Goal: Task Accomplishment & Management: Manage account settings

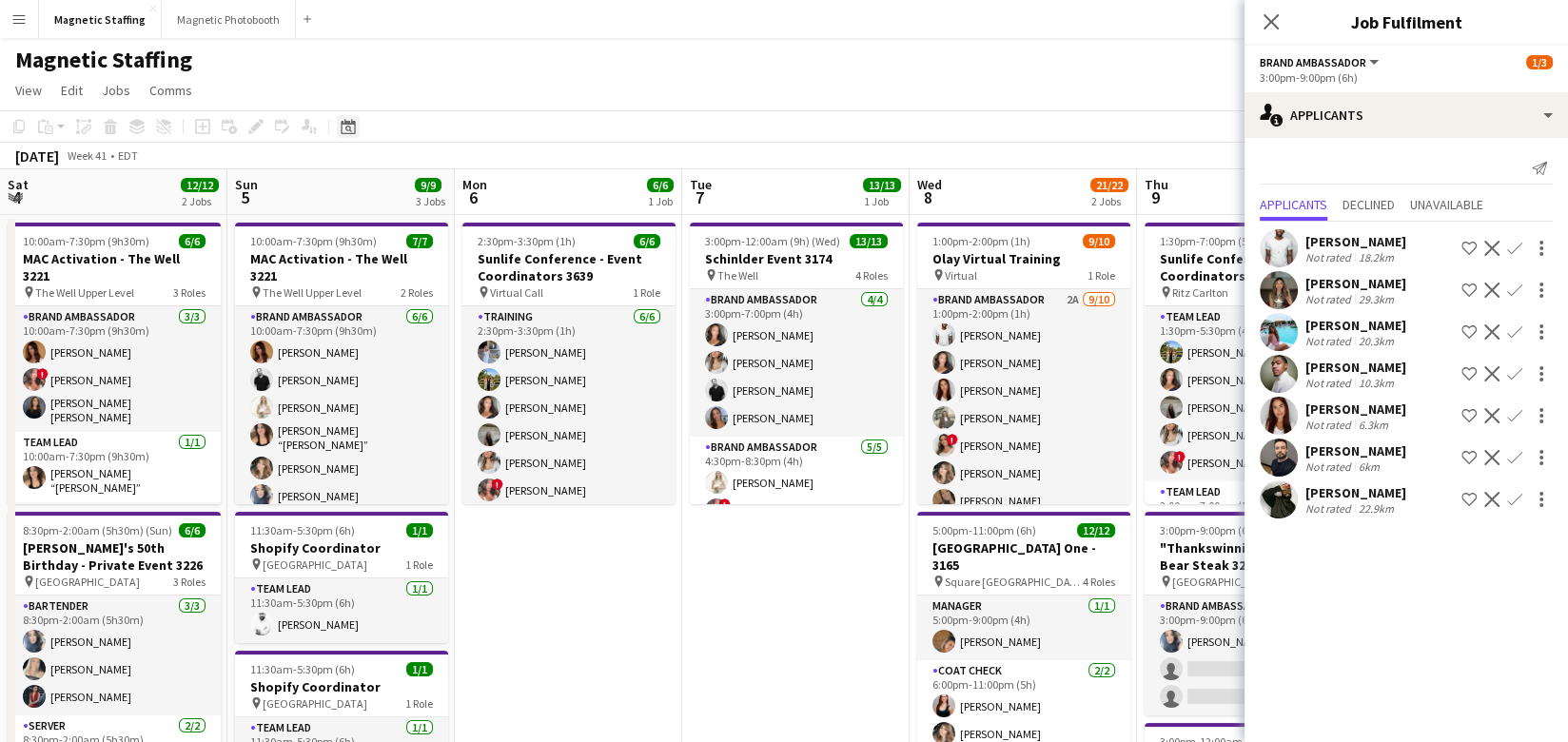
scroll to position [0, 569]
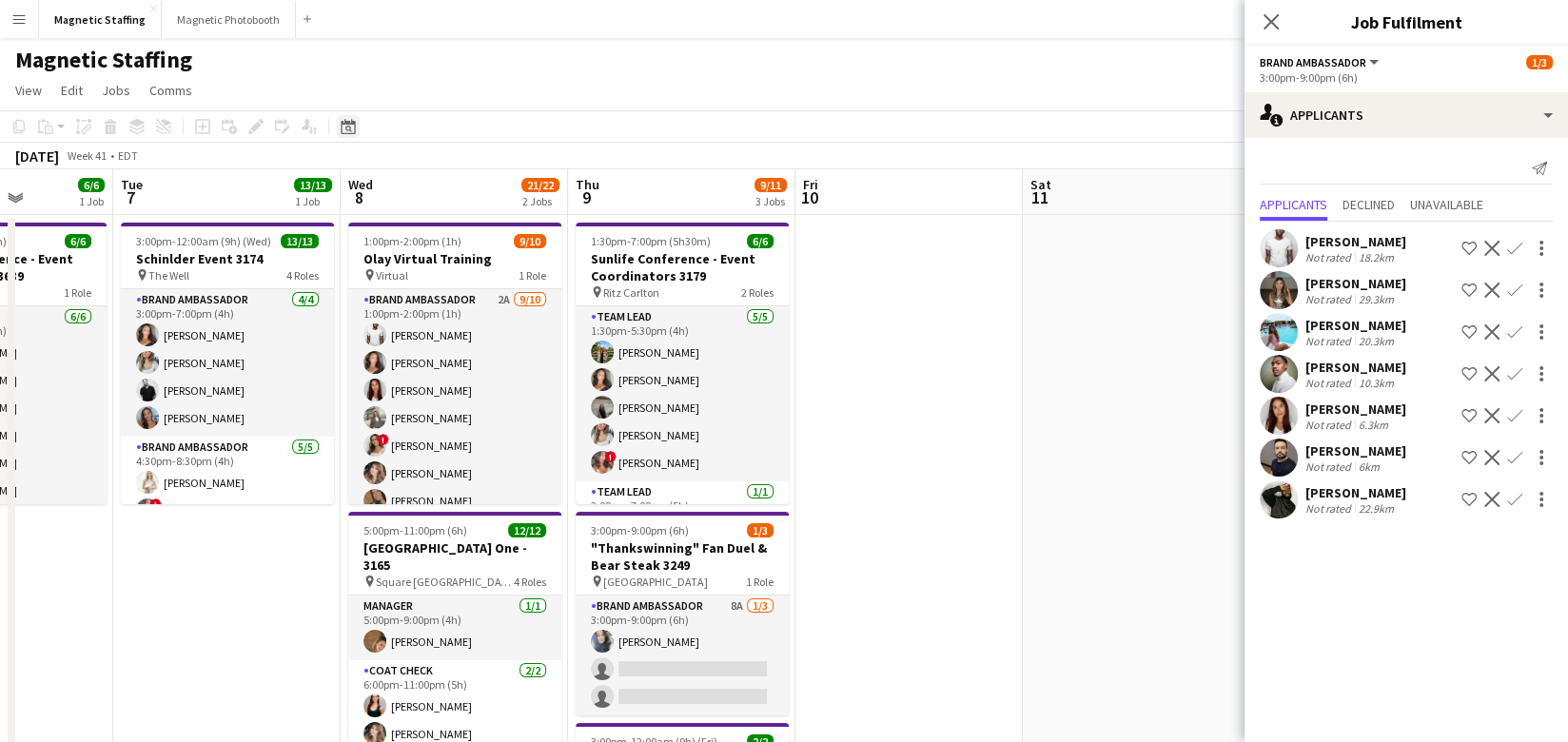
click at [351, 122] on icon at bounding box center [347, 126] width 15 height 16
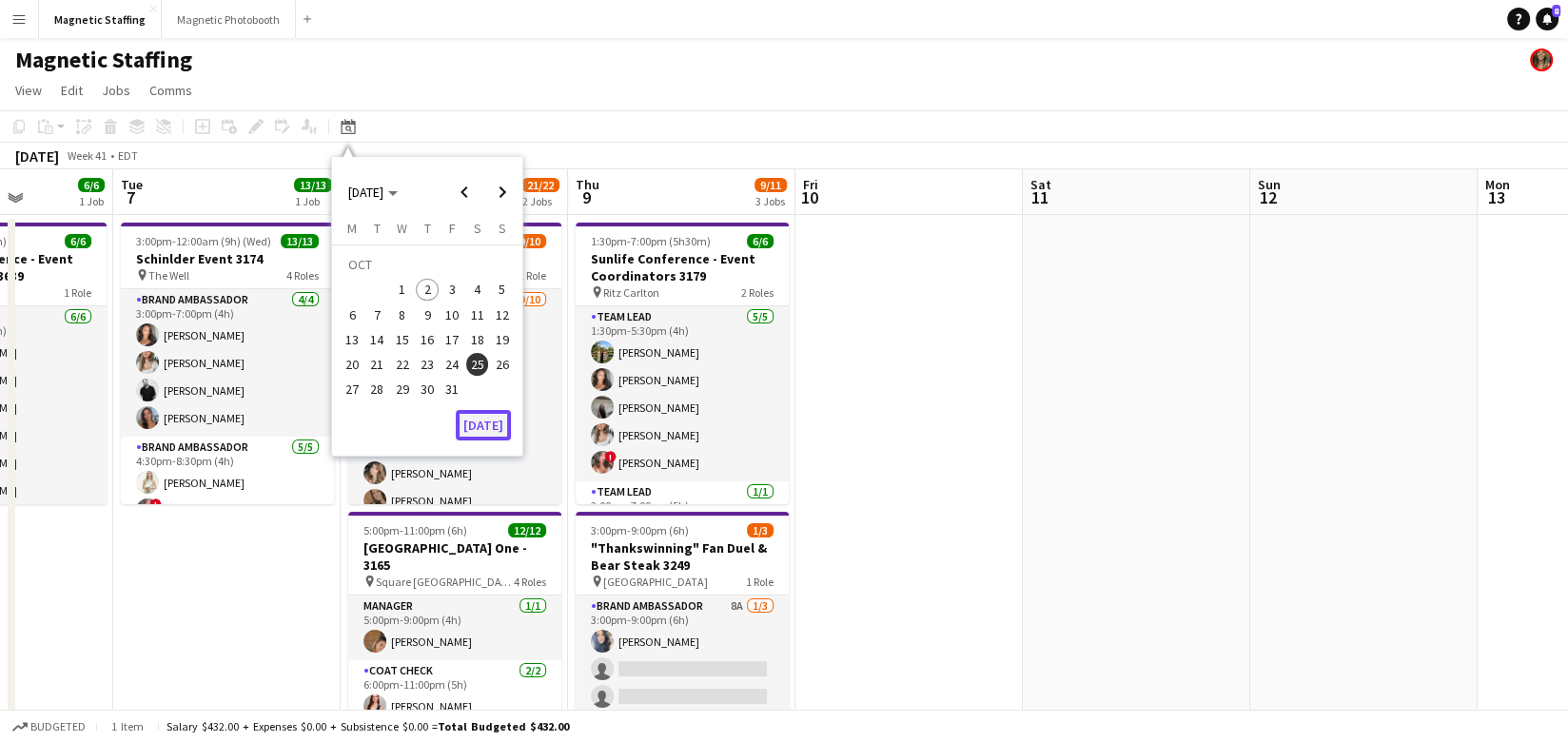
click at [479, 409] on button "[DATE]" at bounding box center [482, 424] width 55 height 30
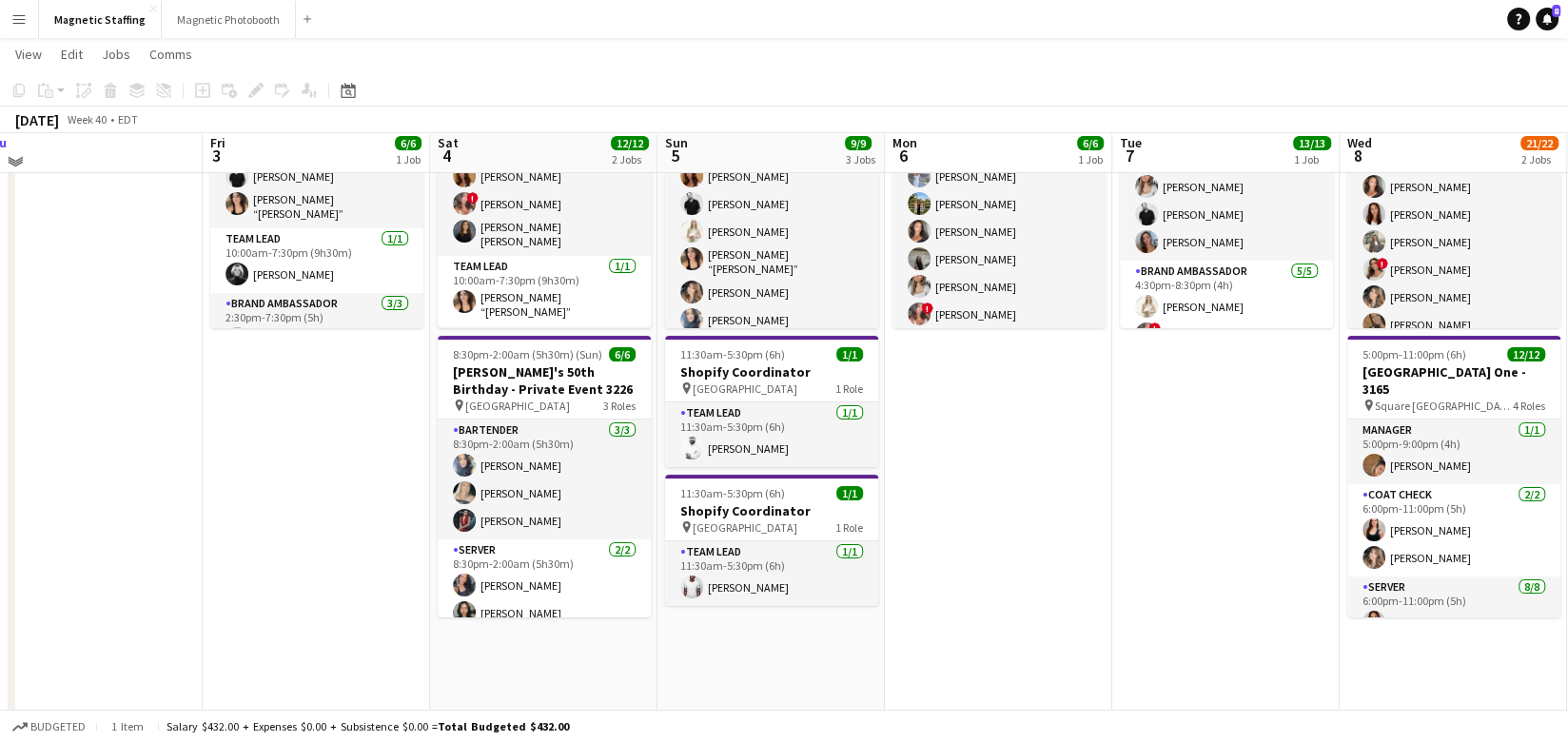
scroll to position [175, 0]
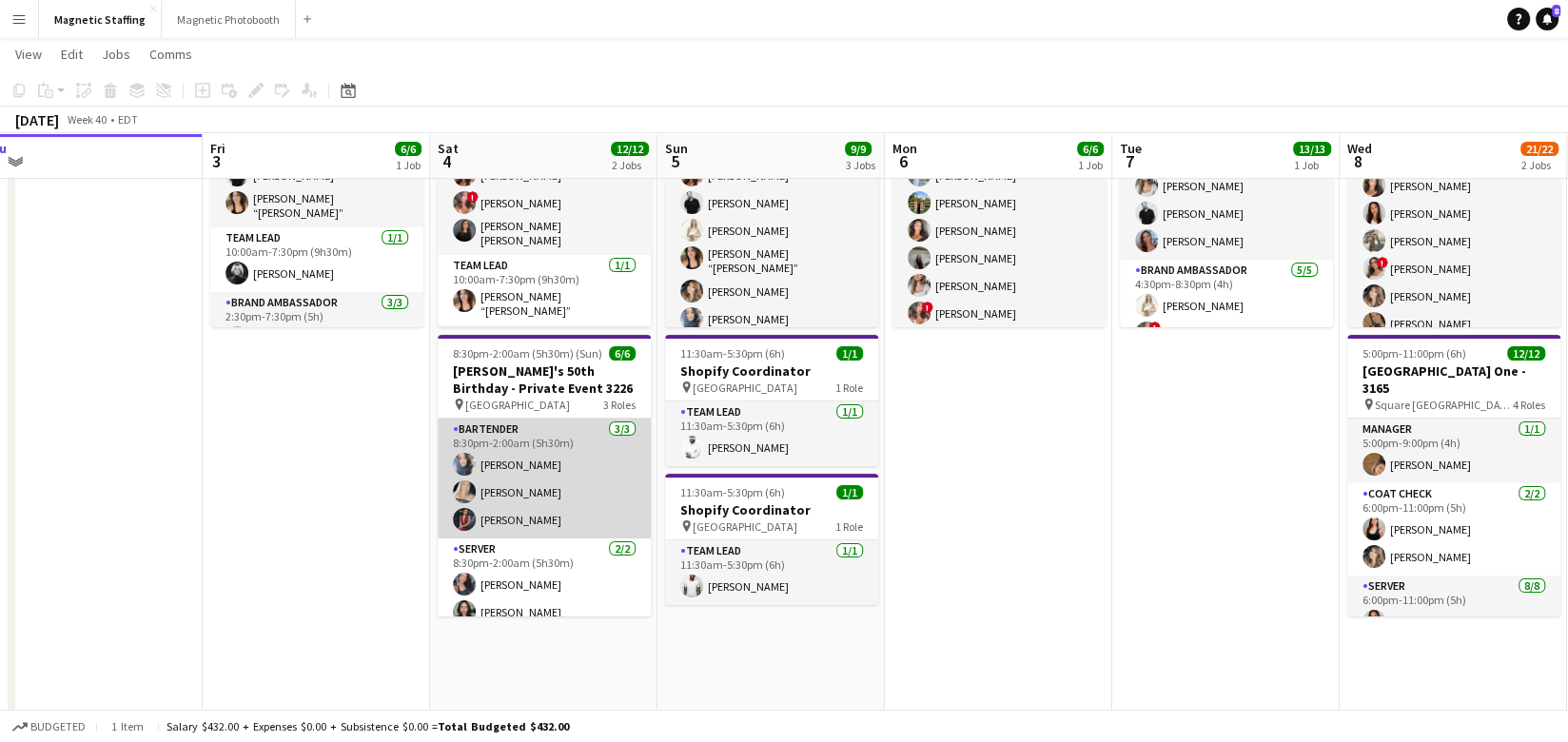
click at [526, 500] on app-card-role "Bartender [DATE] 8:30pm-2:00am (5h30m) [PERSON_NAME] [PERSON_NAME] [PERSON_NAME]" at bounding box center [544, 477] width 213 height 120
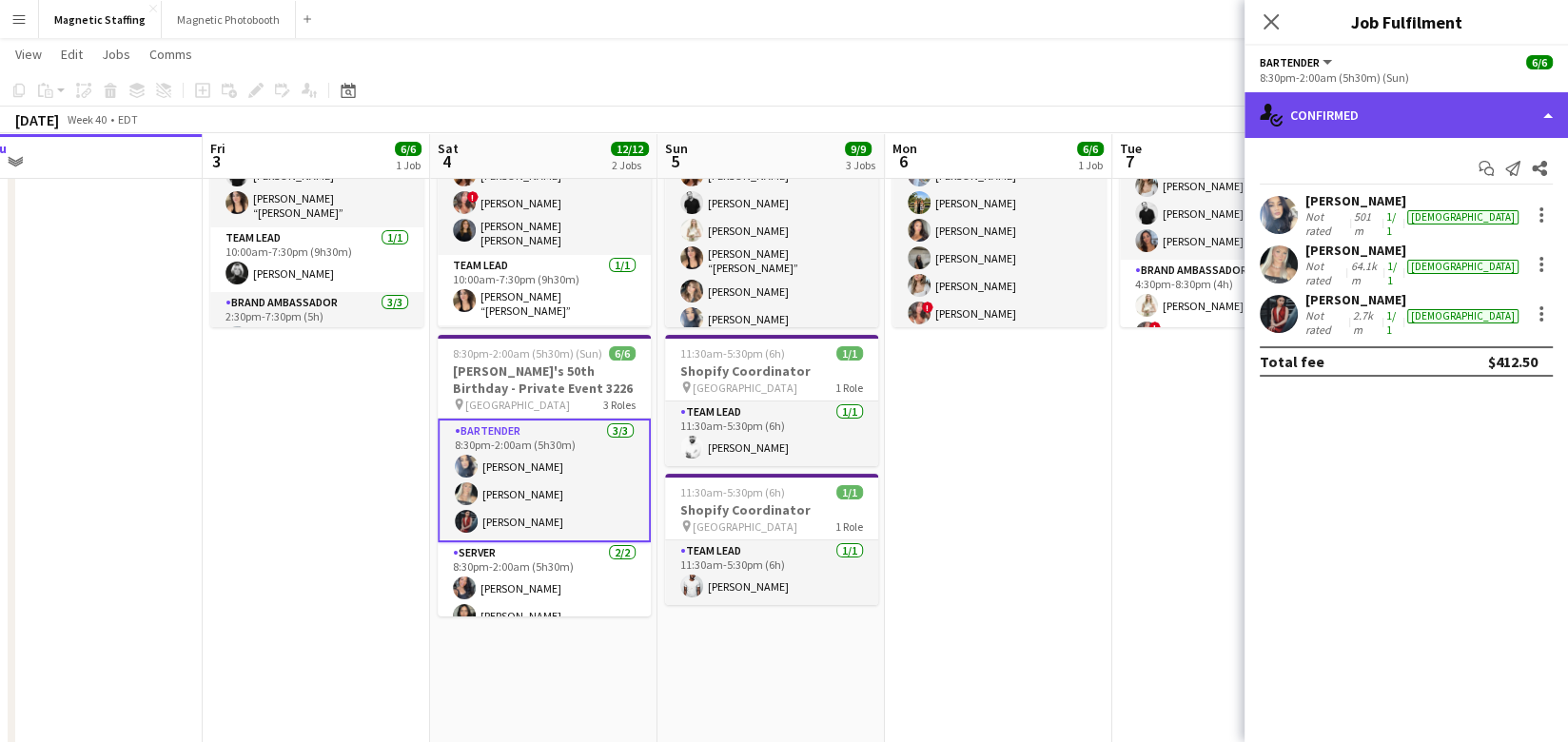
click at [1377, 108] on div "single-neutral-actions-check-2 Confirmed" at bounding box center [1406, 115] width 323 height 46
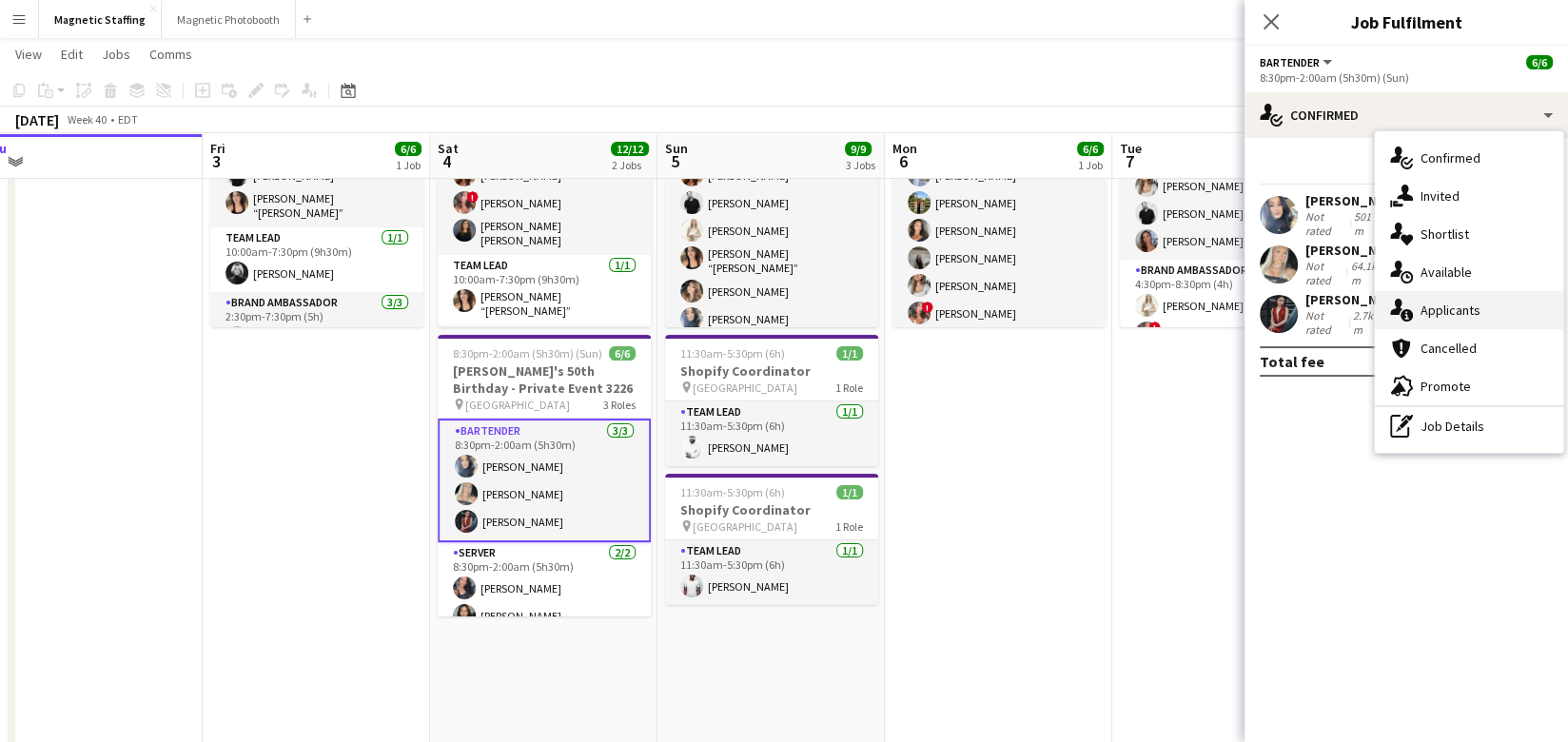
click at [1393, 300] on icon "single-neutral-actions-information" at bounding box center [1401, 309] width 22 height 22
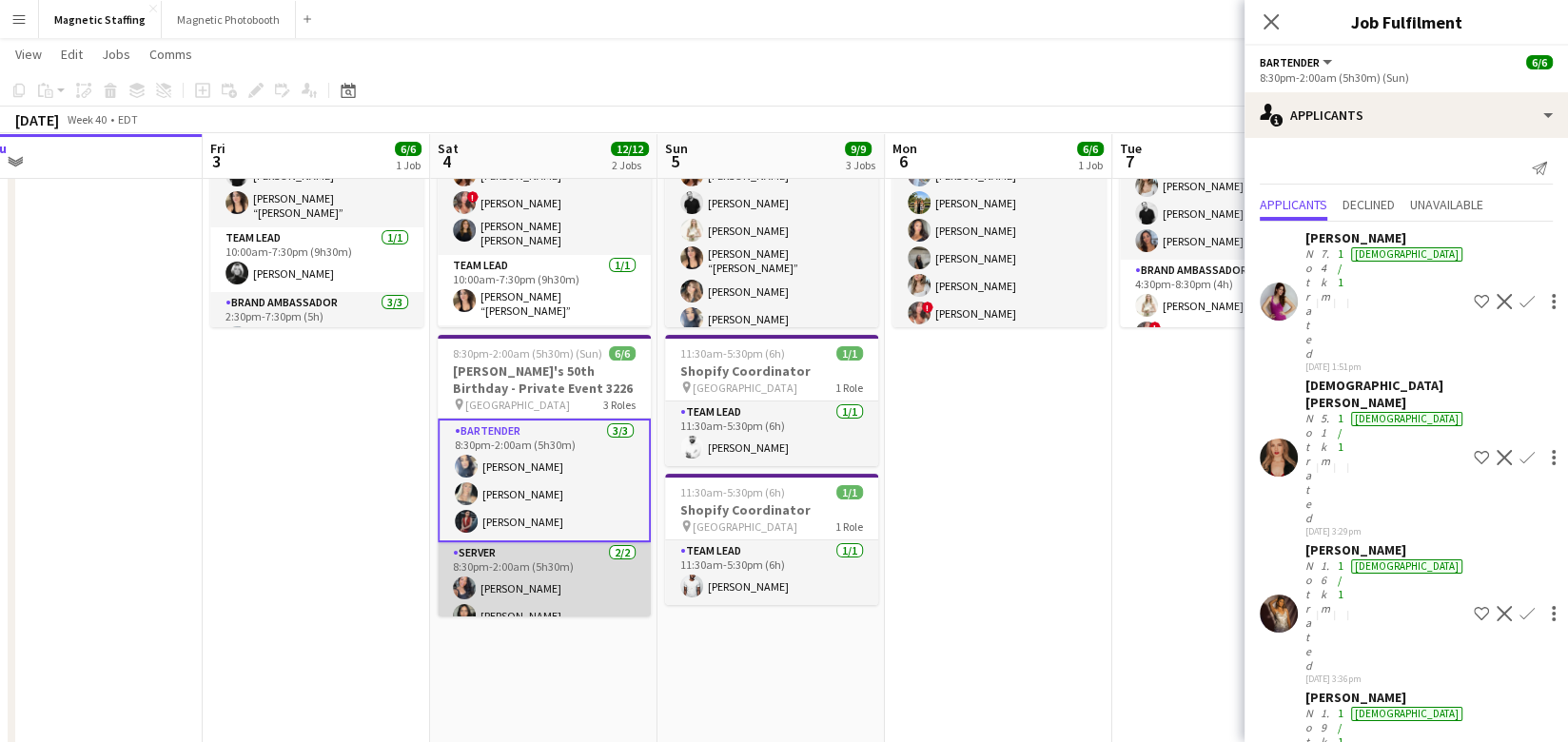
click at [508, 590] on app-card-role "Server [DATE] 8:30pm-2:00am (5h30m) [PERSON_NAME] [PERSON_NAME]" at bounding box center [544, 587] width 213 height 92
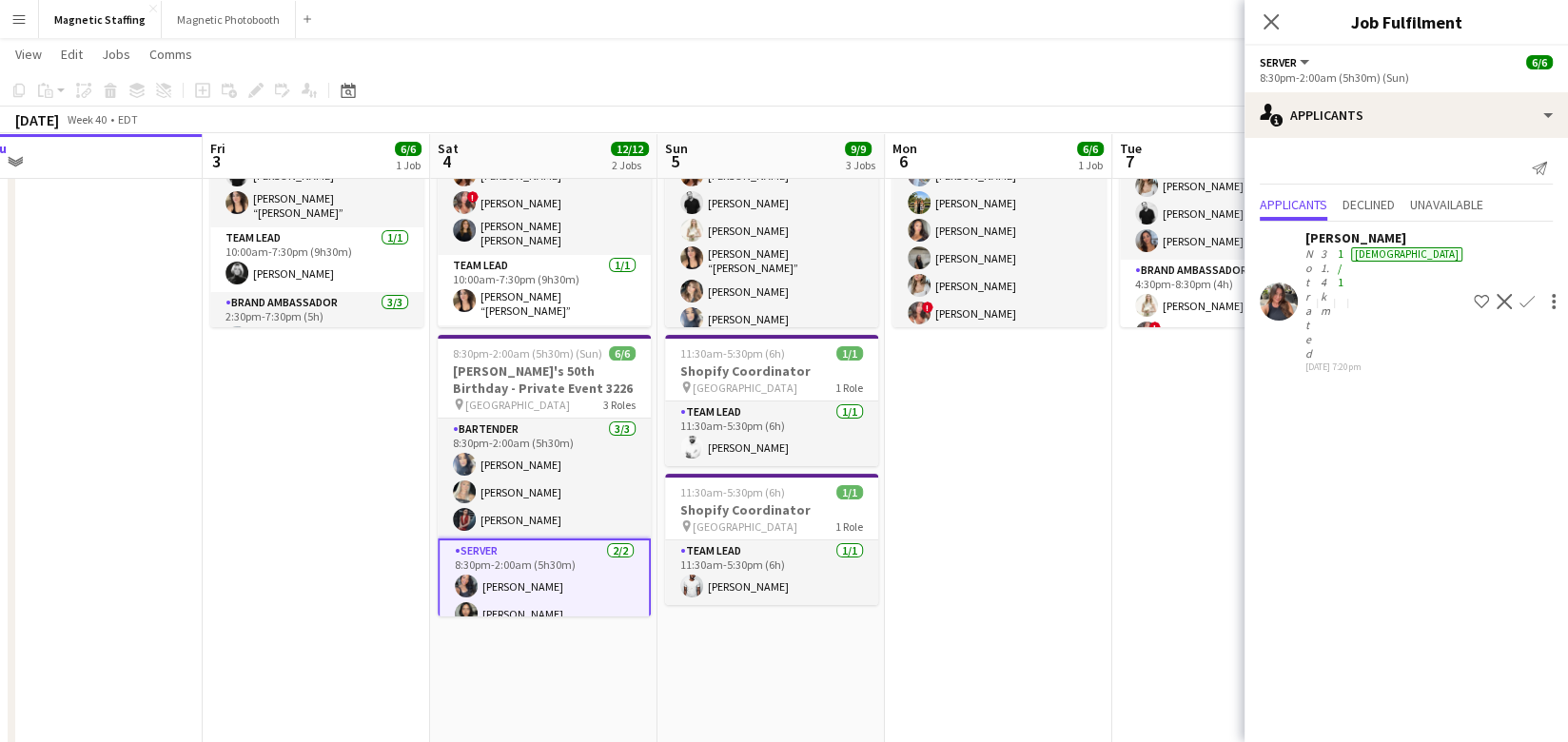
scroll to position [82, 0]
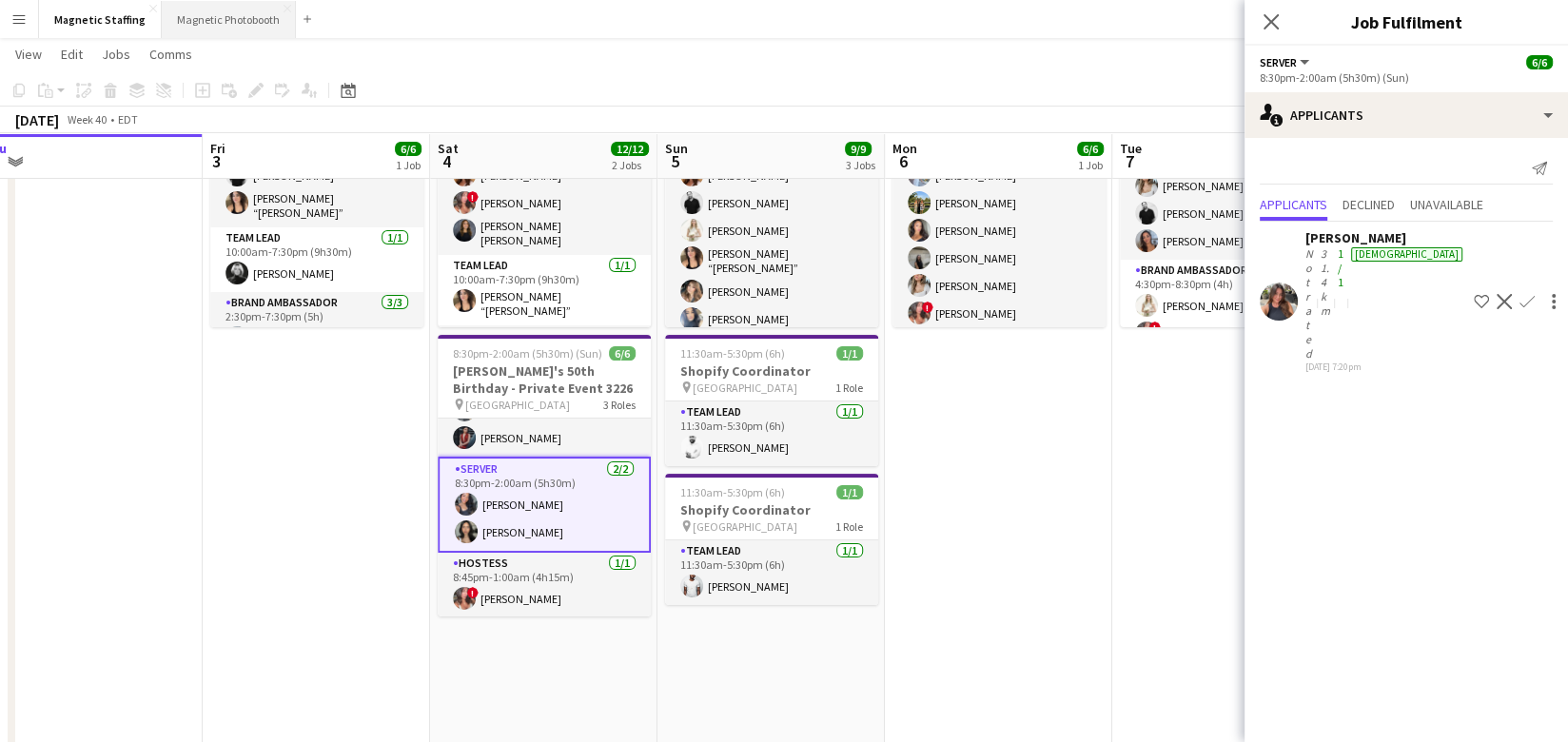
click at [220, 16] on button "Magnetic Photobooth Close" at bounding box center [229, 19] width 134 height 37
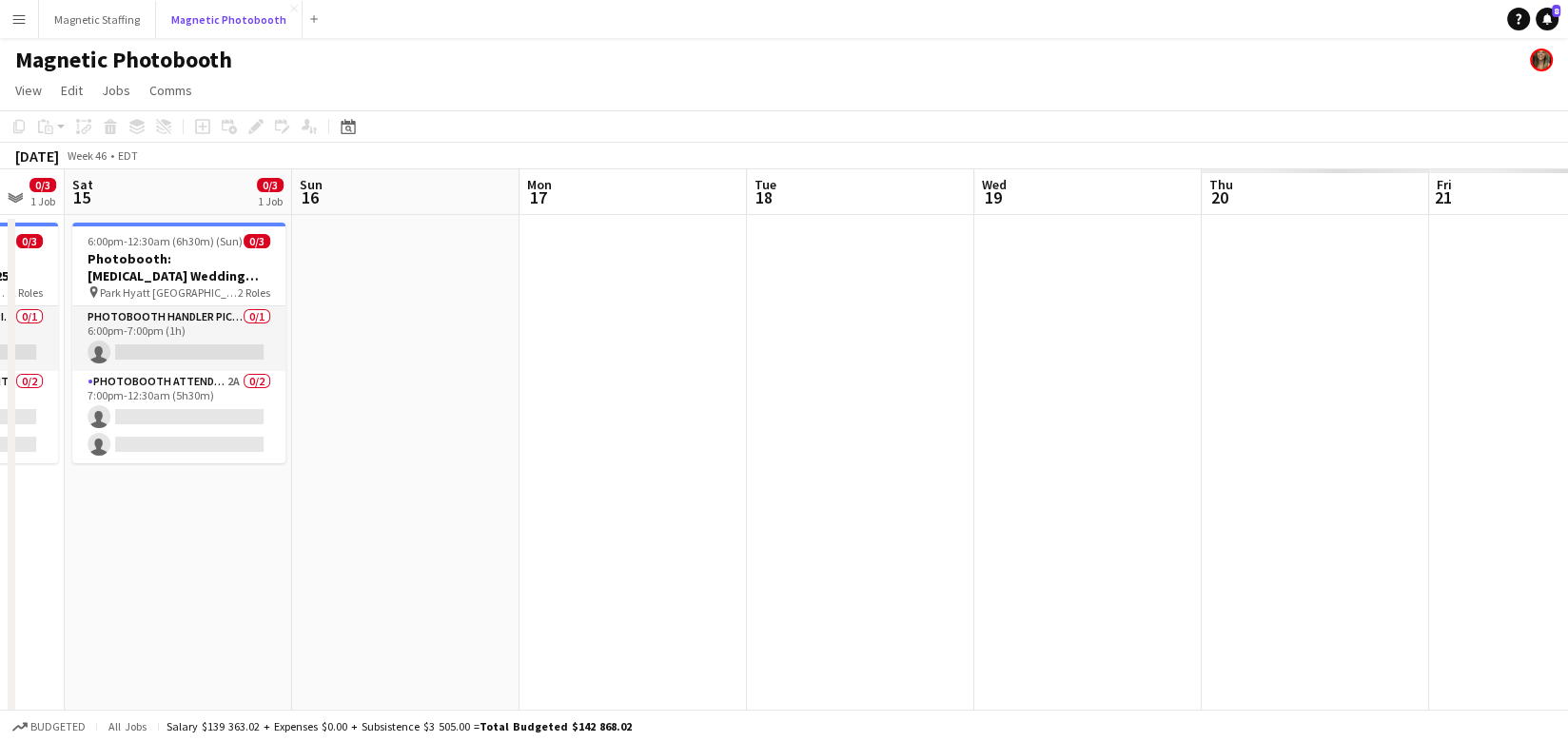
scroll to position [0, 555]
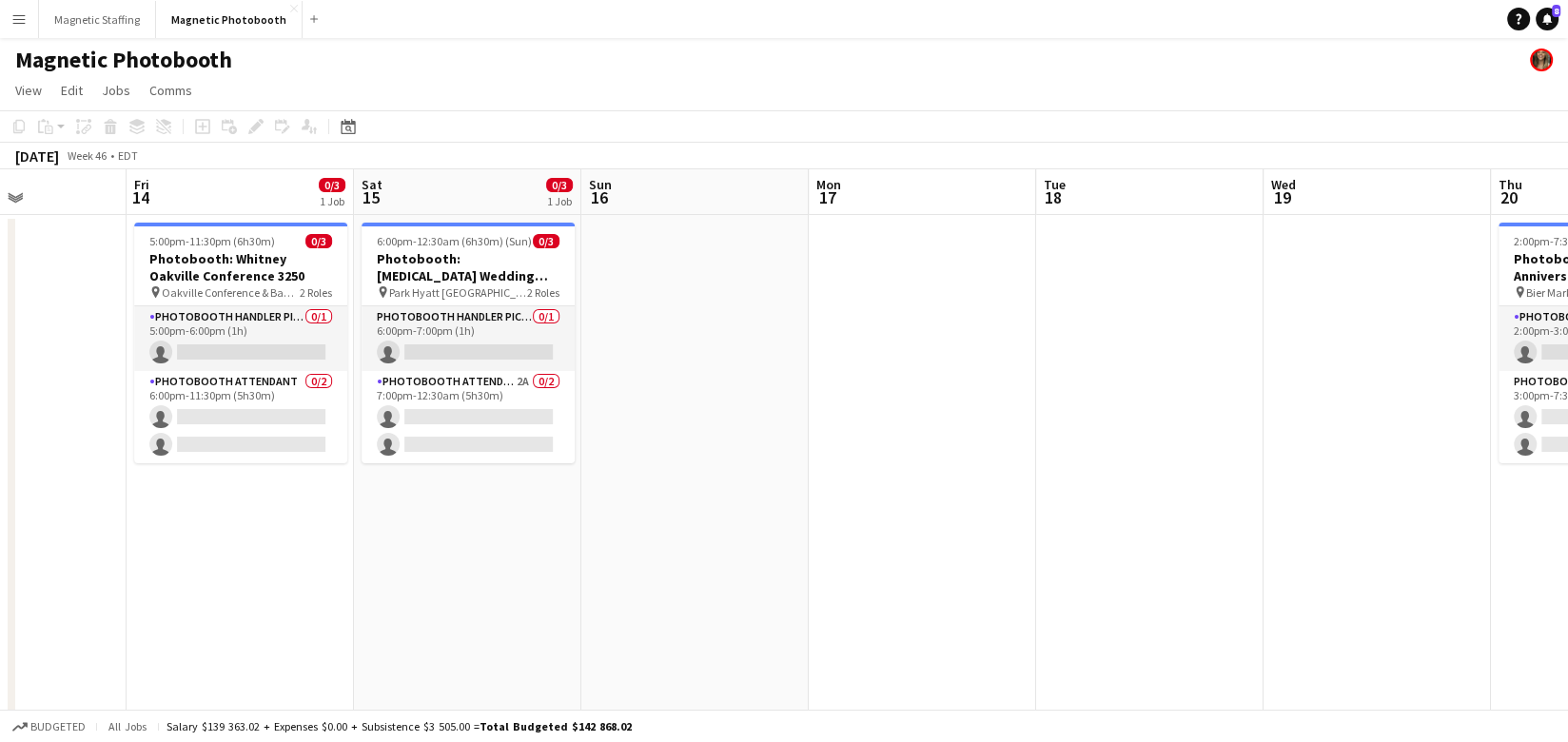
click at [966, 339] on app-date-cell at bounding box center [922, 673] width 228 height 917
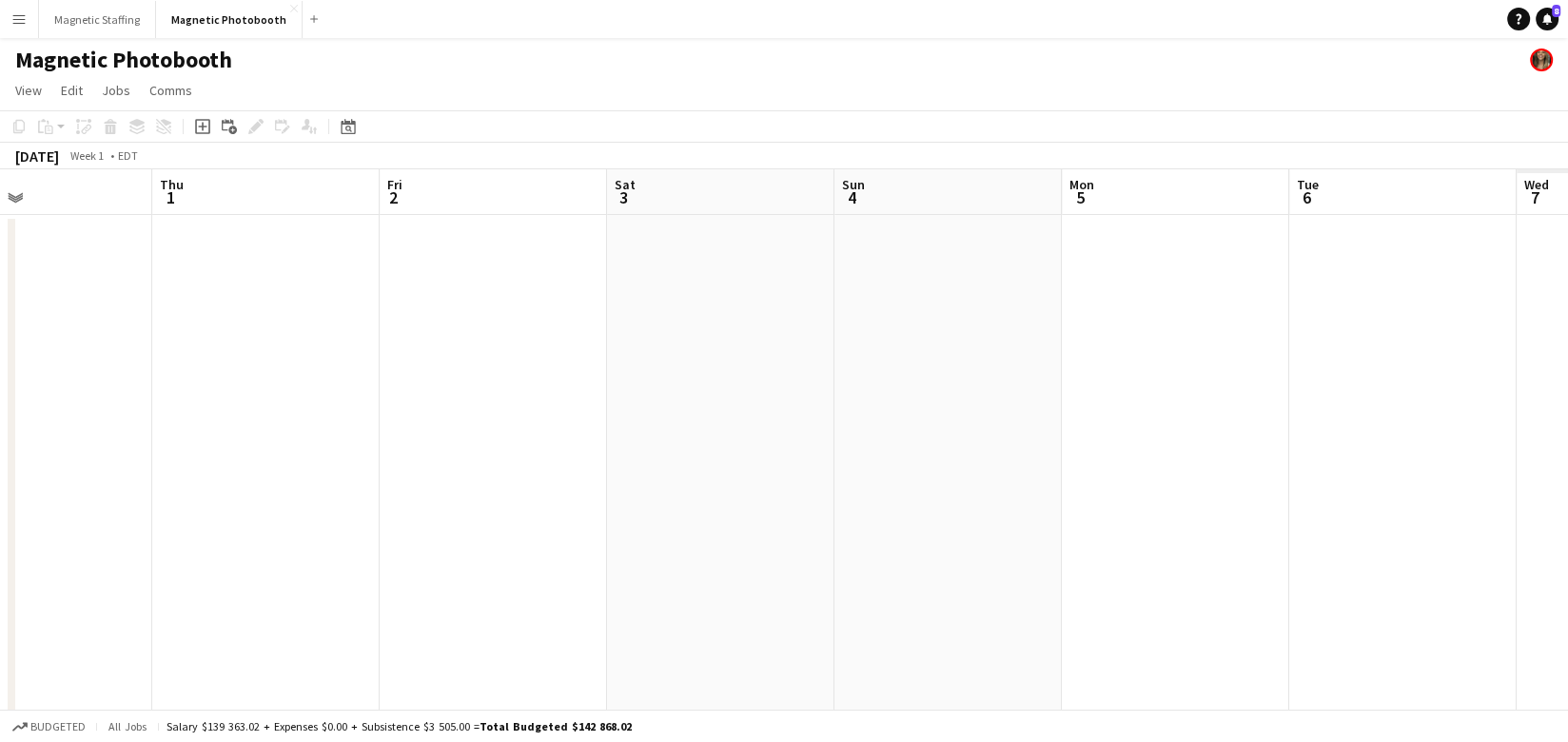
scroll to position [0, 774]
click at [109, 22] on button "Magnetic Staffing Close" at bounding box center [97, 19] width 117 height 37
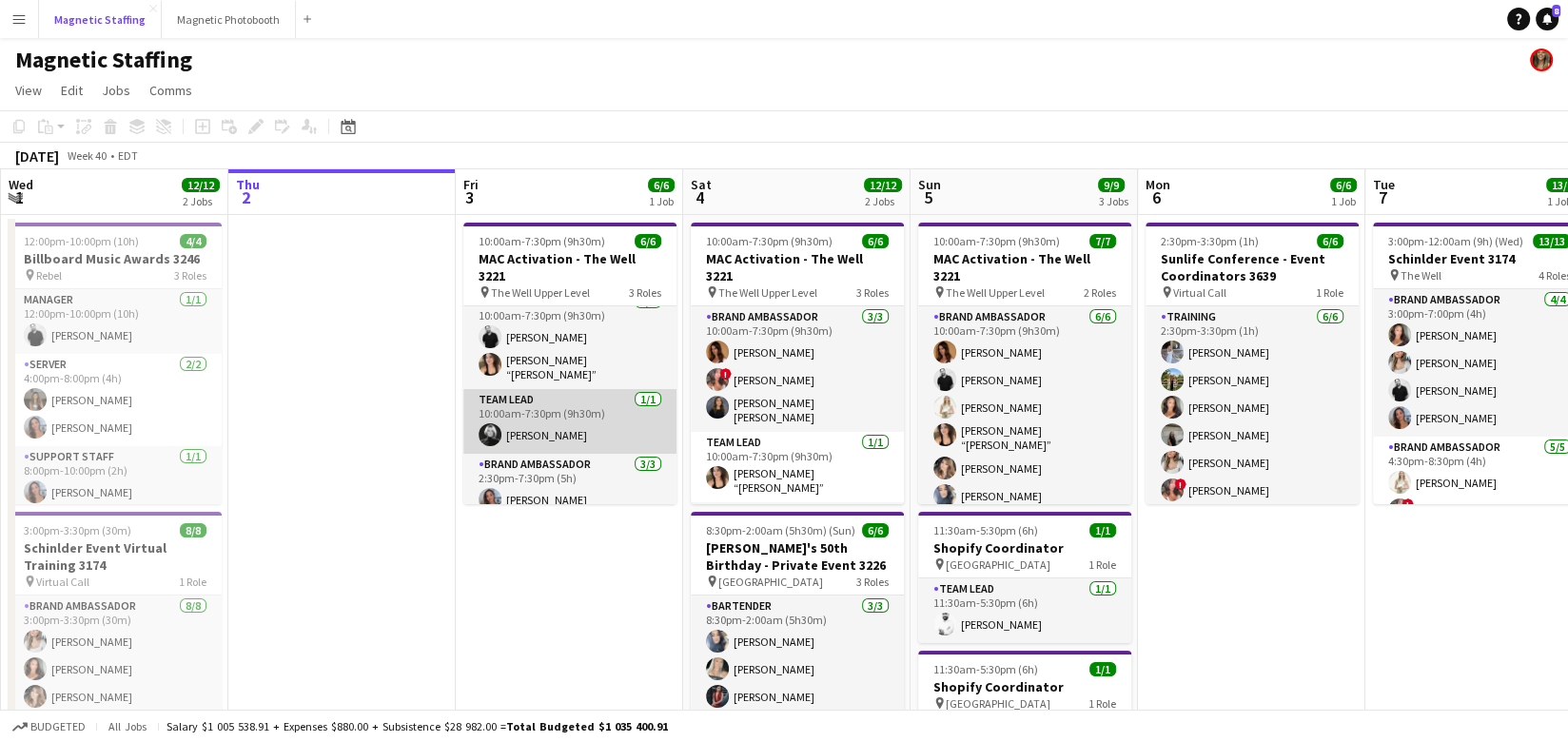
scroll to position [61, 0]
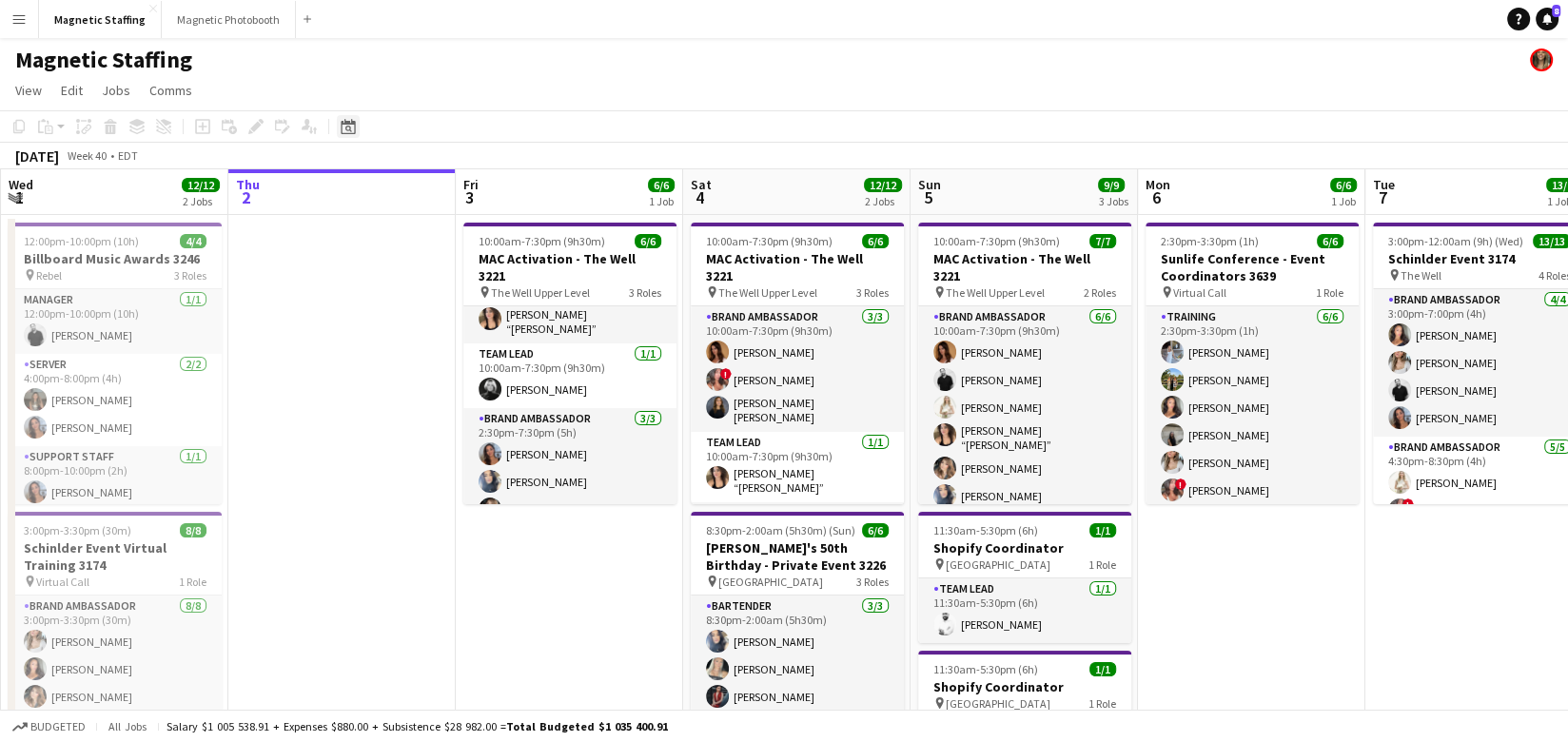
click at [341, 135] on div "Date picker" at bounding box center [347, 125] width 22 height 22
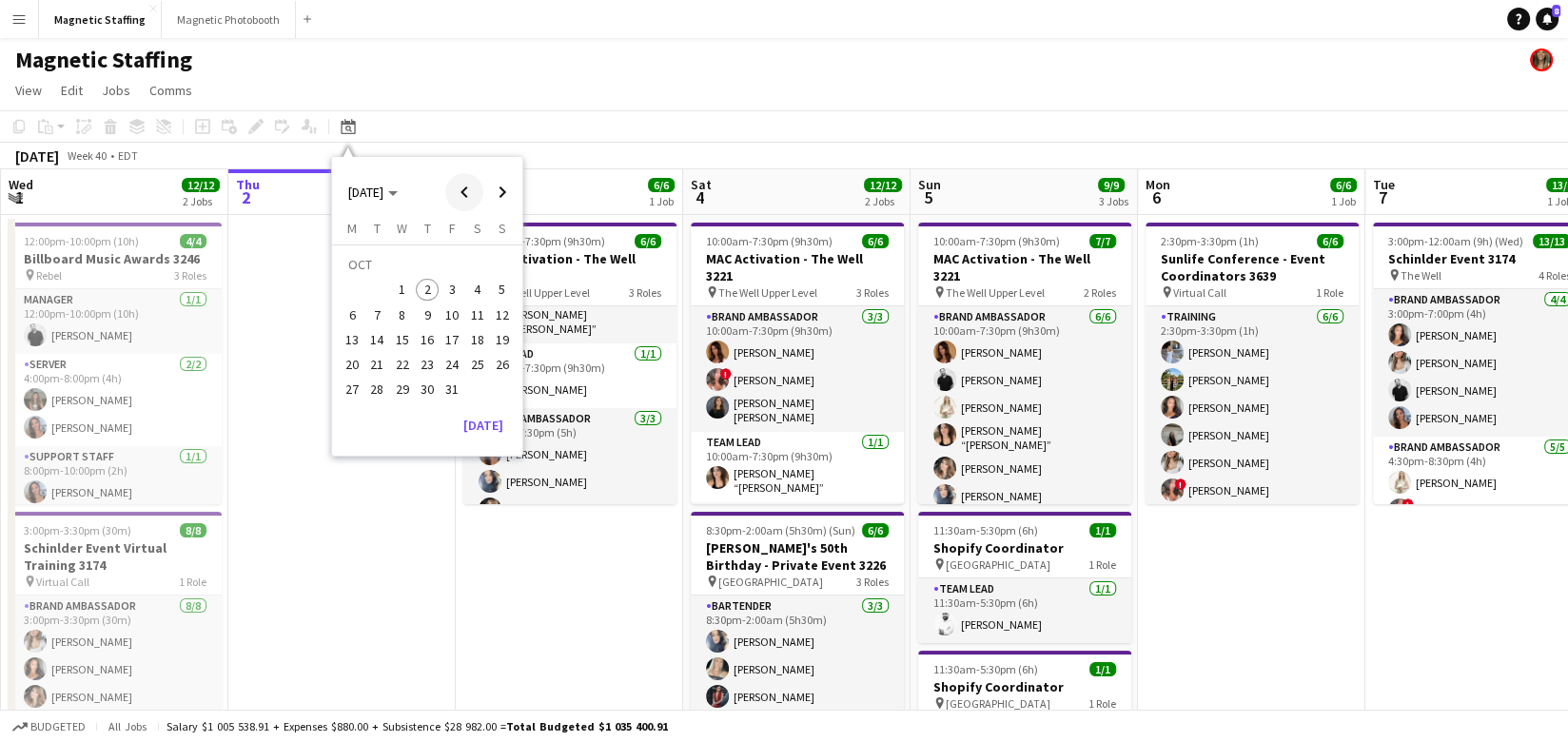
click at [461, 200] on span "Previous month" at bounding box center [464, 192] width 38 height 38
click at [429, 367] on span "25" at bounding box center [426, 364] width 22 height 22
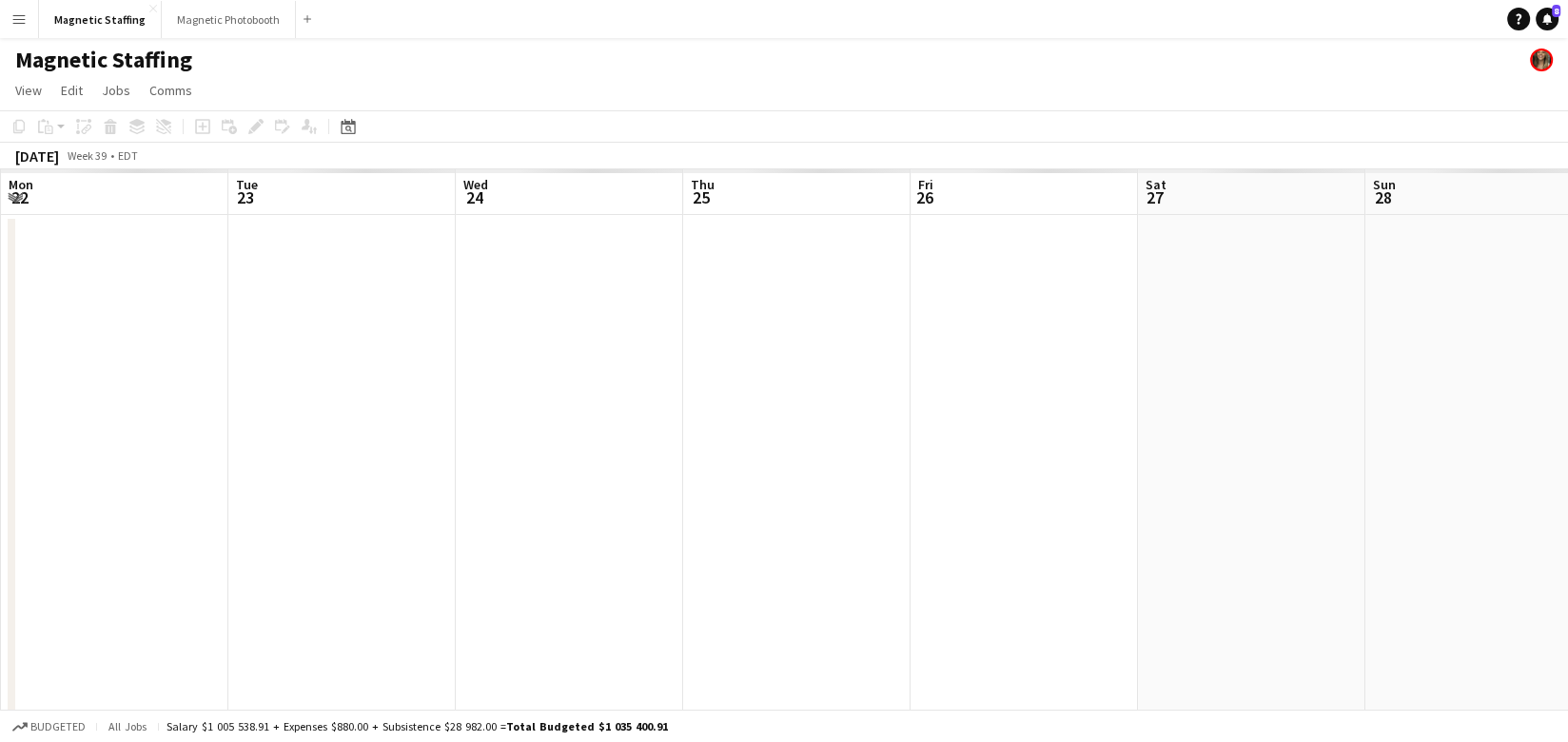
scroll to position [0, 654]
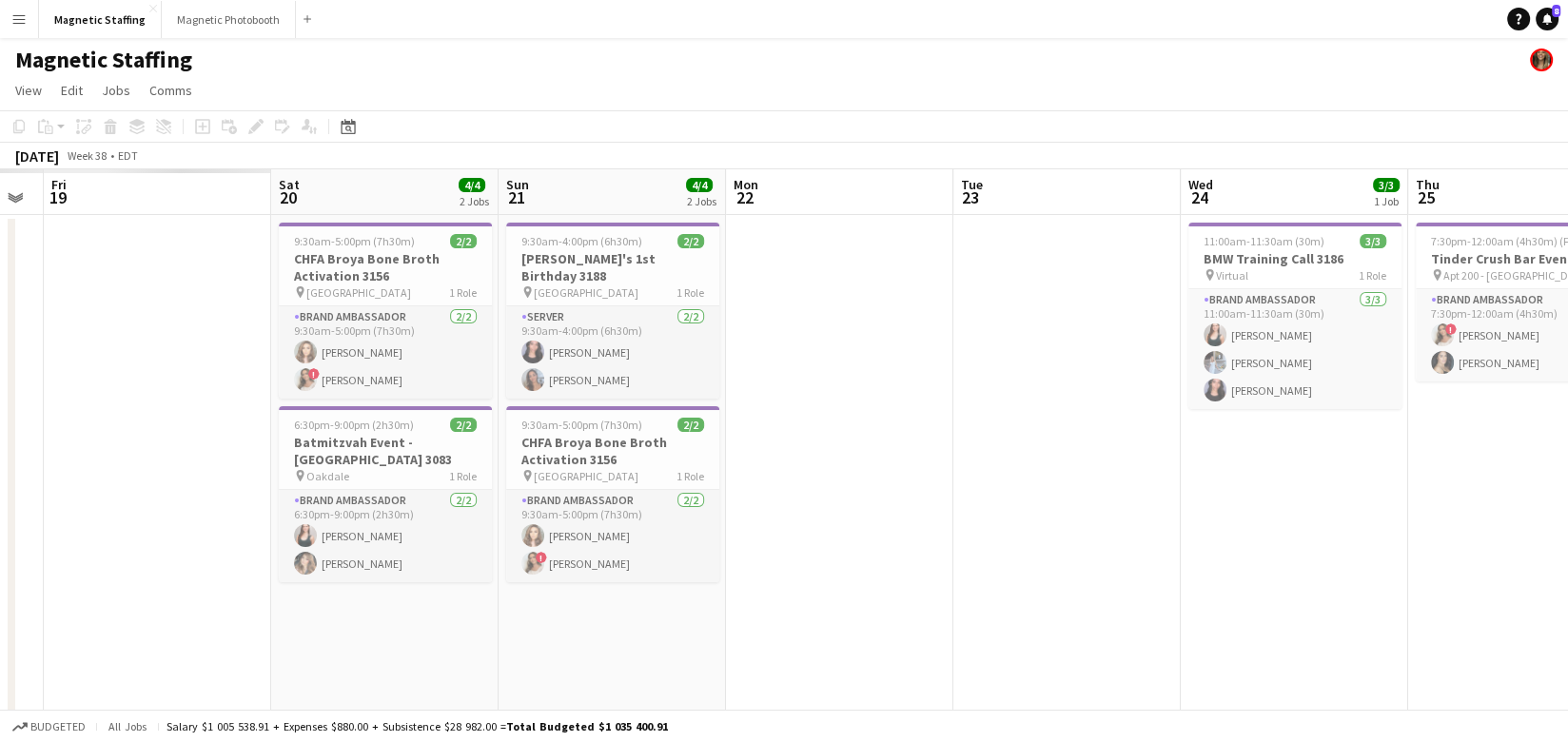
drag, startPoint x: 429, startPoint y: 367, endPoint x: 1353, endPoint y: 304, distance: 926.1
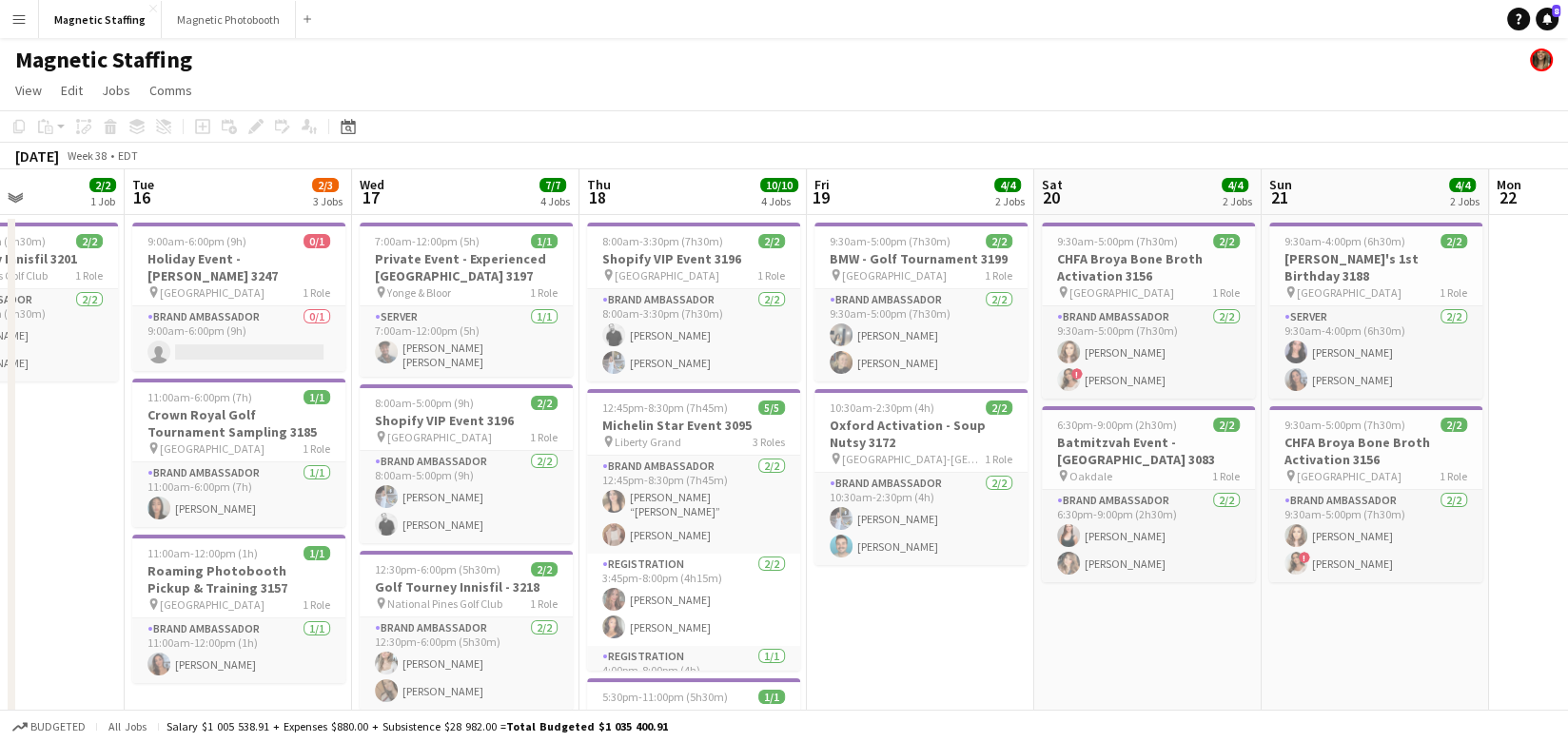
scroll to position [0, 557]
drag, startPoint x: 547, startPoint y: 477, endPoint x: 1307, endPoint y: 435, distance: 761.2
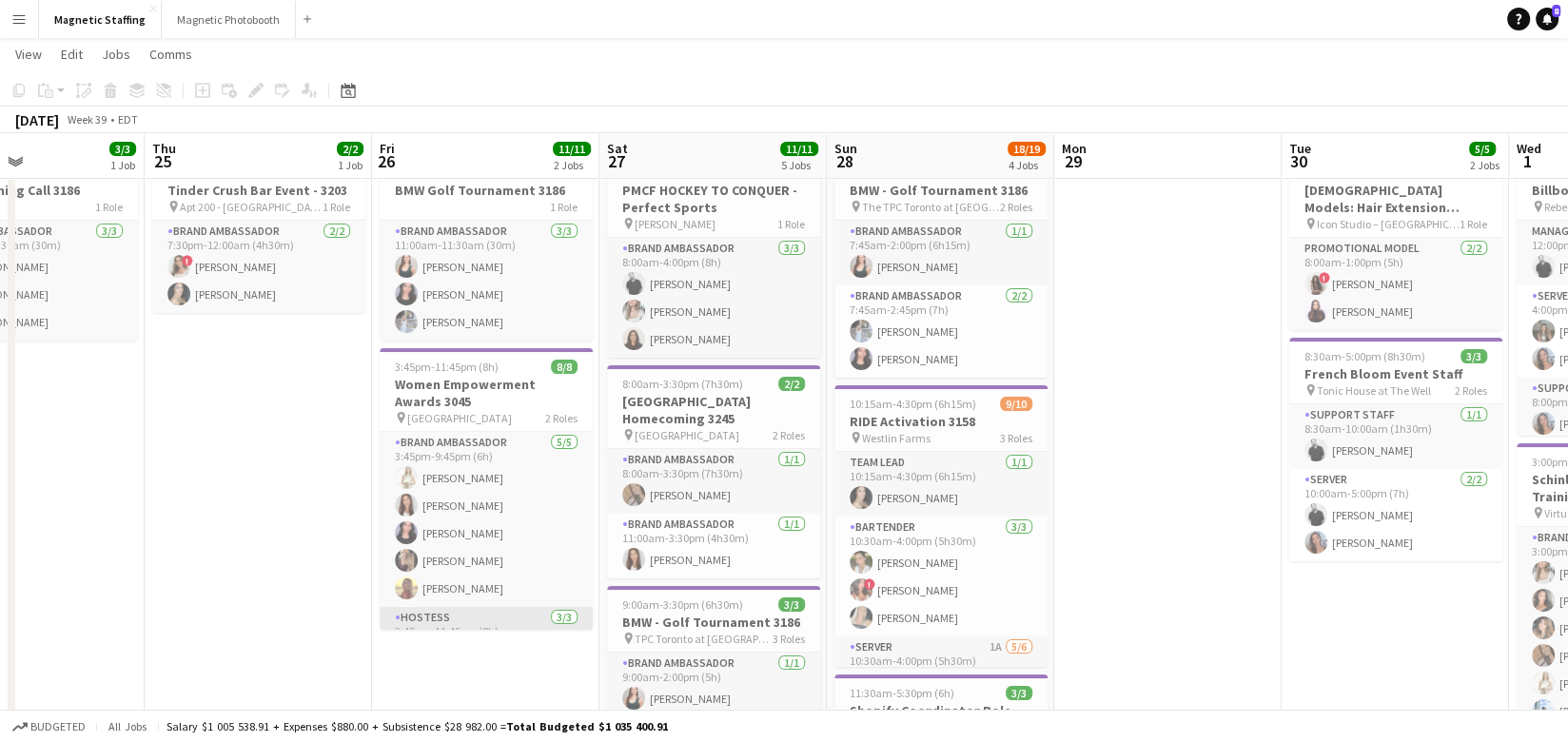
scroll to position [96, 0]
click at [343, 91] on icon "Date picker" at bounding box center [348, 90] width 16 height 16
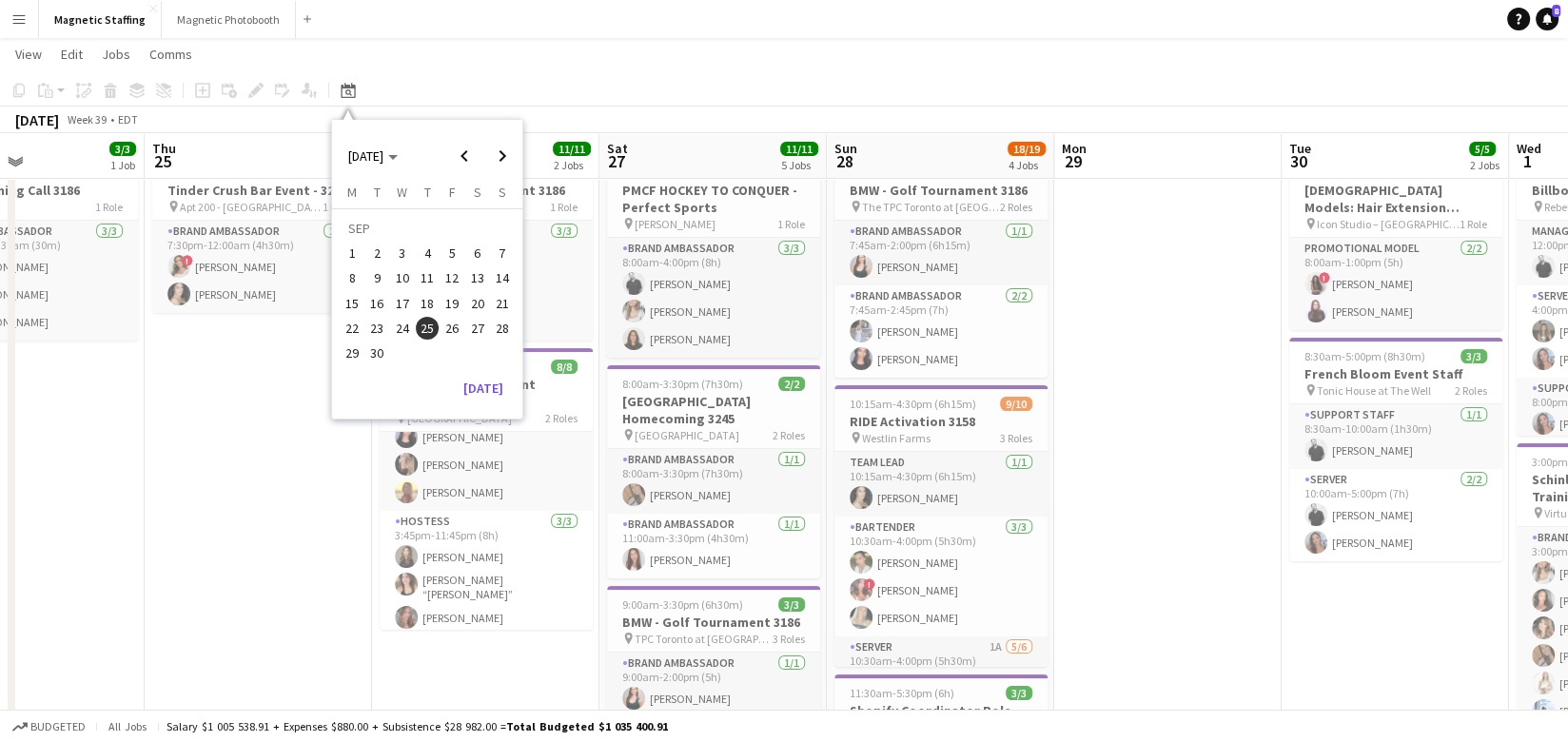
click at [502, 325] on span "28" at bounding box center [502, 328] width 22 height 22
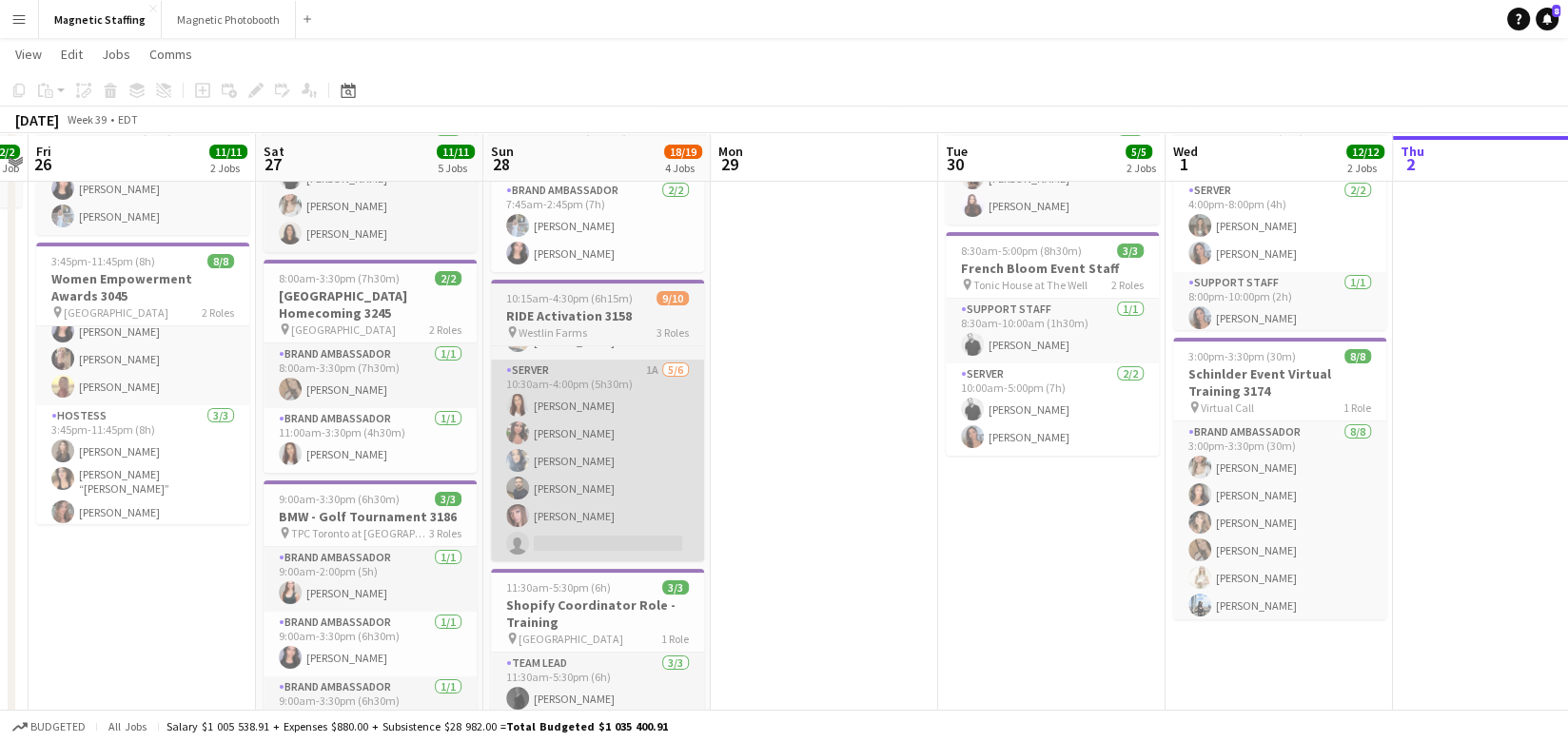
scroll to position [174, 0]
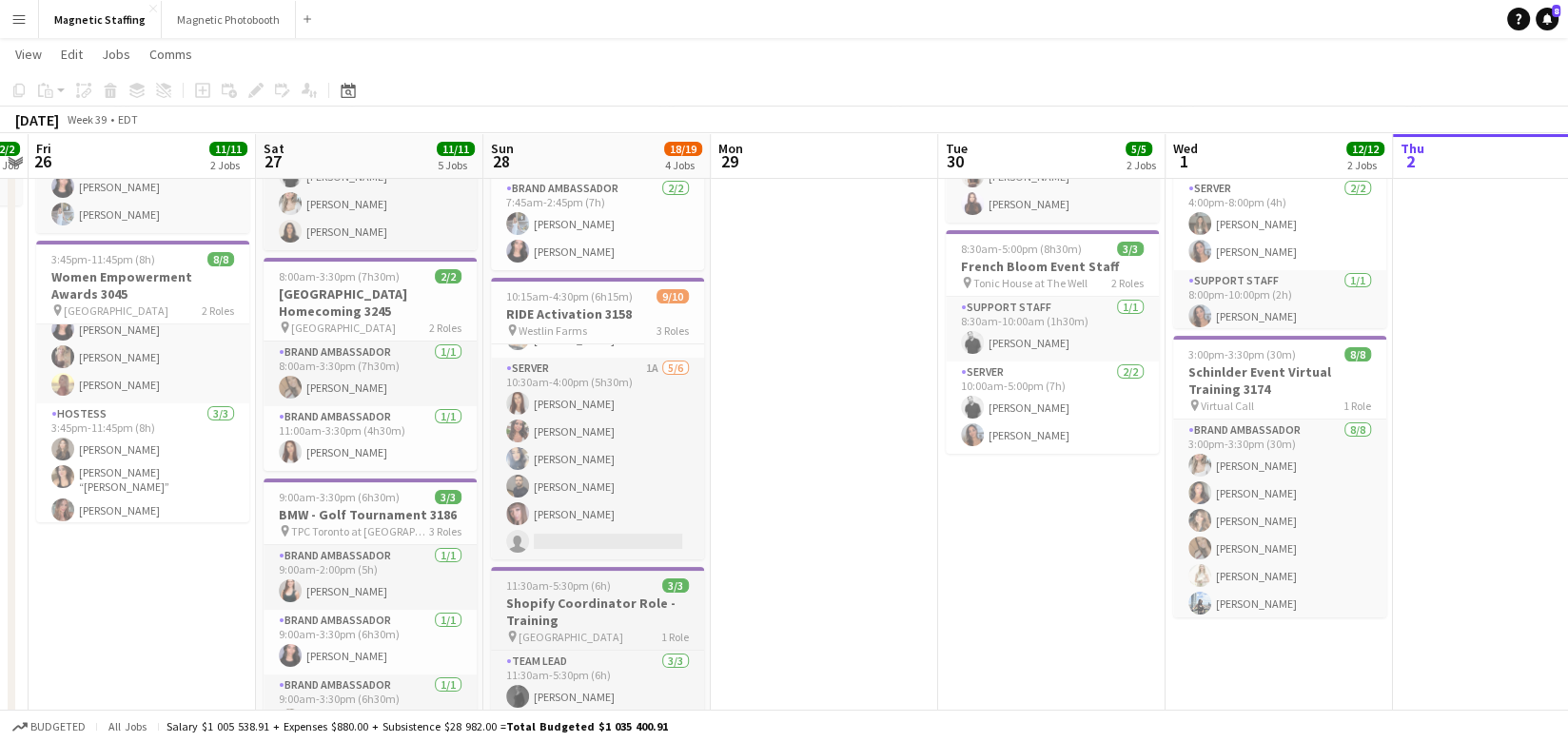
click at [533, 600] on h3 "Shopify Coordinator Role - Training" at bounding box center [597, 611] width 213 height 34
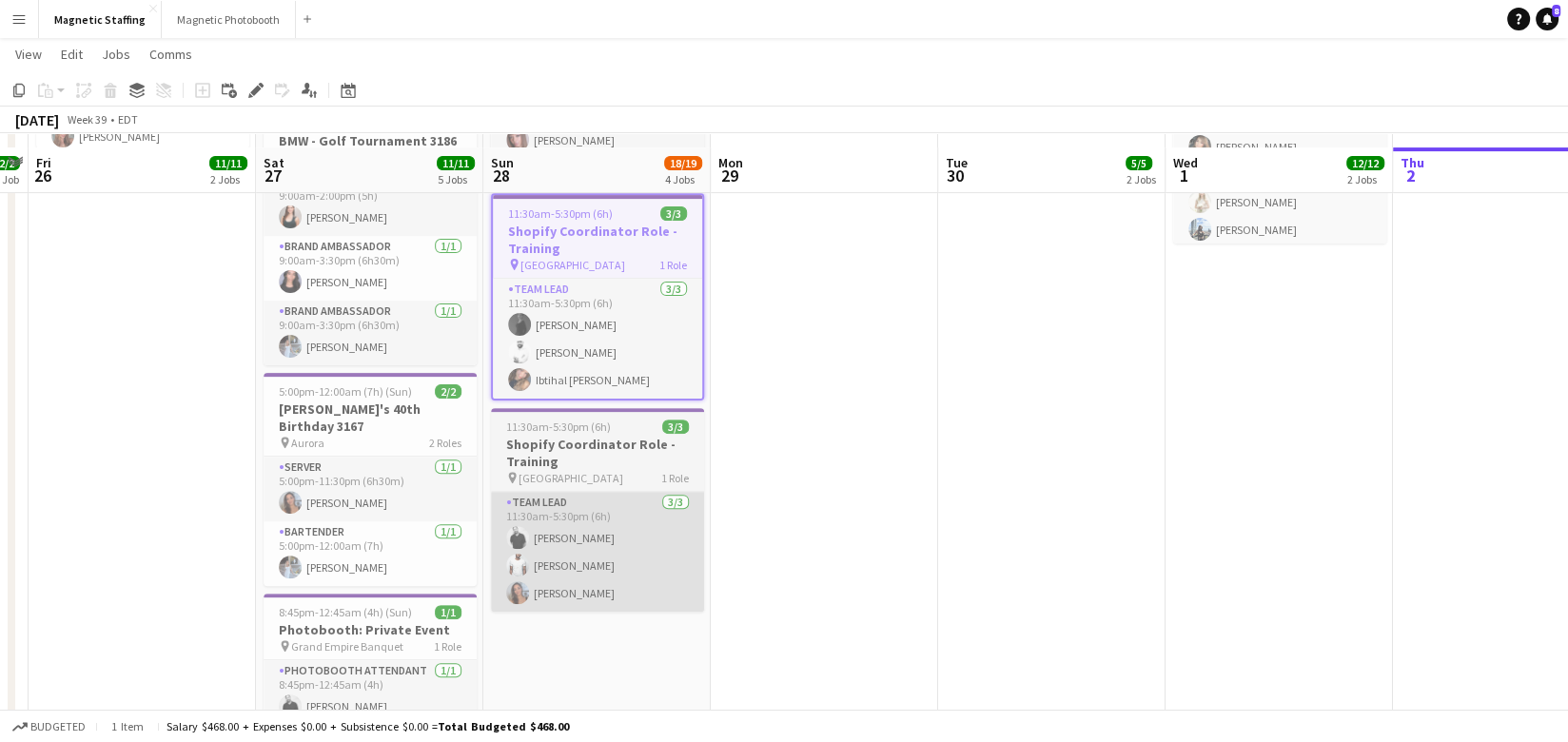
scroll to position [562, 0]
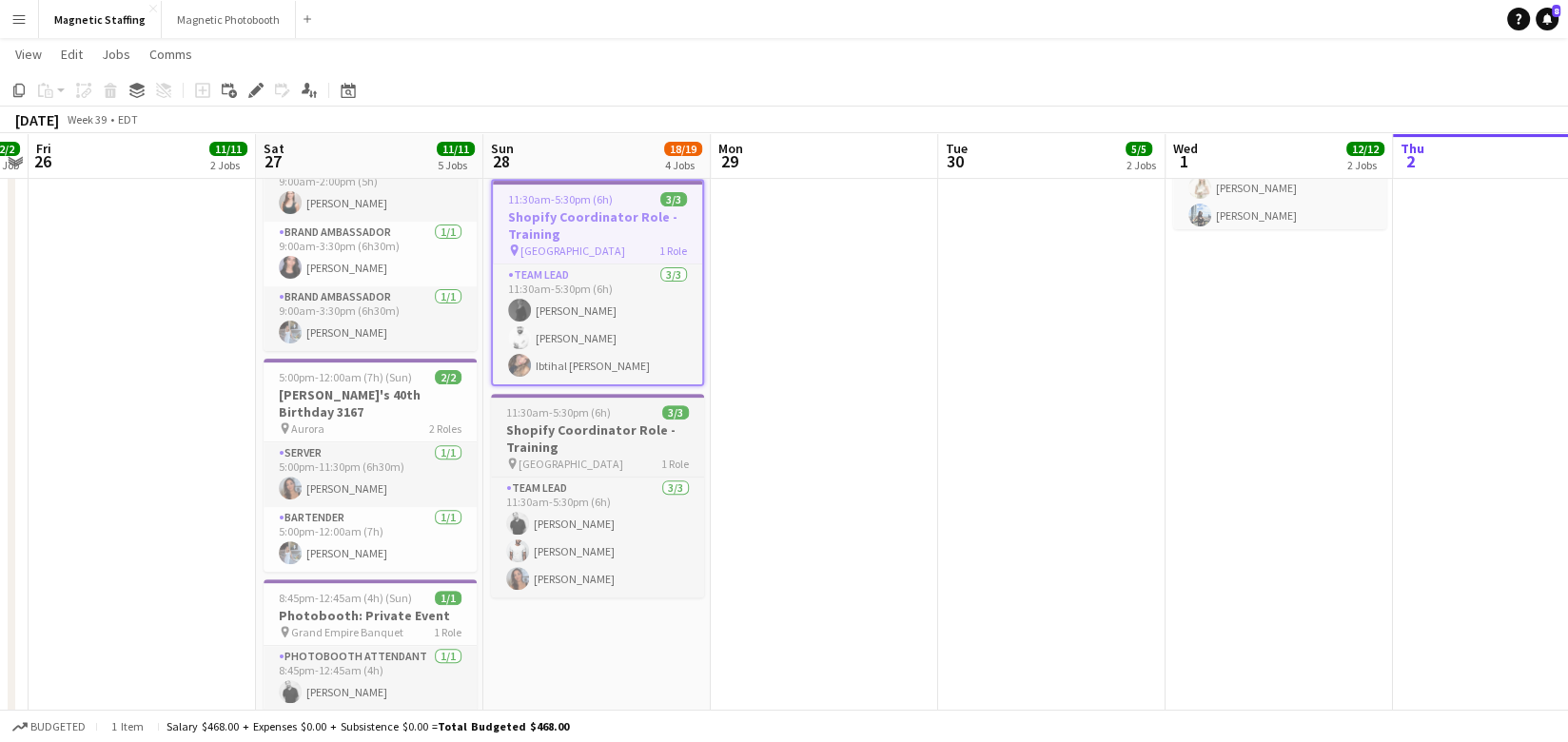
click at [579, 432] on h3 "Shopify Coordinator Role - Training" at bounding box center [597, 438] width 213 height 34
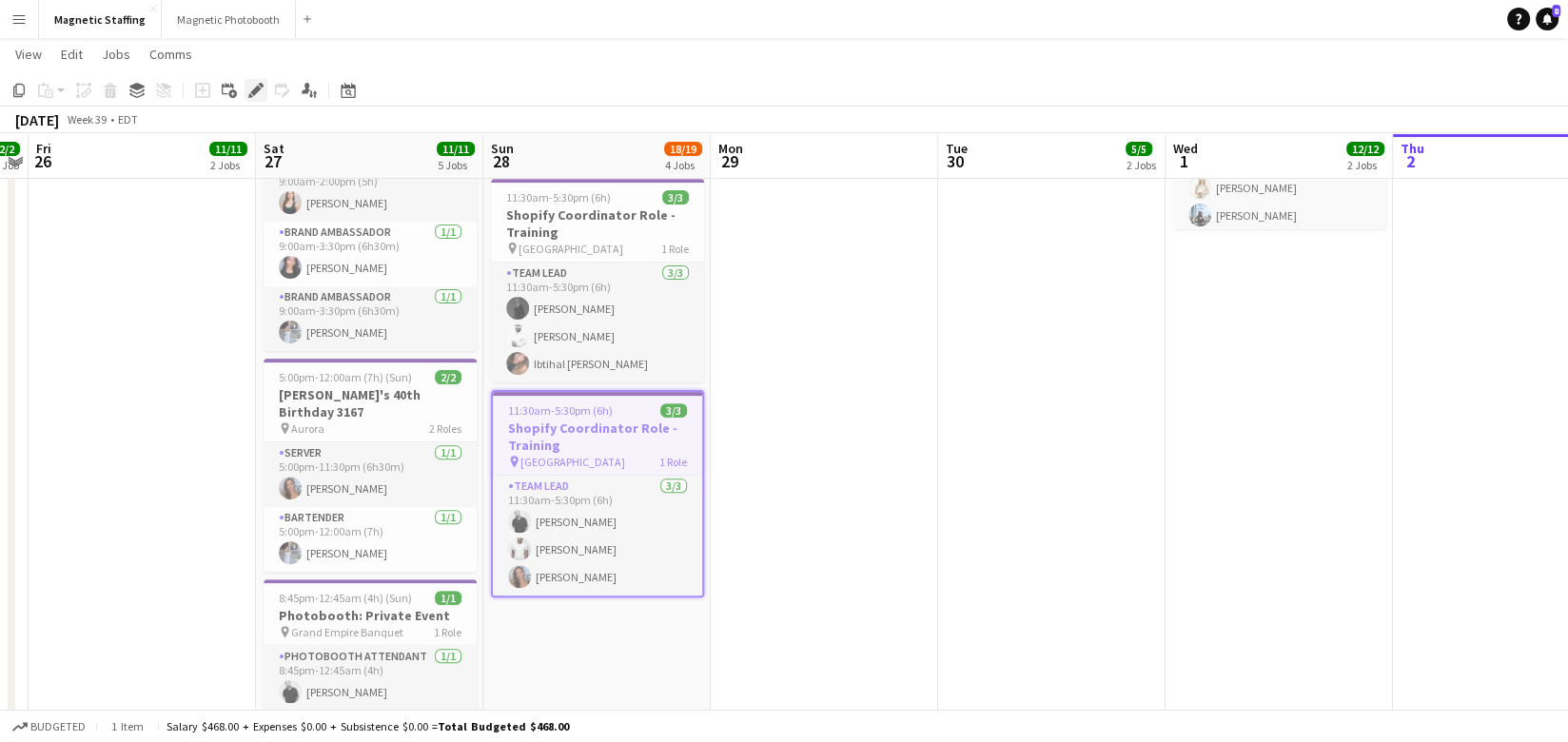
click at [260, 87] on icon "Edit" at bounding box center [256, 90] width 16 height 16
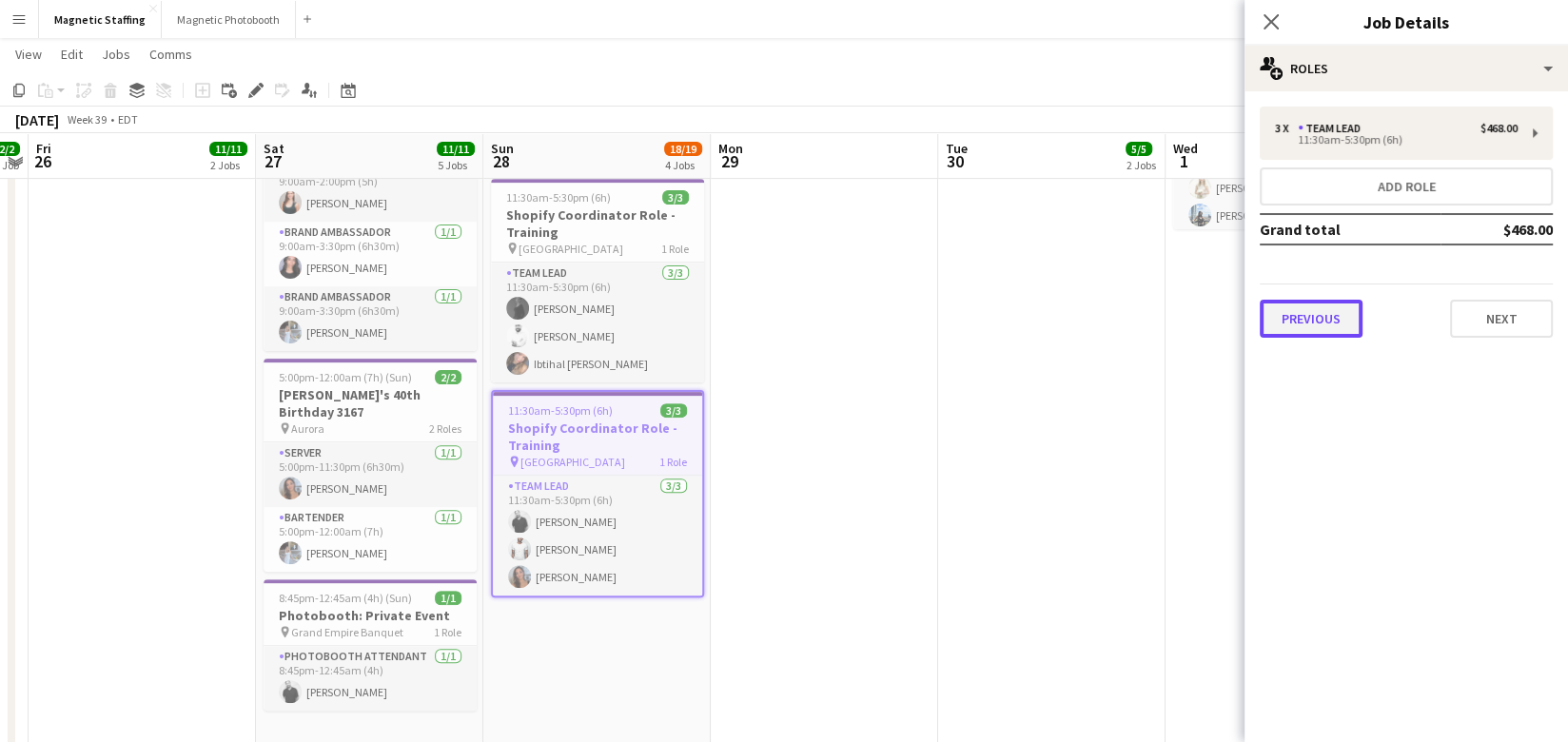
click at [1313, 322] on button "Previous" at bounding box center [1311, 318] width 103 height 38
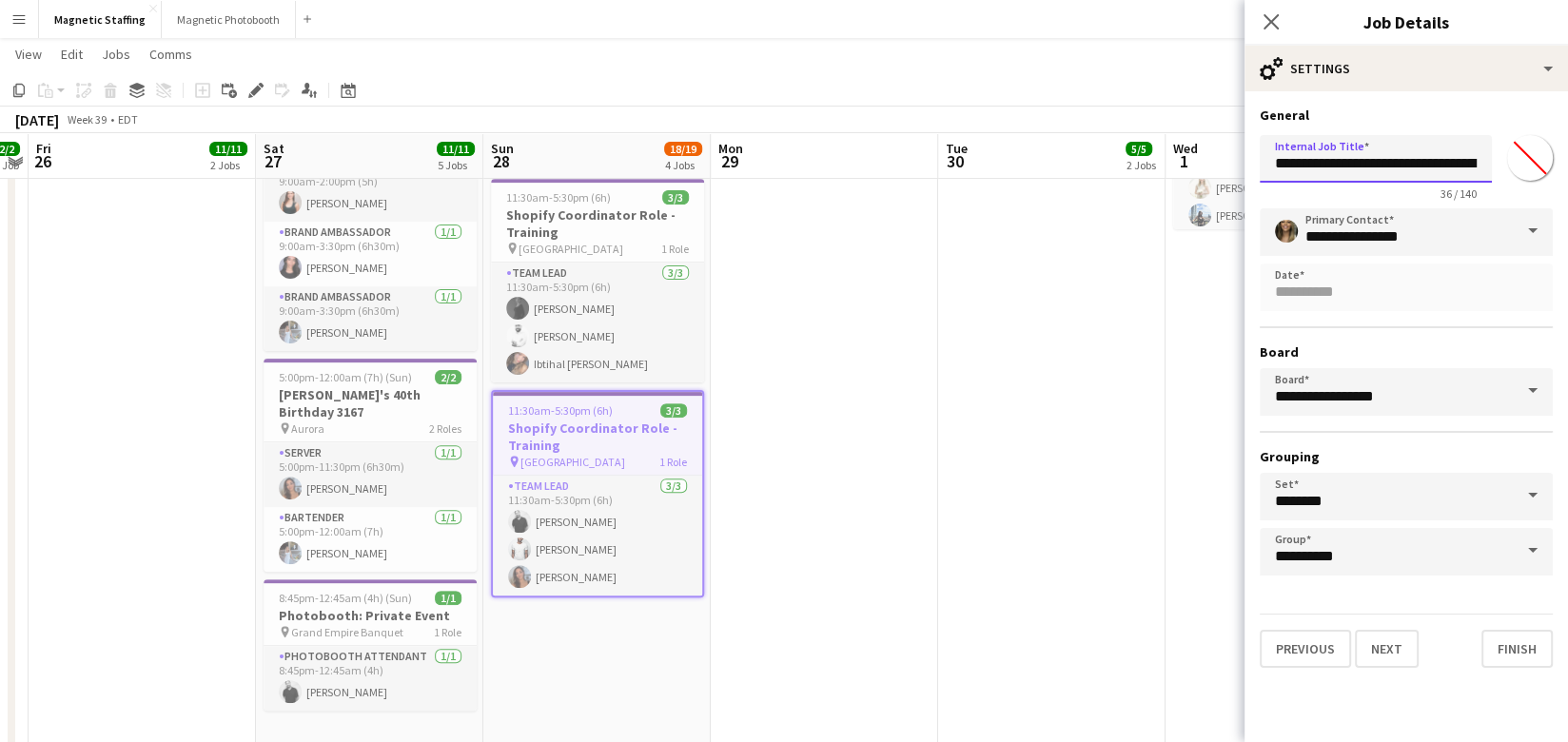
click at [1459, 166] on input "**********" at bounding box center [1375, 159] width 232 height 48
type input "**********"
click at [1521, 657] on button "Finish" at bounding box center [1516, 648] width 71 height 38
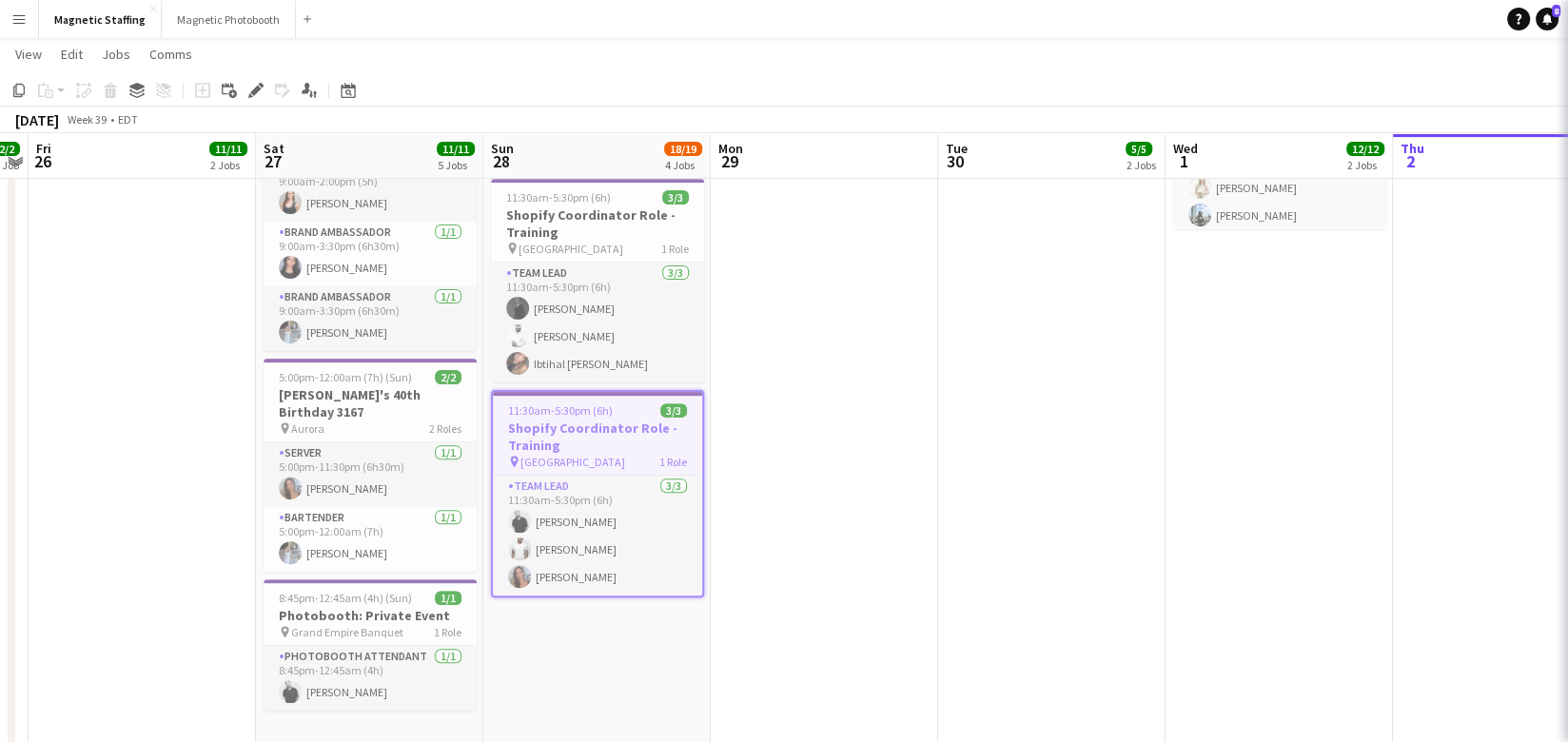
scroll to position [0, 0]
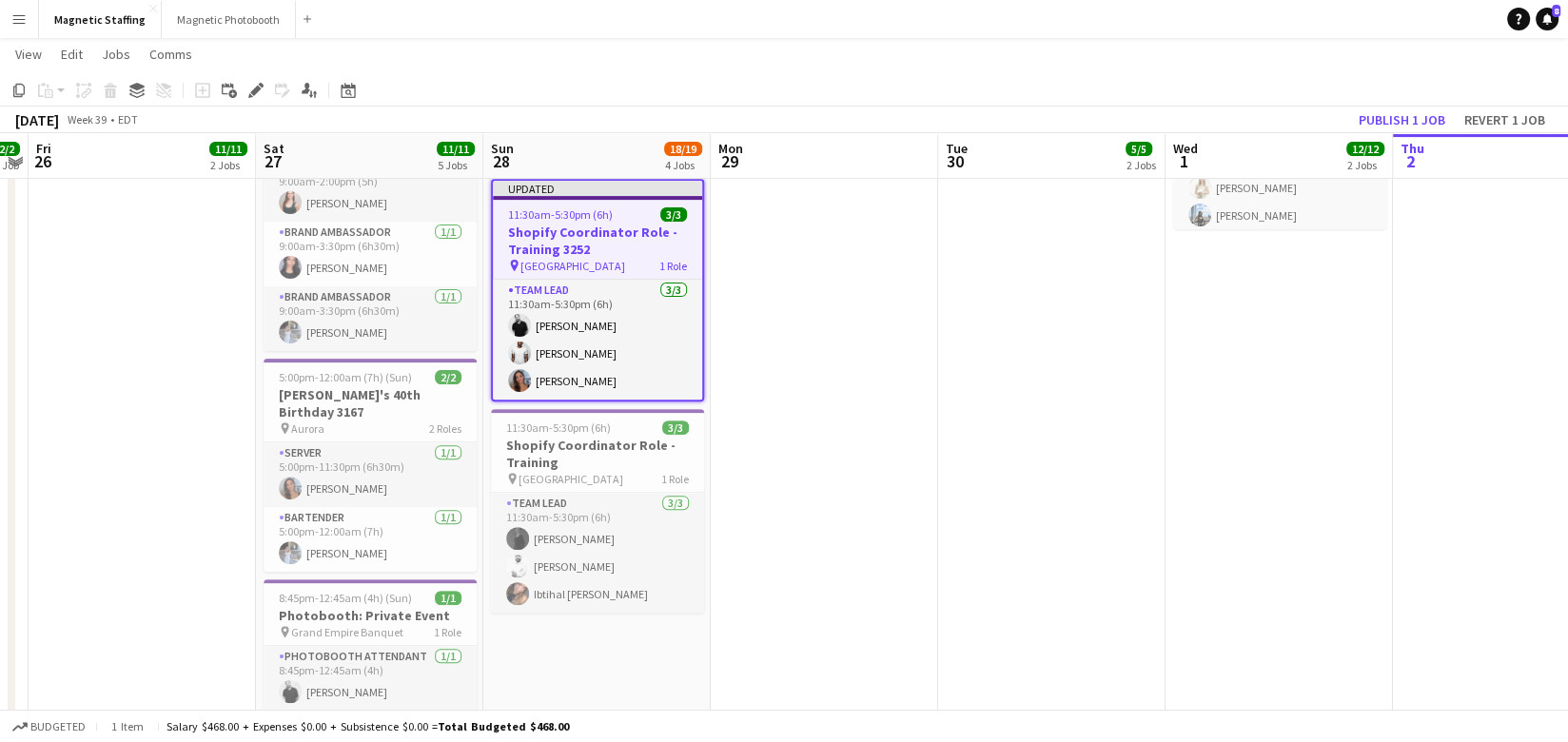
click at [1247, 559] on app-date-cell "12:00pm-10:00pm (10h) 4/4 Billboard Music Awards 3246 pin Rebel 3 Roles Manager…" at bounding box center [1279, 220] width 228 height 1139
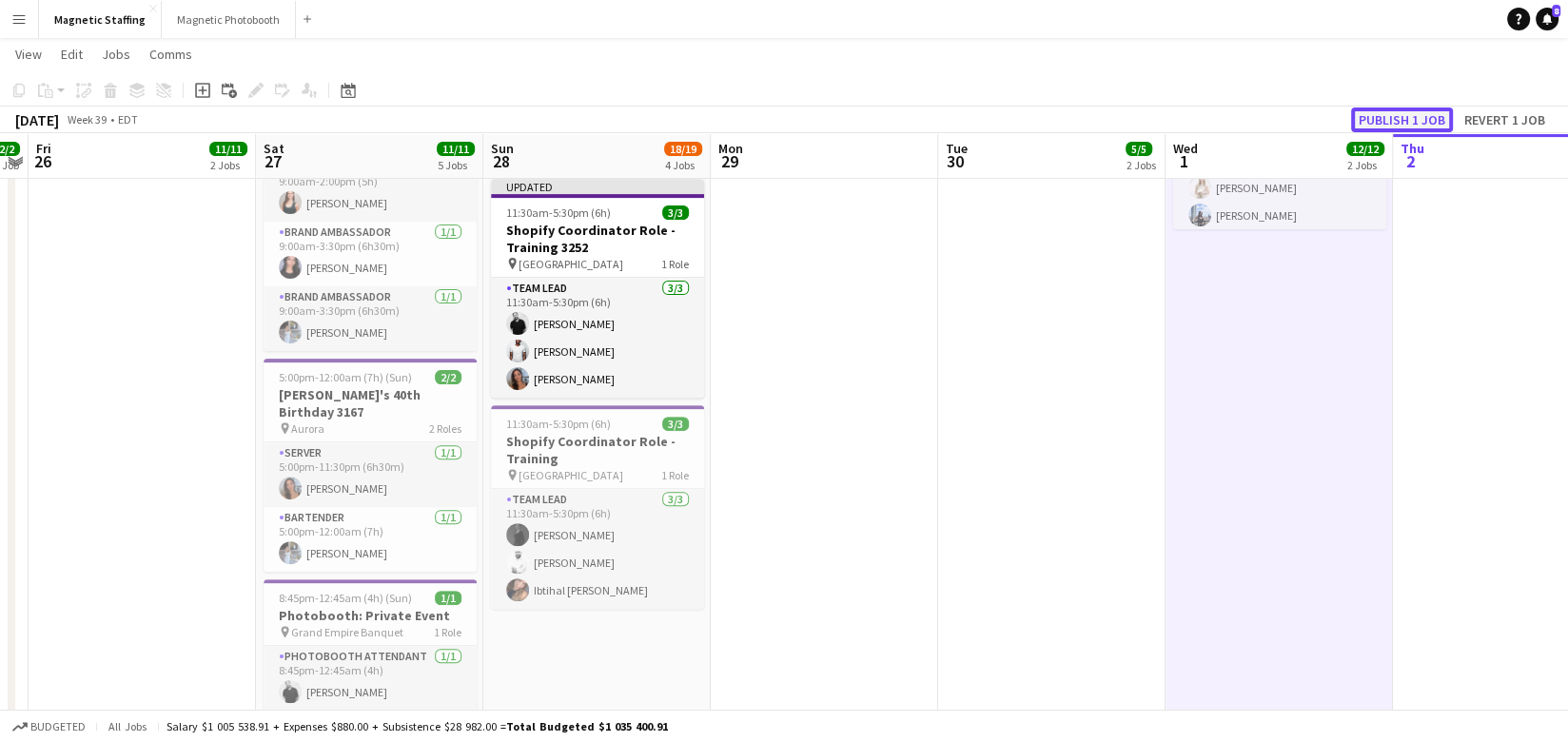
click at [1393, 116] on button "Publish 1 job" at bounding box center [1402, 119] width 102 height 24
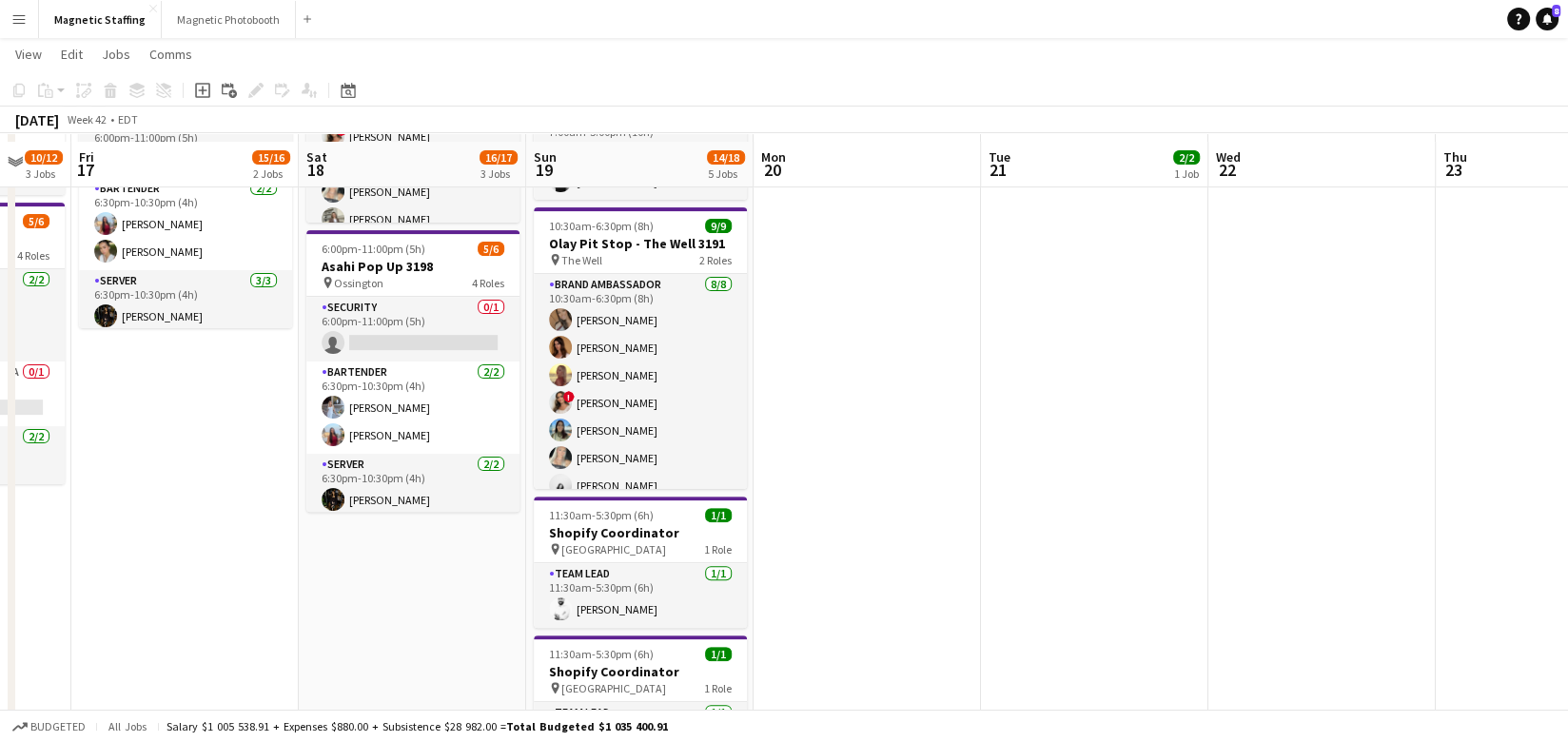
scroll to position [471, 0]
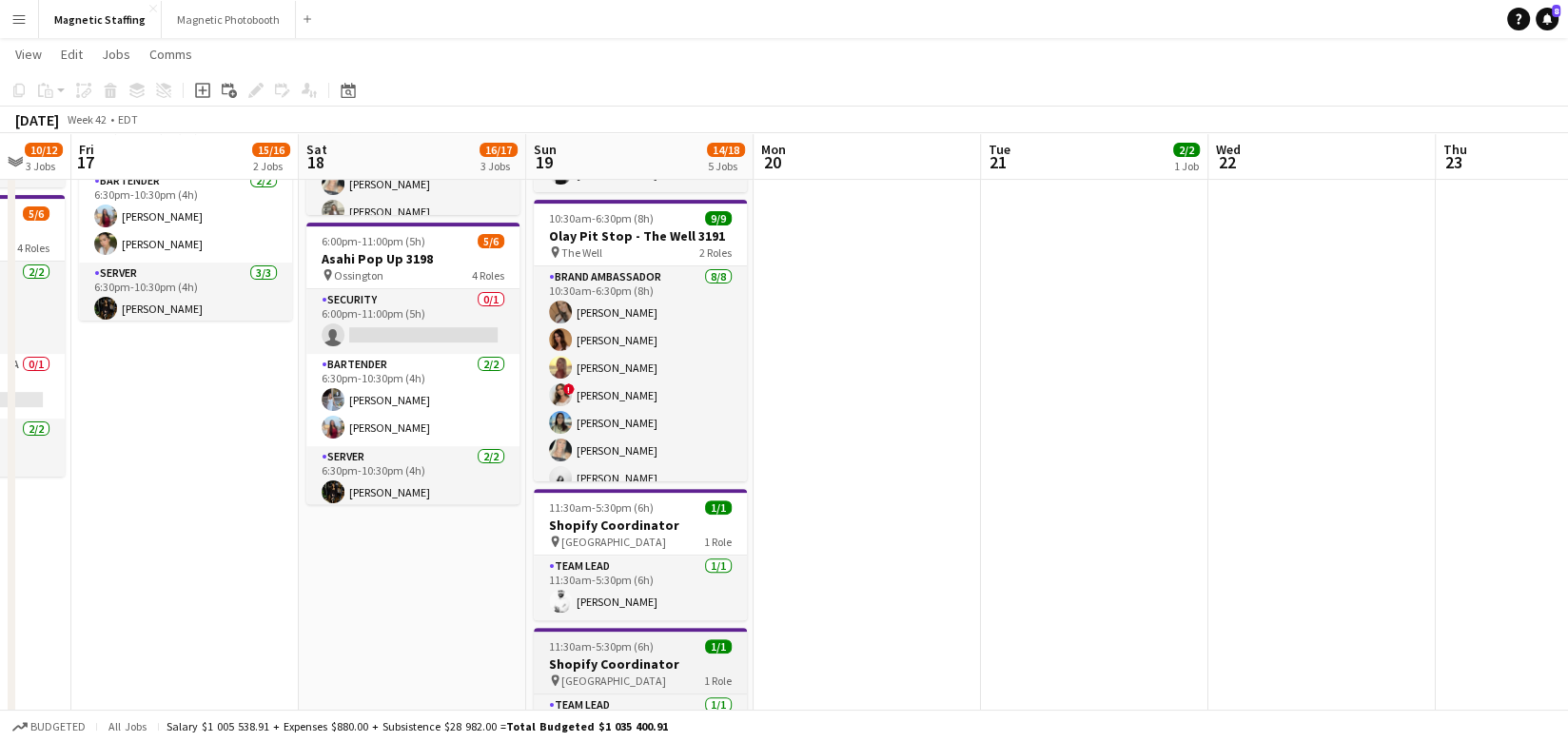
click at [587, 673] on span "[GEOGRAPHIC_DATA]" at bounding box center [614, 680] width 105 height 15
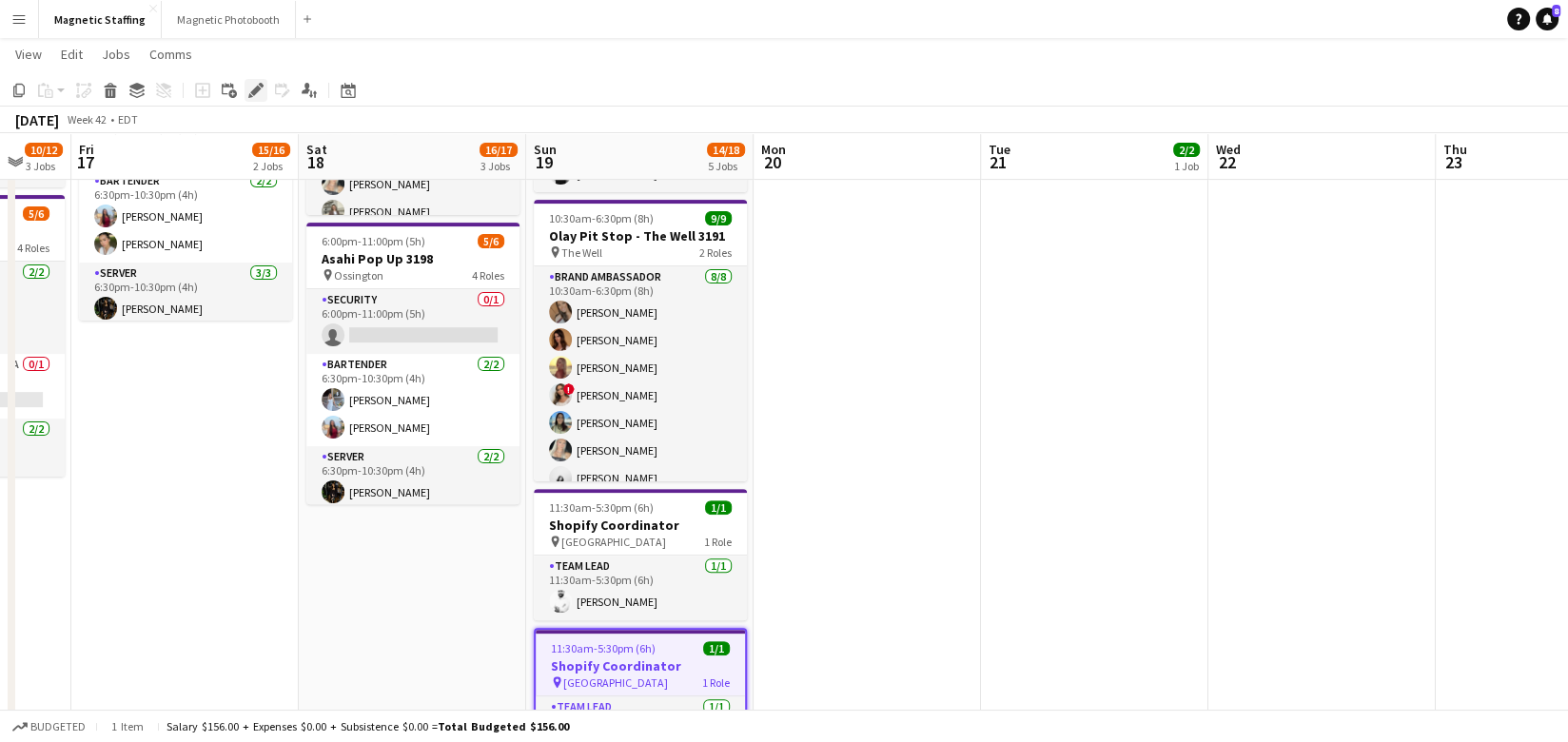
click at [253, 92] on icon at bounding box center [255, 90] width 11 height 11
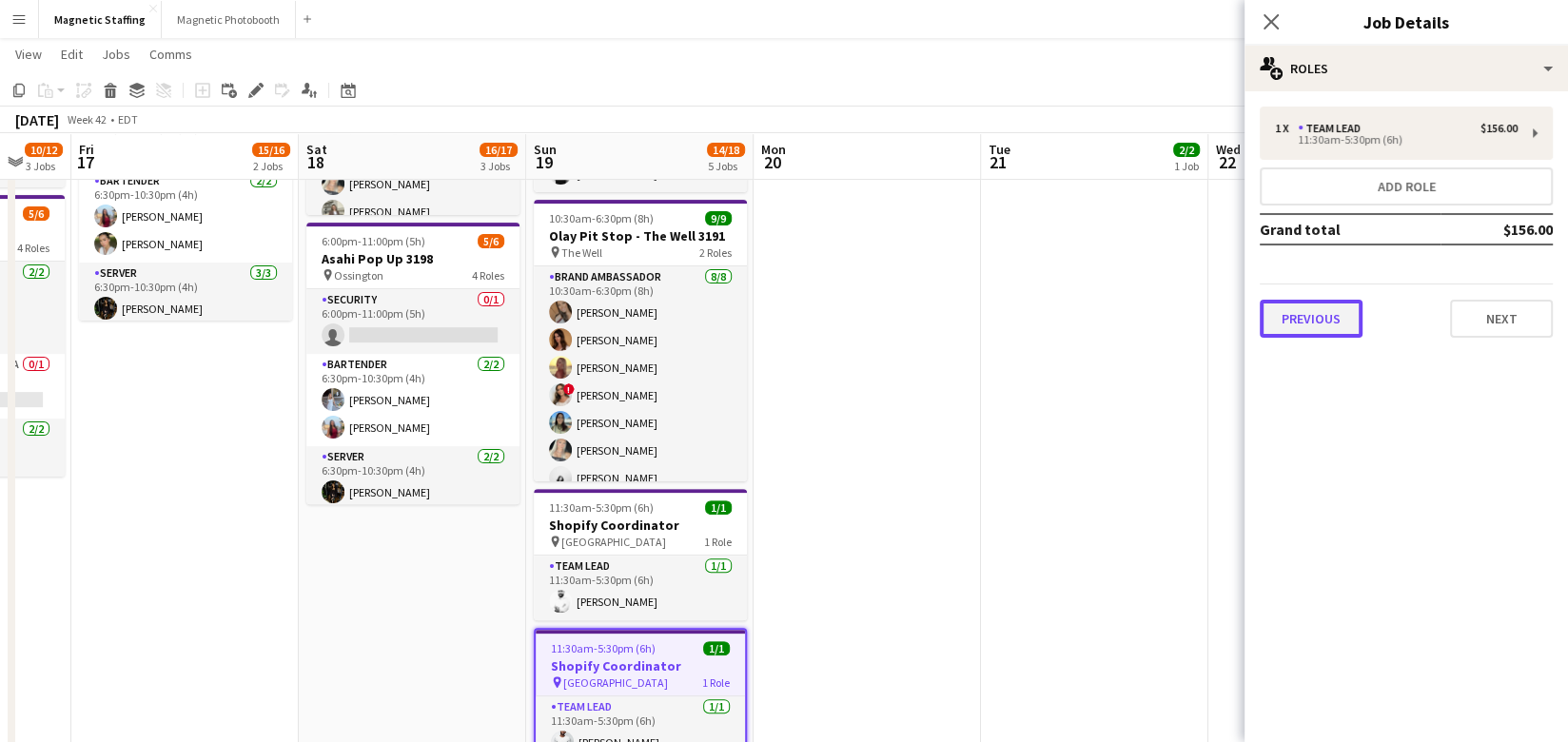
click at [1307, 322] on button "Previous" at bounding box center [1311, 318] width 103 height 38
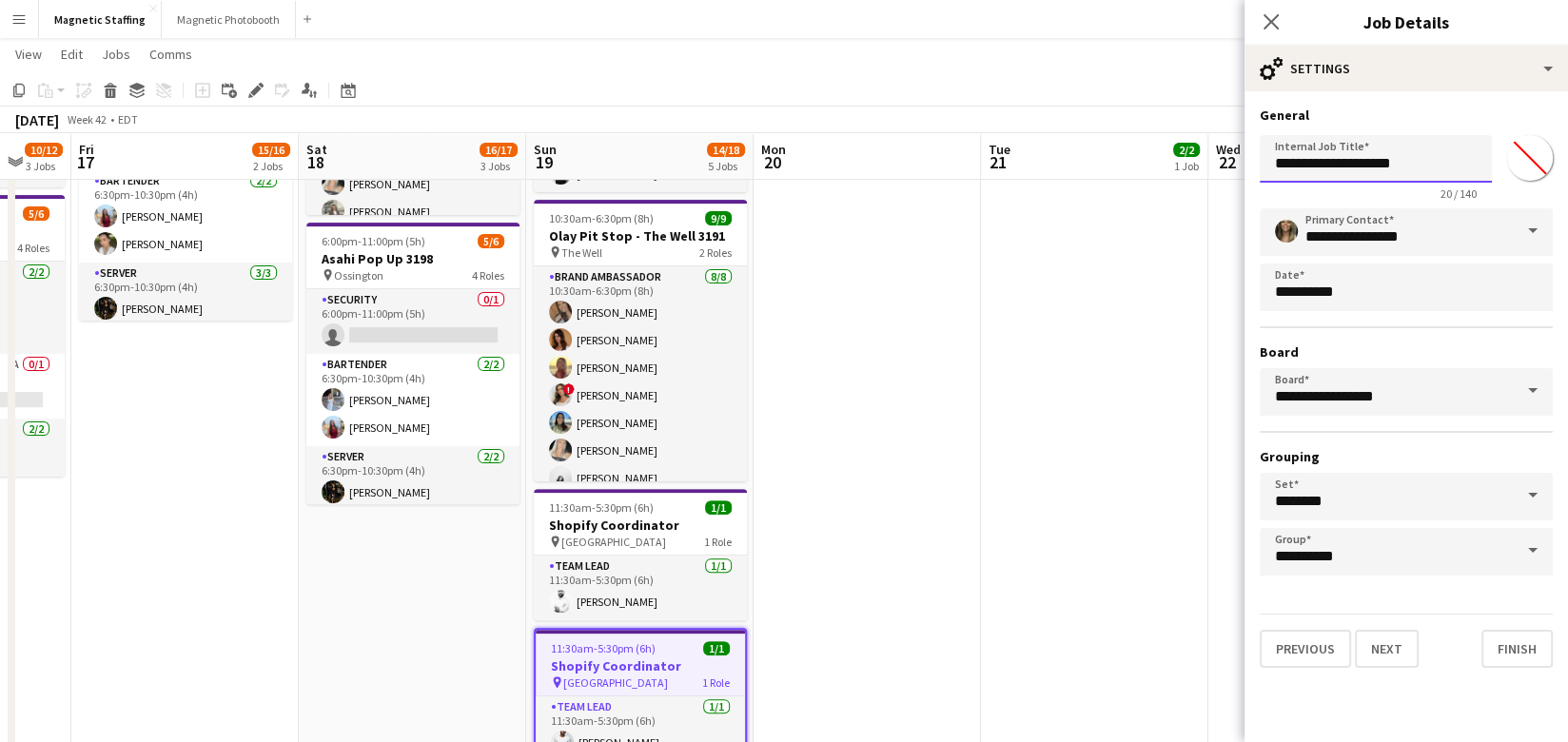
click at [1431, 164] on input "**********" at bounding box center [1375, 159] width 232 height 48
type input "**********"
click at [1527, 655] on button "Finish" at bounding box center [1516, 648] width 71 height 38
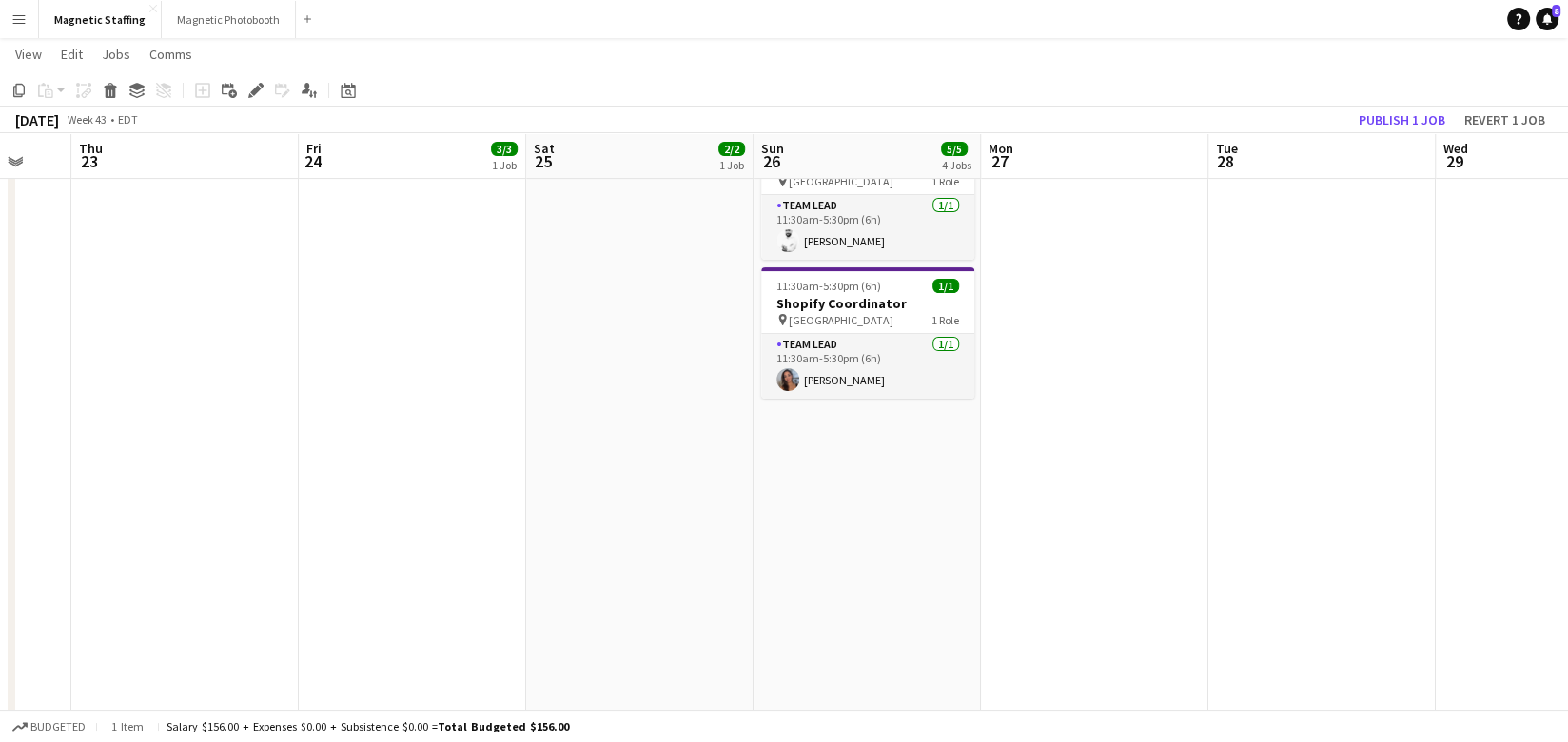
scroll to position [413, 0]
click at [829, 293] on app-job-card "11:30am-5:30pm (6h) 1/1 Shopify Coordinator pin Toronto 1 Role Team Lead [DATE]…" at bounding box center [867, 334] width 213 height 131
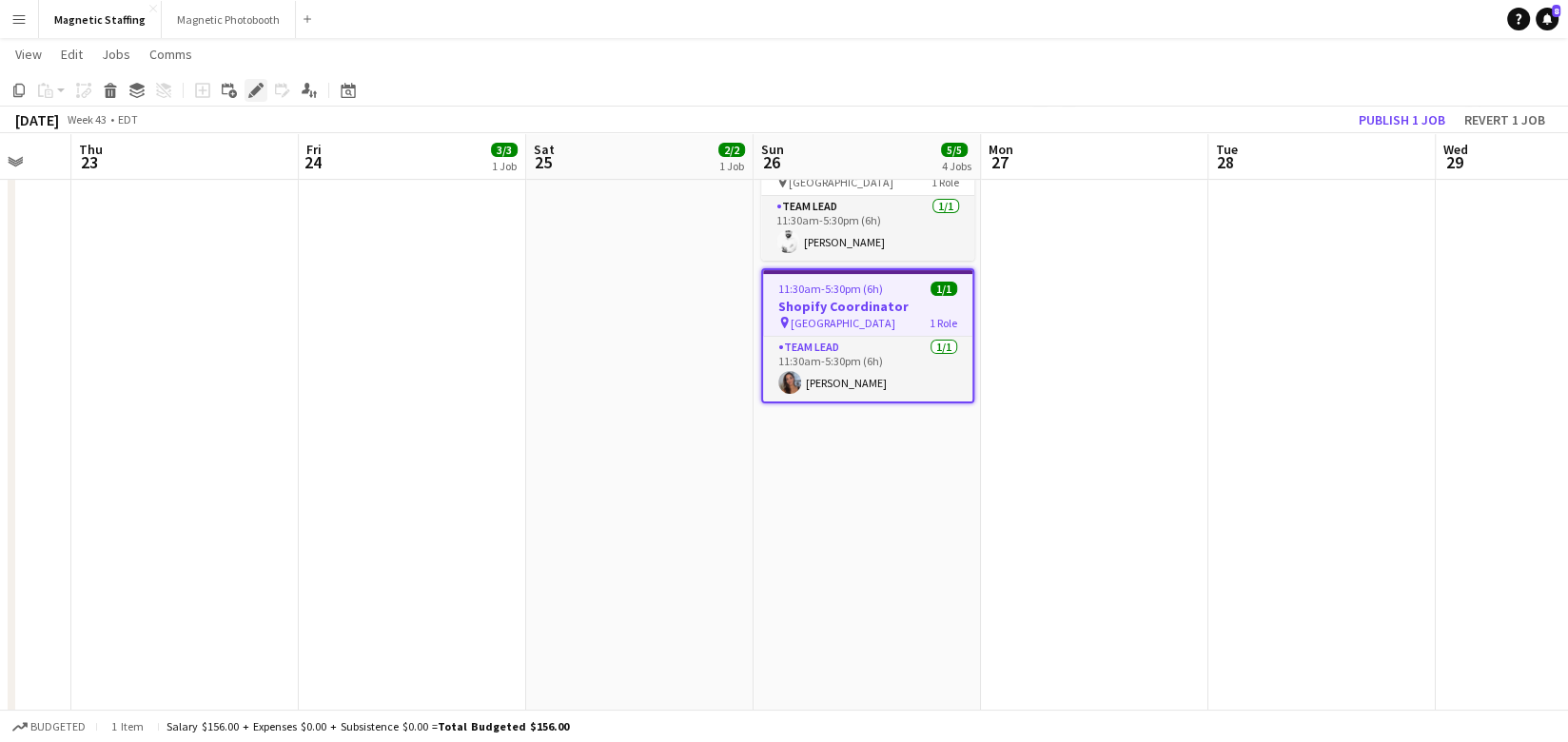
click at [251, 88] on icon "Edit" at bounding box center [256, 90] width 16 height 16
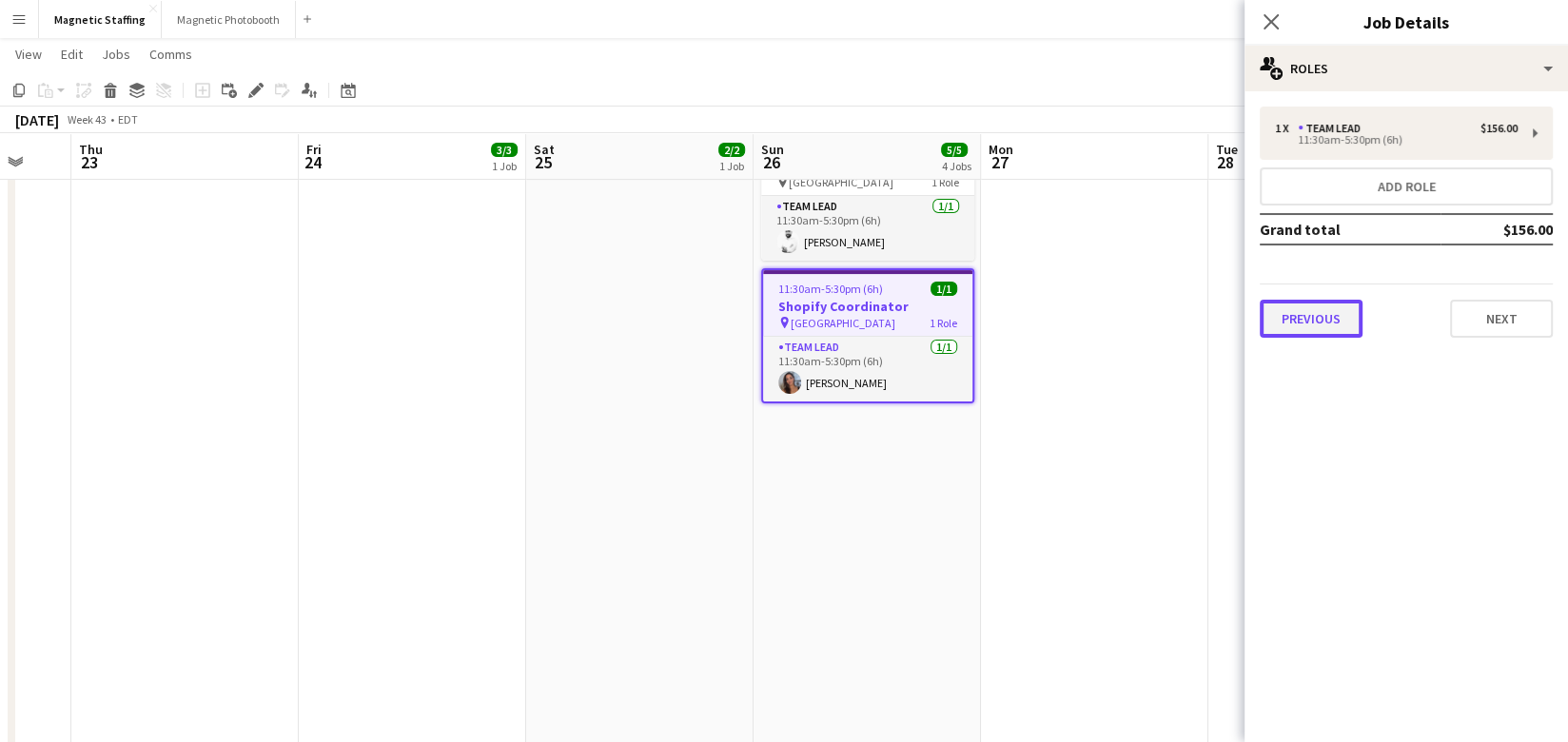
click at [1332, 305] on button "Previous" at bounding box center [1311, 318] width 103 height 38
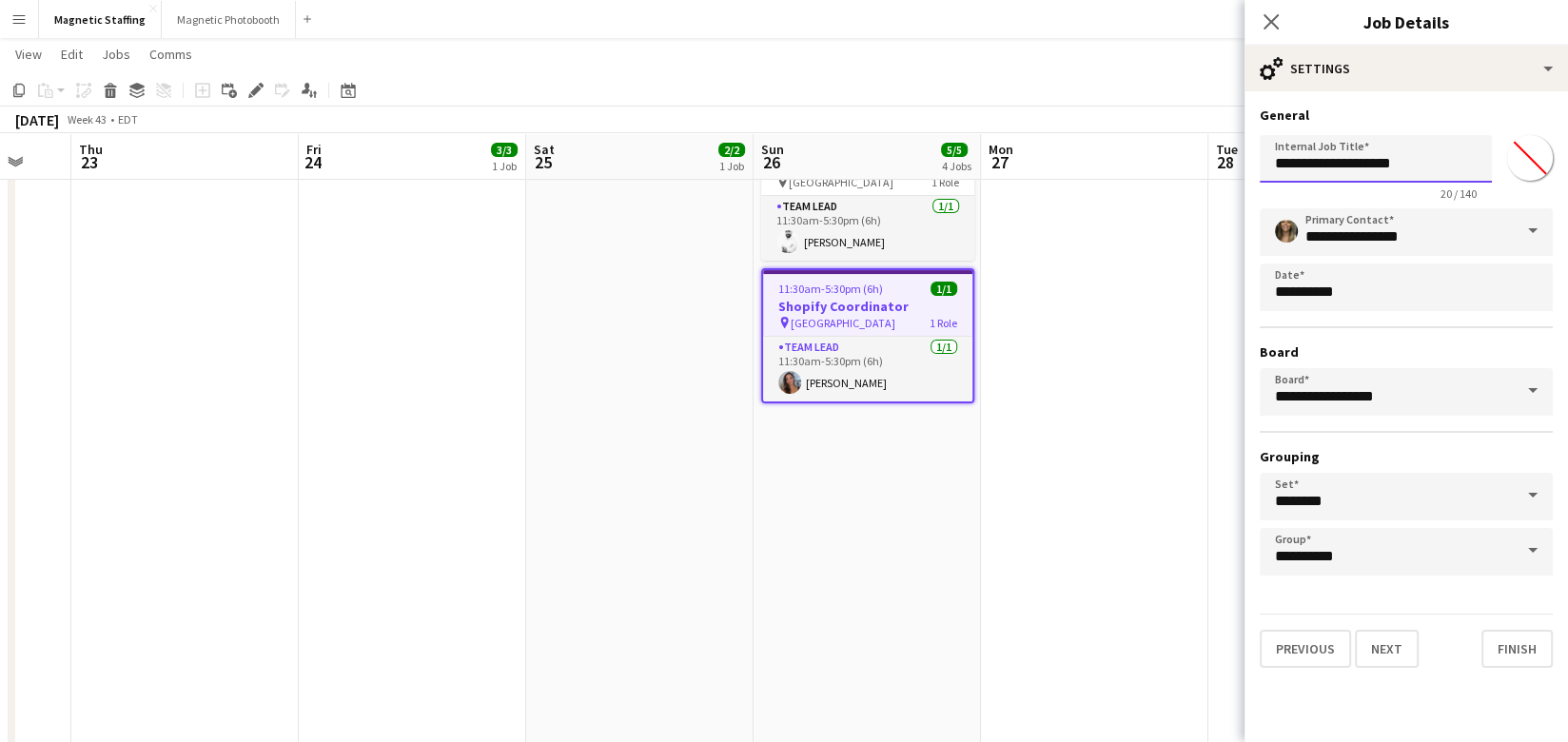
click at [1436, 172] on input "**********" at bounding box center [1375, 159] width 232 height 48
type input "**********"
click at [1506, 652] on button "Finish" at bounding box center [1516, 648] width 71 height 38
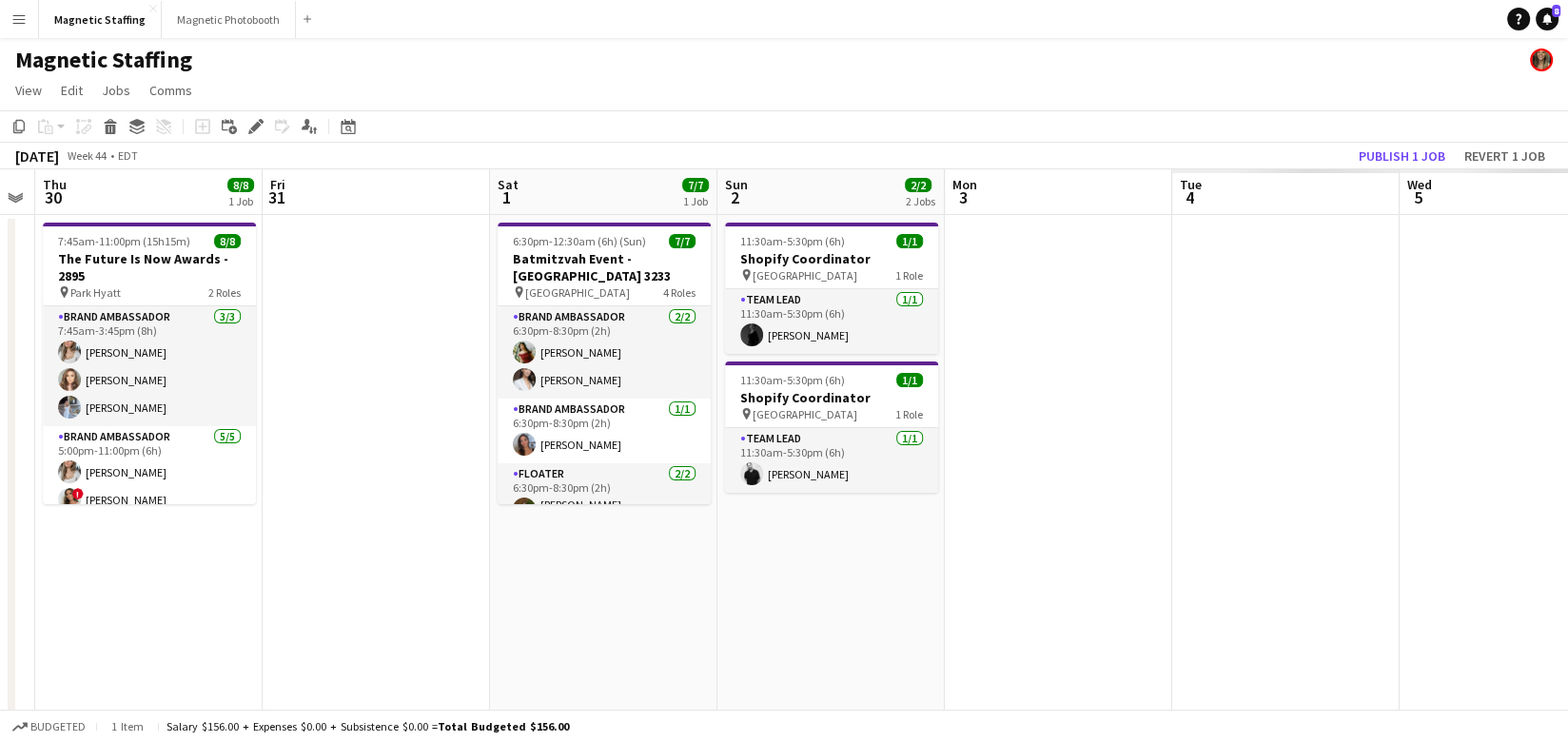
scroll to position [0, 634]
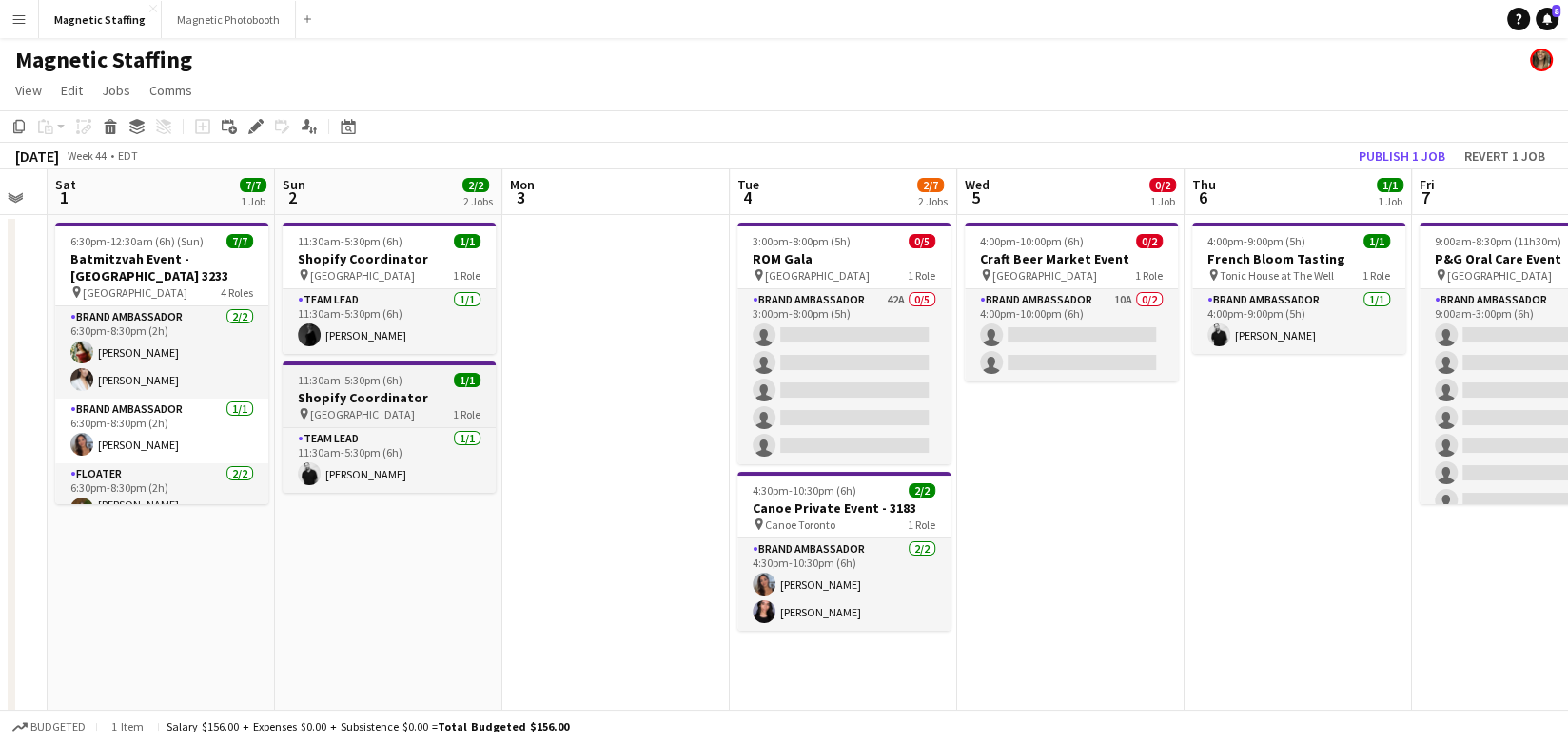
click at [348, 414] on div "pin Toronto 1 Role" at bounding box center [388, 414] width 213 height 16
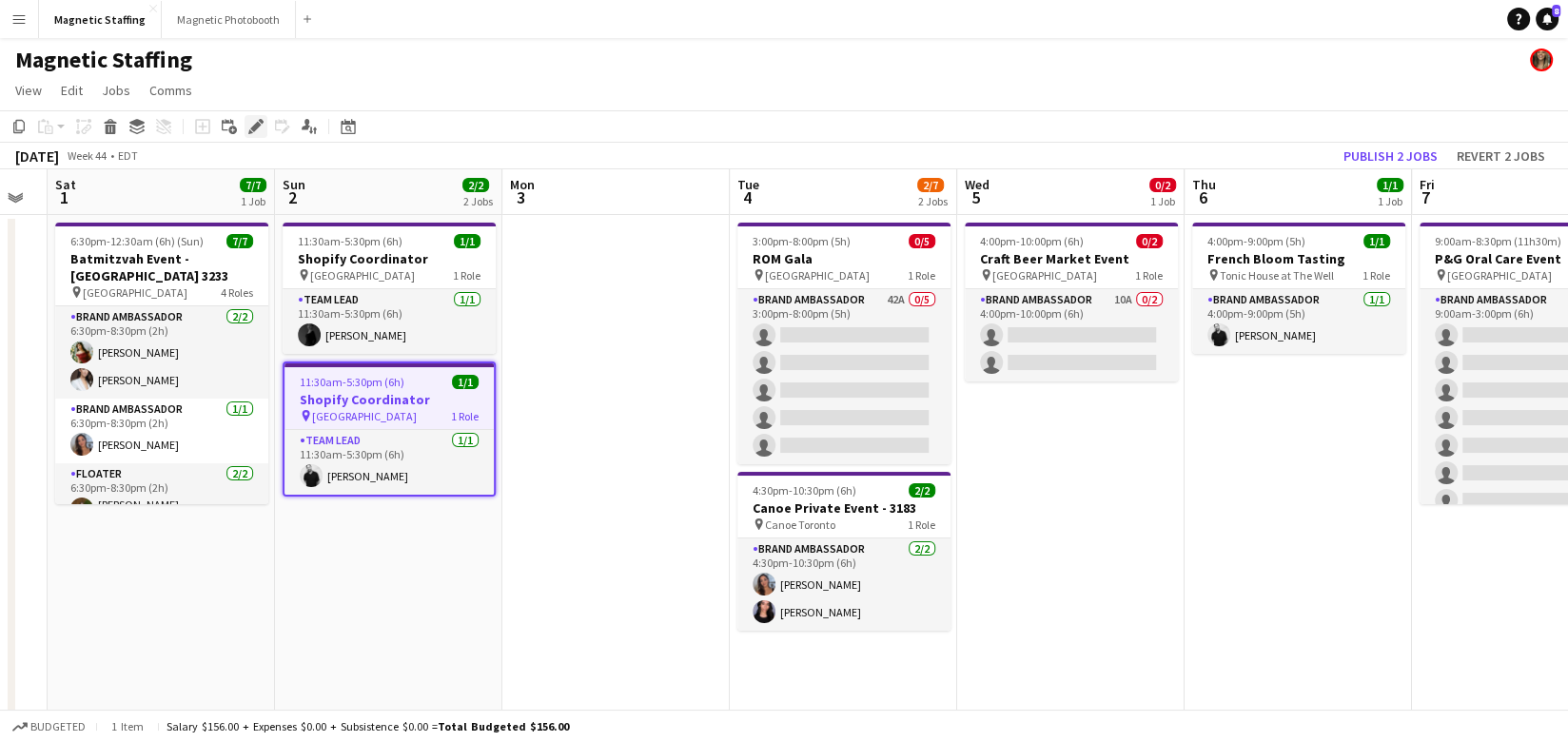
click at [248, 124] on icon "Edit" at bounding box center [256, 126] width 16 height 16
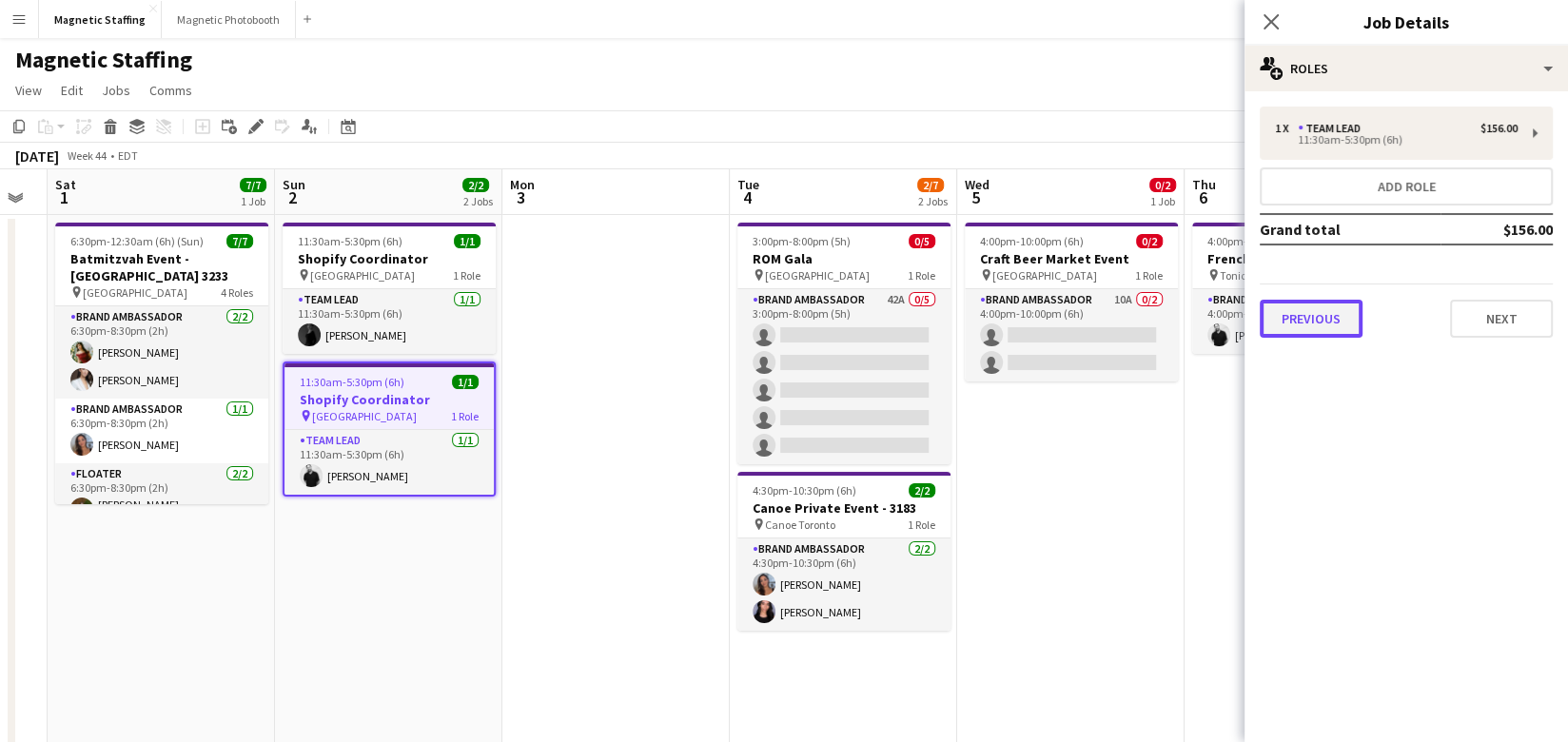
click at [1336, 325] on button "Previous" at bounding box center [1311, 318] width 103 height 38
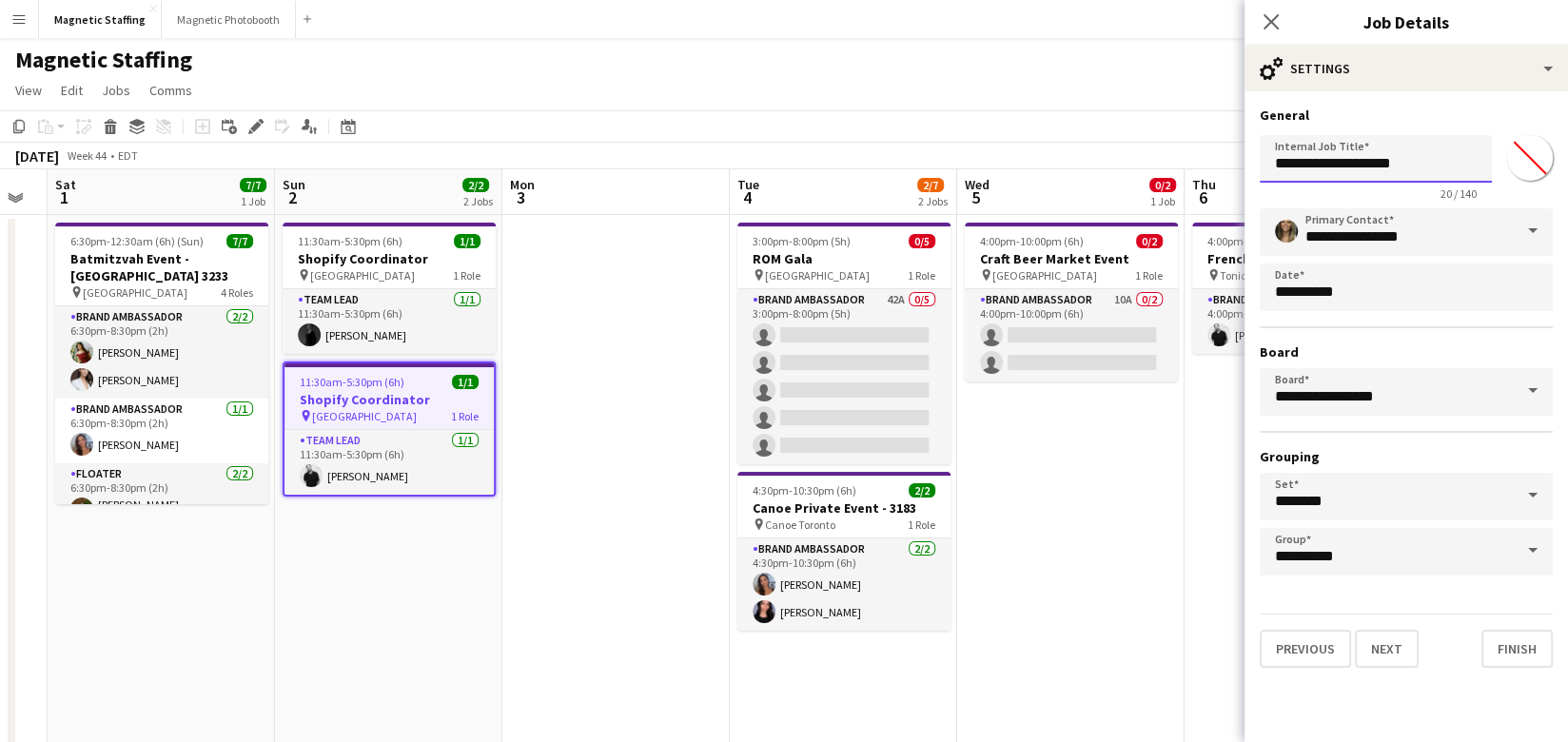
click at [1466, 166] on input "**********" at bounding box center [1375, 159] width 232 height 48
type input "**********"
click at [1501, 647] on button "Finish" at bounding box center [1516, 648] width 71 height 38
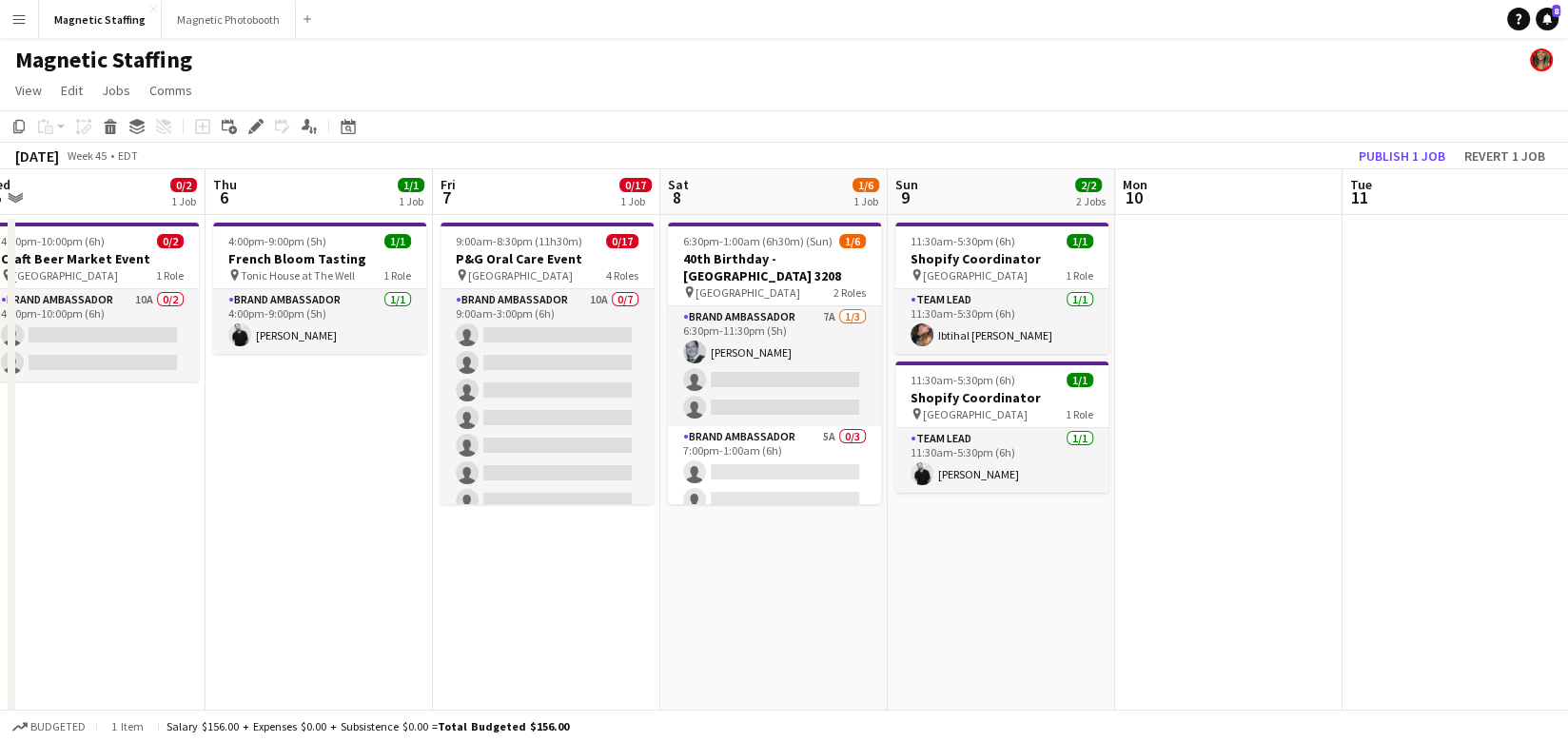
scroll to position [0, 705]
click at [950, 399] on h3 "Shopify Coordinator" at bounding box center [1000, 398] width 213 height 18
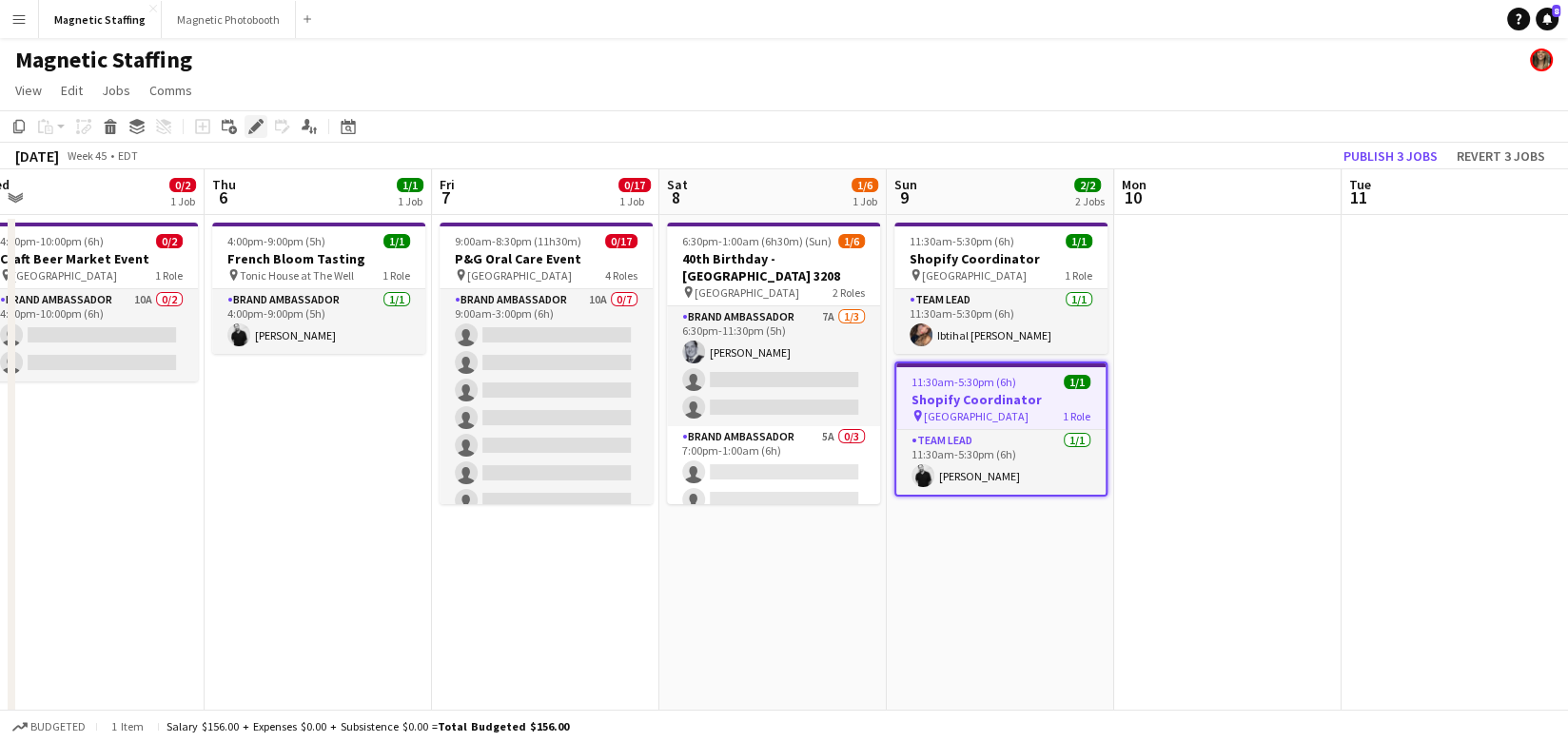
click at [248, 128] on icon "Edit" at bounding box center [256, 126] width 16 height 16
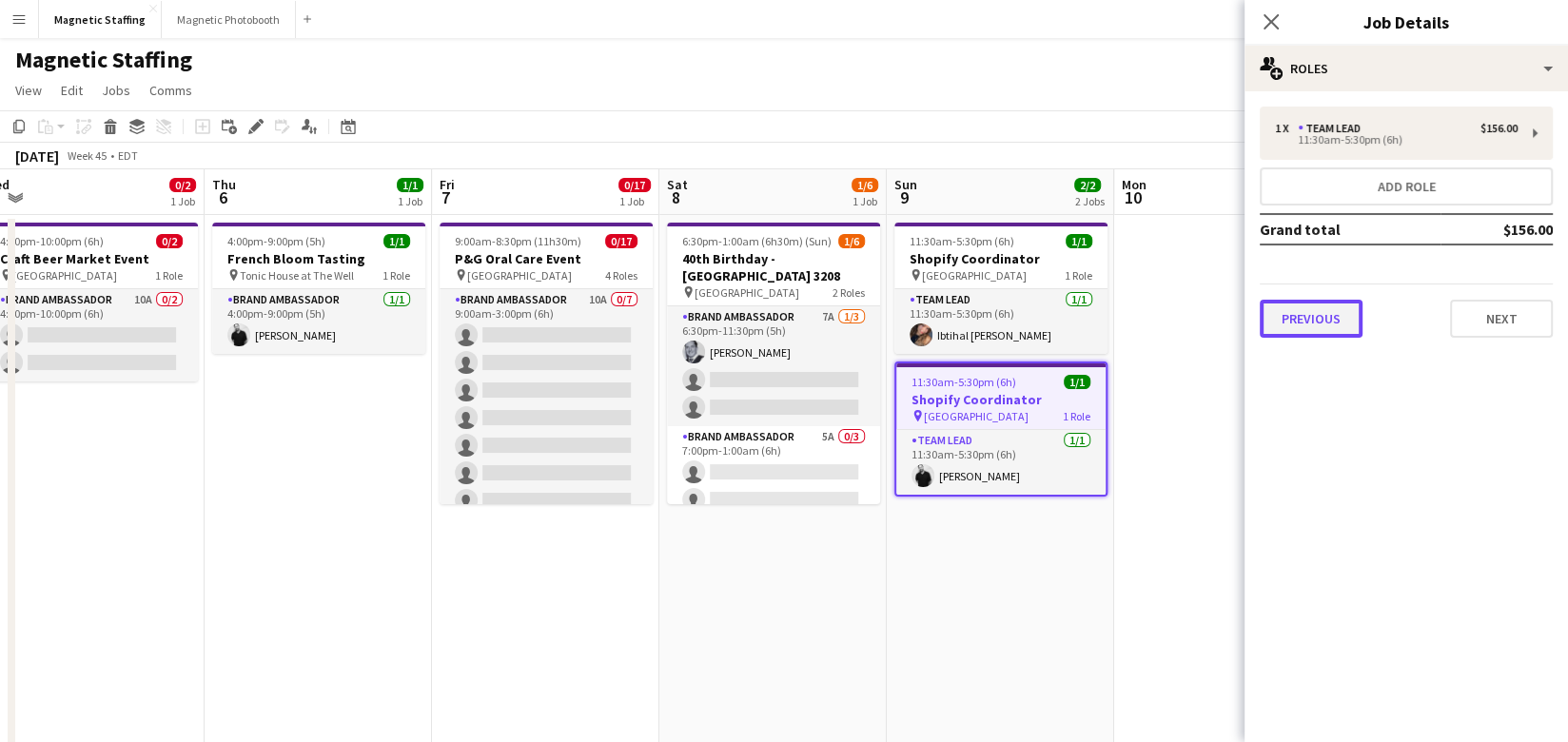
click at [1302, 320] on button "Previous" at bounding box center [1311, 318] width 103 height 38
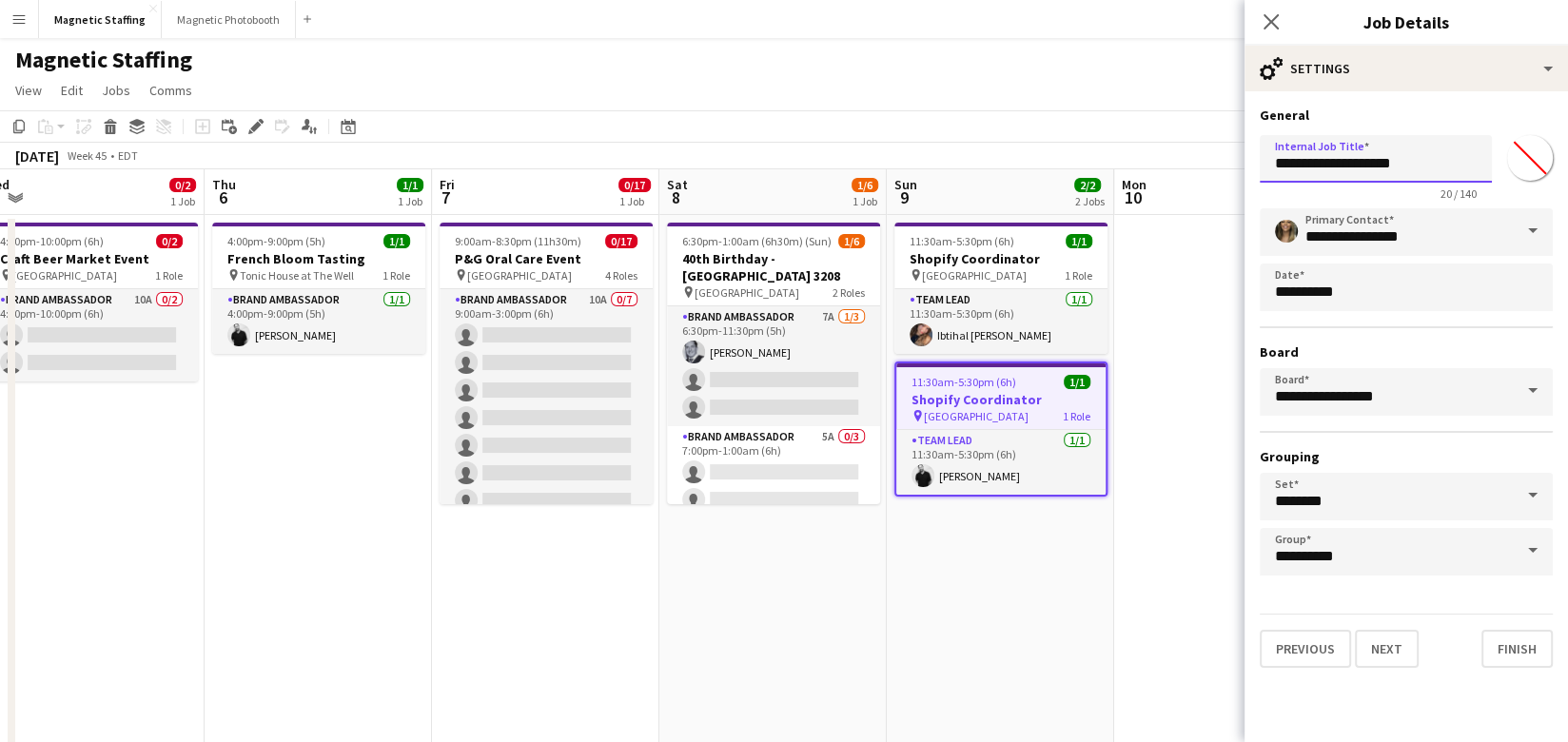
click at [1445, 158] on input "**********" at bounding box center [1375, 159] width 232 height 48
type input "**********"
click at [1531, 650] on button "Finish" at bounding box center [1516, 648] width 71 height 38
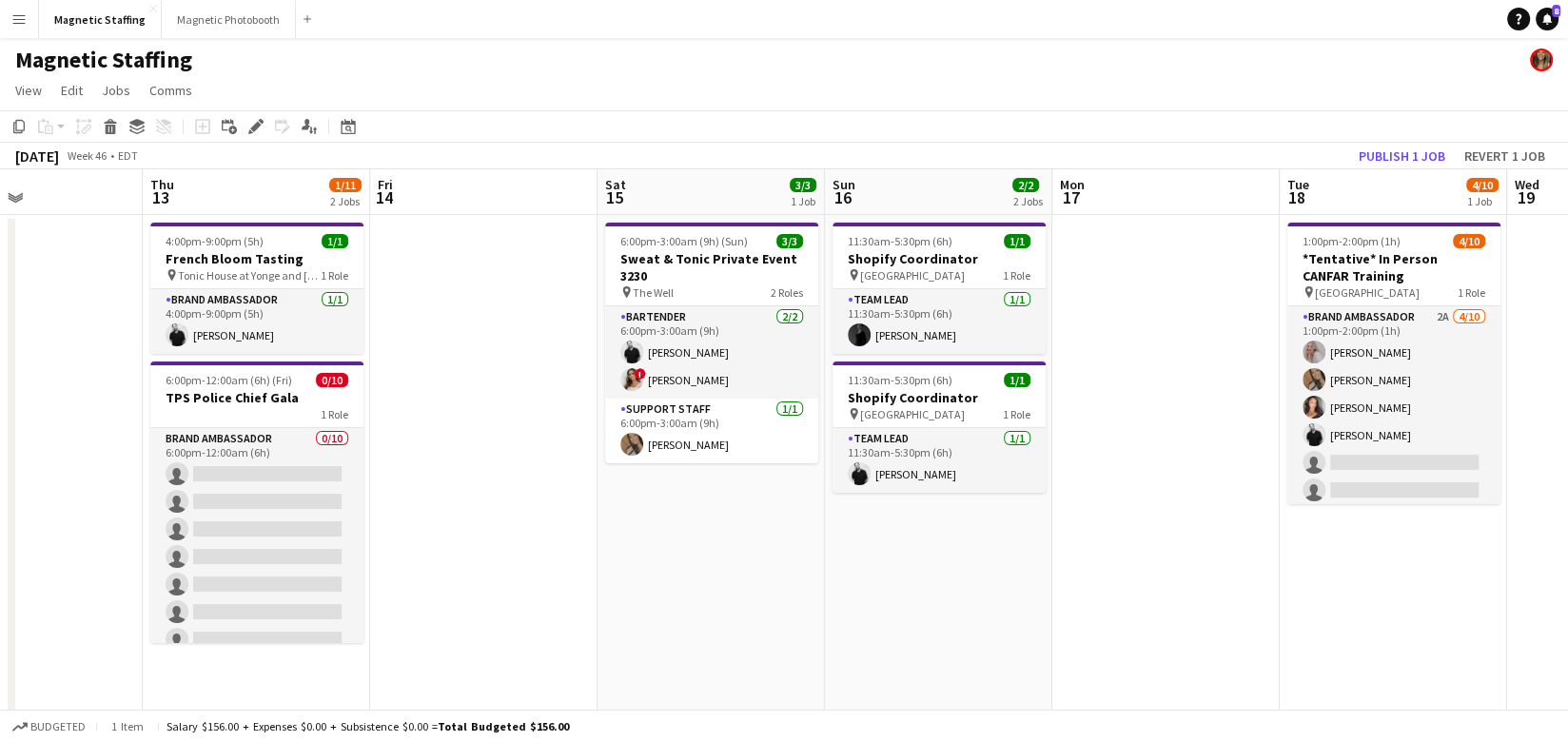
scroll to position [0, 590]
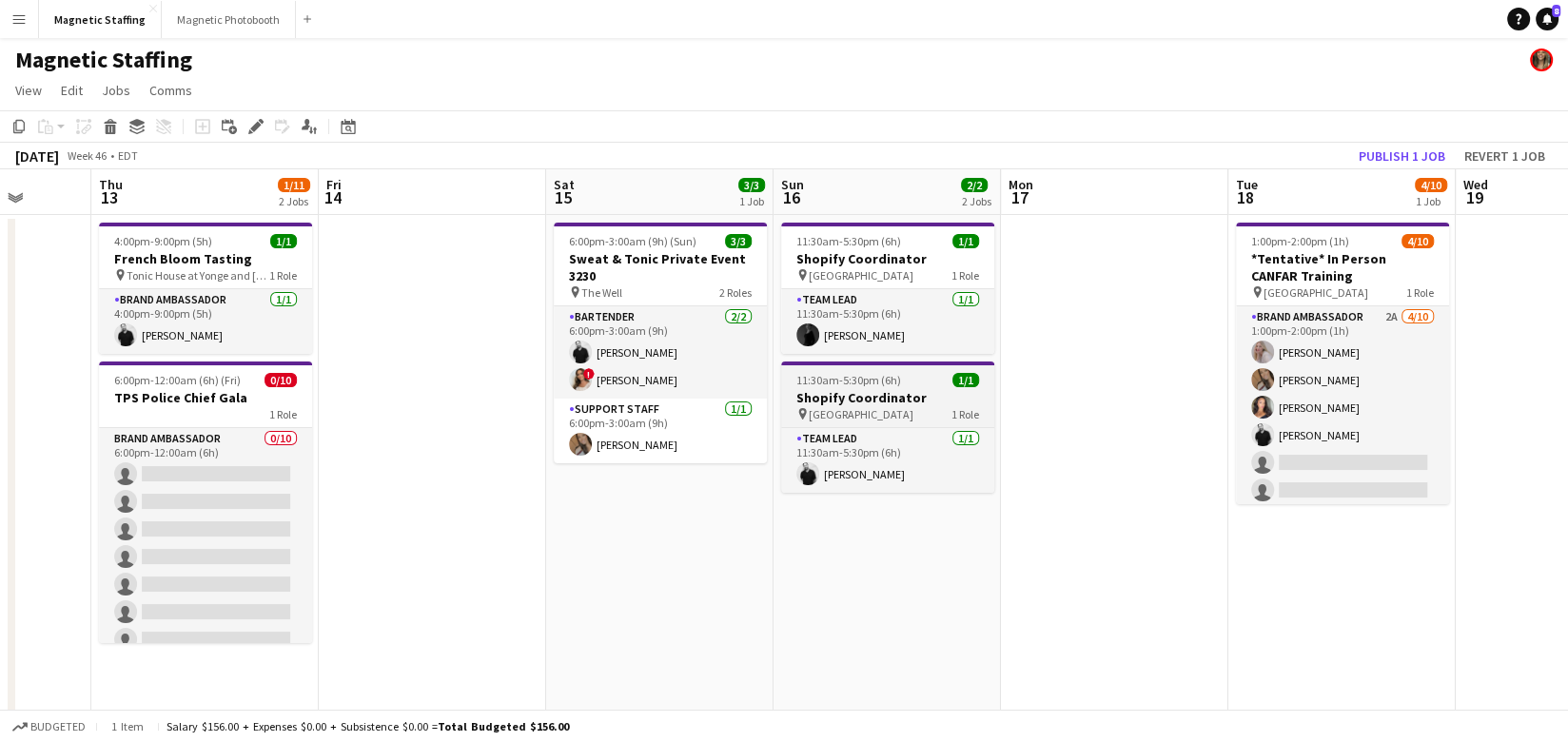
click at [924, 399] on h3 "Shopify Coordinator" at bounding box center [887, 398] width 213 height 18
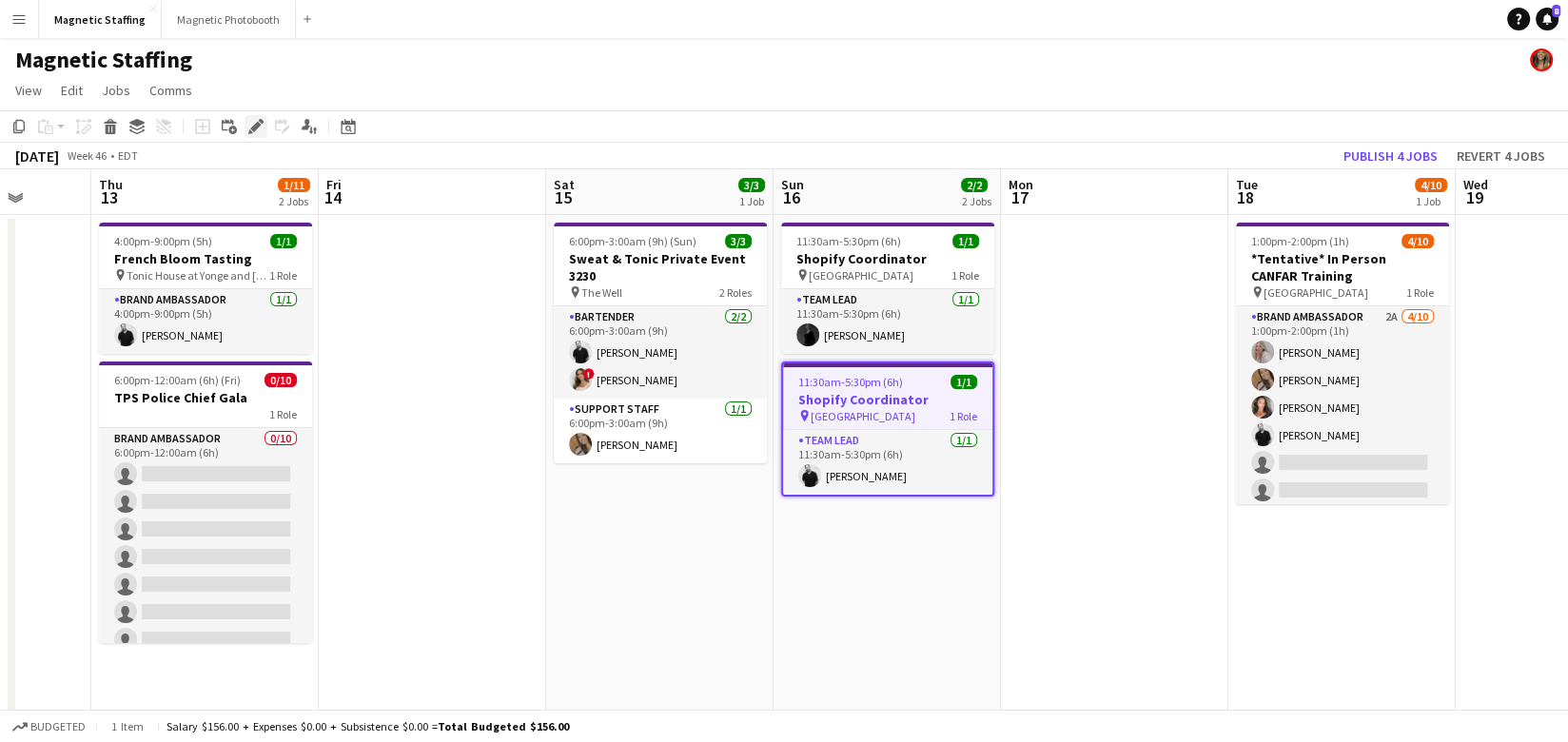
click at [260, 128] on icon "Edit" at bounding box center [256, 126] width 16 height 16
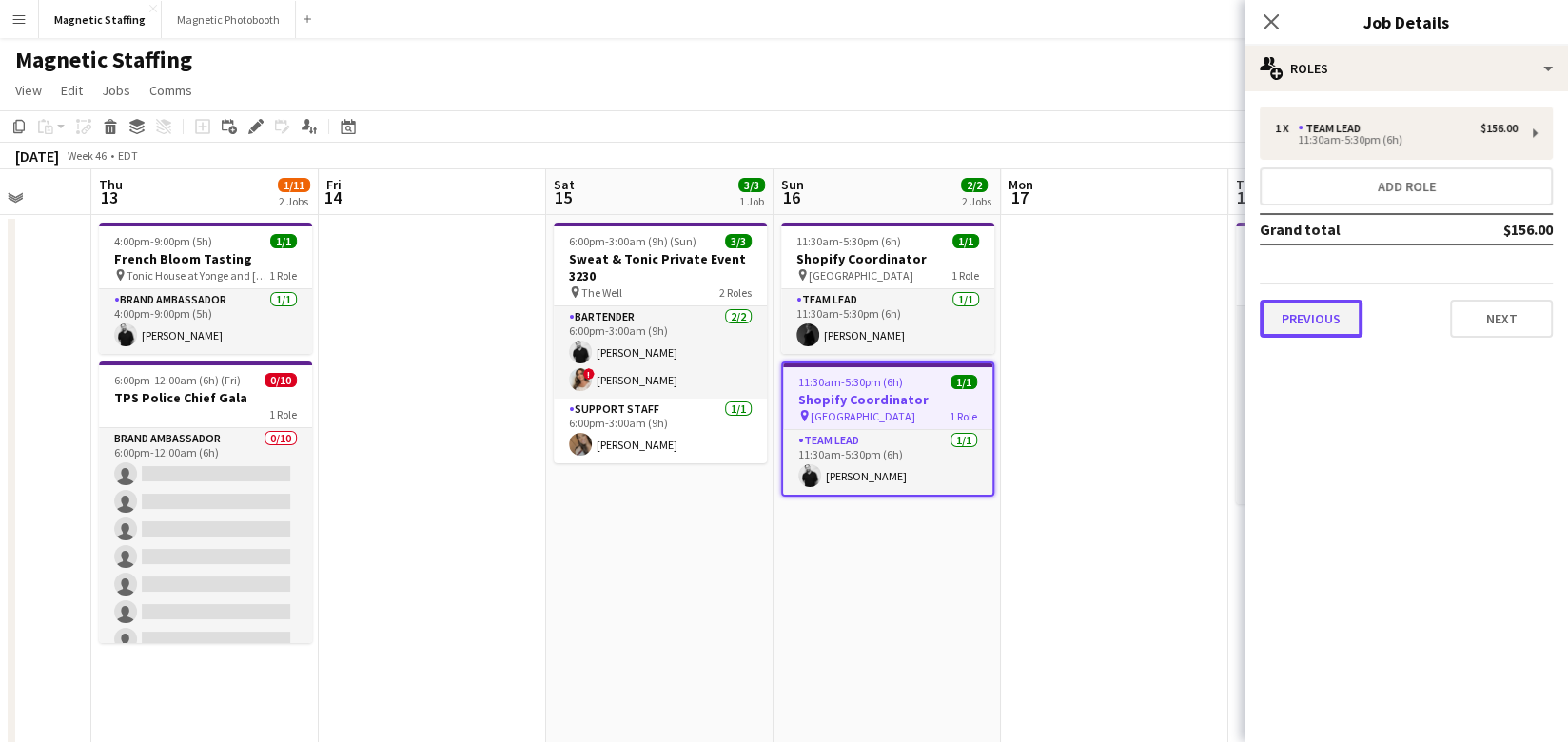
click at [1336, 320] on button "Previous" at bounding box center [1311, 318] width 103 height 38
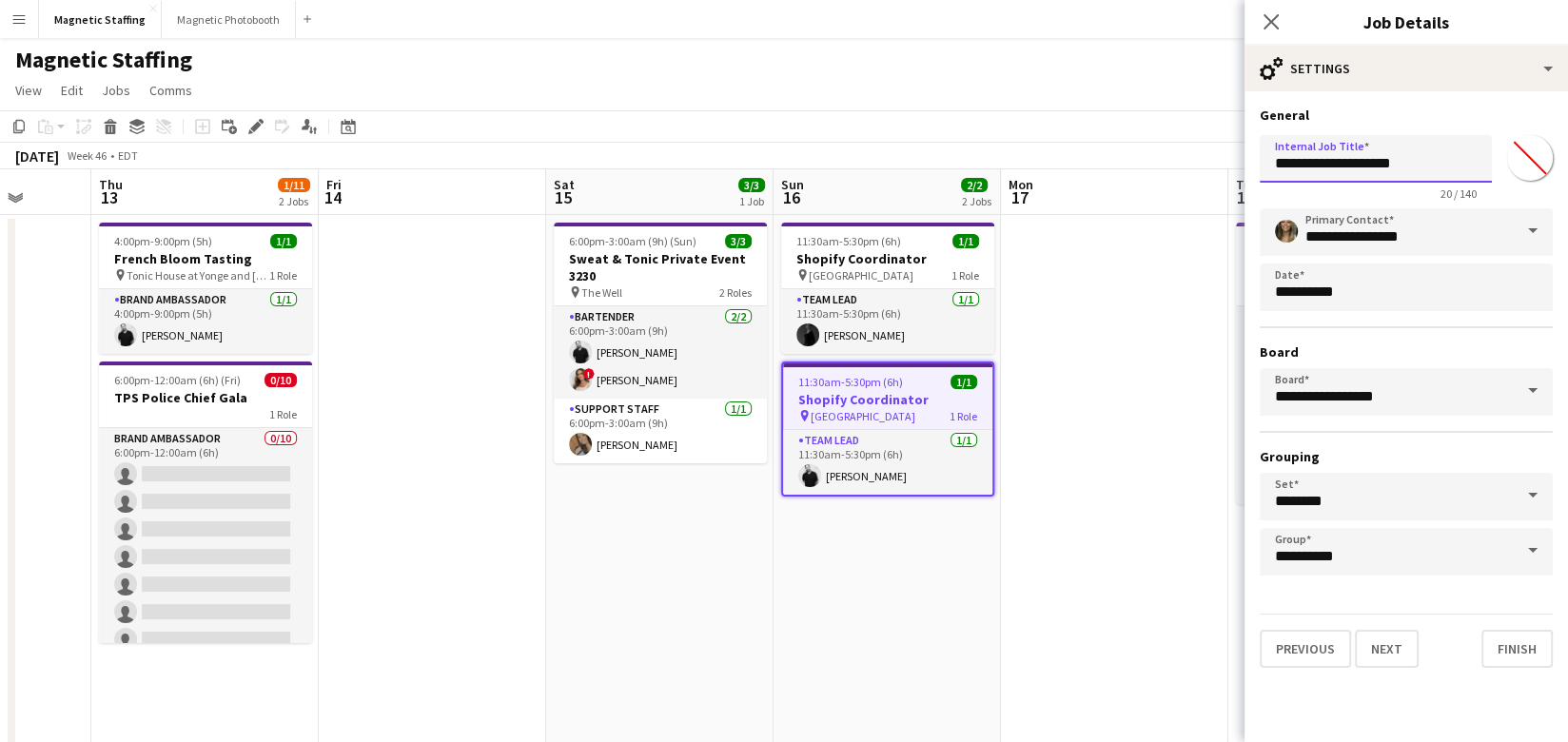
click at [1435, 169] on input "**********" at bounding box center [1375, 159] width 232 height 48
type input "**********"
click at [1512, 639] on button "Finish" at bounding box center [1516, 648] width 71 height 38
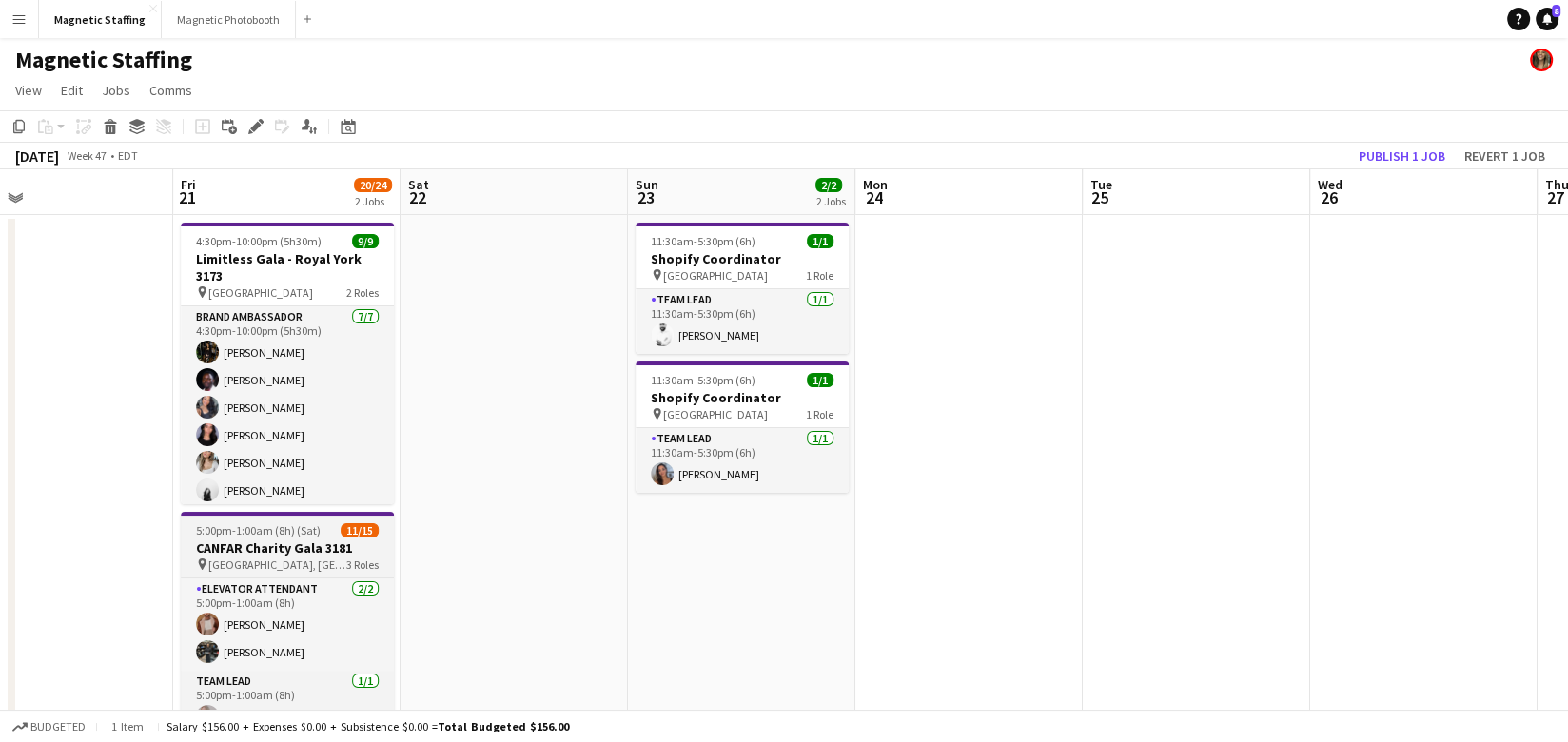
scroll to position [0, 574]
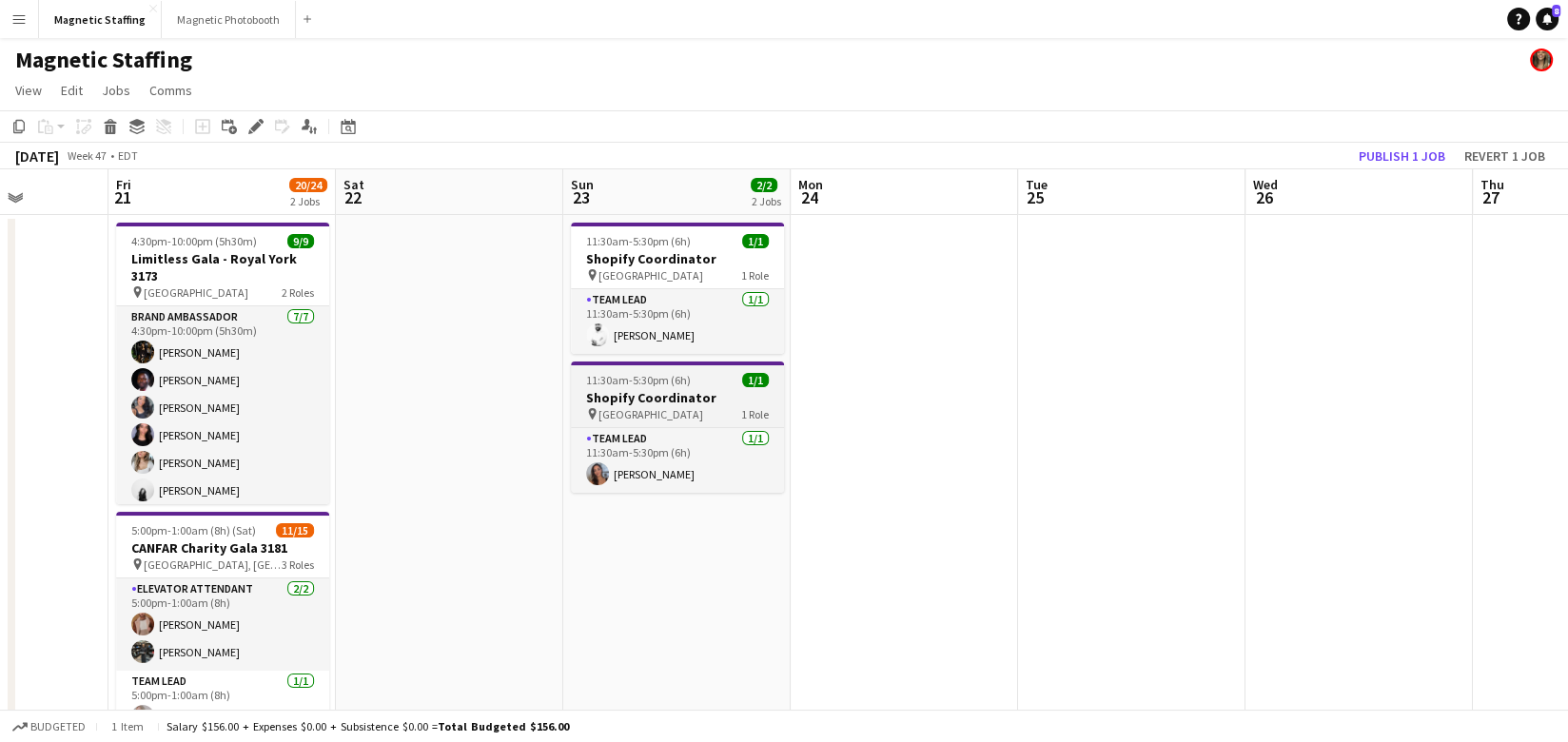
click at [686, 385] on div "11:30am-5:30pm (6h) 1/1" at bounding box center [677, 379] width 213 height 15
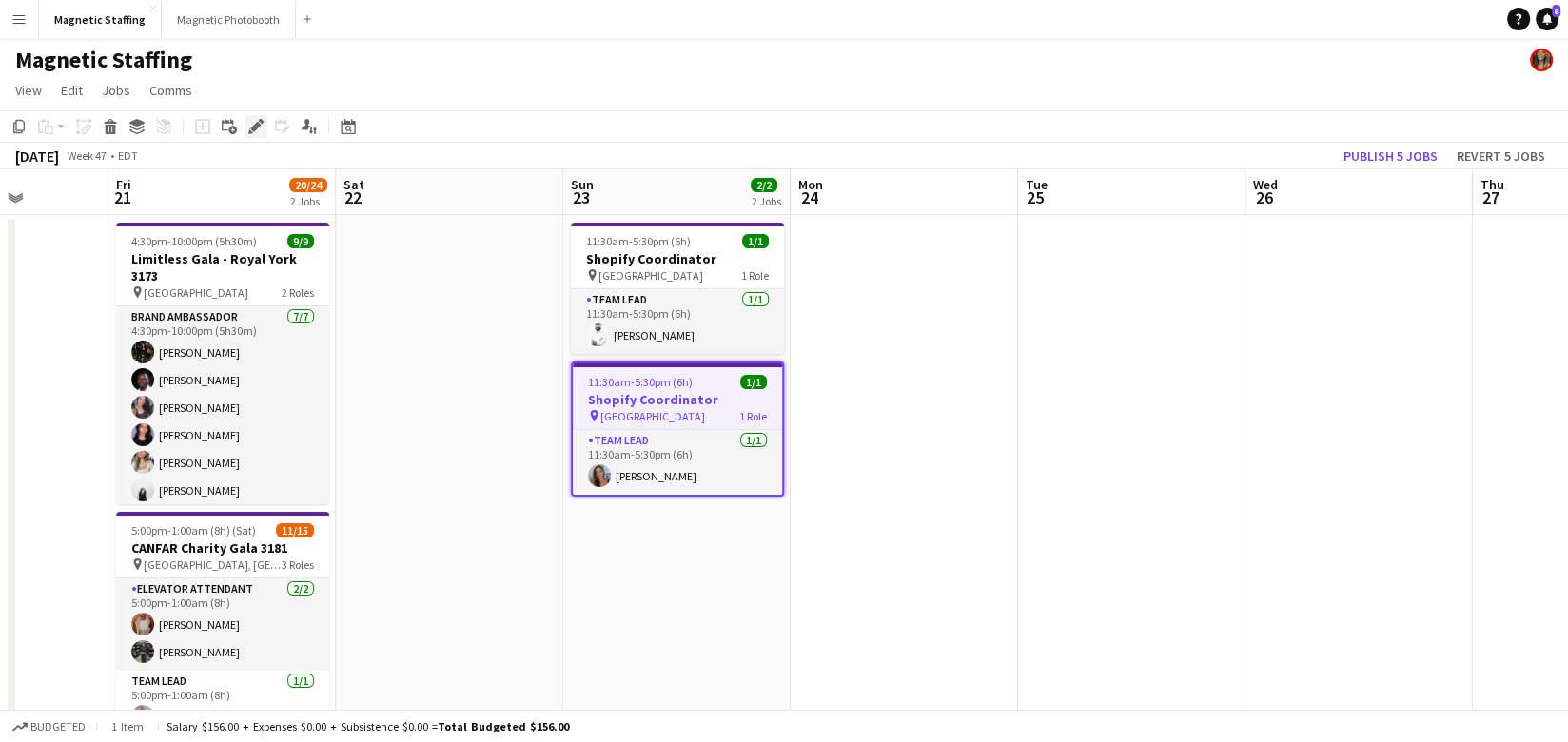
click at [258, 126] on icon at bounding box center [255, 126] width 11 height 11
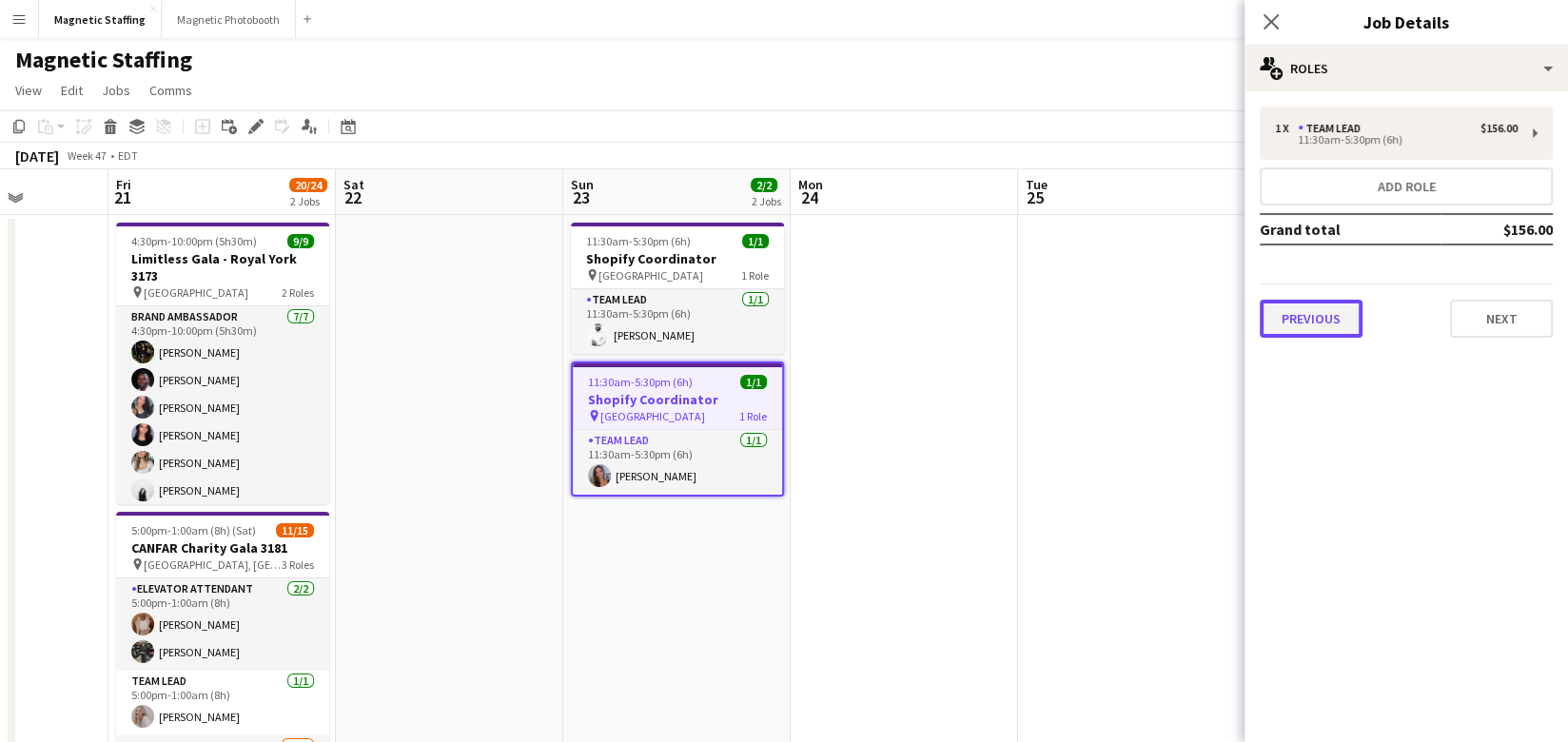
click at [1334, 320] on button "Previous" at bounding box center [1311, 318] width 103 height 38
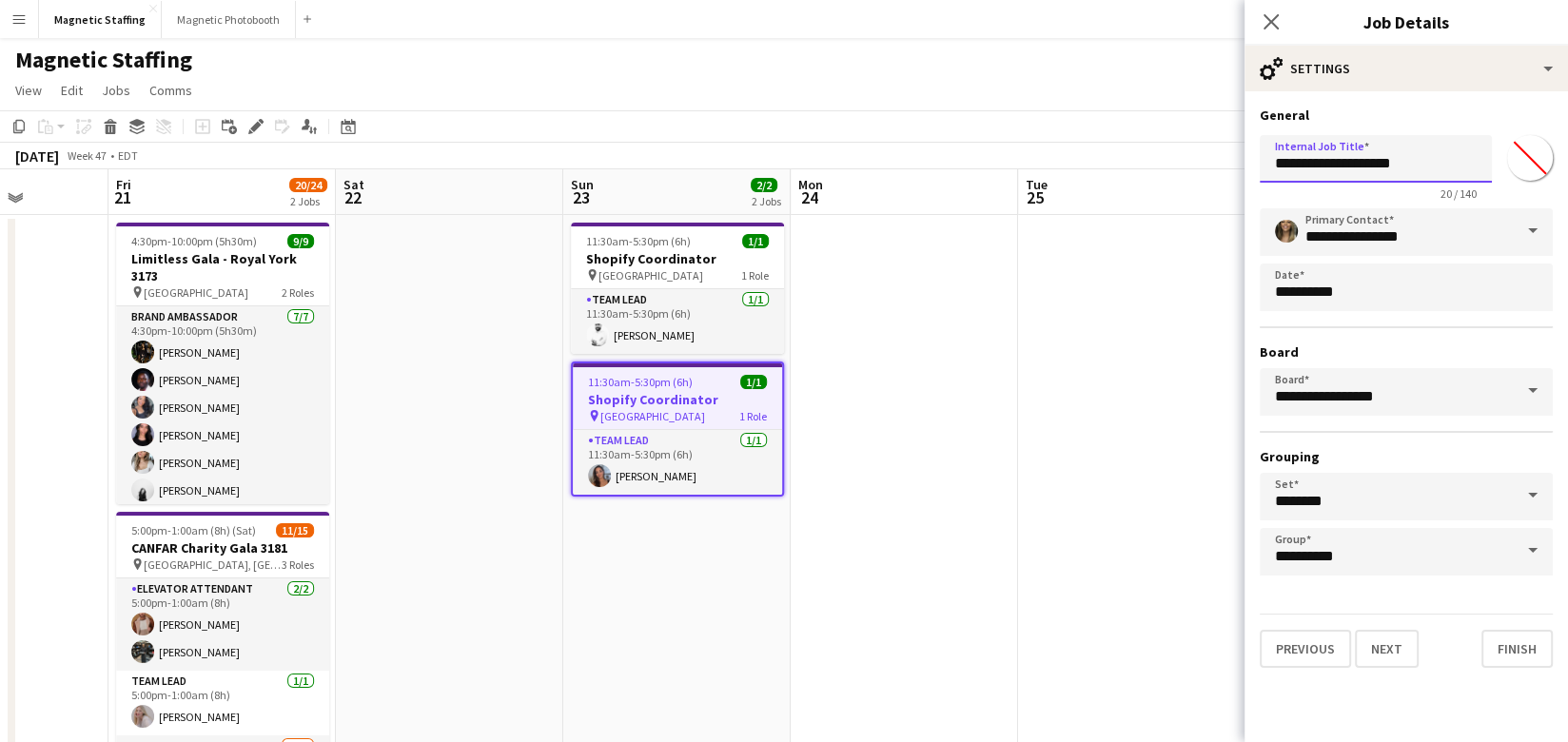
click at [1432, 168] on input "**********" at bounding box center [1375, 159] width 232 height 48
type input "**********"
click at [1511, 665] on div "**********" at bounding box center [1406, 387] width 323 height 591
click at [1513, 639] on button "Finish" at bounding box center [1516, 648] width 71 height 38
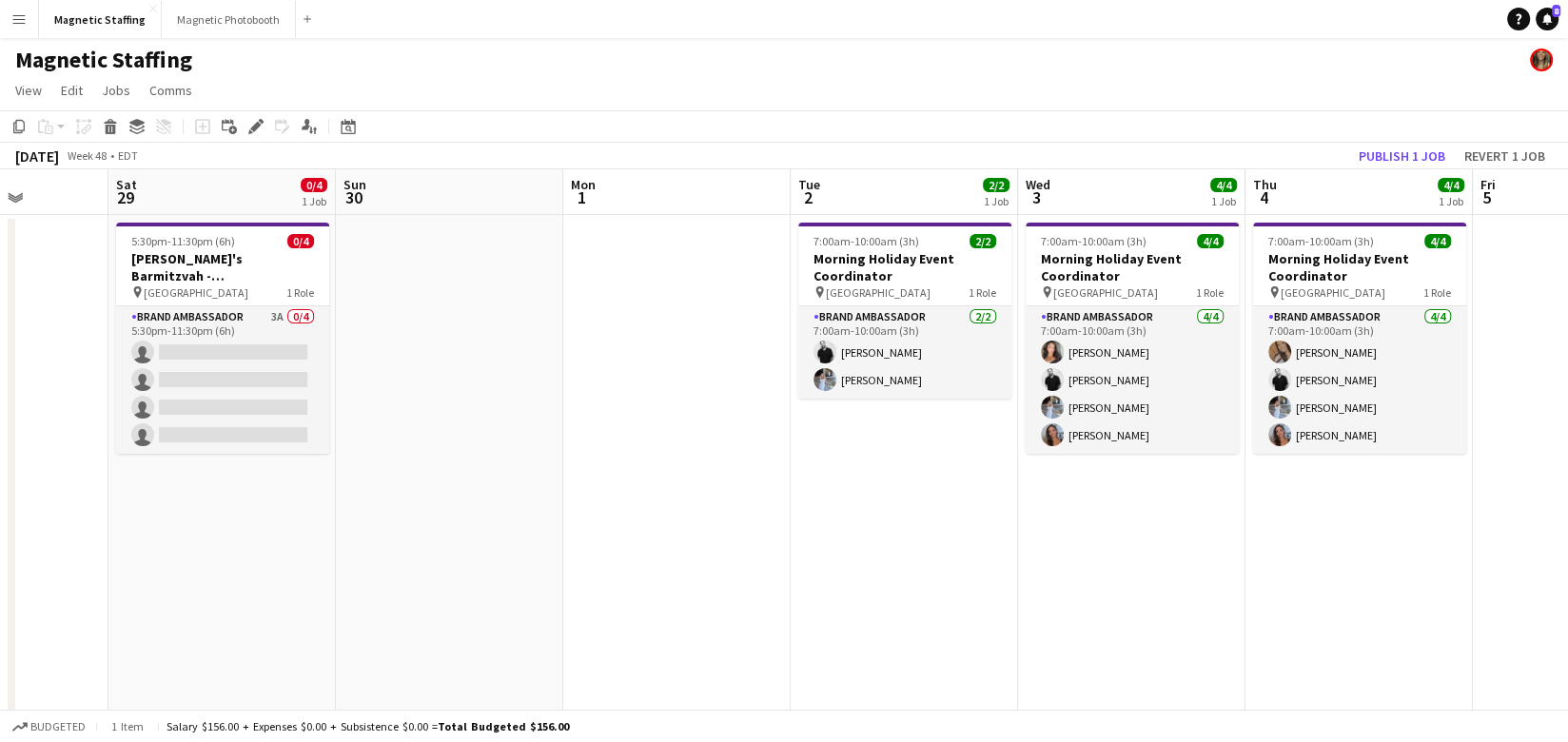
scroll to position [0, 583]
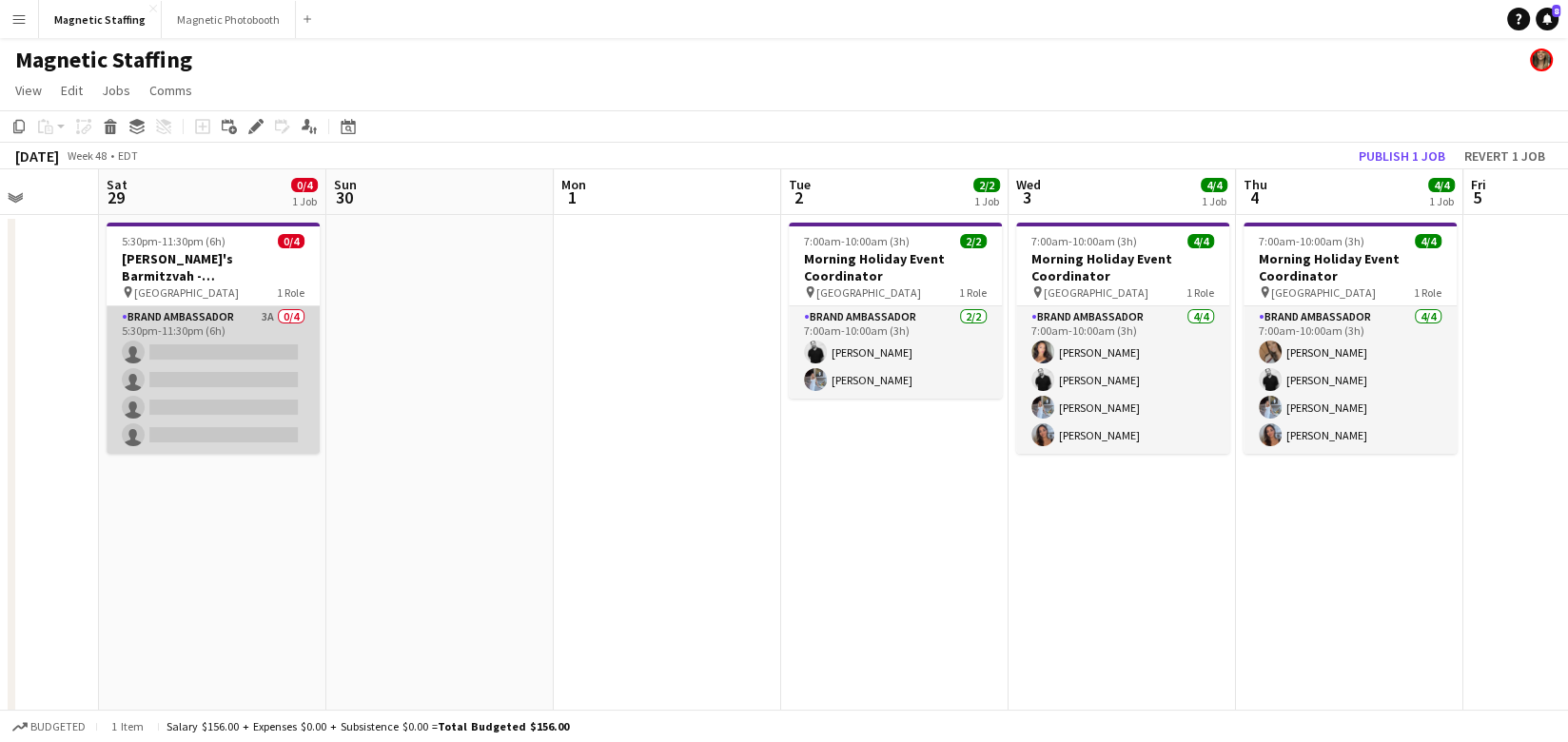
click at [161, 338] on app-card-role "Brand Ambassador 3A 0/4 5:30pm-11:30pm (6h) single-neutral-actions single-neutr…" at bounding box center [213, 380] width 213 height 148
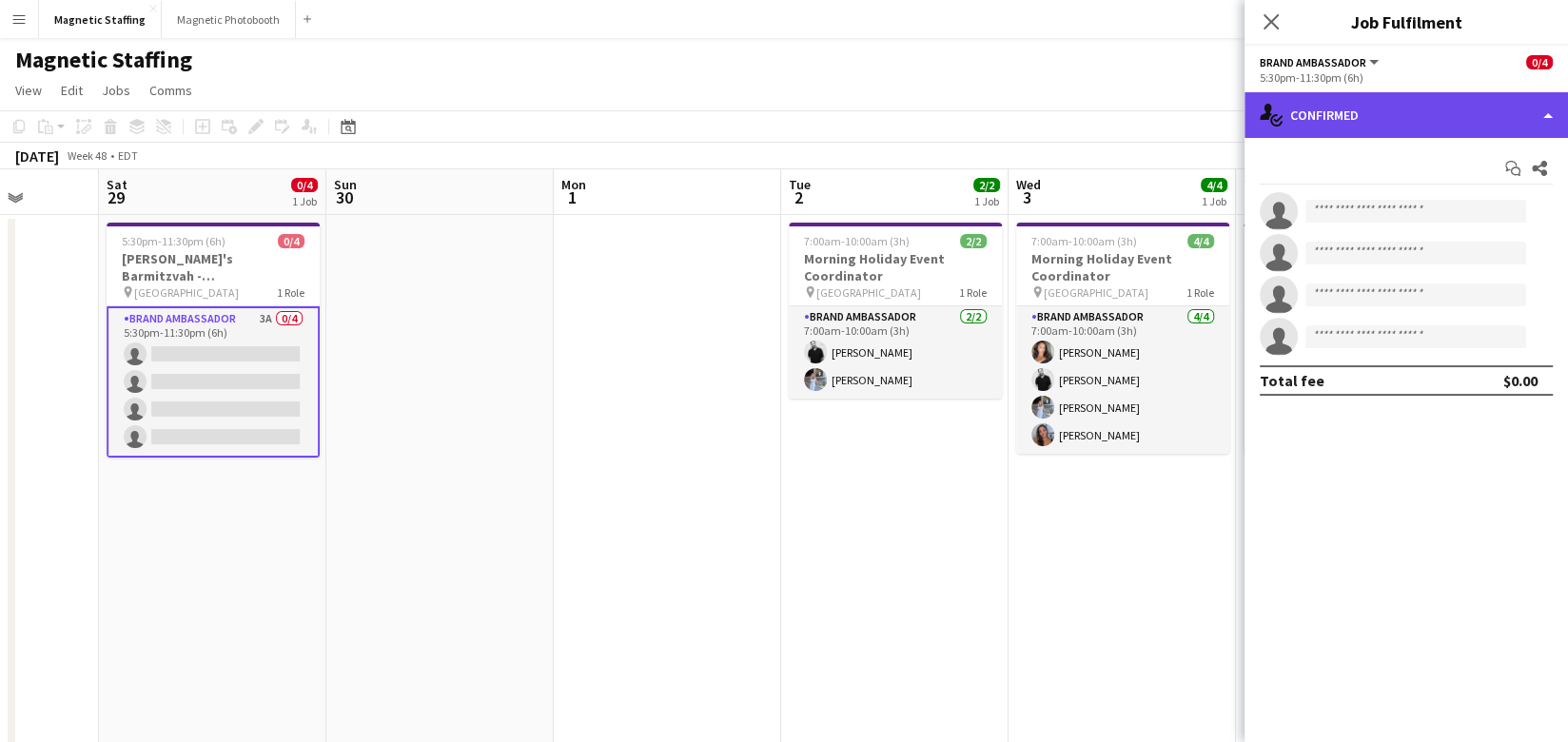
click at [1366, 129] on div "single-neutral-actions-check-2 Confirmed" at bounding box center [1406, 115] width 323 height 46
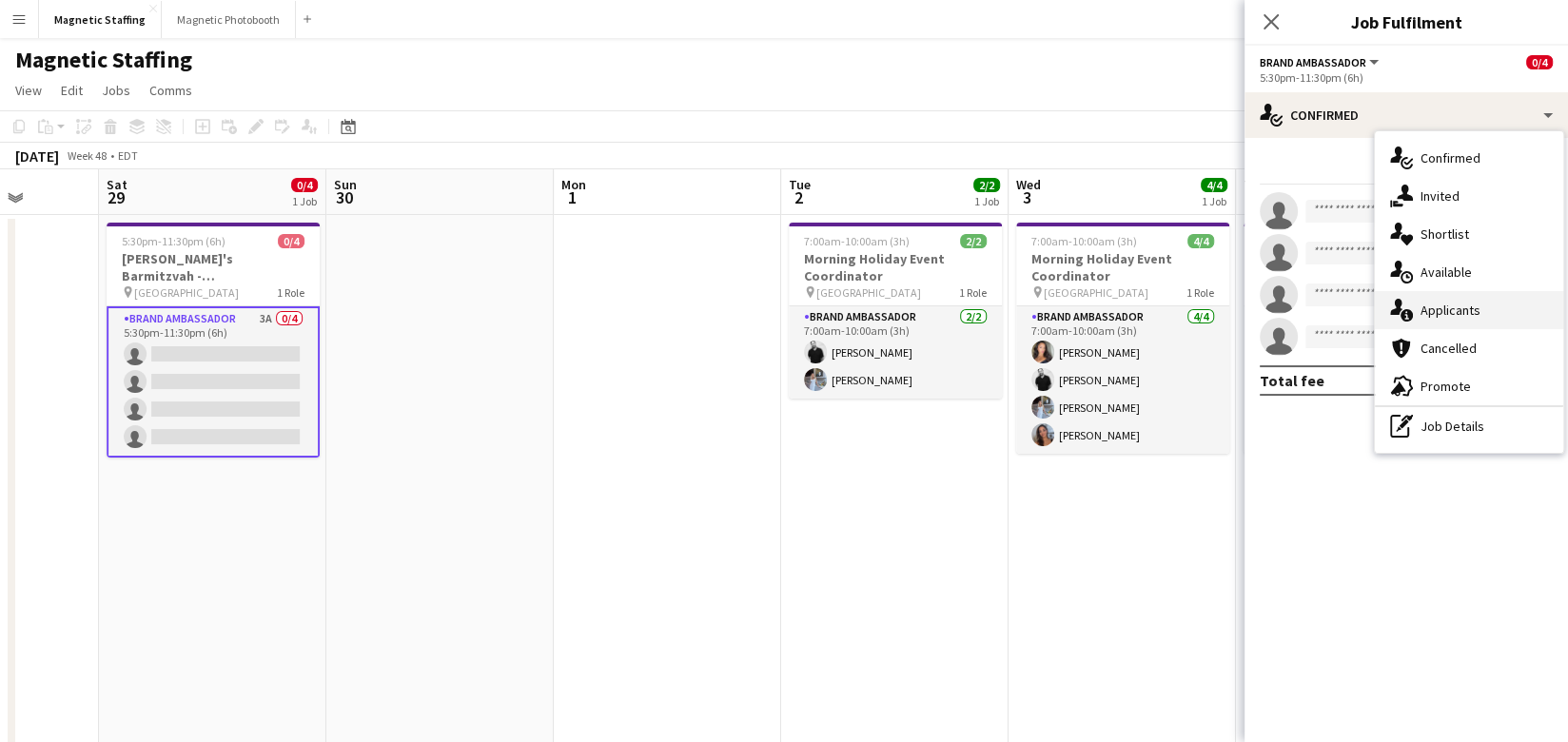
click at [1420, 308] on span "Applicants" at bounding box center [1450, 310] width 60 height 18
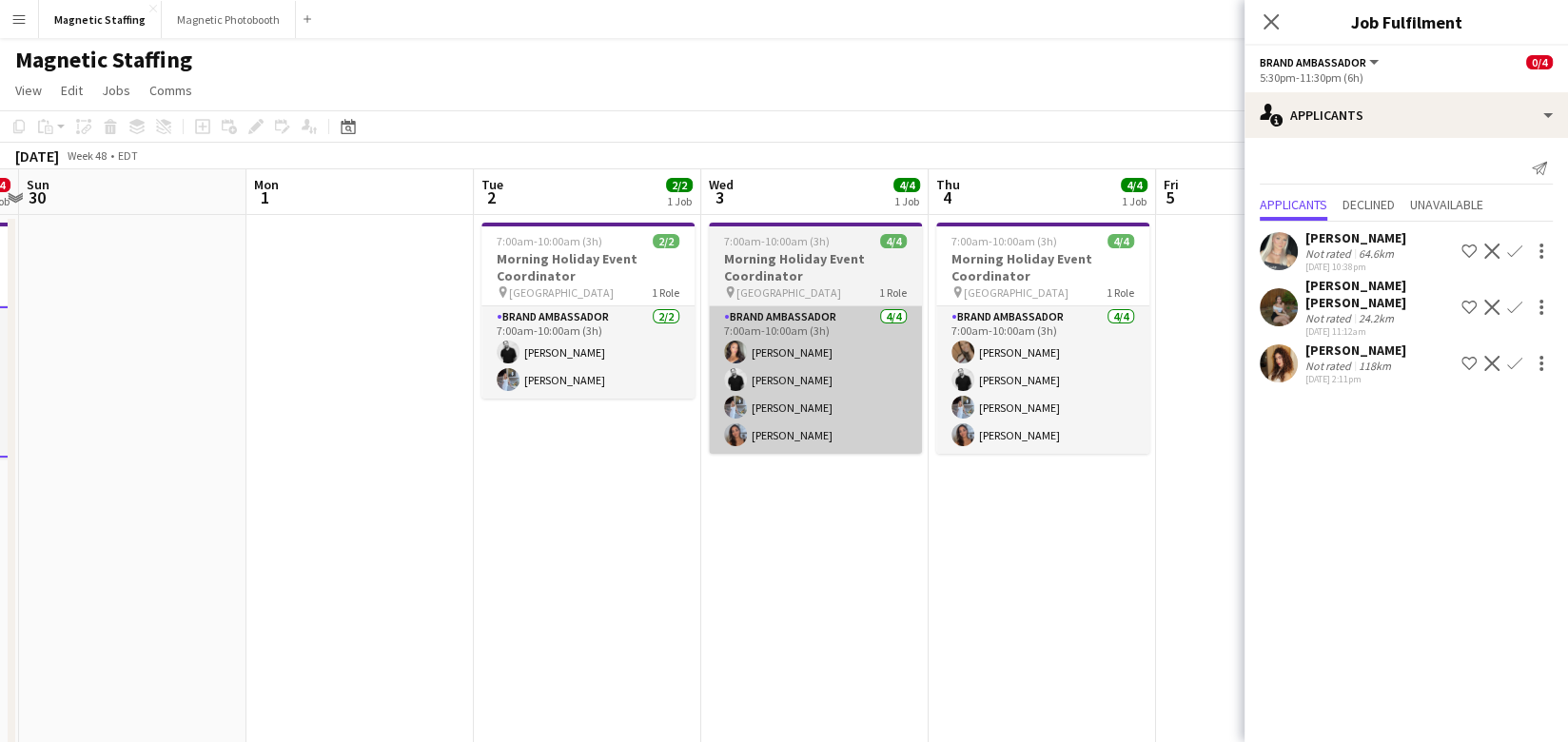
scroll to position [0, 678]
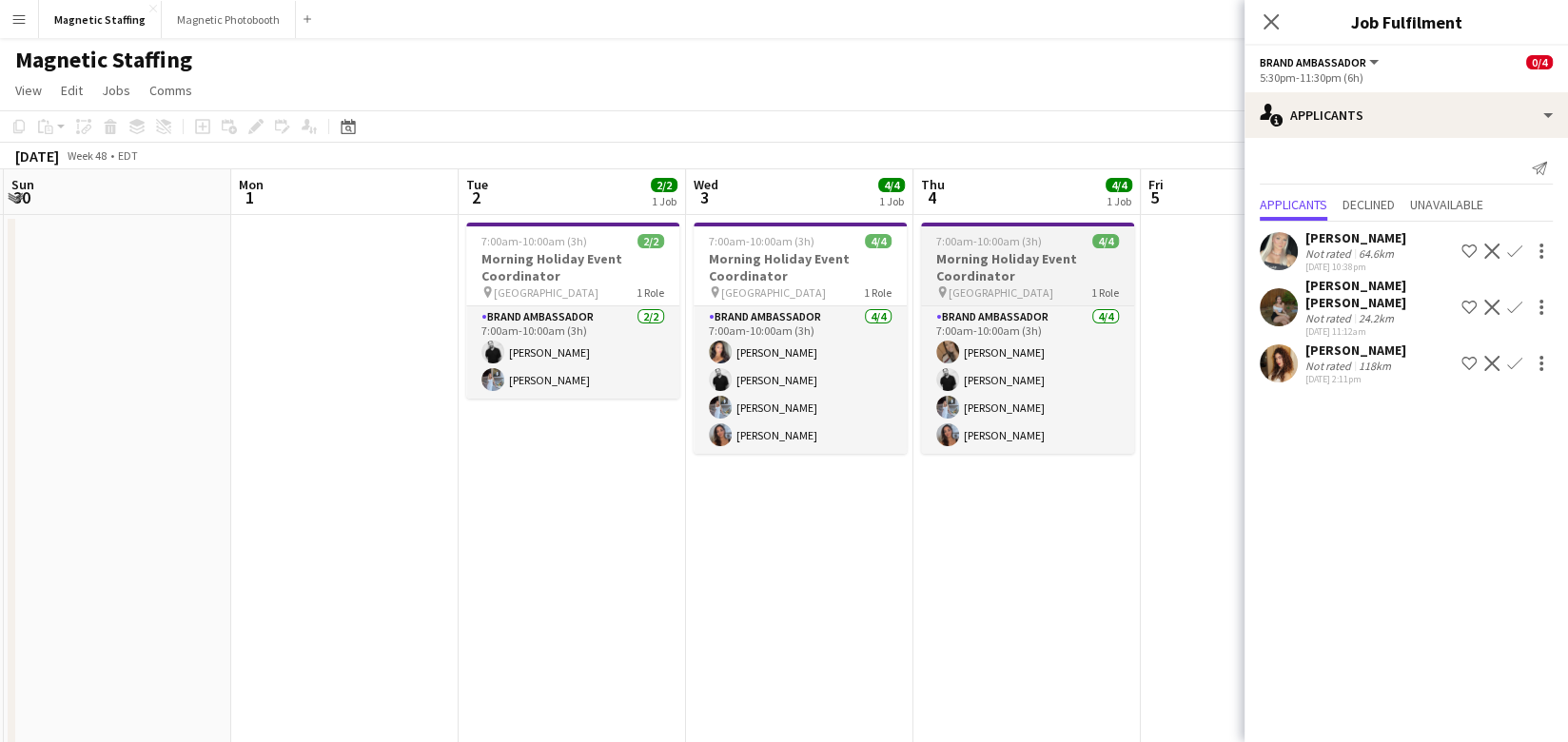
click at [988, 281] on h3 "Morning Holiday Event Coordinator" at bounding box center [1027, 266] width 213 height 34
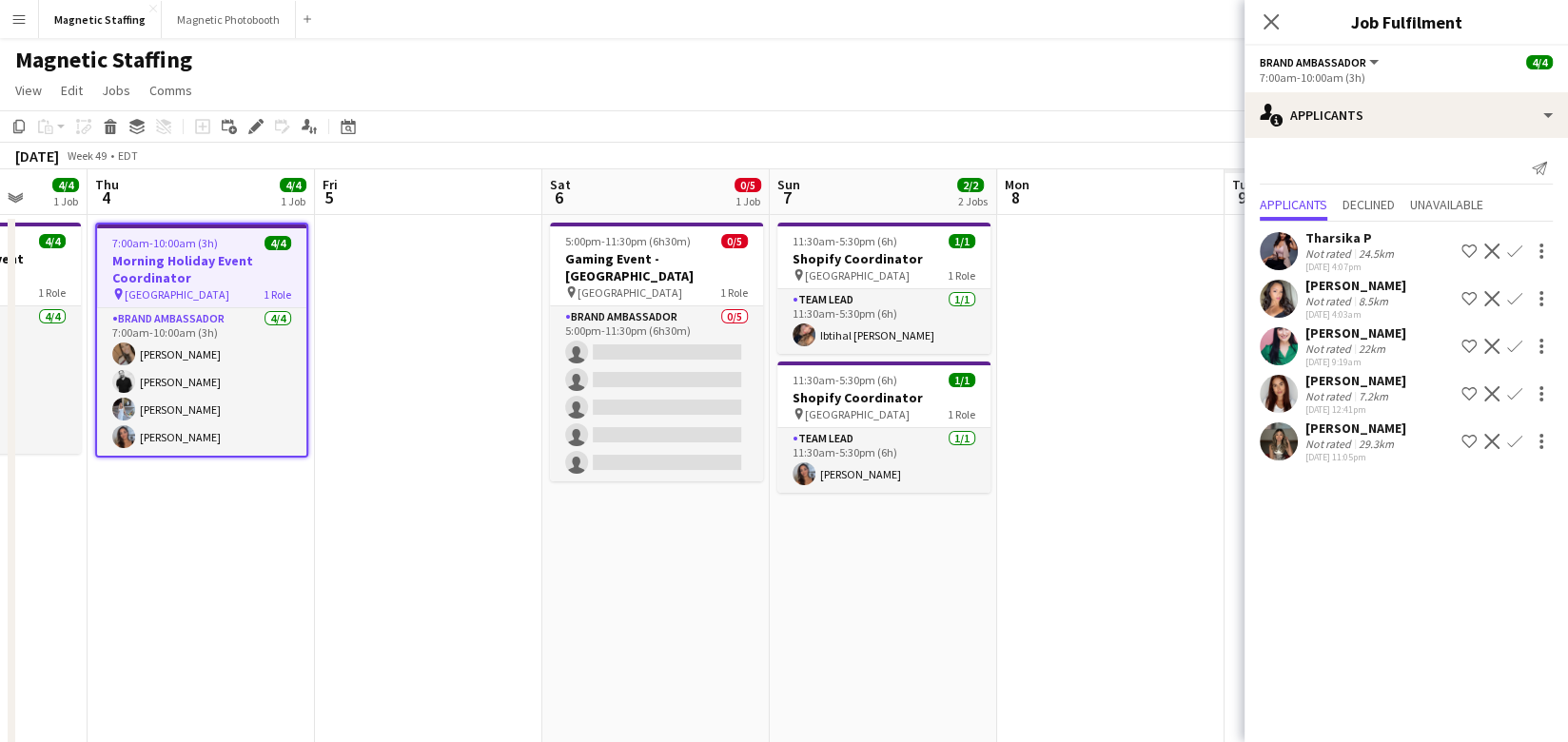
scroll to position [0, 655]
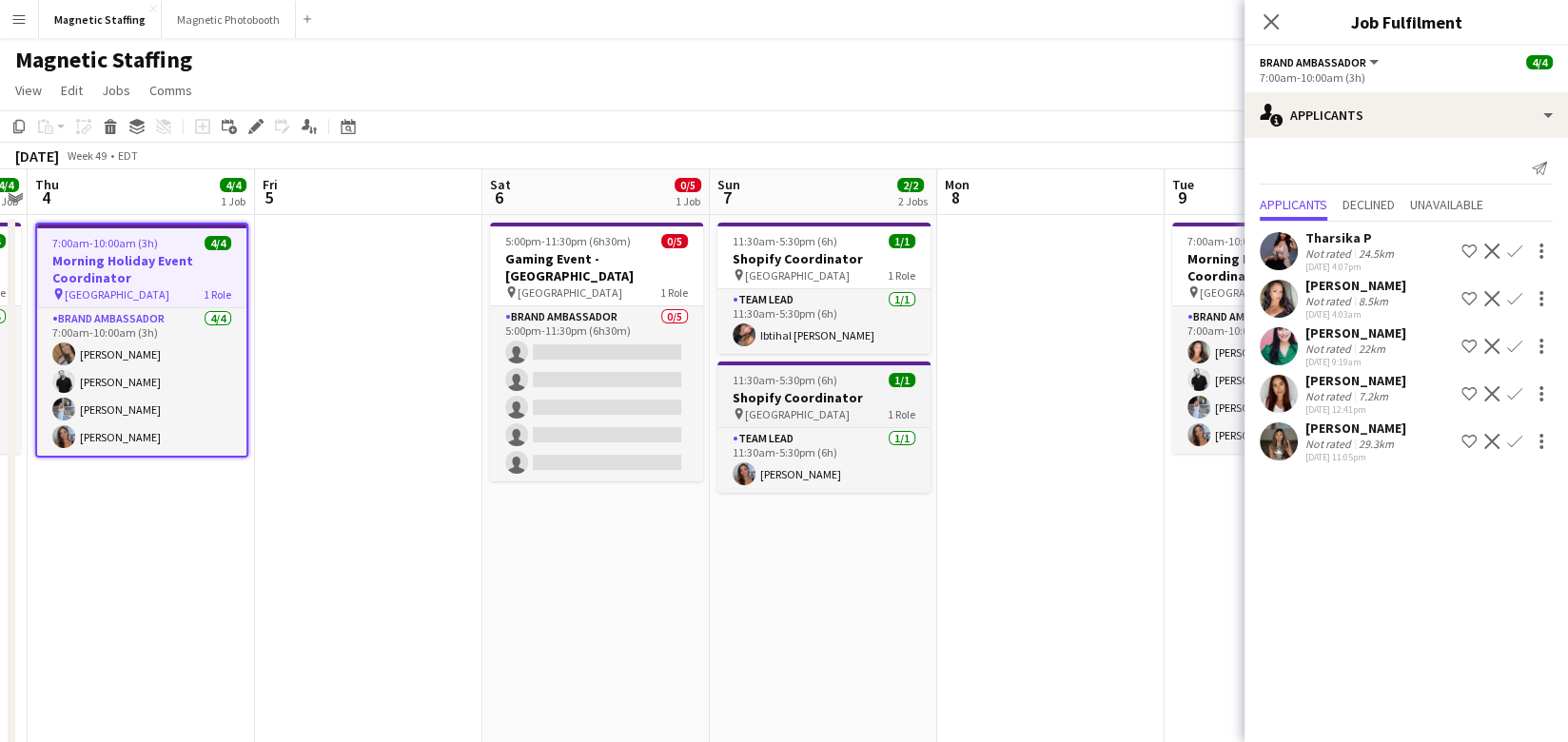
click at [787, 388] on app-job-card "11:30am-5:30pm (6h) 1/1 Shopify Coordinator pin Toronto 1 Role Team Lead [DATE]…" at bounding box center [823, 427] width 213 height 131
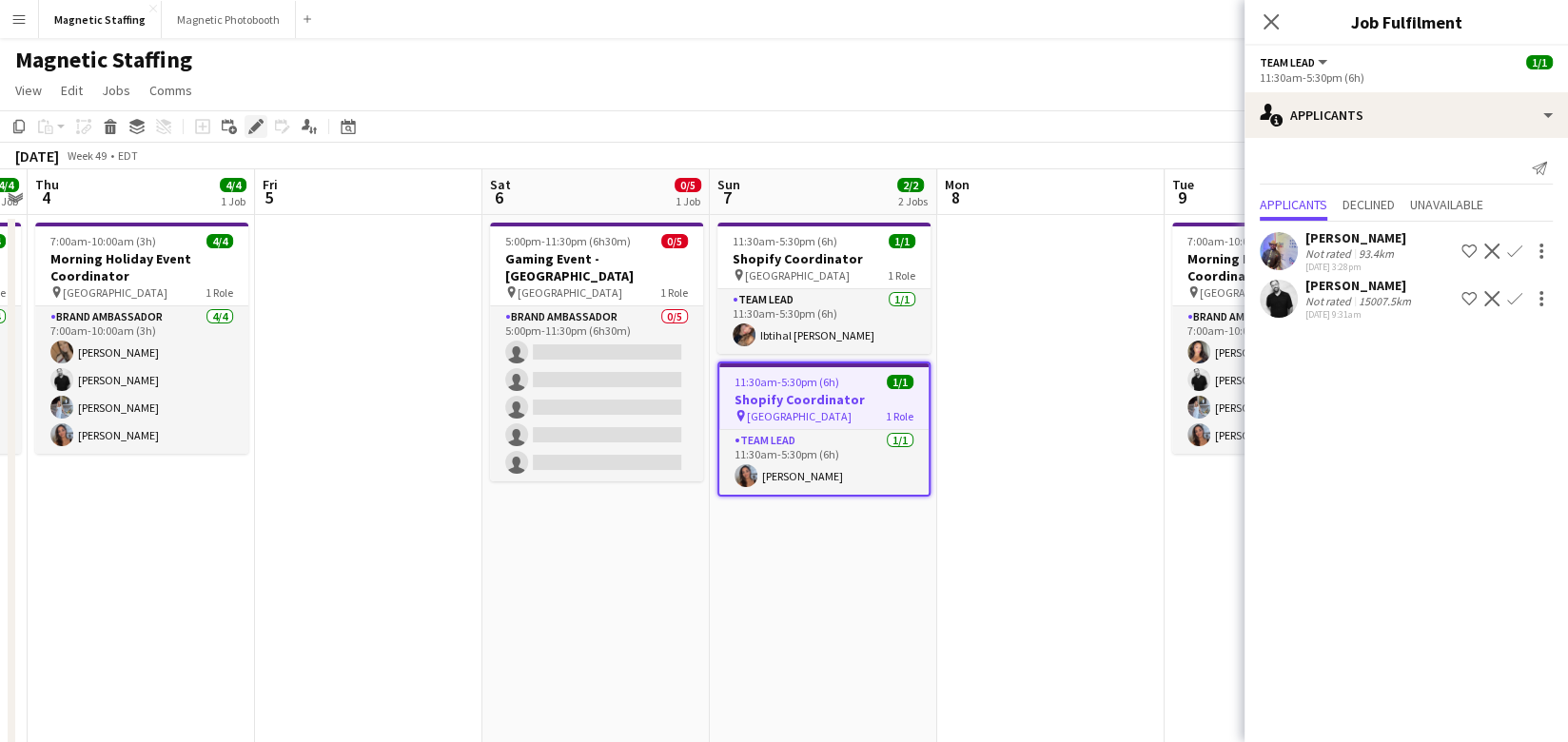
click at [260, 127] on icon "Edit" at bounding box center [256, 126] width 16 height 16
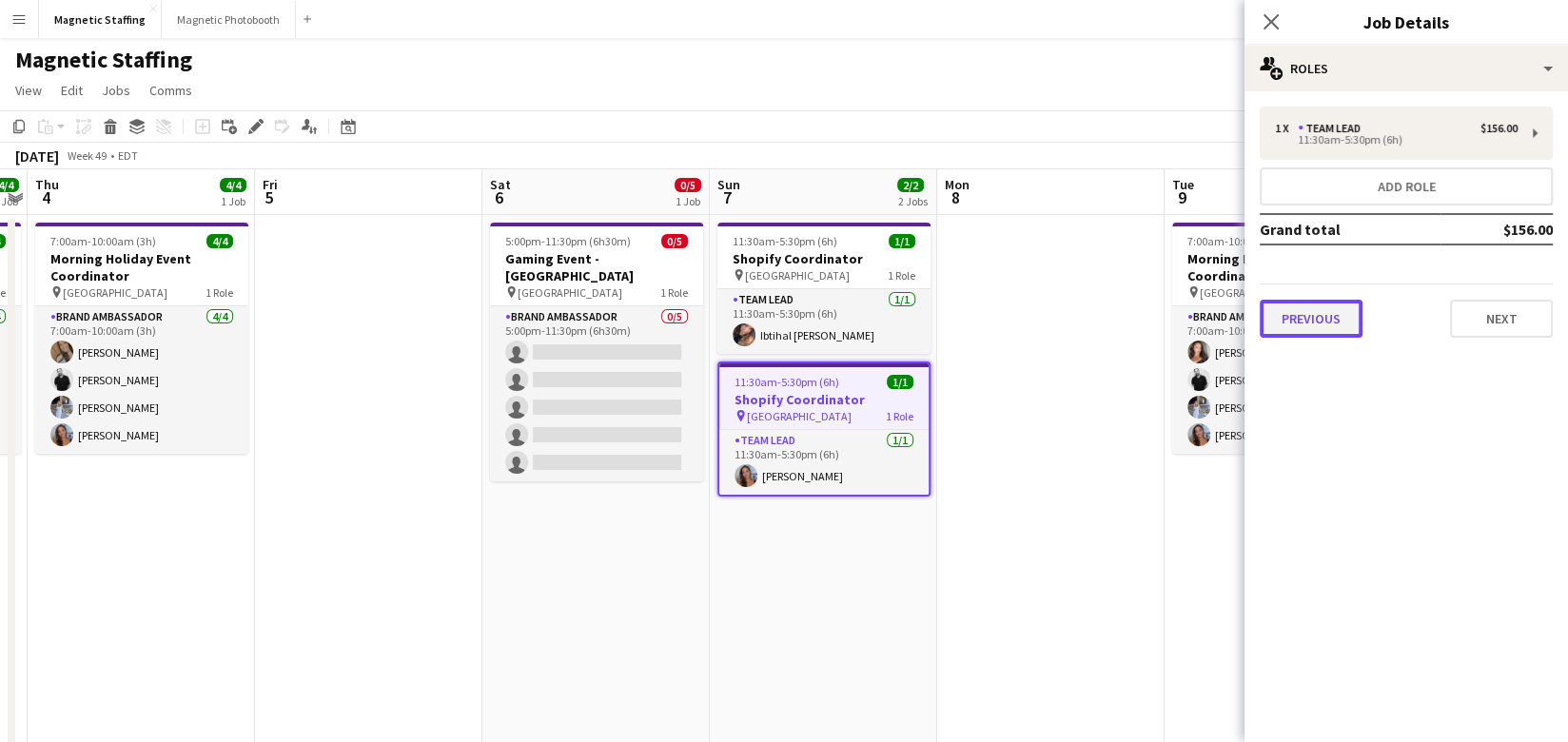
click at [1302, 322] on button "Previous" at bounding box center [1311, 318] width 103 height 38
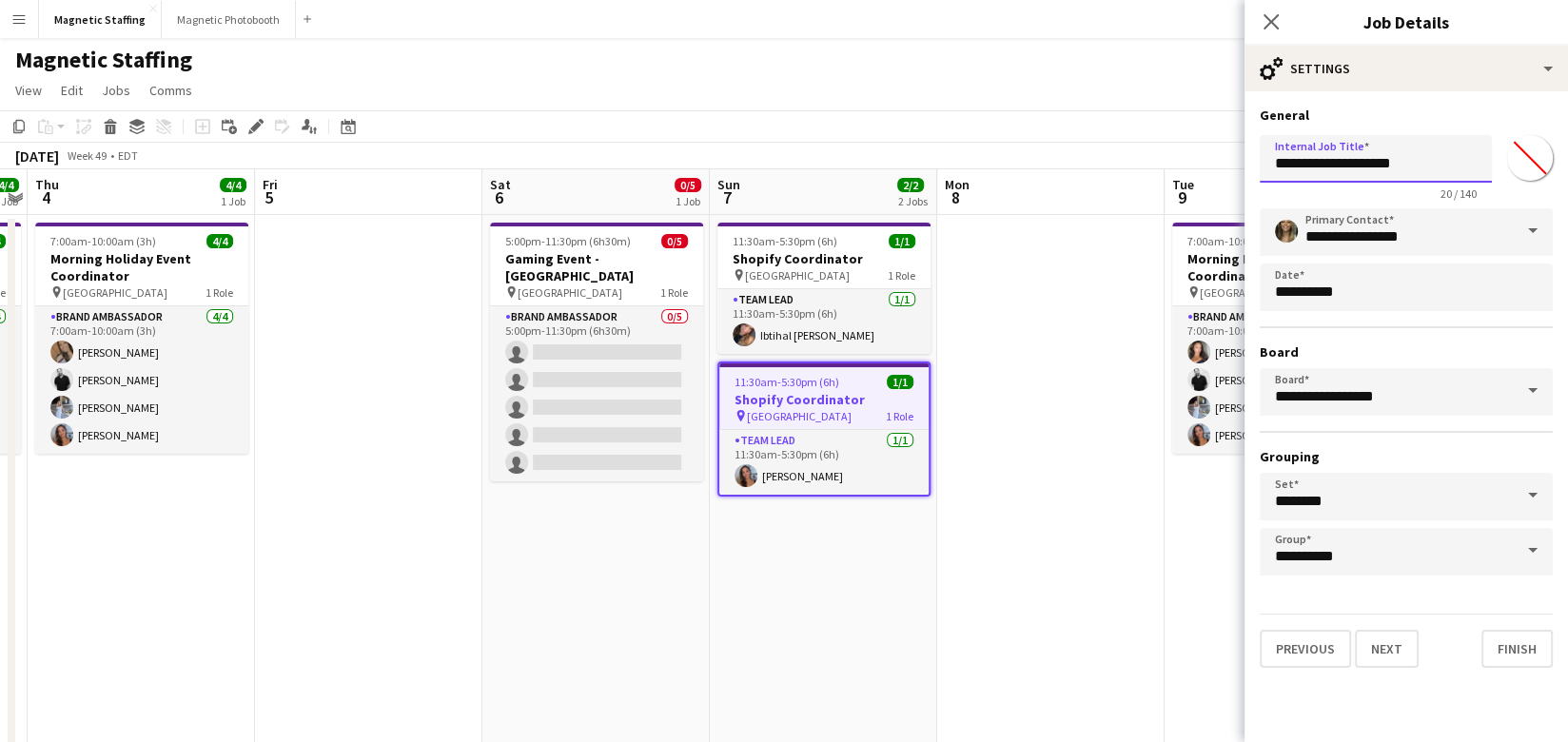
click at [1426, 170] on input "**********" at bounding box center [1375, 159] width 232 height 48
type input "**********"
click at [1526, 645] on button "Finish" at bounding box center [1516, 648] width 71 height 38
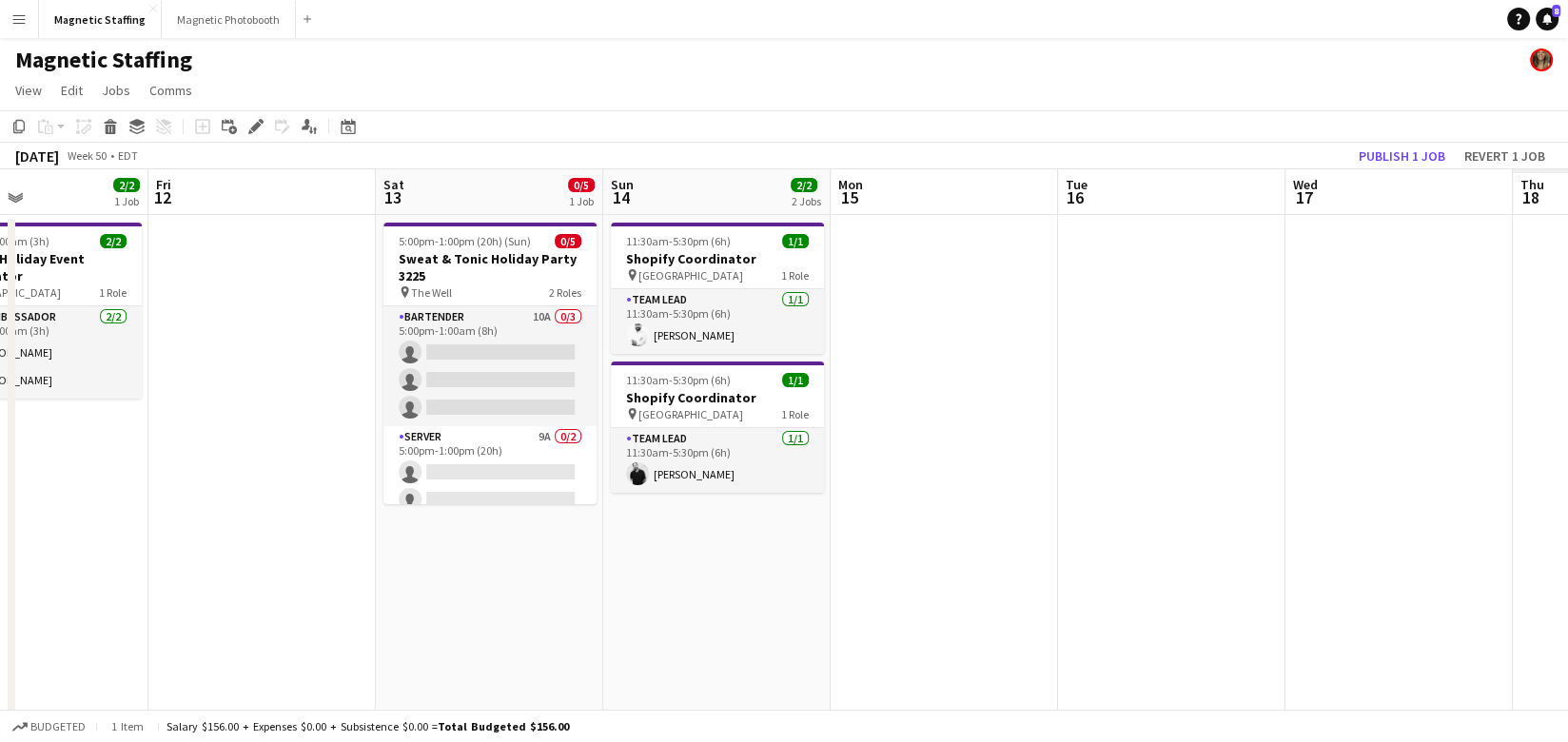
scroll to position [0, 777]
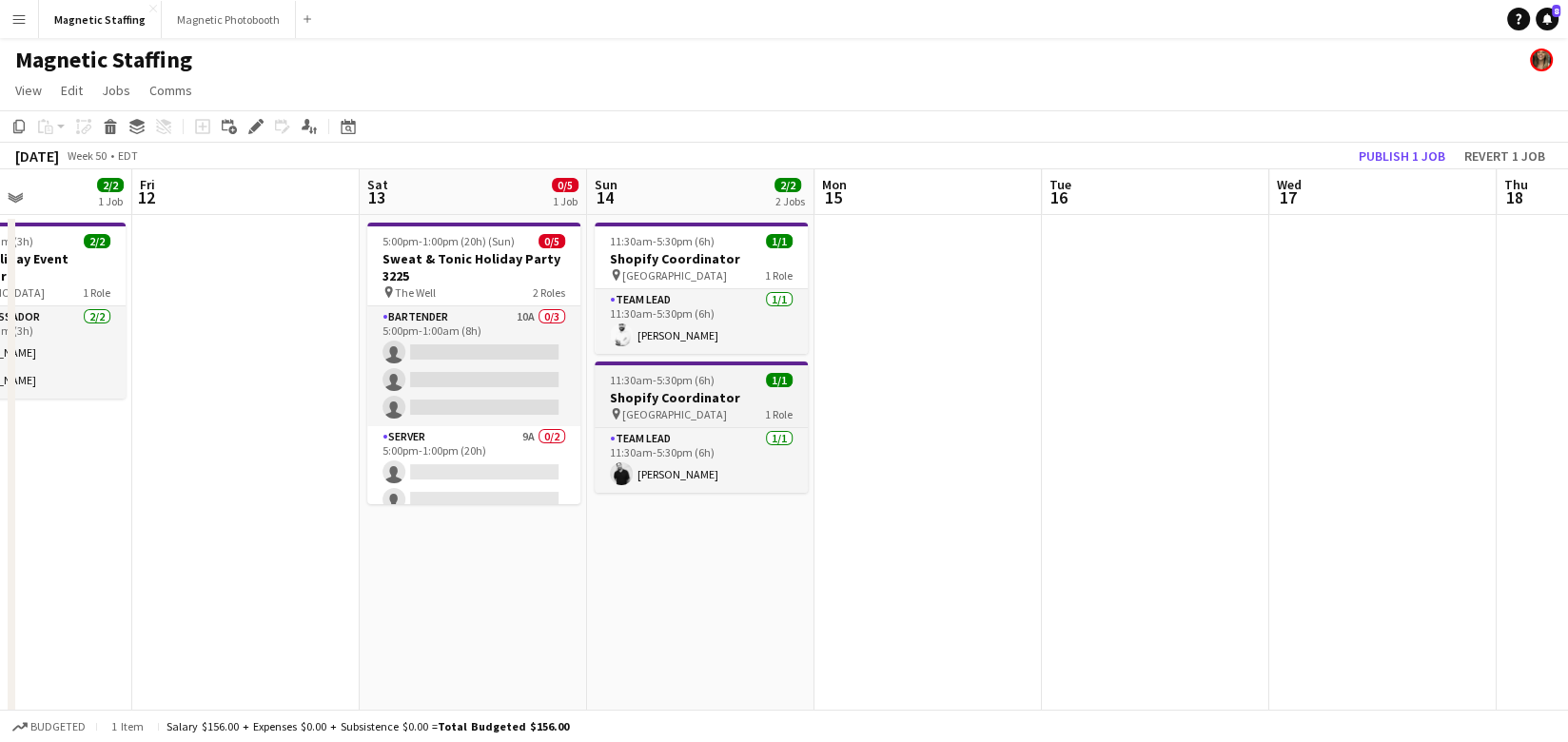
click at [702, 394] on h3 "Shopify Coordinator" at bounding box center [700, 398] width 213 height 18
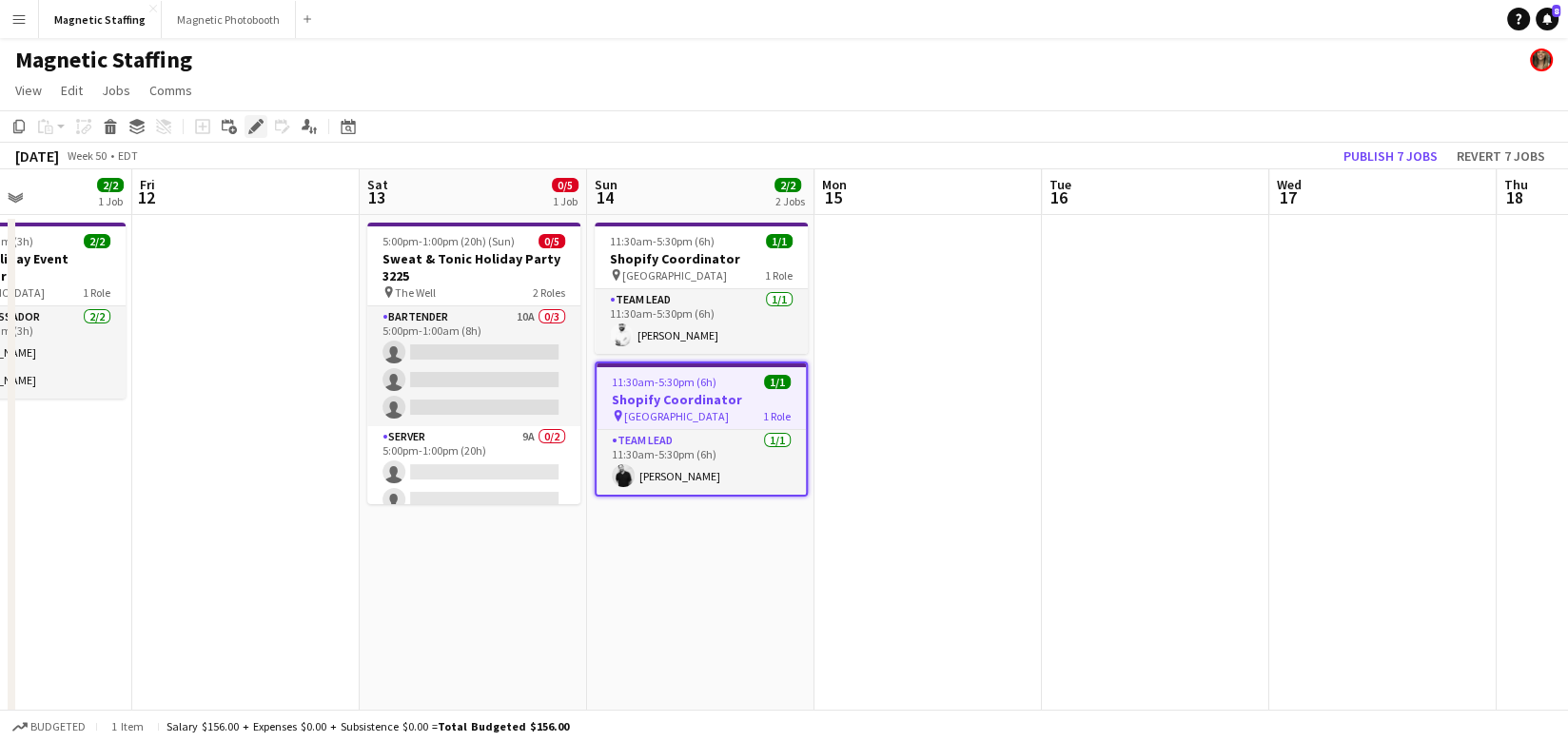
click at [257, 127] on icon at bounding box center [255, 126] width 11 height 11
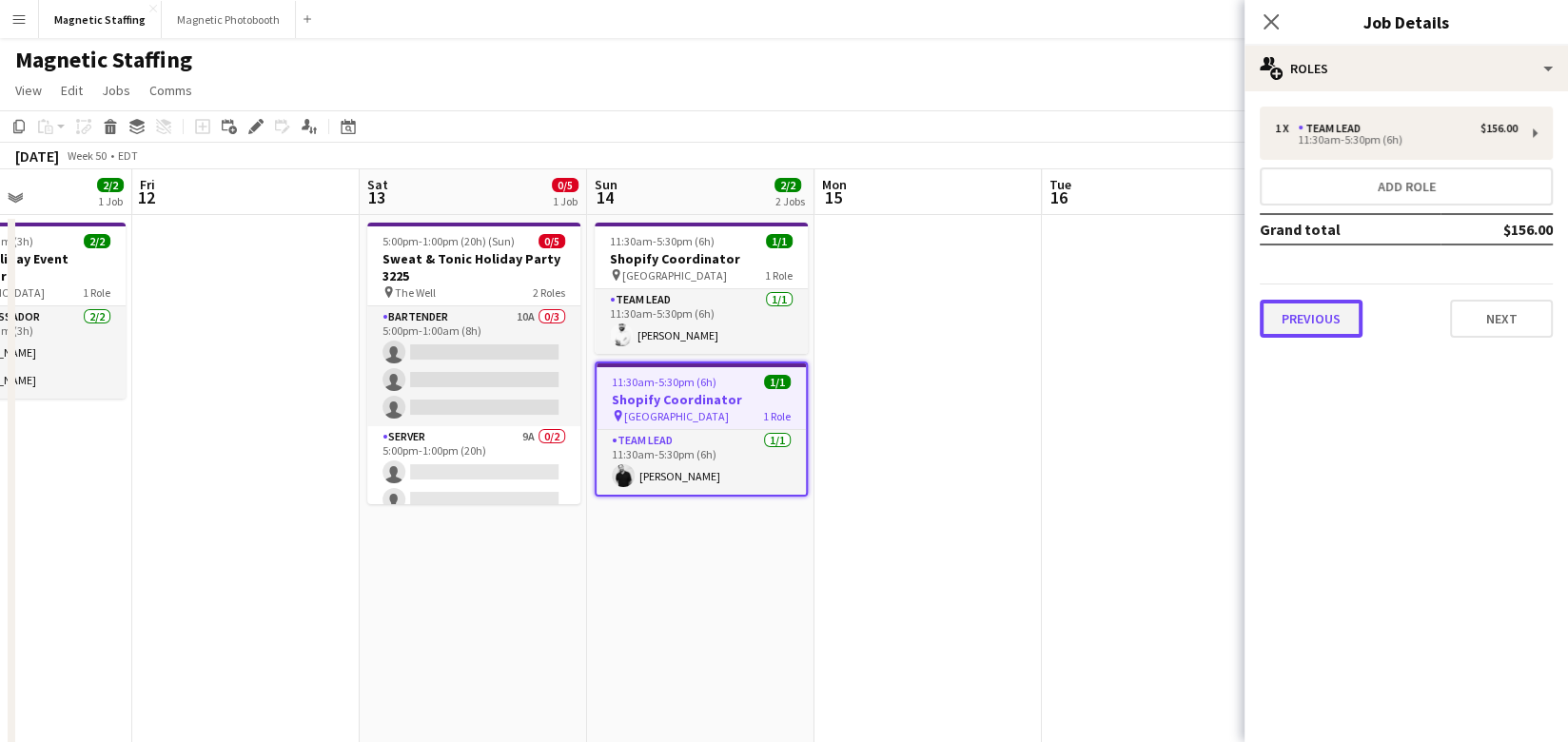
click at [1294, 324] on button "Previous" at bounding box center [1311, 318] width 103 height 38
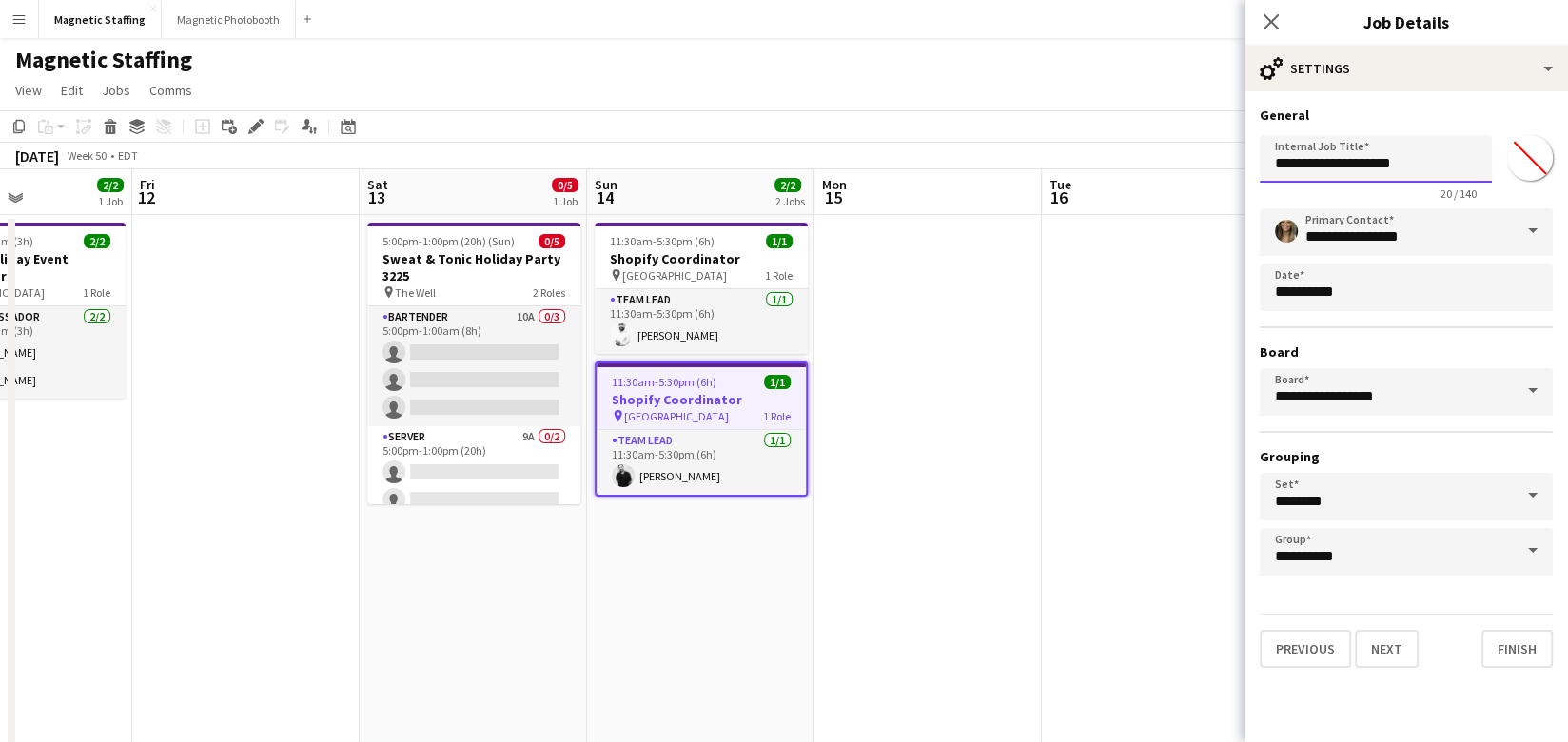
click at [1428, 169] on input "**********" at bounding box center [1375, 159] width 232 height 48
type input "**********"
click at [1501, 648] on button "Finish" at bounding box center [1516, 648] width 71 height 38
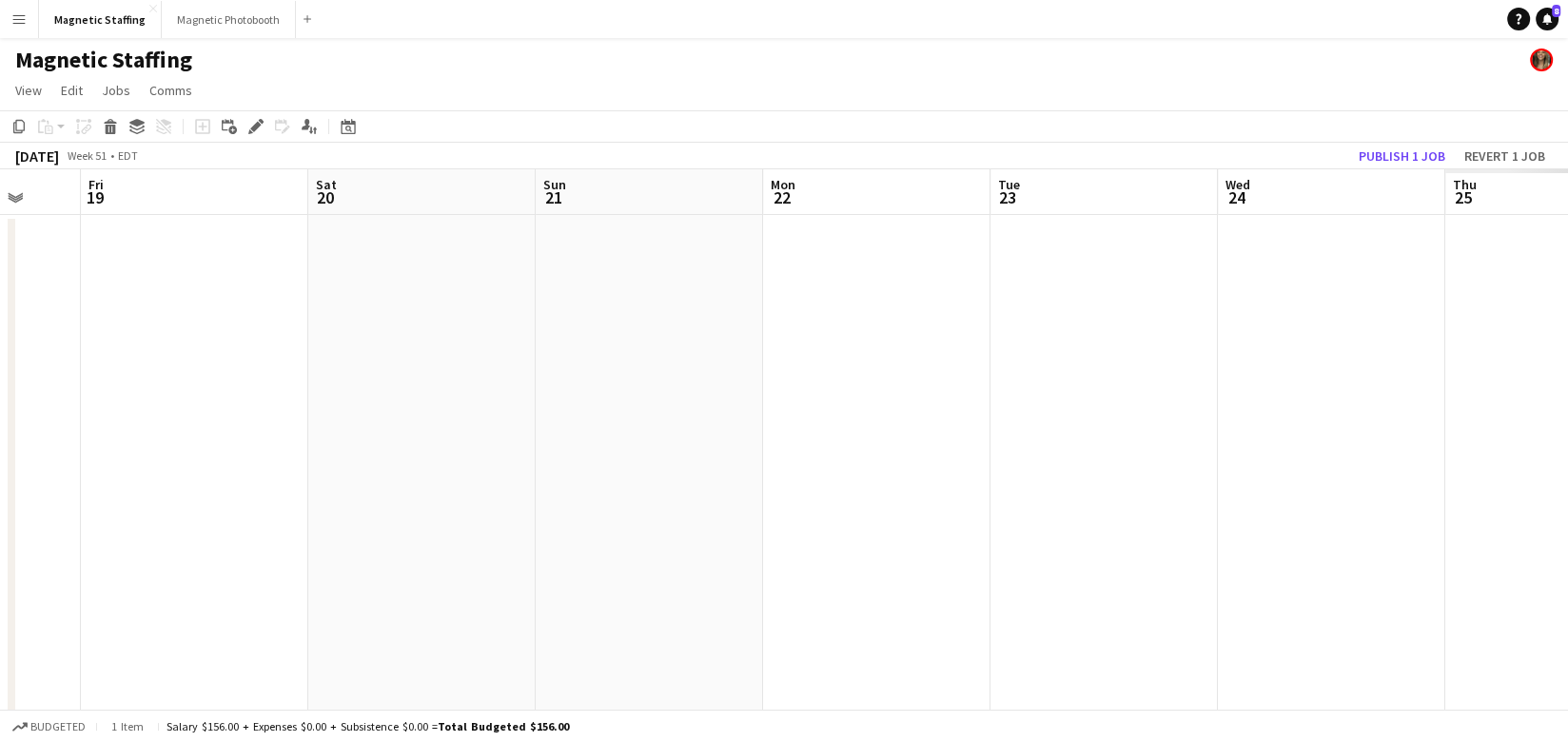
scroll to position [0, 581]
click at [1423, 156] on button "Publish 1 job" at bounding box center [1402, 156] width 102 height 24
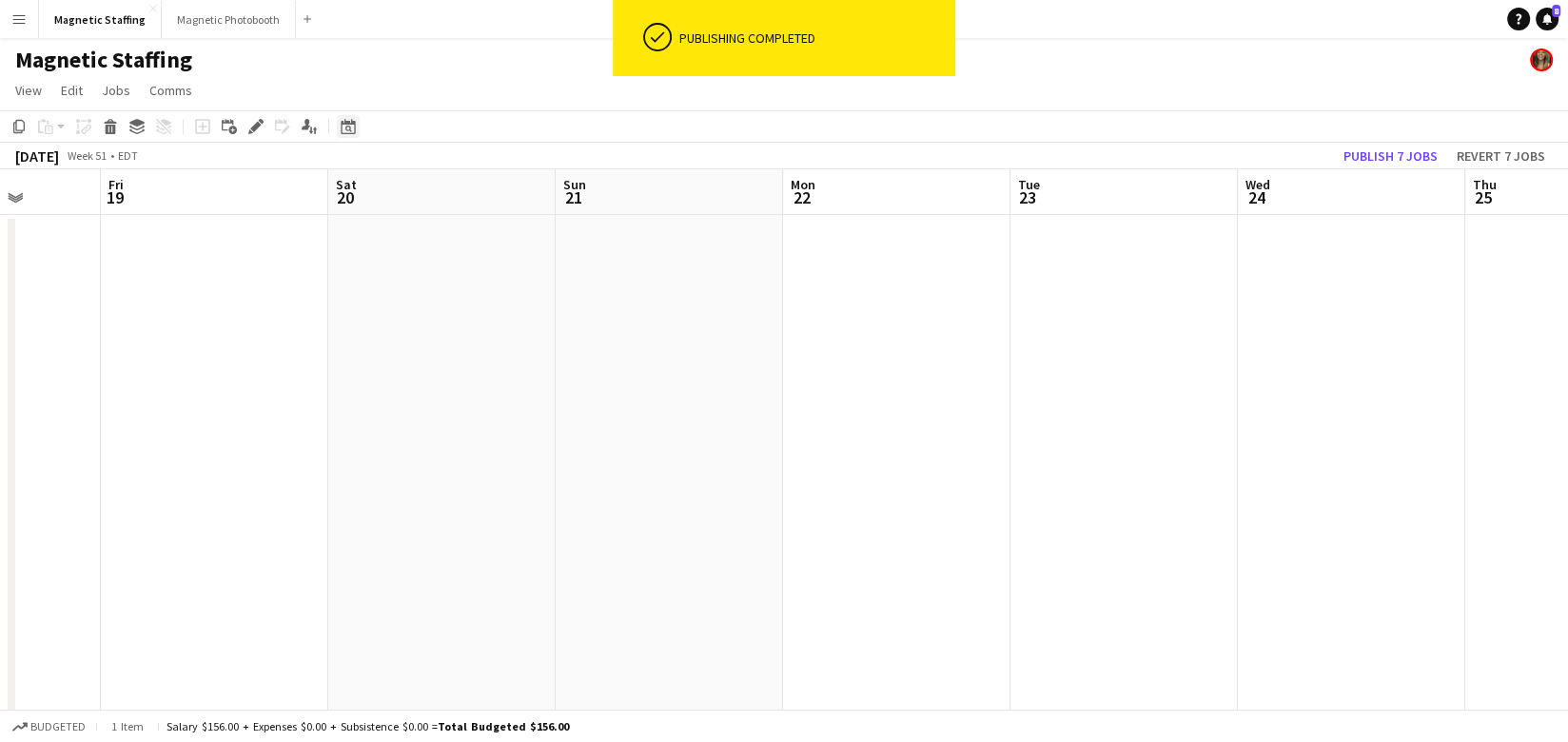
click at [344, 129] on icon "Date picker" at bounding box center [348, 126] width 16 height 16
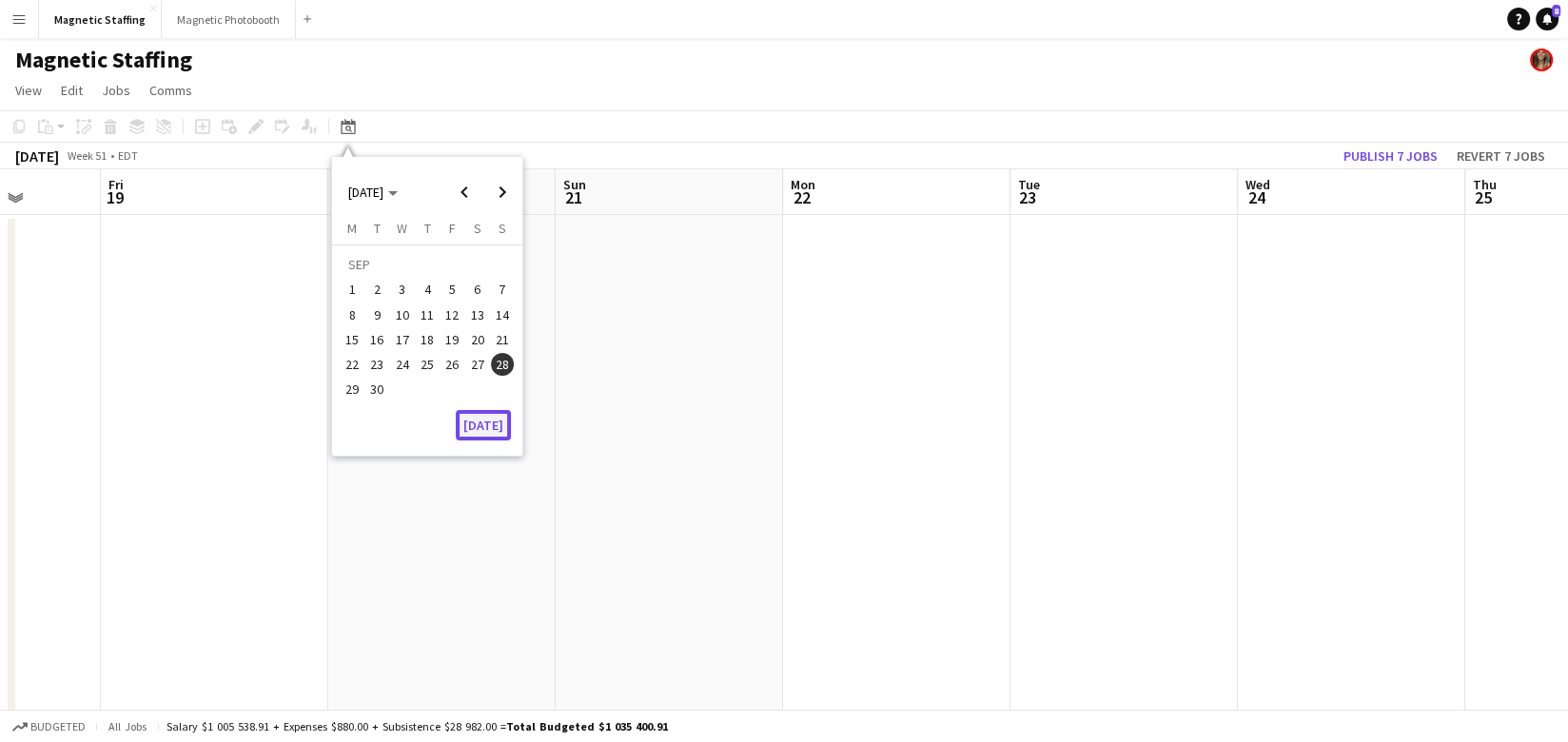
click at [474, 428] on button "[DATE]" at bounding box center [482, 424] width 55 height 30
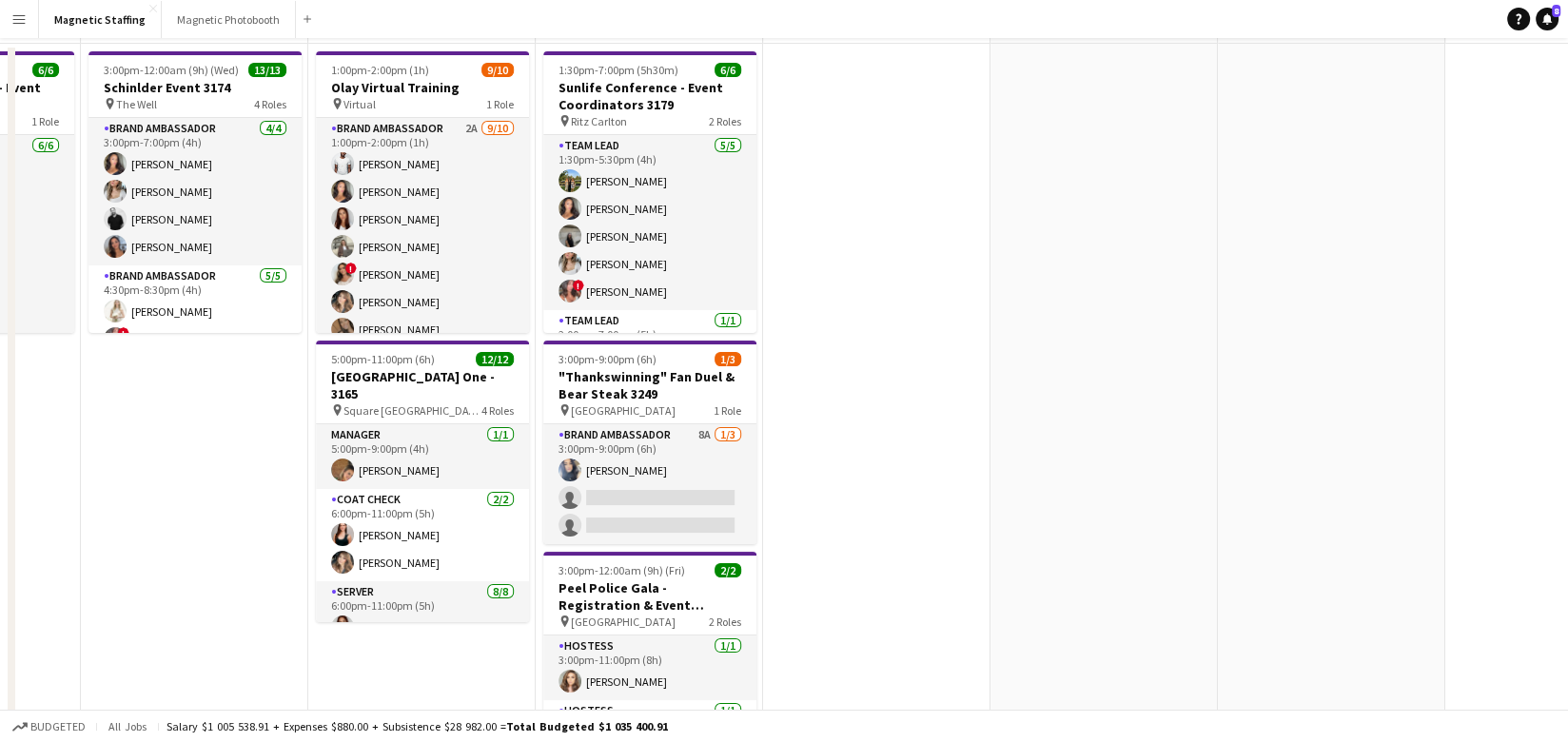
scroll to position [207, 0]
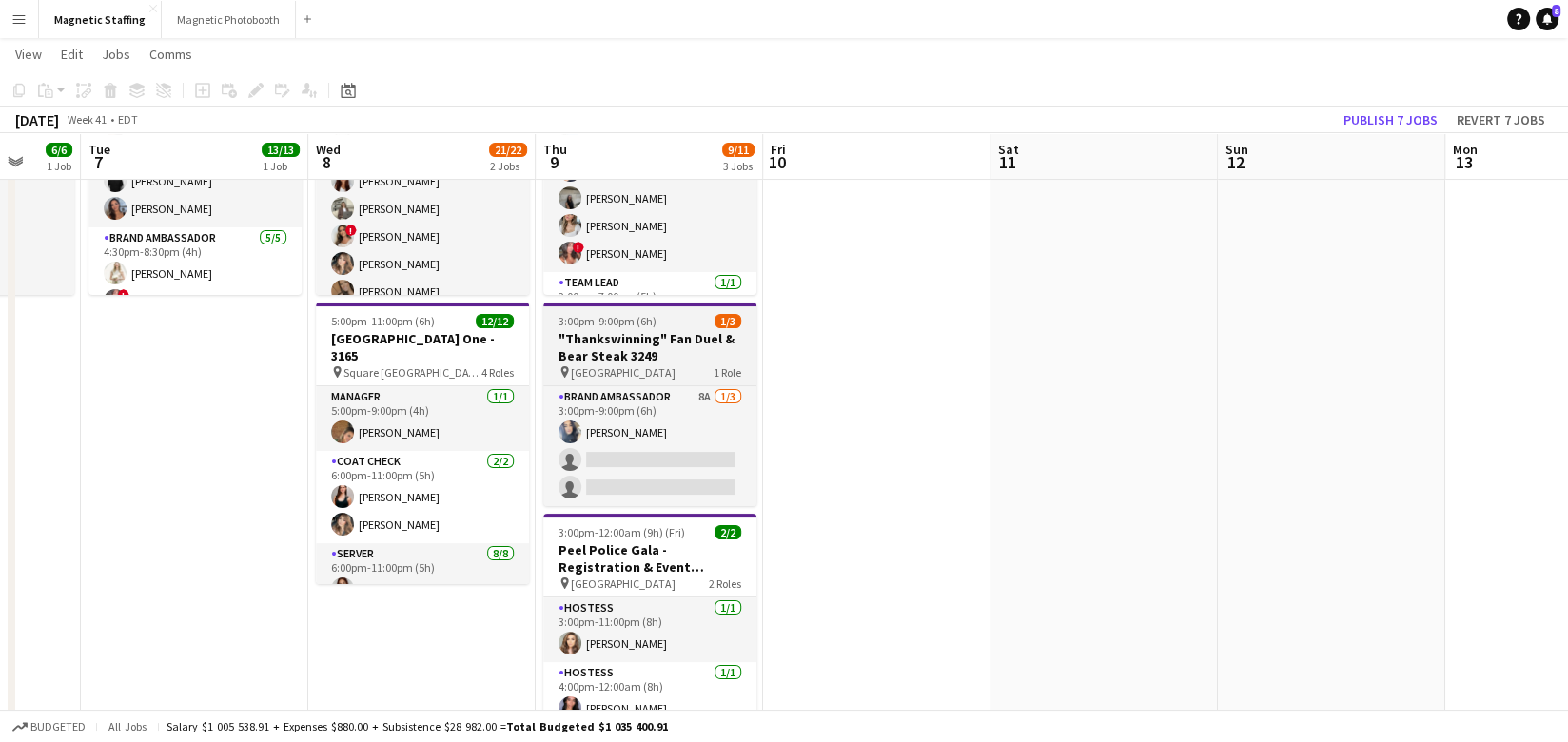
click at [649, 382] on app-job-card "3:00pm-9:00pm (6h) 1/3 "Thankswinning" Fan Duel & Bear Steak 3249 pin Toronto 1…" at bounding box center [649, 404] width 213 height 203
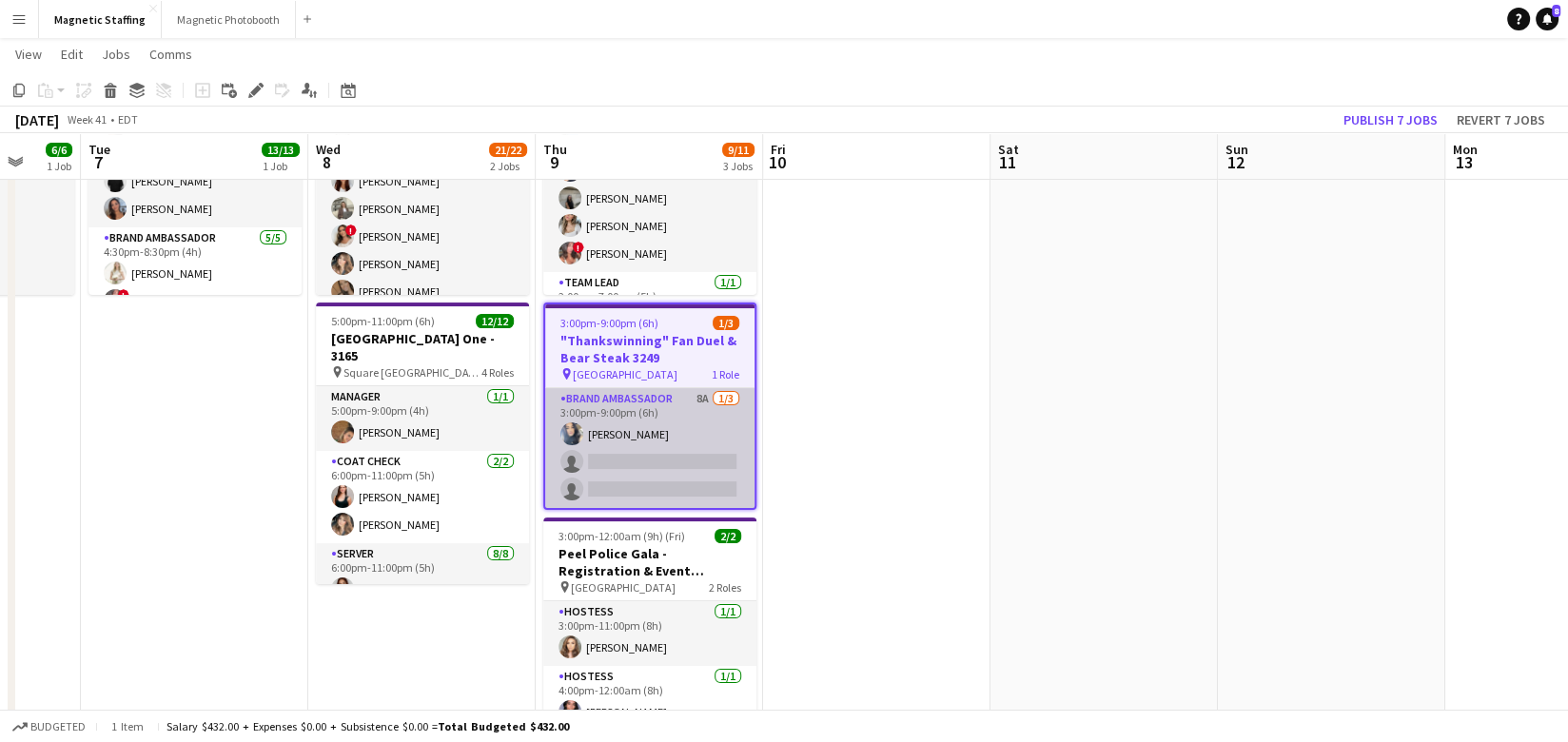
click at [696, 408] on app-card-role "Brand Ambassador 8A [DATE] 3:00pm-9:00pm (6h) [PERSON_NAME] single-neutral-acti…" at bounding box center [649, 447] width 209 height 120
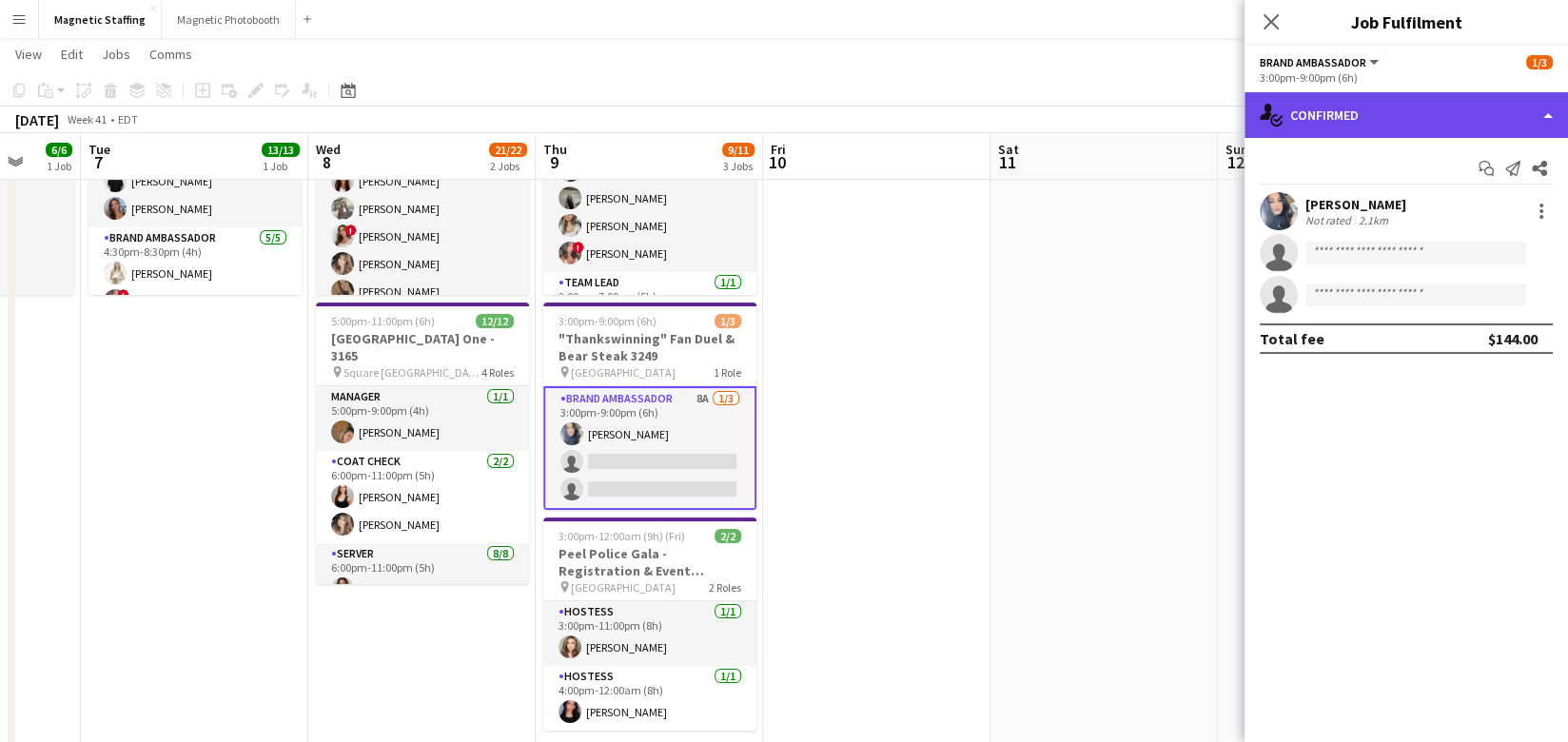
click at [1321, 121] on div "single-neutral-actions-check-2 Confirmed" at bounding box center [1406, 115] width 323 height 46
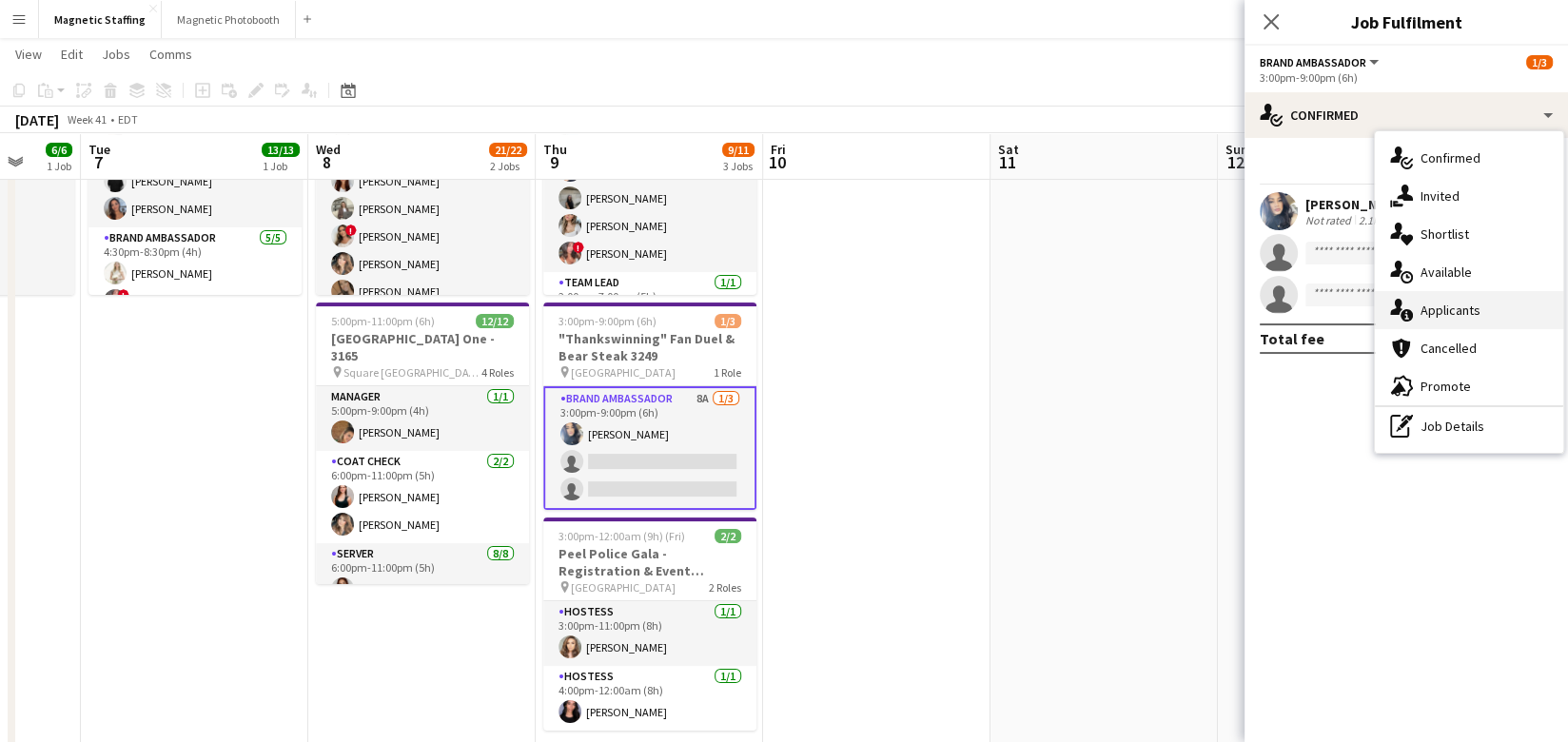
click at [1411, 316] on div "single-neutral-actions-information Applicants" at bounding box center [1469, 309] width 189 height 38
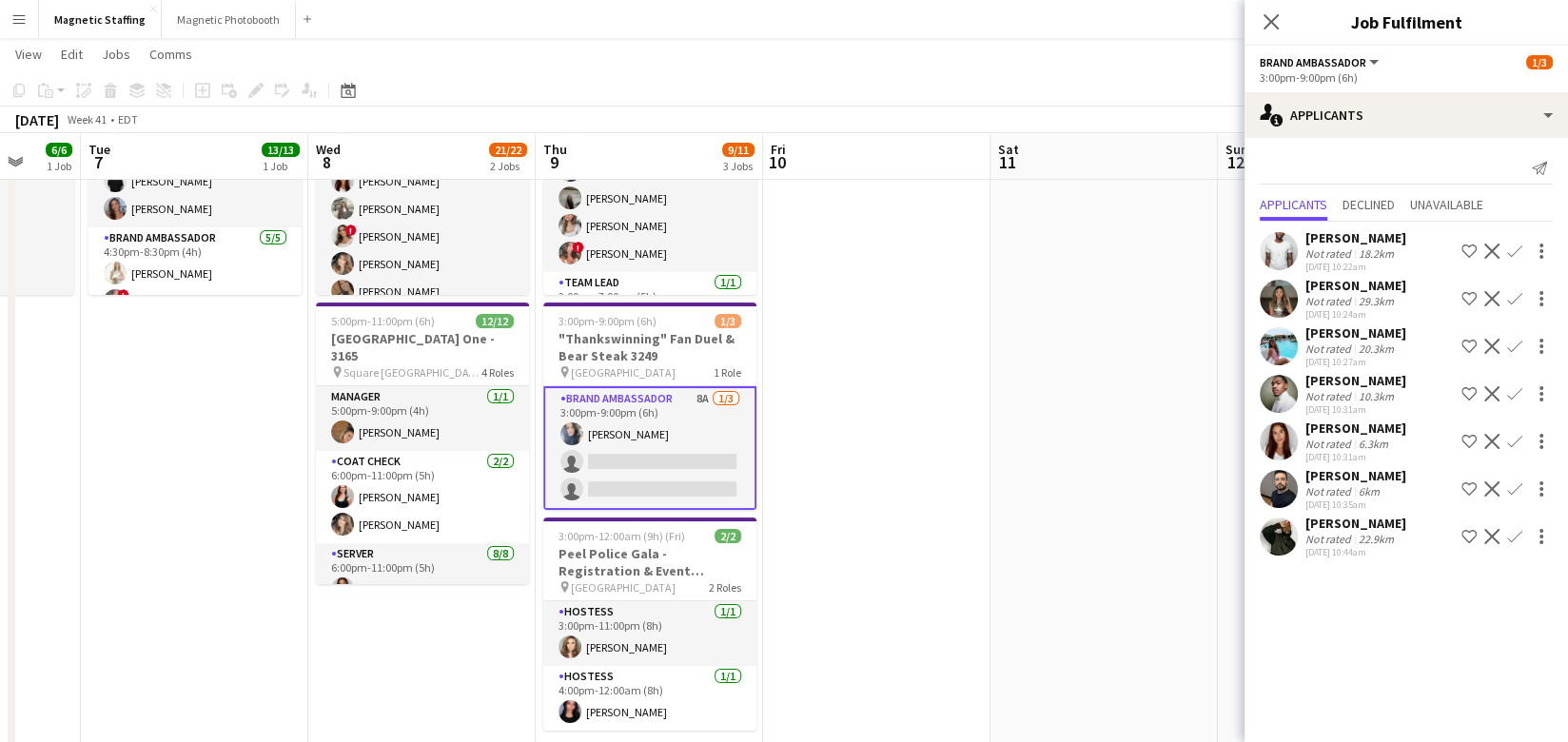
click at [1510, 250] on app-icon "Confirm" at bounding box center [1515, 251] width 16 height 16
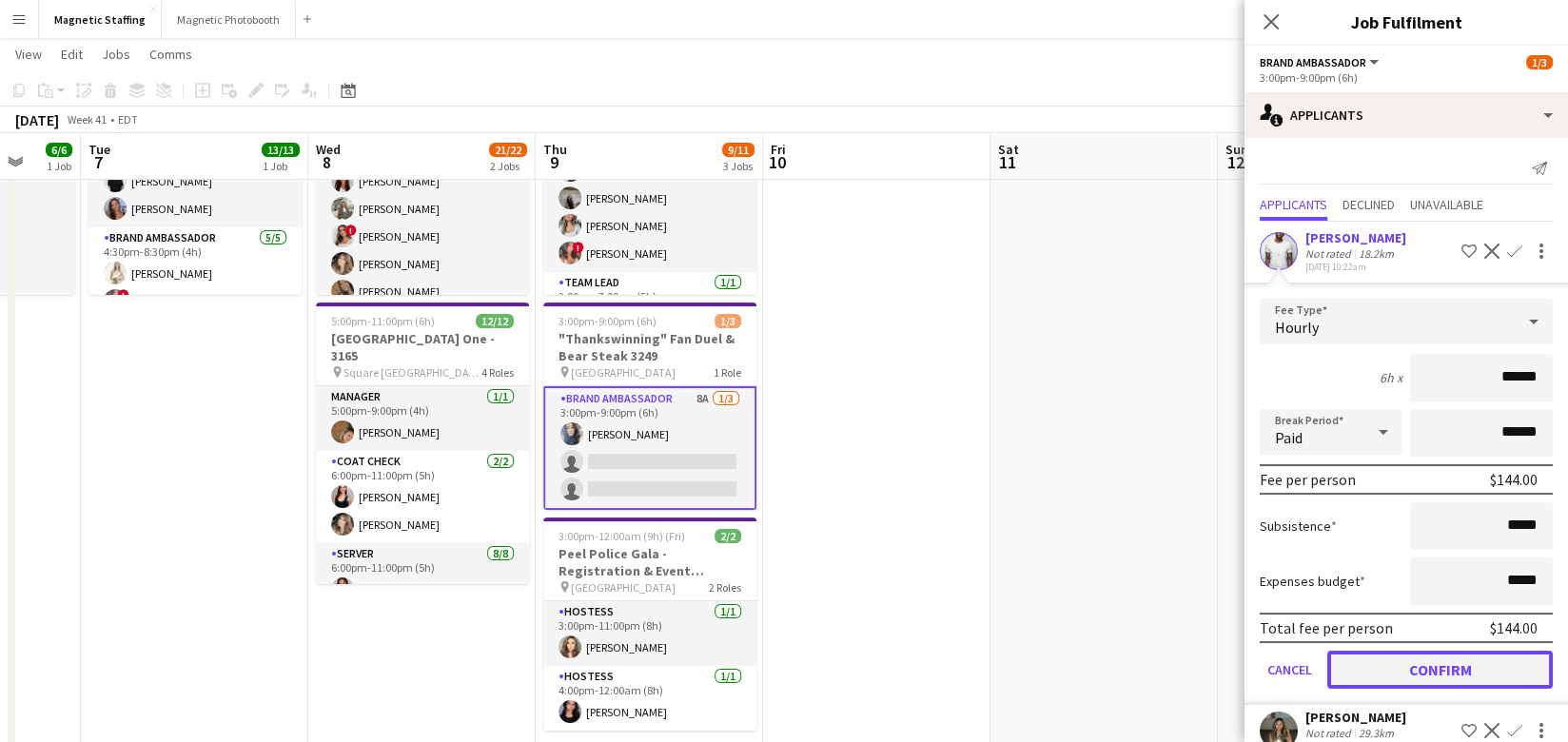
click at [1375, 669] on button "Confirm" at bounding box center [1440, 669] width 226 height 38
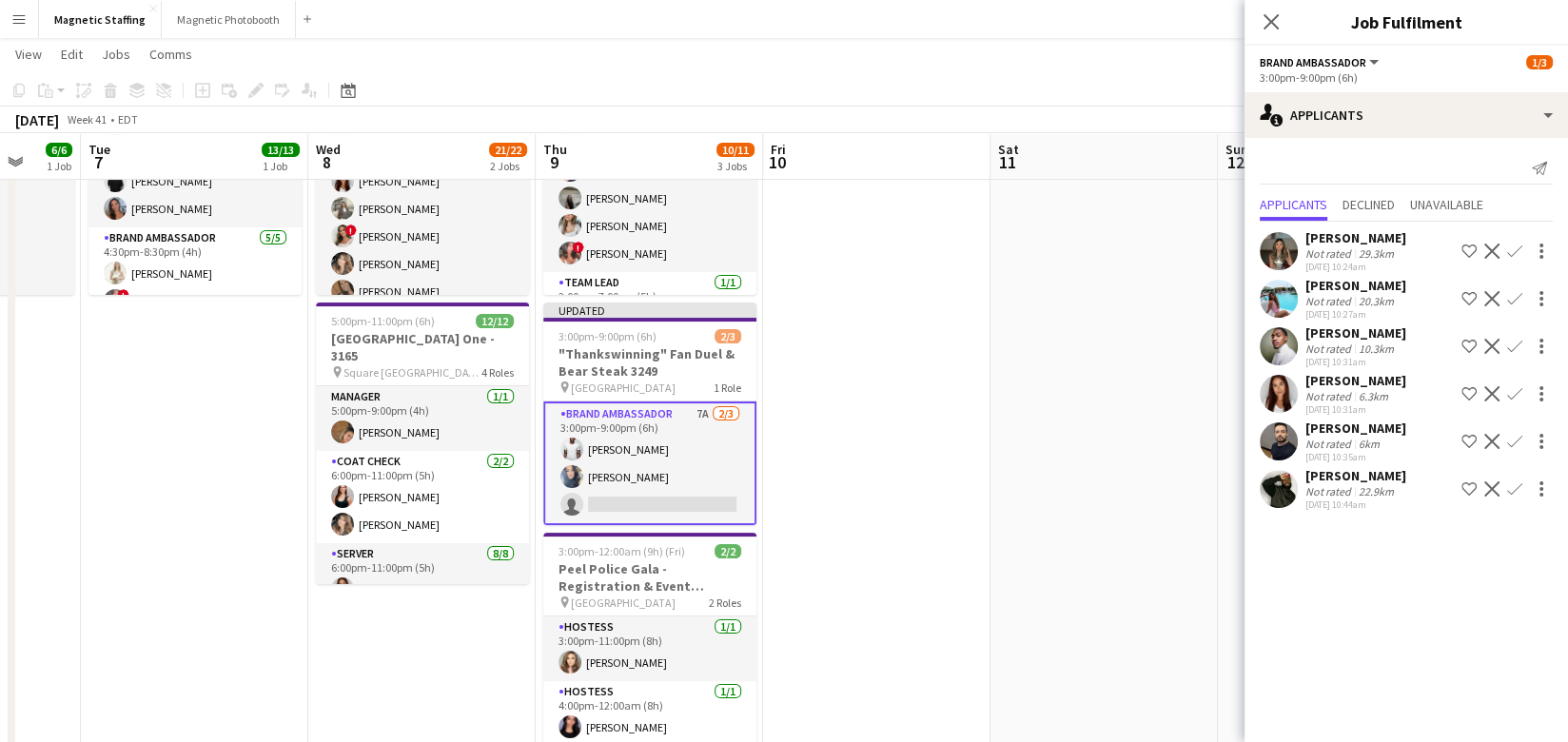
click at [1205, 624] on app-date-cell at bounding box center [1104, 575] width 228 height 1139
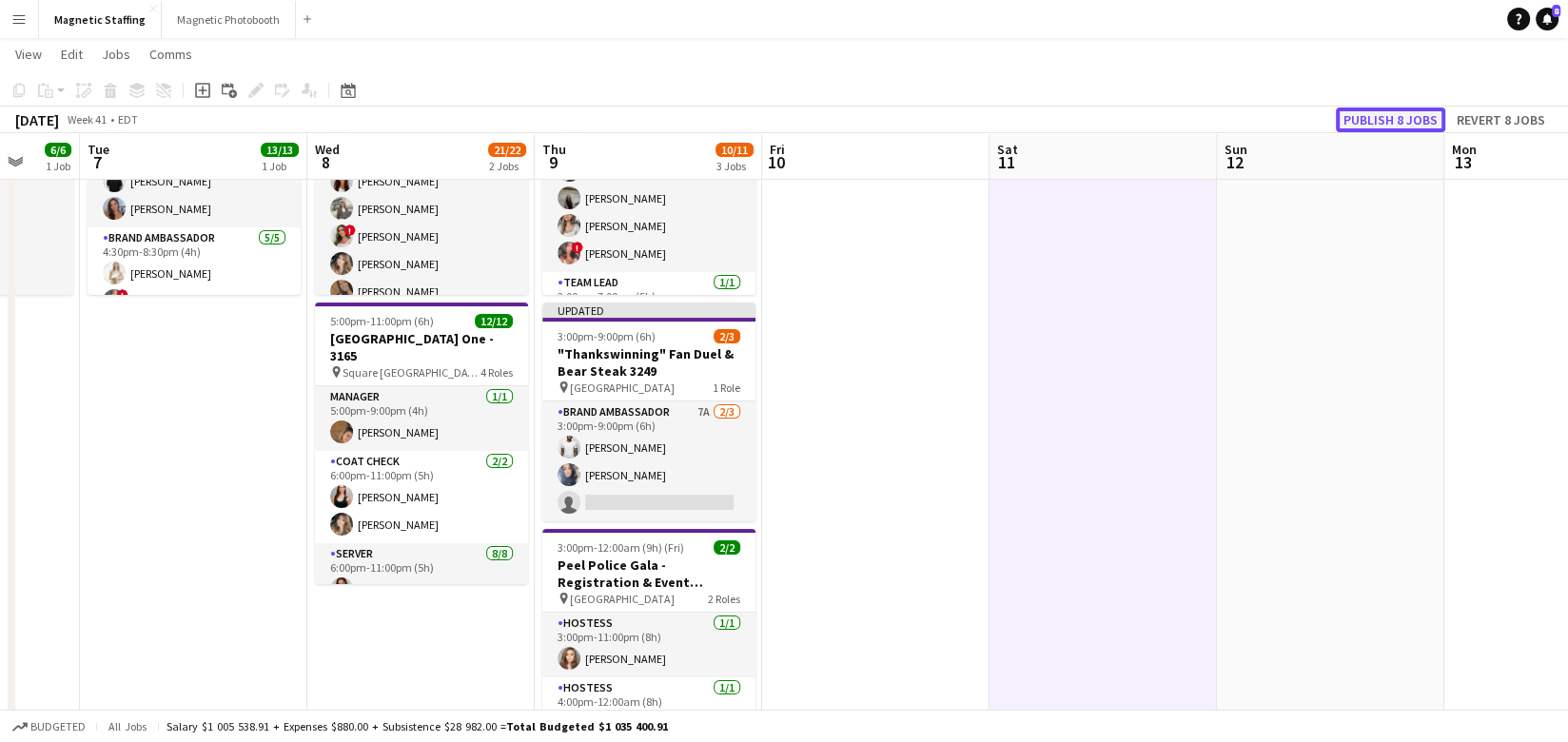
click at [1413, 112] on button "Publish 8 jobs" at bounding box center [1390, 119] width 109 height 24
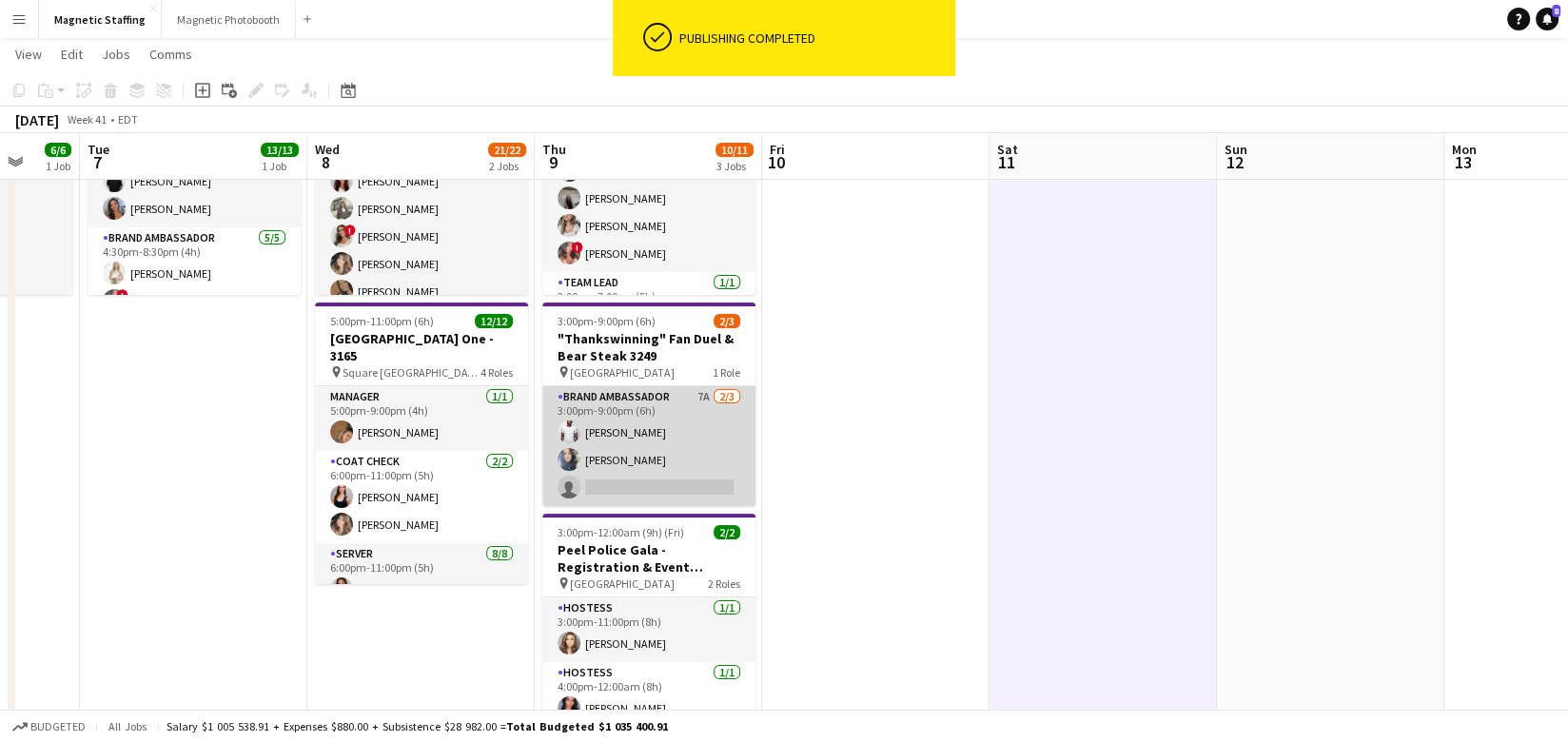
click at [698, 477] on app-card-role "Brand Ambassador 7A [DATE] 3:00pm-9:00pm (6h) [PERSON_NAME] [PERSON_NAME] singl…" at bounding box center [648, 445] width 213 height 120
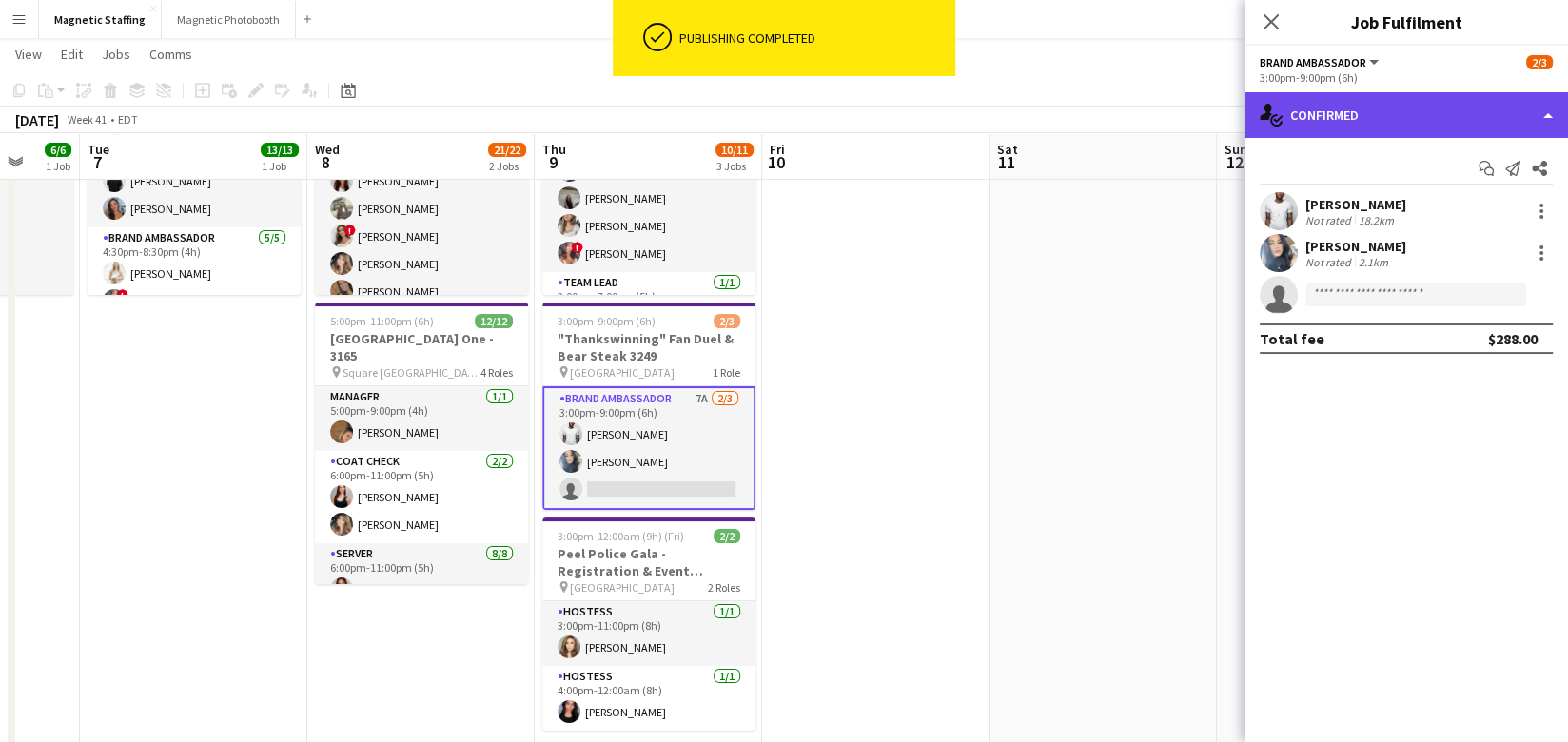
click at [1373, 110] on div "single-neutral-actions-check-2 Confirmed" at bounding box center [1406, 115] width 323 height 46
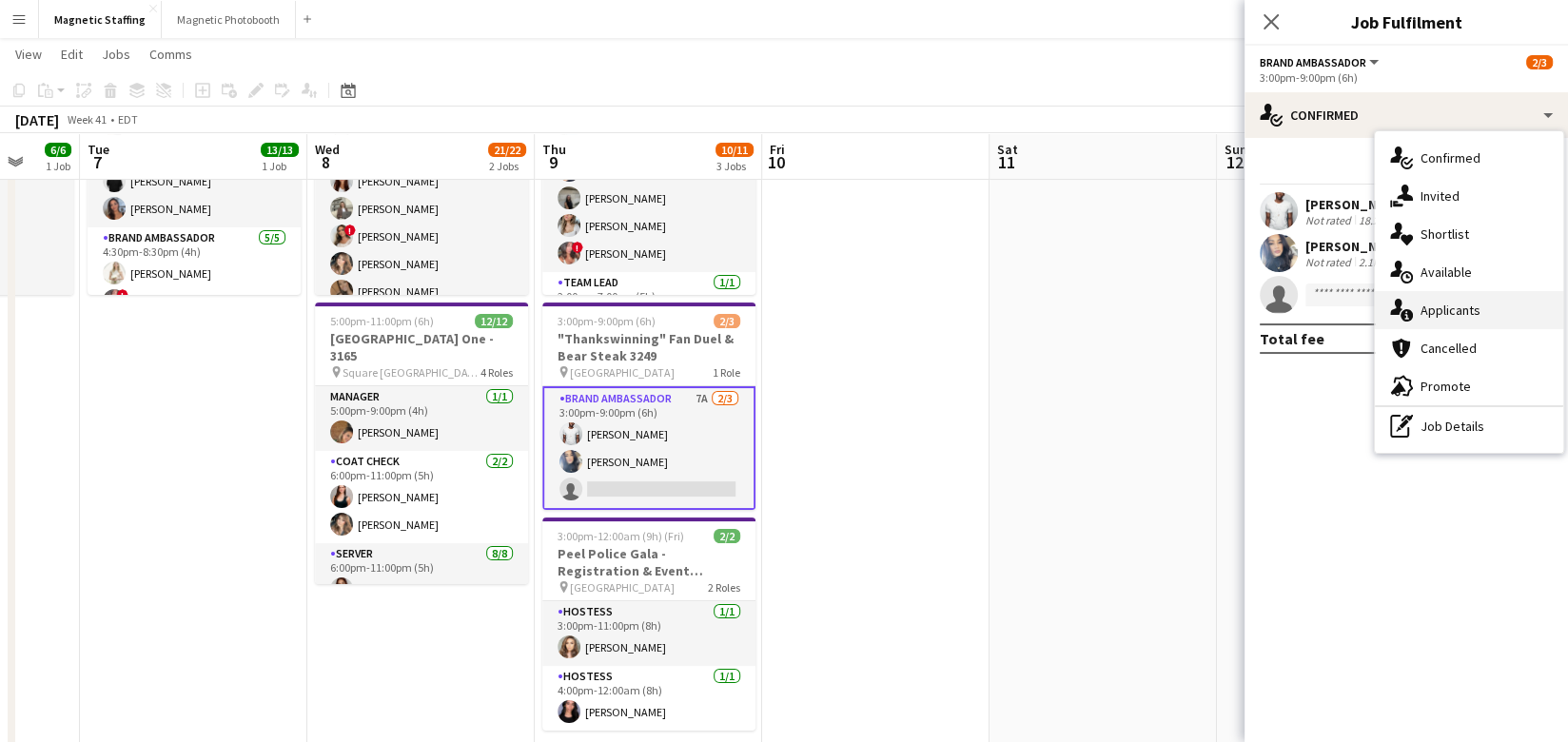
click at [1414, 304] on div "single-neutral-actions-information Applicants" at bounding box center [1469, 309] width 189 height 38
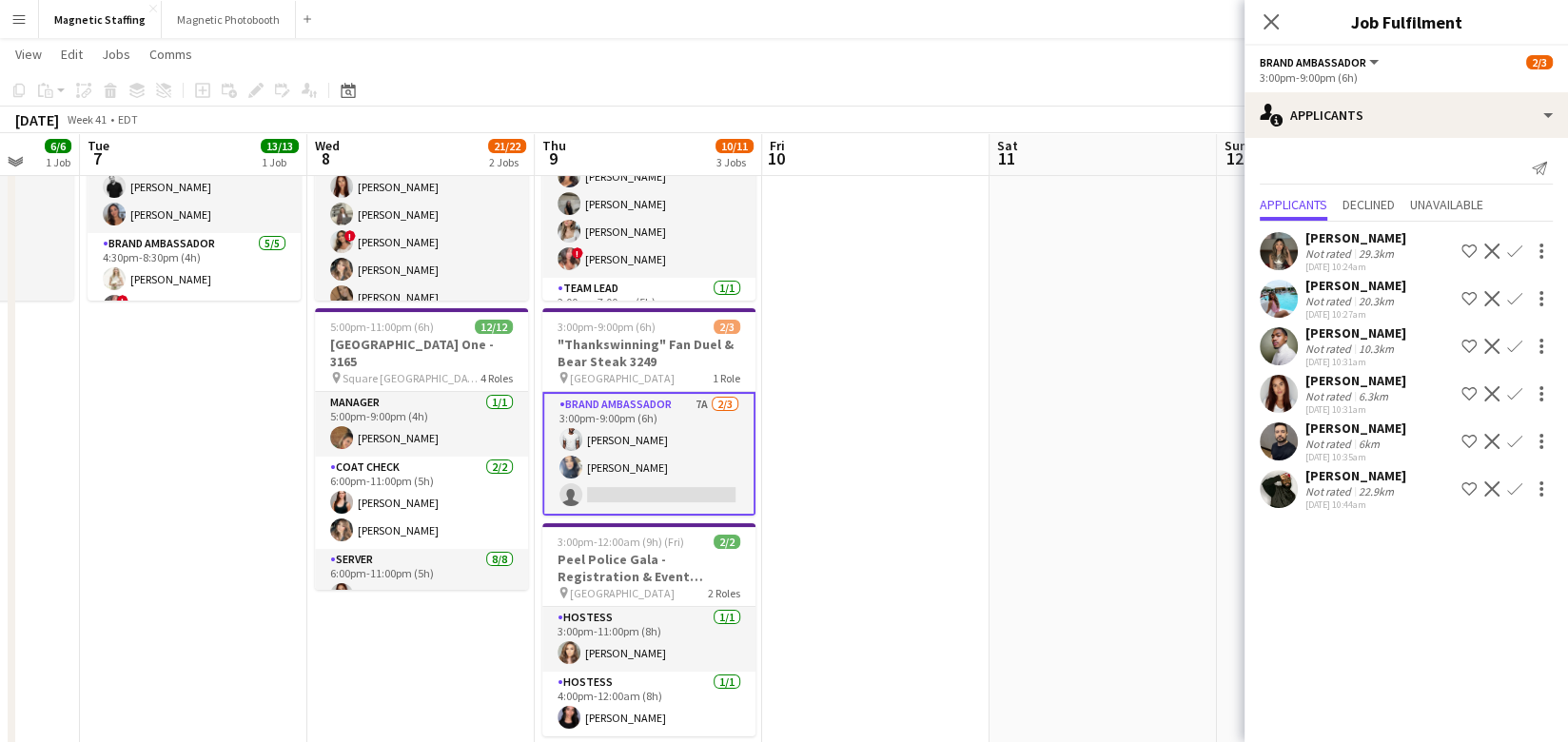
scroll to position [209, 0]
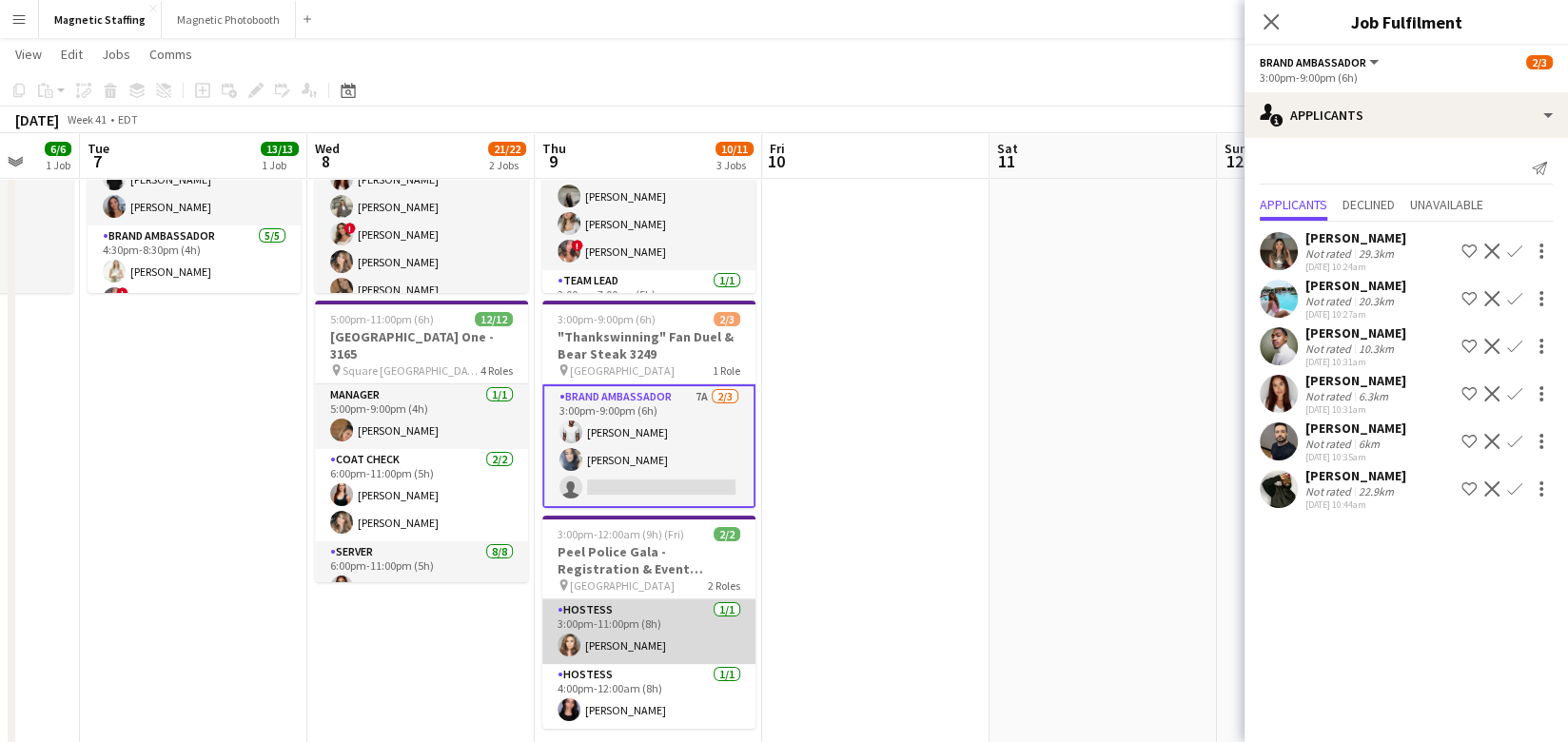
click at [687, 623] on app-card-role "Hostess [DATE] 3:00pm-11:00pm (8h) [PERSON_NAME]" at bounding box center [648, 631] width 213 height 64
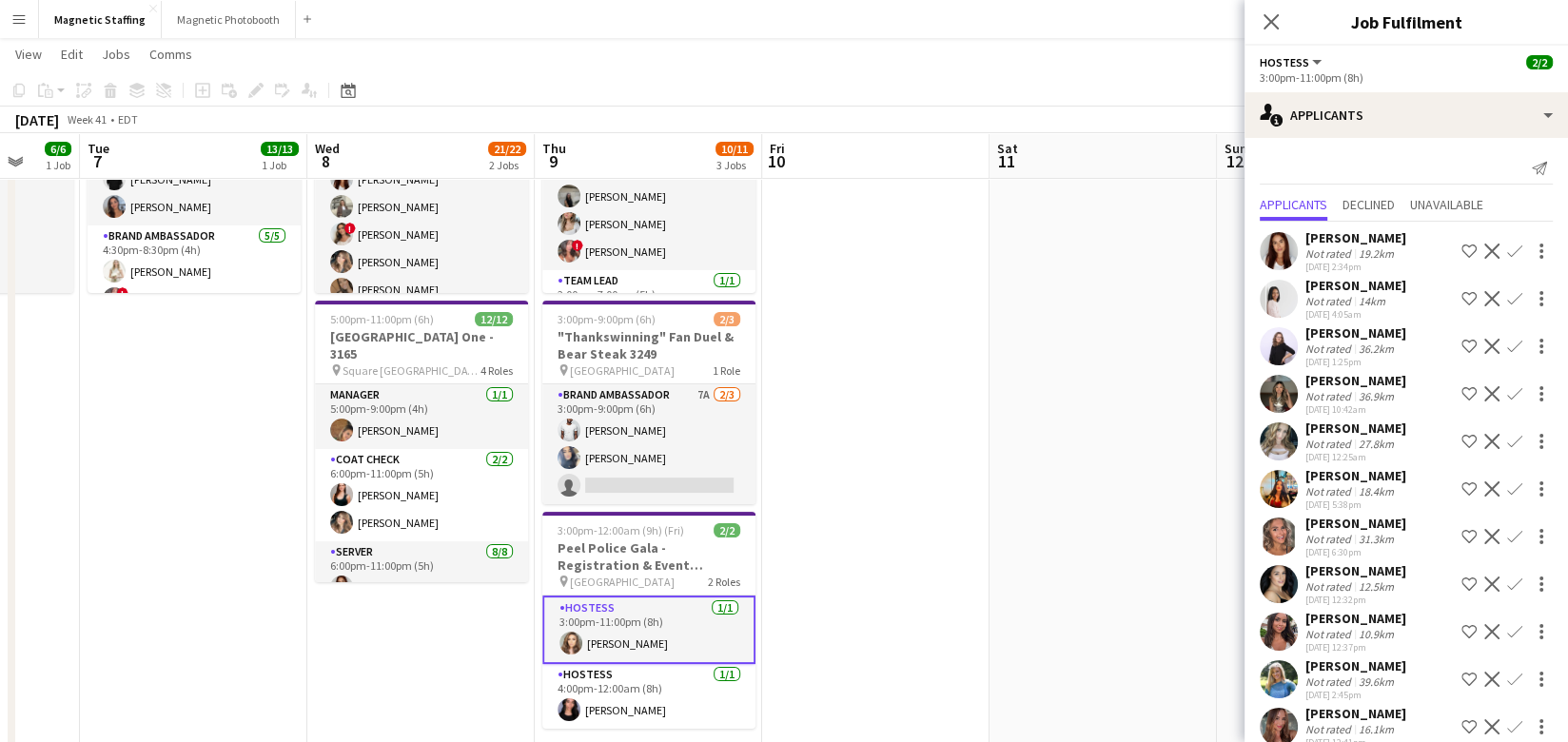
scroll to position [167, 0]
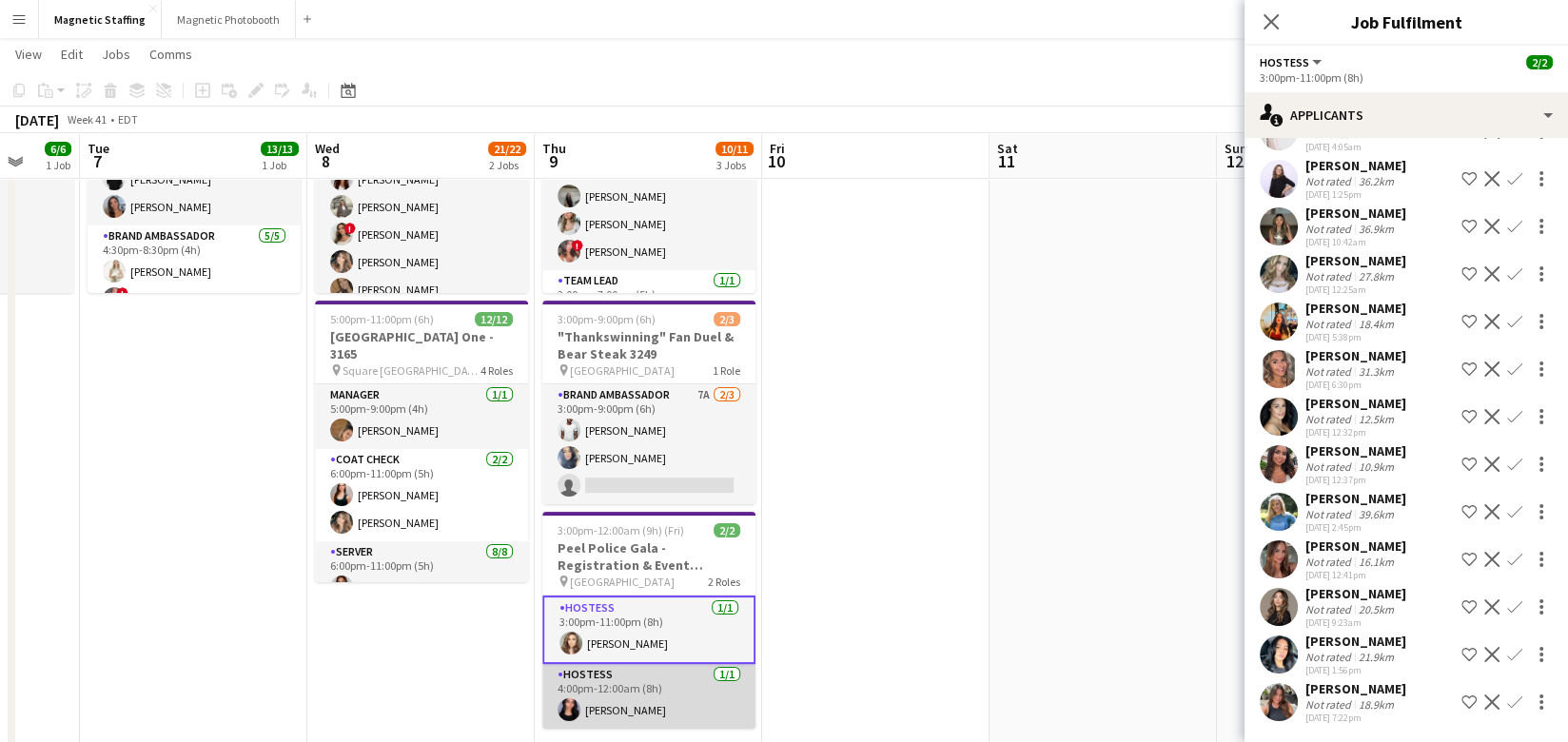
click at [690, 706] on app-card-role "Hostess [DATE] 4:00pm-12:00am (8h) [PERSON_NAME]" at bounding box center [648, 696] width 213 height 64
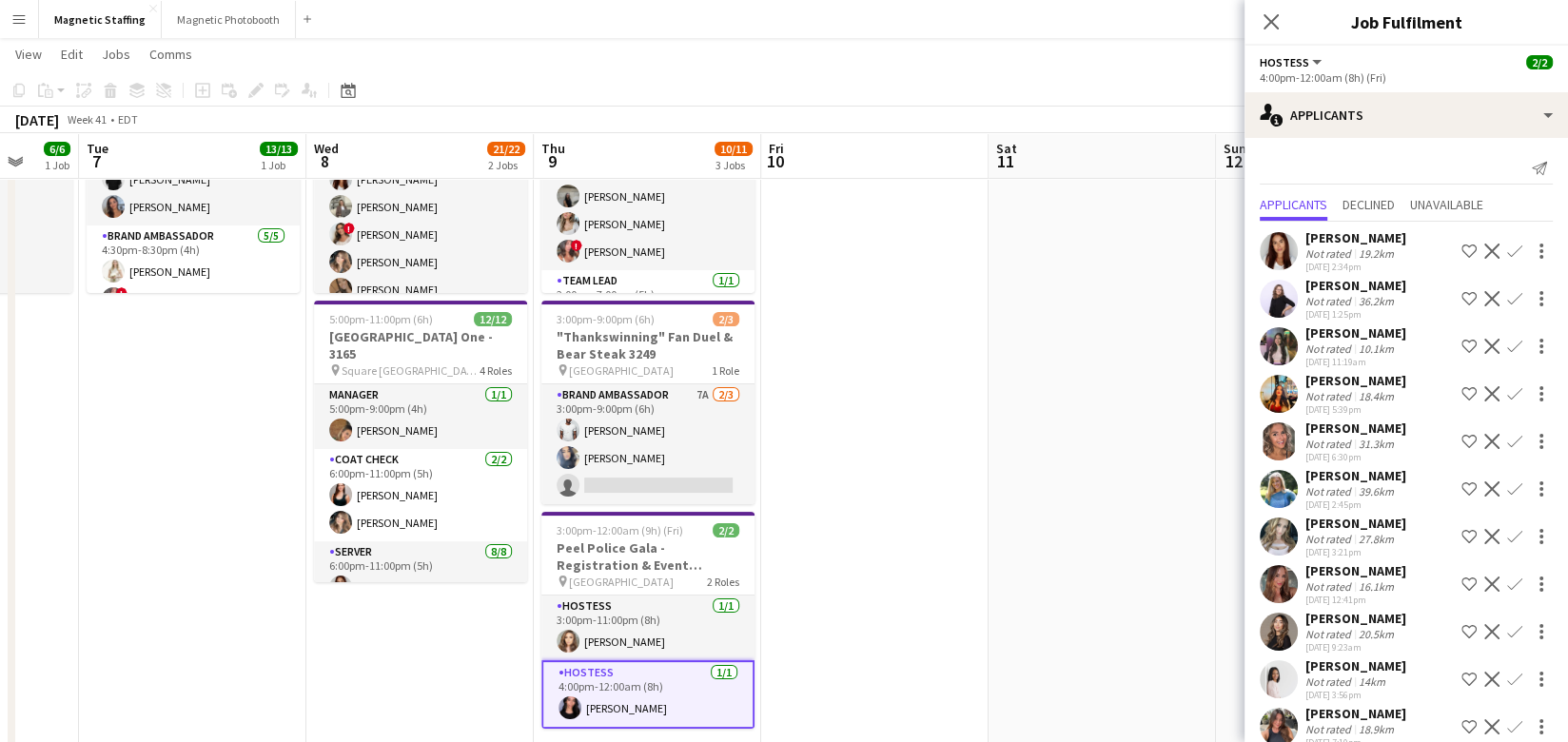
scroll to position [120, 0]
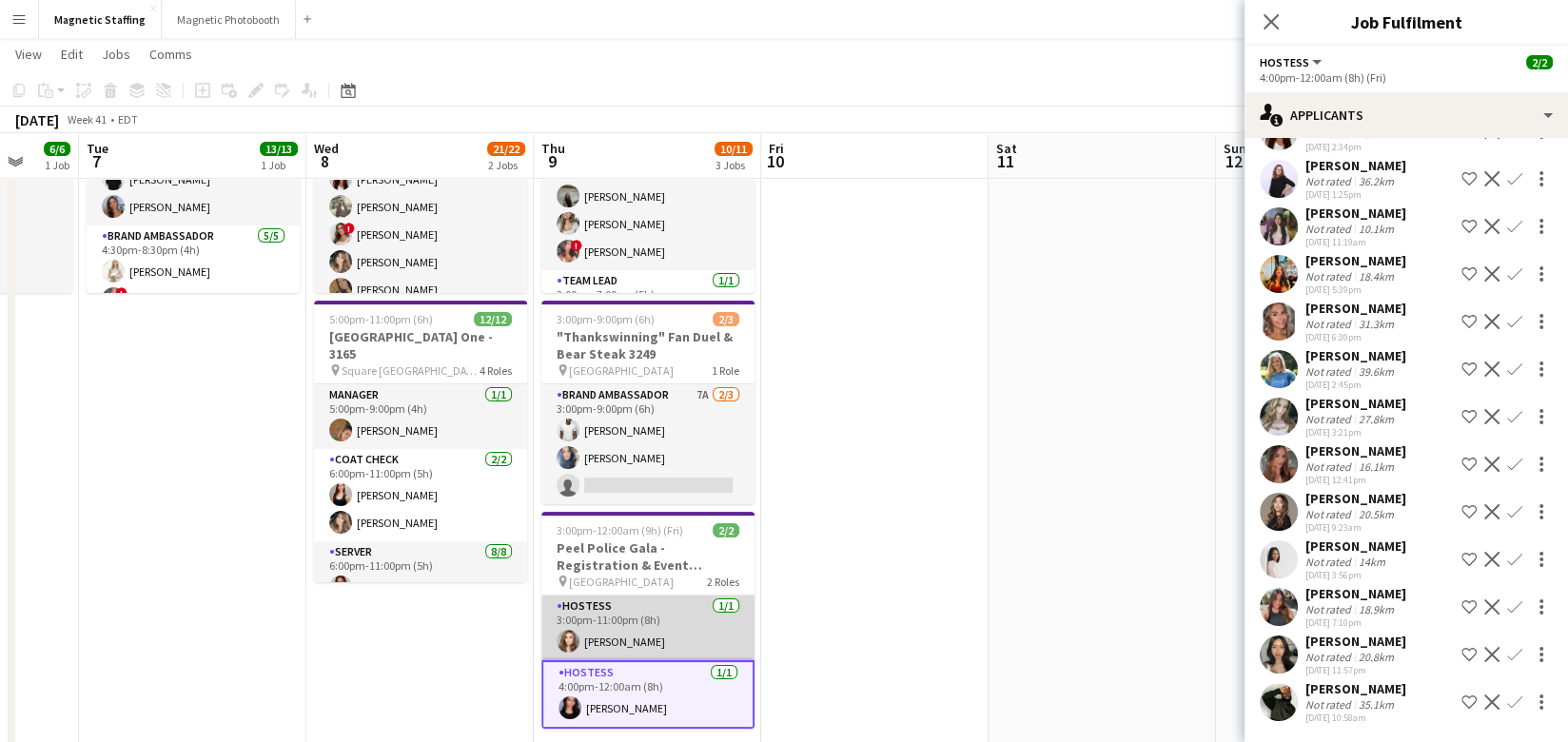
click at [637, 642] on app-card-role "Hostess [DATE] 3:00pm-11:00pm (8h) [PERSON_NAME]" at bounding box center [647, 627] width 213 height 64
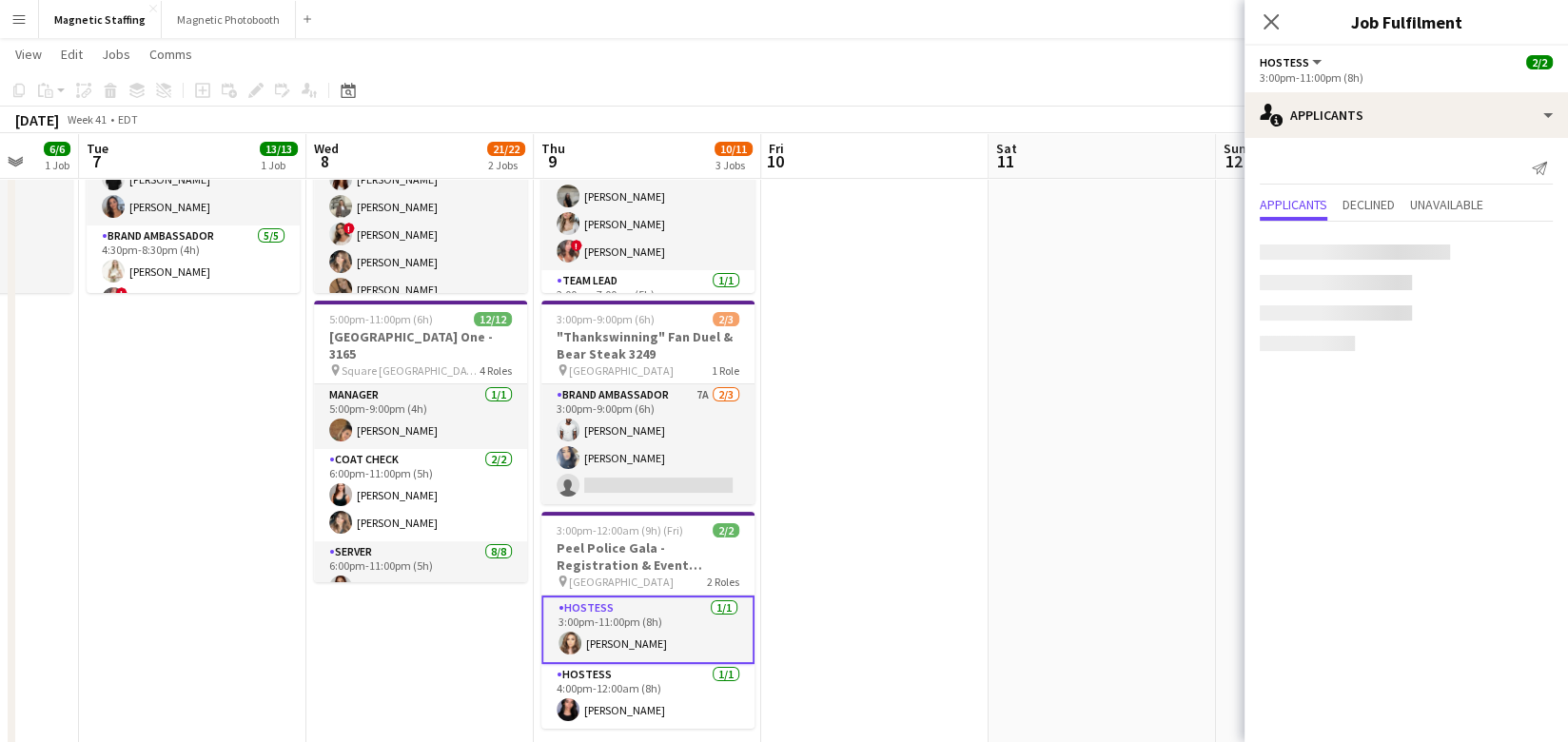
scroll to position [0, 0]
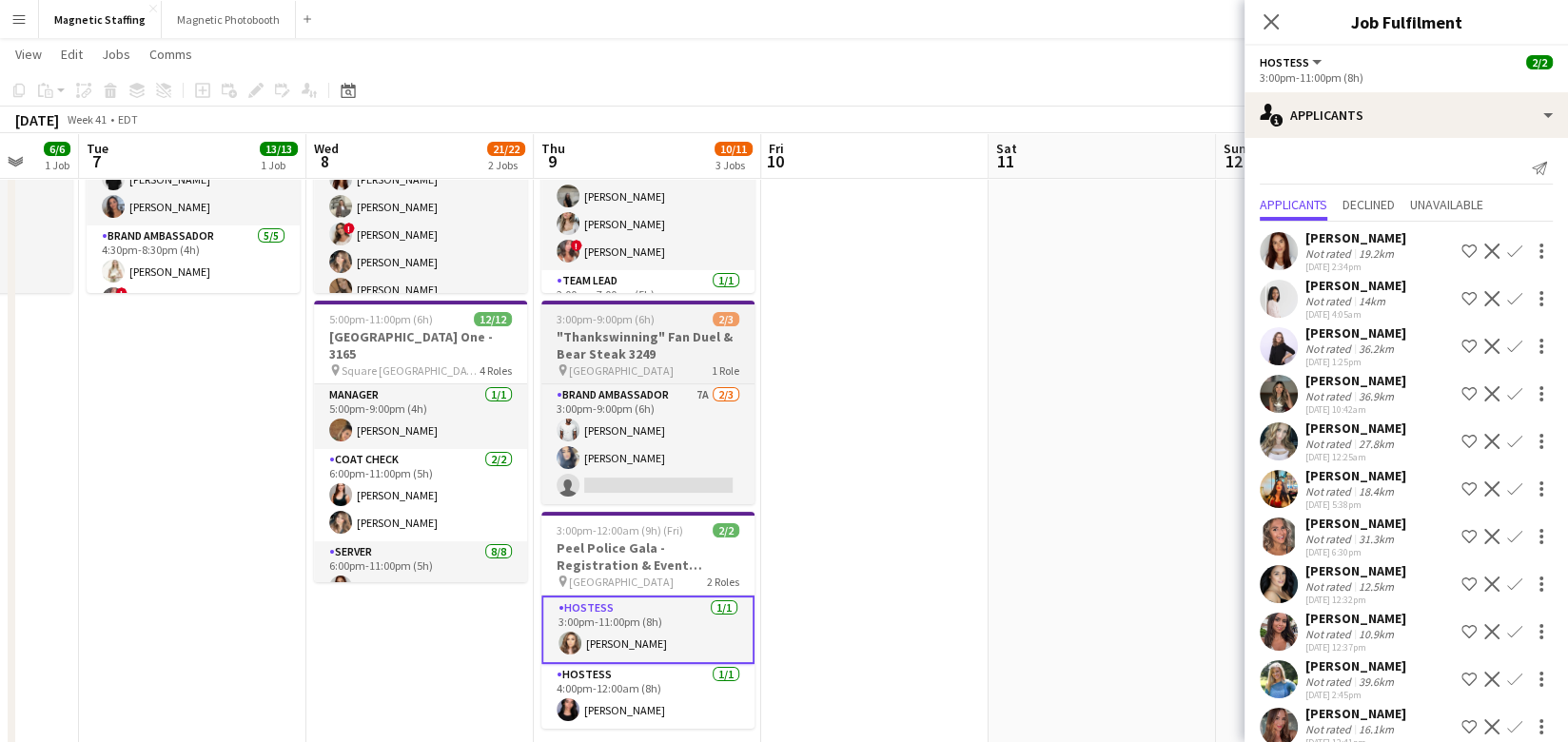
click at [609, 350] on h3 ""Thankswinning" Fan Duel & Bear Steak 3249" at bounding box center [647, 344] width 213 height 34
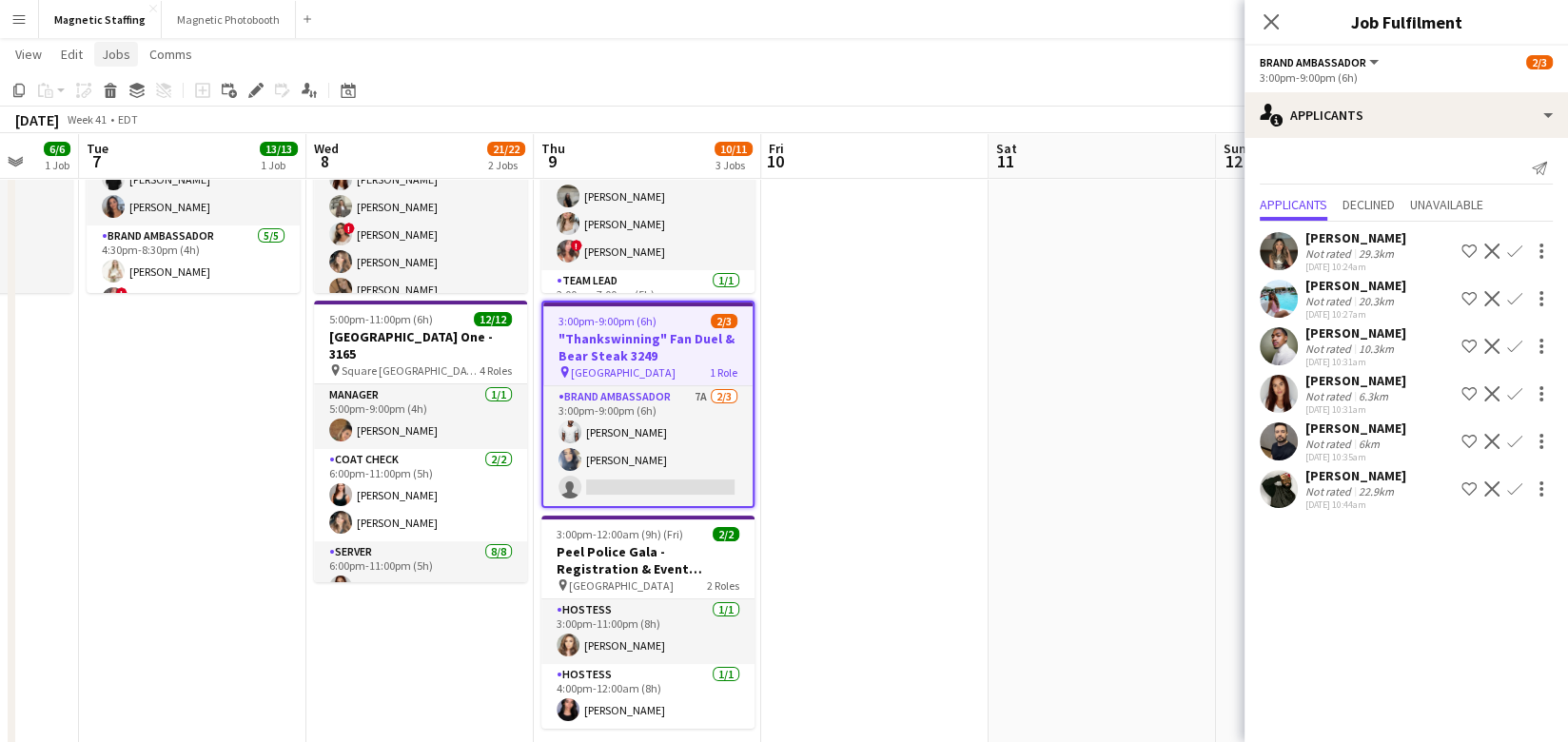
click at [117, 54] on span "Jobs" at bounding box center [116, 54] width 28 height 18
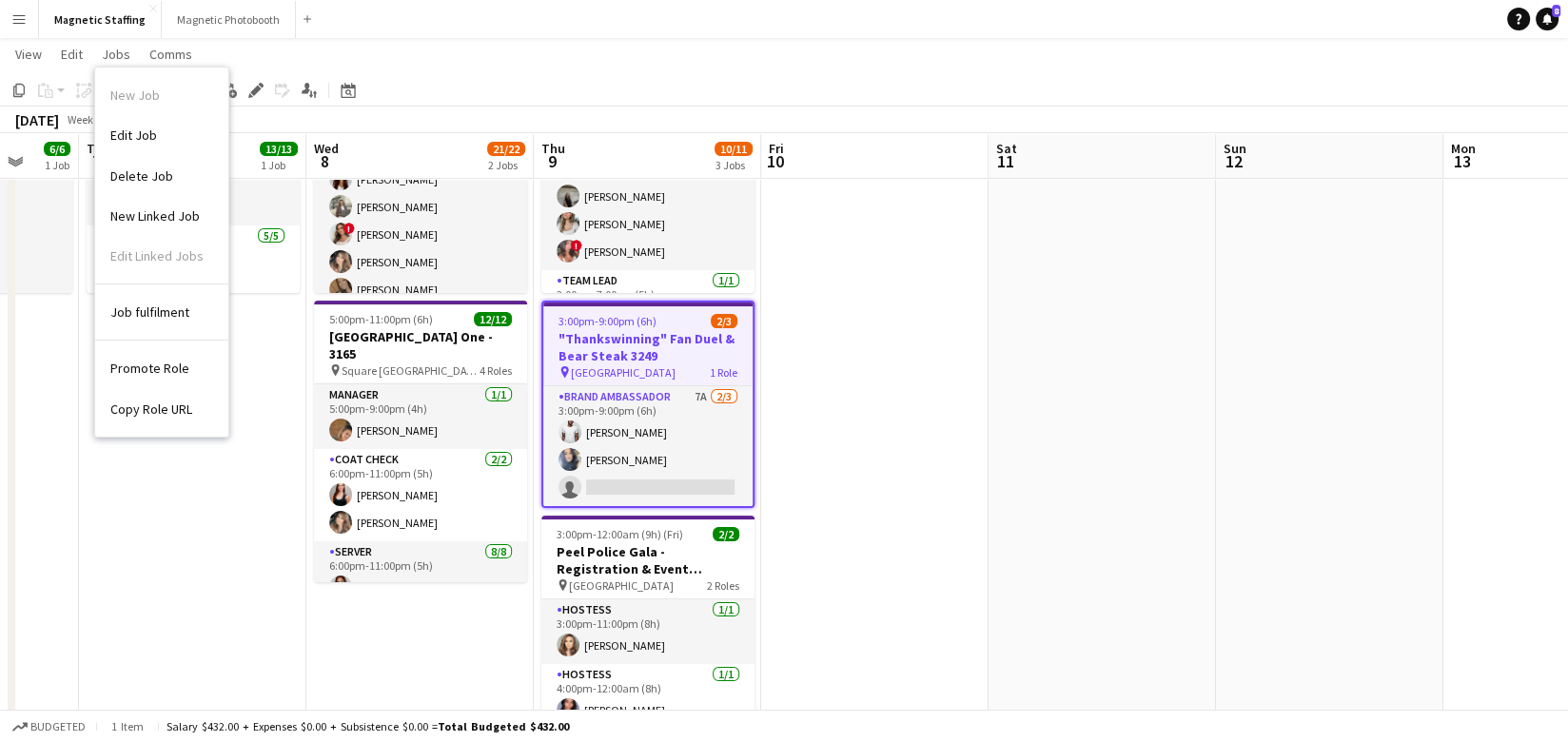
click at [174, 404] on span "Copy Role URL" at bounding box center [151, 409] width 82 height 18
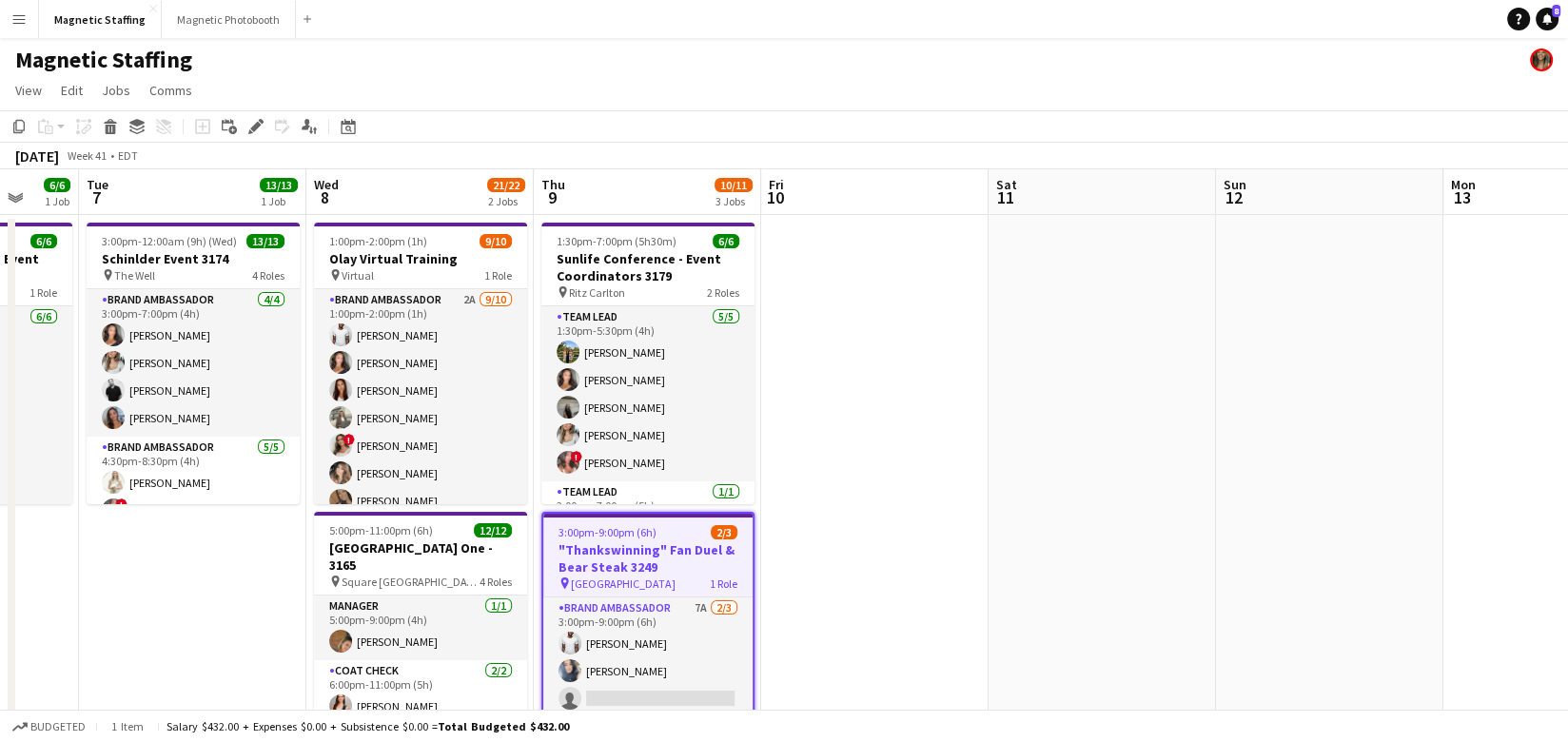
scroll to position [1, 0]
click at [351, 124] on icon "Date picker" at bounding box center [348, 125] width 16 height 16
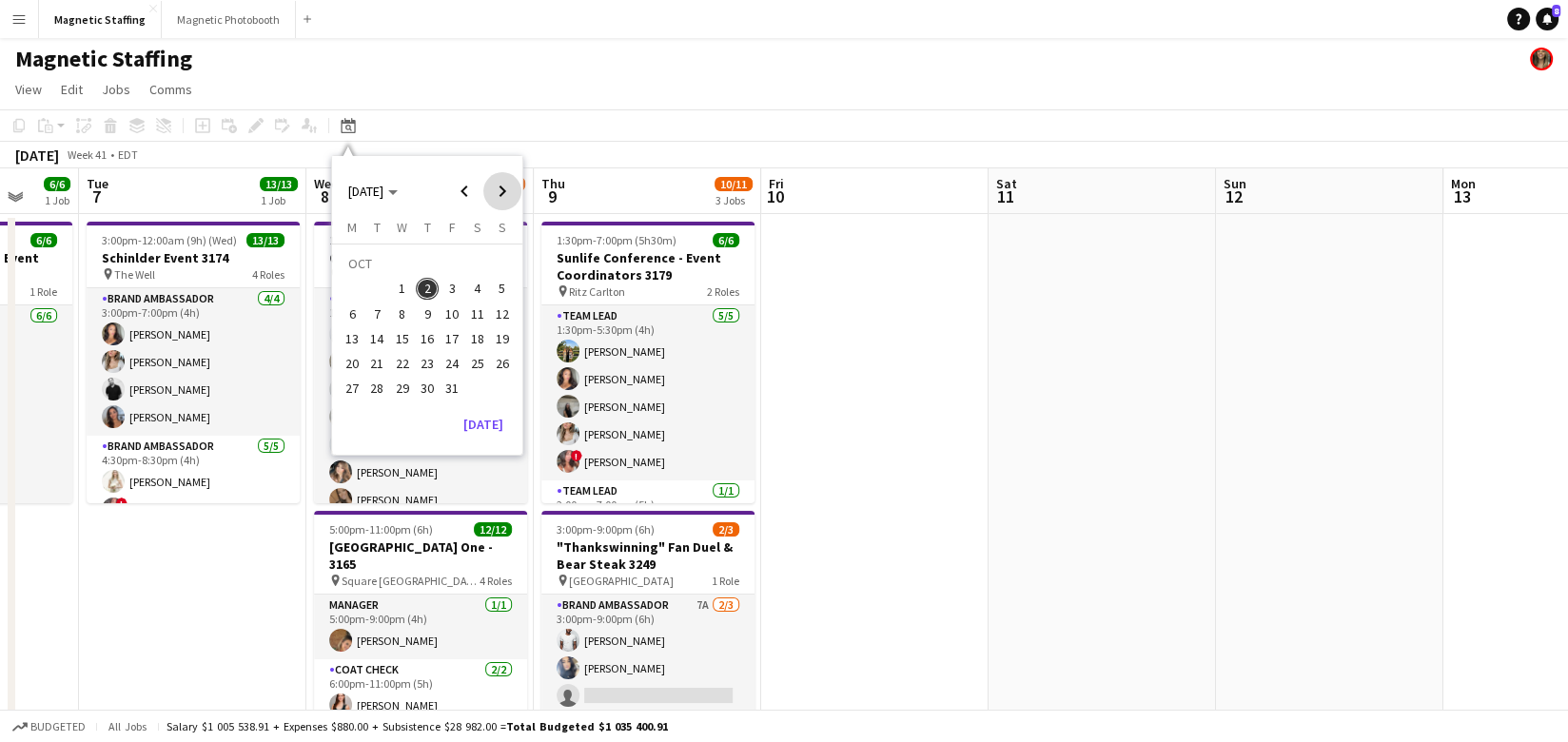
click at [505, 198] on span "Next month" at bounding box center [502, 191] width 38 height 38
click at [453, 367] on span "28" at bounding box center [451, 368] width 22 height 22
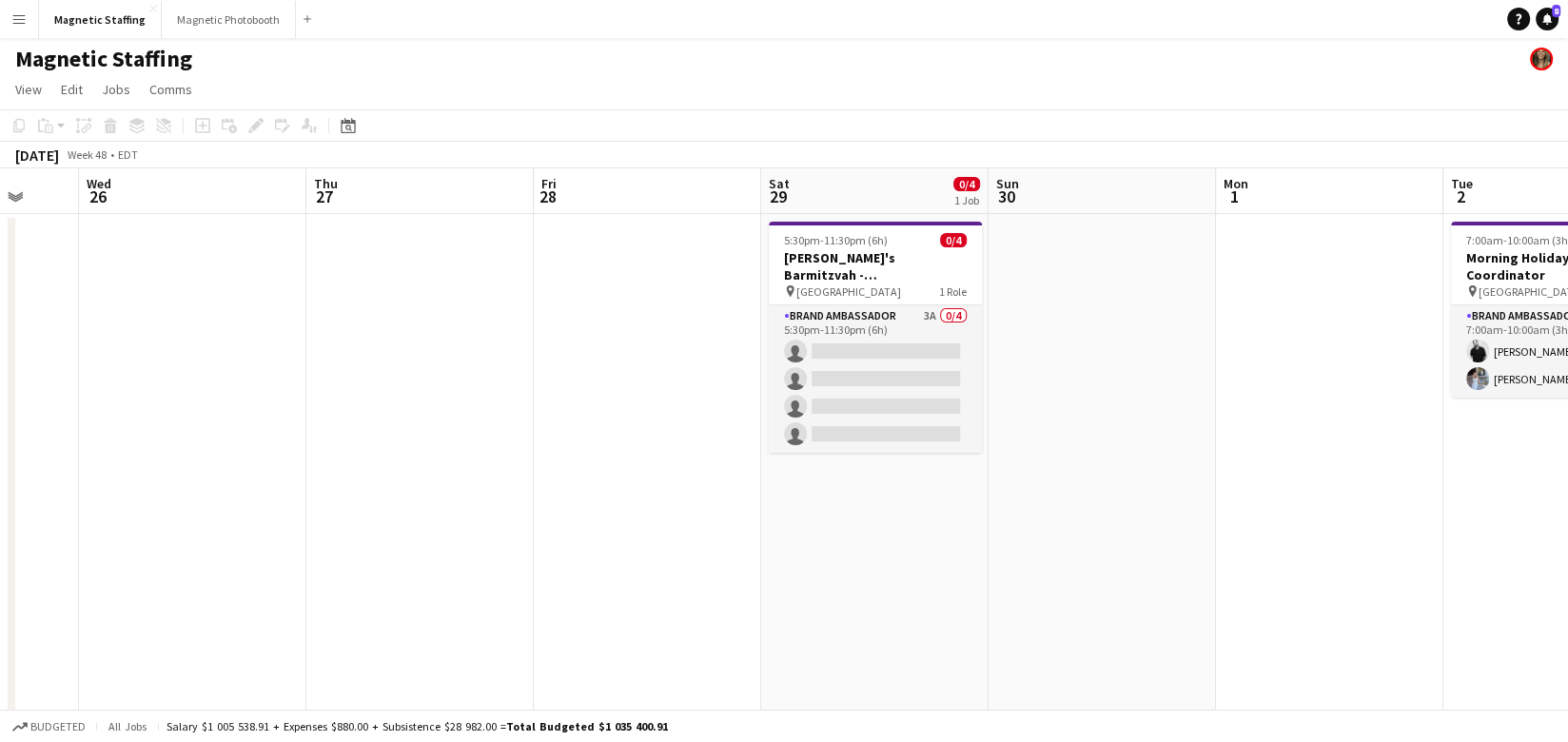
scroll to position [0, 654]
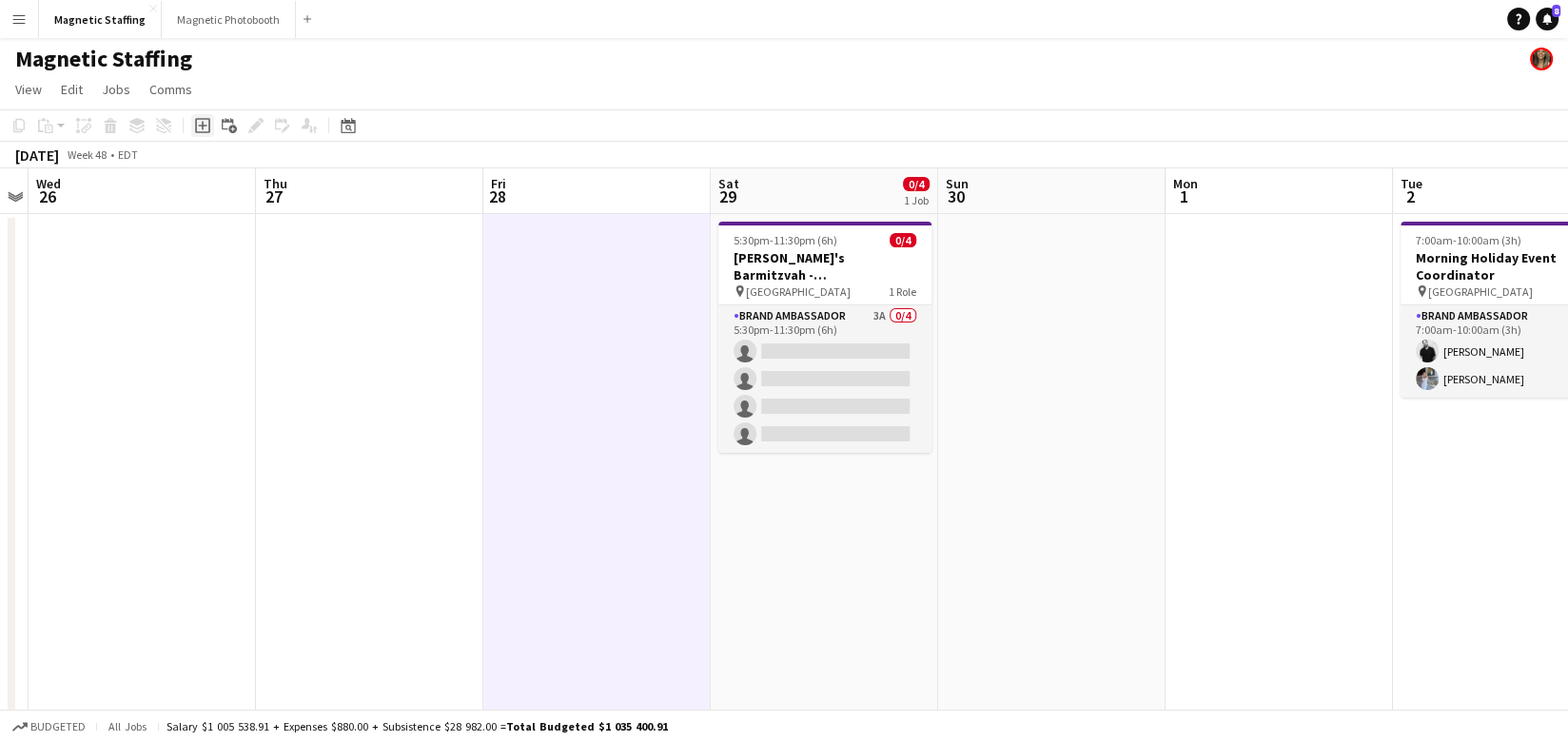
click at [196, 125] on icon "Add job" at bounding box center [202, 125] width 16 height 16
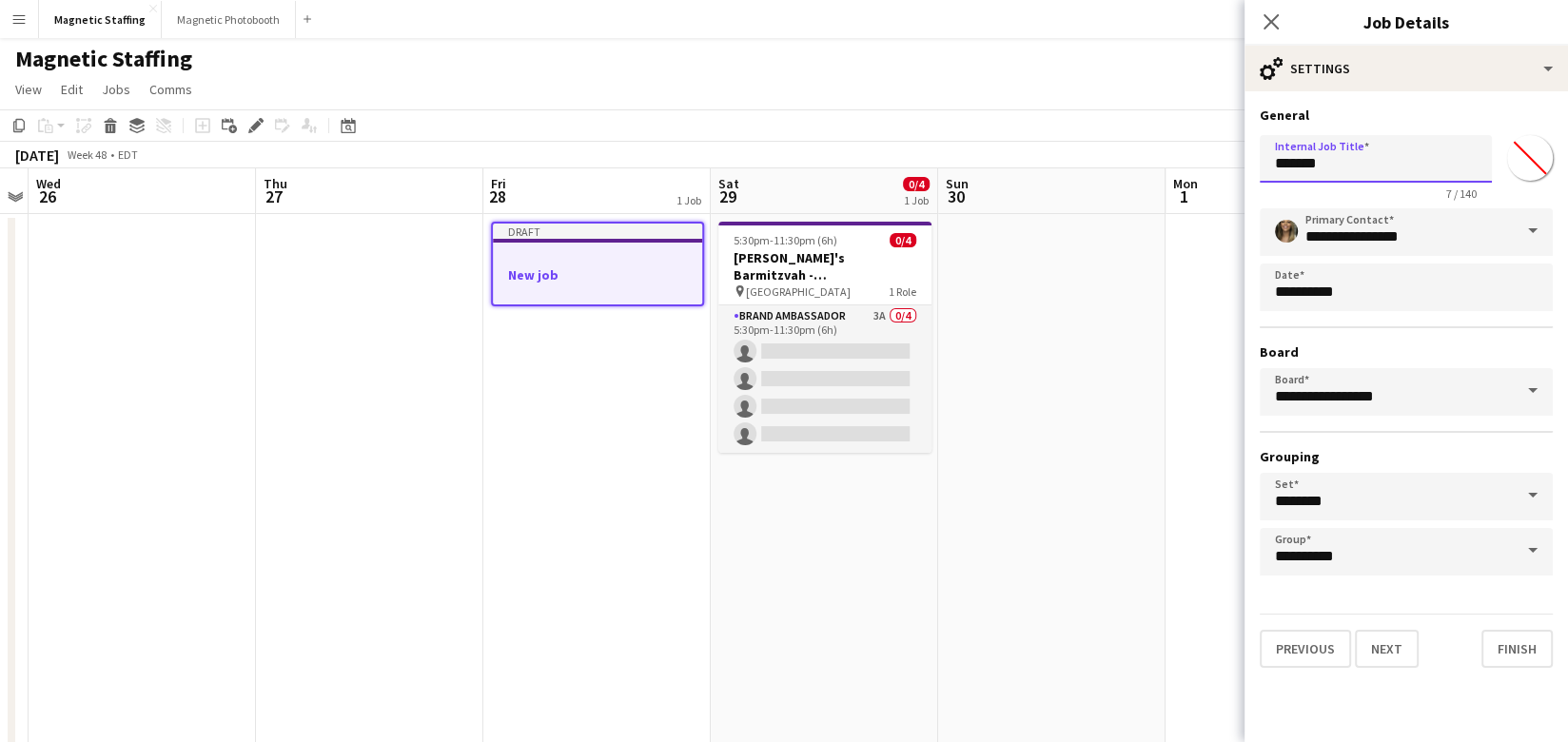
drag, startPoint x: 1334, startPoint y: 171, endPoint x: 1193, endPoint y: 166, distance: 141.1
click at [1193, 168] on body "Menu Boards Boards Boards All jobs Status Workforce Workforce My Workforce Recr…" at bounding box center [784, 736] width 1568 height 1474
type input "**********"
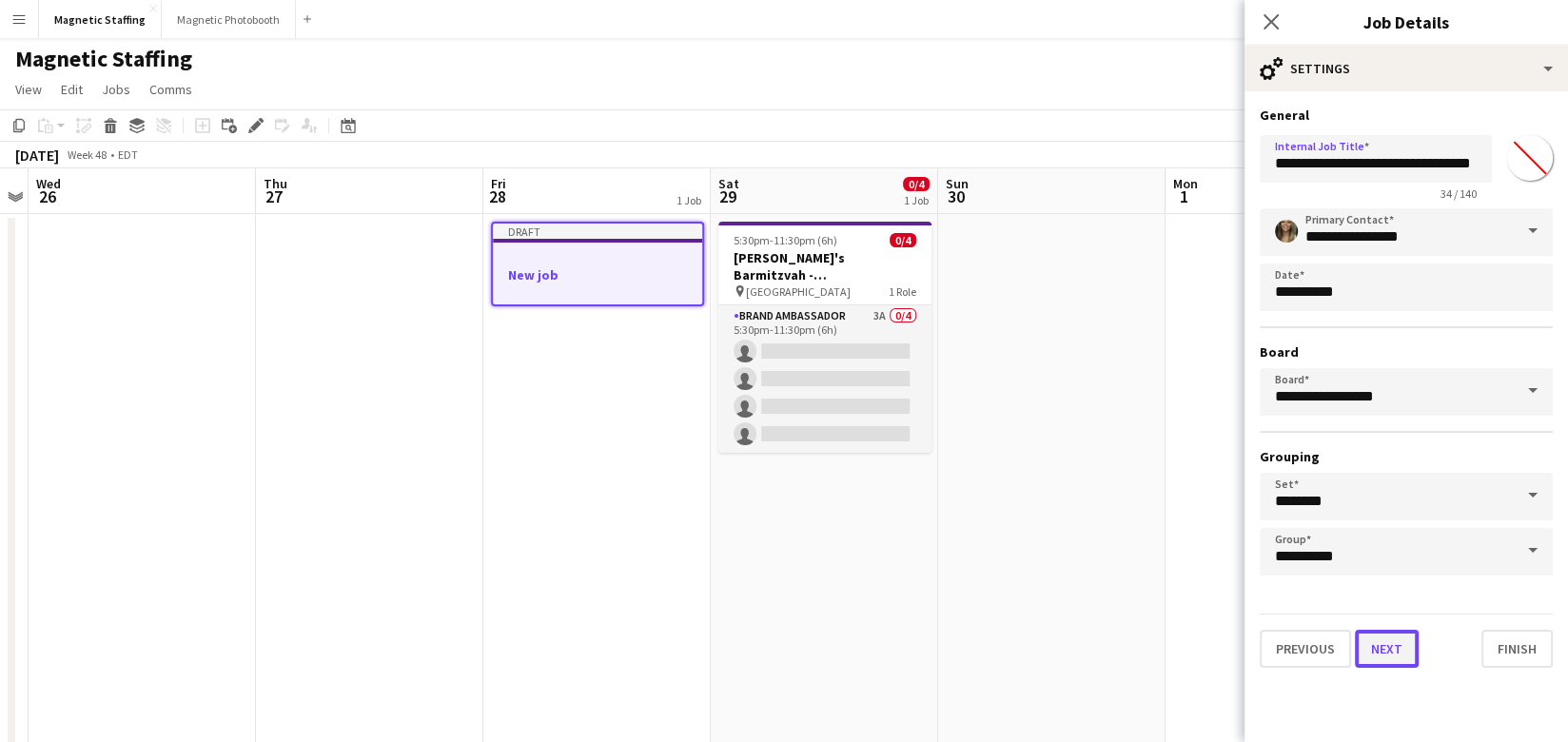
click at [1378, 648] on button "Next" at bounding box center [1386, 648] width 64 height 38
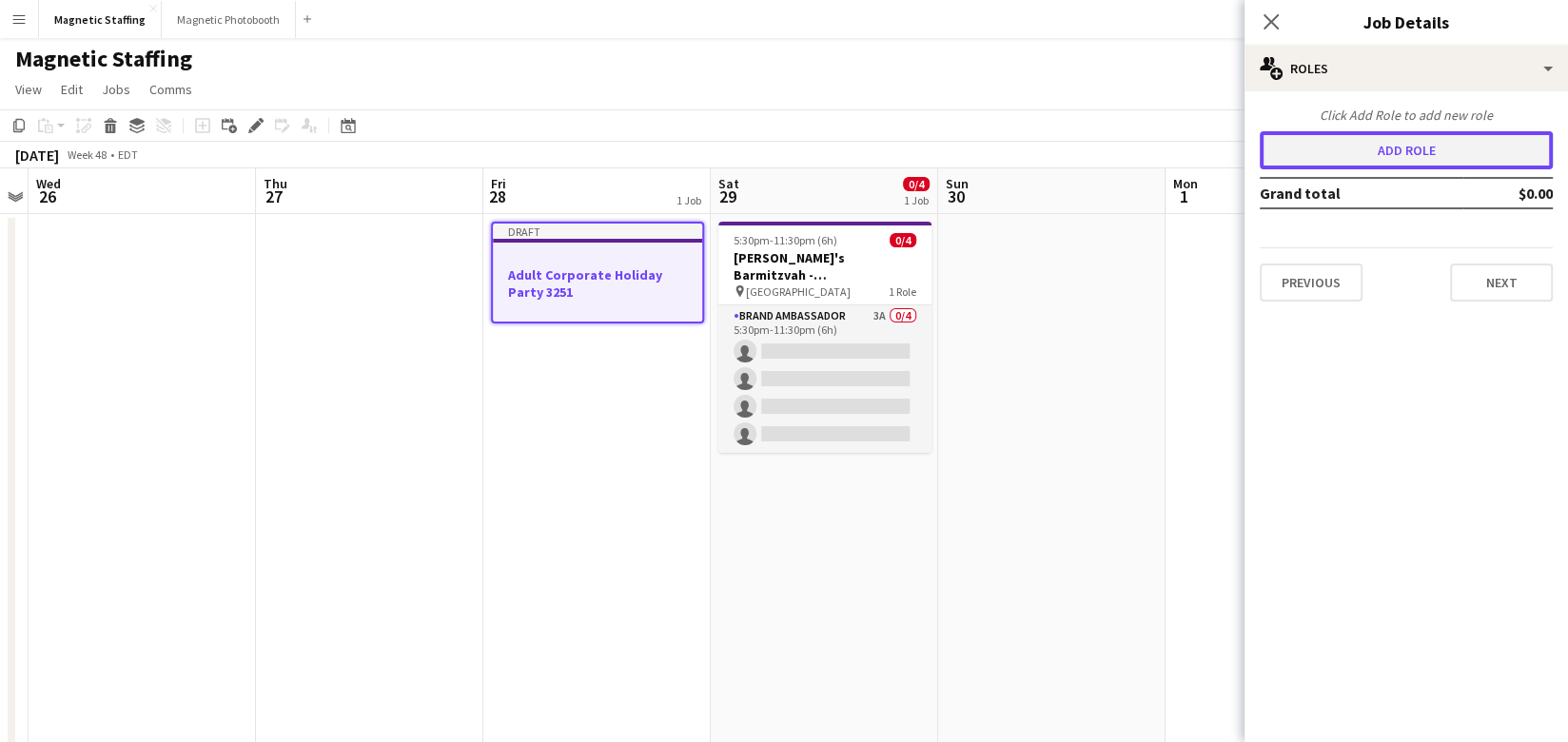
click at [1364, 149] on button "Add role" at bounding box center [1406, 150] width 293 height 38
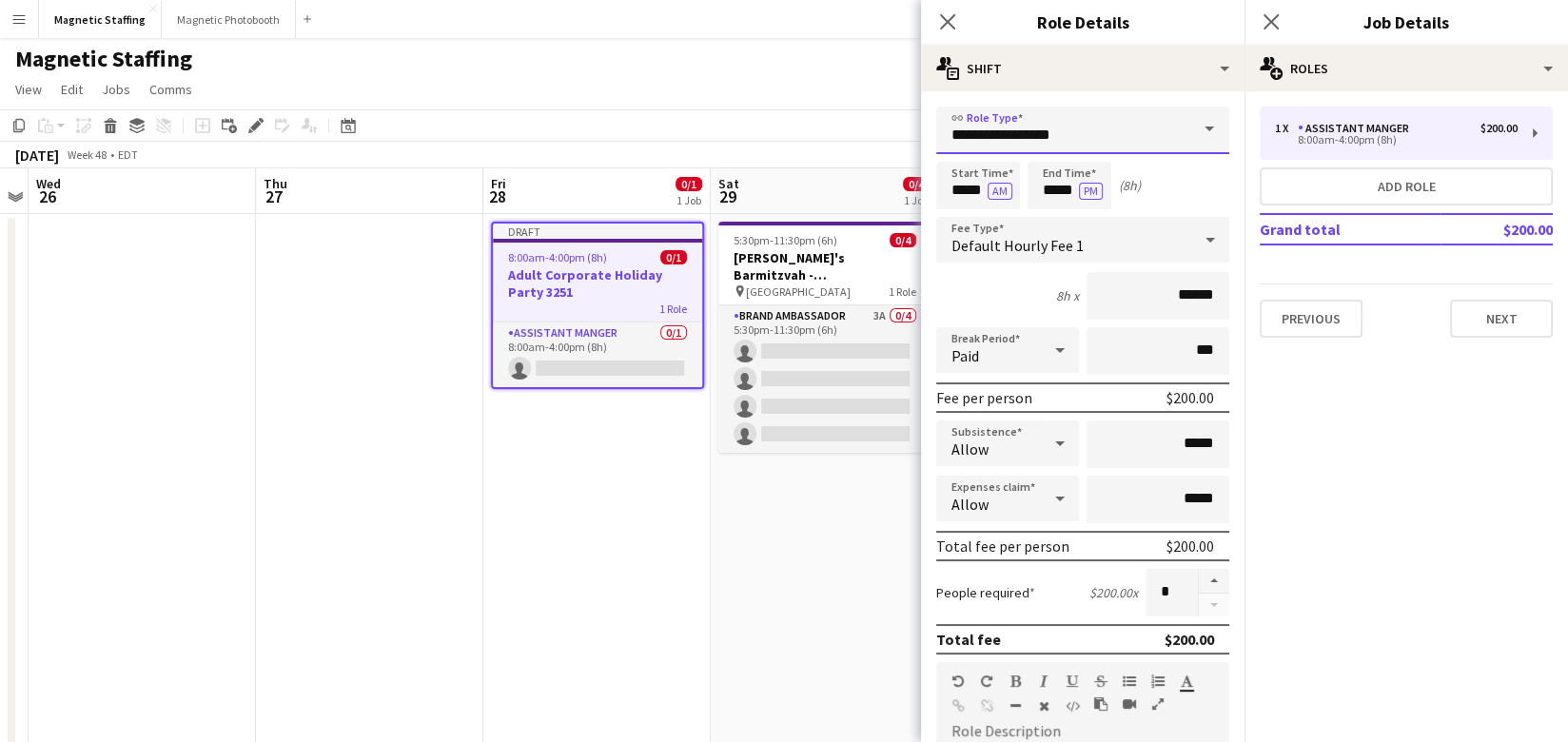
drag, startPoint x: 1064, startPoint y: 134, endPoint x: 912, endPoint y: 132, distance: 152.0
click at [912, 132] on body "Menu Boards Boards Boards All jobs Status Workforce Workforce My Workforce Recr…" at bounding box center [784, 736] width 1568 height 1474
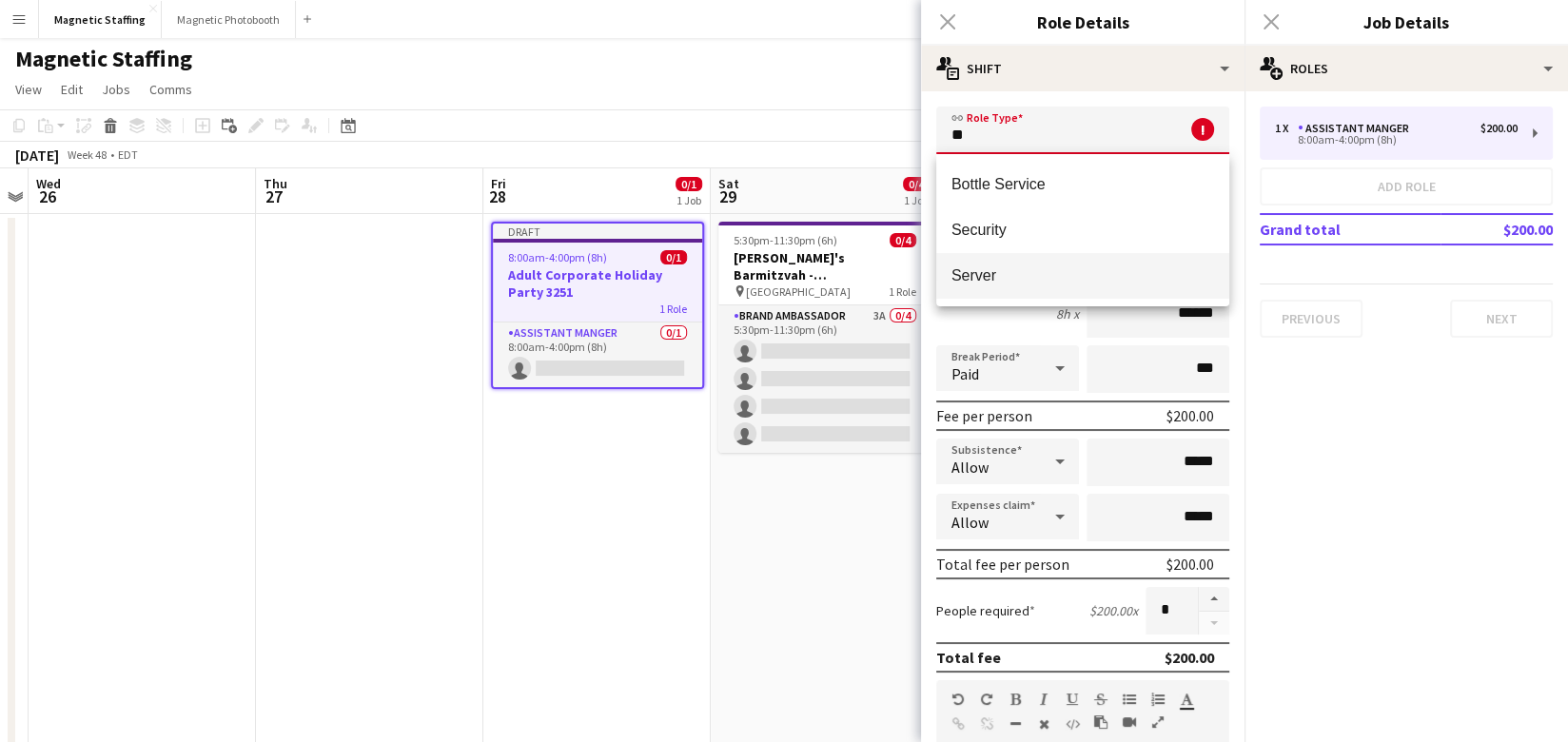
click at [978, 284] on mat-option "Server" at bounding box center [1082, 275] width 293 height 46
type input "******"
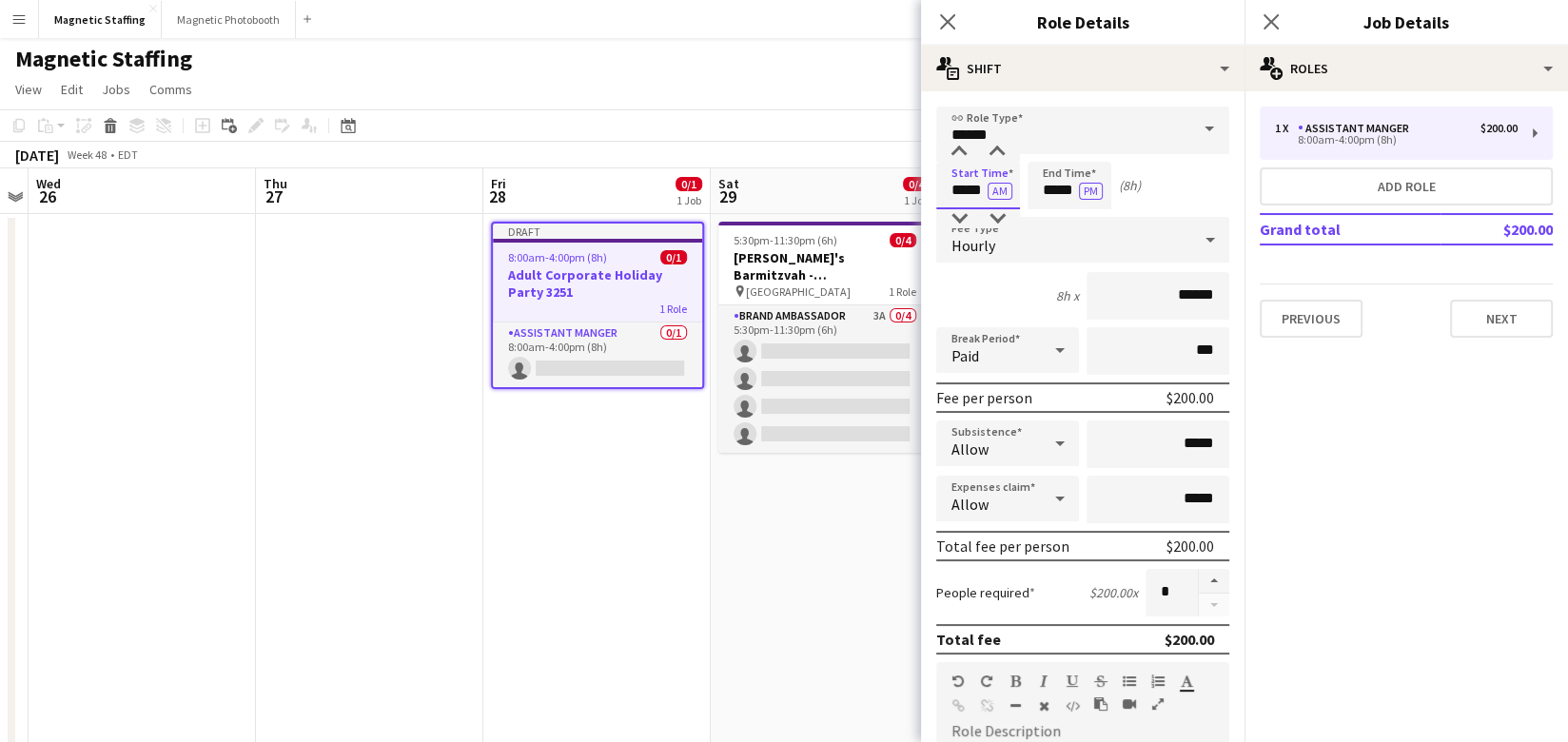
drag, startPoint x: 982, startPoint y: 193, endPoint x: 812, endPoint y: 193, distance: 170.0
click at [823, 193] on body "Menu Boards Boards Boards All jobs Status Workforce Workforce My Workforce Recr…" at bounding box center [784, 736] width 1568 height 1474
type input "*****"
drag, startPoint x: 1077, startPoint y: 195, endPoint x: 921, endPoint y: 184, distance: 156.4
click at [926, 189] on form "link Role Type ****** Start Time ***** AM End Time ***** PM (4h 30m) Fee Type H…" at bounding box center [1083, 697] width 323 height 1182
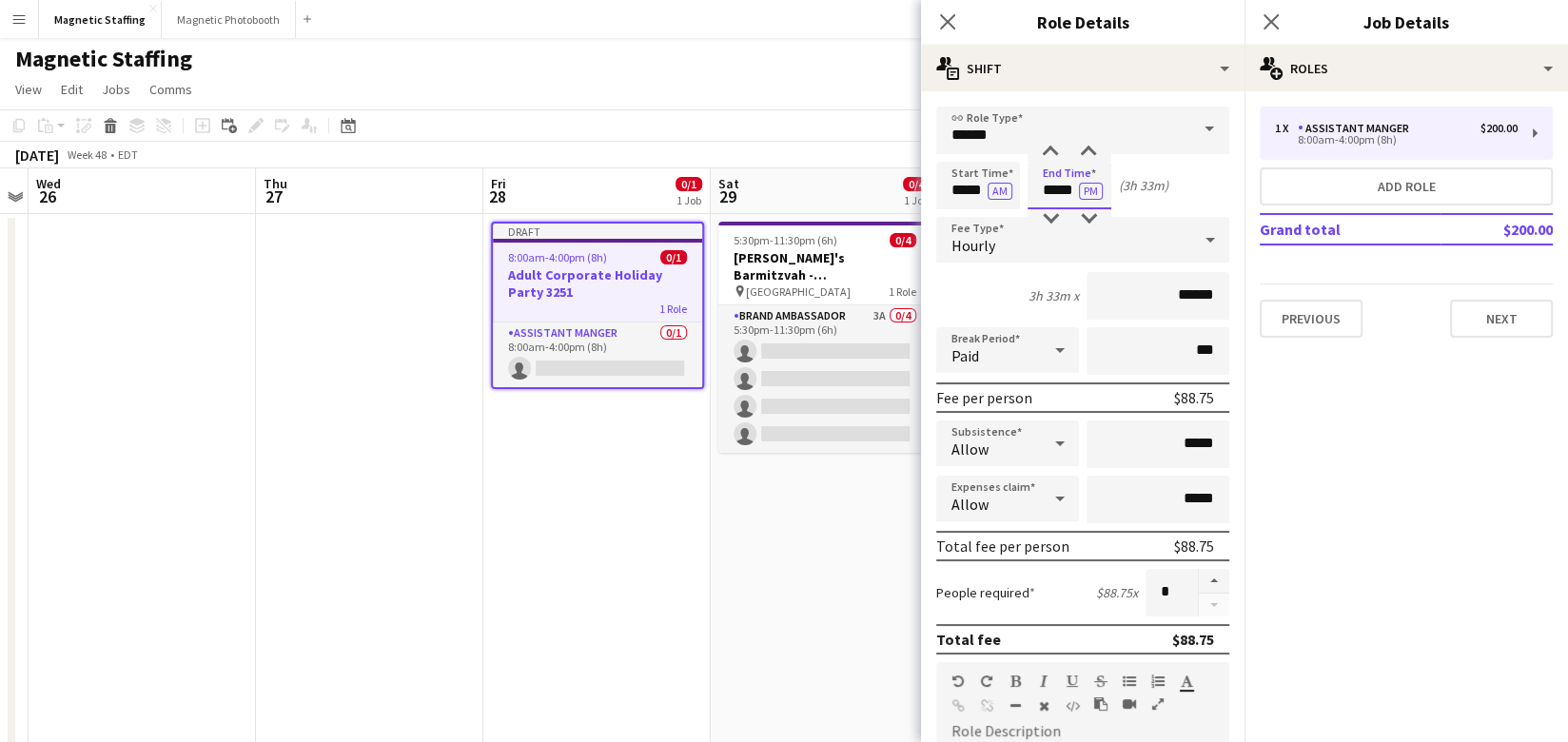
click at [1077, 191] on input "*****" at bounding box center [1069, 185] width 84 height 48
type input "*****"
click at [1191, 295] on input "******" at bounding box center [1158, 296] width 143 height 48
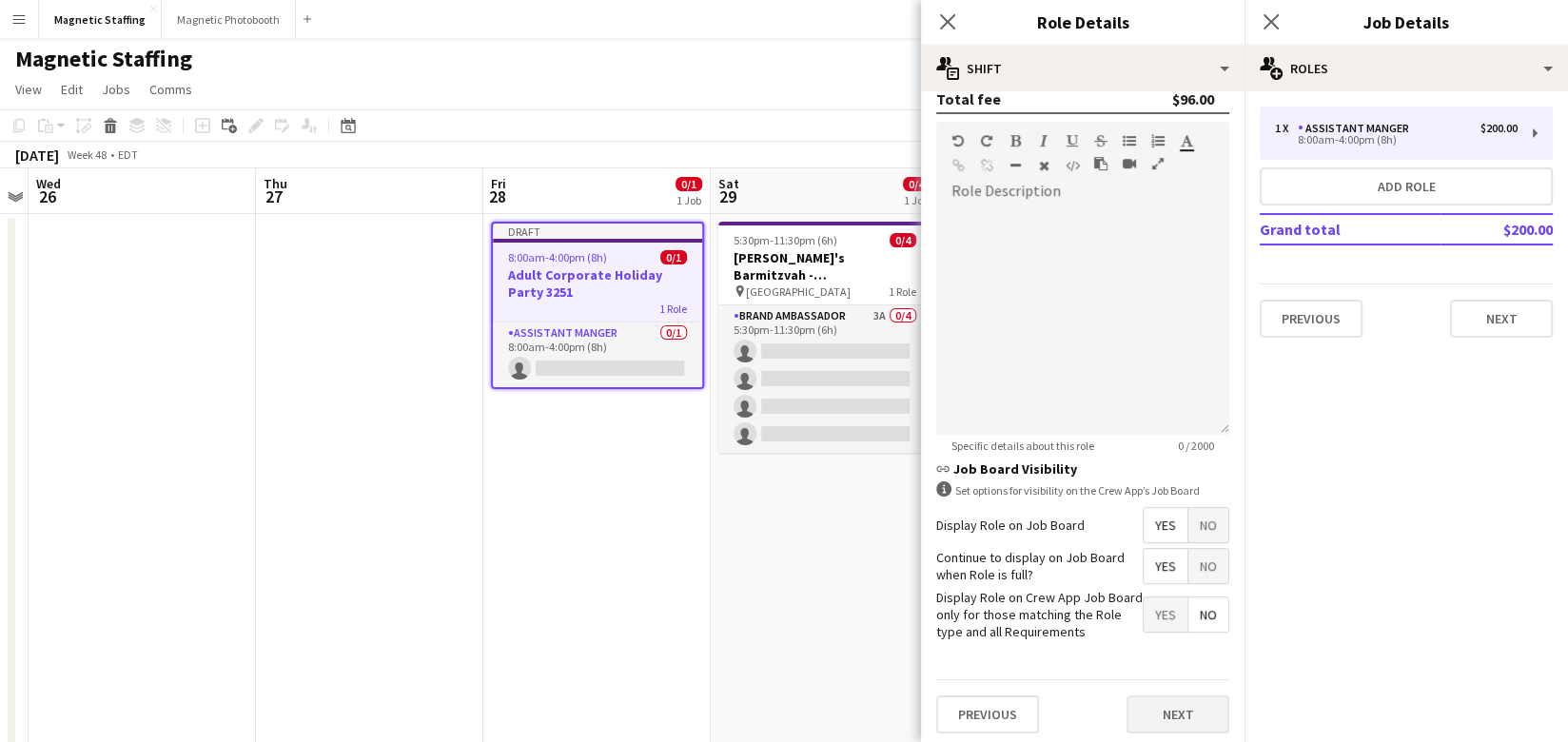
type input "******"
click at [1166, 709] on button "Next" at bounding box center [1178, 714] width 103 height 38
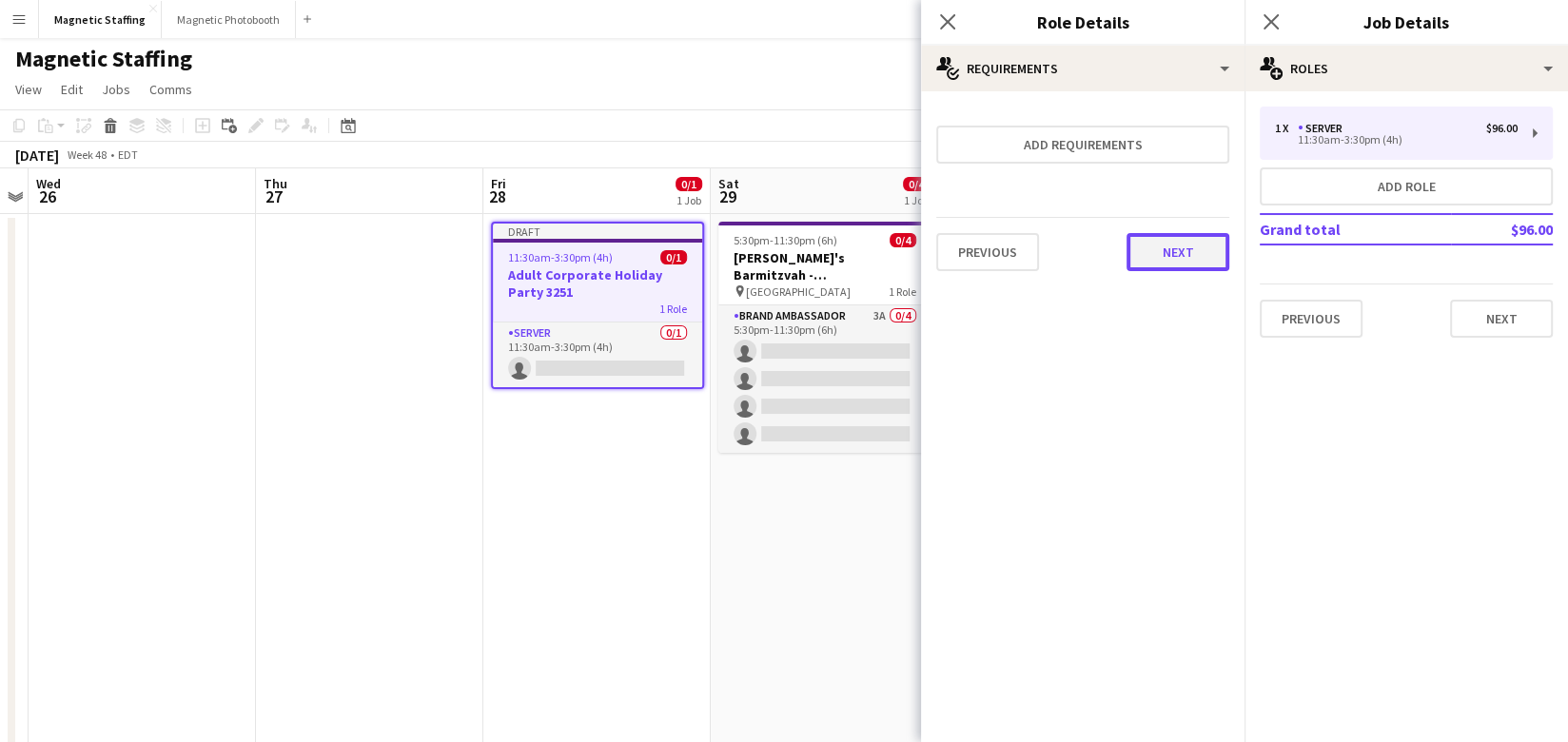
click at [1174, 247] on button "Next" at bounding box center [1178, 252] width 103 height 38
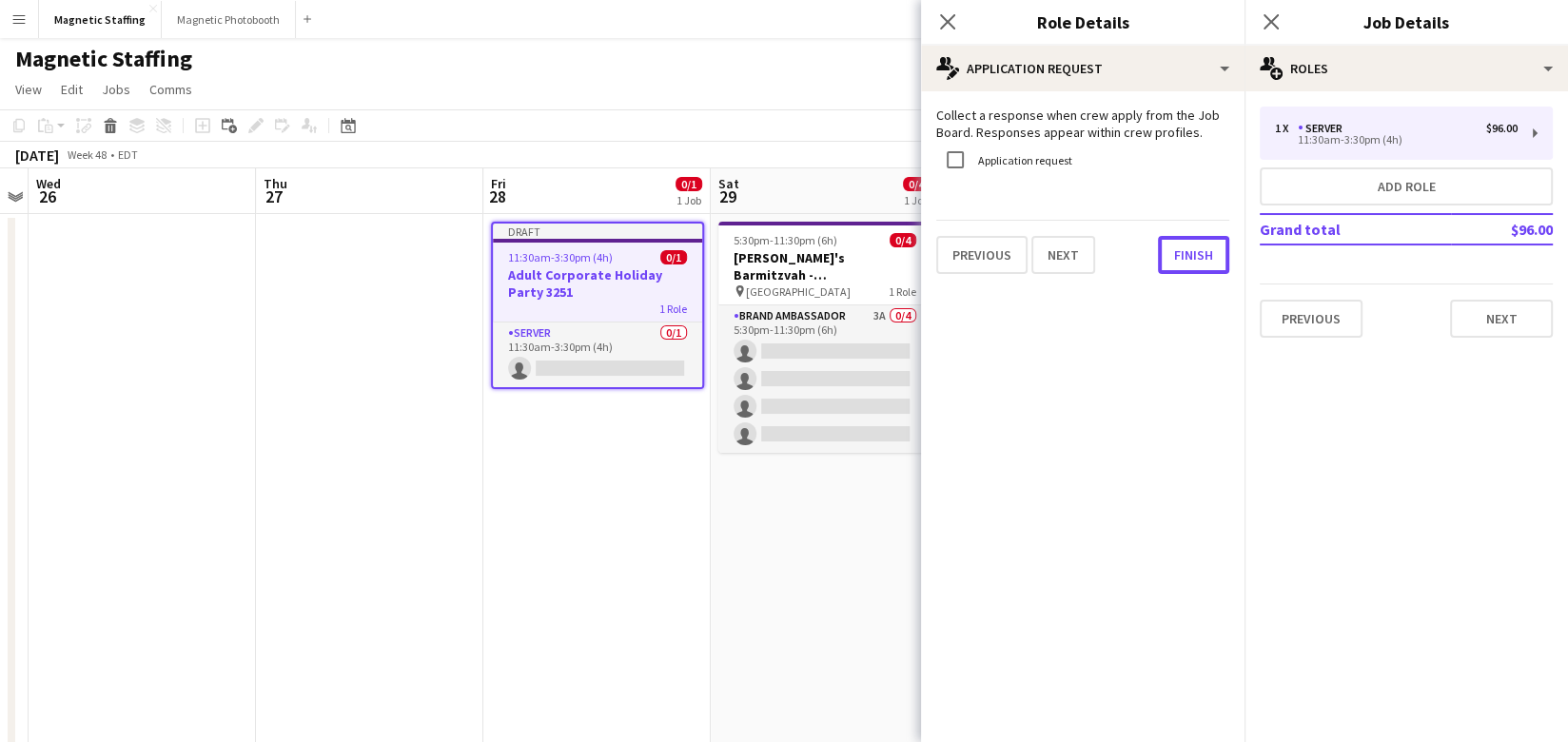
click at [1174, 247] on button "Finish" at bounding box center [1193, 255] width 71 height 38
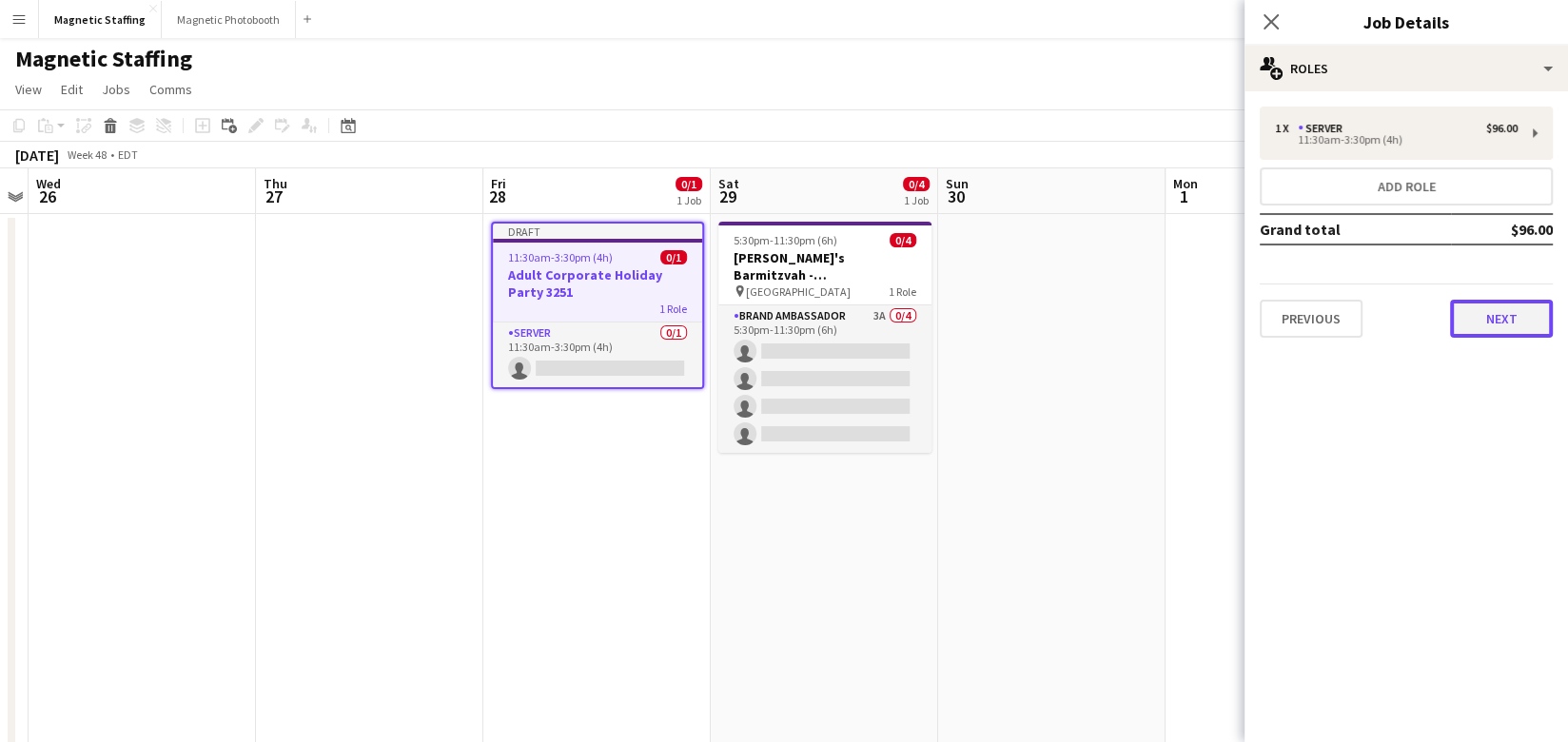
click at [1524, 321] on button "Next" at bounding box center [1501, 318] width 103 height 38
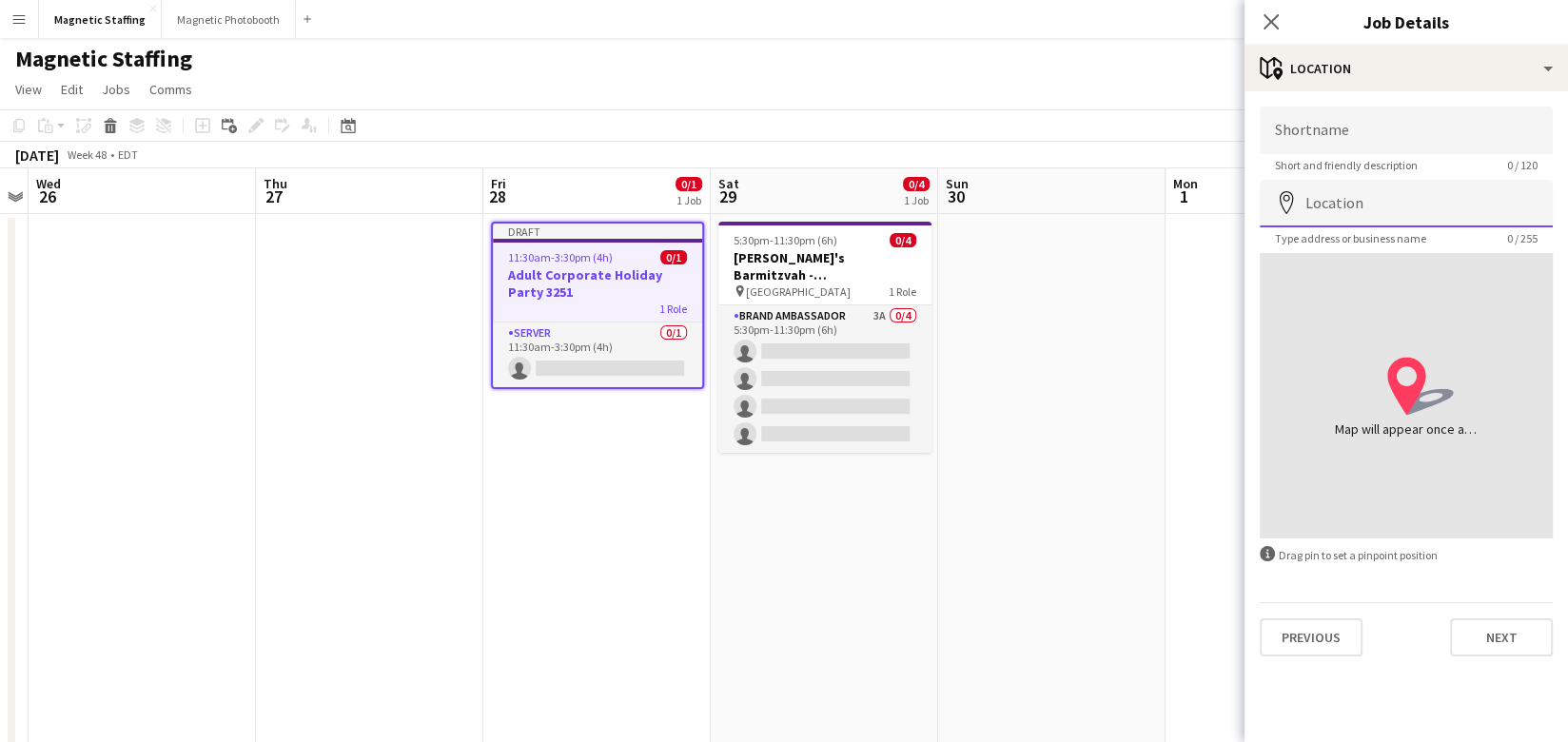
click at [1362, 207] on input "Location" at bounding box center [1406, 203] width 293 height 48
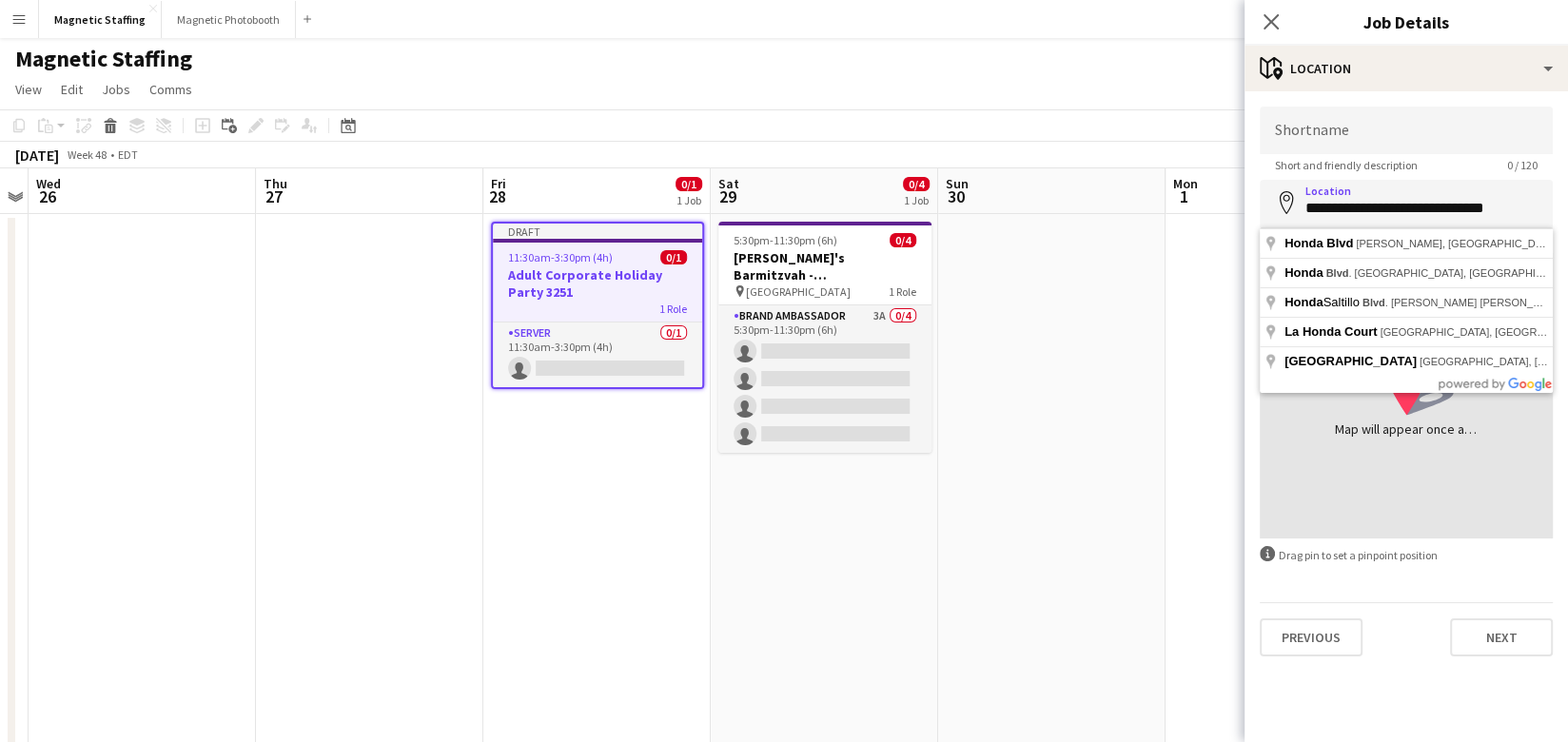
type input "**********"
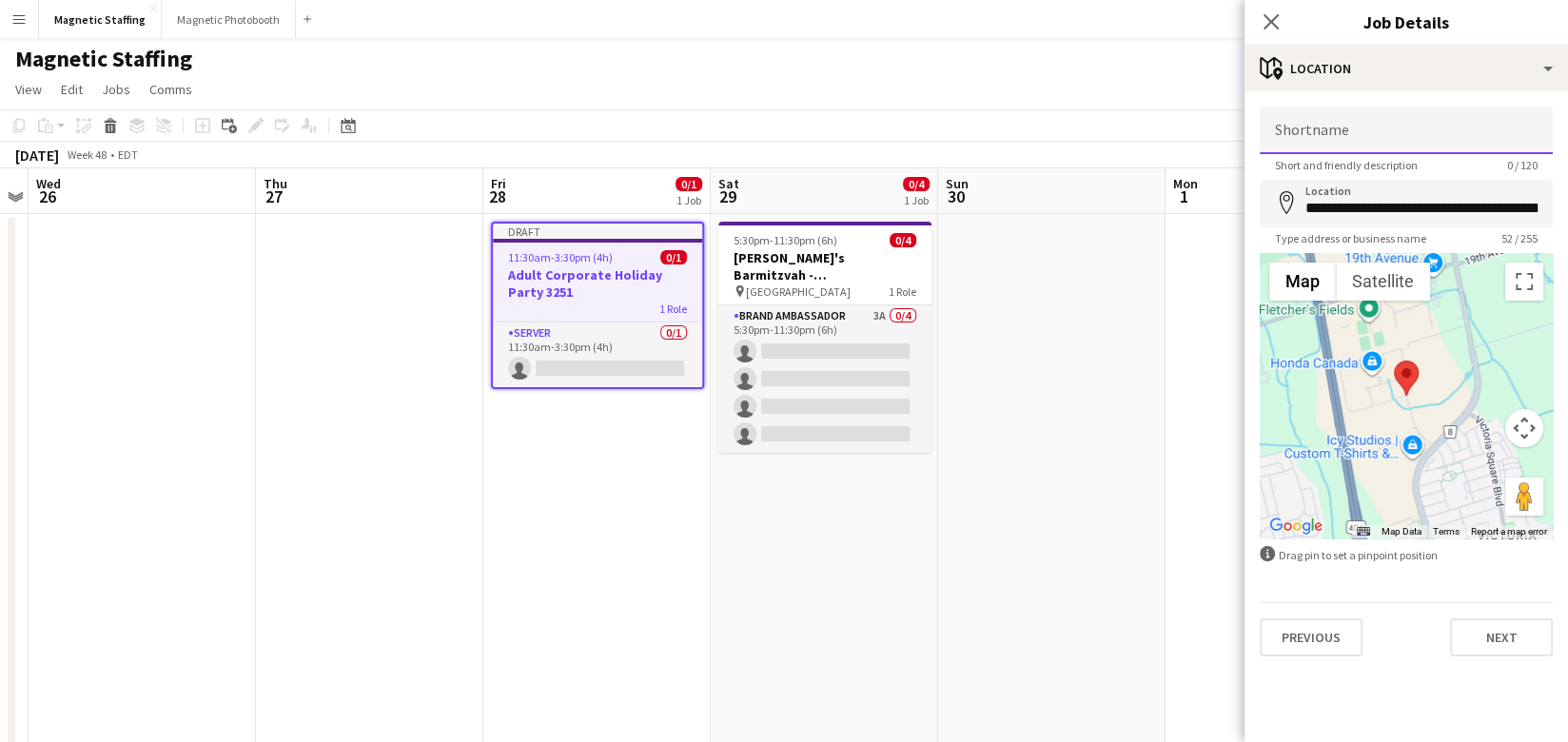
click at [1367, 138] on input "Shortname" at bounding box center [1406, 130] width 293 height 48
type input "*******"
click at [1489, 639] on button "Next" at bounding box center [1501, 637] width 103 height 38
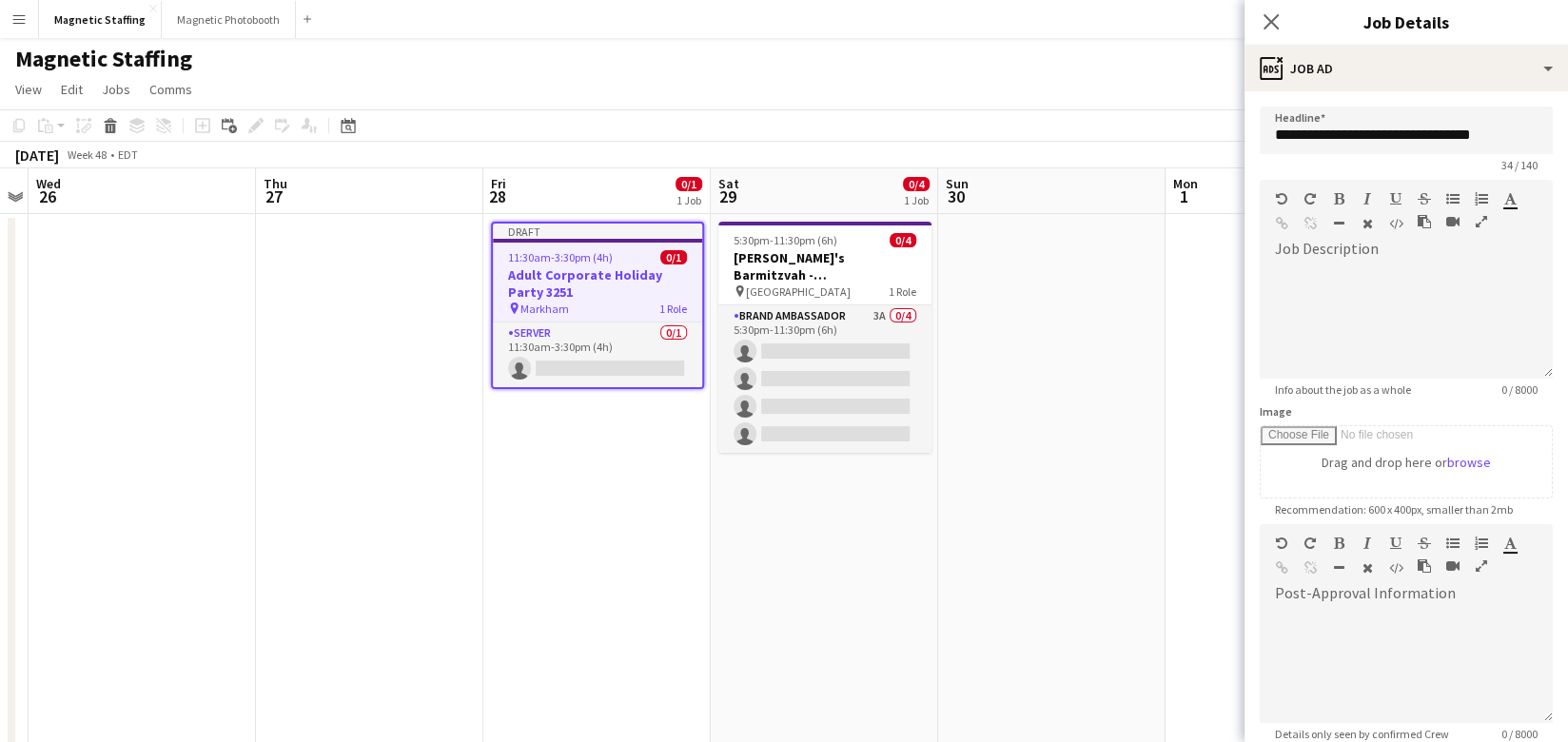
scroll to position [195, 0]
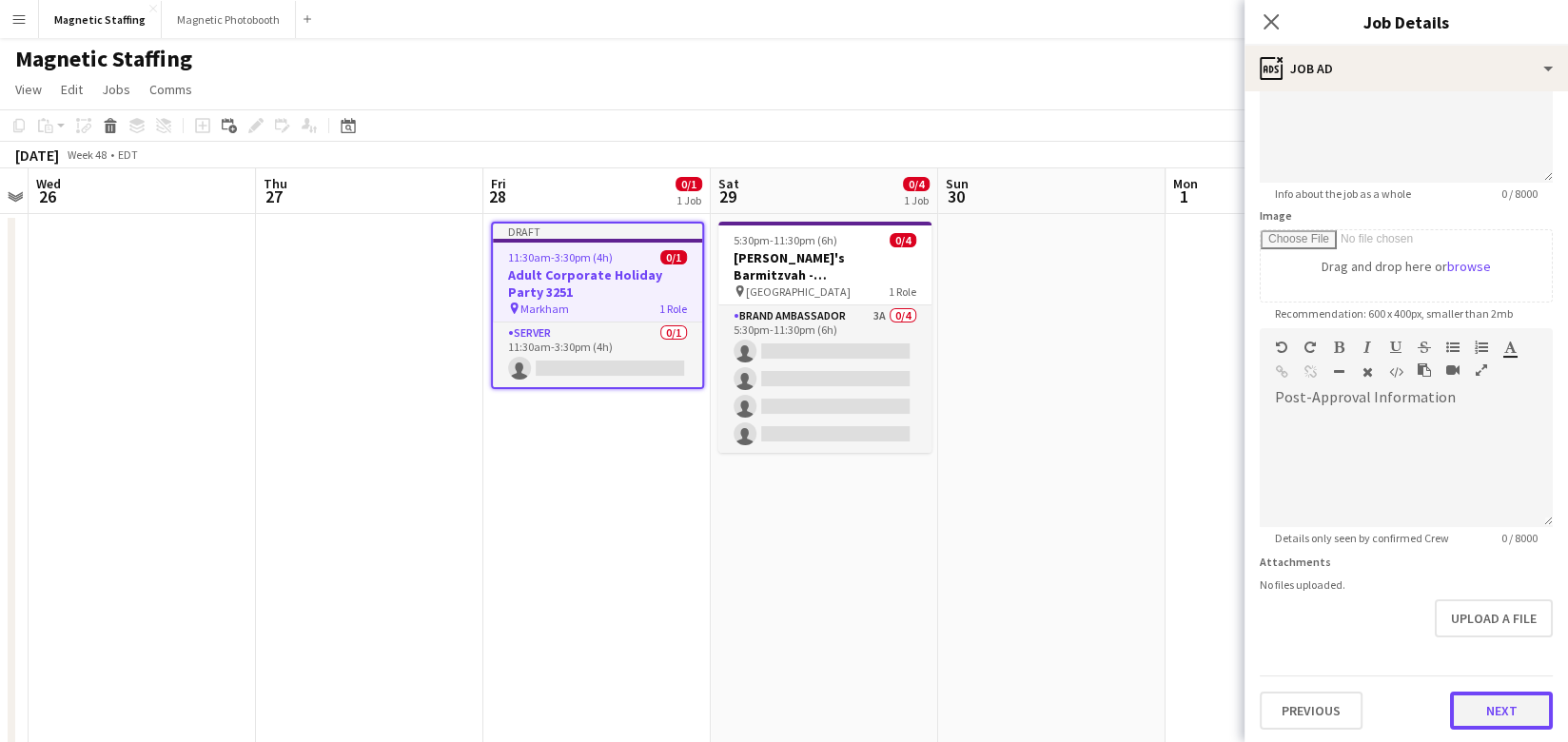
click at [1497, 720] on button "Next" at bounding box center [1501, 710] width 103 height 38
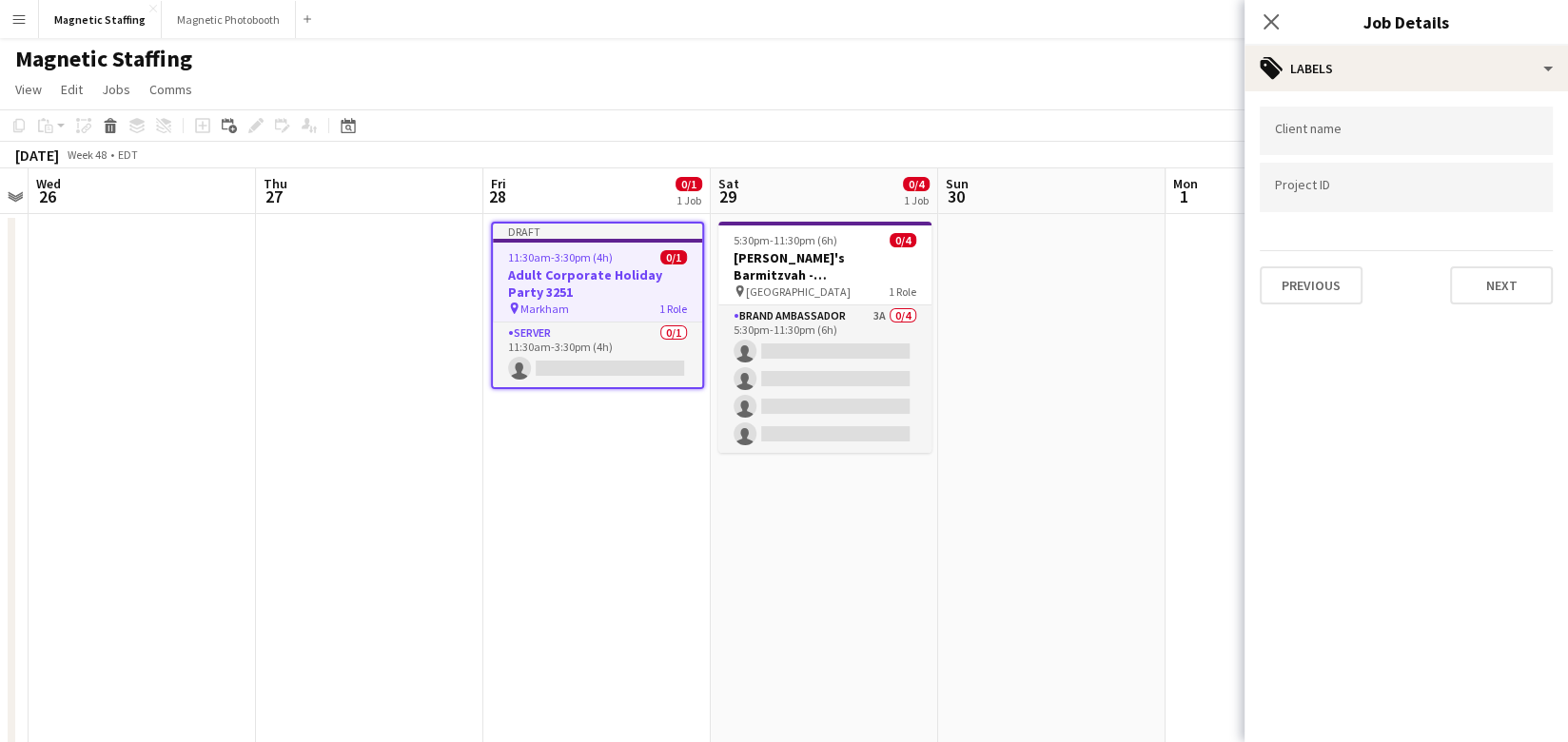
click at [1489, 307] on div "Client name Project ID Previous Next" at bounding box center [1406, 205] width 323 height 229
click at [1492, 288] on button "Next" at bounding box center [1501, 285] width 103 height 38
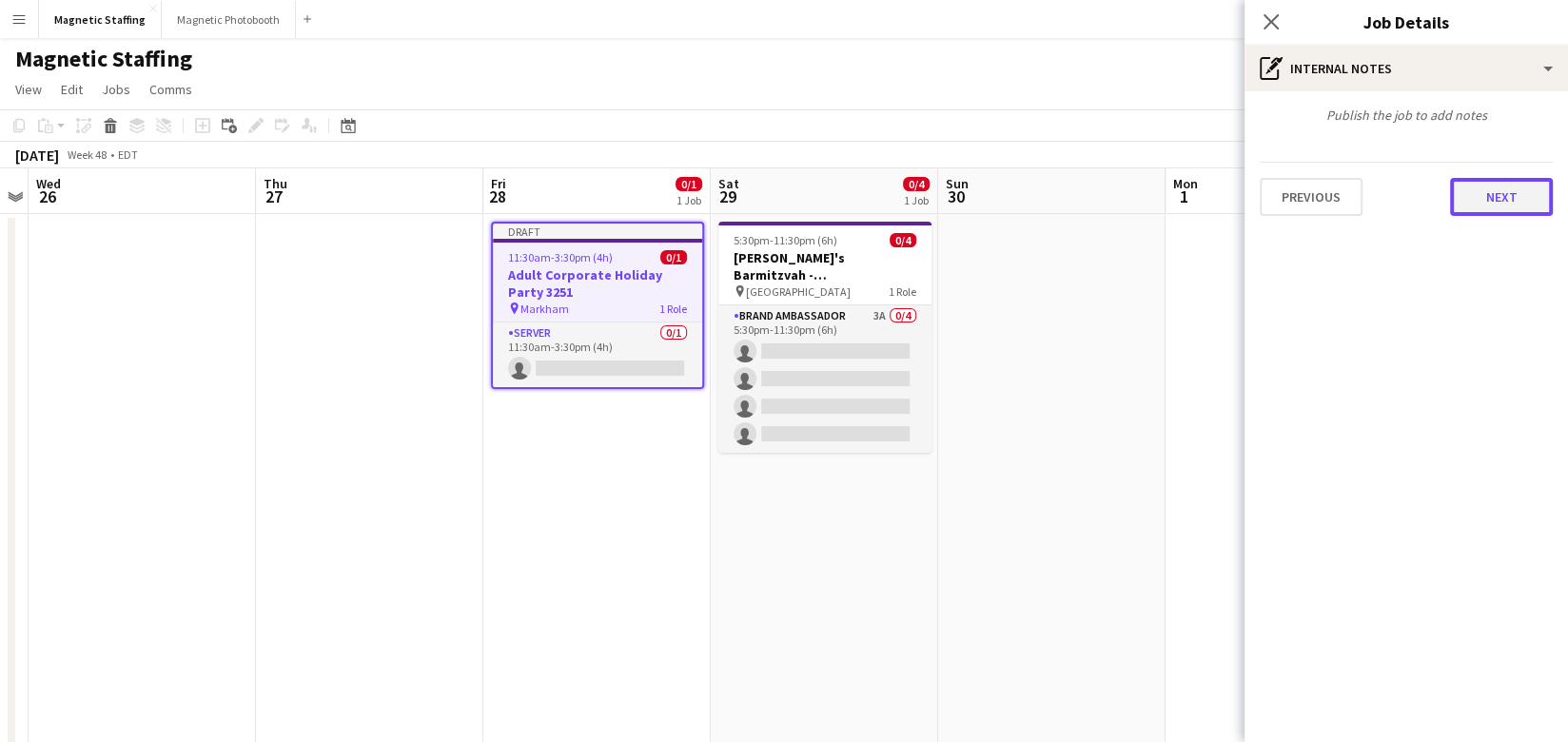
click at [1517, 204] on button "Next" at bounding box center [1501, 196] width 103 height 38
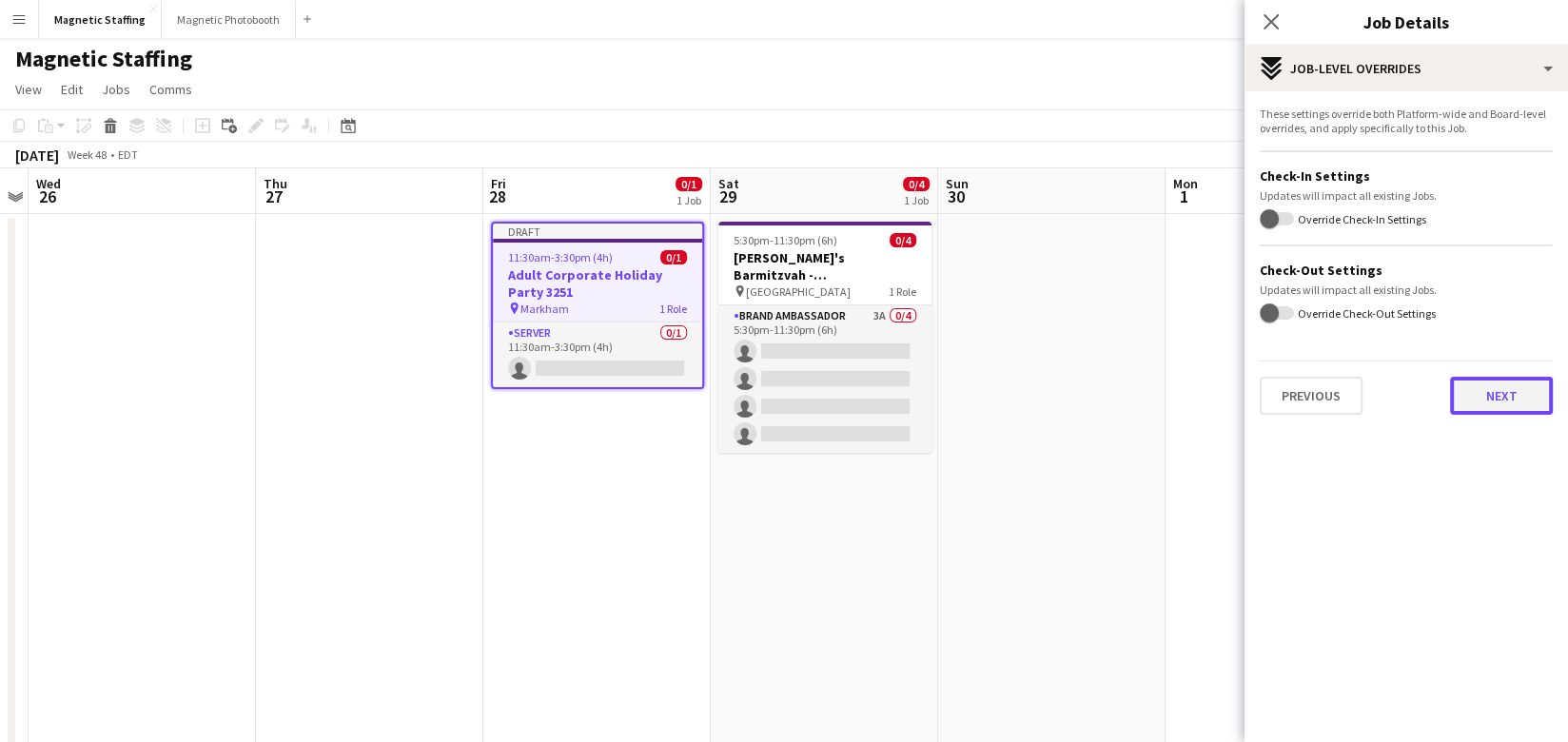
click at [1514, 391] on button "Next" at bounding box center [1501, 395] width 103 height 38
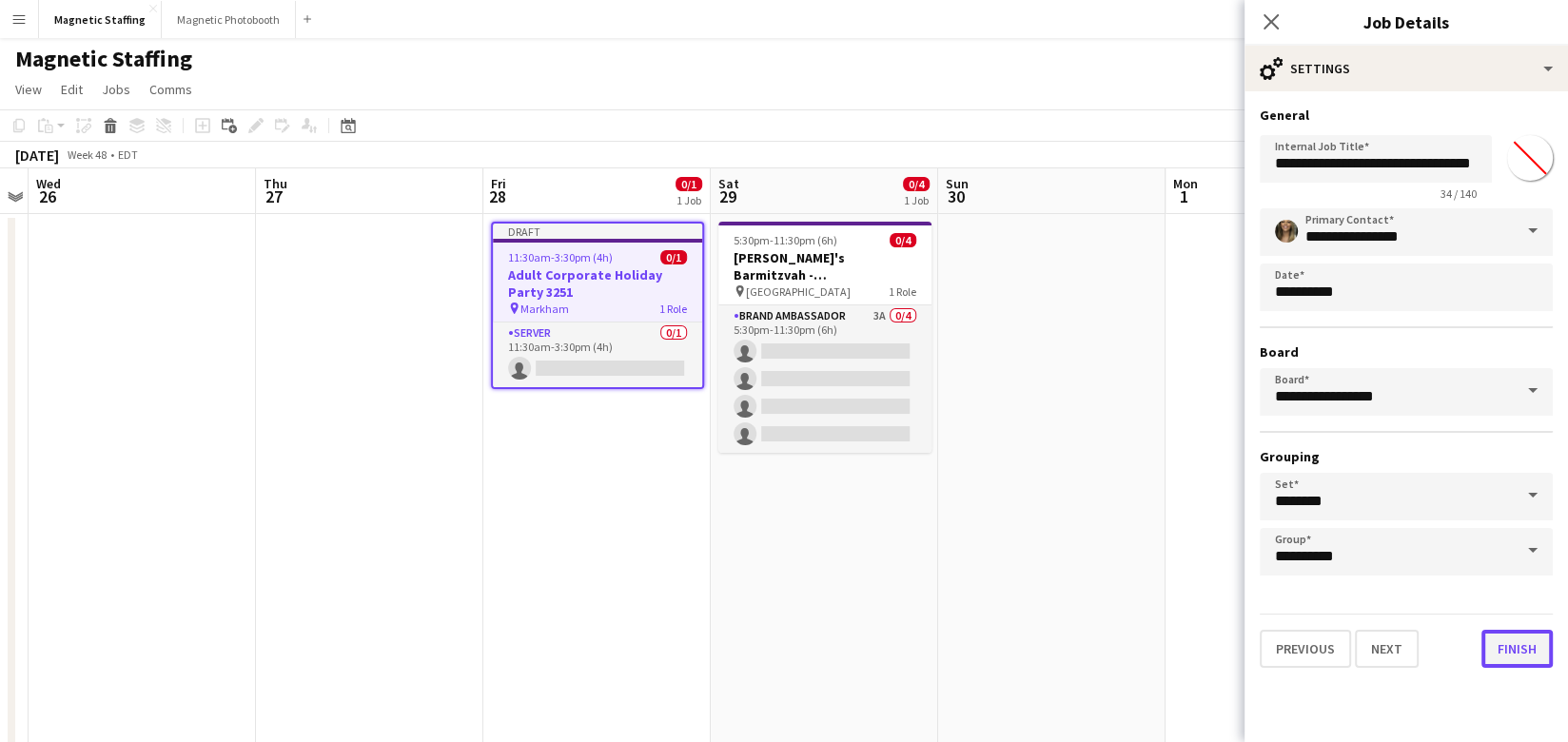
click at [1520, 653] on button "Finish" at bounding box center [1516, 648] width 71 height 38
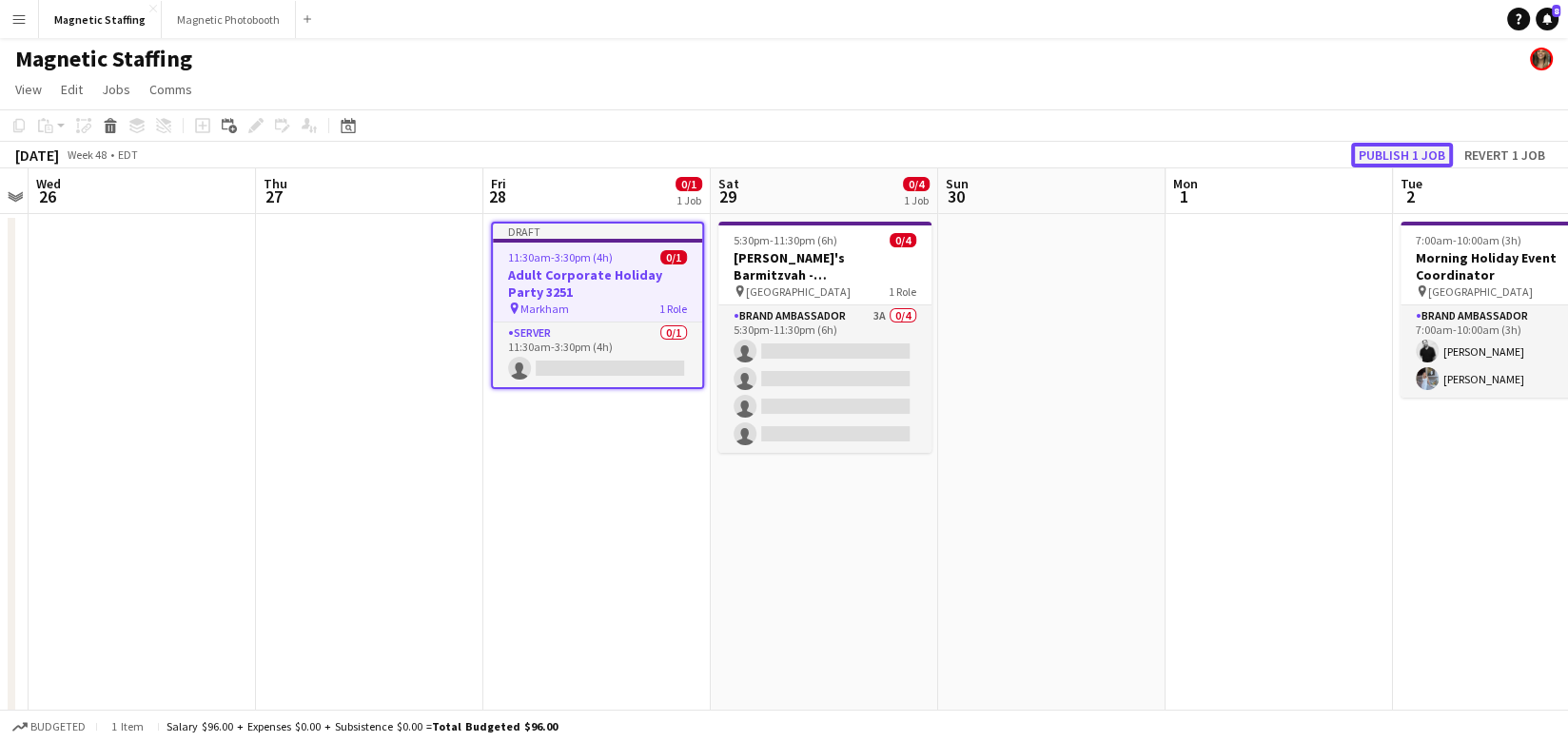
click at [1418, 152] on button "Publish 1 job" at bounding box center [1402, 155] width 102 height 24
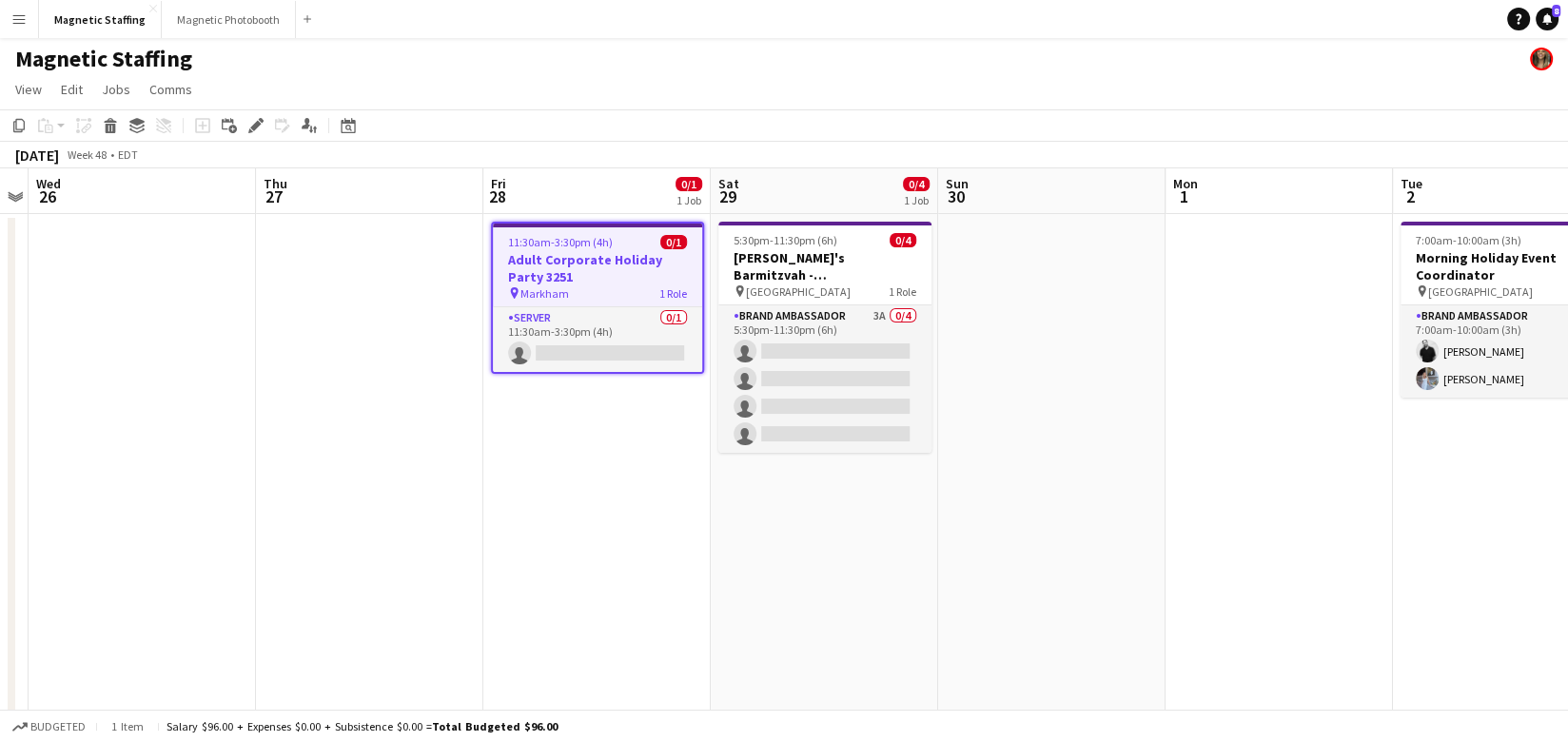
click at [340, 138] on app-toolbar "Copy Paste Paste Command V Paste with crew Command Shift V Paste linked Job [GE…" at bounding box center [784, 124] width 1568 height 32
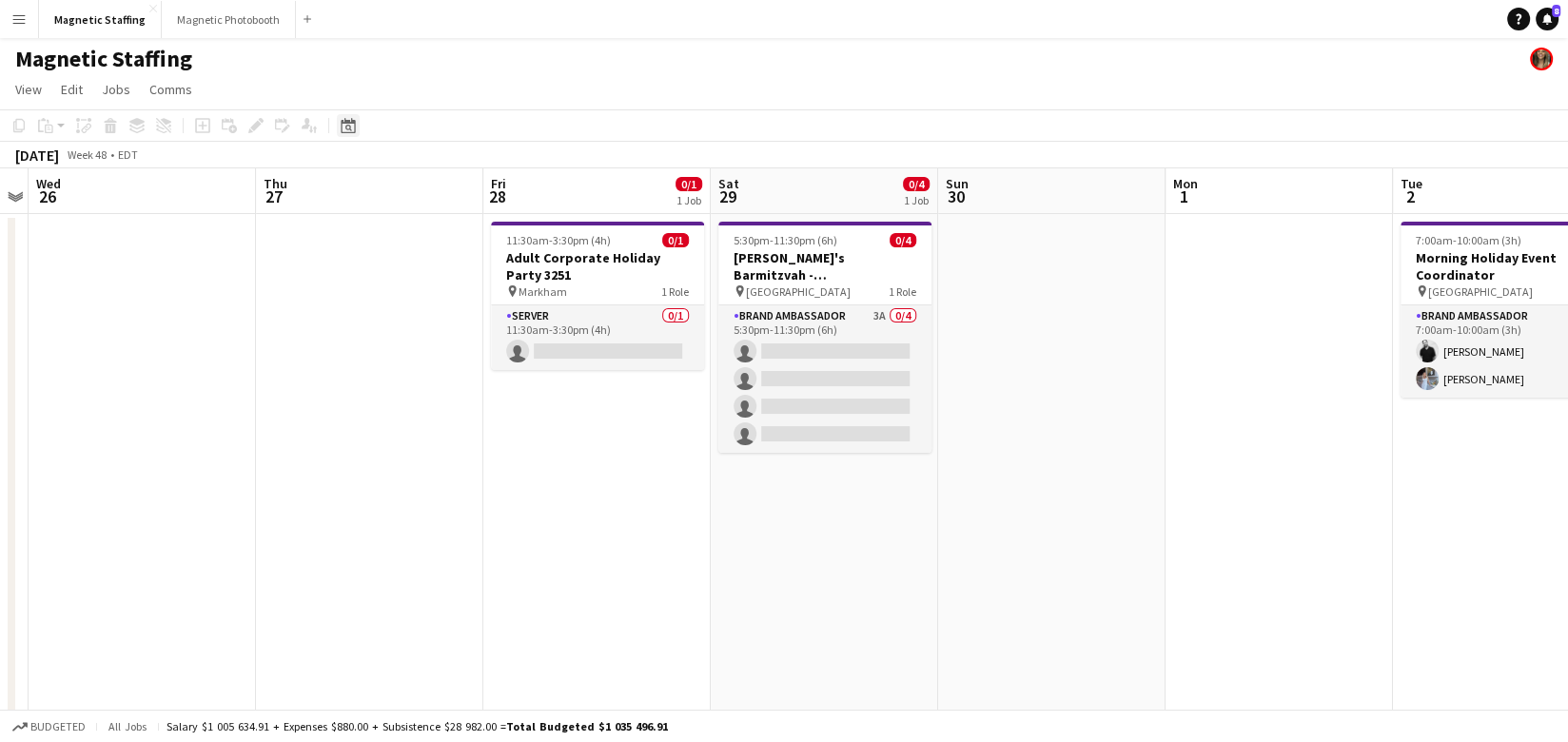
click at [341, 135] on div "Date picker" at bounding box center [347, 124] width 22 height 22
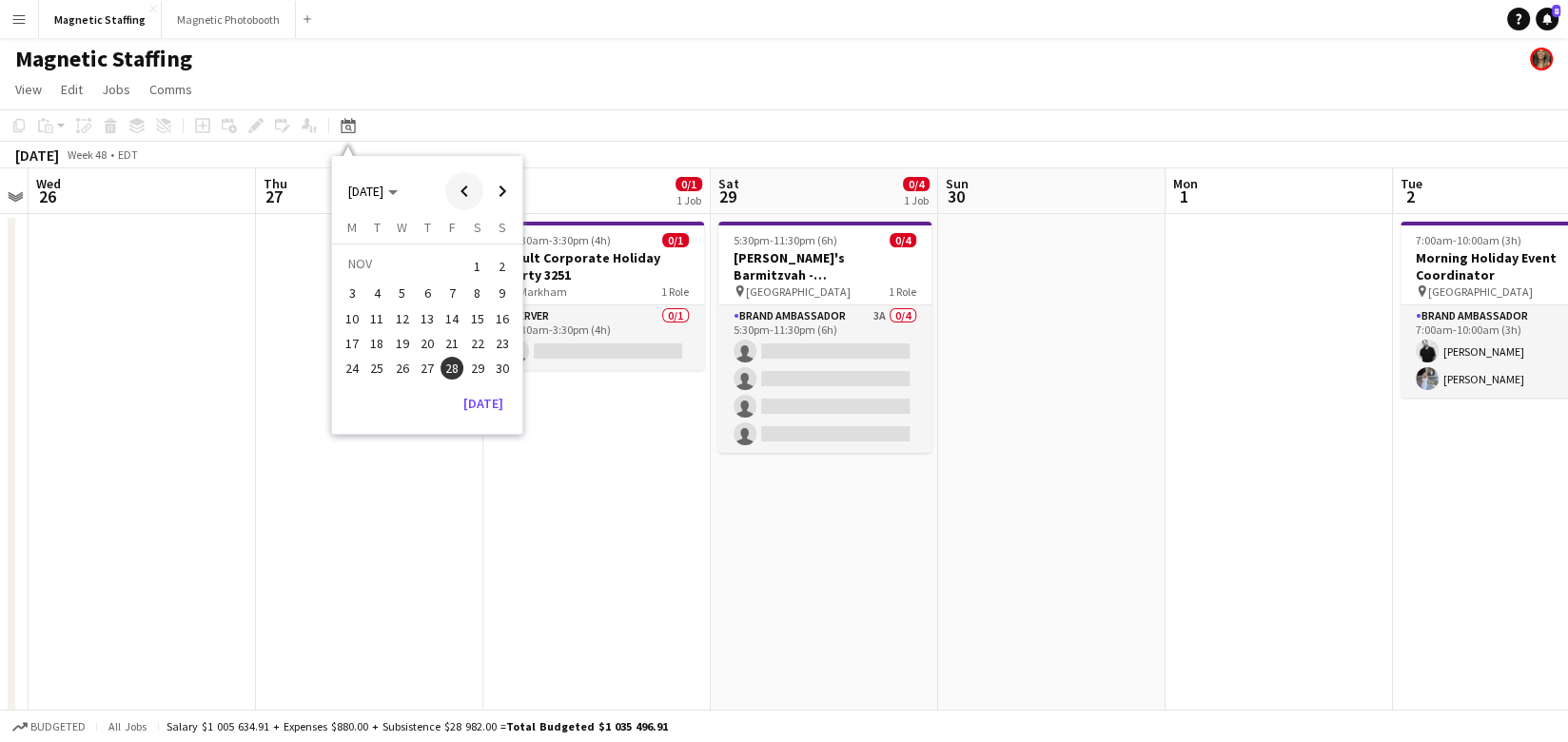
click at [464, 189] on span "Previous month" at bounding box center [464, 191] width 38 height 38
click at [459, 192] on span "Previous month" at bounding box center [464, 191] width 38 height 38
click at [473, 363] on span "27" at bounding box center [477, 363] width 22 height 22
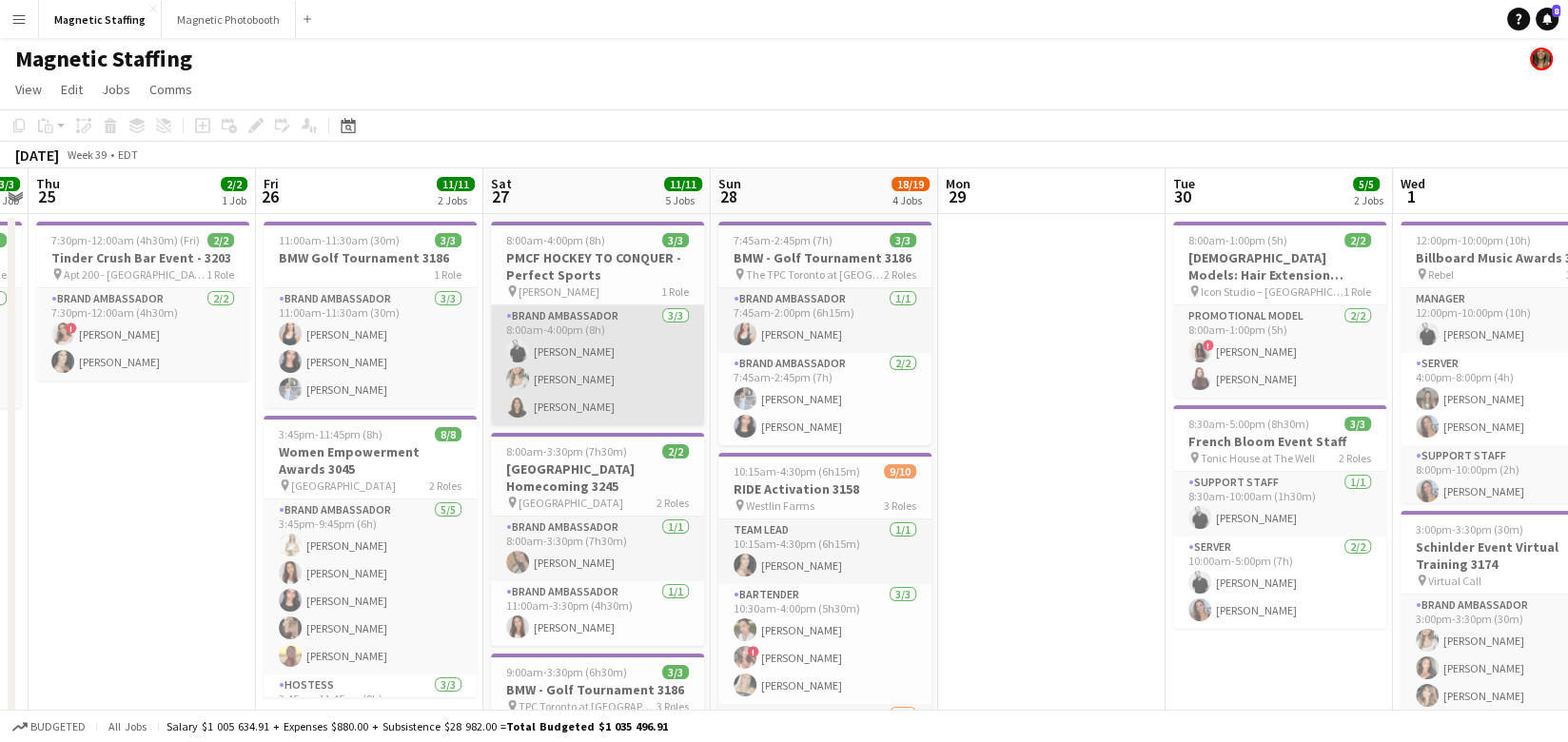
click at [599, 387] on app-card-role "Brand Ambassador [DATE] 8:00am-4:00pm (8h) [PERSON_NAME] [PERSON_NAME] [PERSON_…" at bounding box center [597, 365] width 213 height 120
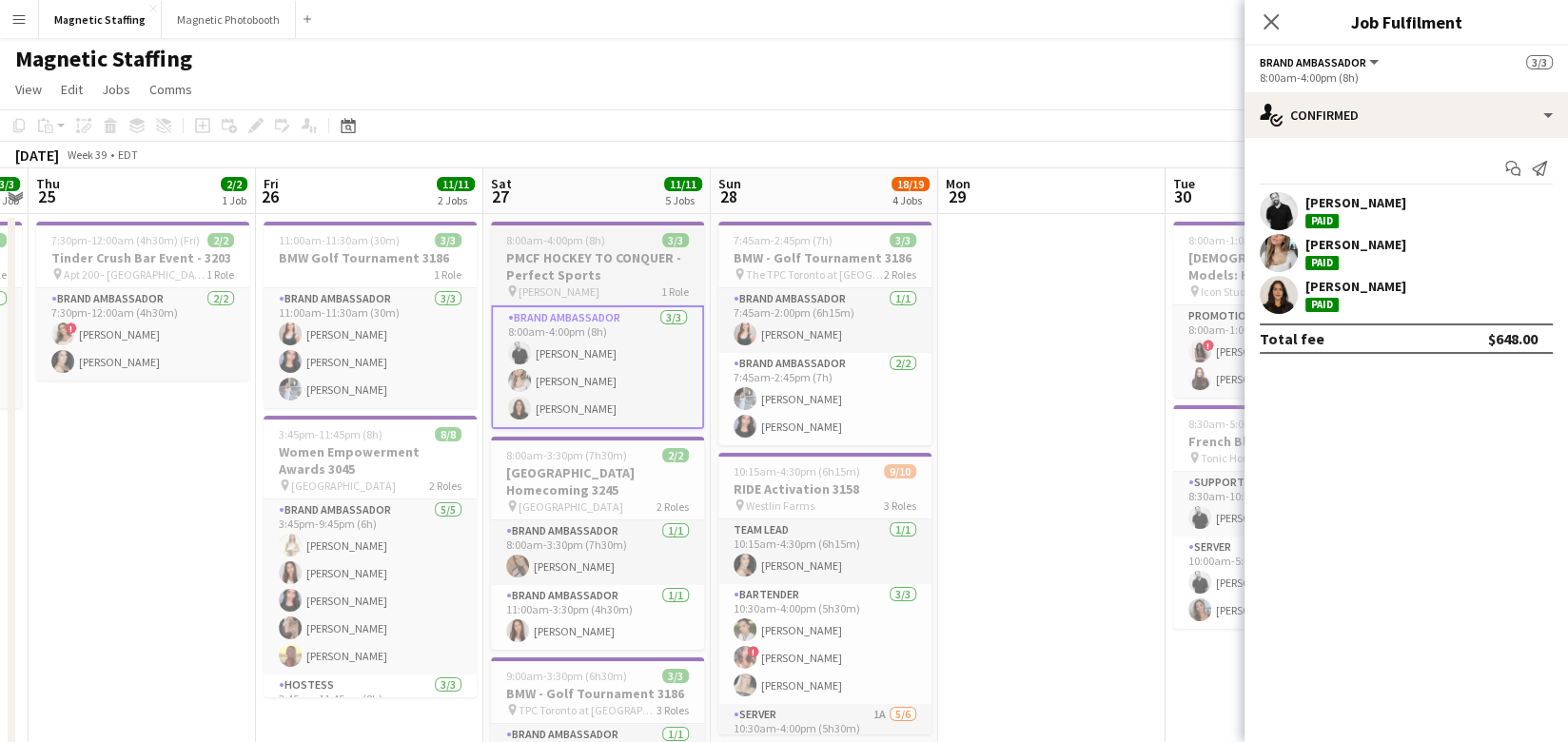
click at [583, 250] on h3 "PMCF HOCKEY TO CONQUER - Perfect Sports" at bounding box center [597, 265] width 213 height 34
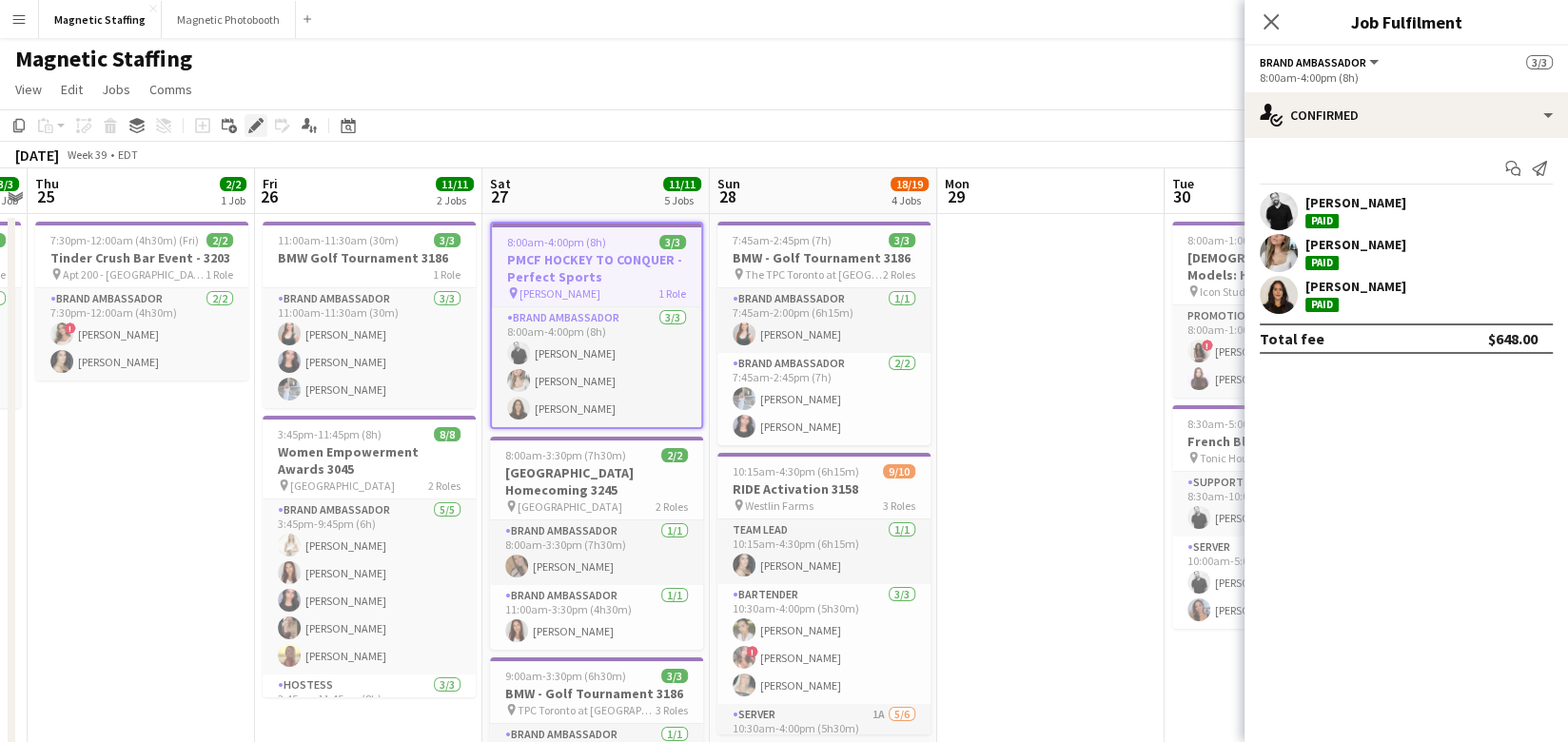
click at [250, 120] on icon "Edit" at bounding box center [256, 125] width 16 height 16
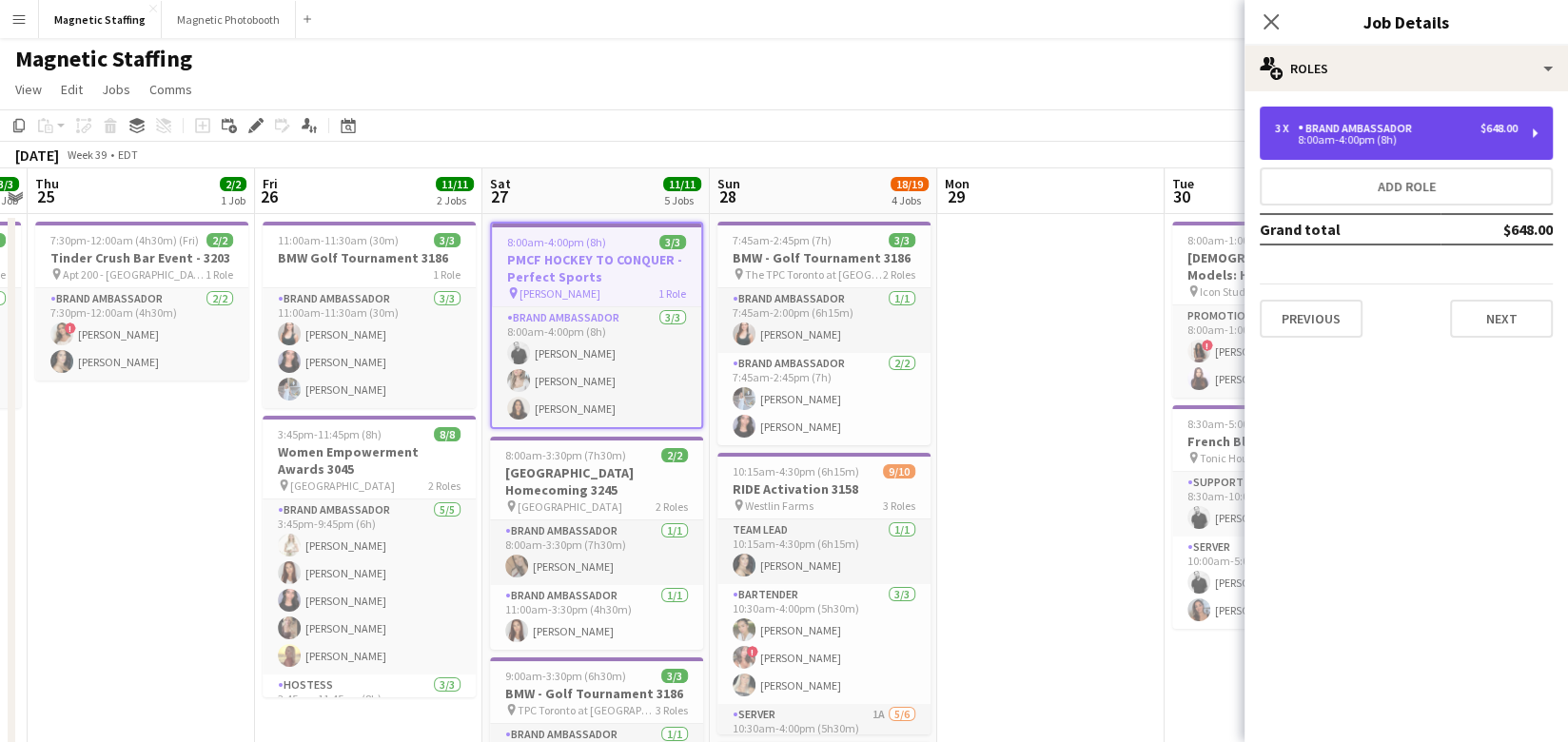
click at [1504, 130] on div "$648.00" at bounding box center [1499, 128] width 37 height 14
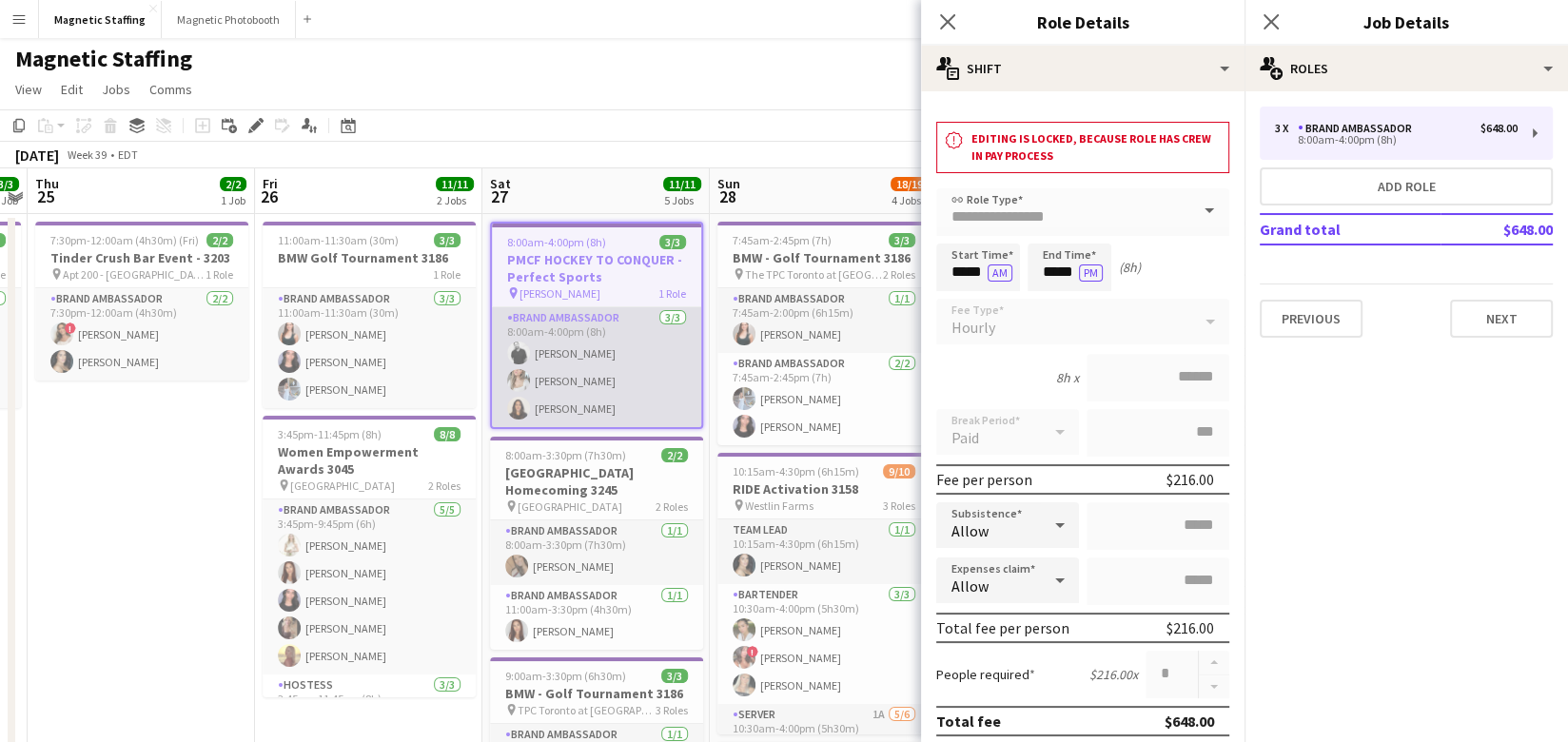
click at [586, 376] on app-card-role "Brand Ambassador [DATE] 8:00am-4:00pm (8h) [PERSON_NAME] [PERSON_NAME] [PERSON_…" at bounding box center [596, 367] width 209 height 120
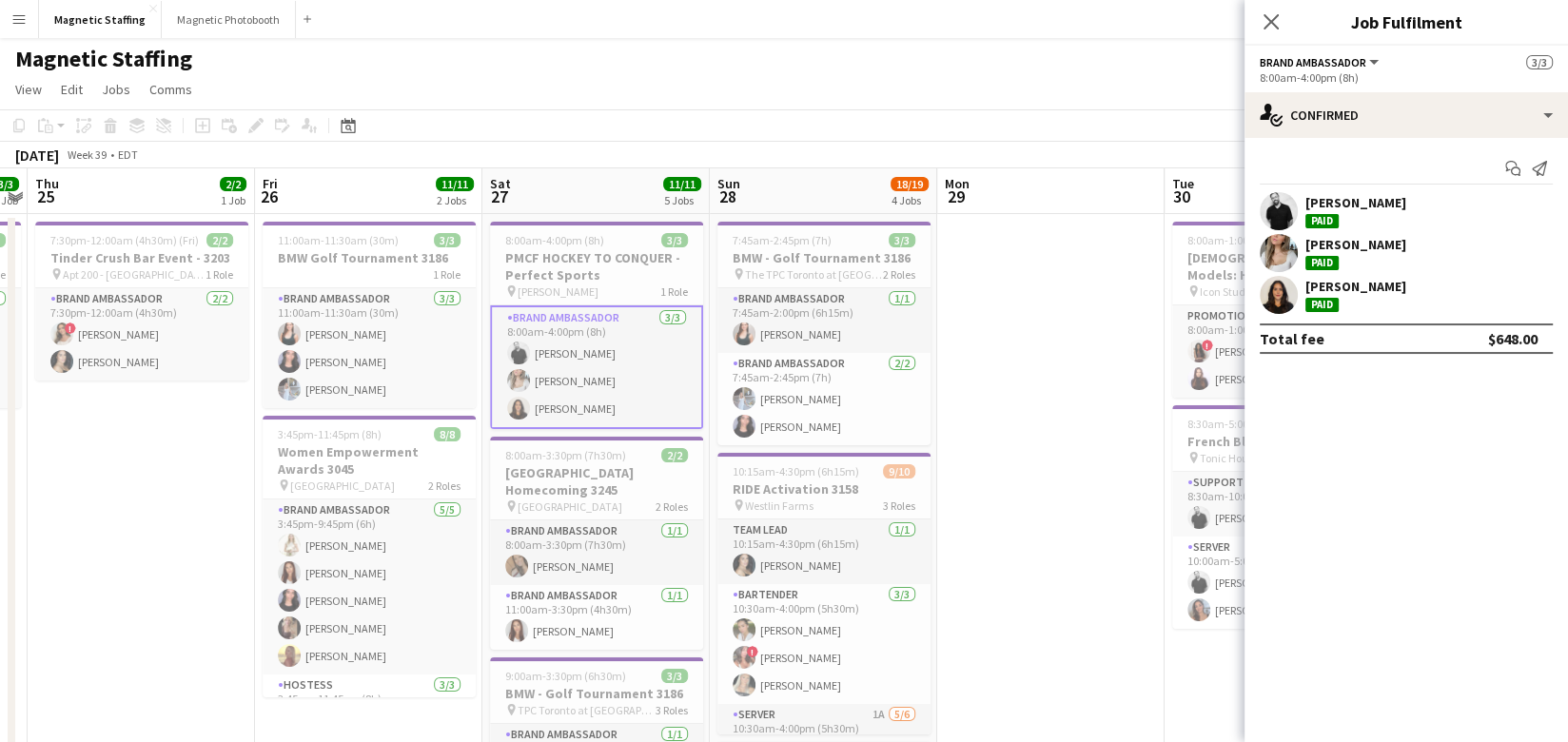
click at [1288, 255] on app-user-avatar at bounding box center [1278, 253] width 38 height 38
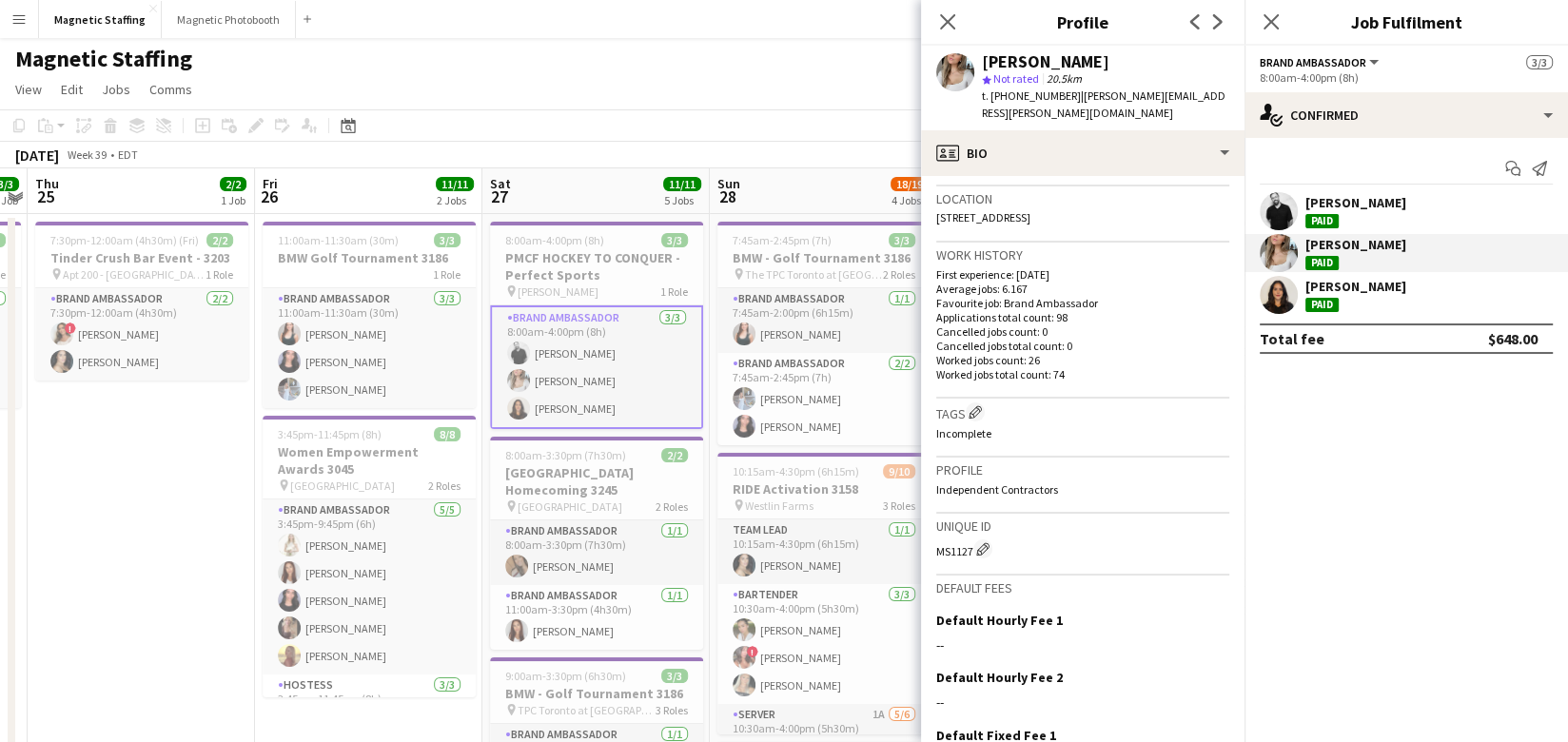
scroll to position [548, 0]
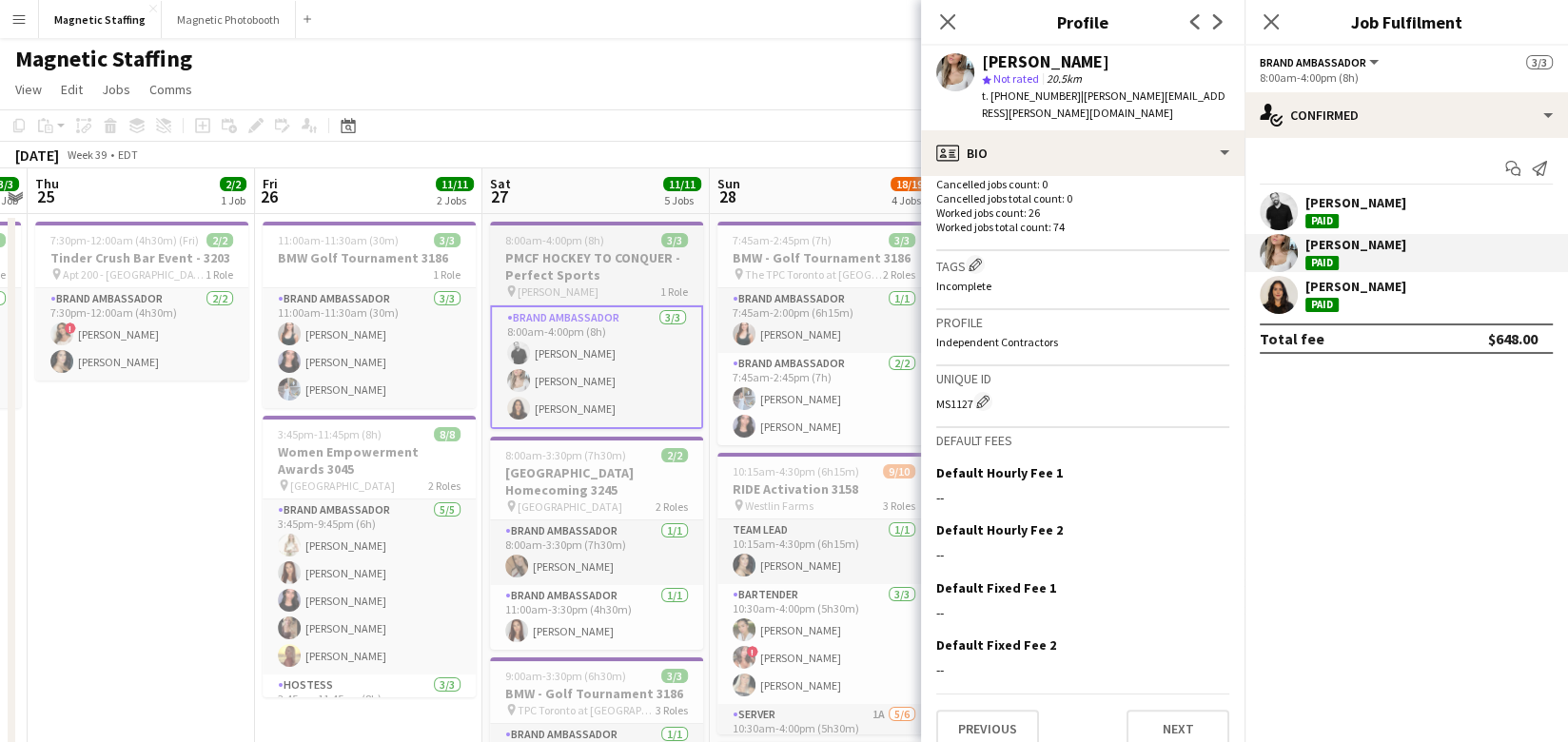
click at [623, 260] on h3 "PMCF HOCKEY TO CONQUER - Perfect Sports" at bounding box center [596, 265] width 213 height 34
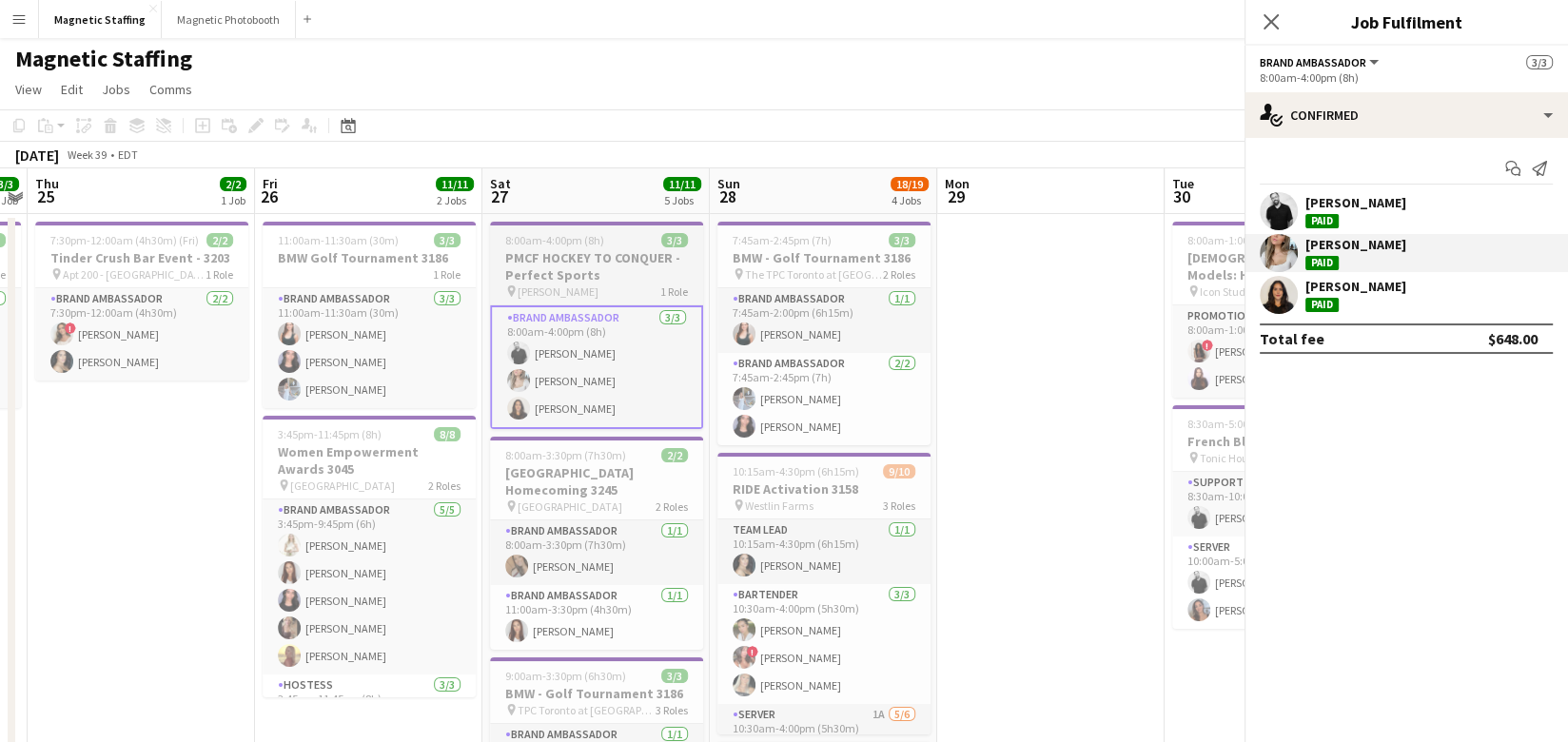
scroll to position [0, 657]
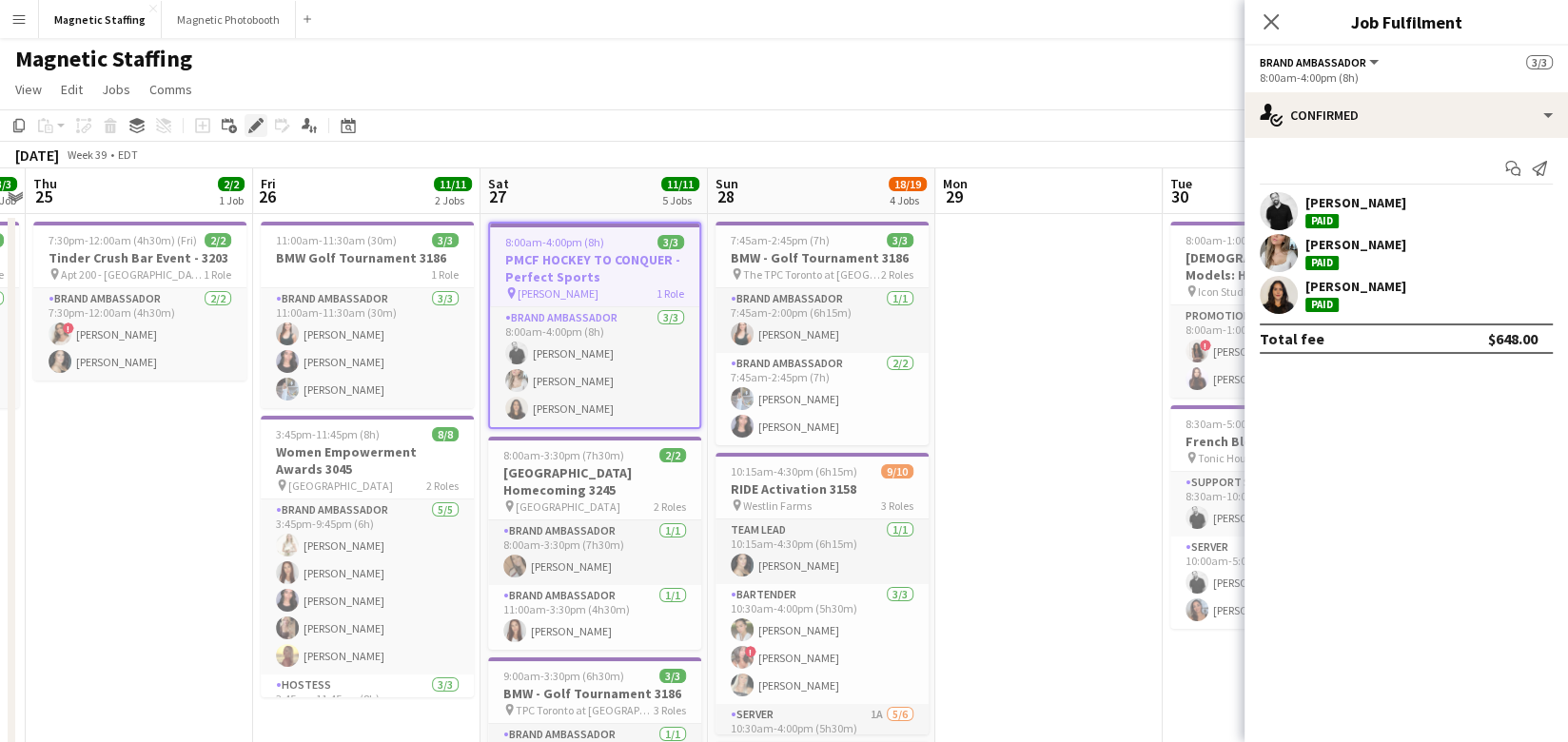
click at [251, 118] on div "Edit" at bounding box center [255, 124] width 22 height 22
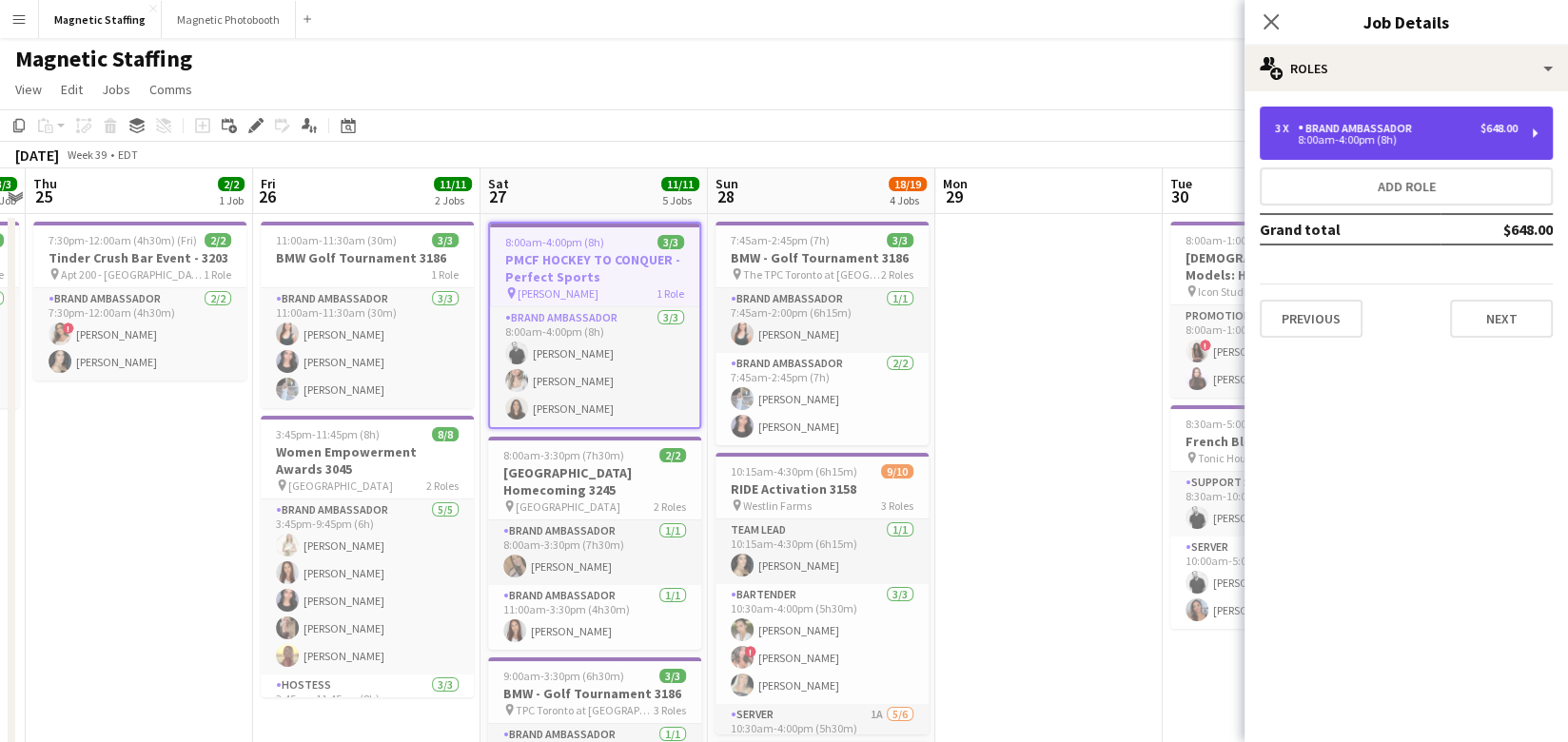
click at [1319, 126] on div "Brand Ambassador" at bounding box center [1358, 128] width 122 height 14
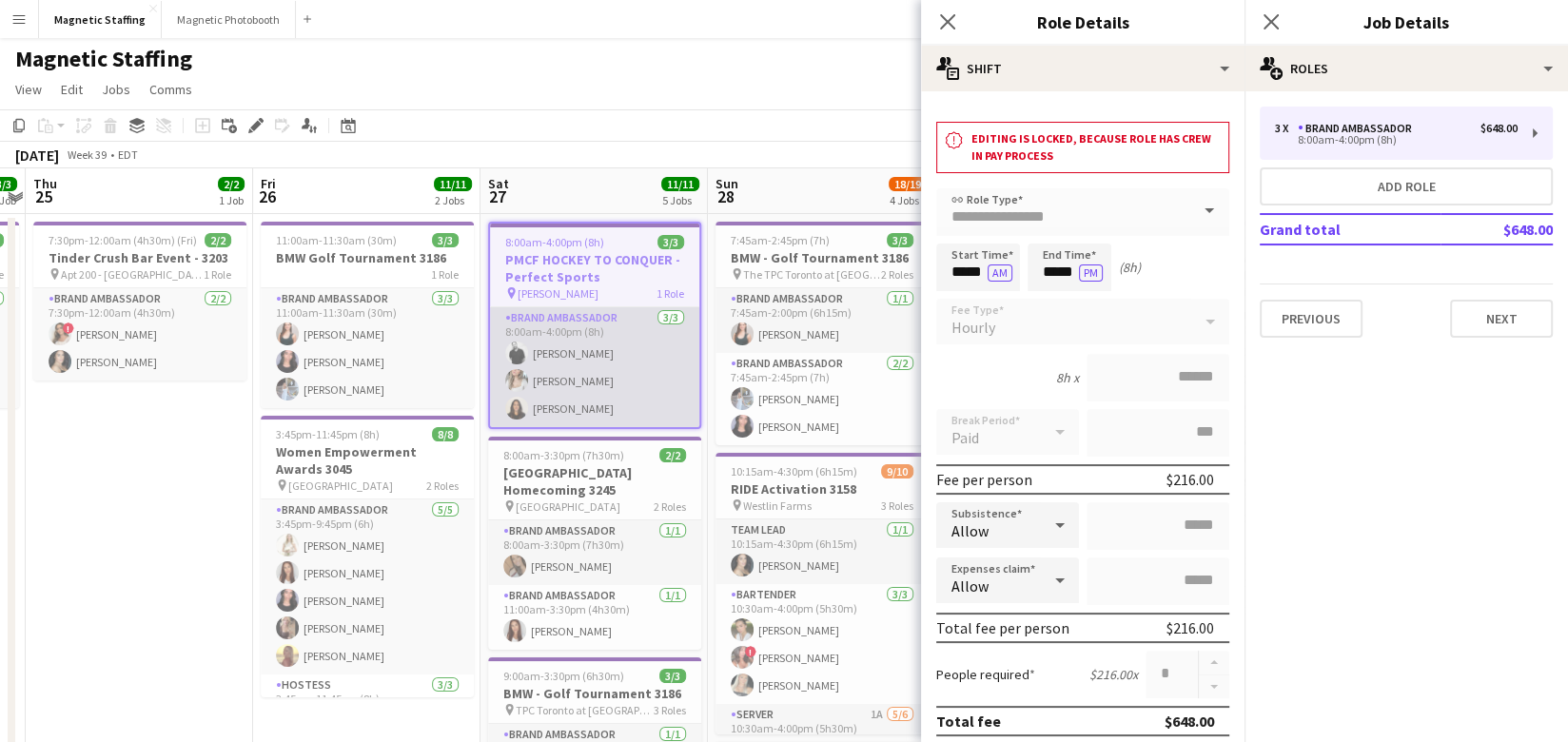
click at [547, 357] on app-card-role "Brand Ambassador [DATE] 8:00am-4:00pm (8h) [PERSON_NAME] [PERSON_NAME] [PERSON_…" at bounding box center [594, 367] width 209 height 120
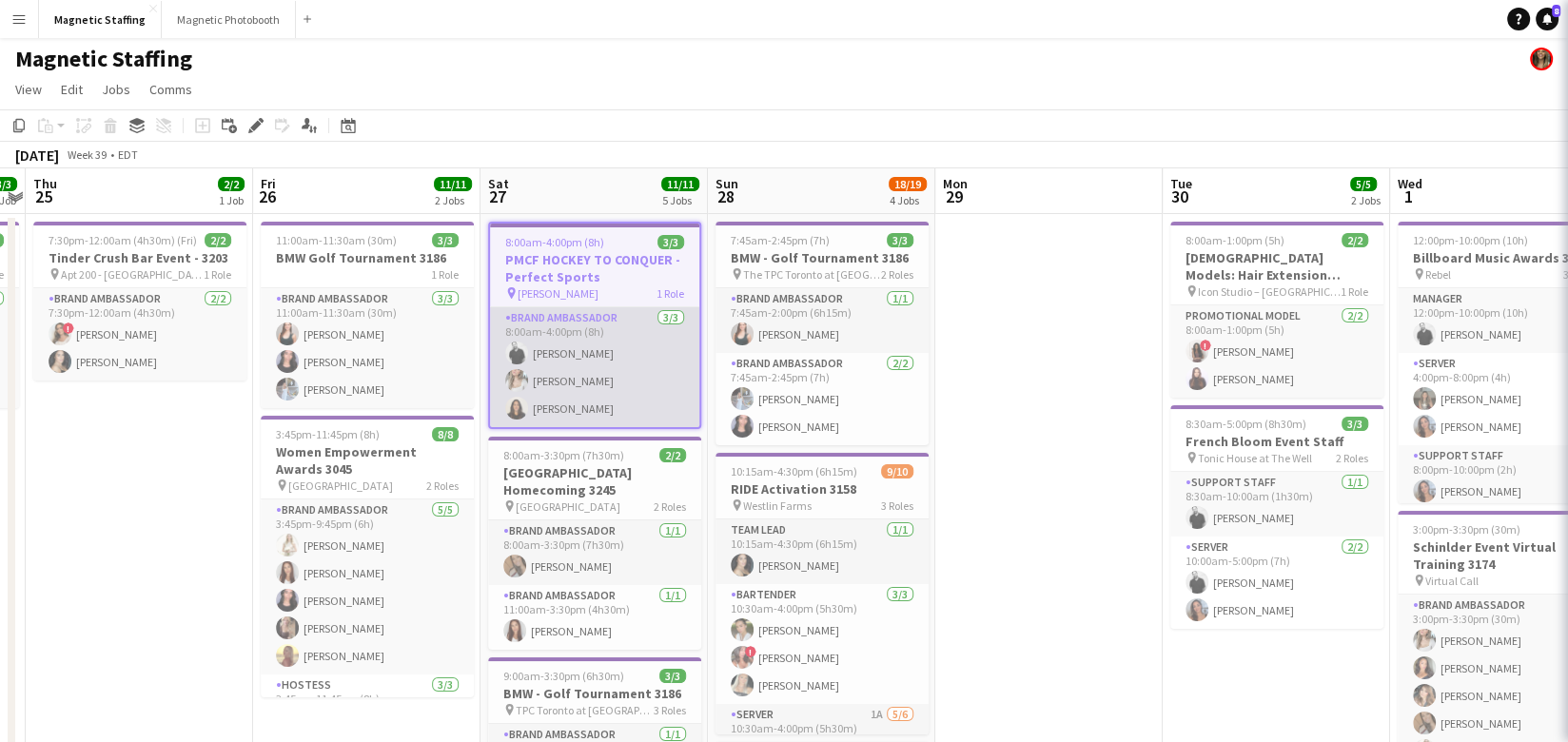
scroll to position [0, 655]
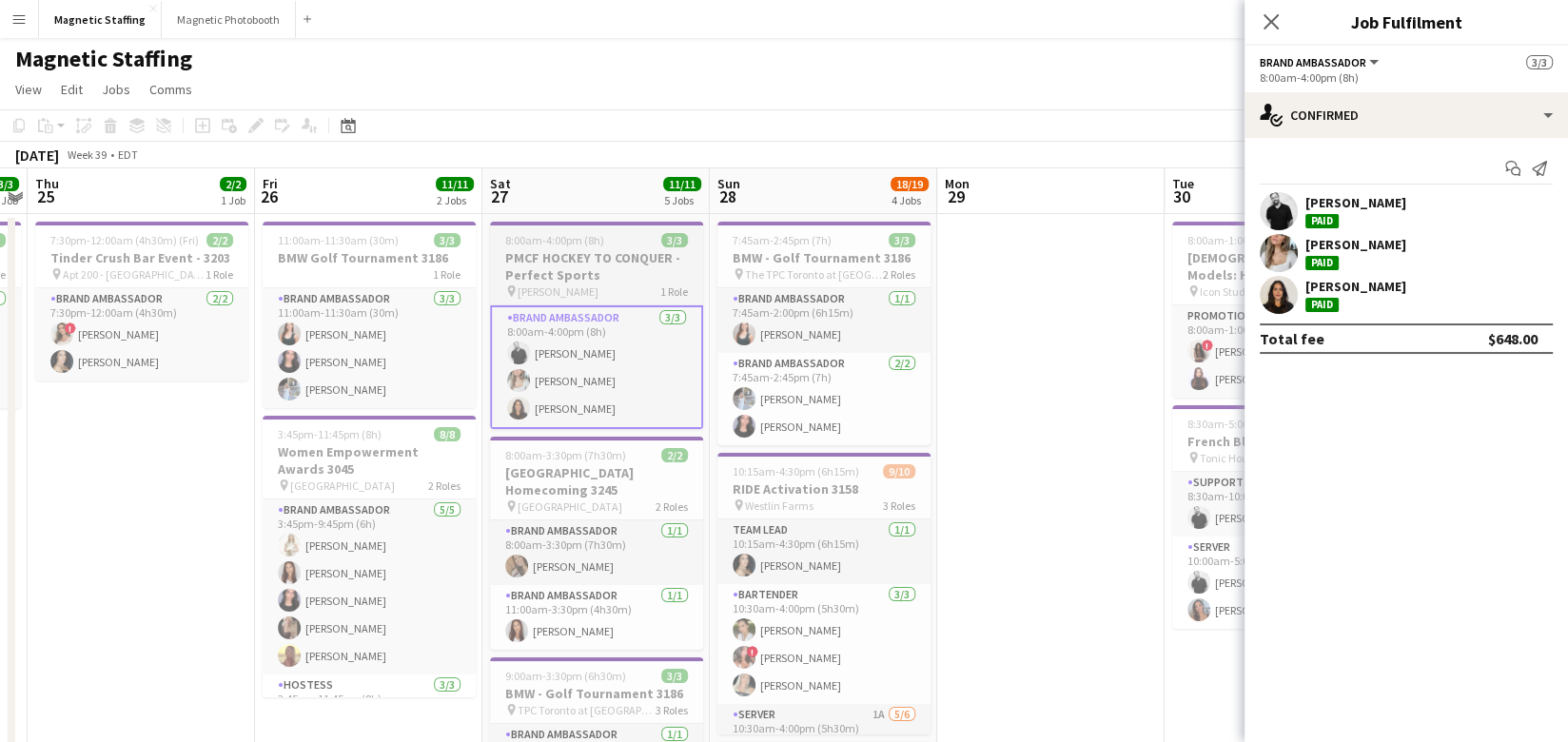
click at [570, 227] on app-job-card "8:00am-4:00pm (8h) 3/3 PMCF HOCKEY TO CONQUER - Perfect Sports pin [PERSON_NAME…" at bounding box center [596, 325] width 213 height 207
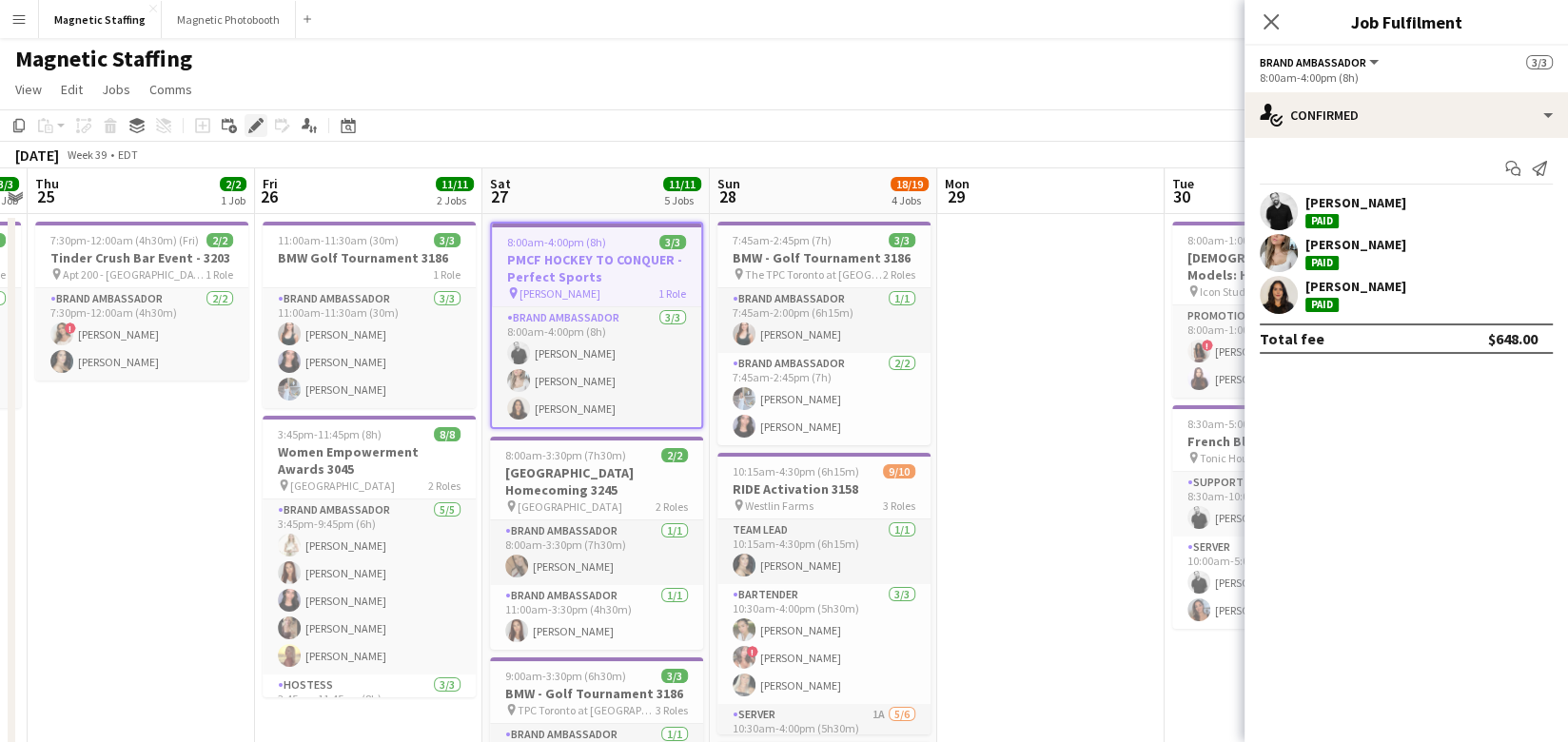
click at [257, 126] on icon "Edit" at bounding box center [256, 125] width 16 height 16
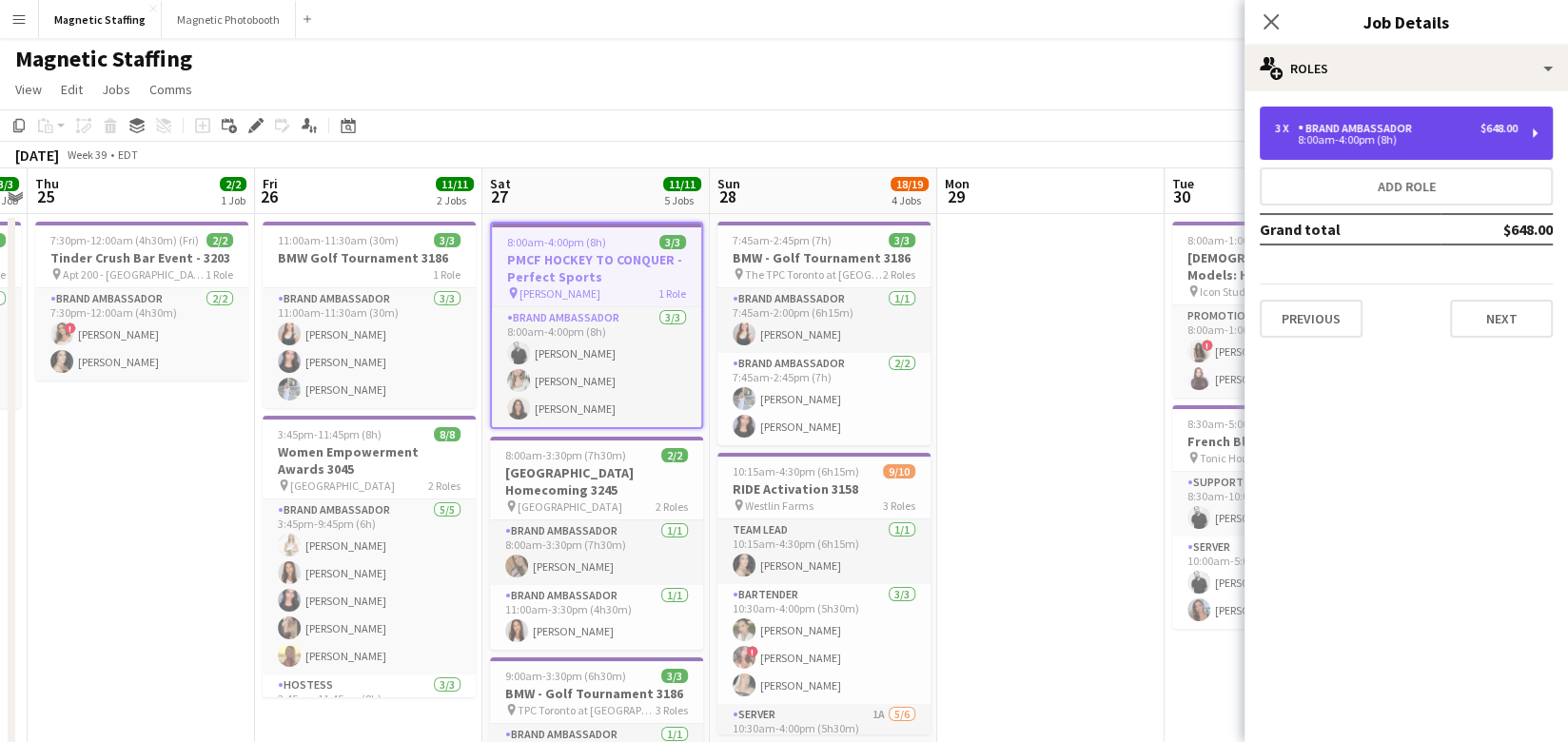
click at [1433, 119] on div "3 x Brand Ambassador $648.00 8:00am-4:00pm (8h)" at bounding box center [1406, 133] width 293 height 53
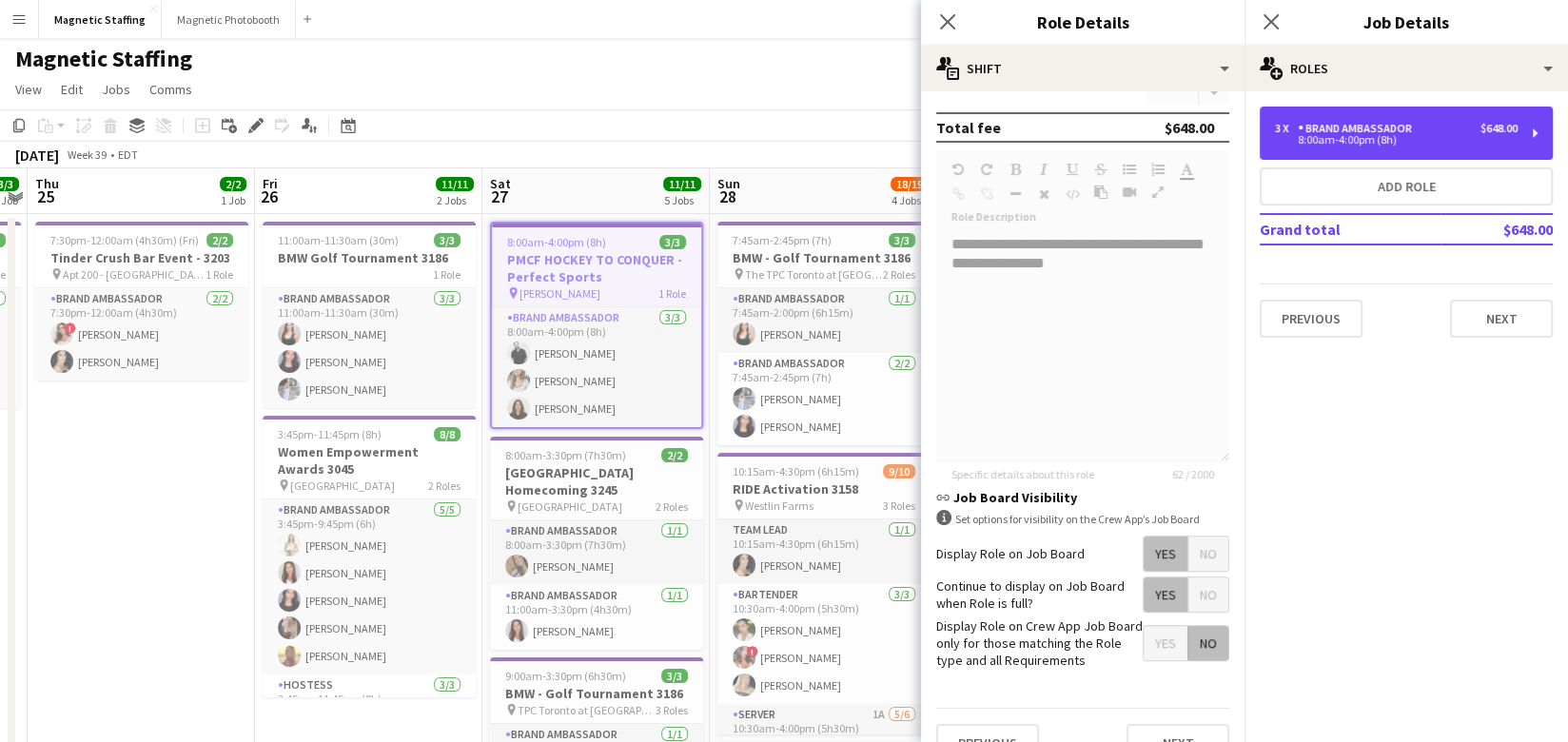
scroll to position [621, 0]
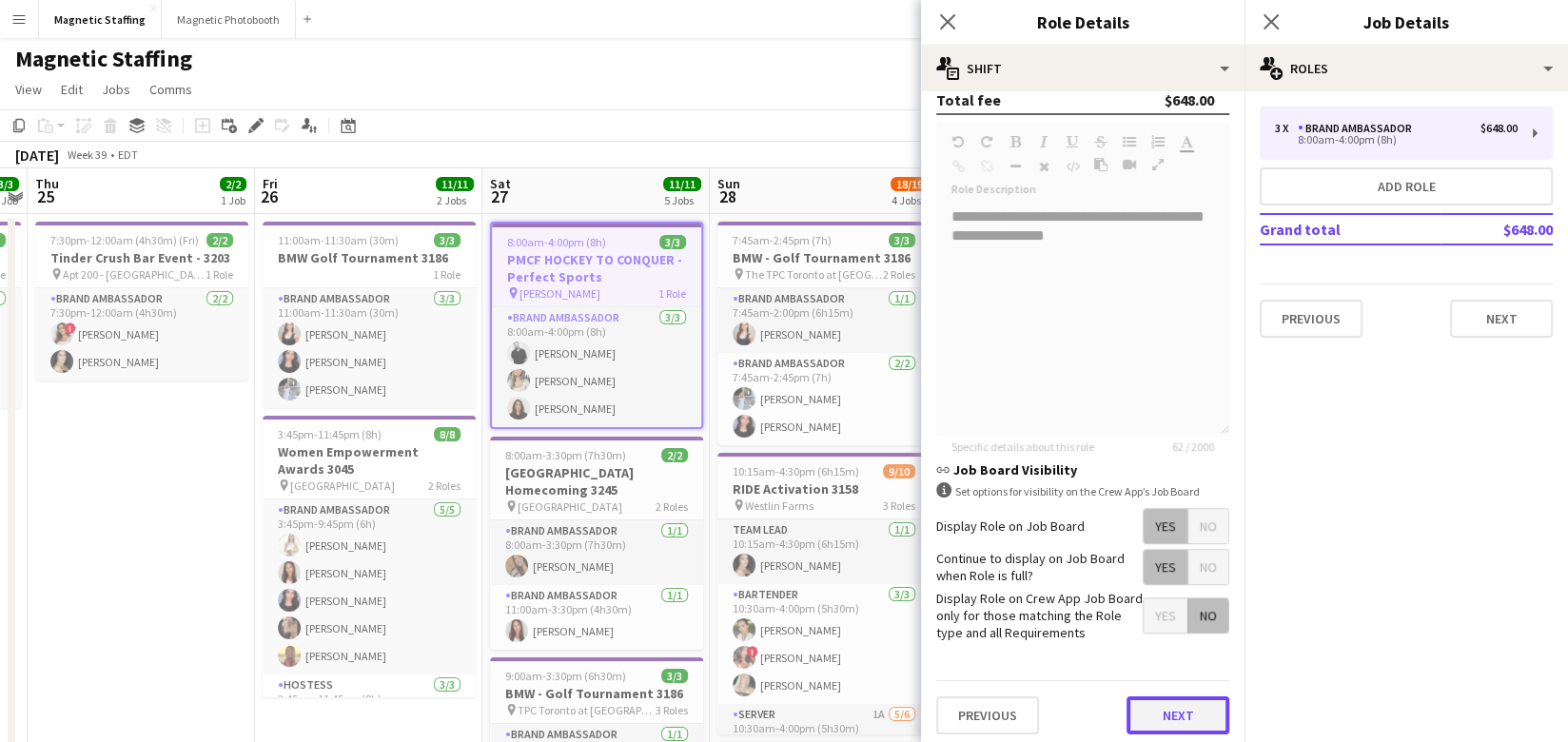
click at [1171, 712] on button "Next" at bounding box center [1178, 715] width 103 height 38
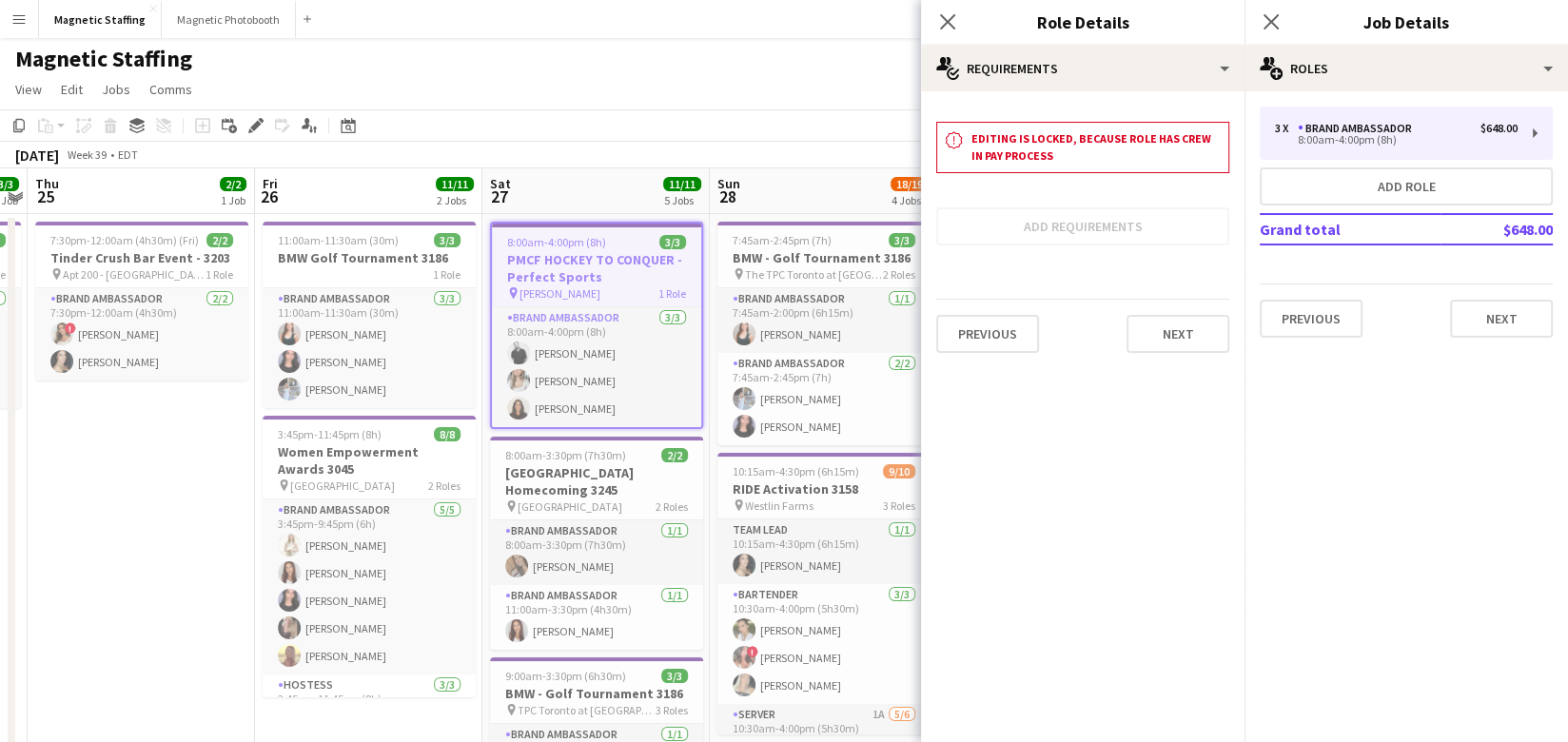
scroll to position [0, 0]
click at [1166, 328] on button "Next" at bounding box center [1178, 334] width 103 height 38
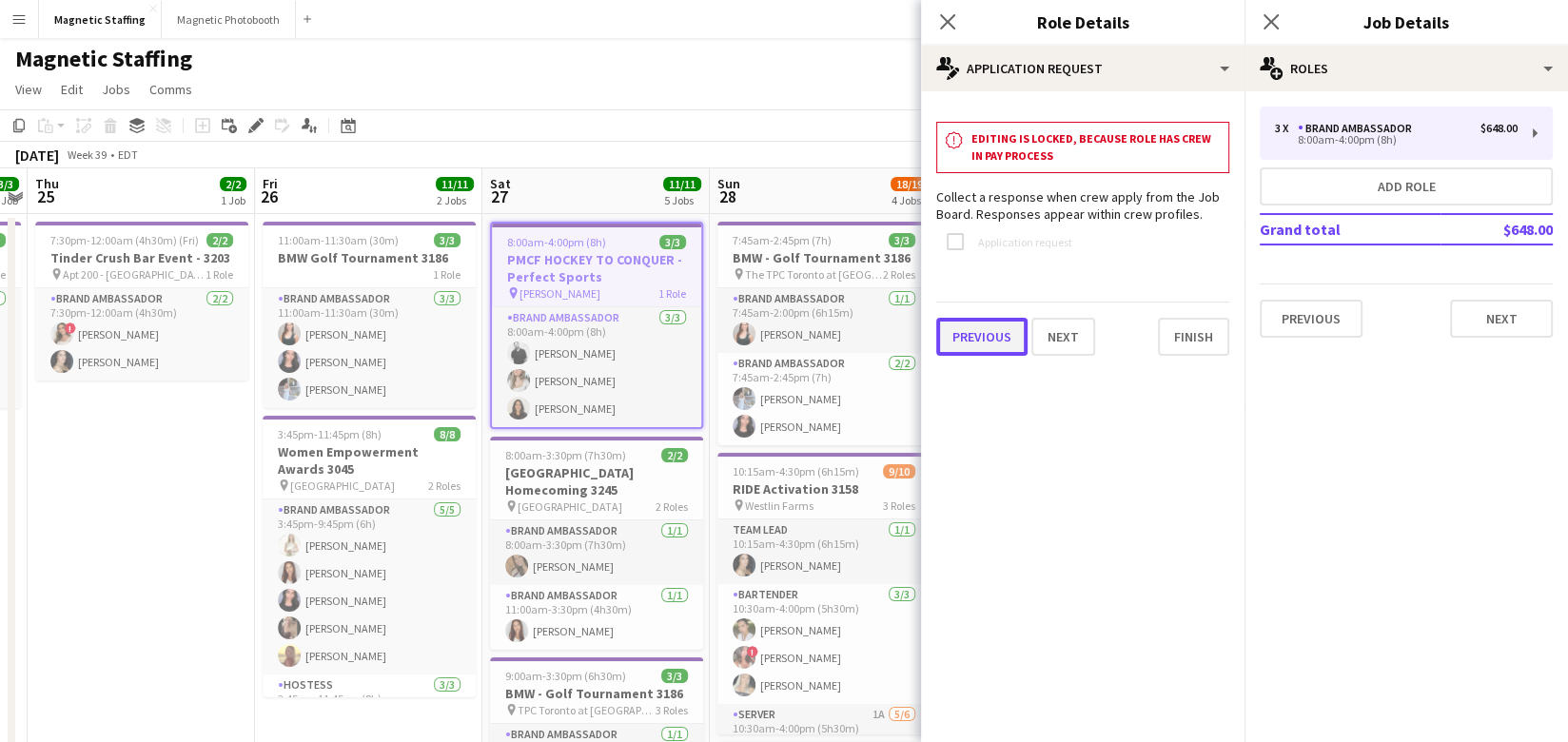
click at [978, 340] on button "Previous" at bounding box center [981, 336] width 91 height 38
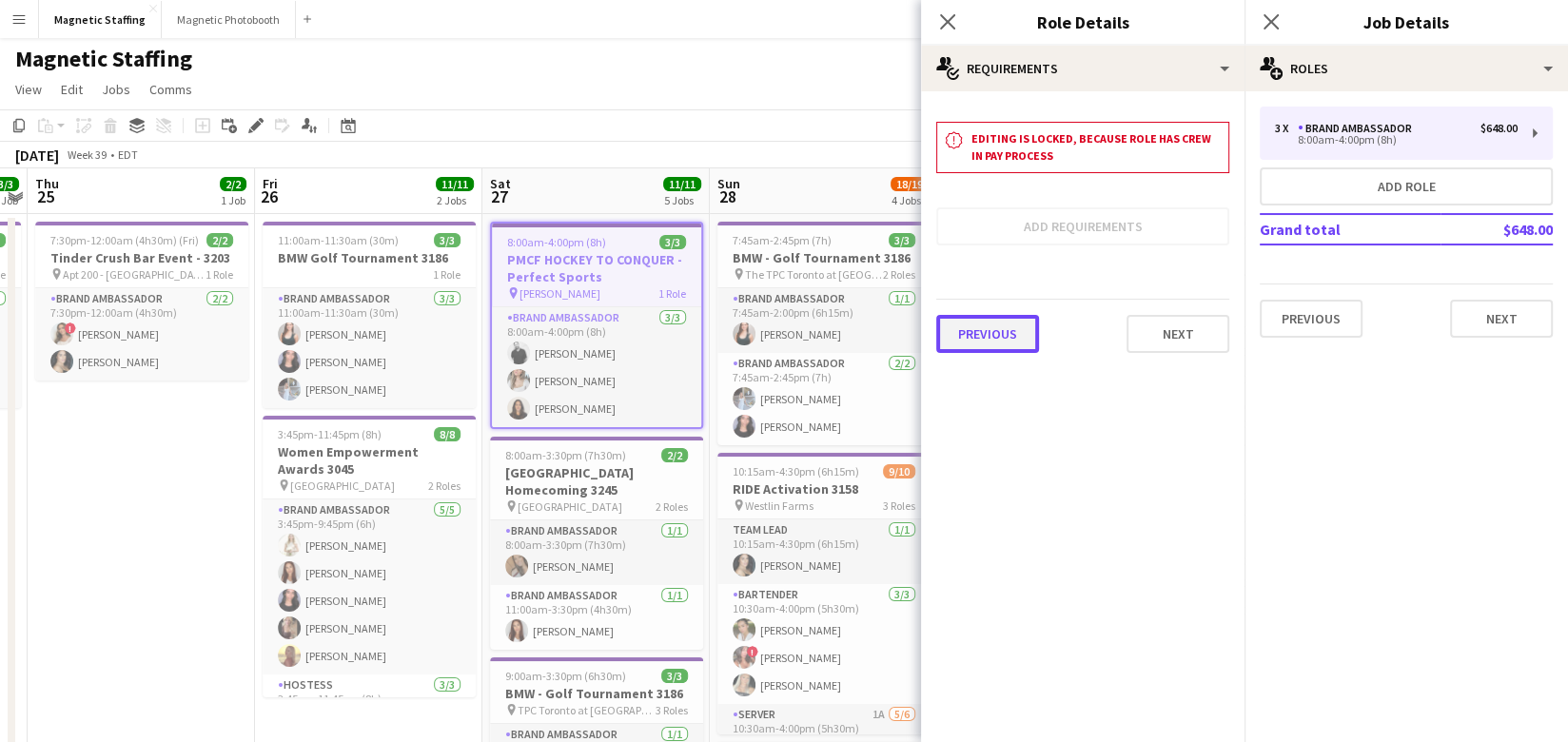
click at [986, 324] on button "Previous" at bounding box center [987, 334] width 103 height 38
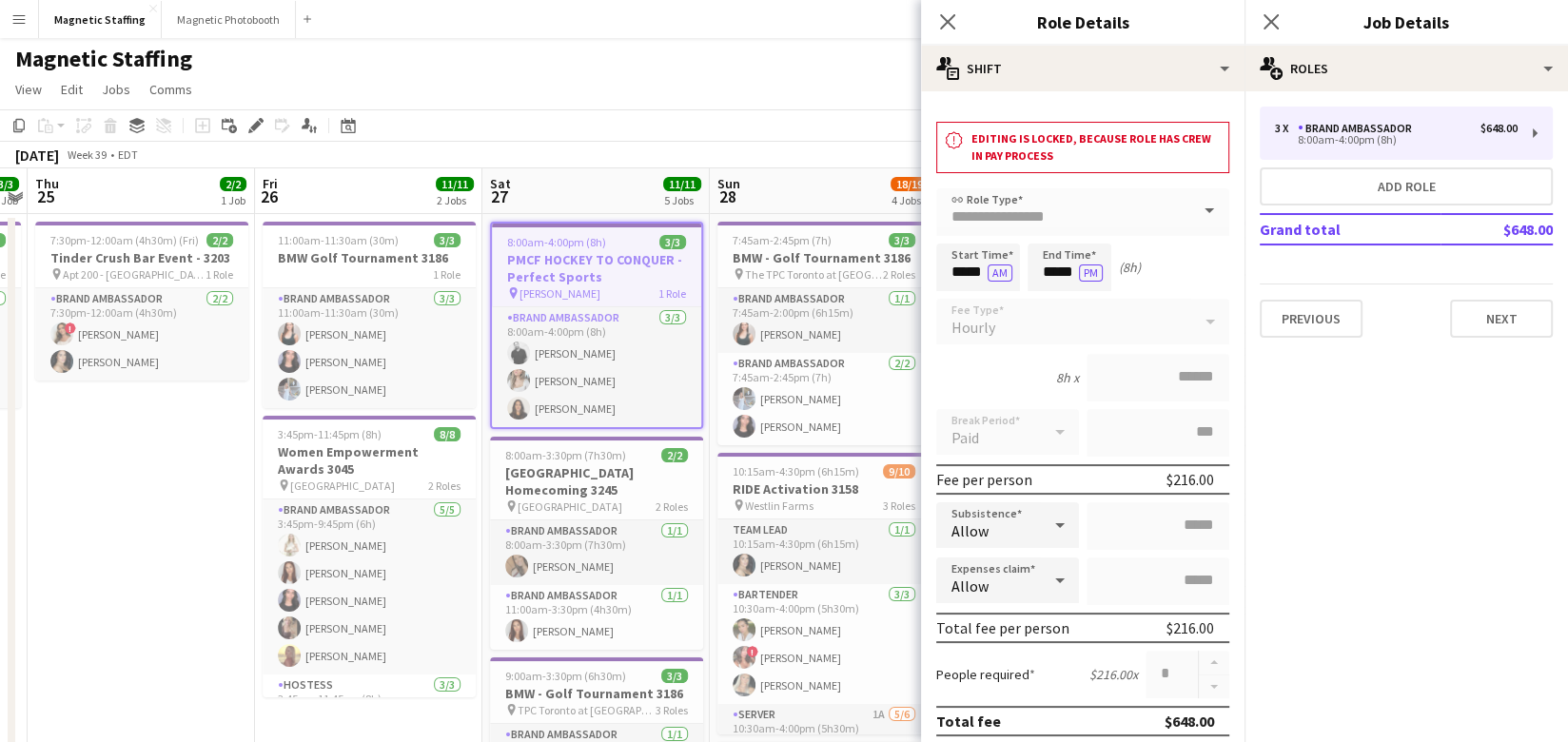
scroll to position [621, 0]
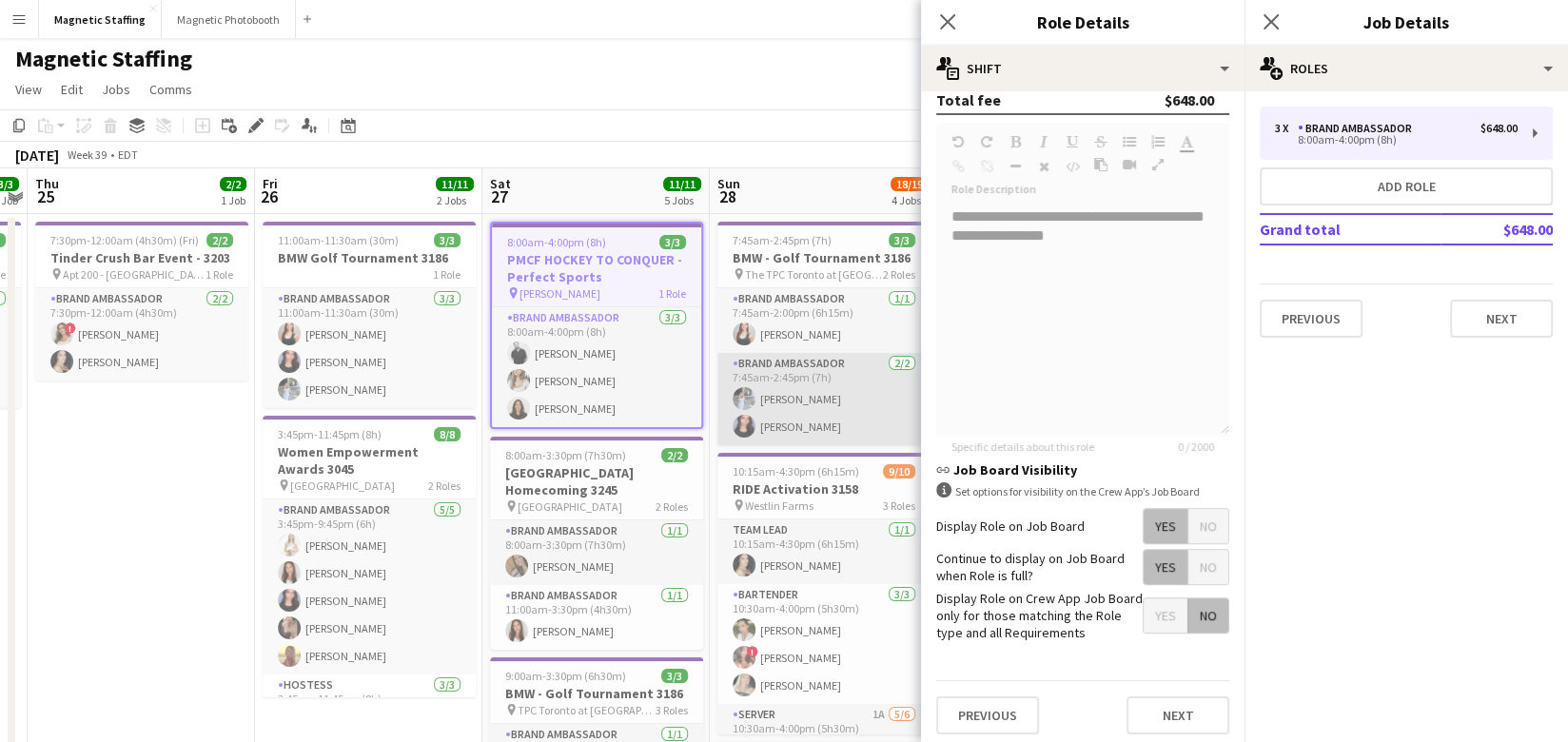
click at [873, 397] on app-card-role "Brand Ambassador [DATE] 7:45am-2:45pm (7h) [PERSON_NAME] [PERSON_NAME]" at bounding box center [823, 399] width 213 height 92
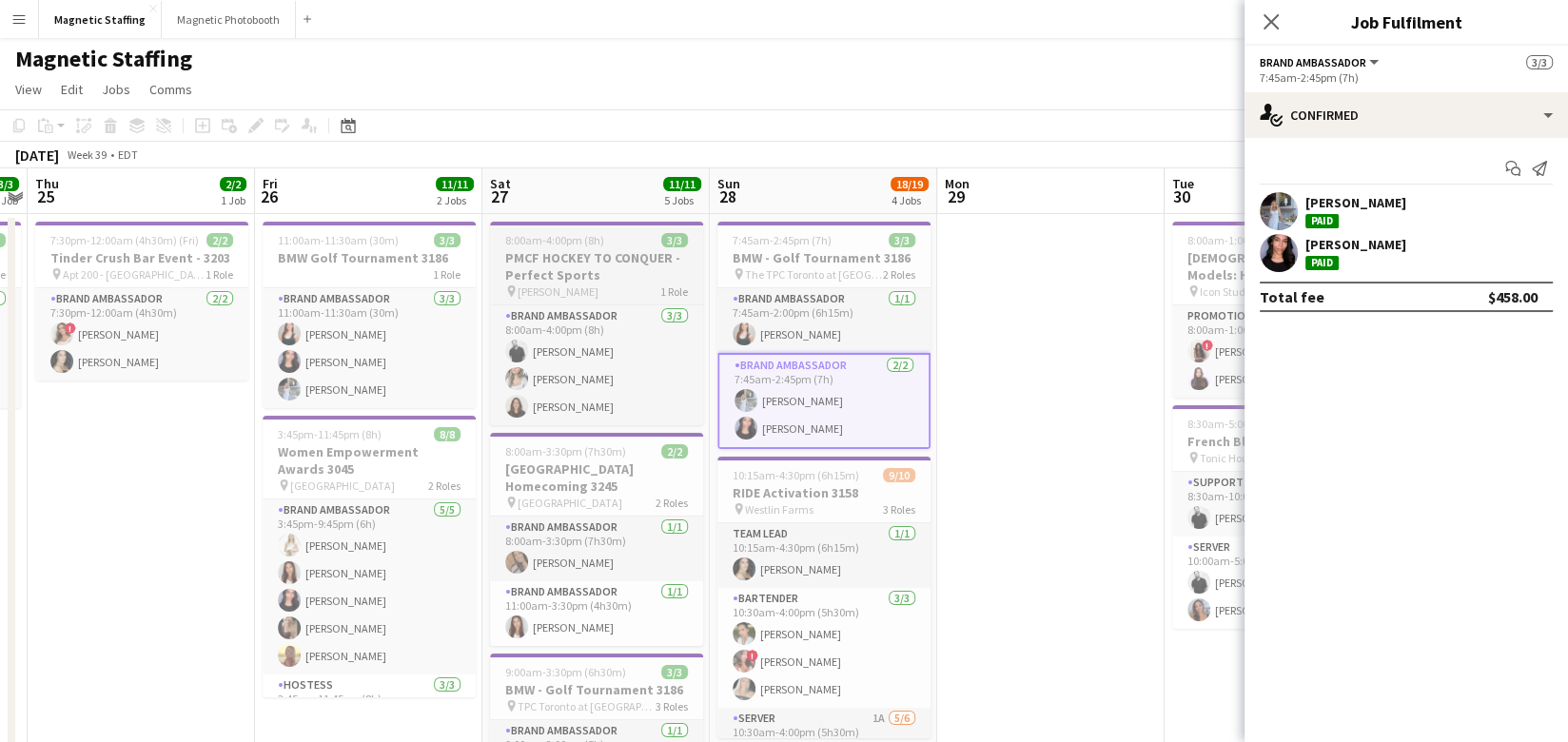
click at [549, 265] on h3 "PMCF HOCKEY TO CONQUER - Perfect Sports" at bounding box center [596, 265] width 213 height 34
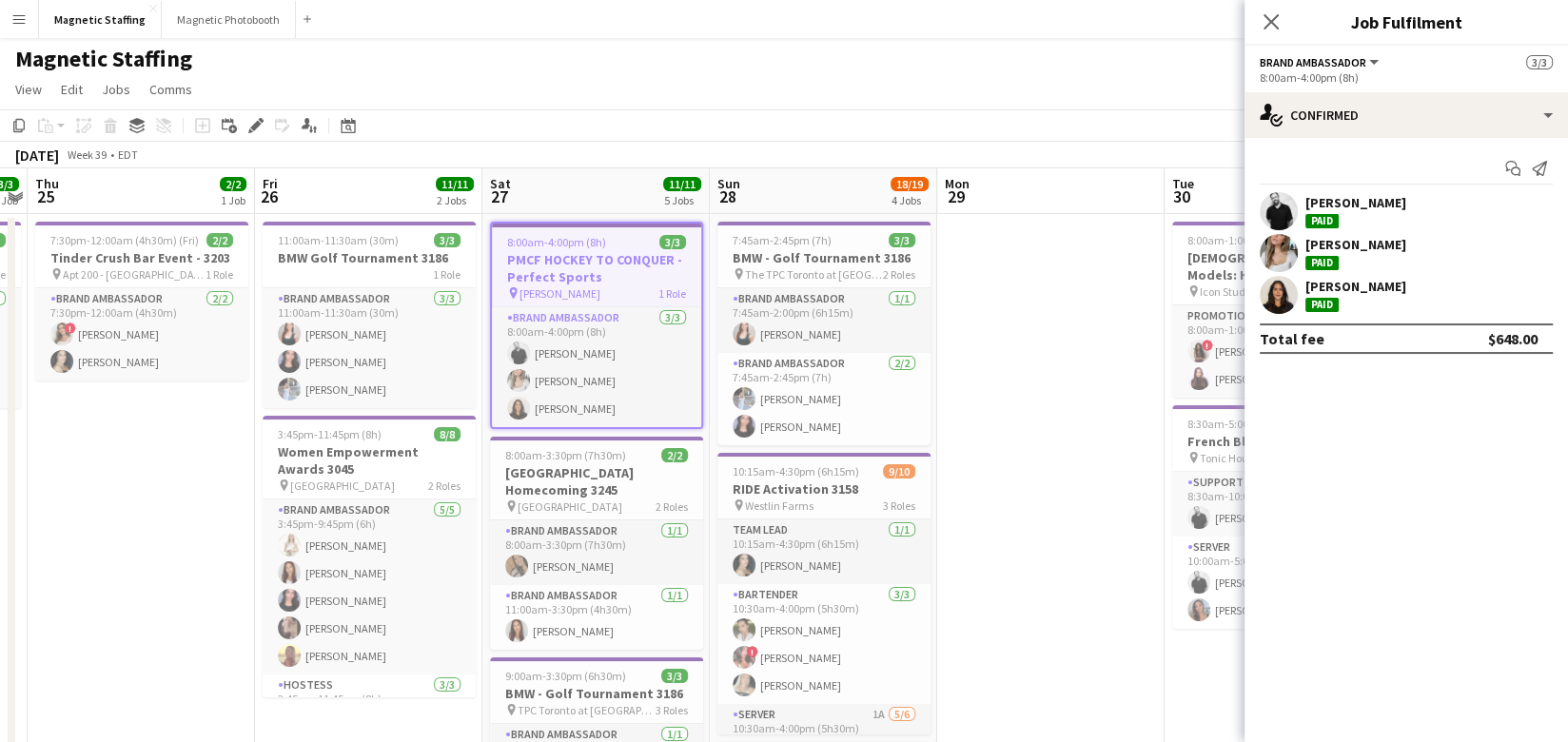
scroll to position [0, 654]
click at [255, 121] on icon "Edit" at bounding box center [256, 125] width 16 height 16
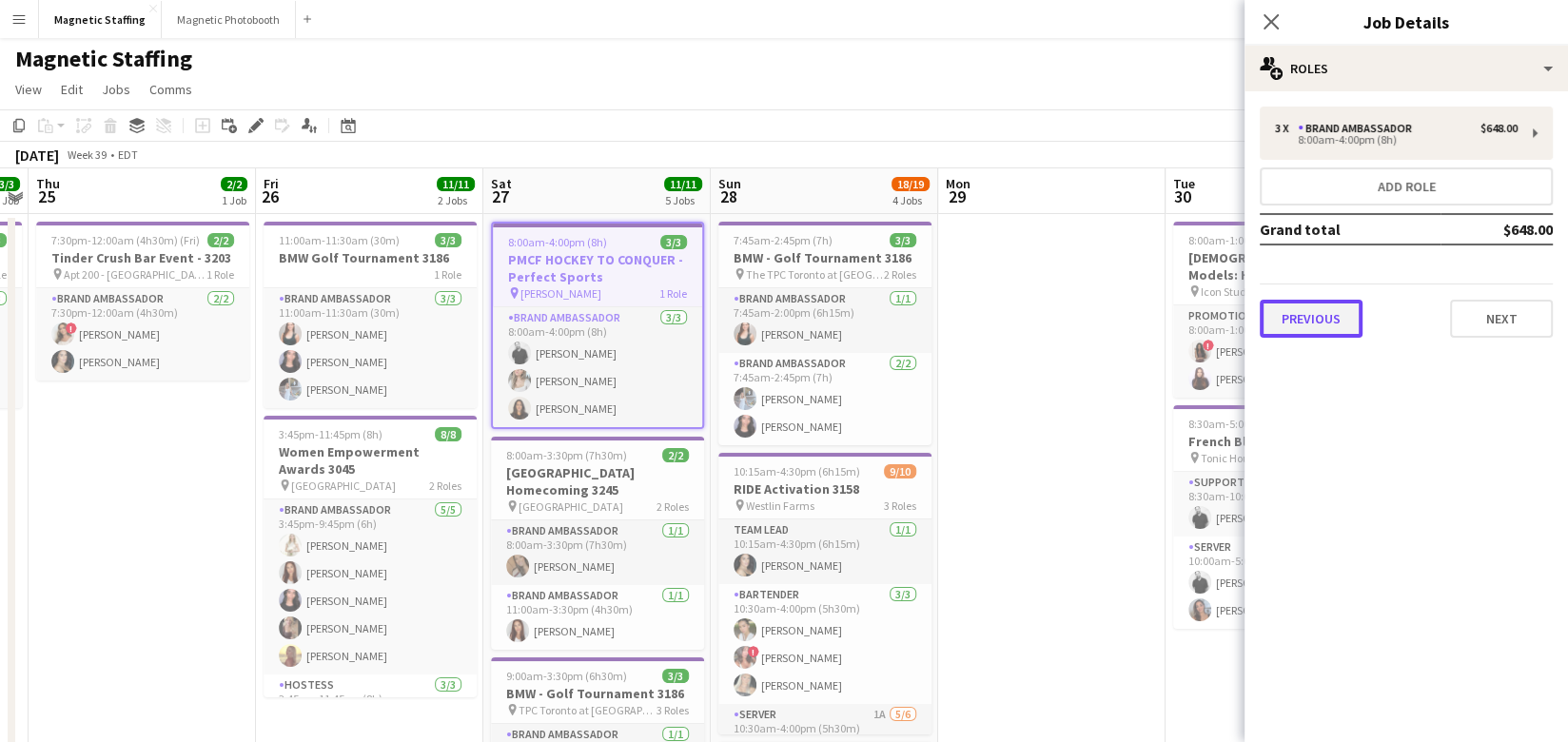
click at [1303, 322] on button "Previous" at bounding box center [1311, 318] width 103 height 38
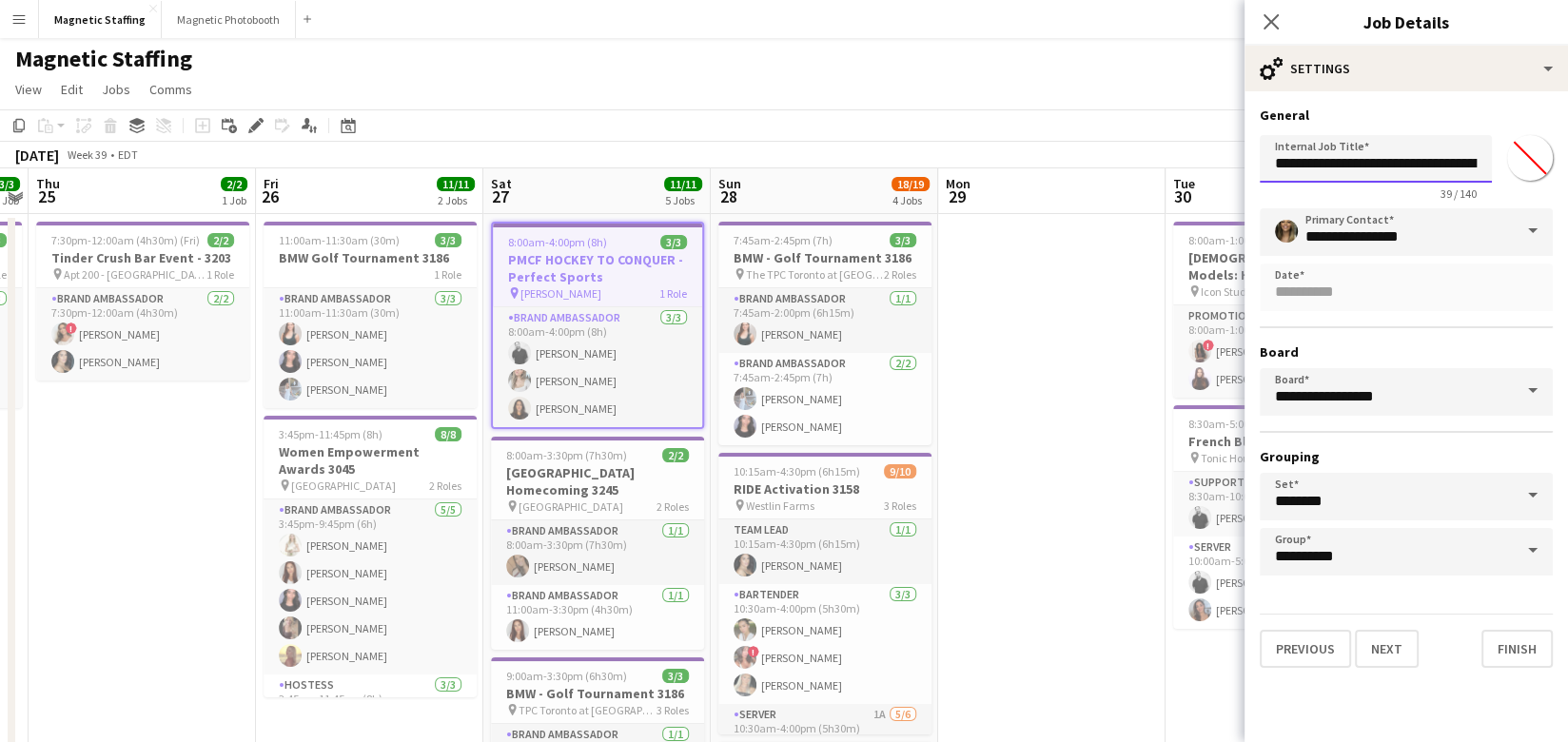
click at [1461, 179] on input "**********" at bounding box center [1375, 159] width 232 height 48
click at [1463, 159] on input "**********" at bounding box center [1375, 159] width 232 height 48
type input "**********"
click at [1520, 650] on button "Finish" at bounding box center [1516, 648] width 71 height 38
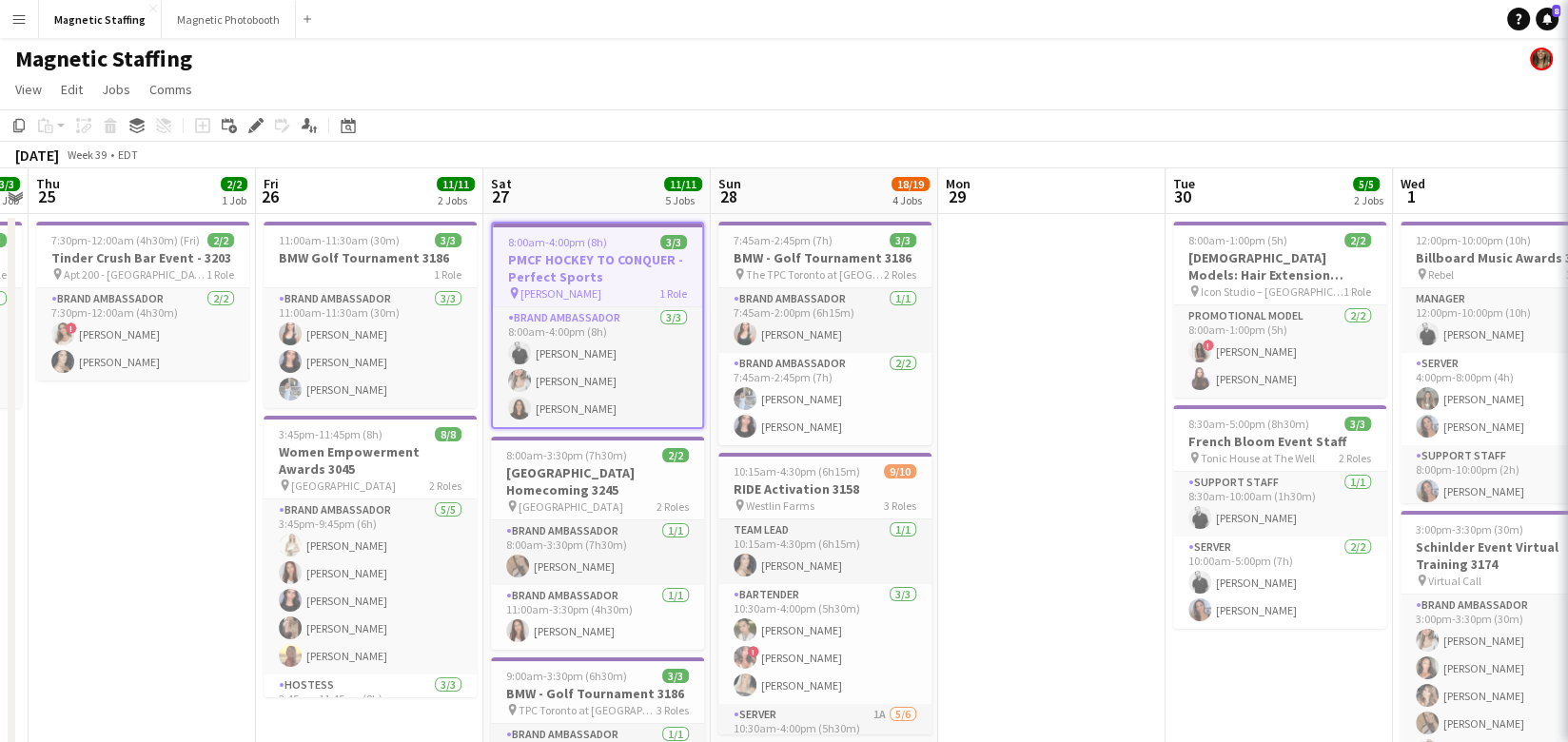
scroll to position [0, 0]
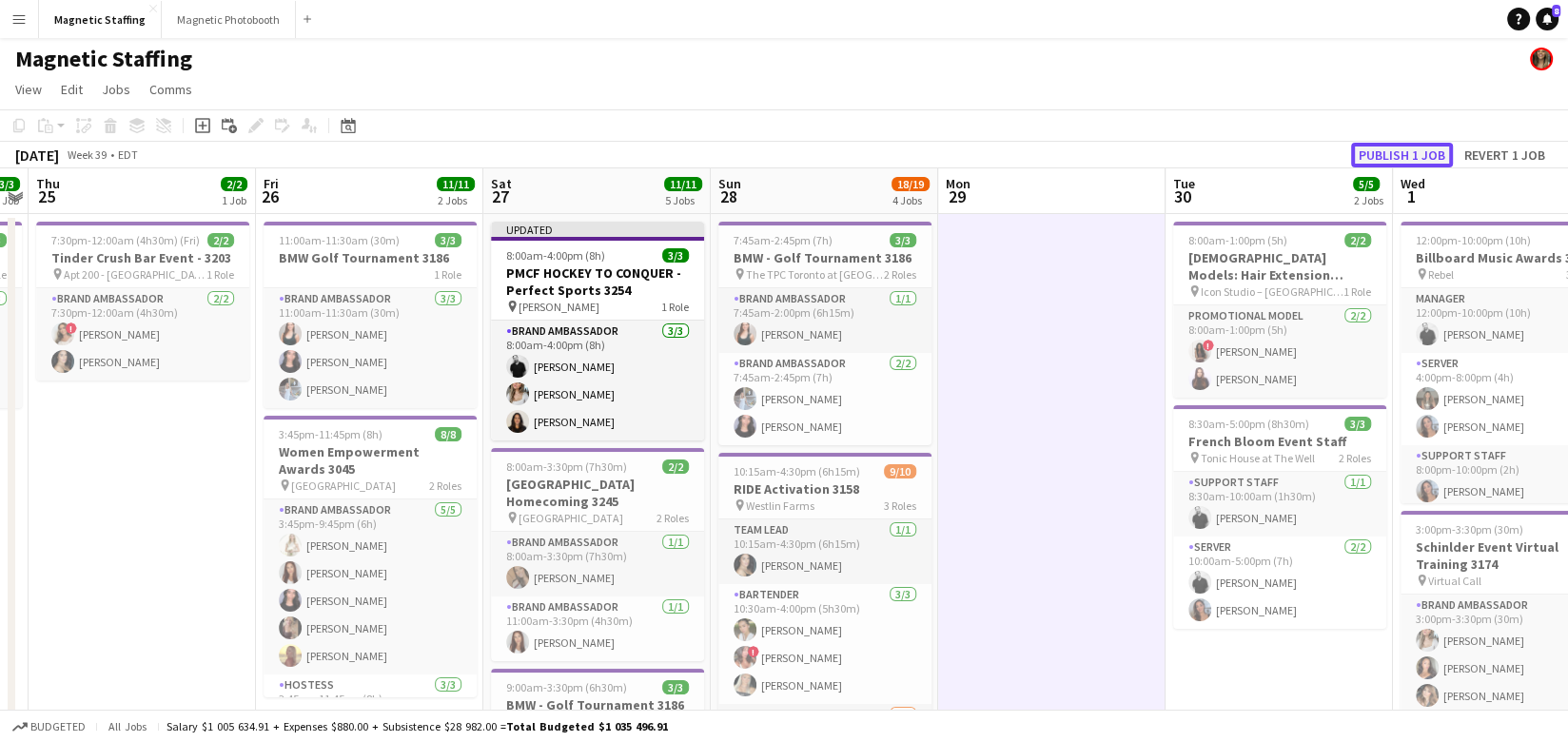
click at [1413, 155] on button "Publish 1 job" at bounding box center [1402, 155] width 102 height 24
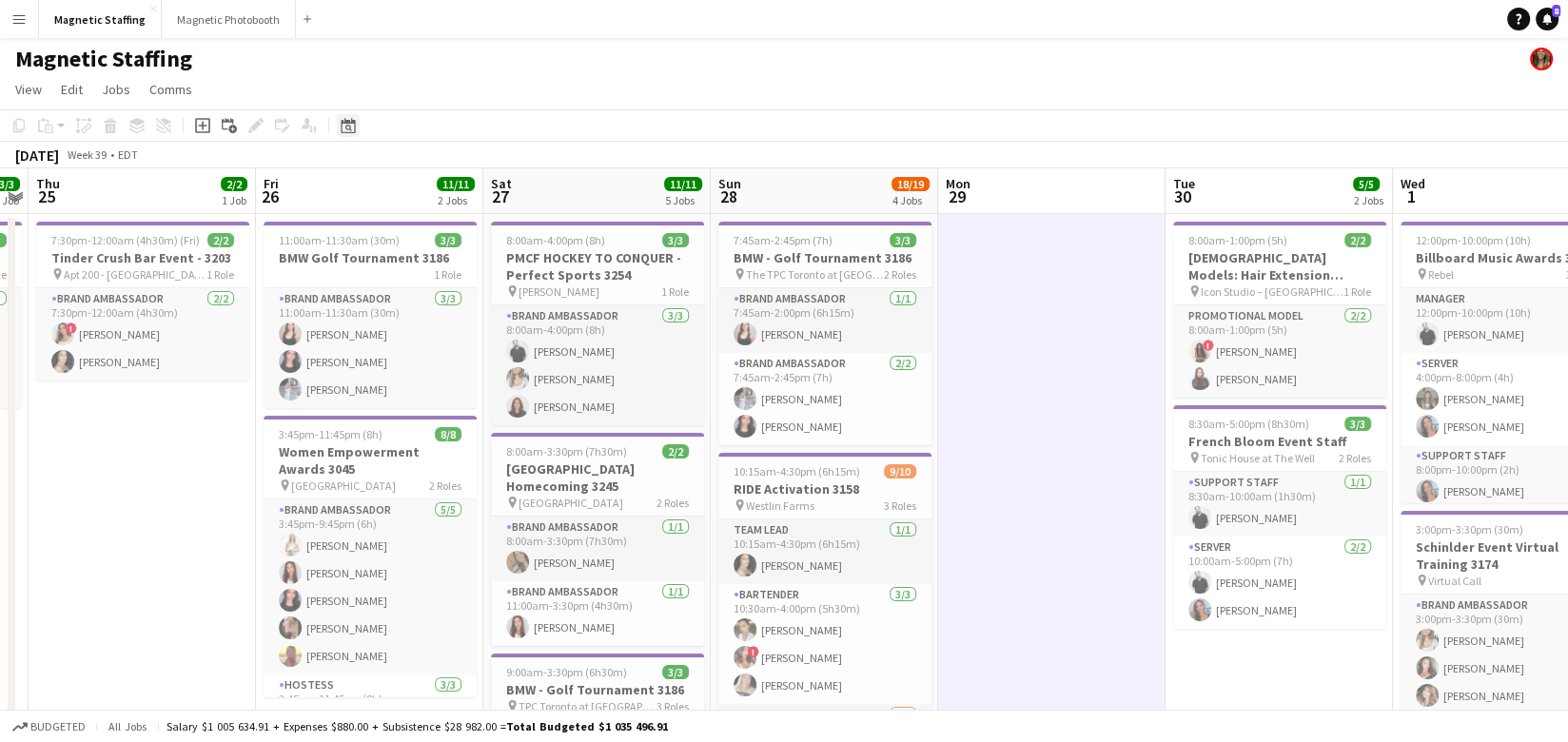
click at [348, 124] on icon at bounding box center [348, 127] width 7 height 7
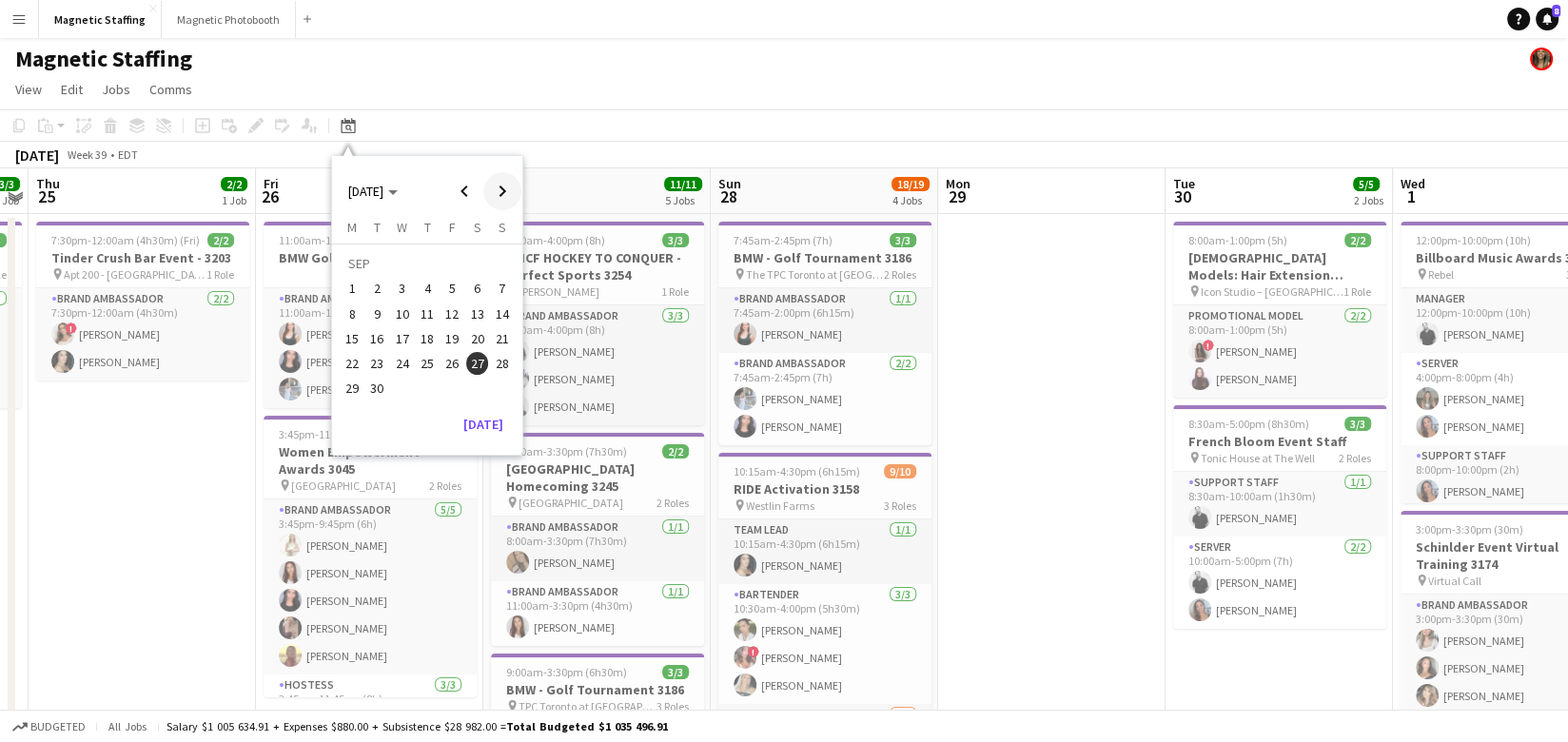
click at [507, 194] on span "Next month" at bounding box center [502, 191] width 38 height 38
click at [476, 342] on span "18" at bounding box center [477, 337] width 22 height 22
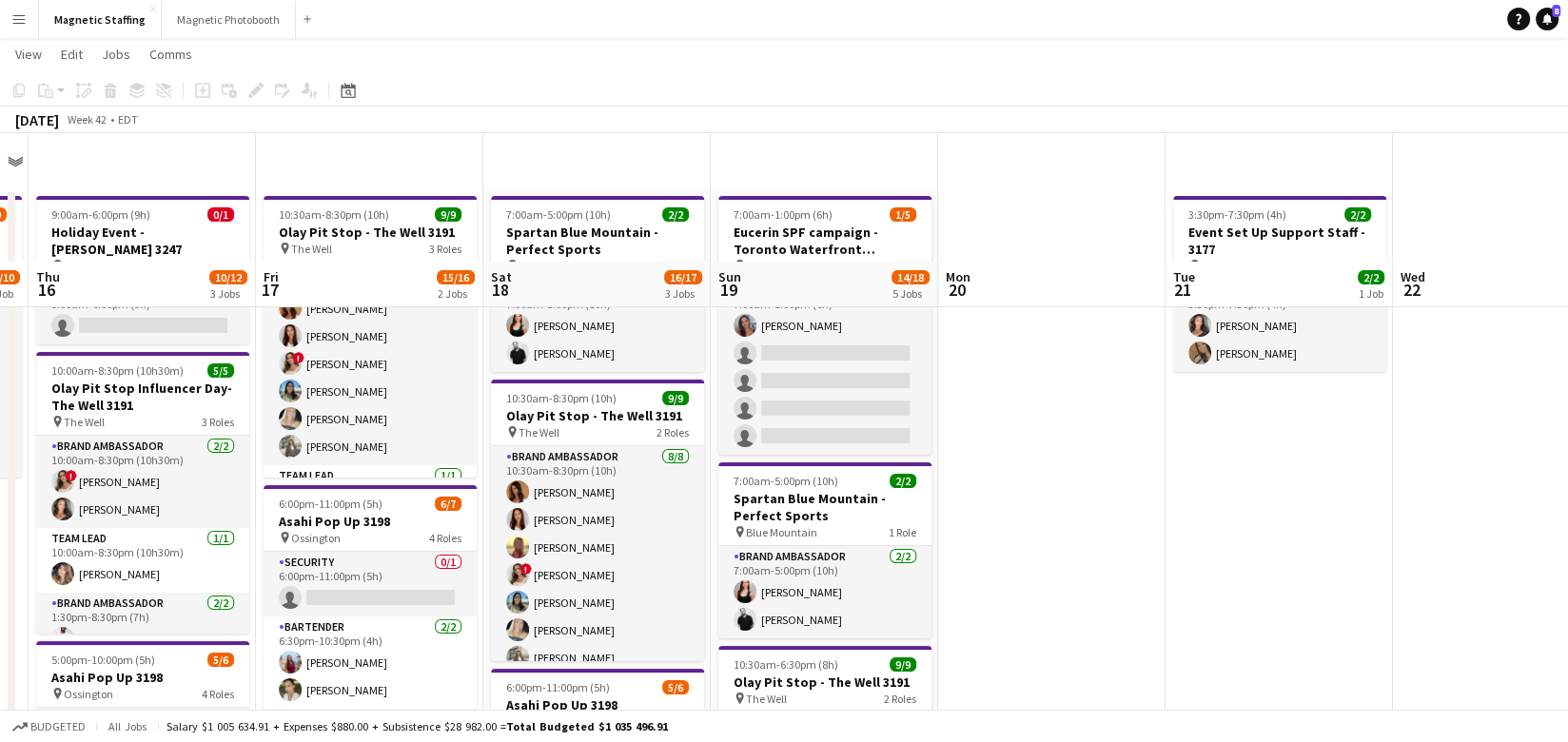
scroll to position [380, 0]
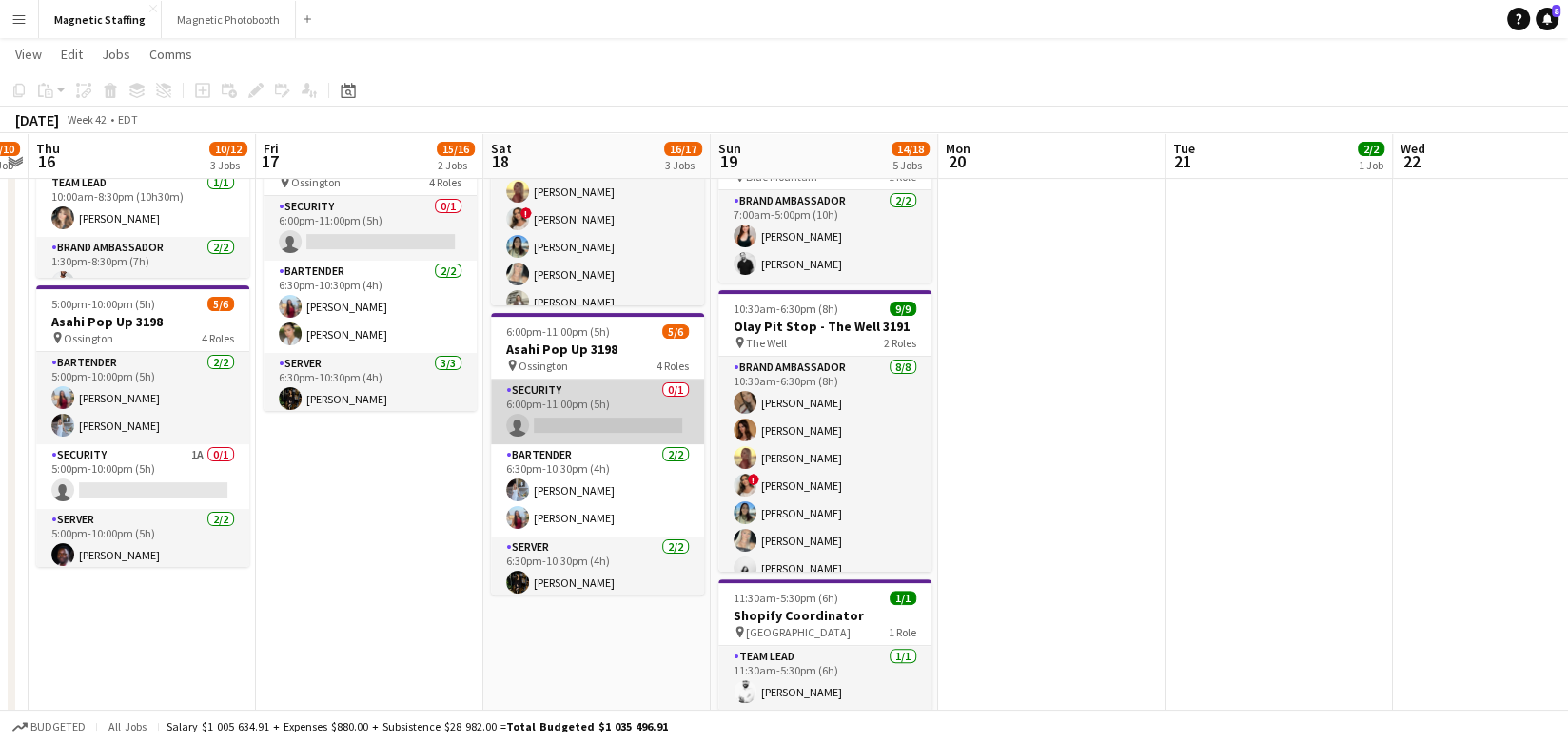
click at [569, 417] on app-card-role "Security 0/1 6:00pm-11:00pm (5h) single-neutral-actions" at bounding box center [597, 411] width 213 height 64
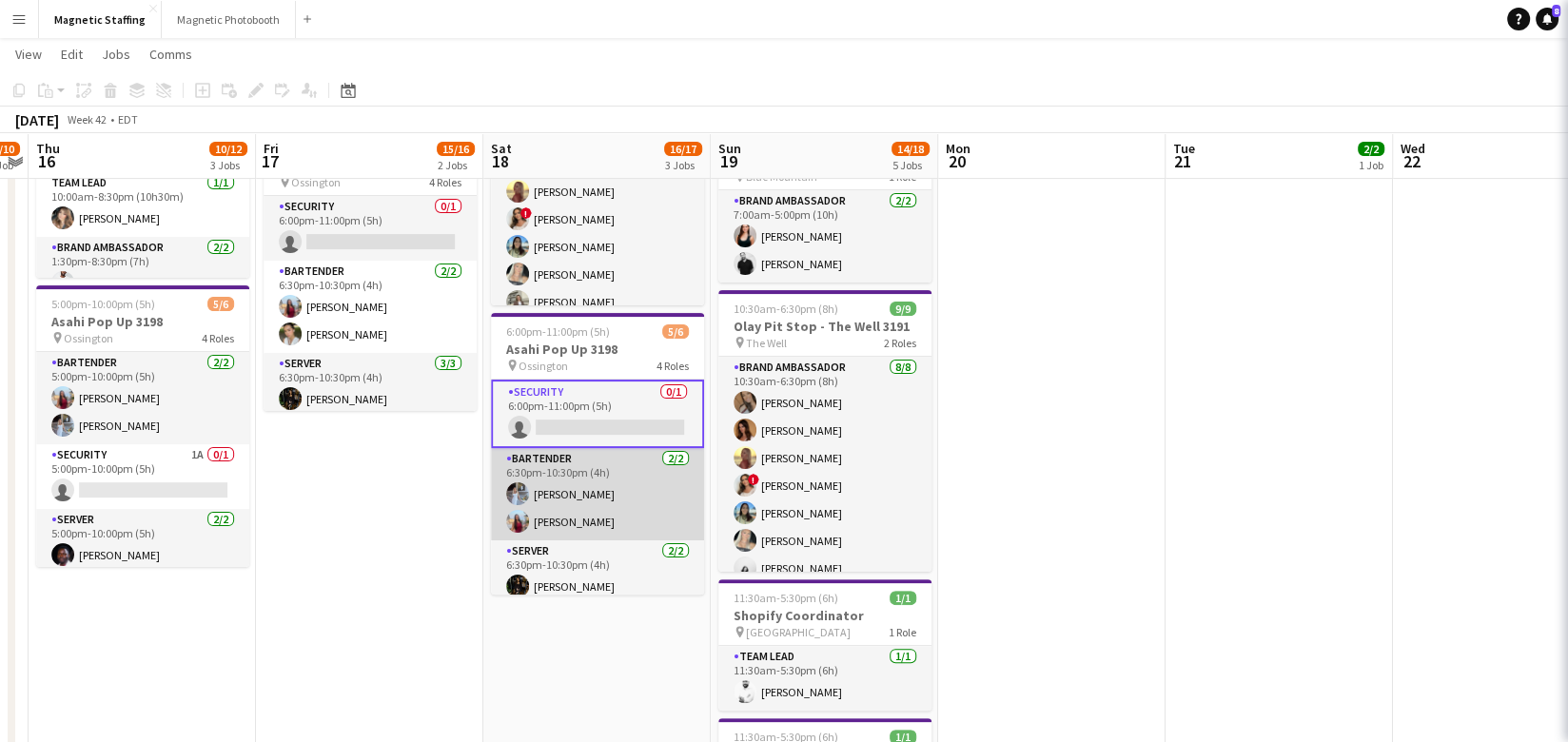
click at [545, 530] on app-card-role "Bartender [DATE] 6:30pm-10:30pm (4h) [PERSON_NAME] [PERSON_NAME]" at bounding box center [597, 494] width 213 height 92
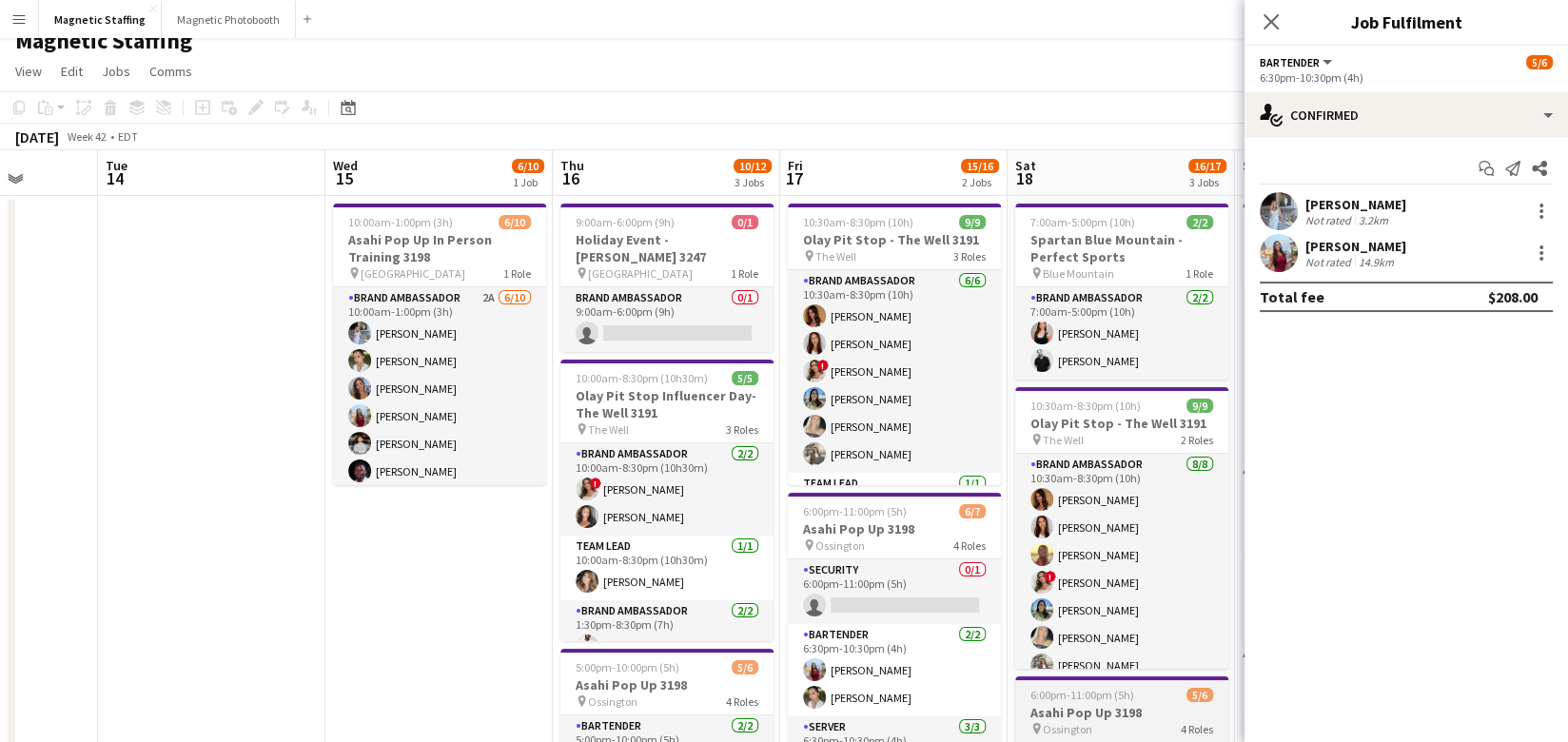
scroll to position [0, 0]
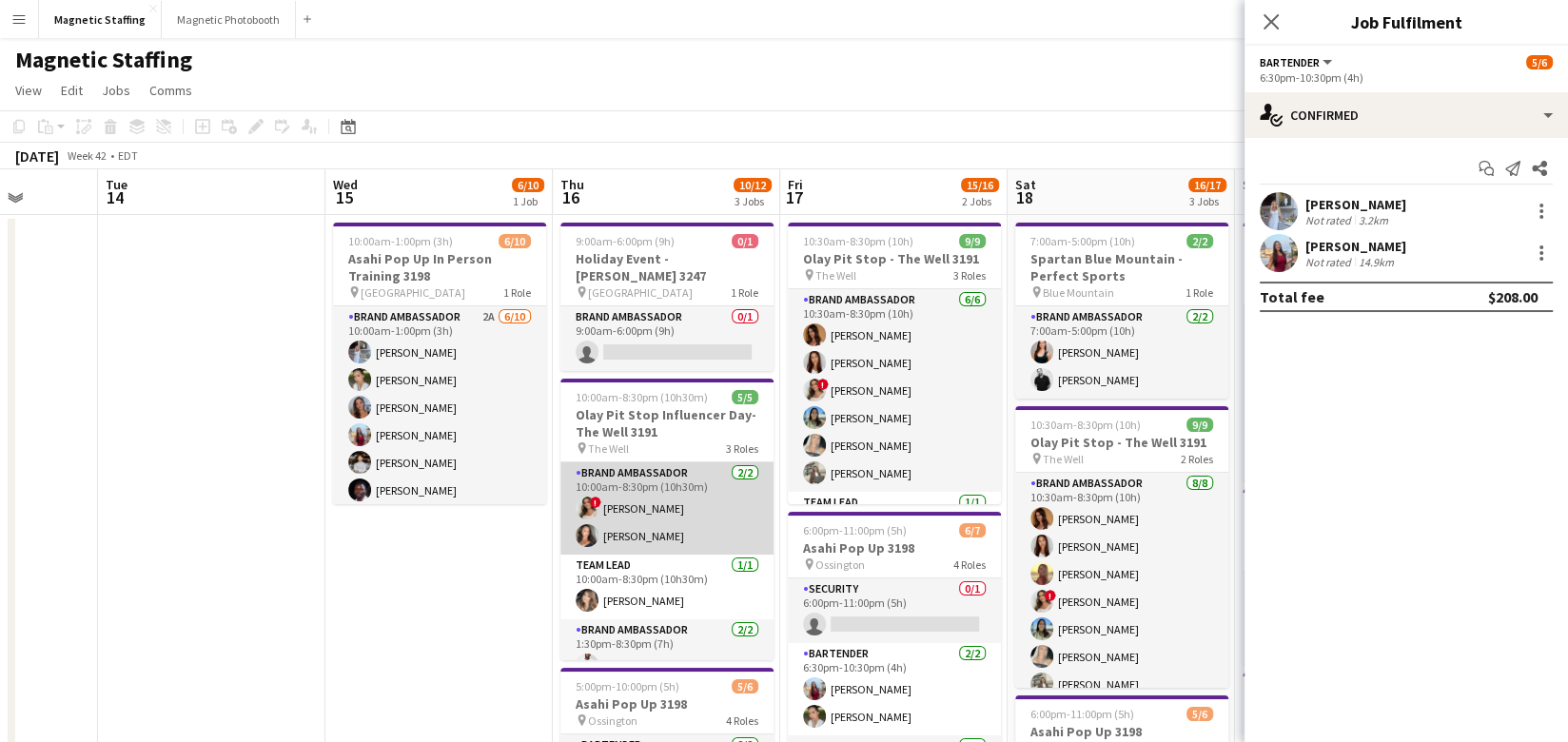
click at [618, 502] on app-card-role "Brand Ambassador [DATE] 10:00am-8:30pm (10h30m) ! [PERSON_NAME] [PERSON_NAME]" at bounding box center [666, 508] width 213 height 92
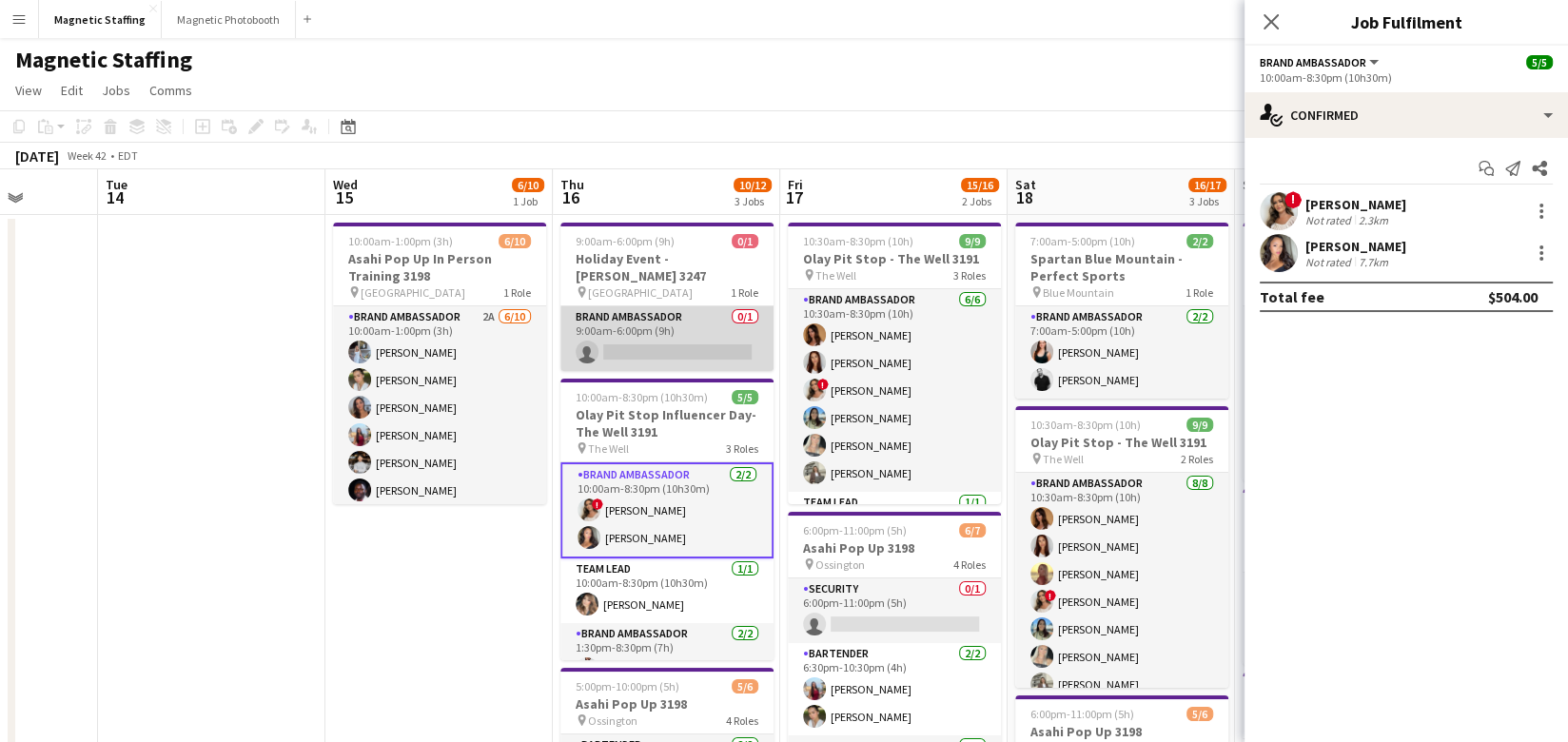
click at [625, 340] on app-card-role "Brand Ambassador 0/1 9:00am-6:00pm (9h) single-neutral-actions" at bounding box center [666, 338] width 213 height 64
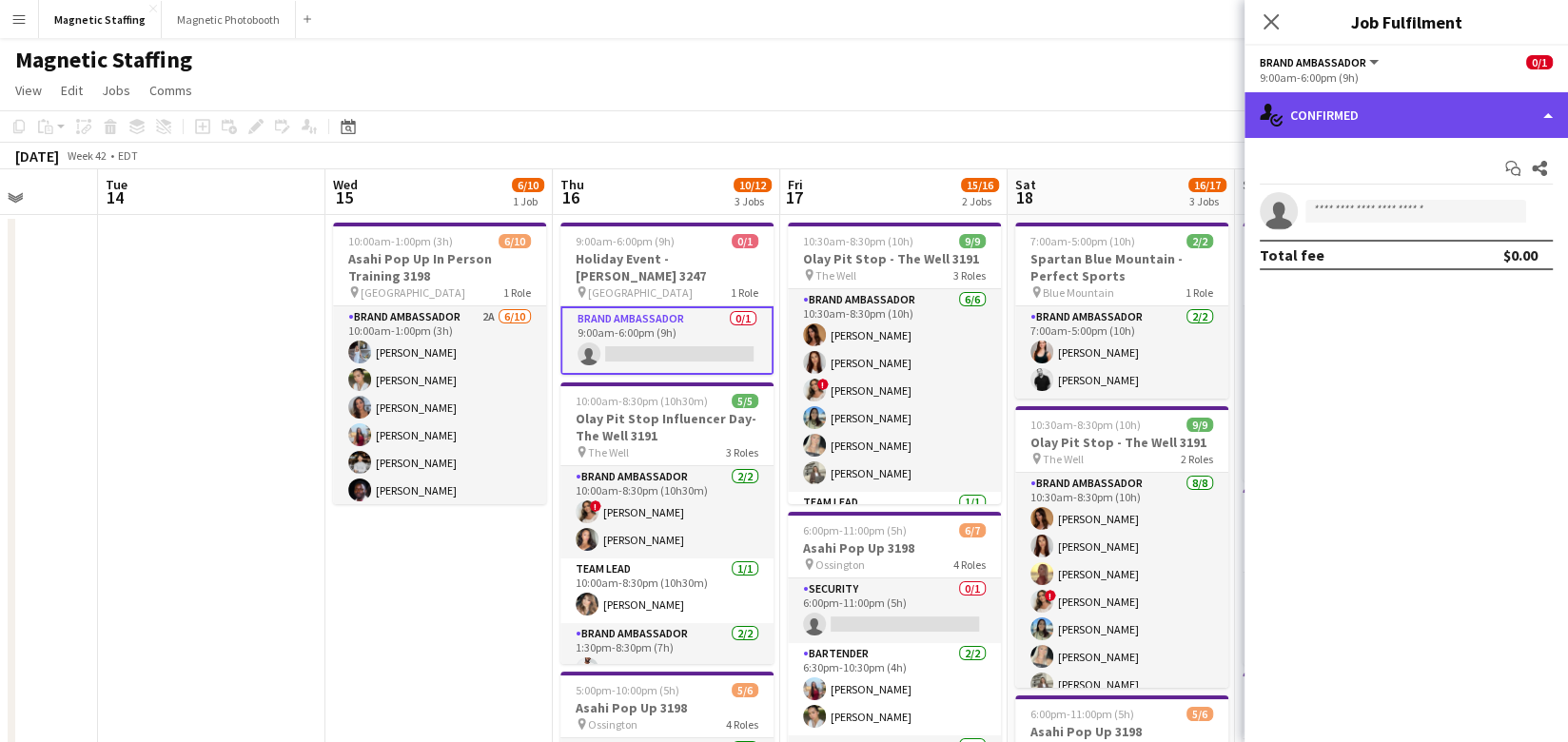
click at [1410, 115] on div "single-neutral-actions-check-2 Confirmed" at bounding box center [1406, 115] width 323 height 46
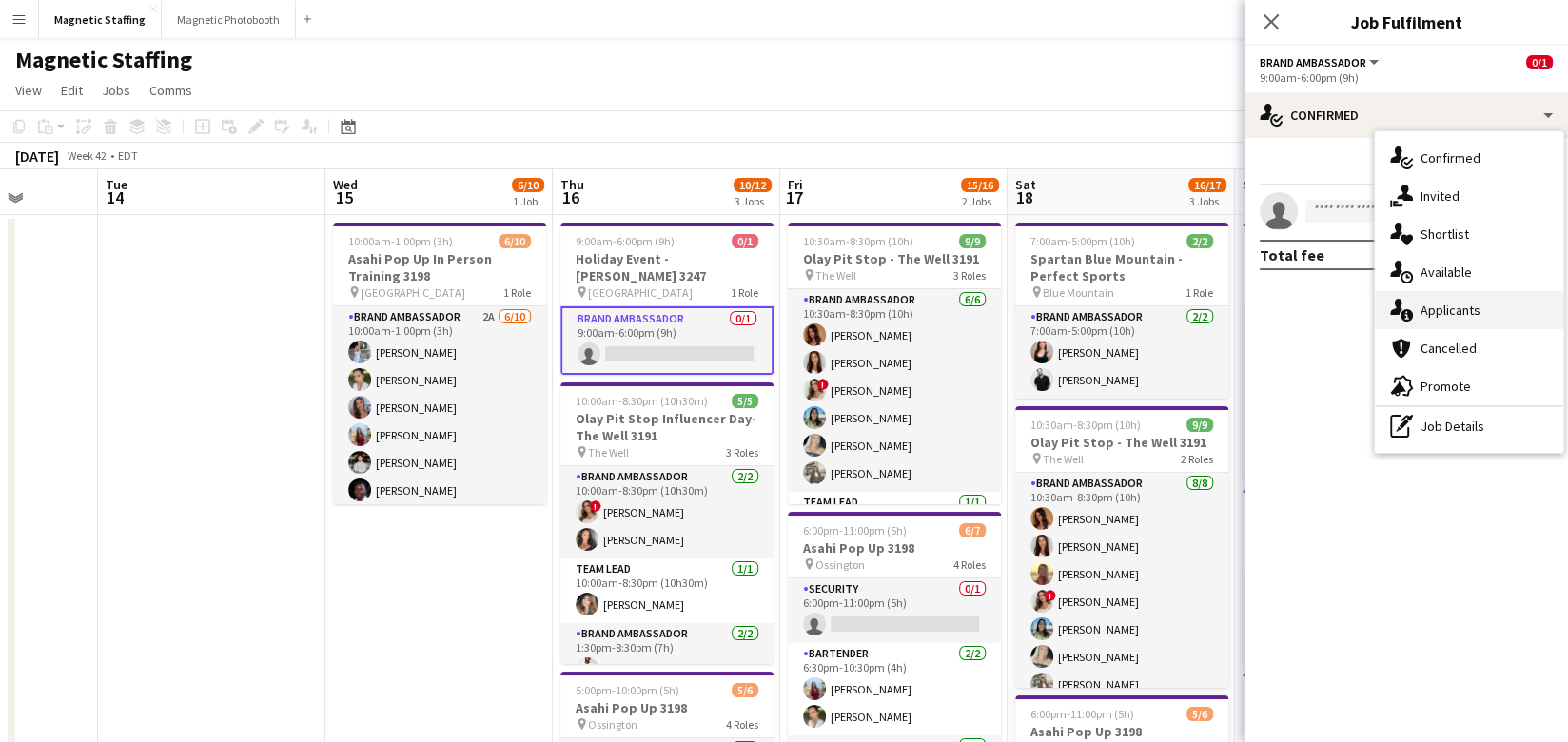
click at [1420, 310] on span "Applicants" at bounding box center [1450, 310] width 60 height 18
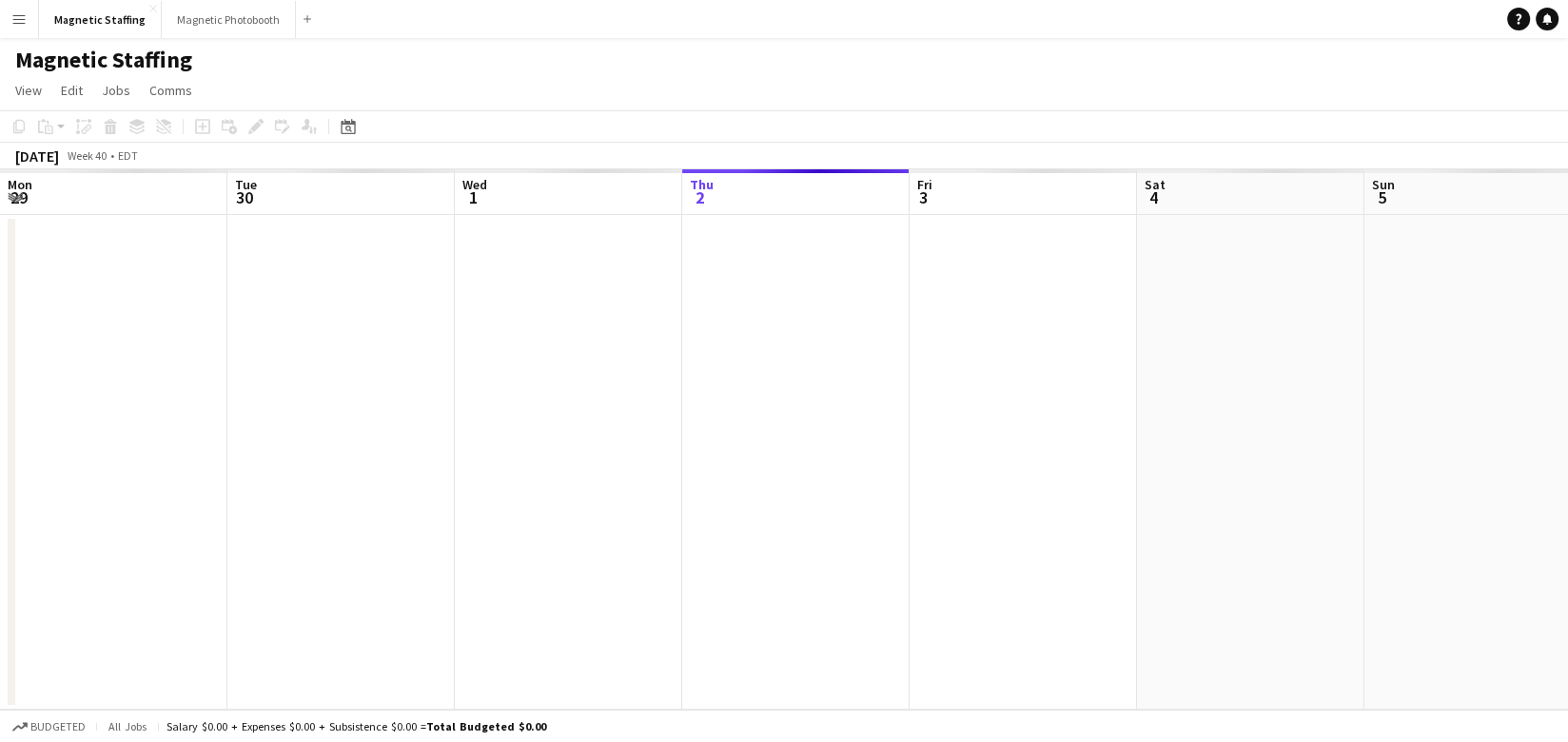
scroll to position [0, 453]
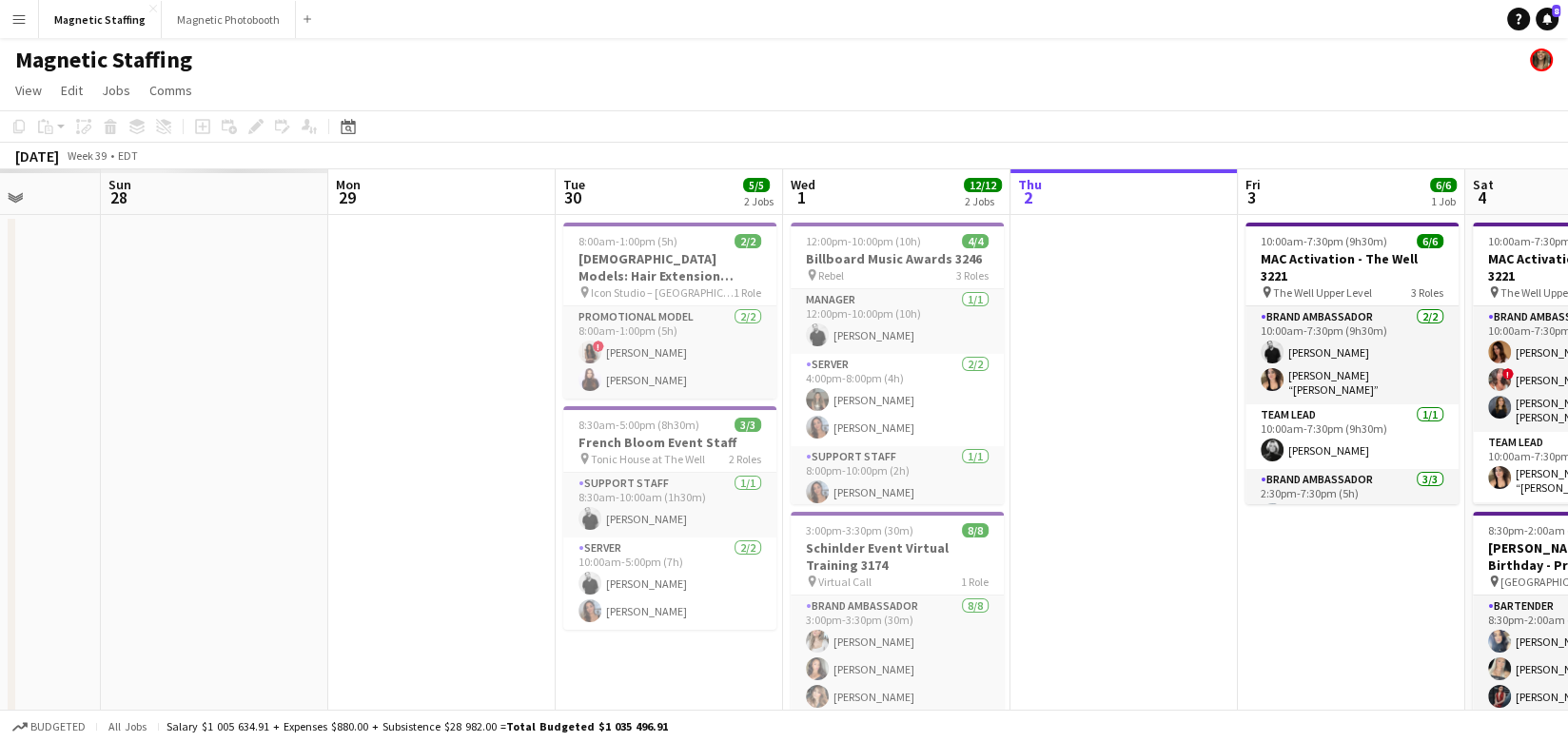
drag, startPoint x: 306, startPoint y: 450, endPoint x: 1163, endPoint y: 386, distance: 859.4
click at [1167, 386] on app-calendar-viewport "Fri 26 Sat 27 Sun 28 Mon 29 Tue 30 5/5 2 Jobs Wed 1 12/12 2 Jobs Thu 2 Fri 3 6/…" at bounding box center [784, 617] width 1568 height 895
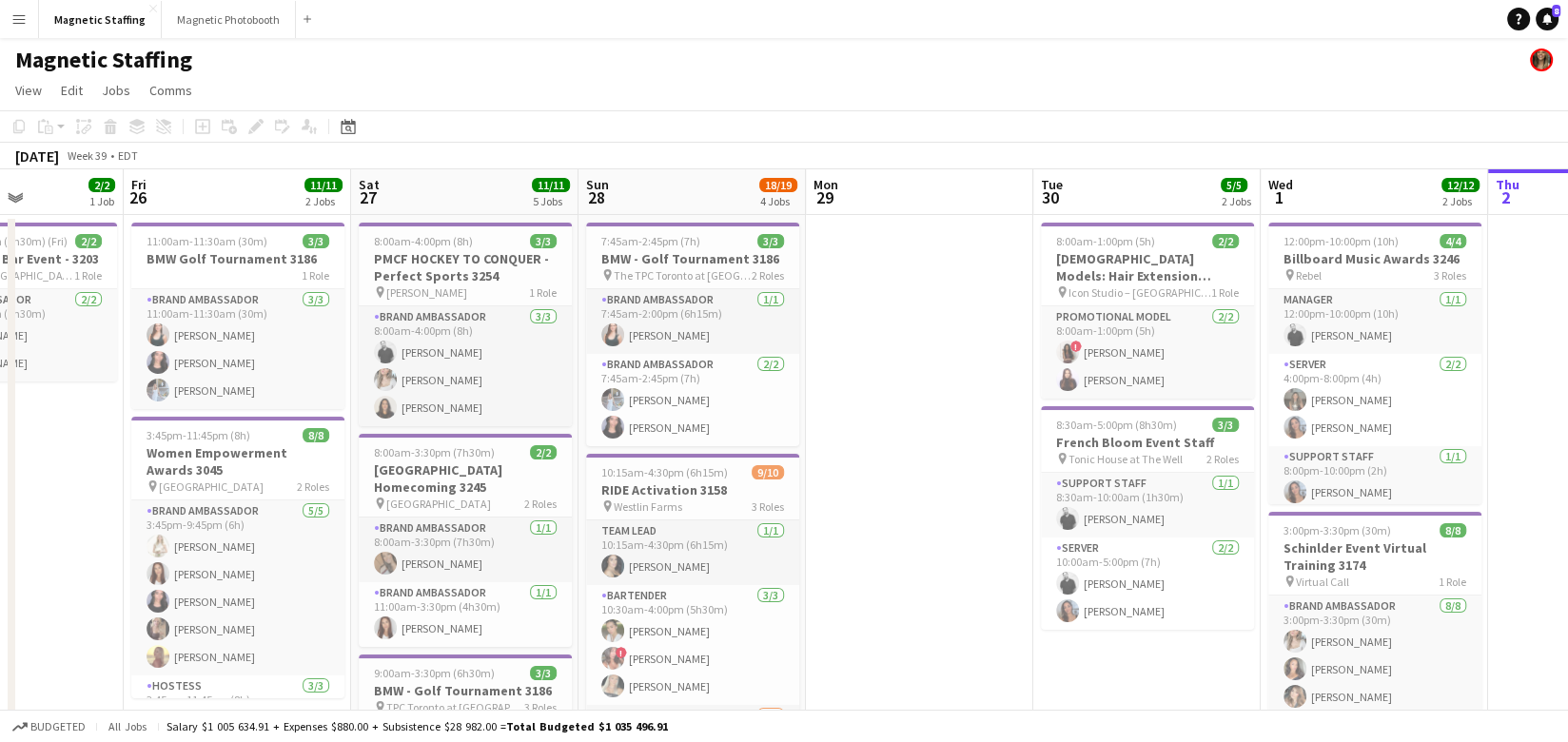
scroll to position [0, 528]
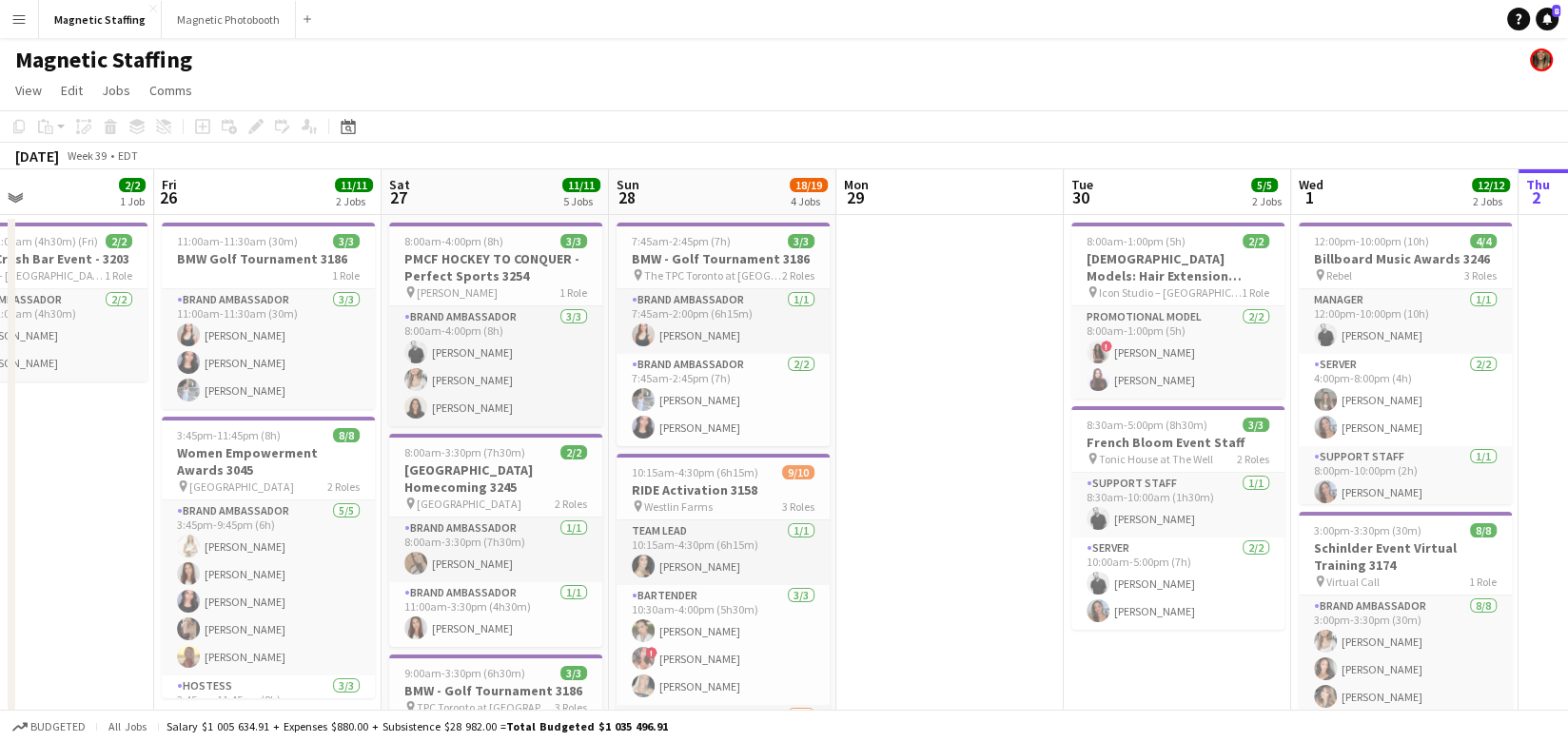
drag, startPoint x: 459, startPoint y: 487, endPoint x: 889, endPoint y: 471, distance: 430.3
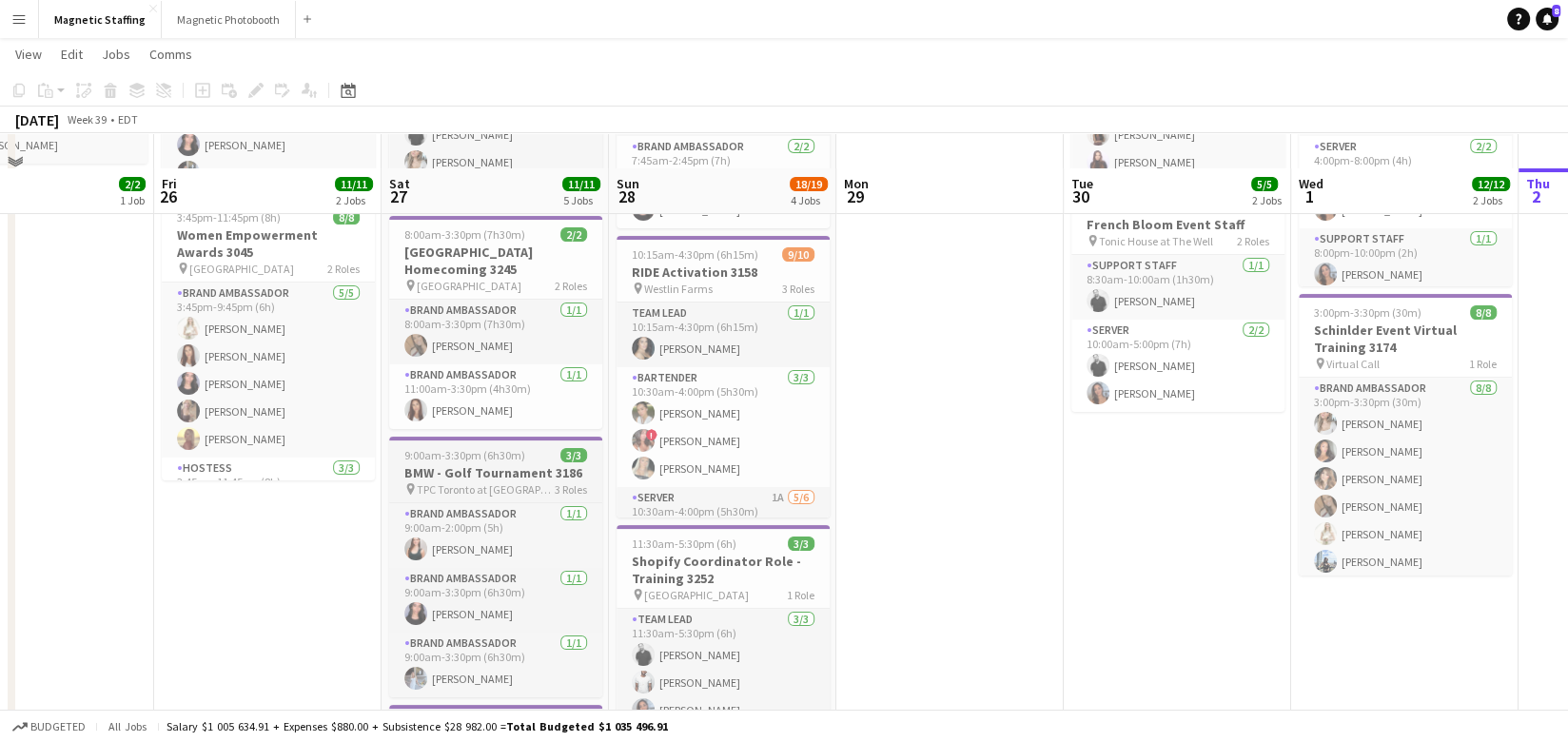
scroll to position [251, 0]
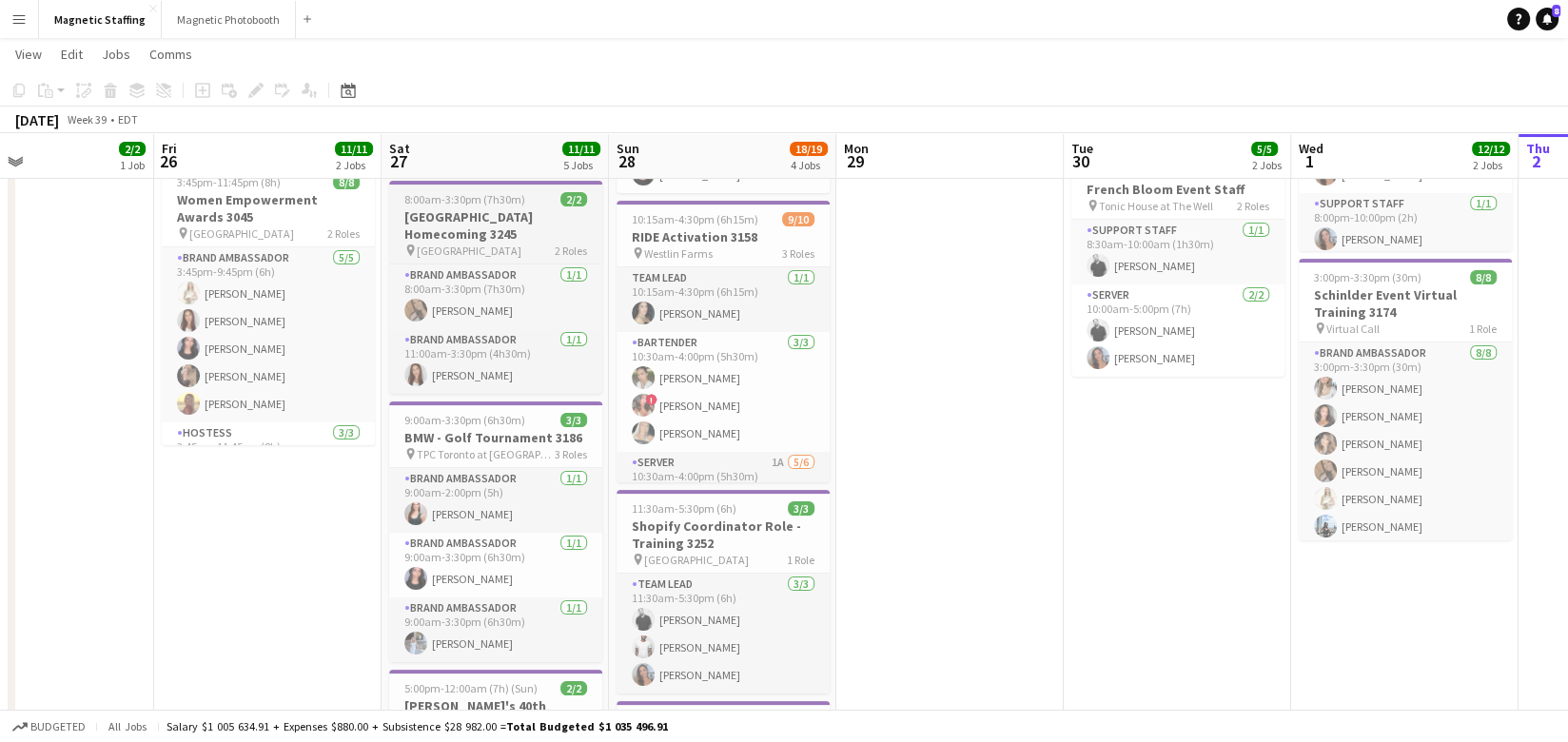
click at [450, 216] on h3 "[GEOGRAPHIC_DATA] Homecoming 3245" at bounding box center [495, 225] width 213 height 34
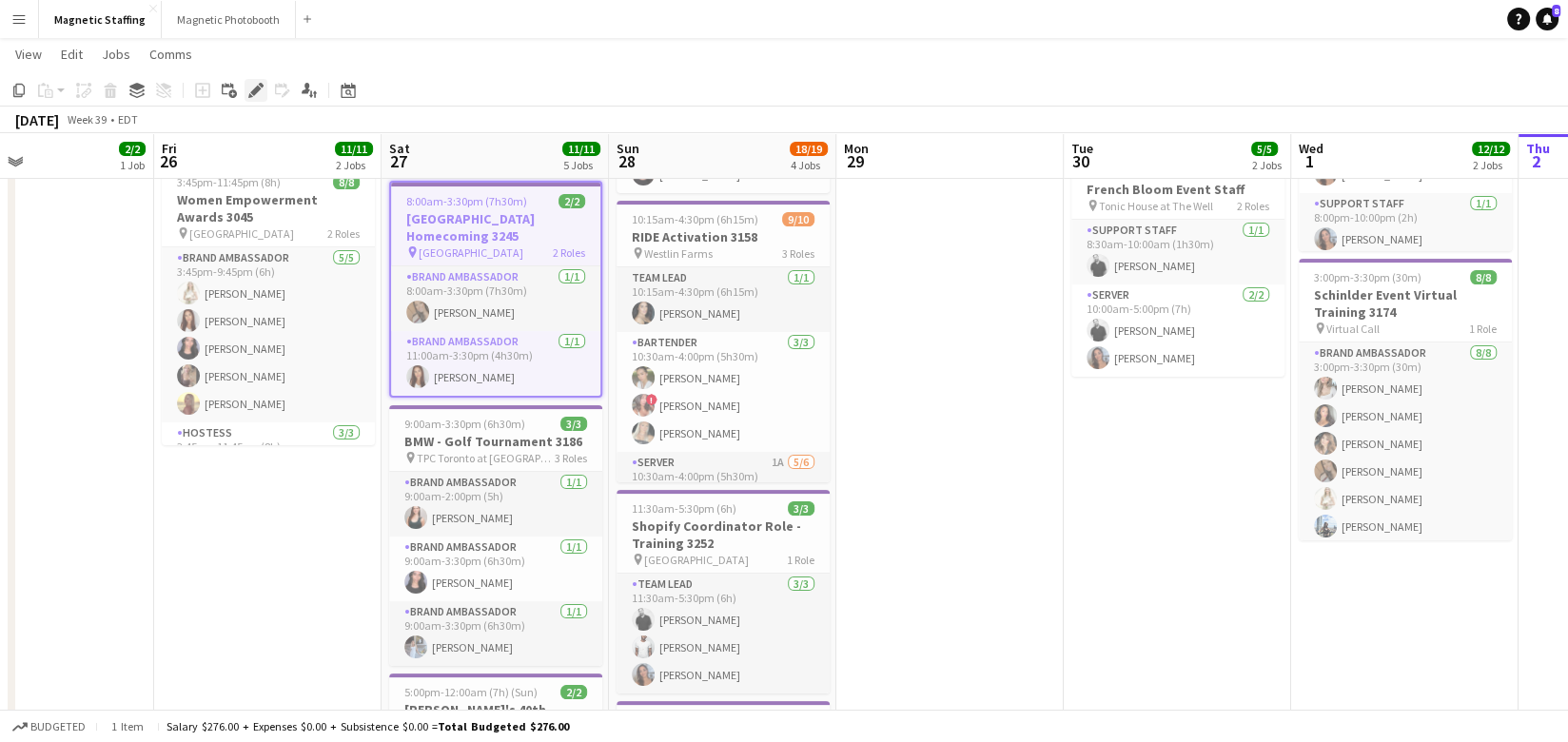
click at [253, 87] on icon "Edit" at bounding box center [256, 90] width 16 height 16
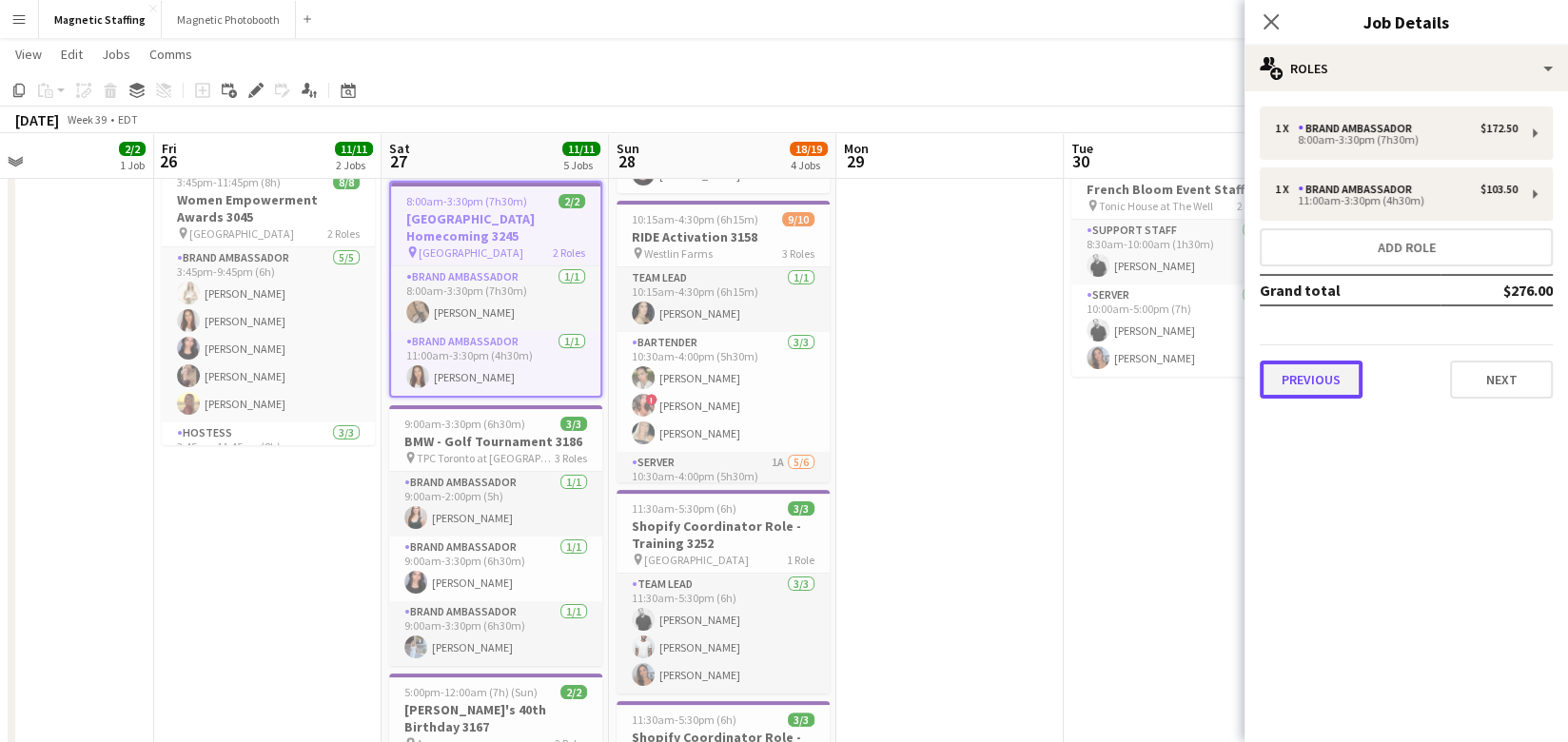
click at [1332, 383] on button "Previous" at bounding box center [1311, 379] width 103 height 38
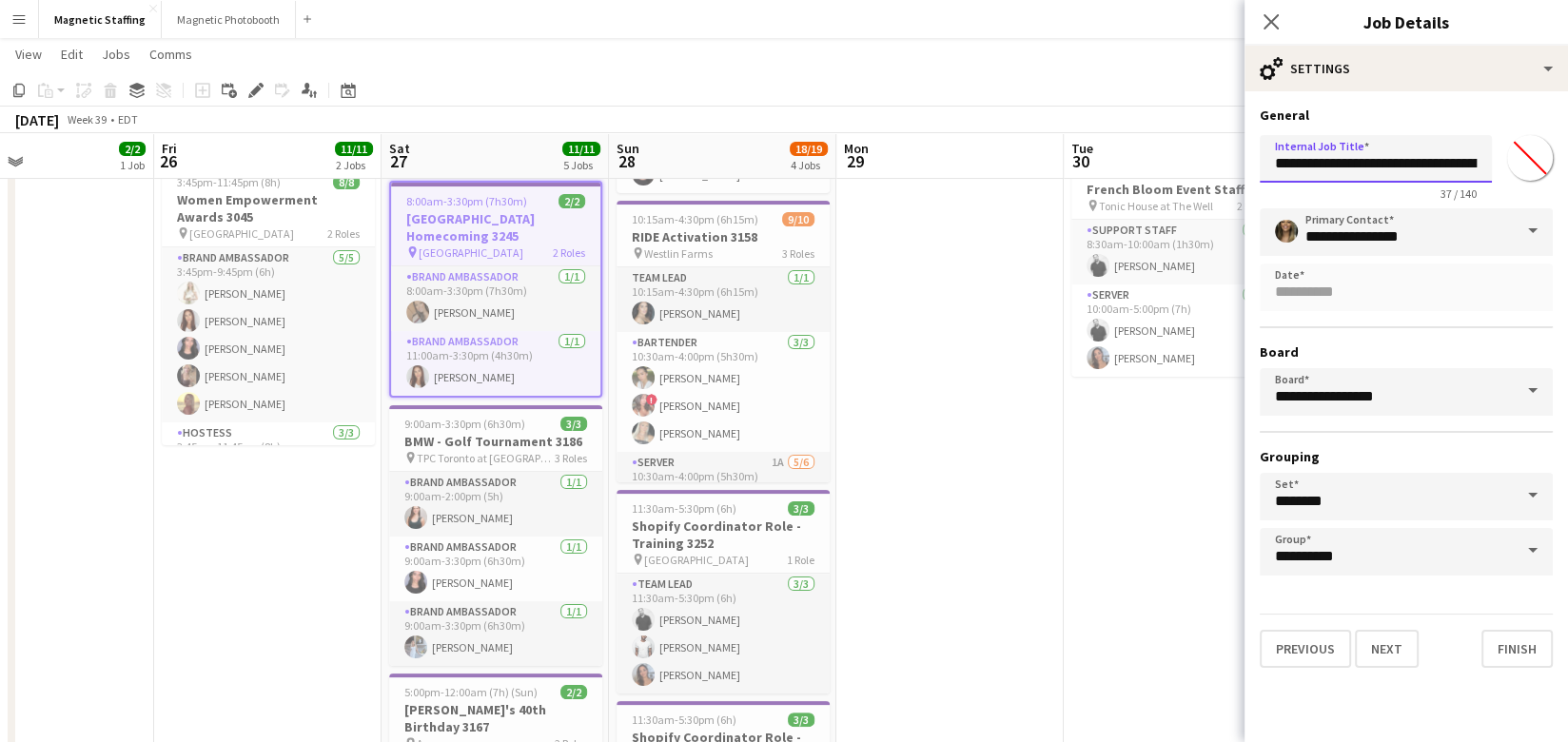
click at [1460, 162] on input "**********" at bounding box center [1375, 159] width 232 height 48
type input "**********"
click at [1510, 643] on button "Finish" at bounding box center [1516, 648] width 71 height 38
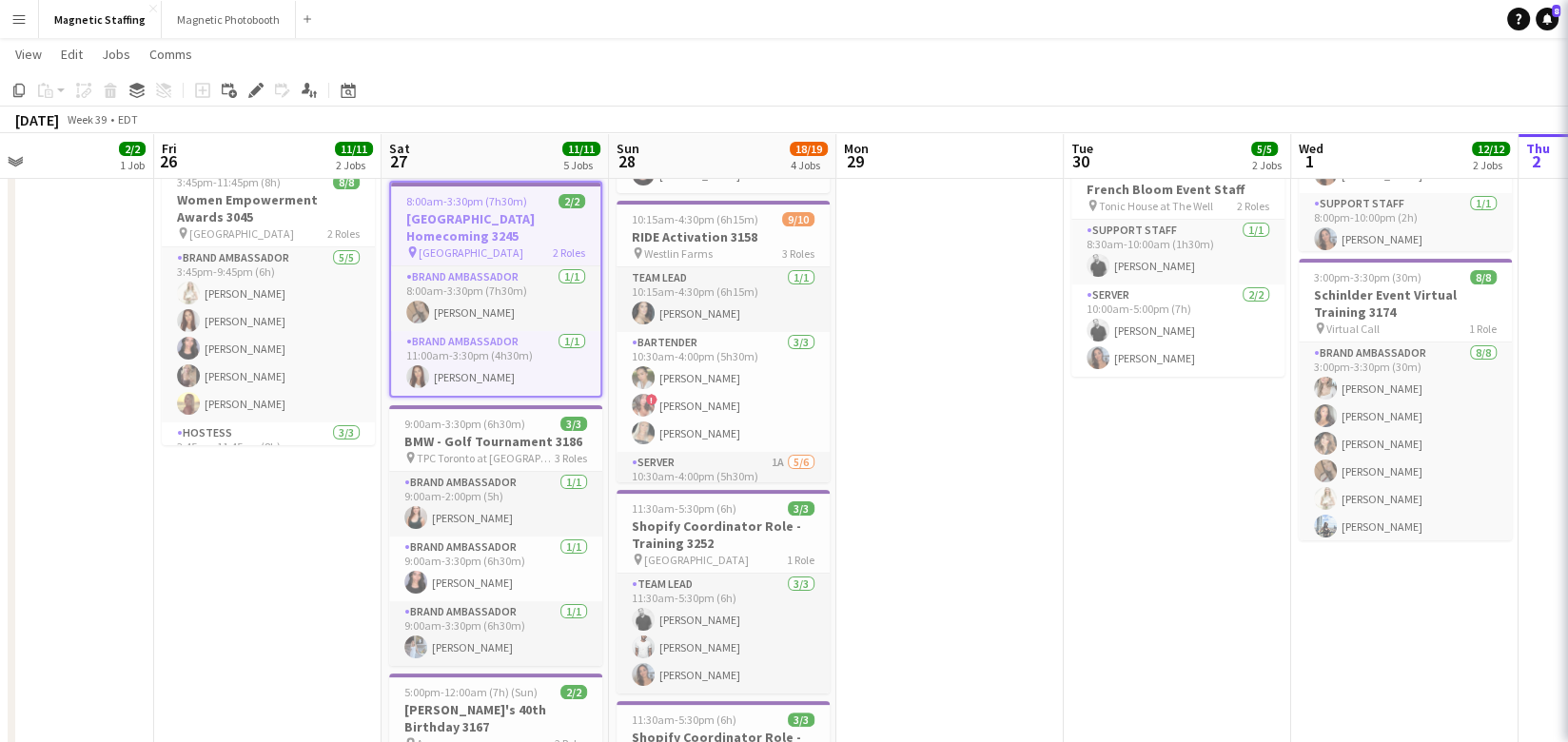
scroll to position [0, 0]
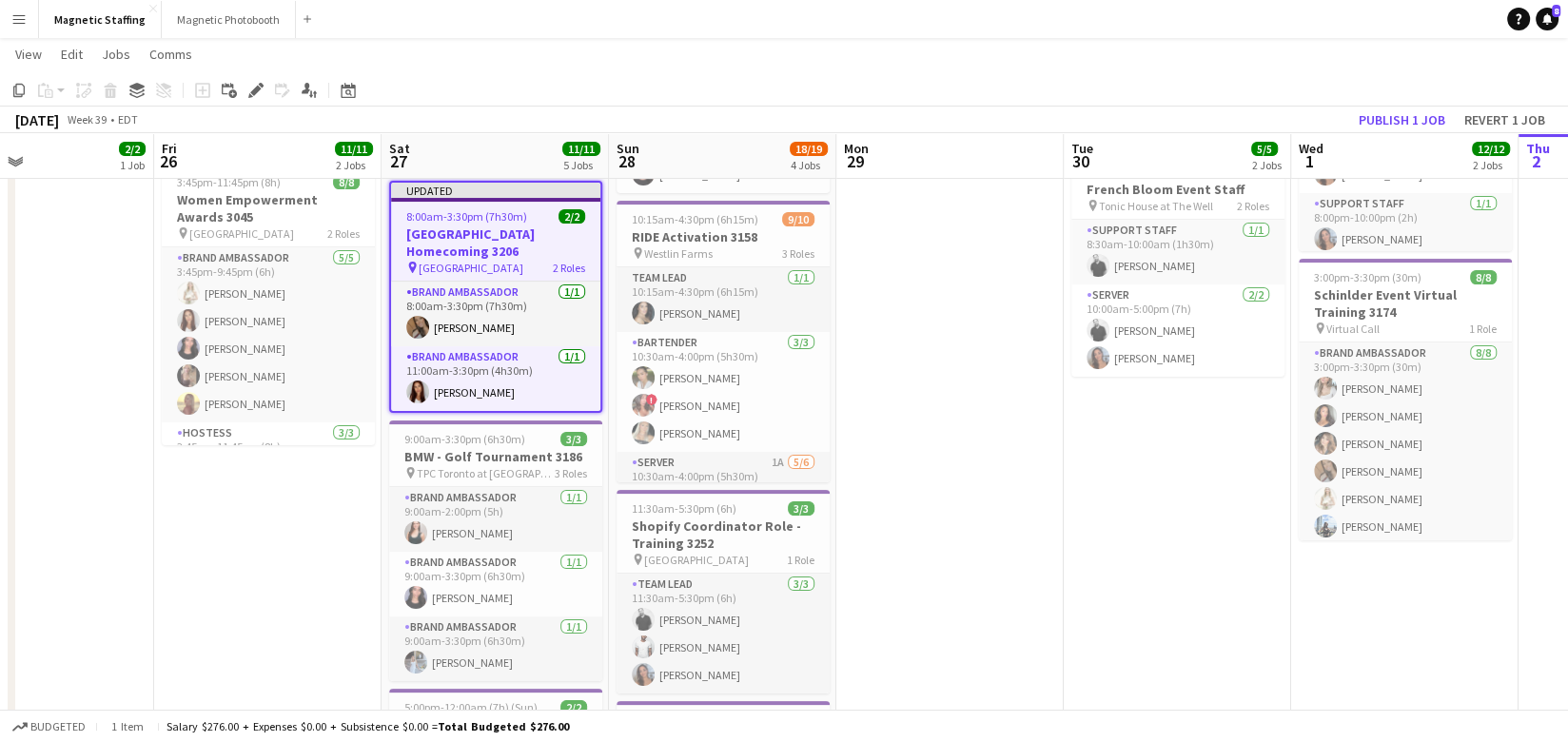
click at [1159, 580] on app-date-cell "8:00am-1:00pm (5h) 2/2 Female Models: Hair Extension Models | 3321 pin Icon Stu…" at bounding box center [1177, 531] width 228 height 1139
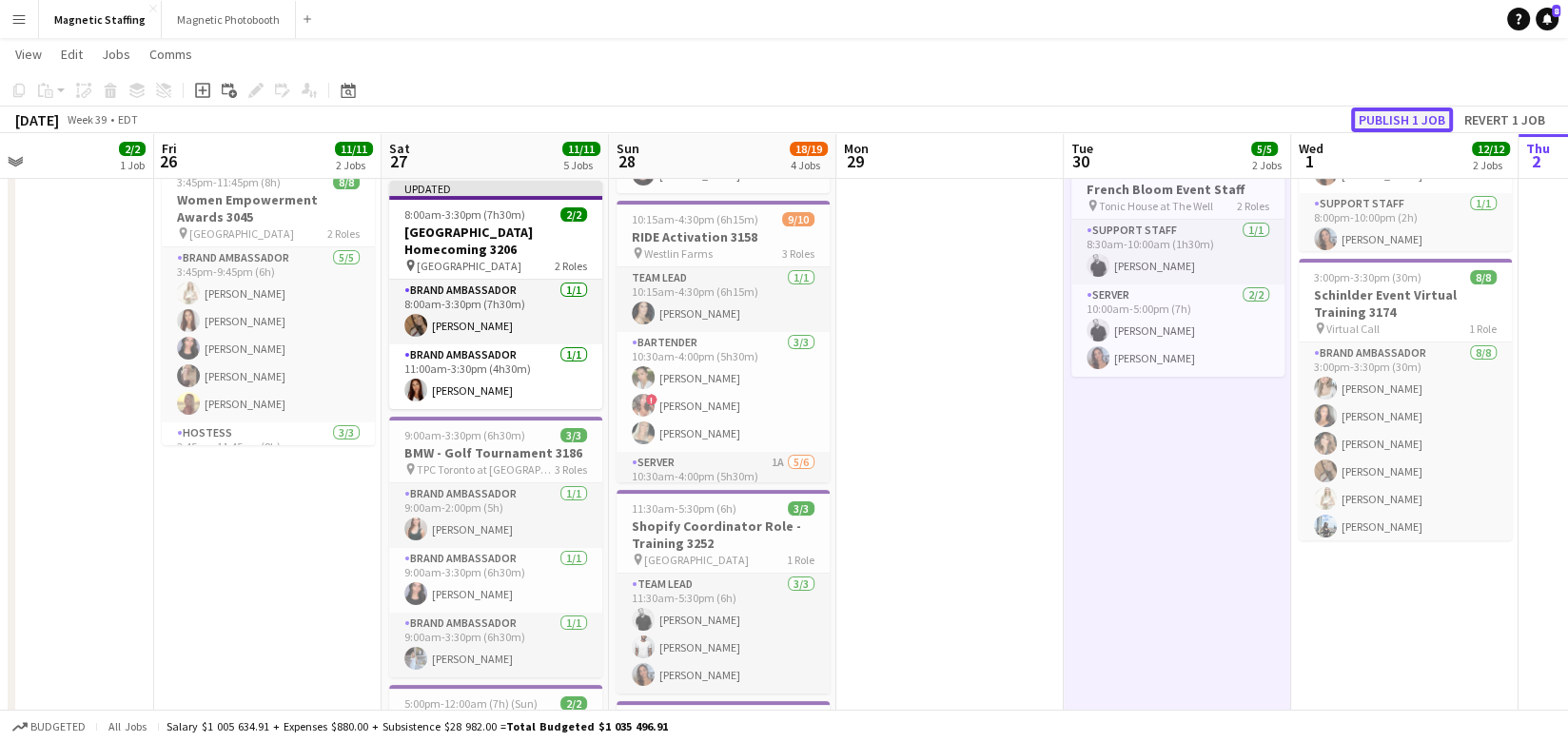
click at [1404, 124] on button "Publish 1 job" at bounding box center [1402, 119] width 102 height 24
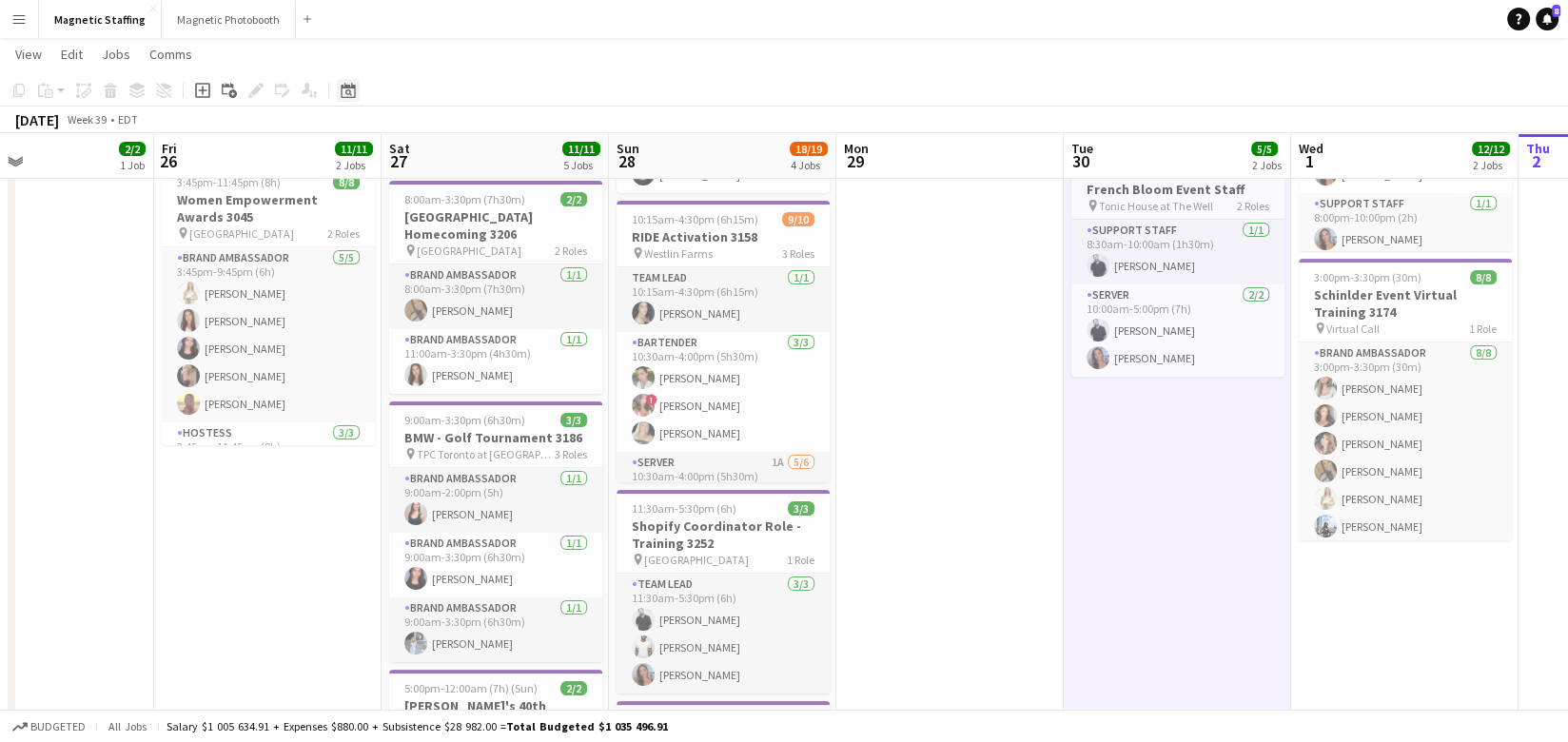
click at [344, 95] on icon "Date picker" at bounding box center [348, 90] width 16 height 16
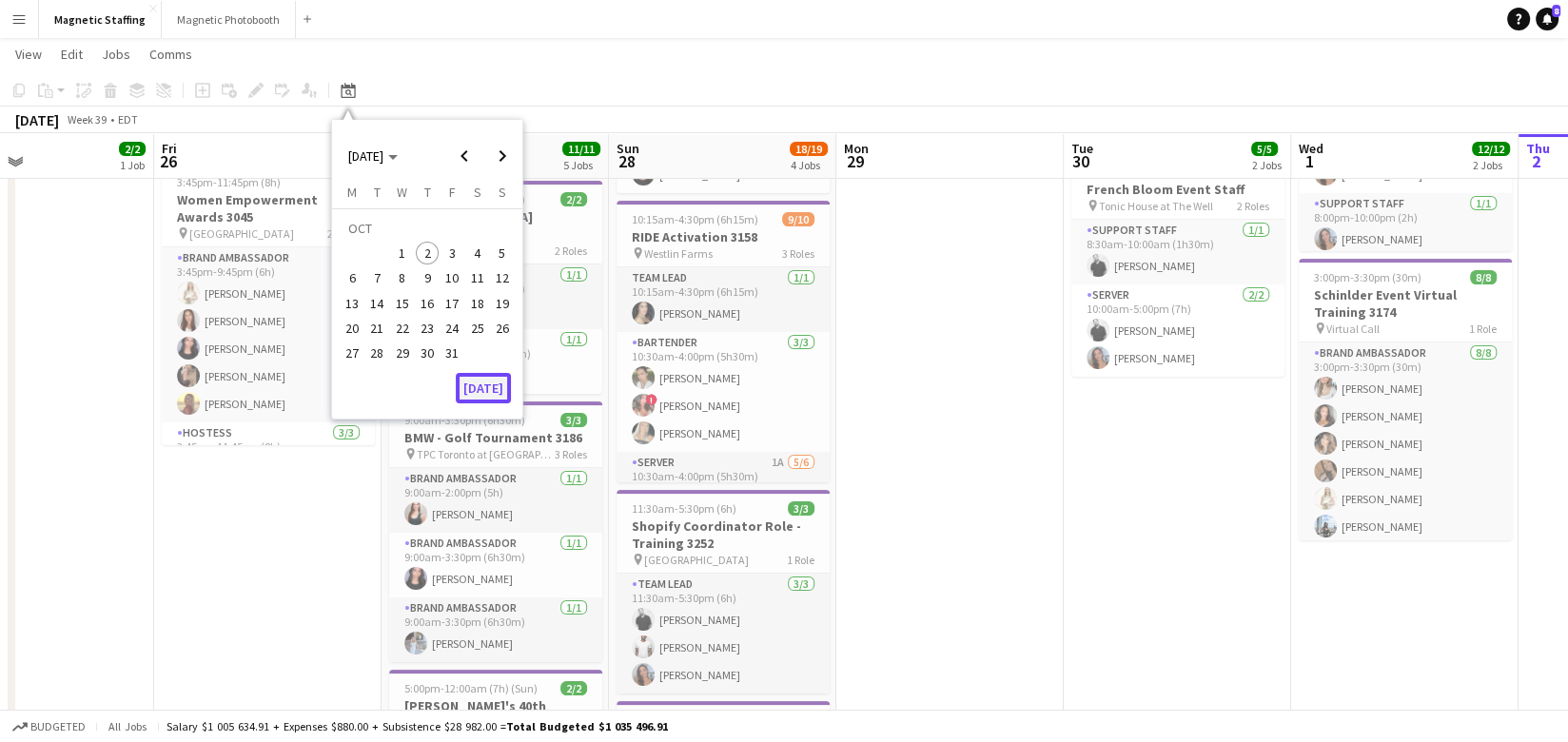
click at [487, 390] on button "[DATE]" at bounding box center [482, 387] width 55 height 30
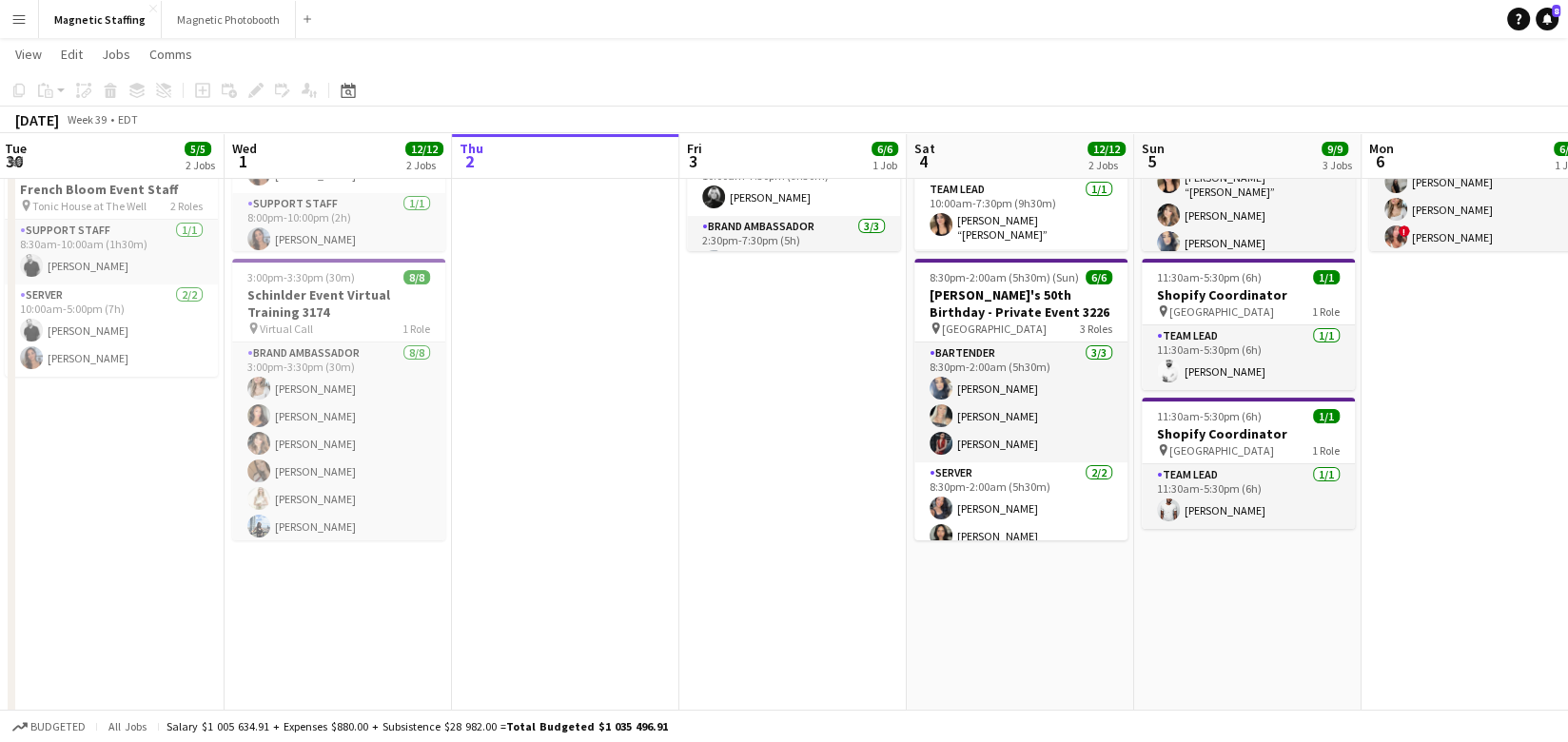
drag, startPoint x: 1182, startPoint y: 456, endPoint x: 185, endPoint y: 497, distance: 997.8
click at [186, 499] on app-calendar-viewport "Sat 27 11/11 5 Jobs Sun 28 18/19 4 Jobs Mon 29 Tue 30 5/5 2 Jobs Wed 1 12/12 2 …" at bounding box center [784, 506] width 1568 height 1365
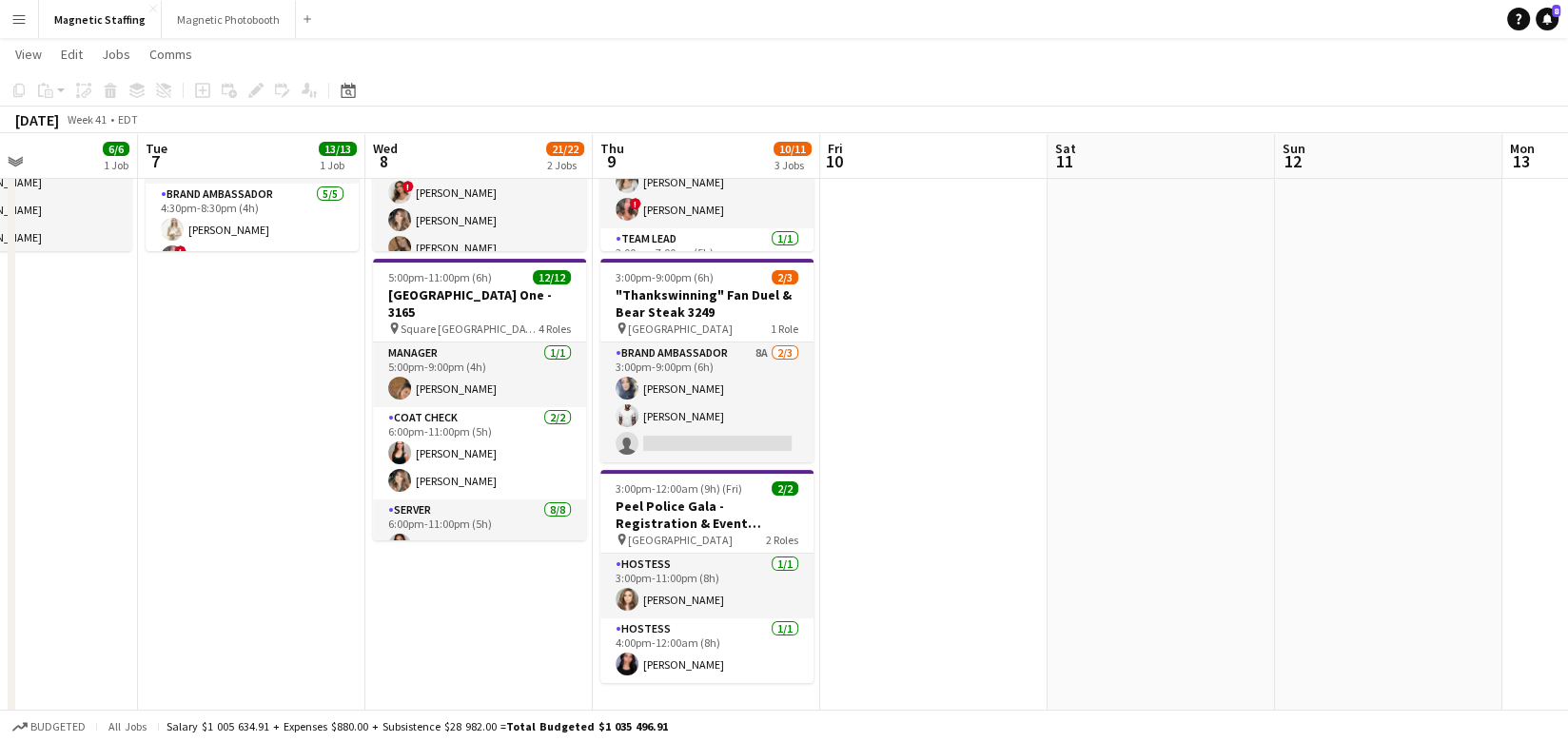
drag, startPoint x: 812, startPoint y: 490, endPoint x: 380, endPoint y: 491, distance: 432.0
click at [381, 491] on app-calendar-viewport "Sat 4 12/12 2 Jobs Sun 5 9/9 3 Jobs Mon 6 6/6 1 Job Tue 7 13/13 1 Job Wed 8 21/…" at bounding box center [784, 506] width 1568 height 1365
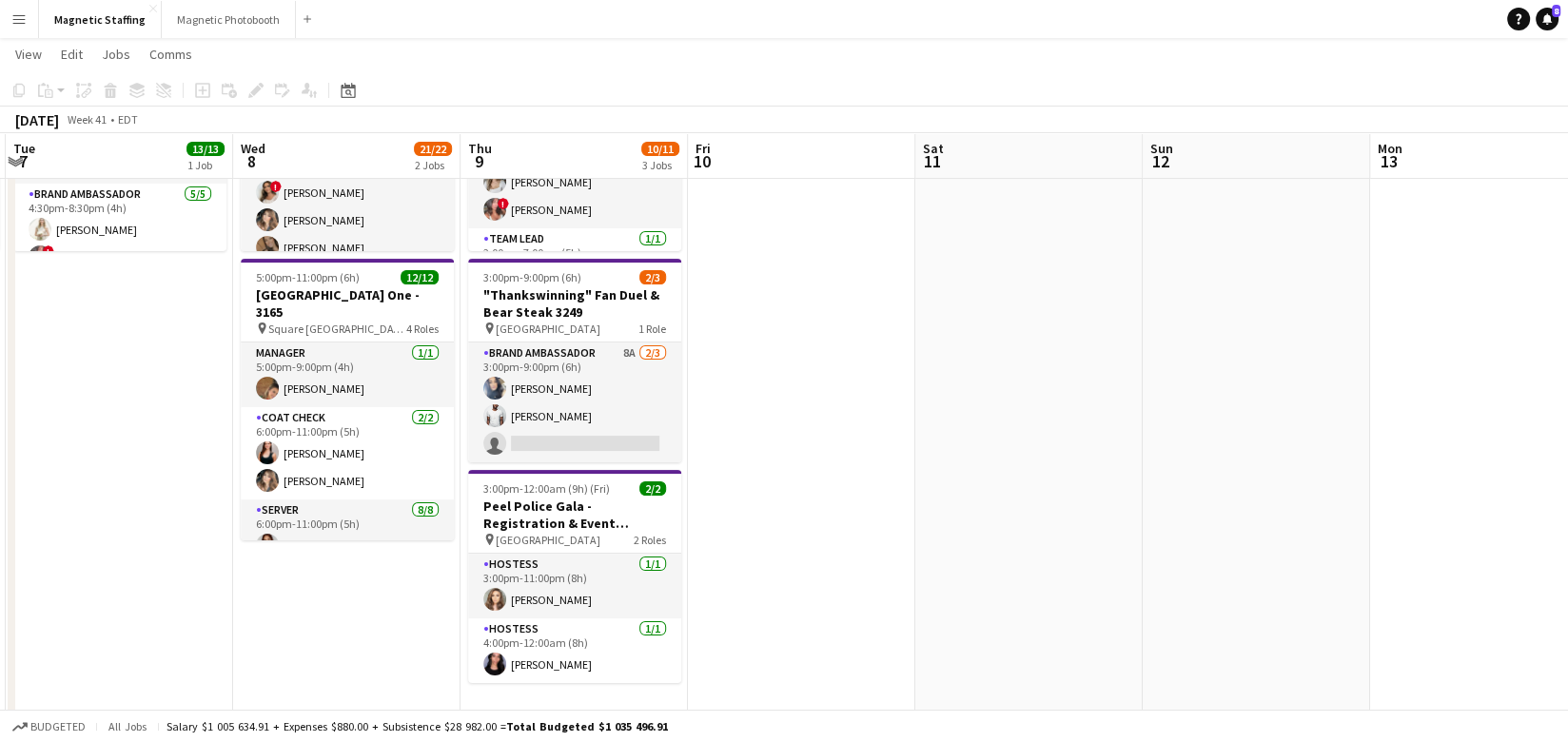
click at [710, 406] on app-date-cell at bounding box center [802, 531] width 228 height 1139
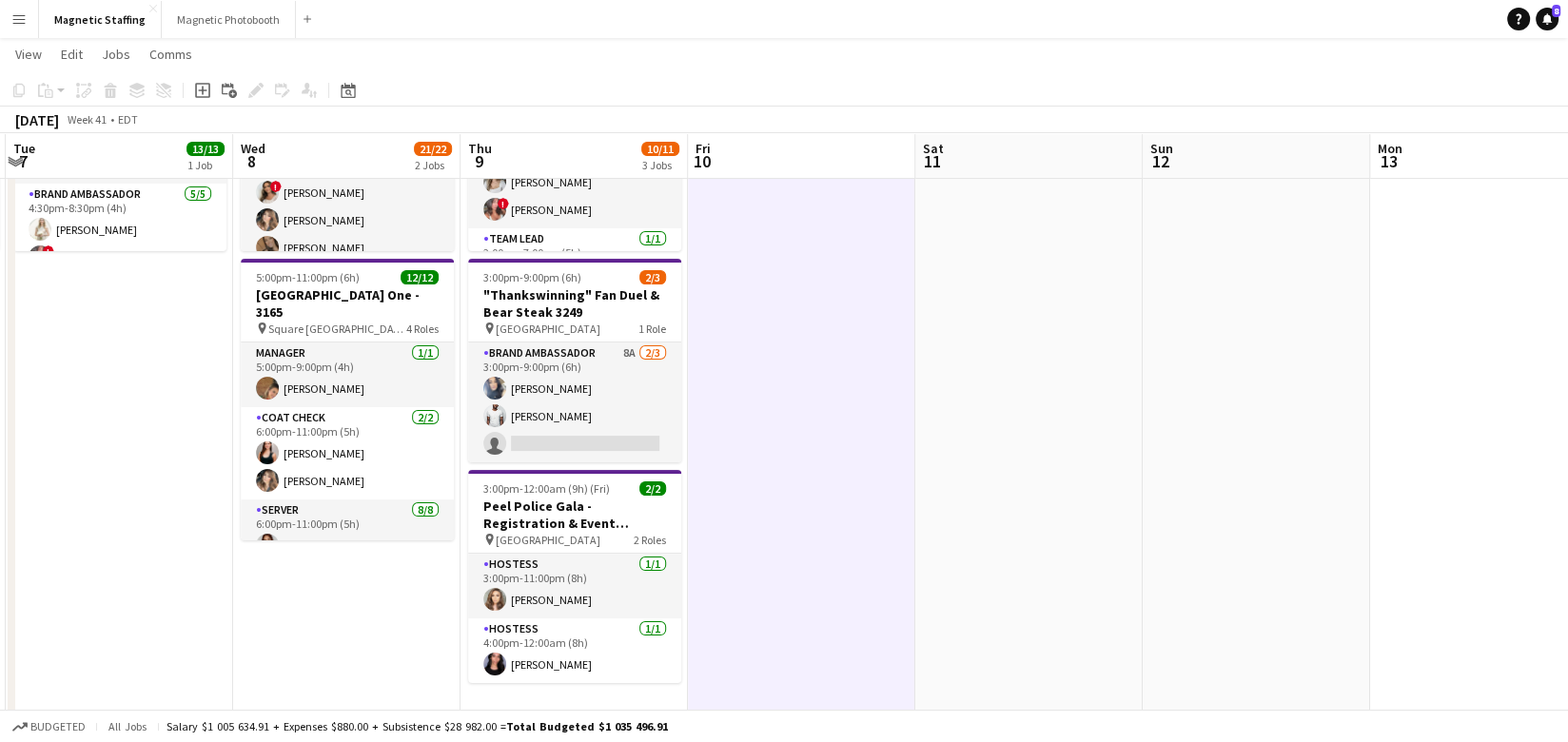
drag, startPoint x: 564, startPoint y: 430, endPoint x: 1228, endPoint y: 203, distance: 701.7
click at [564, 430] on app-card-role "Brand Ambassador 8A 2/3 3:00pm-9:00pm (6h) Malin Keo Juvon Taylor single-neutra…" at bounding box center [574, 402] width 213 height 120
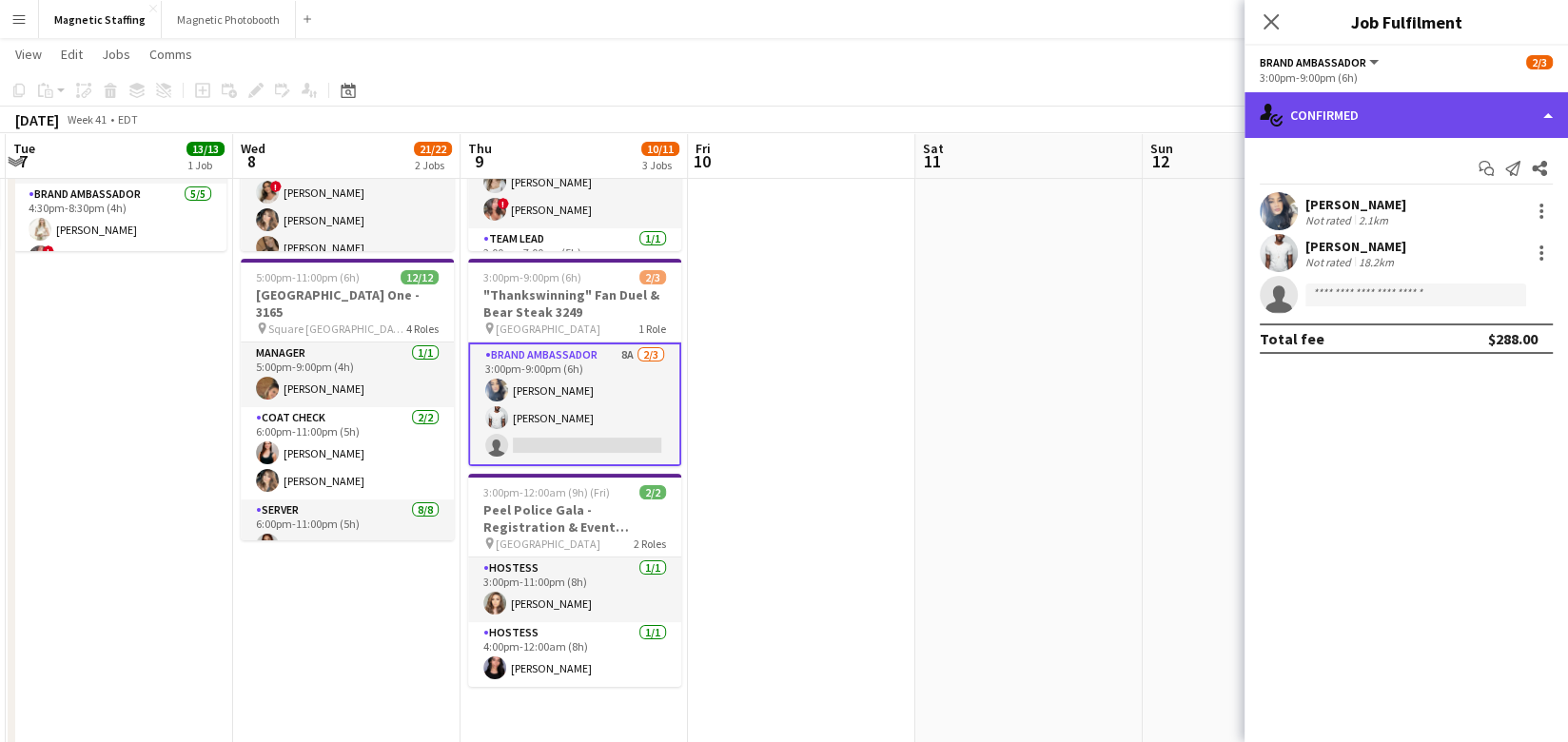
click at [1484, 111] on div "single-neutral-actions-check-2 Confirmed" at bounding box center [1406, 115] width 323 height 46
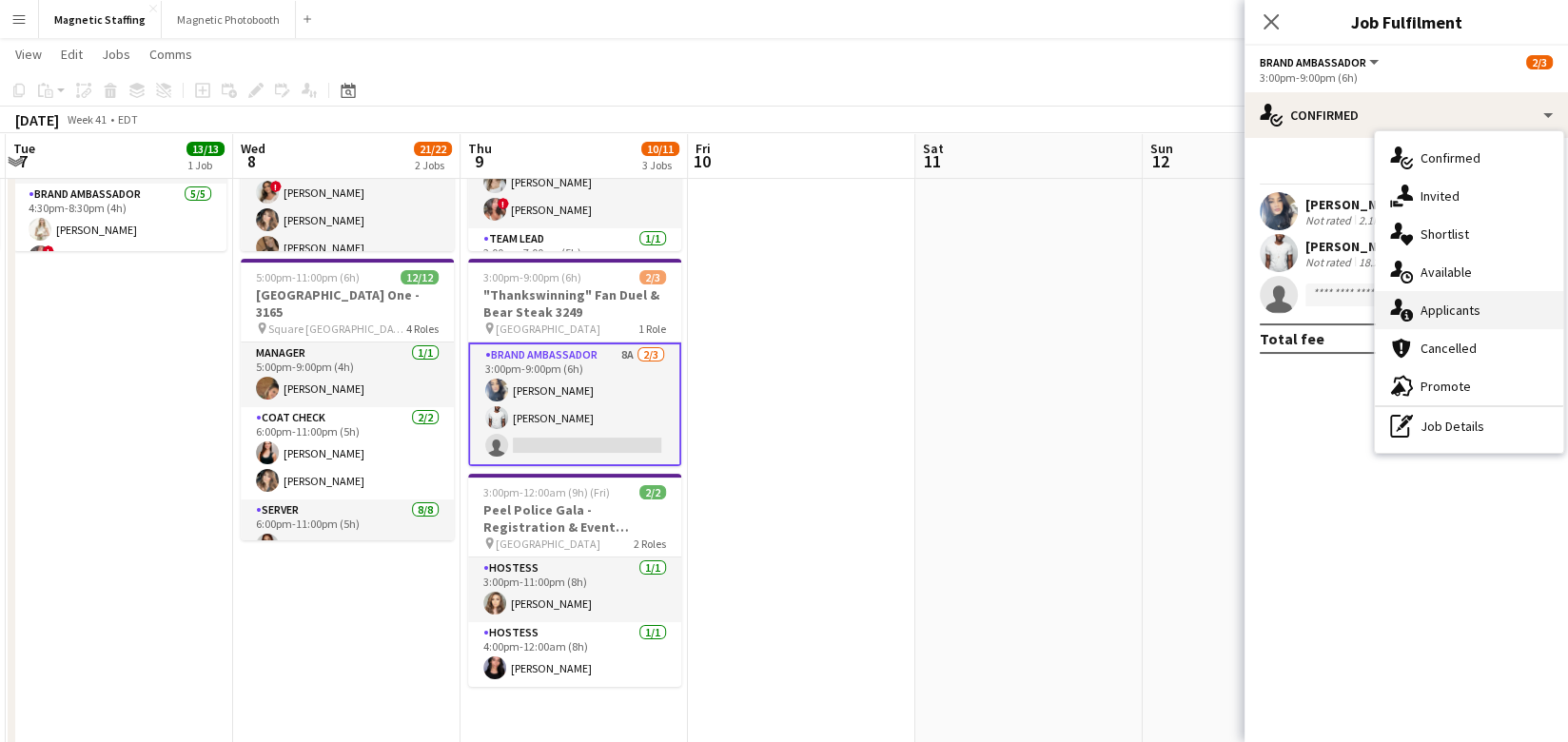
click at [1434, 318] on div "single-neutral-actions-information Applicants" at bounding box center [1469, 309] width 189 height 38
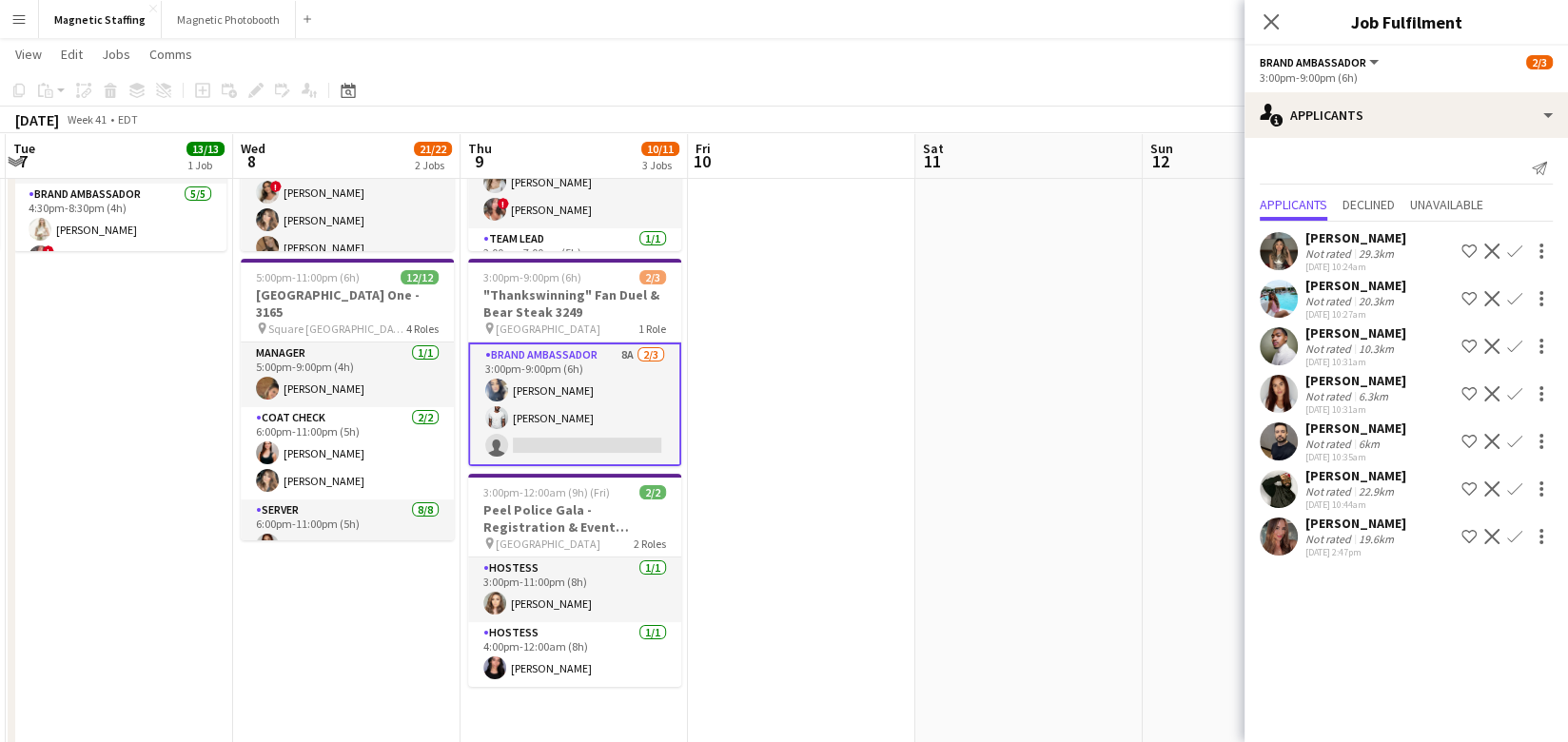
click at [1513, 541] on app-icon "Confirm" at bounding box center [1515, 537] width 16 height 16
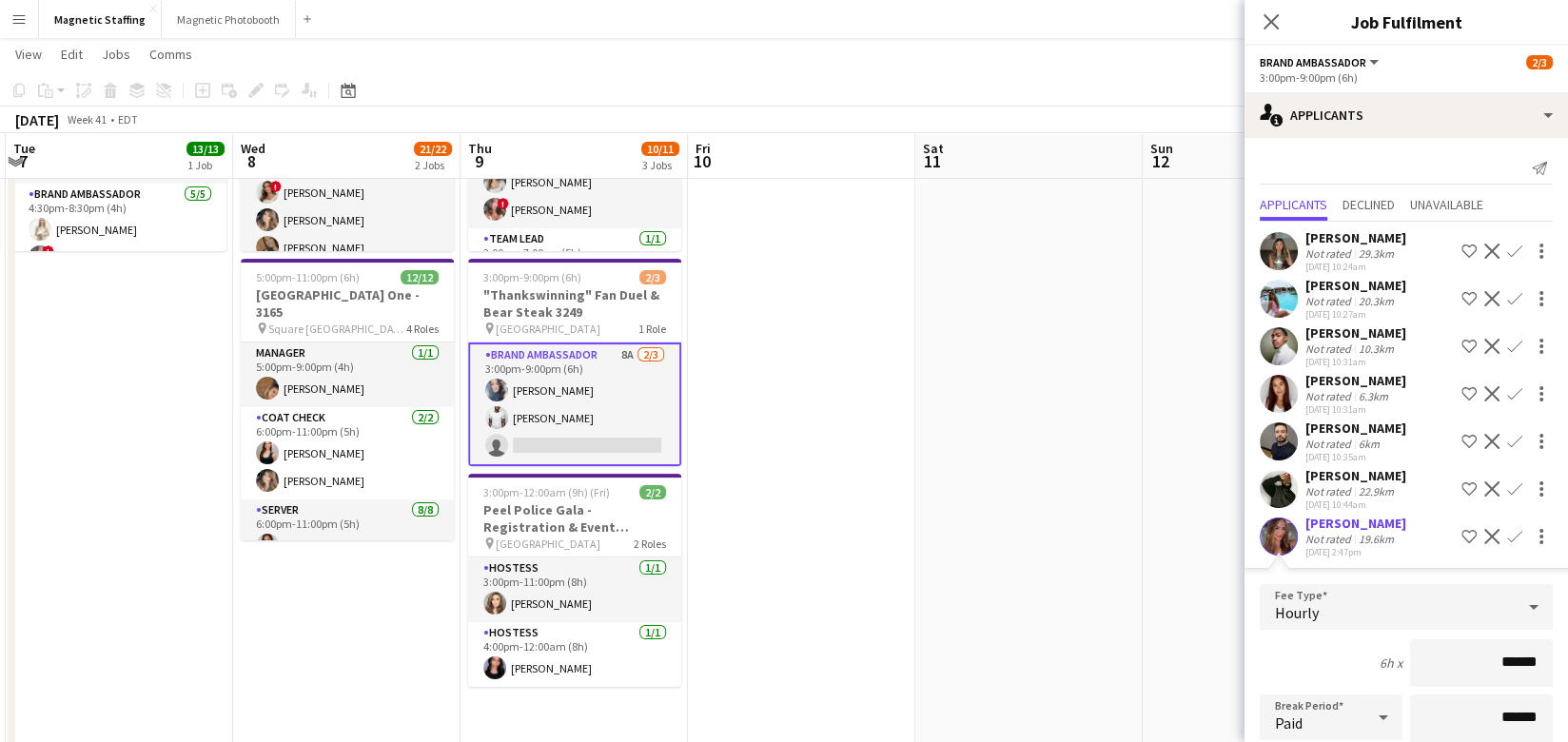
scroll to position [264, 0]
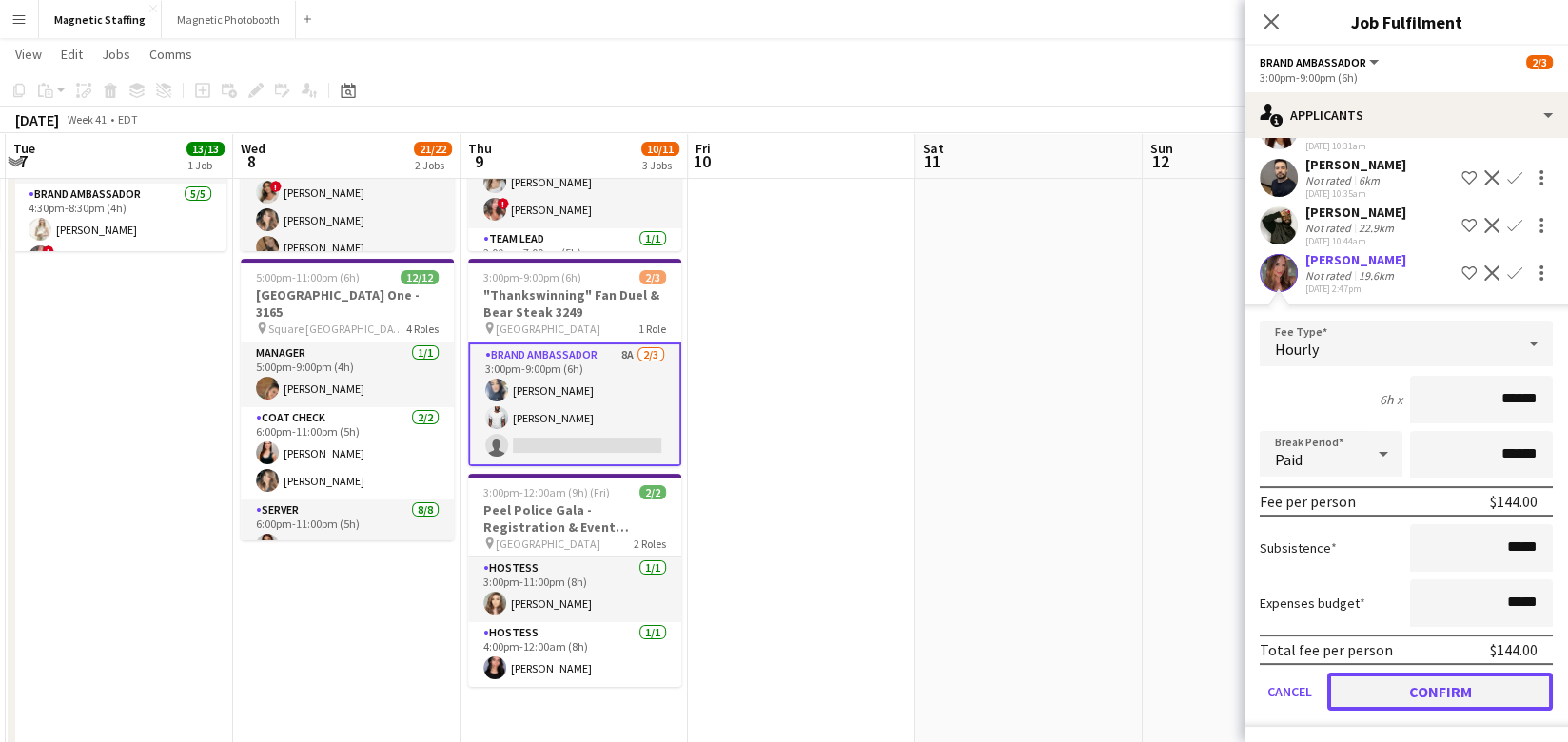
click at [1367, 696] on button "Confirm" at bounding box center [1440, 690] width 226 height 38
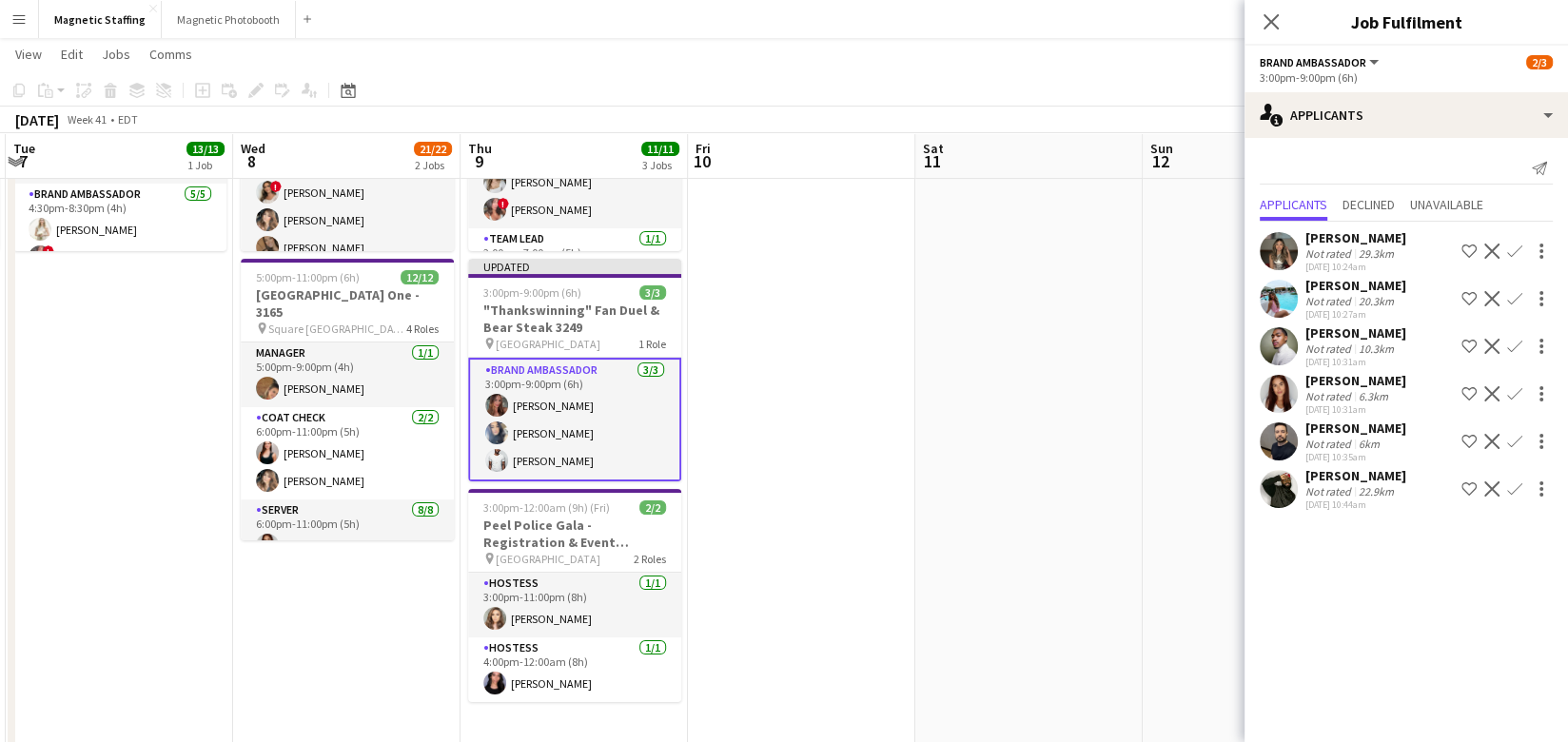
scroll to position [0, 0]
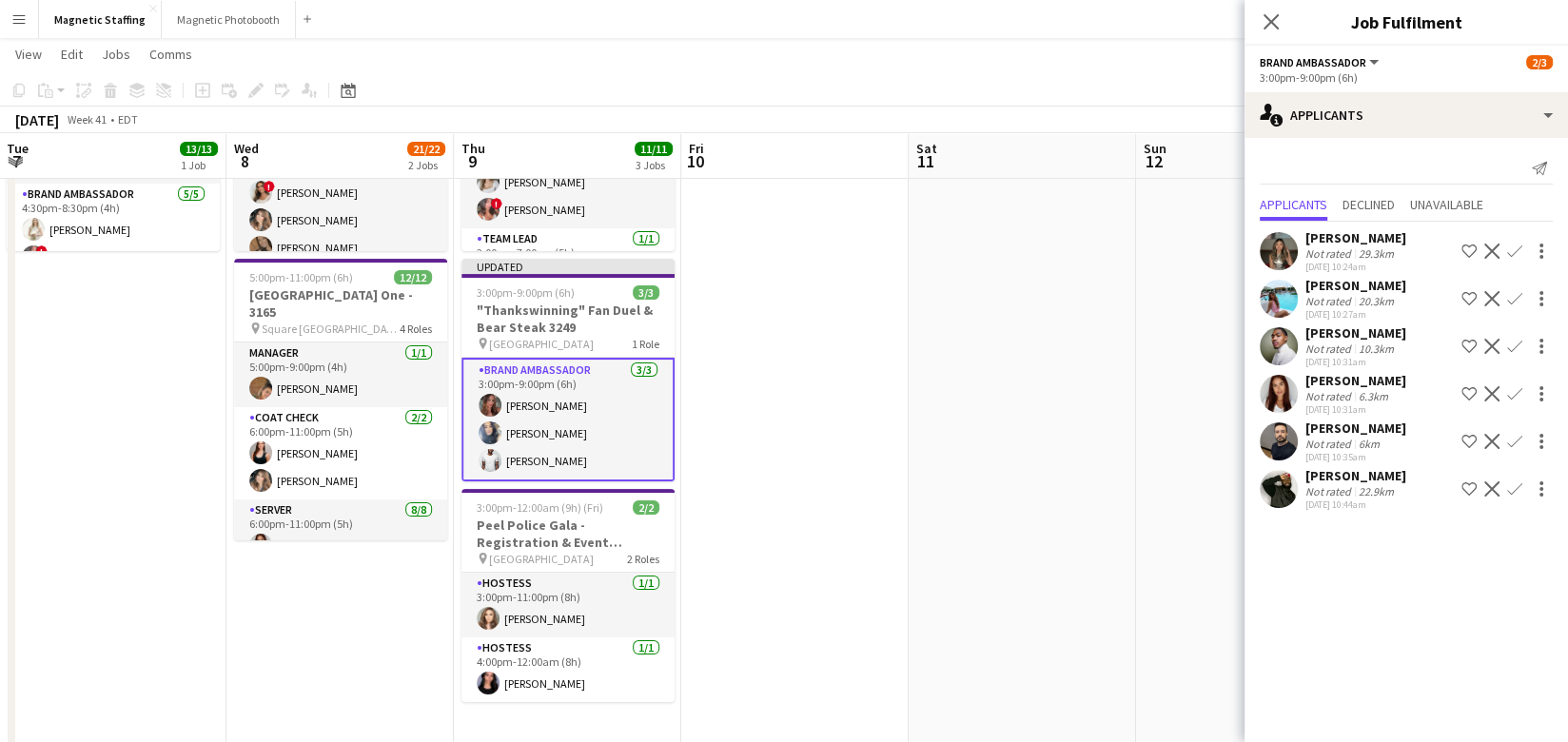
click at [1176, 545] on app-calendar-viewport "Sat 4 12/12 2 Jobs Sun 5 9/9 3 Jobs Mon 6 6/6 1 Job Tue 7 13/13 1 Job Wed 8 21/…" at bounding box center [784, 506] width 1568 height 1365
click at [1136, 214] on app-date-cell at bounding box center [1250, 531] width 228 height 1139
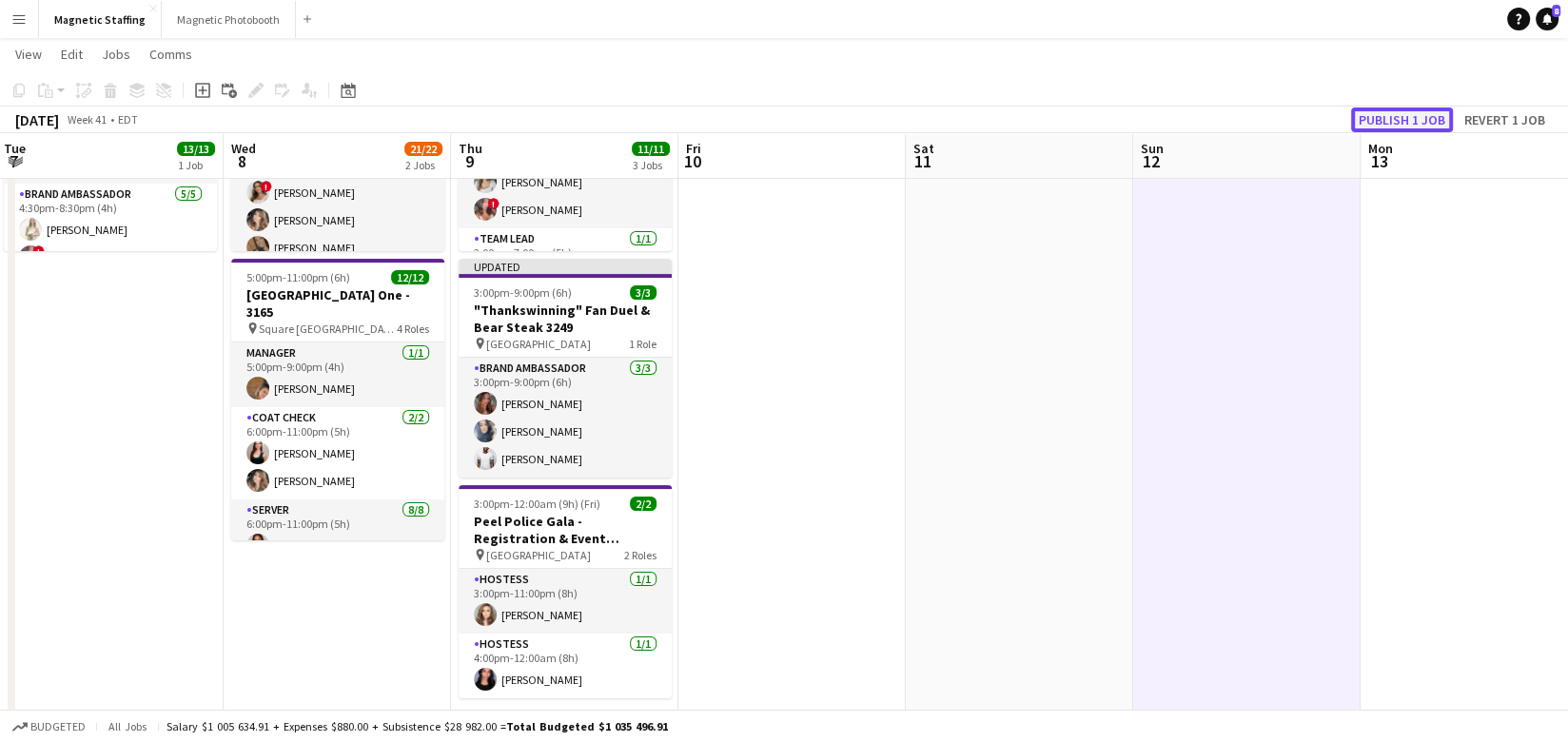
click at [1394, 120] on button "Publish 1 job" at bounding box center [1402, 119] width 102 height 24
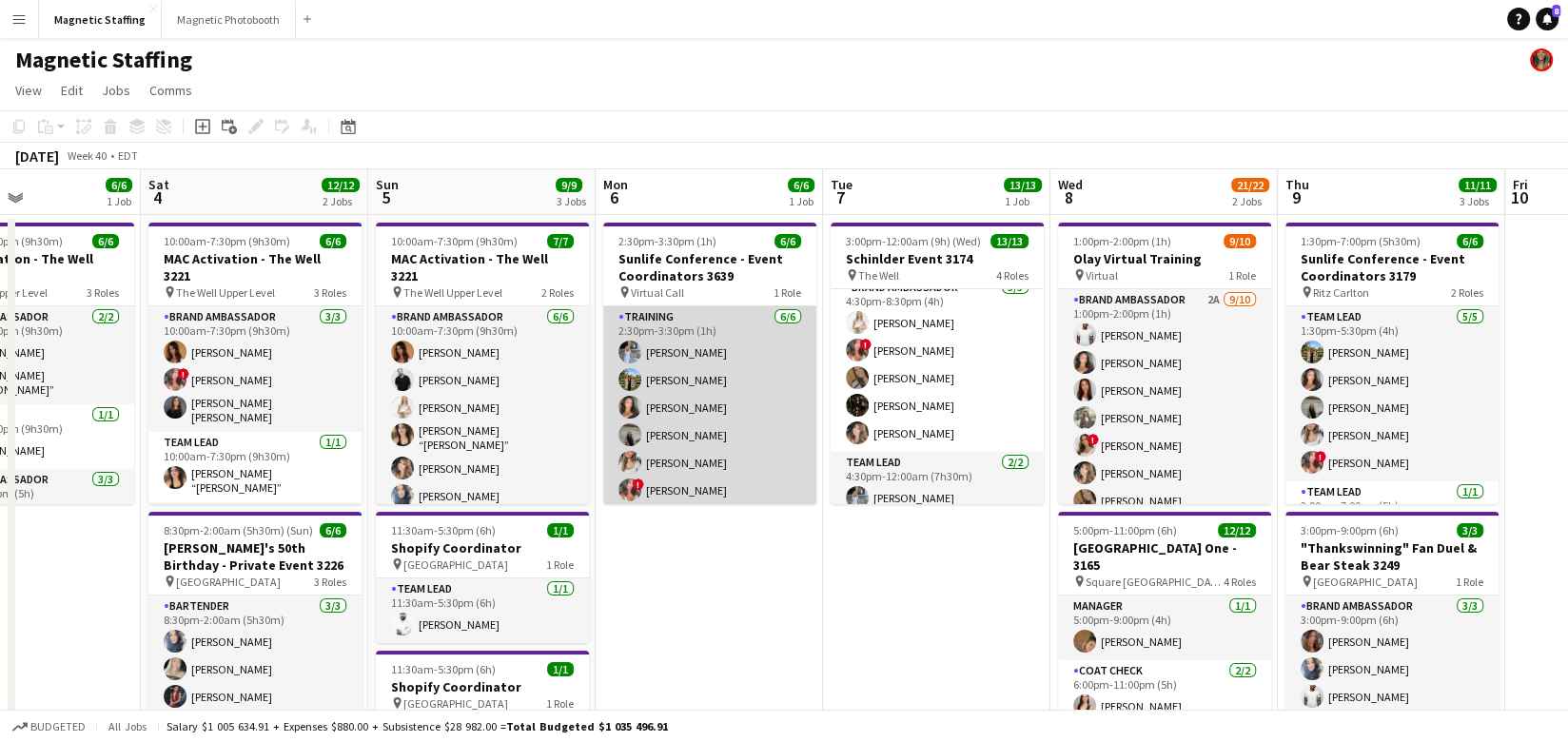
scroll to position [0, 622]
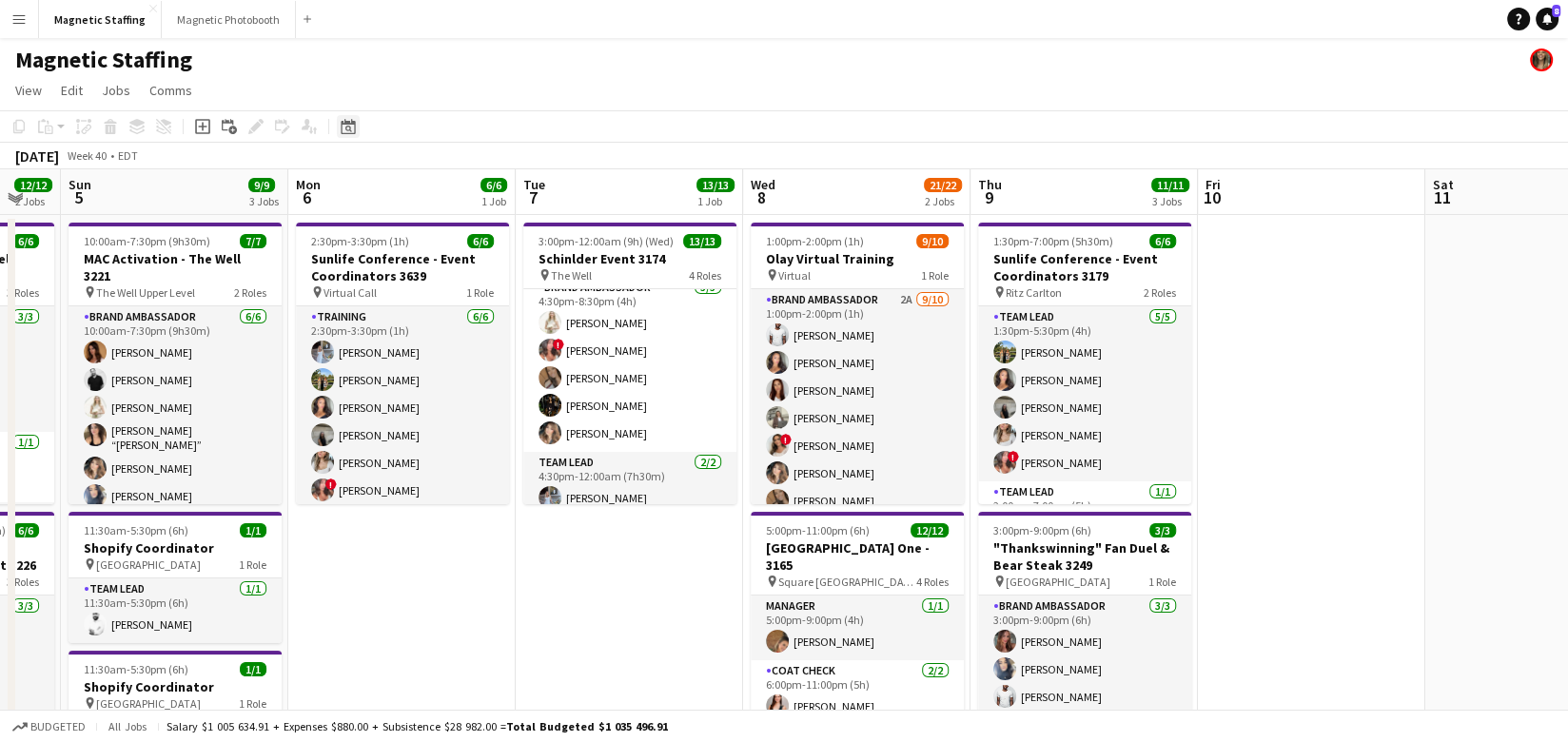
click at [349, 125] on icon "Date picker" at bounding box center [348, 126] width 16 height 16
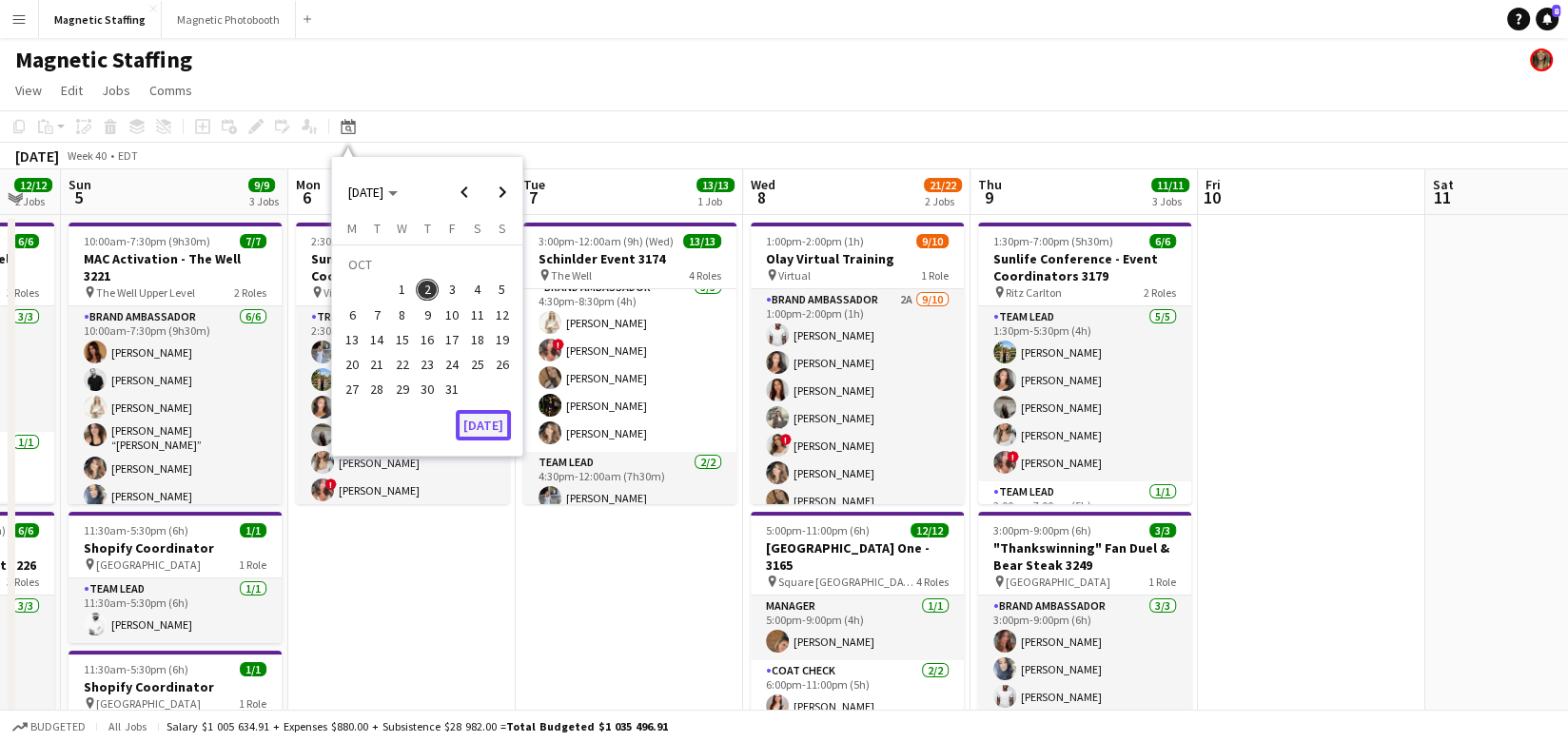
click at [495, 419] on button "[DATE]" at bounding box center [482, 424] width 55 height 30
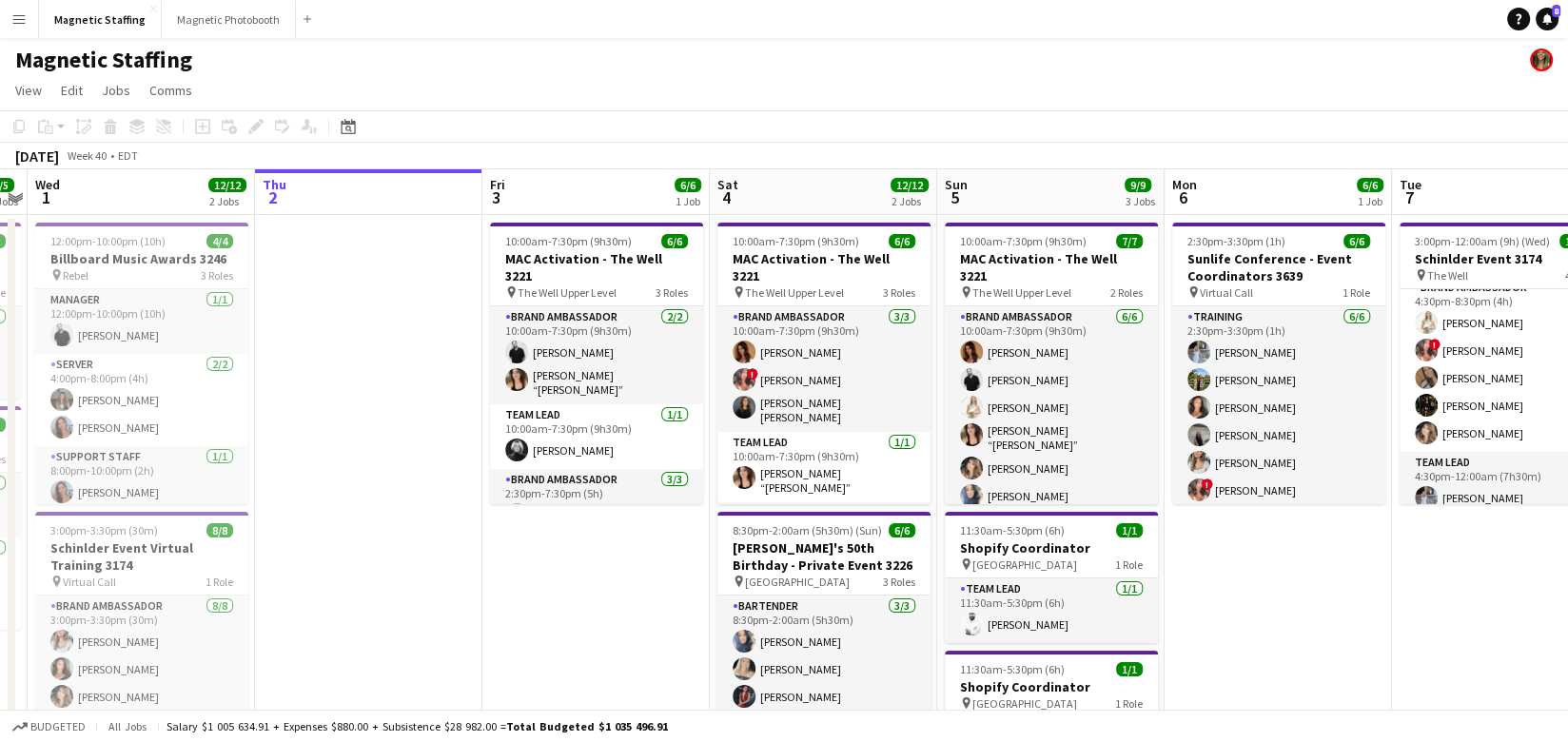
scroll to position [0, 678]
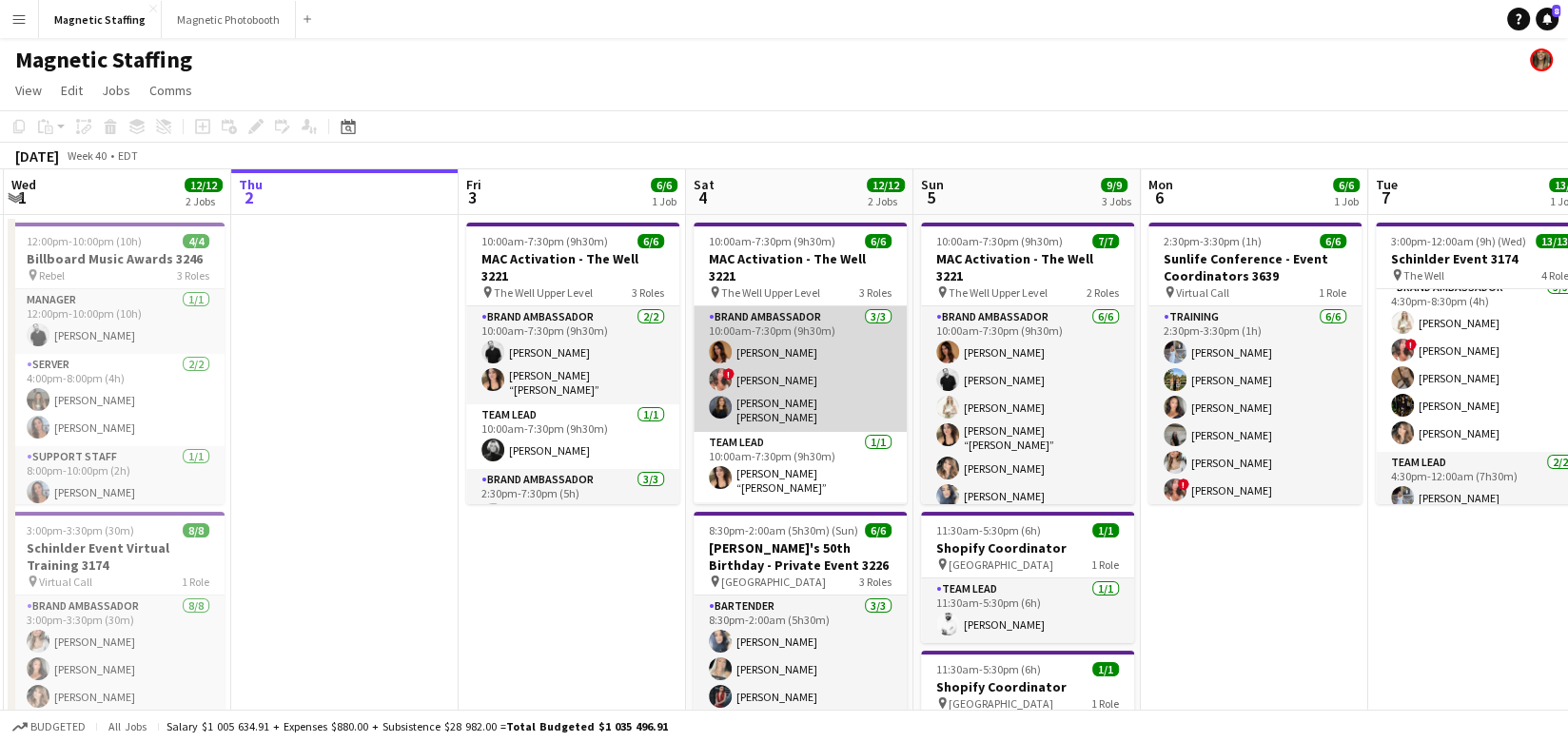
click at [752, 393] on app-card-role "Brand Ambassador 3/3 10:00am-7:30pm (9h30m) Karolina Rembiesa ! Alyssa Curto Ga…" at bounding box center [800, 369] width 213 height 125
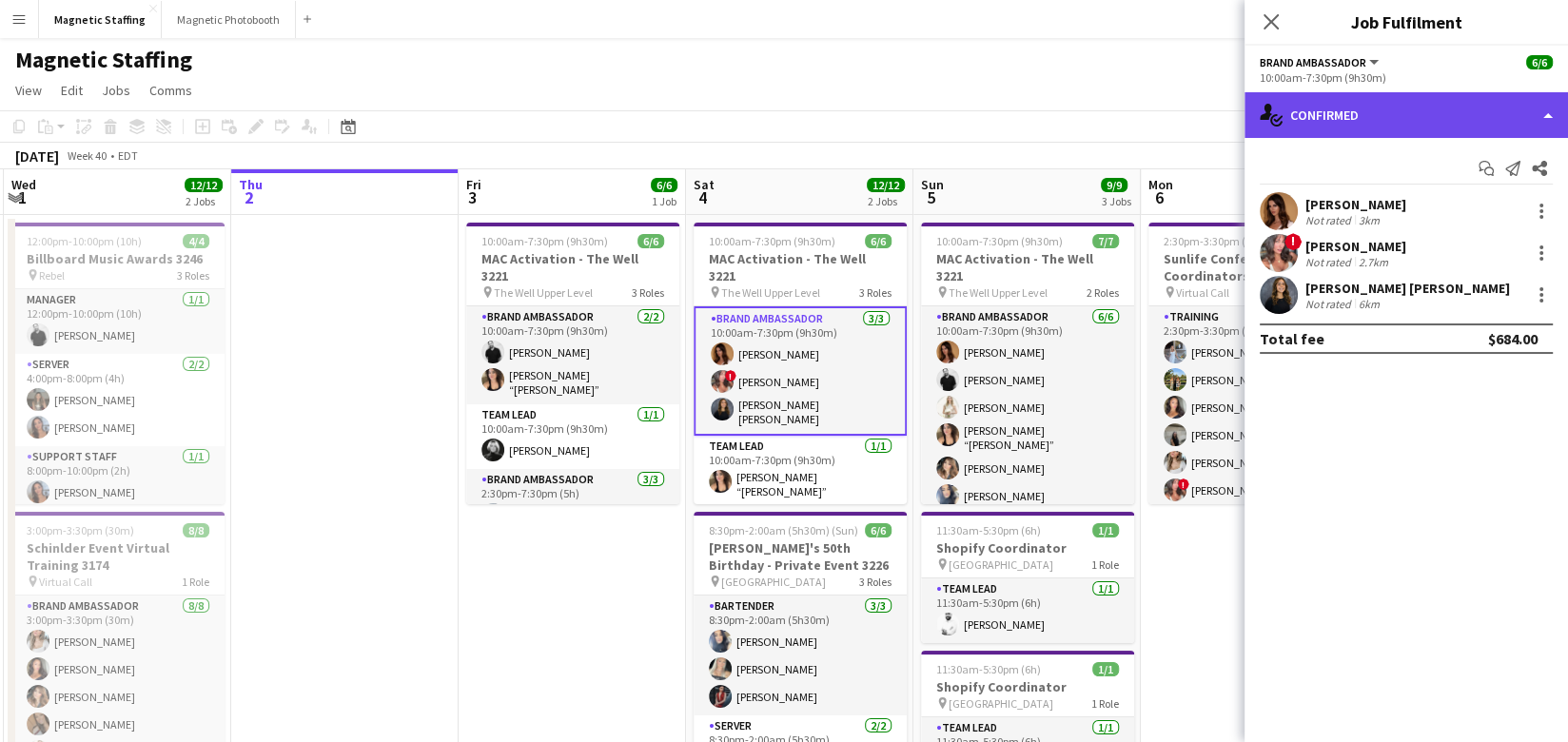
click at [1446, 116] on div "single-neutral-actions-check-2 Confirmed" at bounding box center [1406, 115] width 323 height 46
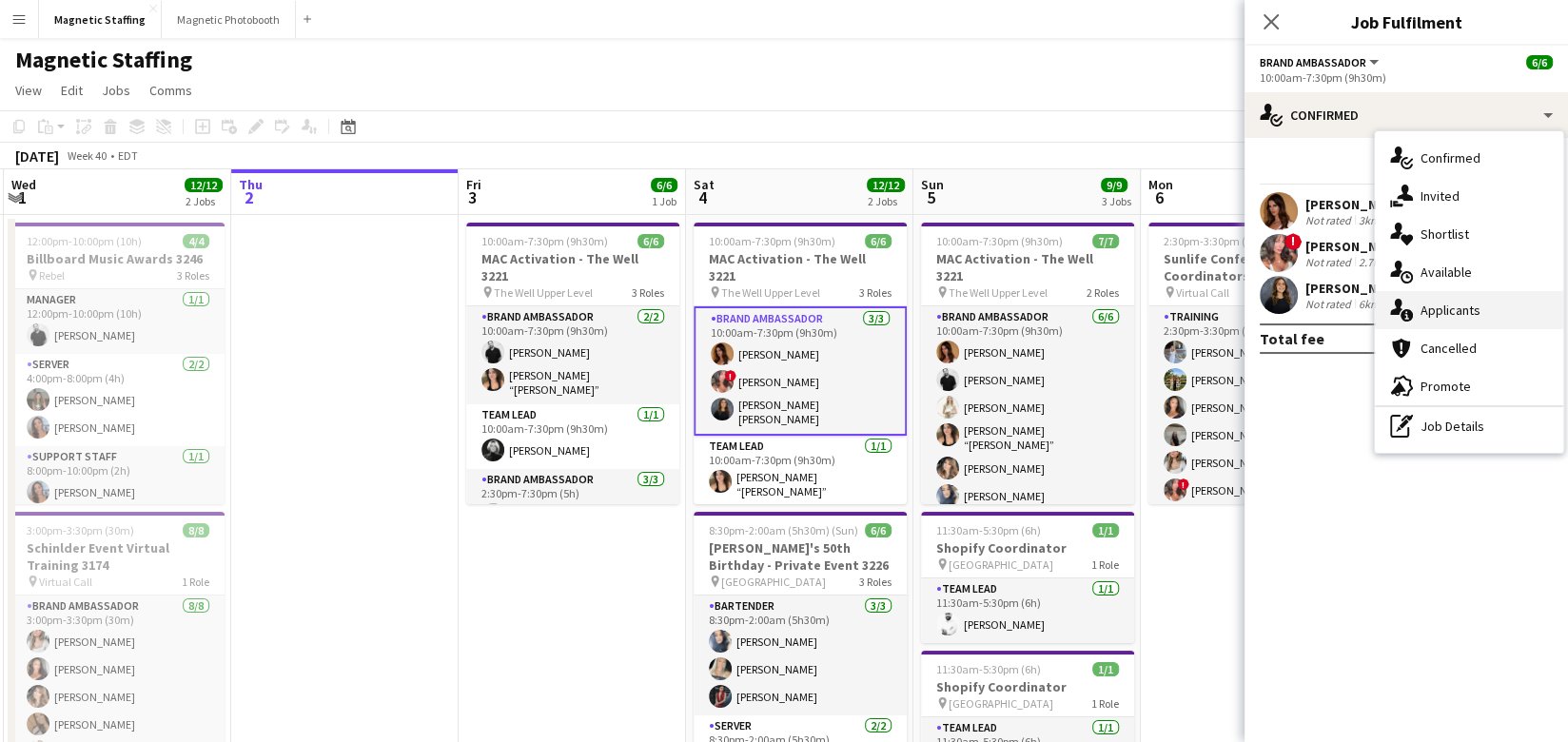
click at [1439, 311] on span "Applicants" at bounding box center [1450, 310] width 60 height 18
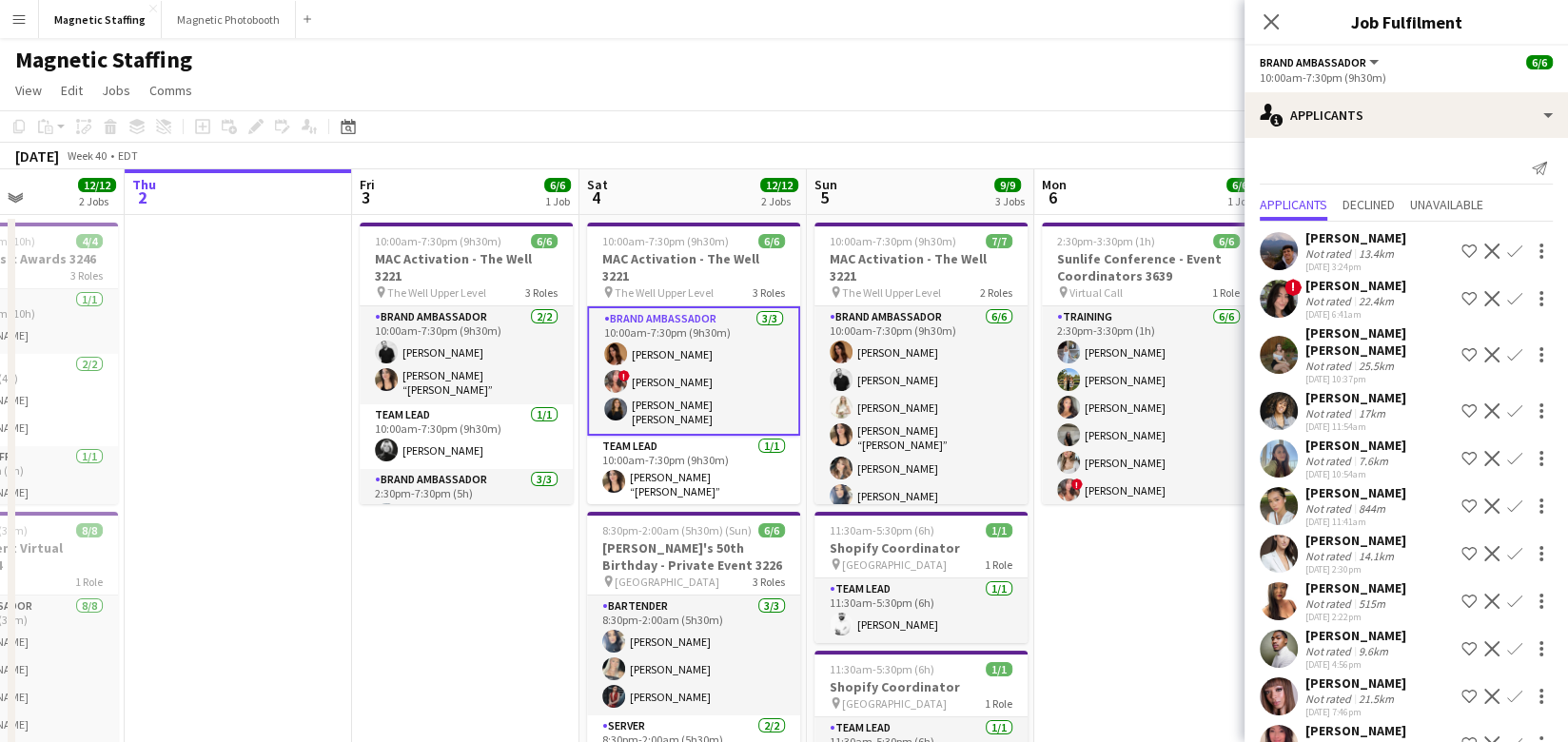
drag, startPoint x: 747, startPoint y: 388, endPoint x: 620, endPoint y: 390, distance: 127.0
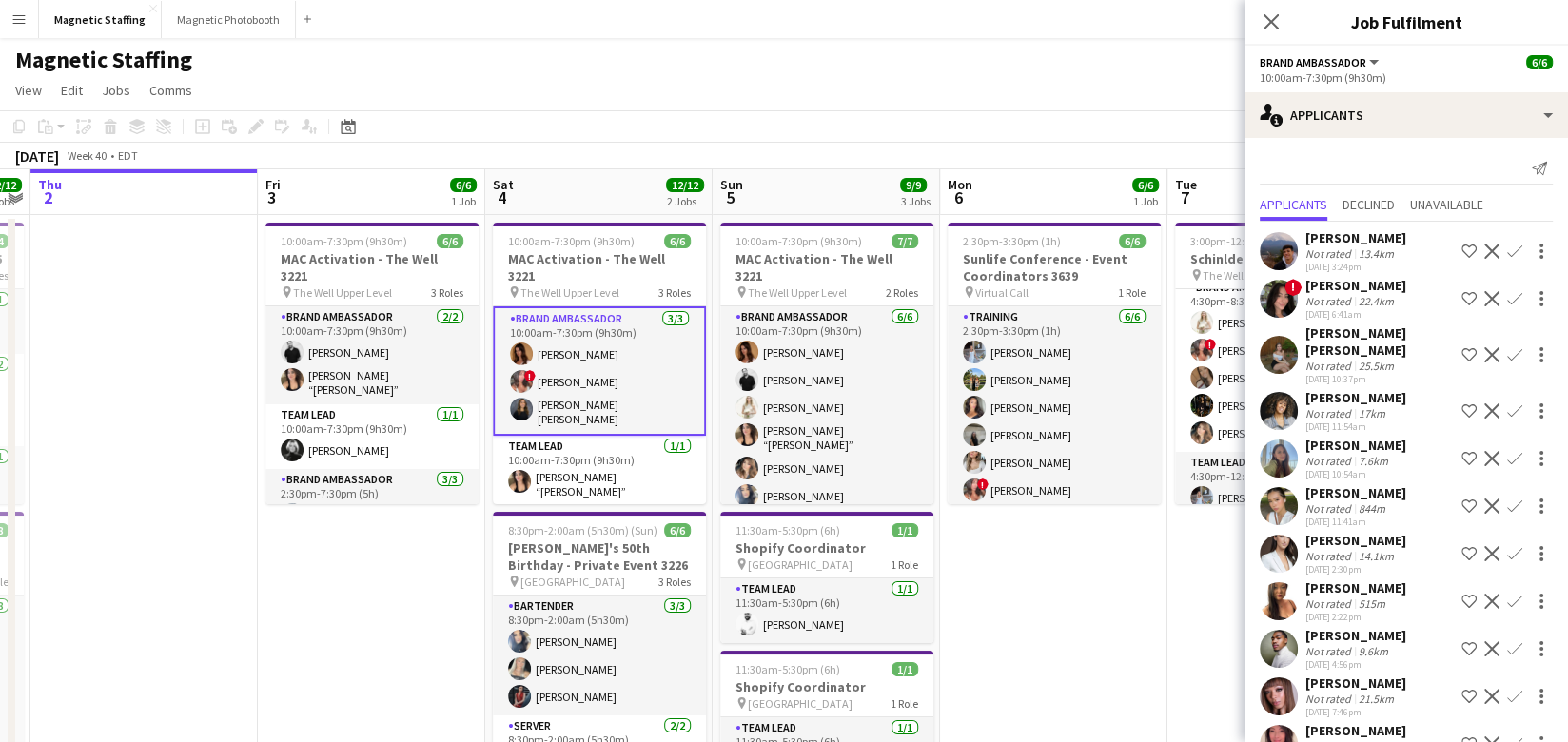
scroll to position [263, 0]
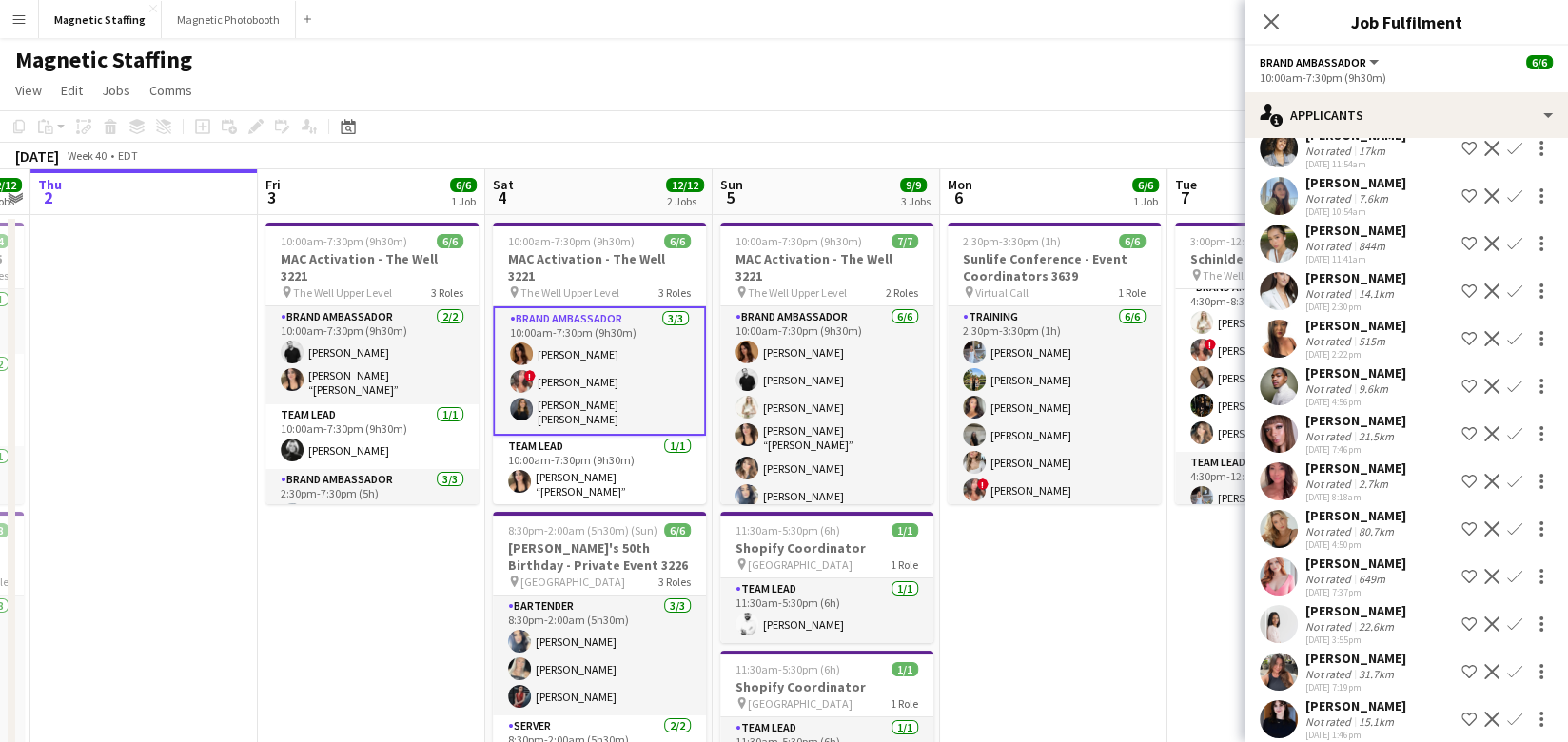
click at [569, 379] on app-card-role "Brand Ambassador 3/3 10:00am-7:30pm (9h30m) Karolina Rembiesa ! Alyssa Curto Ga…" at bounding box center [599, 371] width 213 height 129
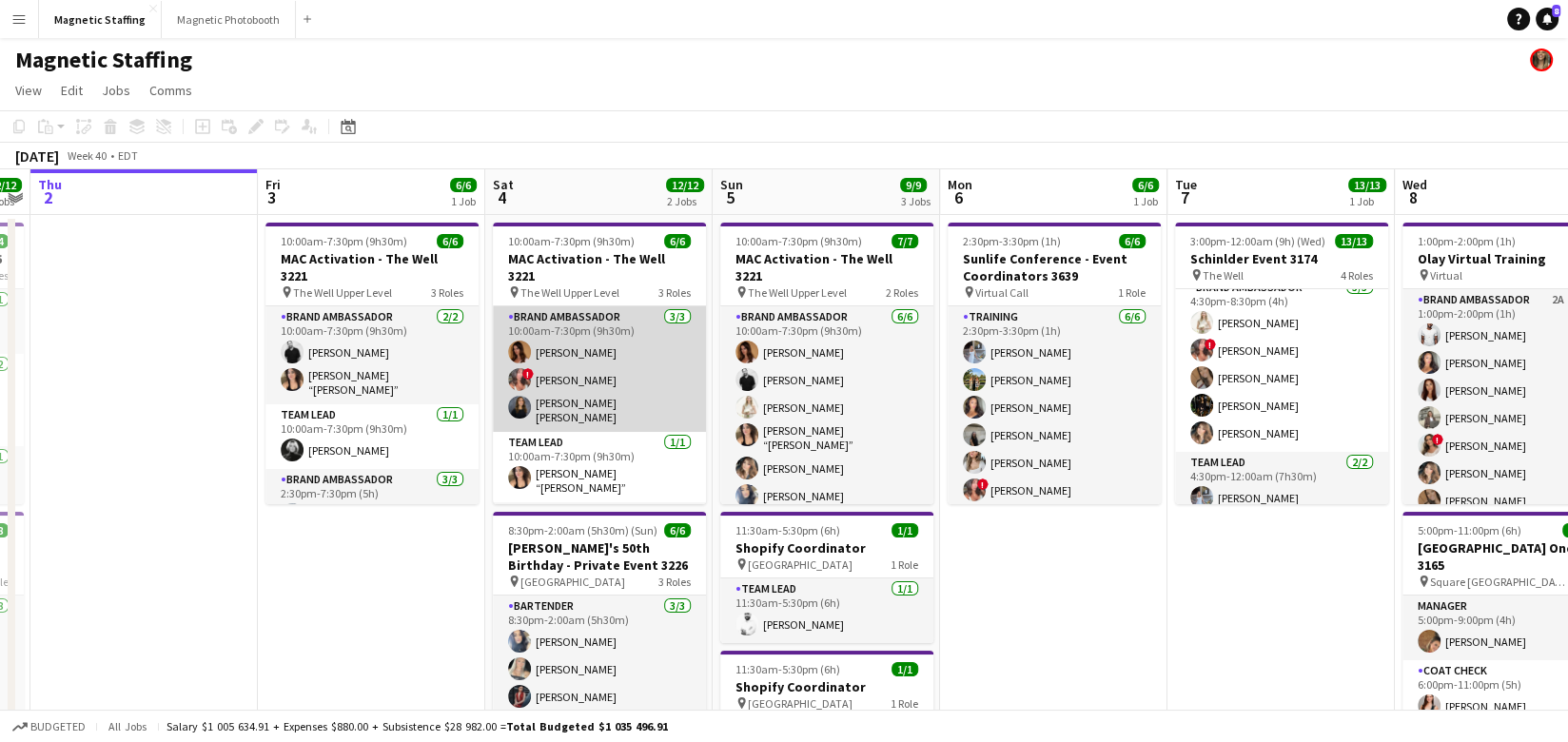
scroll to position [0, 651]
click at [569, 379] on app-card-role "Brand Ambassador 3/3 10:00am-7:30pm (9h30m) Karolina Rembiesa ! Alyssa Curto Ga…" at bounding box center [600, 369] width 213 height 125
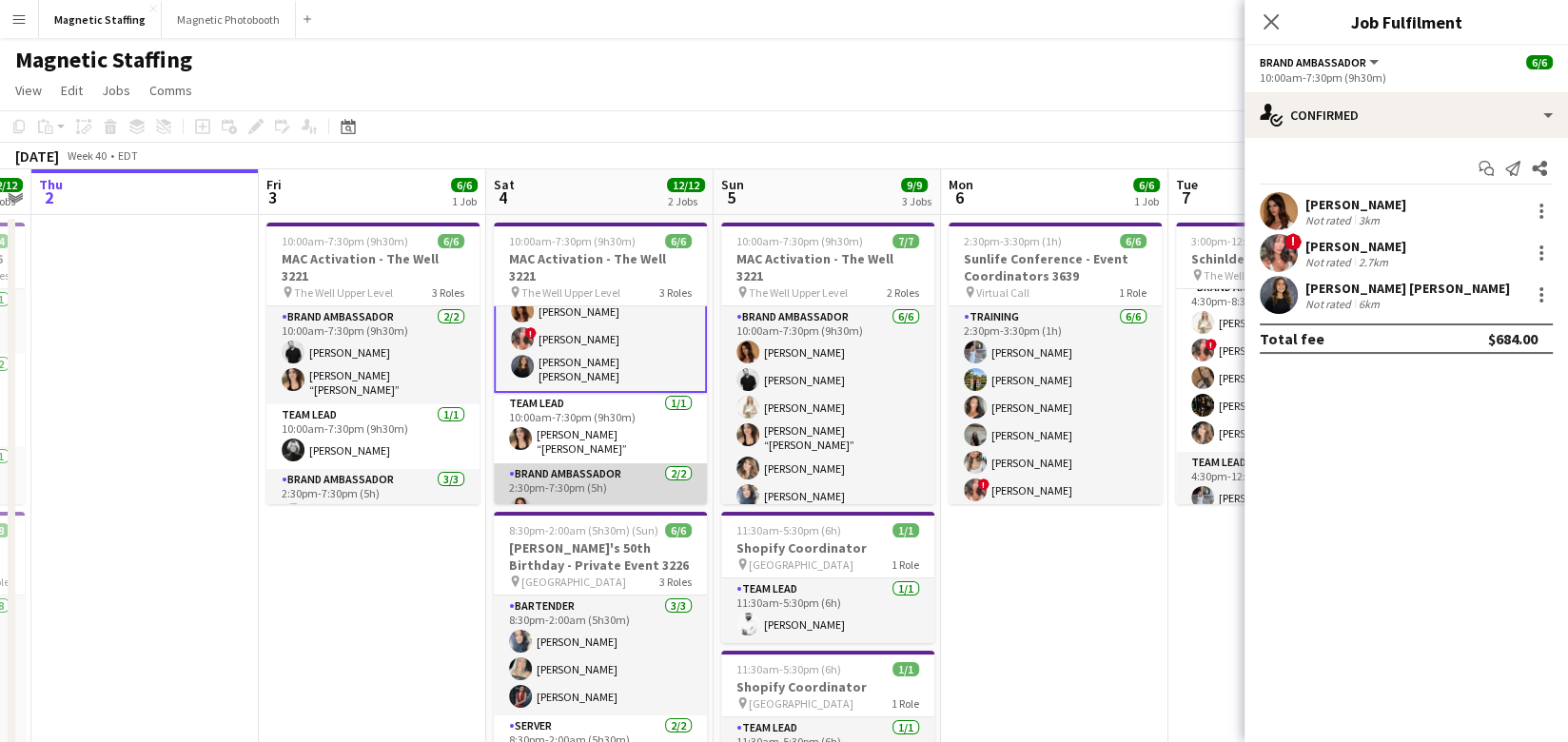
scroll to position [0, 0]
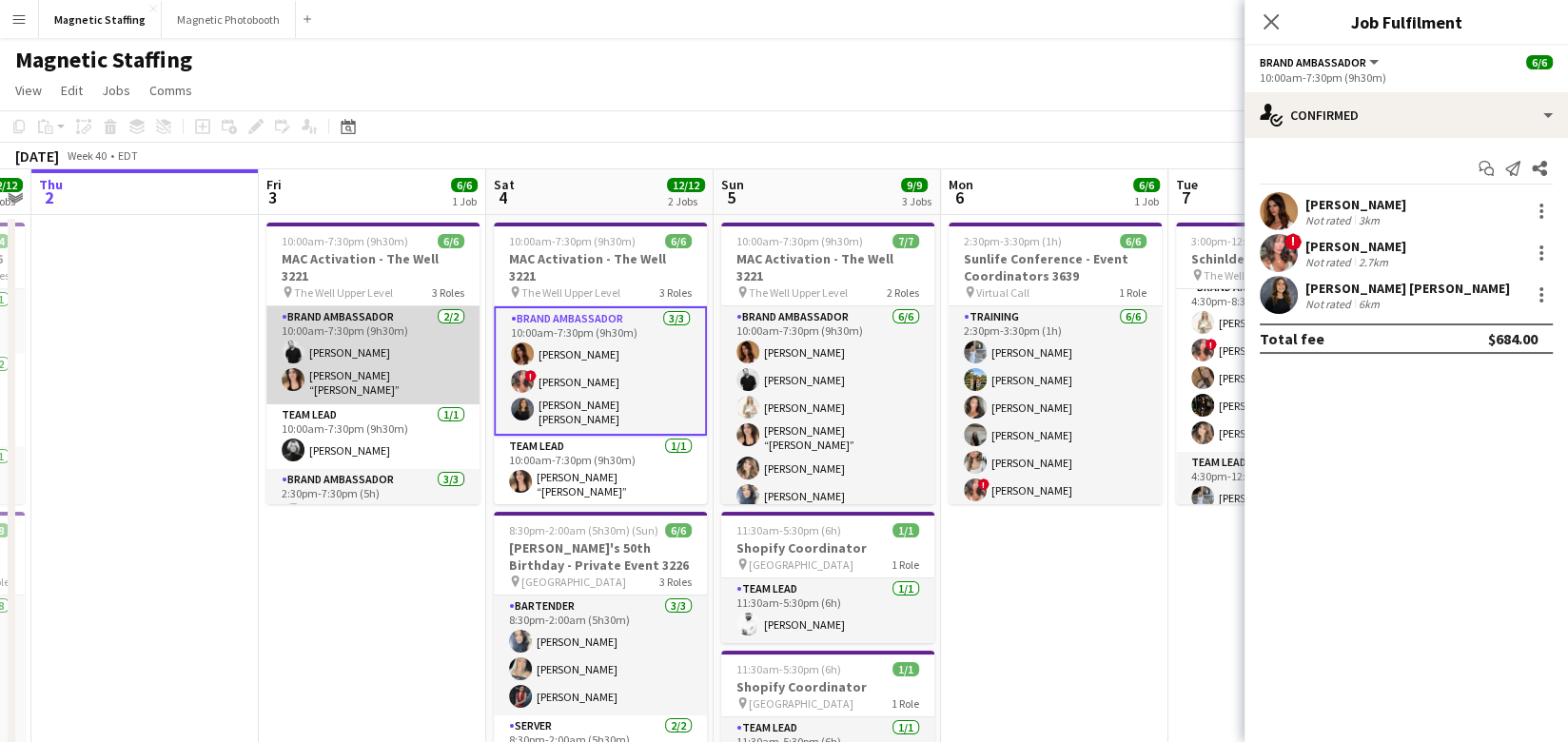
click at [403, 336] on app-card-role "Brand Ambassador 2/2 10:00am-7:30pm (9h30m) jean-philippe roy Nicole “NIKKI” Sc…" at bounding box center [373, 355] width 213 height 98
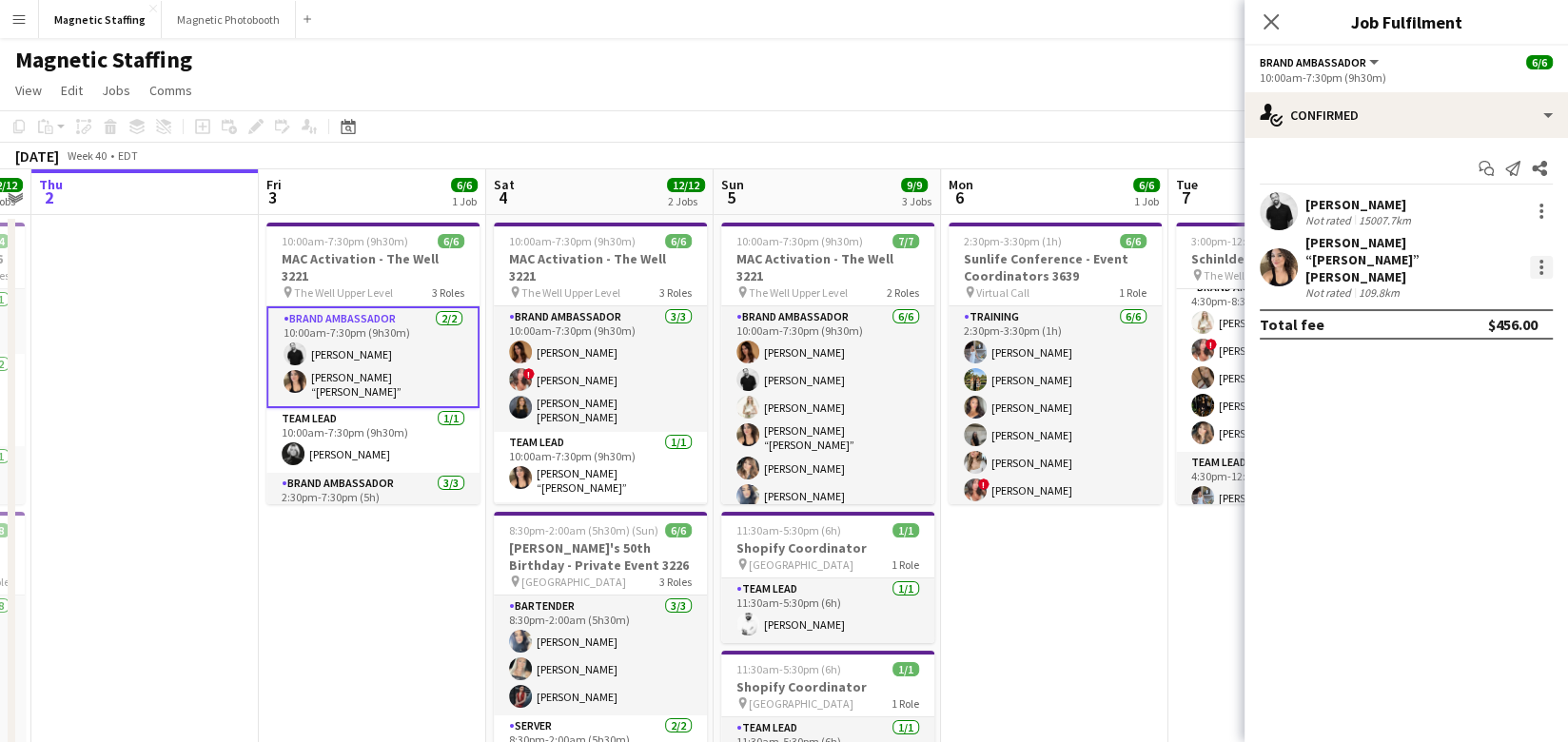
click at [1541, 256] on div at bounding box center [1540, 266] width 22 height 22
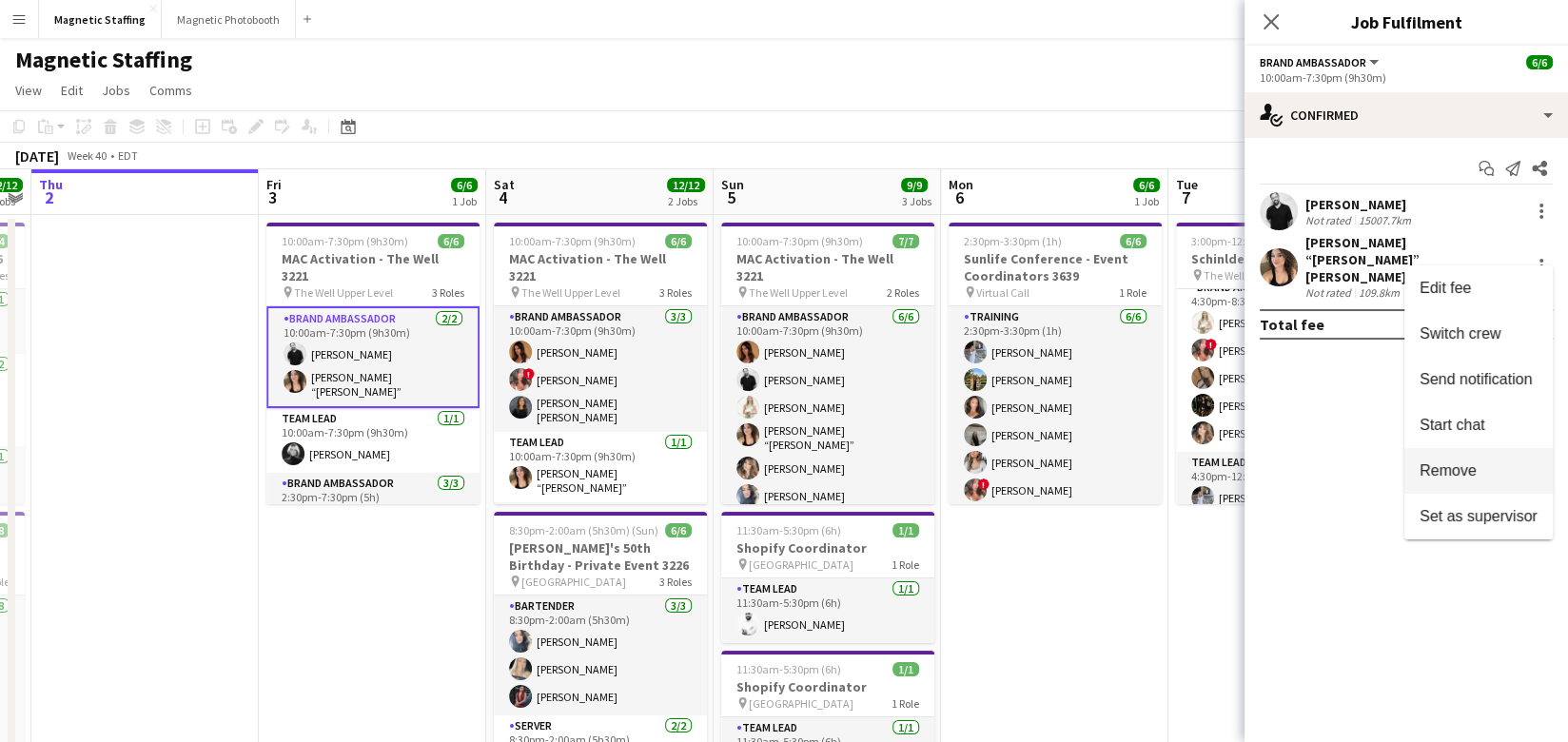
click at [1444, 471] on span "Remove" at bounding box center [1447, 469] width 57 height 17
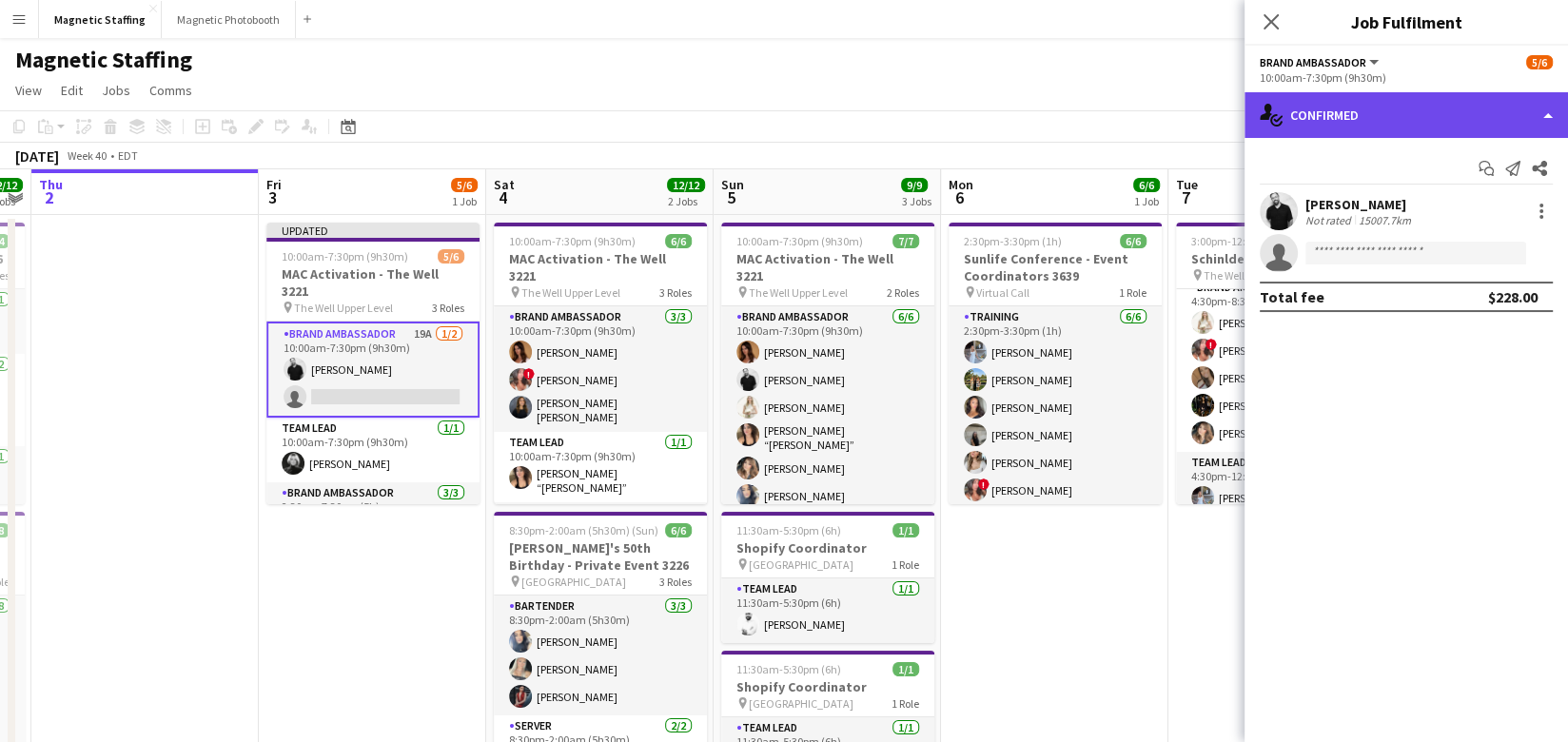
click at [1431, 115] on div "single-neutral-actions-check-2 Confirmed" at bounding box center [1406, 115] width 323 height 46
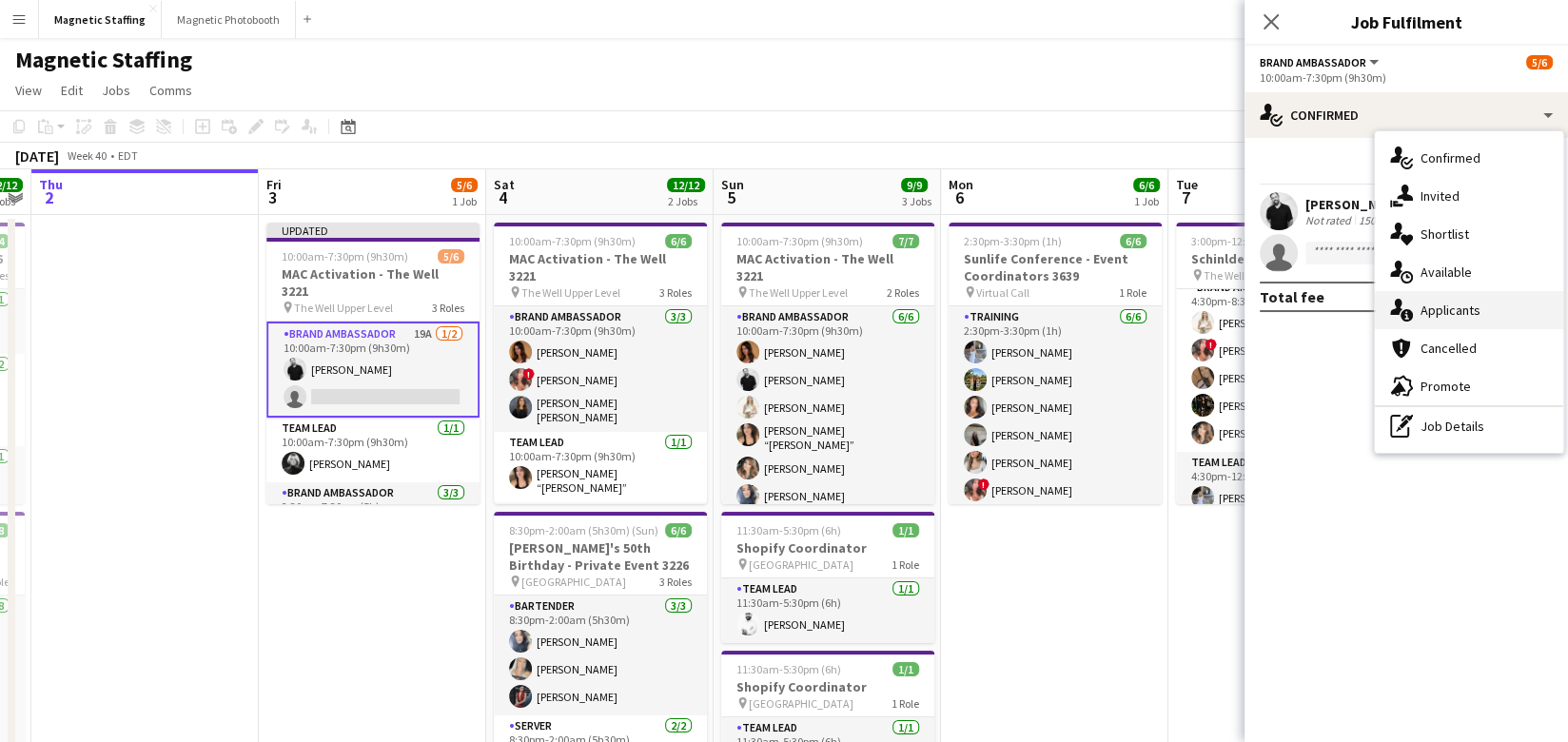
click at [1408, 315] on icon at bounding box center [1406, 315] width 13 height 13
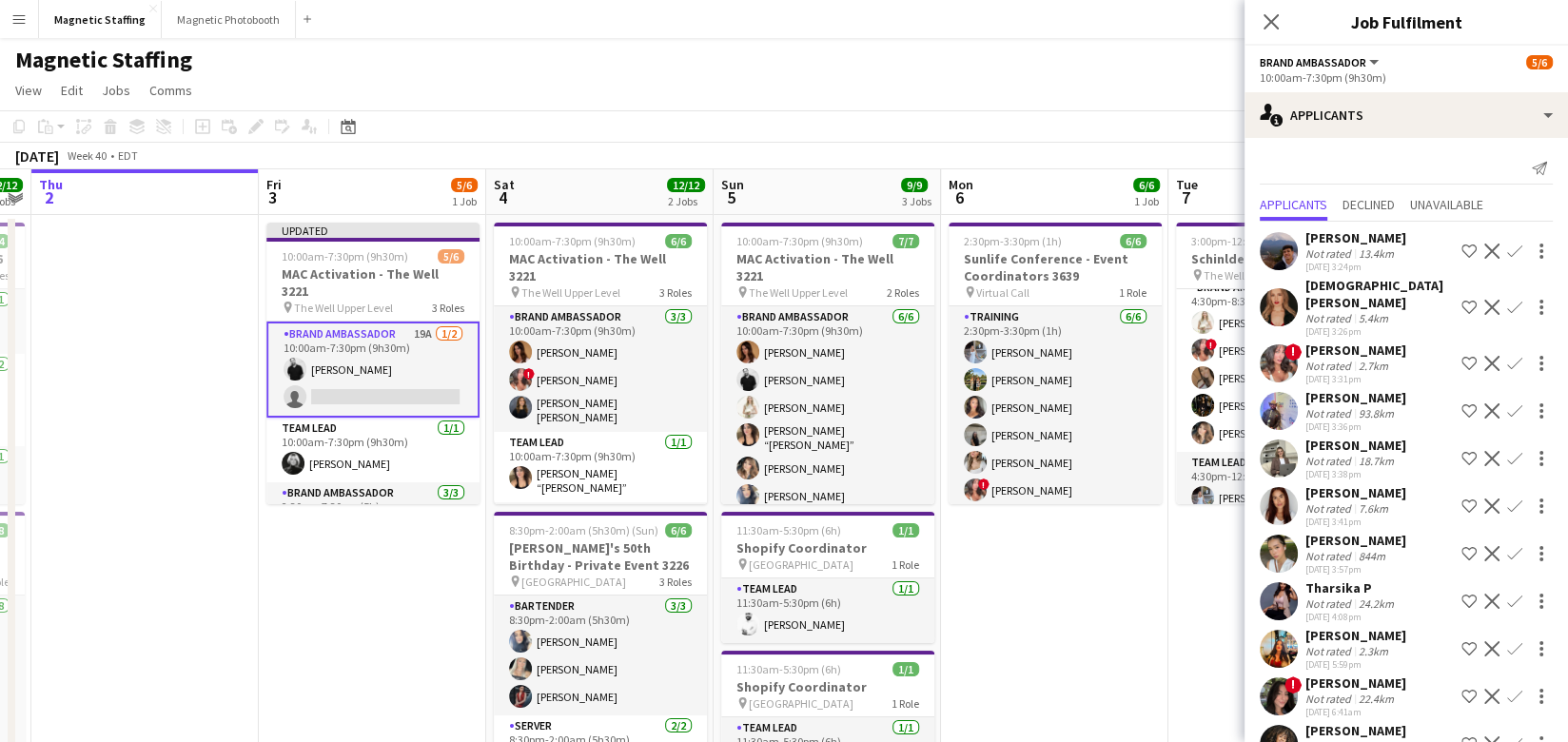
scroll to position [310, 0]
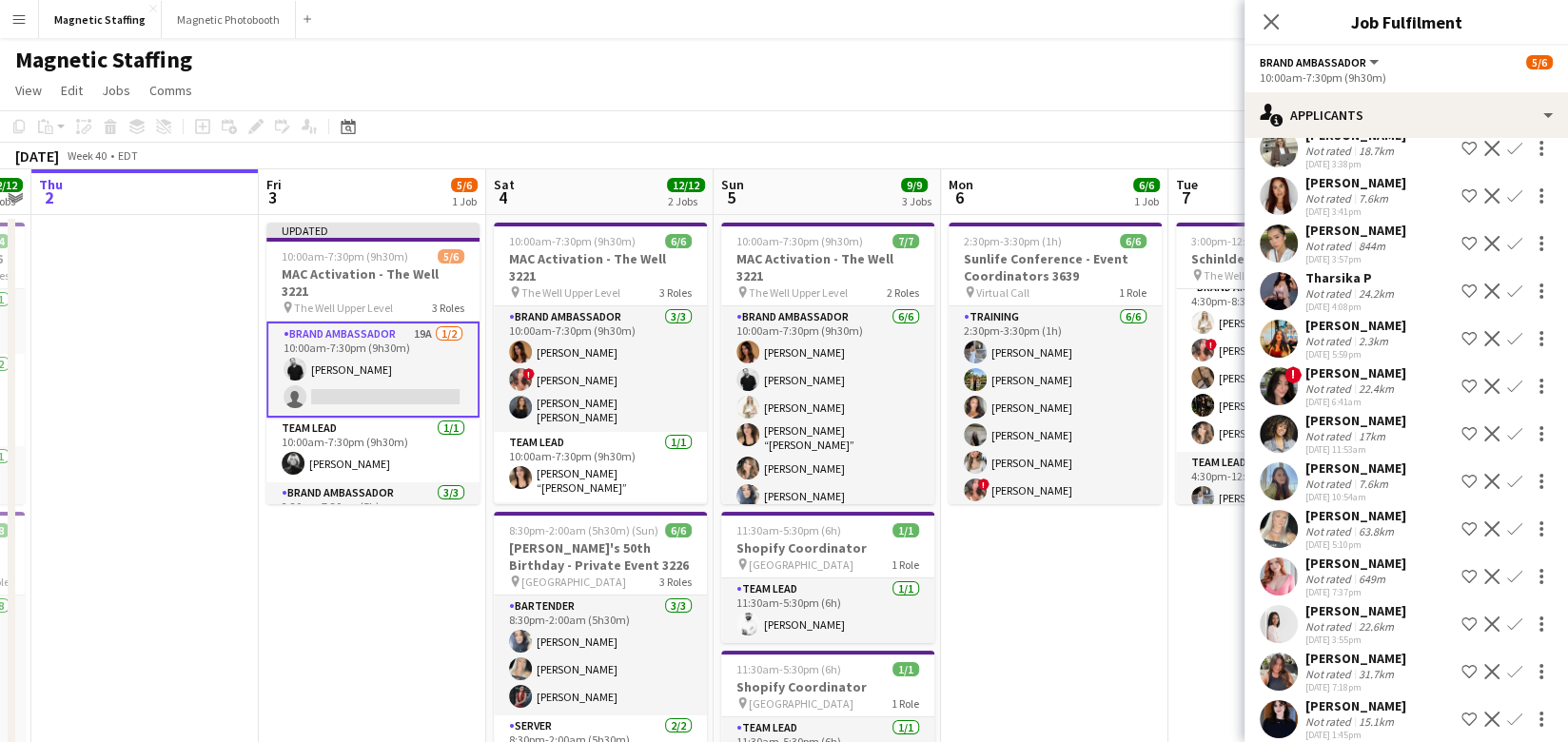
click at [1274, 562] on app-user-avatar at bounding box center [1278, 576] width 38 height 38
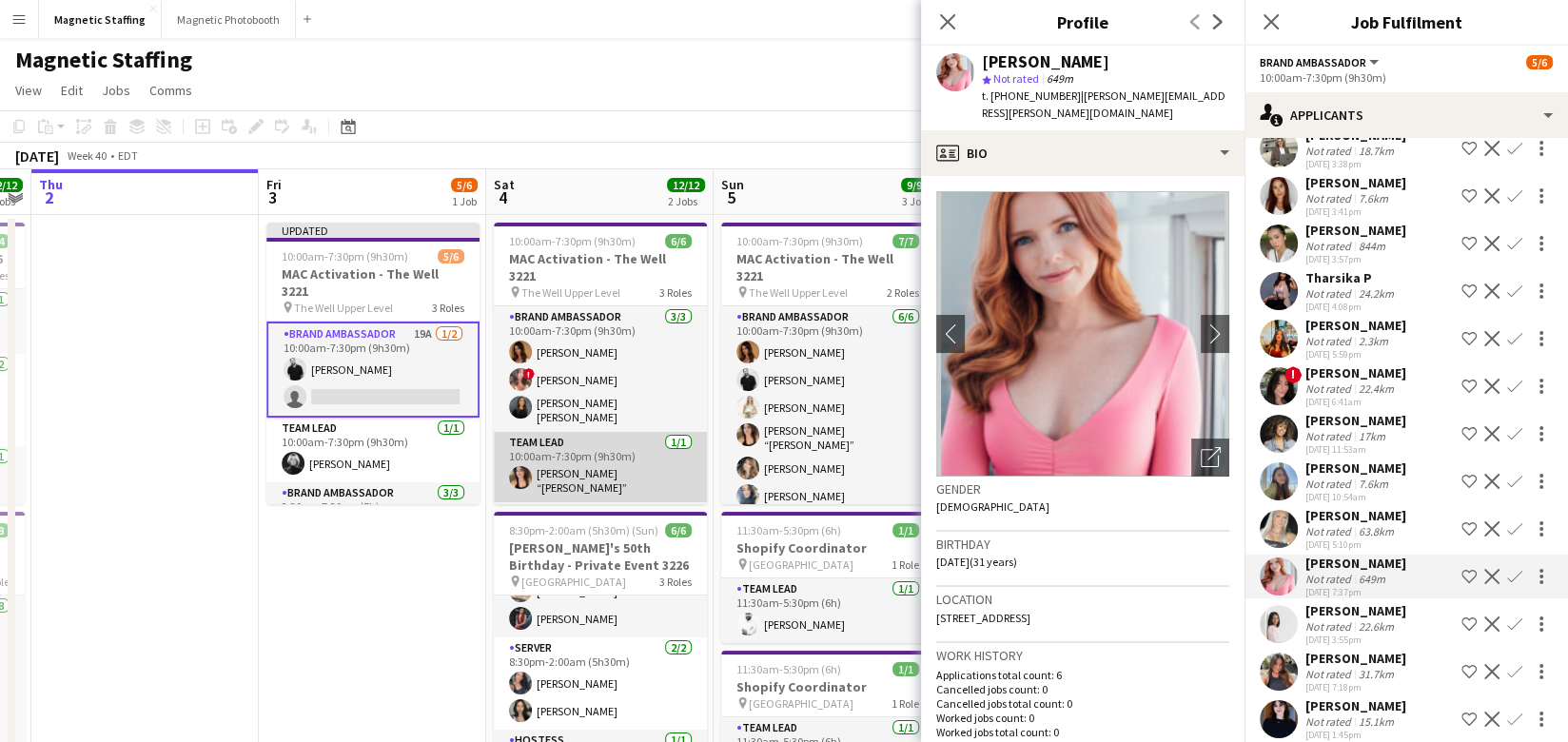
scroll to position [61, 0]
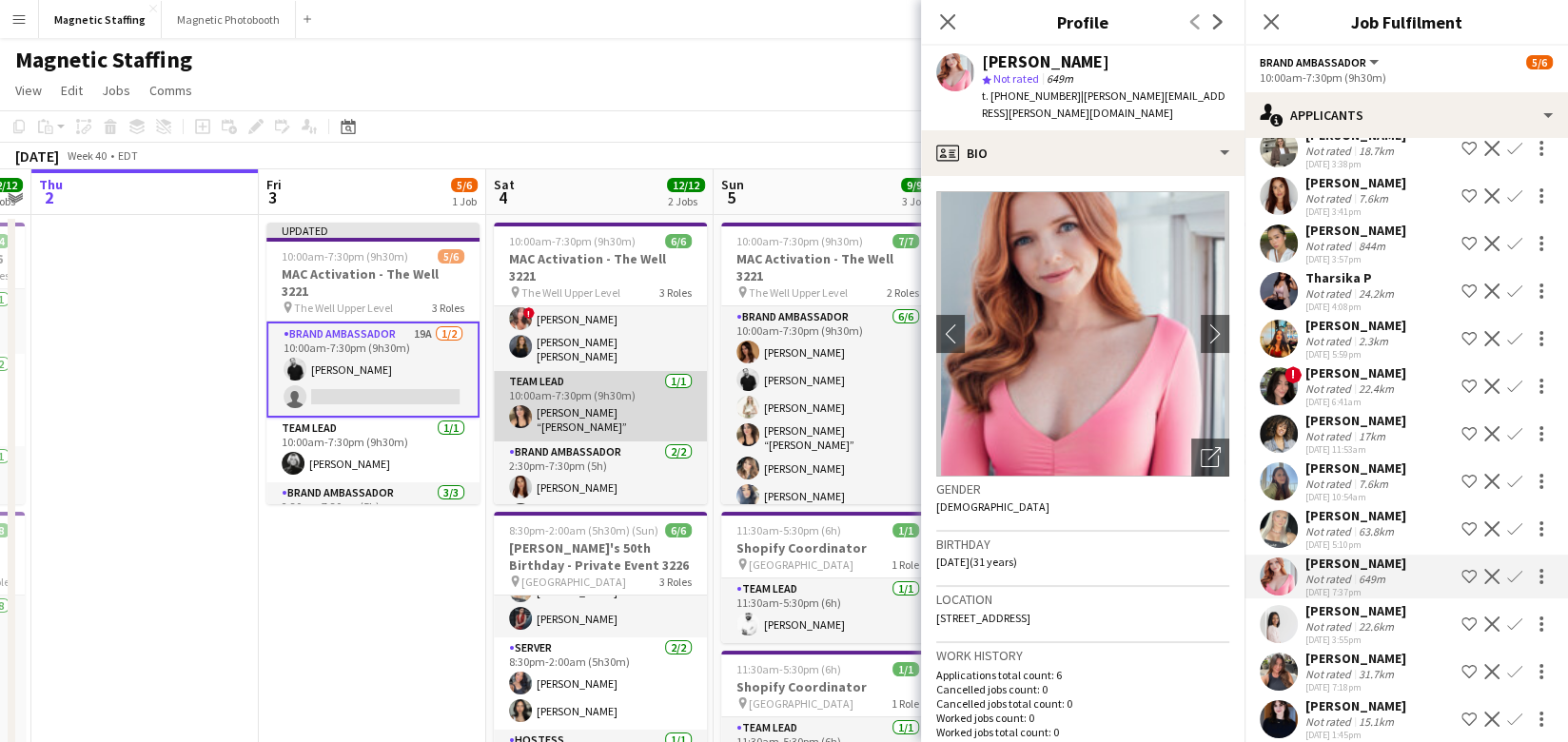
click at [585, 466] on app-card-role "Brand Ambassador 2/2 2:30pm-7:30pm (5h) Luana Cima Rachelle Jack" at bounding box center [600, 487] width 213 height 92
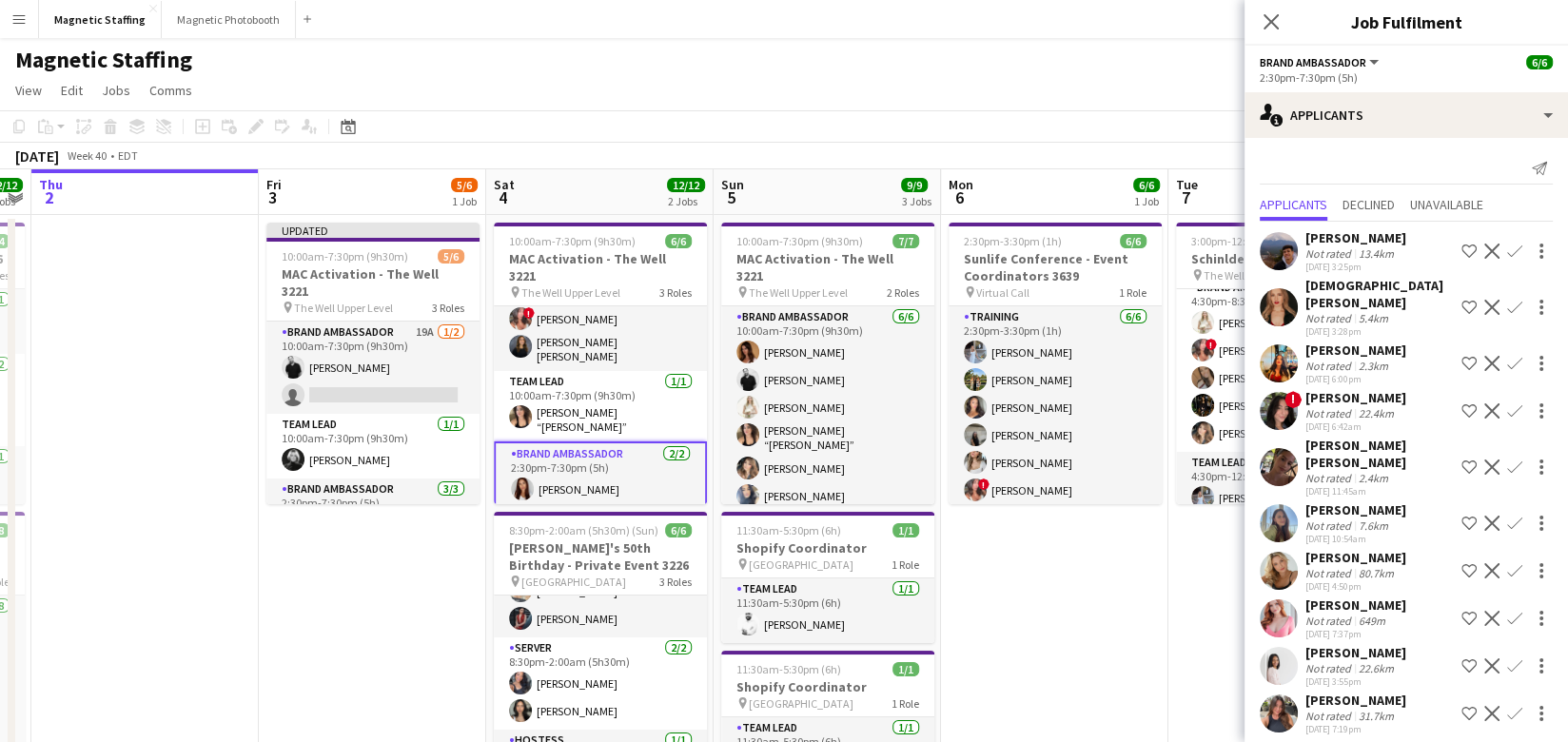
scroll to position [24, 0]
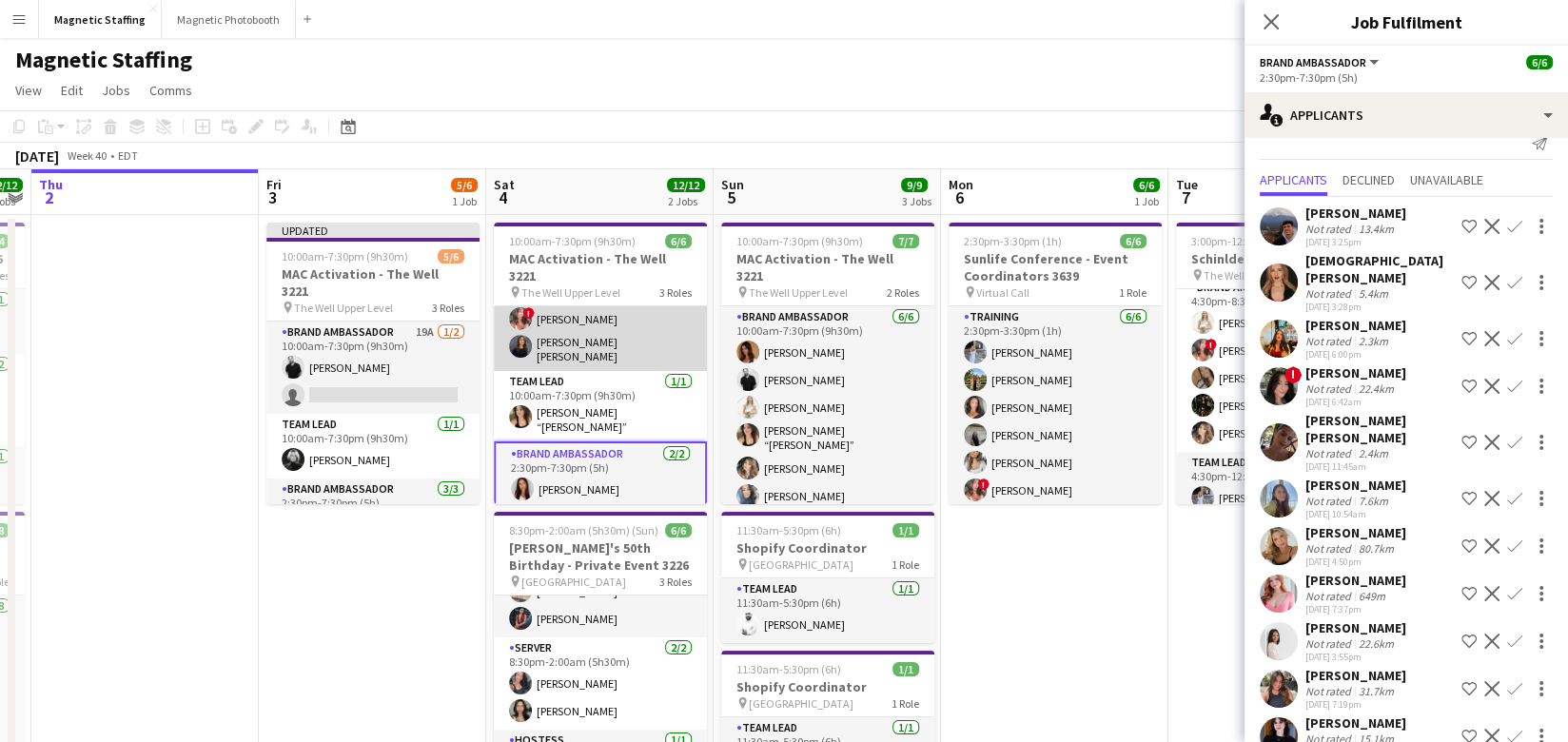
click at [544, 328] on app-card-role "Brand Ambassador 3/3 10:00am-7:30pm (9h30m) Karolina Rembiesa ! Alyssa Curto Ga…" at bounding box center [600, 307] width 213 height 125
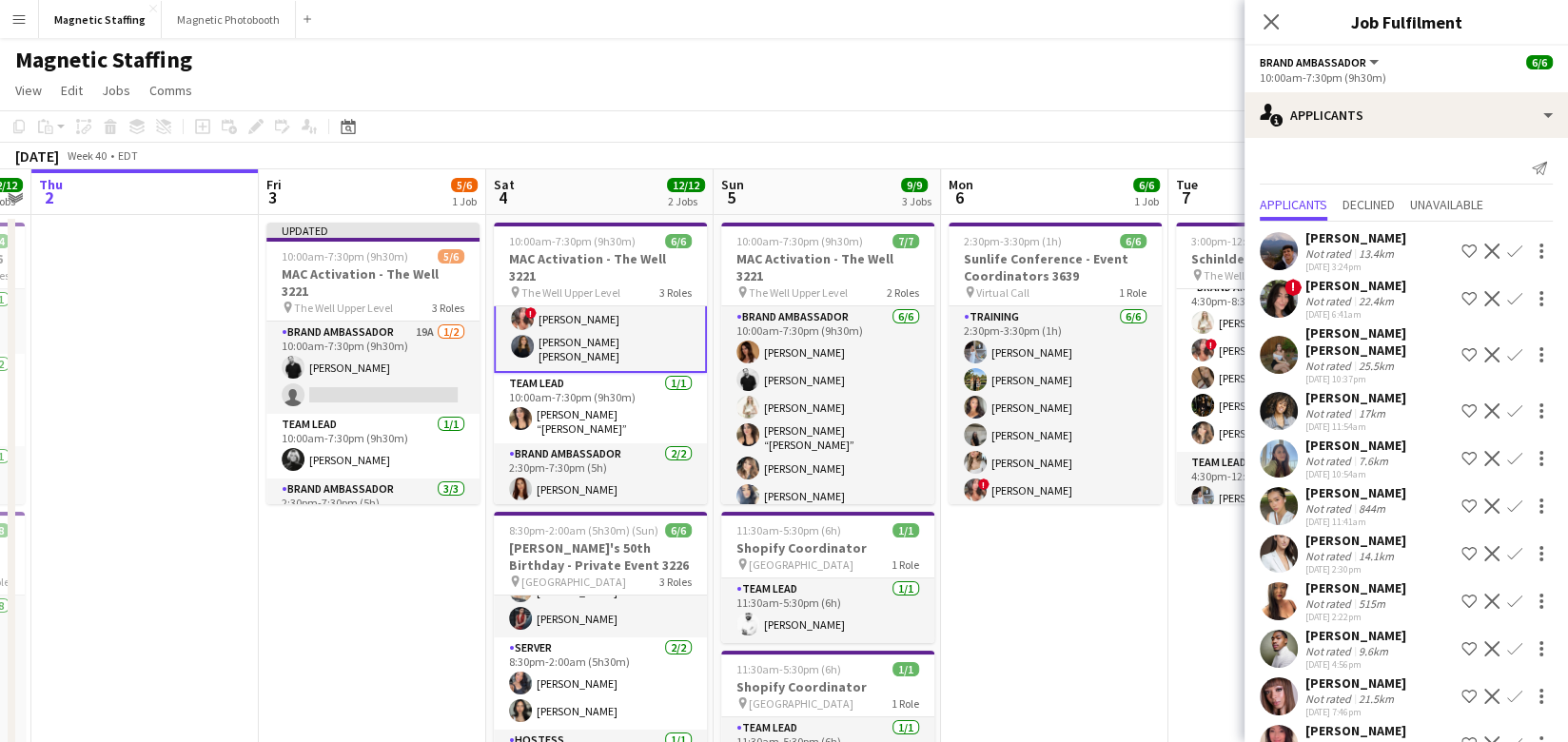
scroll to position [263, 0]
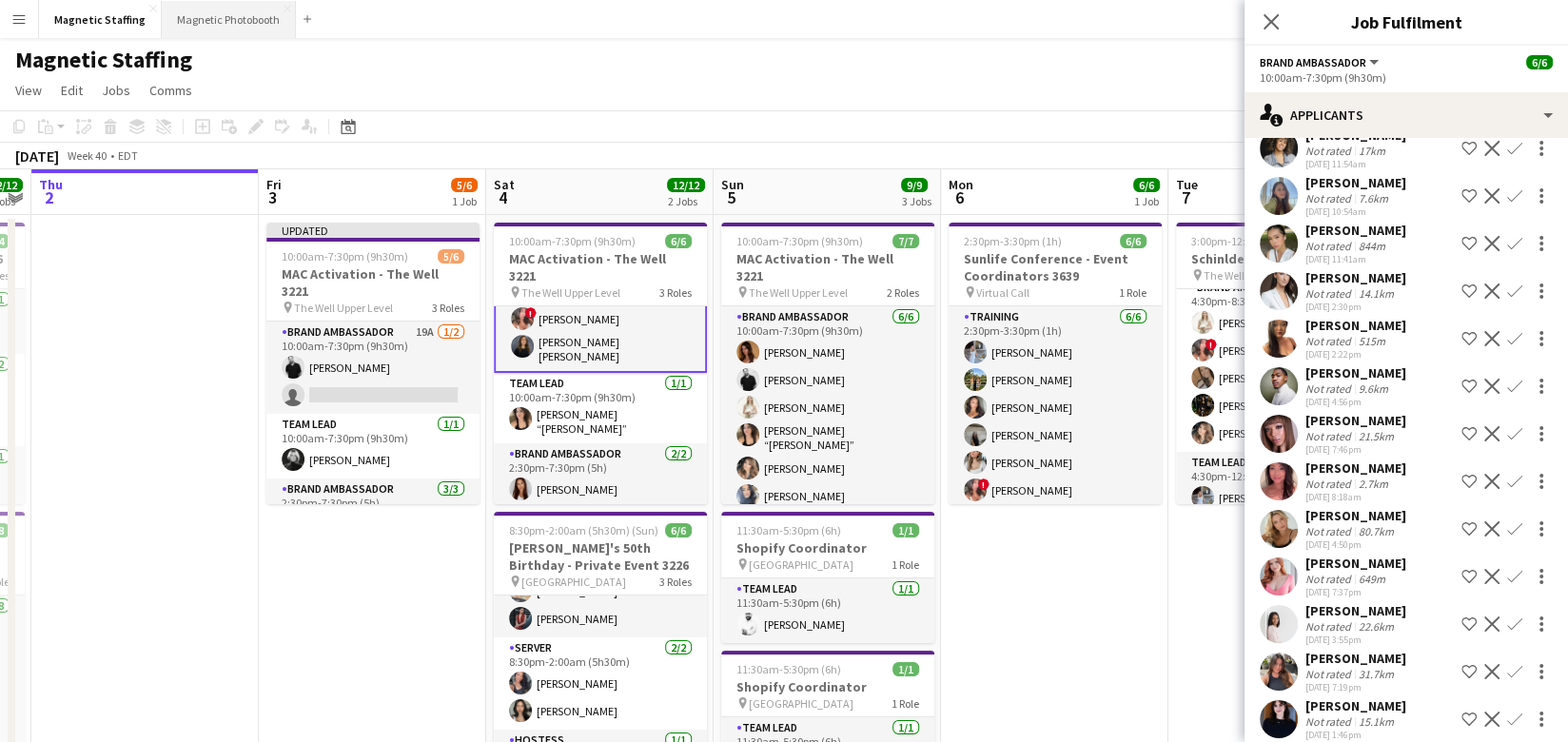
click at [222, 20] on button "Magnetic Photobooth Close" at bounding box center [229, 19] width 134 height 37
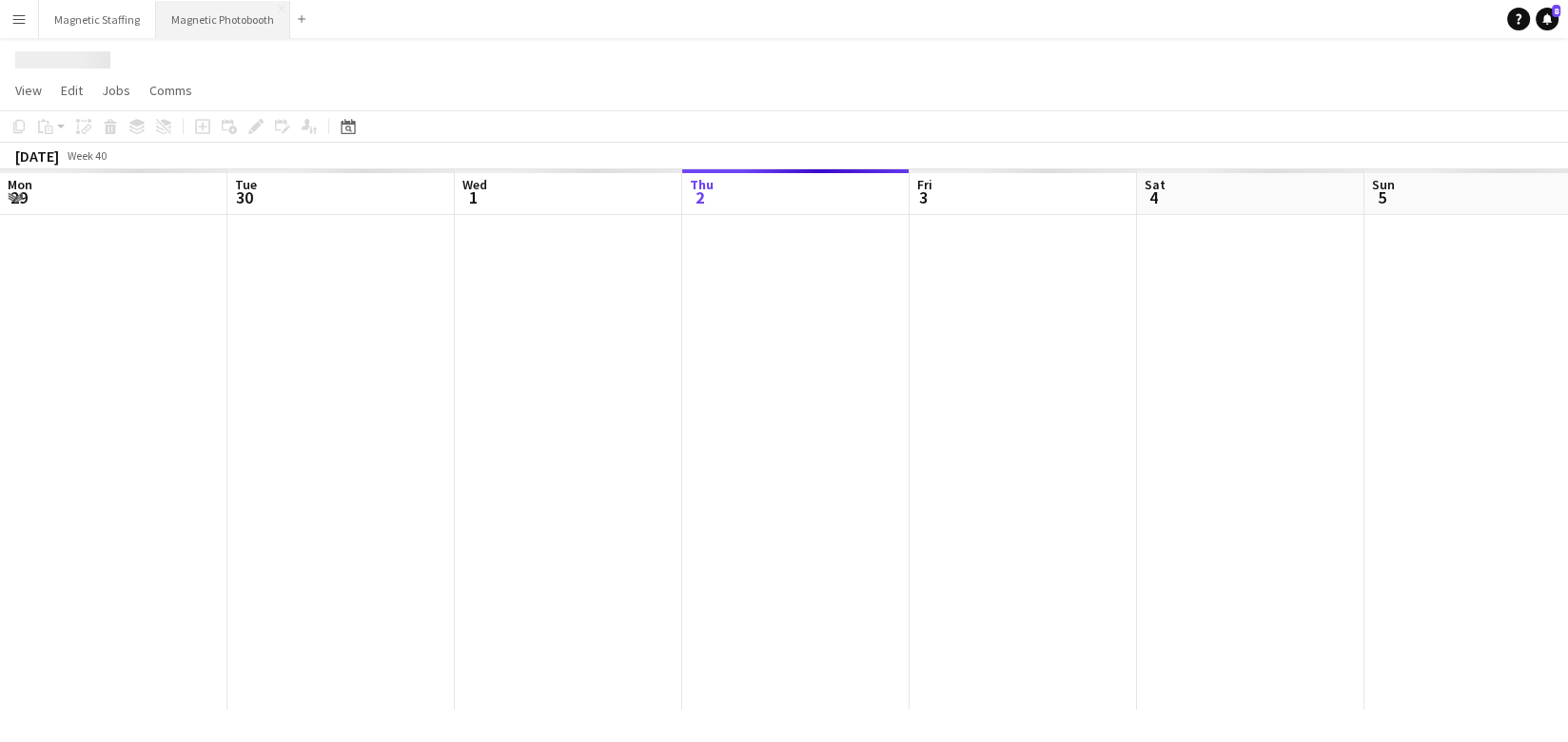
scroll to position [0, 453]
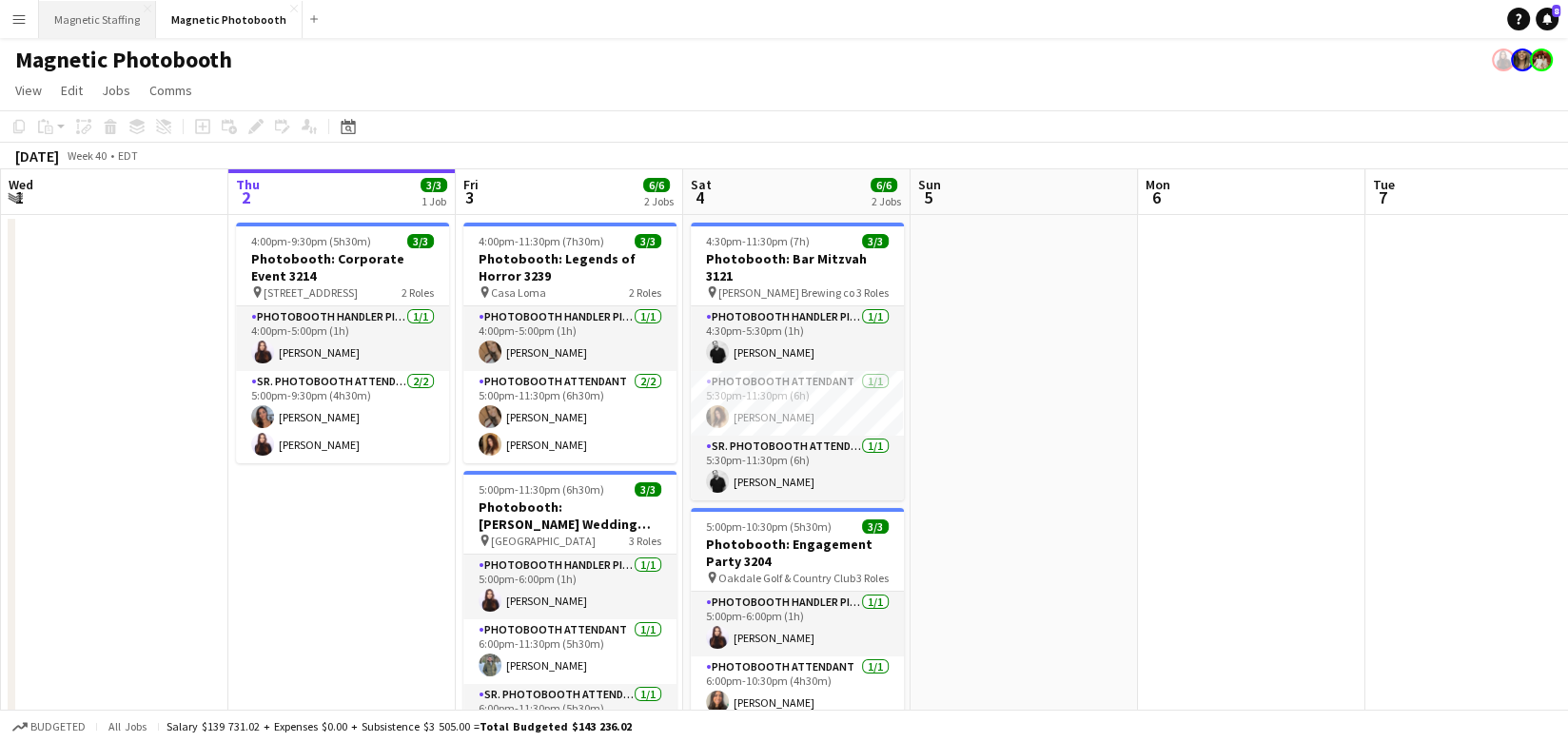
click at [125, 20] on button "Magnetic Staffing Close" at bounding box center [97, 19] width 117 height 37
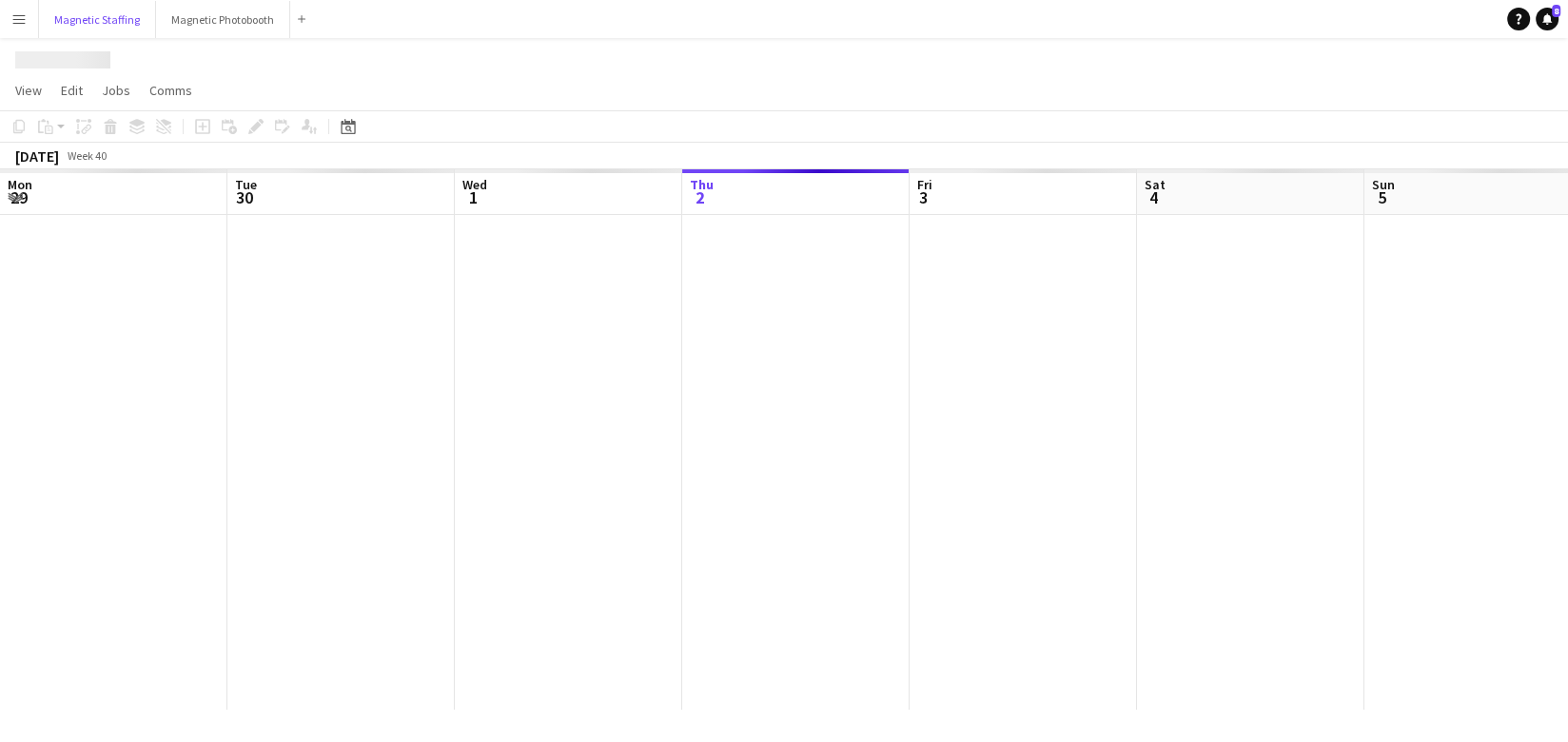
scroll to position [0, 453]
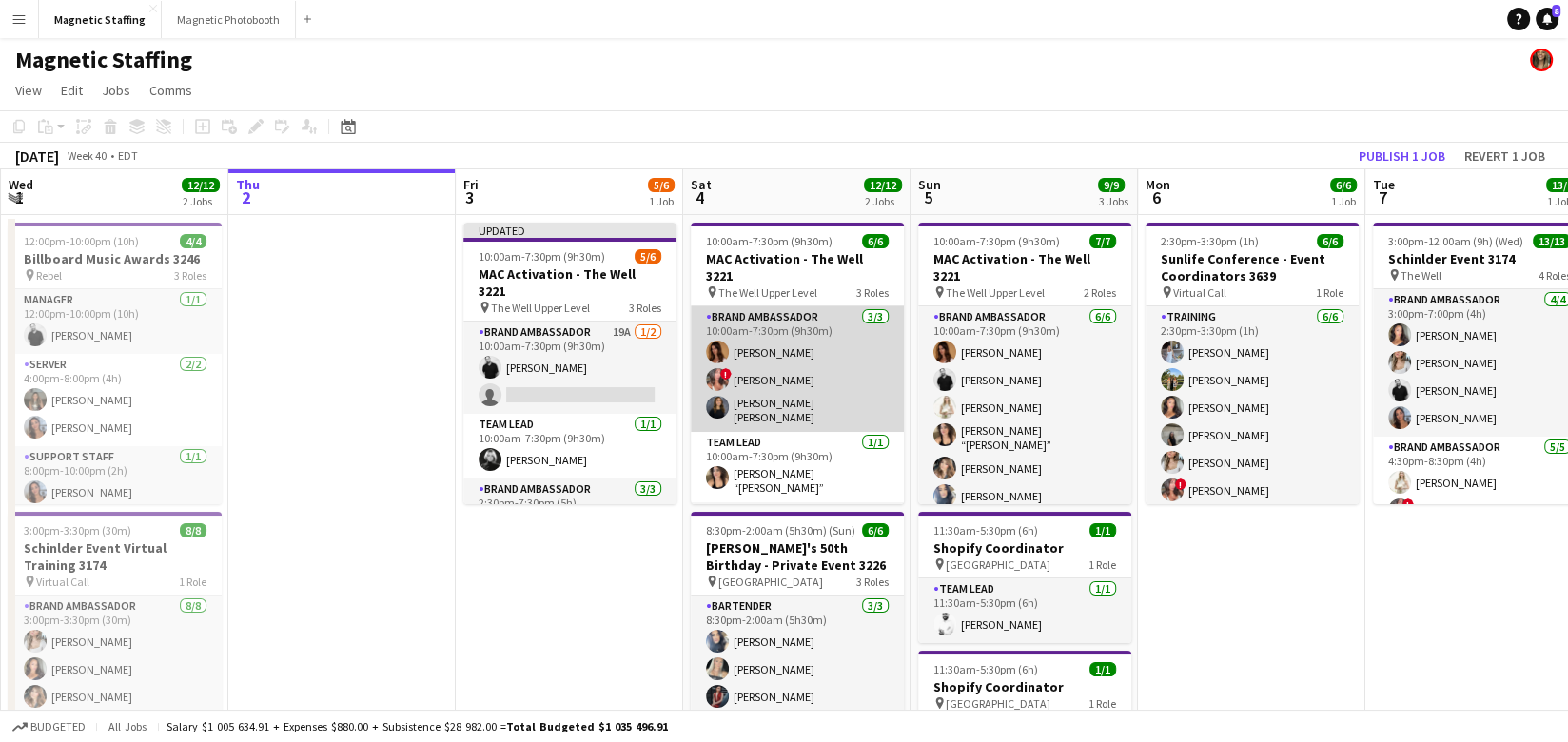
click at [805, 366] on app-card-role "Brand Ambassador 3/3 10:00am-7:30pm (9h30m) Karolina Rembiesa ! Alyssa Curto Ga…" at bounding box center [797, 369] width 213 height 125
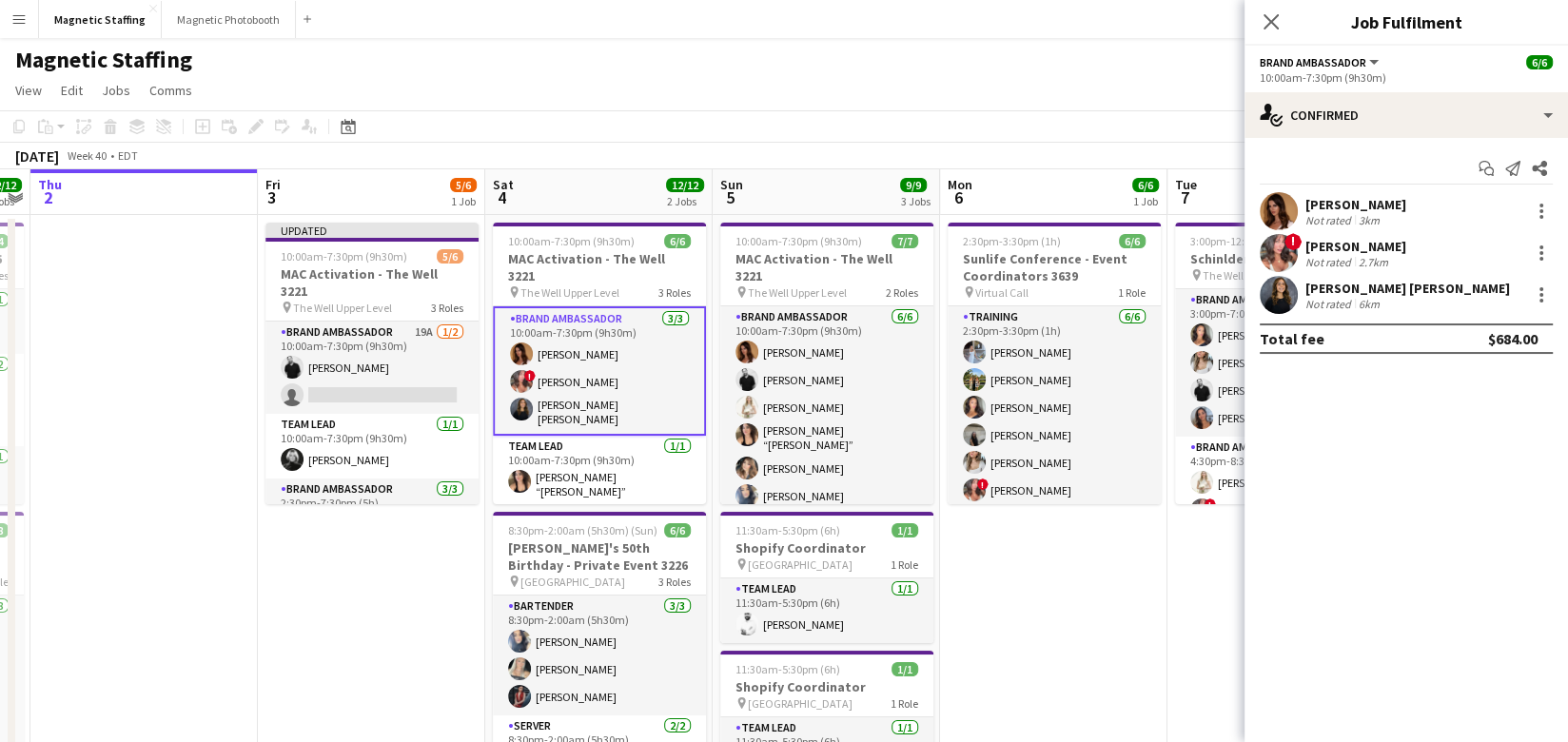
drag, startPoint x: 805, startPoint y: 366, endPoint x: 541, endPoint y: 369, distance: 264.0
click at [544, 369] on app-calendar-viewport "Mon 29 Tue 30 5/5 2 Jobs Wed 1 12/12 2 Jobs Thu 2 Fri 3 5/6 1 Job Sat 4 12/12 2…" at bounding box center [784, 617] width 1568 height 895
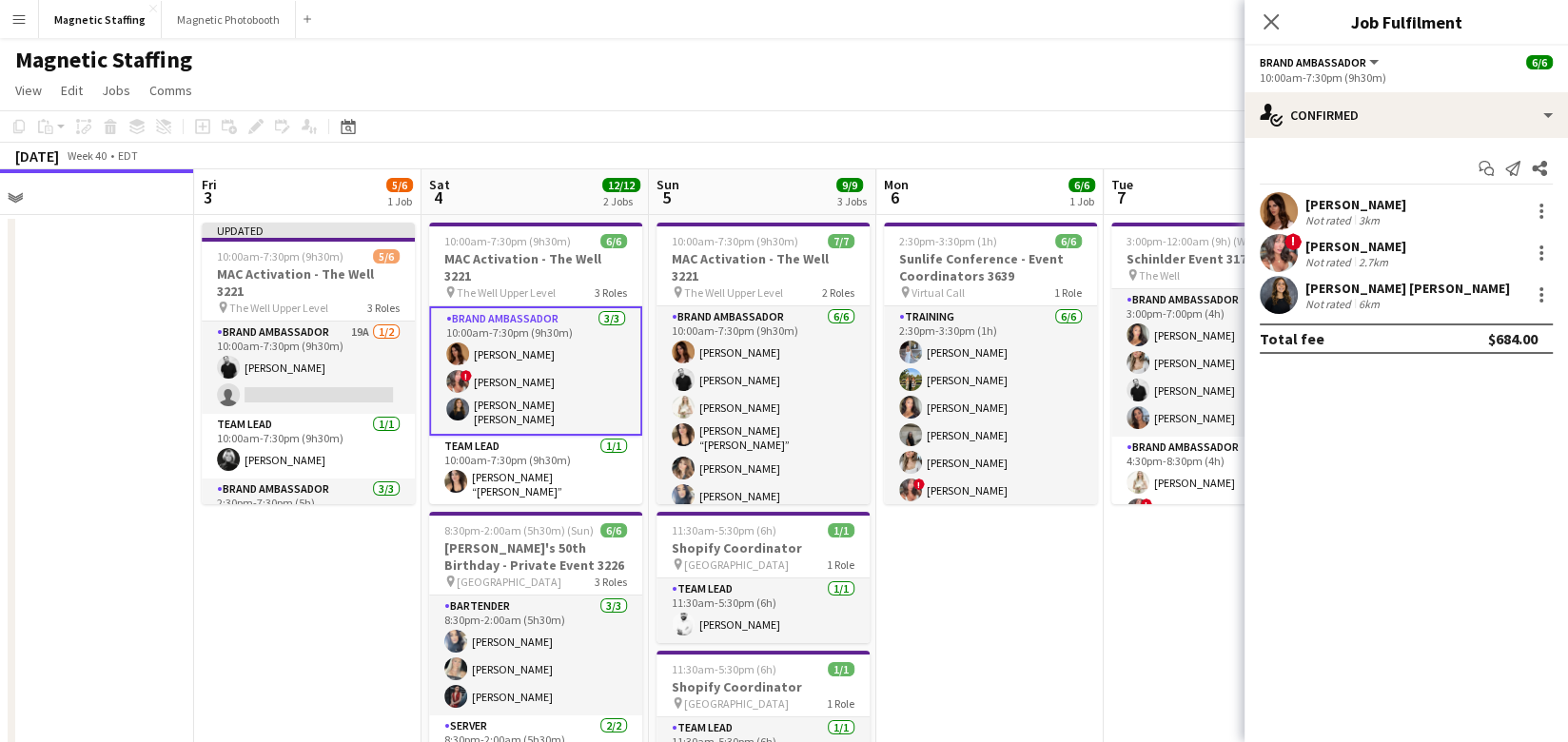
scroll to position [64, 0]
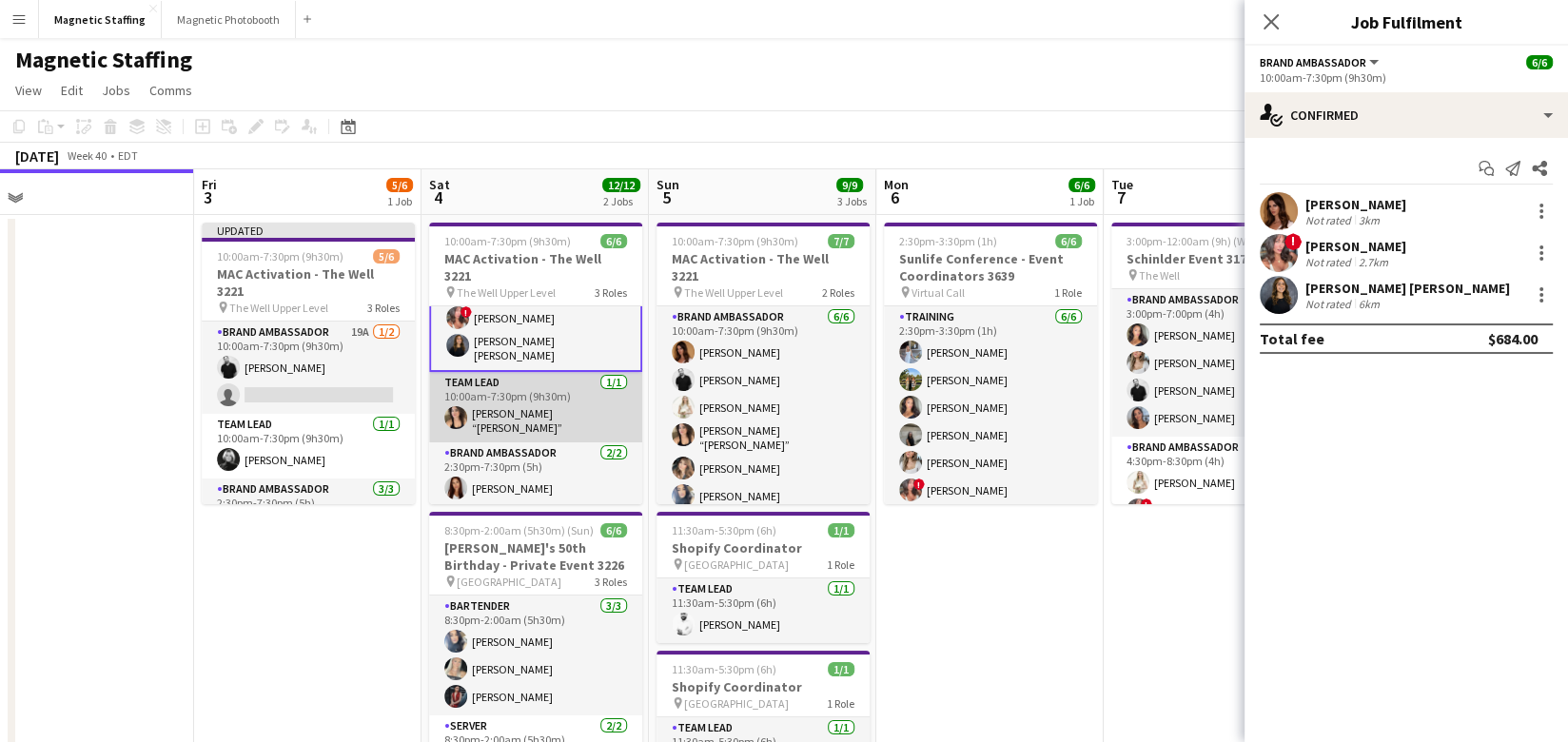
click at [541, 391] on app-card-role "Team Lead 1/1 10:00am-7:30pm (9h30m) Nicole “NIKKI” Schirrmacher" at bounding box center [535, 406] width 213 height 70
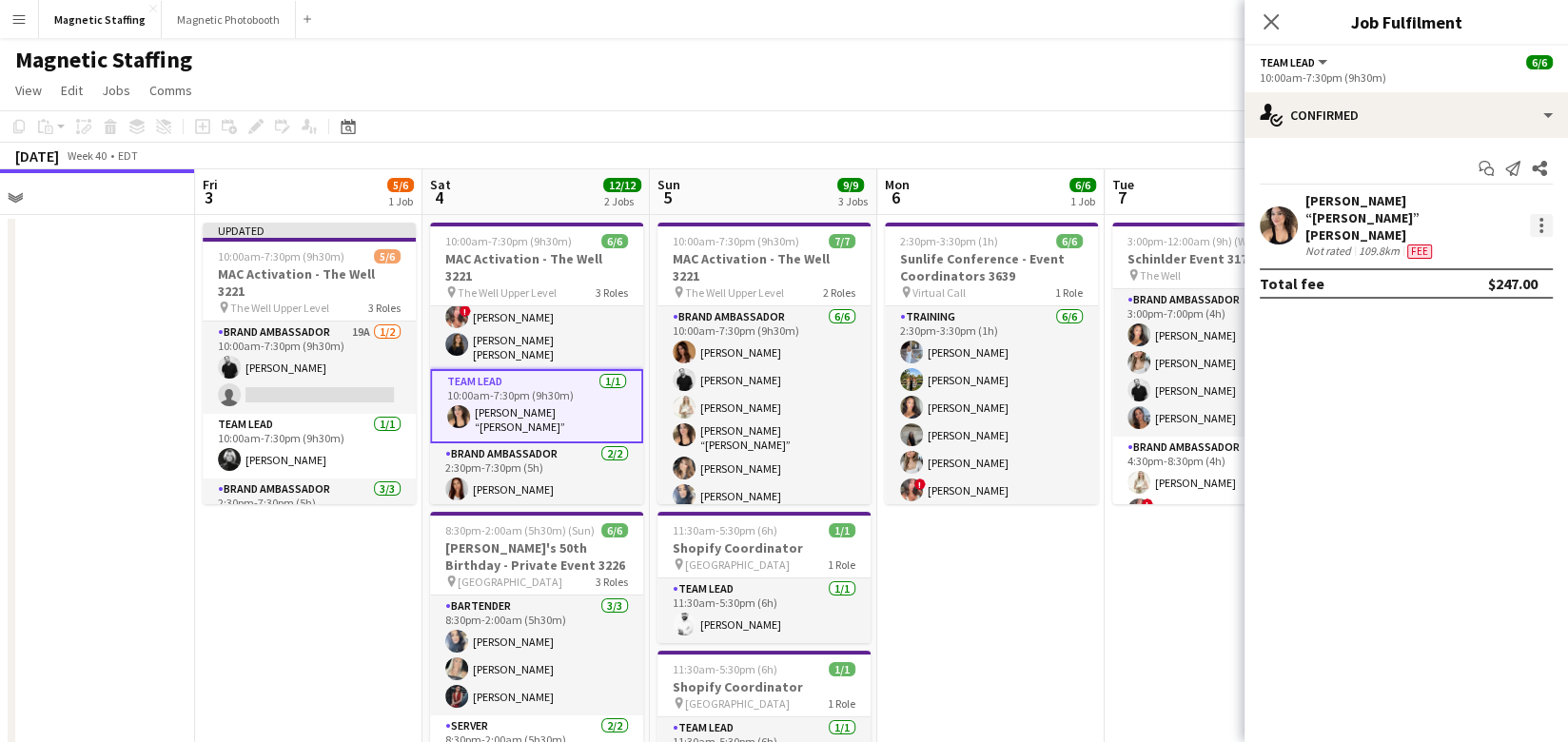
click at [1534, 214] on div at bounding box center [1540, 225] width 22 height 22
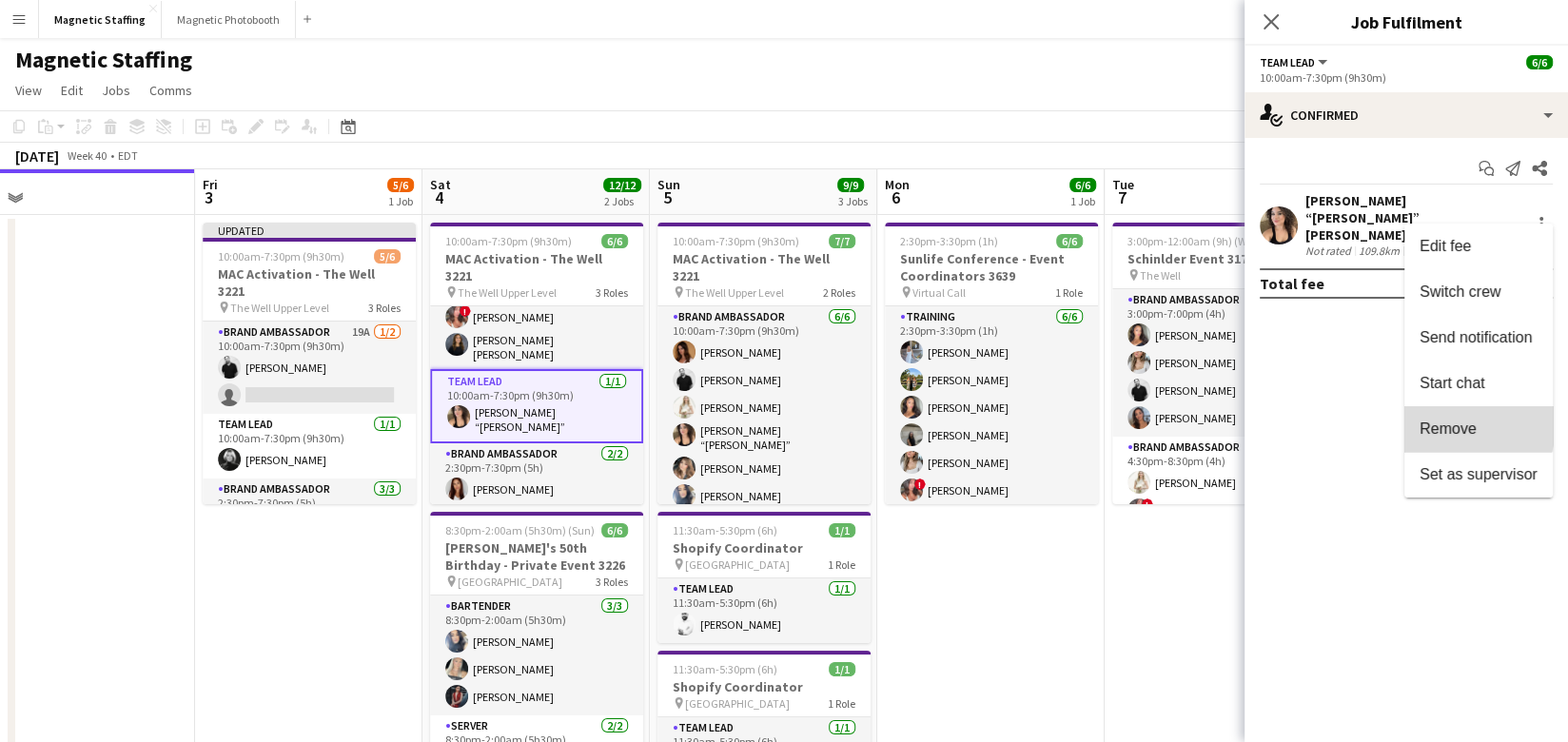
click at [1448, 426] on span "Remove" at bounding box center [1447, 427] width 57 height 17
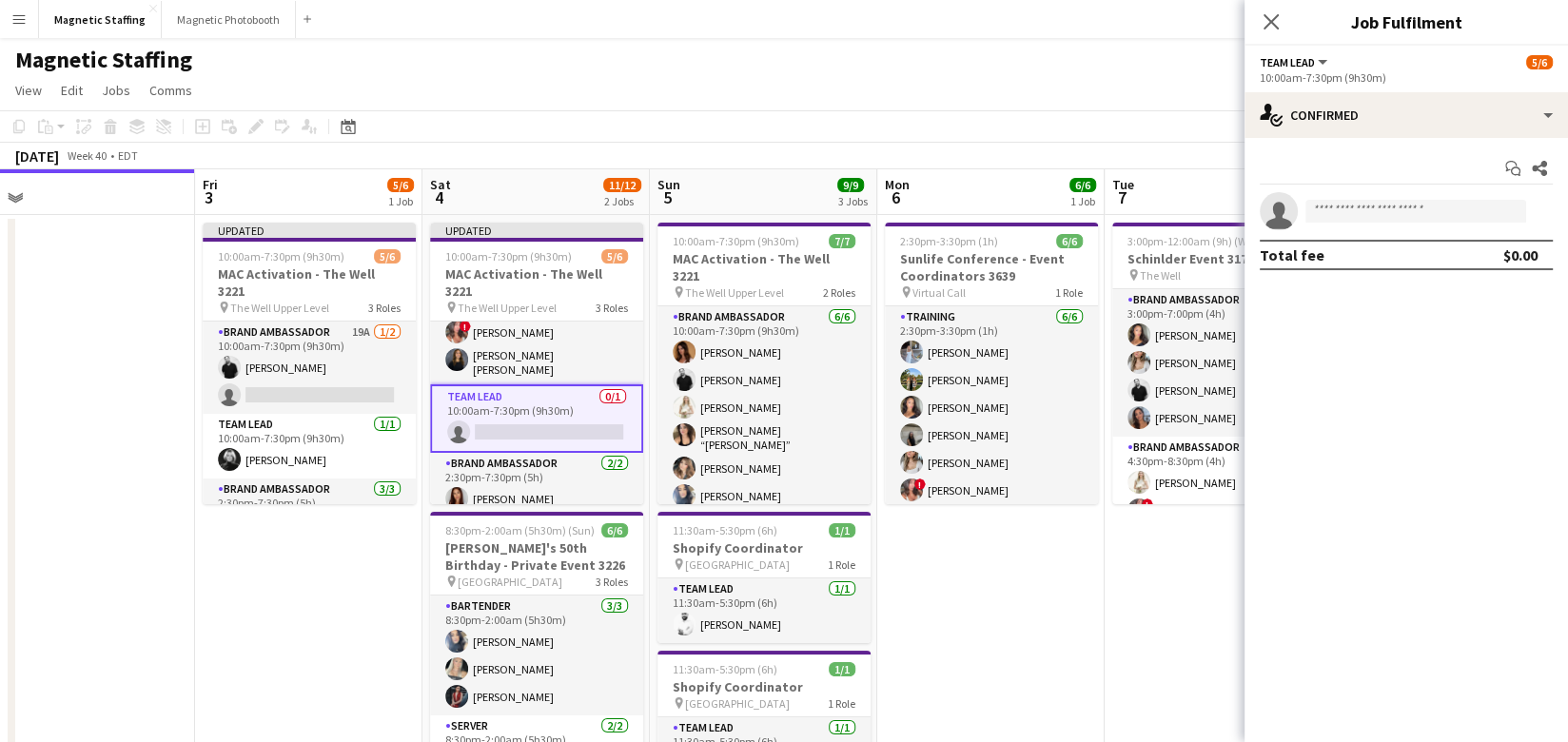
click at [1046, 572] on app-date-cell "2:30pm-3:30pm (1h) 6/6 Sunlife Conference - Event Coordinators 3639 pin Virtual…" at bounding box center [991, 595] width 228 height 761
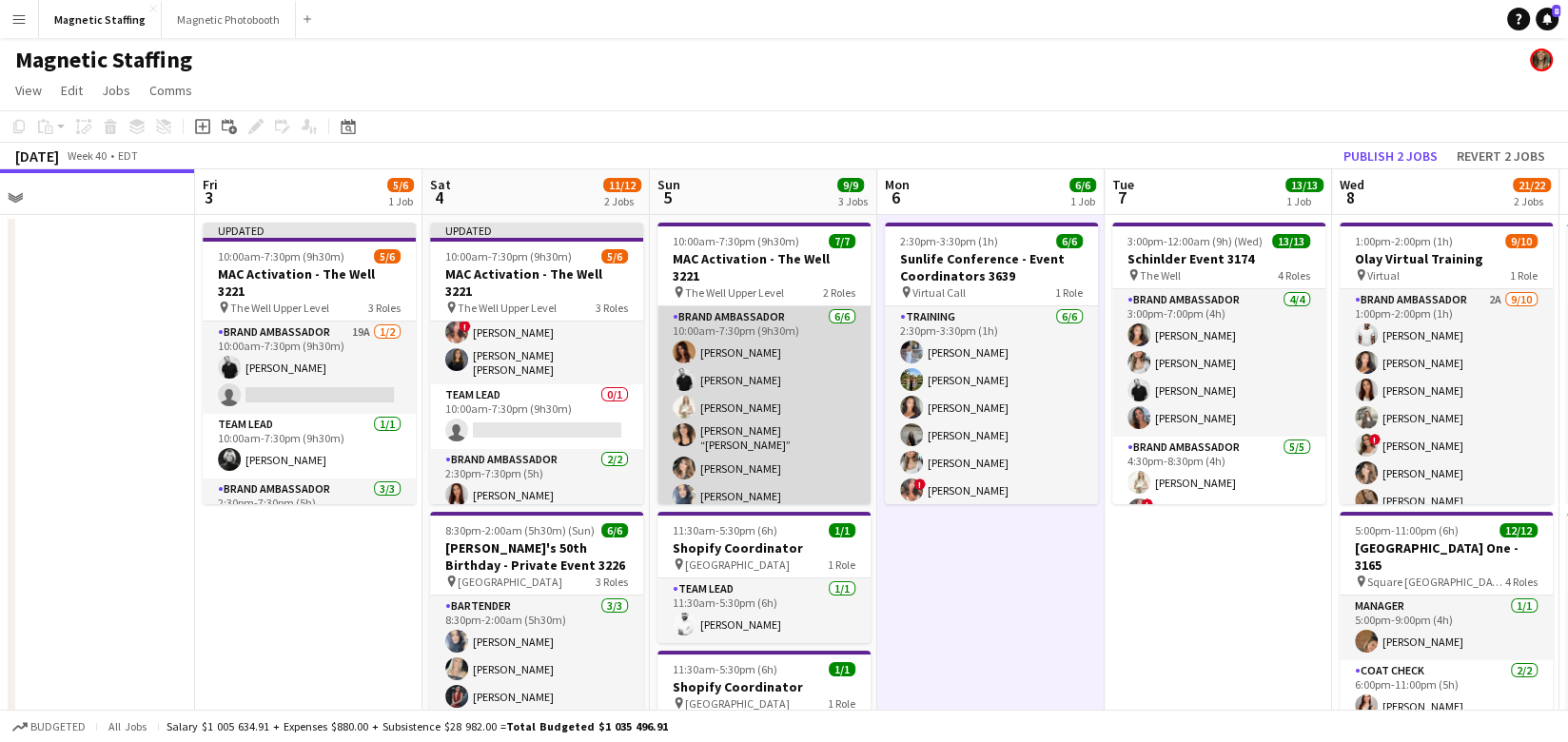
click at [697, 360] on app-card-role "Brand Ambassador 6/6 10:00am-7:30pm (9h30m) Karolina Rembiesa jean-philippe roy…" at bounding box center [764, 410] width 213 height 208
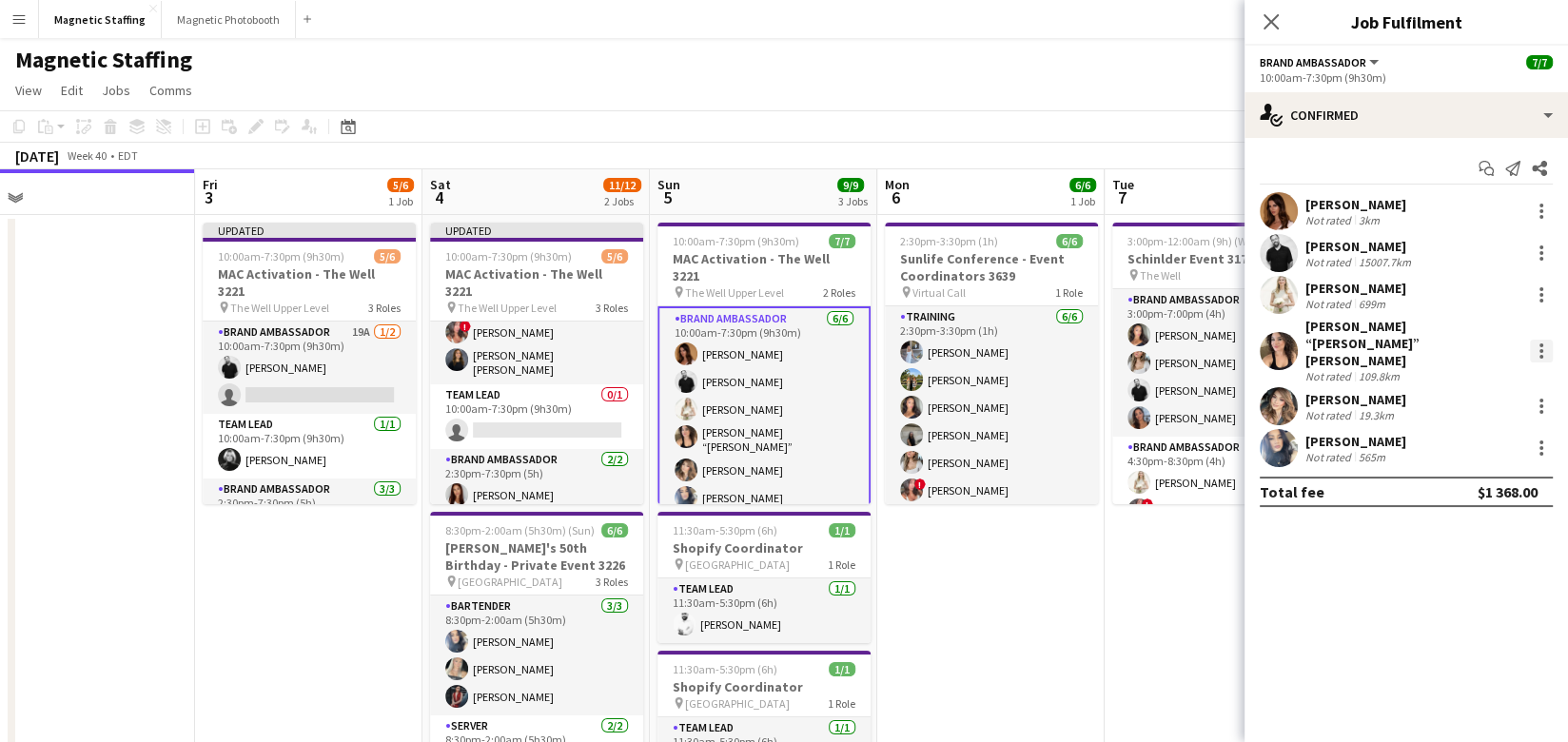
click at [1540, 339] on div at bounding box center [1540, 350] width 22 height 22
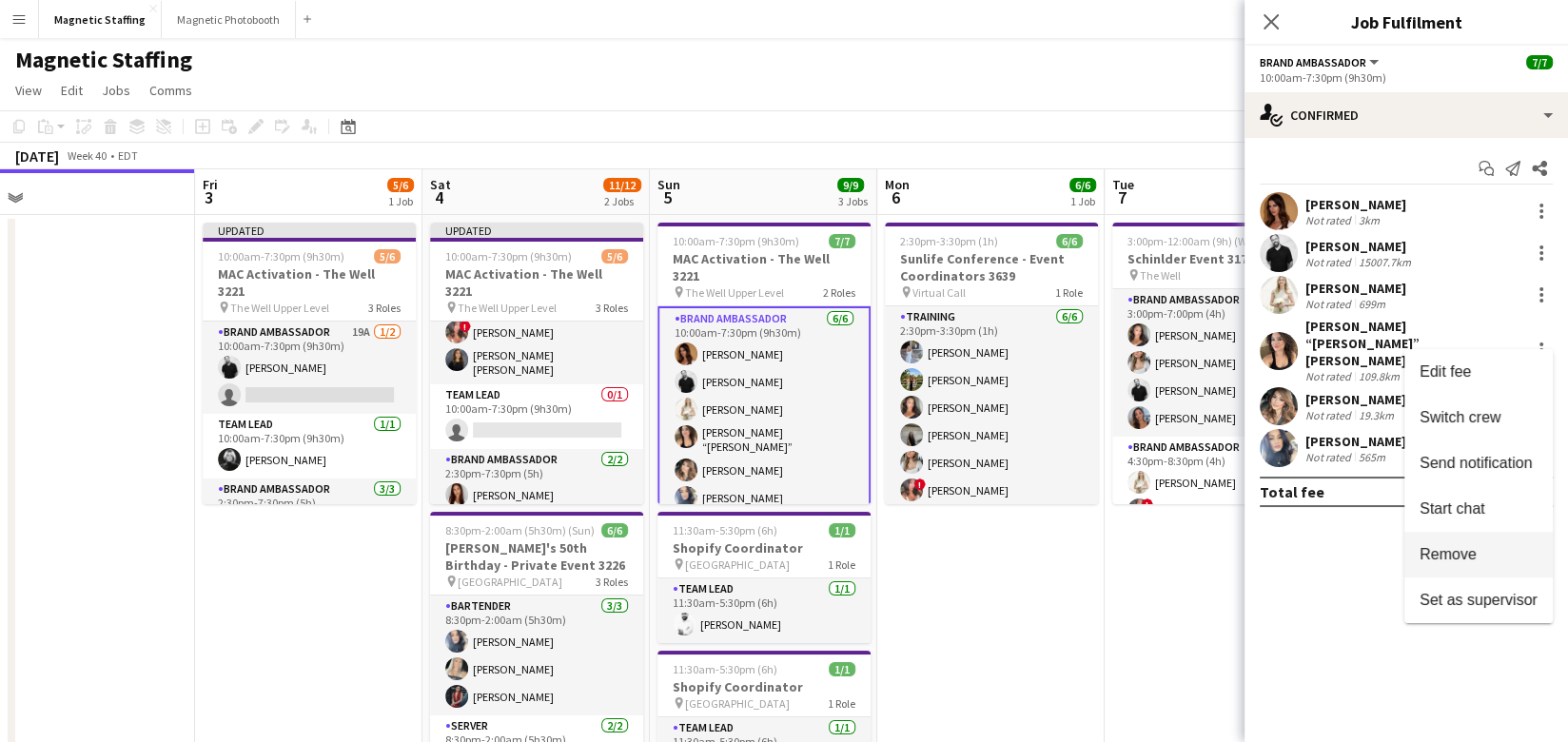
click at [1438, 557] on span "Remove" at bounding box center [1447, 552] width 57 height 17
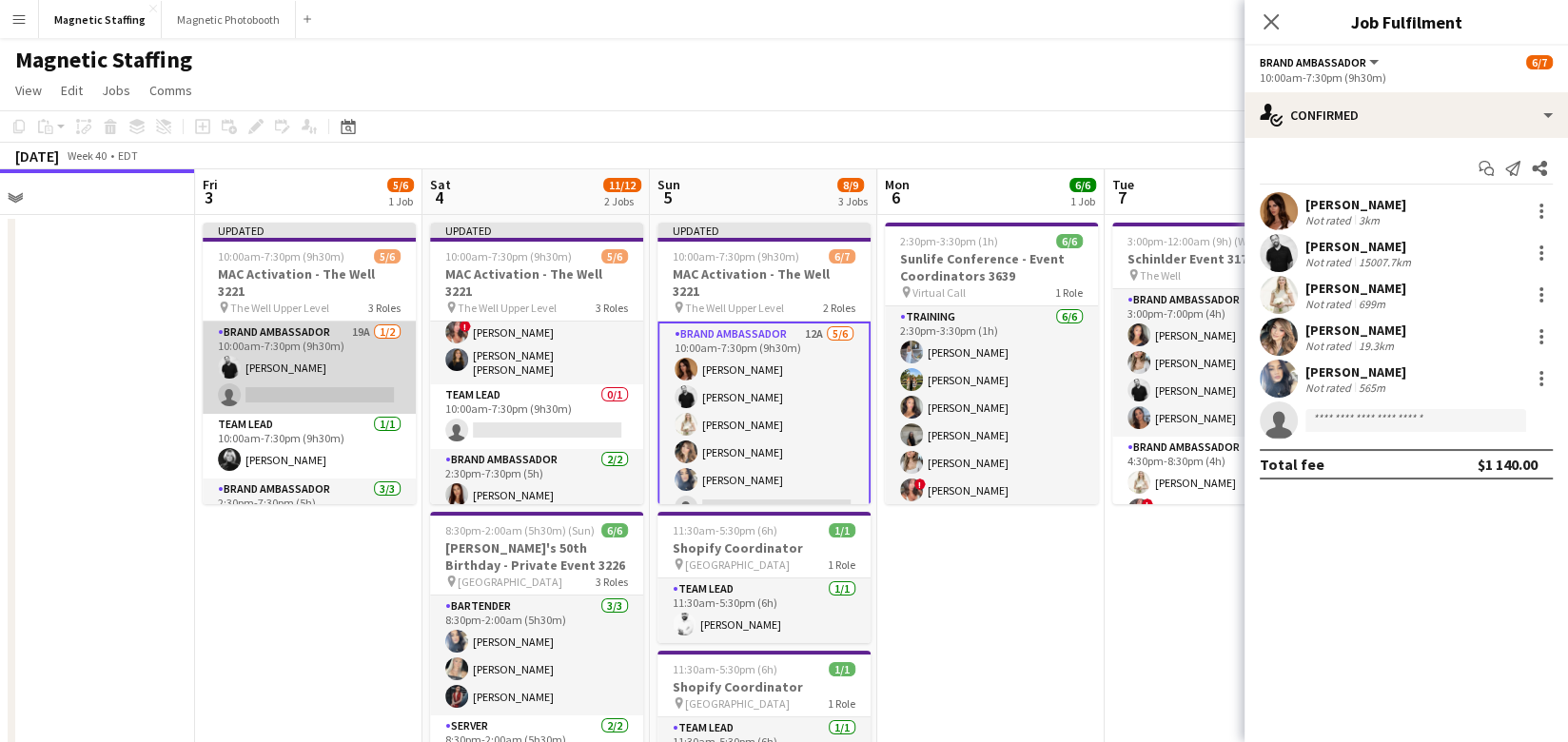
click at [330, 385] on app-card-role "Brand Ambassador 19A 1/2 10:00am-7:30pm (9h30m) jean-philippe roy single-neutra…" at bounding box center [308, 368] width 213 height 92
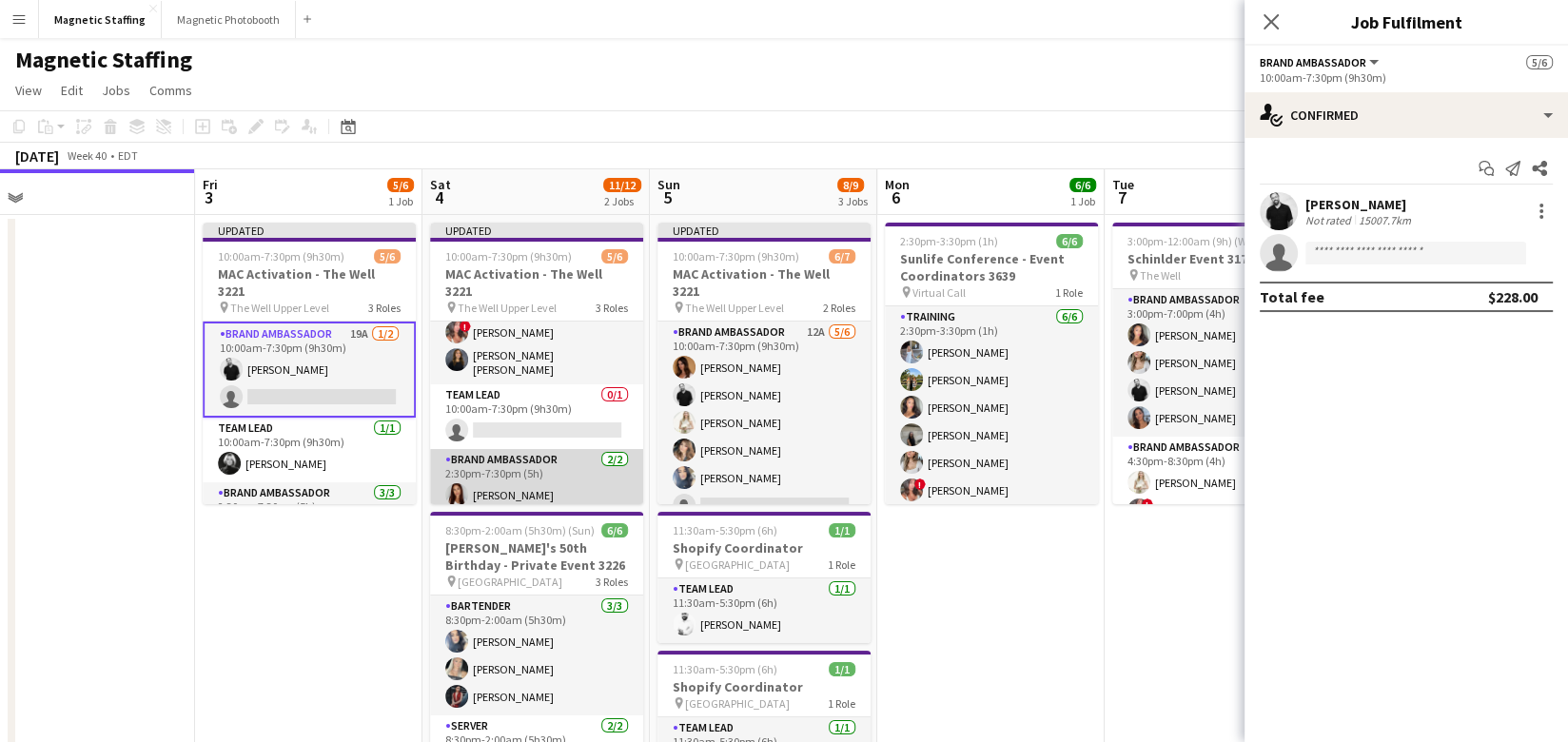
scroll to position [0, 0]
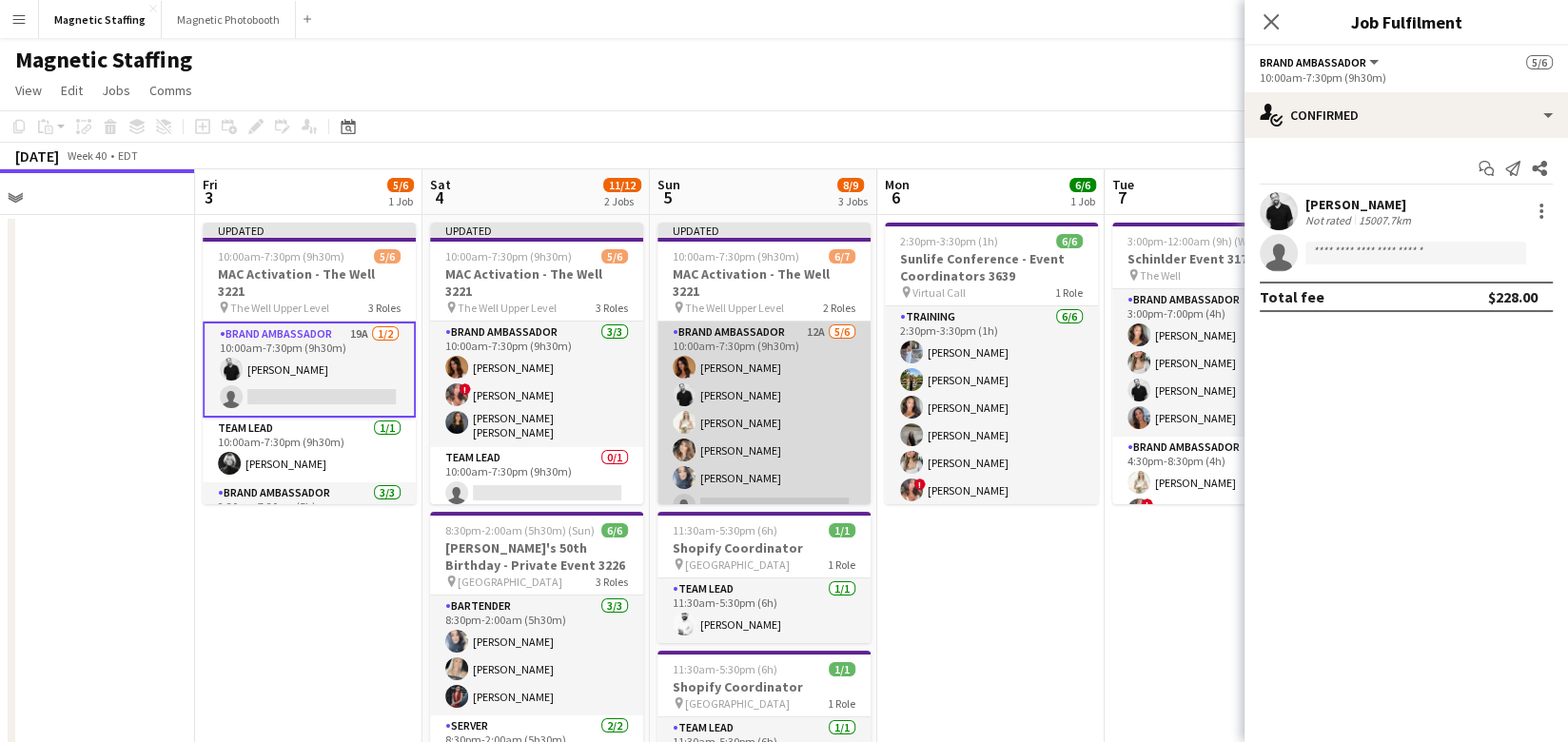
click at [745, 401] on app-card-role "Brand Ambassador 12A 5/6 10:00am-7:30pm (9h30m) Karolina Rembiesa jean-philippe…" at bounding box center [764, 423] width 213 height 202
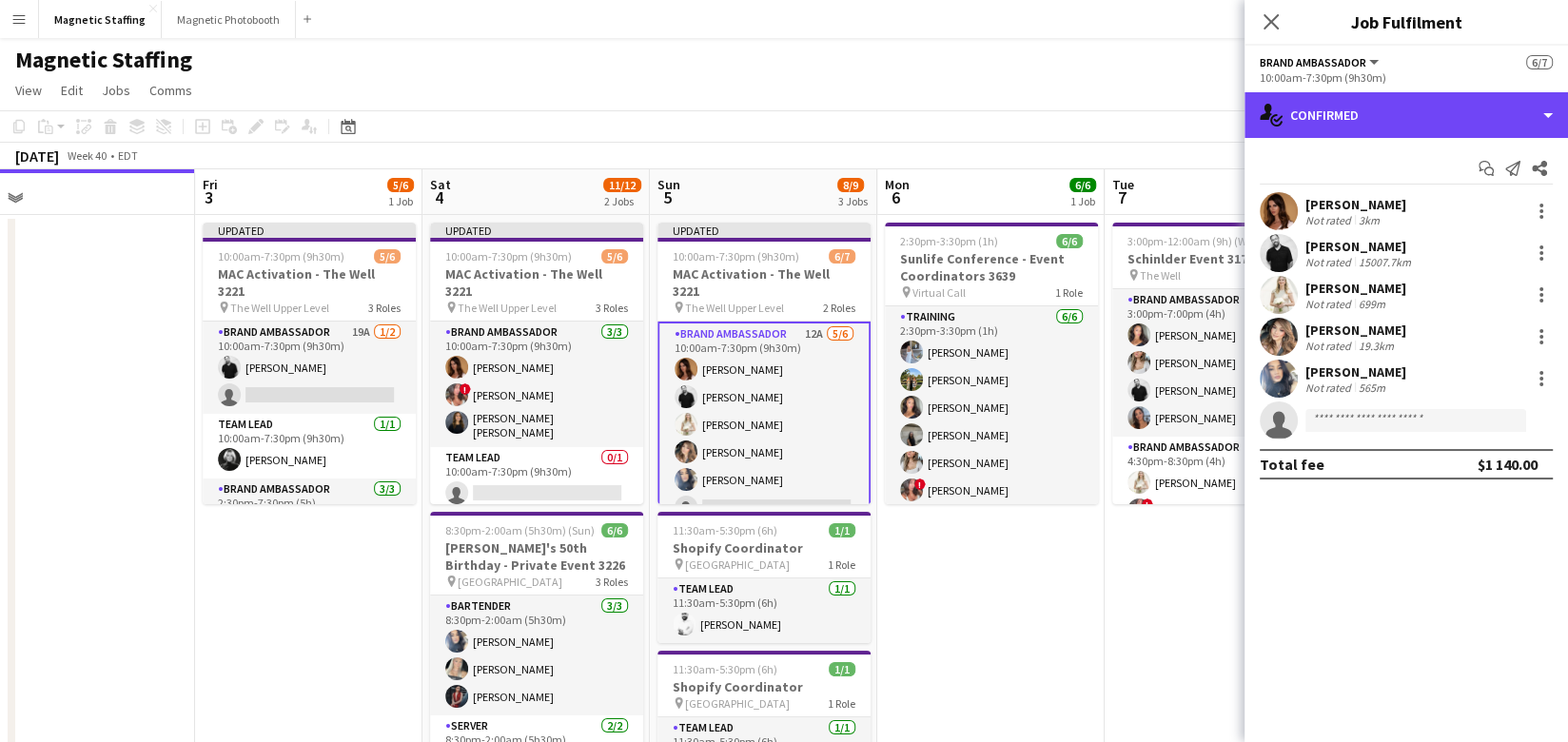
click at [1330, 138] on div "single-neutral-actions-check-2 Confirmed single-neutral-actions-check-2 Confirm…" at bounding box center [1406, 417] width 323 height 650
click at [1377, 105] on div "single-neutral-actions-check-2 Confirmed" at bounding box center [1406, 115] width 323 height 46
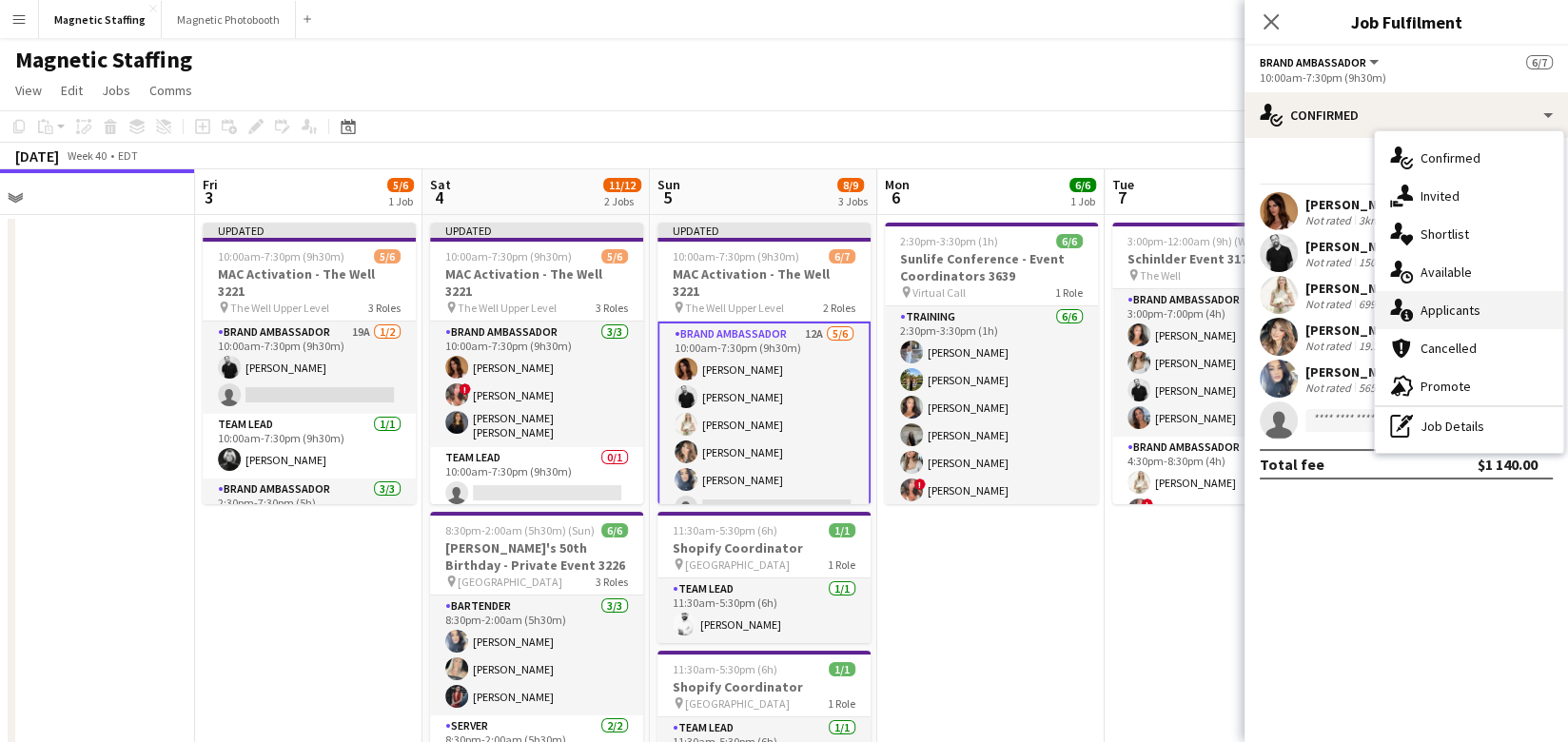
click at [1422, 311] on span "Applicants" at bounding box center [1450, 310] width 60 height 18
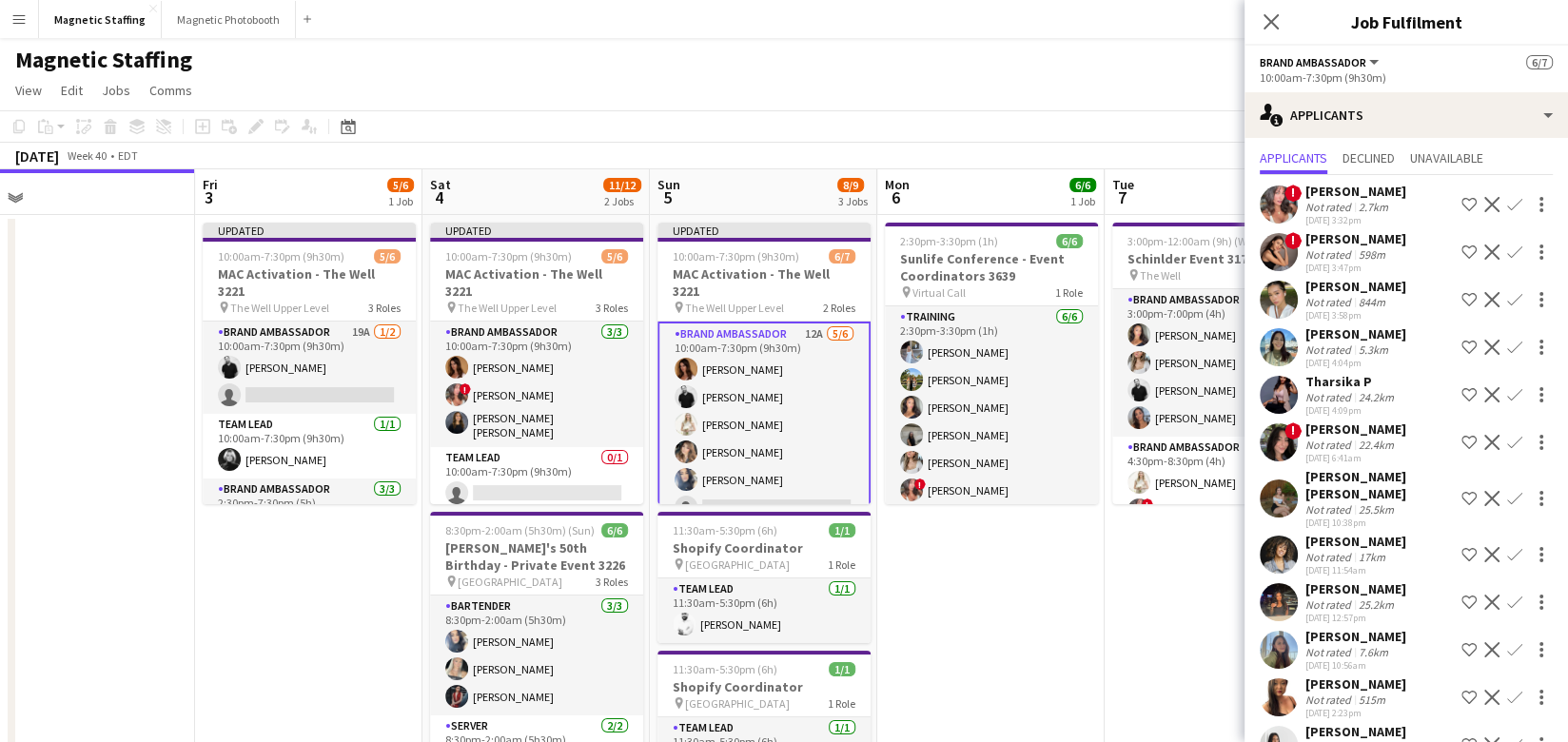
scroll to position [46, 0]
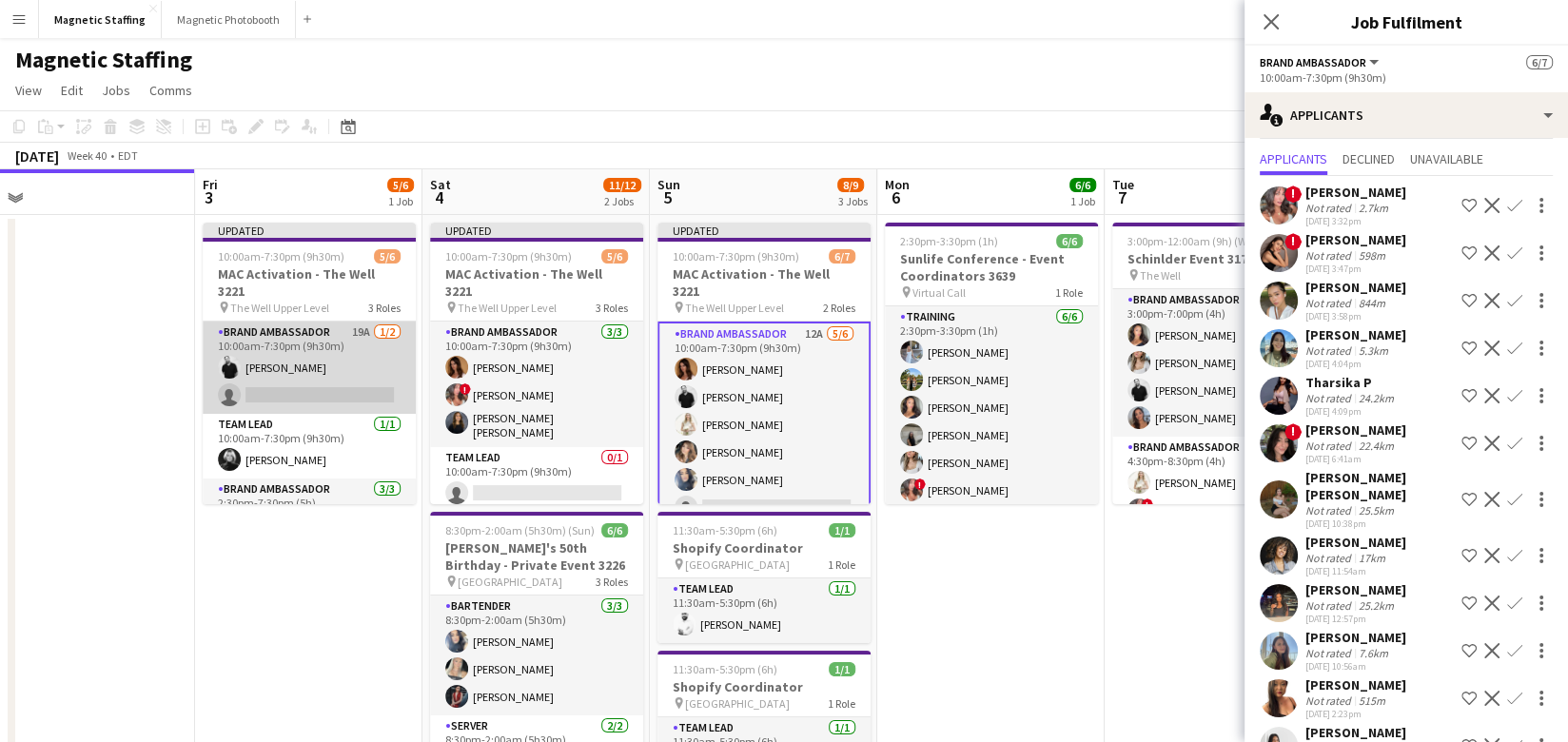
click at [328, 366] on app-card-role "Brand Ambassador 19A 1/2 10:00am-7:30pm (9h30m) jean-philippe roy single-neutra…" at bounding box center [308, 368] width 213 height 92
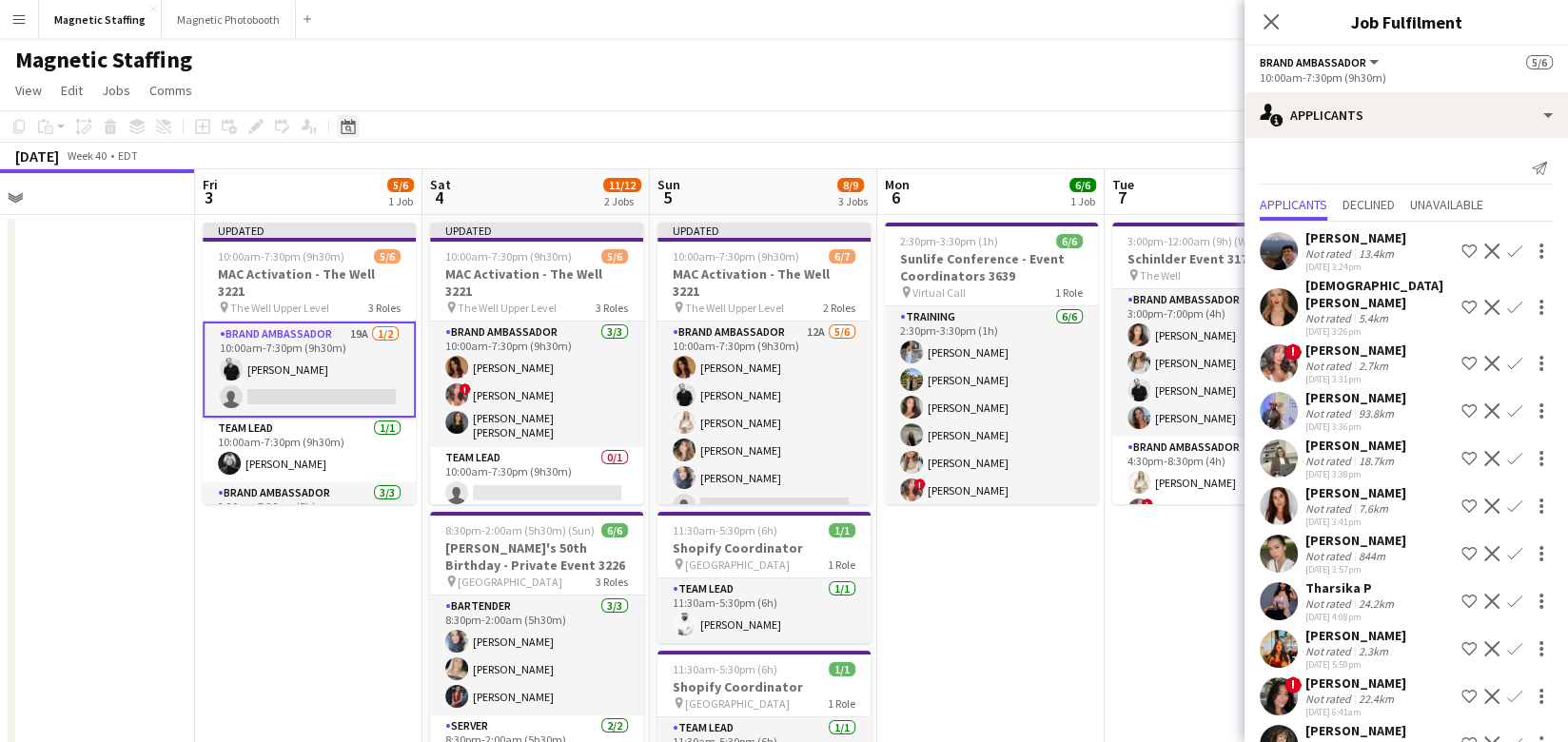
click at [349, 122] on icon "Date picker" at bounding box center [348, 126] width 16 height 16
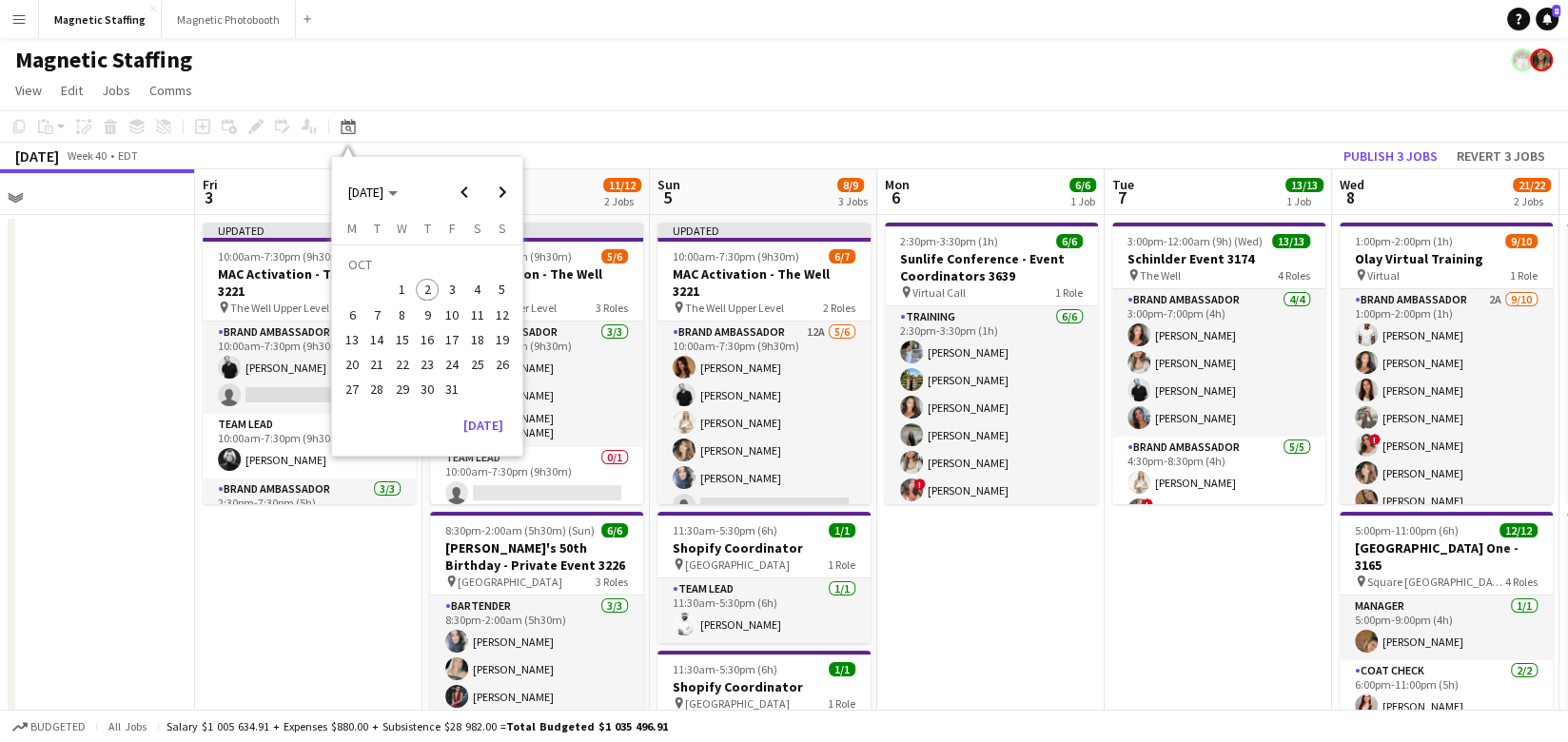
click at [421, 380] on span "30" at bounding box center [426, 389] width 22 height 22
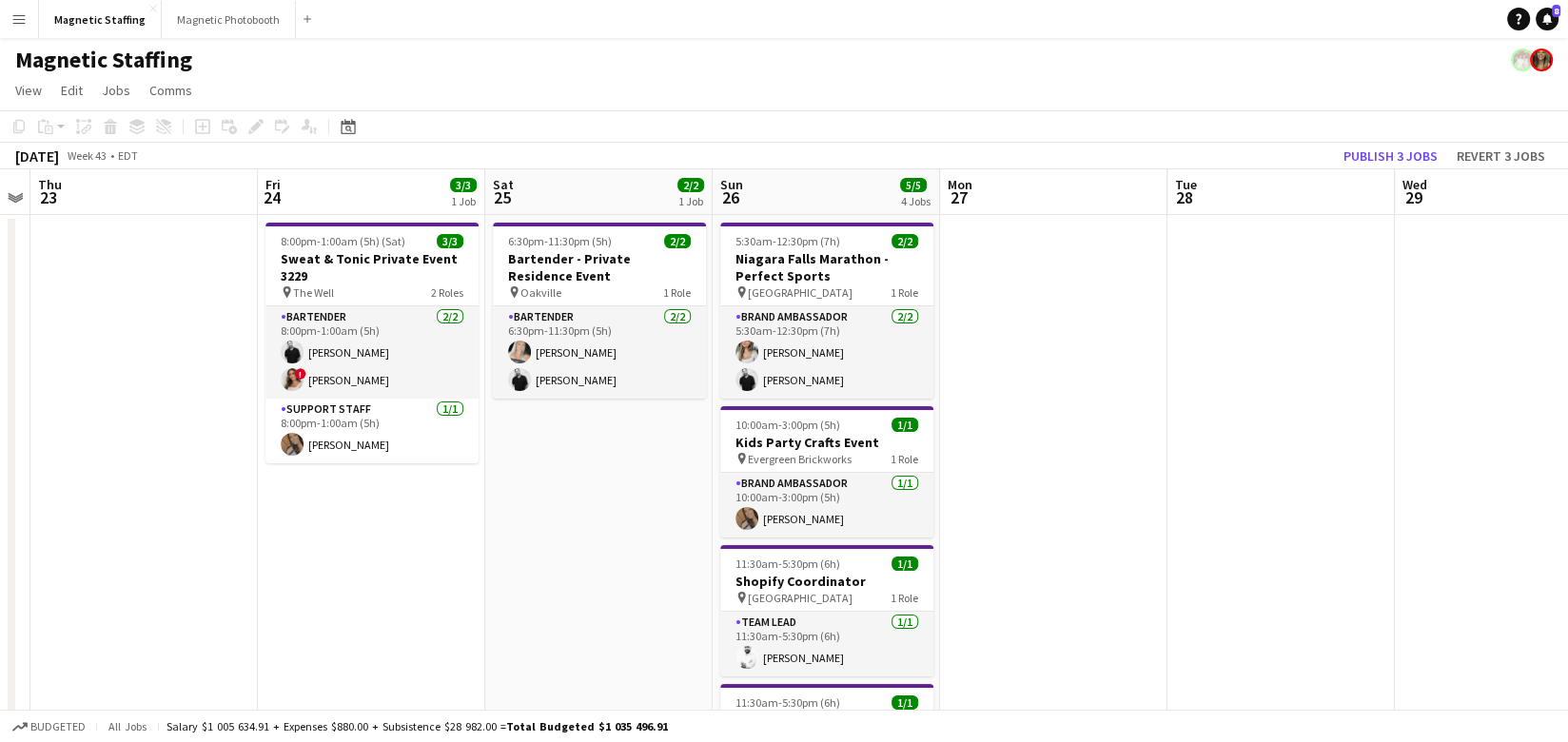
drag, startPoint x: 504, startPoint y: 428, endPoint x: 112, endPoint y: 454, distance: 392.9
click at [113, 454] on app-calendar-viewport "Mon 20 Tue 21 2/2 1 Job Wed 22 Thu 23 Fri 24 3/3 1 Job Sat 25 2/2 1 Job Sun 26 …" at bounding box center [784, 617] width 1568 height 895
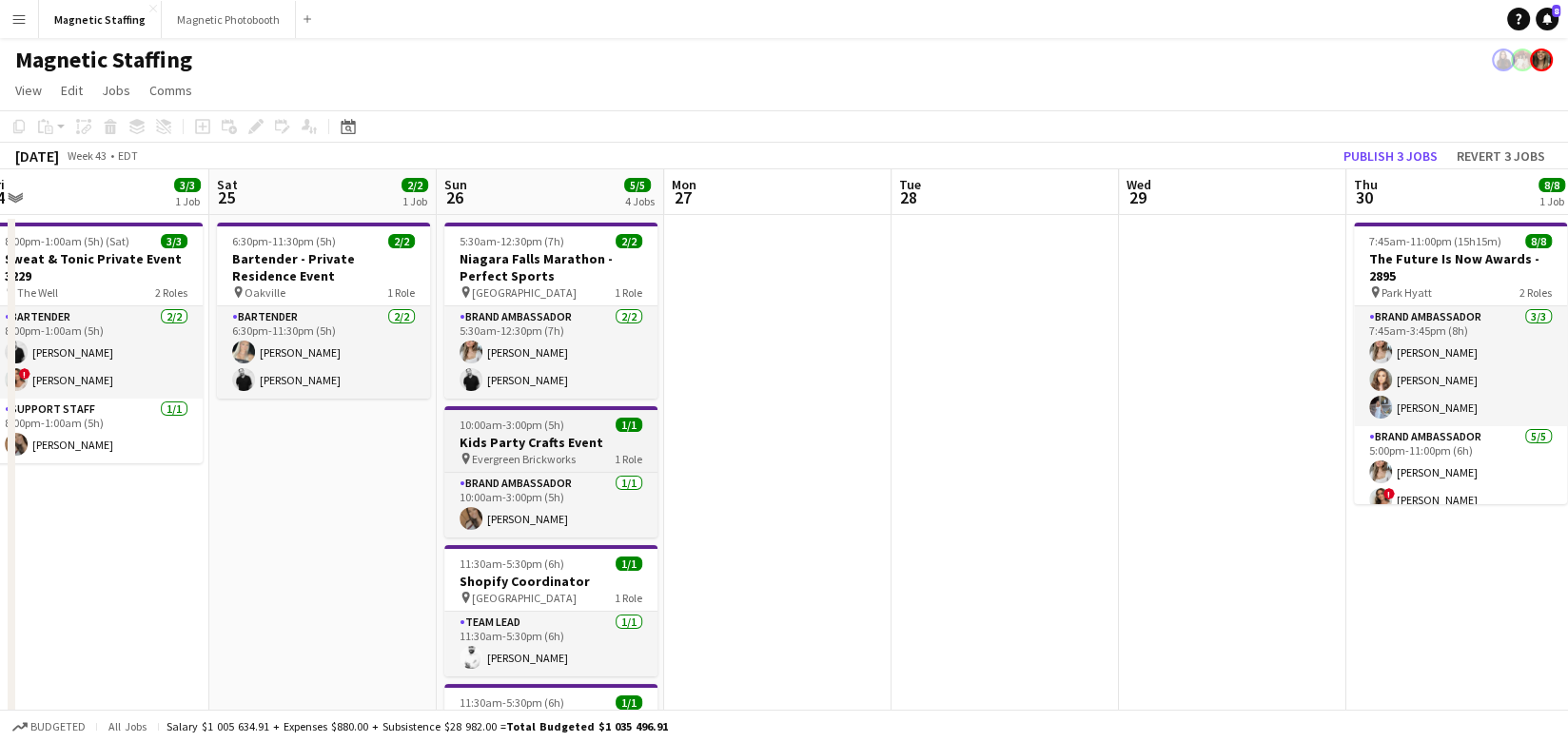
click at [533, 434] on h3 "Kids Party Crafts Event" at bounding box center [551, 442] width 213 height 18
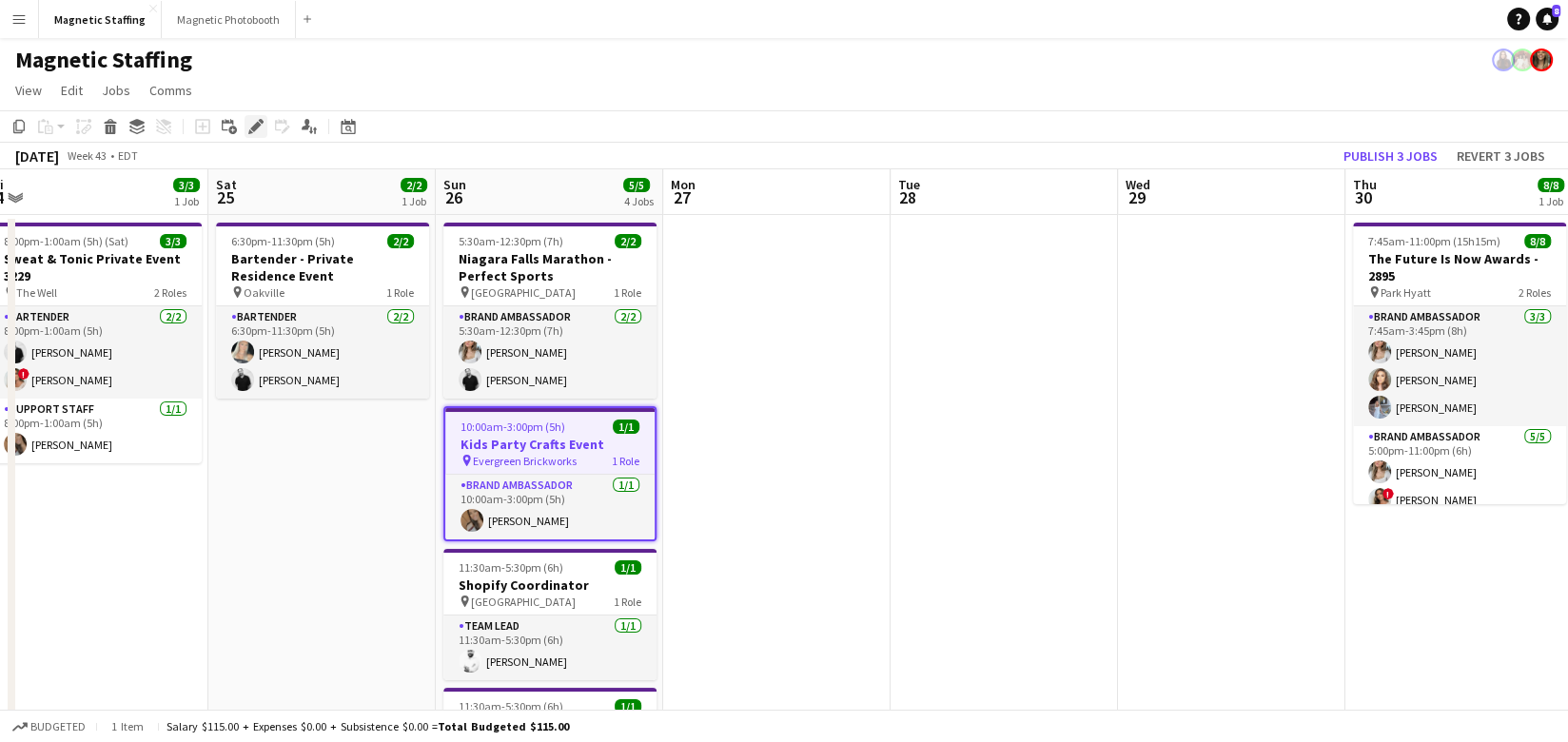
click at [256, 119] on icon "Edit" at bounding box center [256, 126] width 16 height 16
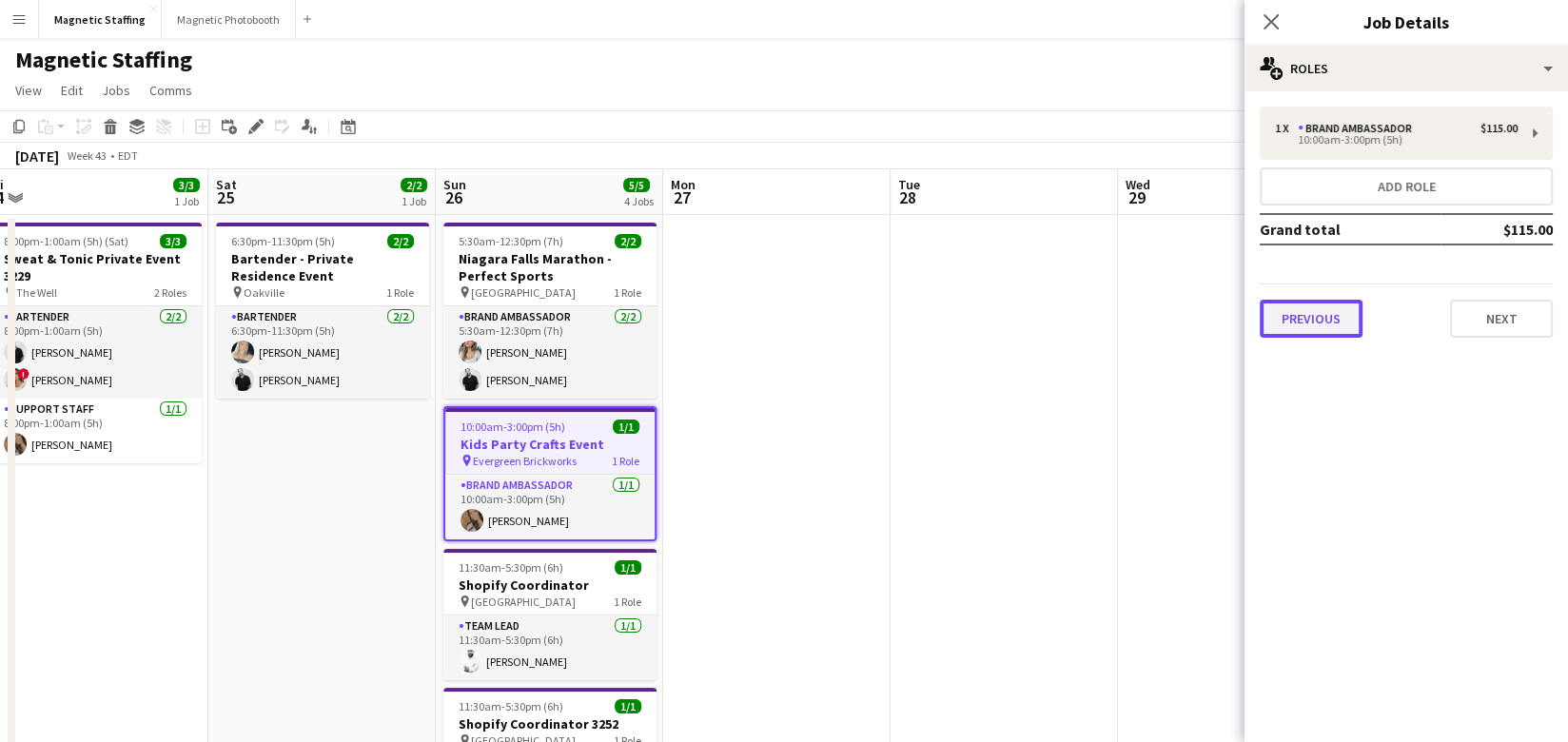
click at [1327, 319] on button "Previous" at bounding box center [1311, 318] width 103 height 38
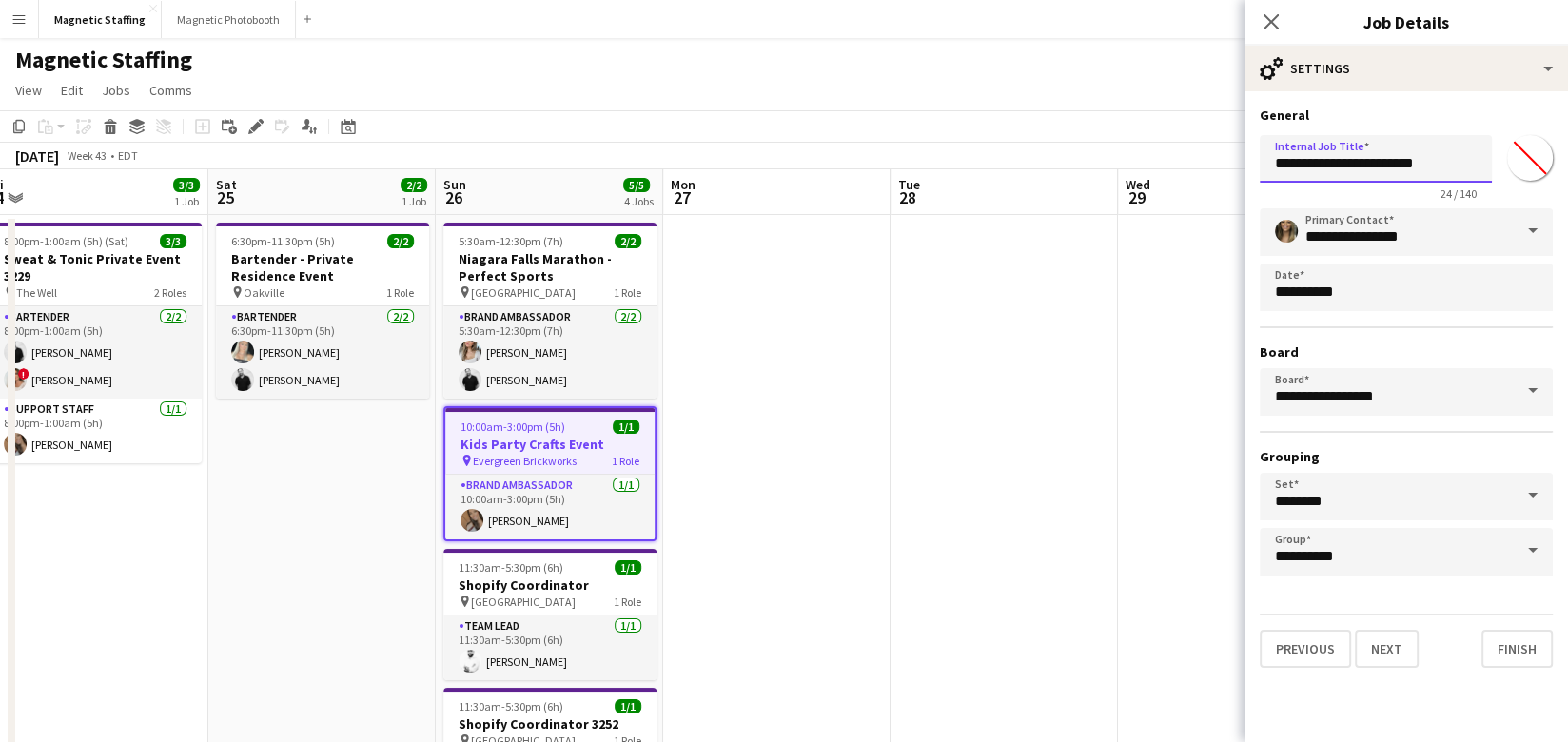
click at [1471, 164] on input "**********" at bounding box center [1375, 159] width 232 height 48
type input "**********"
click at [1516, 648] on button "Finish" at bounding box center [1516, 648] width 71 height 38
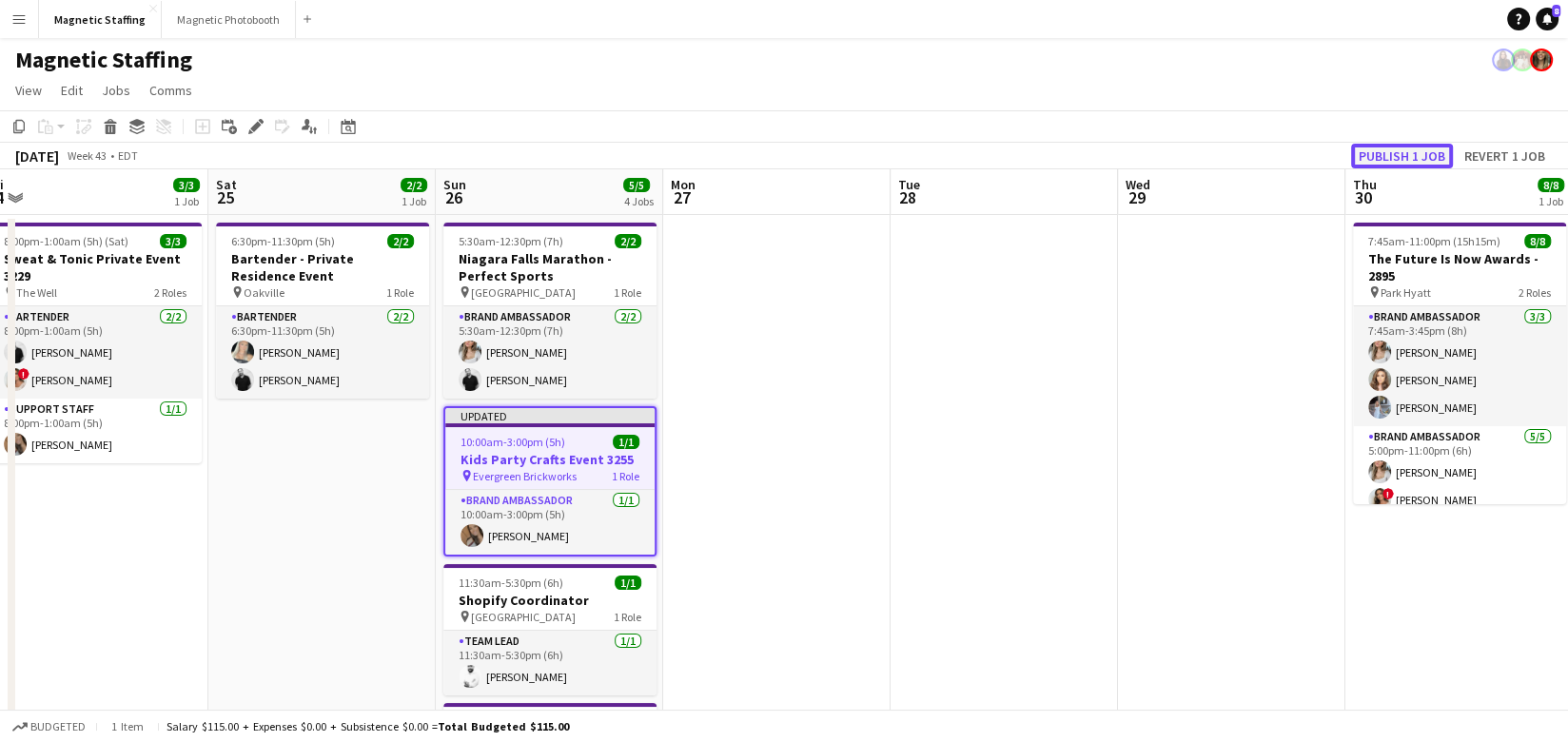
click at [1385, 159] on button "Publish 1 job" at bounding box center [1402, 156] width 102 height 24
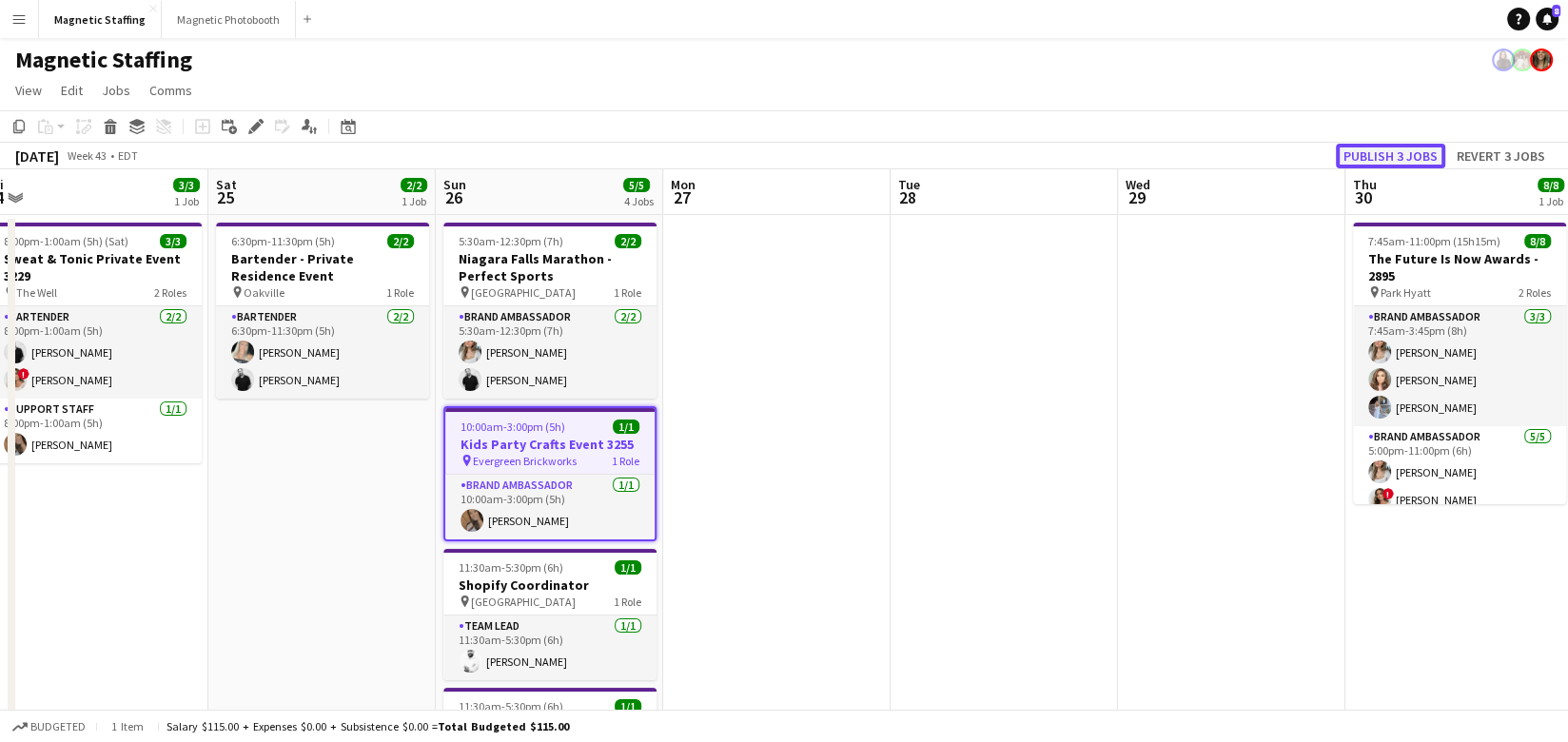
click at [1359, 159] on button "Publish 3 jobs" at bounding box center [1390, 156] width 109 height 24
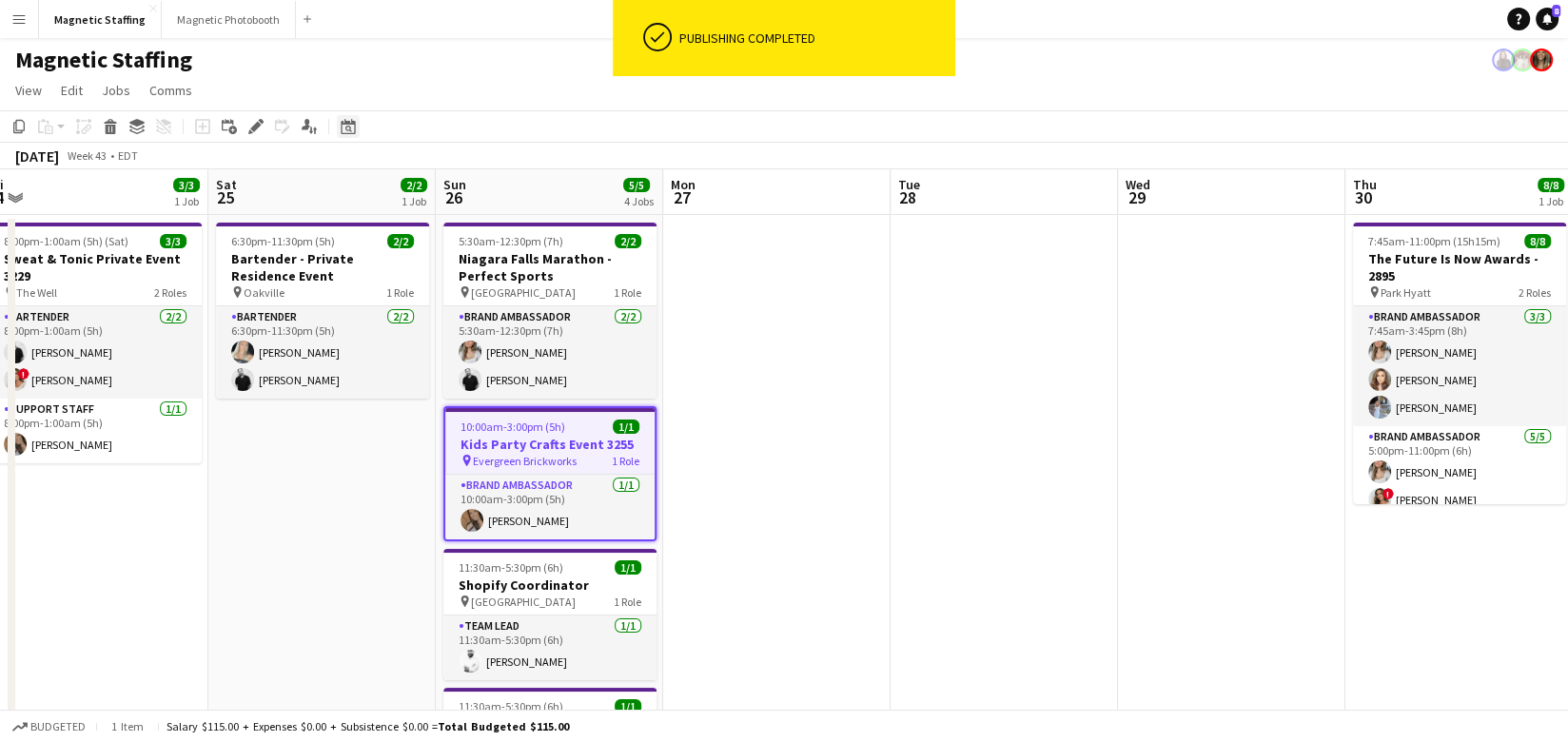
click at [343, 128] on icon "Date picker" at bounding box center [348, 126] width 16 height 16
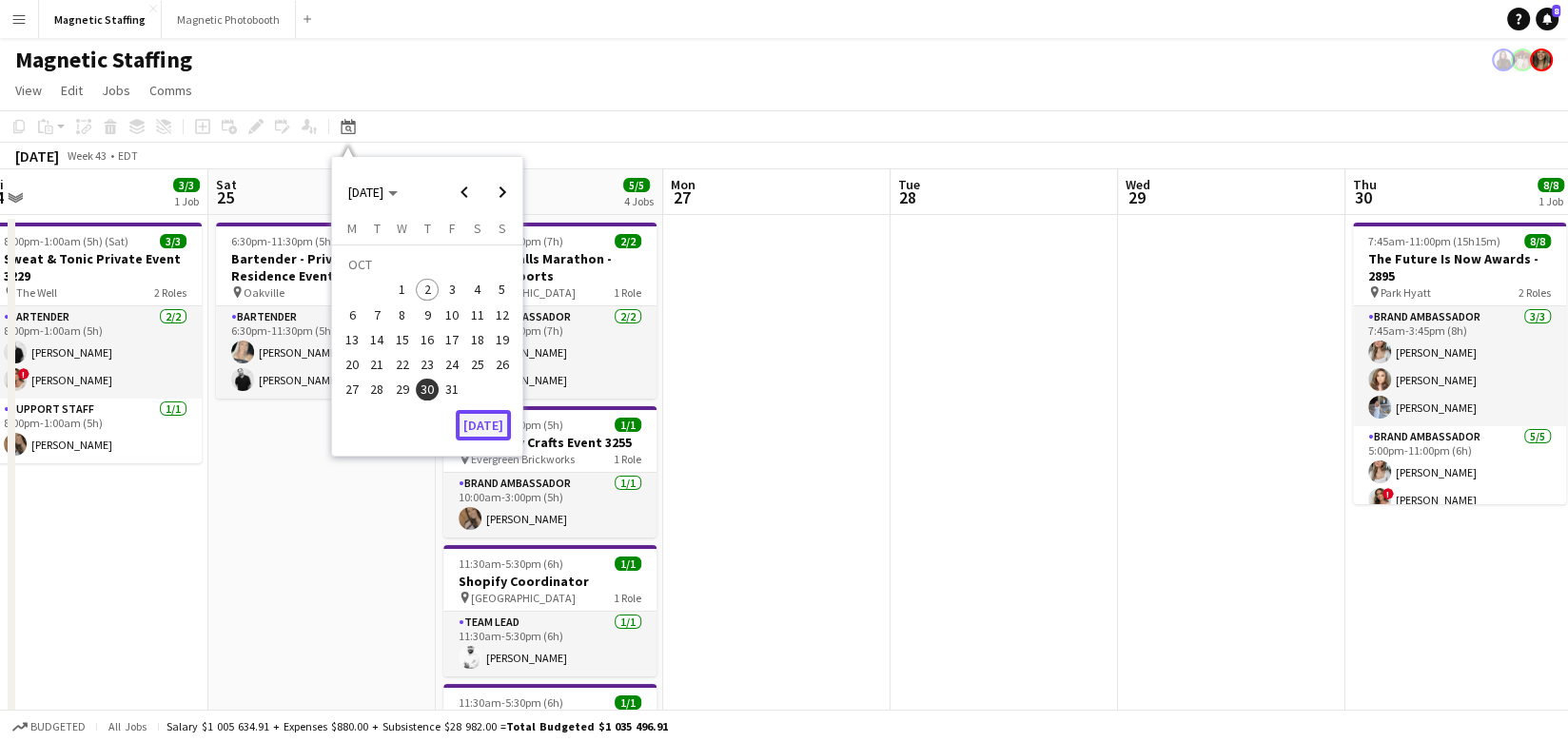
click at [488, 416] on button "[DATE]" at bounding box center [482, 424] width 55 height 30
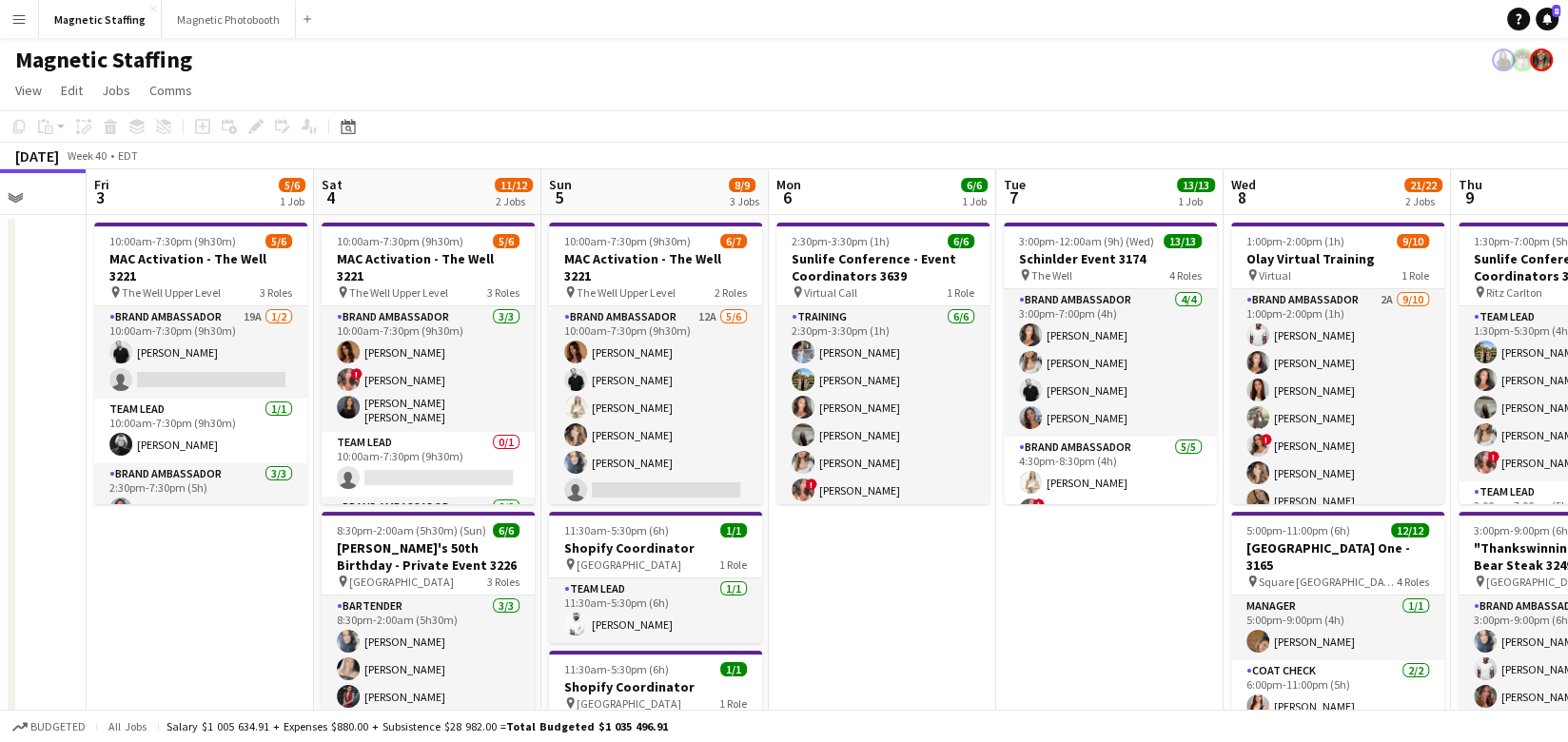
drag, startPoint x: 909, startPoint y: 434, endPoint x: 283, endPoint y: 432, distance: 626.0
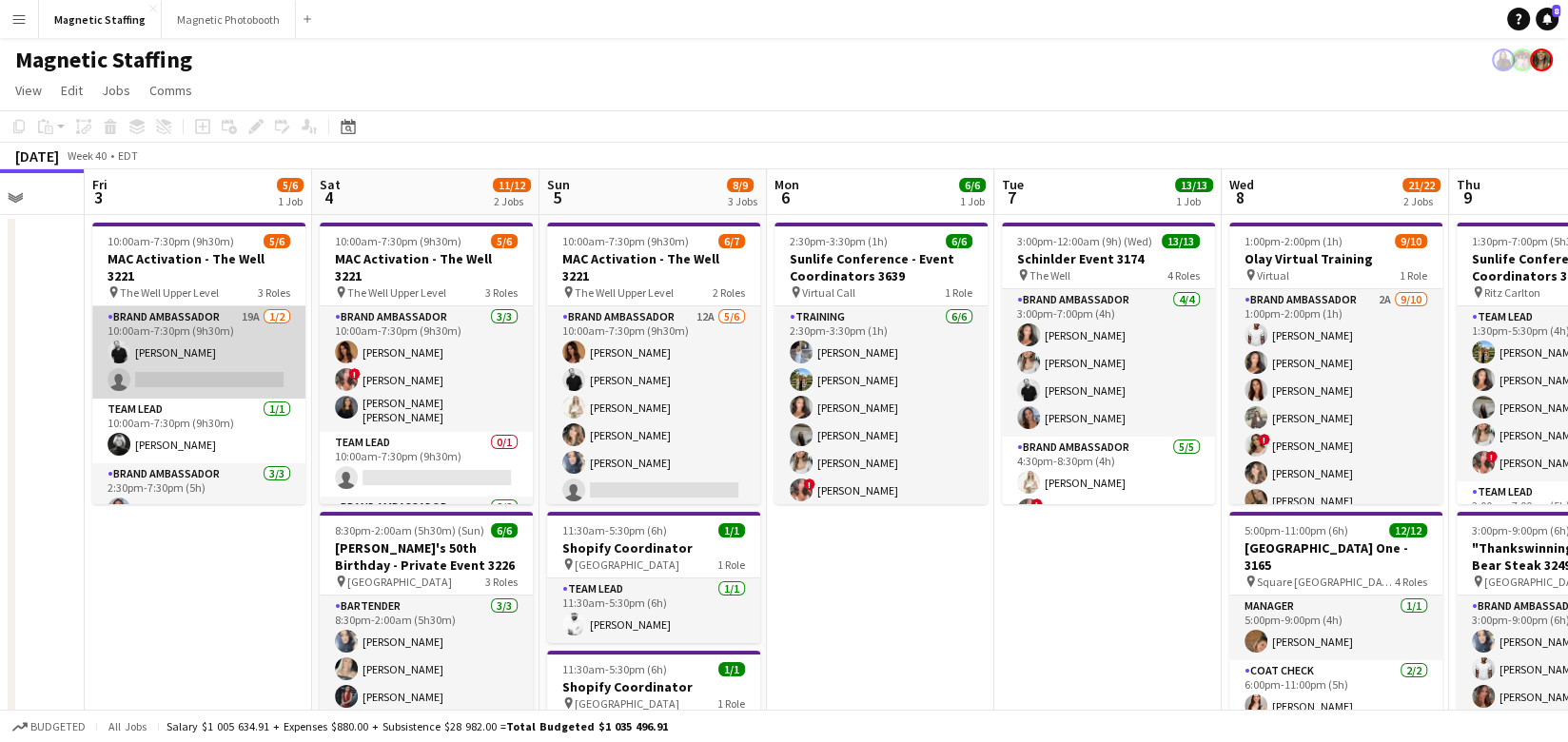
click at [201, 344] on app-card-role "Brand Ambassador 19A 1/2 10:00am-7:30pm (9h30m) jean-philippe roy single-neutra…" at bounding box center [198, 352] width 213 height 92
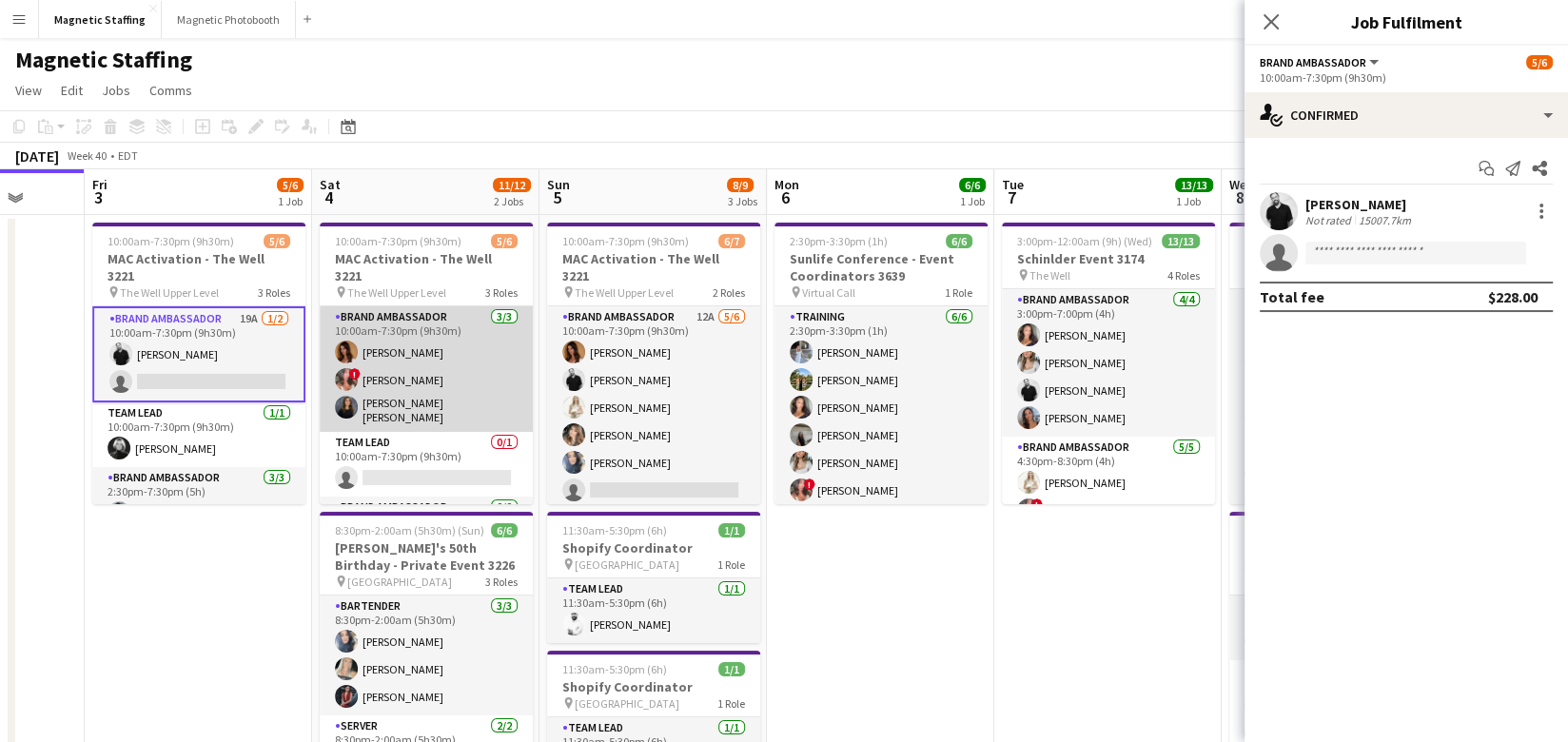
scroll to position [0, 596]
click at [418, 377] on app-card-role "Brand Ambassador 3/3 10:00am-7:30pm (9h30m) Karolina Rembiesa ! Alyssa Curto Ga…" at bounding box center [427, 369] width 213 height 125
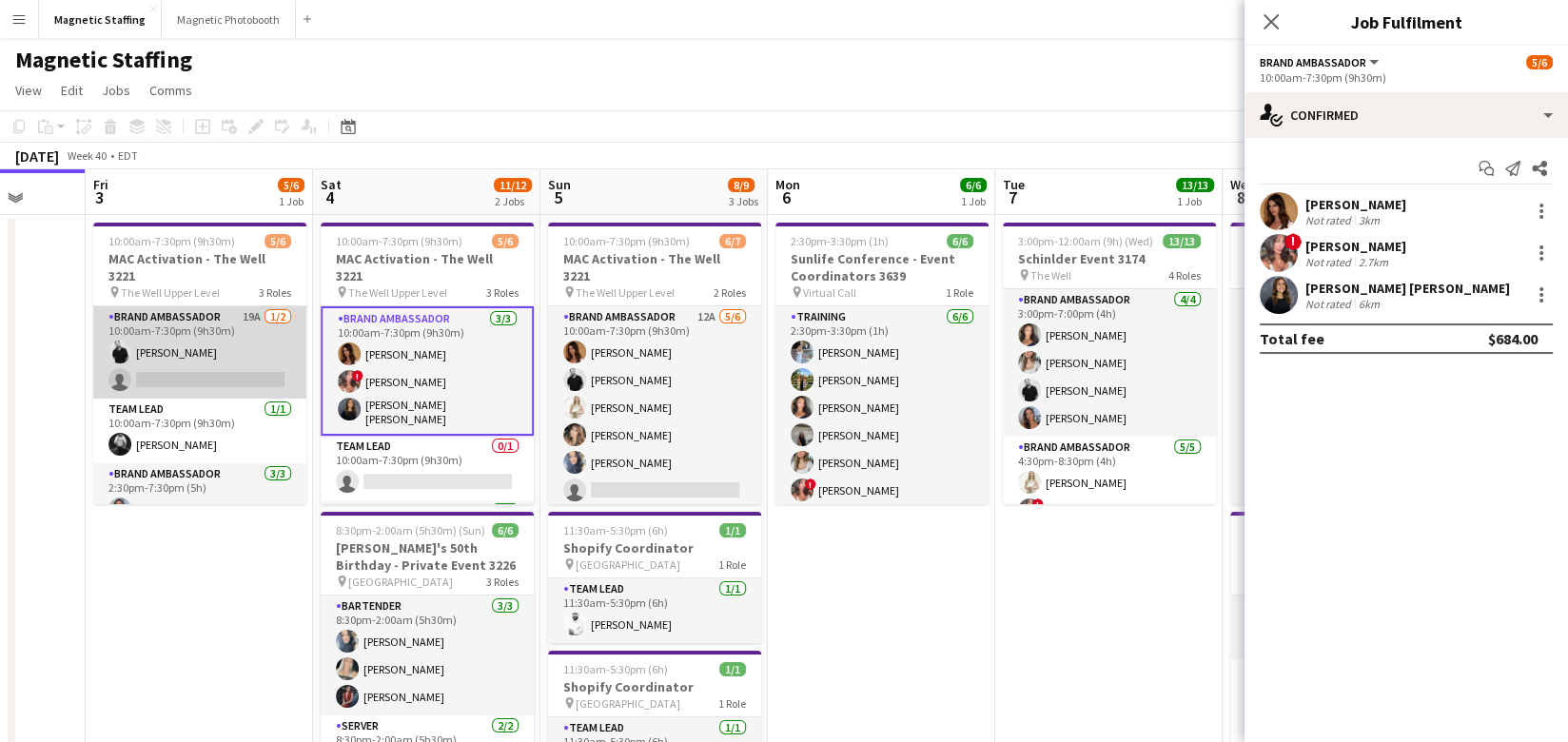
click at [226, 377] on app-card-role "Brand Ambassador 19A 1/2 10:00am-7:30pm (9h30m) jean-philippe roy single-neutra…" at bounding box center [199, 352] width 213 height 92
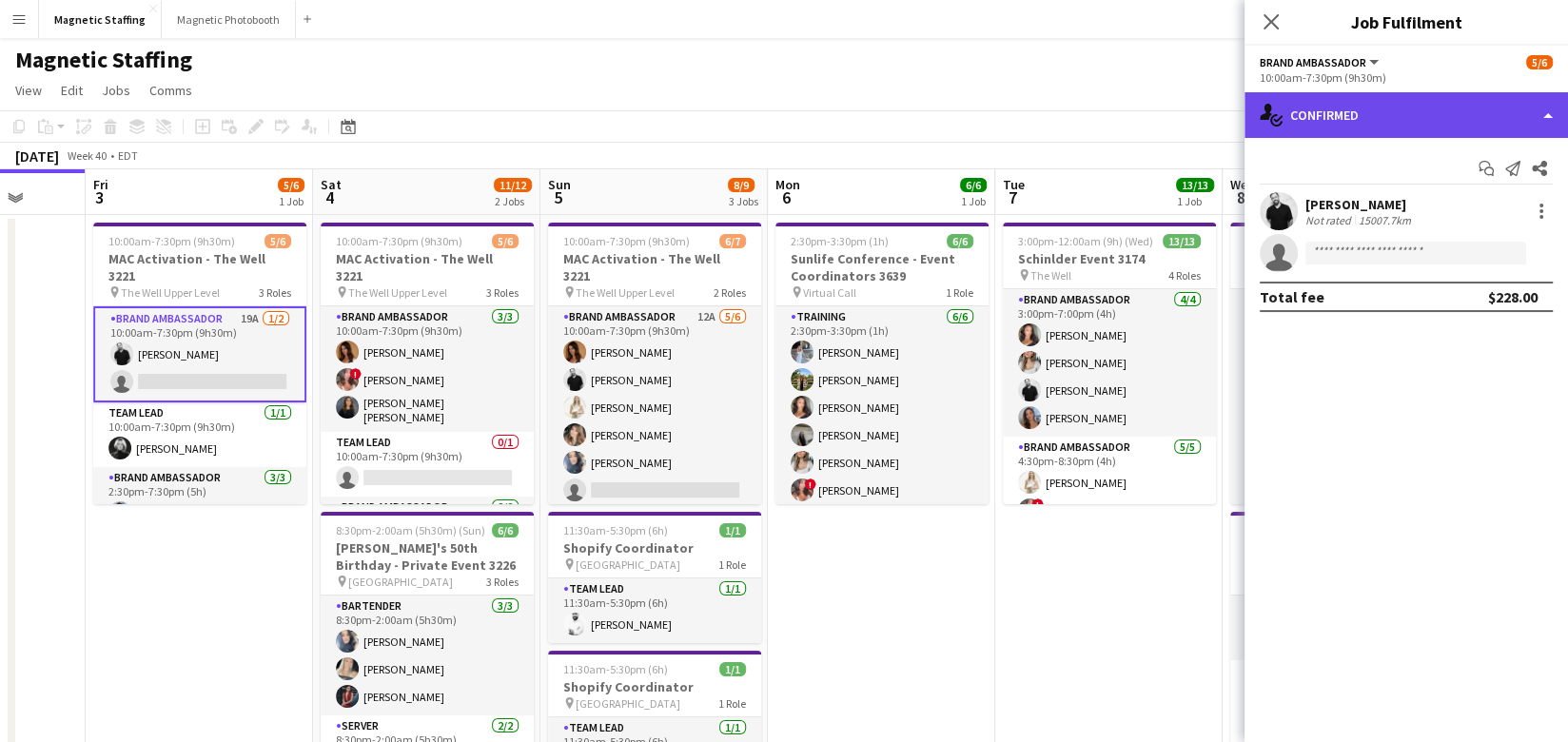
click at [1422, 111] on div "single-neutral-actions-check-2 Confirmed" at bounding box center [1406, 115] width 323 height 46
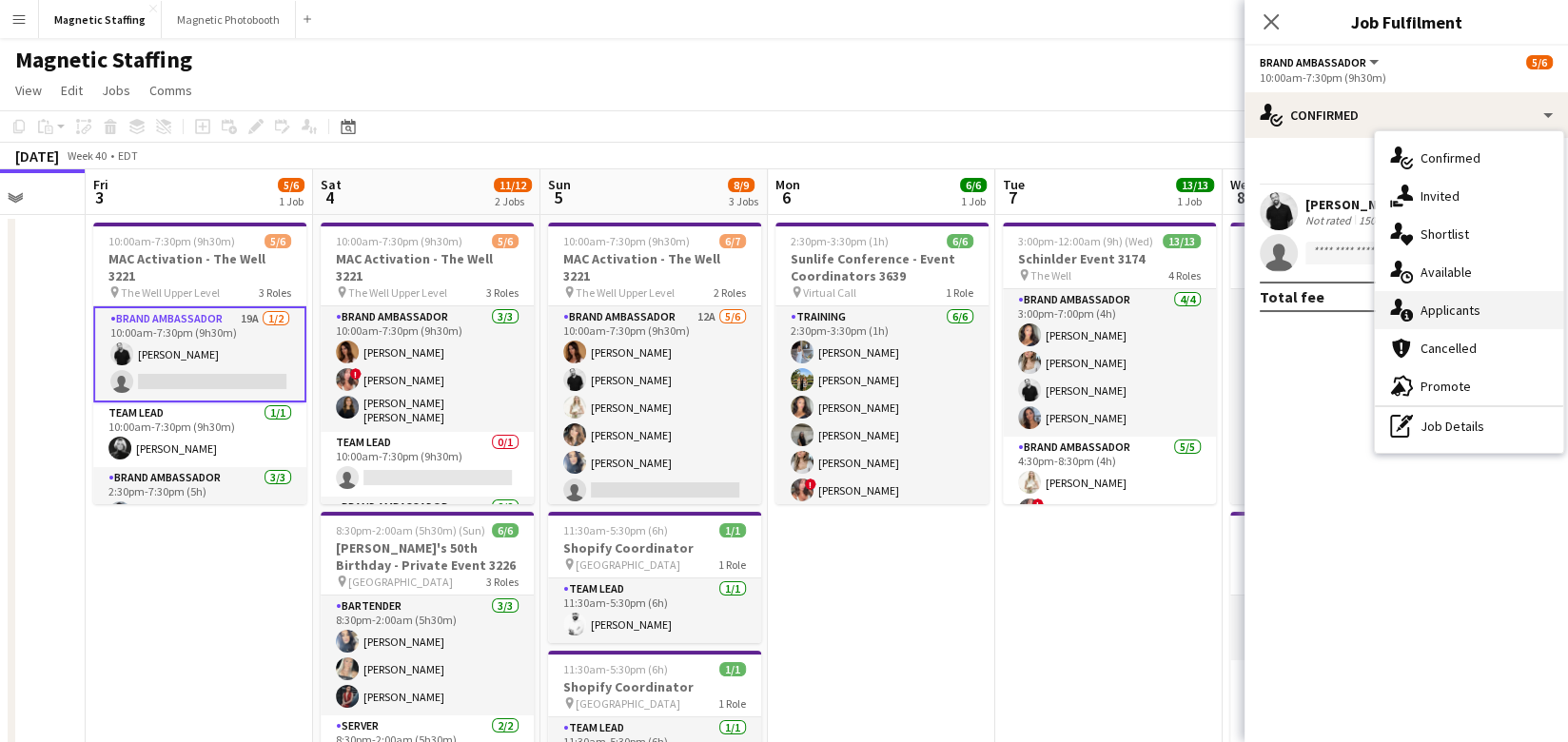
click at [1414, 315] on div "single-neutral-actions-information Applicants" at bounding box center [1469, 309] width 189 height 38
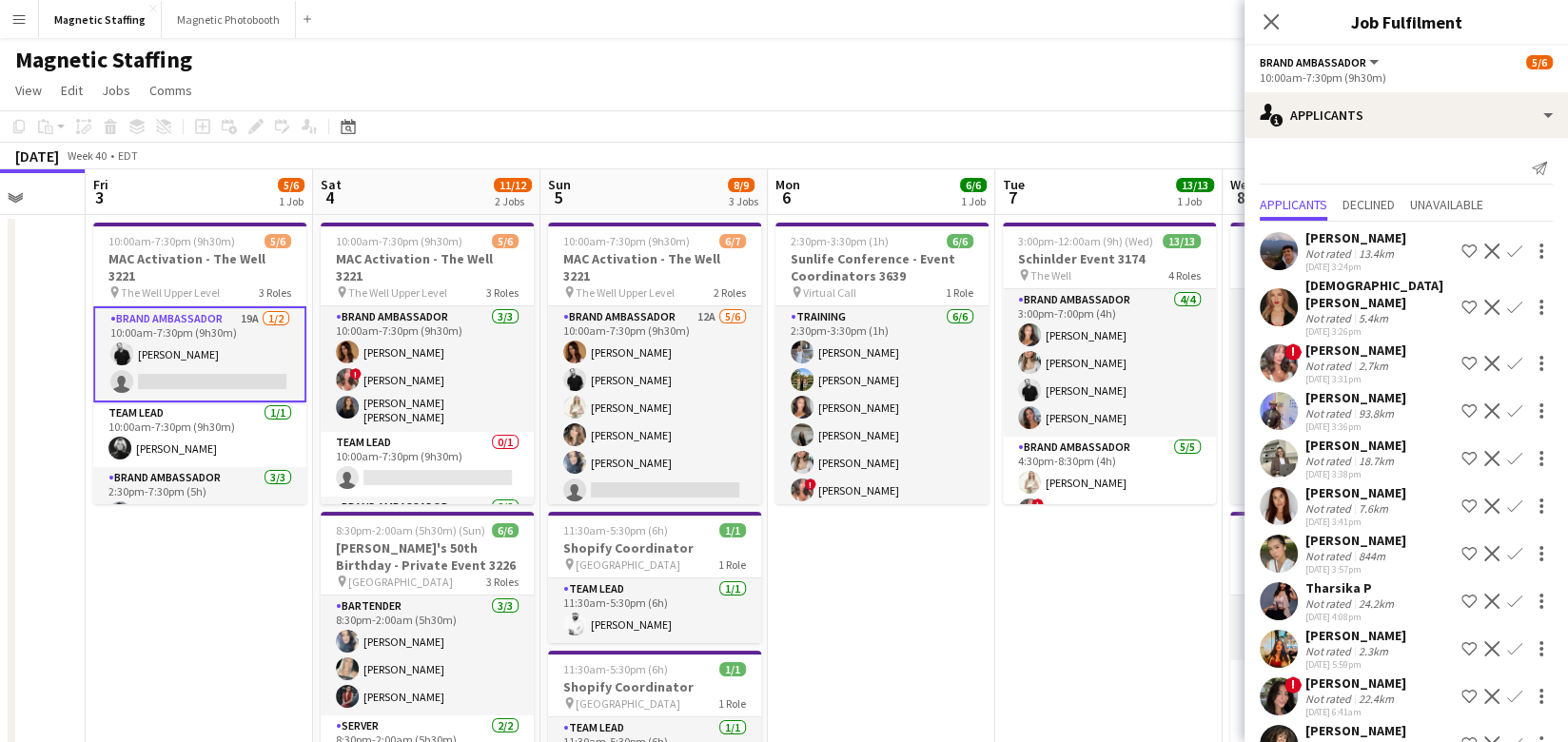
scroll to position [310, 0]
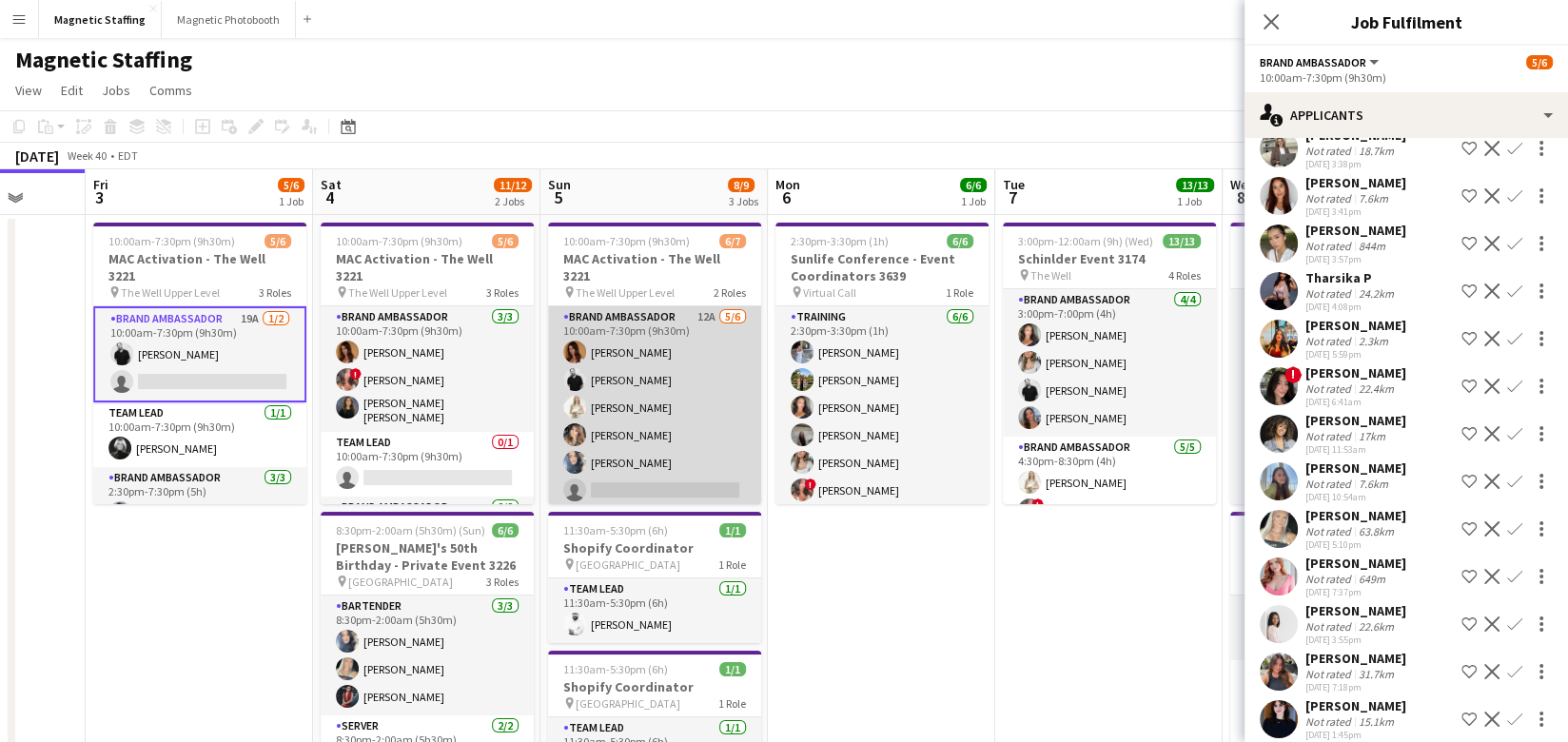
click at [686, 427] on app-card-role "Brand Ambassador 12A 5/6 10:00am-7:30pm (9h30m) Karolina Rembiesa jean-philippe…" at bounding box center [654, 407] width 213 height 202
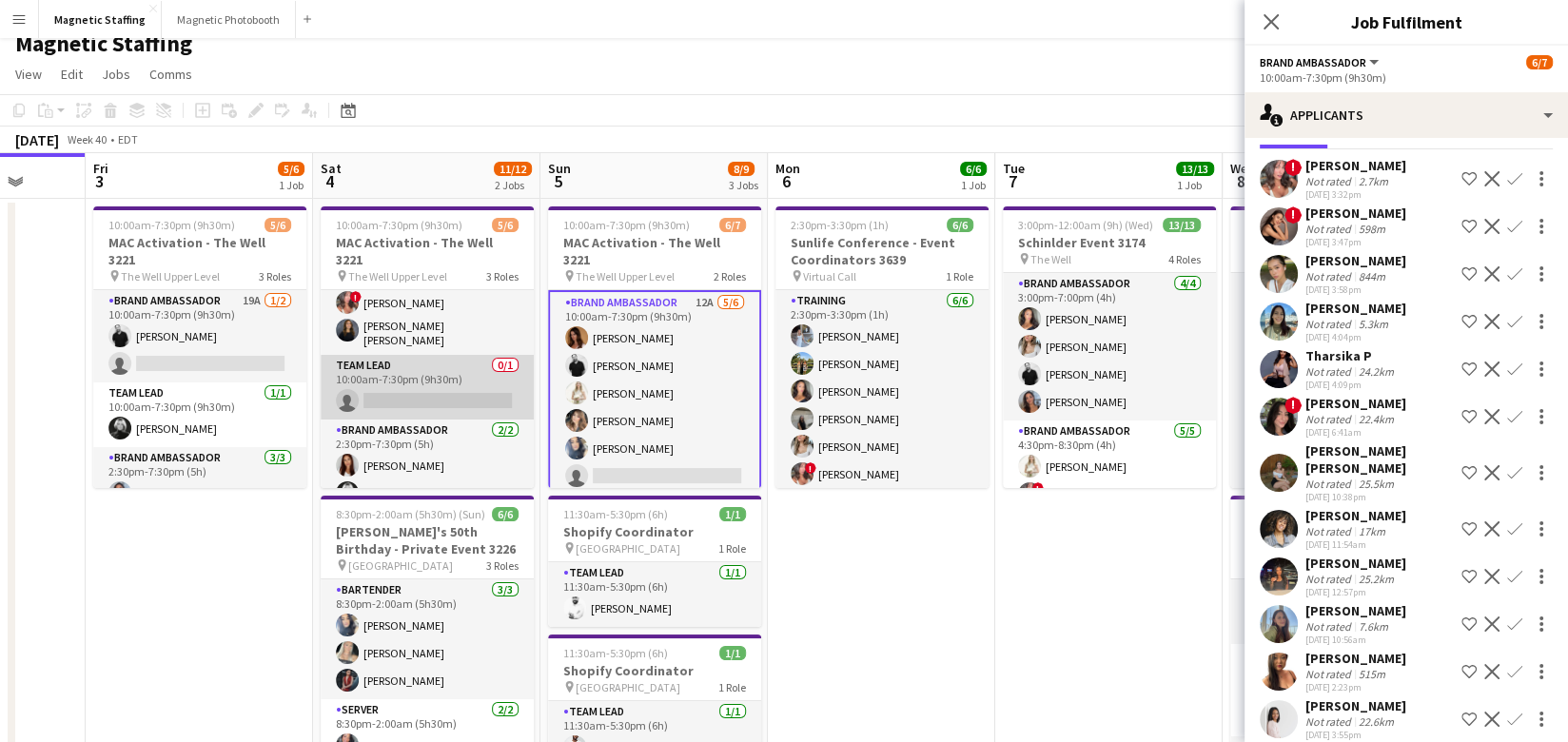
scroll to position [0, 0]
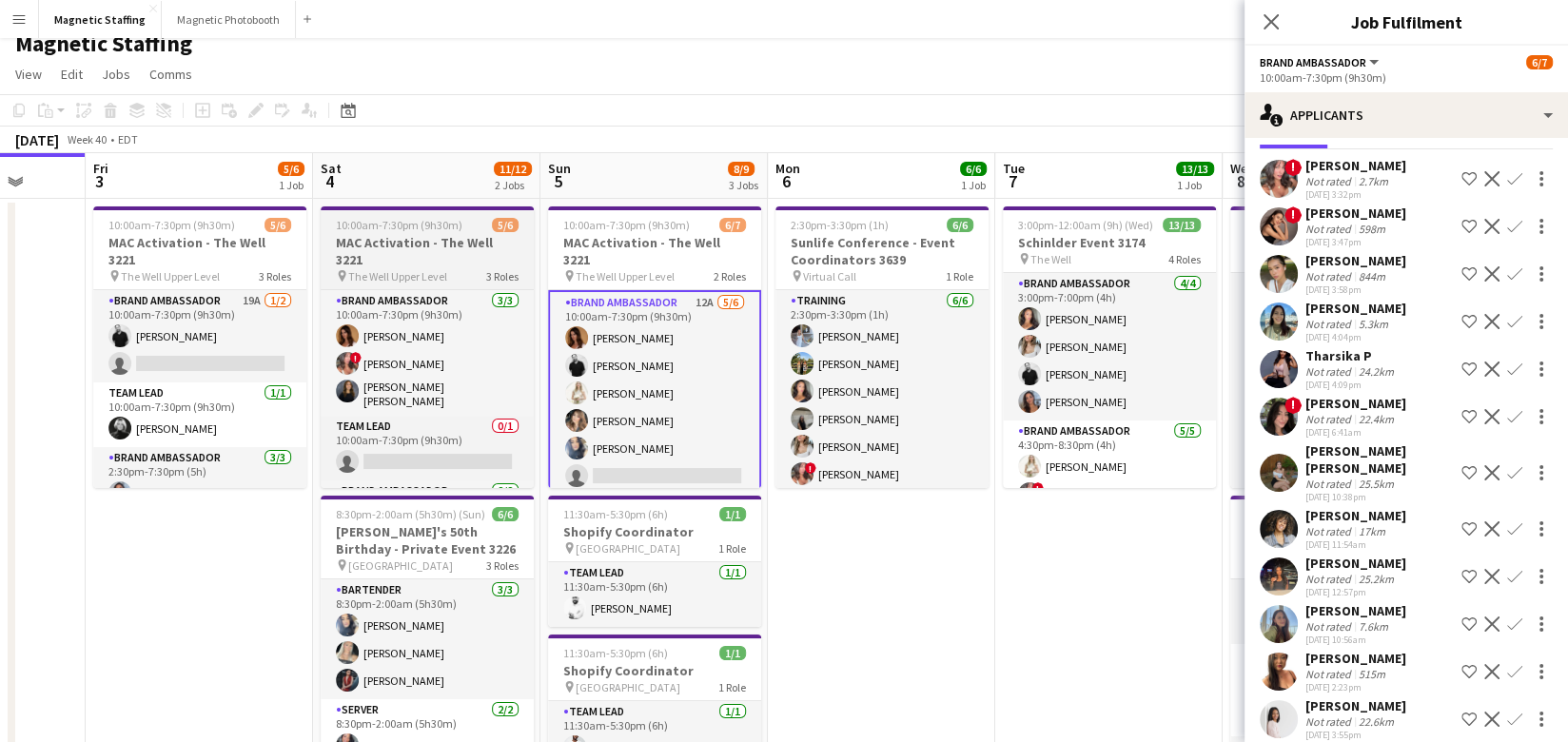
click at [380, 247] on h3 "MAC Activation - The Well 3221" at bounding box center [427, 251] width 213 height 34
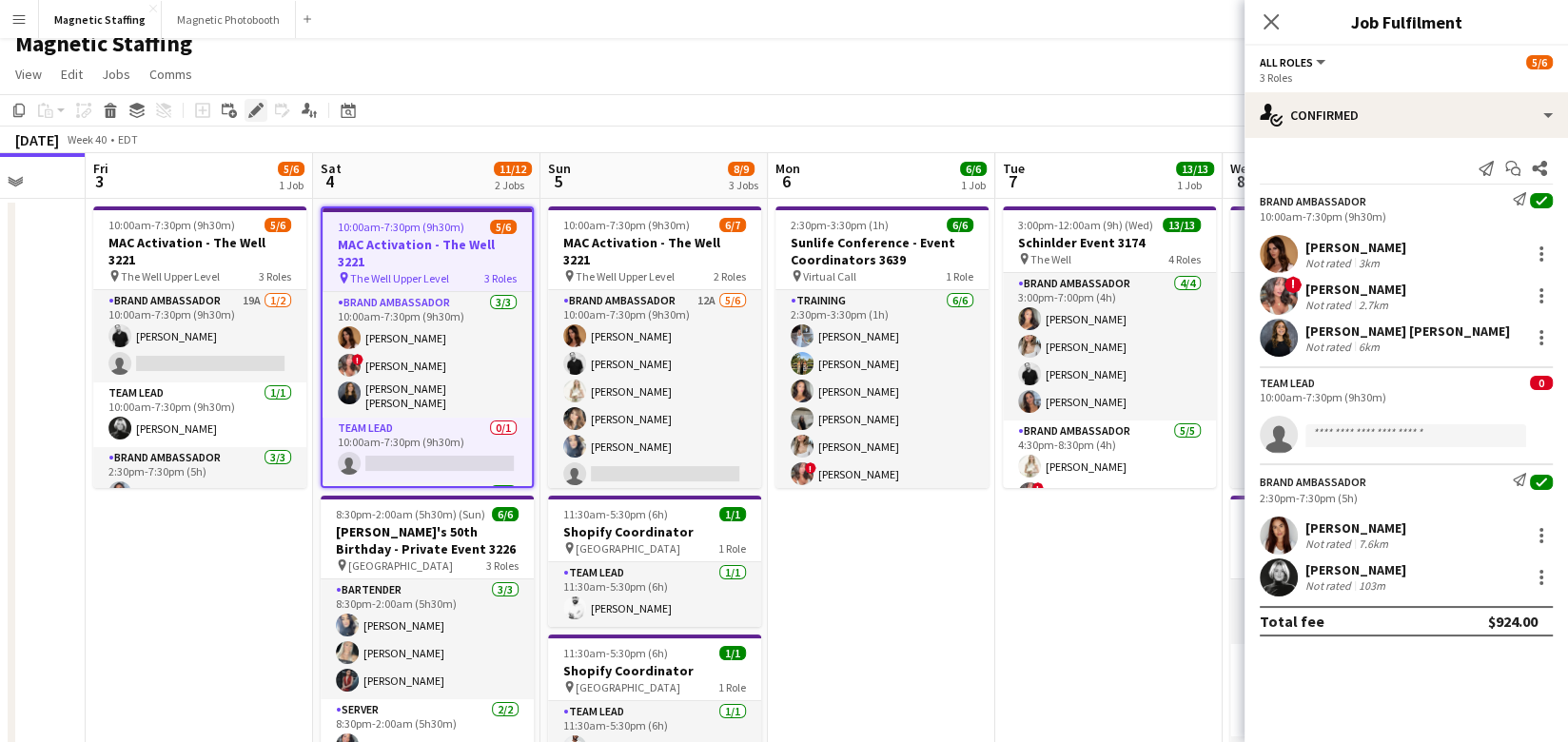
click at [254, 107] on icon at bounding box center [255, 111] width 11 height 11
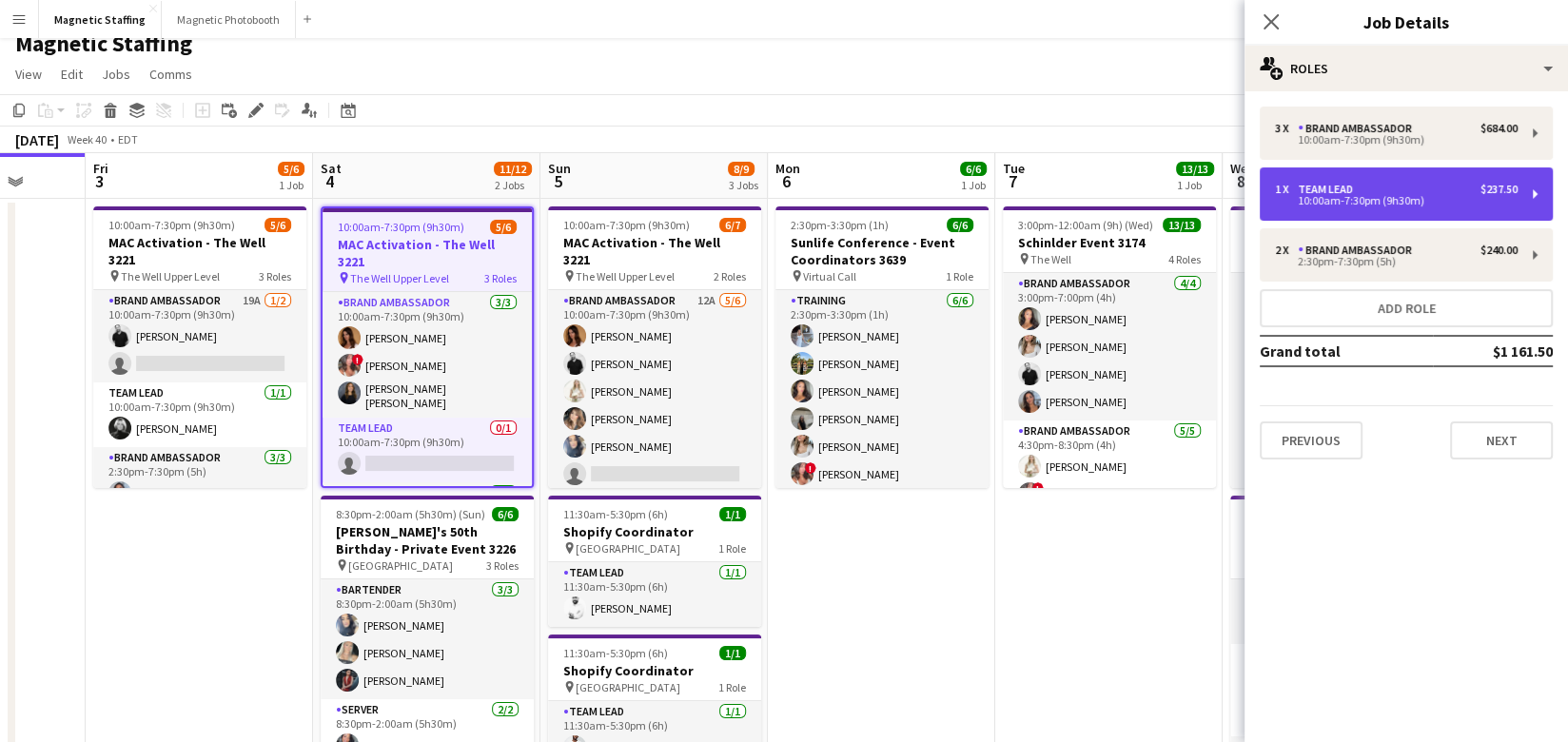
click at [1353, 195] on div "10:00am-7:30pm (9h30m)" at bounding box center [1395, 200] width 242 height 10
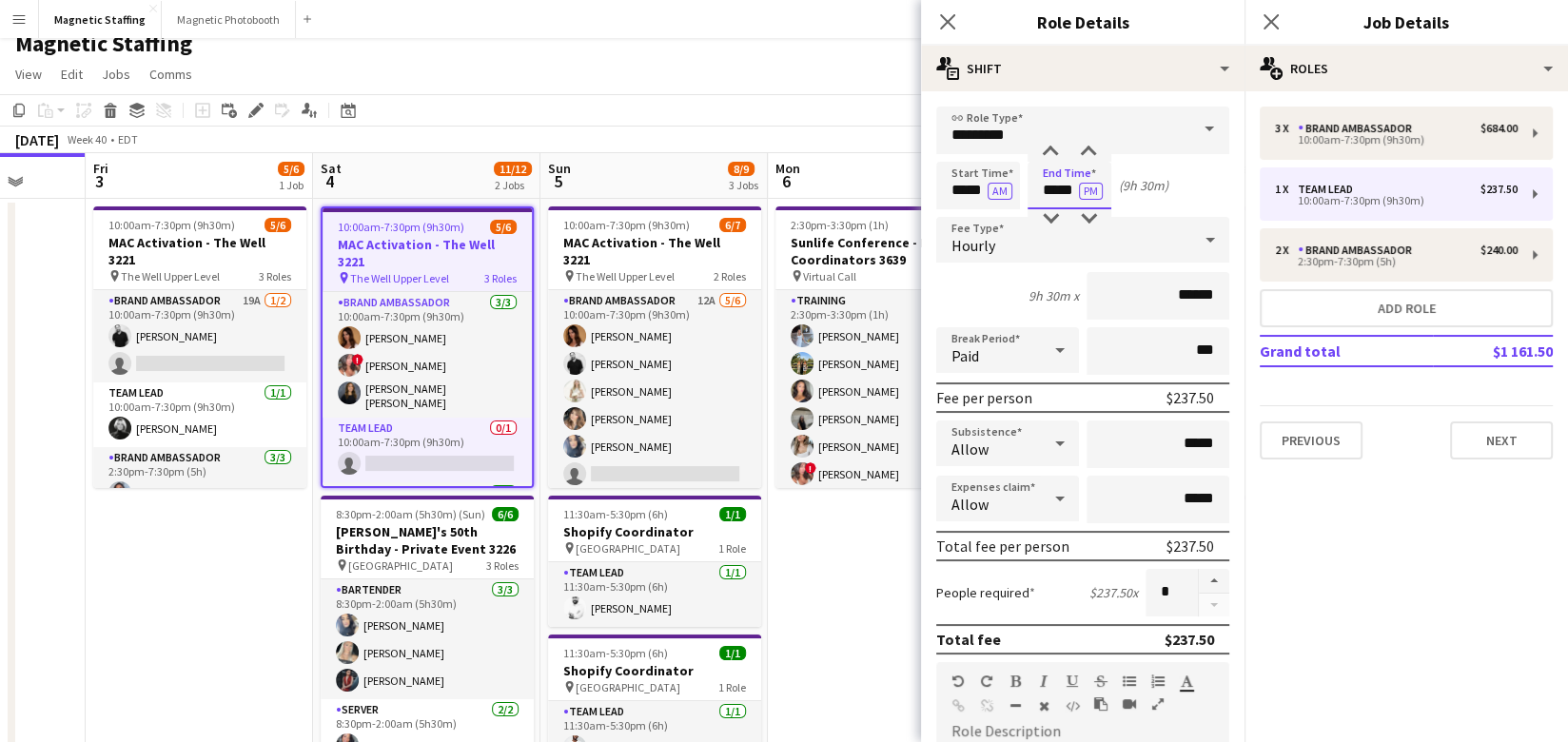
drag, startPoint x: 1073, startPoint y: 194, endPoint x: 924, endPoint y: 182, distance: 149.5
click at [927, 193] on form "link Role Type ********* Start Time ***** AM End Time ***** PM (9h 30m) Fee Typ…" at bounding box center [1083, 649] width 323 height 1084
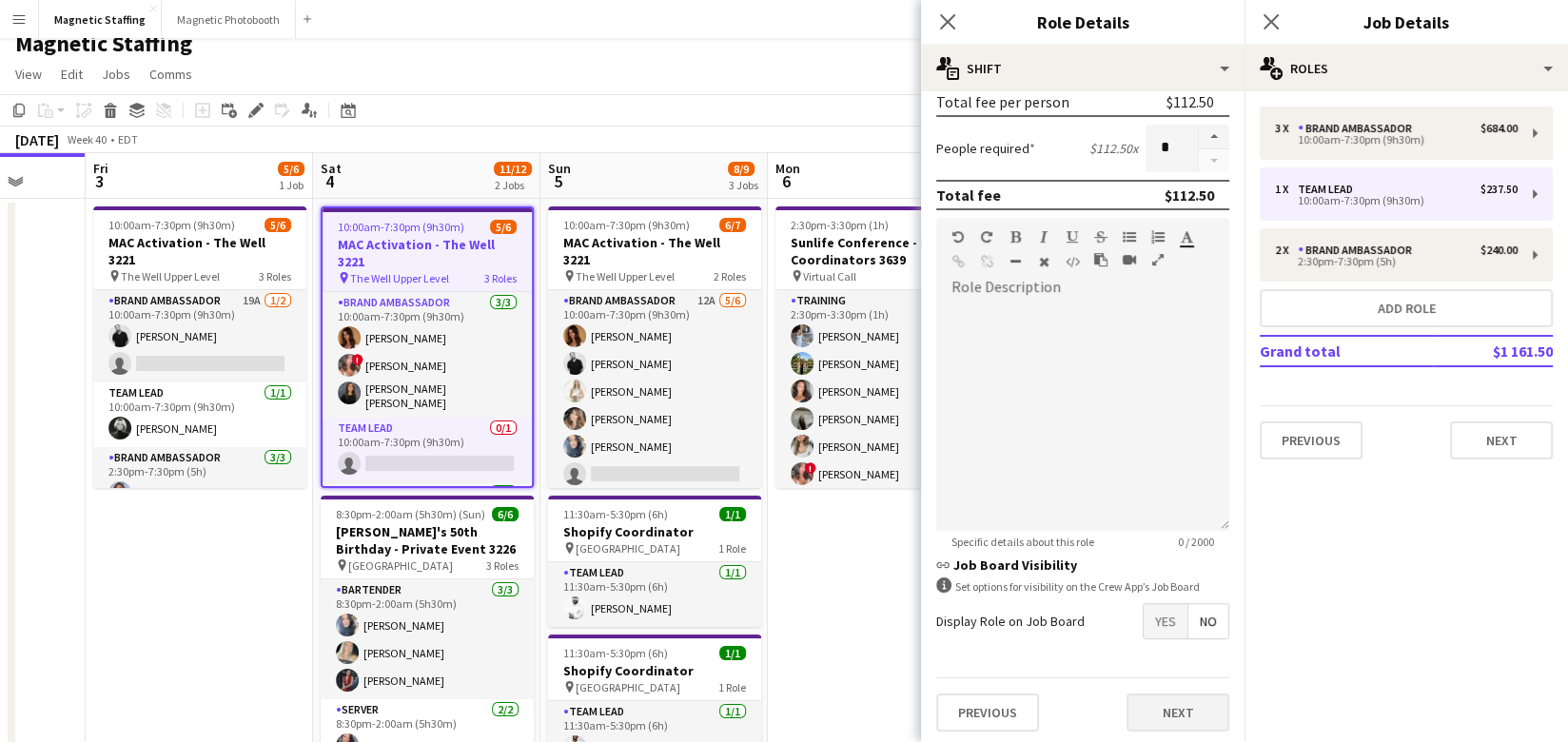
type input "*****"
click at [1178, 718] on button "Next" at bounding box center [1178, 712] width 103 height 38
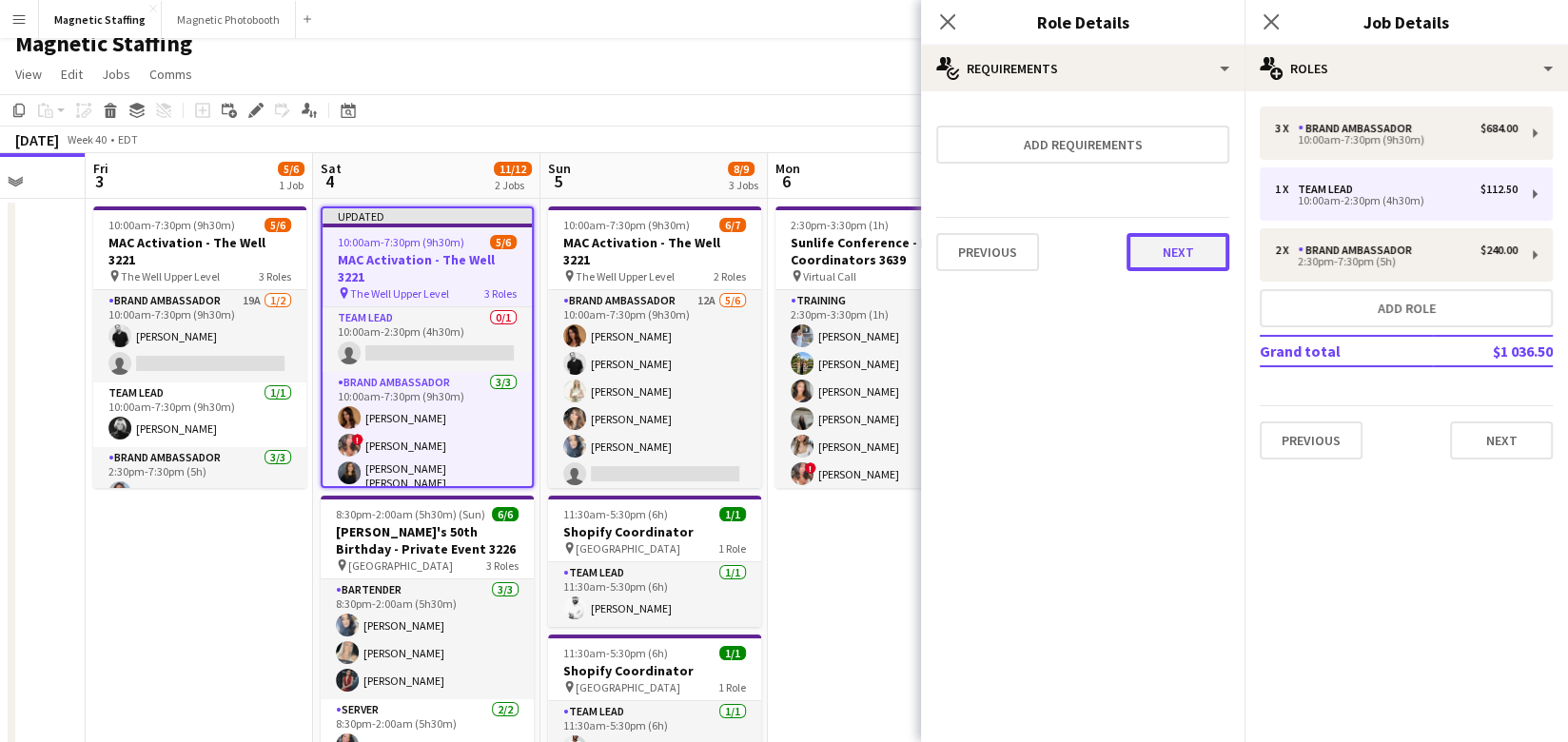
click at [1170, 254] on button "Next" at bounding box center [1178, 252] width 103 height 38
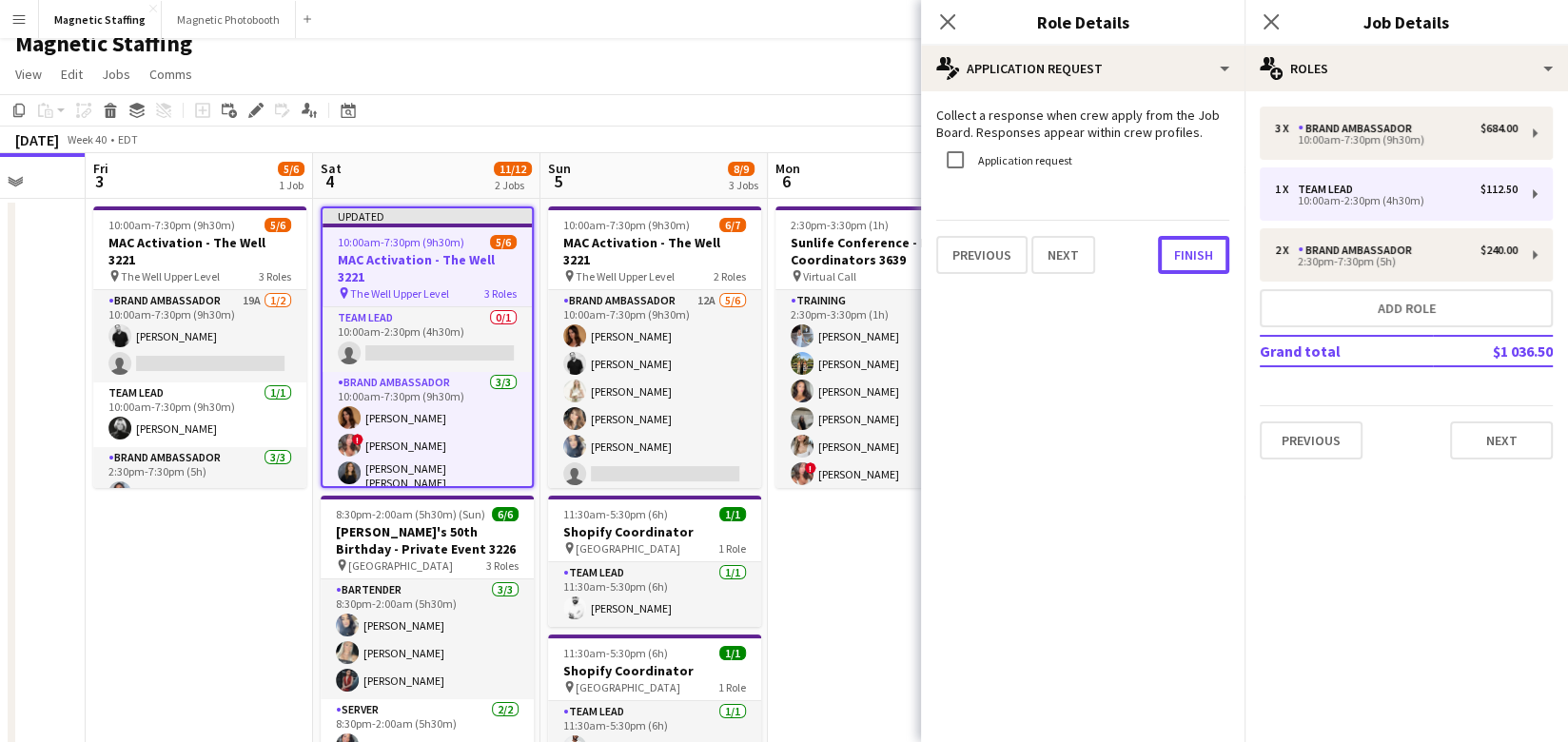
click at [1170, 254] on button "Finish" at bounding box center [1193, 255] width 71 height 38
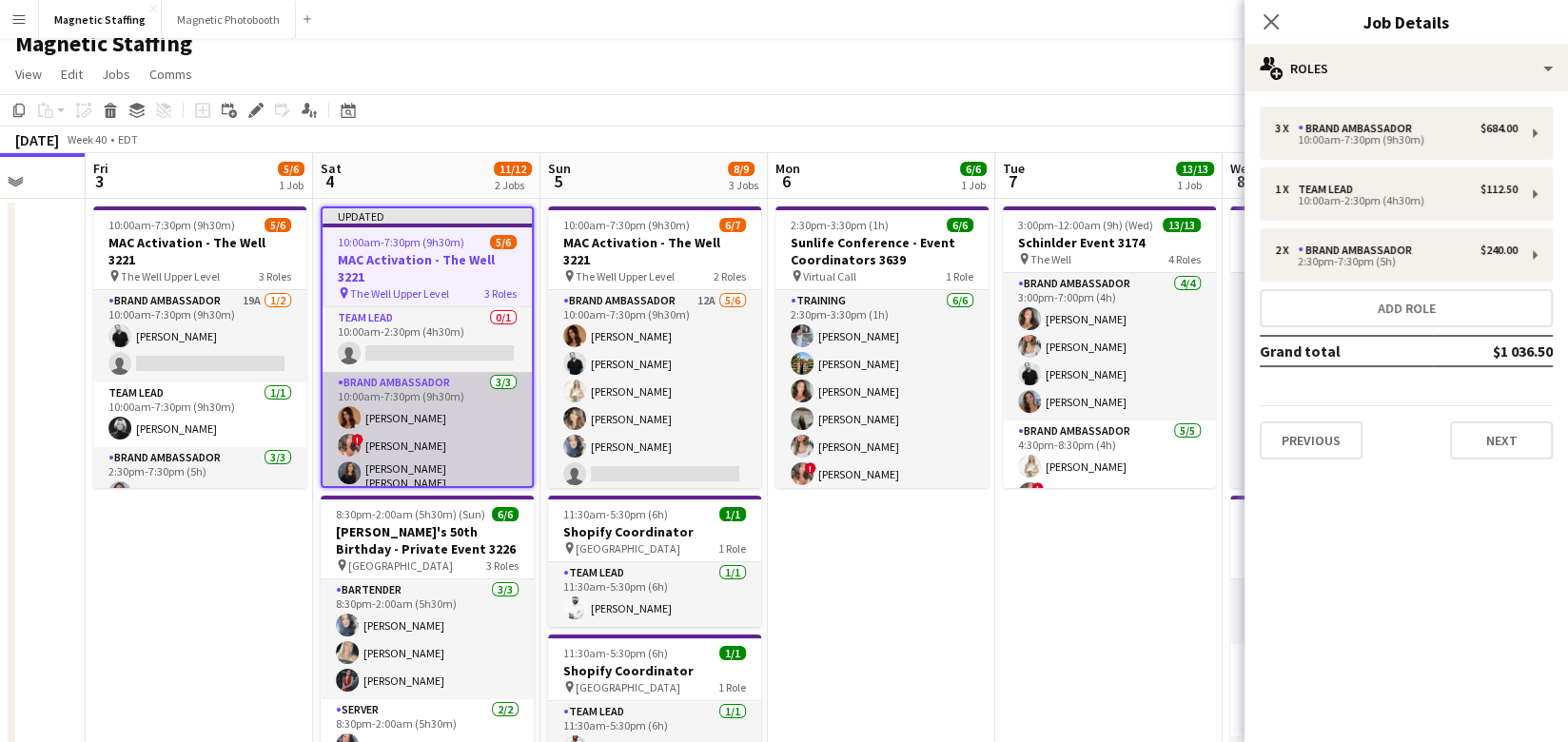
scroll to position [79, 0]
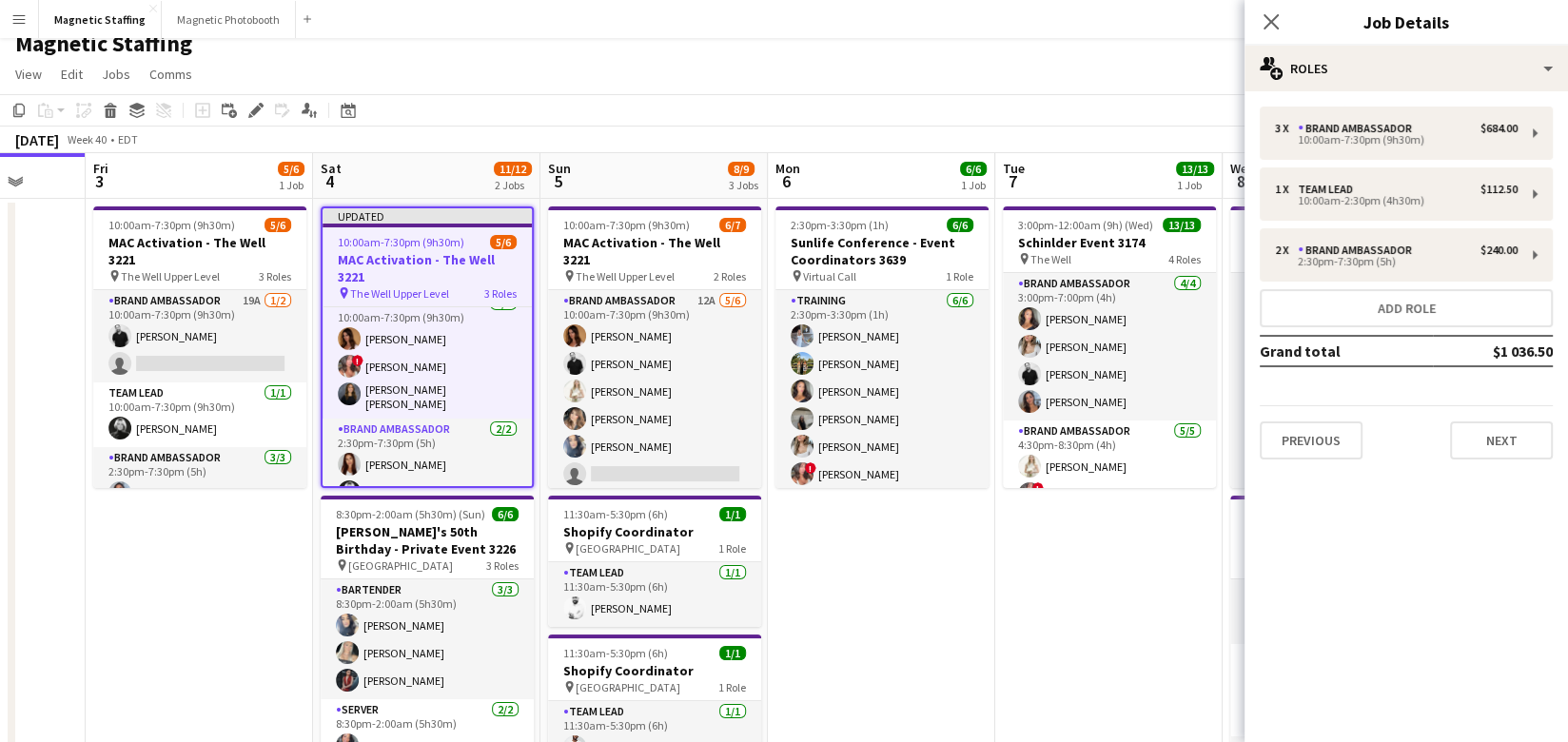
click at [380, 254] on h3 "MAC Activation - The Well 3221" at bounding box center [426, 267] width 209 height 34
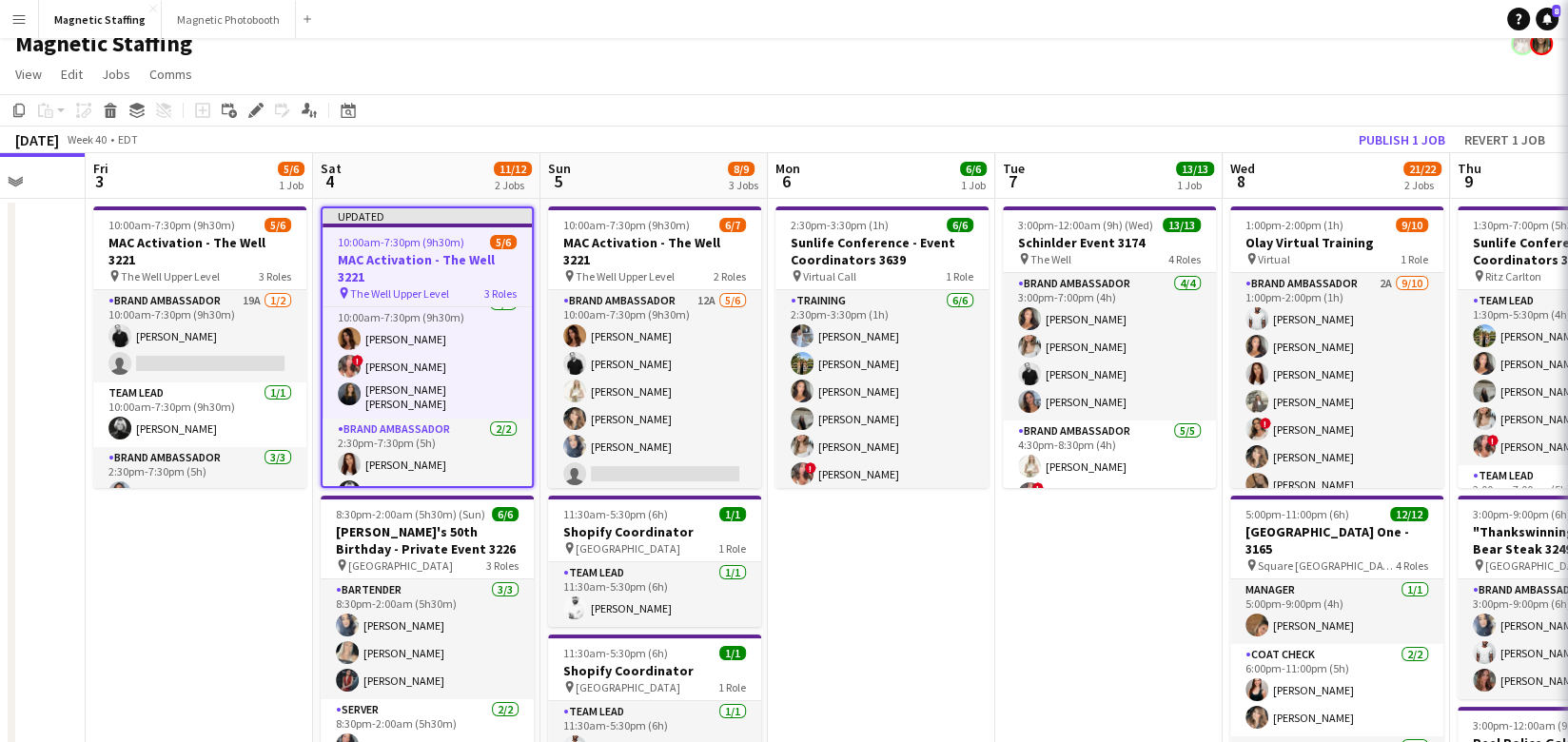
scroll to position [76, 0]
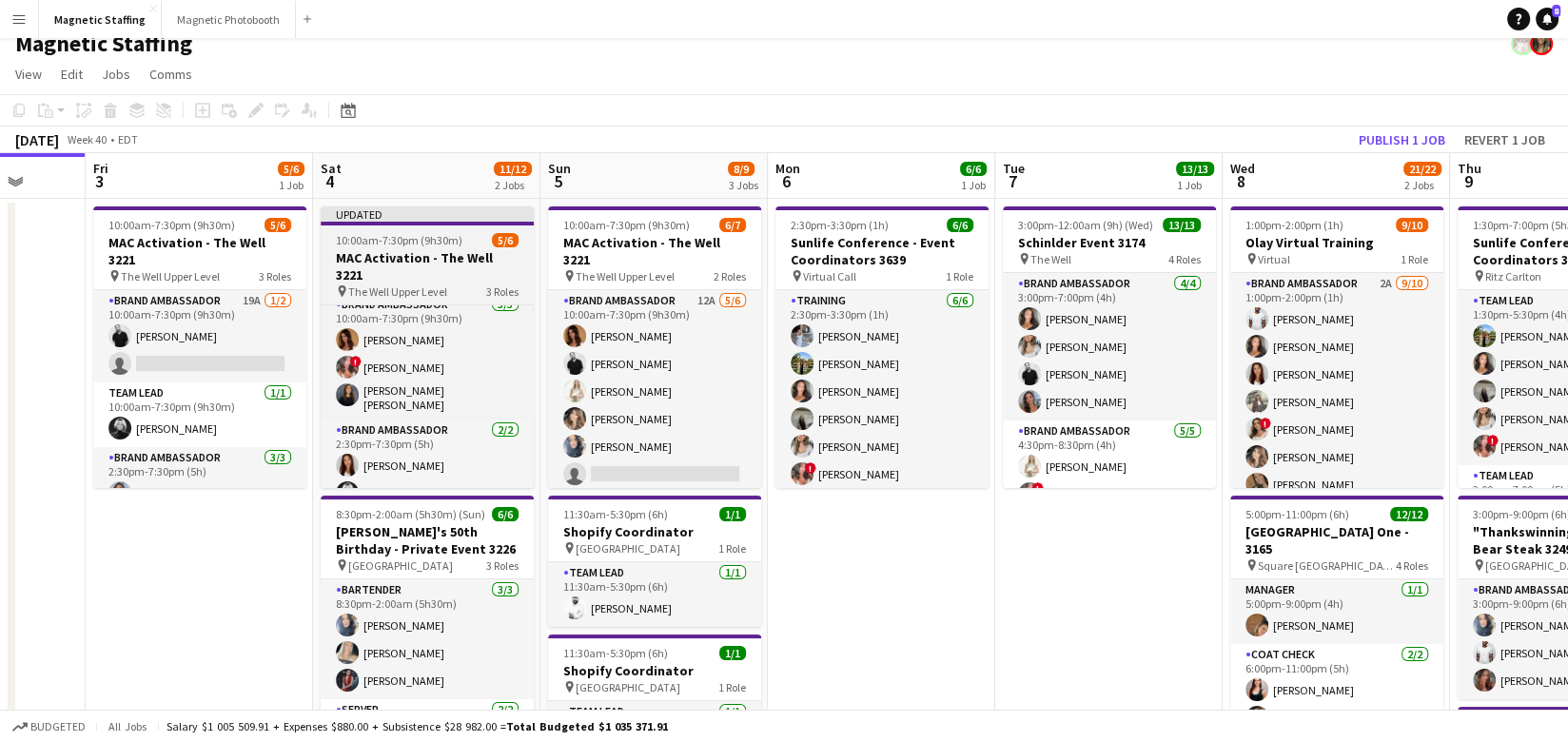
click at [380, 254] on h3 "MAC Activation - The Well 3221" at bounding box center [427, 265] width 213 height 34
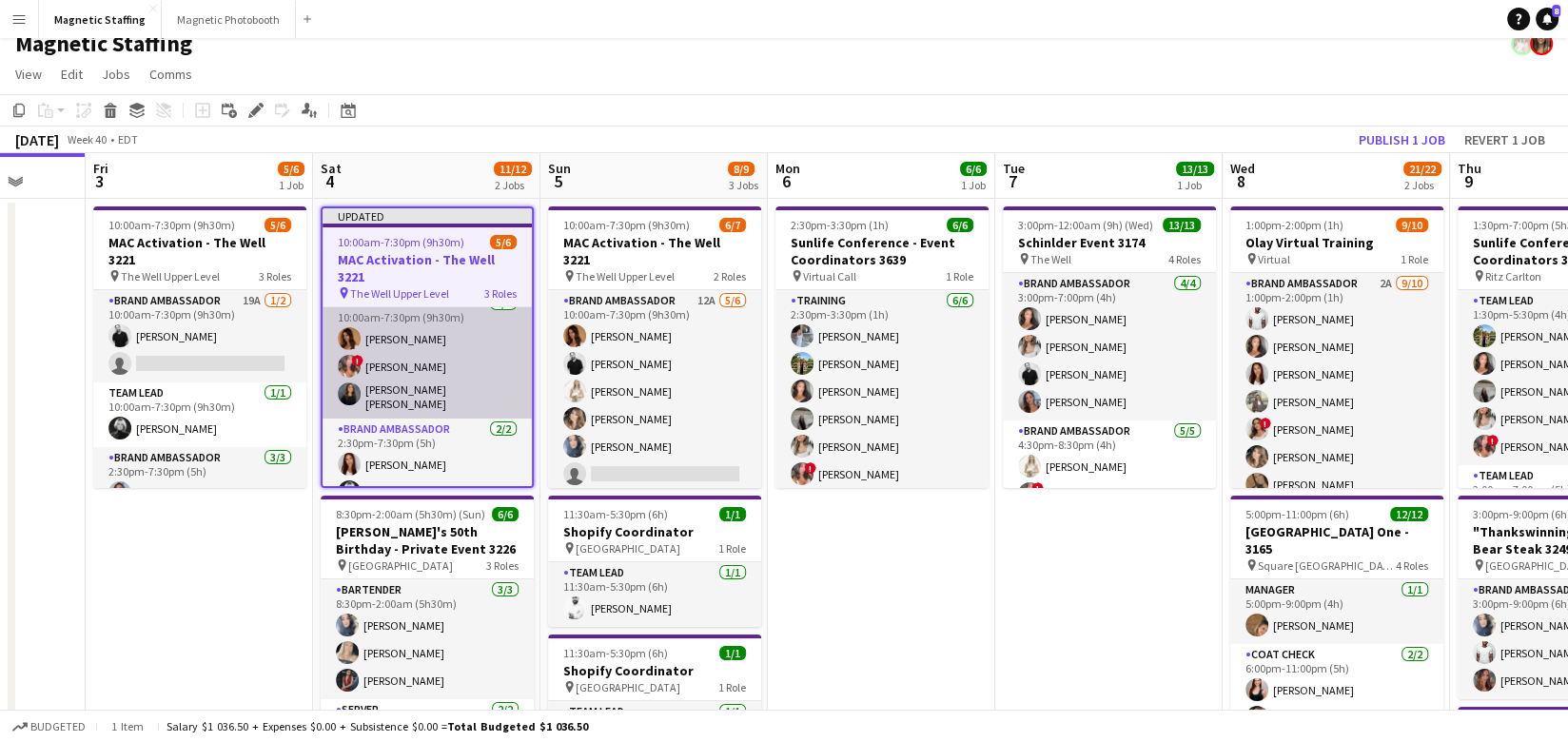
scroll to position [0, 0]
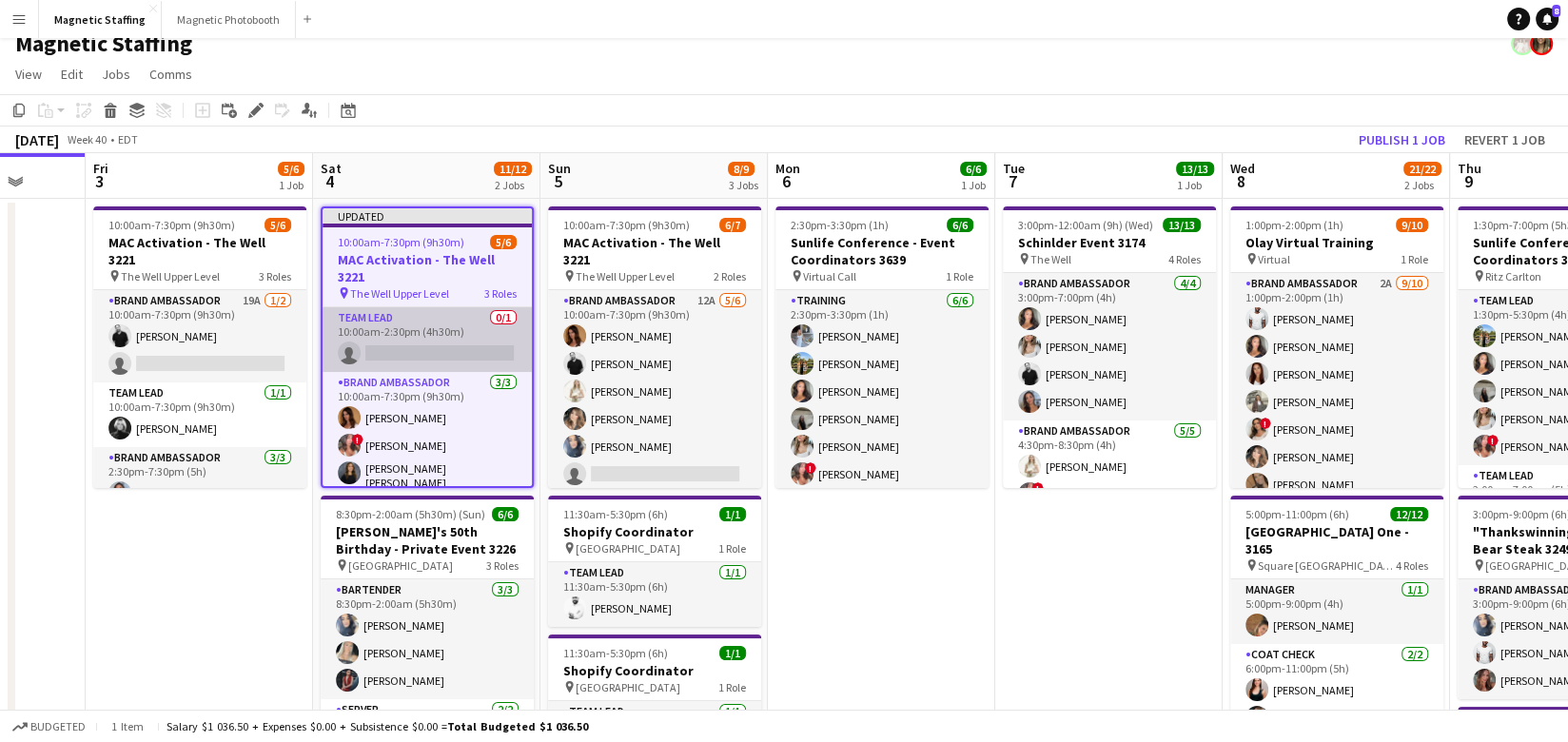
click at [398, 307] on app-card-role "Team Lead 0/1 10:00am-2:30pm (4h30m) single-neutral-actions" at bounding box center [426, 339] width 209 height 64
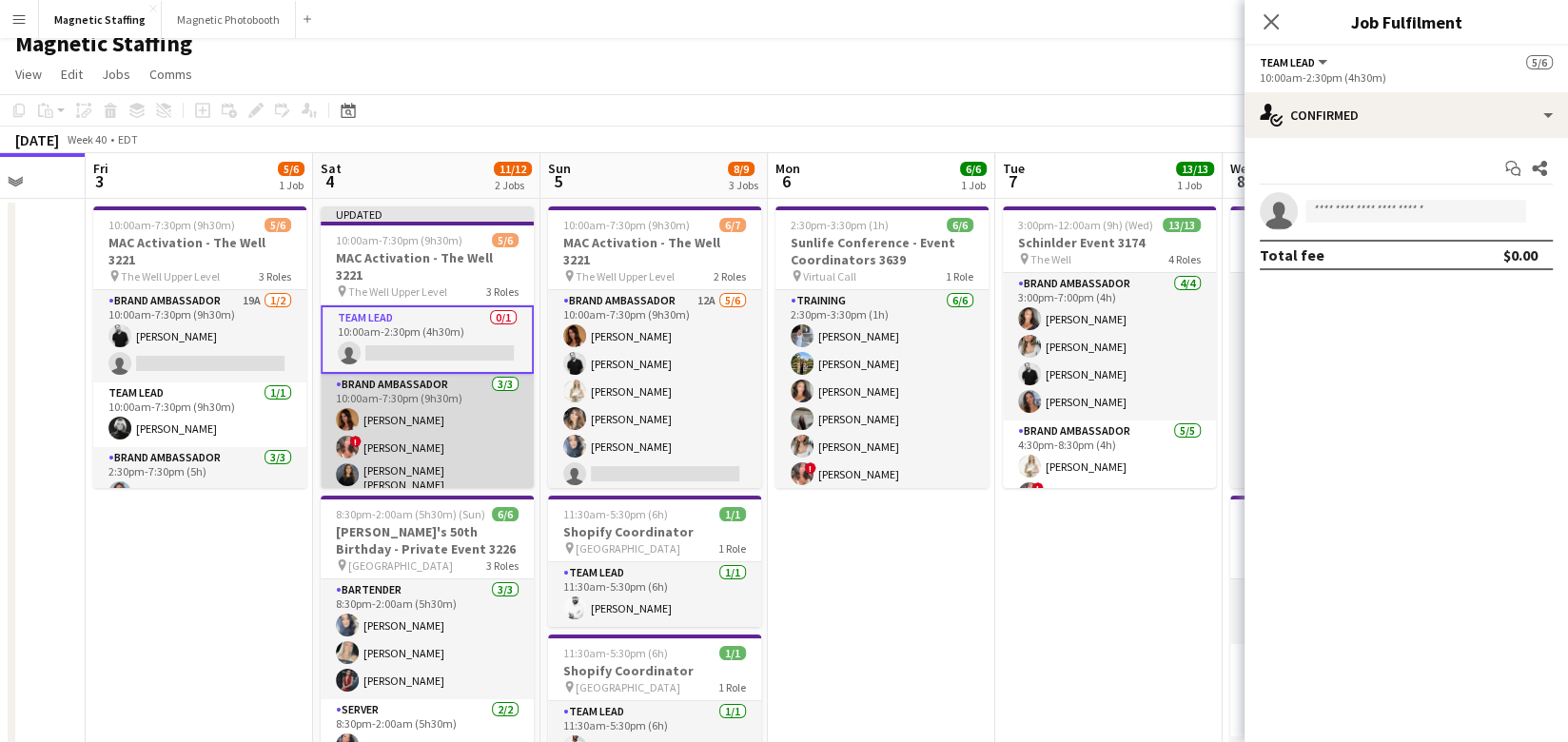
click at [446, 373] on app-card-role "Brand Ambassador 3/3 10:00am-7:30pm (9h30m) Karolina Rembiesa ! Alyssa Curto Ga…" at bounding box center [427, 436] width 213 height 125
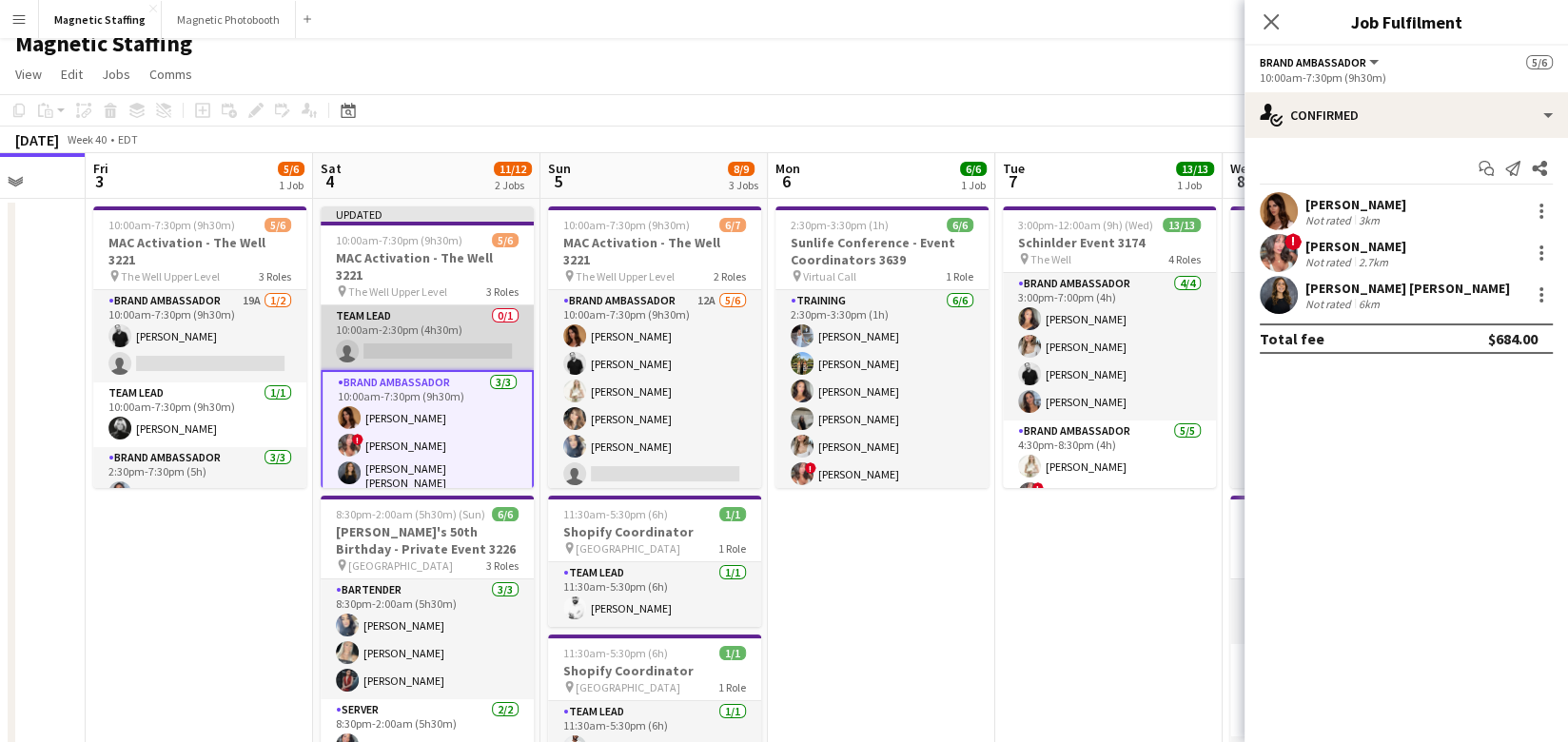
click at [451, 332] on app-card-role "Team Lead 0/1 10:00am-2:30pm (4h30m) single-neutral-actions" at bounding box center [427, 337] width 213 height 64
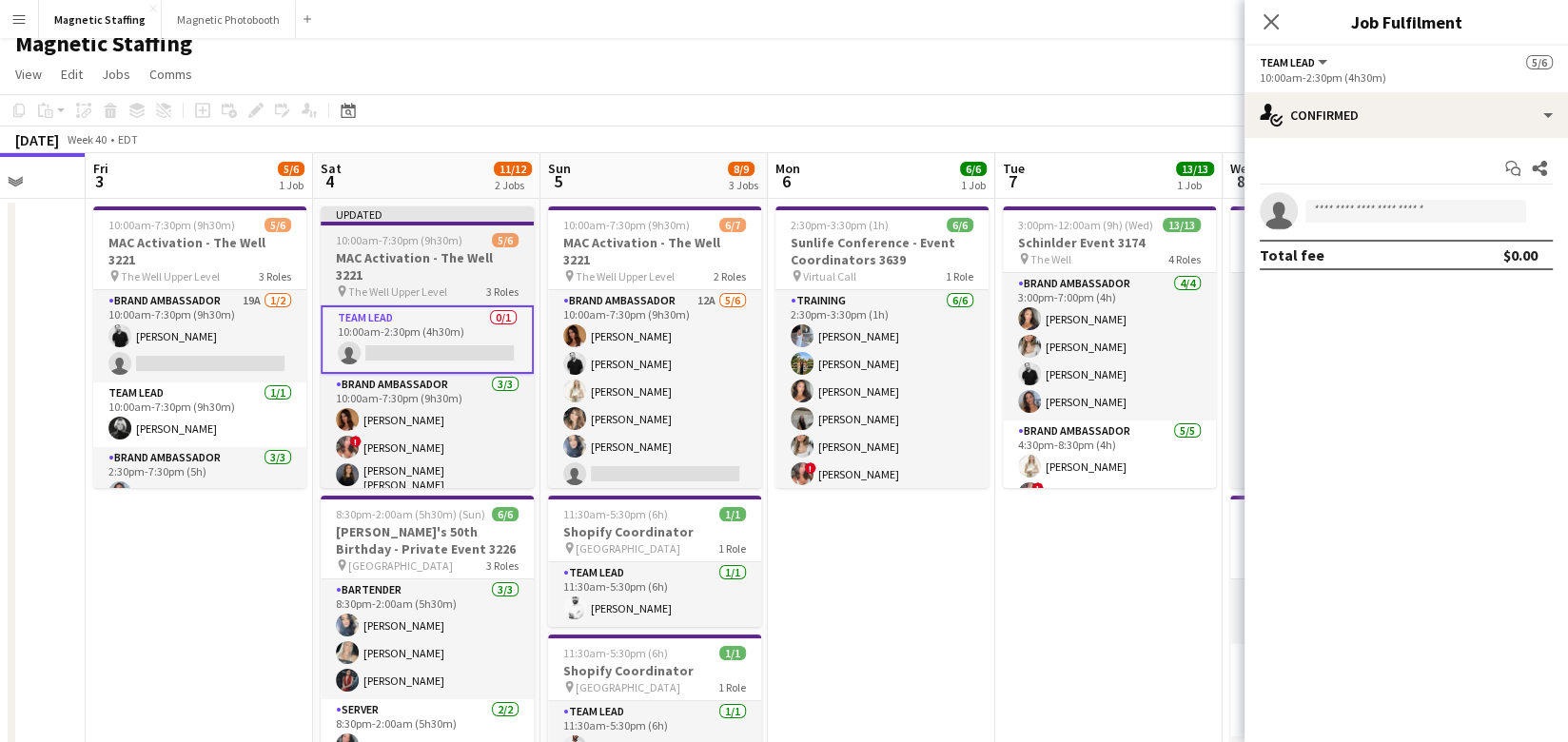
click at [410, 247] on app-job-card "Updated 10:00am-7:30pm (9h30m) 5/6 MAC Activation - The Well 3221 pin The Well …" at bounding box center [427, 346] width 213 height 281
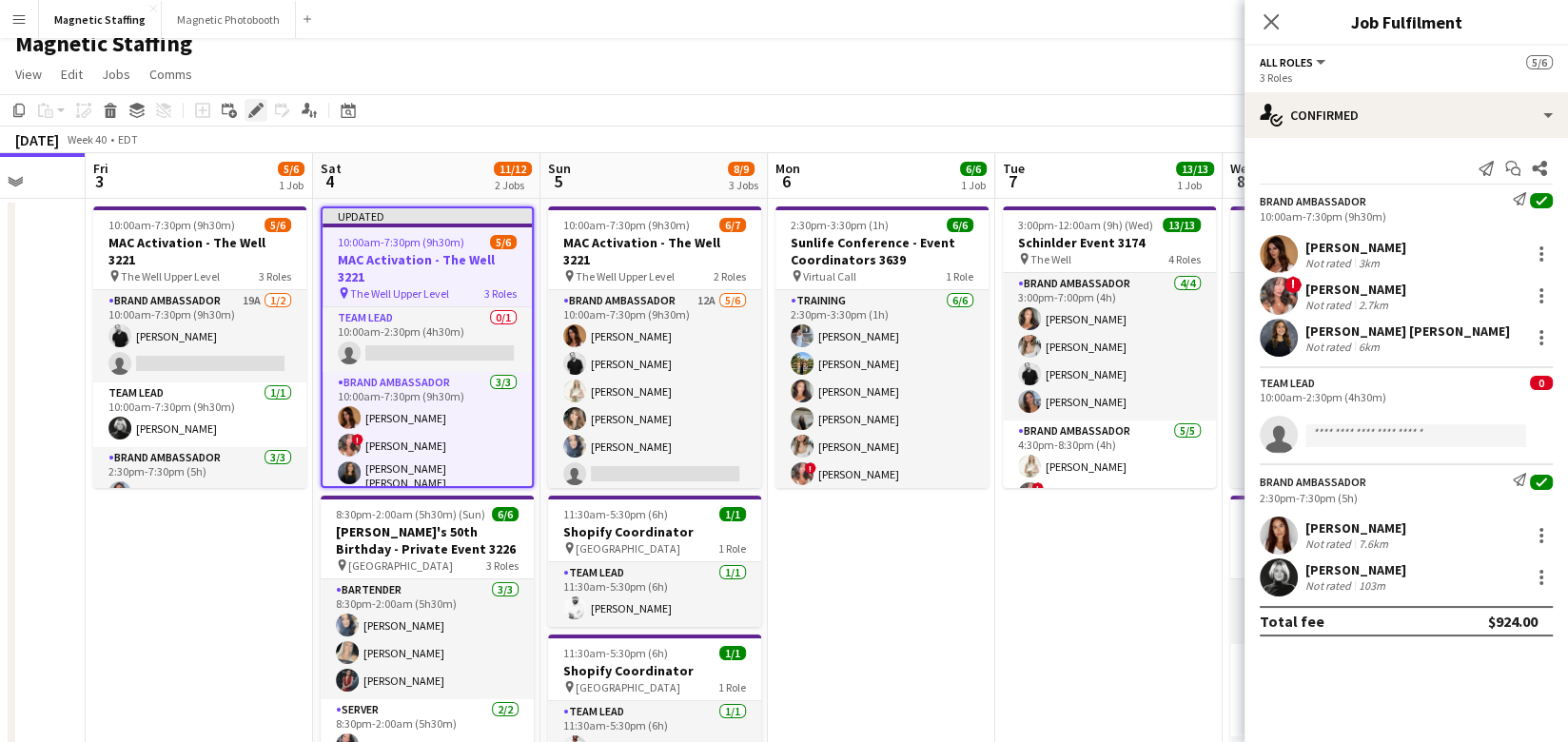
click at [247, 107] on div "Edit" at bounding box center [255, 110] width 22 height 22
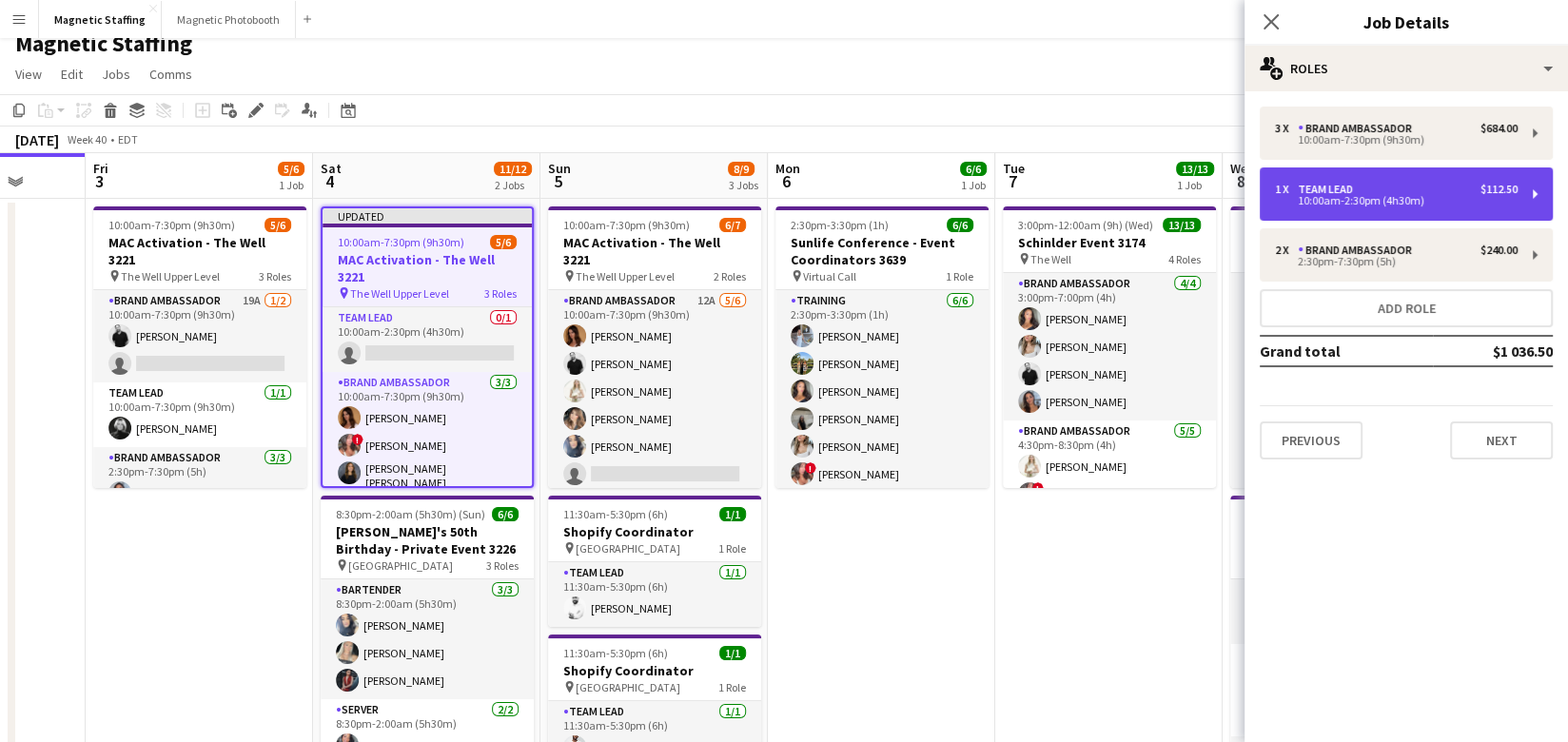
click at [1490, 190] on div "$112.50" at bounding box center [1499, 190] width 37 height 14
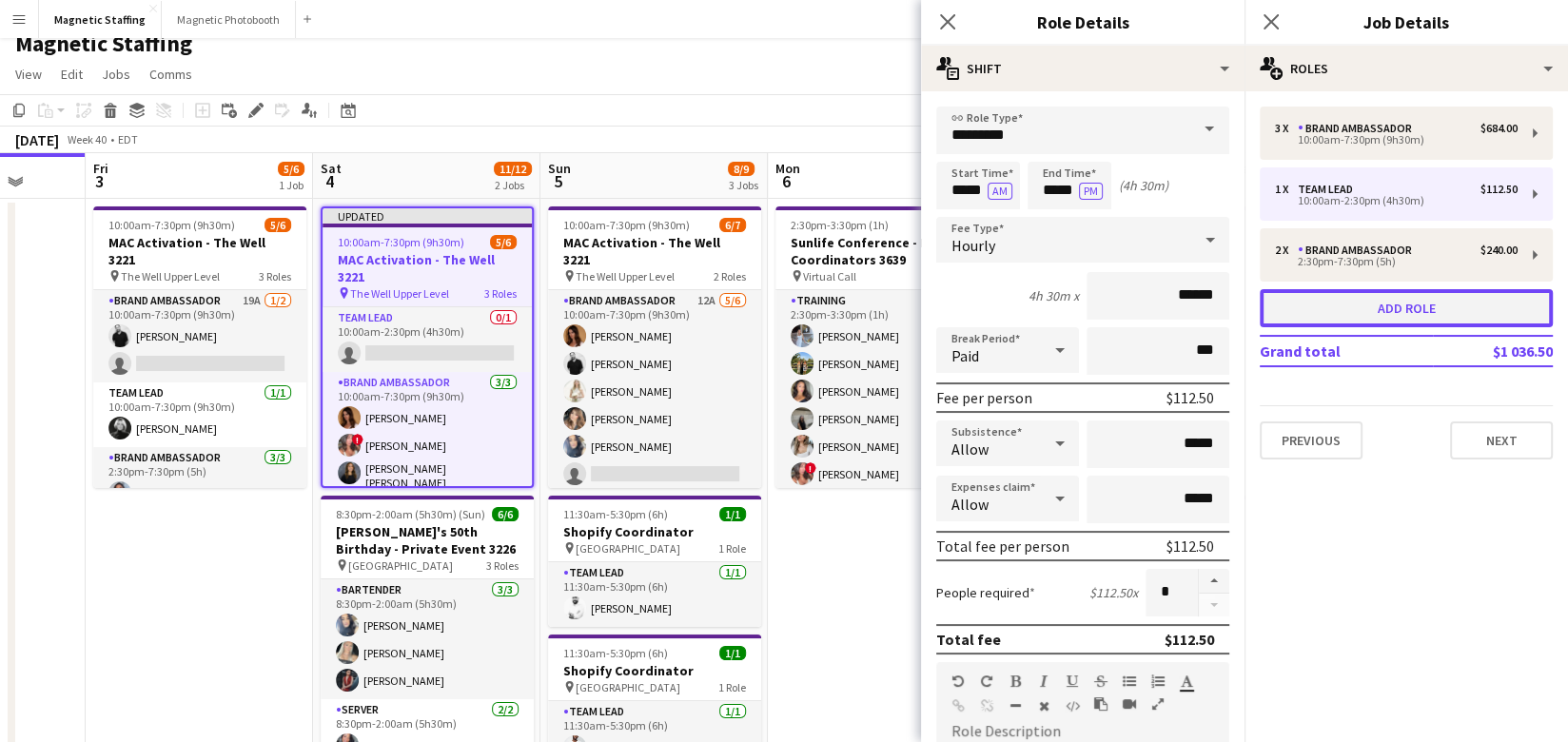
click at [1337, 310] on button "Add role" at bounding box center [1406, 307] width 293 height 38
type input "**********"
type input "*****"
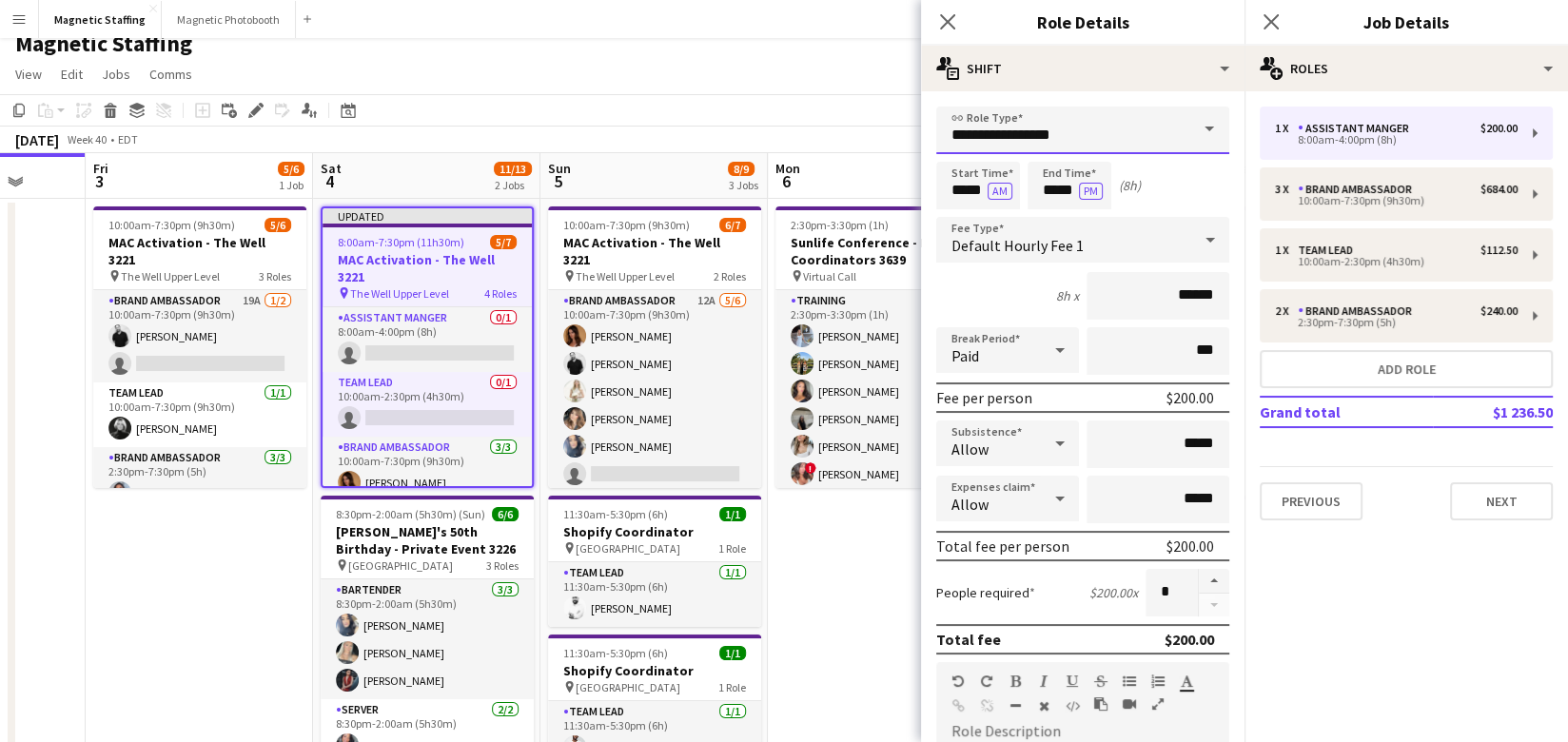
drag, startPoint x: 1066, startPoint y: 137, endPoint x: 819, endPoint y: 136, distance: 247.0
click at [820, 137] on body "Menu Boards Boards Boards All jobs Status Workforce Workforce My Workforce Recr…" at bounding box center [784, 721] width 1568 height 1474
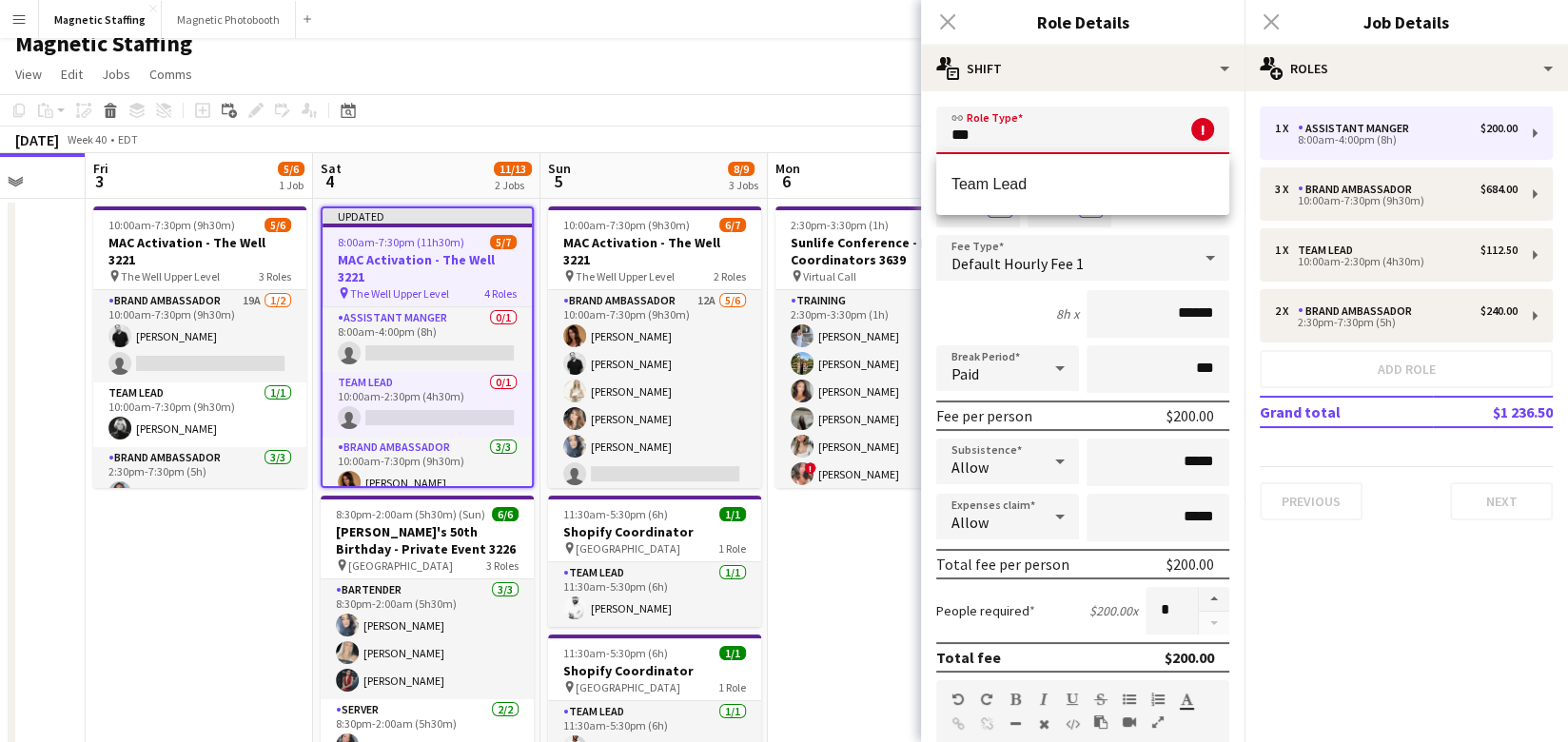
click at [975, 194] on mat-option "Team Lead" at bounding box center [1082, 184] width 293 height 46
type input "*********"
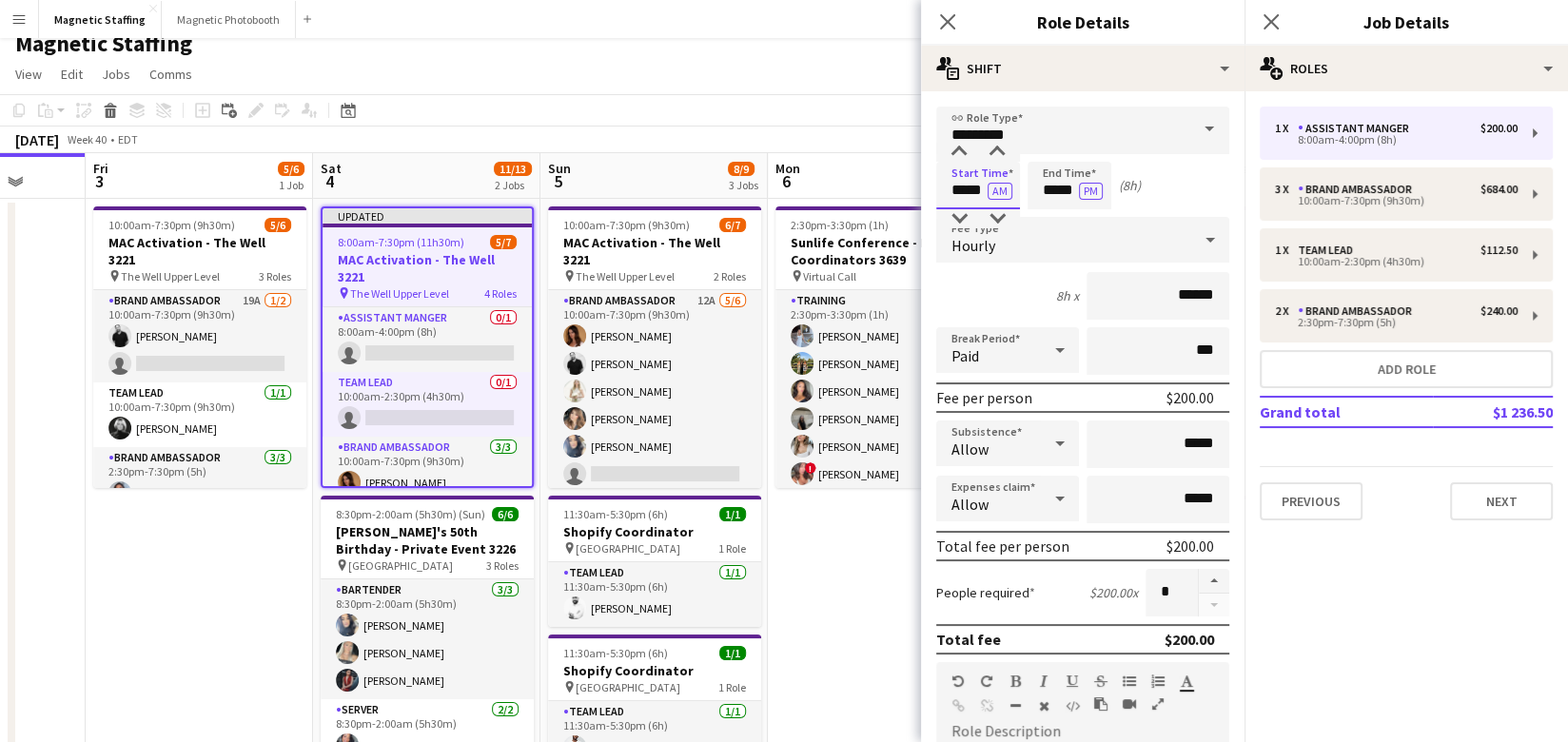
drag, startPoint x: 983, startPoint y: 194, endPoint x: 831, endPoint y: 187, distance: 152.2
click at [835, 191] on body "Menu Boards Boards Boards All jobs Status Workforce Workforce My Workforce Recr…" at bounding box center [784, 721] width 1568 height 1474
type input "*****"
click at [1004, 193] on button "AM" at bounding box center [999, 192] width 24 height 18
drag, startPoint x: 1075, startPoint y: 194, endPoint x: 990, endPoint y: 178, distance: 86.5
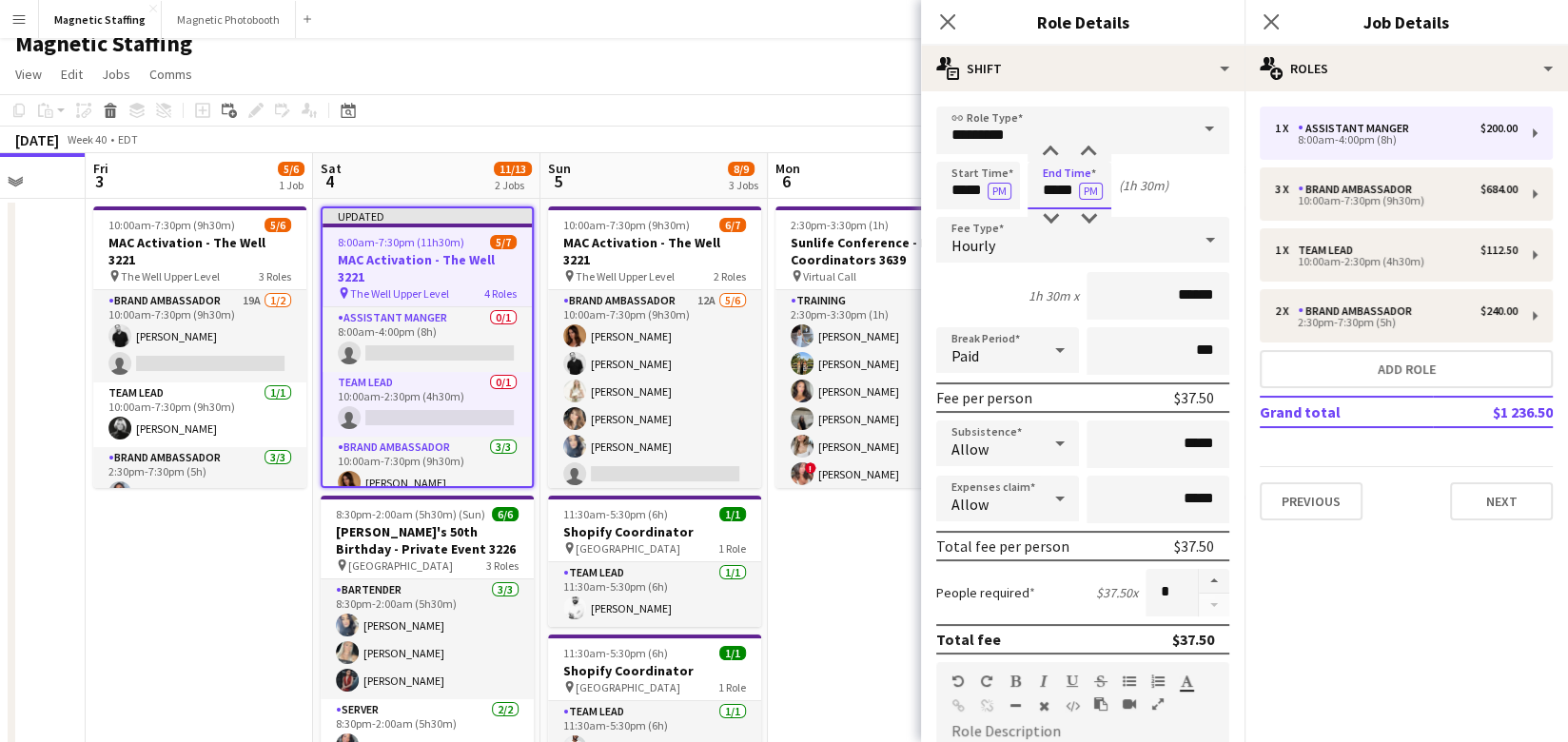
click at [990, 183] on div "Start Time ***** PM End Time ***** PM (1h 30m)" at bounding box center [1082, 185] width 293 height 48
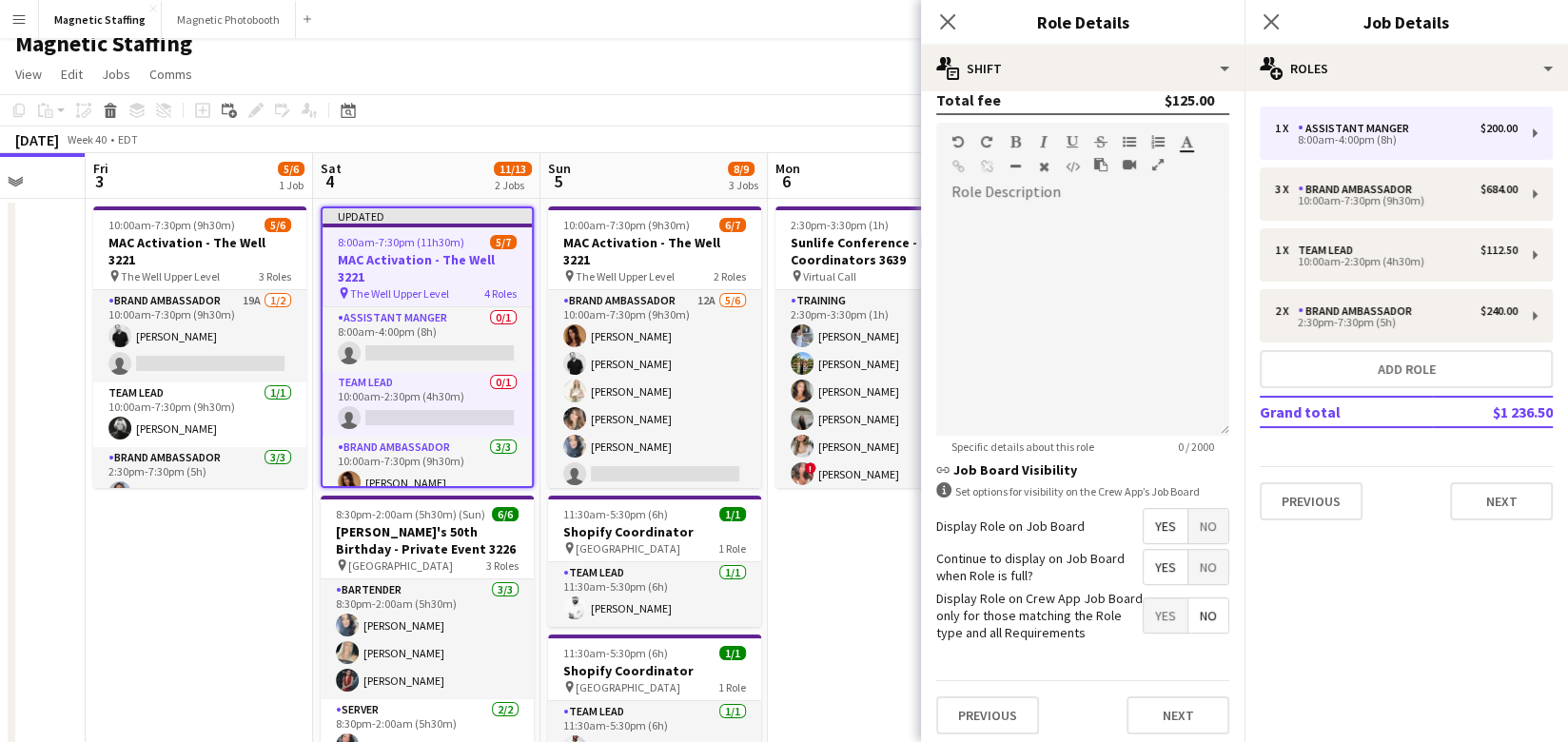
scroll to position [540, 0]
type input "*****"
click at [1182, 712] on button "Next" at bounding box center [1178, 714] width 103 height 38
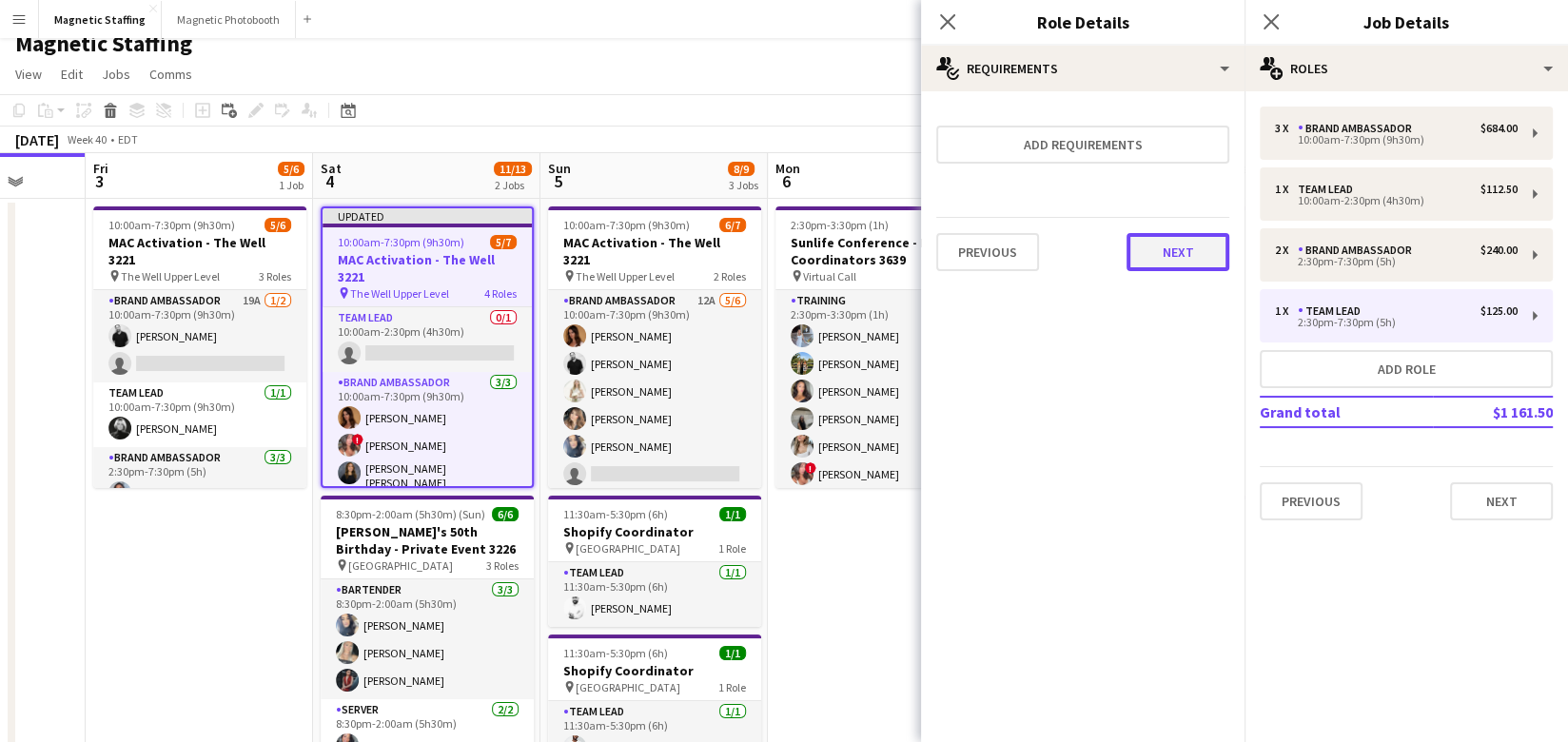
click at [1173, 249] on button "Next" at bounding box center [1178, 252] width 103 height 38
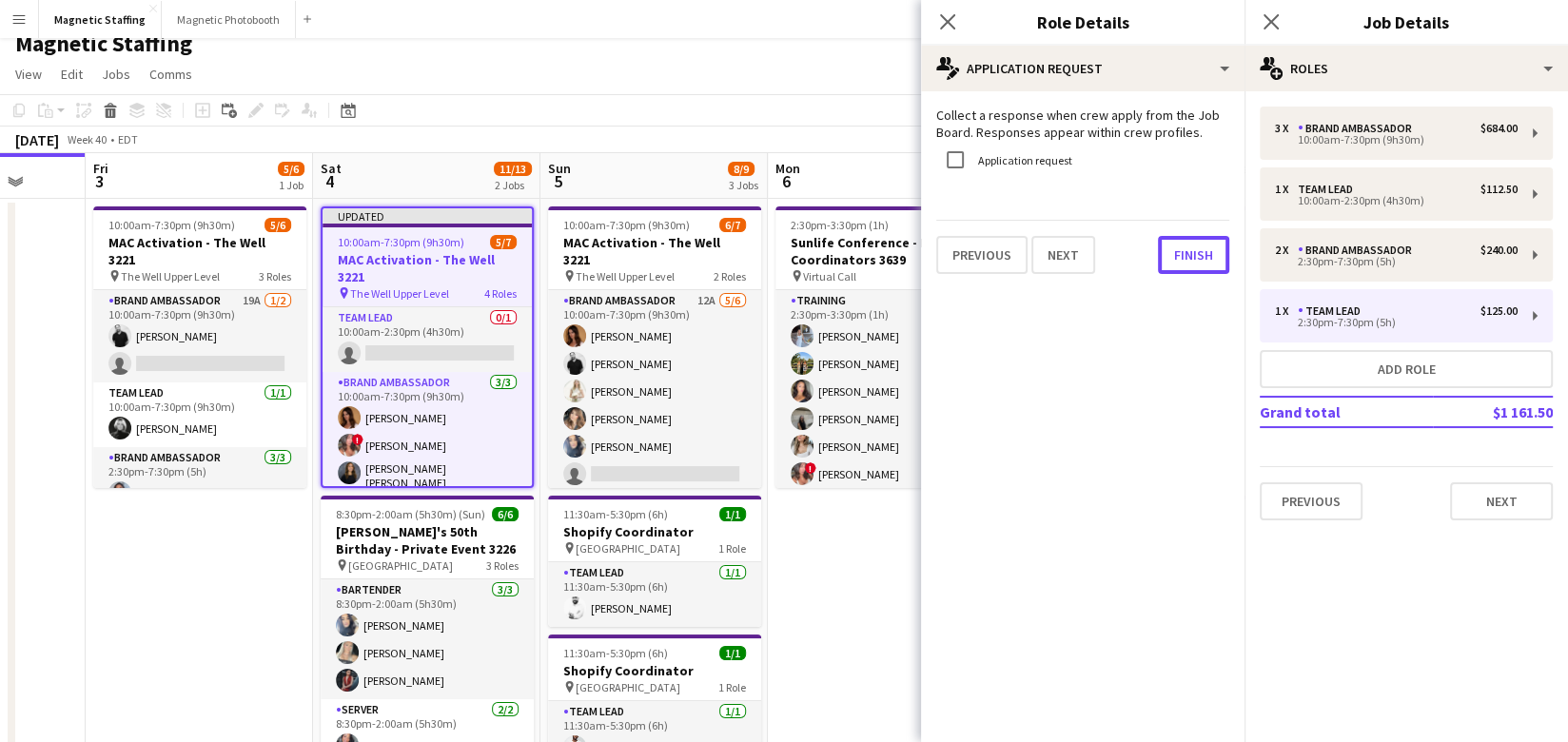
click at [1173, 249] on button "Finish" at bounding box center [1193, 255] width 71 height 38
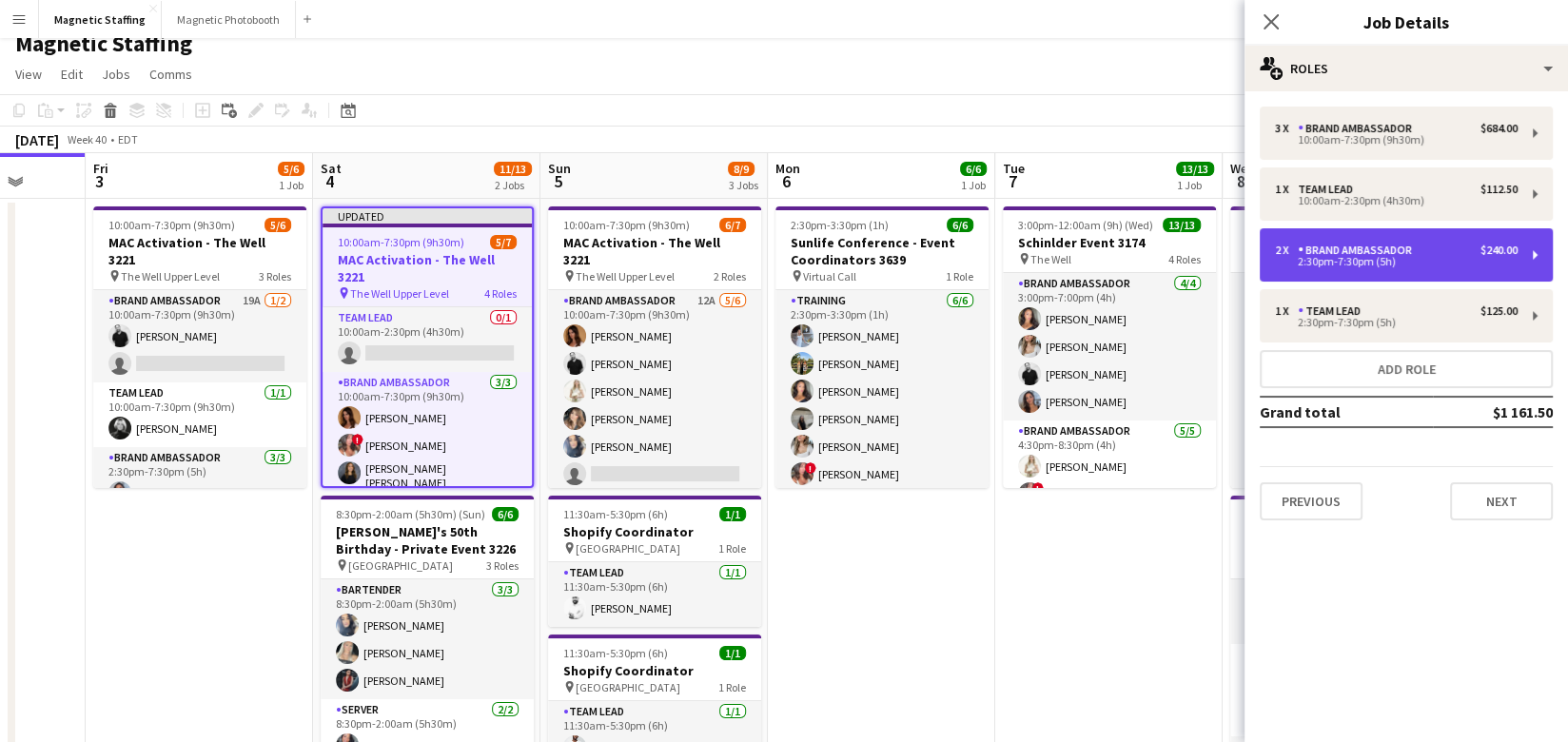
click at [1325, 254] on div "Brand Ambassador" at bounding box center [1358, 250] width 122 height 14
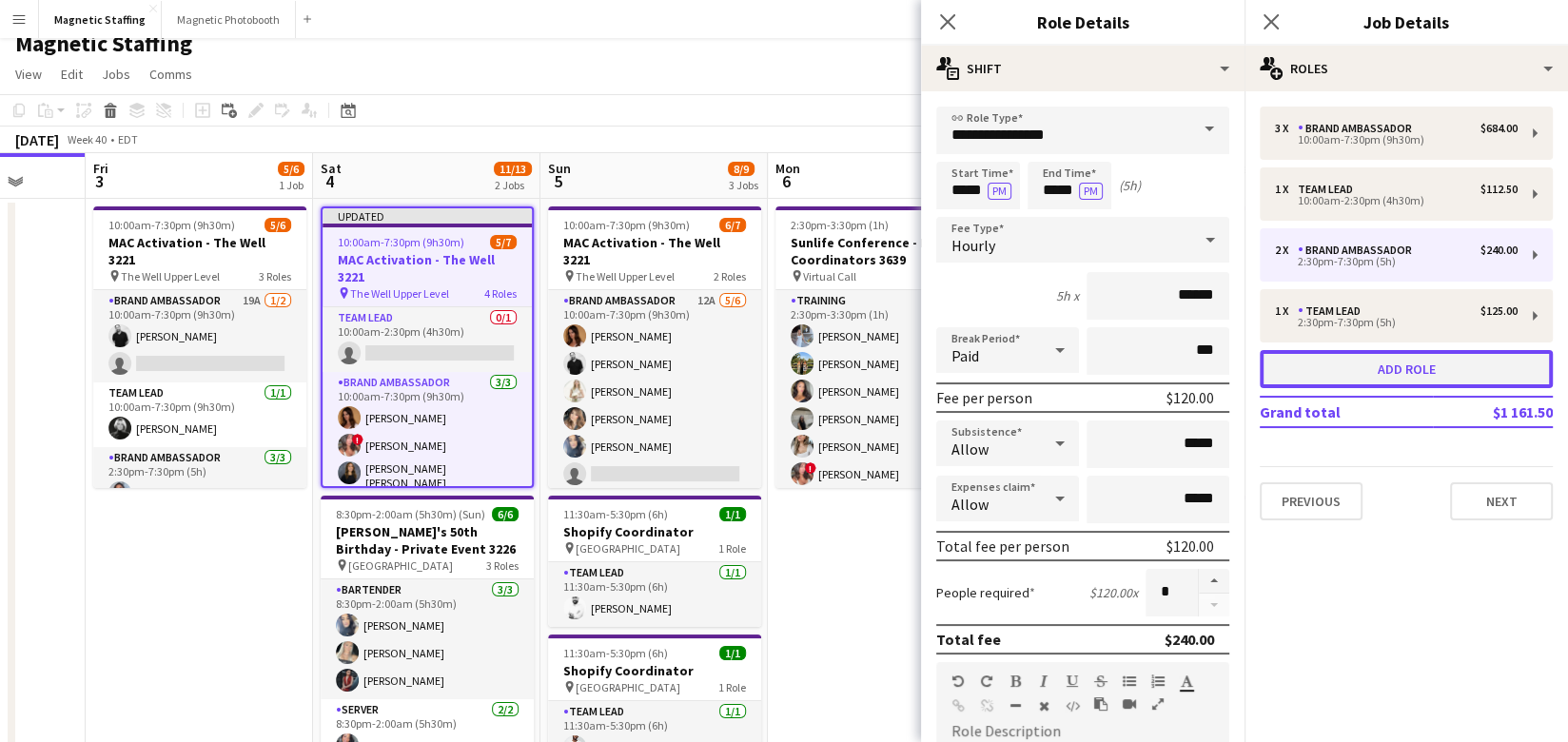
click at [1333, 367] on button "Add role" at bounding box center [1406, 369] width 293 height 38
type input "**********"
type input "*****"
type input "******"
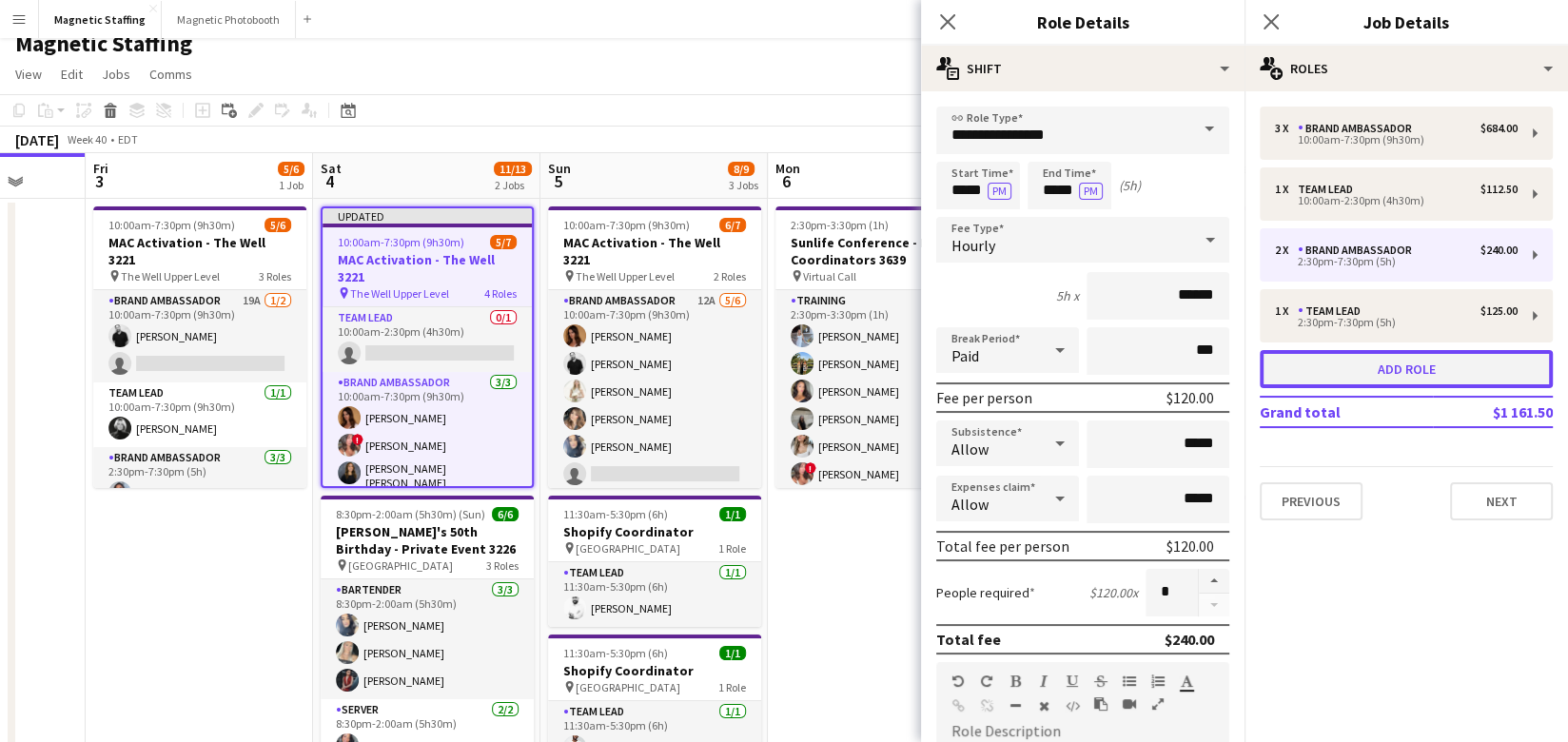
type input "*"
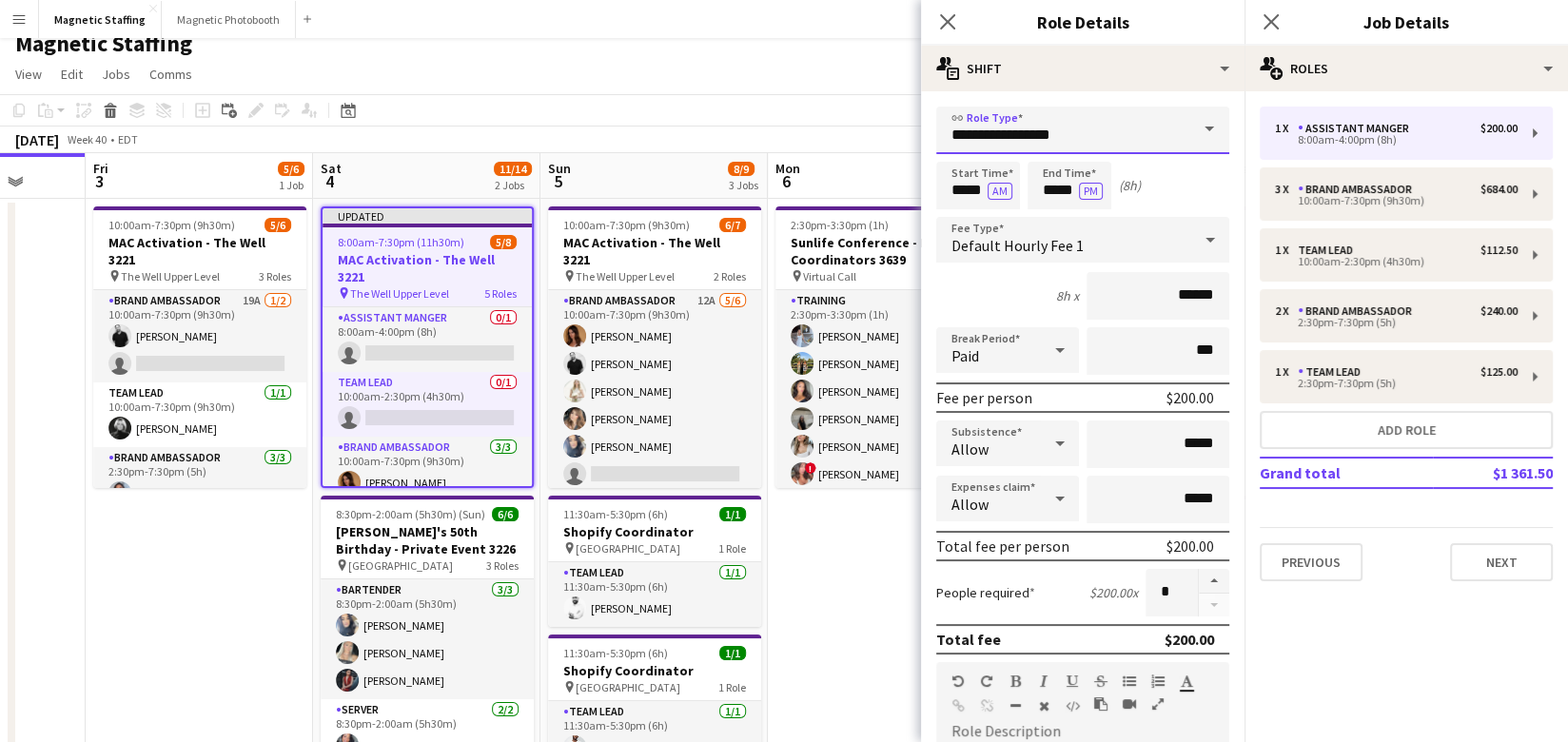
drag, startPoint x: 1017, startPoint y: 135, endPoint x: 778, endPoint y: 81, distance: 245.0
click at [794, 105] on body "Menu Boards Boards Boards All jobs Status Workforce Workforce My Workforce Recr…" at bounding box center [784, 721] width 1568 height 1474
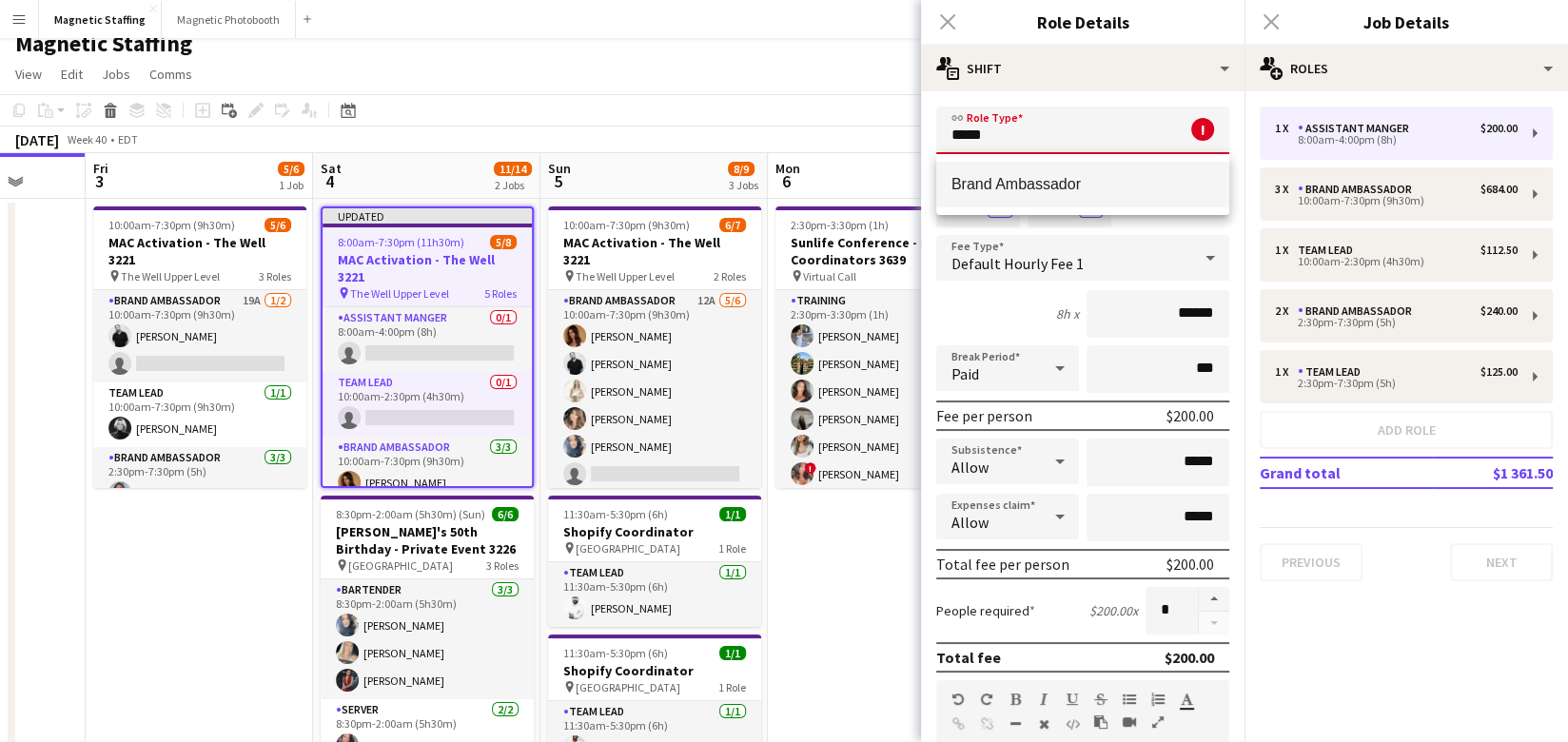
click at [1030, 178] on span "Brand Ambassador" at bounding box center [1083, 184] width 263 height 18
type input "**********"
type input "******"
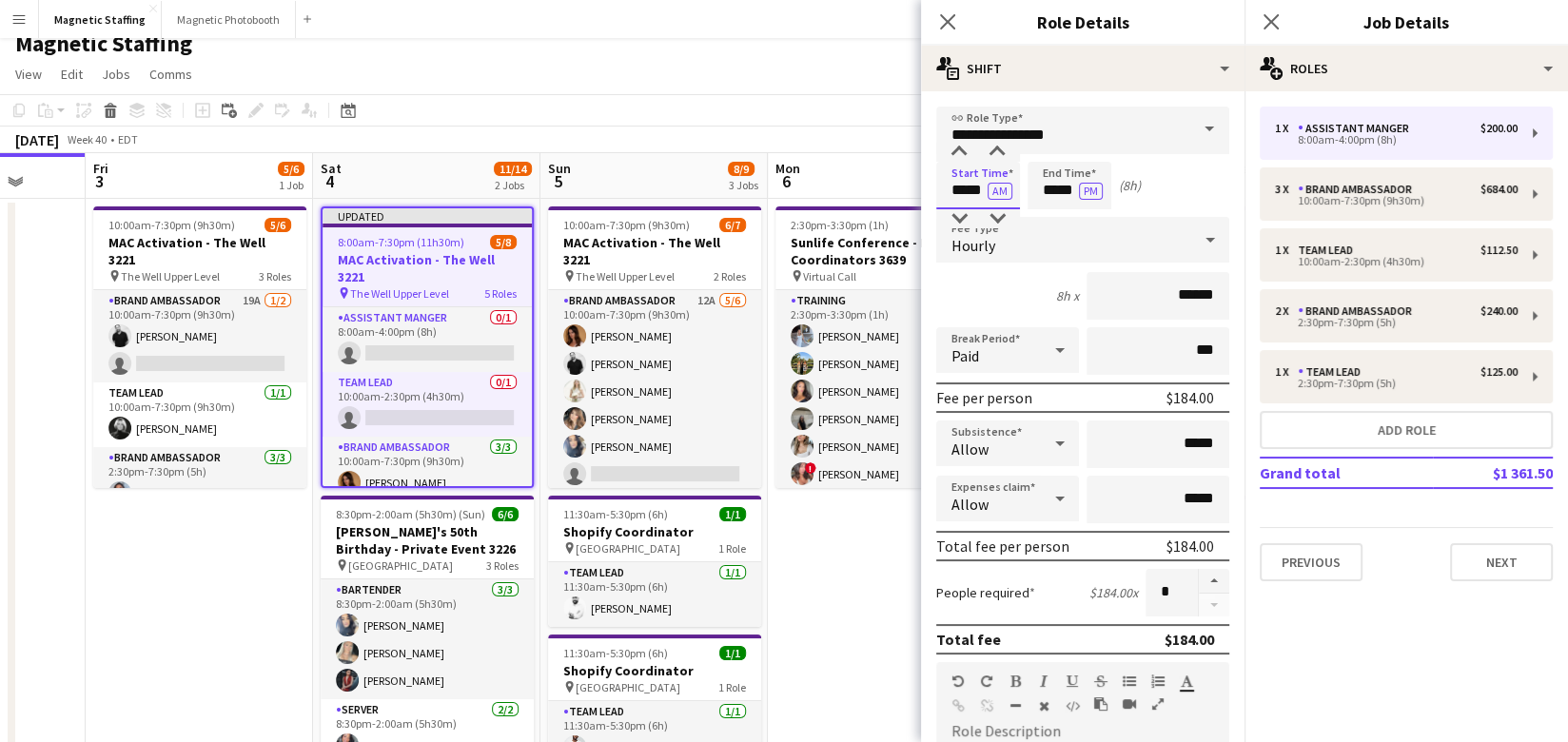
drag, startPoint x: 985, startPoint y: 194, endPoint x: 823, endPoint y: 189, distance: 162.1
click at [824, 191] on body "Menu Boards Boards Boards All jobs Status Workforce Workforce My Workforce Recr…" at bounding box center [784, 721] width 1568 height 1474
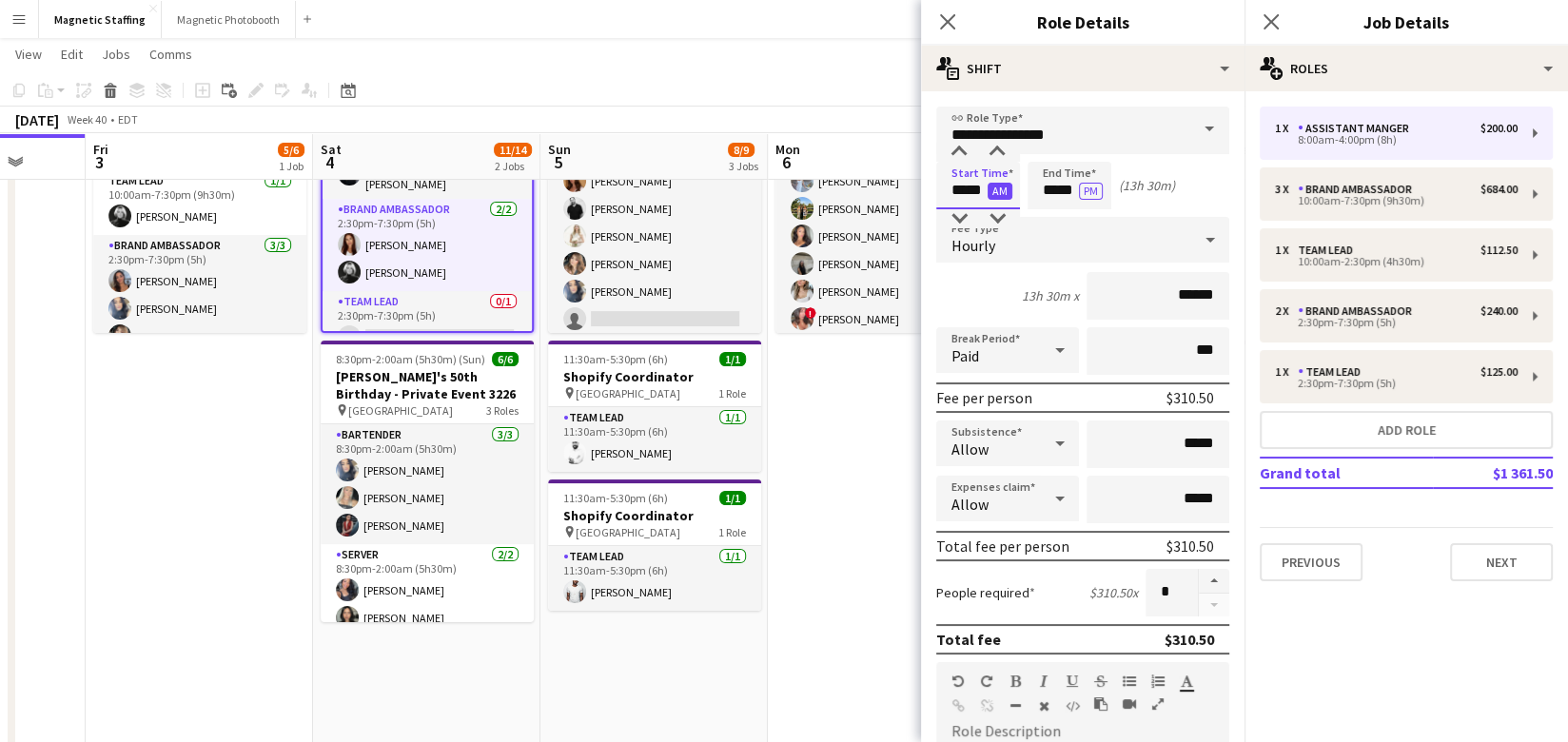
type input "*****"
click at [992, 189] on button "AM" at bounding box center [999, 192] width 24 height 18
drag, startPoint x: 1077, startPoint y: 194, endPoint x: 947, endPoint y: 186, distance: 130.2
click at [950, 190] on div "Start Time ***** PM End Time ***** PM (1h 30m)" at bounding box center [1082, 185] width 293 height 48
type input "*****"
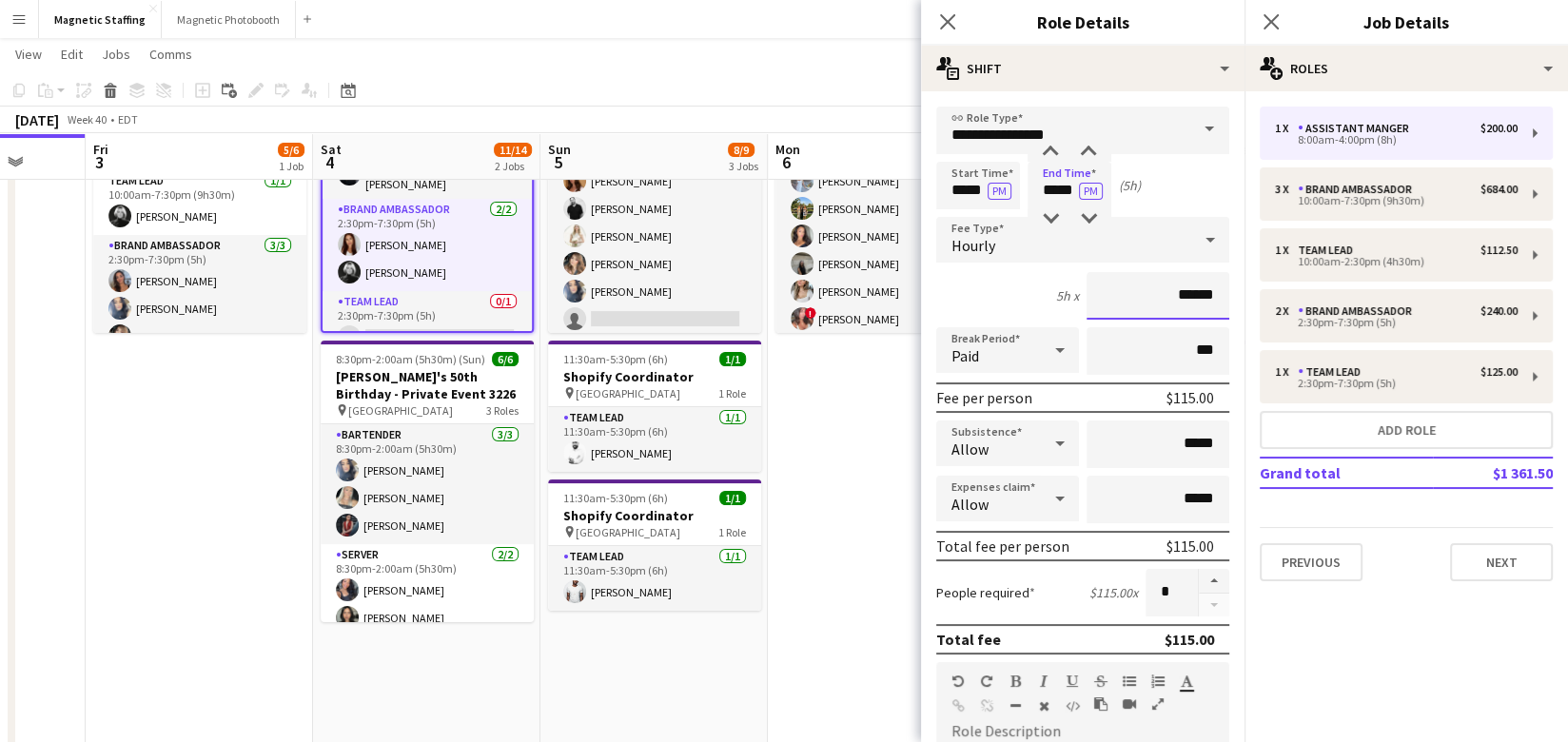
click at [1187, 289] on input "******" at bounding box center [1158, 296] width 143 height 48
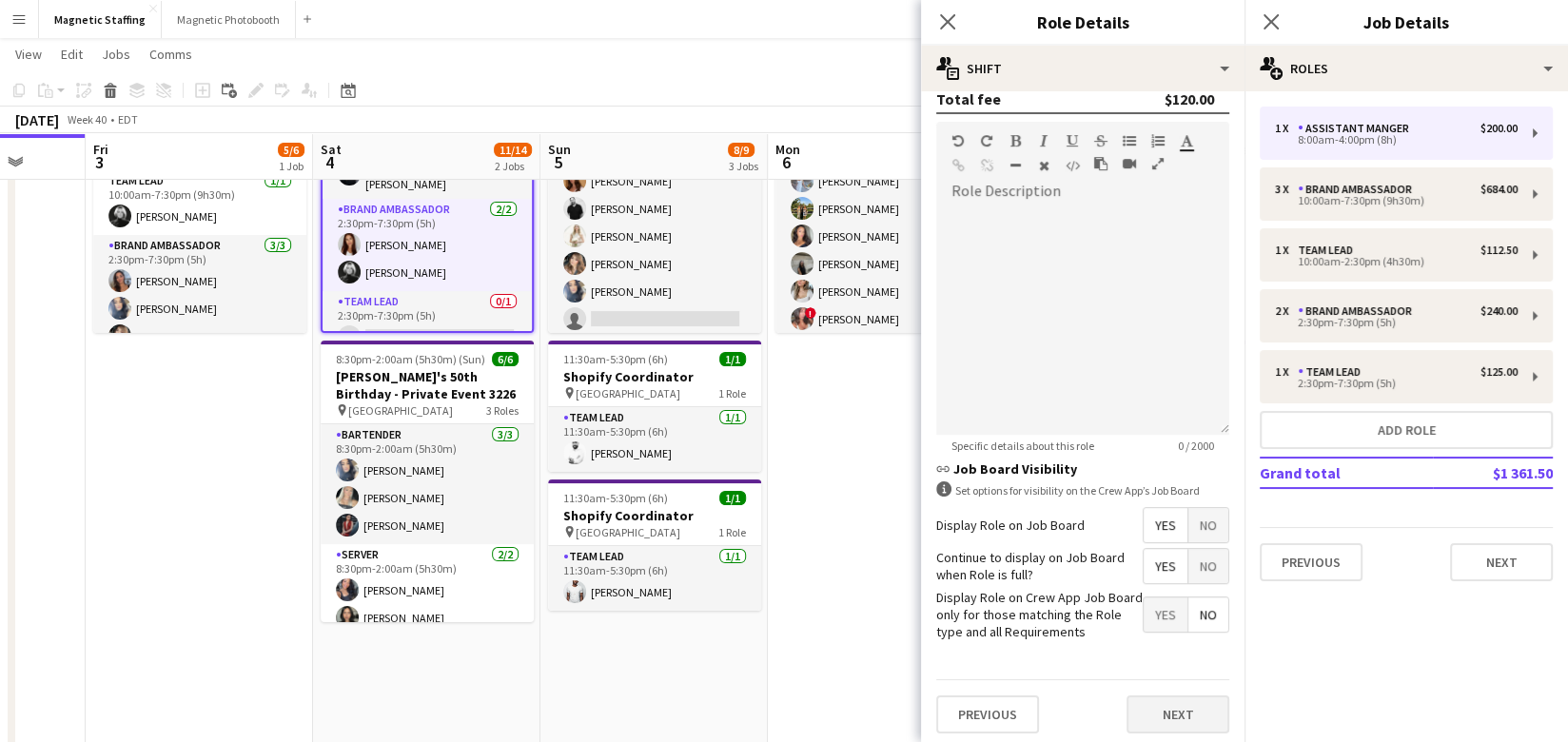
type input "******"
click at [1169, 709] on button "Next" at bounding box center [1178, 714] width 103 height 38
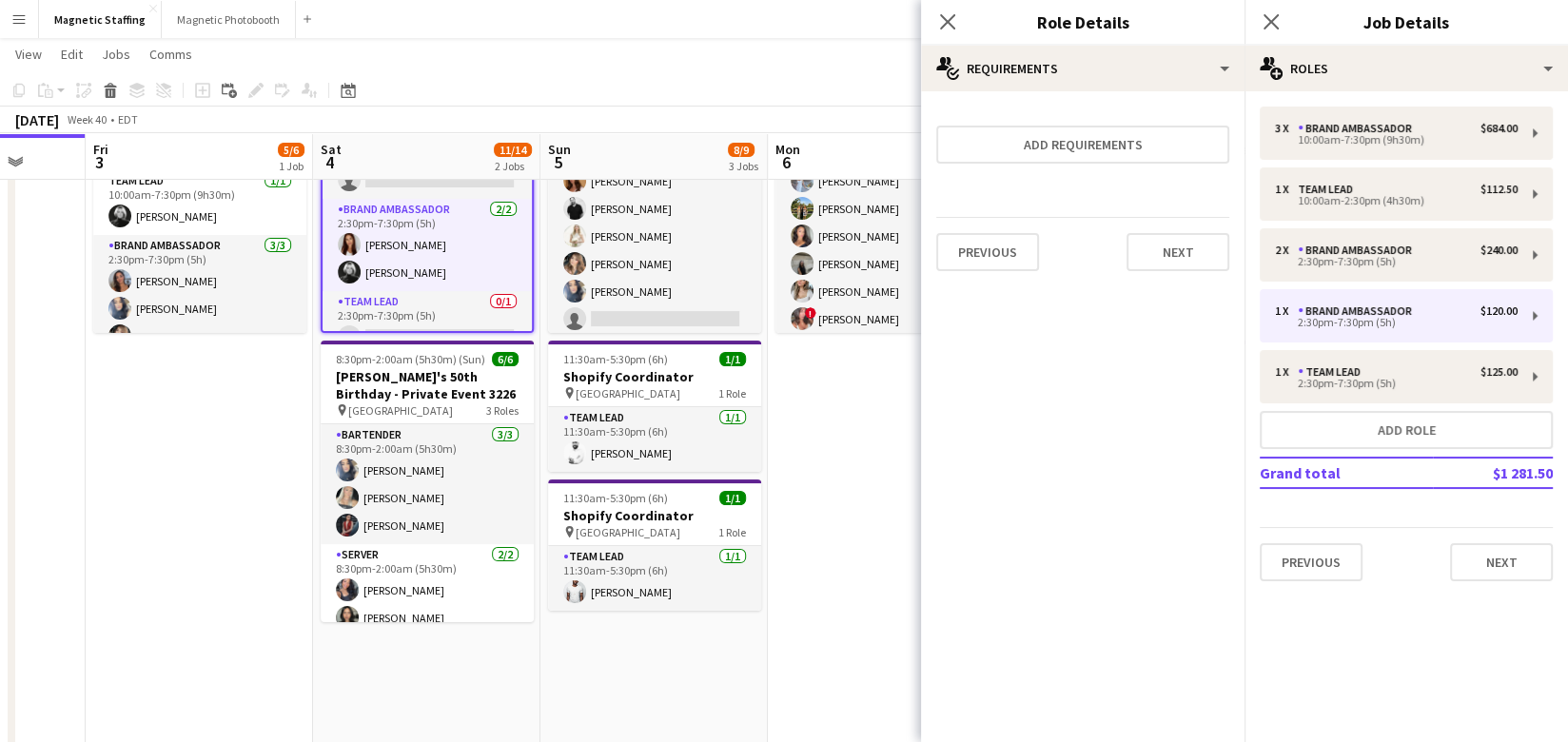
scroll to position [144, 0]
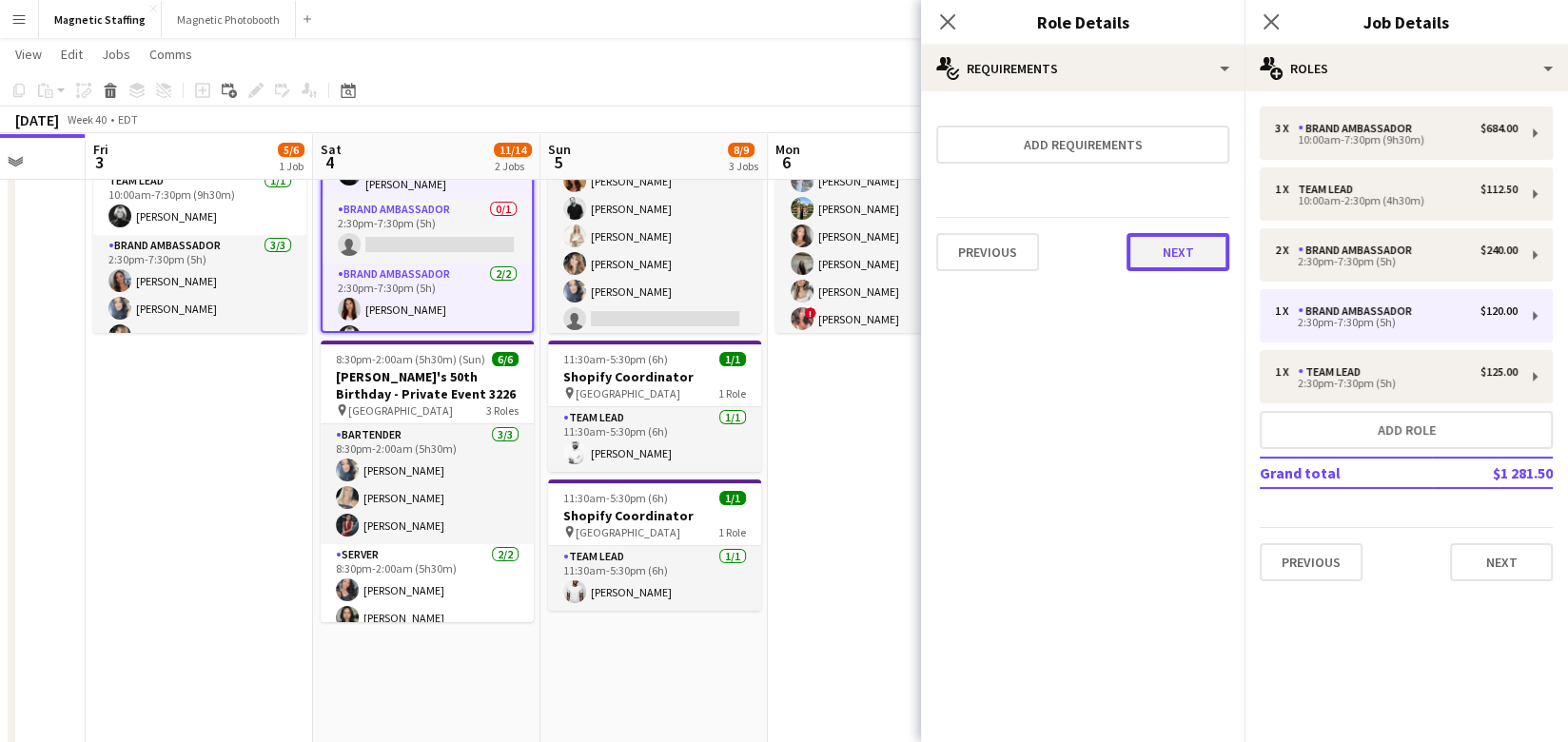
click at [1151, 249] on button "Next" at bounding box center [1178, 252] width 103 height 38
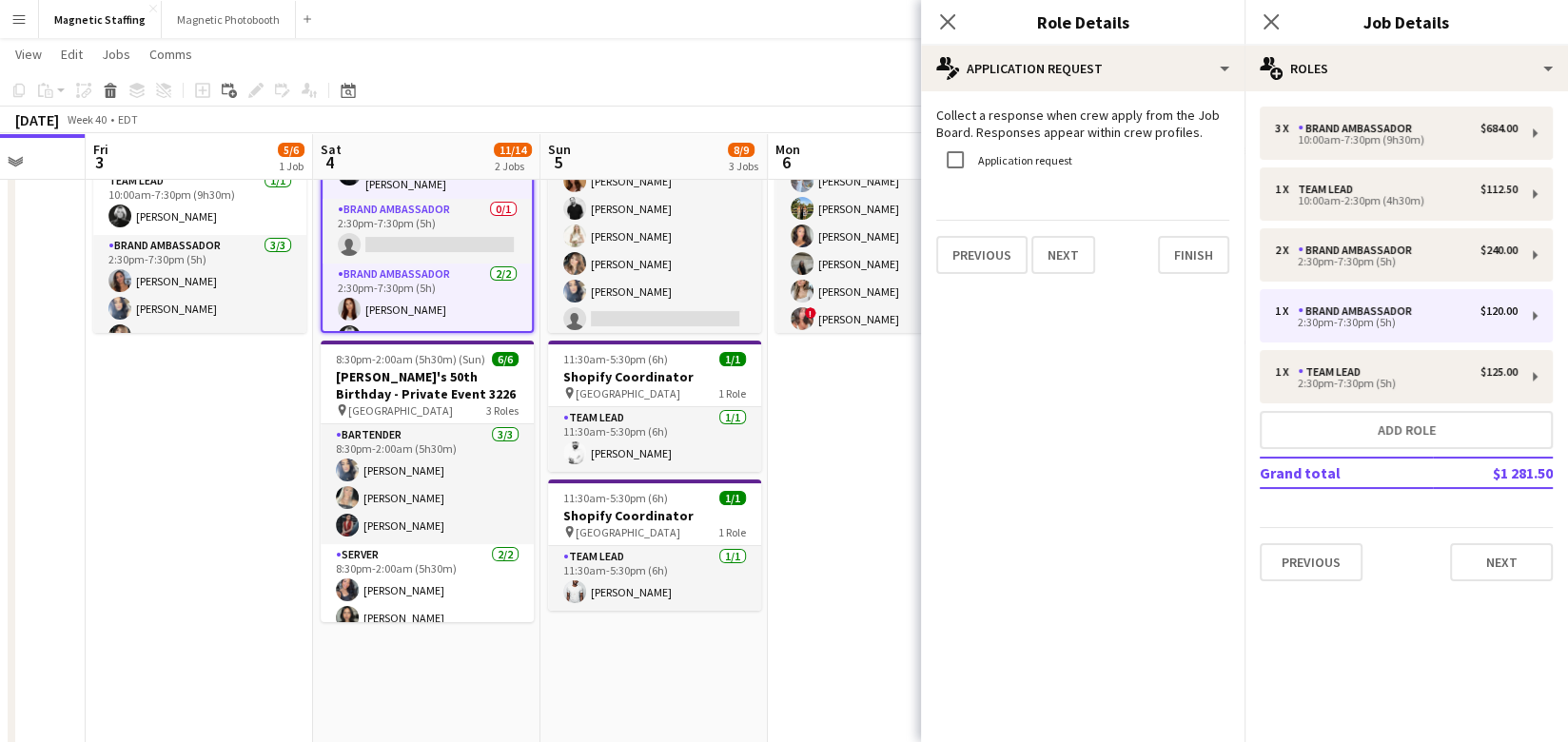
click at [1151, 249] on div "Previous Next Finish" at bounding box center [1082, 247] width 293 height 54
click at [1206, 247] on button "Finish" at bounding box center [1193, 255] width 71 height 38
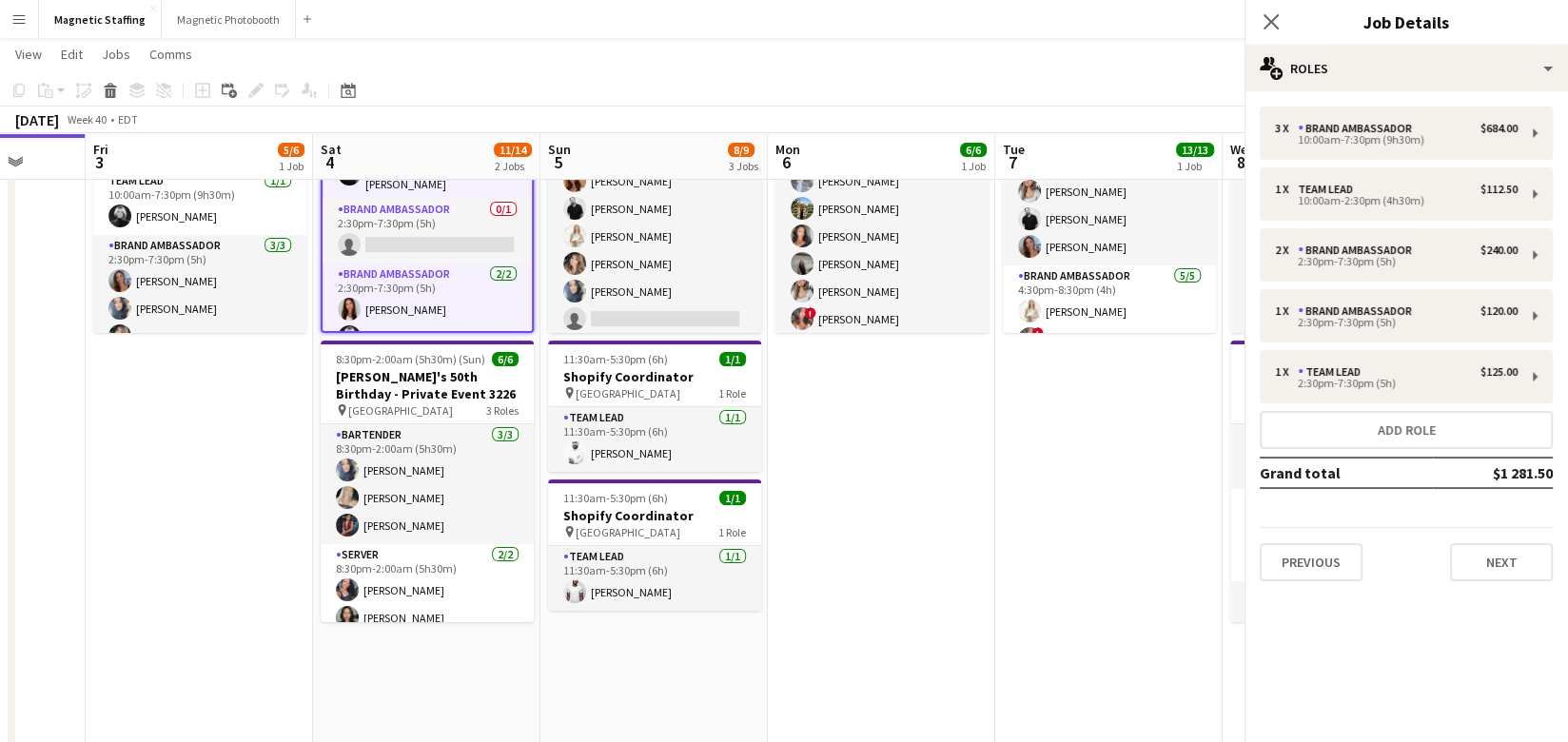
click at [932, 445] on app-date-cell "2:30pm-3:30pm (1h) 6/6 Sunlife Conference - Event Coordinators 3639 pin Virtual…" at bounding box center [881, 613] width 228 height 1139
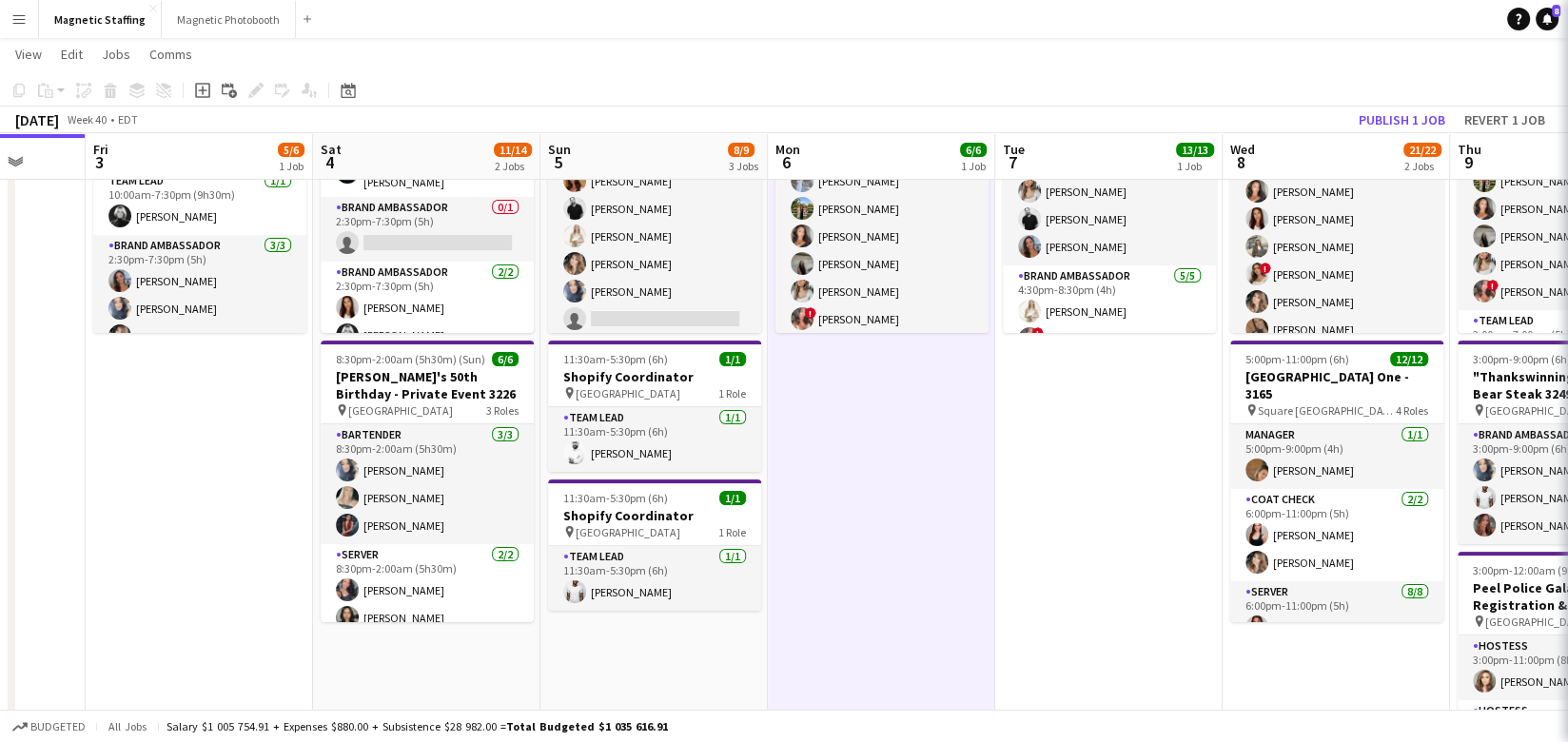
scroll to position [0, 0]
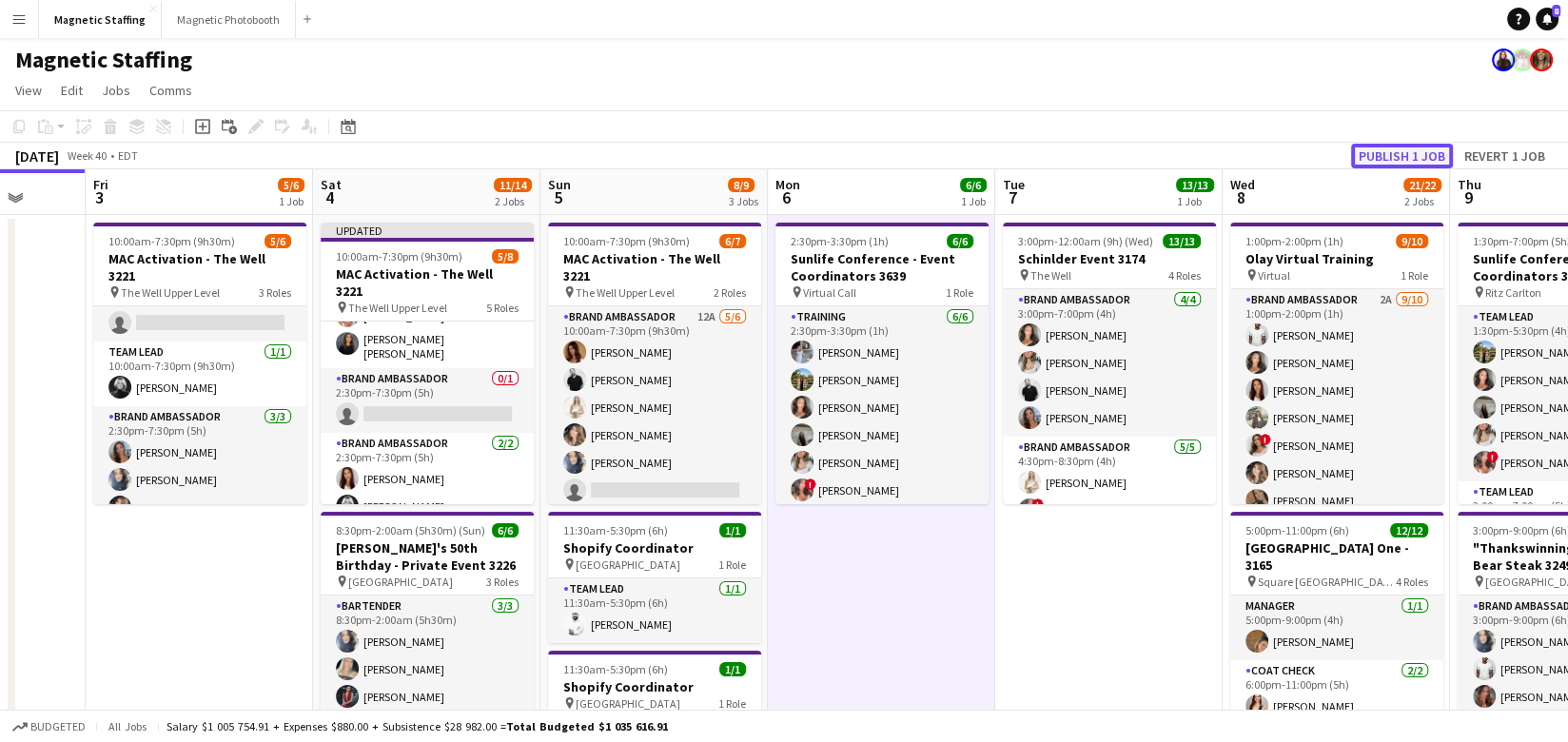
click at [1414, 151] on button "Publish 1 job" at bounding box center [1402, 156] width 102 height 24
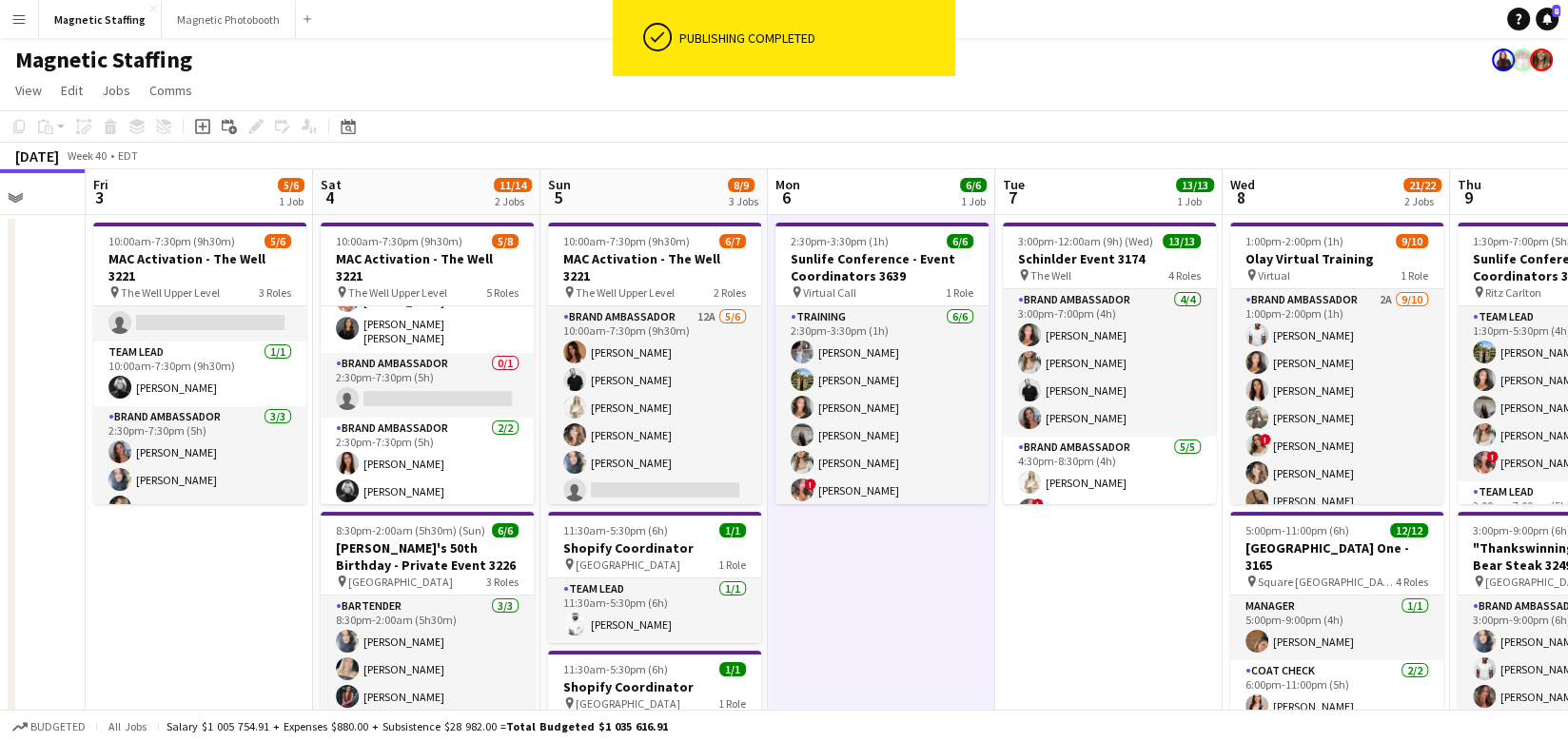
scroll to position [191, 0]
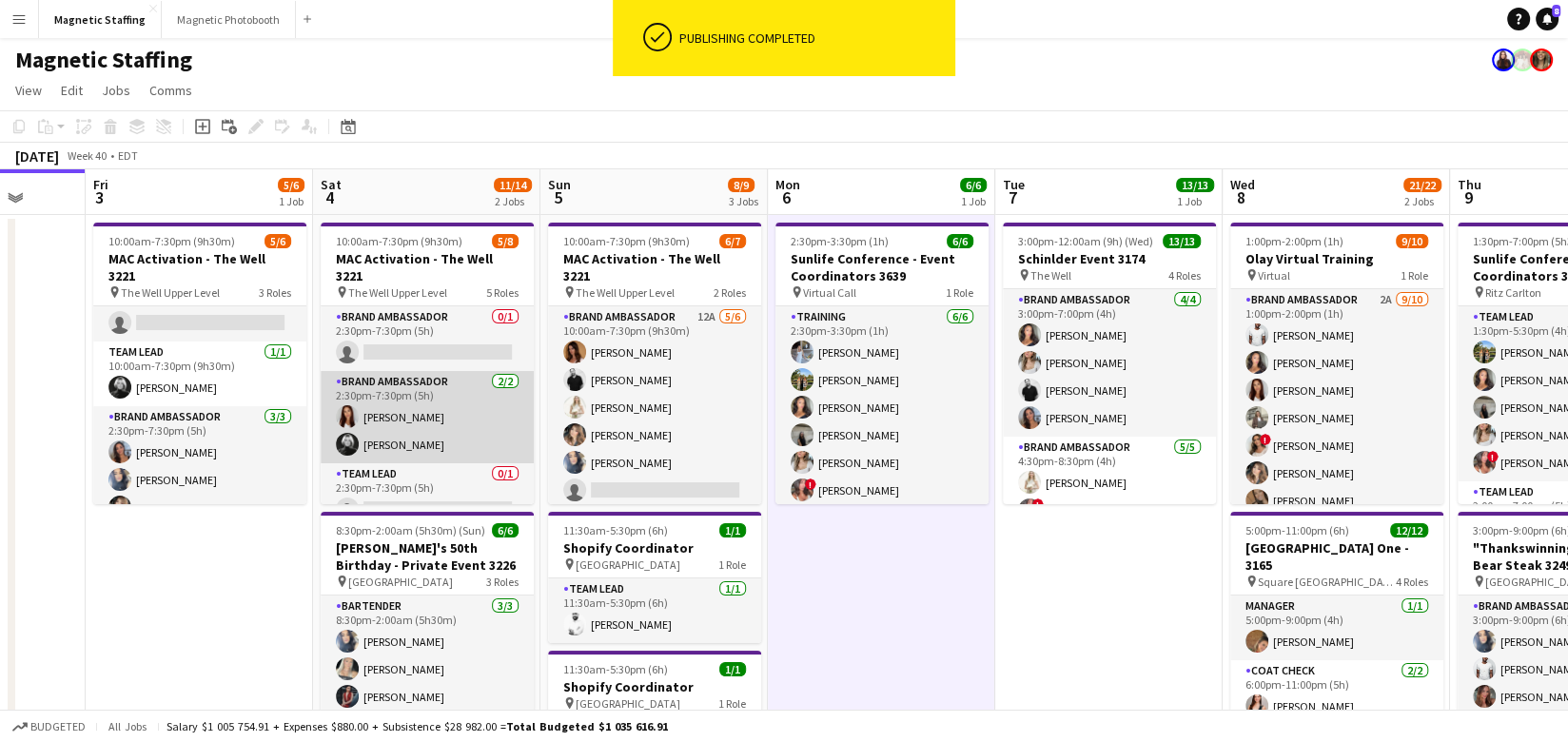
click at [425, 411] on app-card-role "Brand Ambassador 2/2 2:30pm-7:30pm (5h) Luana Cima Rachelle Jack" at bounding box center [427, 416] width 213 height 92
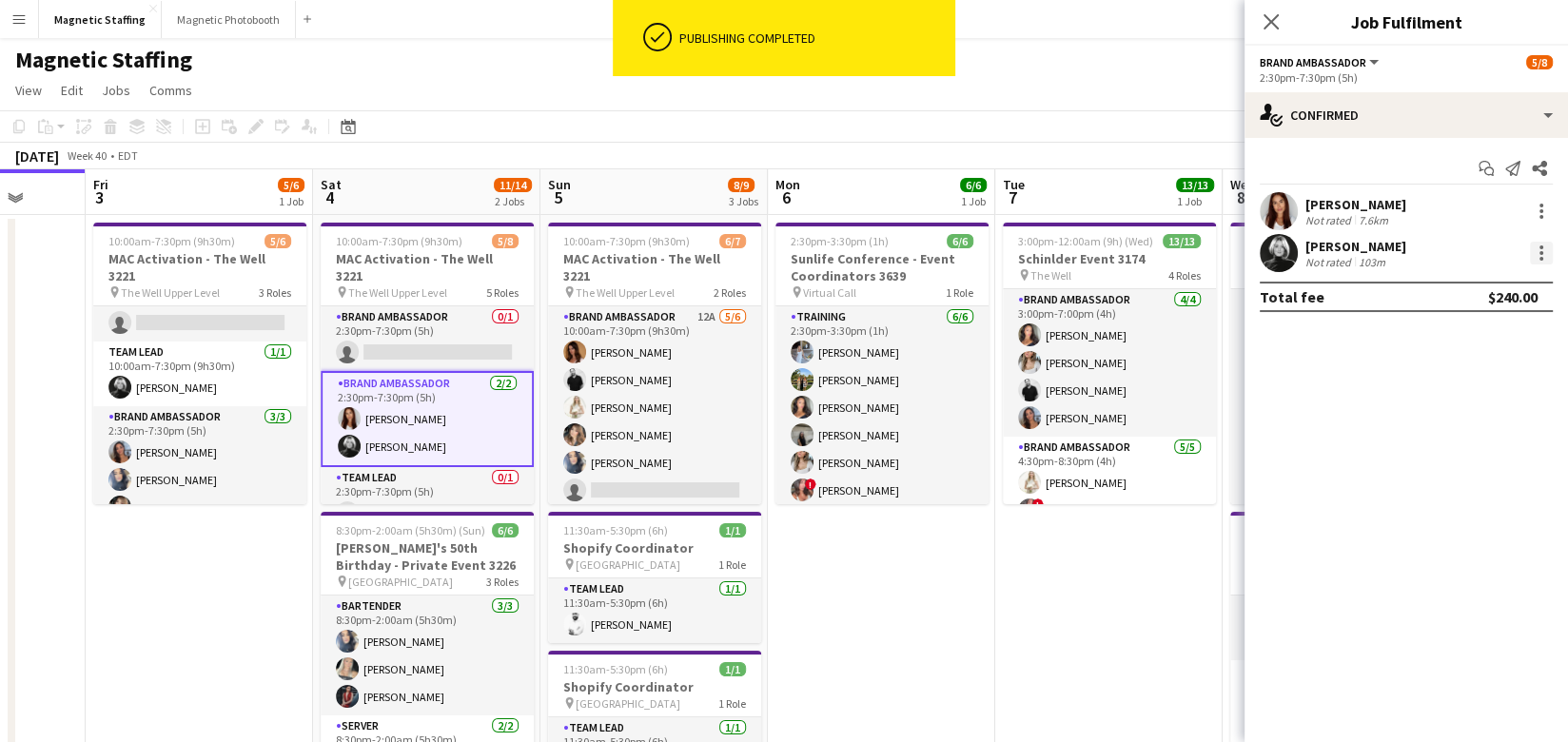
click at [1542, 262] on div at bounding box center [1540, 252] width 22 height 22
click at [445, 407] on div at bounding box center [784, 371] width 1568 height 742
click at [445, 408] on app-card-role "Brand Ambassador 2/2 2:30pm-7:30pm (5h) Luana Cima Rachelle Jack" at bounding box center [427, 418] width 213 height 96
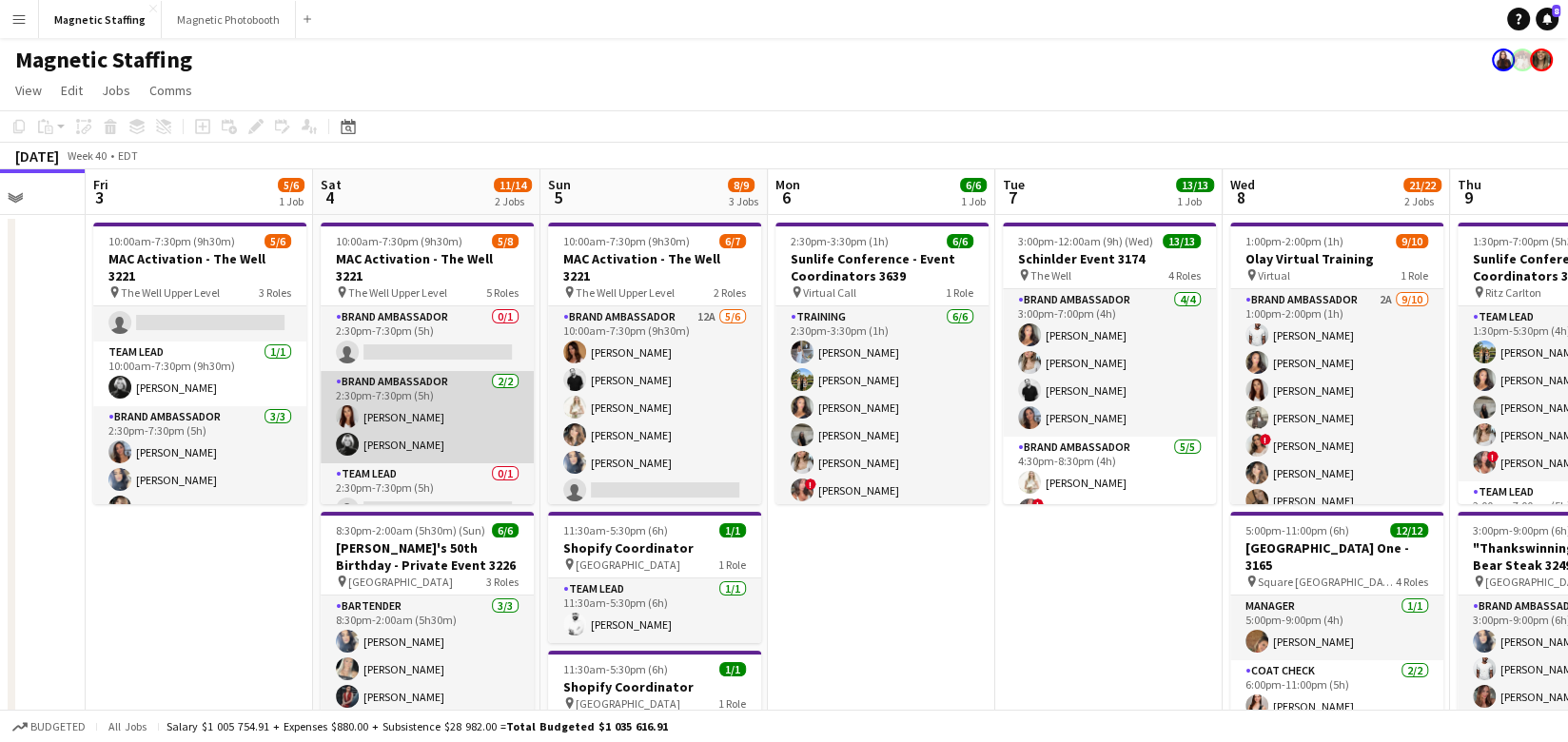
click at [445, 408] on app-card-role "Brand Ambassador 2/2 2:30pm-7:30pm (5h) Luana Cima Rachelle Jack" at bounding box center [427, 416] width 213 height 92
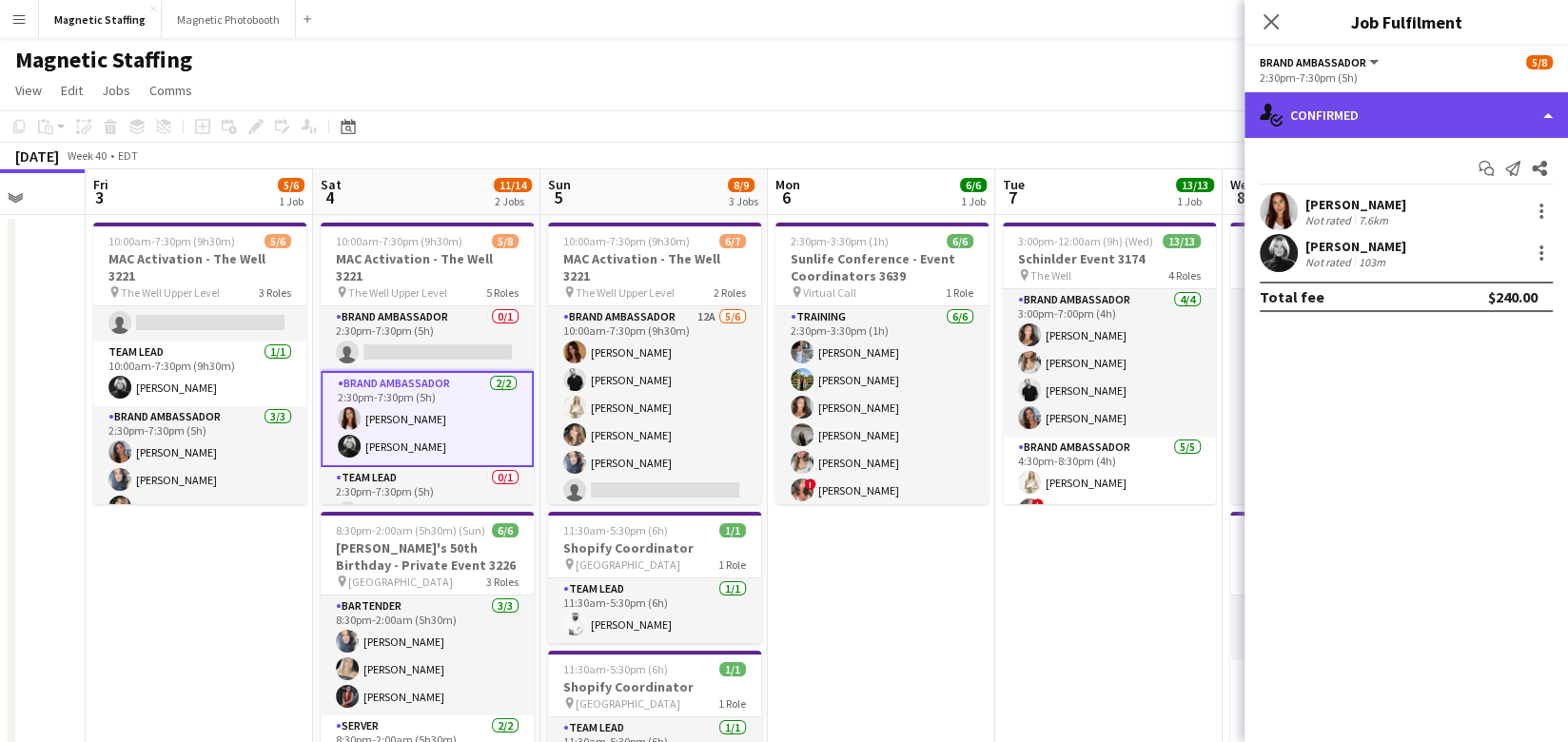
click at [1427, 121] on div "single-neutral-actions-check-2 Confirmed" at bounding box center [1406, 115] width 323 height 46
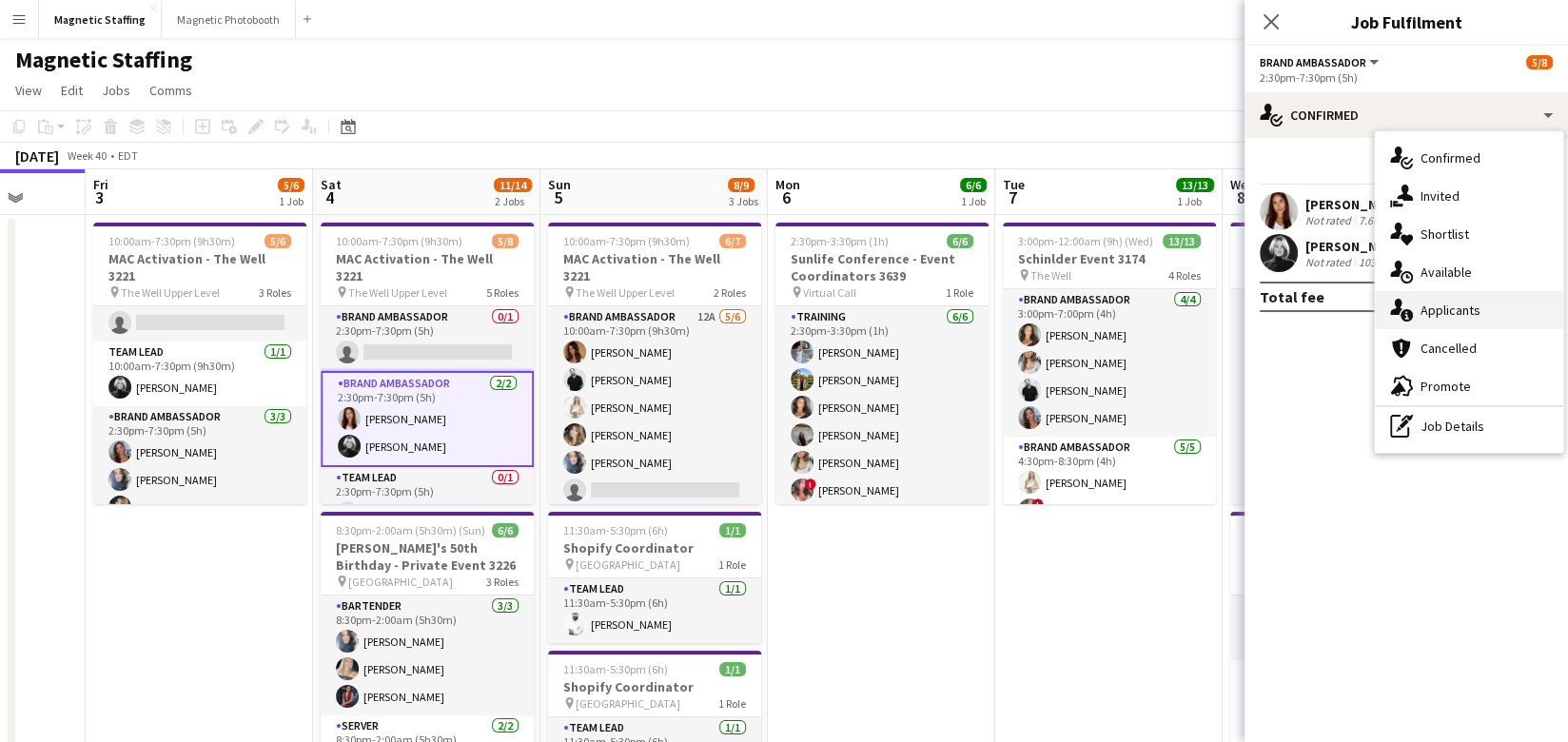
click at [1418, 310] on div "single-neutral-actions-information Applicants" at bounding box center [1469, 309] width 189 height 38
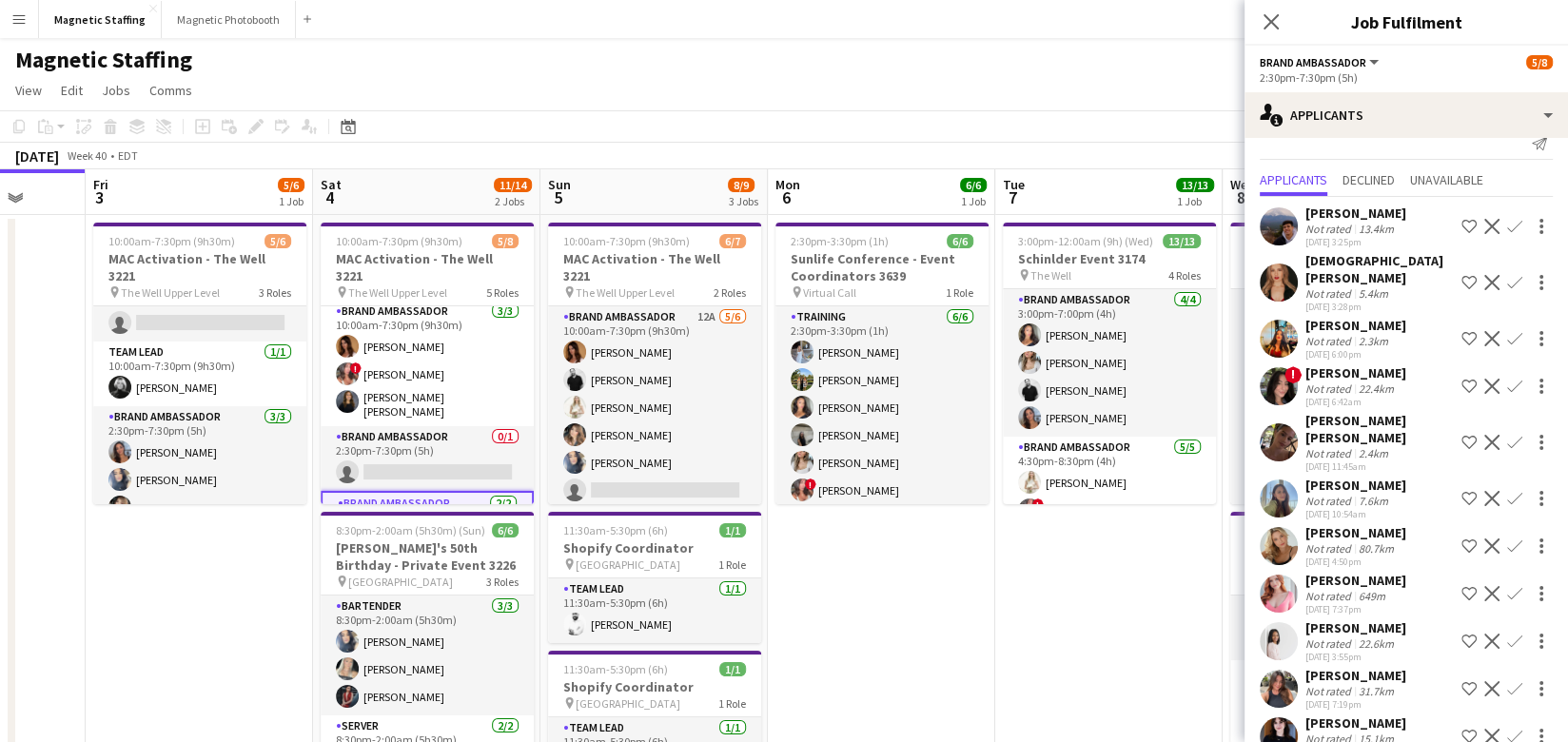
scroll to position [0, 0]
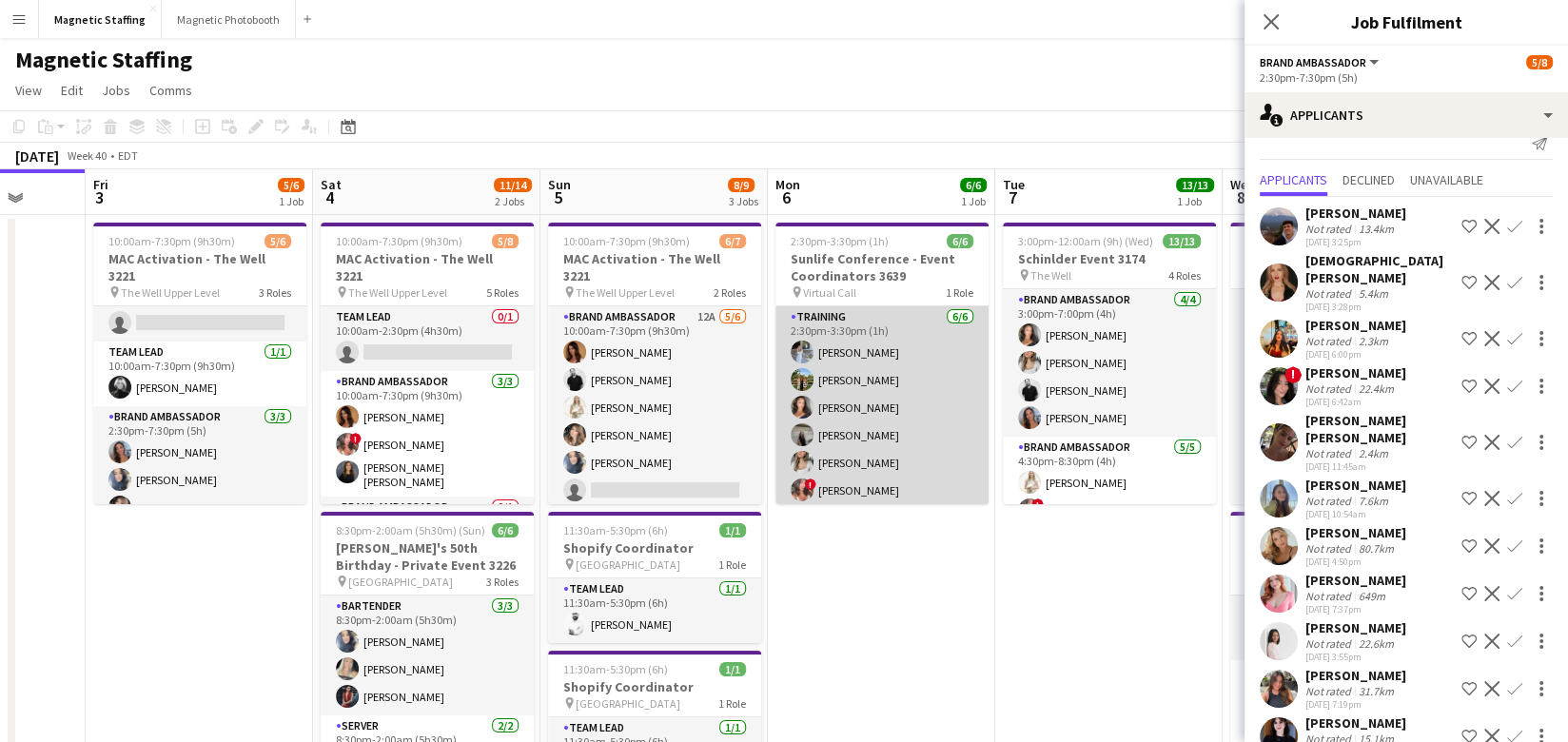
click at [775, 366] on app-card-role "Training 6/6 2:30pm-3:30pm (1h) Heather Siemonsen Tereza Zetko Katelynn Espinos…" at bounding box center [881, 407] width 213 height 202
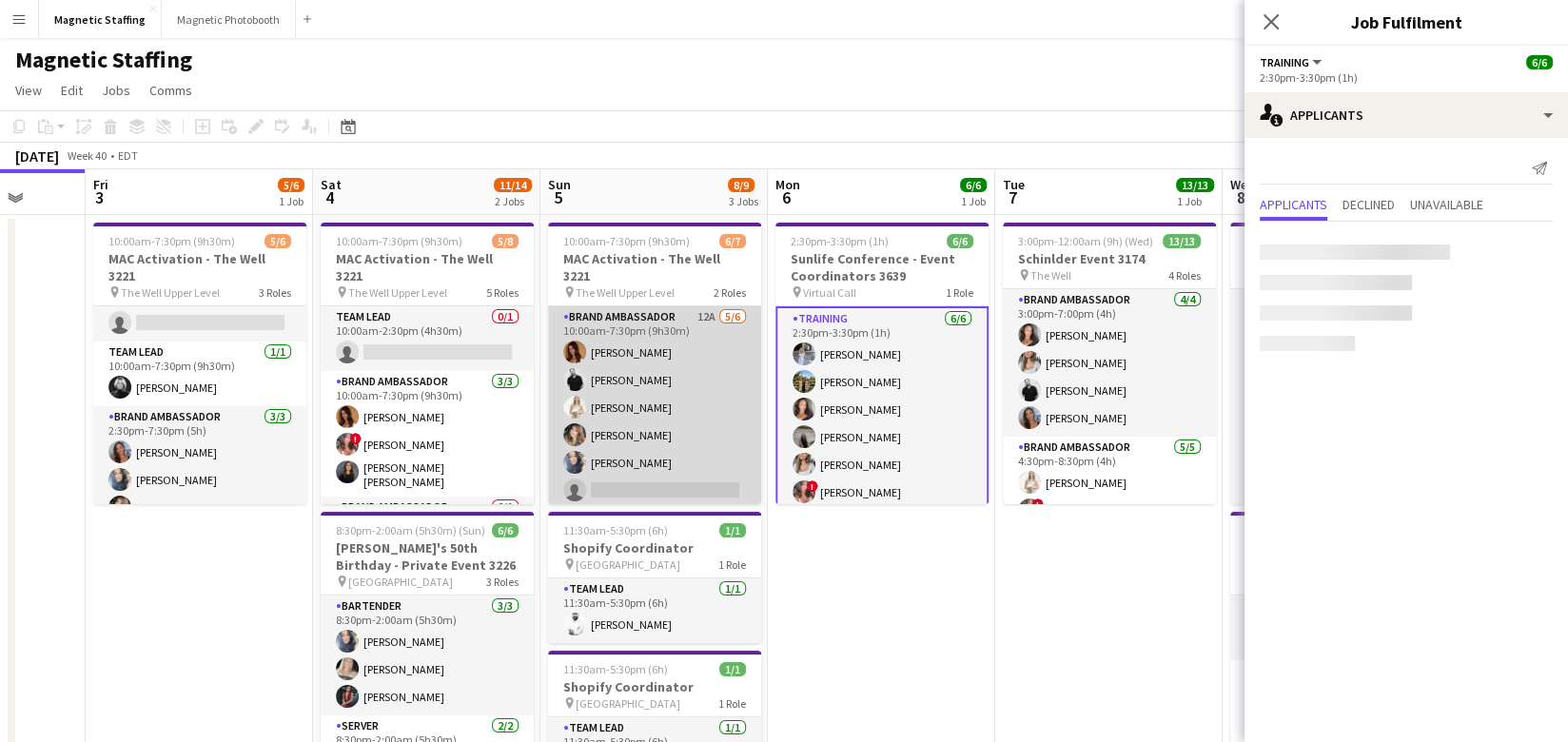
click at [685, 379] on app-card-role "Brand Ambassador 12A 5/6 10:00am-7:30pm (9h30m) Karolina Rembiesa jean-philippe…" at bounding box center [654, 407] width 213 height 202
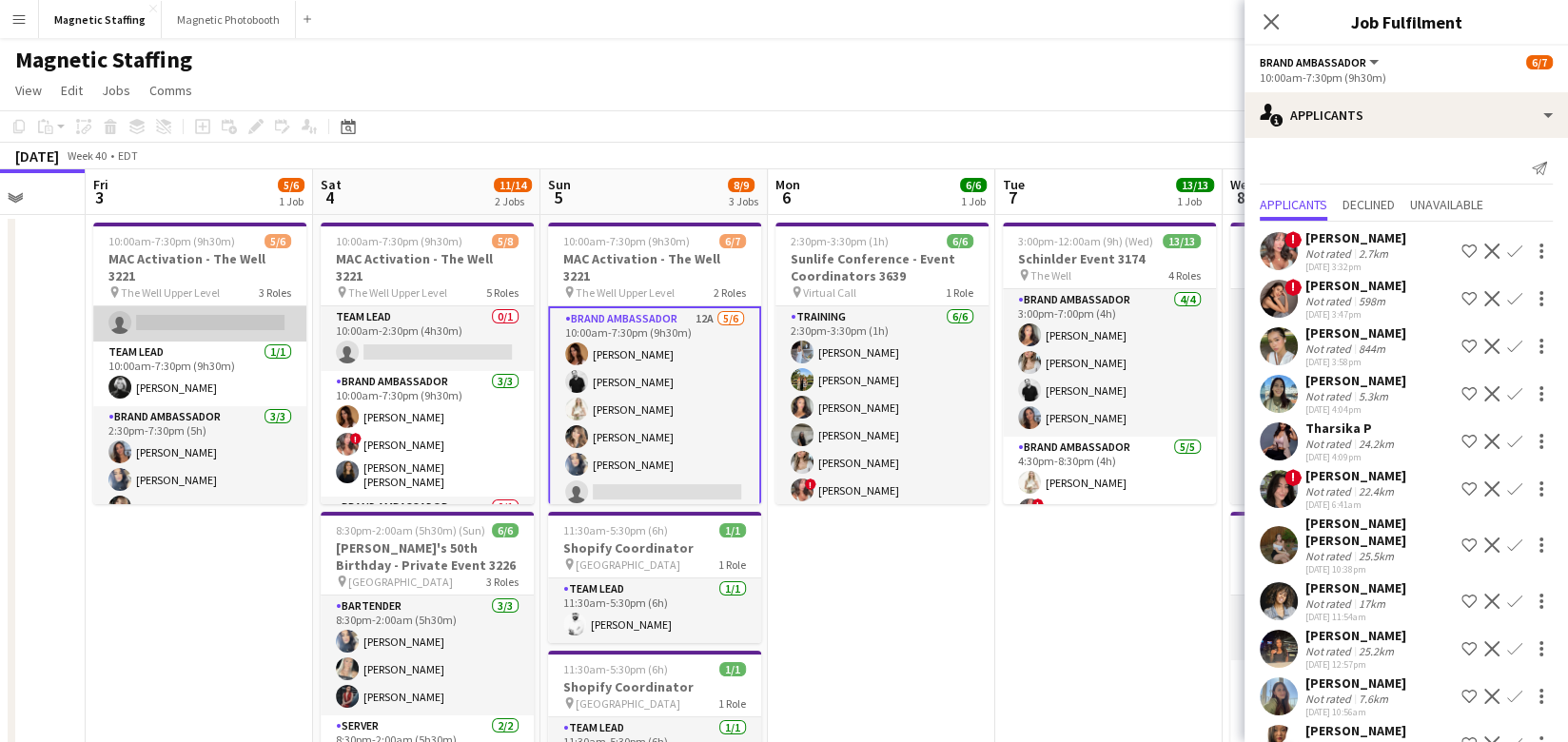
click at [240, 318] on app-card-role "Brand Ambassador 19A 1/2 10:00am-7:30pm (9h30m) jean-philippe roy single-neutra…" at bounding box center [199, 295] width 213 height 92
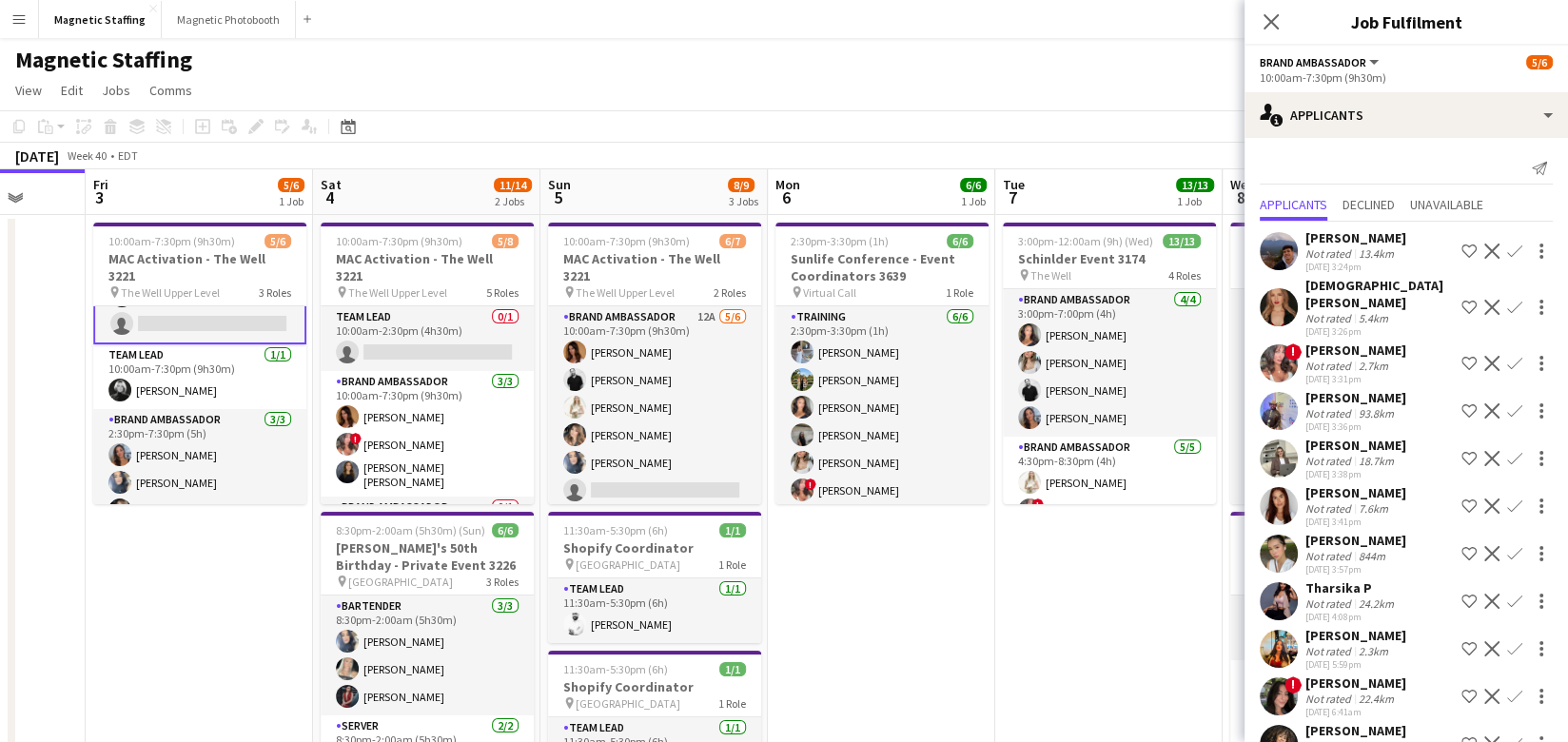
scroll to position [310, 0]
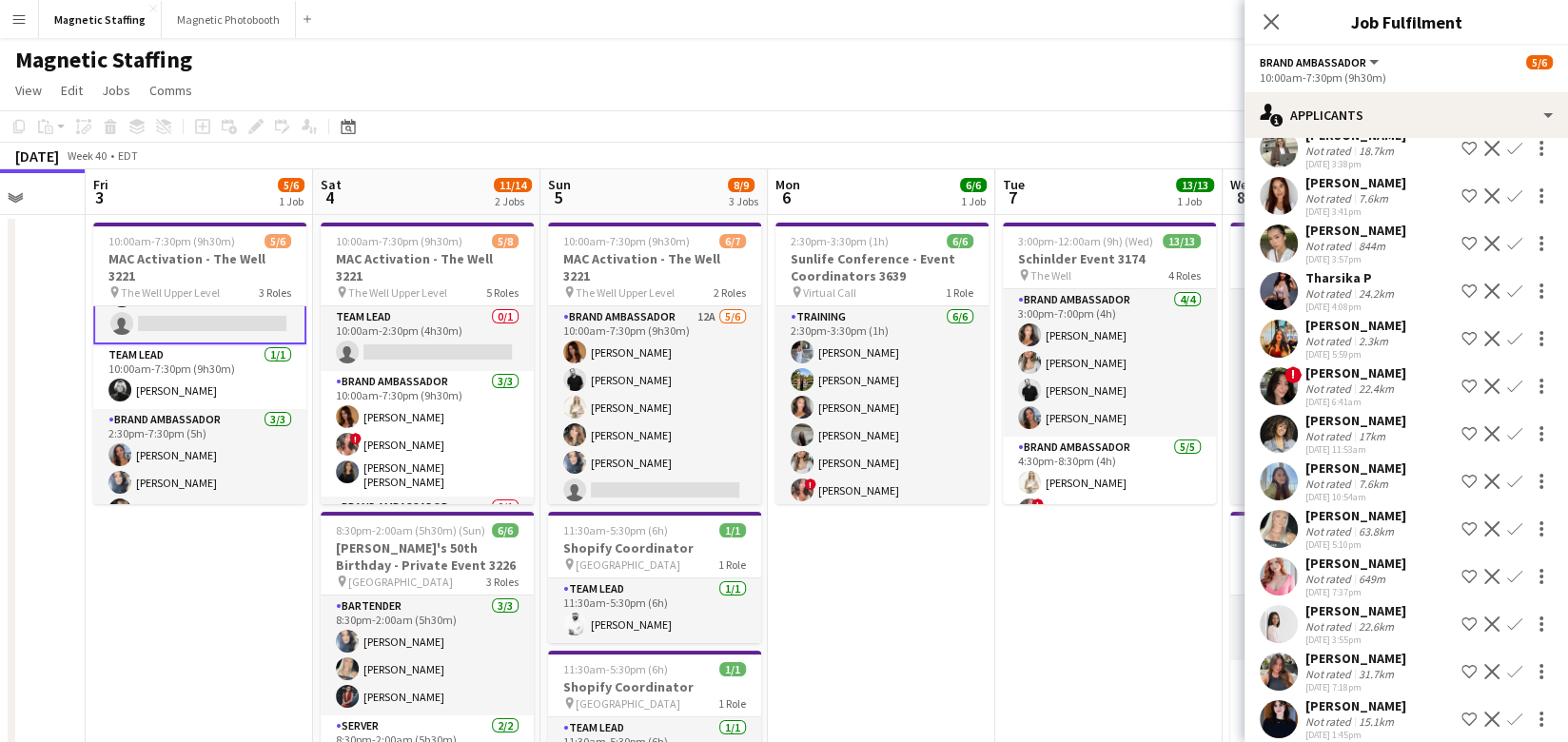
click at [1279, 662] on app-user-avatar at bounding box center [1278, 671] width 38 height 38
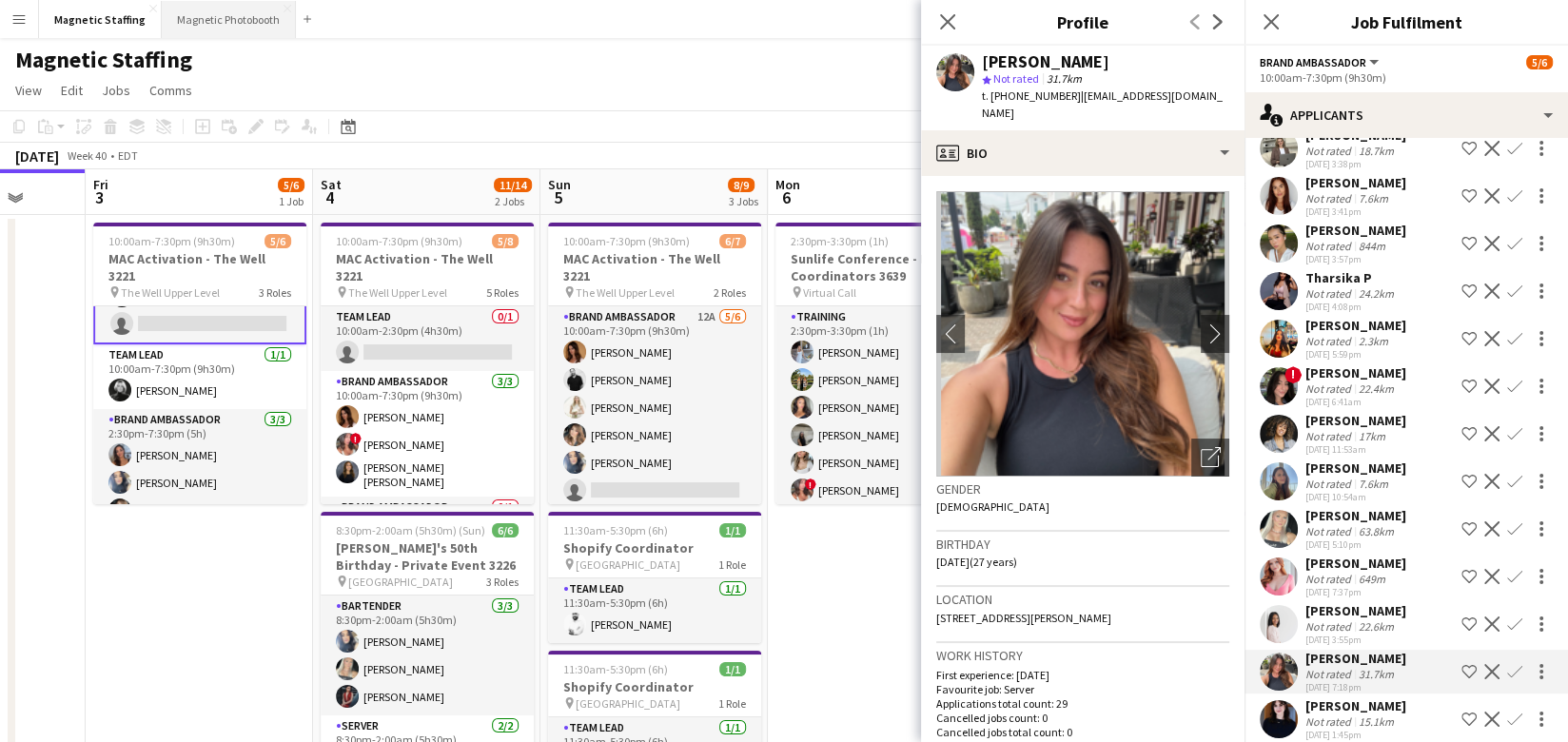
click at [241, 24] on button "Magnetic Photobooth Close" at bounding box center [229, 19] width 134 height 37
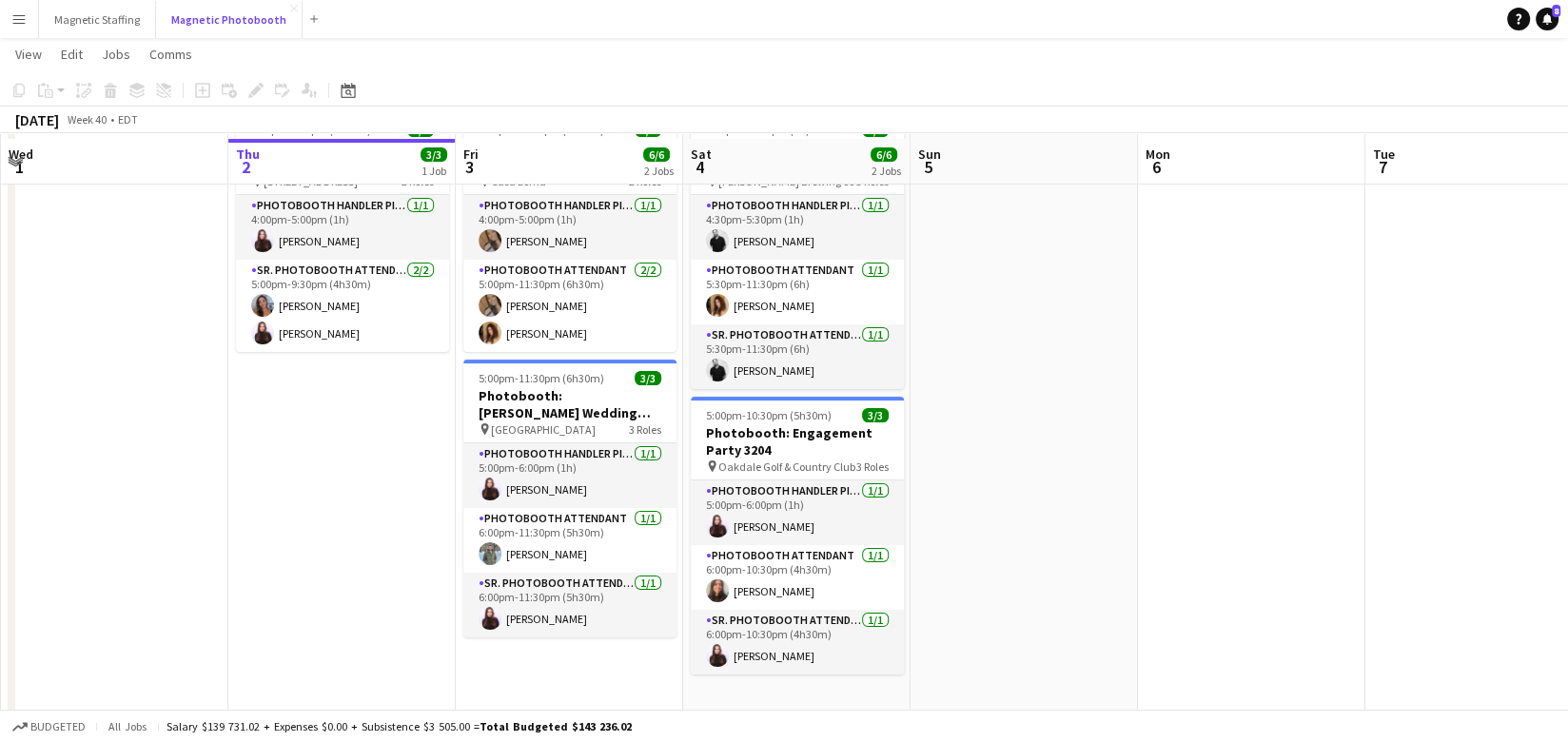
scroll to position [115, 0]
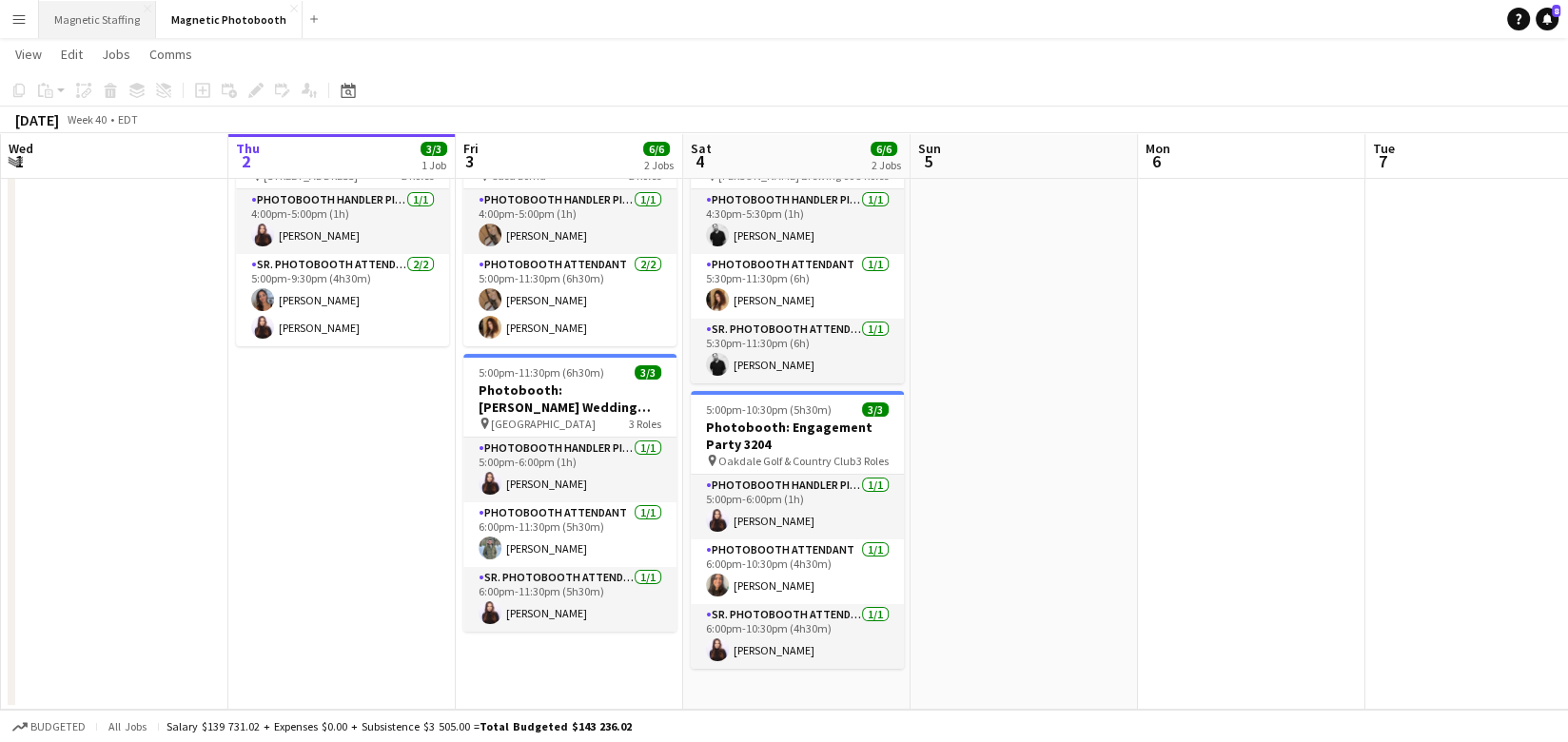
click at [93, 21] on button "Magnetic Staffing Close" at bounding box center [97, 19] width 117 height 37
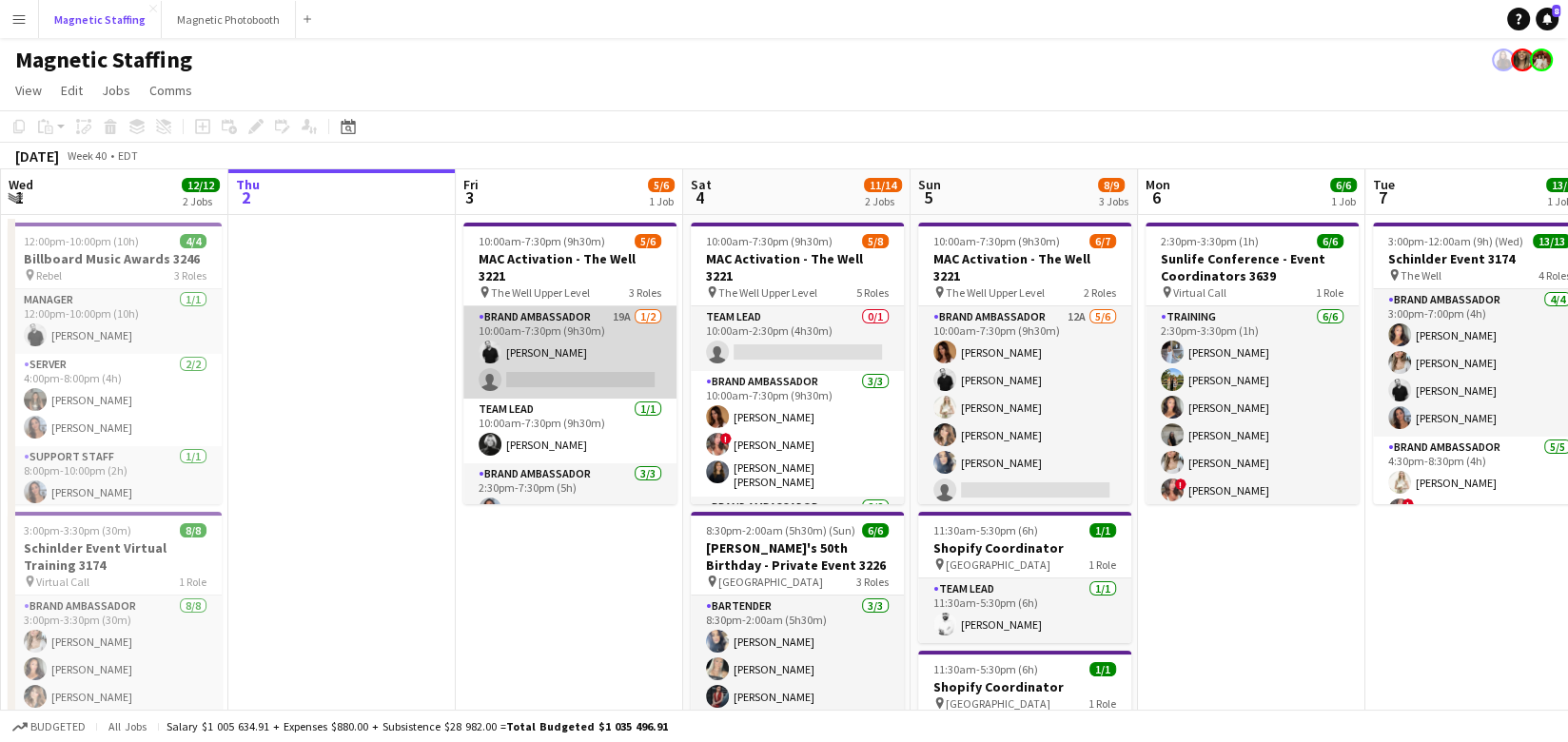
scroll to position [61, 0]
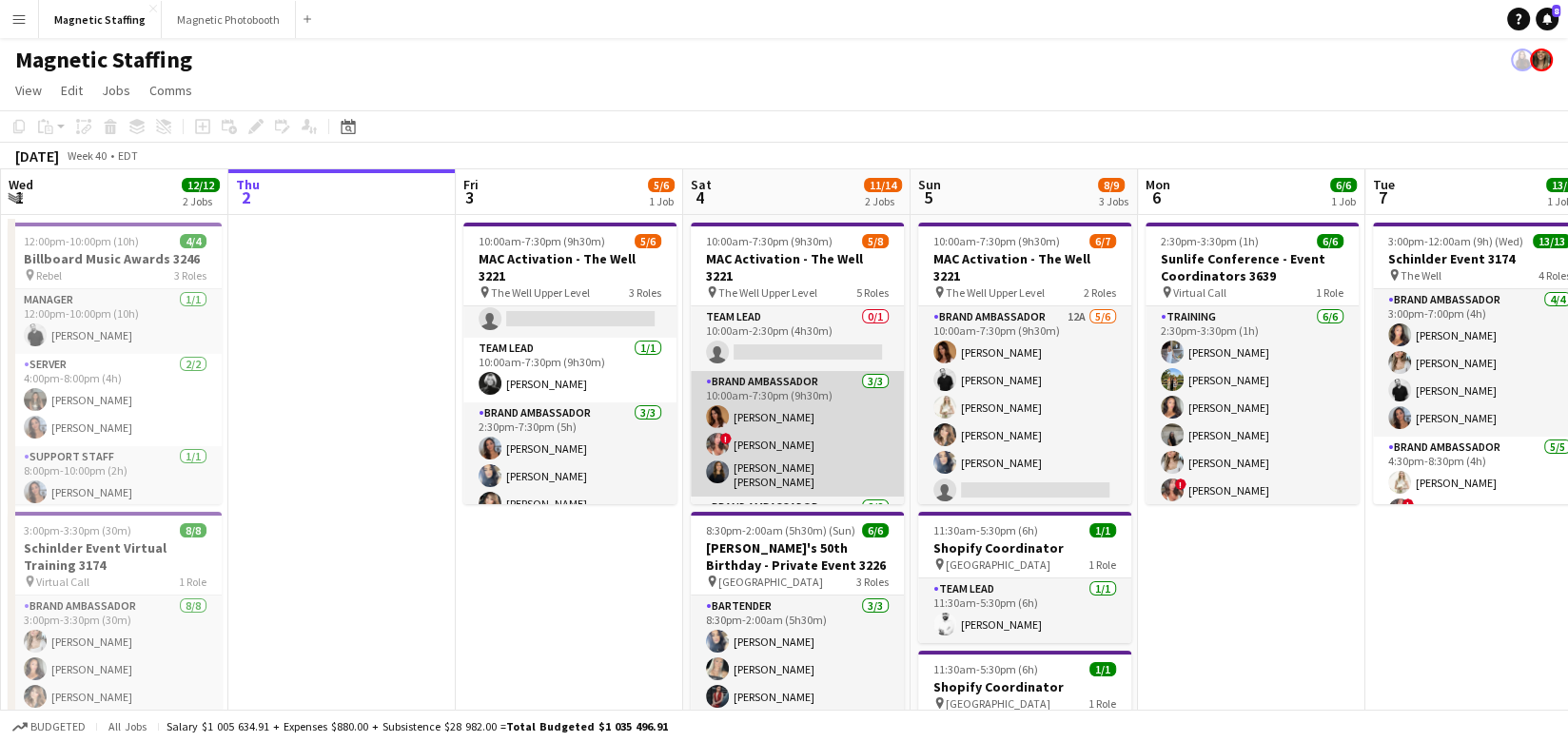
click at [790, 424] on app-card-role "Brand Ambassador 3/3 10:00am-7:30pm (9h30m) Karolina Rembiesa ! Alyssa Curto Ga…" at bounding box center [797, 433] width 213 height 125
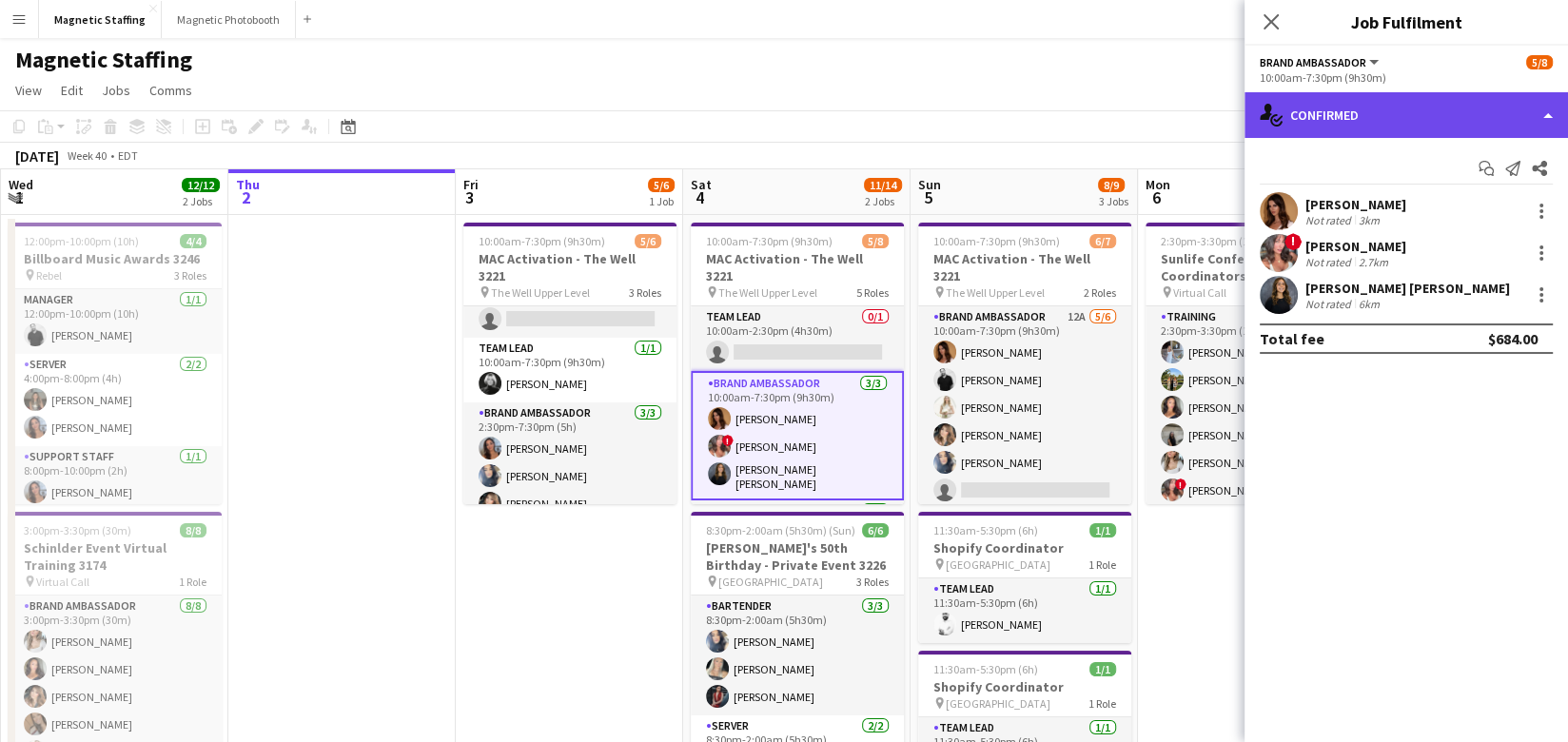
click at [1405, 105] on div "single-neutral-actions-check-2 Confirmed" at bounding box center [1406, 115] width 323 height 46
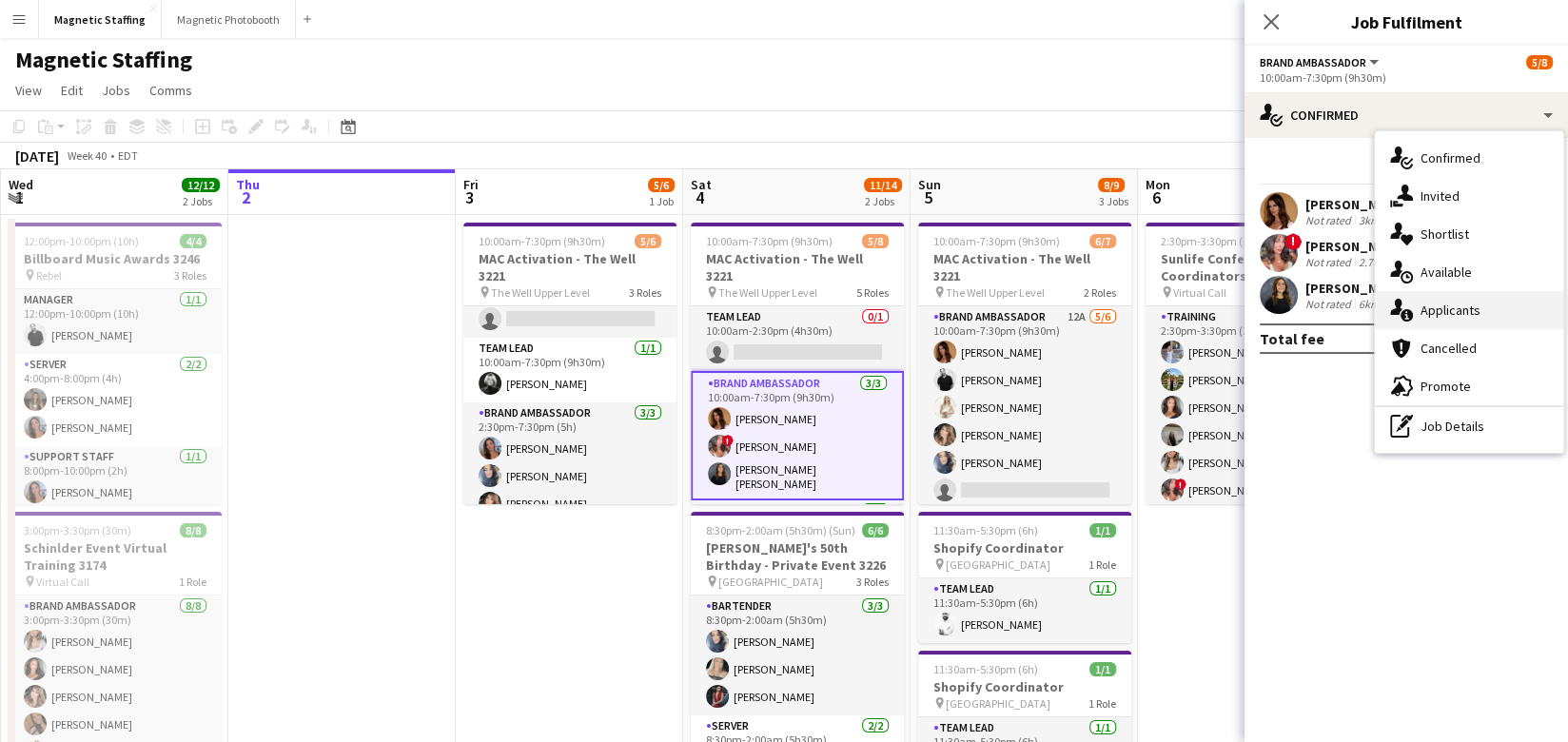
click at [1420, 318] on span "Applicants" at bounding box center [1450, 310] width 60 height 18
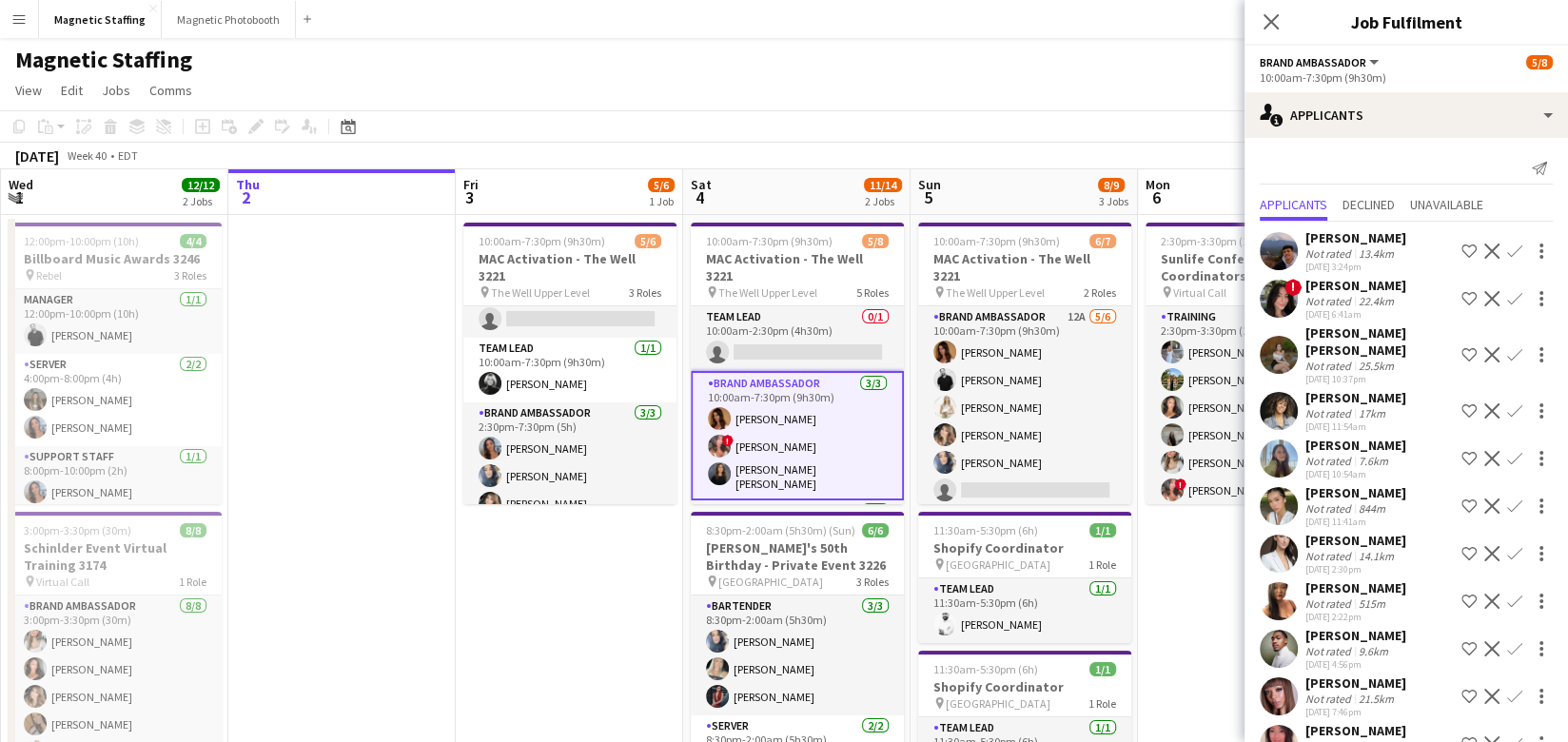
scroll to position [263, 0]
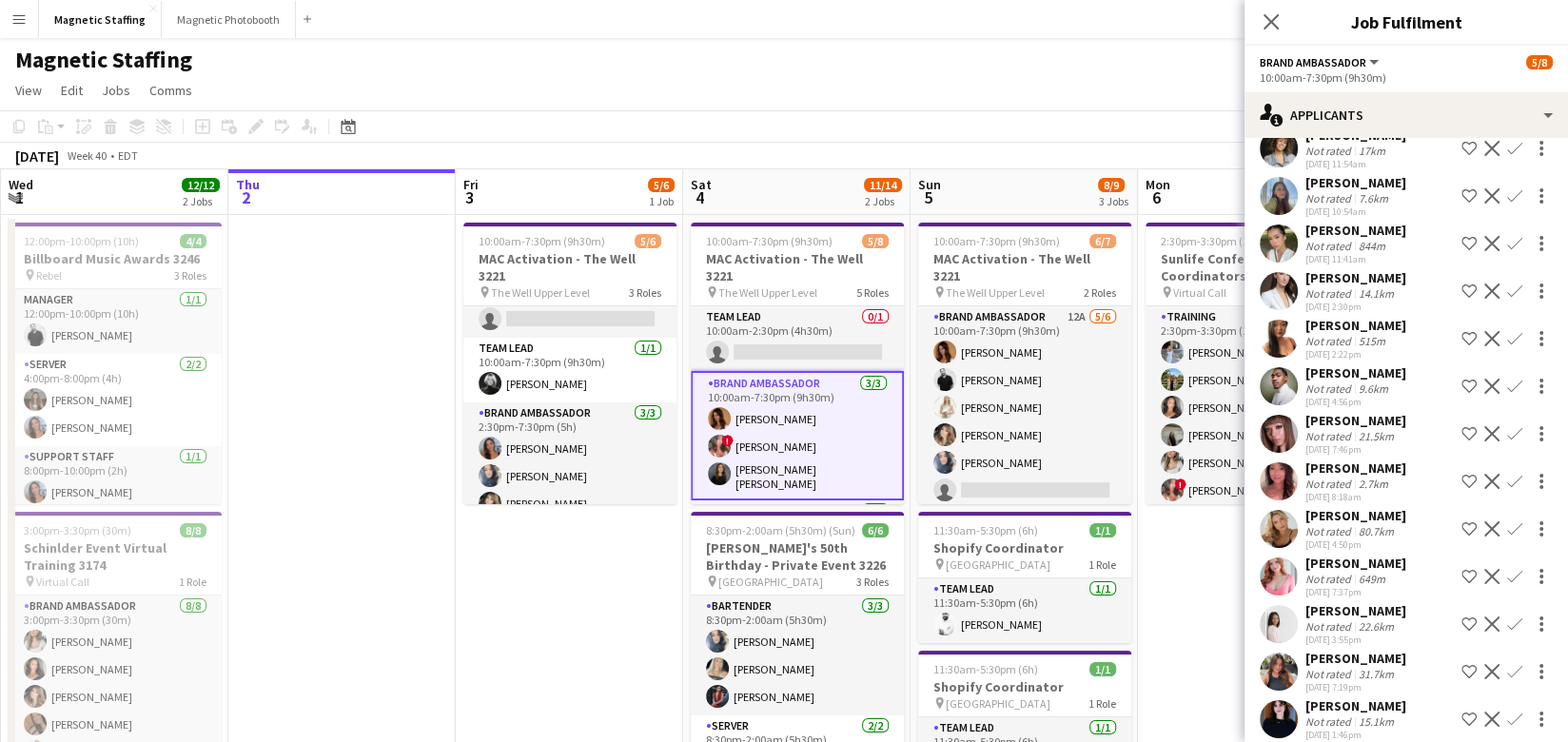
click at [1491, 569] on app-icon "Decline" at bounding box center [1491, 577] width 16 height 16
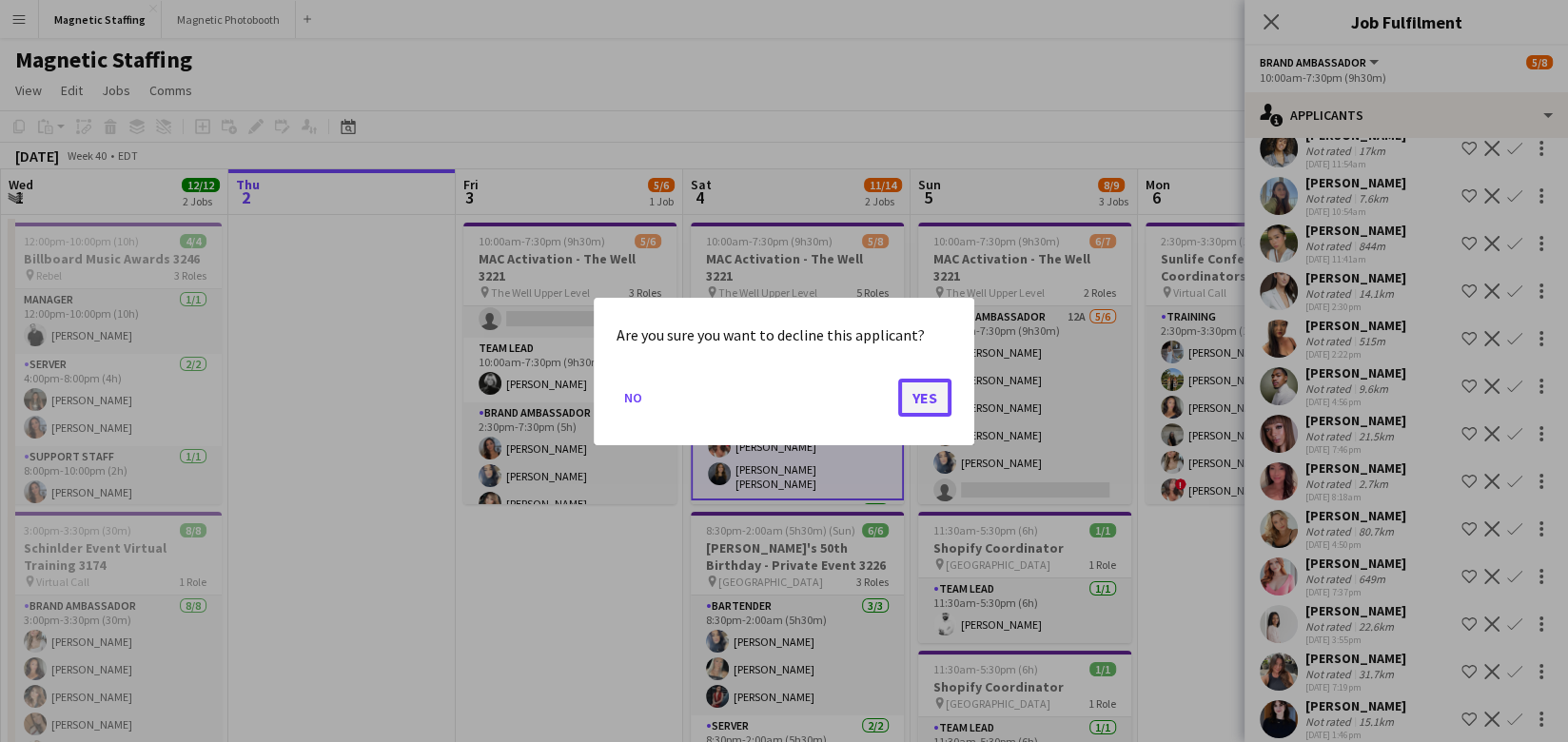
click at [942, 397] on button "Yes" at bounding box center [924, 396] width 53 height 38
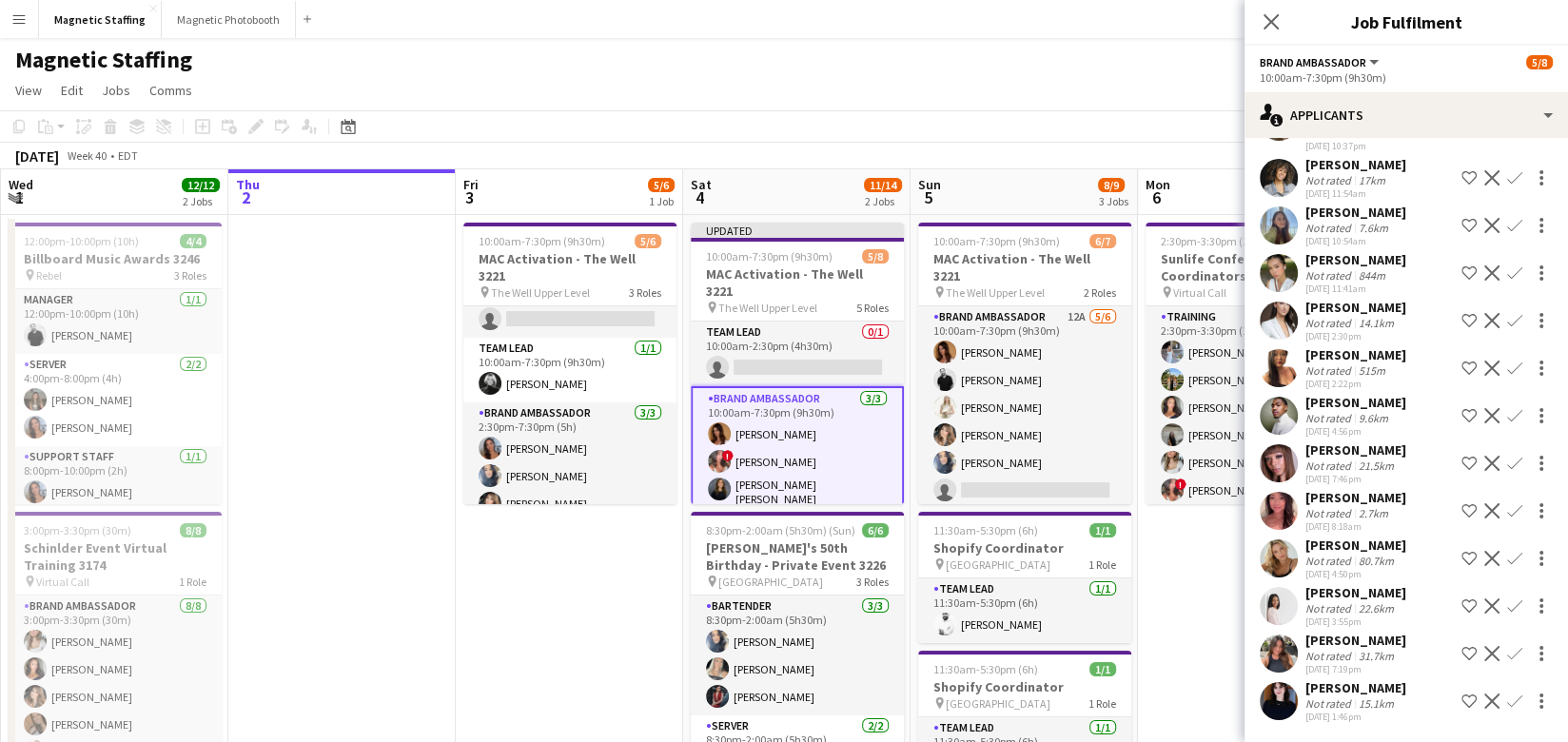
scroll to position [215, 0]
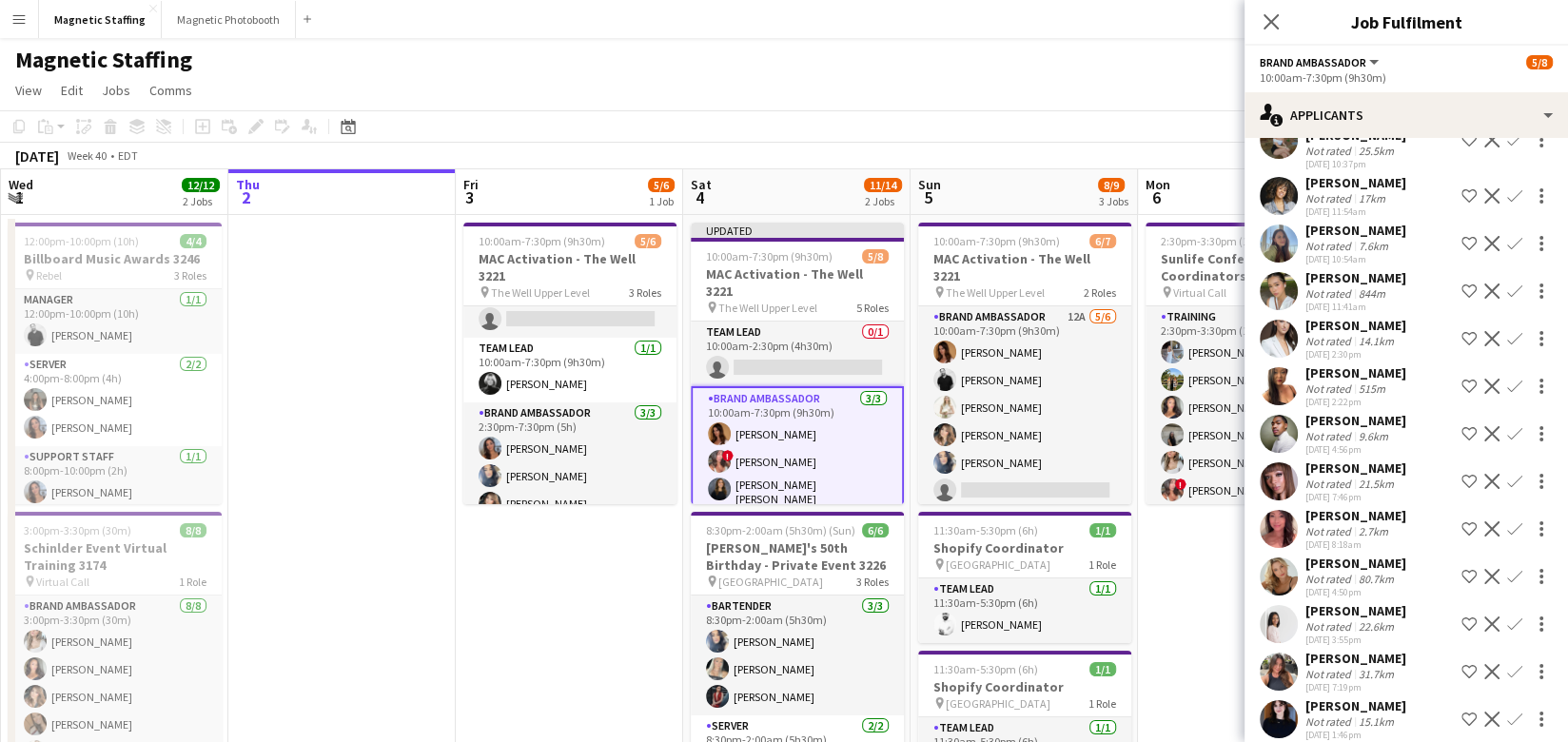
click at [907, 164] on div "October 2025 Week 40 • EDT Publish 1 job Revert 1 job" at bounding box center [784, 156] width 1568 height 26
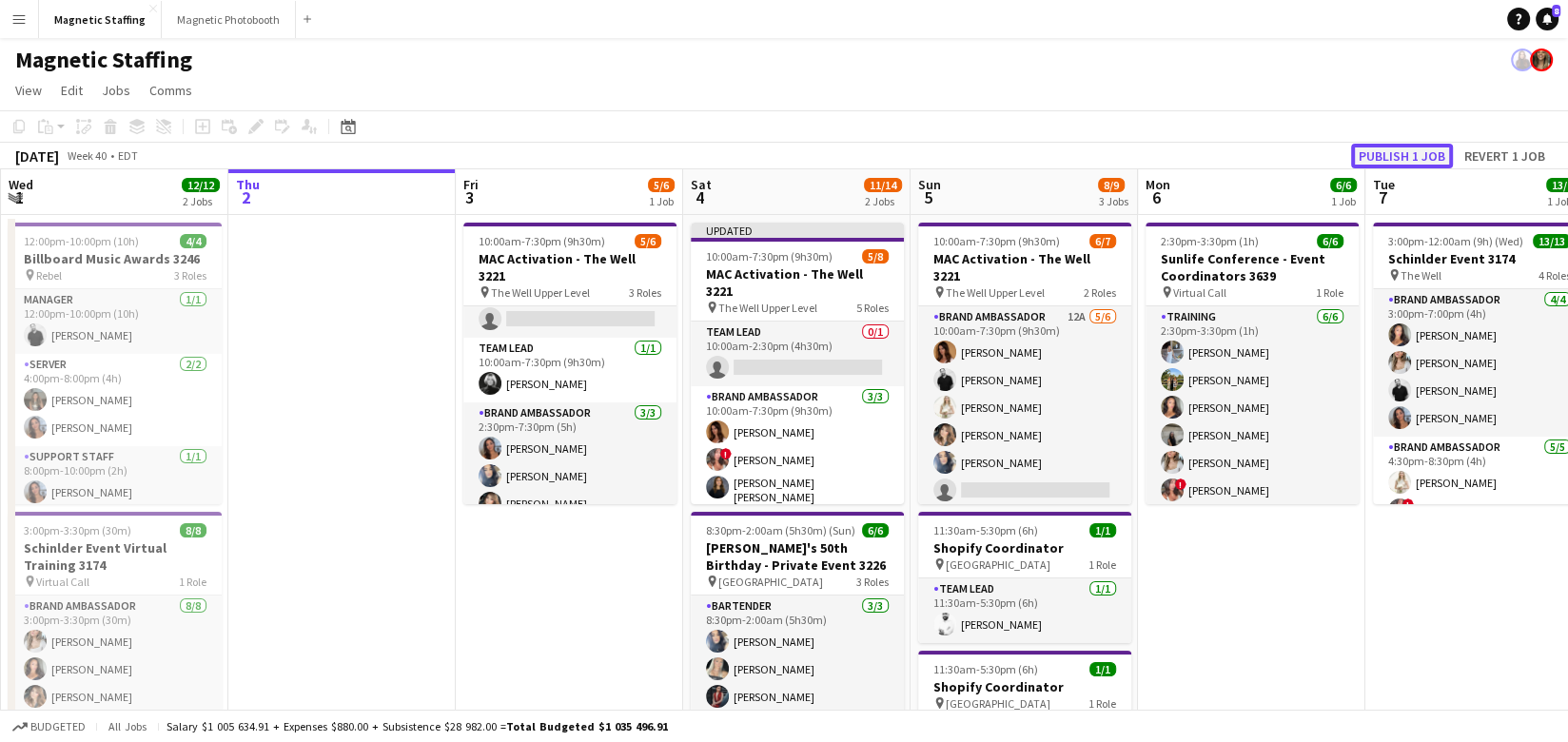
click at [1379, 151] on button "Publish 1 job" at bounding box center [1402, 156] width 102 height 24
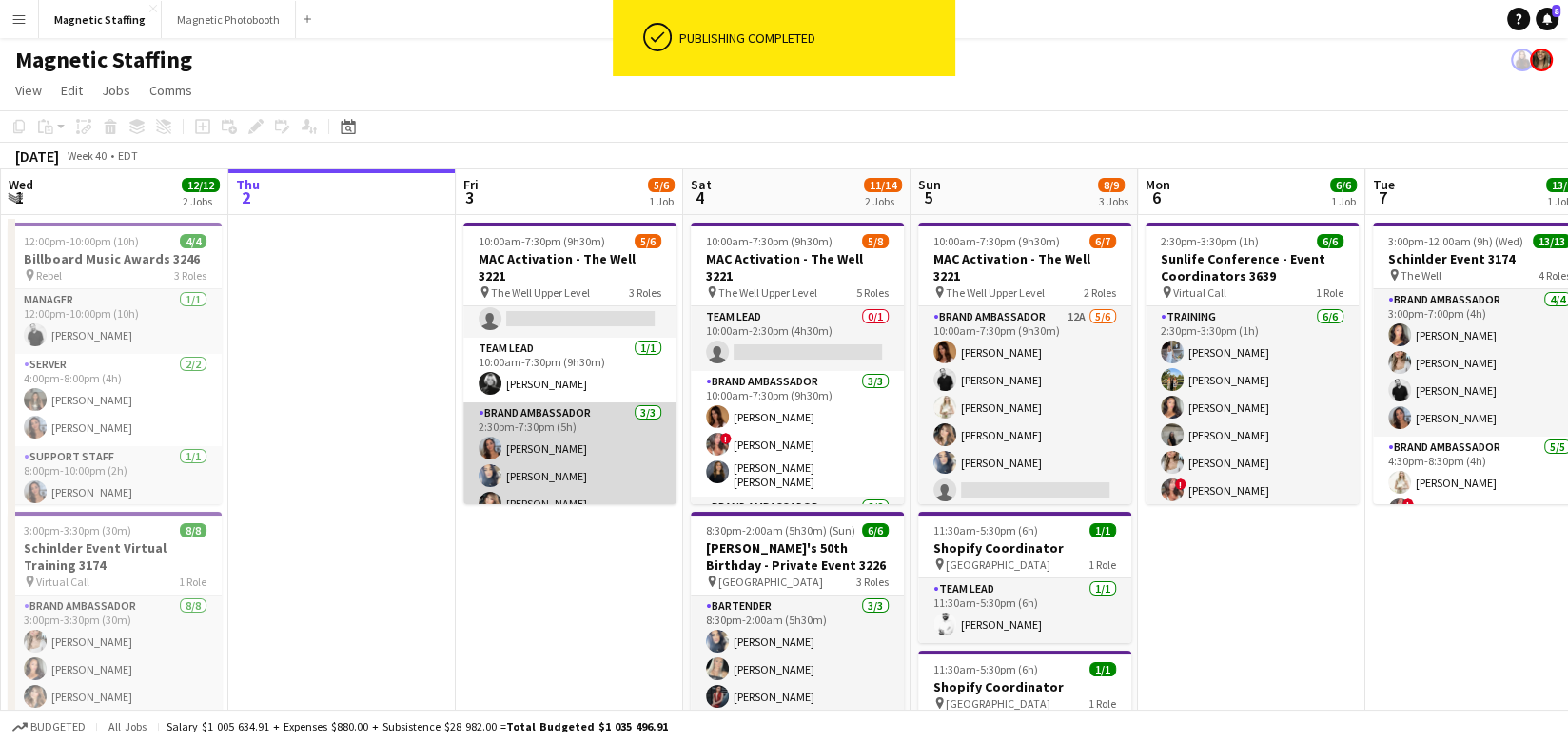
click at [530, 469] on app-card-role "Brand Ambassador 3/3 2:30pm-7:30pm (5h) Diana Michailidis Malin Keo Cassie Sanc…" at bounding box center [569, 462] width 213 height 120
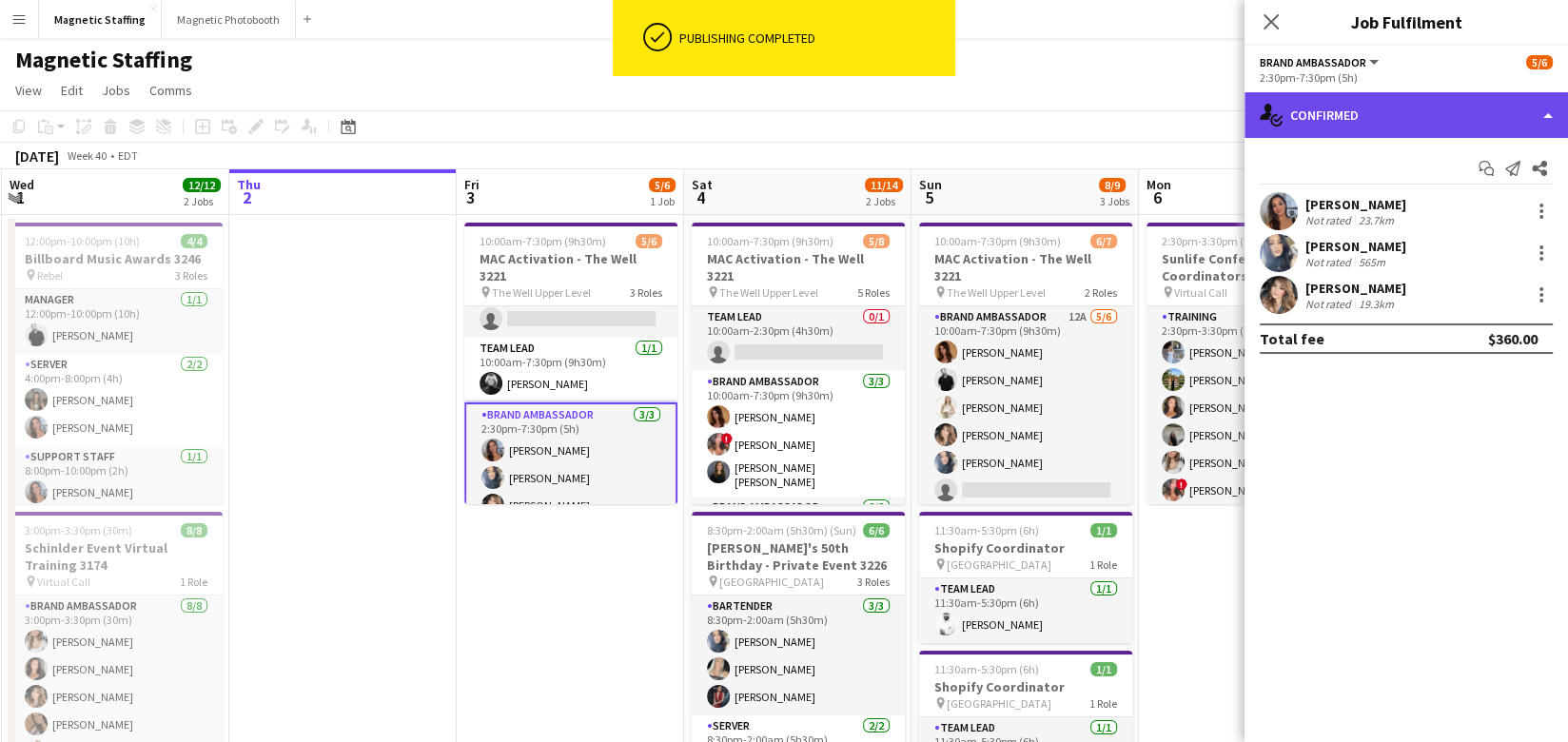
click at [1395, 126] on div "single-neutral-actions-check-2 Confirmed" at bounding box center [1406, 115] width 323 height 46
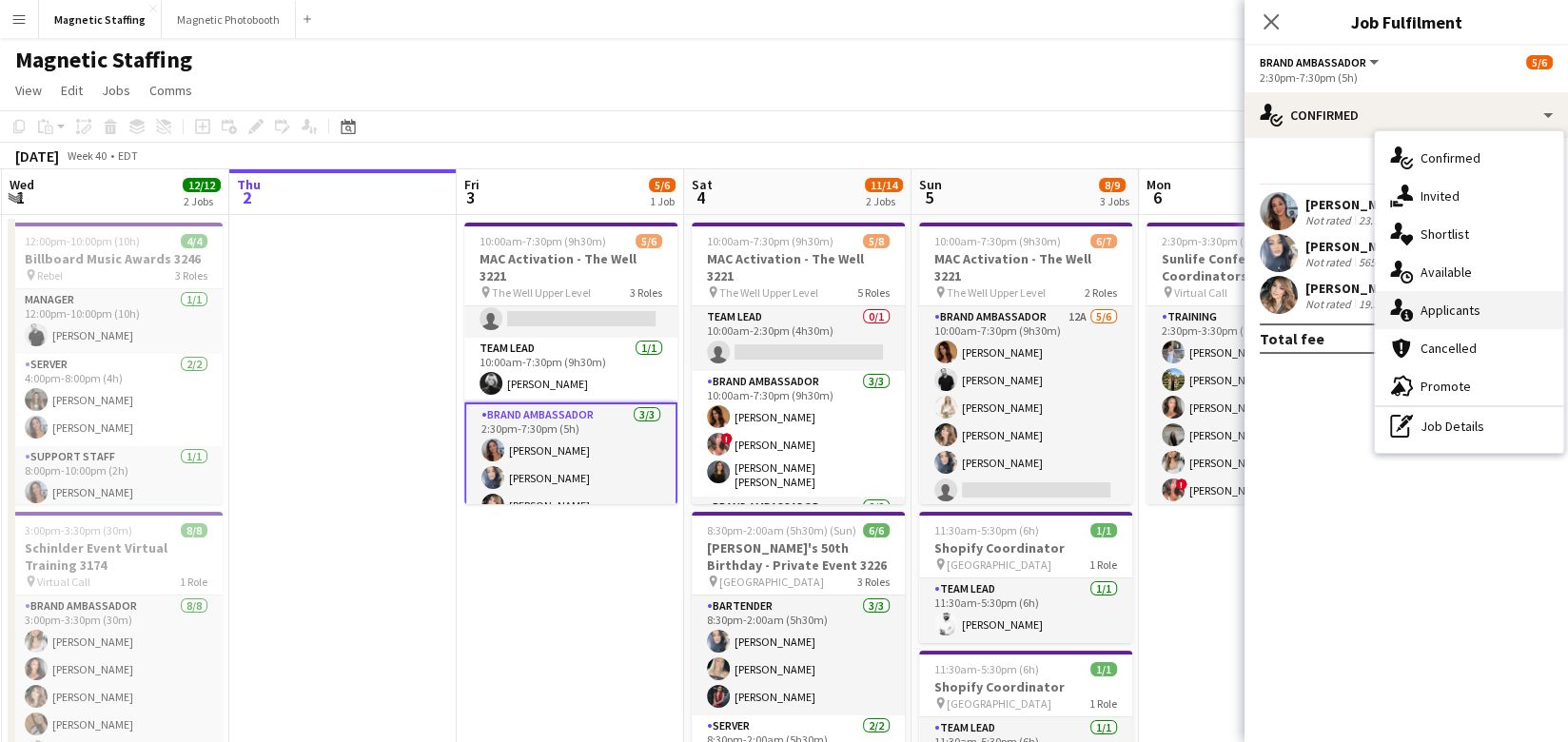
click at [1410, 322] on div "single-neutral-actions-information Applicants" at bounding box center [1469, 309] width 189 height 38
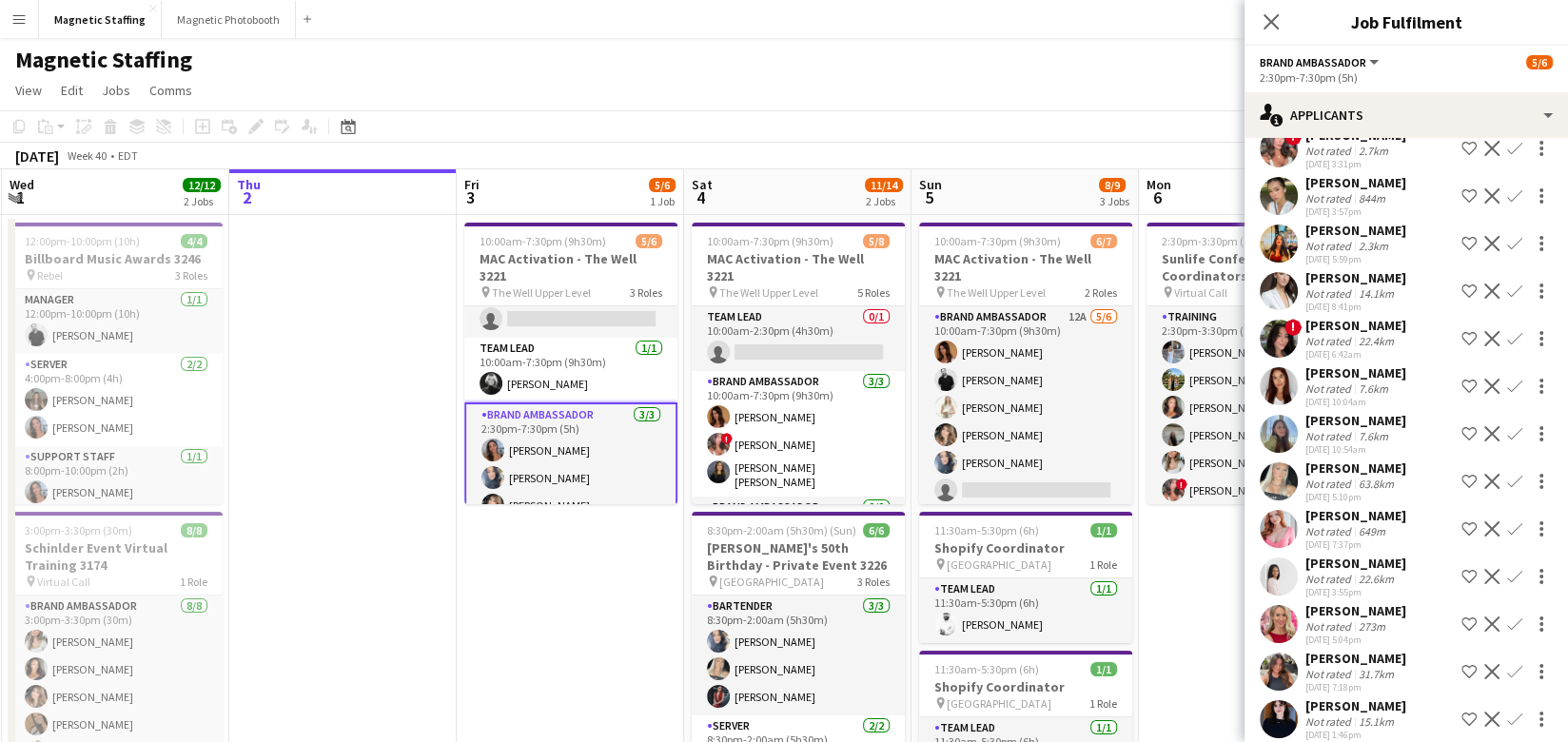
scroll to position [0, 0]
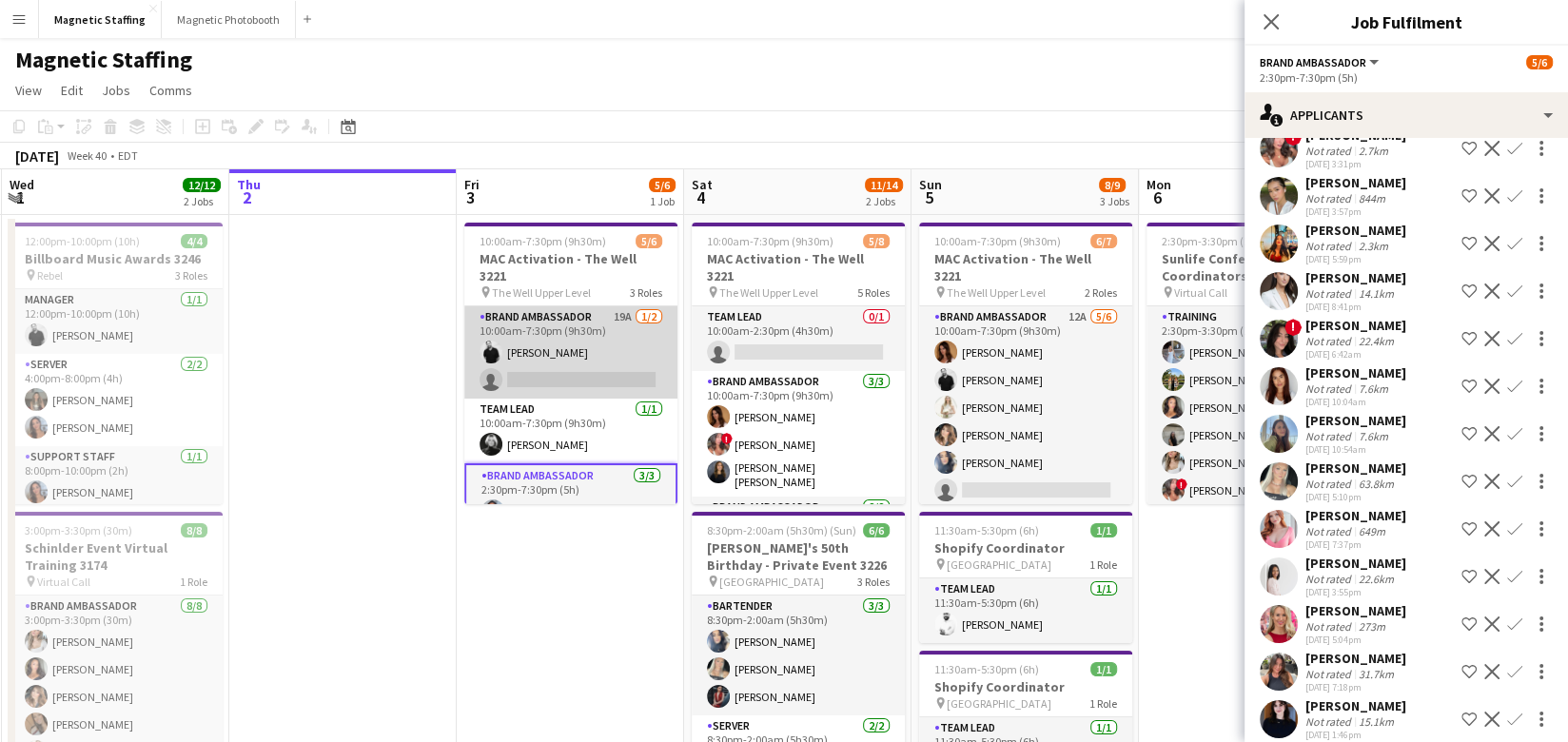
click at [529, 365] on app-card-role "Brand Ambassador 19A 1/2 10:00am-7:30pm (9h30m) jean-philippe roy single-neutra…" at bounding box center [570, 352] width 213 height 92
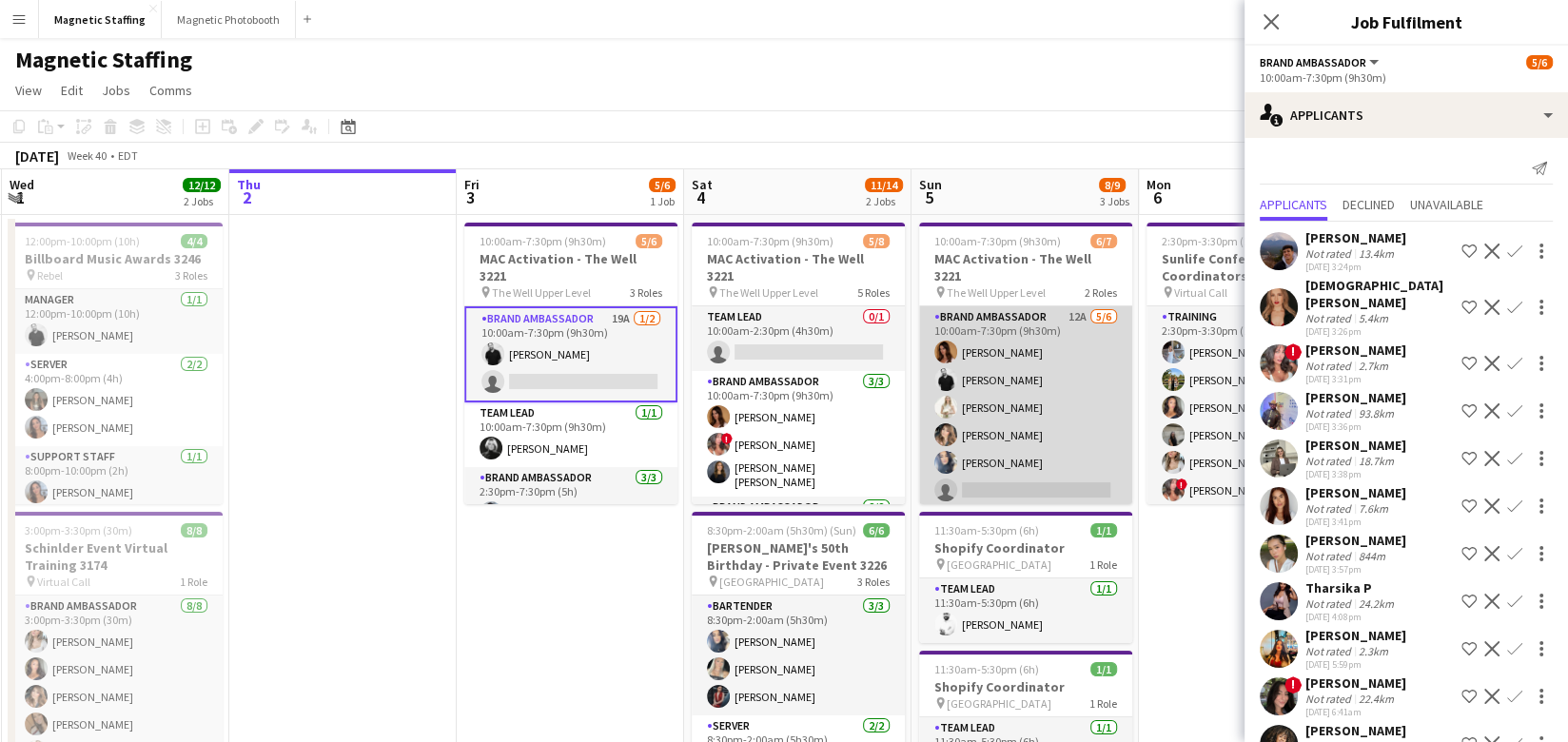
click at [1061, 401] on app-card-role "Brand Ambassador 12A 5/6 10:00am-7:30pm (9h30m) Karolina Rembiesa jean-philippe…" at bounding box center [1025, 407] width 213 height 202
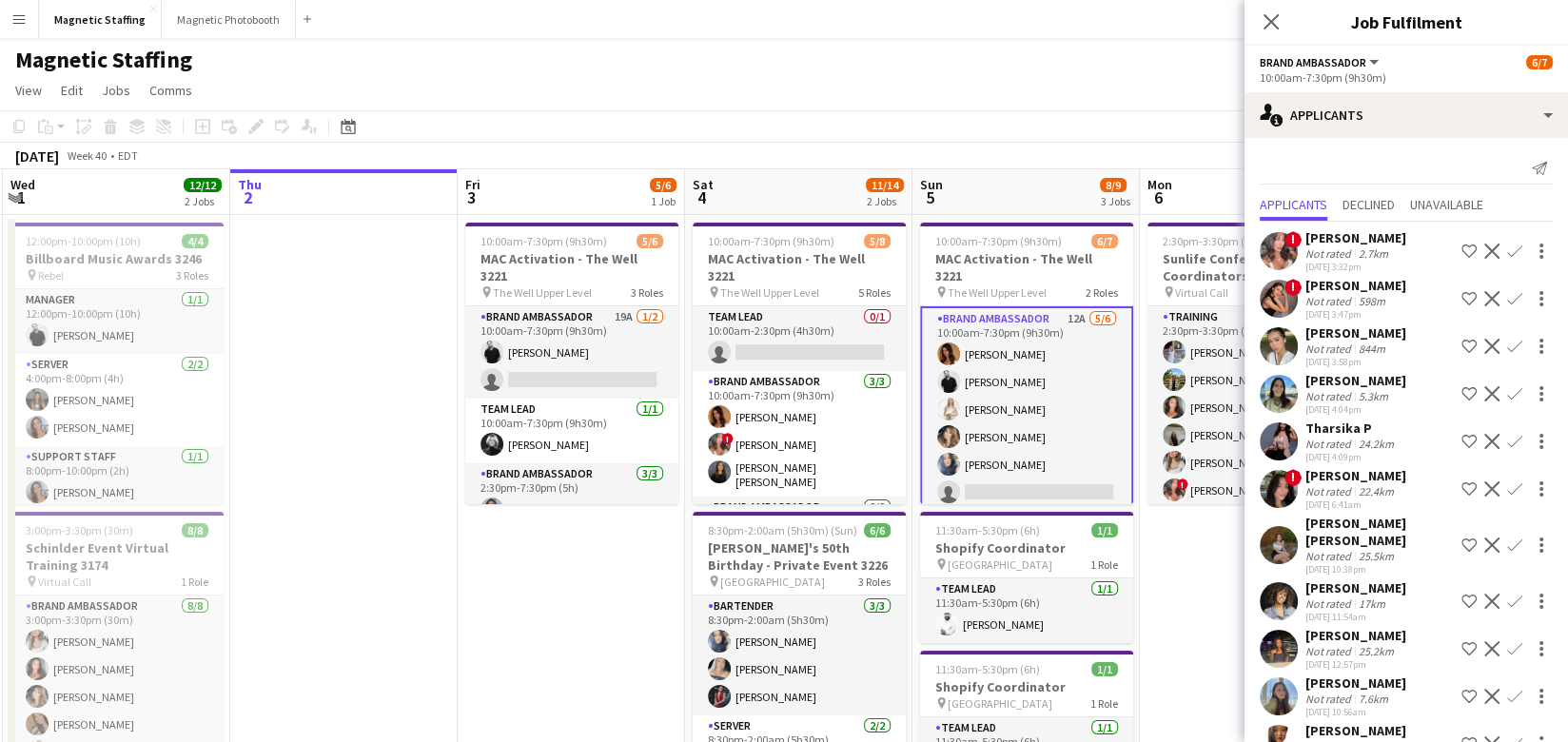
click at [1509, 249] on app-icon "Confirm" at bounding box center [1515, 251] width 16 height 16
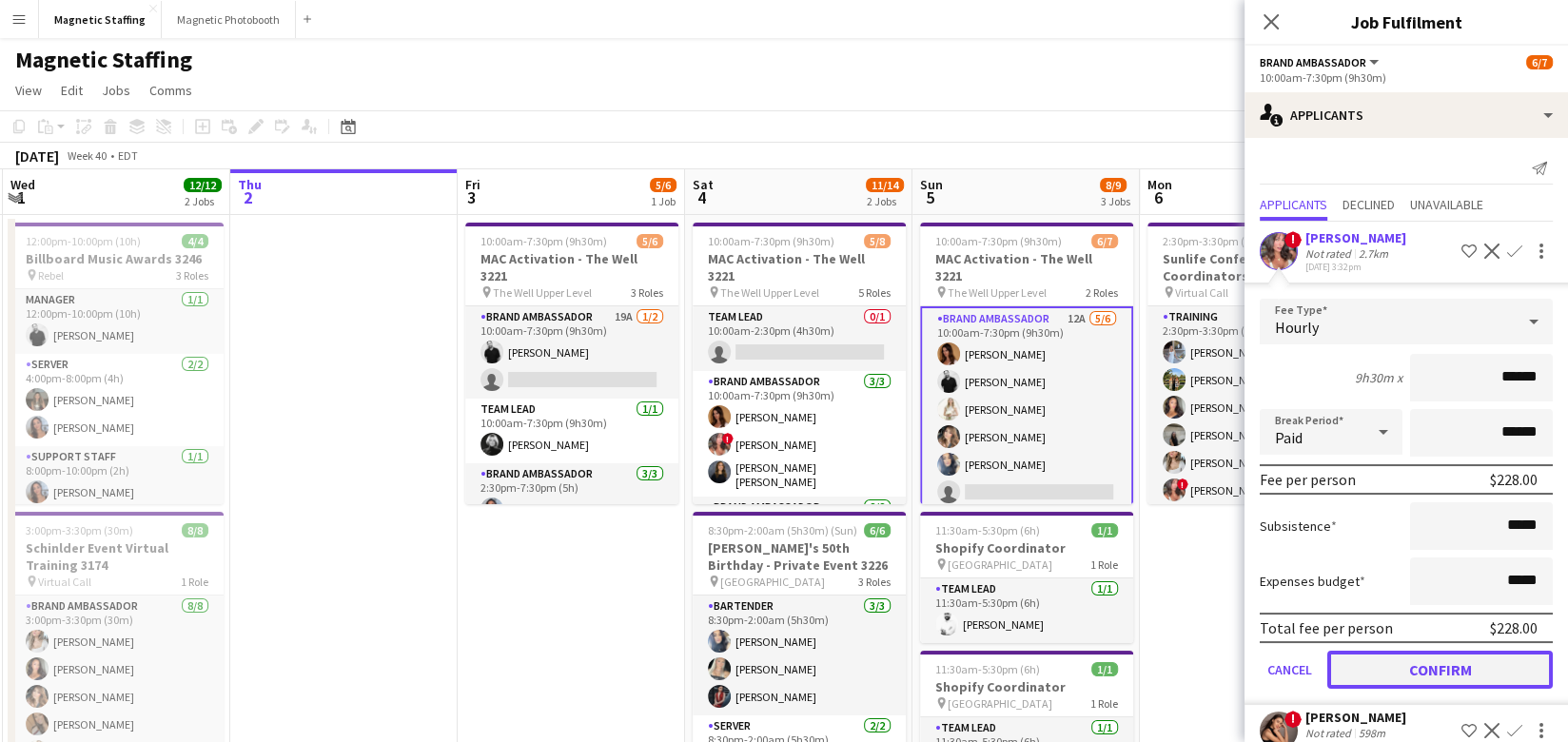
click at [1393, 660] on button "Confirm" at bounding box center [1440, 669] width 226 height 38
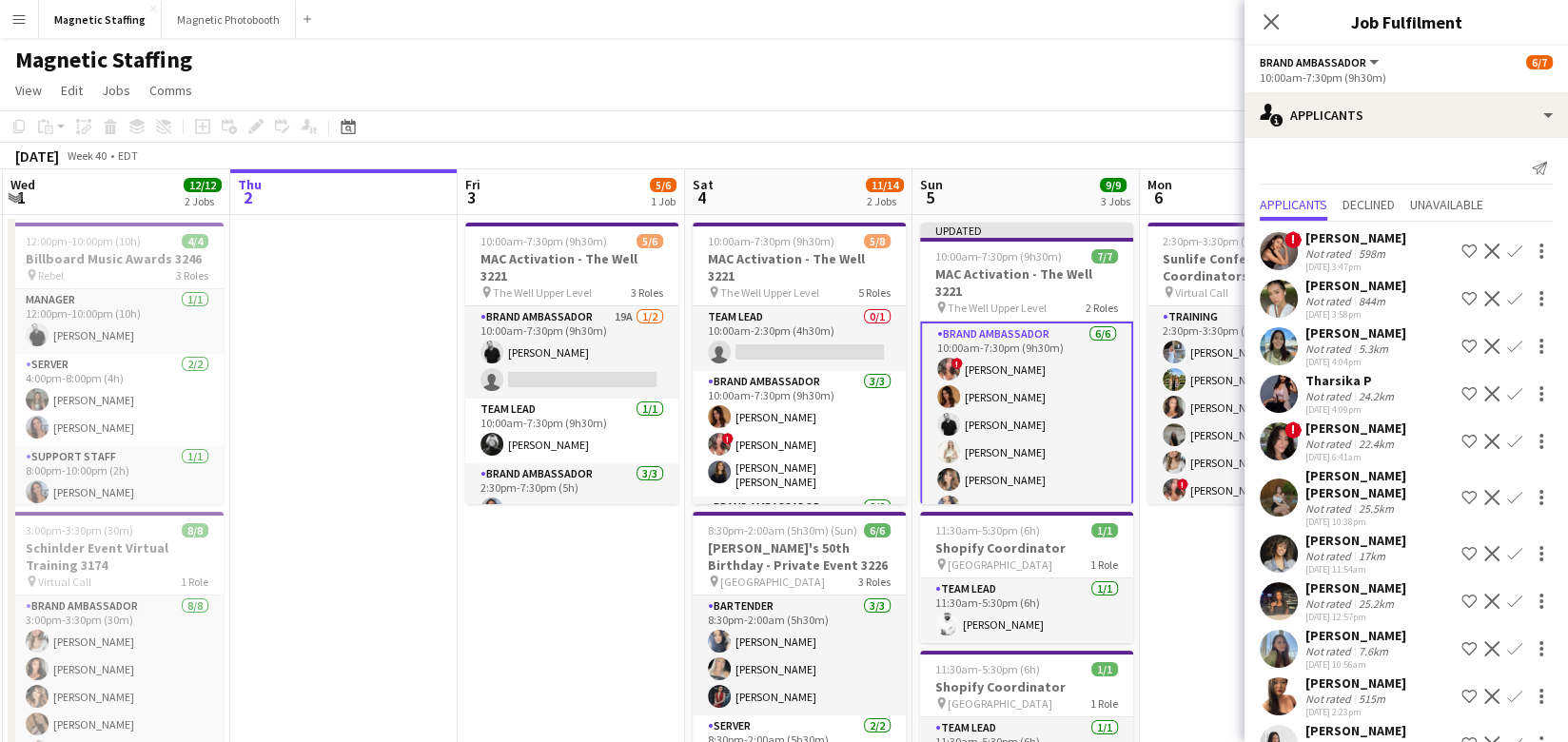
click at [1178, 535] on app-date-cell "2:30pm-3:30pm (1h) 6/6 Sunlife Conference - Event Coordinators 3639 pin Virtual…" at bounding box center [1253, 595] width 228 height 761
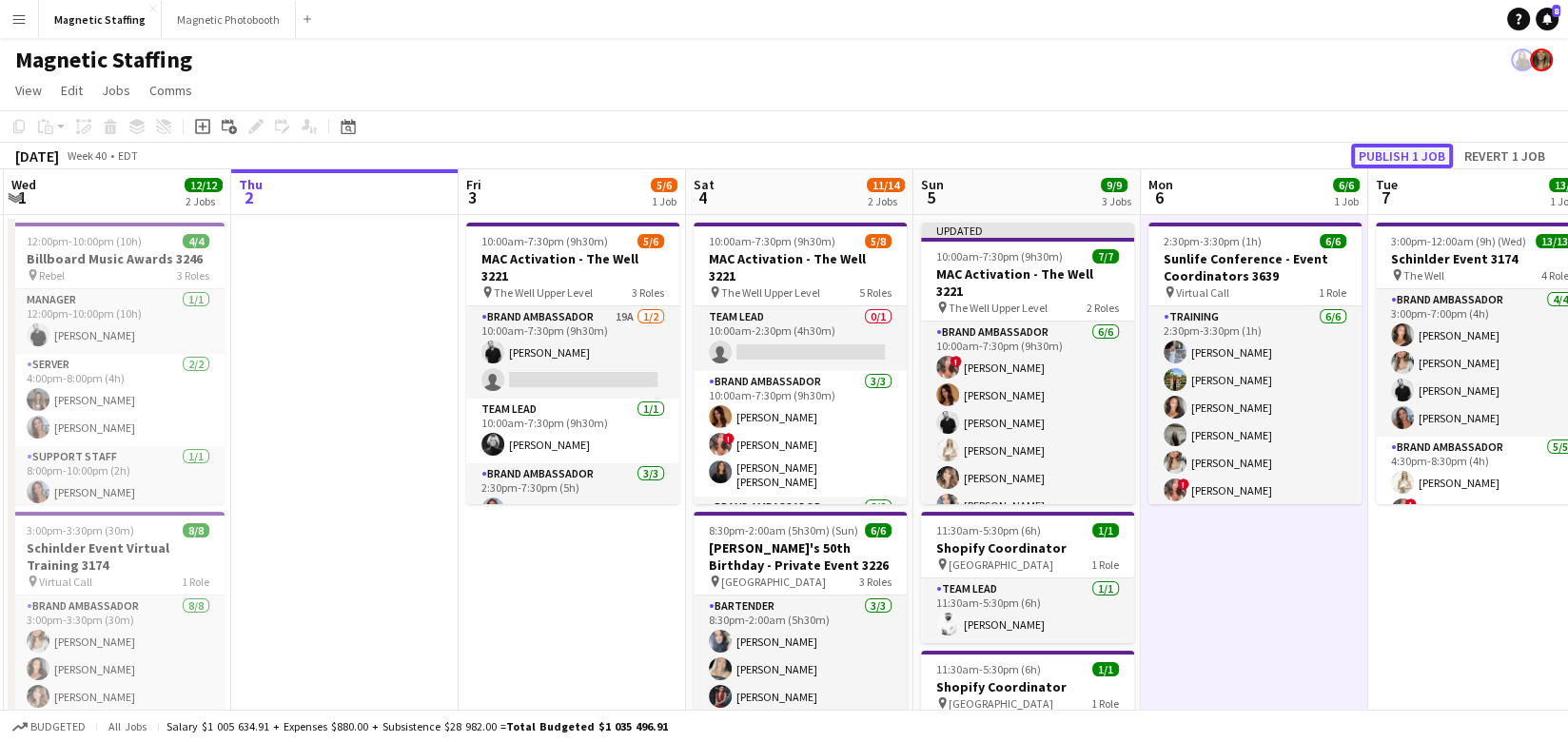
click at [1403, 147] on button "Publish 1 job" at bounding box center [1402, 156] width 102 height 24
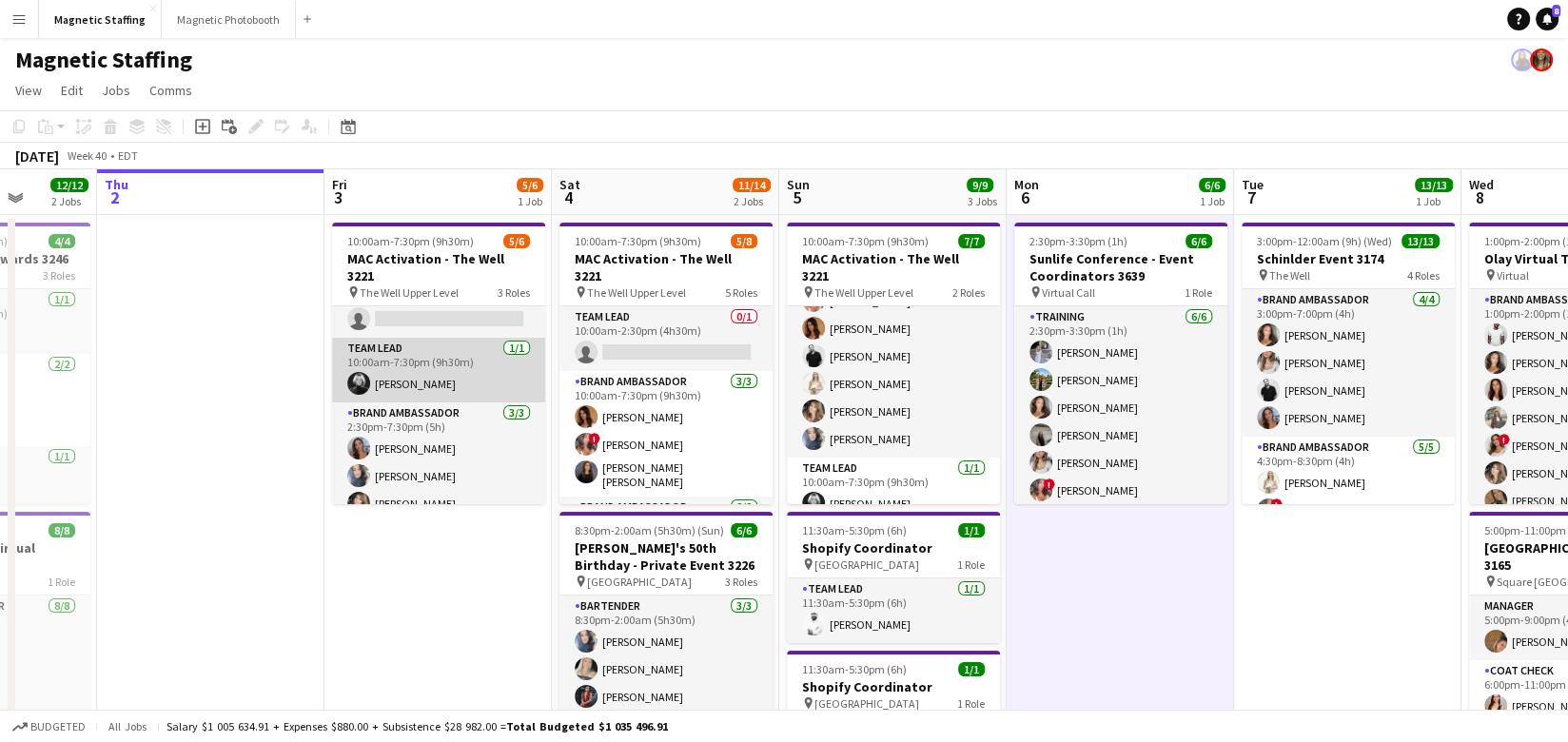
scroll to position [0, 0]
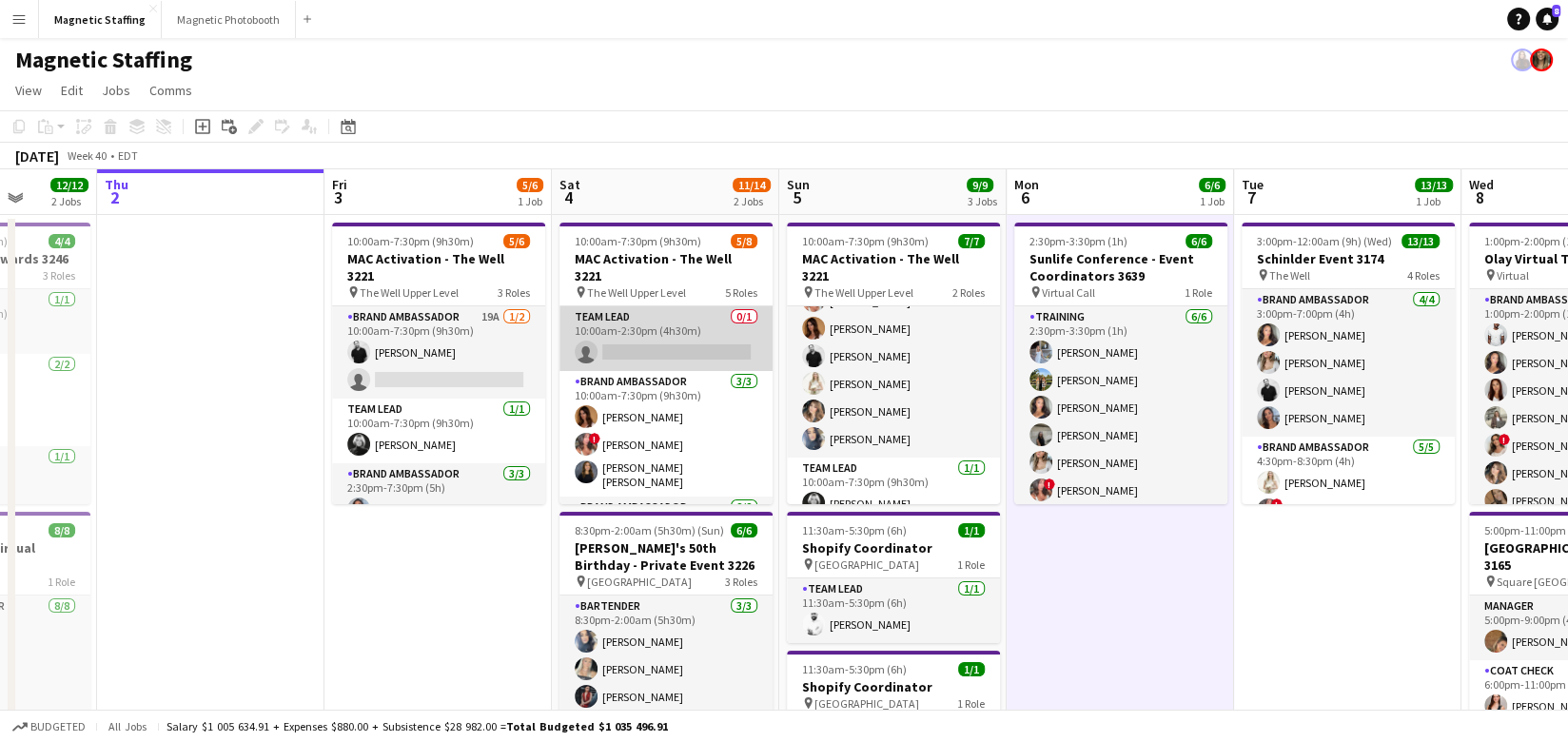
click at [612, 312] on app-card-role "Team Lead 0/1 10:00am-2:30pm (4h30m) single-neutral-actions" at bounding box center [665, 338] width 213 height 64
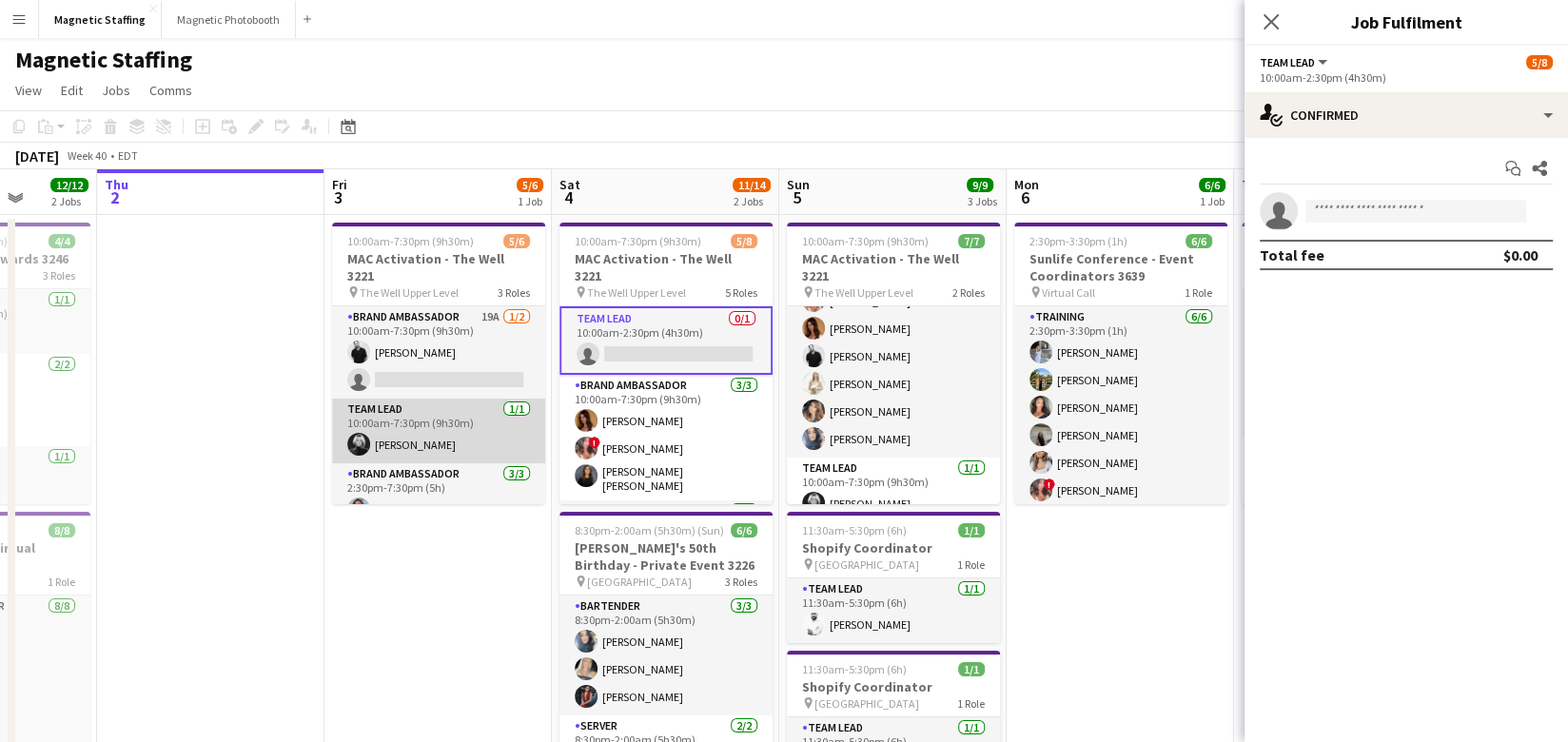
click at [488, 433] on app-card-role "Team Lead 1/1 10:00am-7:30pm (9h30m) Rachelle Jack" at bounding box center [438, 431] width 213 height 64
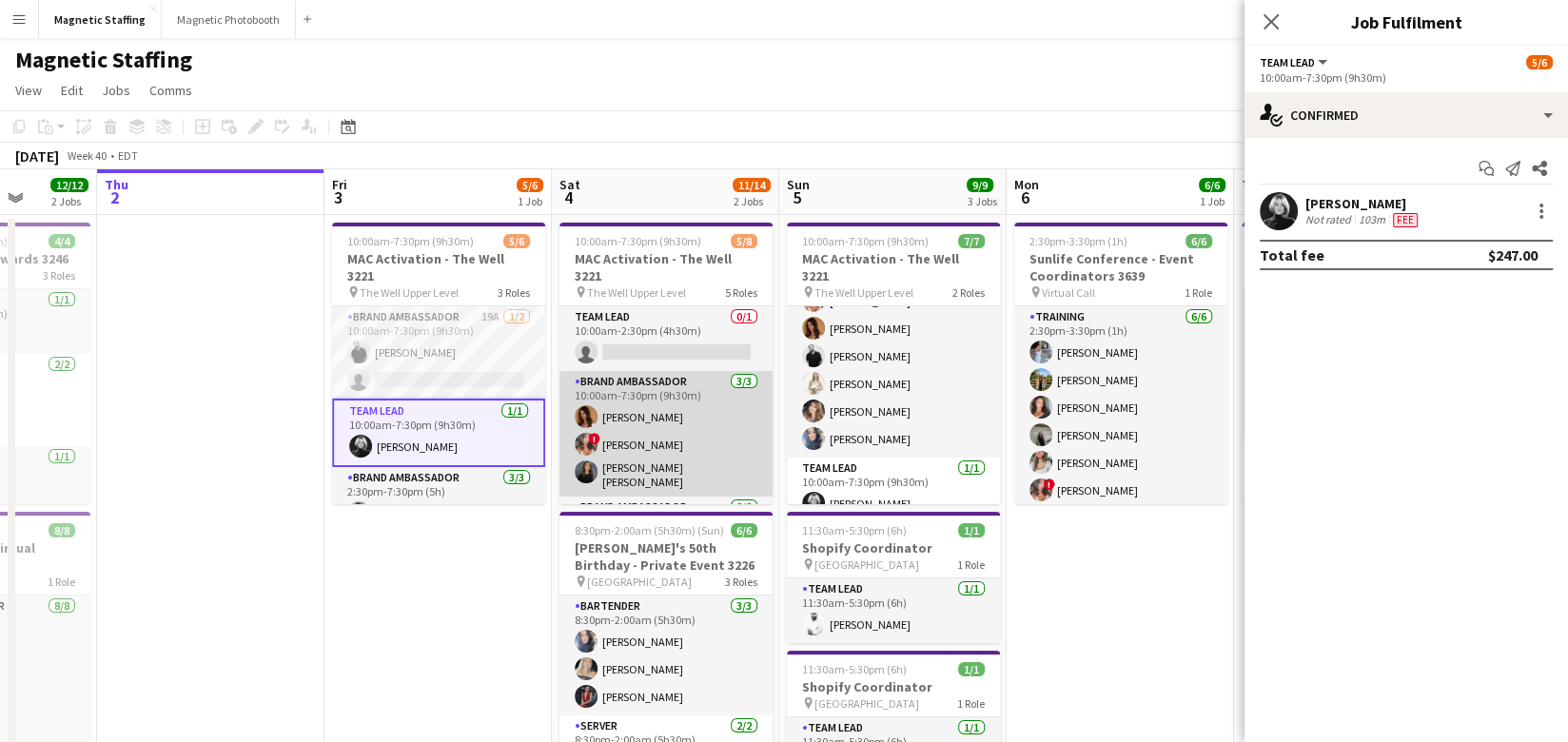
scroll to position [191, 0]
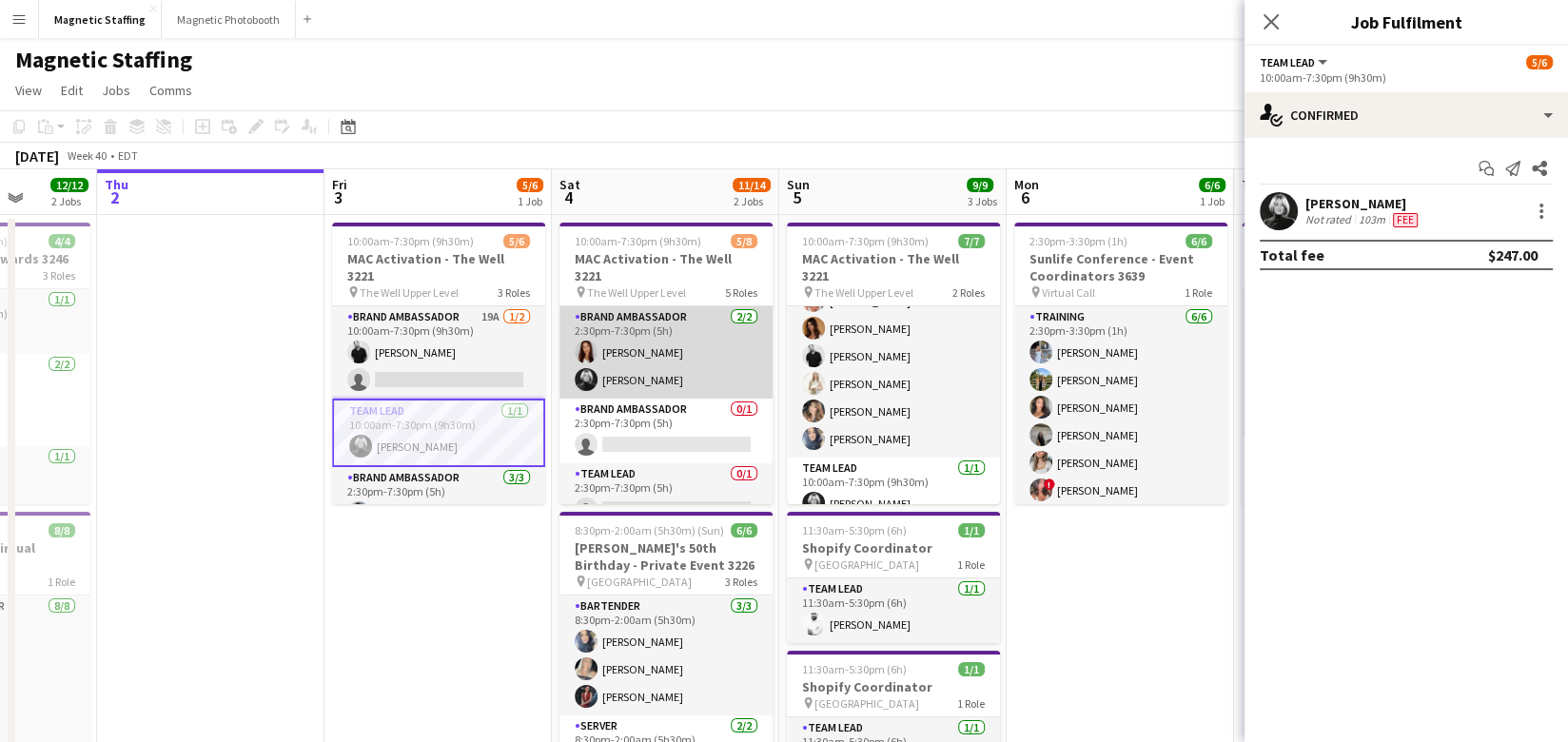
click at [649, 360] on app-card-role "Brand Ambassador 2/2 2:30pm-7:30pm (5h) Luana Cima Rachelle Jack" at bounding box center [665, 352] width 213 height 92
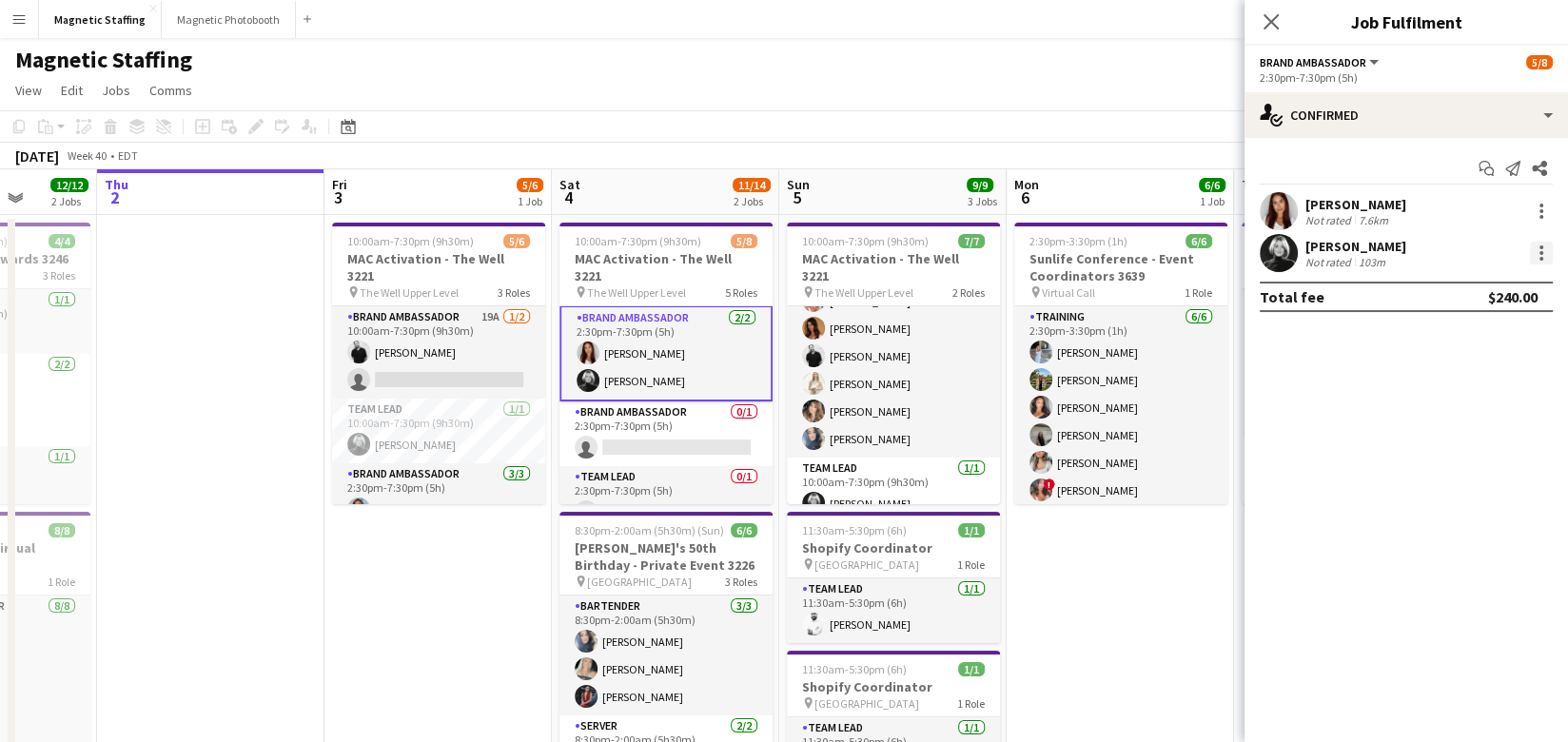
click at [1540, 255] on div at bounding box center [1540, 252] width 22 height 22
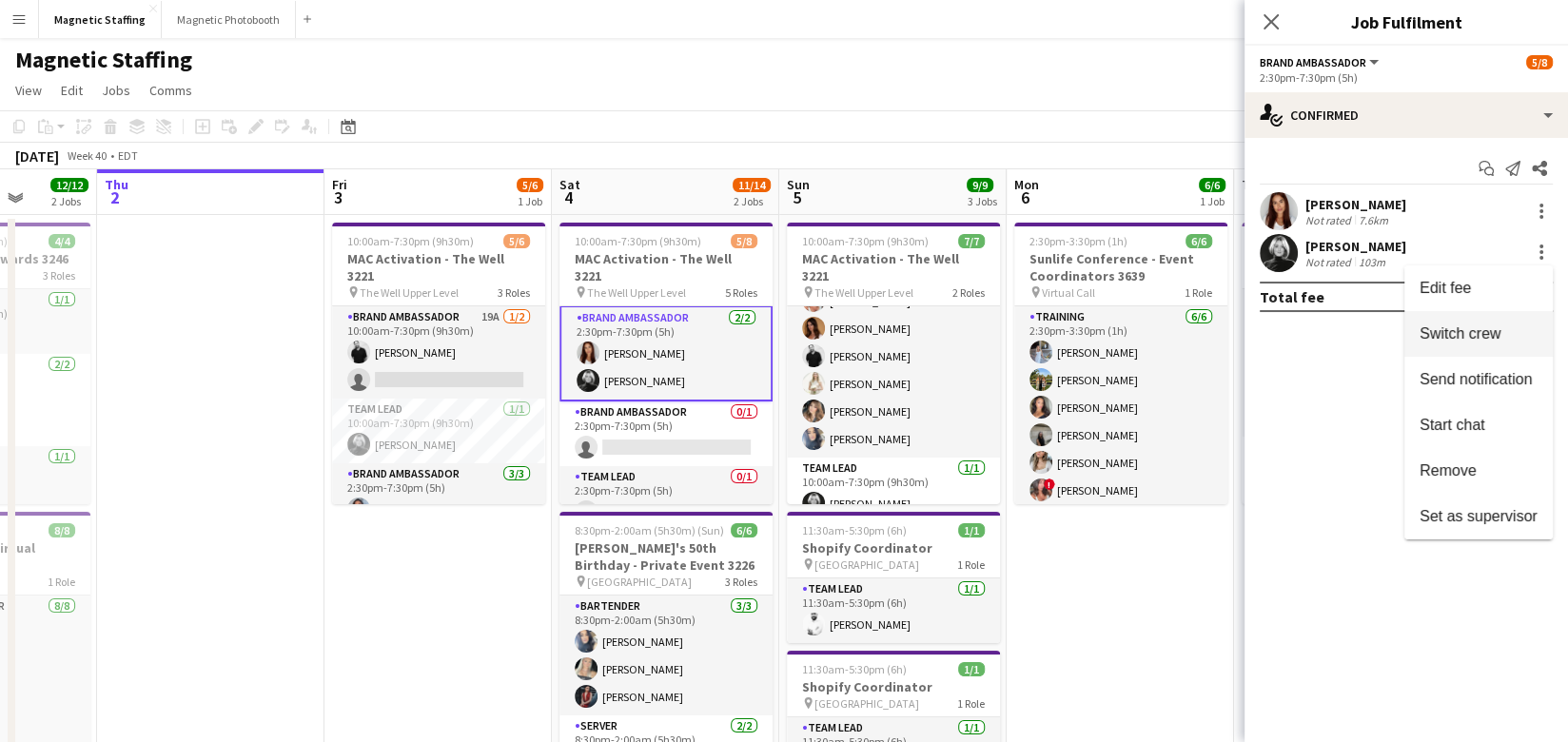
click at [1444, 329] on span "Switch crew" at bounding box center [1459, 332] width 81 height 17
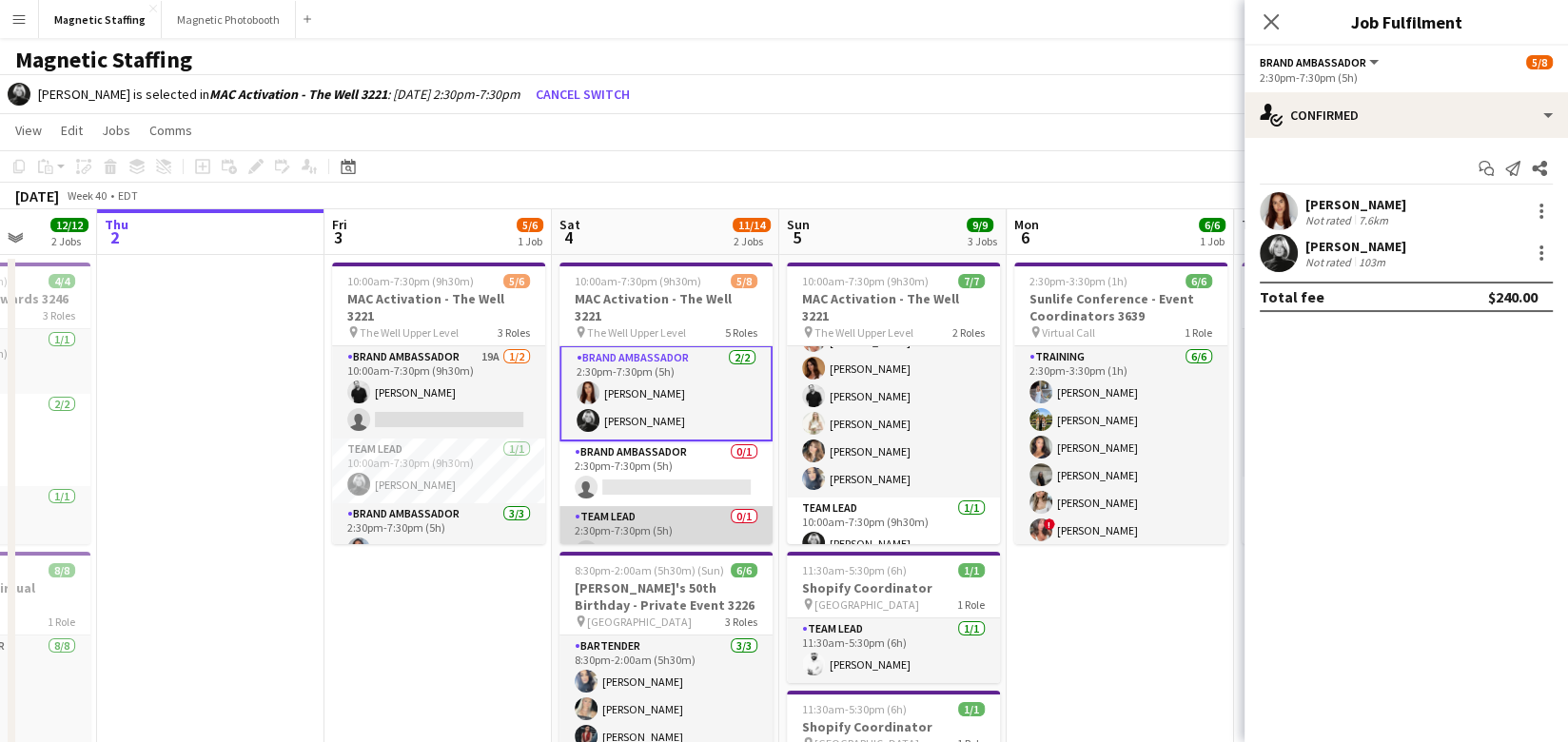
click at [710, 529] on app-card-role "Team Lead 0/1 2:30pm-7:30pm (5h) single-neutral-actions" at bounding box center [665, 538] width 213 height 64
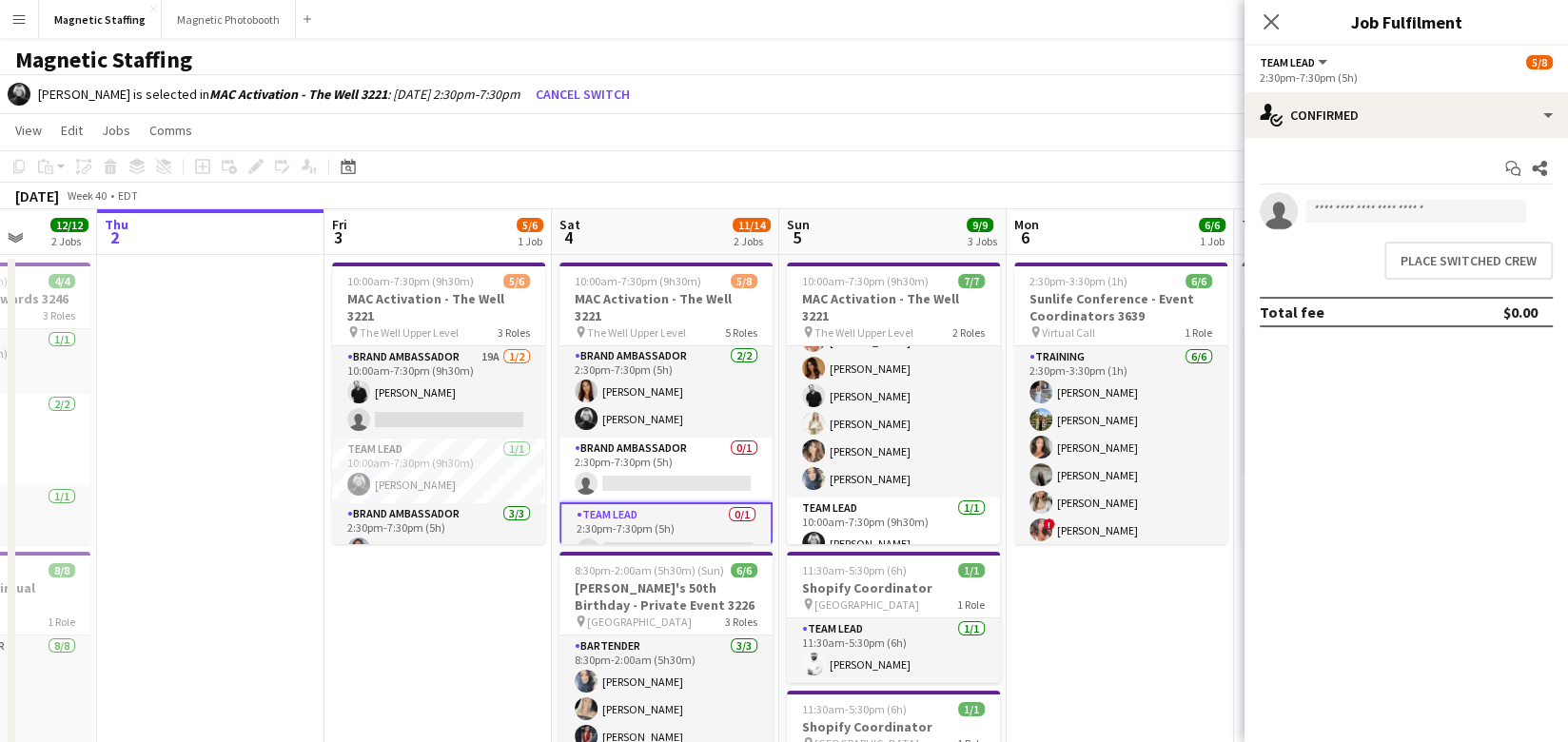
scroll to position [191, 0]
click at [1416, 270] on button "Place switched crew" at bounding box center [1468, 260] width 168 height 38
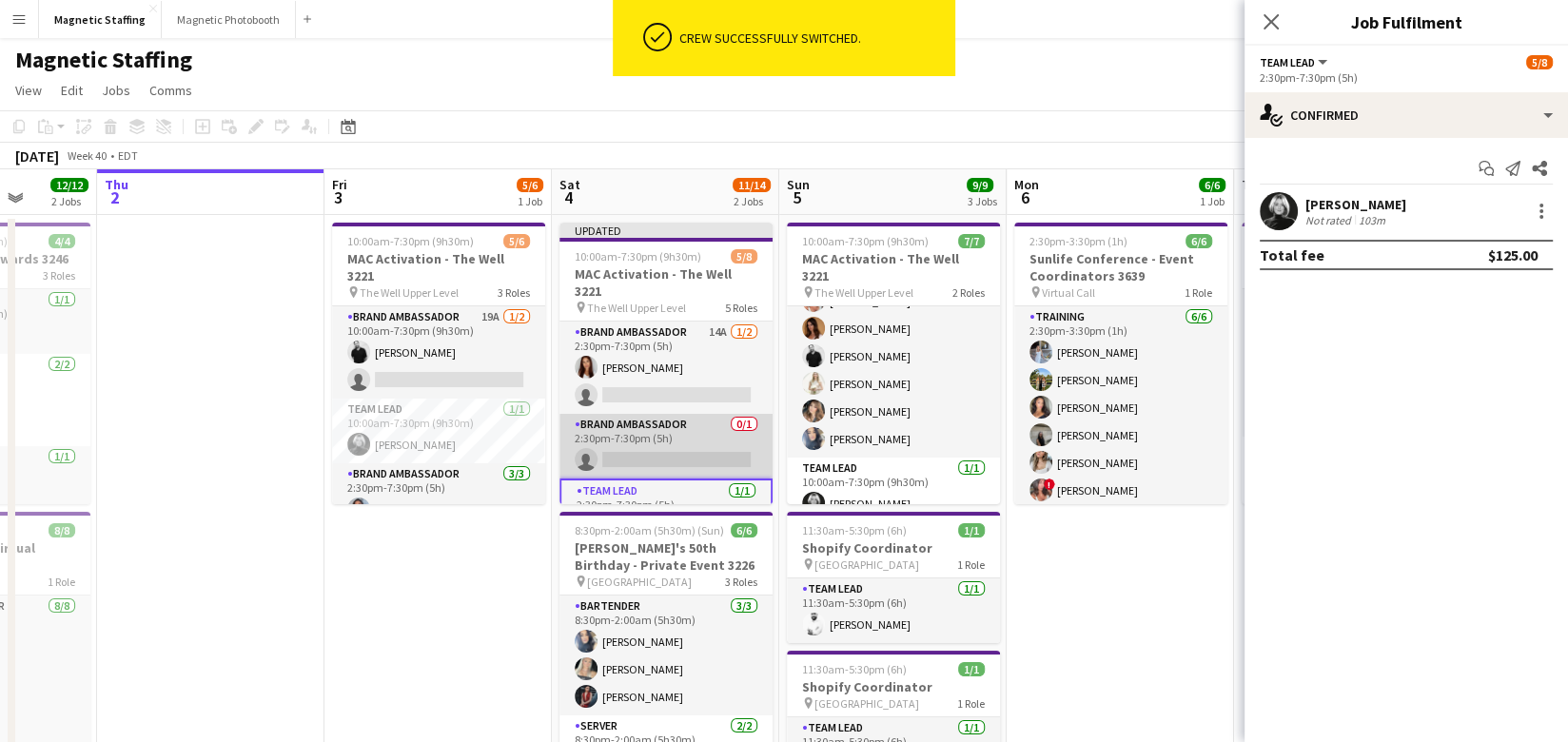
click at [671, 443] on app-card-role "Brand Ambassador 0/1 2:30pm-7:30pm (5h) single-neutral-actions" at bounding box center [665, 445] width 213 height 64
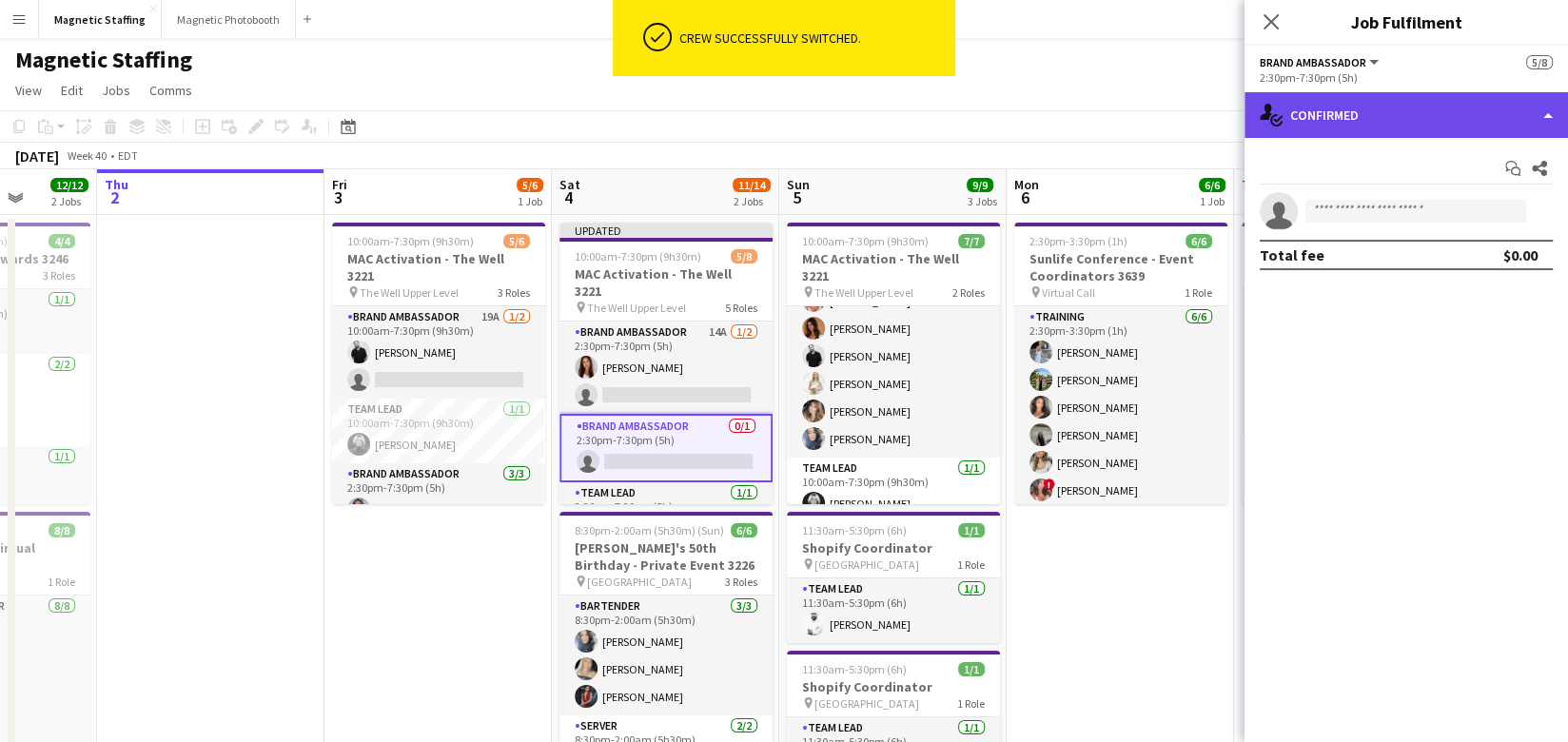
click at [1424, 126] on div "single-neutral-actions-check-2 Confirmed" at bounding box center [1406, 115] width 323 height 46
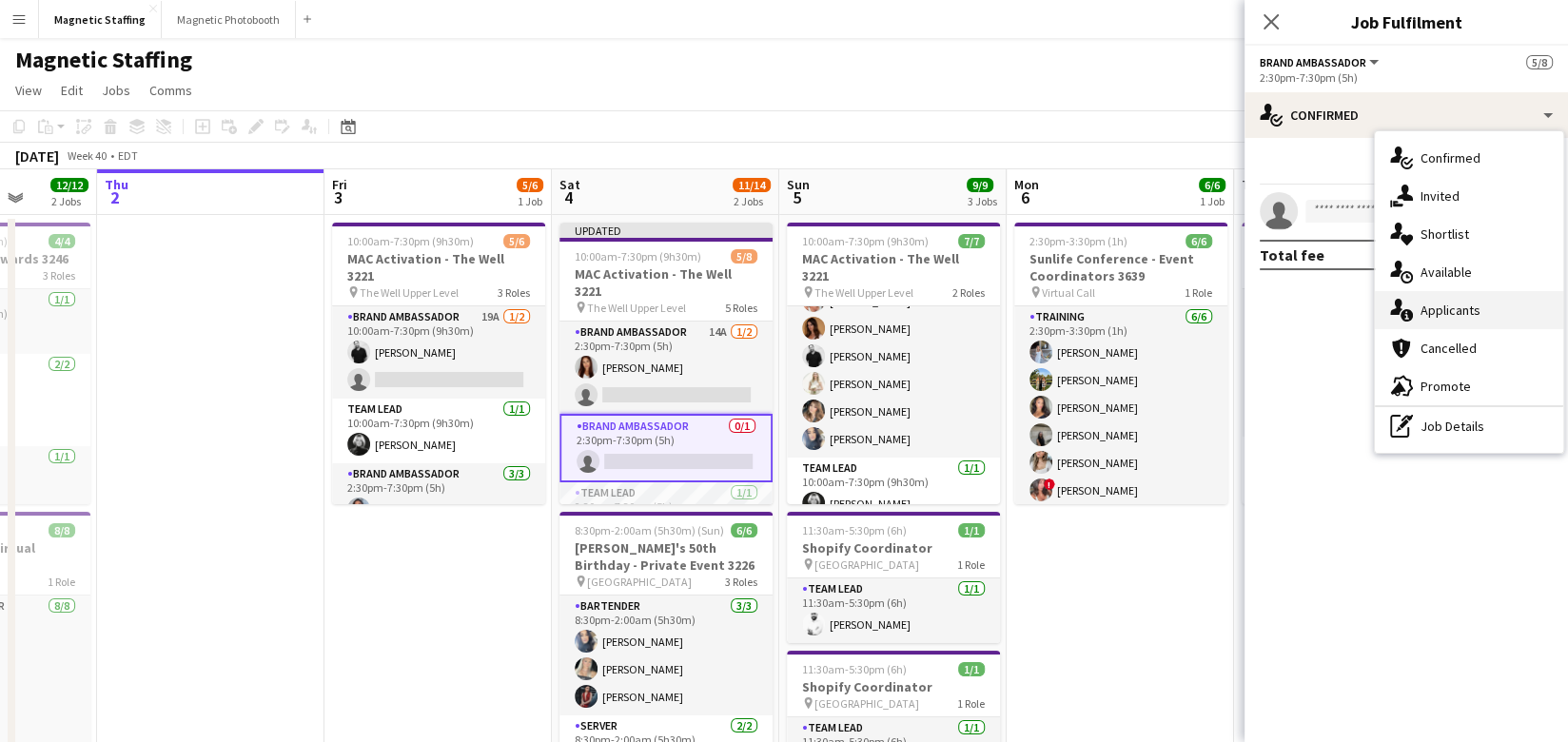
click at [1417, 312] on div "single-neutral-actions-information Applicants" at bounding box center [1469, 309] width 189 height 38
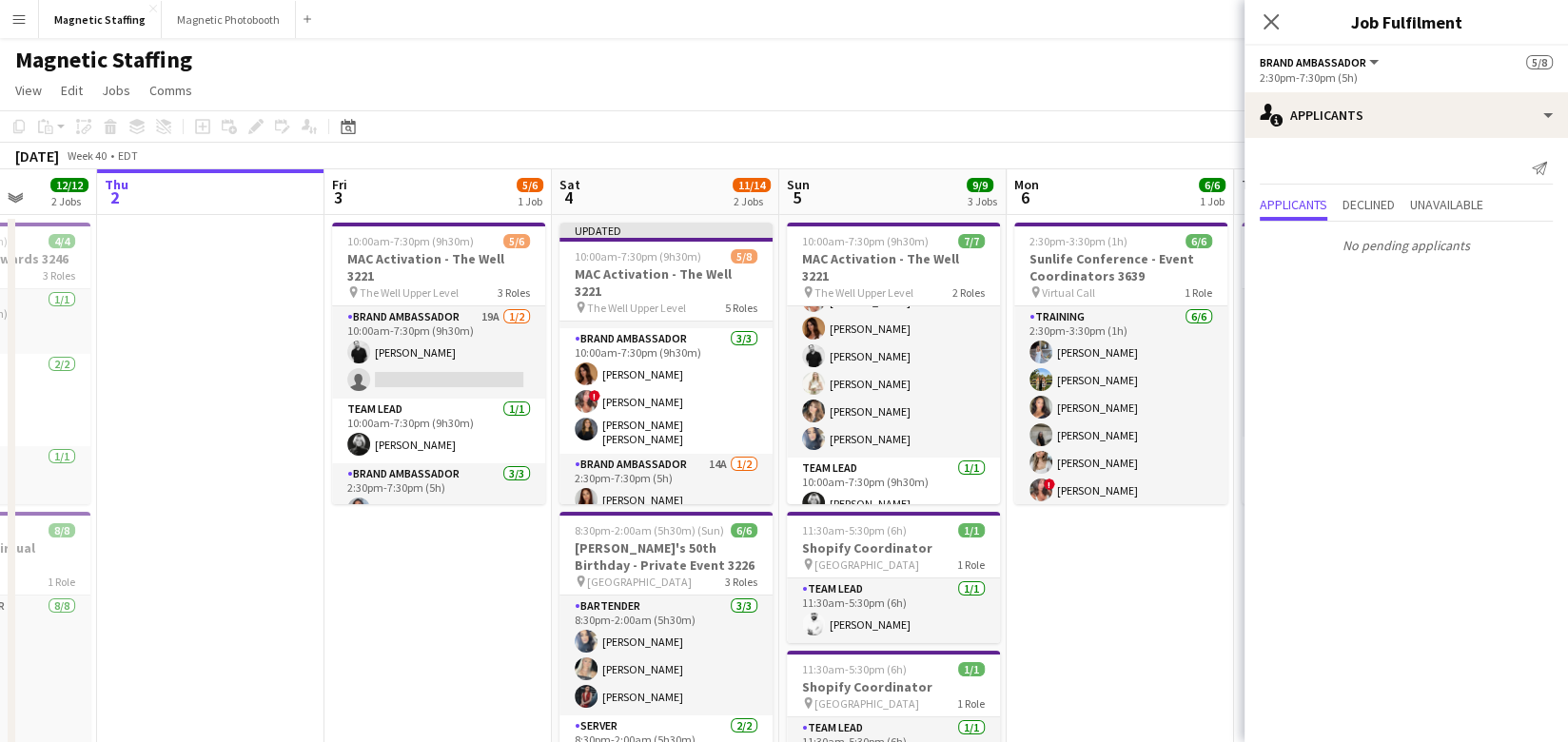
scroll to position [0, 0]
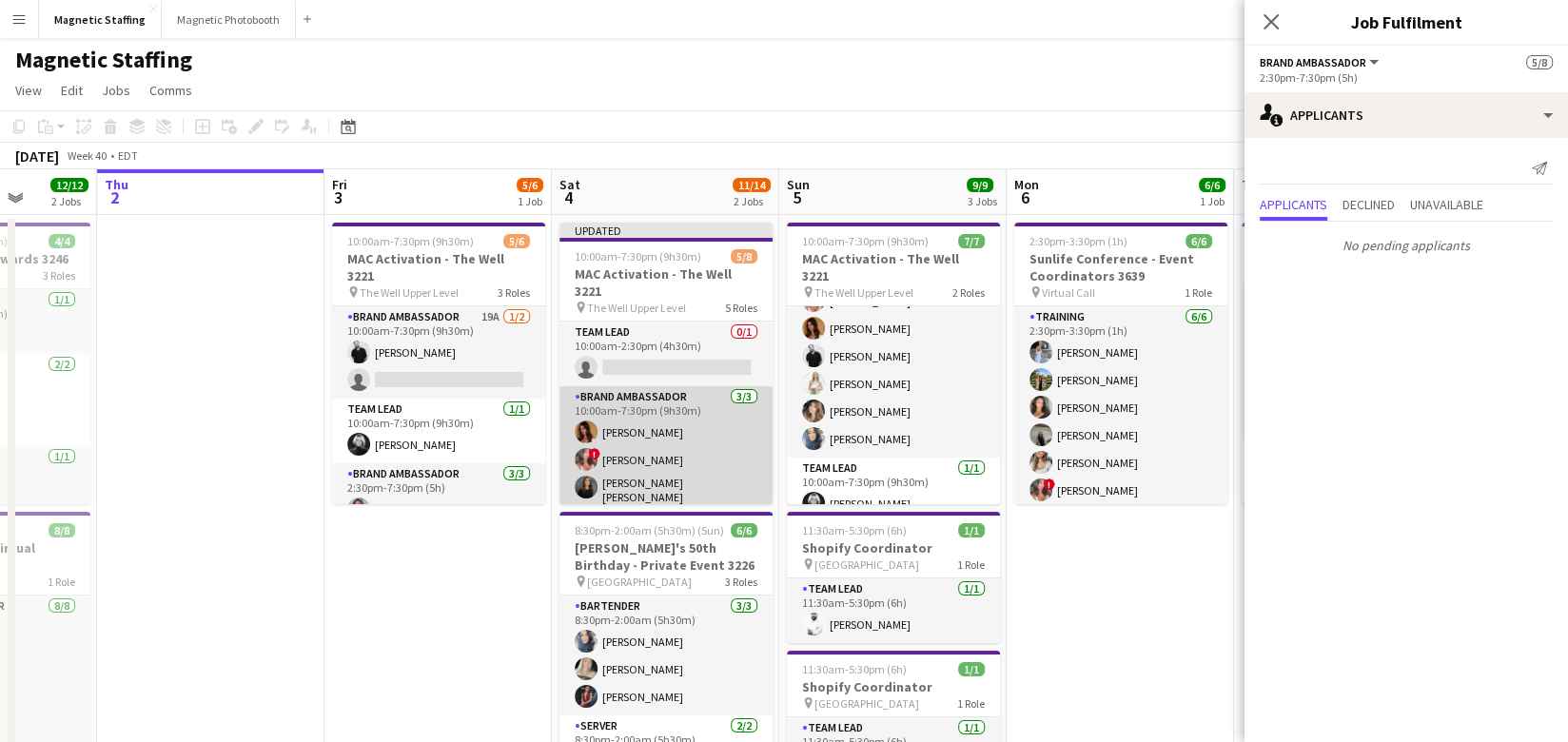
click at [622, 436] on app-card-role "Brand Ambassador 3/3 10:00am-7:30pm (9h30m) Karolina Rembiesa ! Alyssa Curto Ga…" at bounding box center [665, 448] width 213 height 125
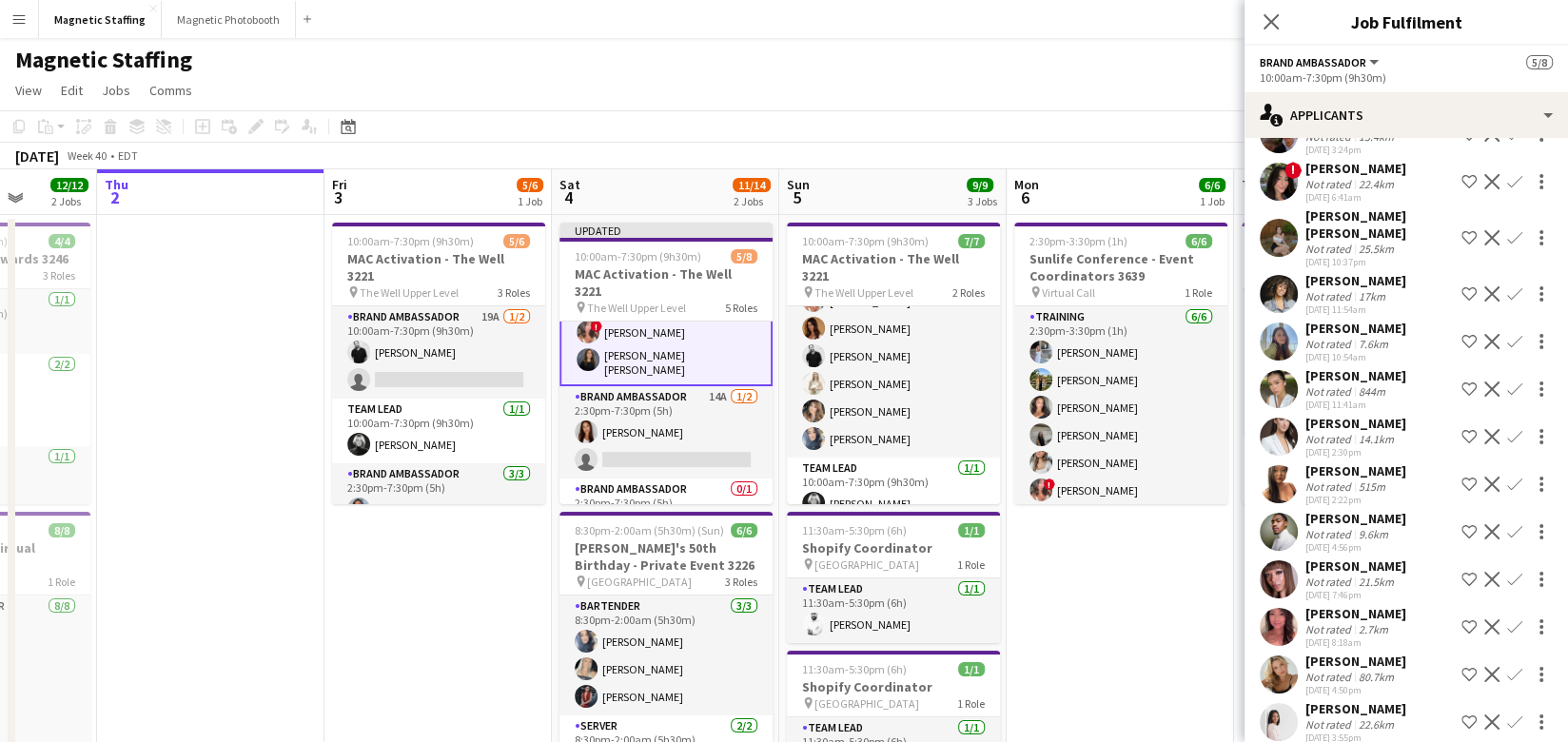
scroll to position [189, 0]
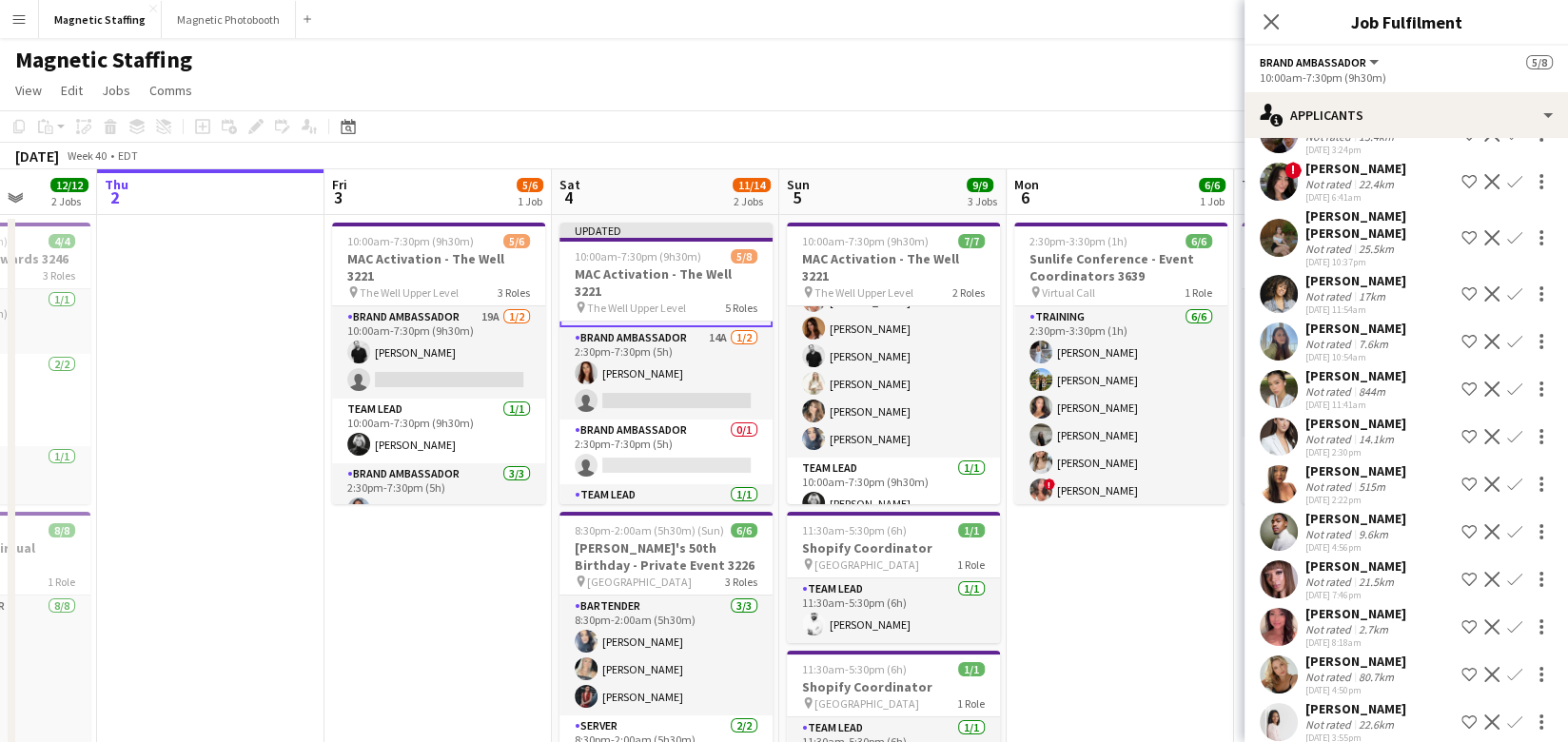
click at [1487, 572] on app-icon "Decline" at bounding box center [1491, 580] width 16 height 16
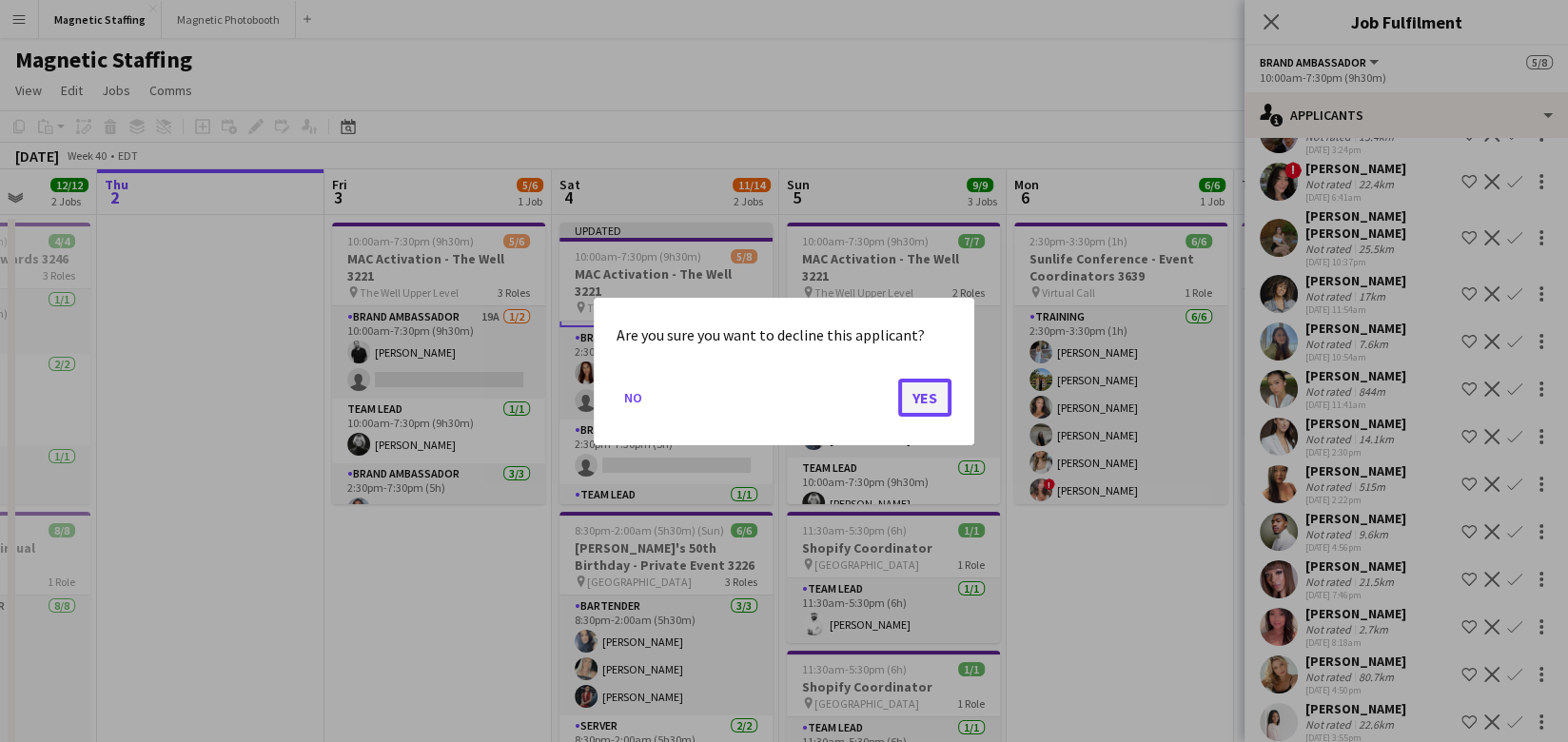
click at [923, 397] on button "Yes" at bounding box center [924, 396] width 53 height 38
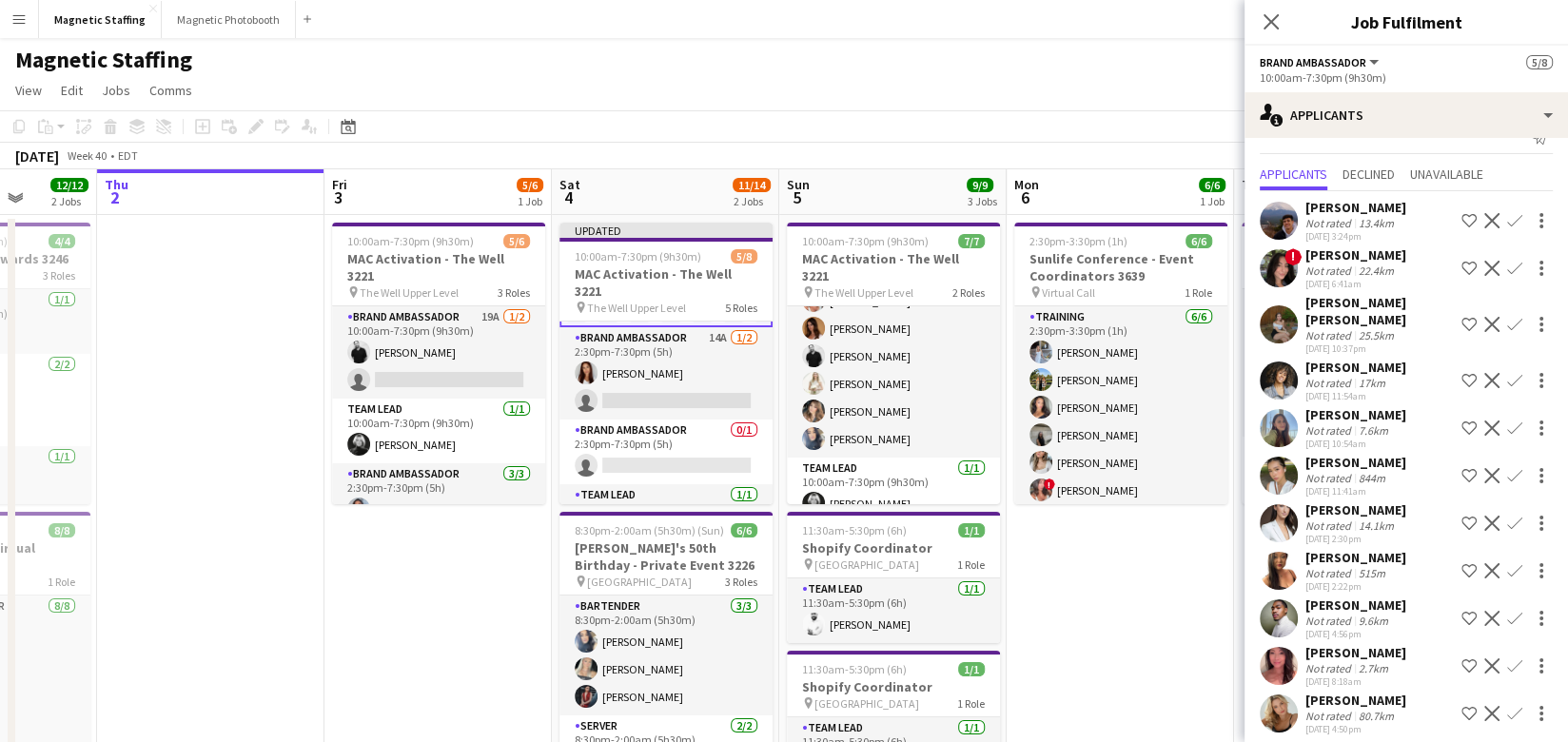
scroll to position [167, 0]
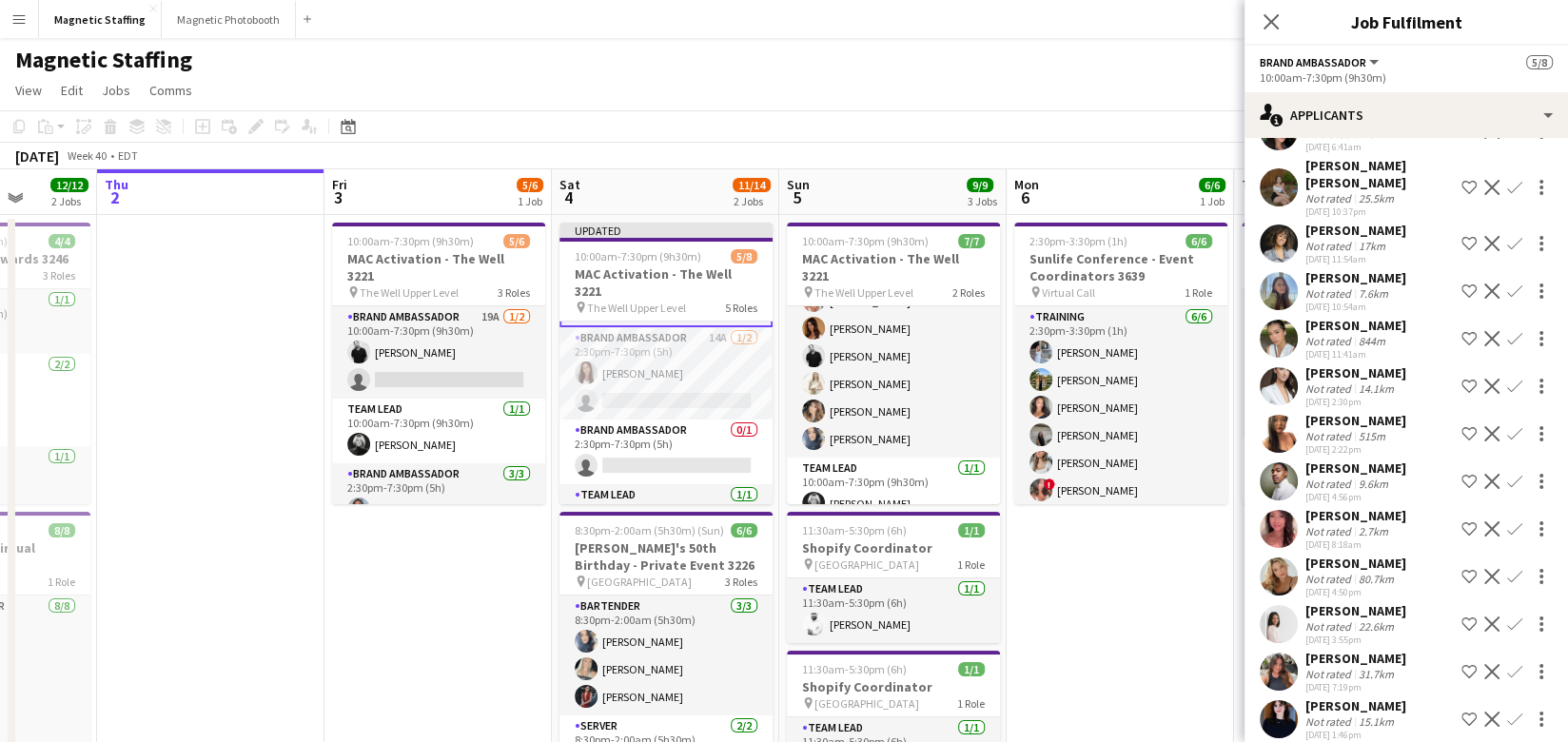
click at [992, 106] on app-page-menu "View Day view expanded Day view collapsed Month view Date picker Jump to today …" at bounding box center [784, 91] width 1568 height 36
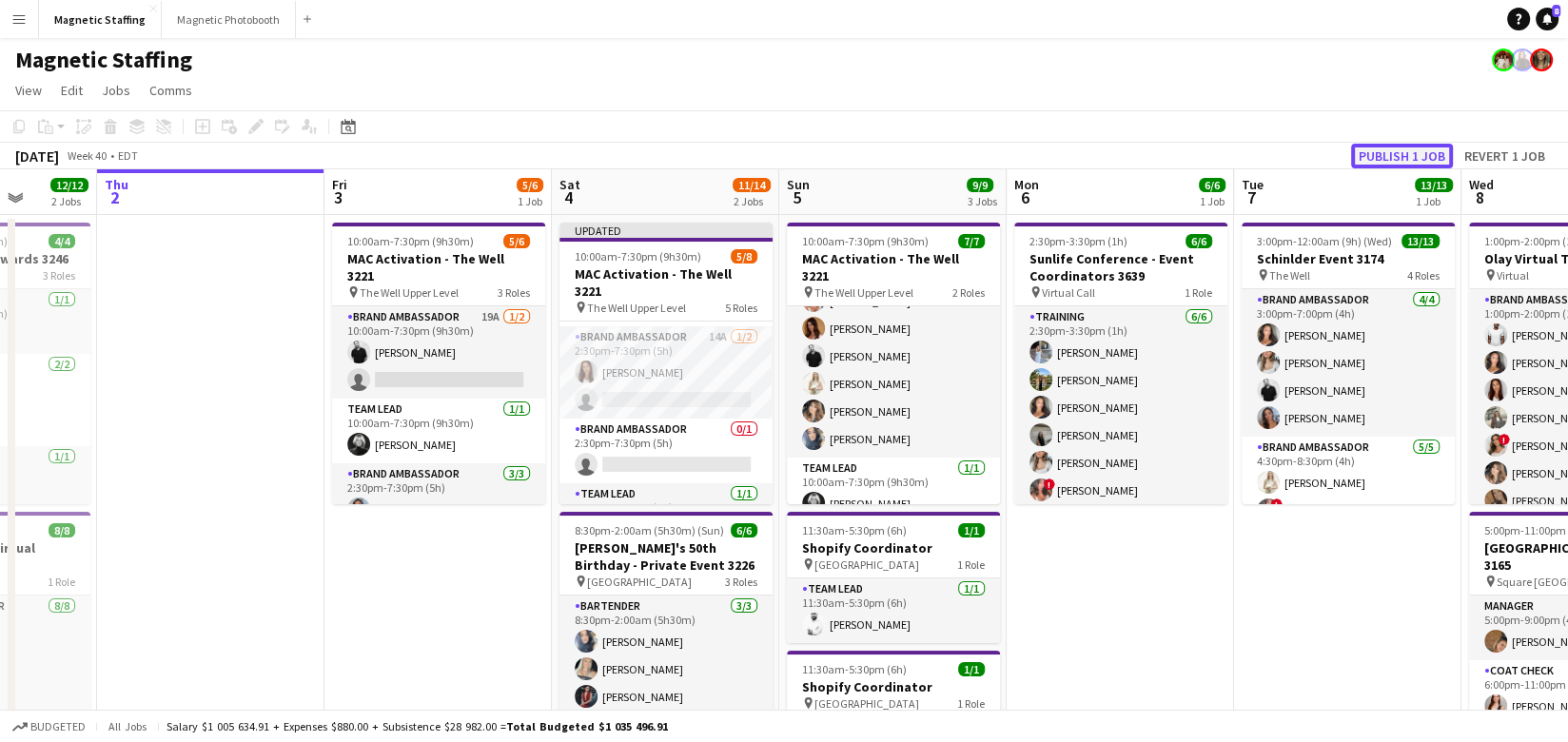
click at [1388, 158] on button "Publish 1 job" at bounding box center [1402, 156] width 102 height 24
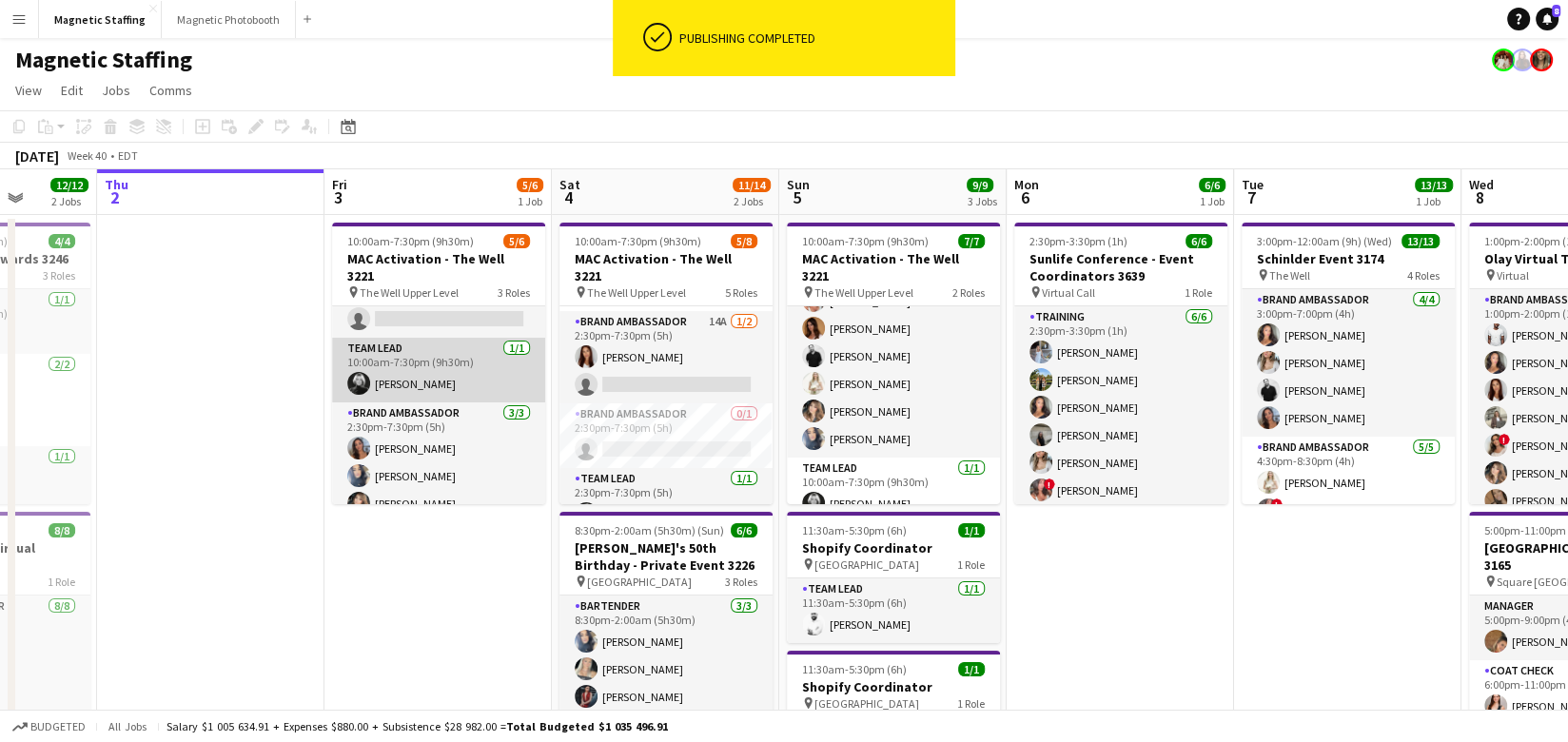
scroll to position [0, 0]
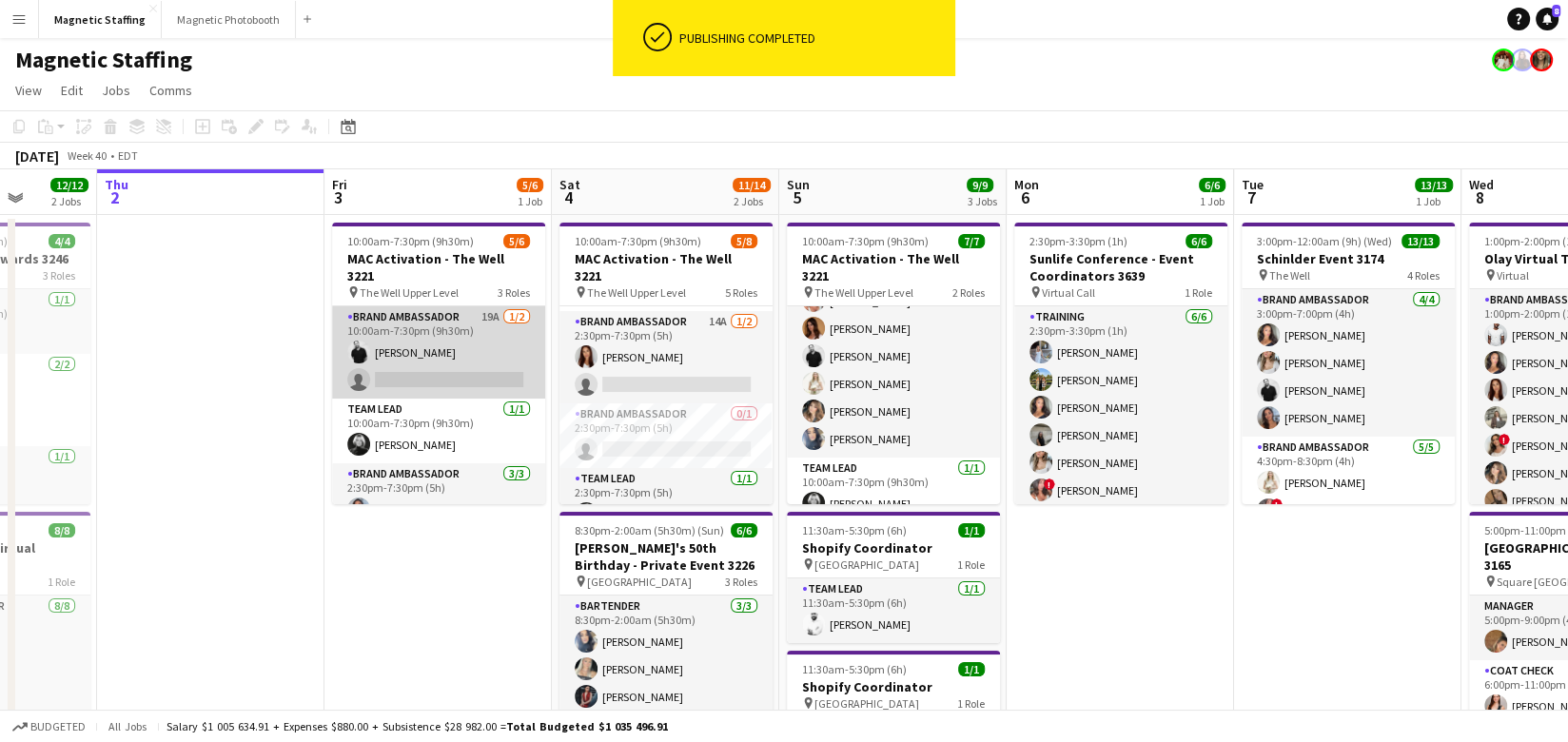
click at [425, 347] on app-card-role "Brand Ambassador 19A 1/2 10:00am-7:30pm (9h30m) jean-philippe roy single-neutra…" at bounding box center [438, 352] width 213 height 92
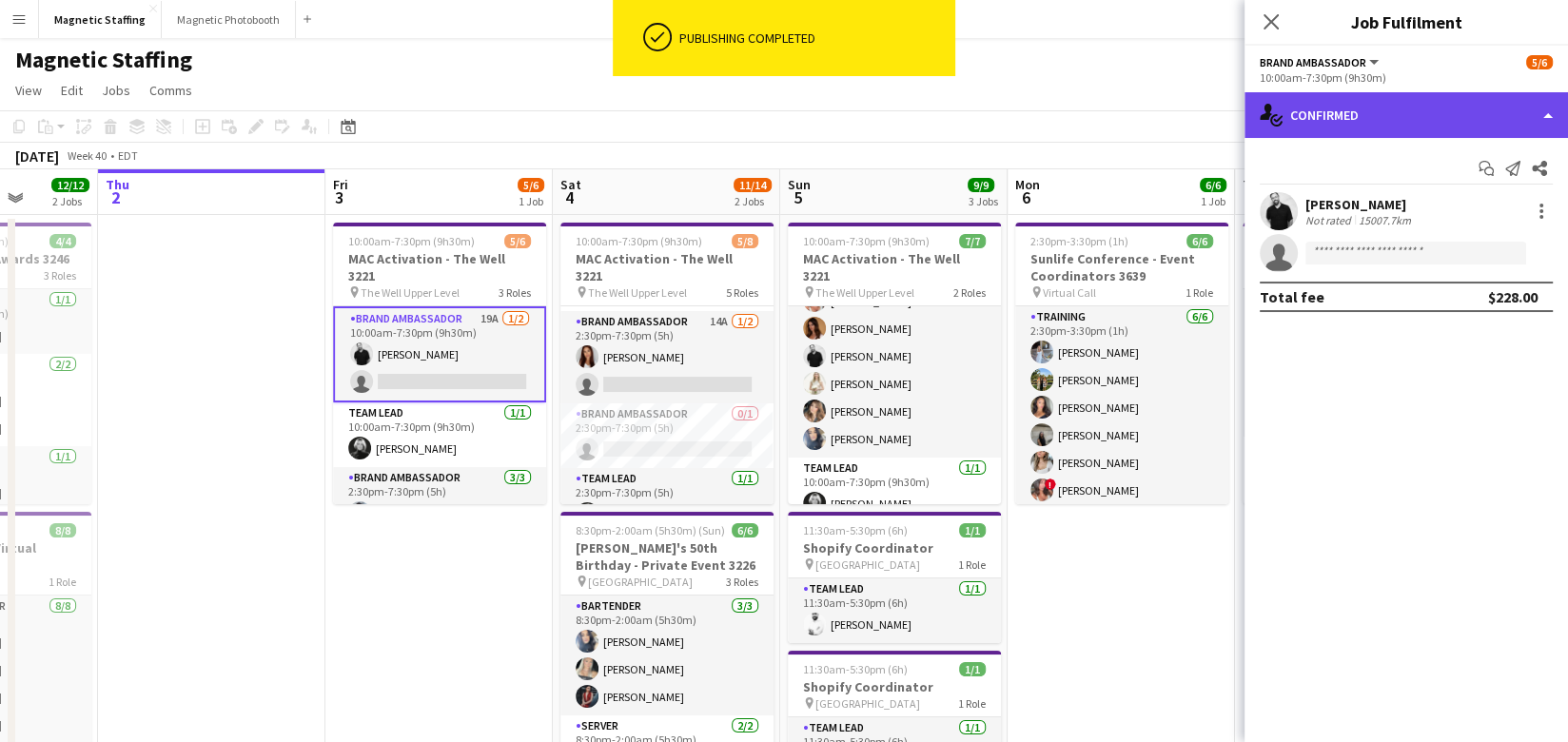
click at [1396, 129] on div "single-neutral-actions-check-2 Confirmed" at bounding box center [1406, 115] width 323 height 46
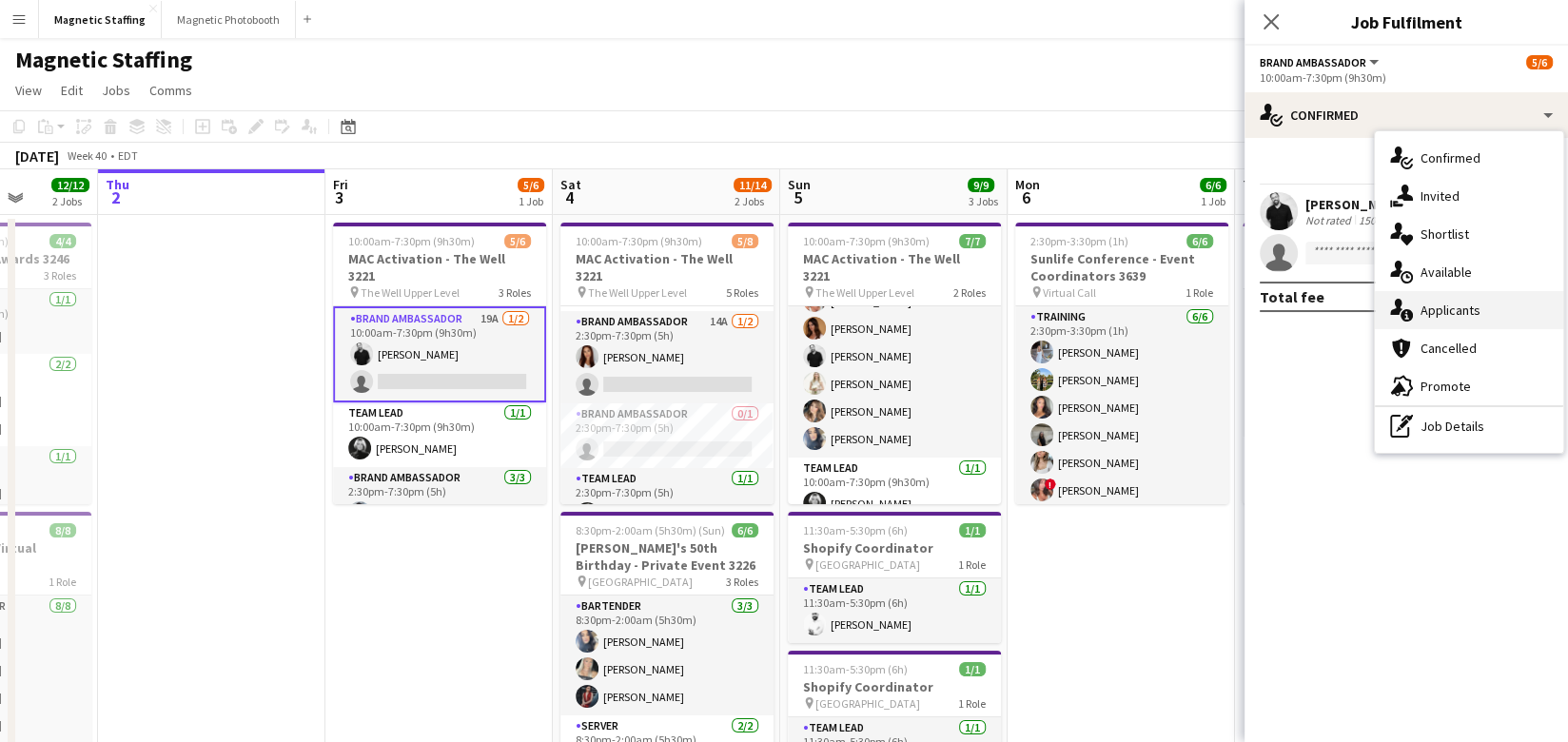
click at [1444, 314] on span "Applicants" at bounding box center [1450, 310] width 60 height 18
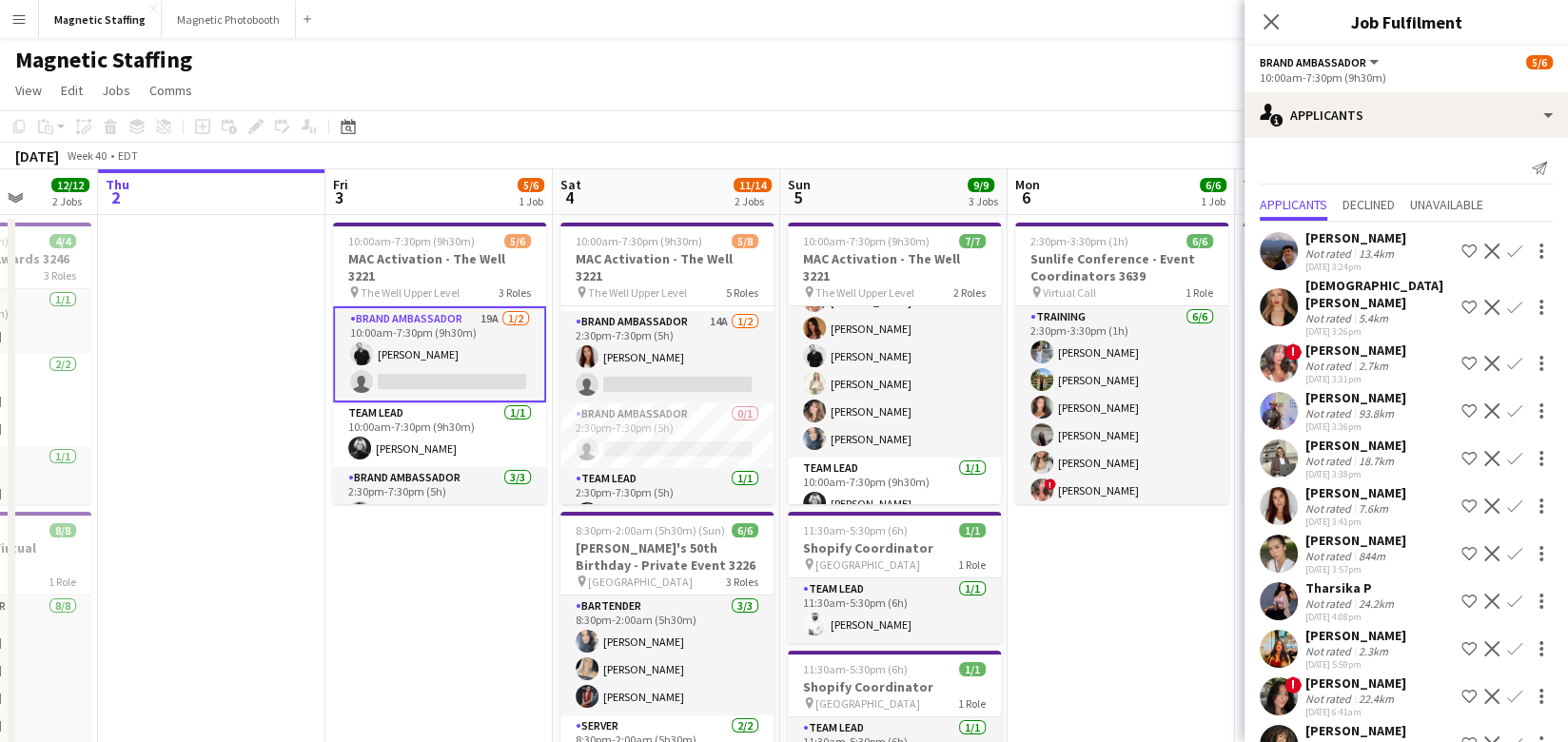
scroll to position [310, 0]
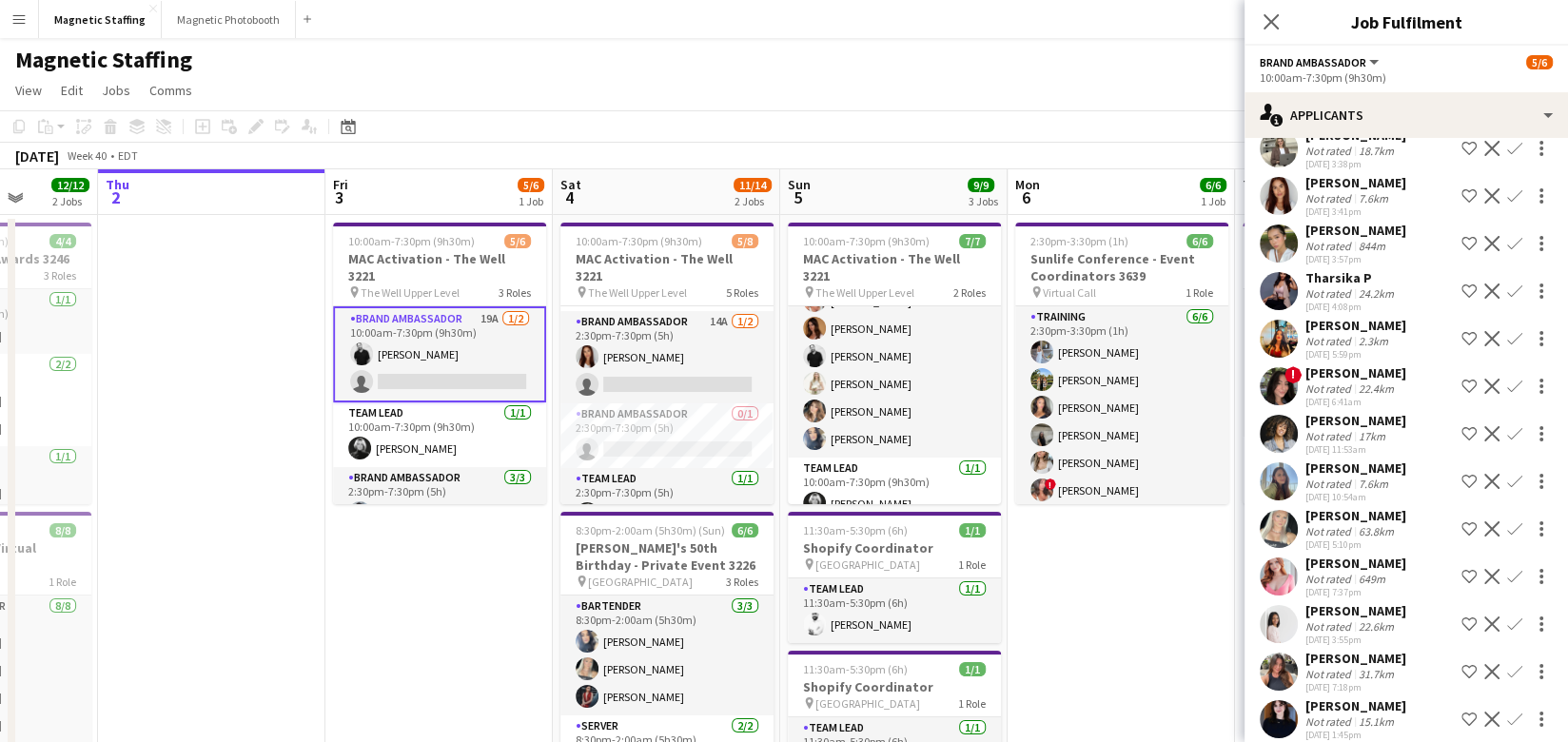
click at [1279, 564] on app-user-avatar at bounding box center [1278, 576] width 38 height 38
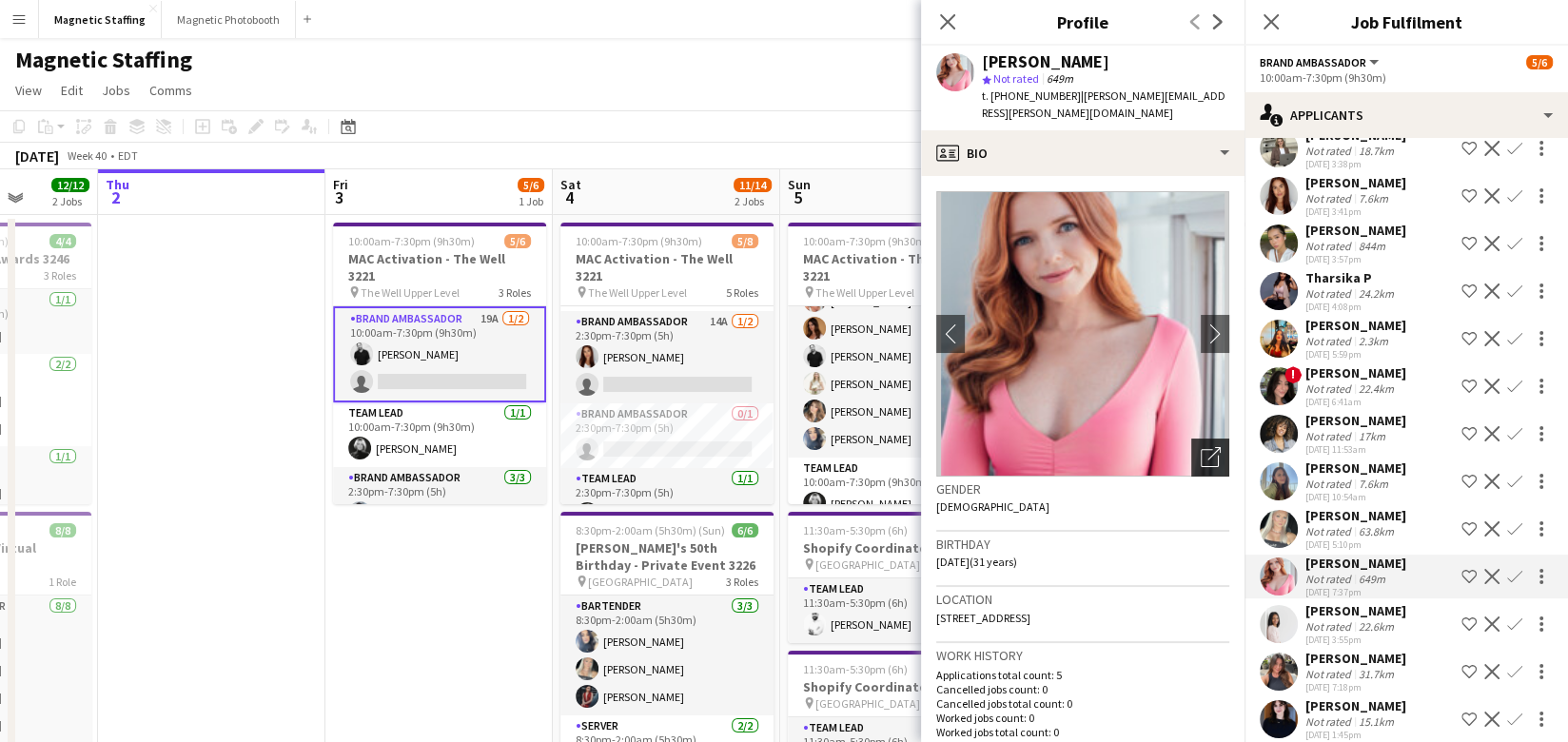
click at [1221, 440] on div "Open photos pop-in" at bounding box center [1209, 457] width 38 height 38
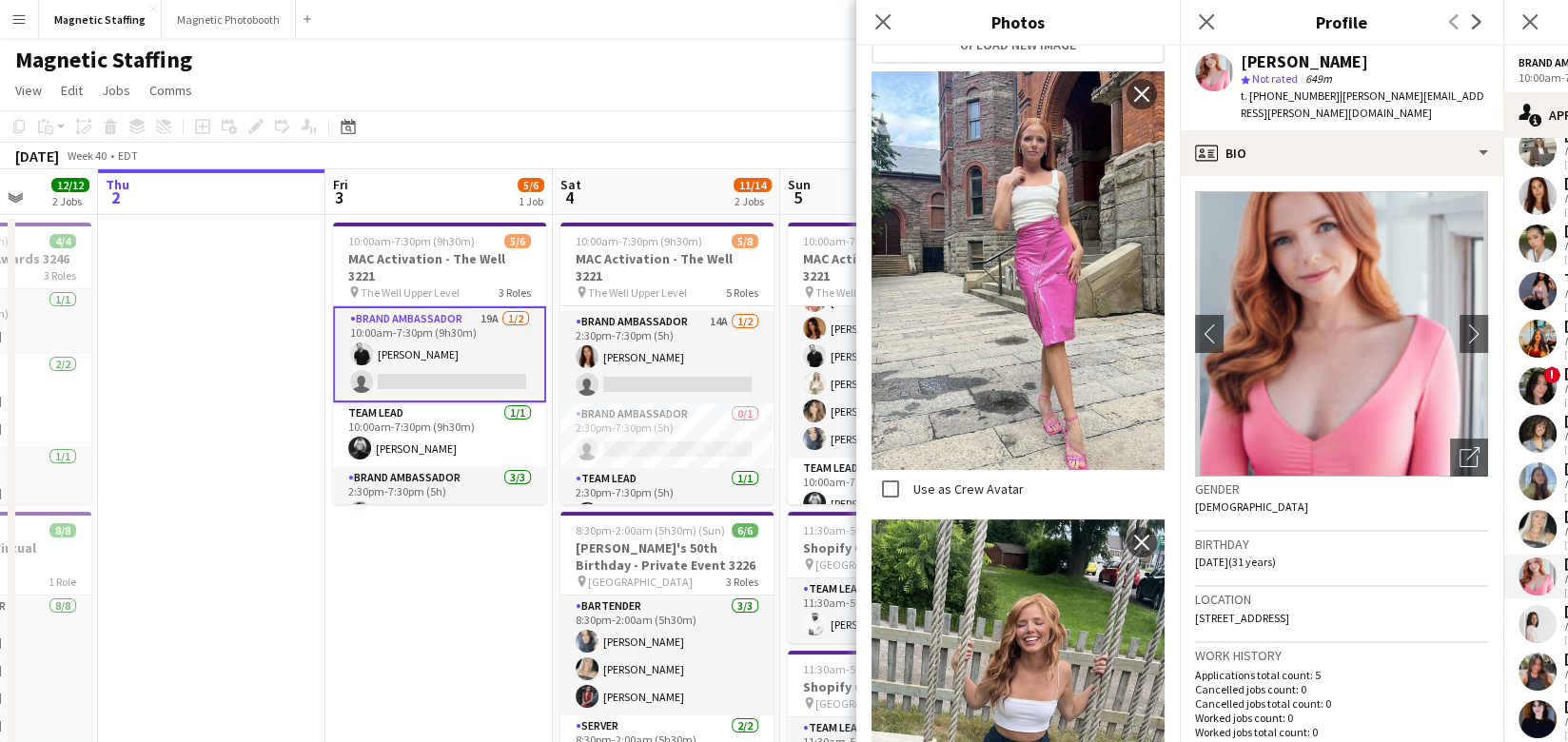
scroll to position [1460, 0]
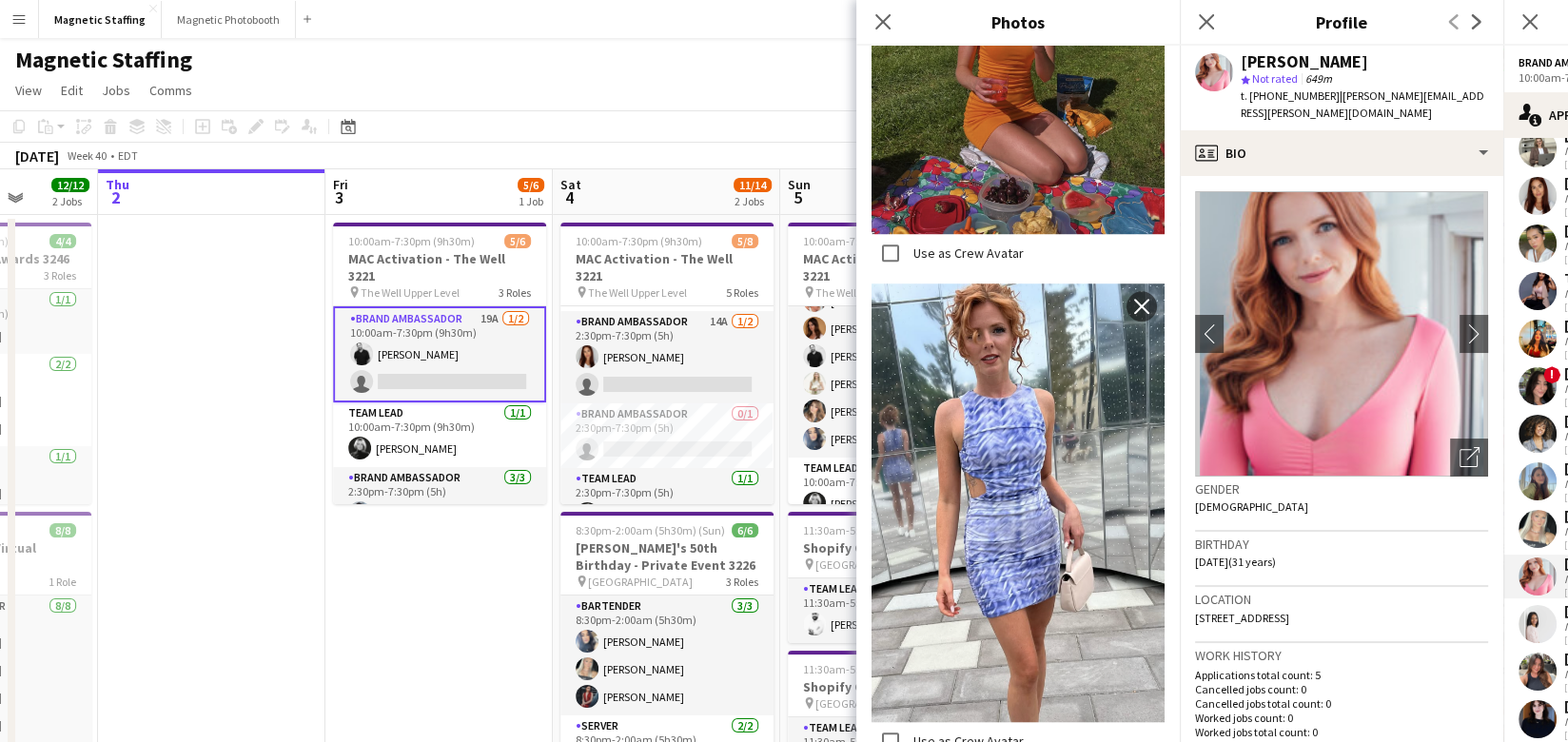
click at [537, 596] on app-date-cell "10:00am-7:30pm (9h30m) 5/6 MAC Activation - The Well 3221 pin The Well Upper Le…" at bounding box center [439, 595] width 228 height 761
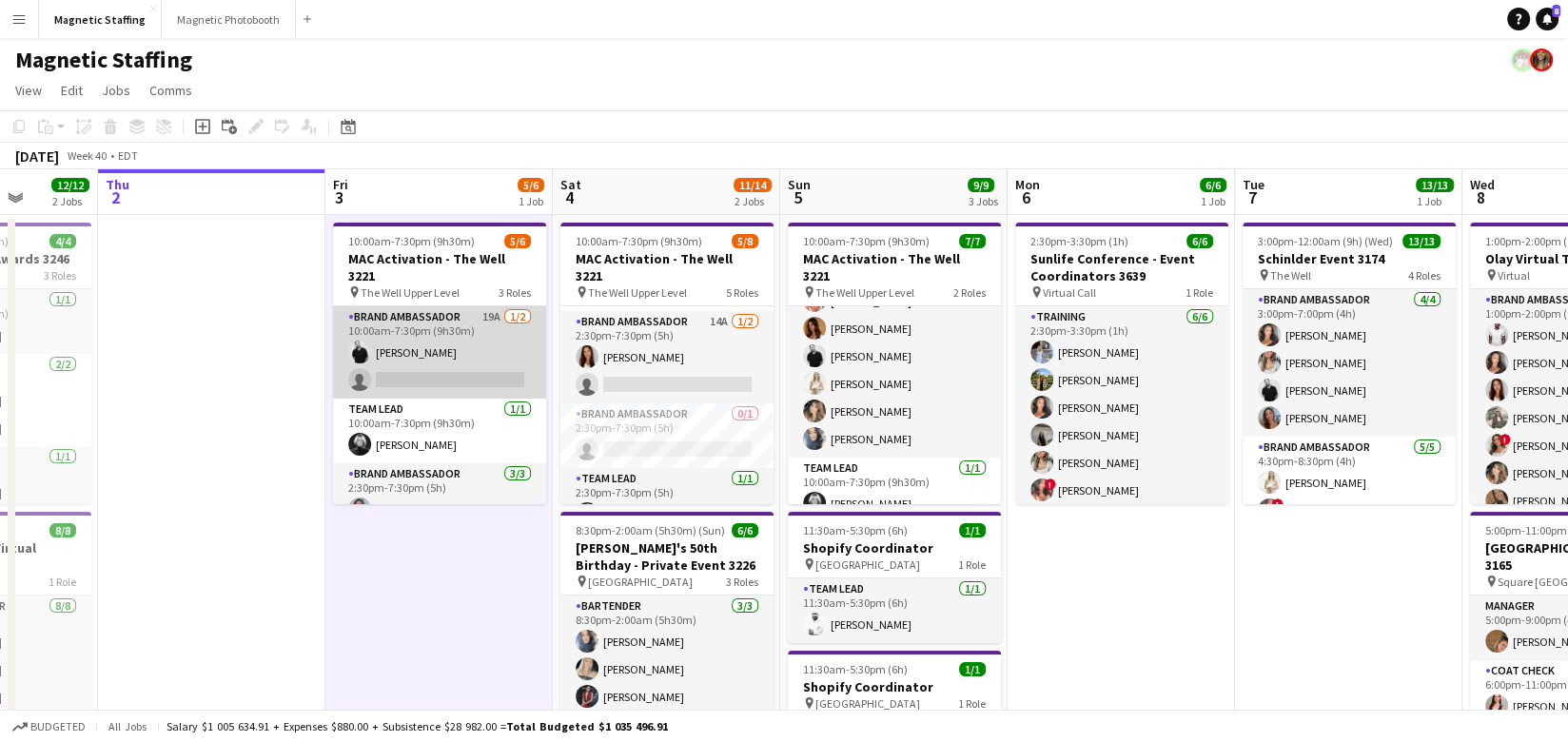
click at [422, 350] on app-card-role "Brand Ambassador 19A 1/2 10:00am-7:30pm (9h30m) jean-philippe roy single-neutra…" at bounding box center [439, 352] width 213 height 92
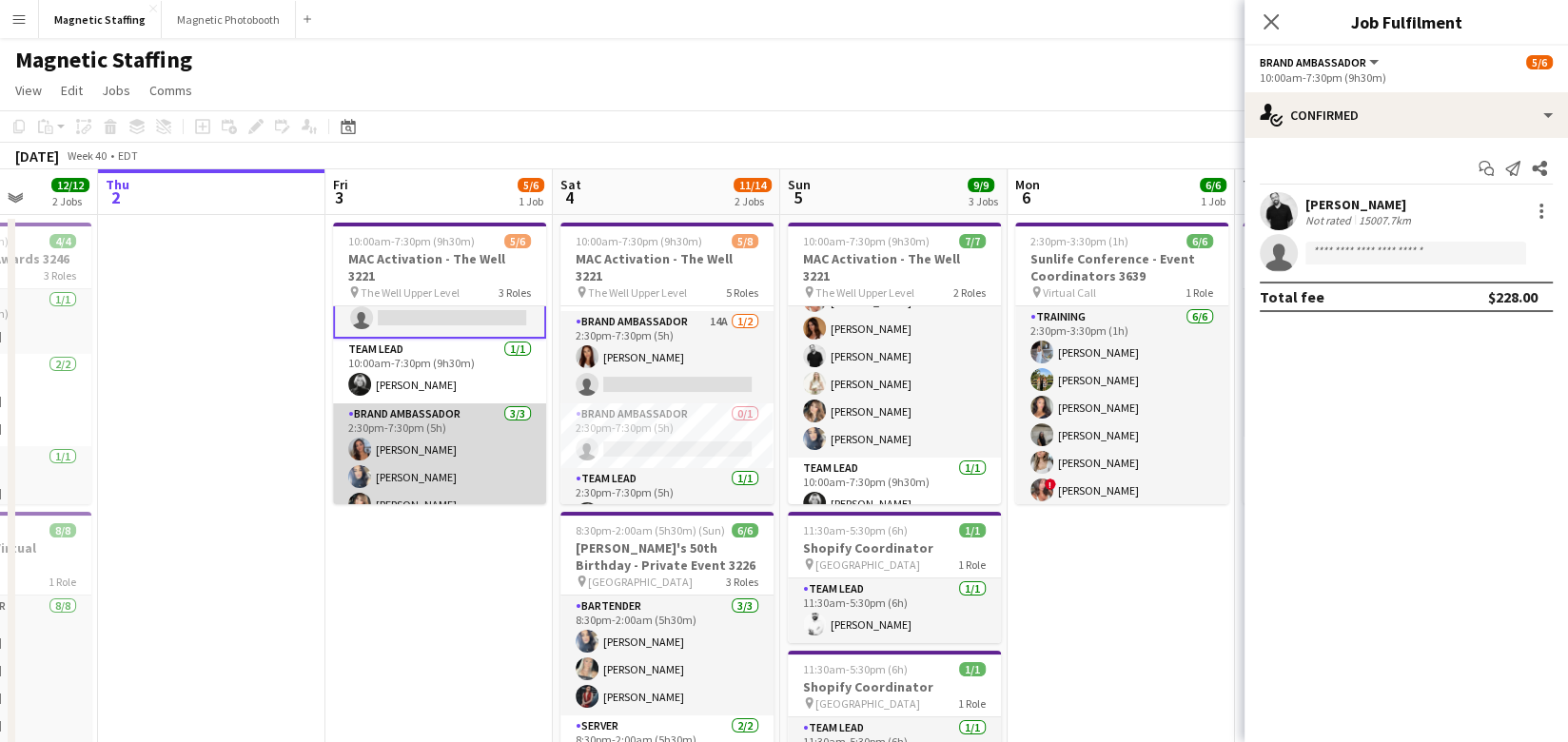
scroll to position [0, 0]
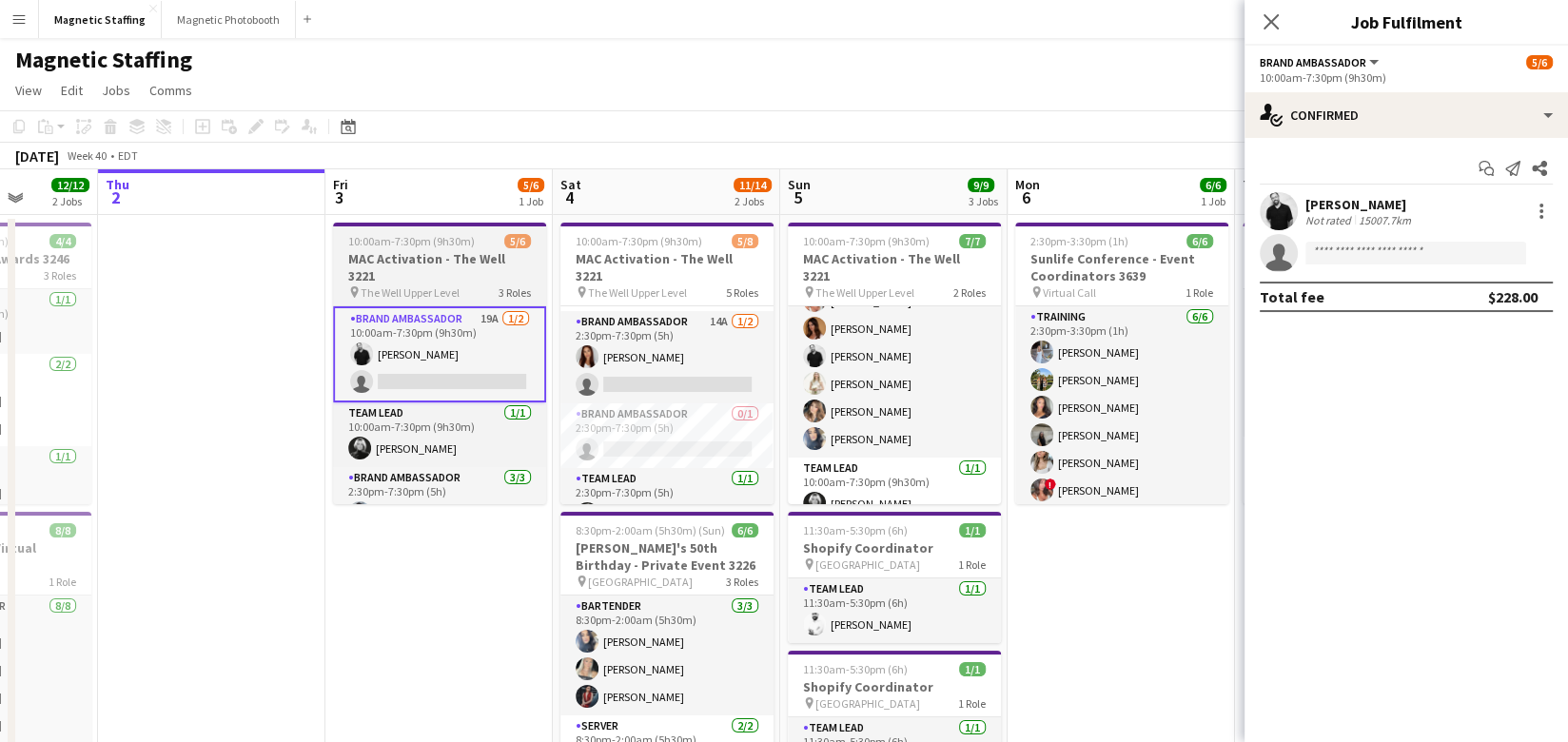
click at [410, 249] on app-job-card "10:00am-7:30pm (9h30m) 5/6 MAC Activation - The Well 3221 pin The Well Upper Le…" at bounding box center [439, 363] width 213 height 281
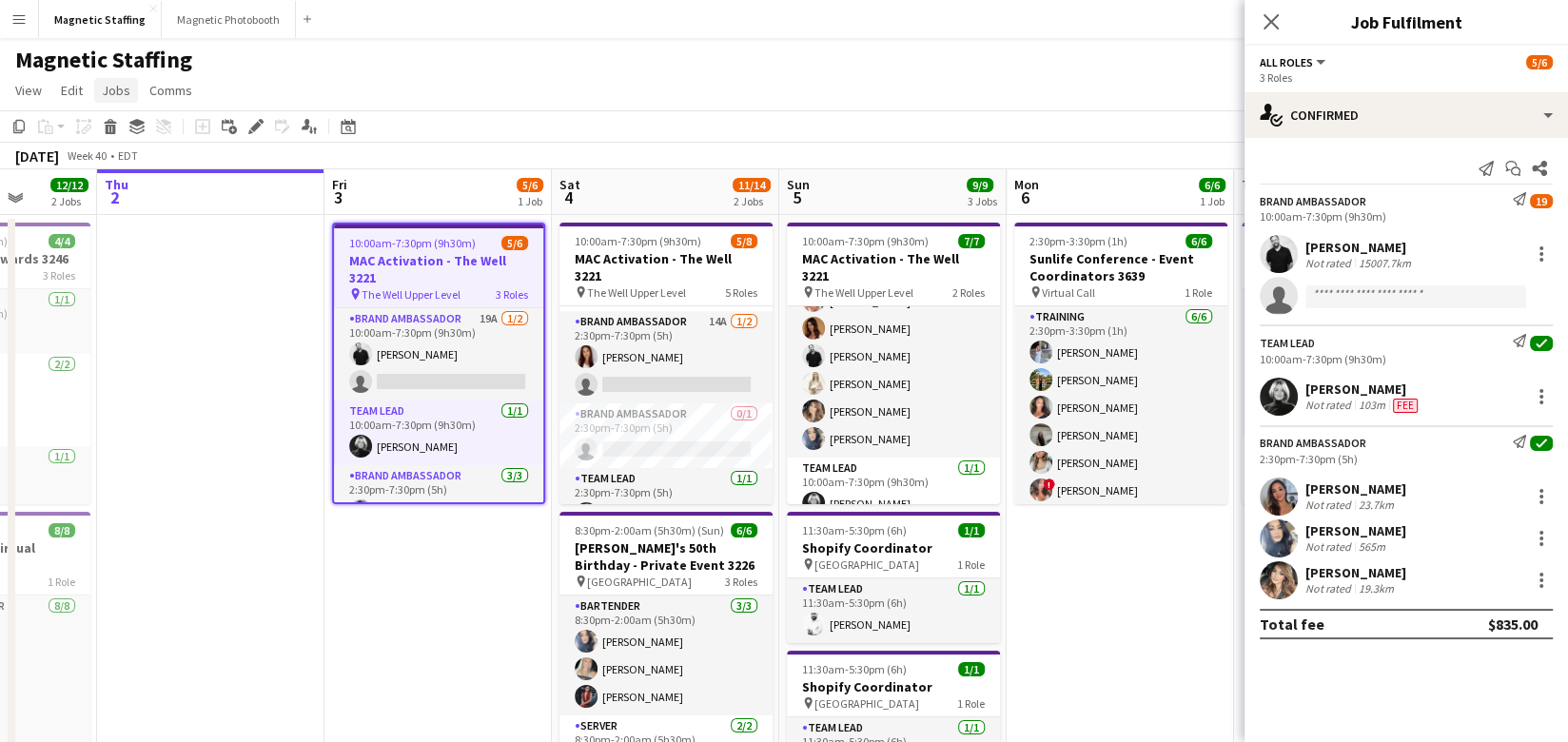
click at [121, 96] on span "Jobs" at bounding box center [116, 90] width 28 height 18
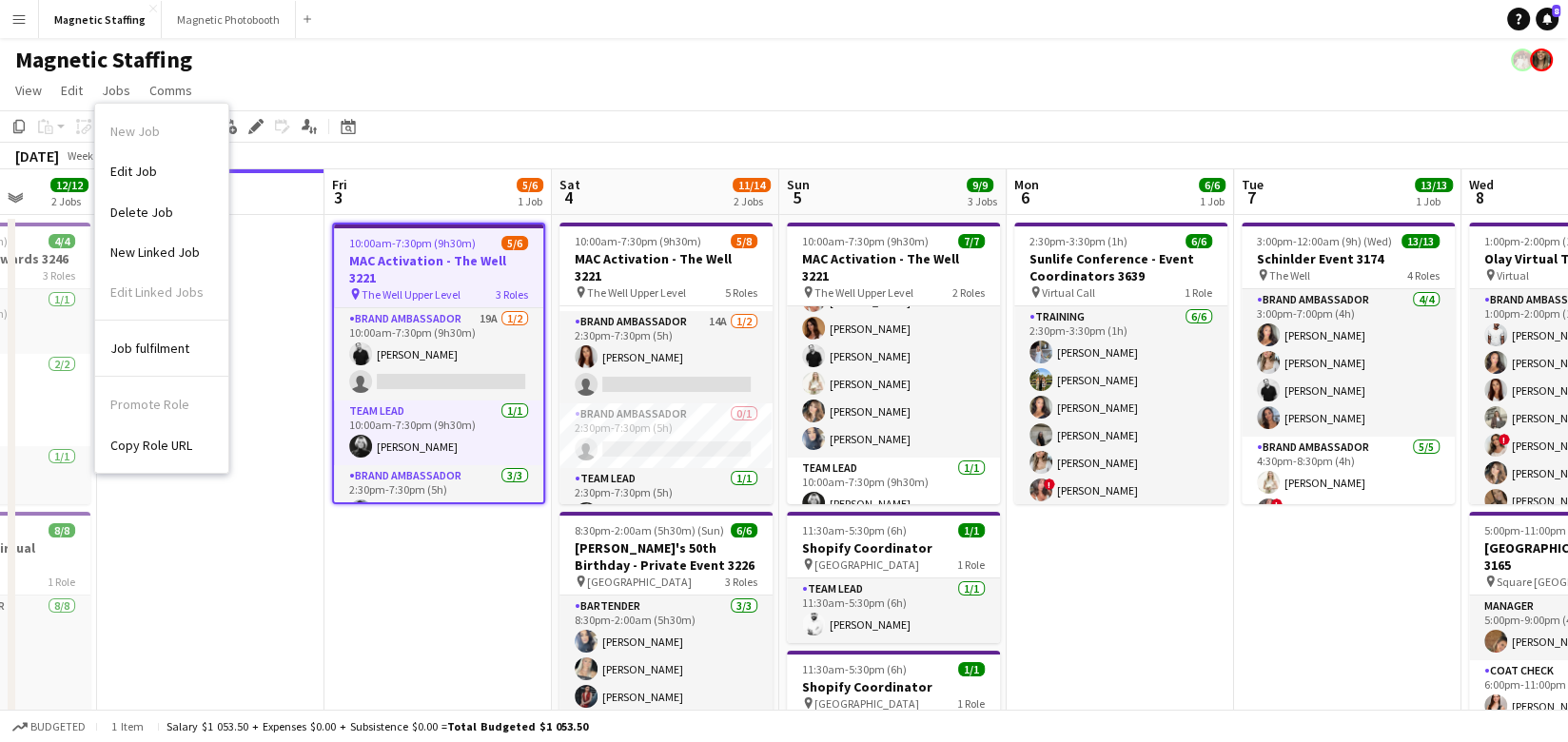
click at [167, 444] on span "Copy Role URL" at bounding box center [151, 445] width 82 height 18
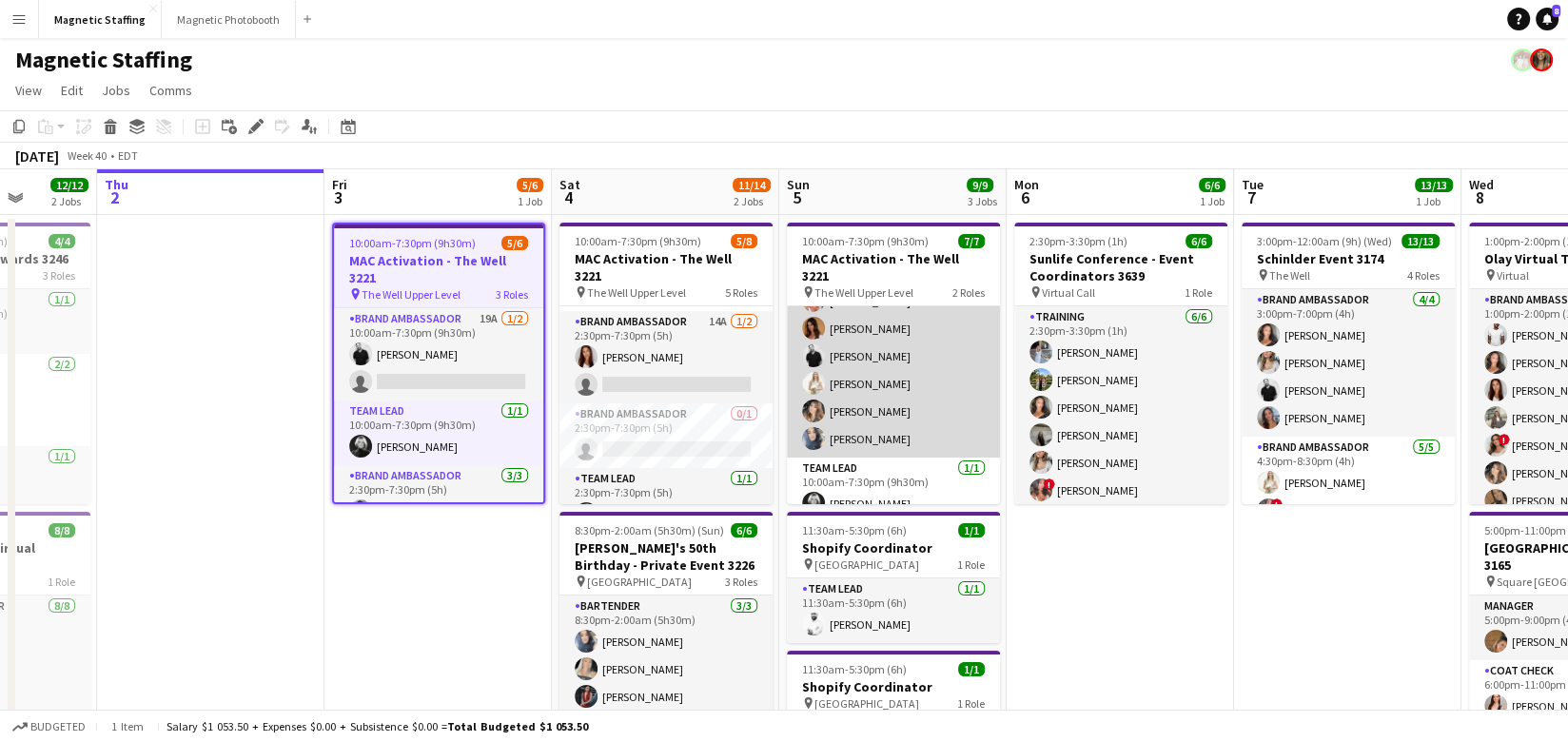
click at [853, 386] on app-card-role "Brand Ambassador 6/6 10:00am-7:30pm (9h30m) ! Alyssa Curto Karolina Rembiesa je…" at bounding box center [893, 356] width 213 height 202
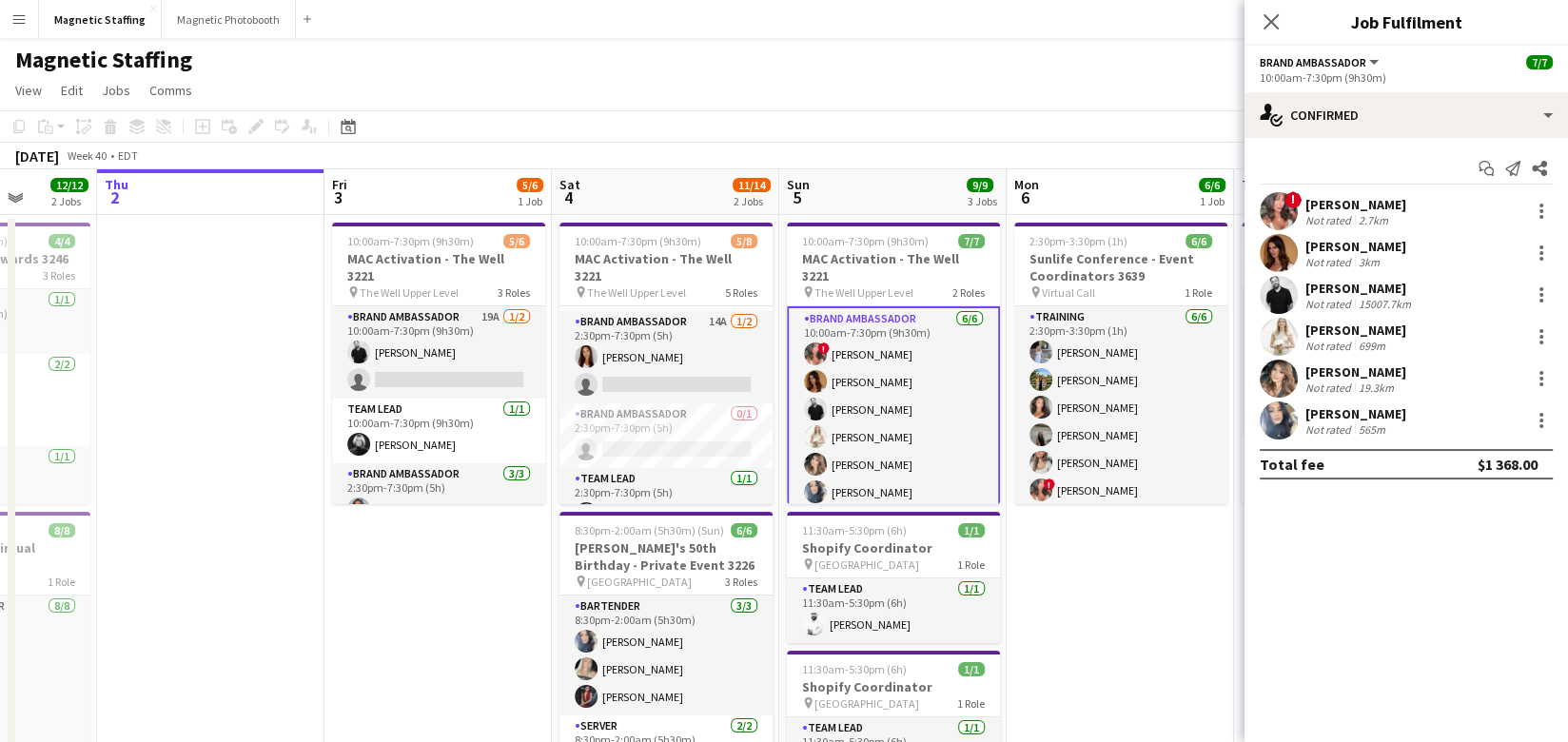
scroll to position [54, 0]
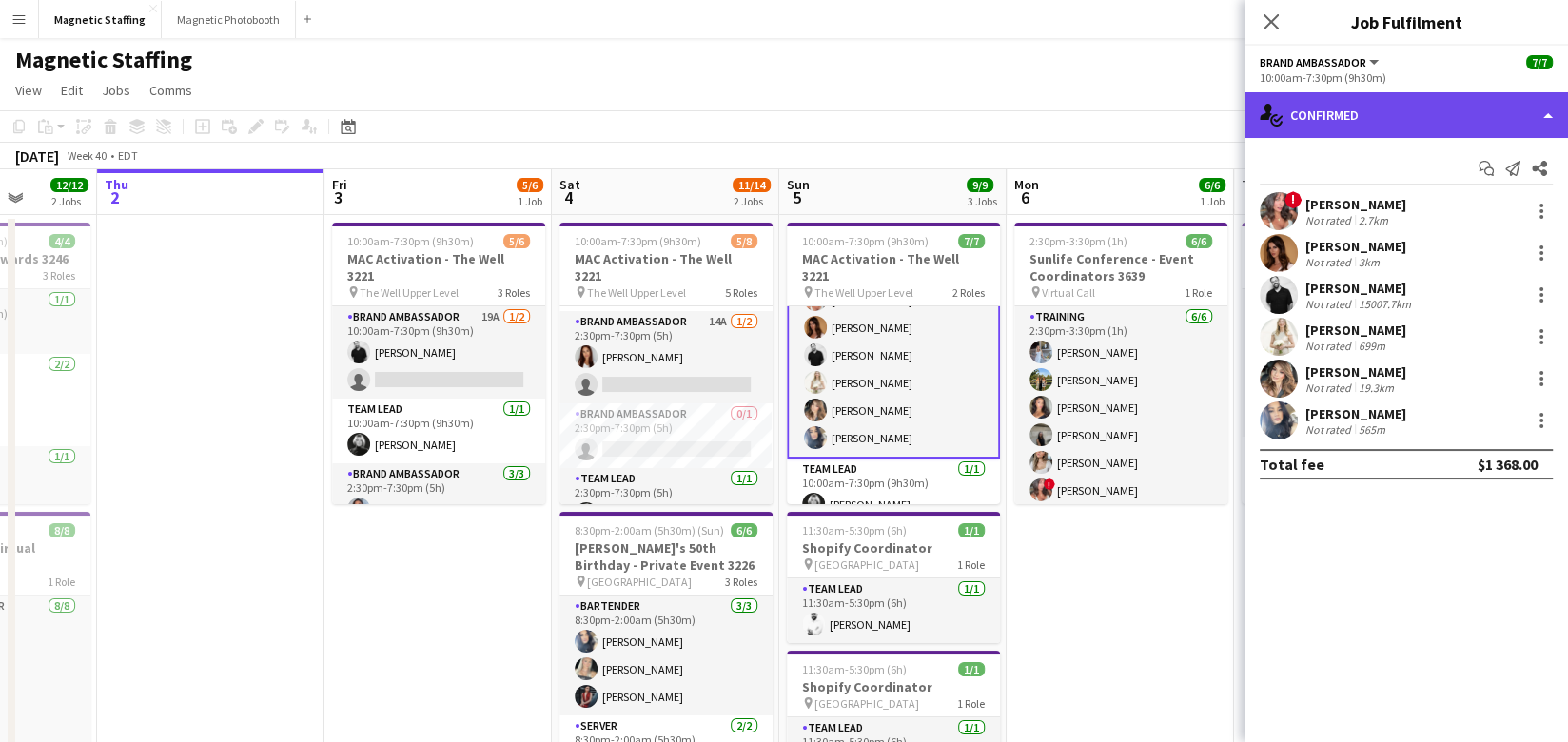
click at [1458, 132] on div "single-neutral-actions-check-2 Confirmed" at bounding box center [1406, 115] width 323 height 46
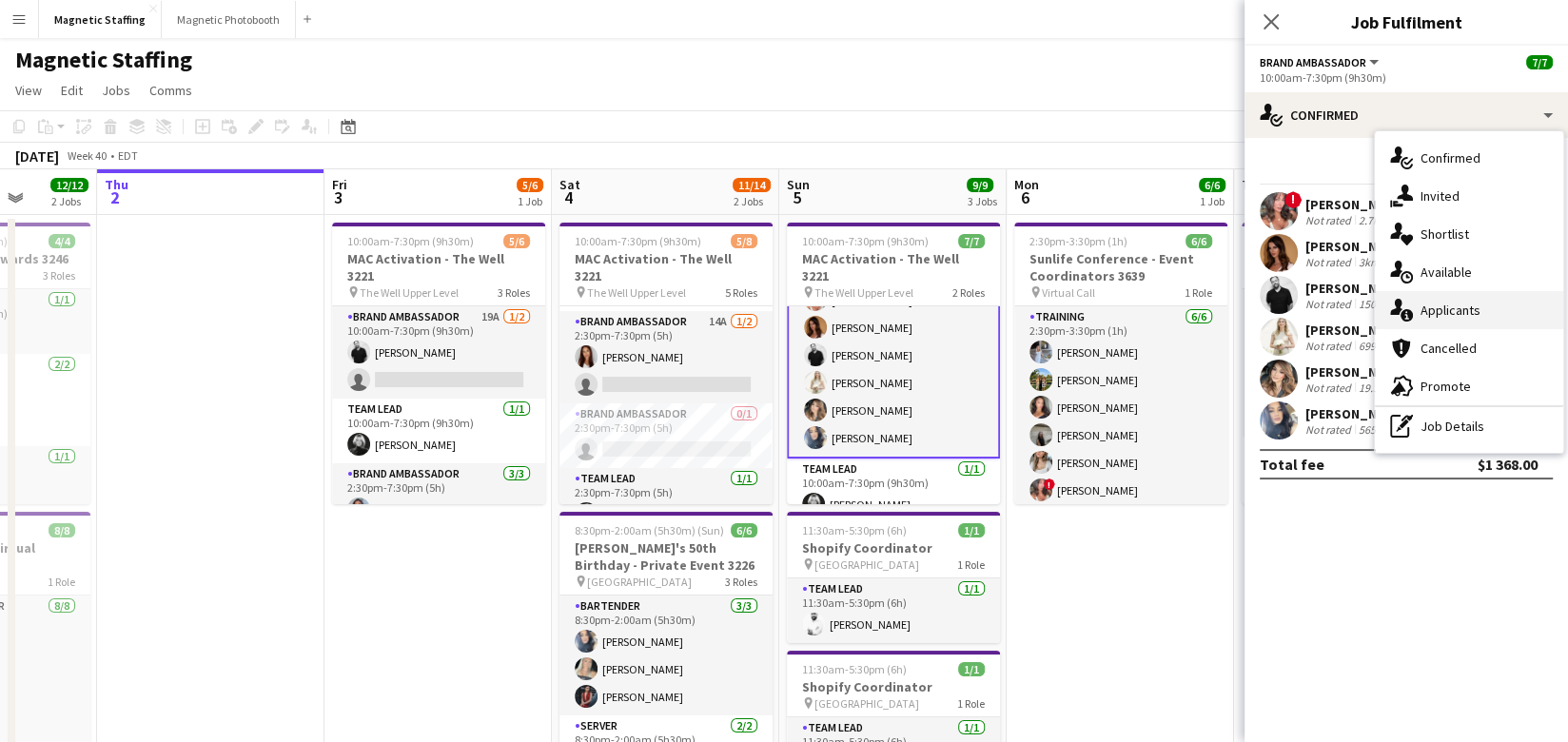
click at [1415, 320] on div "single-neutral-actions-information Applicants" at bounding box center [1469, 309] width 189 height 38
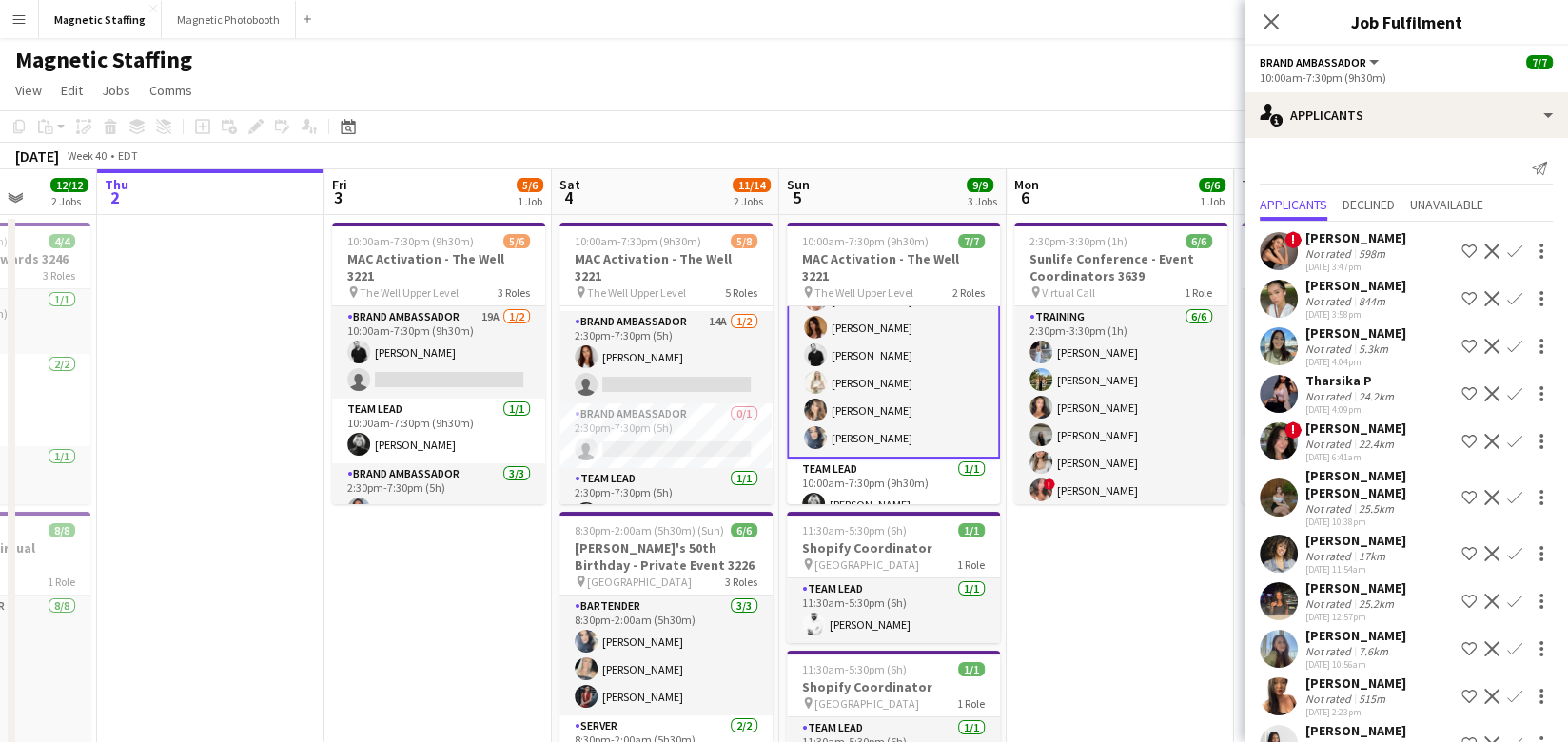
scroll to position [24, 0]
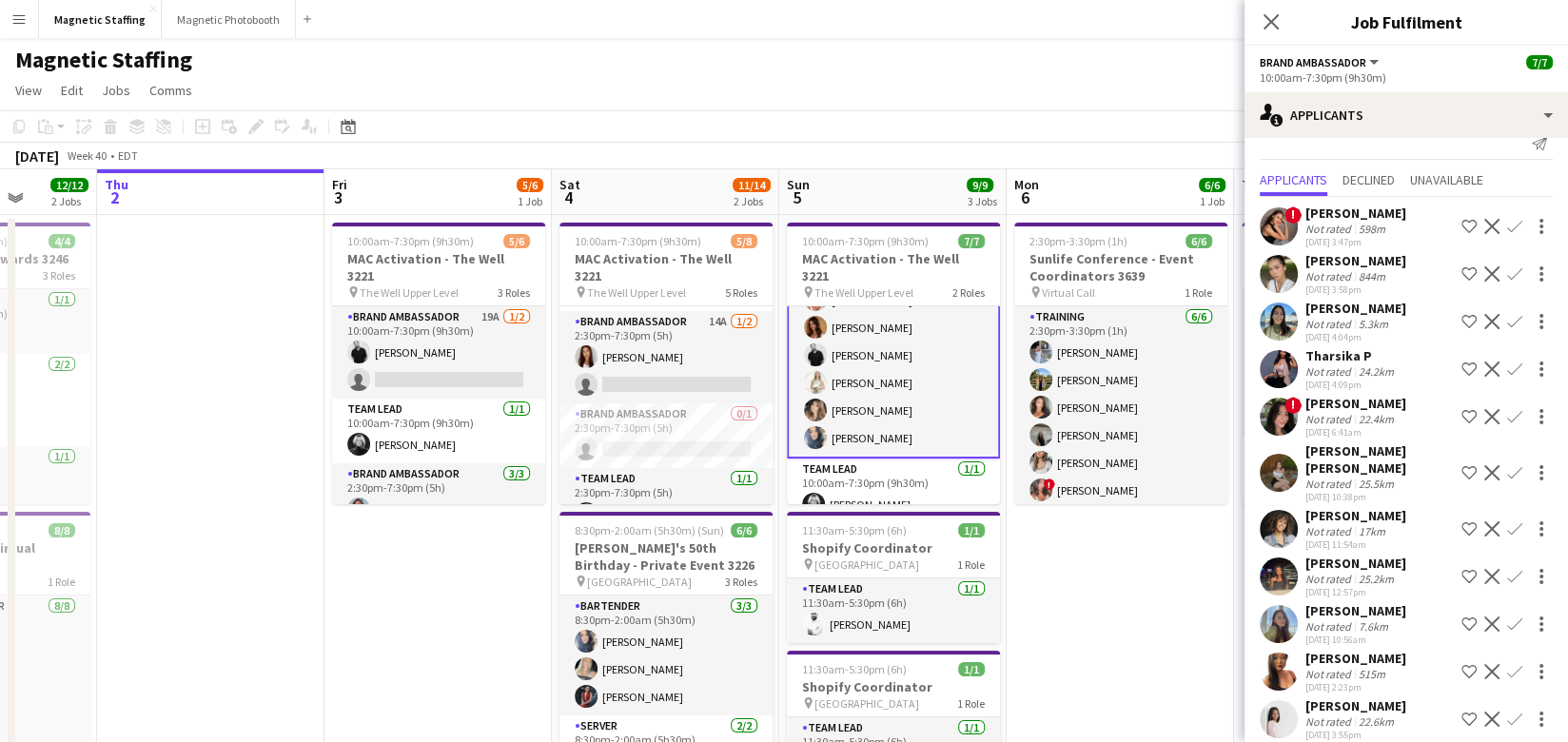
click at [1493, 664] on app-icon "Decline" at bounding box center [1491, 672] width 16 height 16
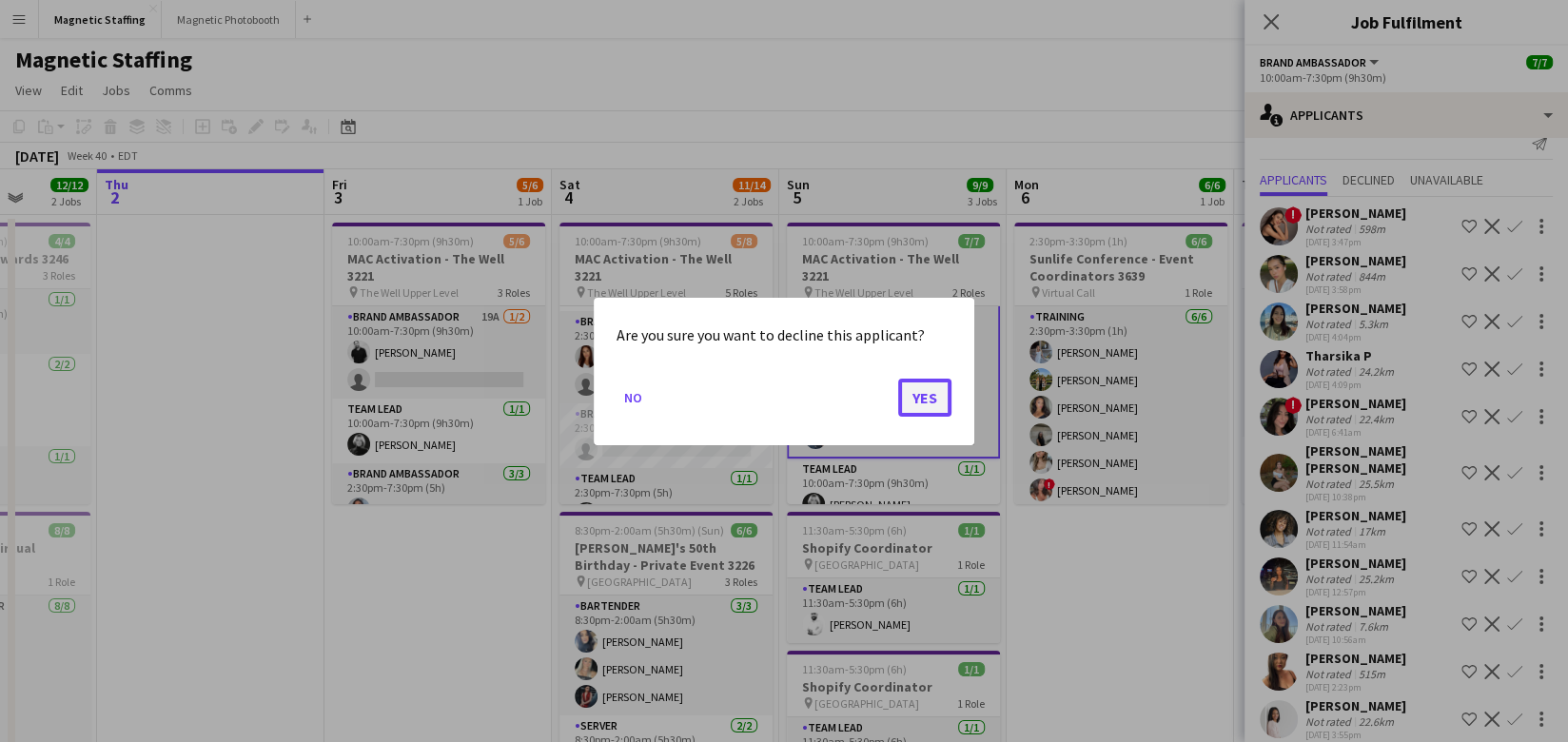
click at [922, 408] on button "Yes" at bounding box center [924, 396] width 53 height 38
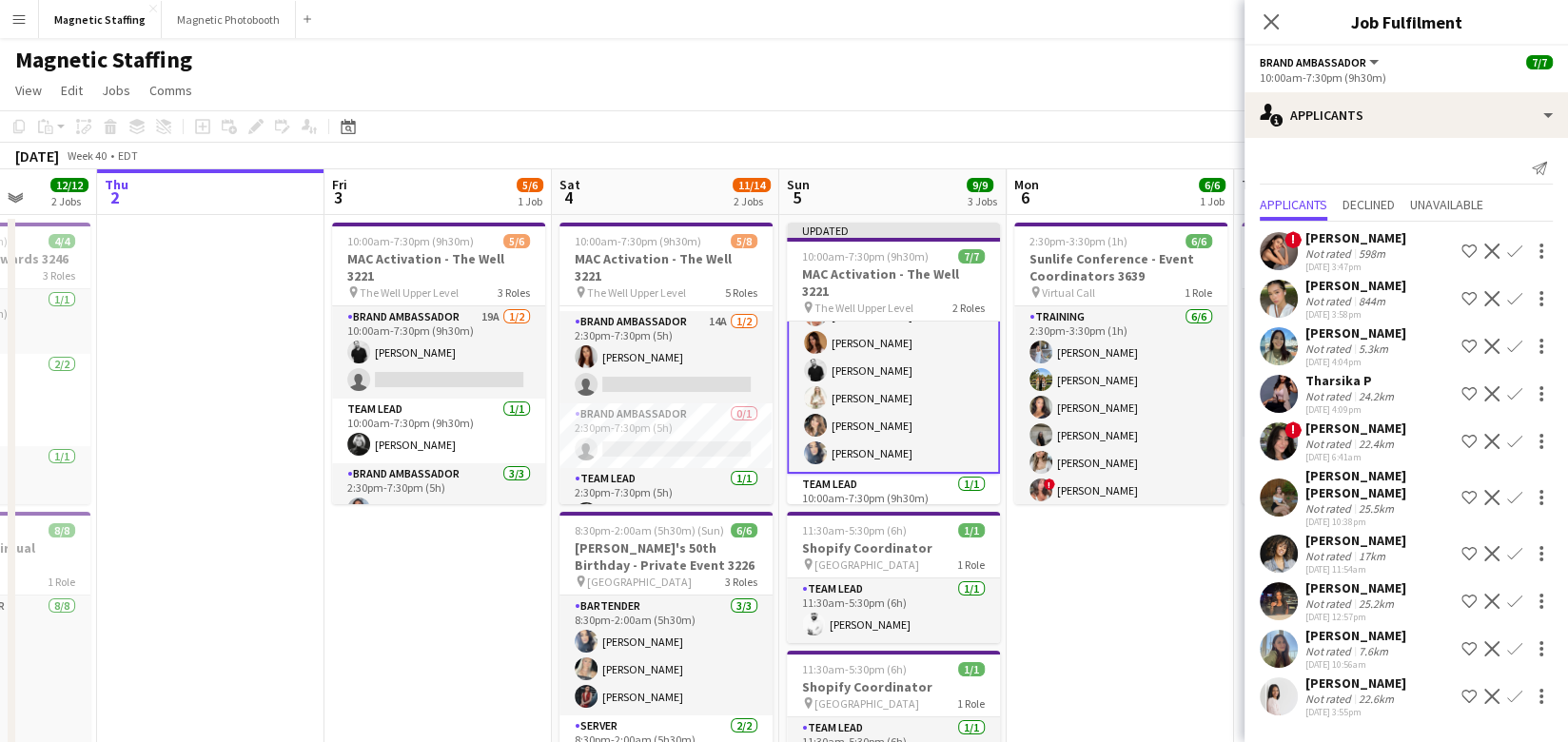
scroll to position [0, 0]
click at [1493, 546] on app-icon "Decline" at bounding box center [1491, 553] width 16 height 16
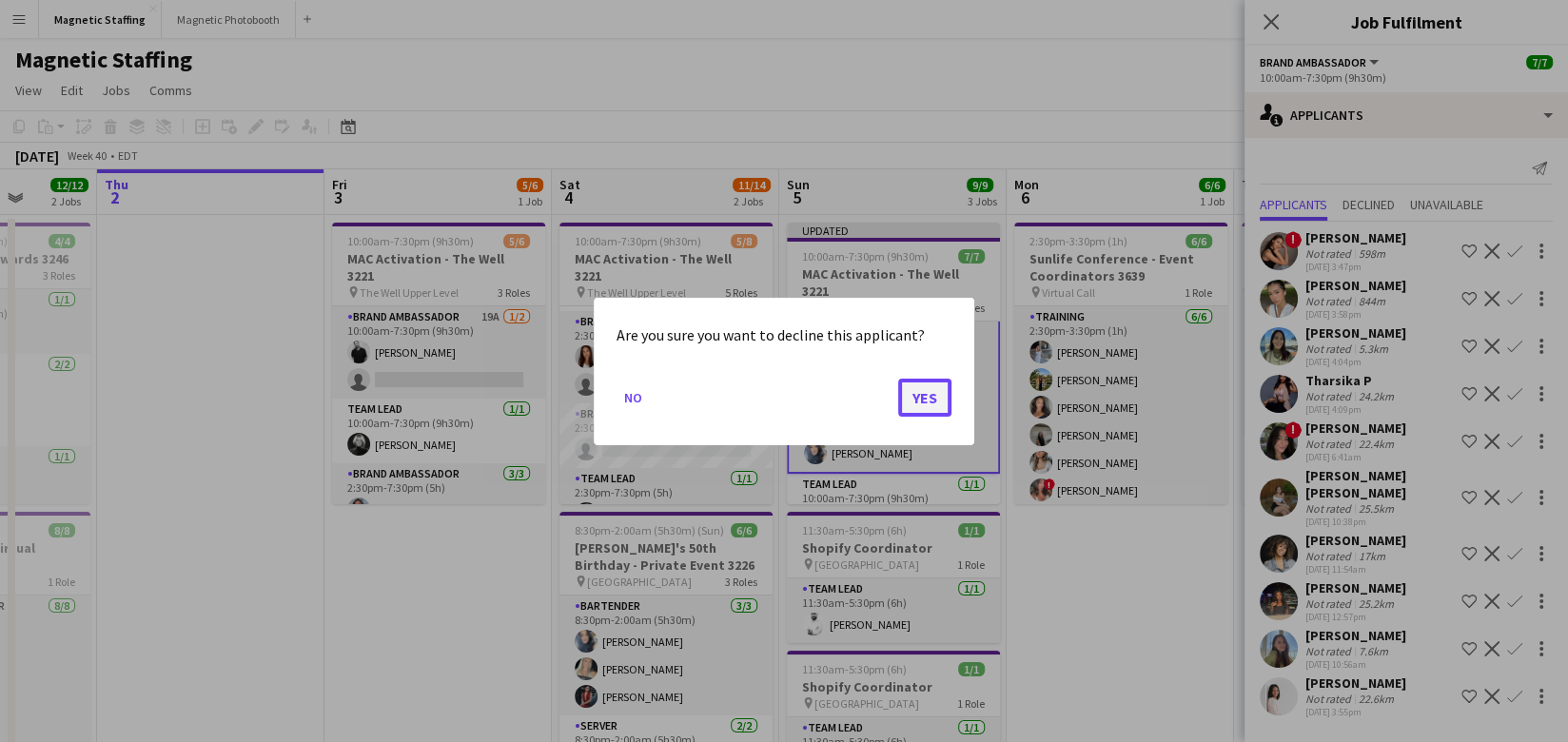
click at [913, 403] on button "Yes" at bounding box center [924, 396] width 53 height 38
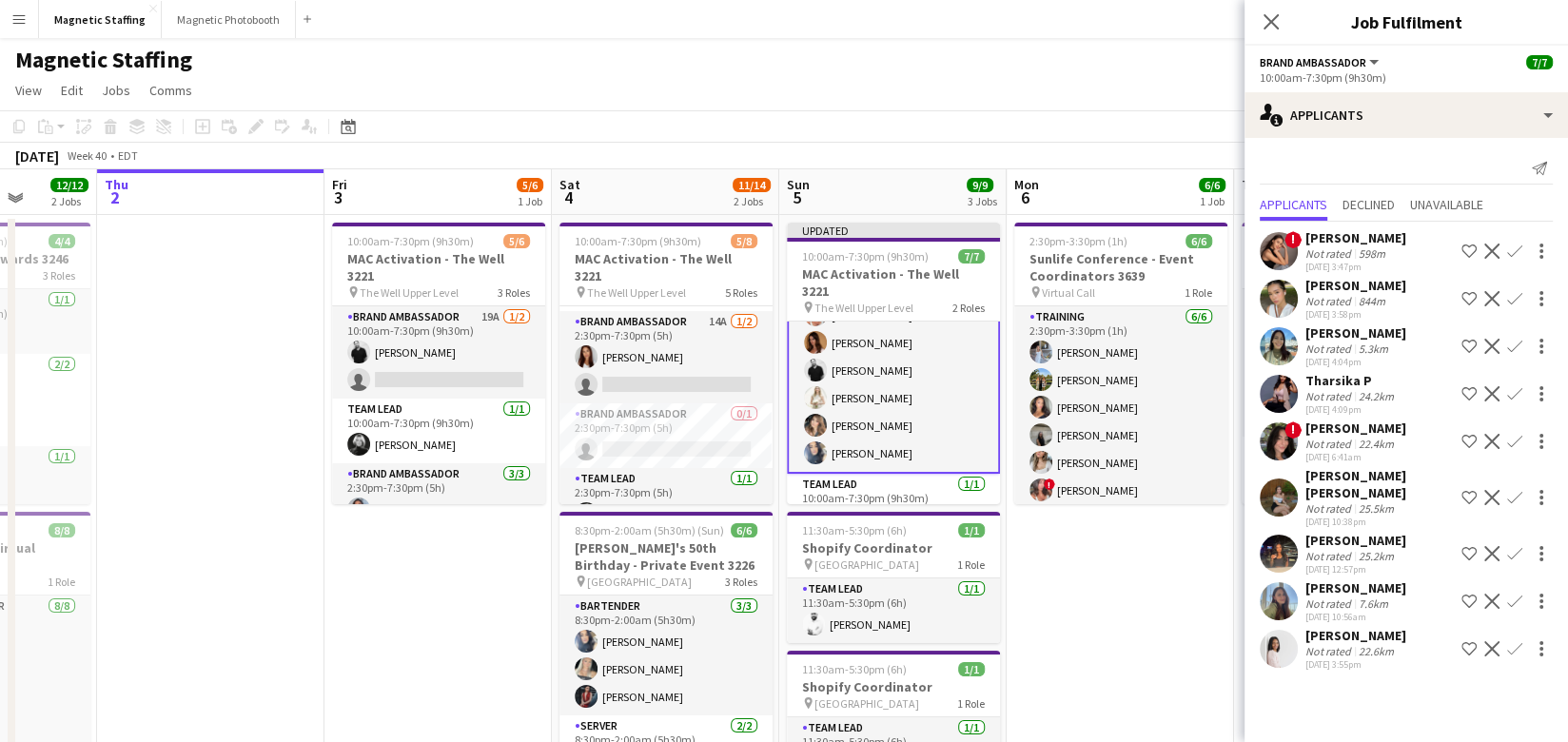
click at [1498, 392] on app-icon "Decline" at bounding box center [1491, 394] width 16 height 16
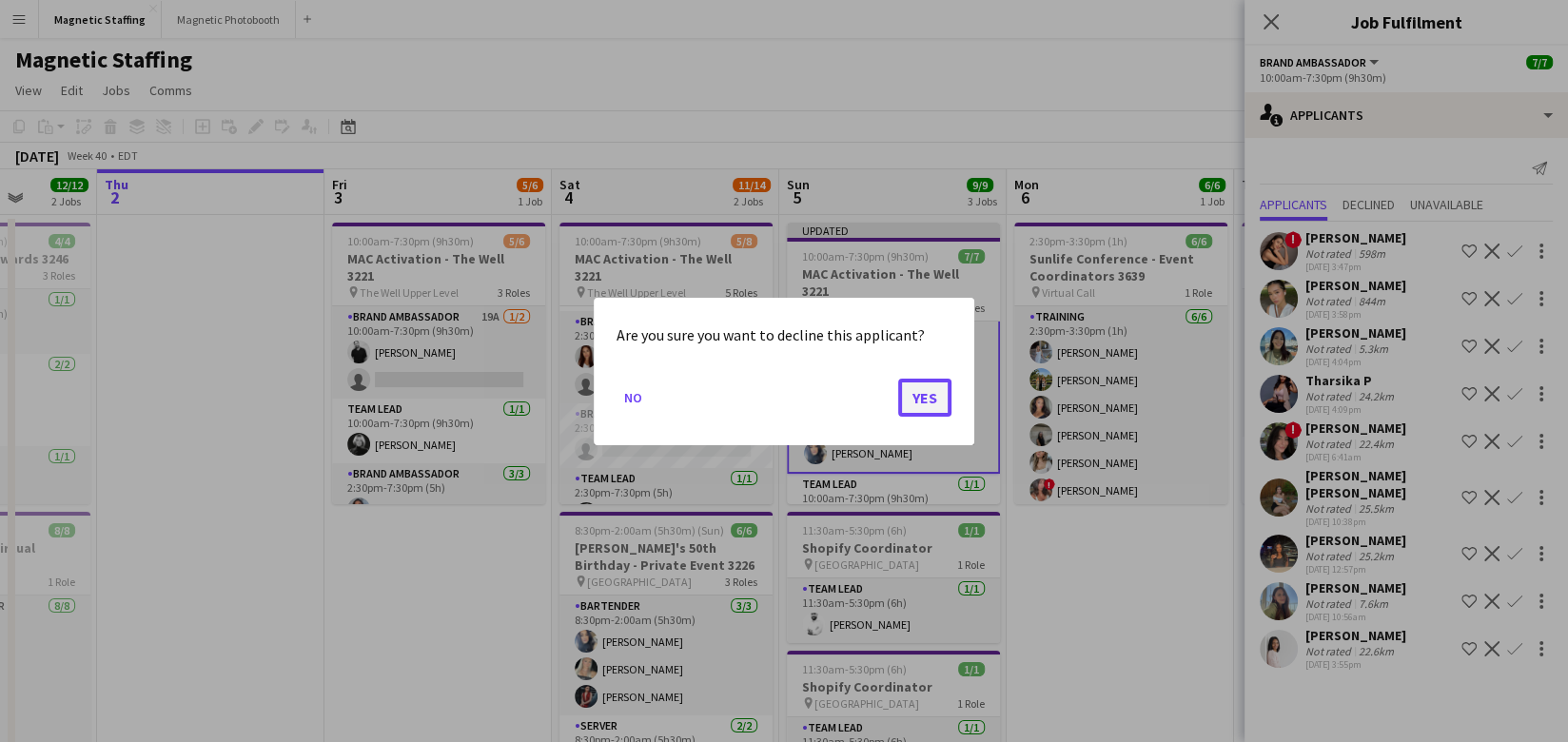
click at [930, 403] on button "Yes" at bounding box center [924, 396] width 53 height 38
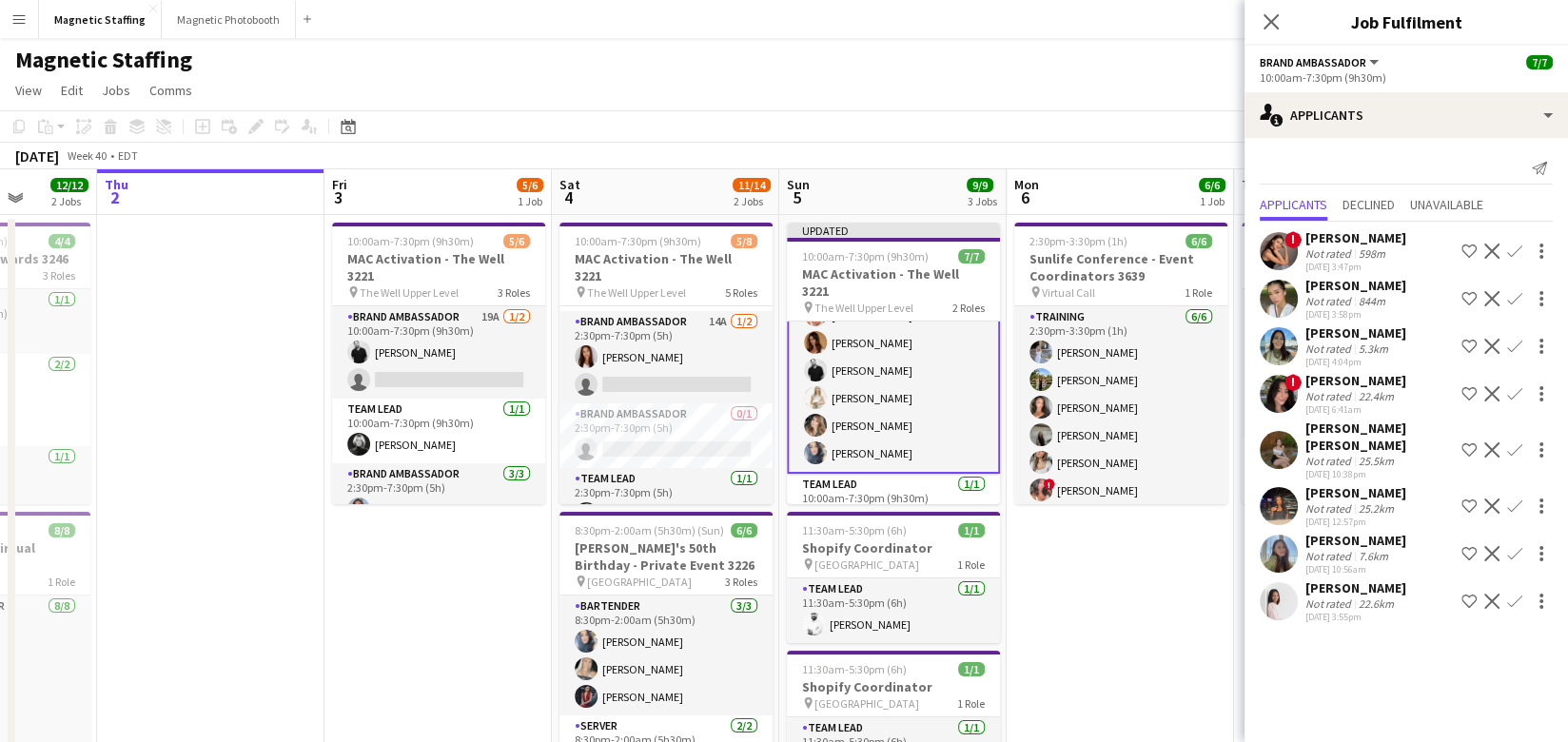
click at [1221, 135] on app-toolbar "Copy Paste Paste Command V Paste with crew Command Shift V Paste linked Job Del…" at bounding box center [784, 125] width 1568 height 32
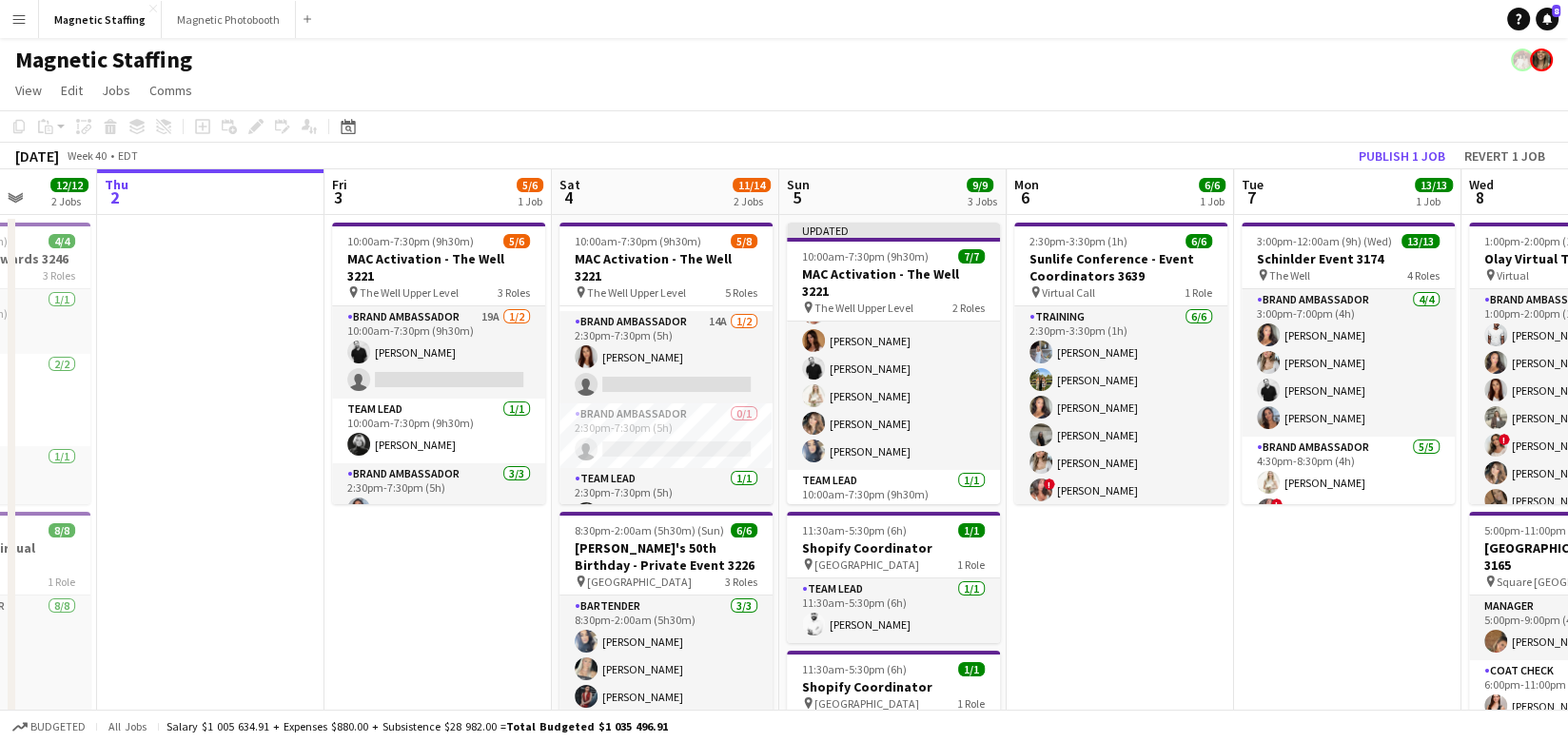
scroll to position [53, 0]
click at [1428, 152] on button "Publish 1 job" at bounding box center [1402, 156] width 102 height 24
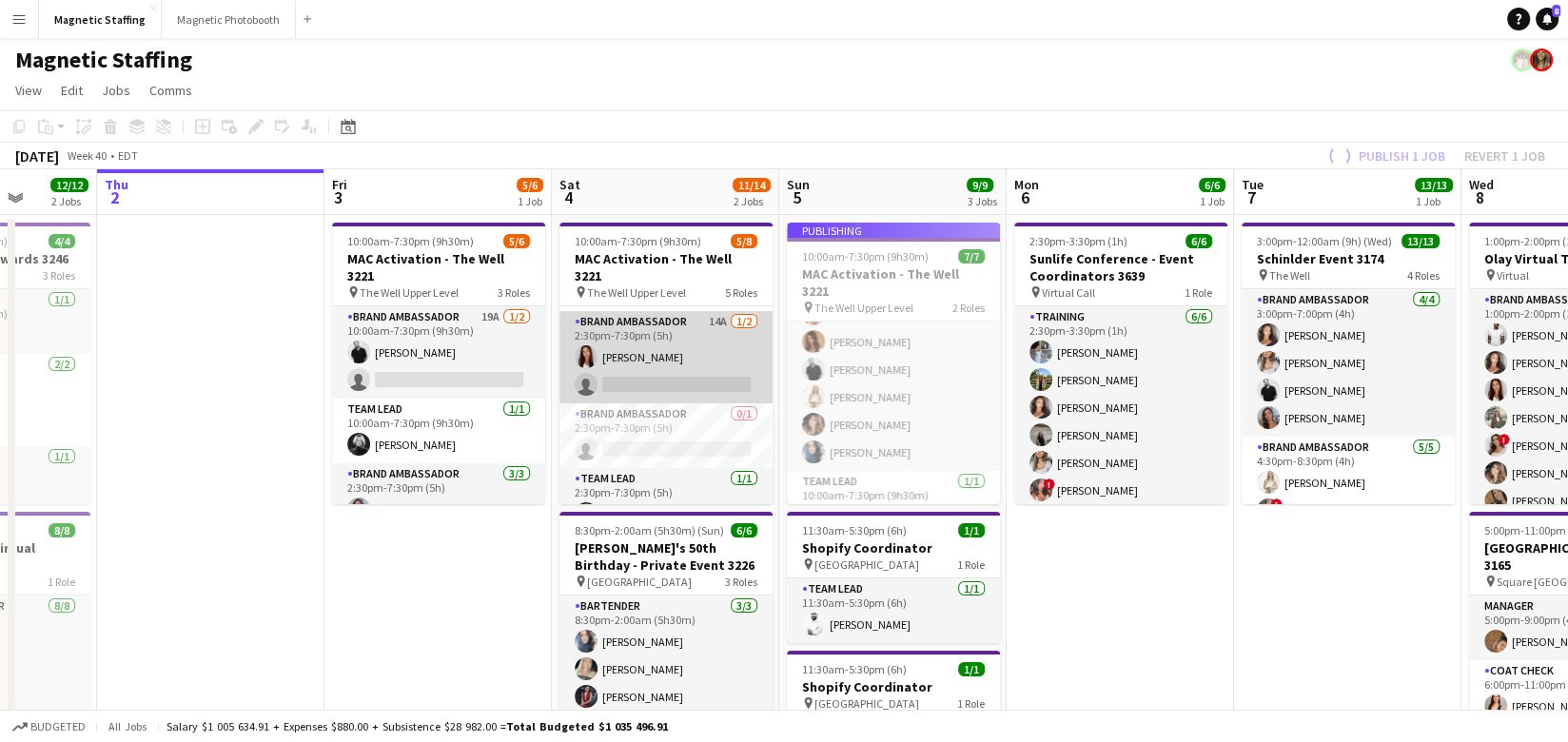
scroll to position [52, 0]
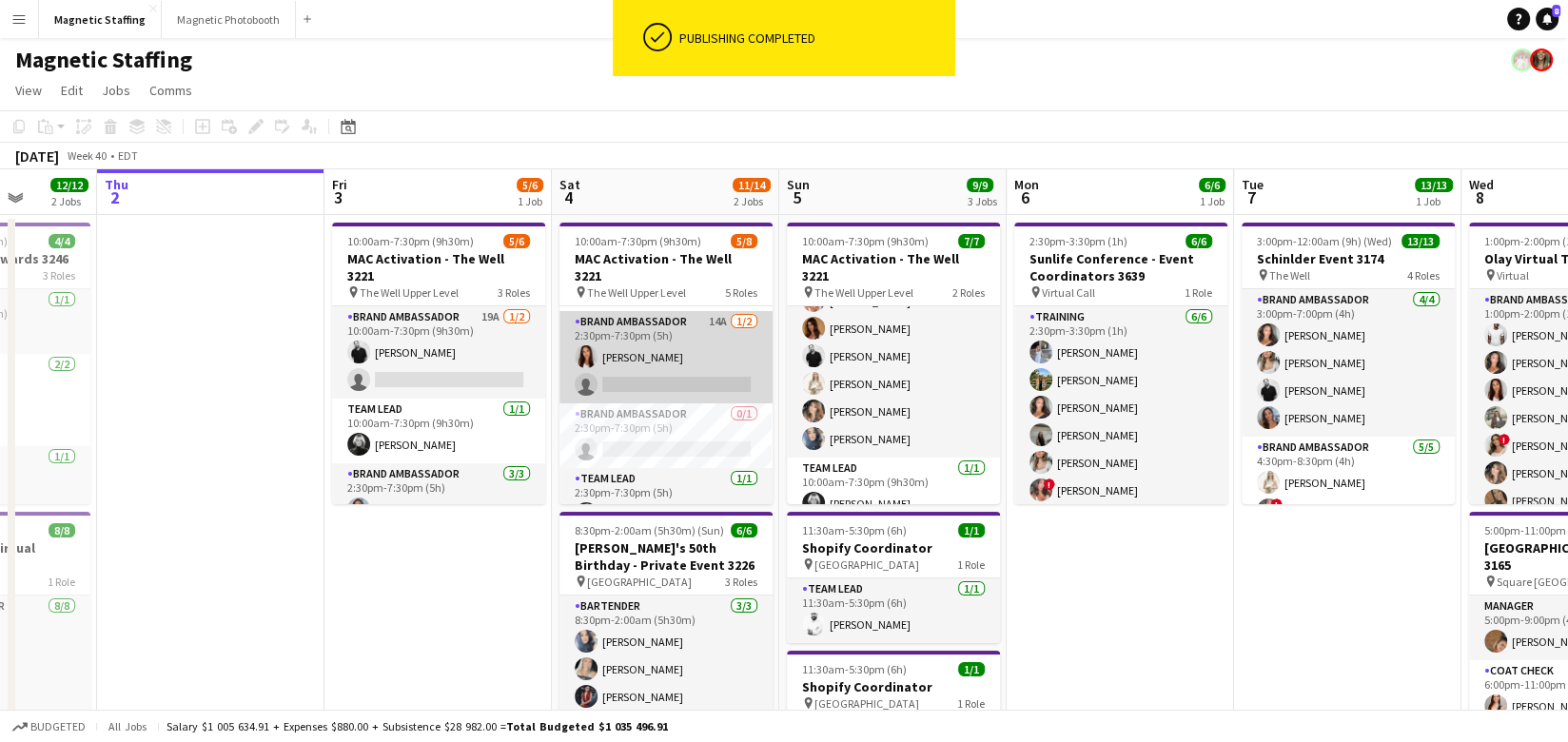
click at [642, 337] on app-card-role "Brand Ambassador 14A 1/2 2:30pm-7:30pm (5h) Luana Cima single-neutral-actions" at bounding box center [665, 357] width 213 height 92
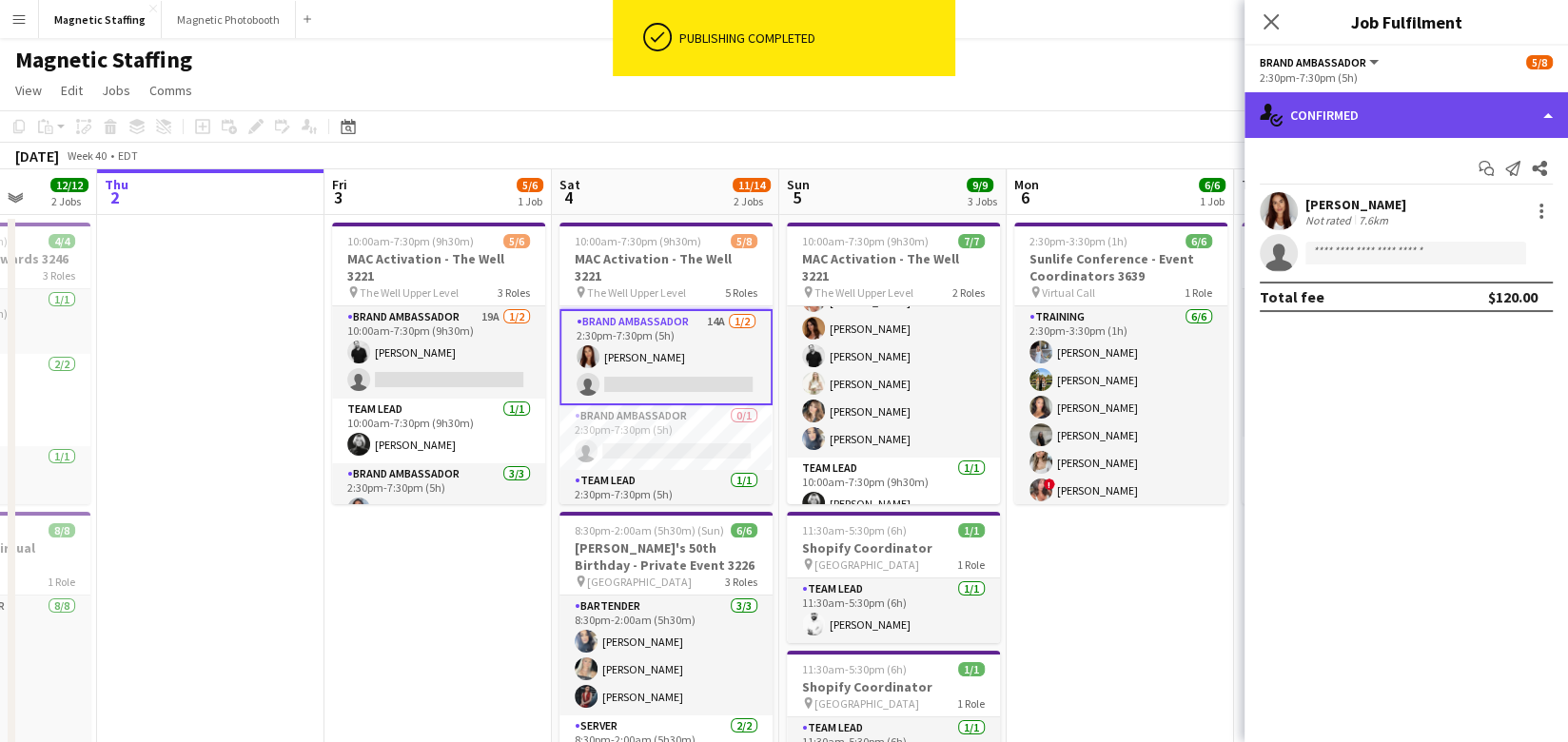
click at [1325, 125] on div "single-neutral-actions-check-2 Confirmed" at bounding box center [1406, 115] width 323 height 46
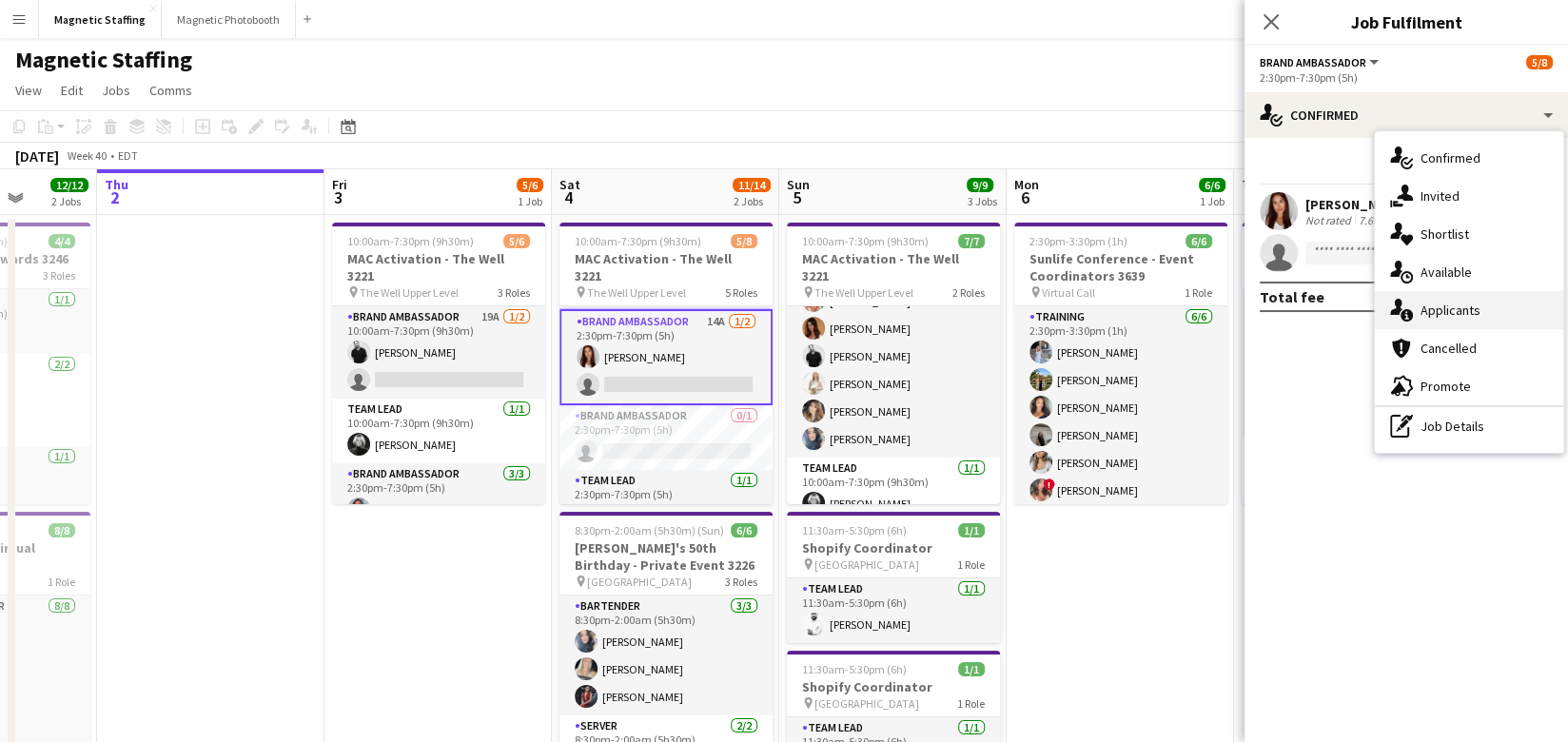
click at [1403, 308] on icon "single-neutral-actions-information" at bounding box center [1401, 309] width 22 height 22
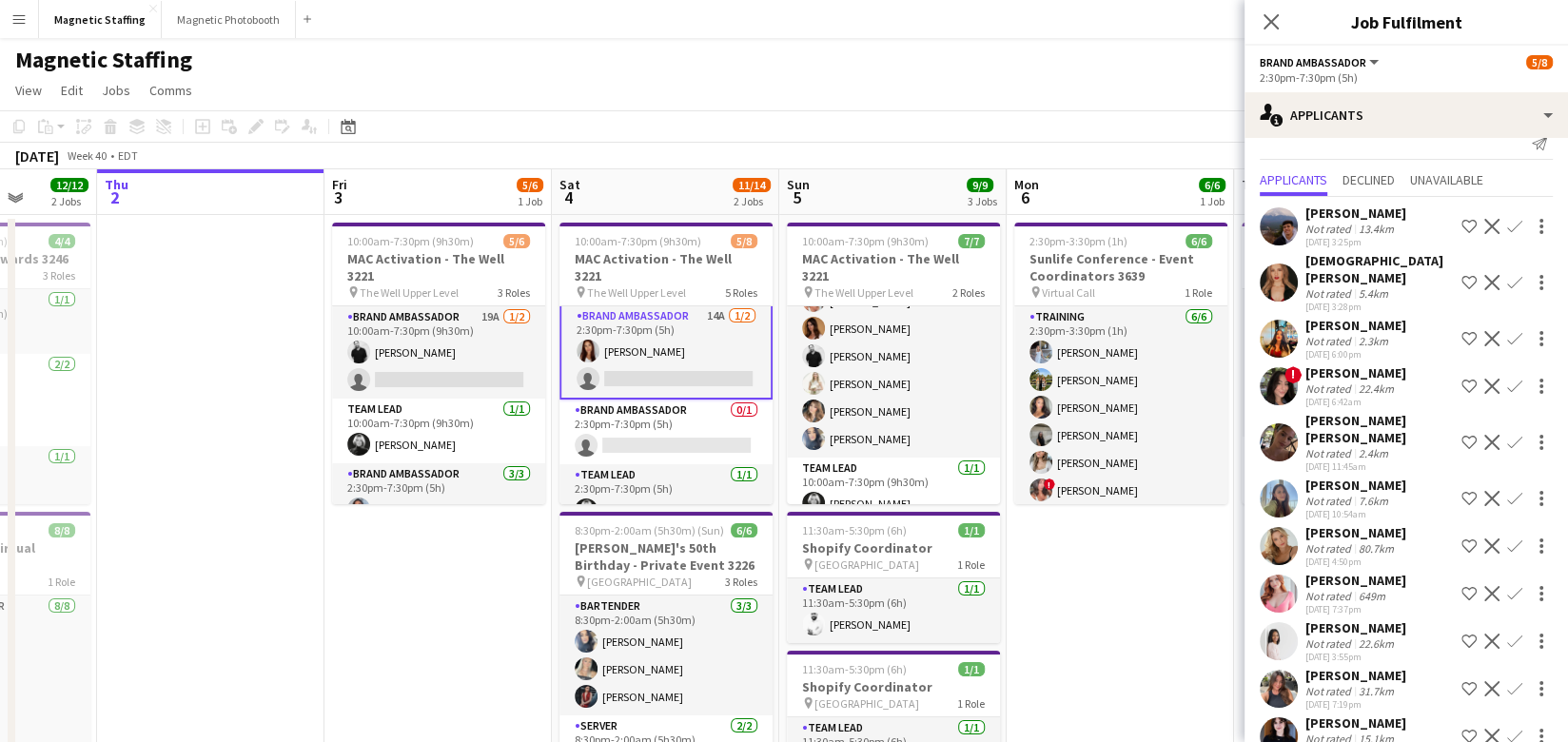
scroll to position [0, 0]
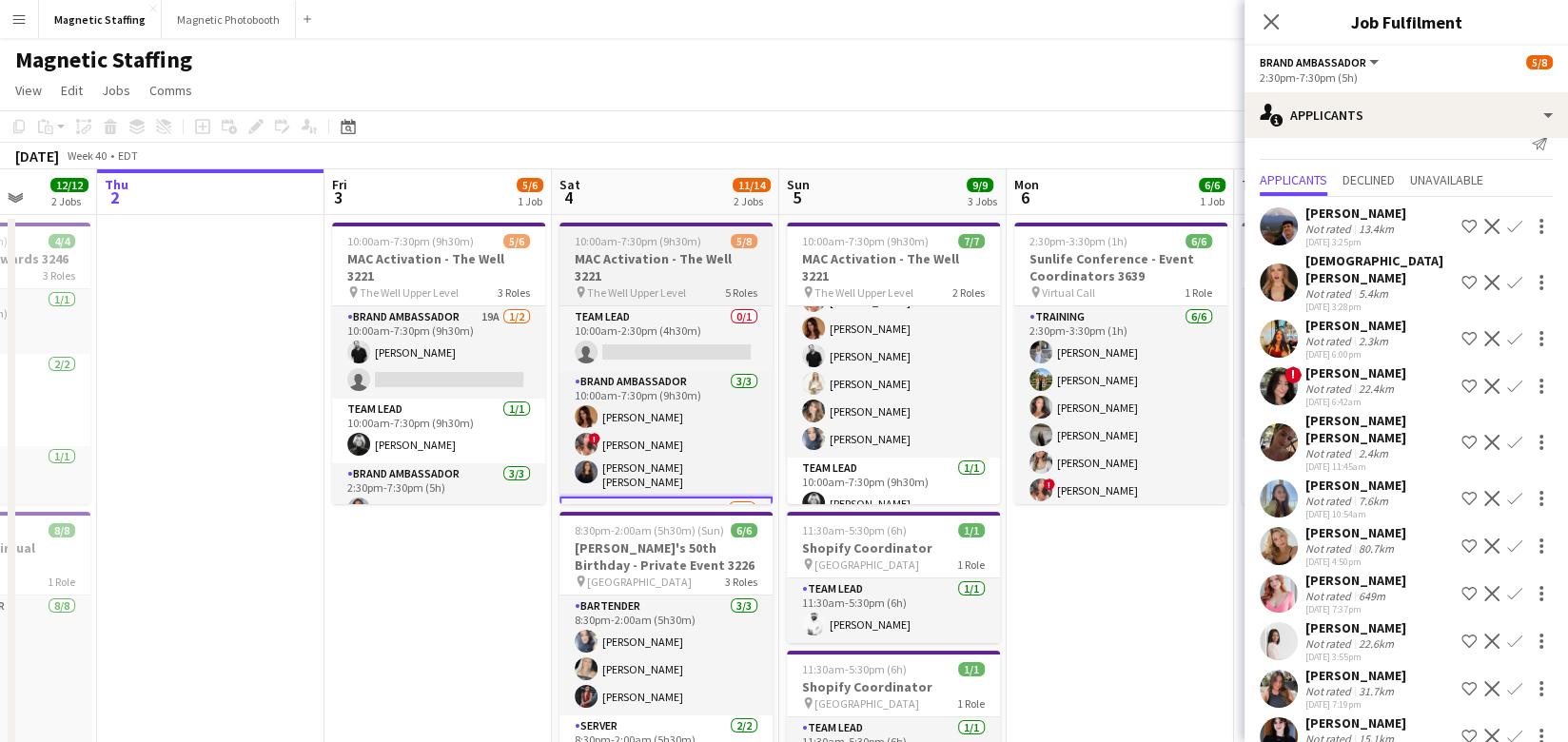
click at [638, 237] on span "10:00am-7:30pm (9h30m)" at bounding box center [638, 241] width 126 height 15
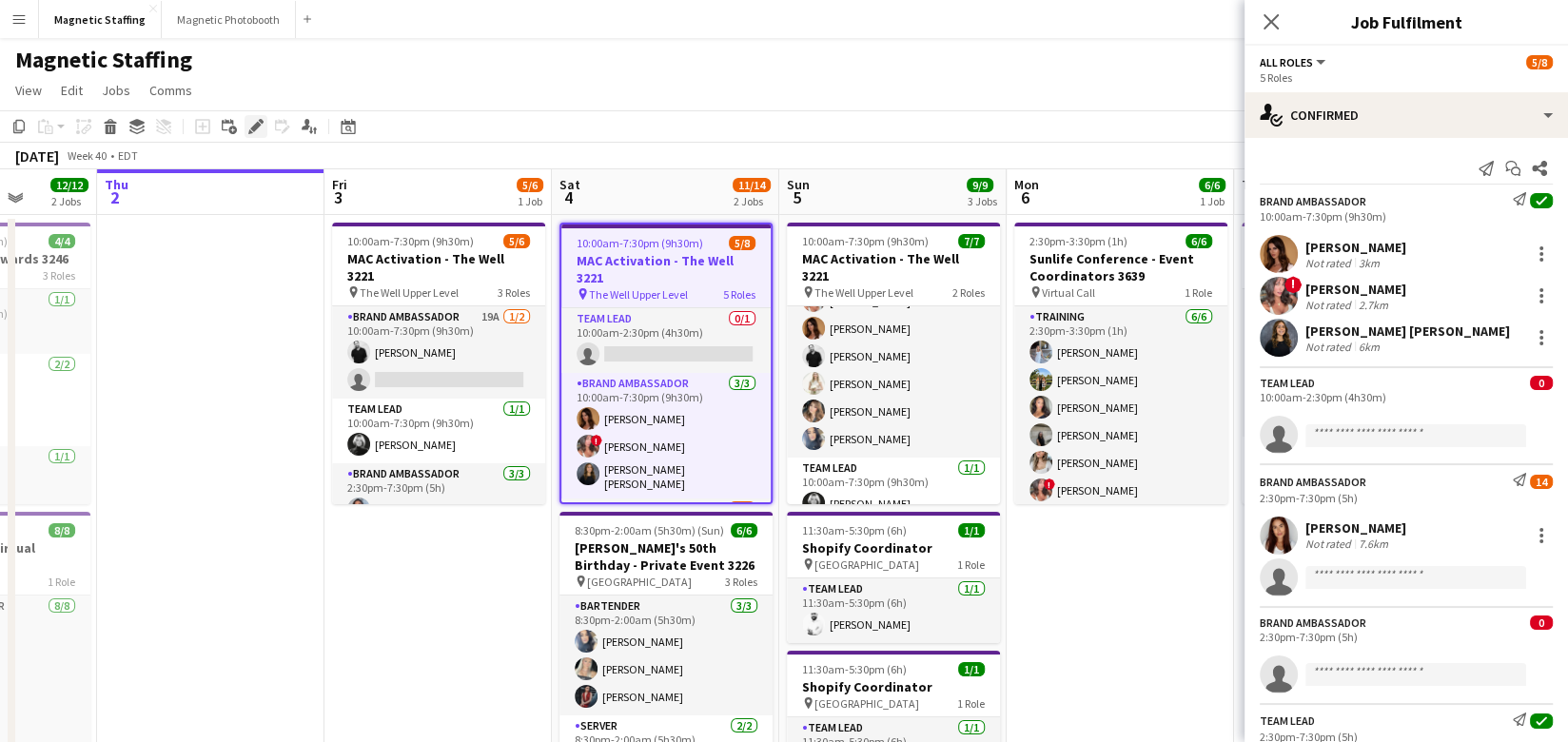
click at [245, 122] on div "Edit" at bounding box center [255, 125] width 22 height 22
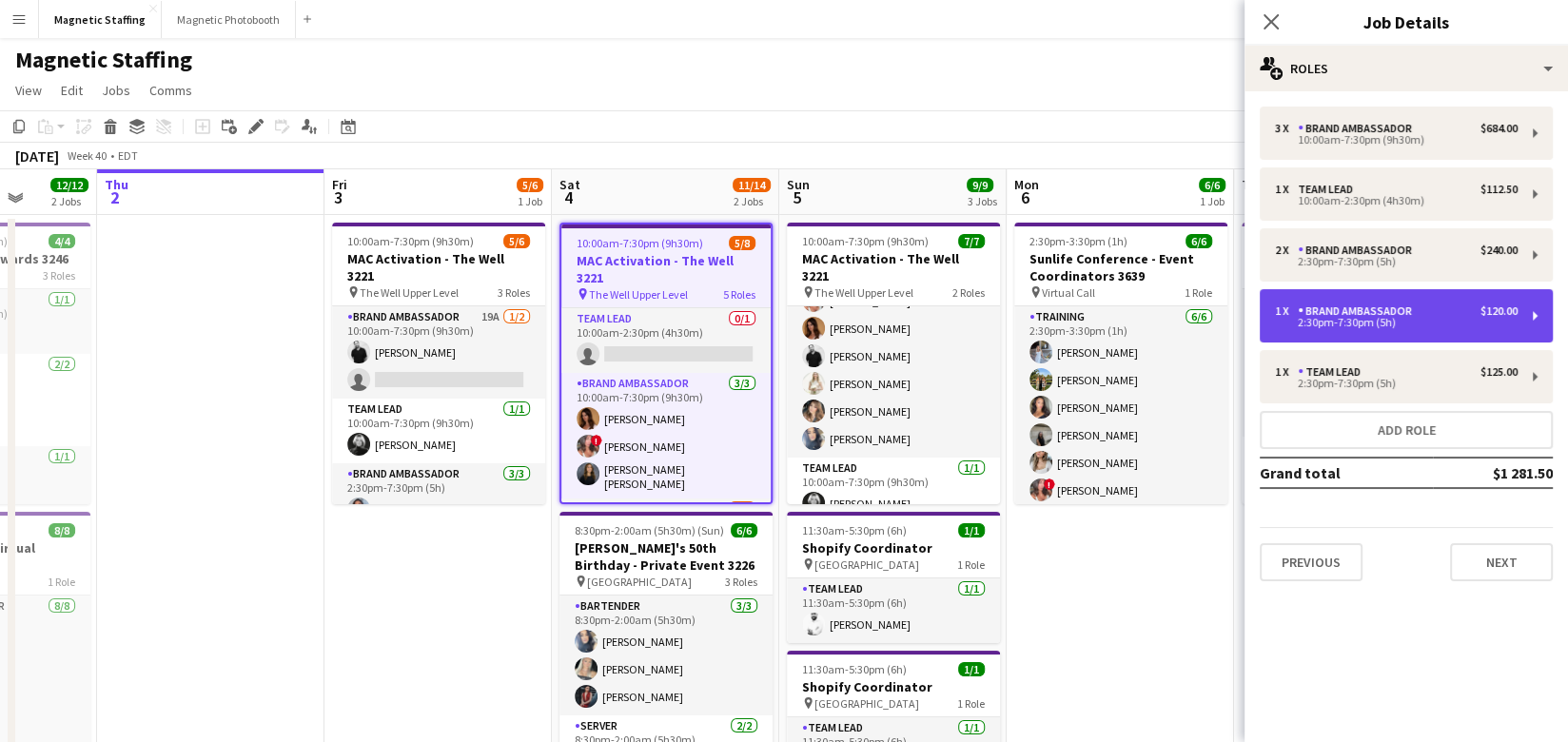
click at [1324, 329] on div "1 x Brand Ambassador $120.00 2:30pm-7:30pm (5h)" at bounding box center [1406, 315] width 293 height 53
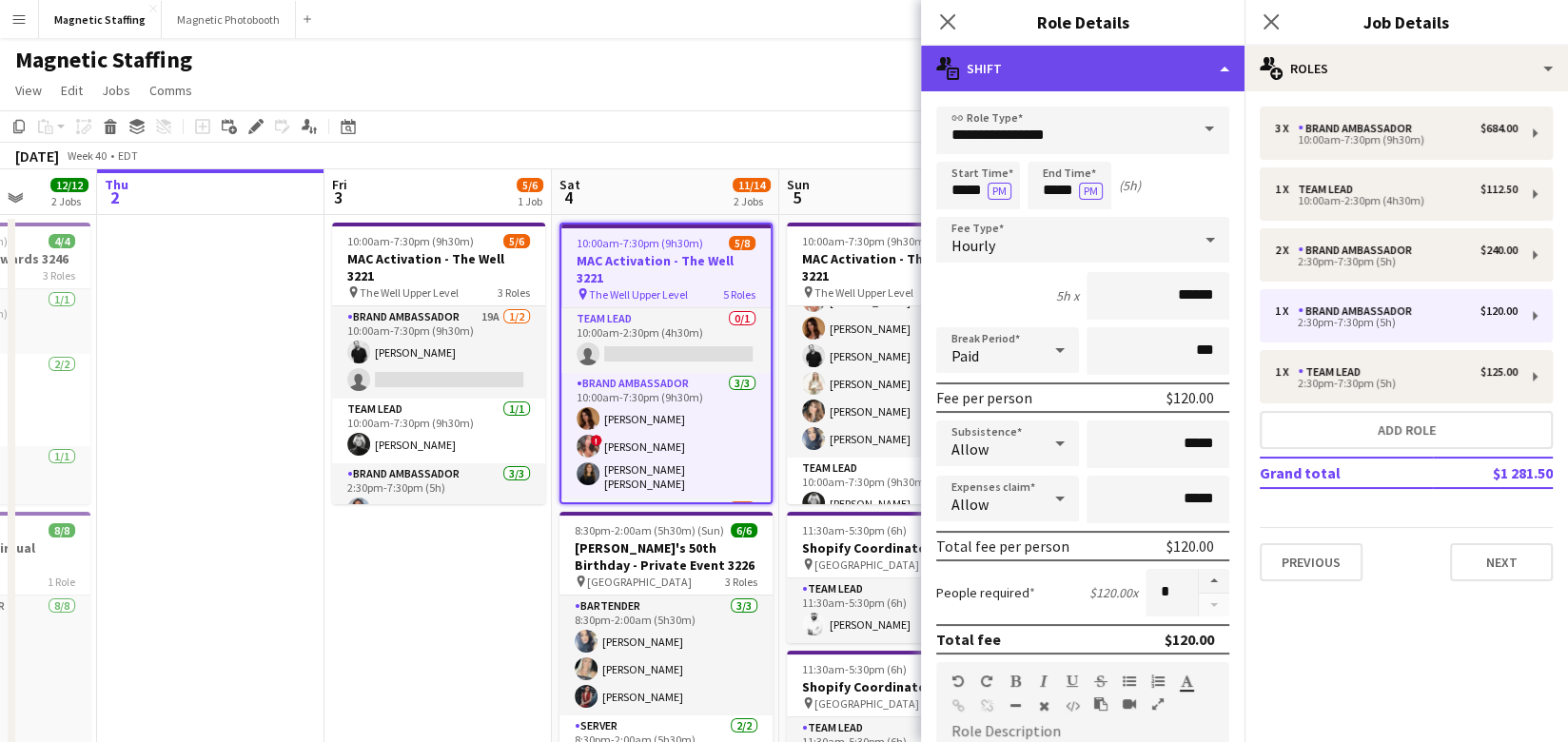
click at [1221, 60] on div "multiple-actions-text Shift" at bounding box center [1083, 68] width 323 height 46
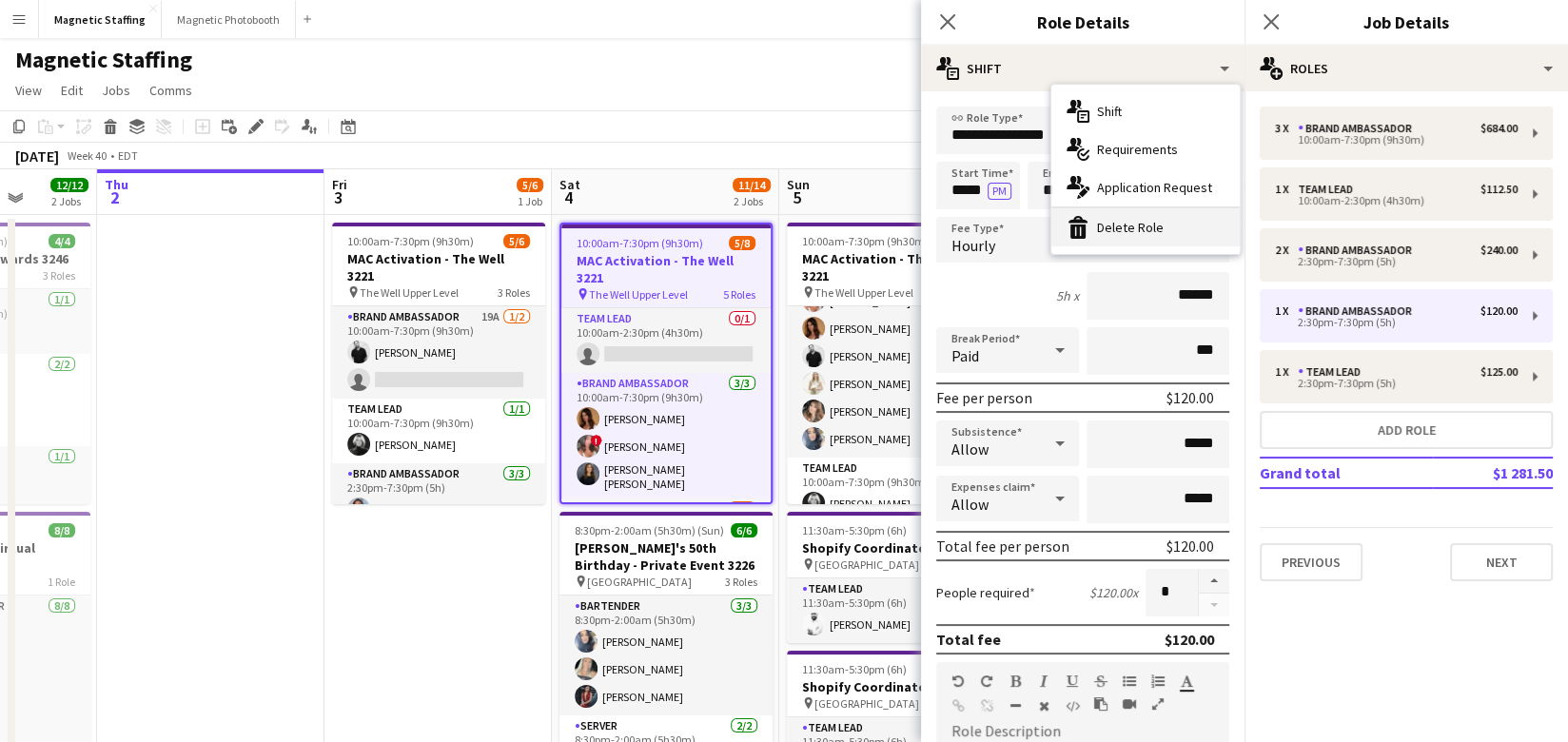
click at [1118, 228] on div "bin-2 Delete Role" at bounding box center [1146, 227] width 189 height 38
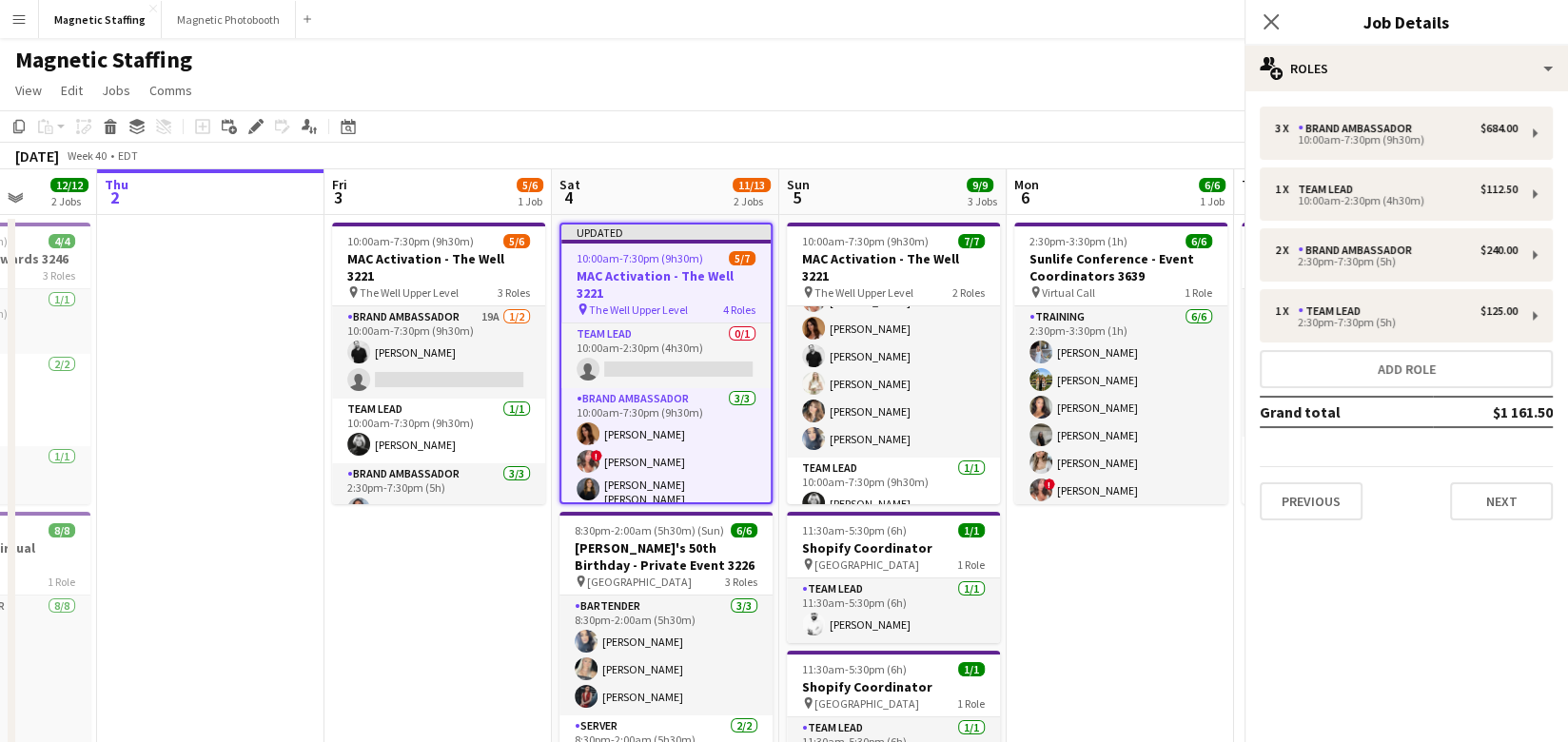
click at [1033, 123] on app-toolbar "Copy Paste Paste Command V Paste with crew Command Shift V Paste linked Job Del…" at bounding box center [784, 125] width 1568 height 32
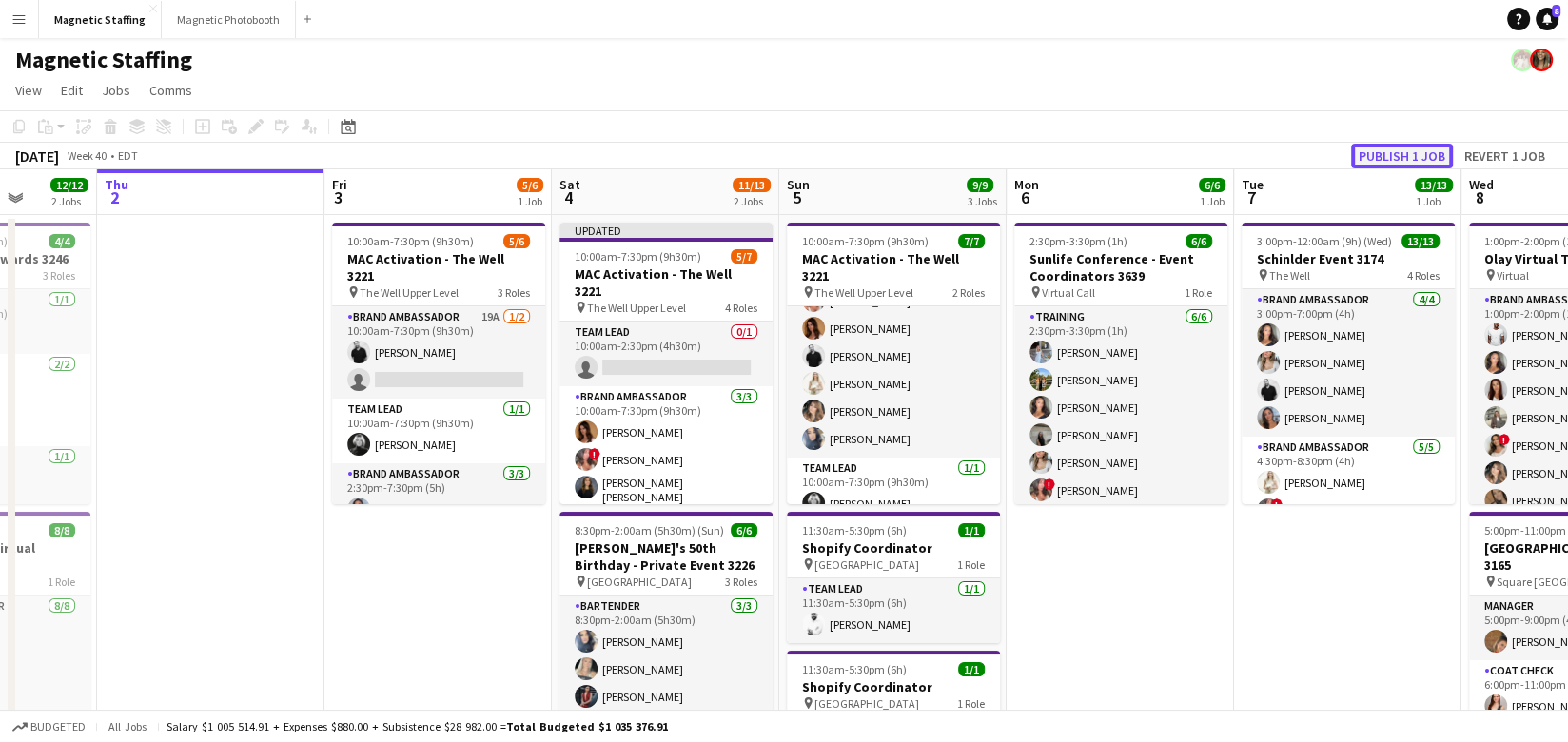
click at [1372, 150] on button "Publish 1 job" at bounding box center [1402, 156] width 102 height 24
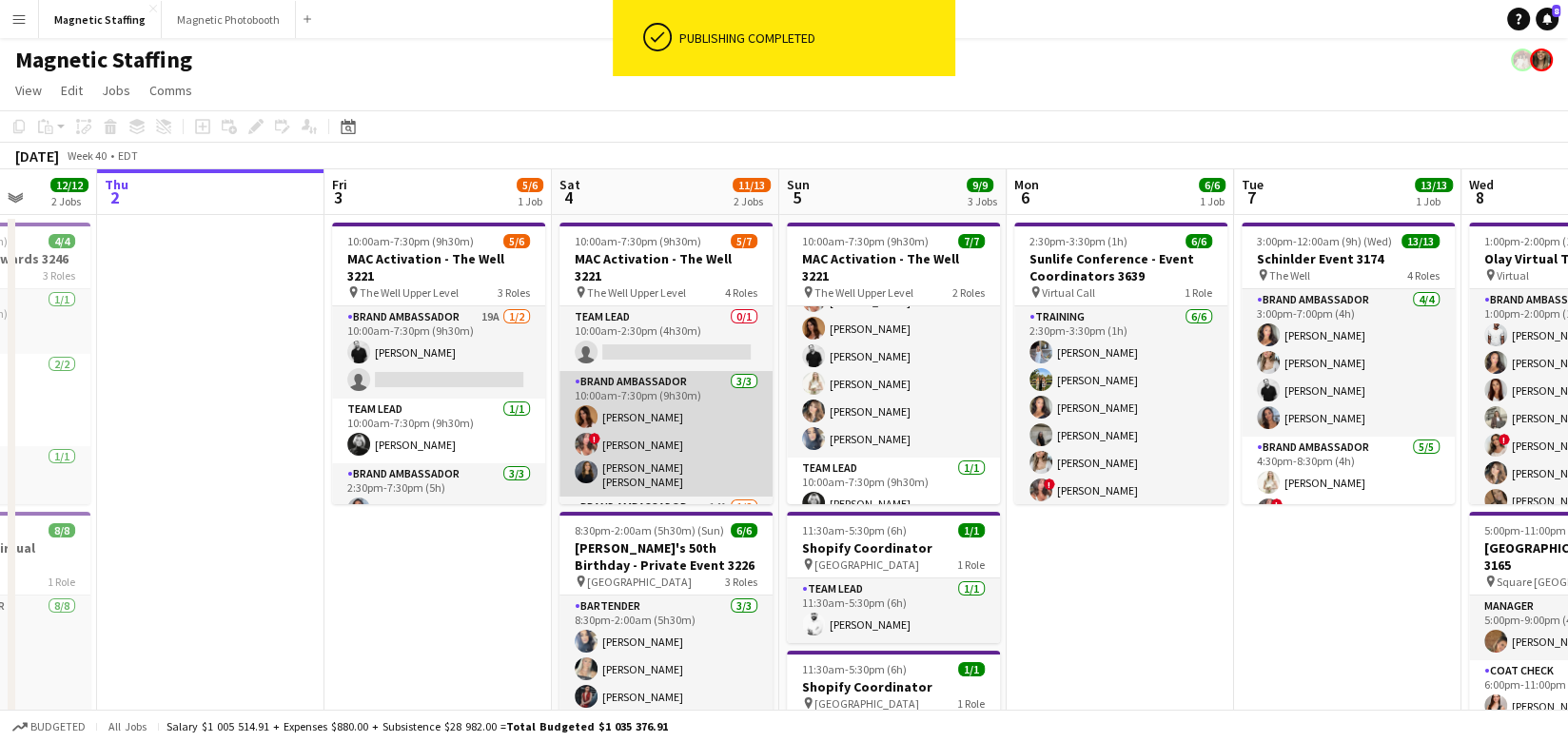
scroll to position [125, 0]
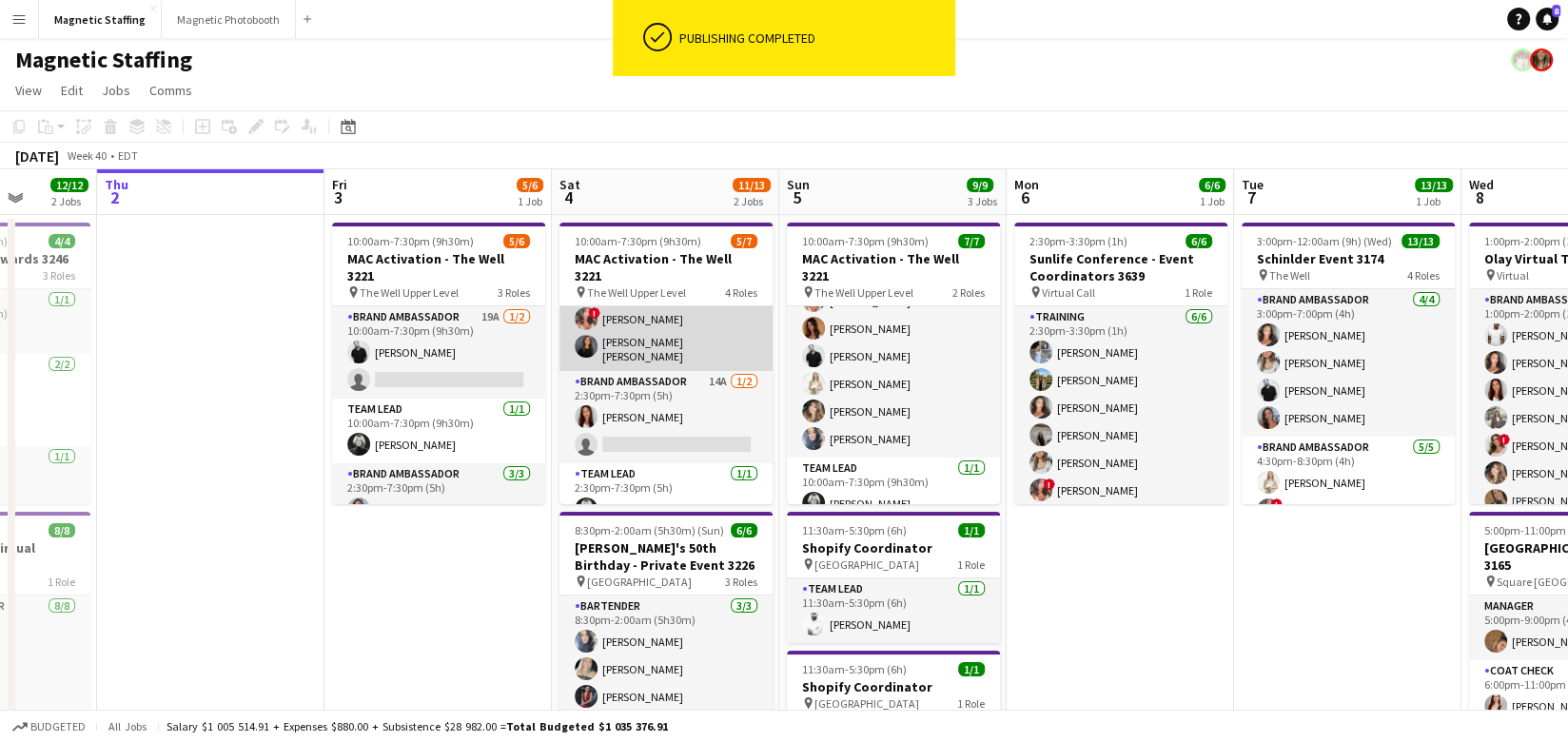
click at [672, 407] on app-card-role "Brand Ambassador 14A 1/2 2:30pm-7:30pm (5h) Luana Cima single-neutral-actions" at bounding box center [665, 416] width 213 height 92
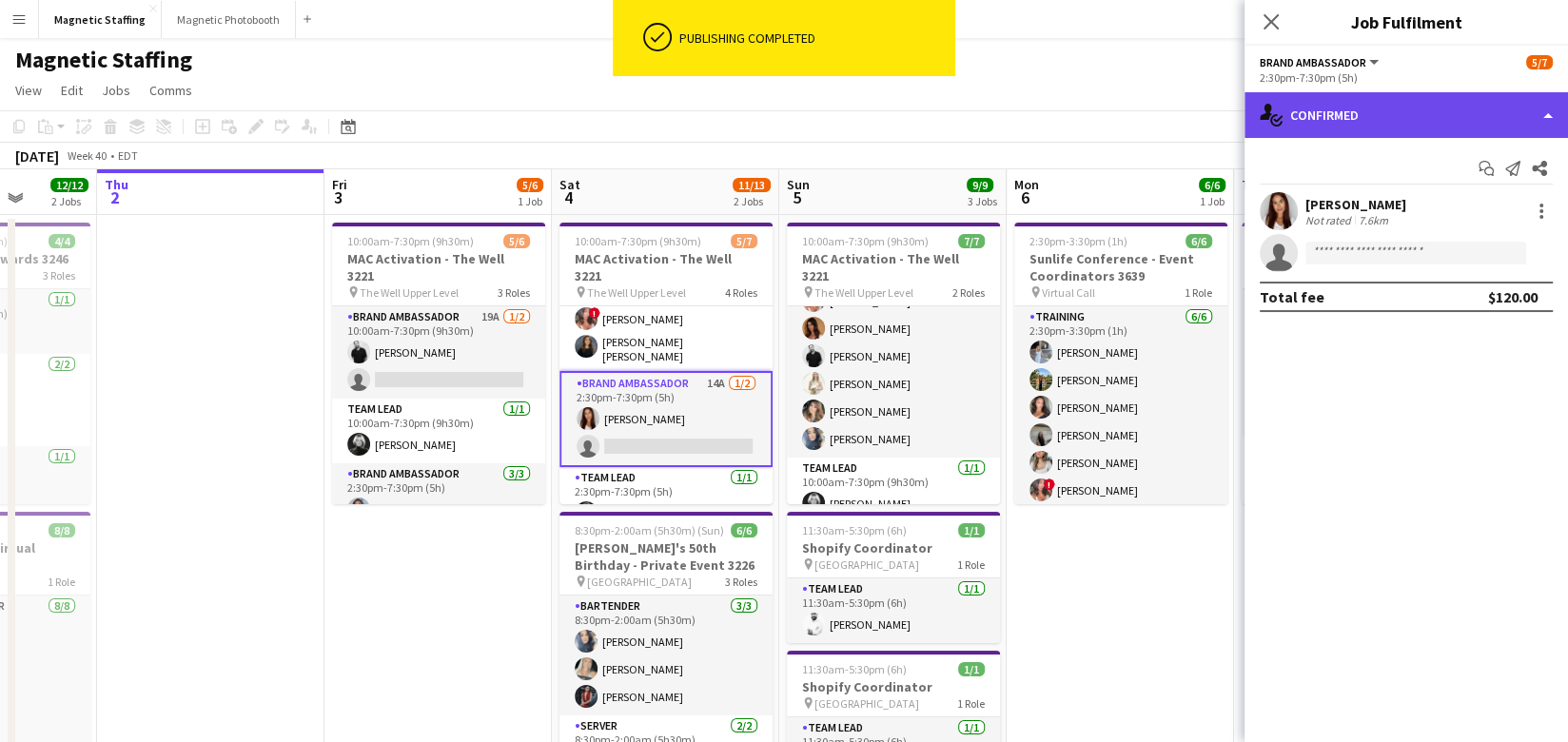
click at [1440, 124] on div "single-neutral-actions-check-2 Confirmed" at bounding box center [1406, 115] width 323 height 46
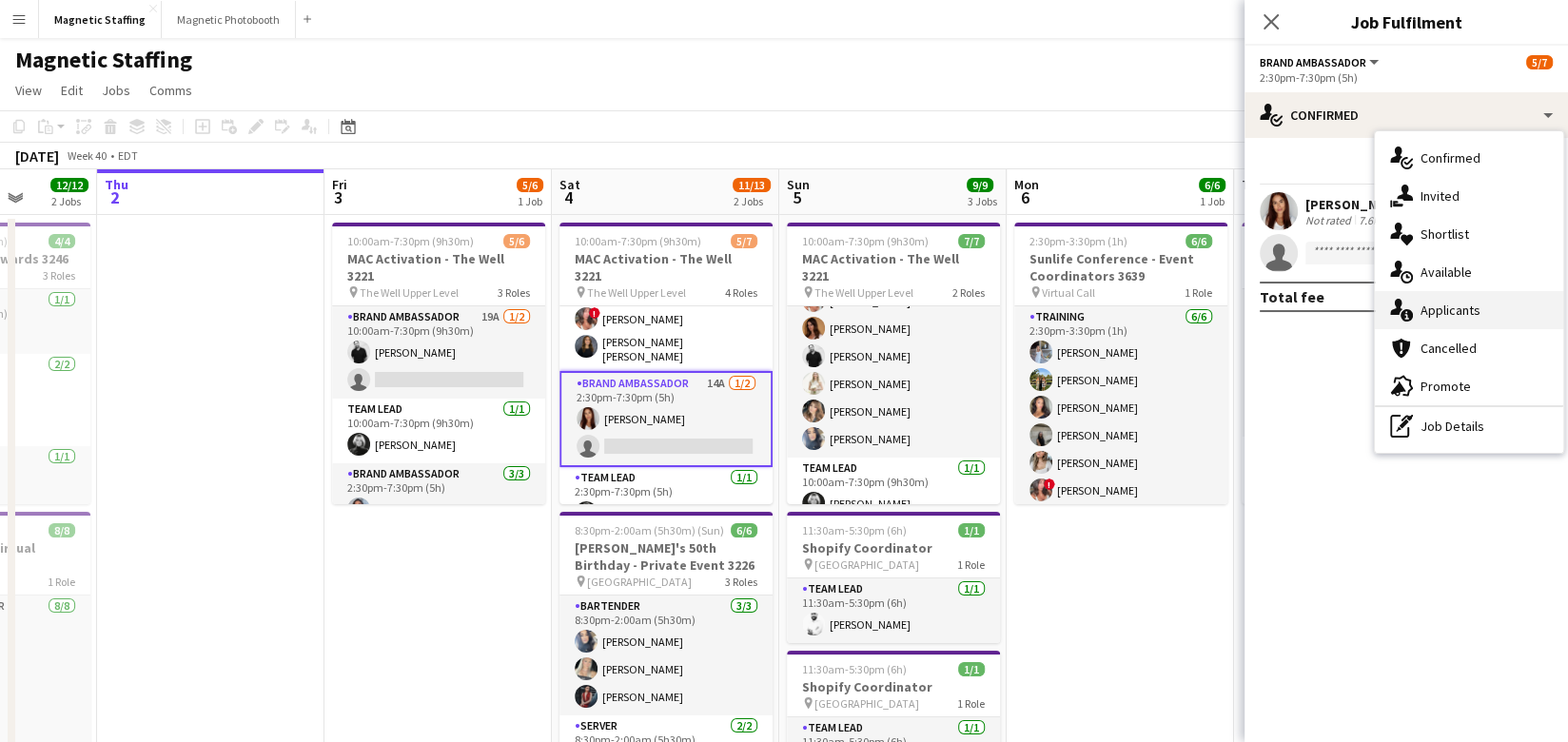
click at [1432, 308] on span "Applicants" at bounding box center [1450, 310] width 60 height 18
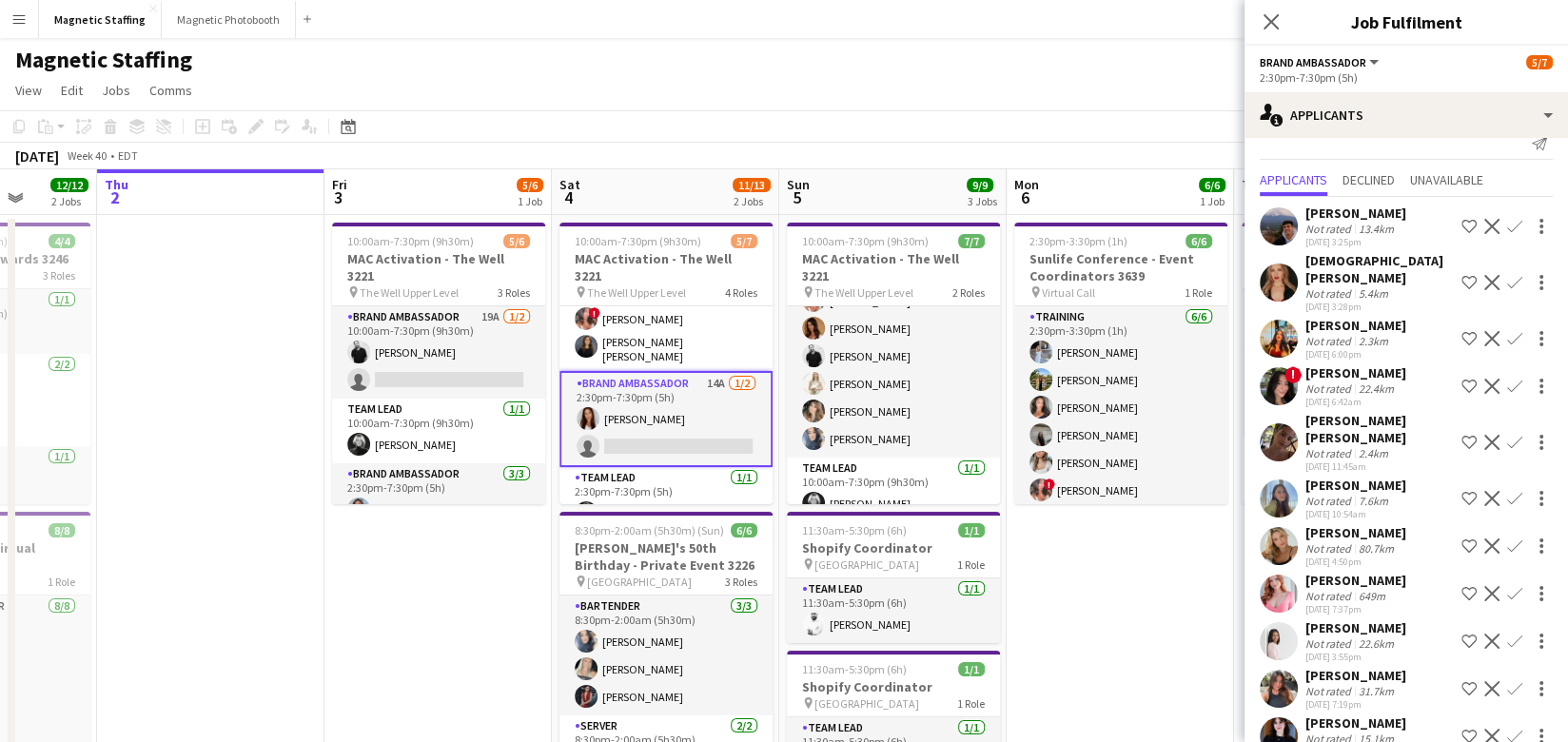
scroll to position [0, 0]
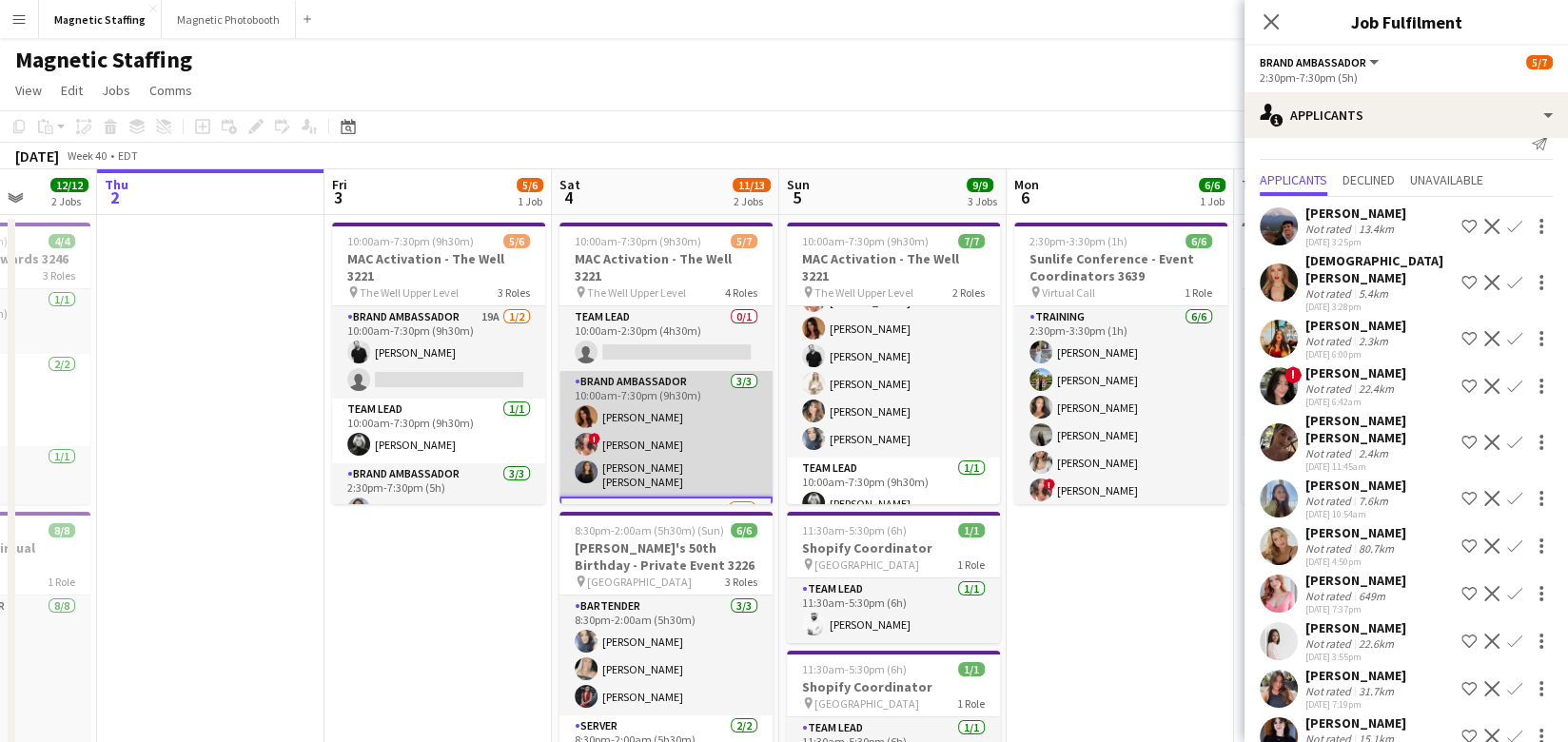
click at [654, 423] on app-card-role "Brand Ambassador 3/3 10:00am-7:30pm (9h30m) Karolina Rembiesa ! Alyssa Curto Ga…" at bounding box center [665, 433] width 213 height 125
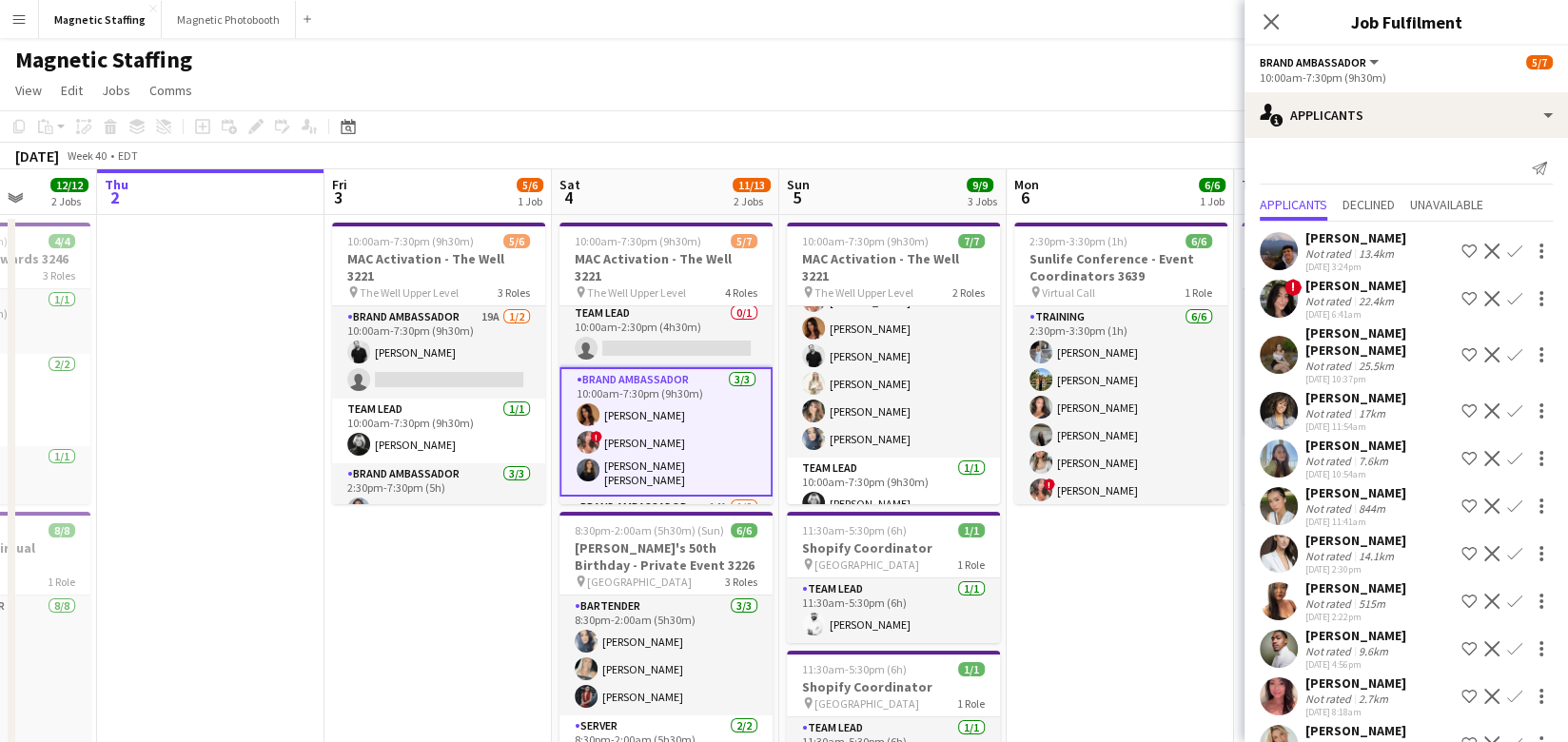
scroll to position [3, 0]
click at [654, 423] on app-card-role "Brand Ambassador 3/3 10:00am-7:30pm (9h30m) Karolina Rembiesa ! Alyssa Curto Ga…" at bounding box center [665, 432] width 213 height 129
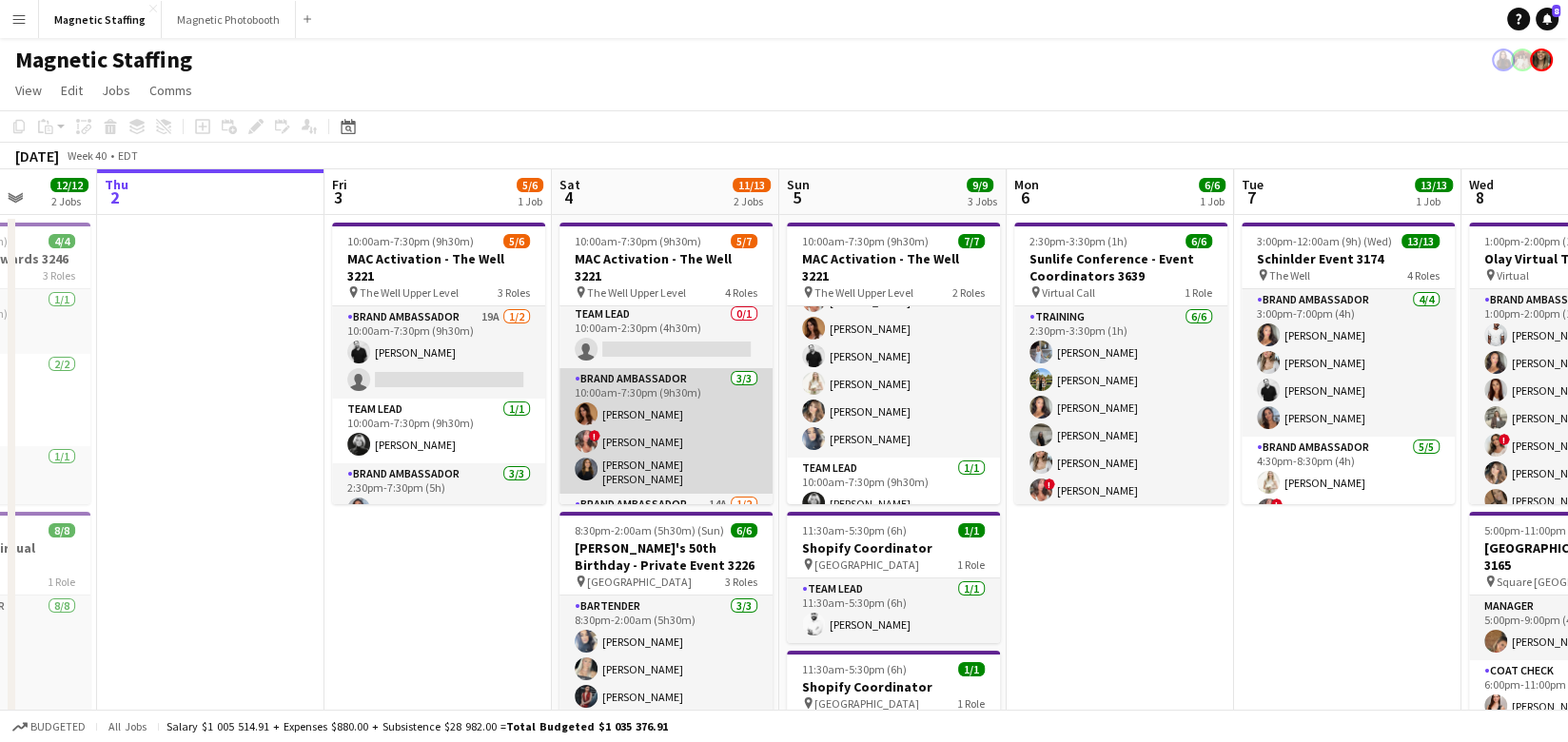
click at [654, 423] on app-card-role "Brand Ambassador 3/3 10:00am-7:30pm (9h30m) Karolina Rembiesa ! Alyssa Curto Ga…" at bounding box center [665, 430] width 213 height 125
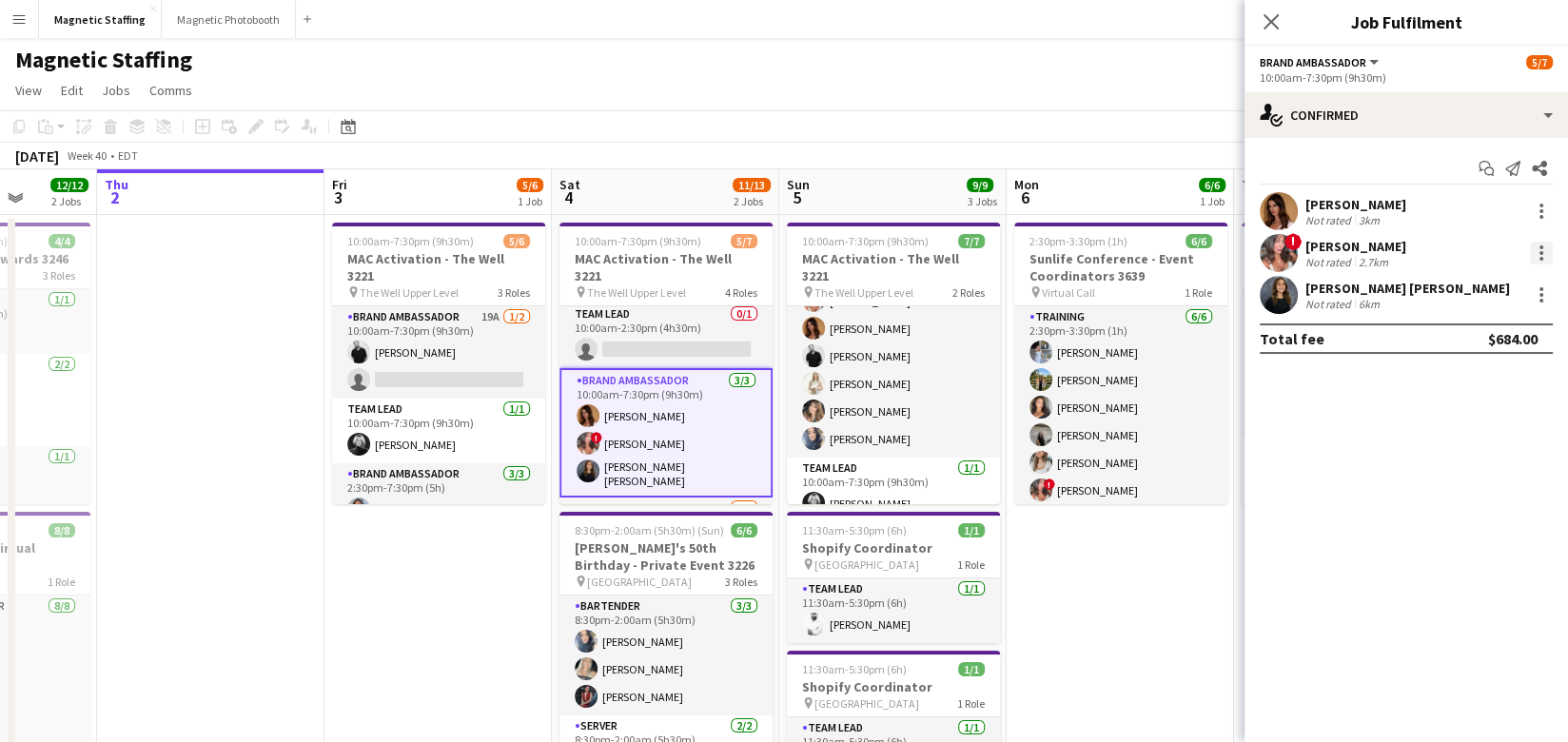
click at [1534, 242] on div at bounding box center [1540, 252] width 22 height 22
click at [1464, 340] on span "Switch crew" at bounding box center [1459, 332] width 81 height 17
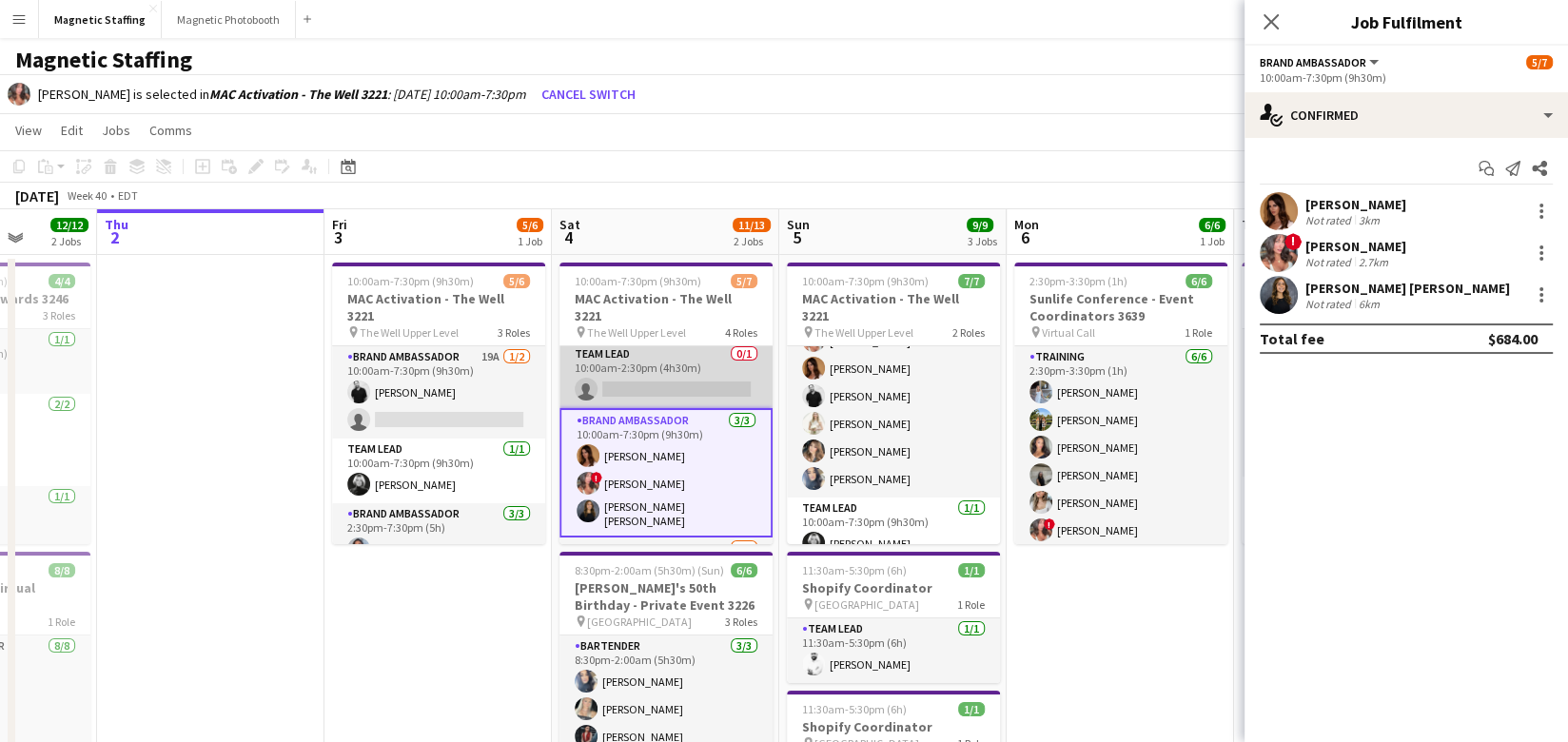
click at [645, 372] on app-card-role "Team Lead 0/1 10:00am-2:30pm (4h30m) single-neutral-actions" at bounding box center [665, 375] width 213 height 64
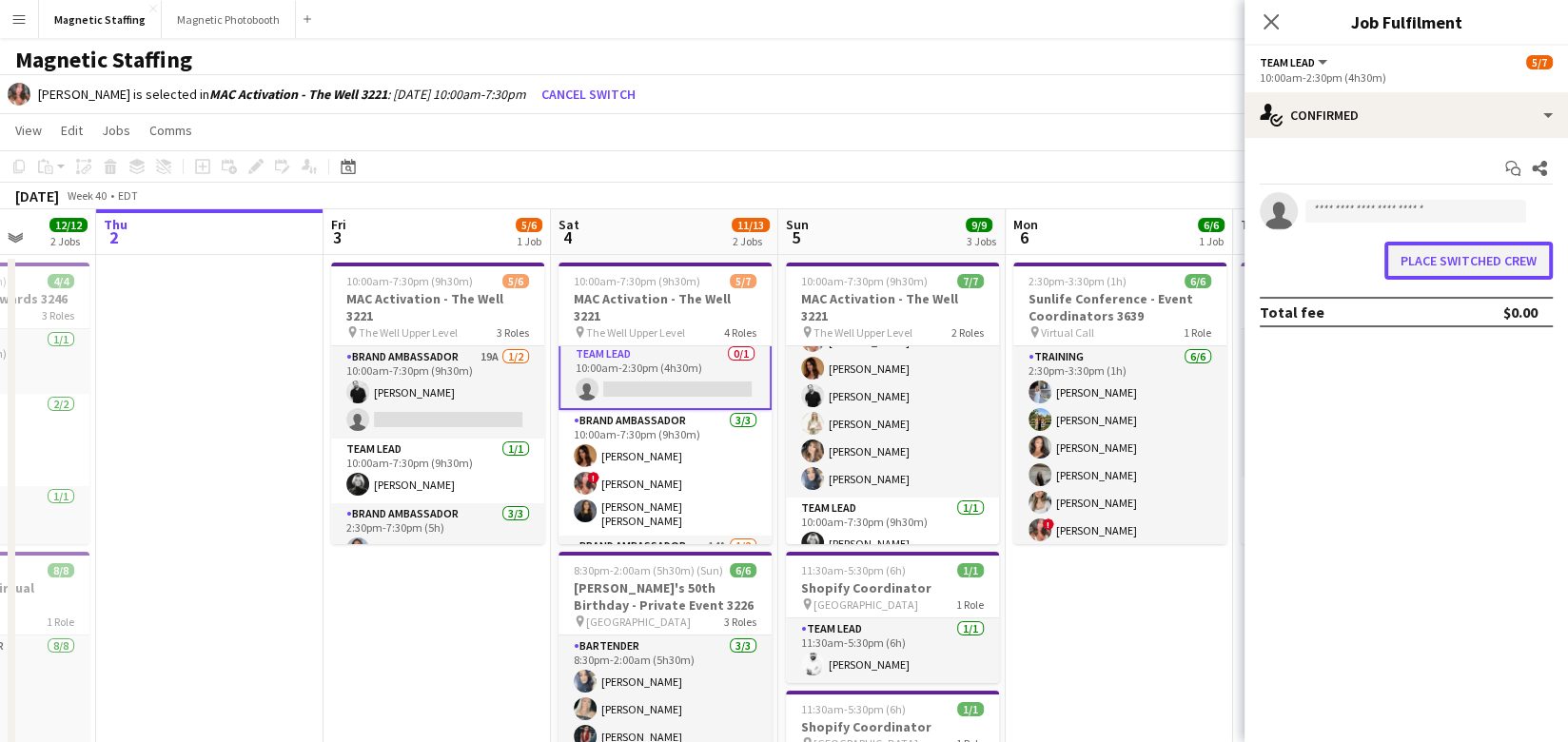
click at [1509, 253] on button "Place switched crew" at bounding box center [1468, 260] width 168 height 38
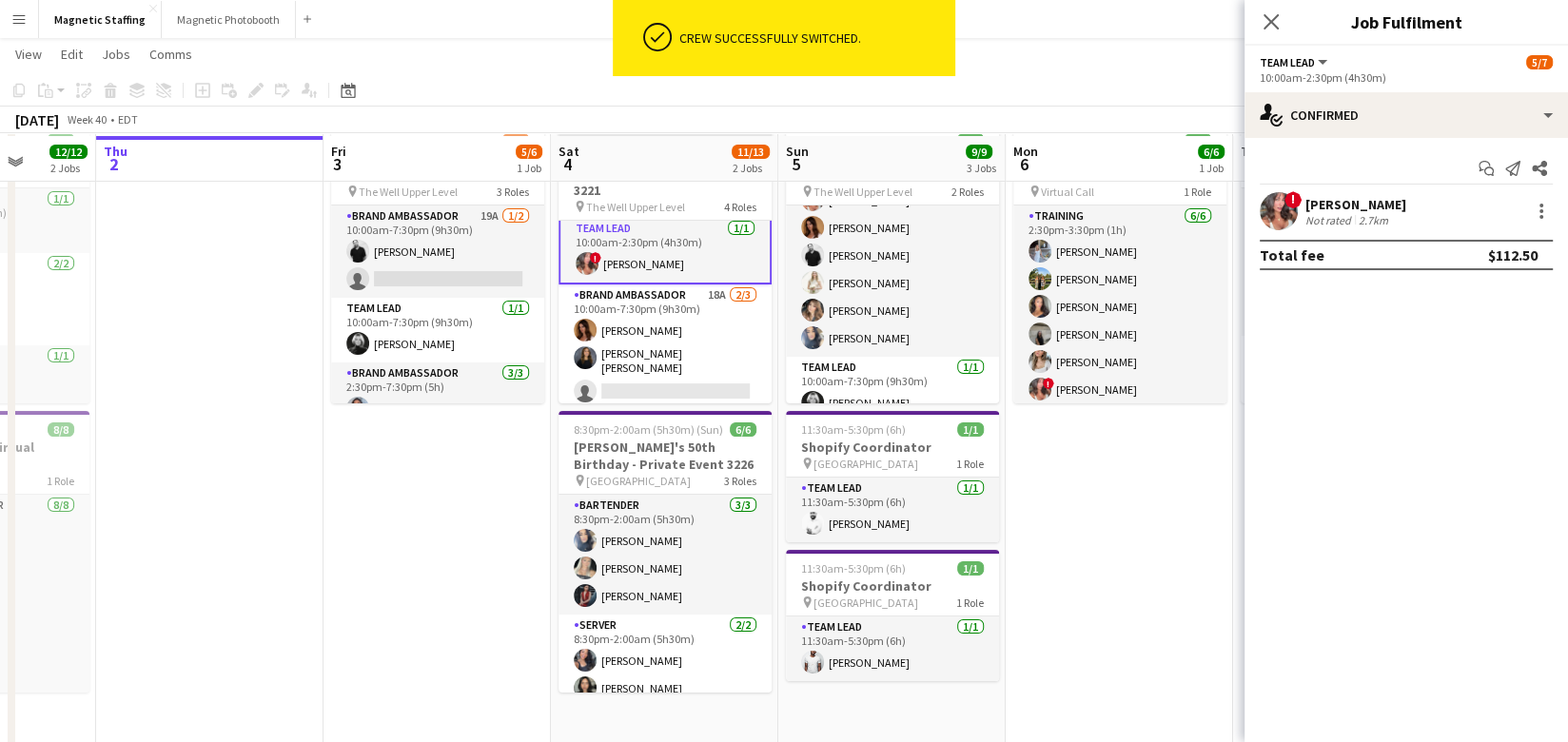
scroll to position [101, 0]
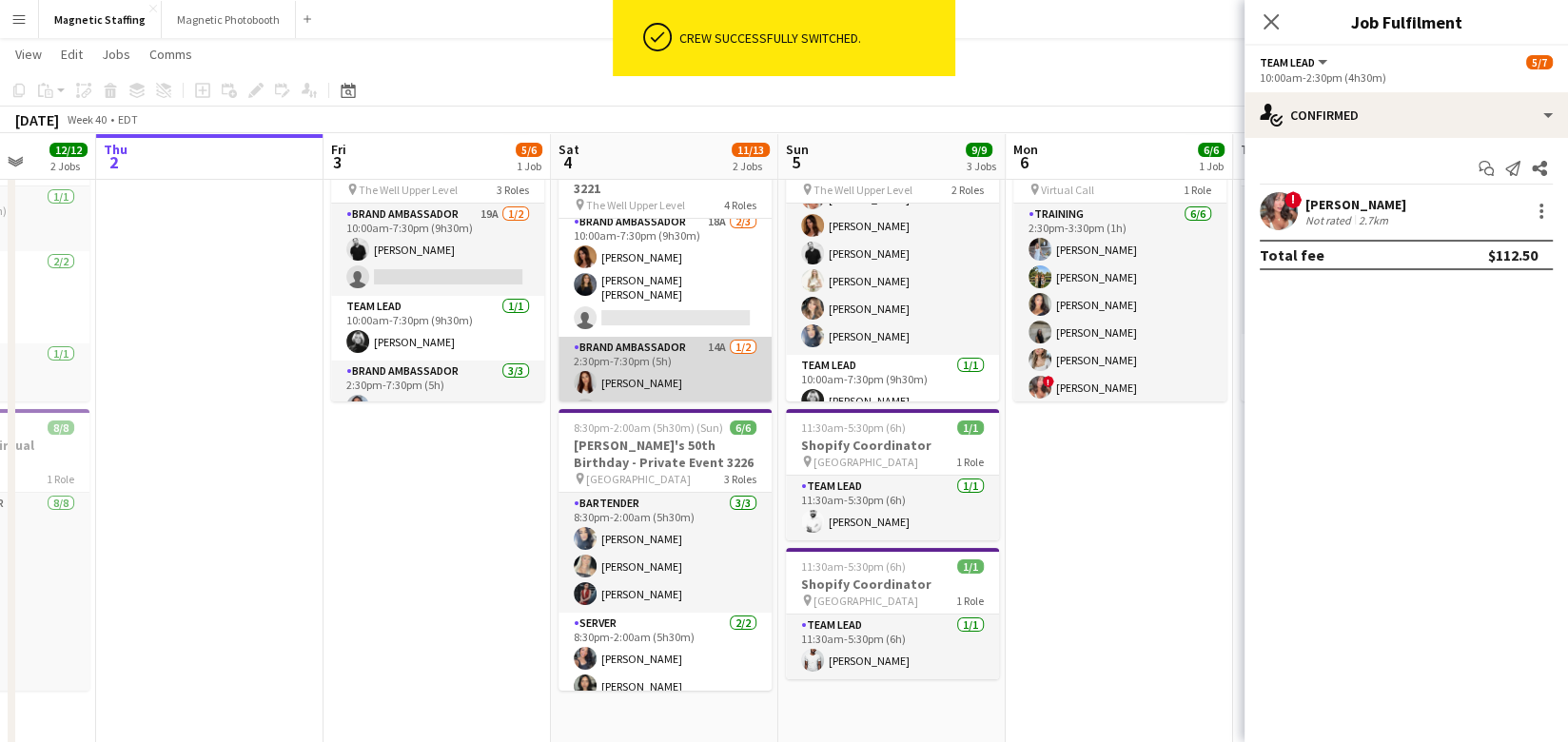
click at [657, 349] on app-card-role "Brand Ambassador 14A 1/2 2:30pm-7:30pm (5h) Luana Cima single-neutral-actions" at bounding box center [664, 382] width 213 height 92
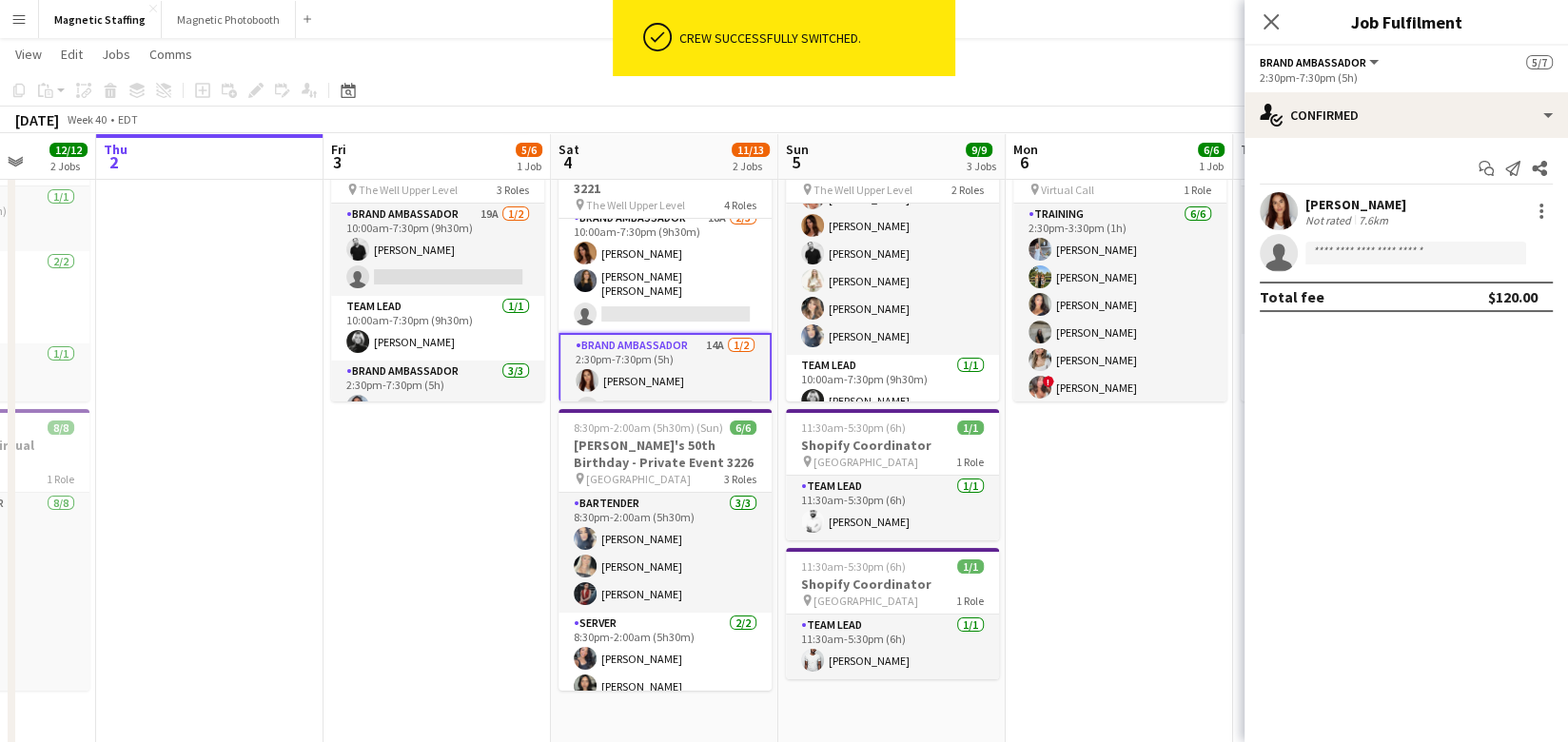
scroll to position [73, 0]
click at [1378, 247] on input at bounding box center [1415, 252] width 221 height 22
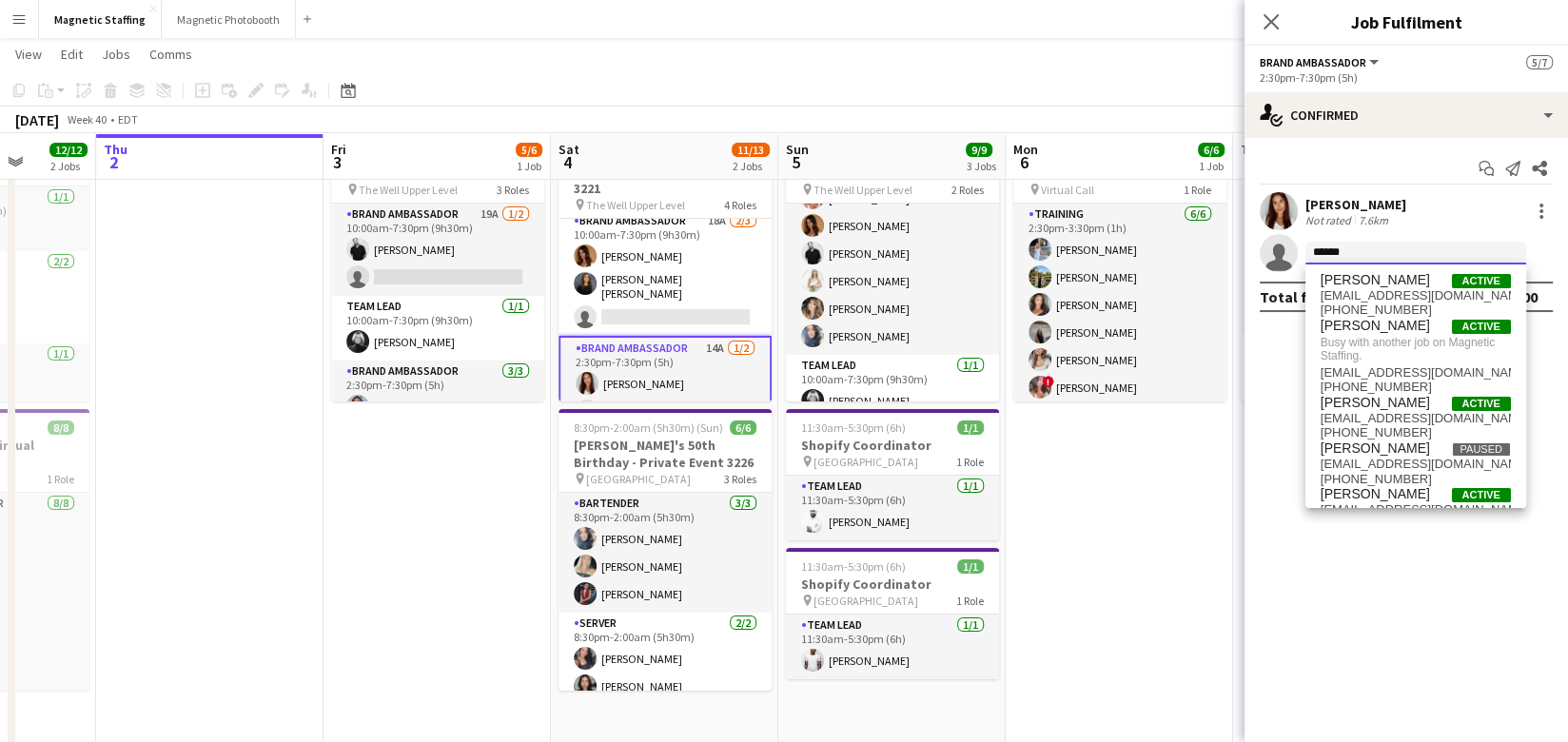
type input "******"
click at [1144, 469] on app-date-cell "2:30pm-3:30pm (1h) 6/6 Sunlife Conference - Event Coordinators 3639 pin Virtual…" at bounding box center [1120, 492] width 228 height 761
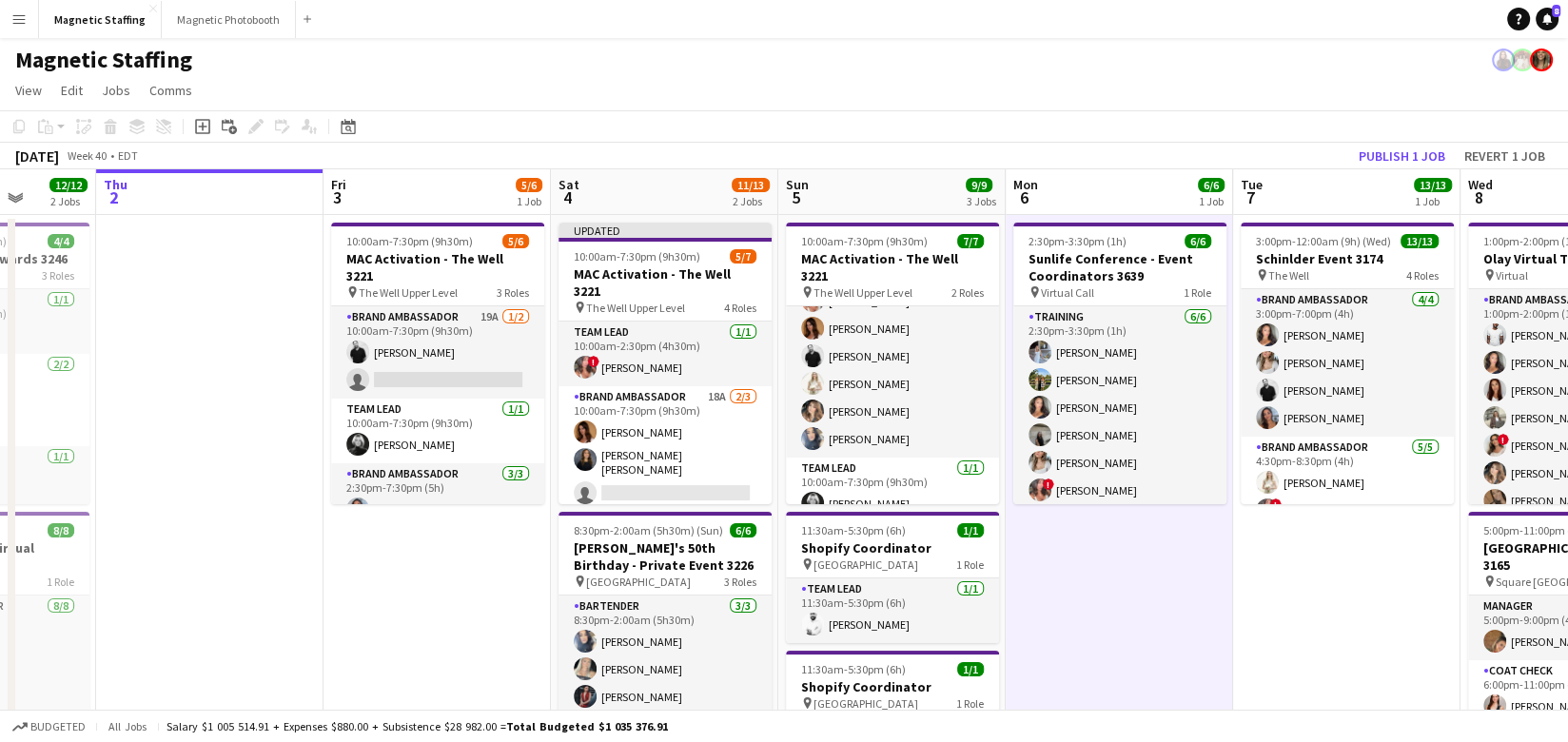
scroll to position [141, 0]
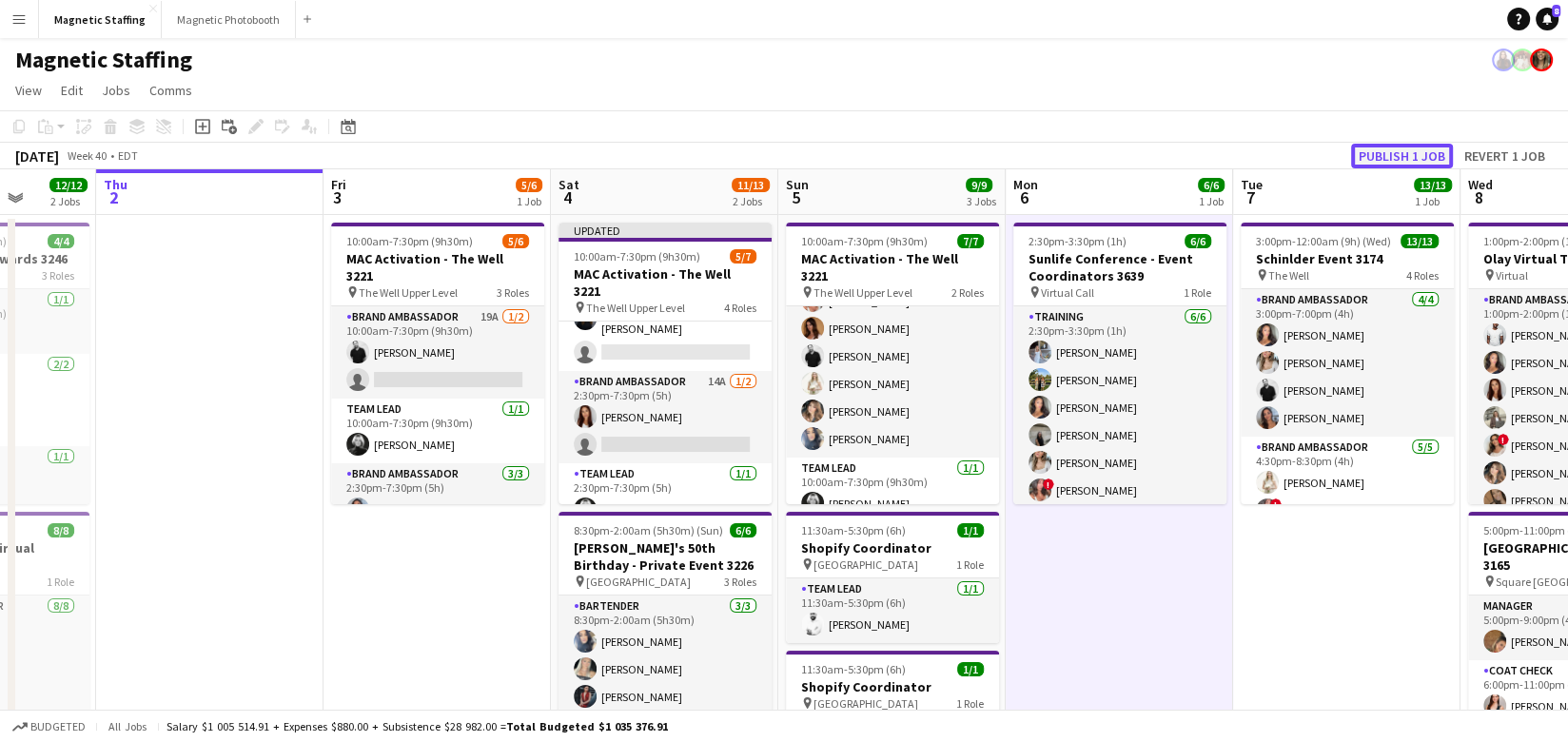
click at [1441, 152] on button "Publish 1 job" at bounding box center [1402, 156] width 102 height 24
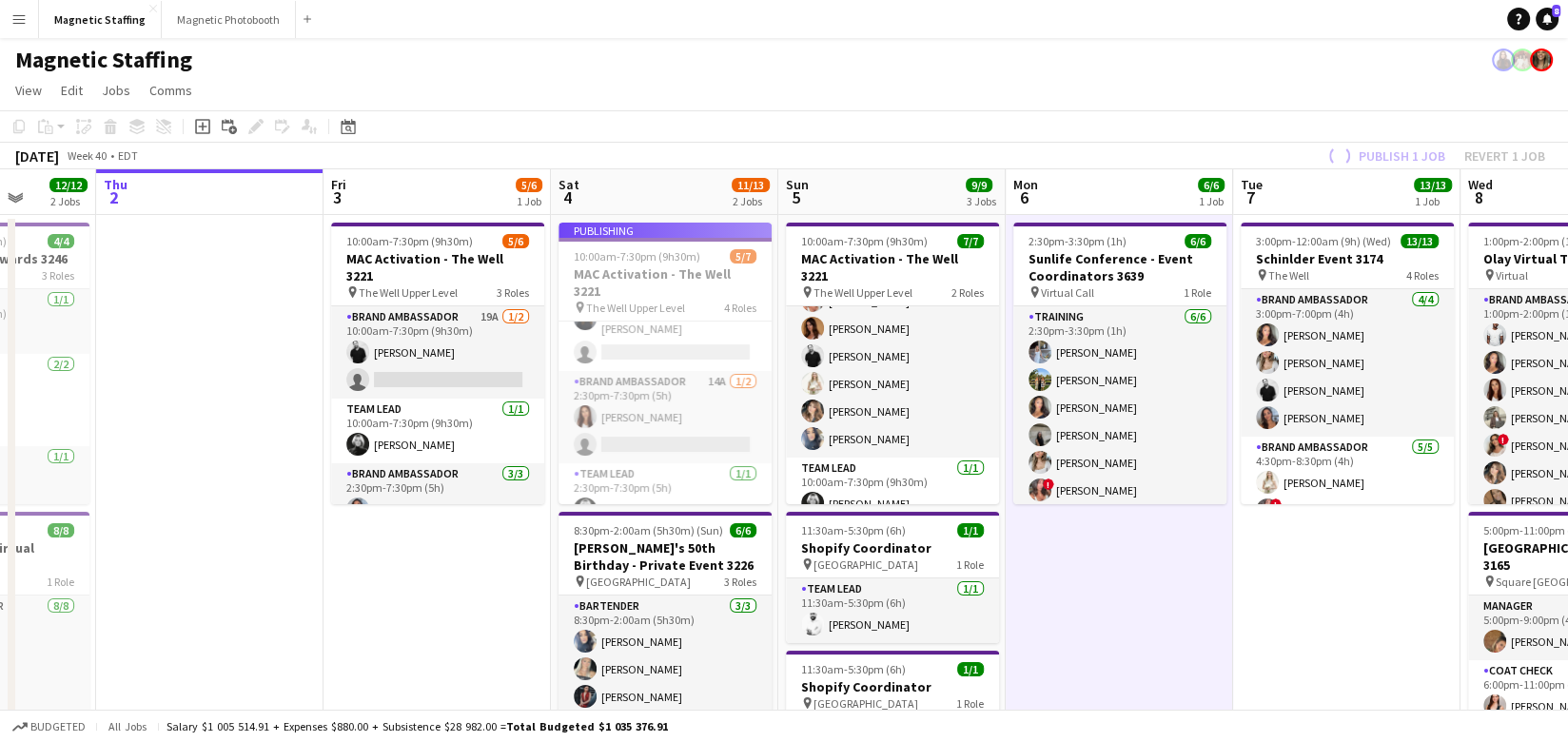
scroll to position [125, 0]
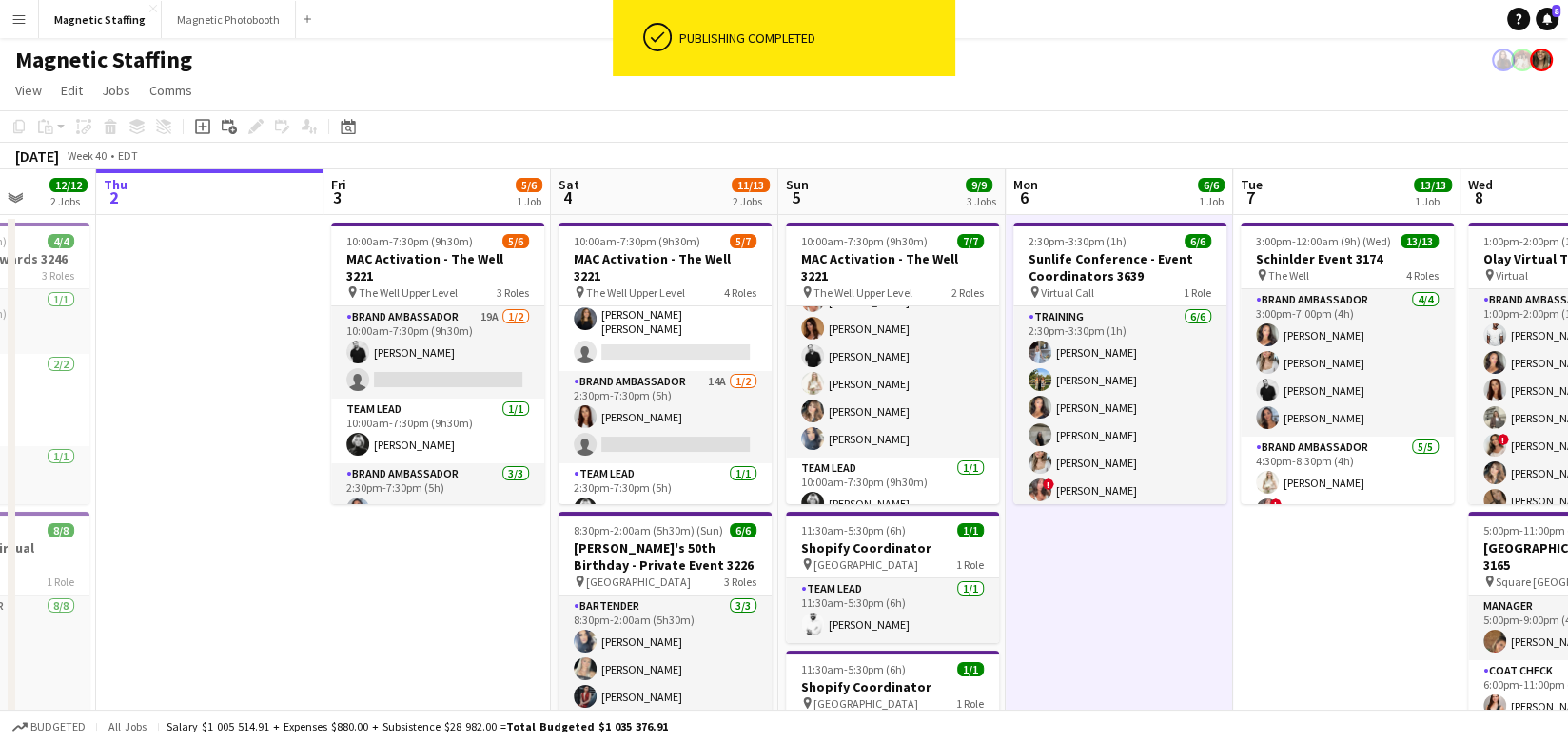
click at [668, 411] on app-card-role "Brand Ambassador 14A 1/2 2:30pm-7:30pm (5h) Luana Cima single-neutral-actions" at bounding box center [664, 416] width 213 height 92
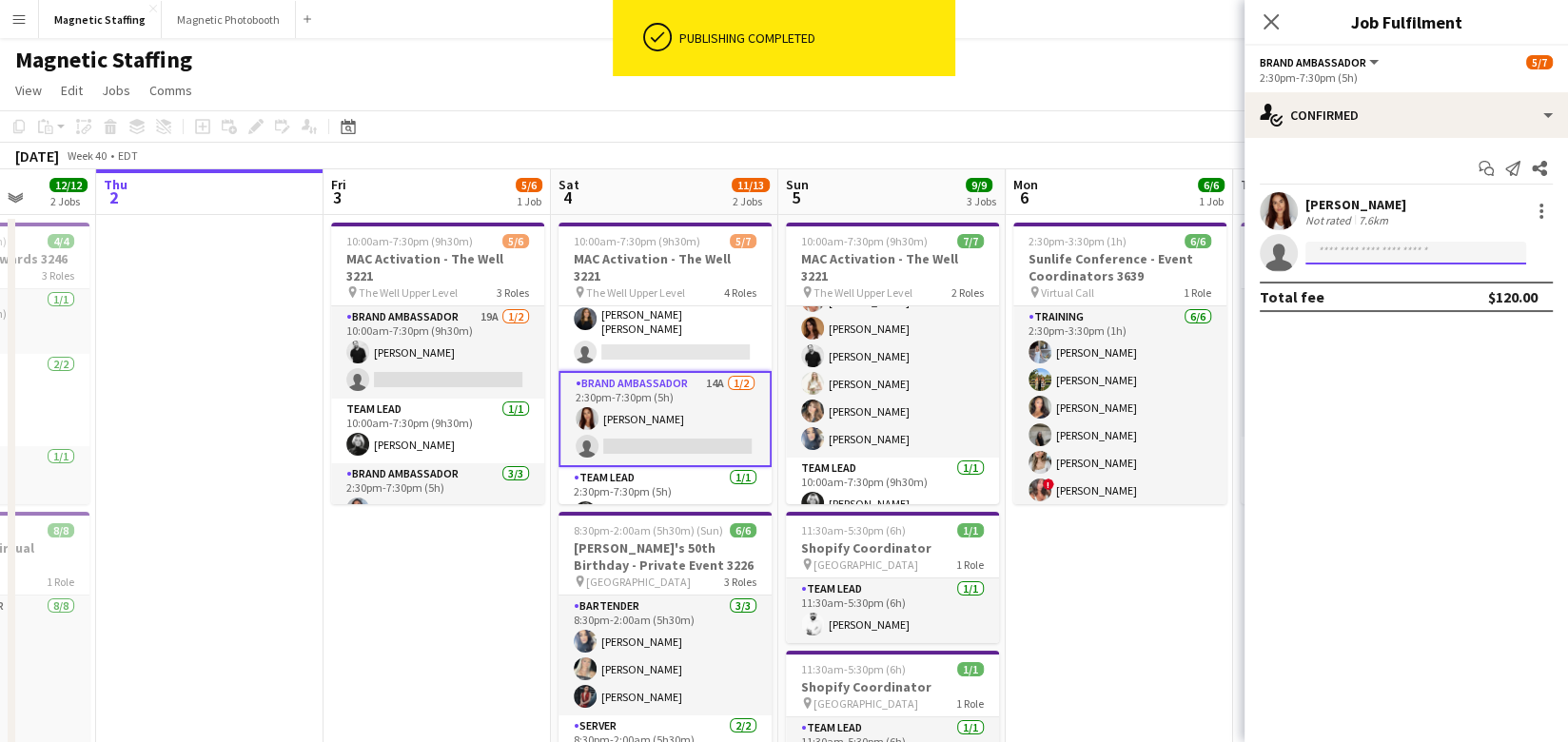
click at [1442, 258] on input at bounding box center [1415, 252] width 221 height 22
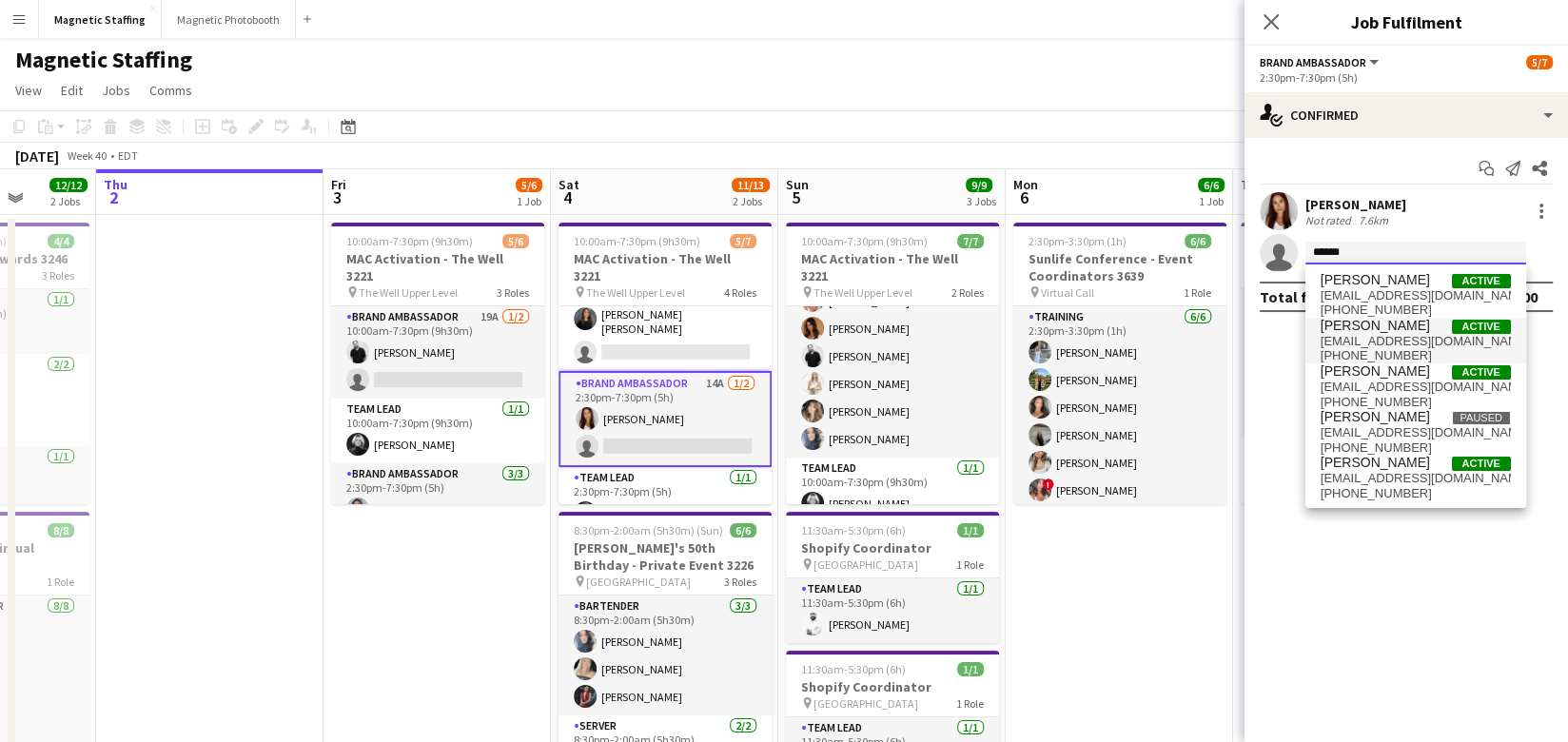
type input "******"
click at [1398, 359] on span "+16475145487" at bounding box center [1415, 356] width 191 height 16
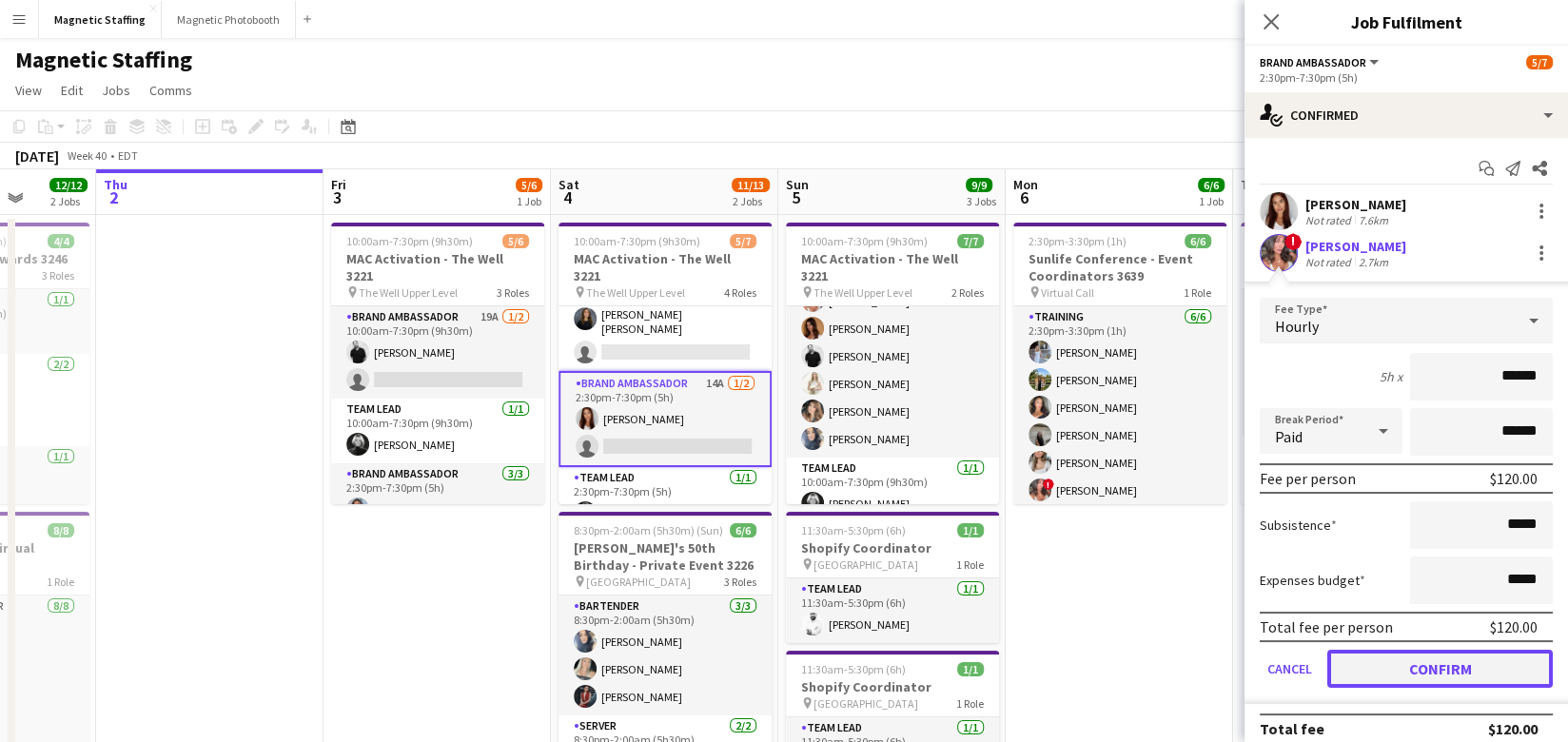
click at [1381, 666] on button "Confirm" at bounding box center [1440, 668] width 226 height 38
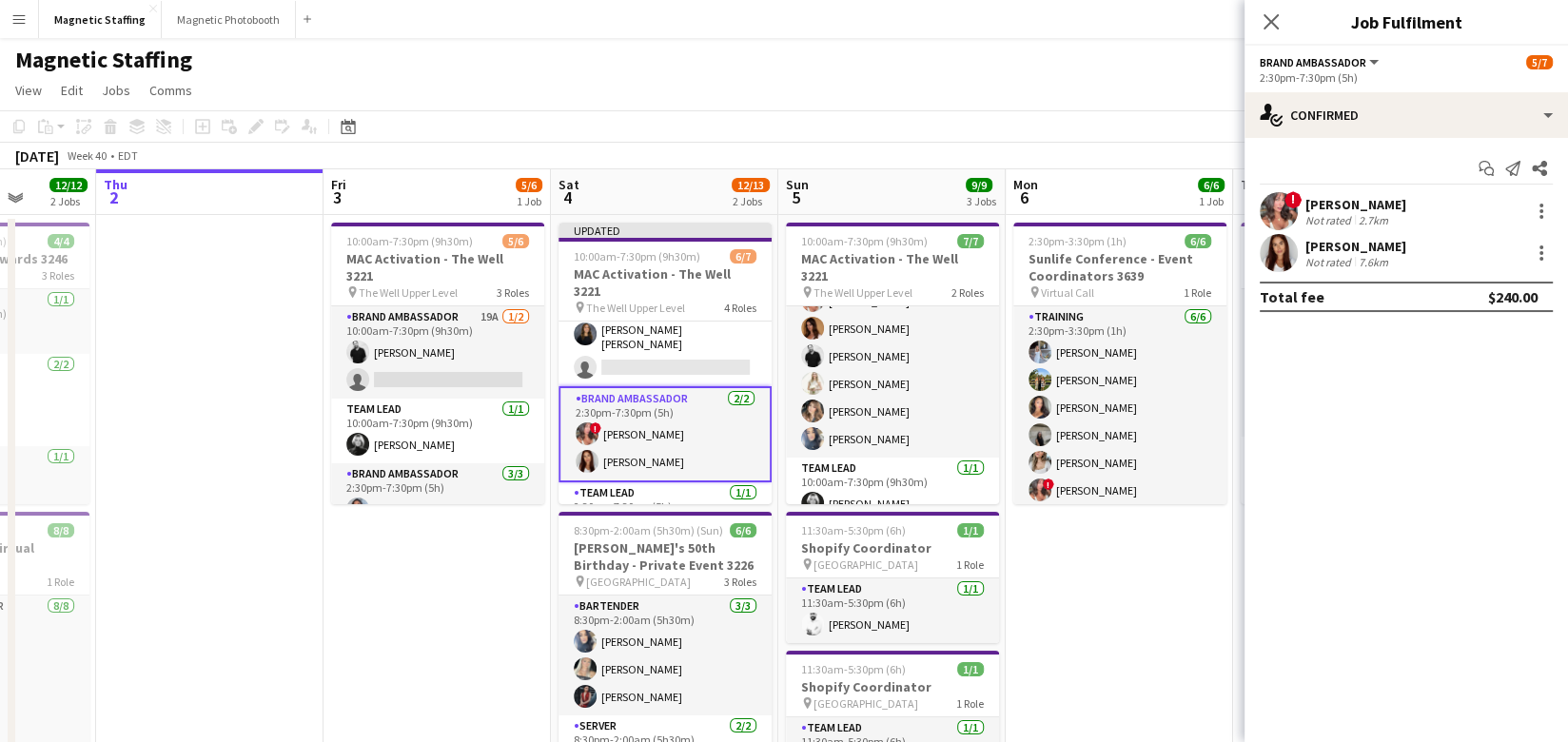
click at [960, 99] on app-page-menu "View Day view expanded Day view collapsed Month view Date picker Jump to today …" at bounding box center [784, 91] width 1568 height 36
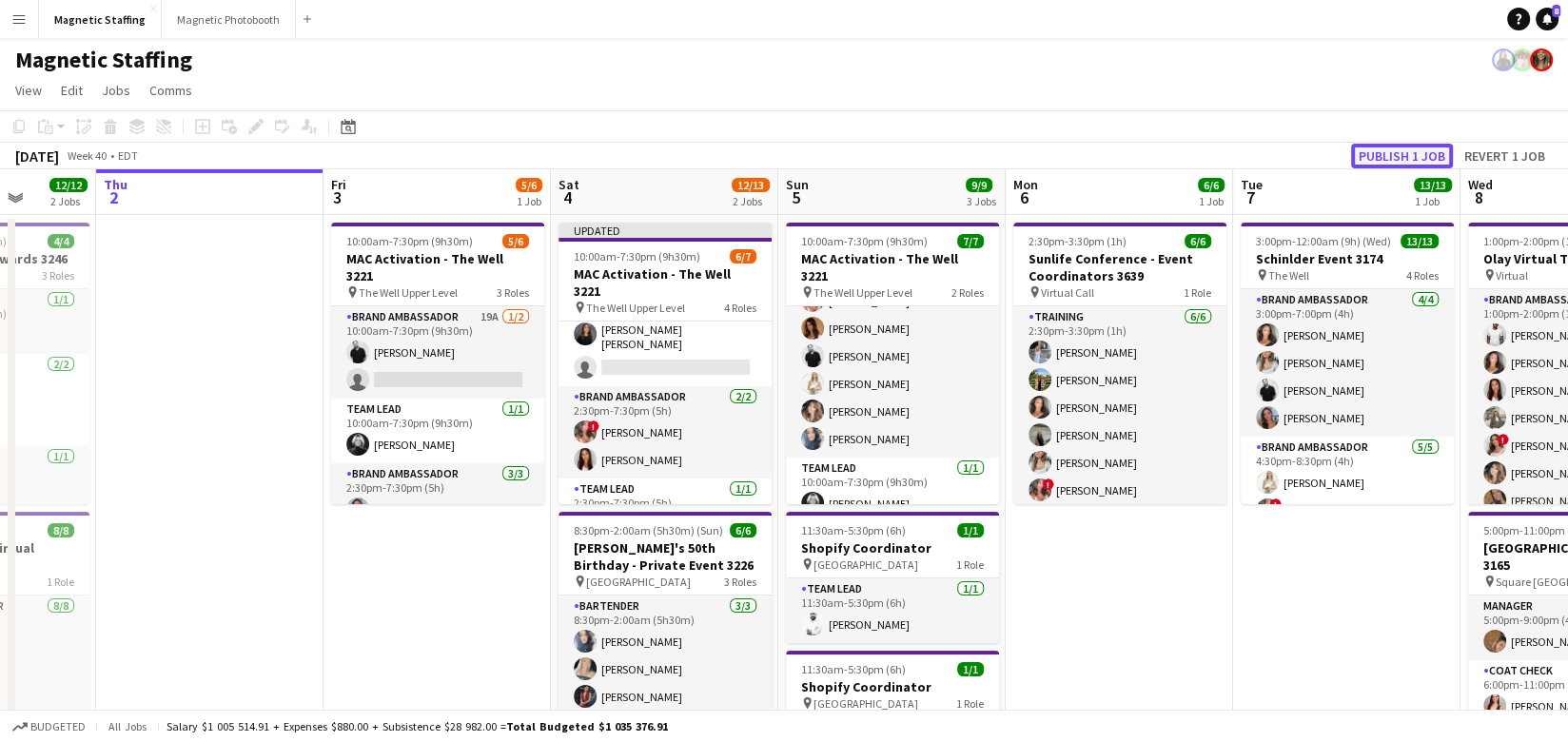
click at [1378, 155] on button "Publish 1 job" at bounding box center [1402, 156] width 102 height 24
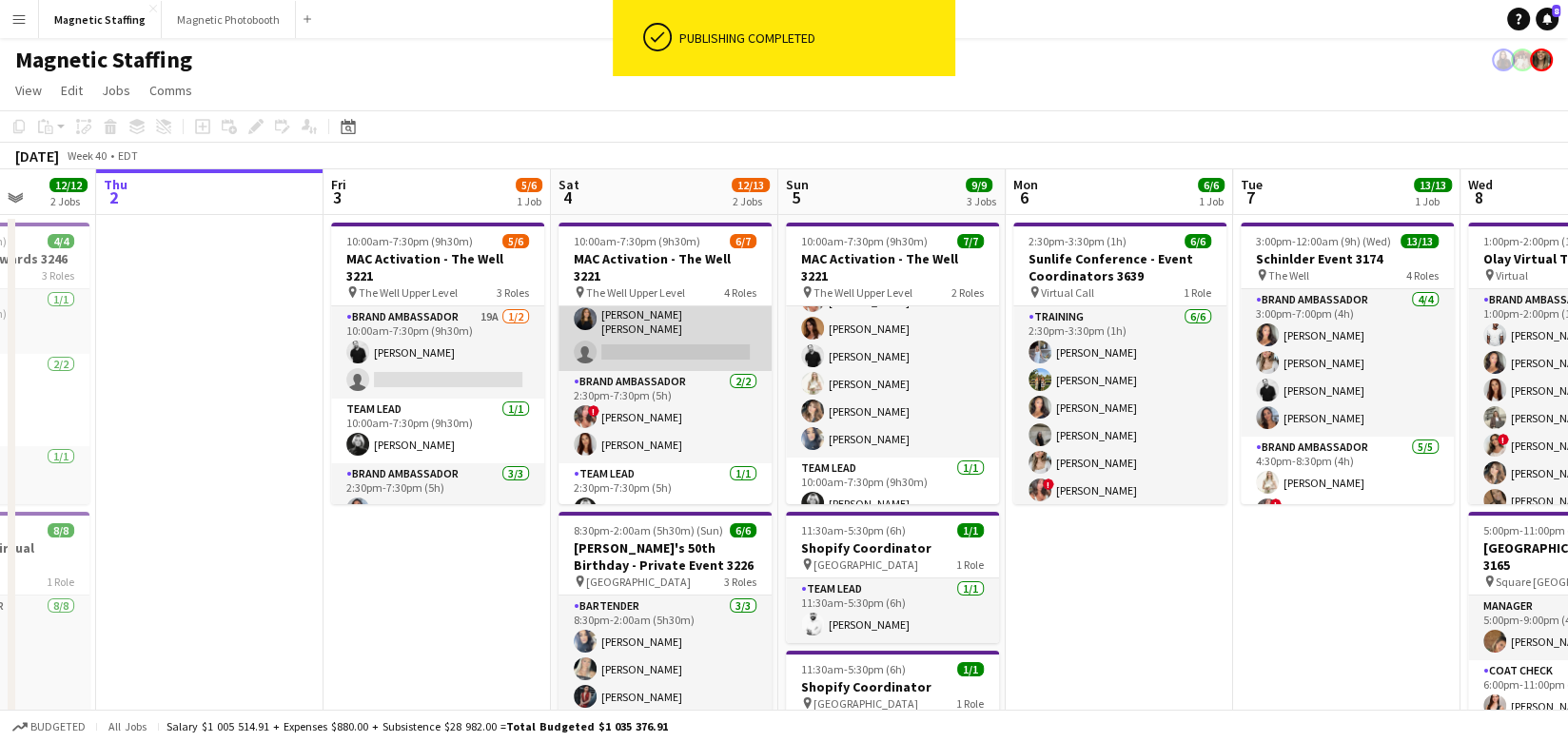
click at [681, 326] on app-card-role "Brand Ambassador 18A 2/3 10:00am-7:30pm (9h30m) Karolina Rembiesa Gabriela Land…" at bounding box center [664, 307] width 213 height 125
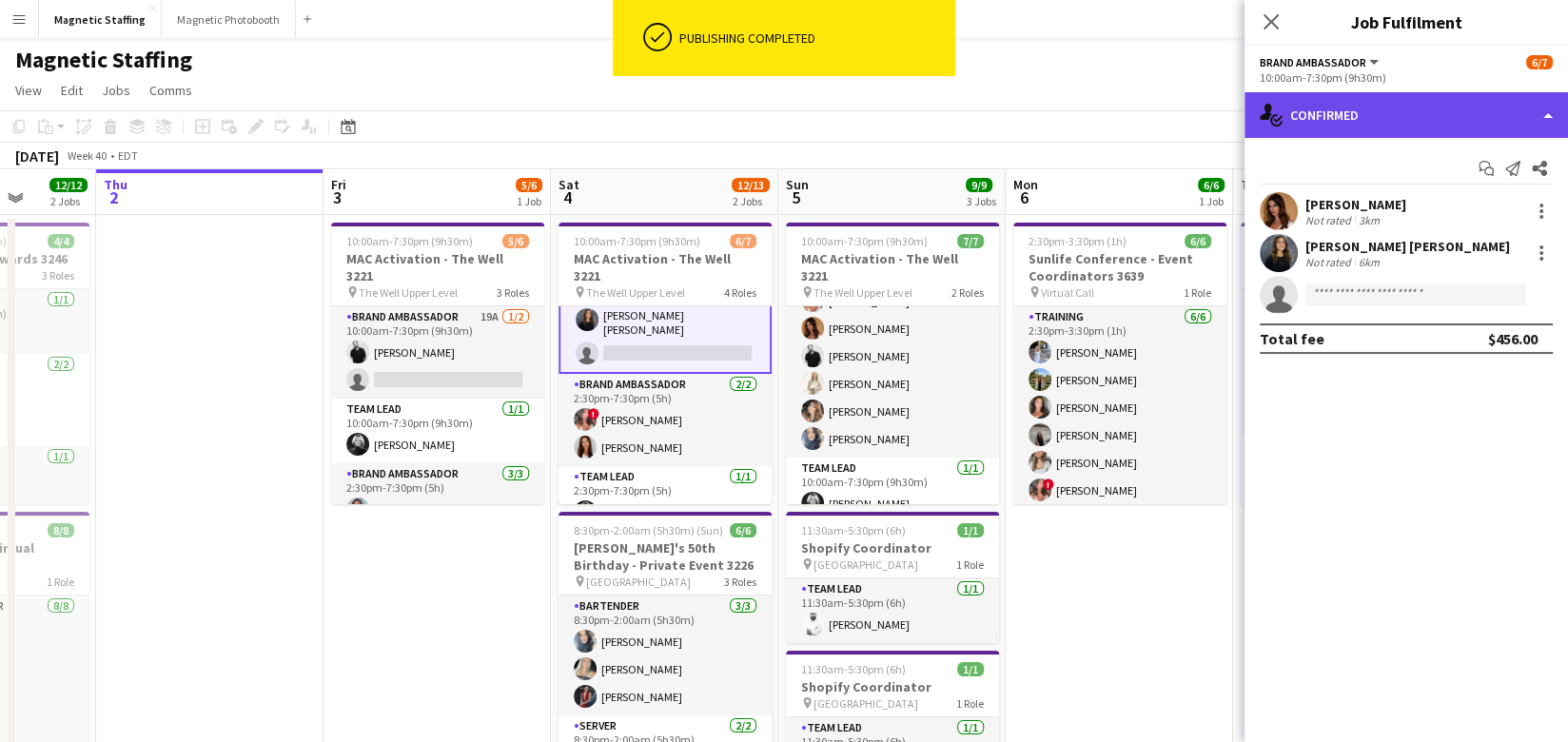
click at [1347, 120] on div "single-neutral-actions-check-2 Confirmed" at bounding box center [1406, 115] width 323 height 46
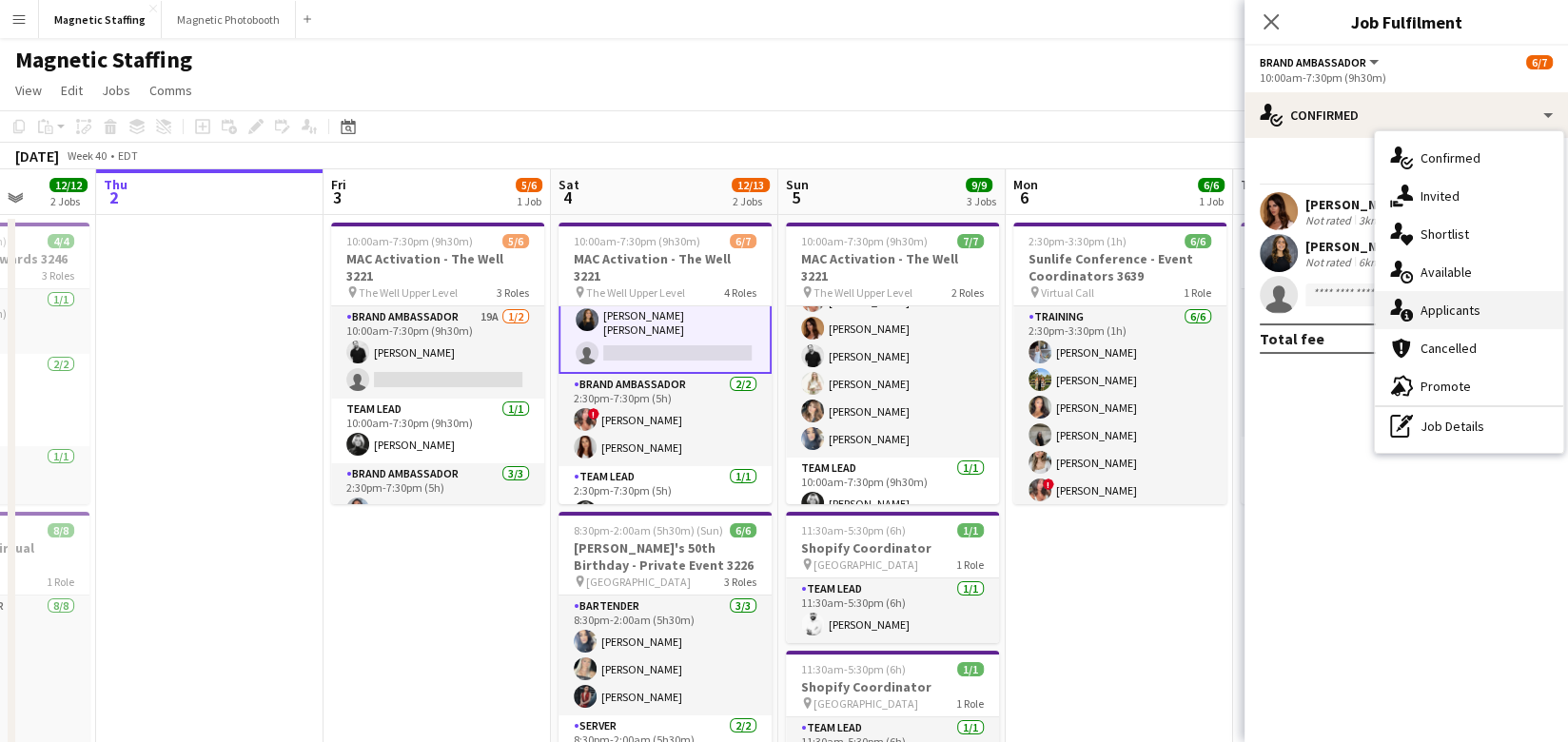
click at [1413, 305] on div "single-neutral-actions-information Applicants" at bounding box center [1469, 309] width 189 height 38
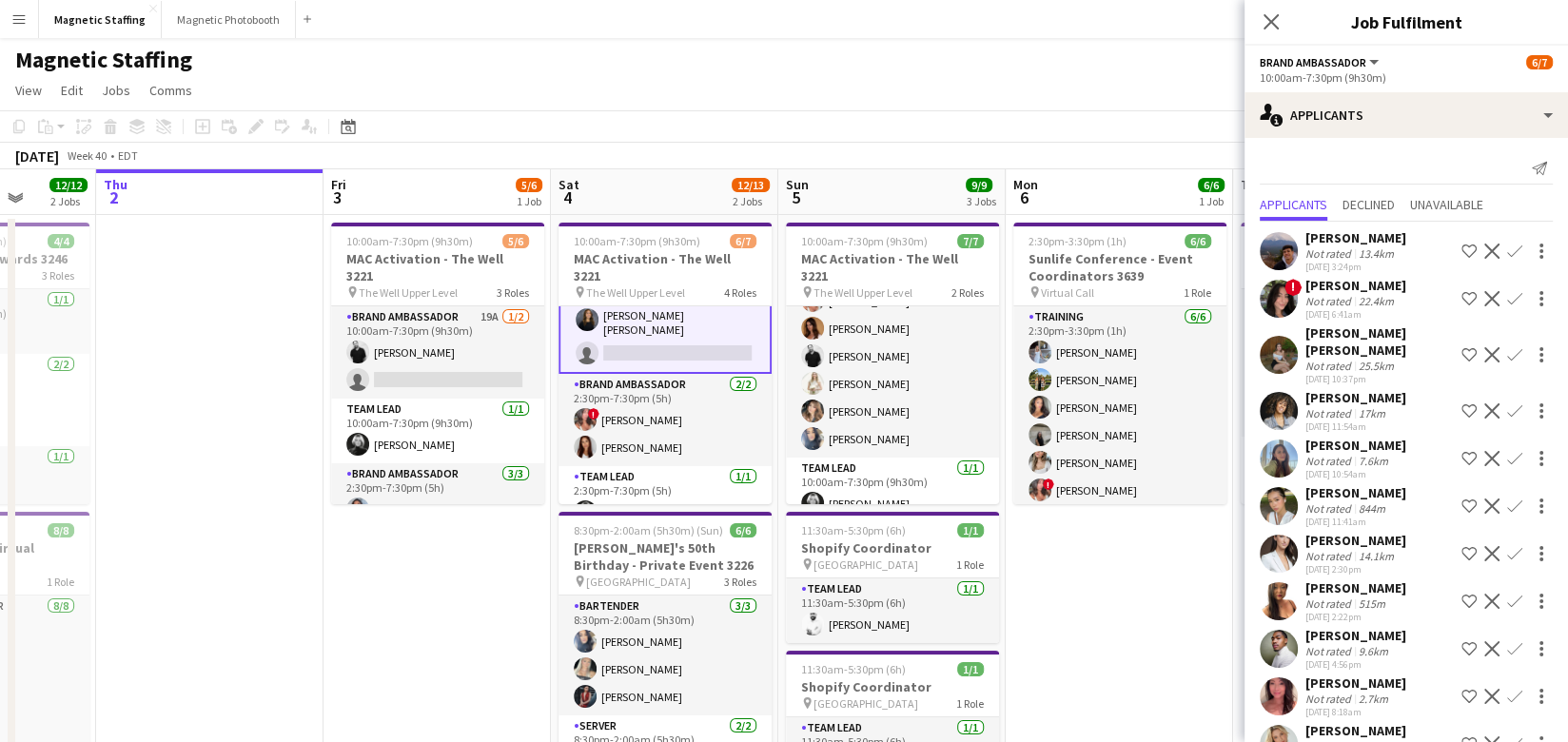
scroll to position [167, 0]
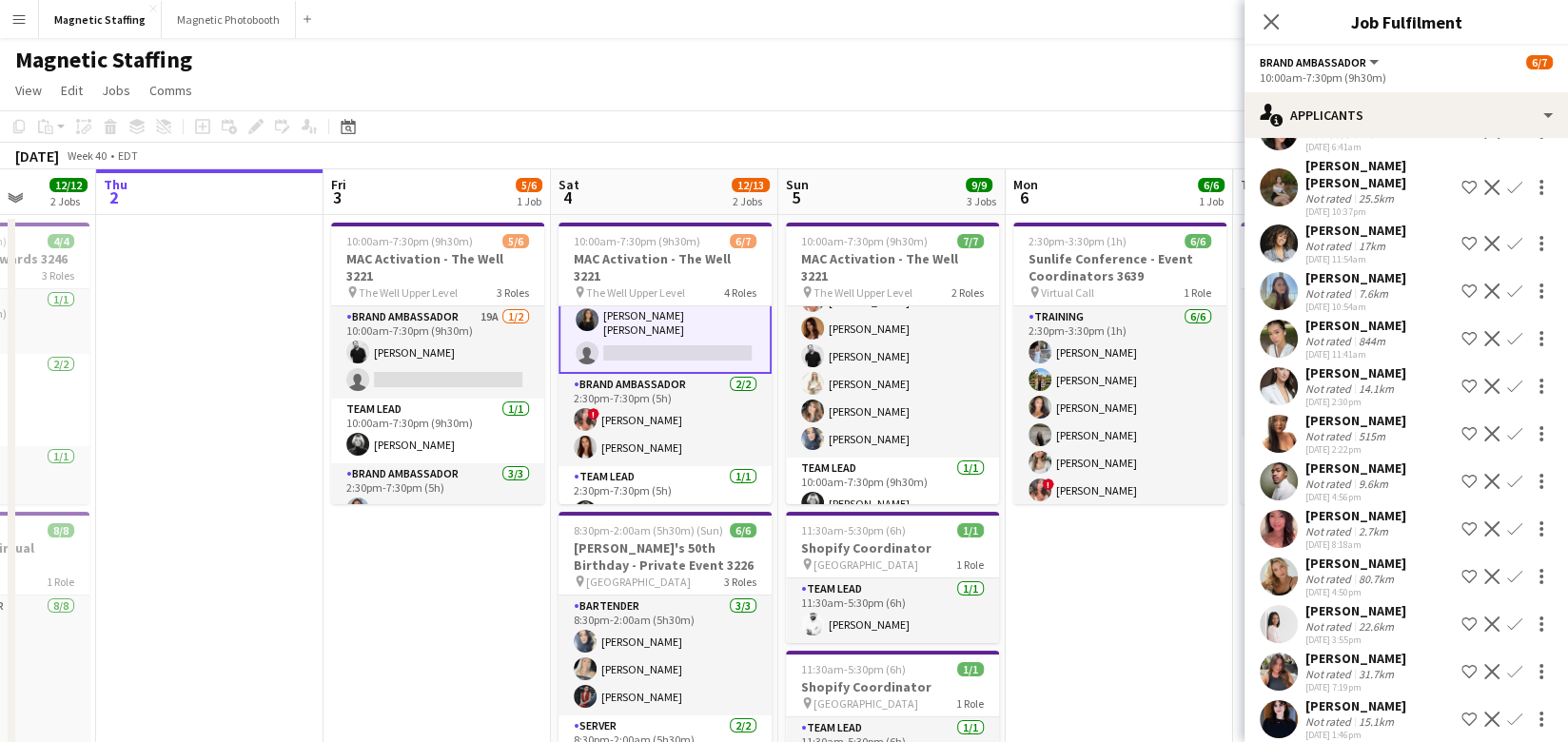
click at [1274, 561] on app-user-avatar at bounding box center [1278, 576] width 38 height 38
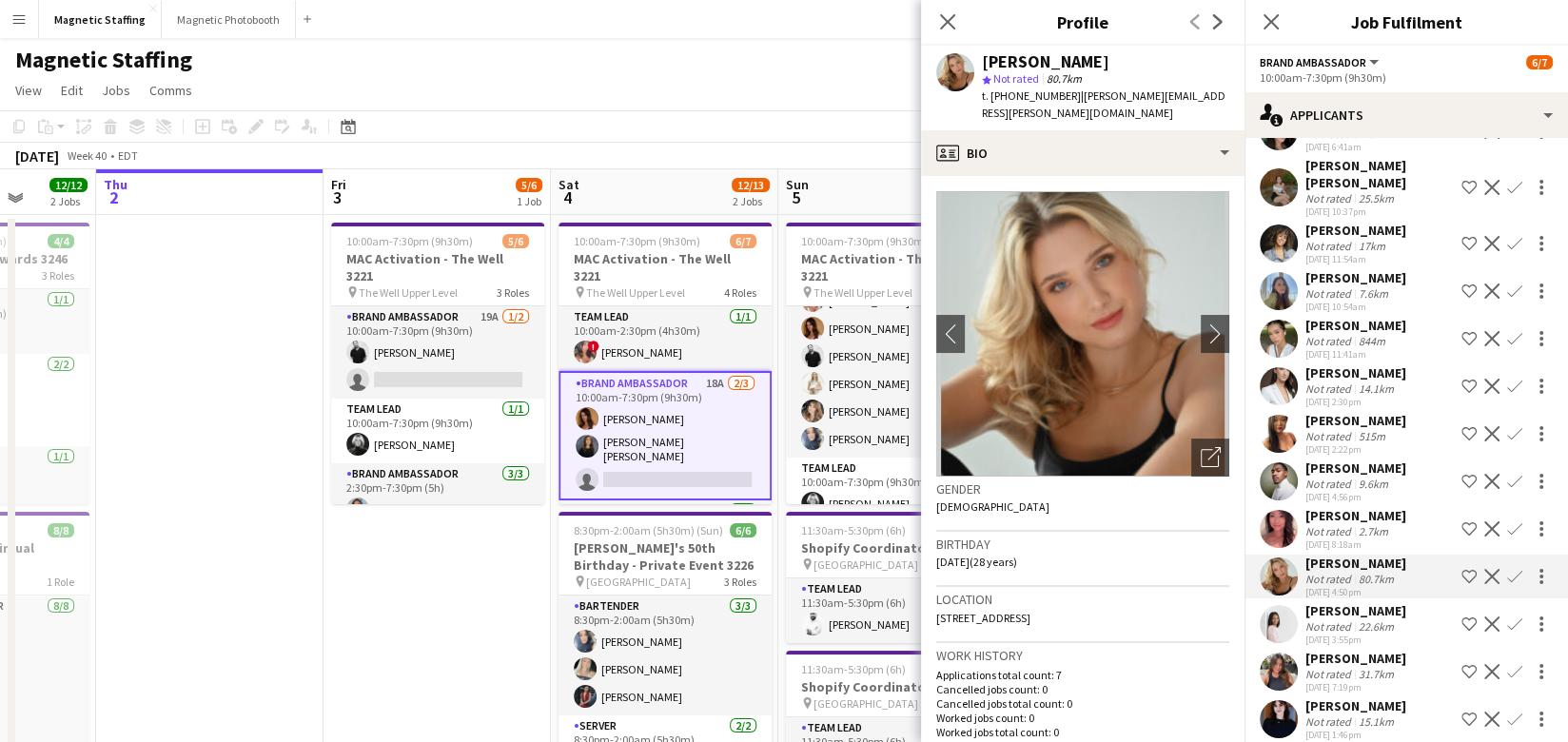
scroll to position [109, 0]
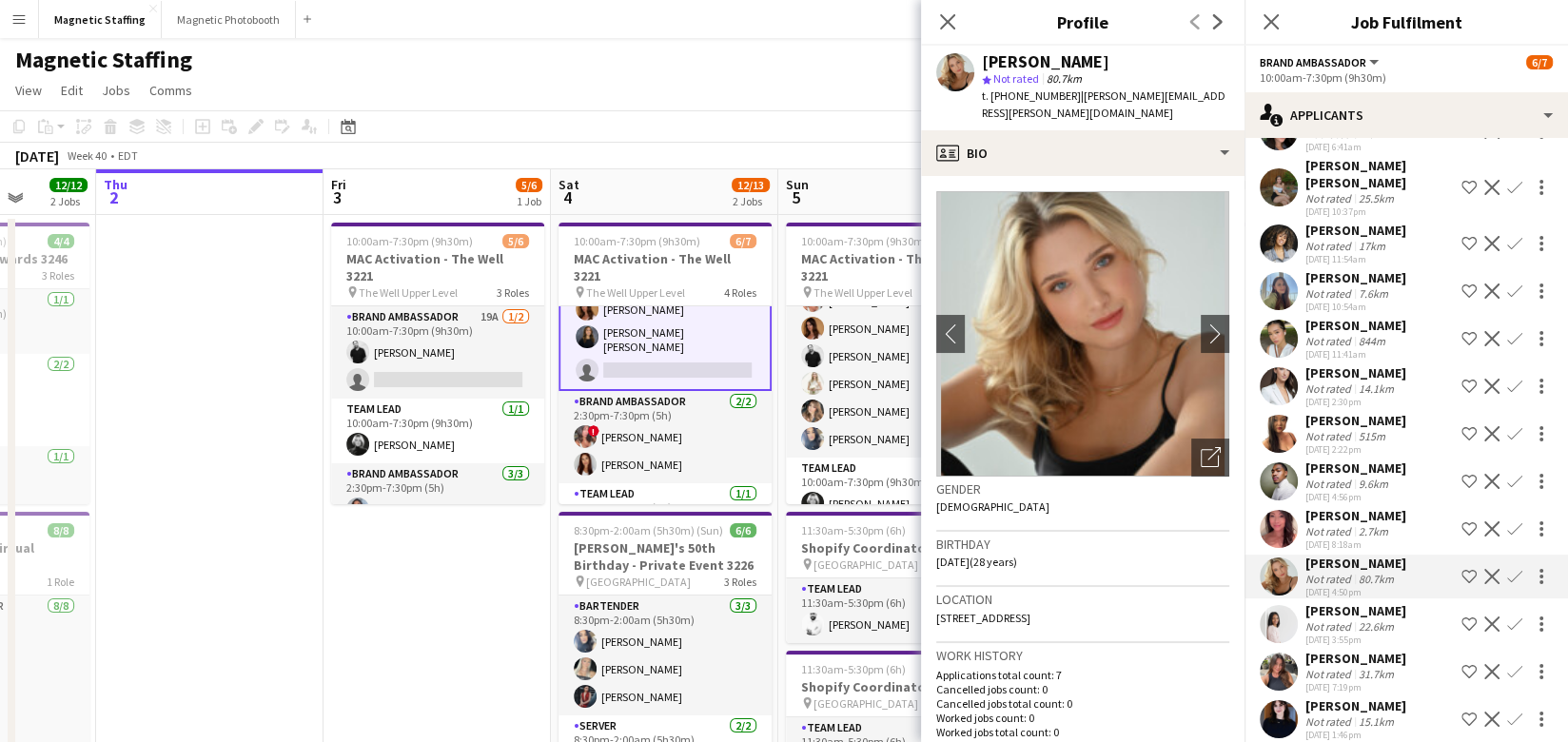
click at [657, 422] on app-card-role "Brand Ambassador 2/2 2:30pm-7:30pm (5h) ! Alyssa Curto Luana Cima" at bounding box center [664, 437] width 213 height 92
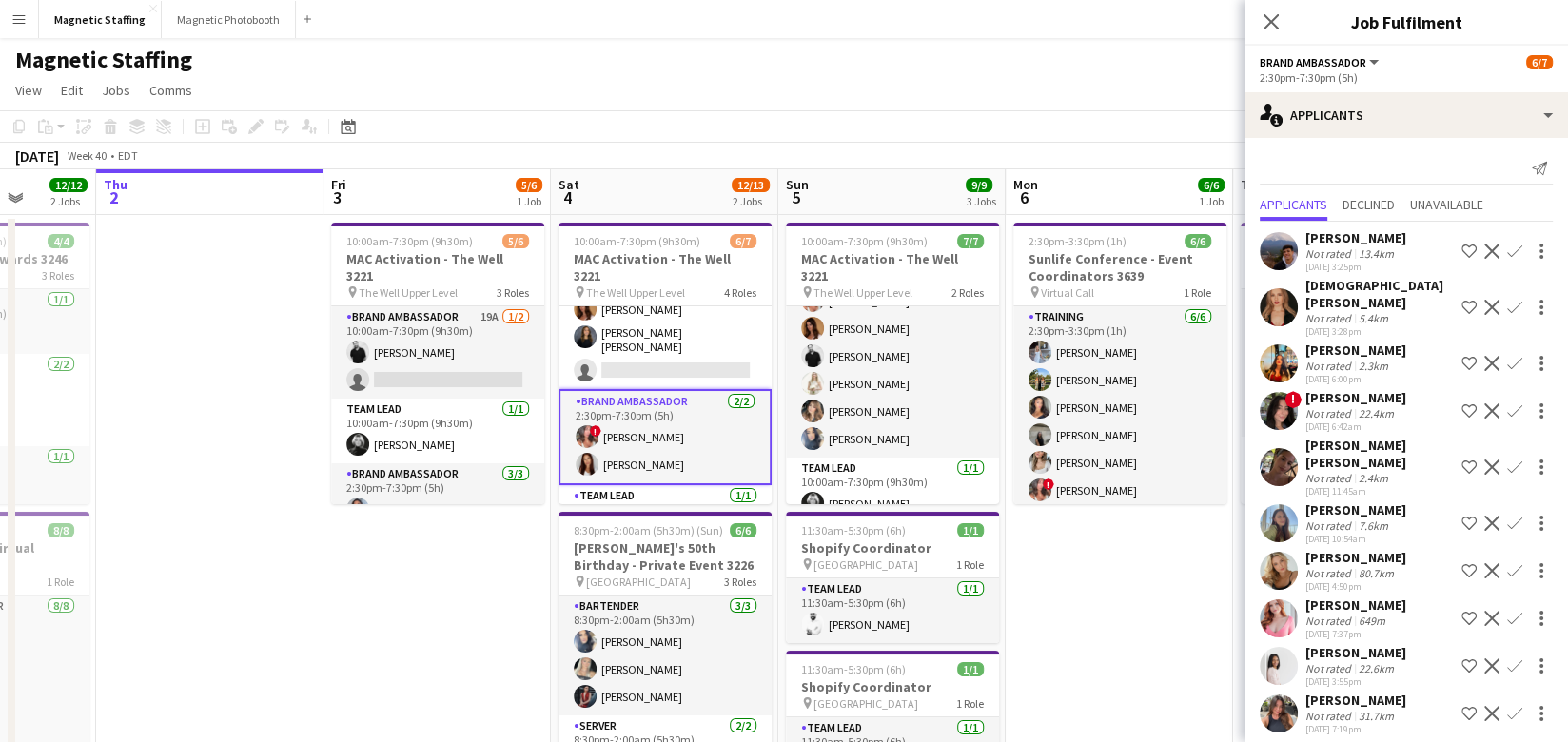
scroll to position [24, 0]
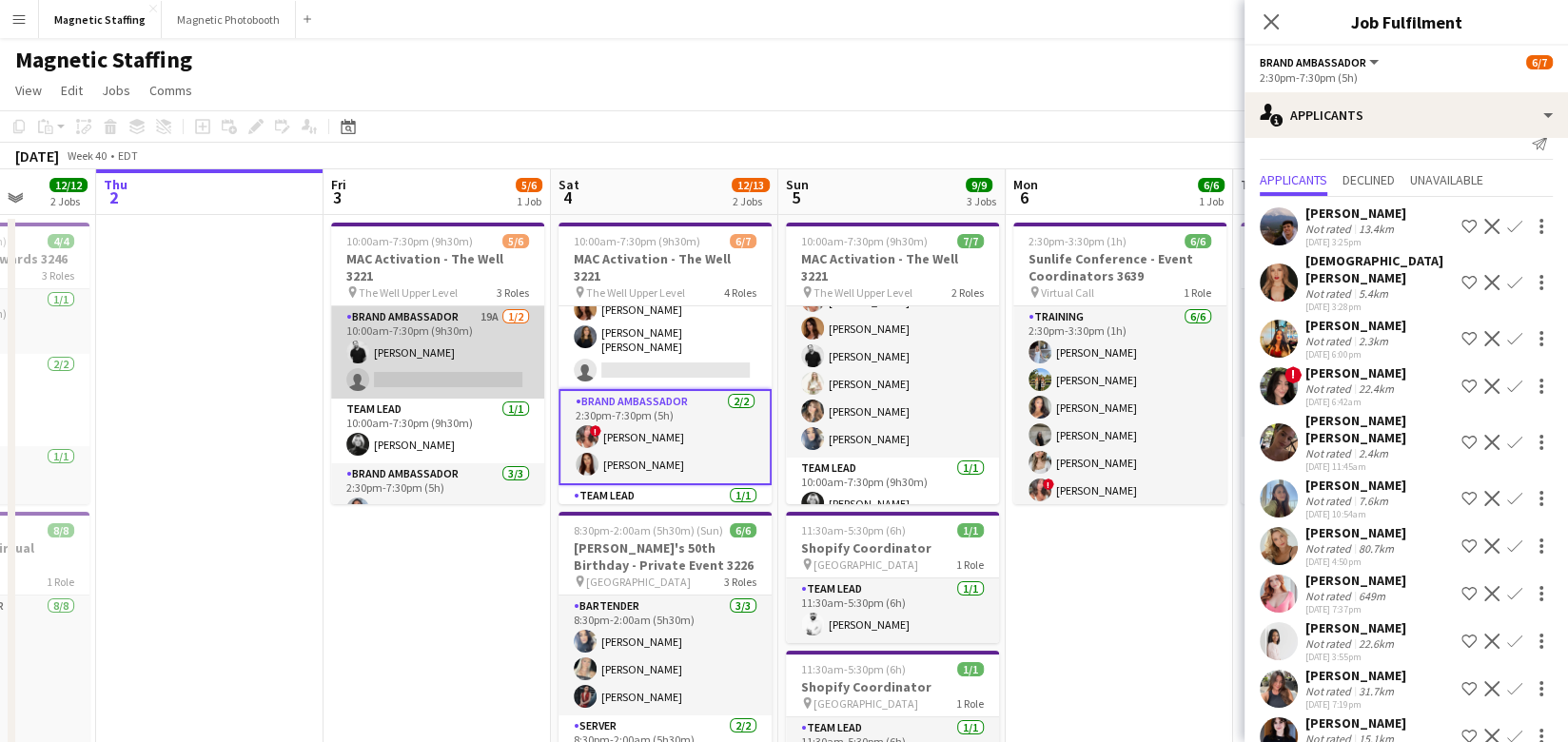
click at [411, 361] on app-card-role "Brand Ambassador 19A 1/2 10:00am-7:30pm (9h30m) jean-philippe roy single-neutra…" at bounding box center [437, 352] width 213 height 92
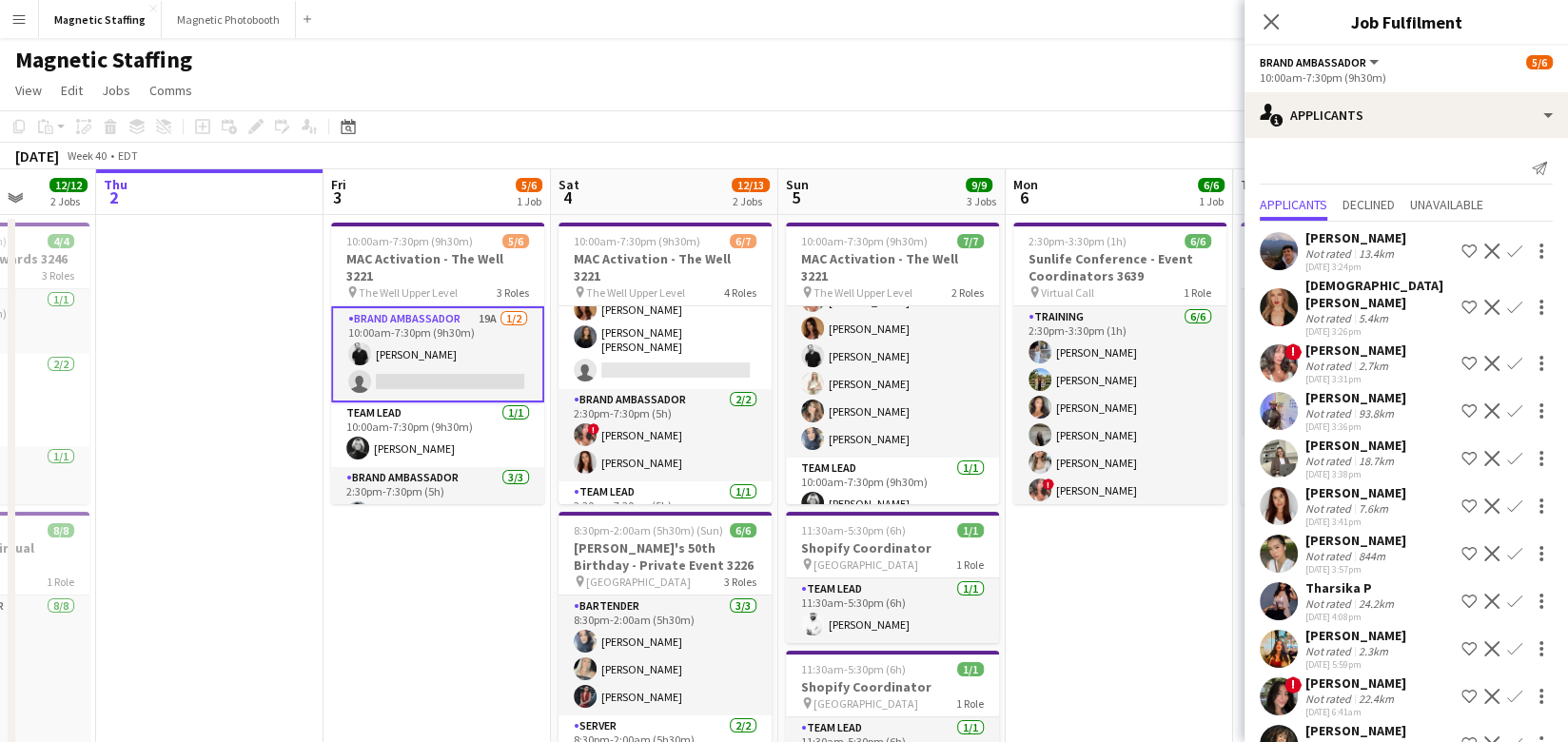
scroll to position [310, 0]
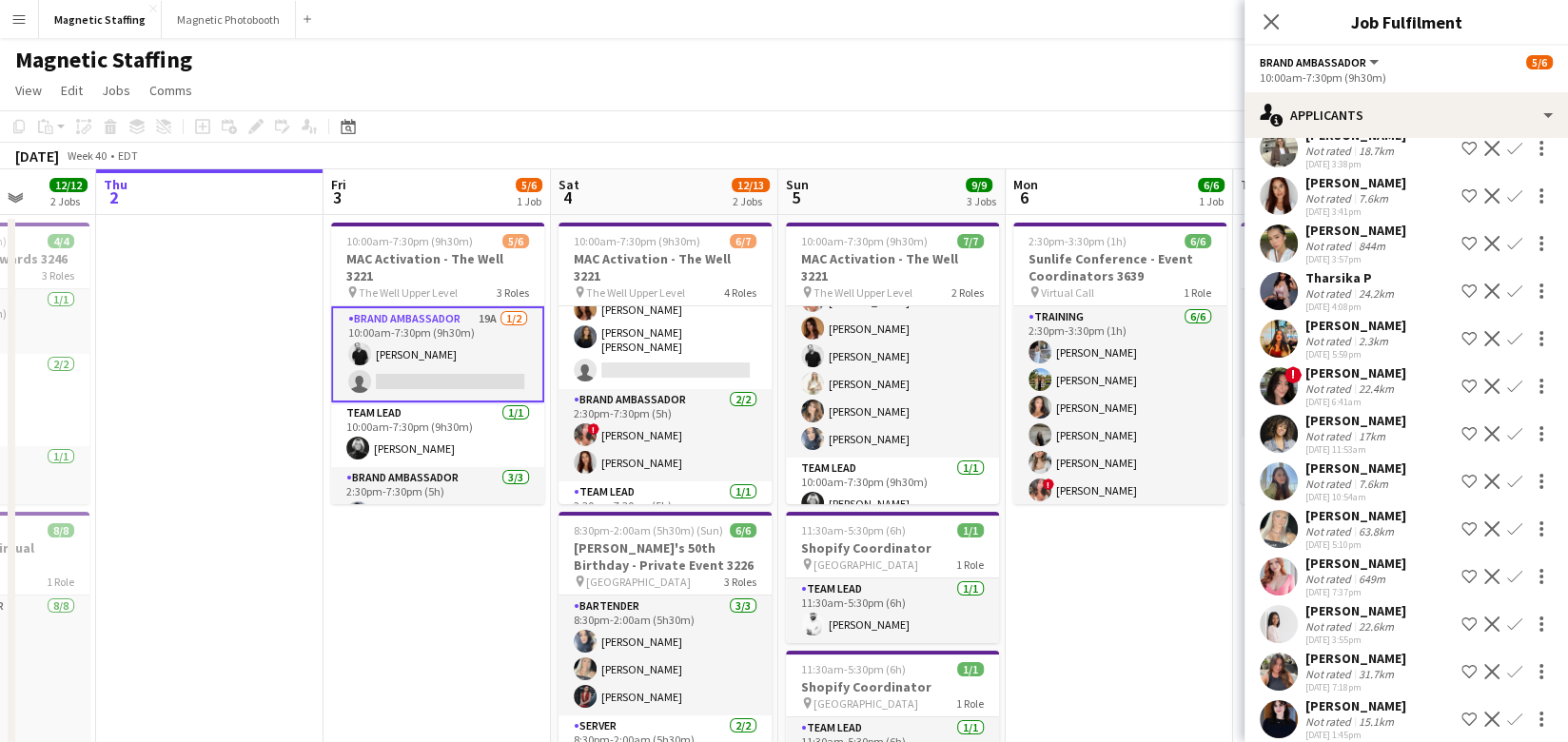
click at [1514, 569] on app-icon "Confirm" at bounding box center [1515, 577] width 16 height 16
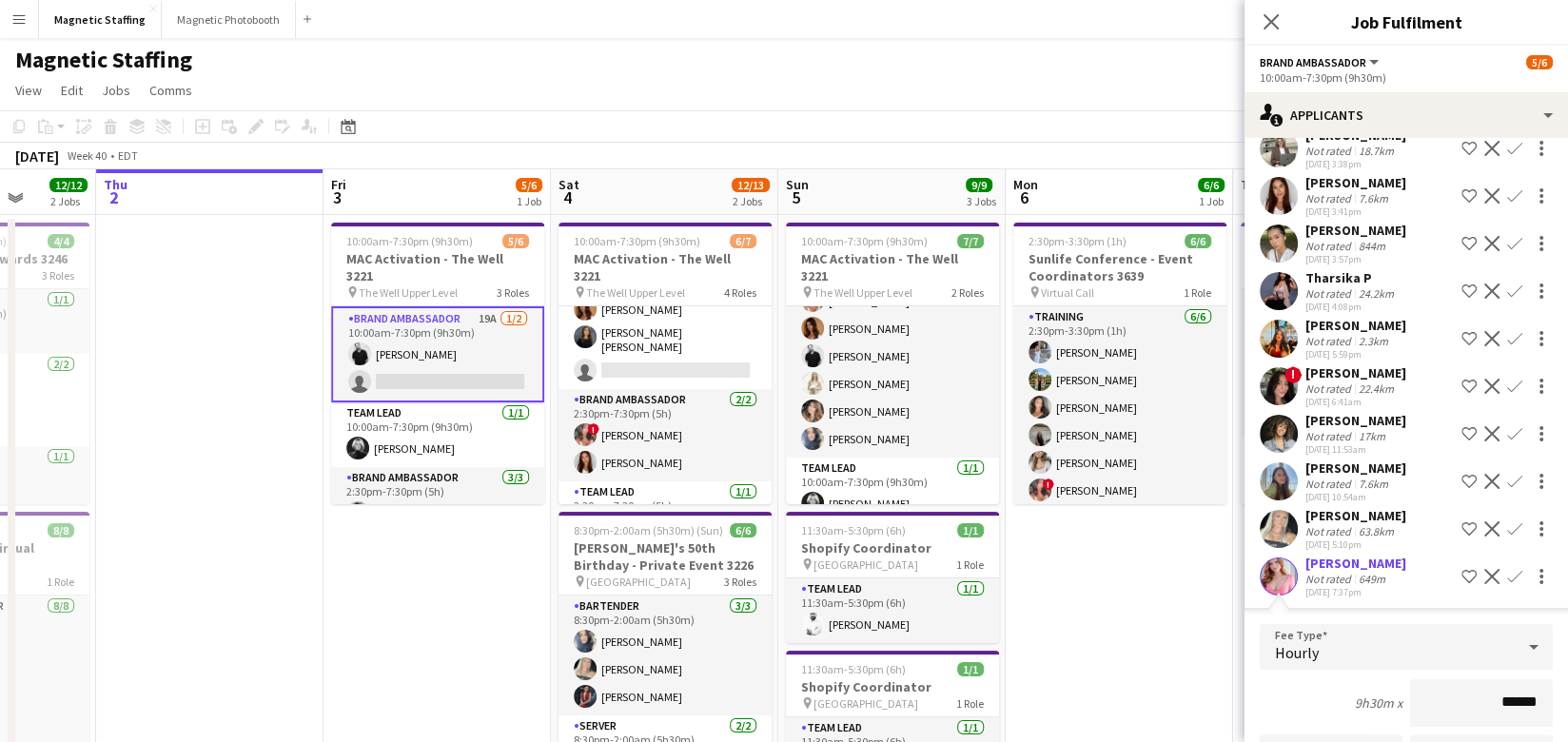
scroll to position [739, 0]
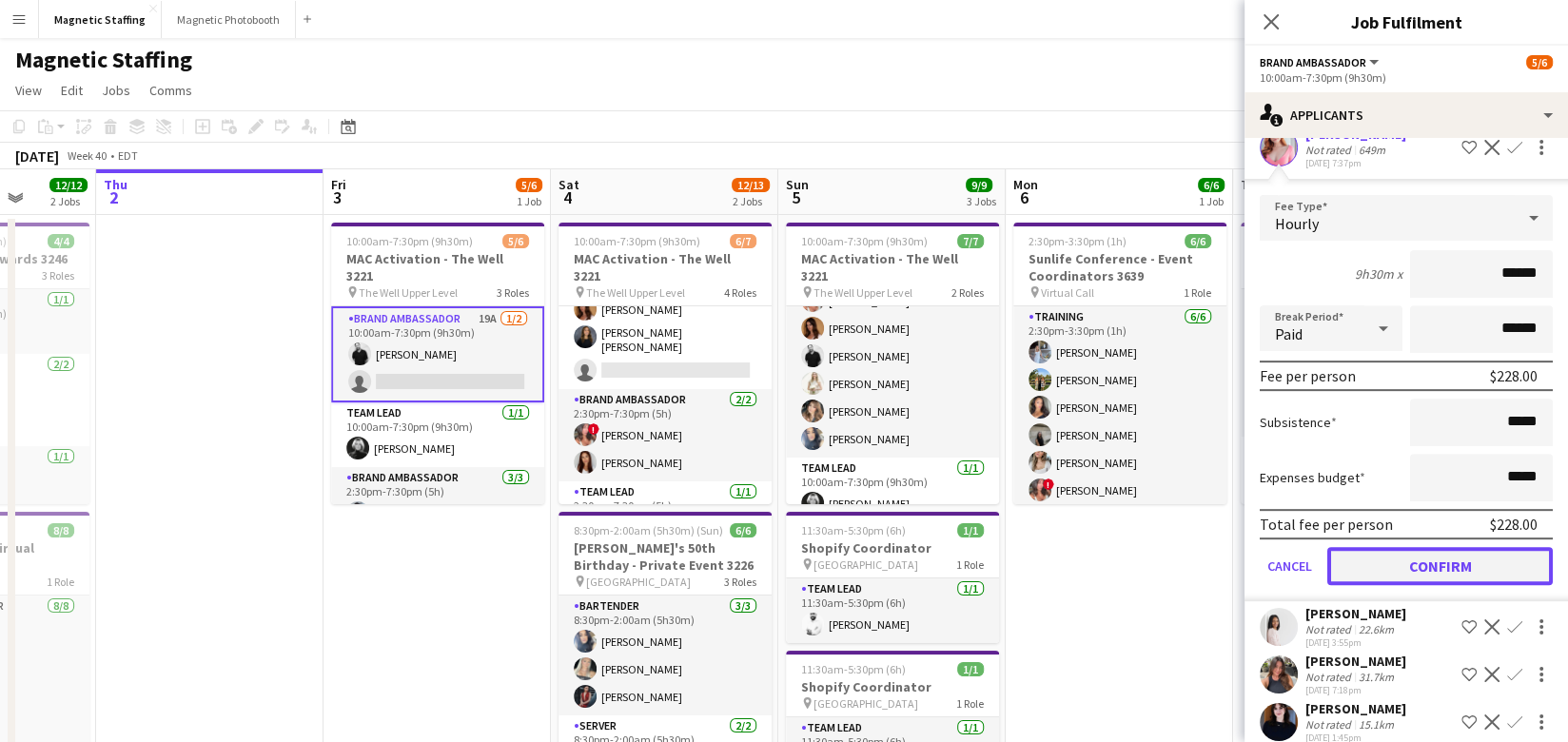
click at [1403, 547] on button "Confirm" at bounding box center [1440, 565] width 226 height 38
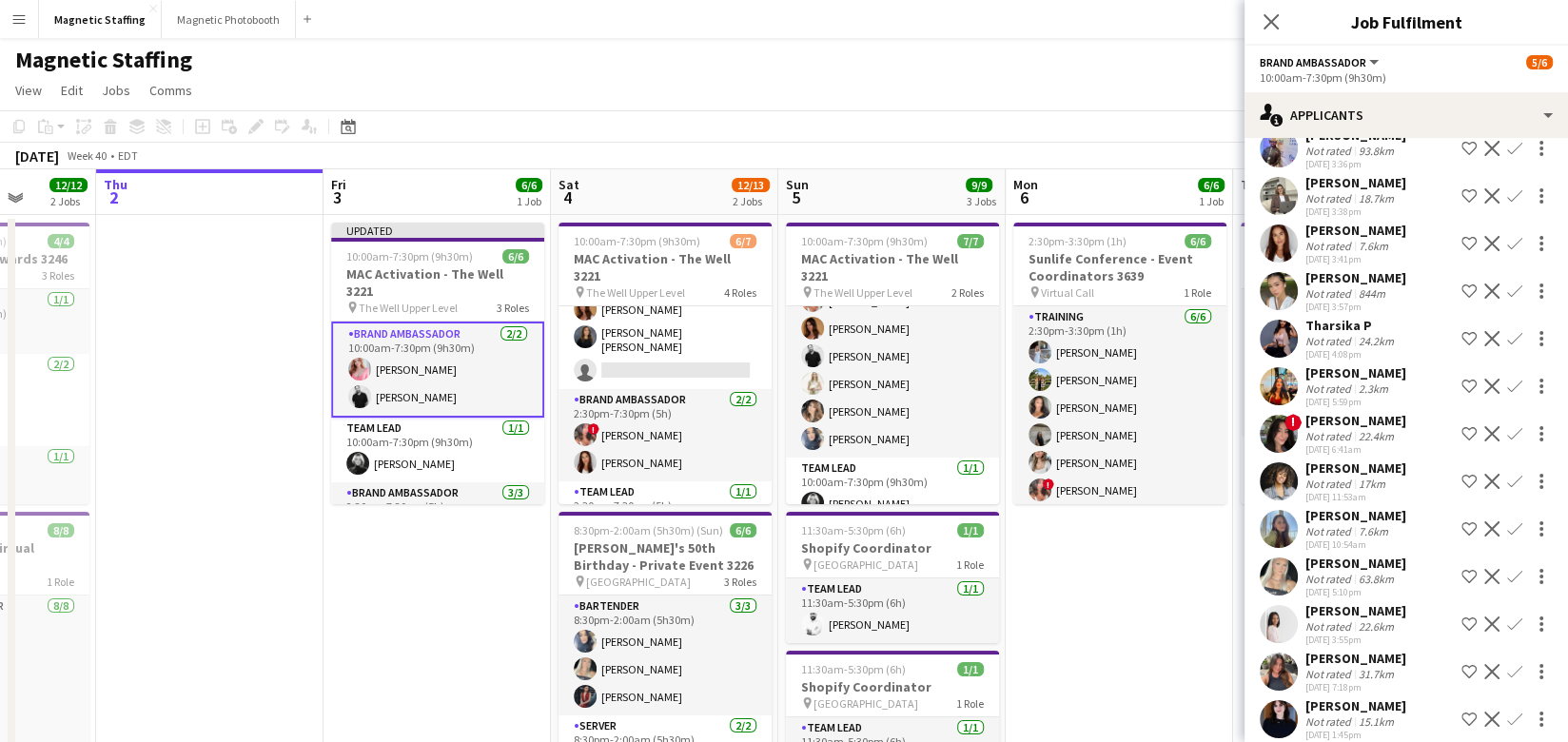
click at [1160, 546] on app-date-cell "2:30pm-3:30pm (1h) 6/6 Sunlife Conference - Event Coordinators 3639 pin Virtual…" at bounding box center [1120, 595] width 228 height 761
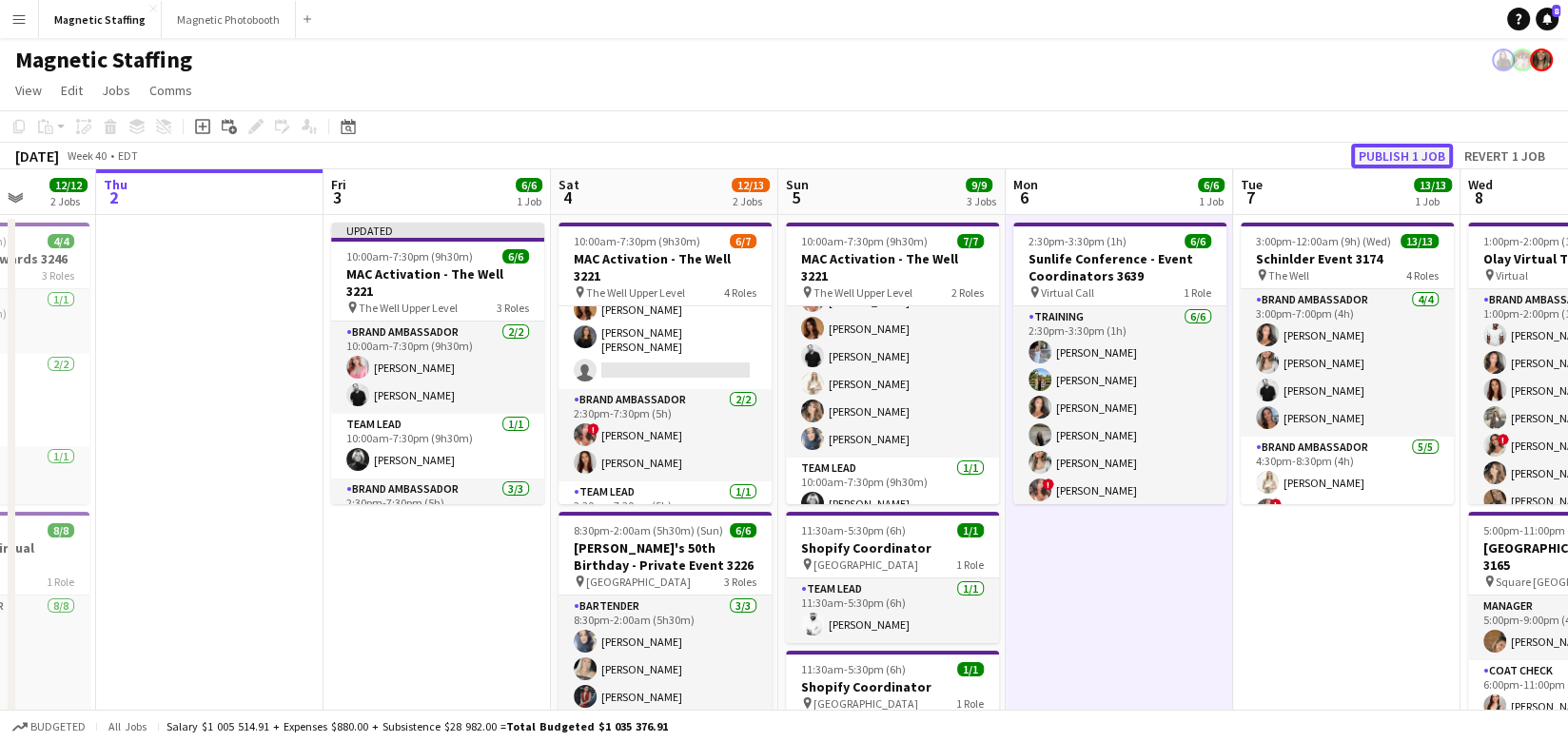
click at [1413, 149] on button "Publish 1 job" at bounding box center [1402, 156] width 102 height 24
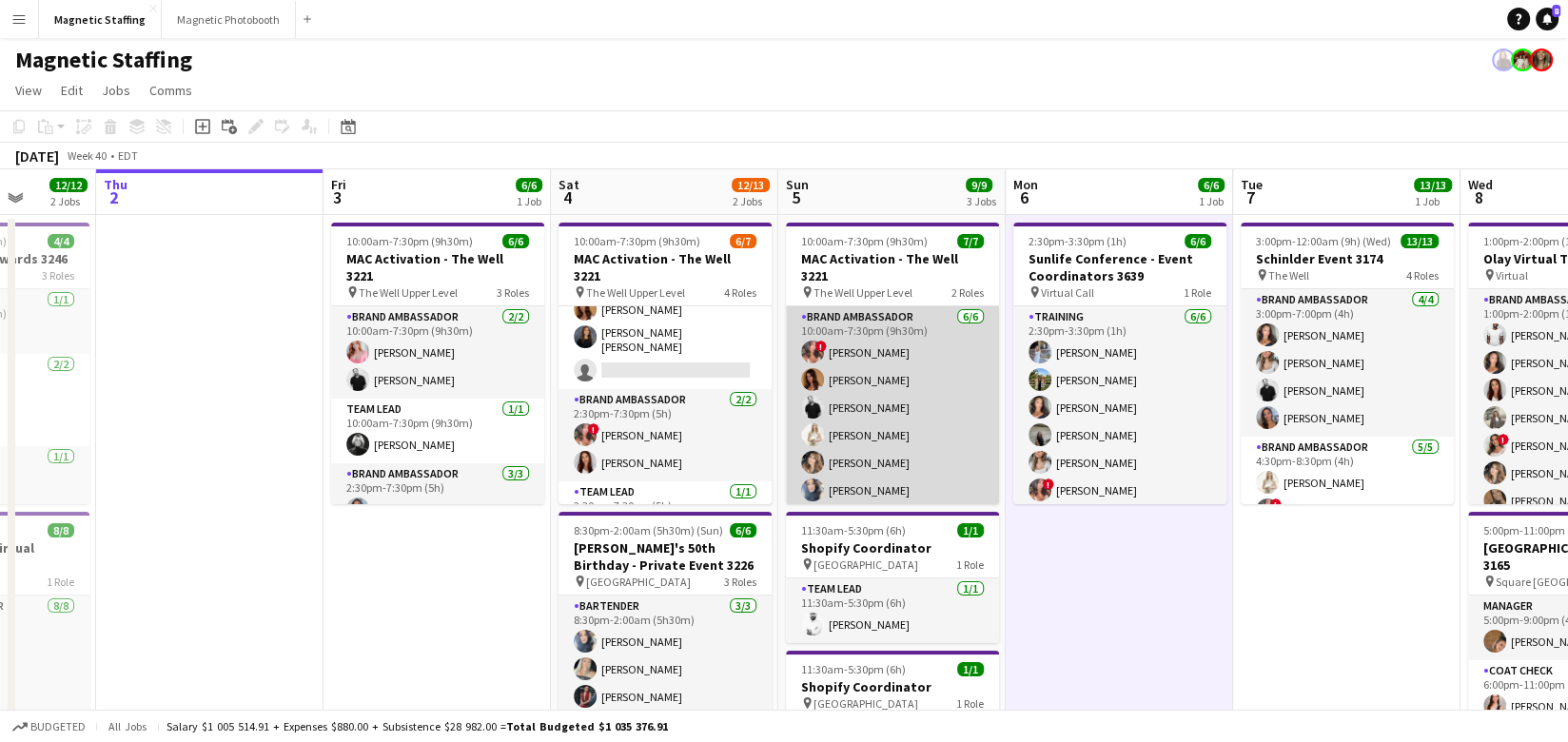
scroll to position [52, 0]
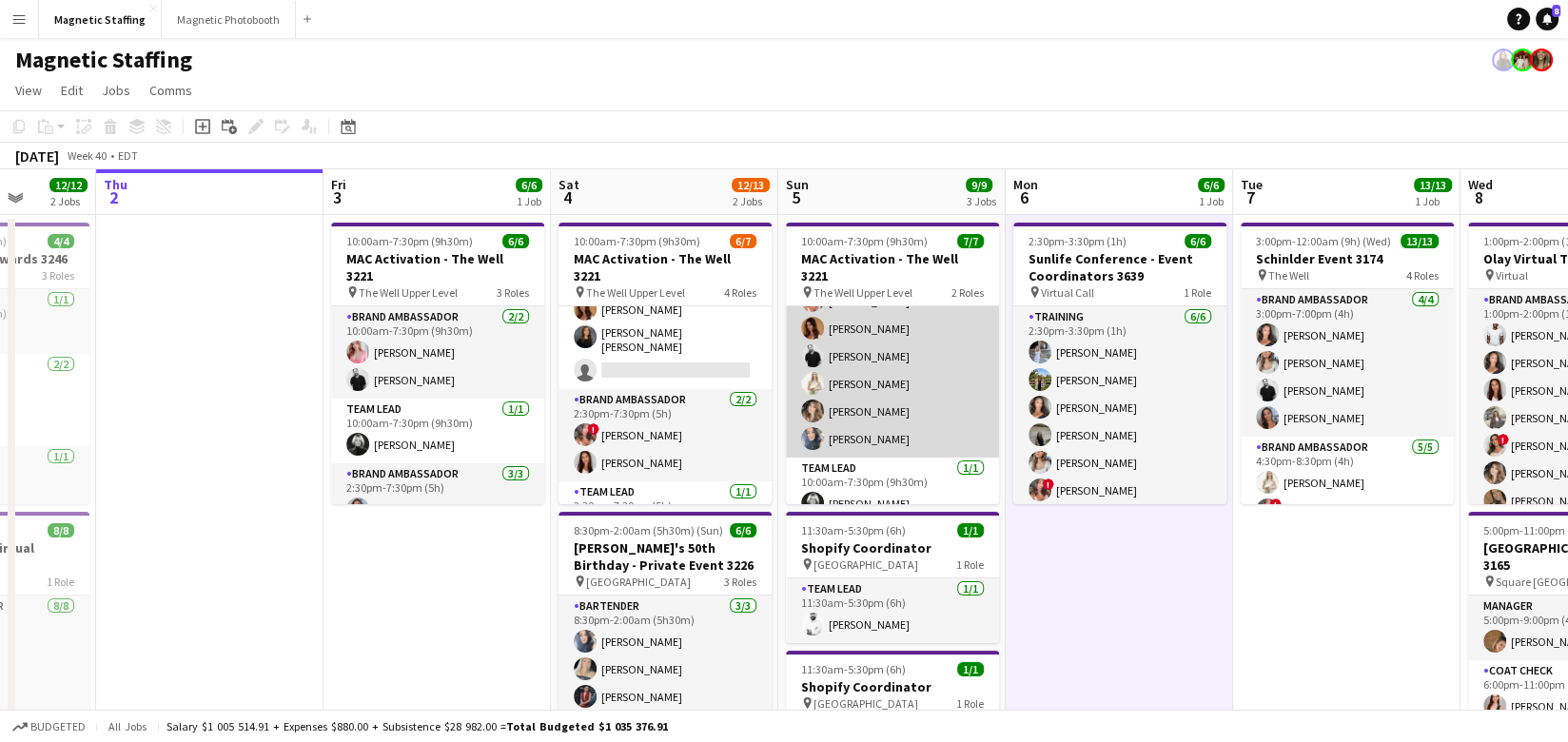
click at [822, 378] on app-card-role "Brand Ambassador 6/6 10:00am-7:30pm (9h30m) ! Alyssa Curto Karolina Rembiesa je…" at bounding box center [892, 356] width 213 height 202
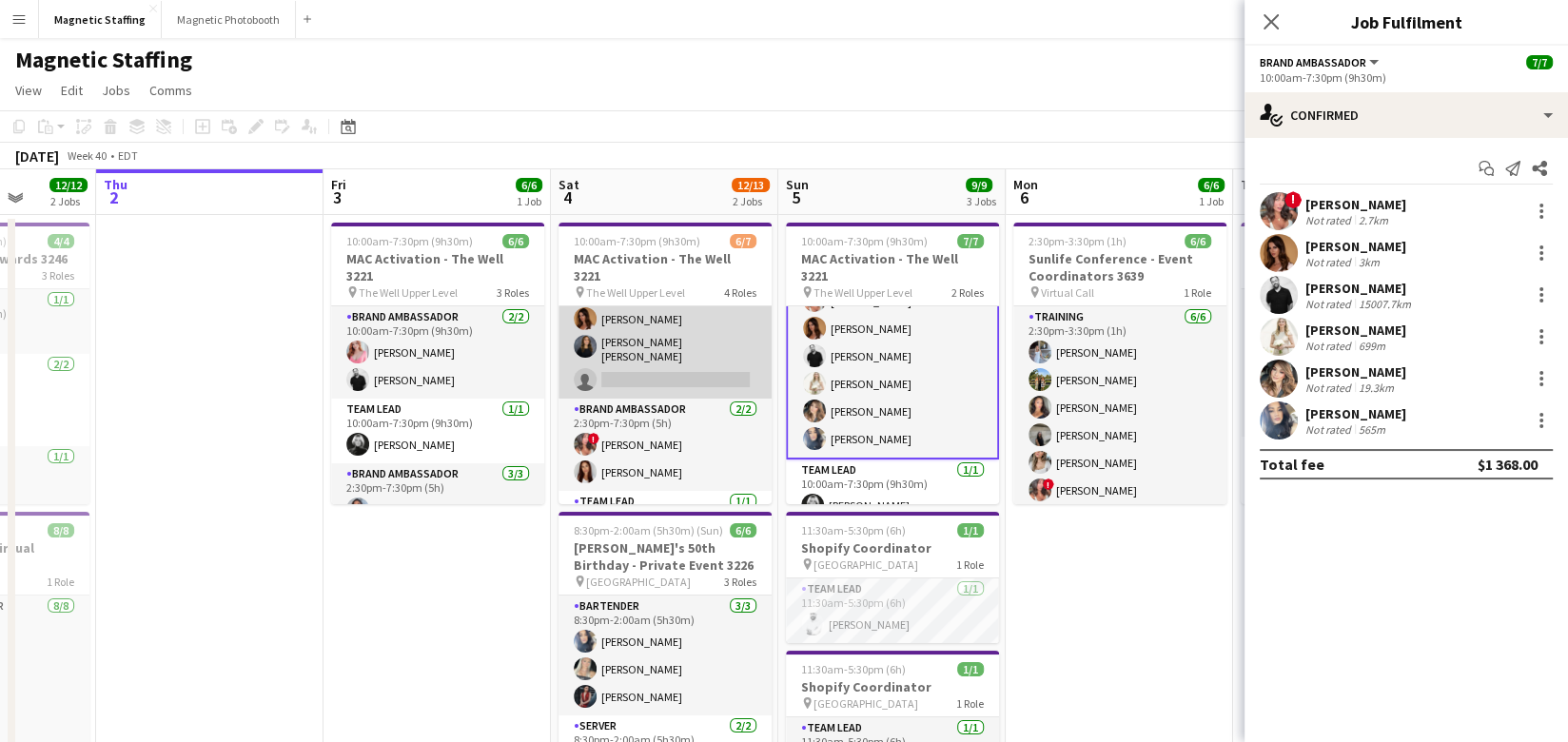
scroll to position [125, 0]
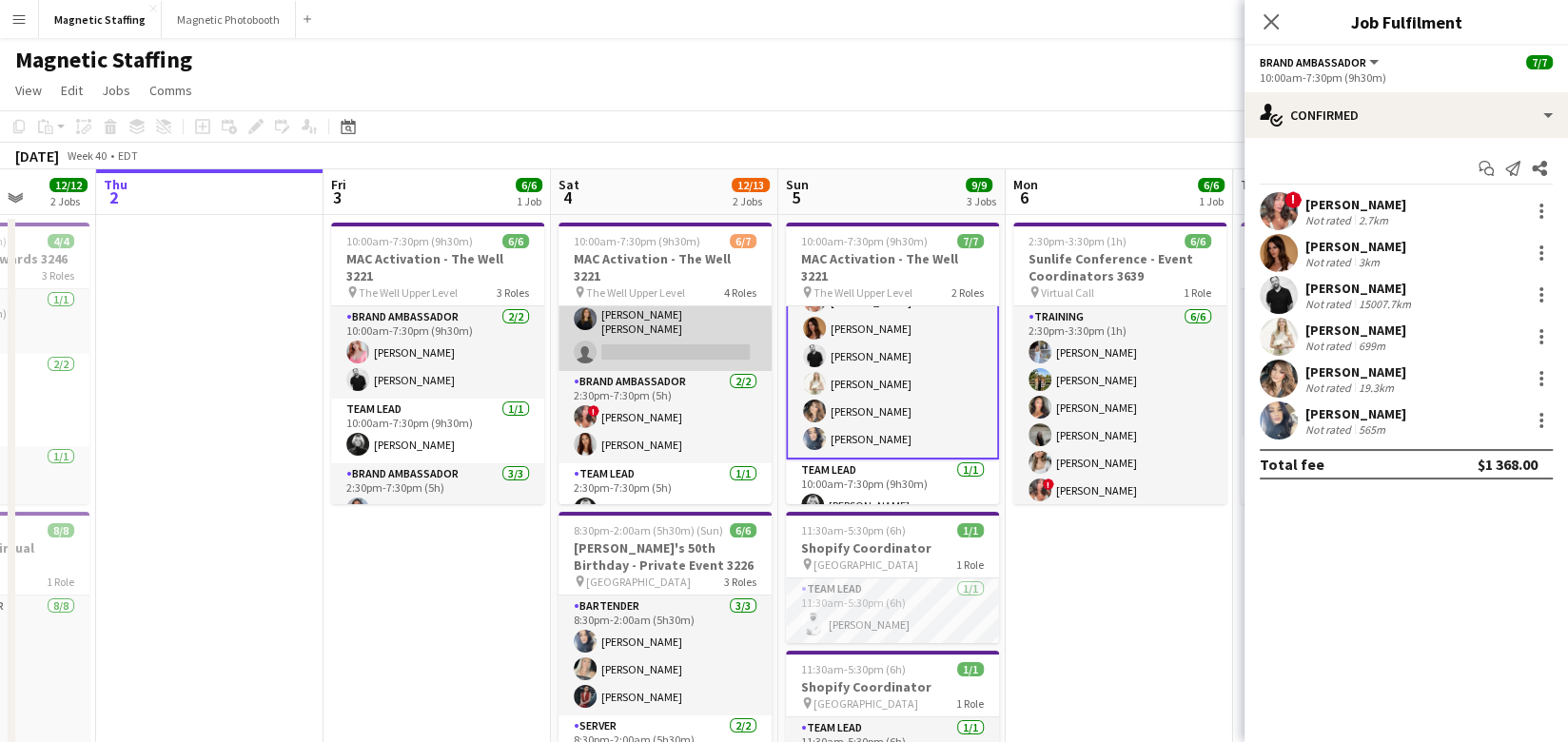
click at [699, 326] on app-card-role "Brand Ambassador 18A 2/3 10:00am-7:30pm (9h30m) Karolina Rembiesa Gabriela Land…" at bounding box center [664, 307] width 213 height 125
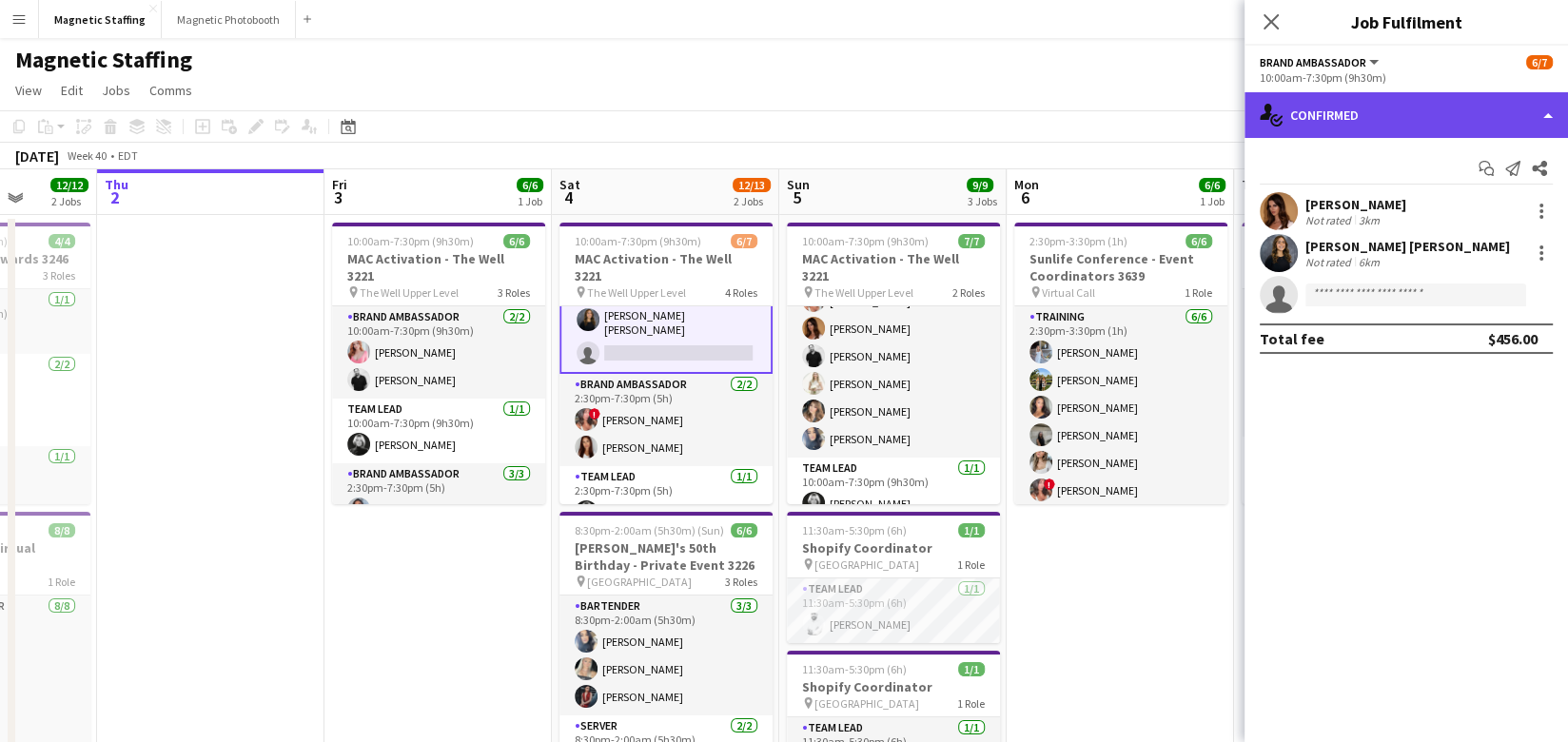
click at [1436, 107] on div "single-neutral-actions-check-2 Confirmed" at bounding box center [1406, 115] width 323 height 46
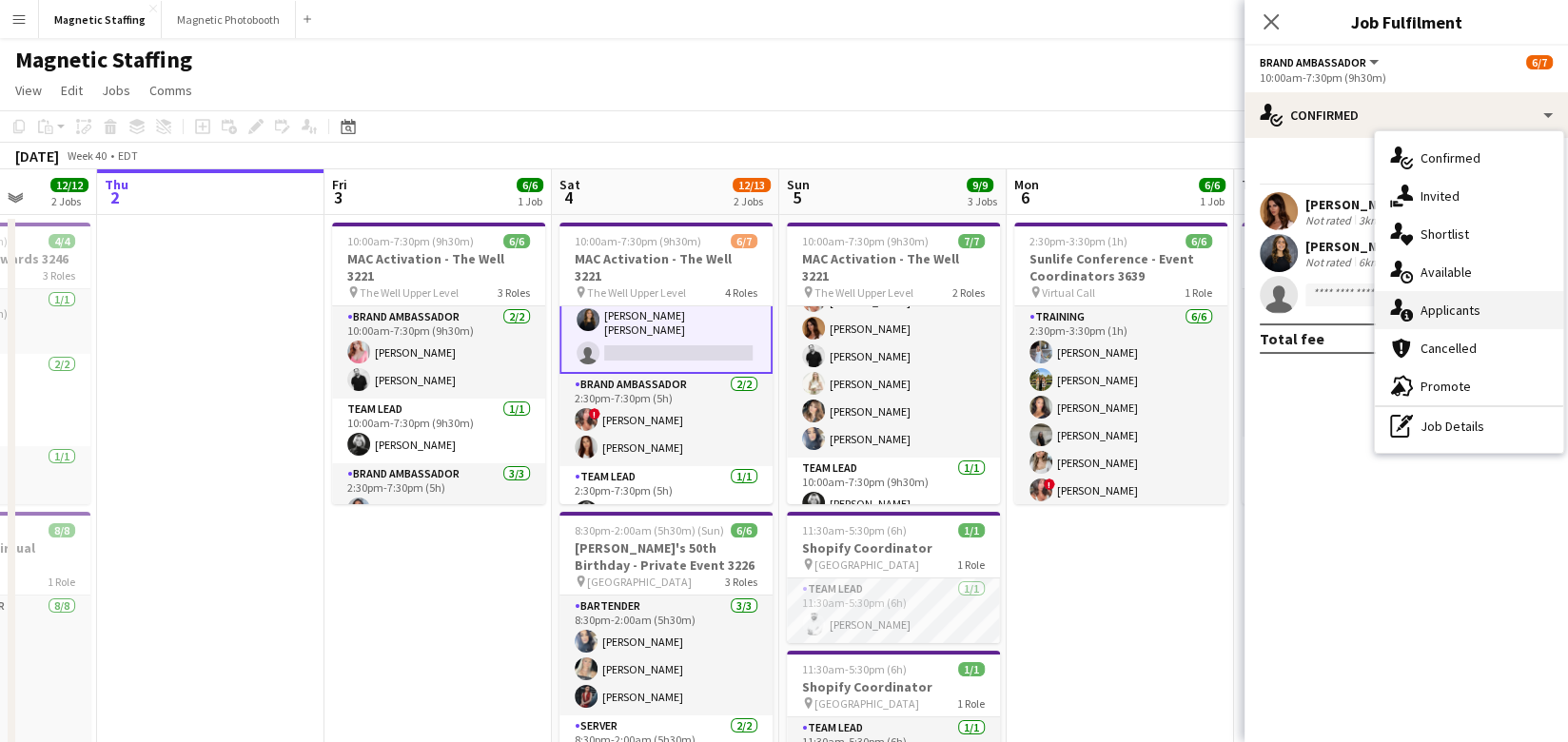
click at [1413, 305] on div "single-neutral-actions-information Applicants" at bounding box center [1469, 309] width 189 height 38
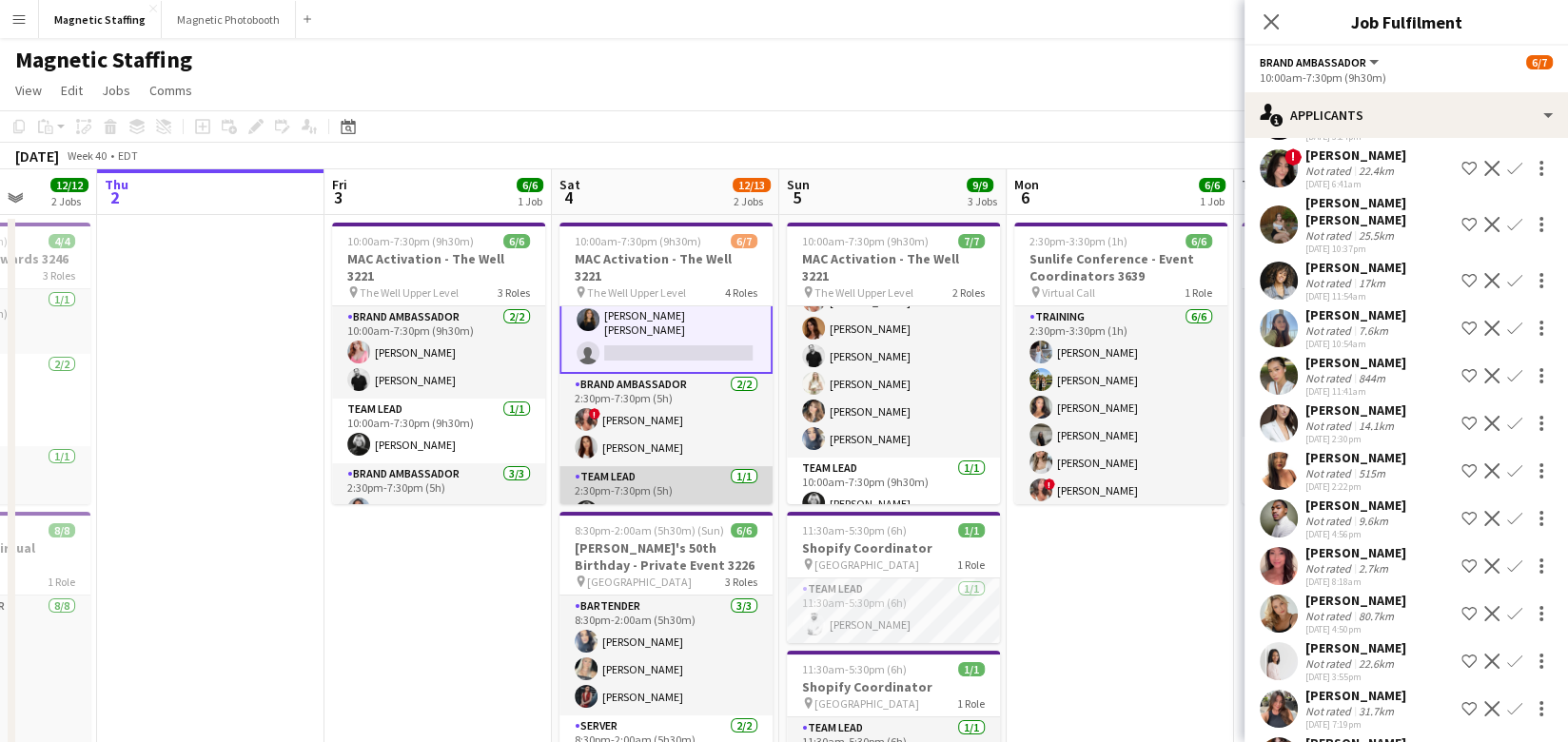
scroll to position [0, 0]
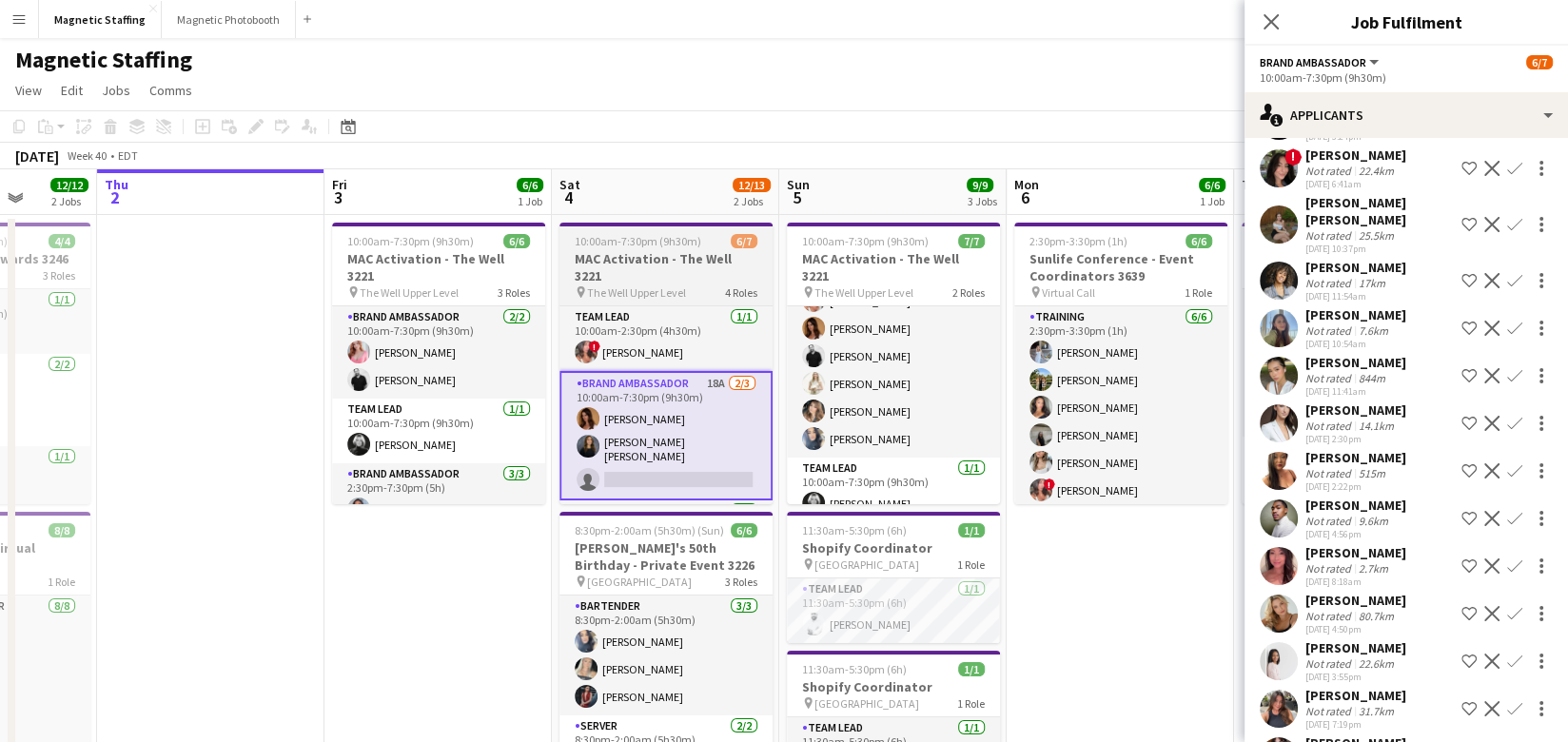
click at [637, 285] on span "The Well Upper Level" at bounding box center [636, 292] width 99 height 15
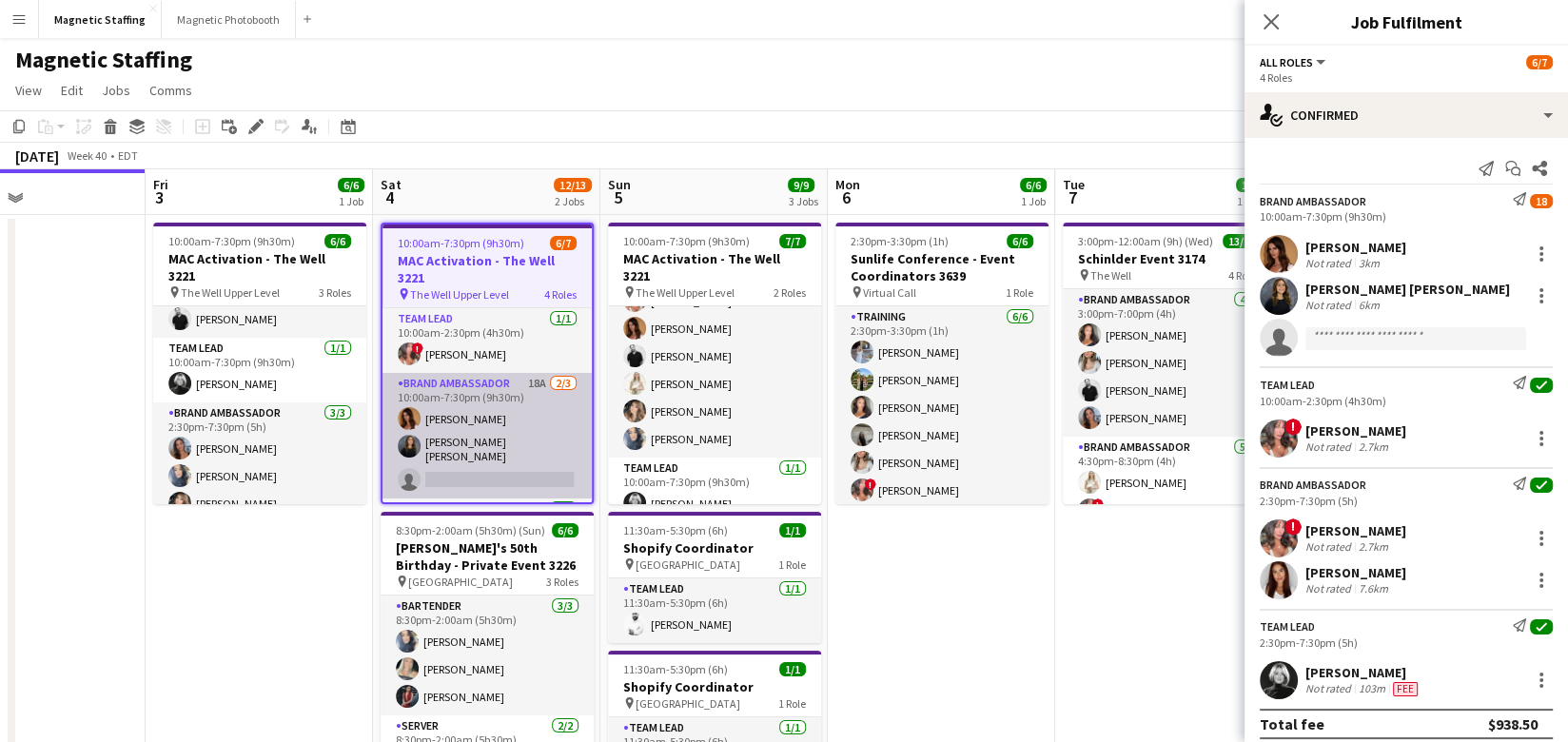
click at [485, 428] on app-card-role "Brand Ambassador 18A 2/3 10:00am-7:30pm (9h30m) Karolina Rembiesa Gabriela Land…" at bounding box center [486, 435] width 209 height 125
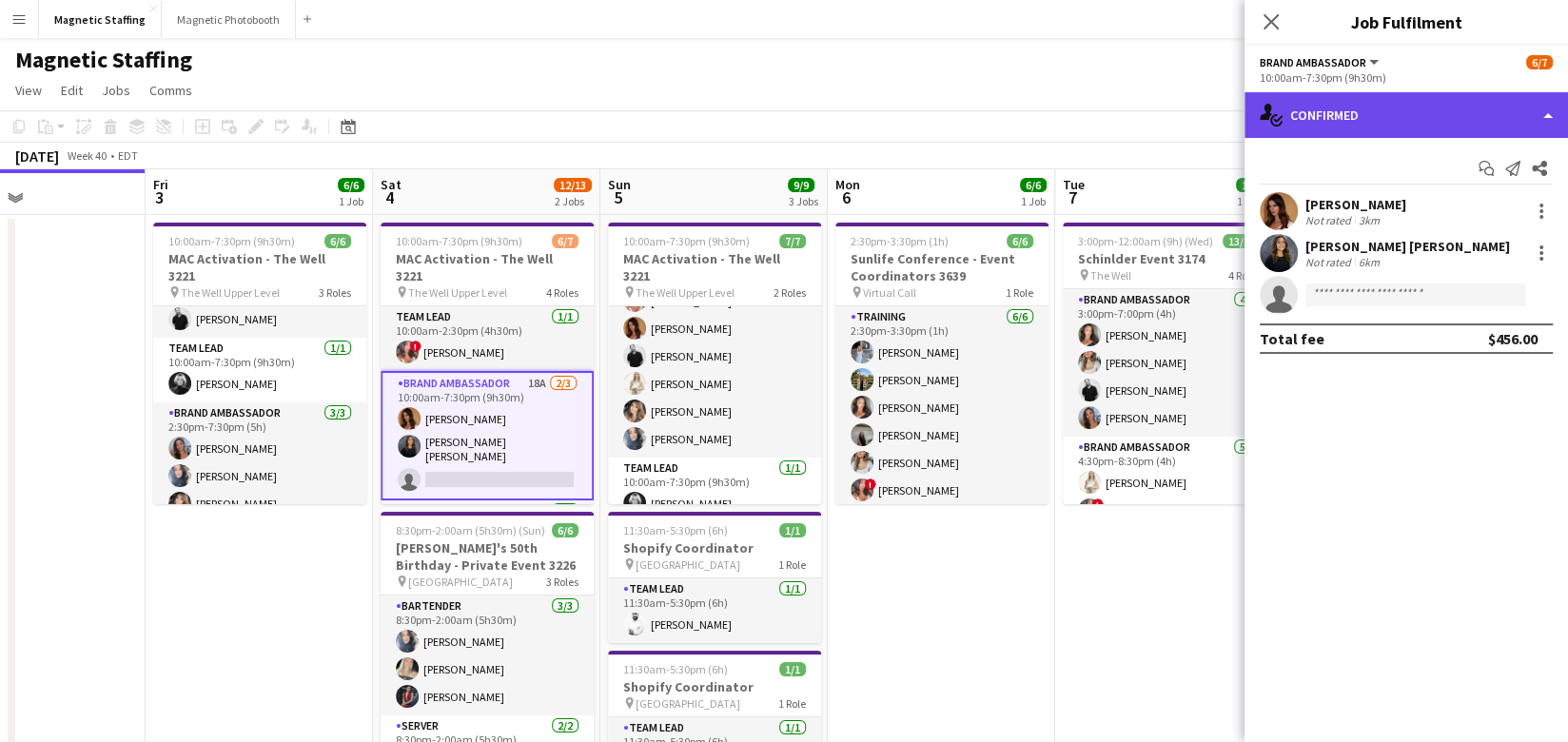
click at [1305, 104] on div "single-neutral-actions-check-2 Confirmed" at bounding box center [1406, 115] width 323 height 46
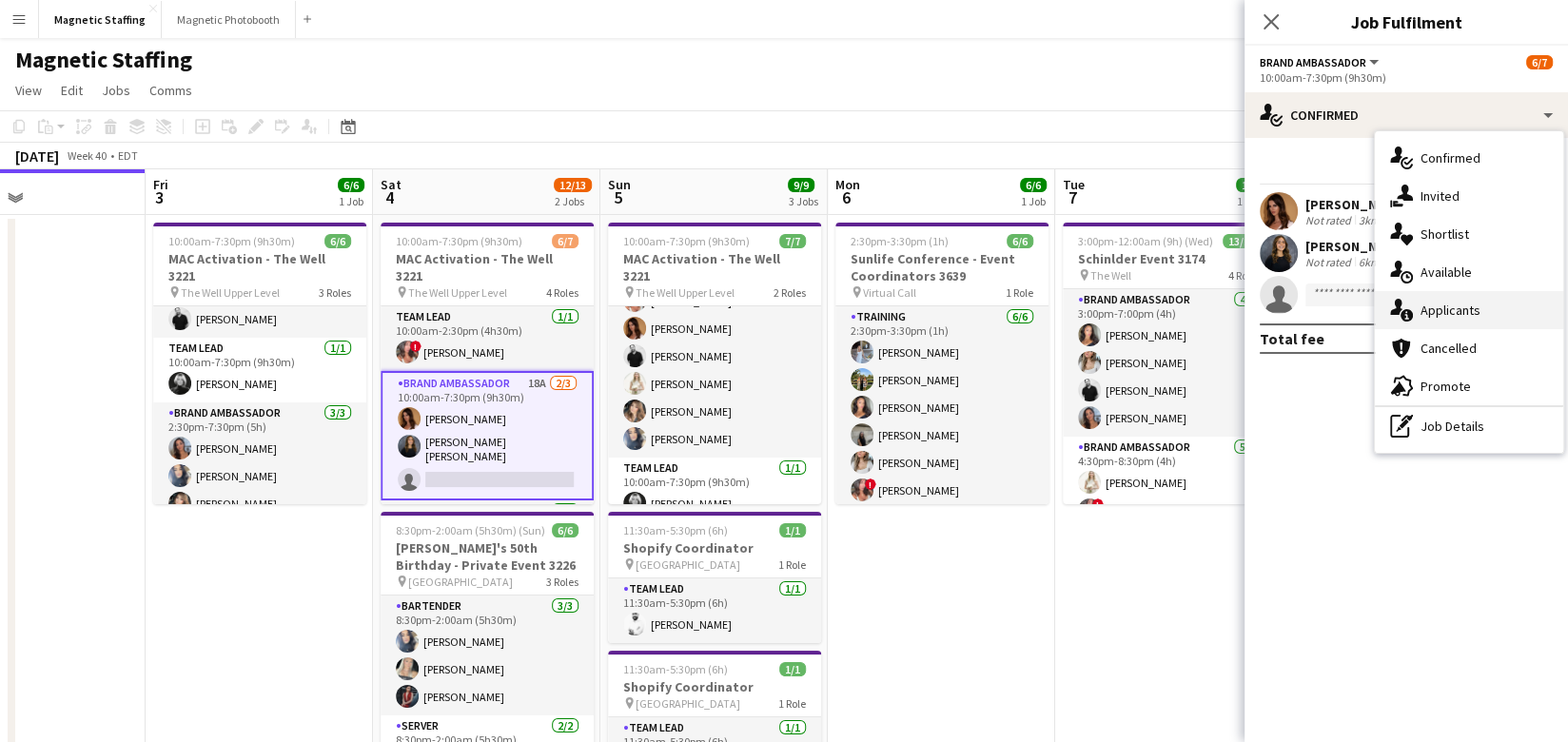
click at [1394, 307] on icon "single-neutral-actions-information" at bounding box center [1401, 309] width 22 height 22
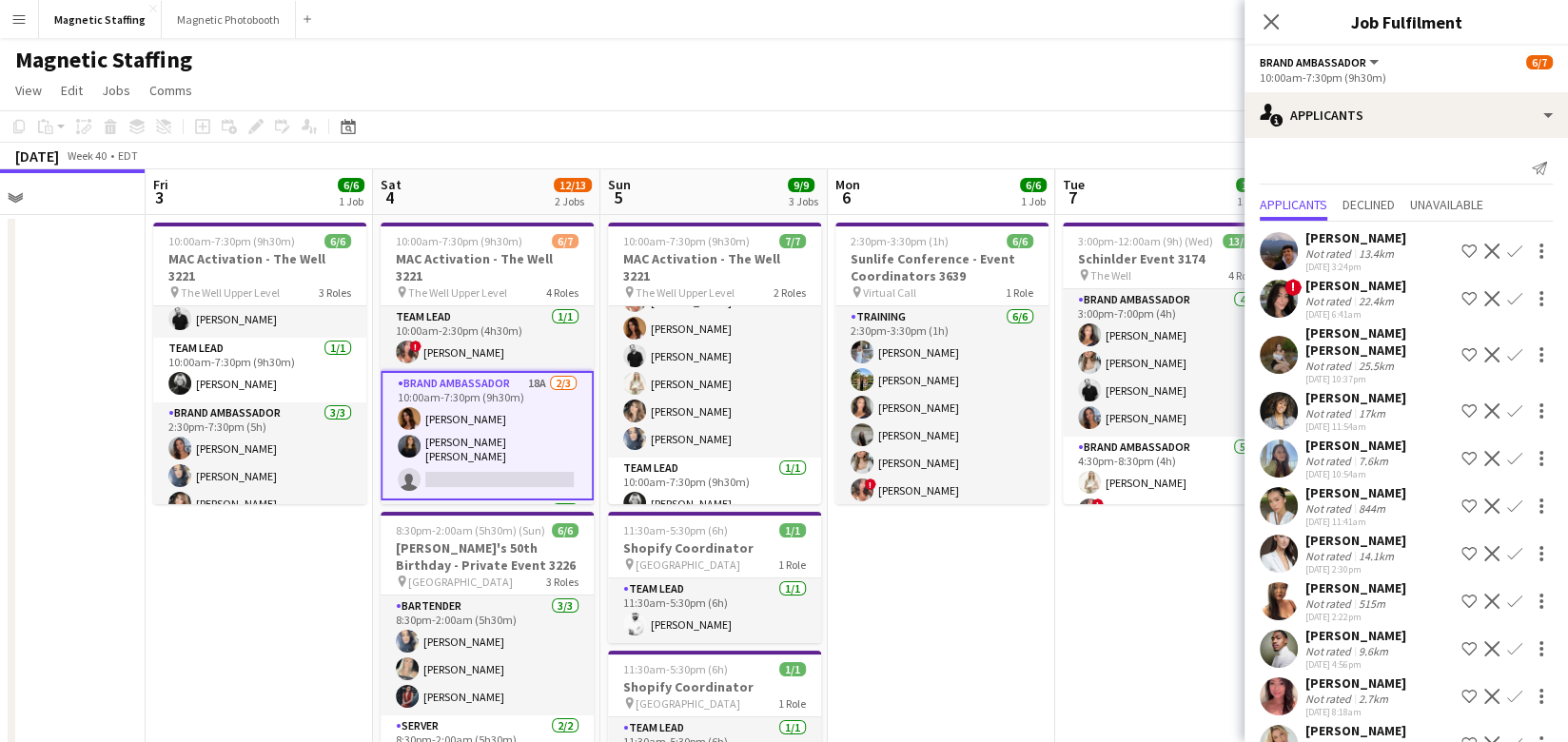
scroll to position [167, 0]
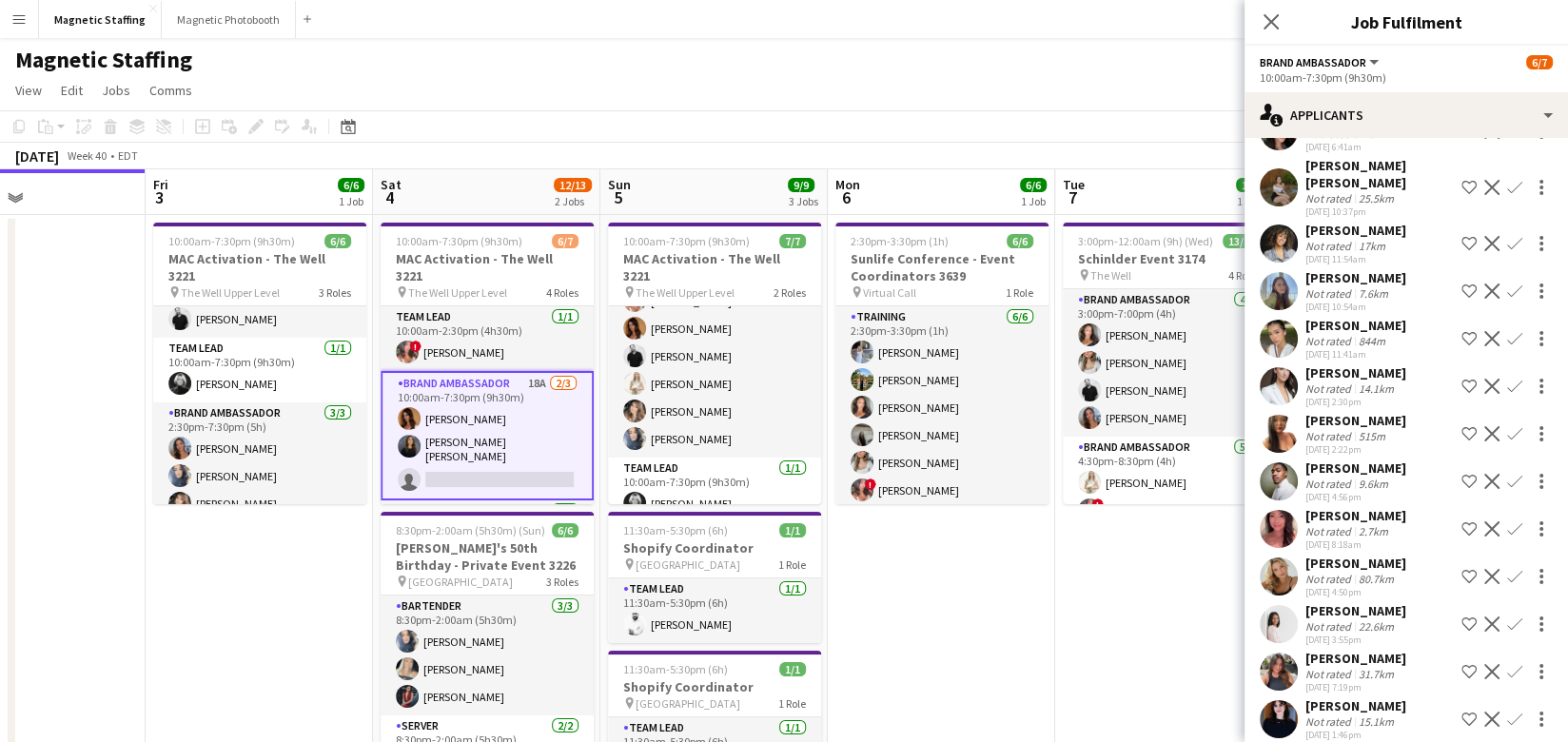
click at [1277, 557] on app-user-avatar at bounding box center [1278, 576] width 38 height 38
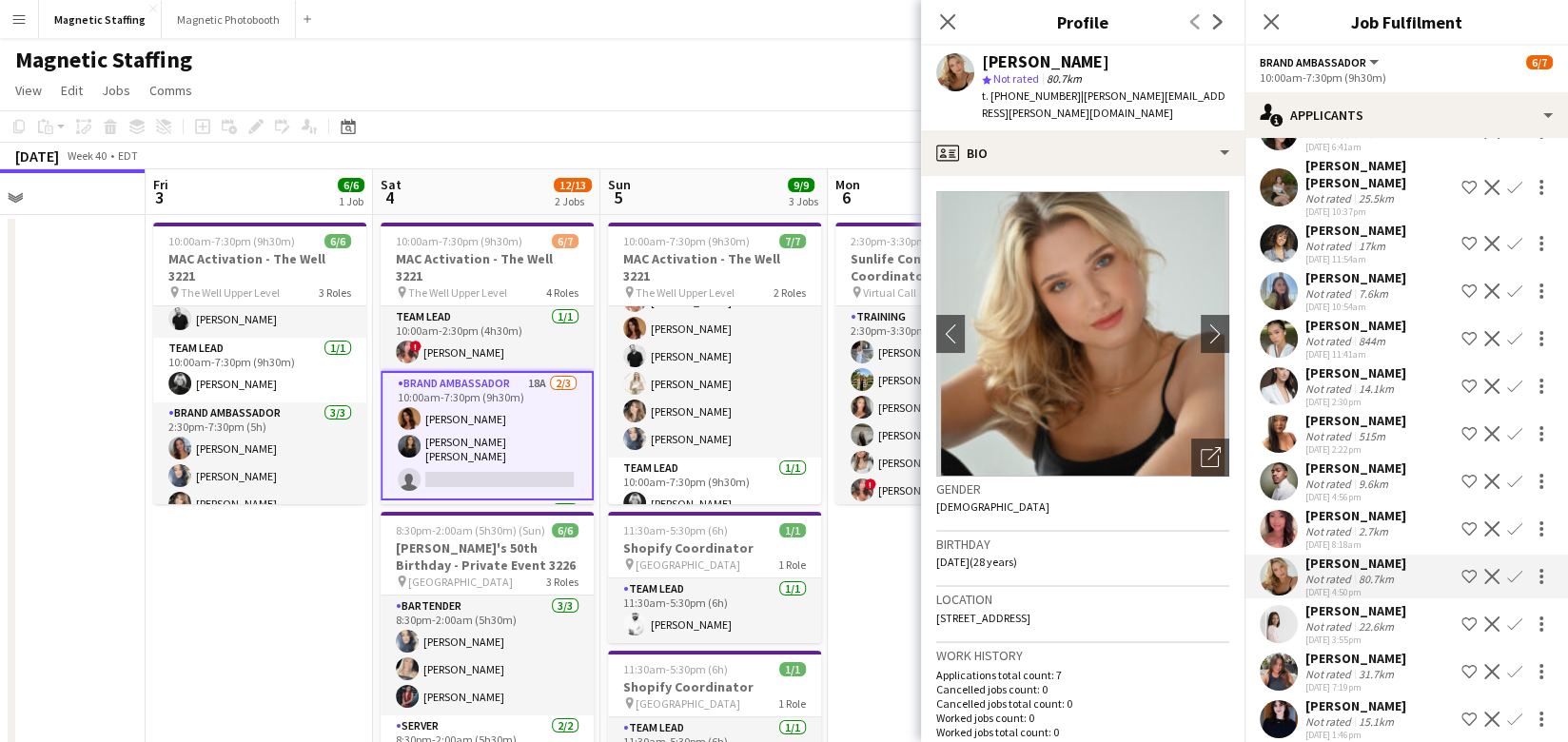
click at [1276, 327] on app-user-avatar at bounding box center [1278, 338] width 38 height 38
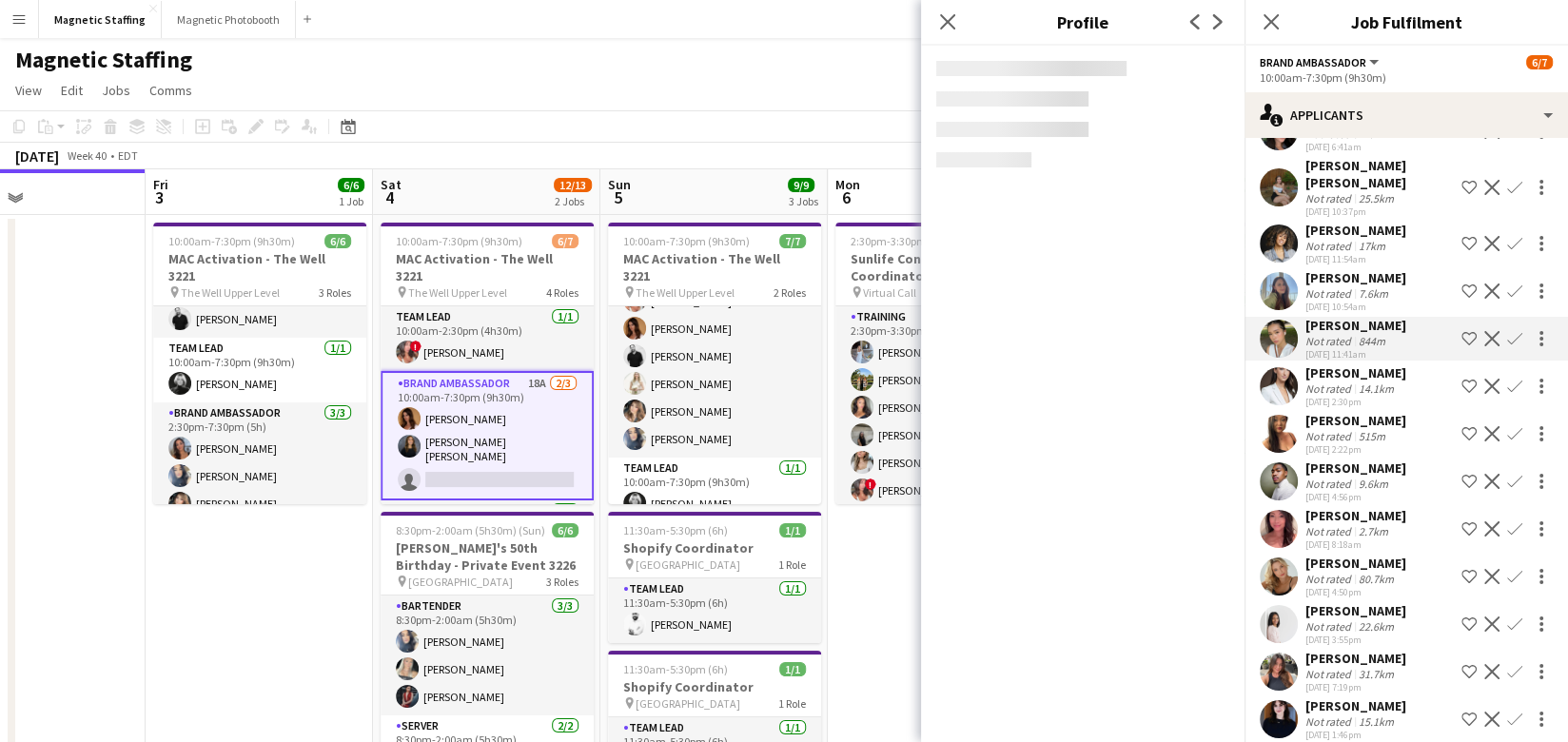
click at [1278, 367] on app-user-avatar at bounding box center [1278, 385] width 38 height 38
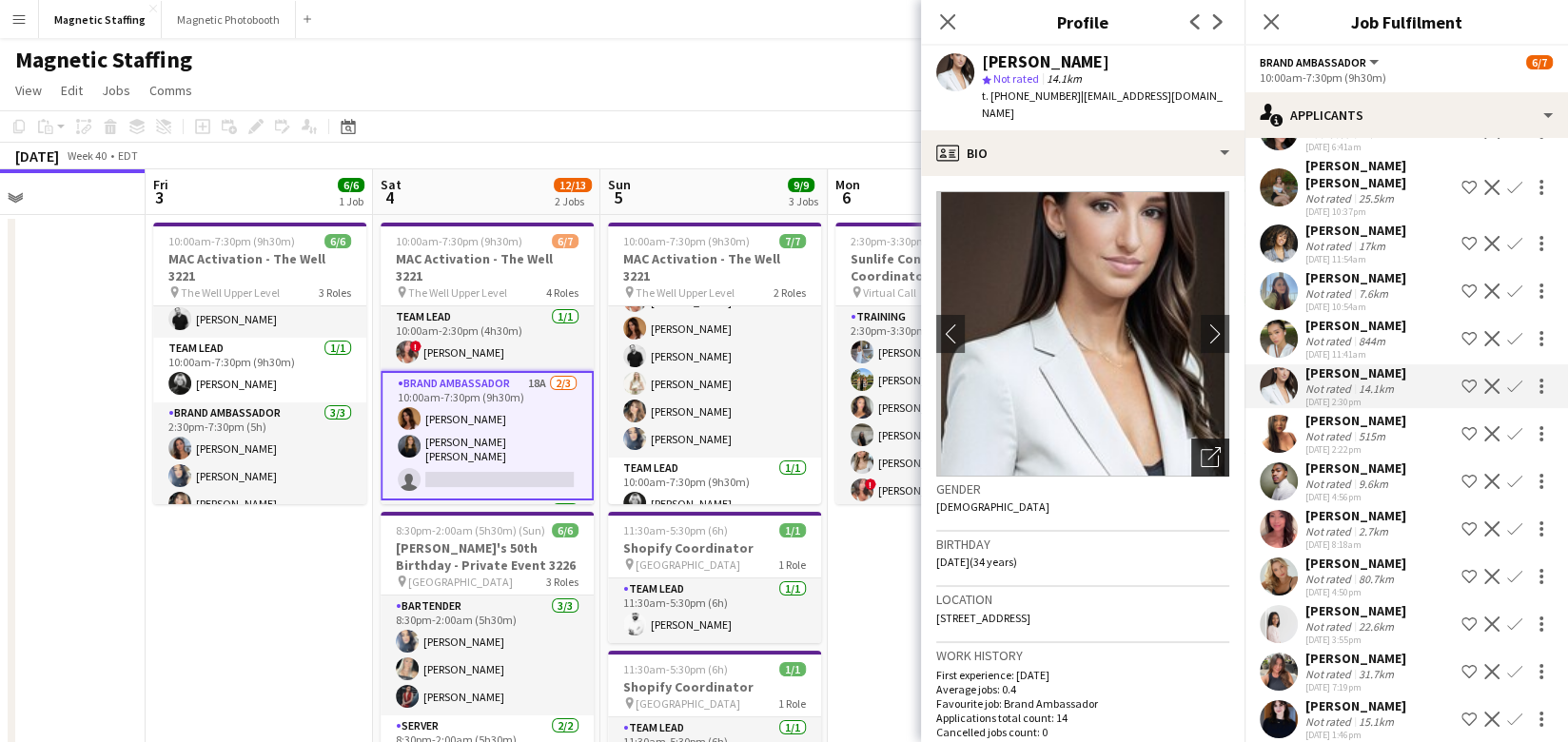
click at [1200, 447] on icon "Open photos pop-in" at bounding box center [1210, 457] width 20 height 20
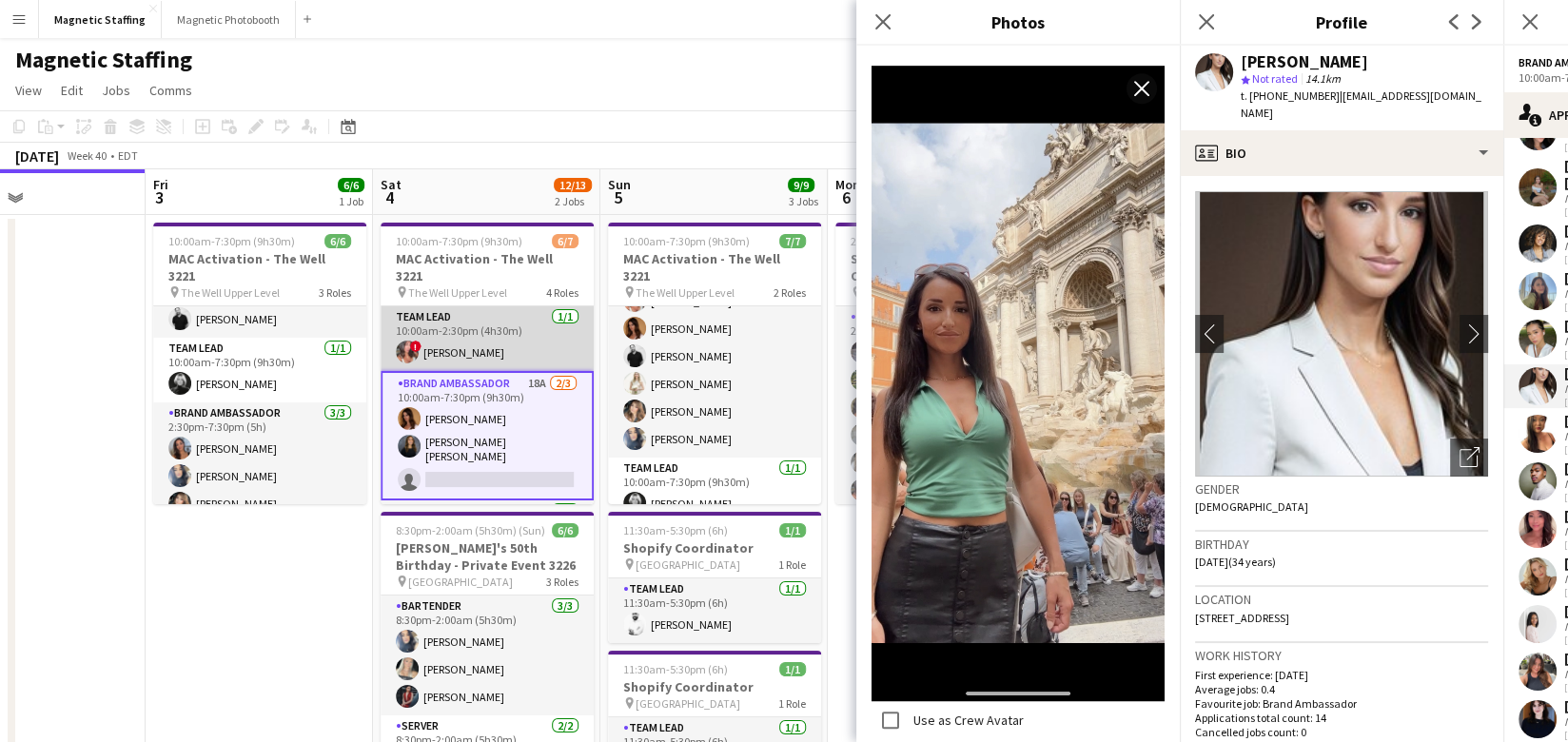
scroll to position [0, 765]
click at [479, 336] on app-card-role "Team Lead 1/1 10:00am-2:30pm (4h30m) ! Alyssa Curto" at bounding box center [485, 338] width 213 height 64
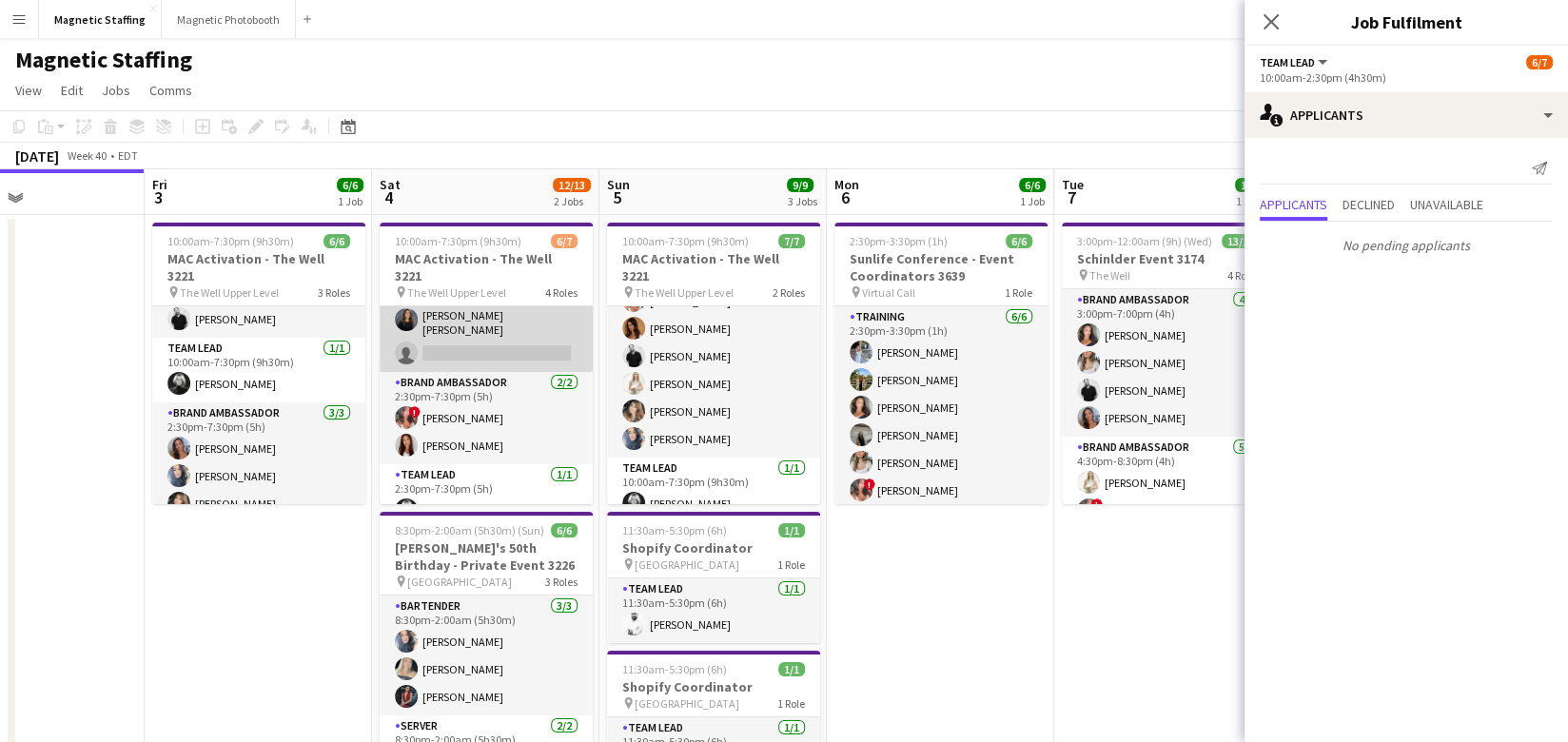
scroll to position [0, 0]
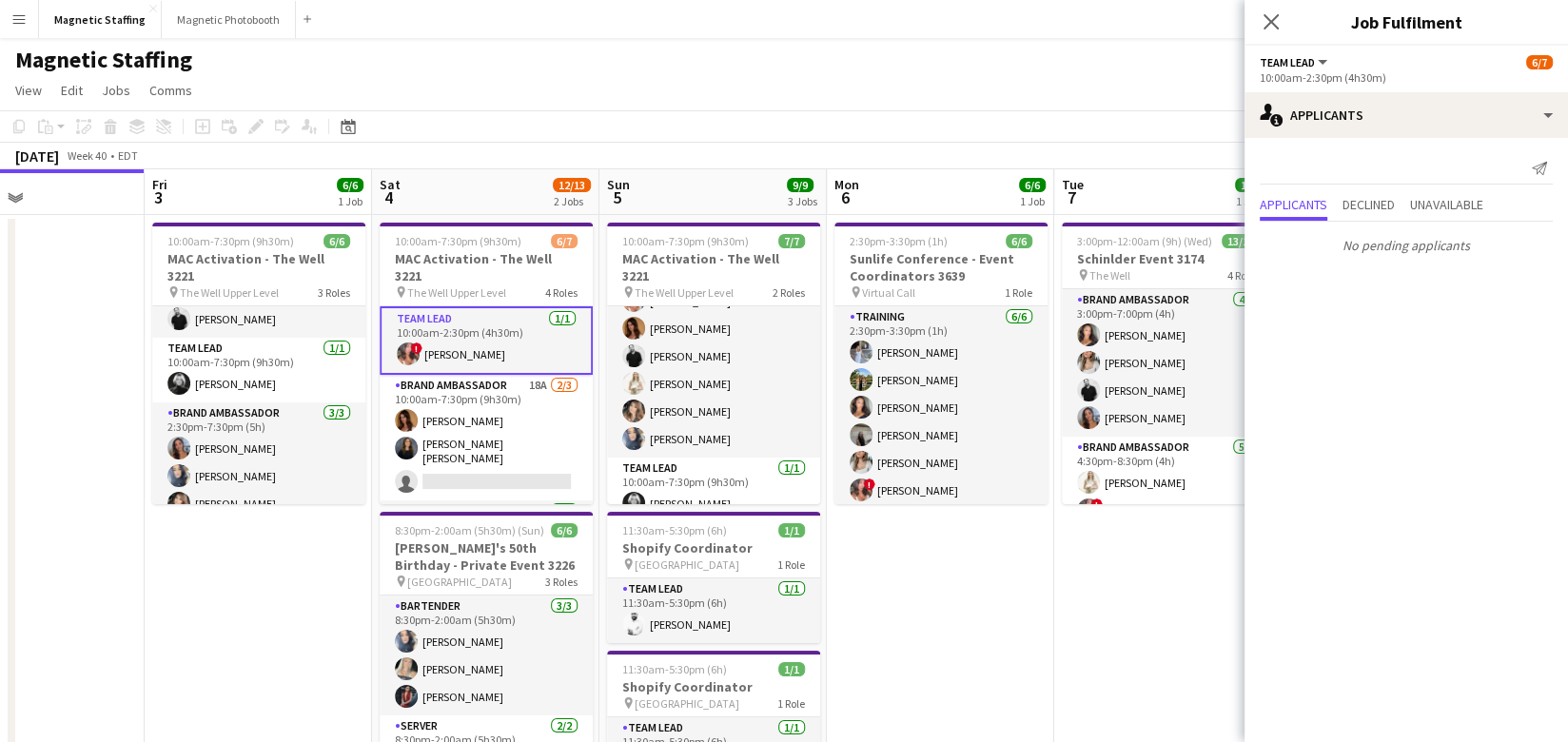
click at [478, 337] on app-card-role "Team Lead 1/1 10:00am-2:30pm (4h30m) ! Alyssa Curto" at bounding box center [485, 340] width 213 height 68
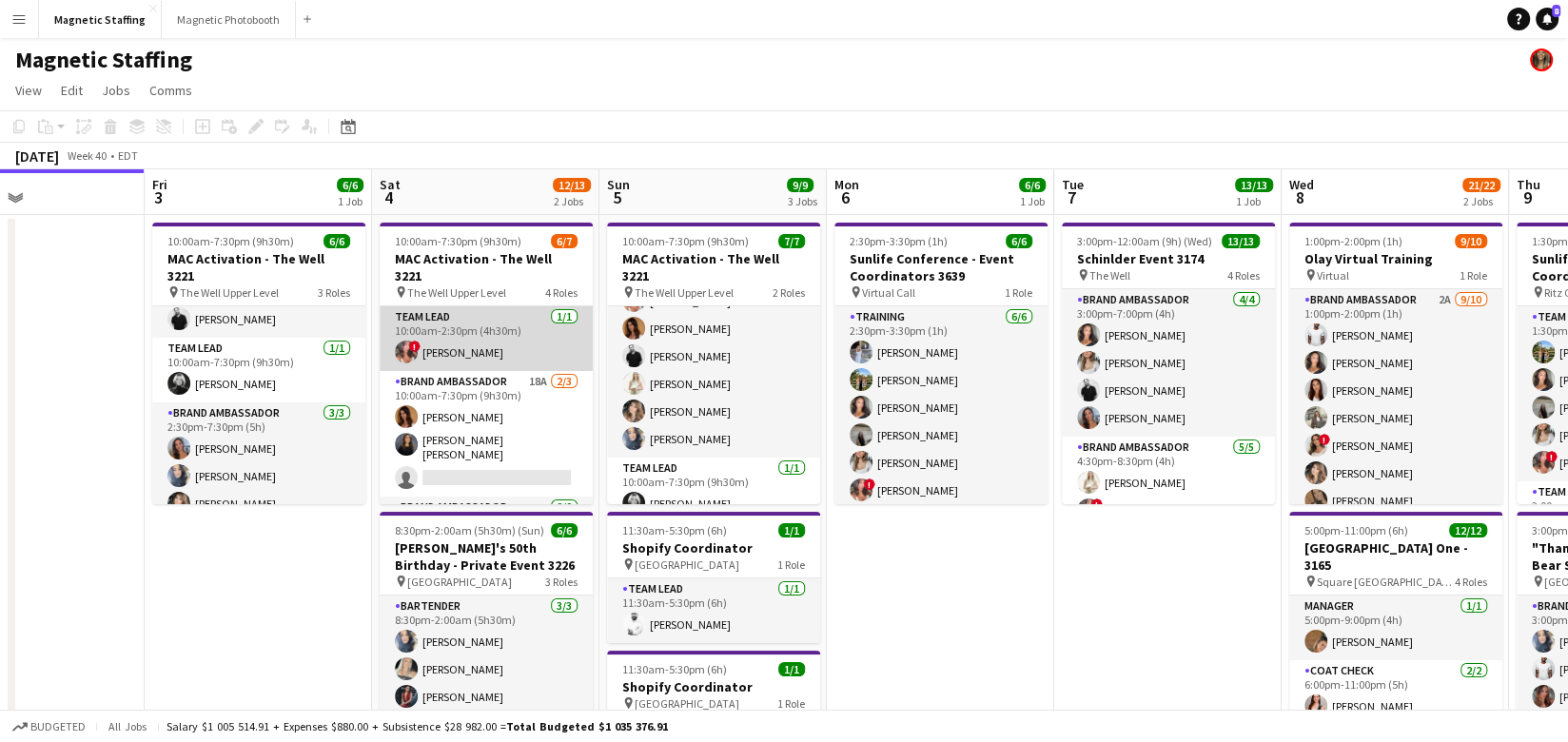
click at [478, 337] on app-card-role "Team Lead 1/1 10:00am-2:30pm (4h30m) ! Alyssa Curto" at bounding box center [485, 338] width 213 height 64
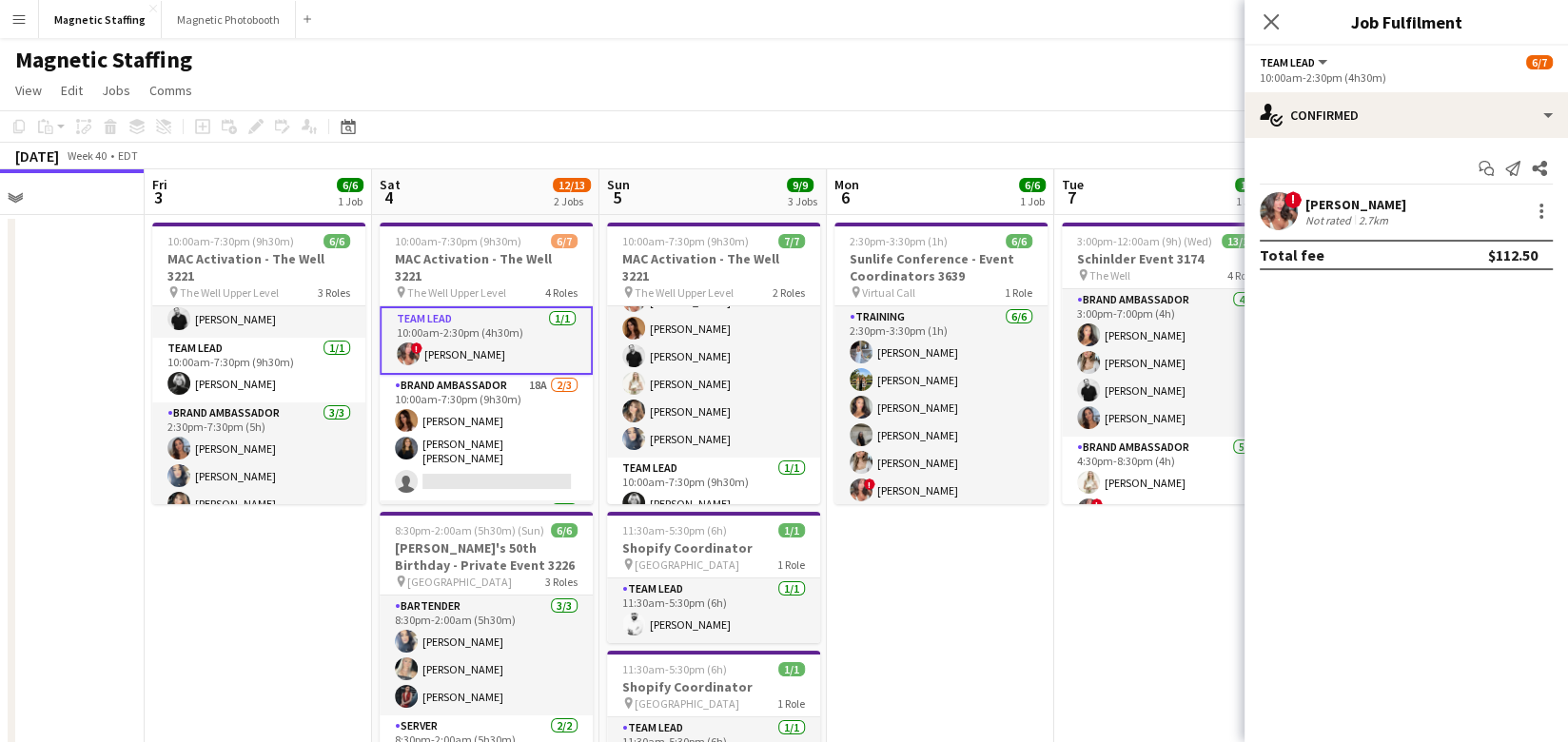
click at [452, 326] on app-card-role "Team Lead 1/1 10:00am-2:30pm (4h30m) ! Alyssa Curto" at bounding box center [485, 340] width 213 height 68
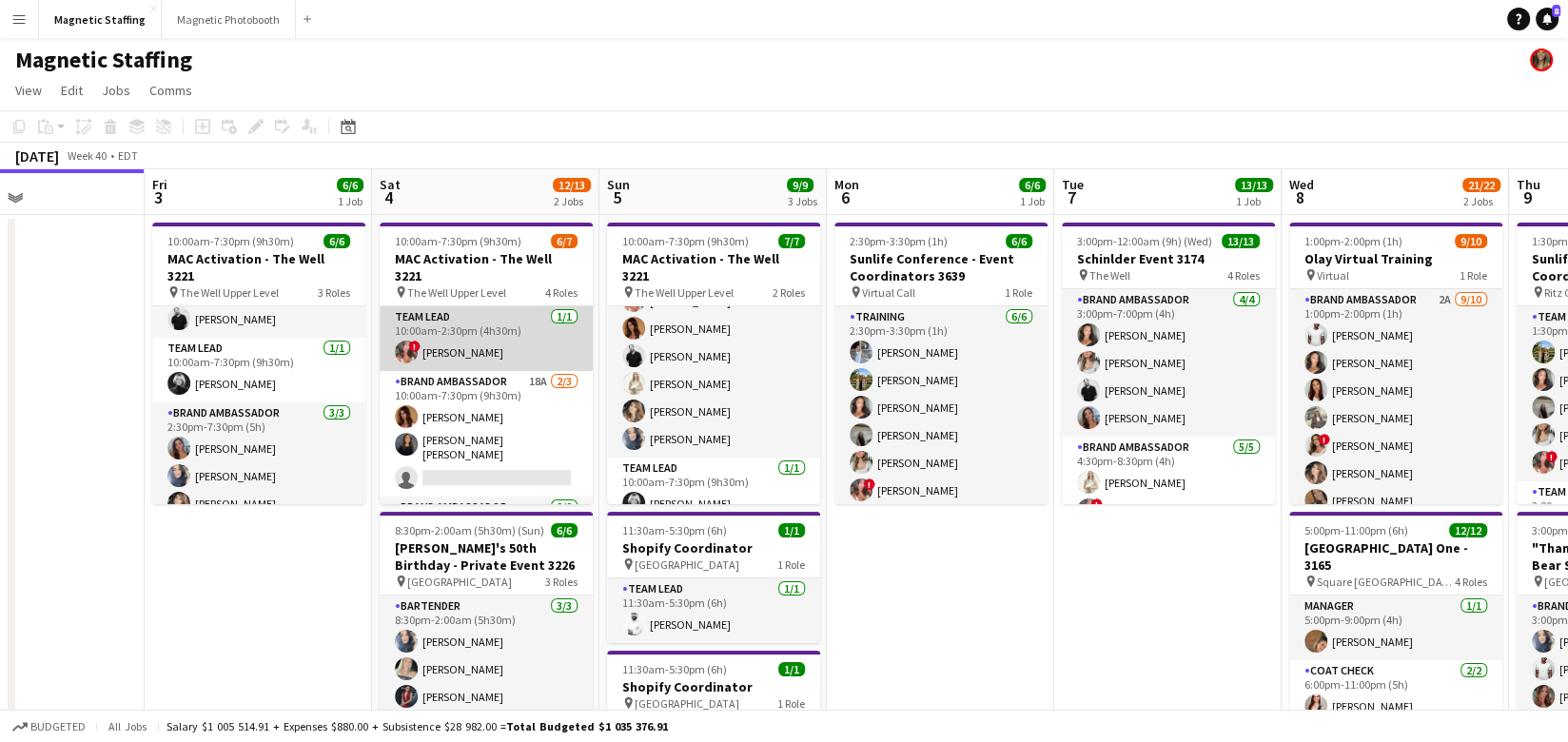
click at [452, 326] on app-card-role "Team Lead 1/1 10:00am-2:30pm (4h30m) ! Alyssa Curto" at bounding box center [485, 338] width 213 height 64
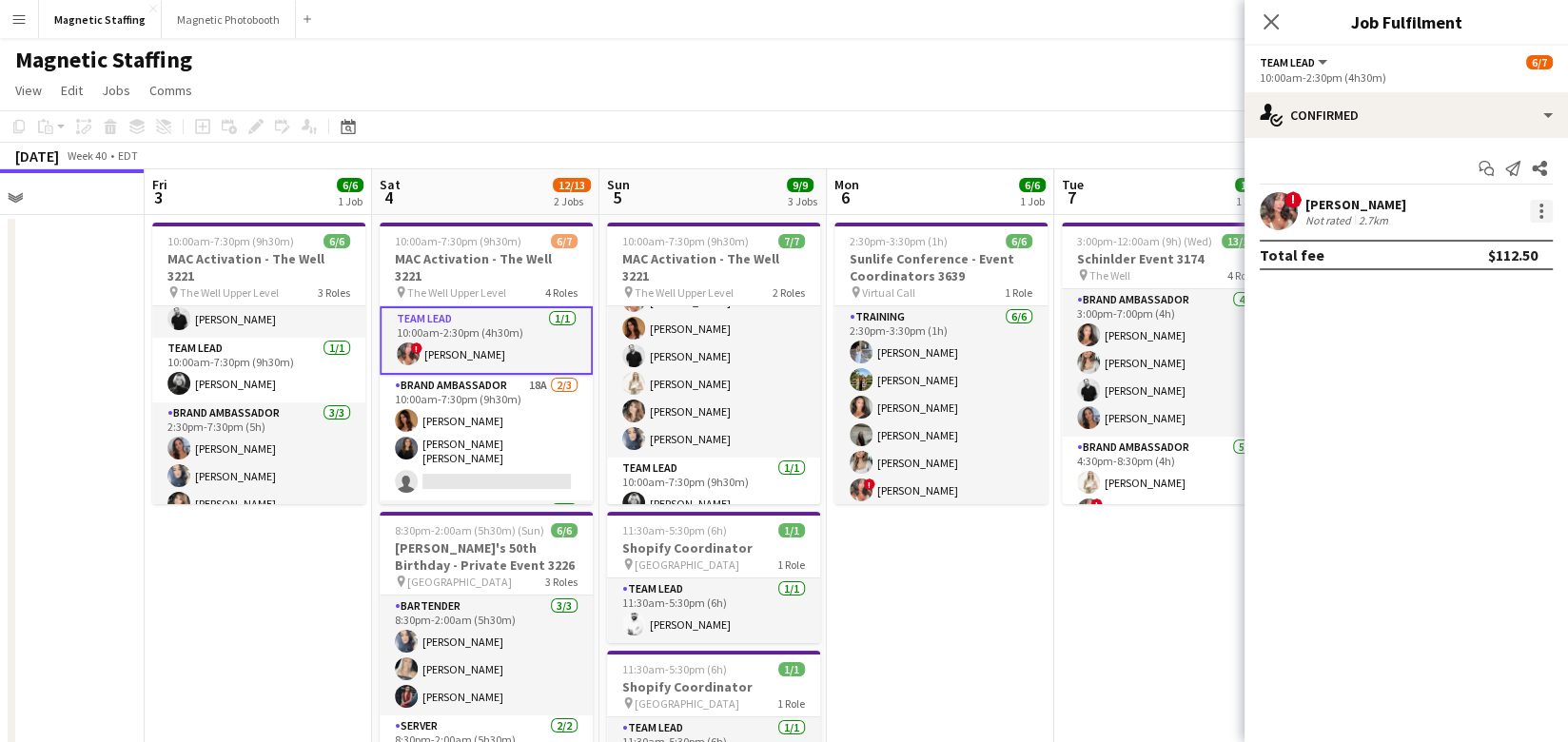
click at [1538, 212] on div at bounding box center [1540, 210] width 22 height 22
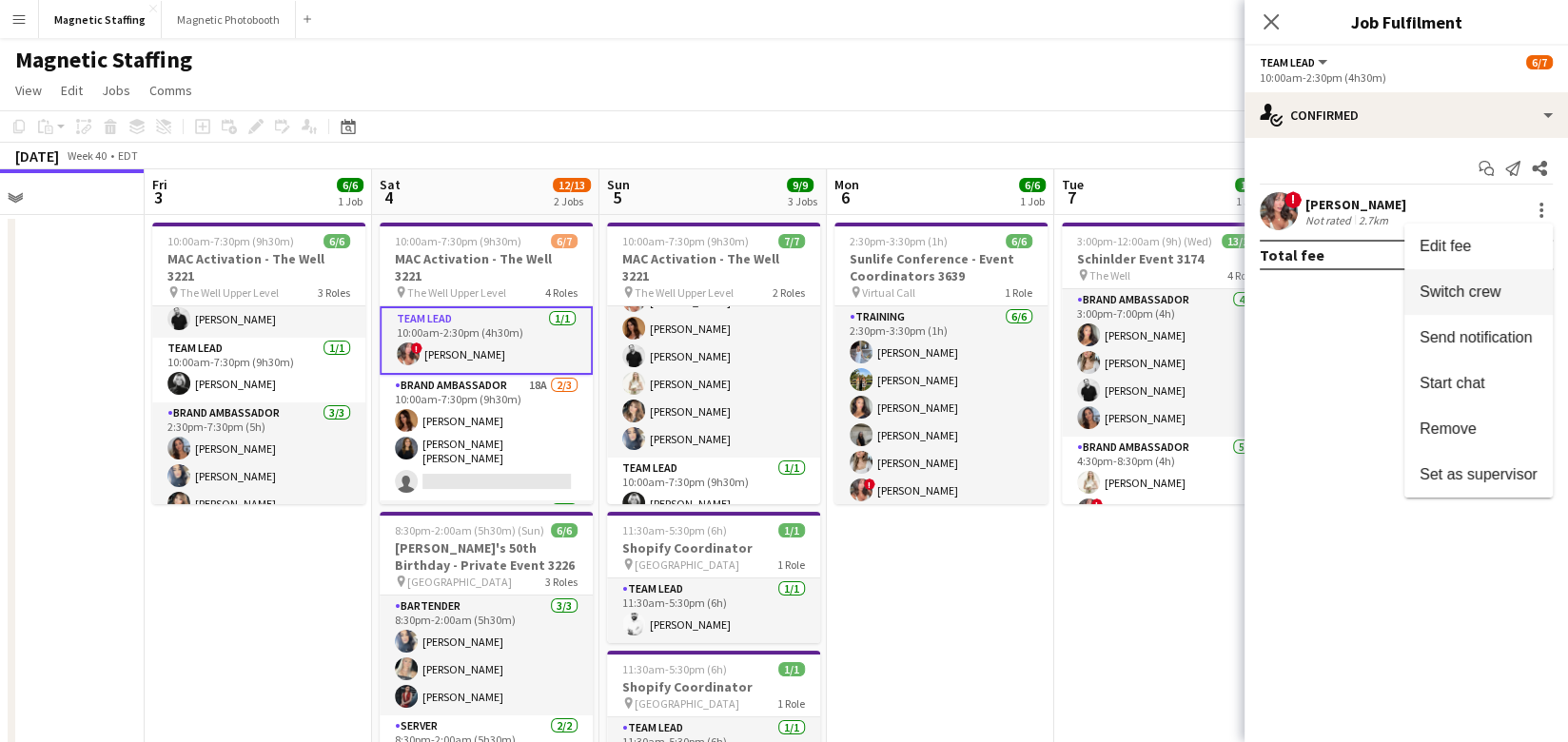
click at [1462, 290] on span "Switch crew" at bounding box center [1459, 290] width 81 height 17
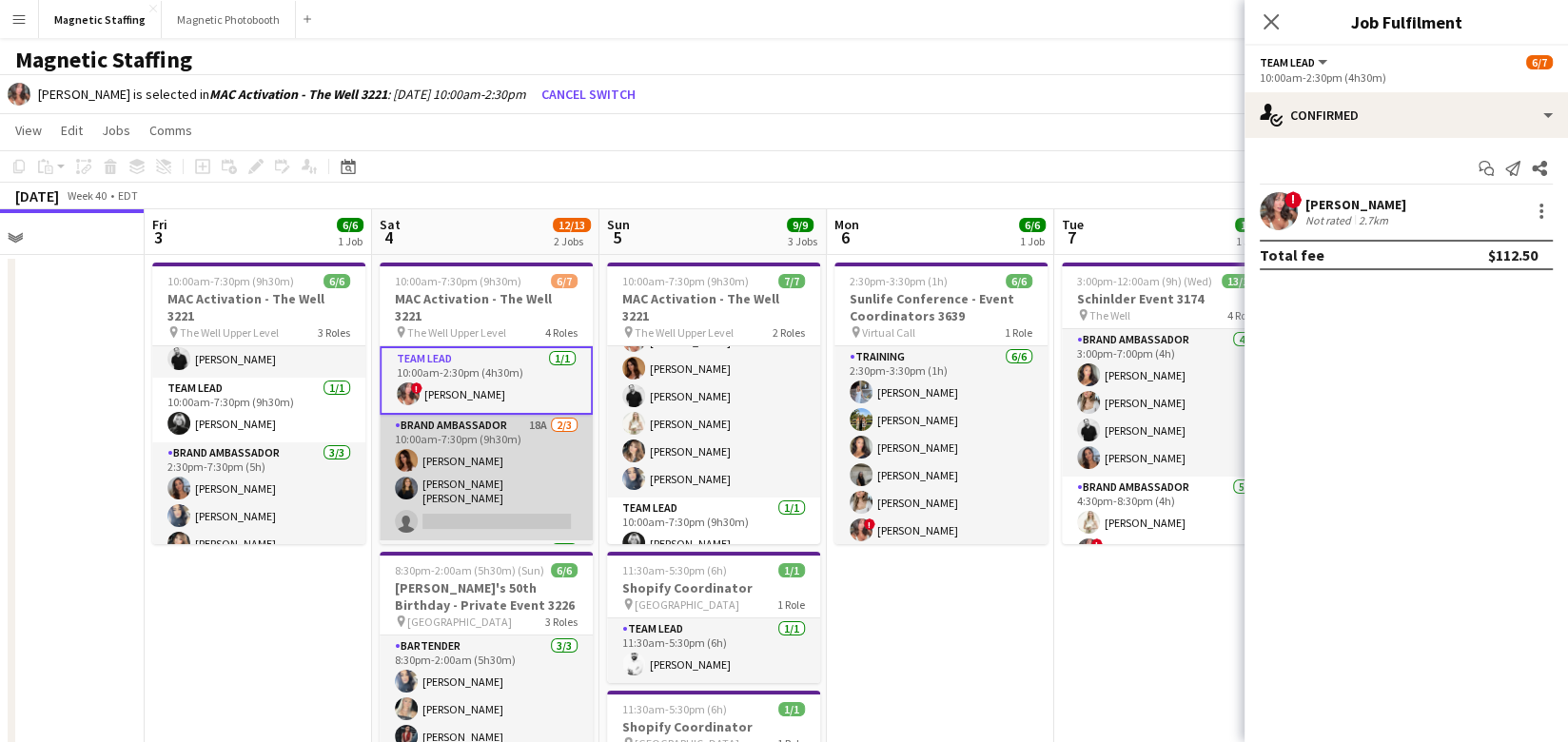
click at [553, 462] on app-card-role "Brand Ambassador 18A 2/3 10:00am-7:30pm (9h30m) Karolina Rembiesa Gabriela Land…" at bounding box center [485, 477] width 213 height 125
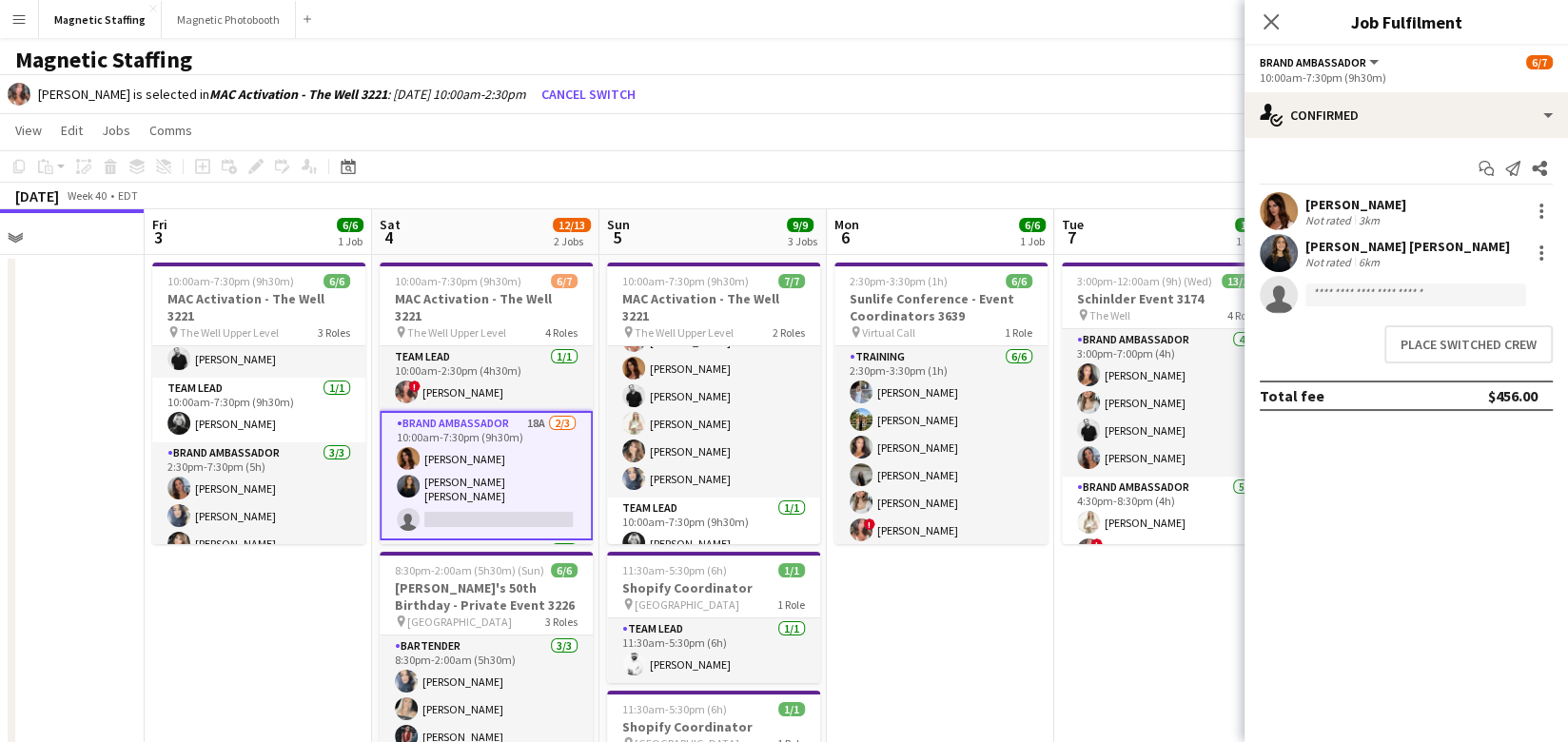
scroll to position [0, 766]
click at [1419, 337] on button "Place switched crew" at bounding box center [1468, 343] width 168 height 38
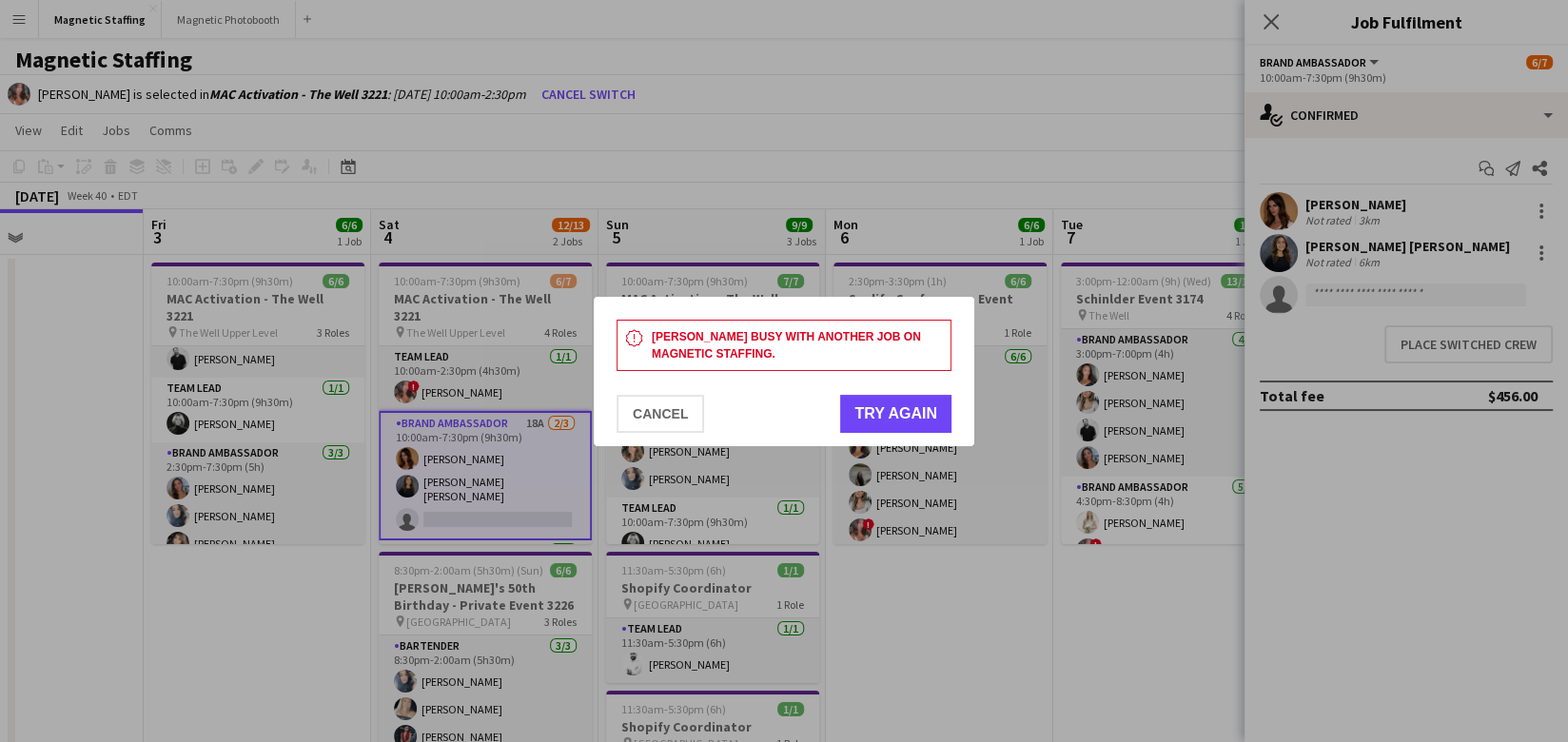
click at [486, 524] on div at bounding box center [784, 371] width 1568 height 742
click at [667, 402] on button "Cancel" at bounding box center [660, 413] width 88 height 38
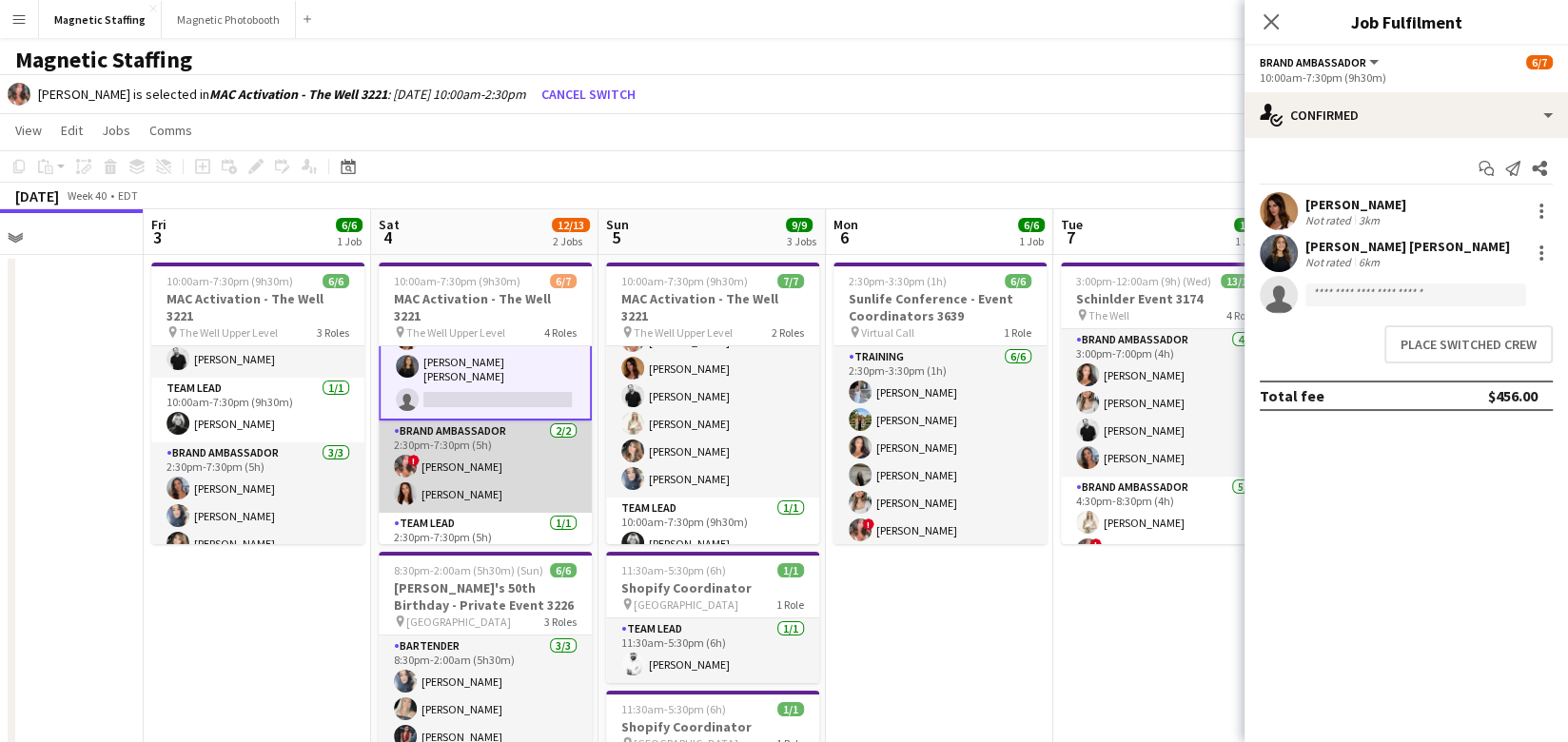
click at [509, 469] on app-card-role "Brand Ambassador 2/2 2:30pm-7:30pm (5h) ! Alyssa Curto Luana Cima" at bounding box center [484, 466] width 213 height 92
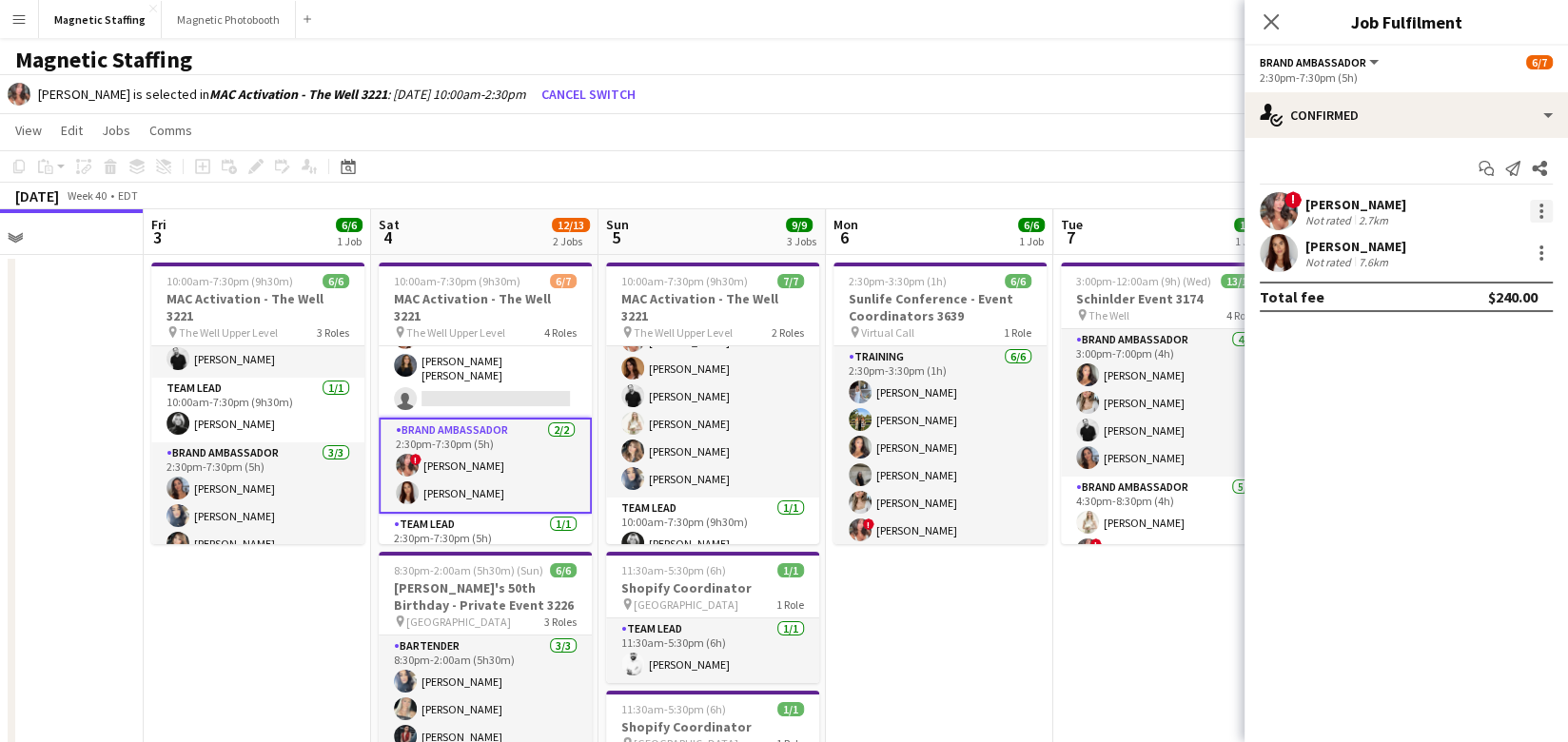
click at [1543, 209] on div at bounding box center [1540, 210] width 22 height 22
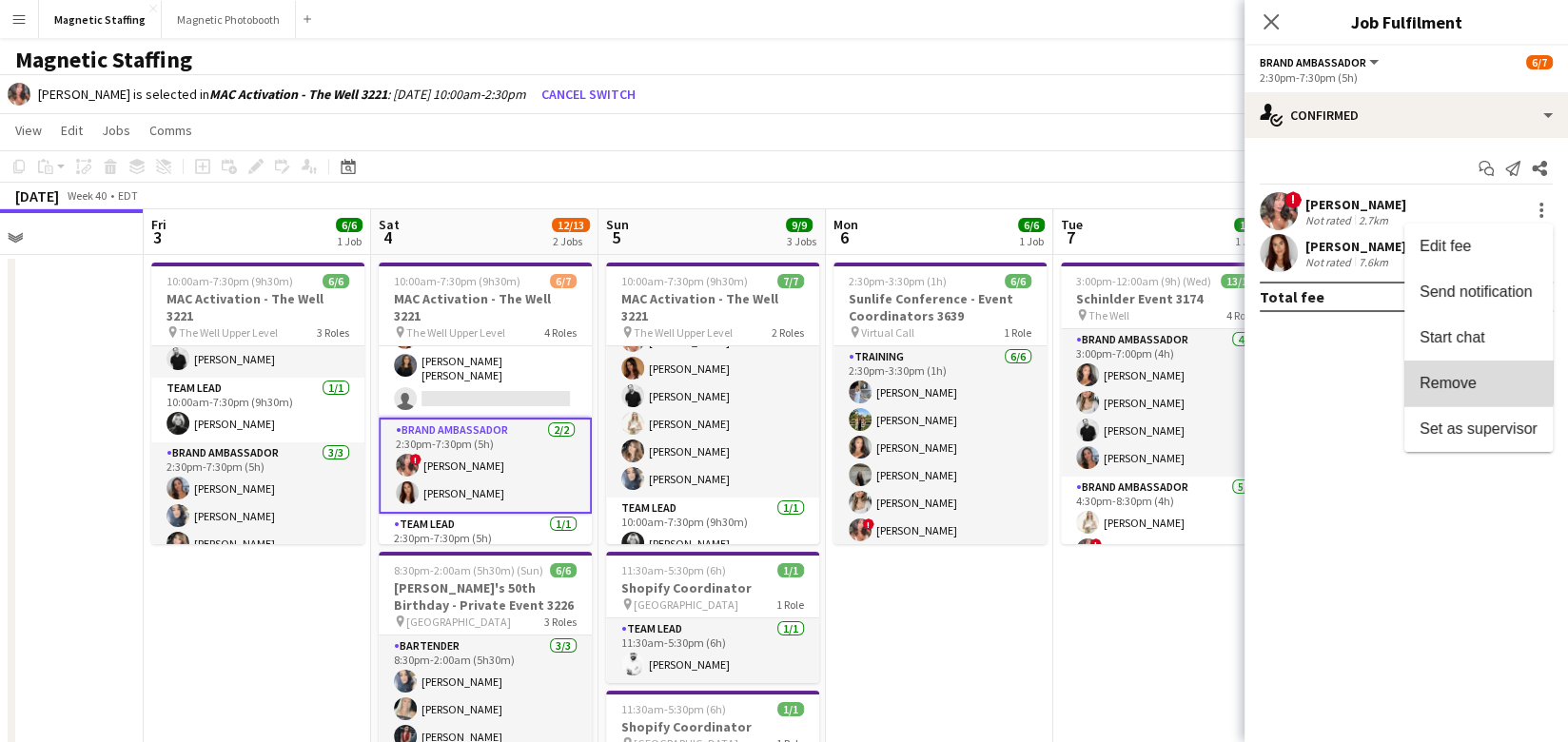
click at [1466, 377] on span "Remove" at bounding box center [1447, 381] width 57 height 17
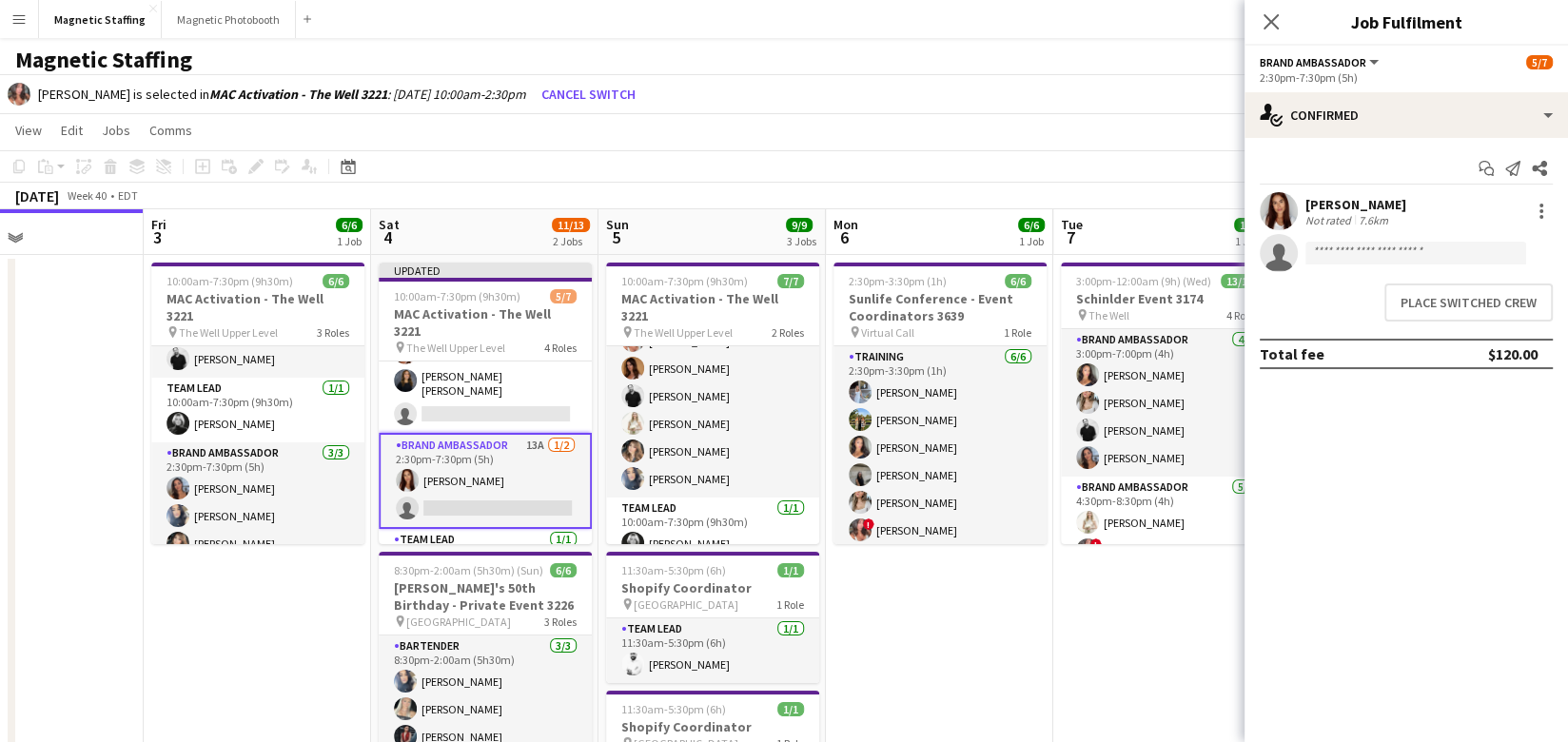
click at [1088, 117] on app-page-menu "View Day view expanded Day view collapsed Month view Date picker Jump to today …" at bounding box center [784, 131] width 1568 height 36
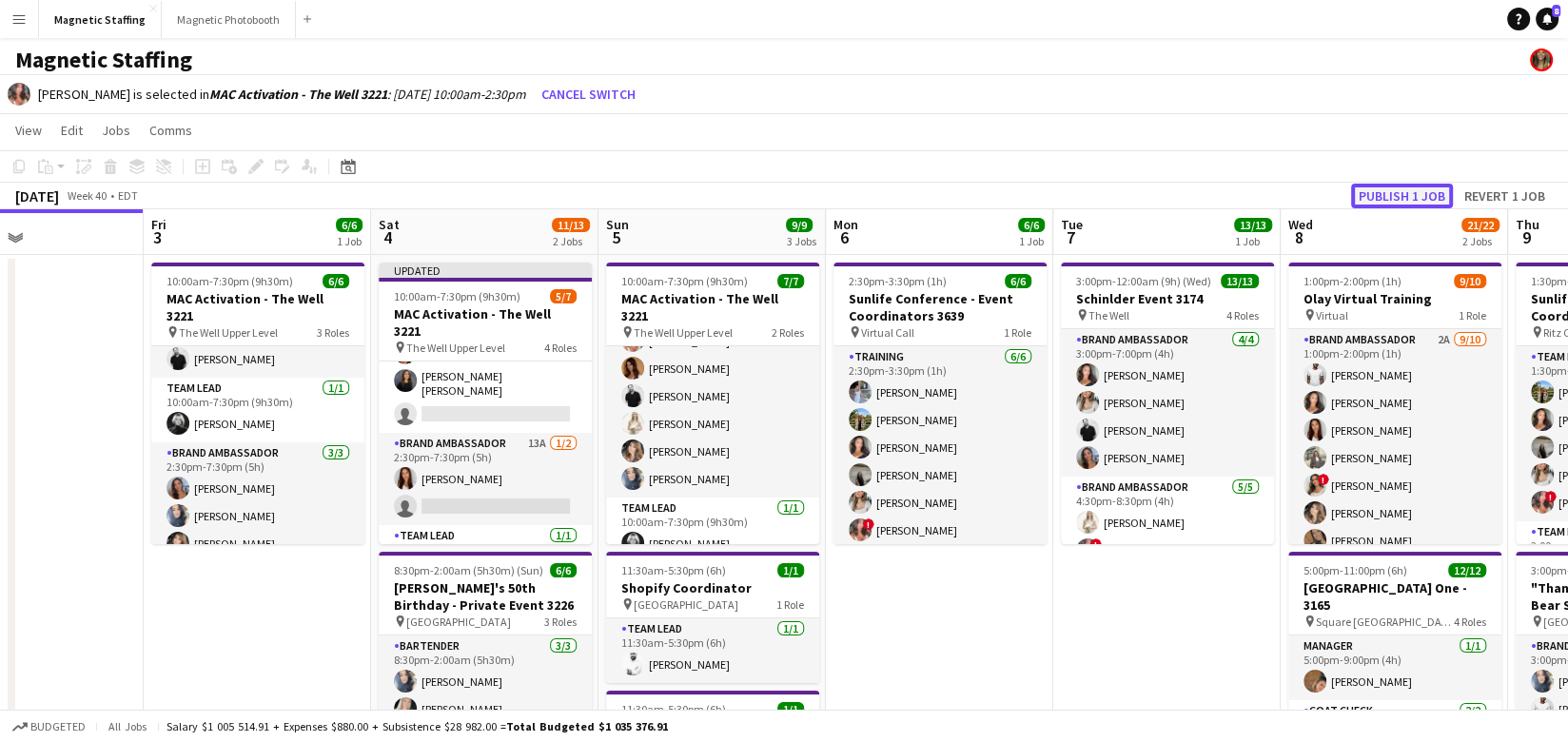
click at [1399, 192] on button "Publish 1 job" at bounding box center [1402, 195] width 102 height 24
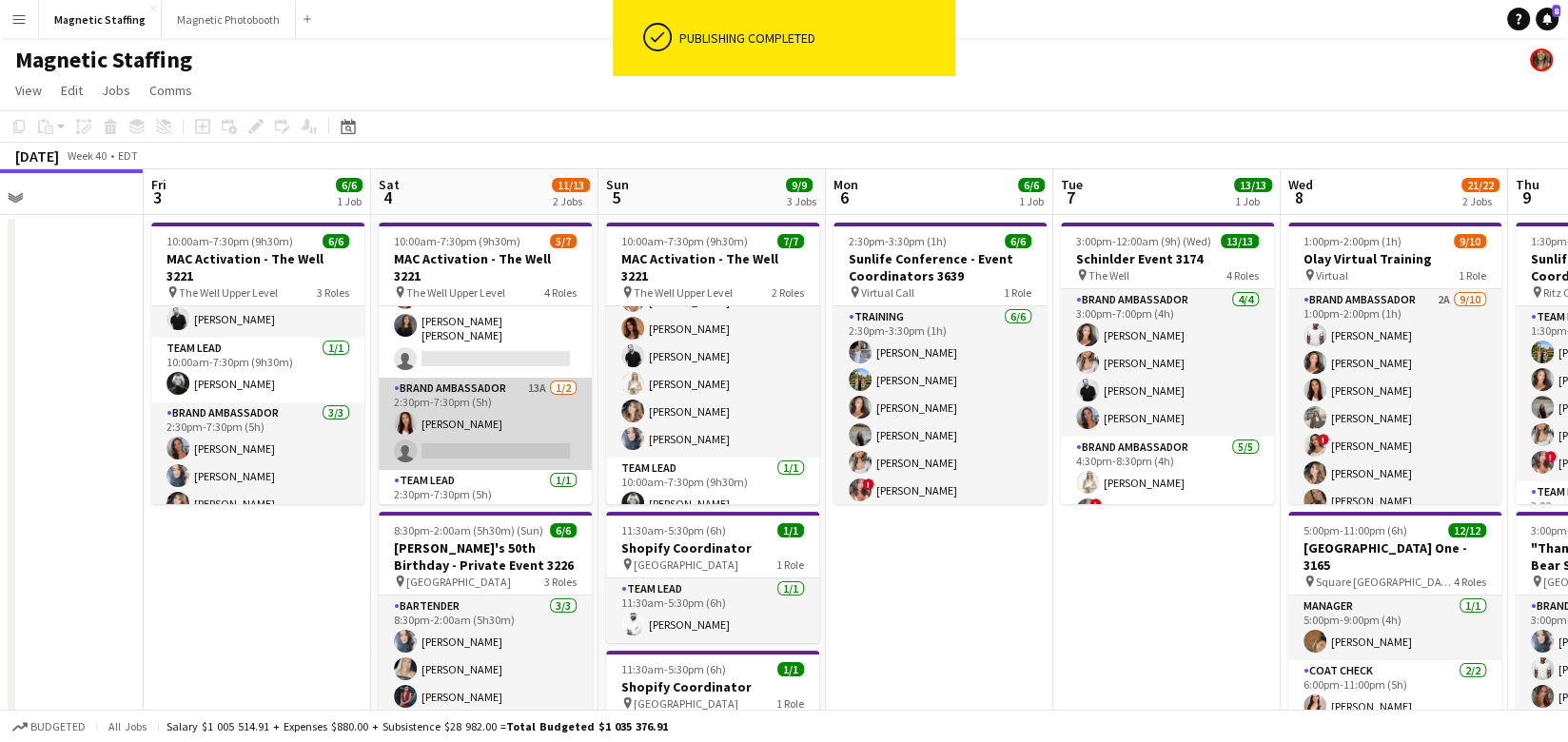
click at [517, 377] on app-card-role "Brand Ambassador 13A 1/2 2:30pm-7:30pm (5h) Luana Cima single-neutral-actions" at bounding box center [484, 423] width 213 height 92
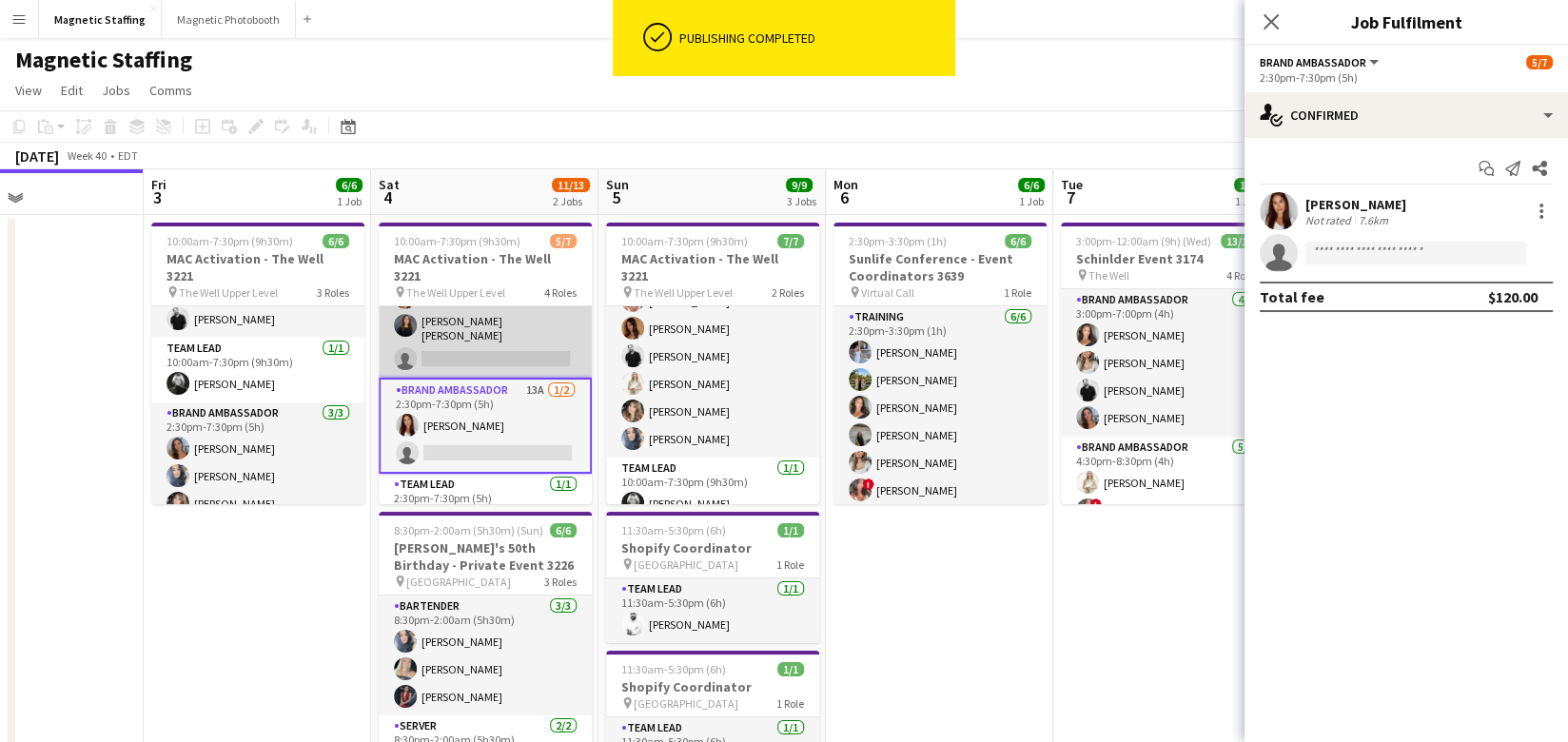
click at [517, 322] on app-card-role "Brand Ambassador 18A 2/3 10:00am-7:30pm (9h30m) Karolina Rembiesa Gabriela Land…" at bounding box center [484, 314] width 213 height 125
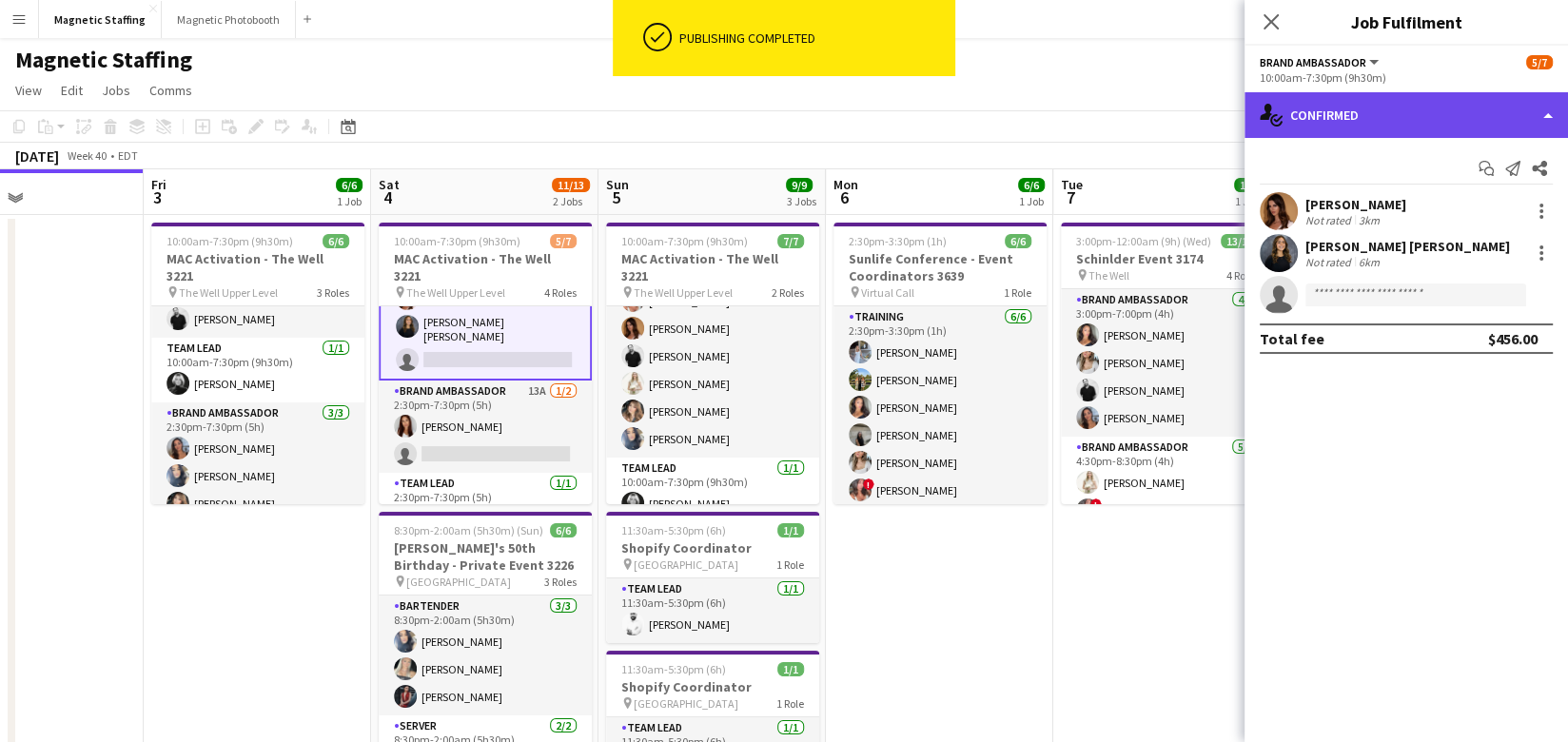
click at [1406, 124] on div "single-neutral-actions-check-2 Confirmed" at bounding box center [1406, 115] width 323 height 46
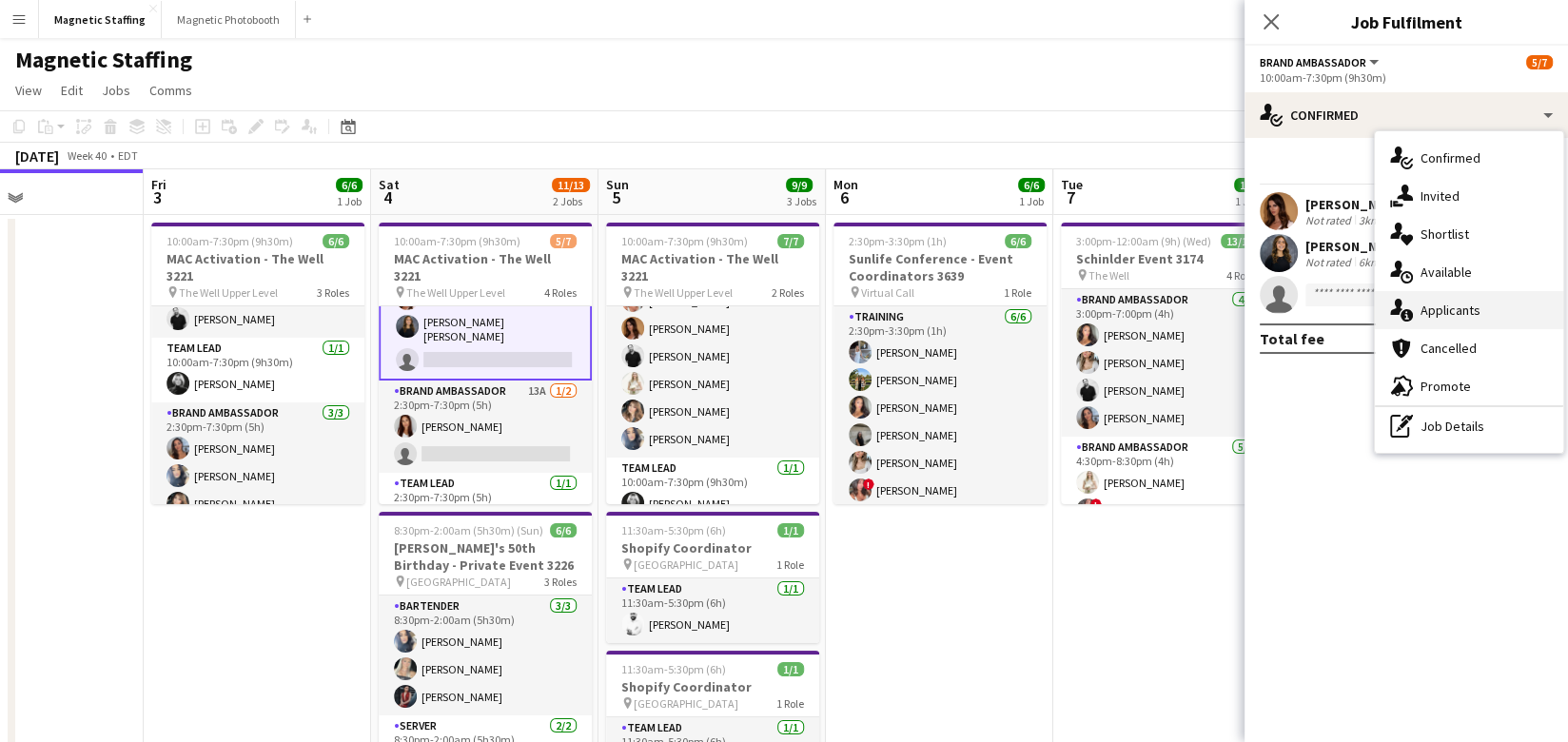
click at [1411, 318] on div "single-neutral-actions-information Applicants" at bounding box center [1469, 309] width 189 height 38
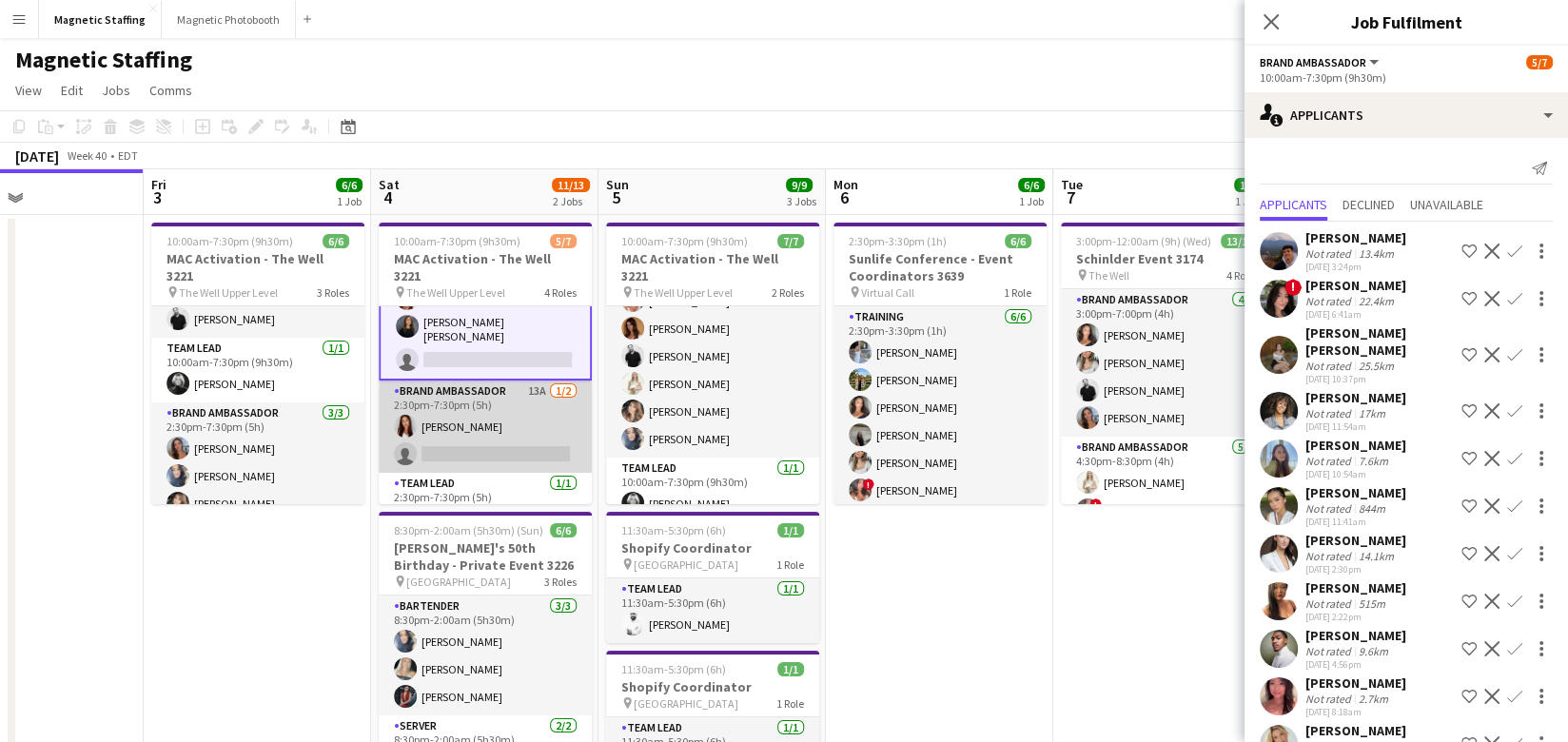
click at [490, 380] on app-card-role "Brand Ambassador 13A 1/2 2:30pm-7:30pm (5h) Luana Cima single-neutral-actions" at bounding box center [484, 426] width 213 height 92
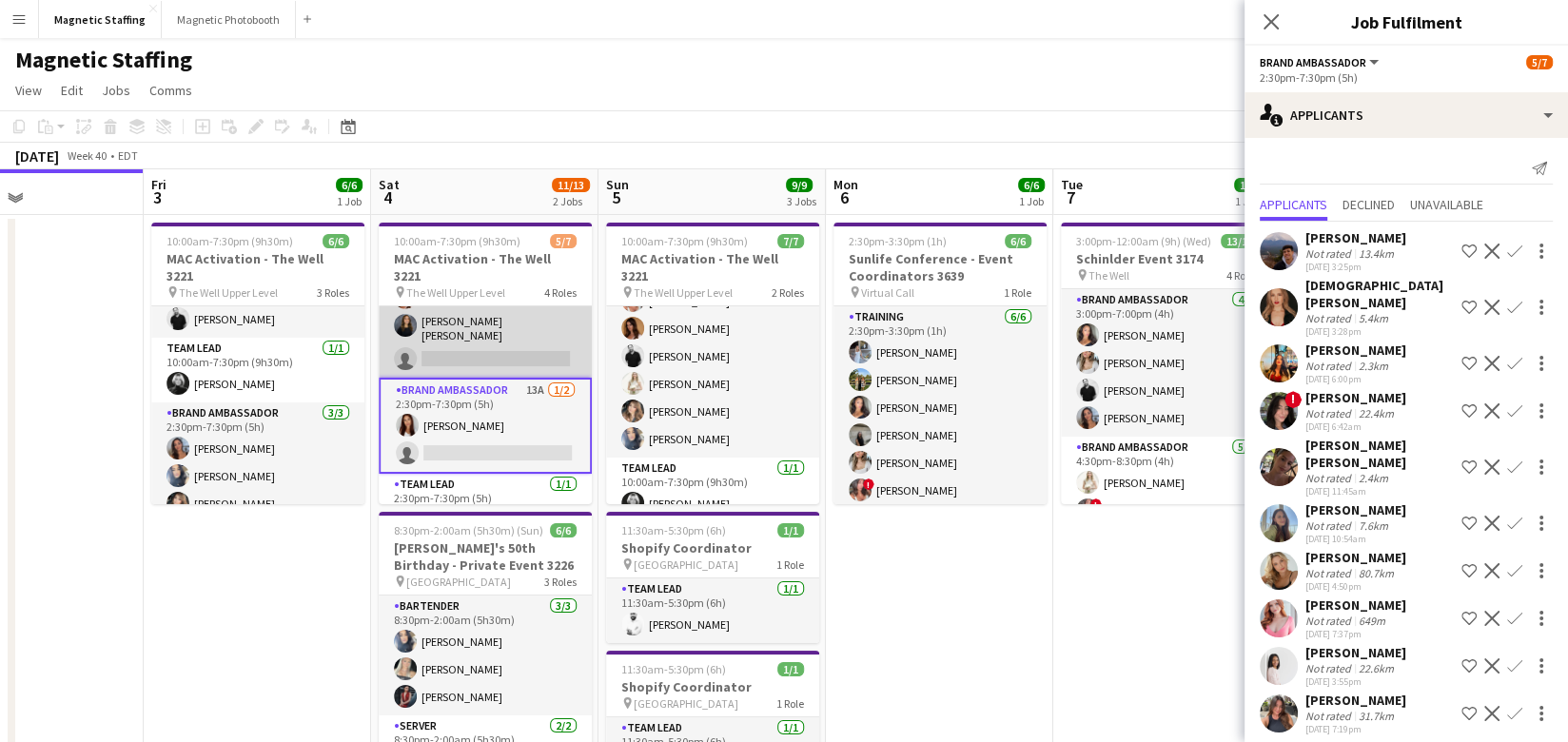
click at [503, 329] on app-card-role "Brand Ambassador 18A 2/3 10:00am-7:30pm (9h30m) Karolina Rembiesa Gabriela Land…" at bounding box center [484, 314] width 213 height 125
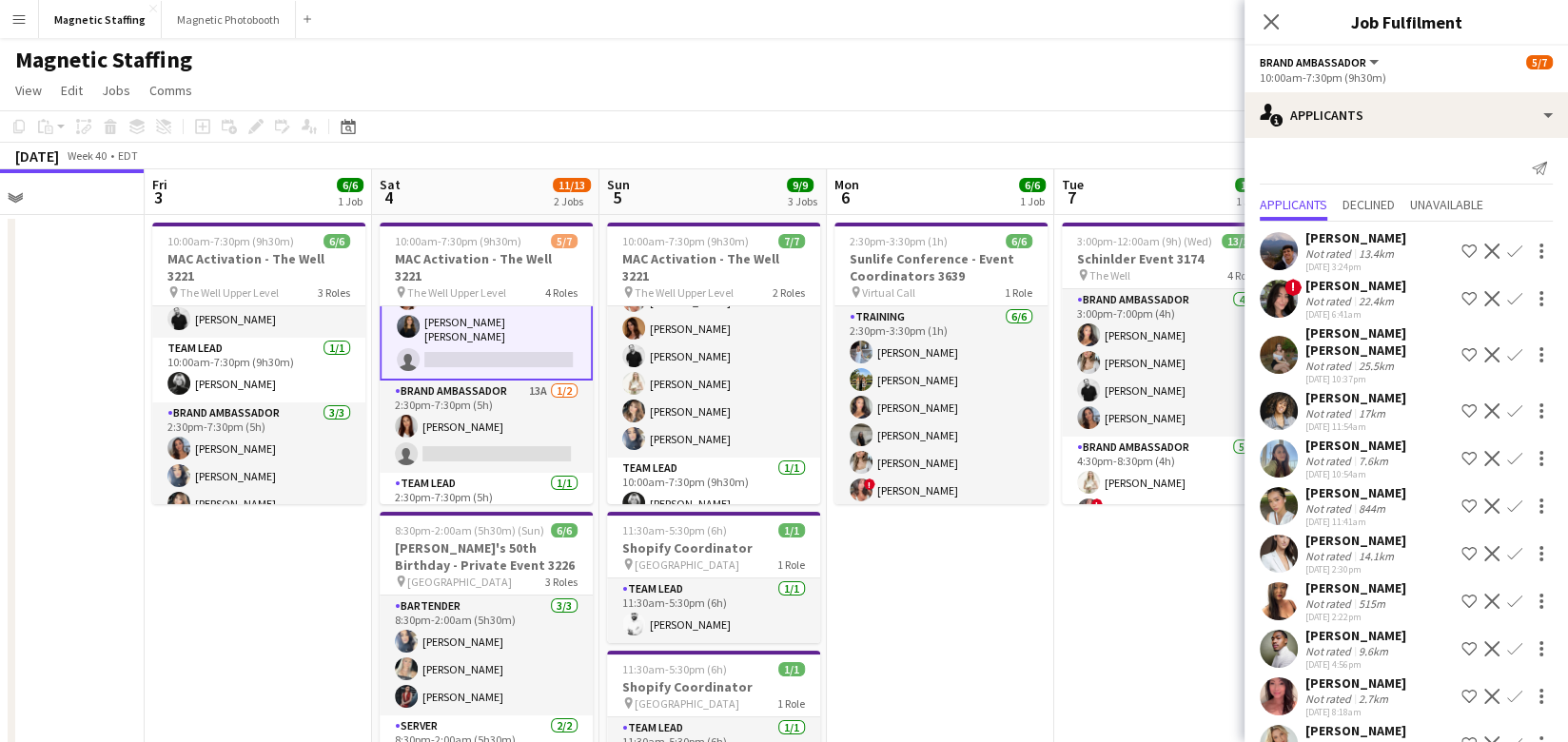
scroll to position [167, 0]
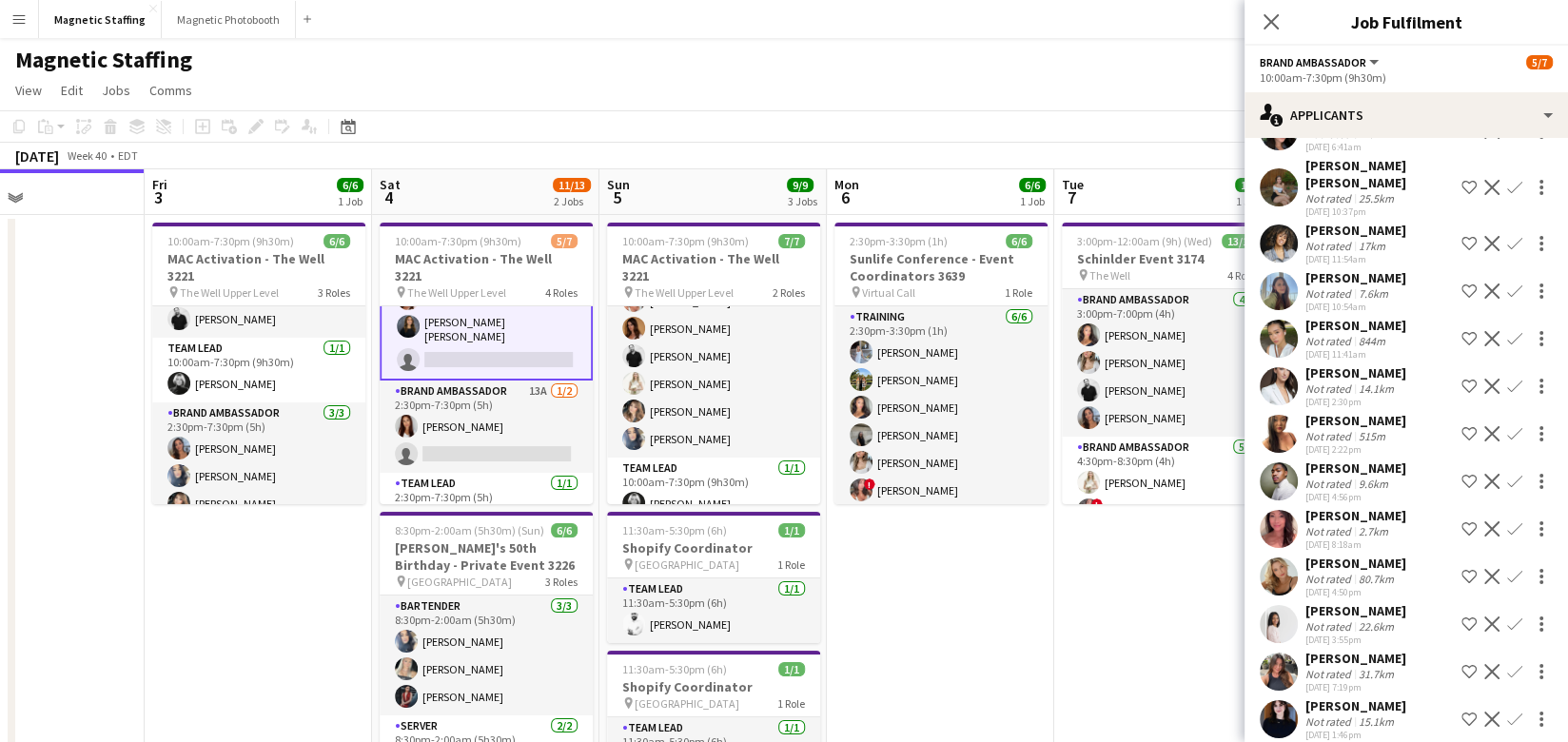
click at [1095, 679] on app-date-cell "3:00pm-12:00am (9h) (Wed) 13/13 Schinlder Event 3174 pin The Well 4 Roles Brand…" at bounding box center [1167, 595] width 228 height 761
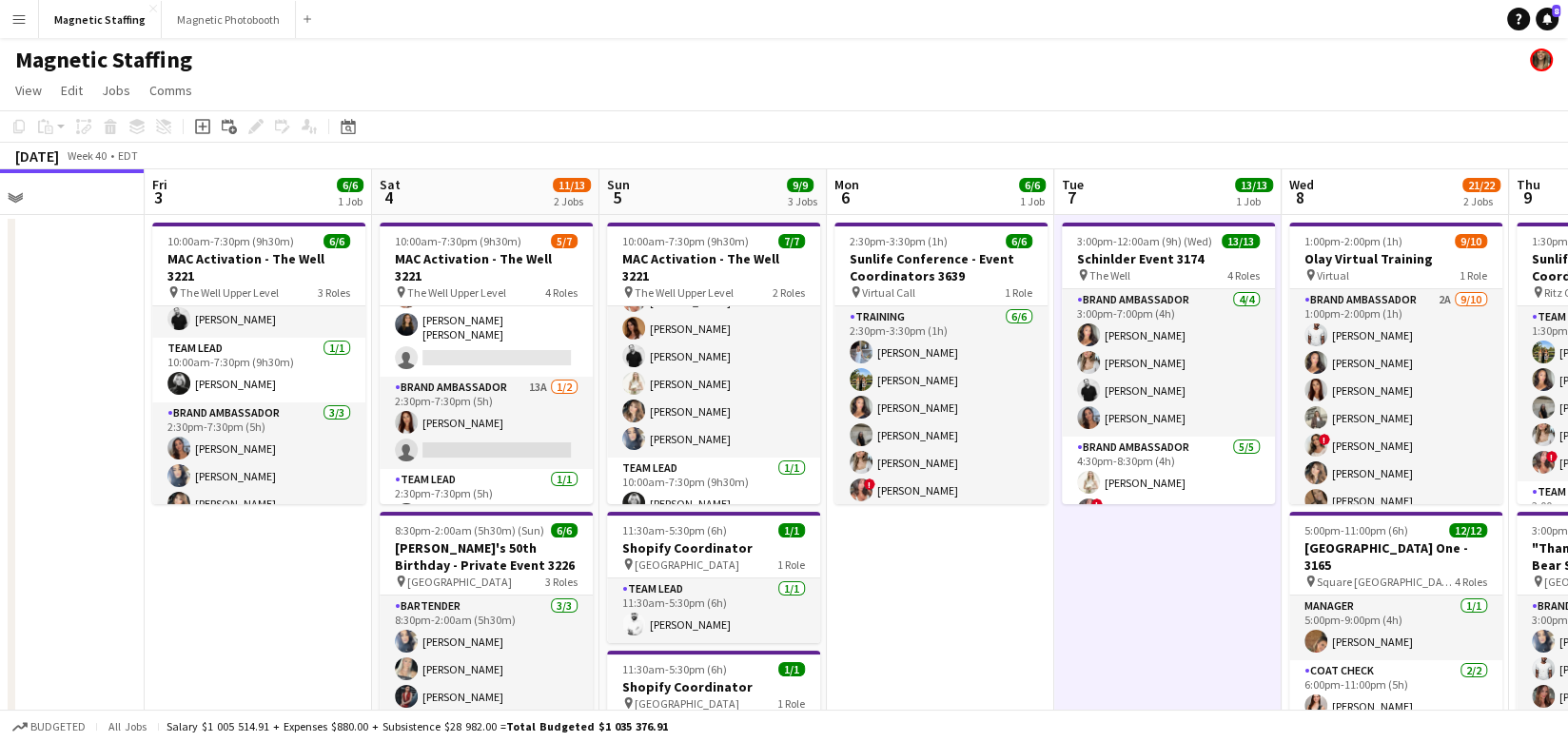
scroll to position [119, 0]
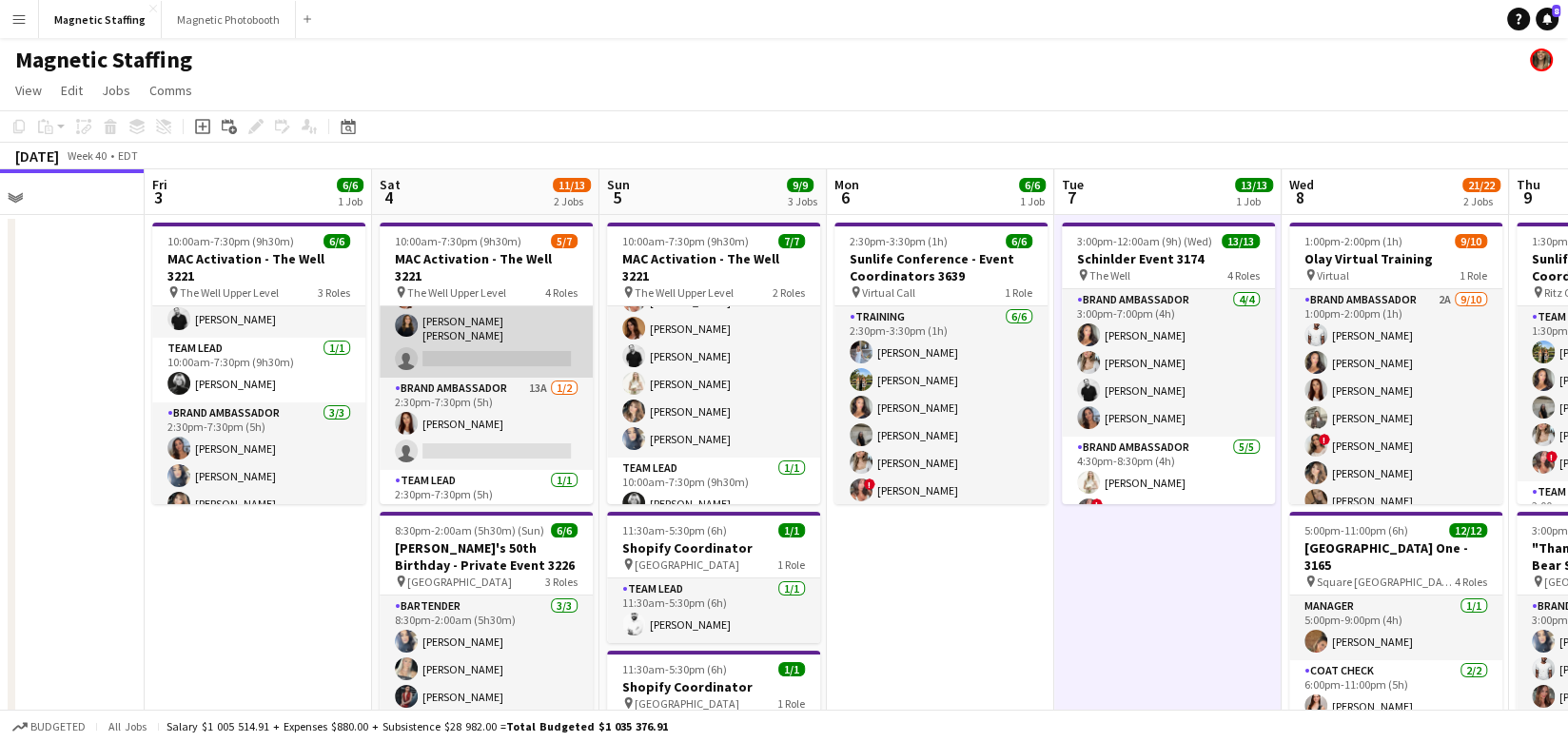
click at [547, 334] on app-card-role "Brand Ambassador 18A 2/3 10:00am-7:30pm (9h30m) Karolina Rembiesa Gabriela Land…" at bounding box center [485, 314] width 213 height 125
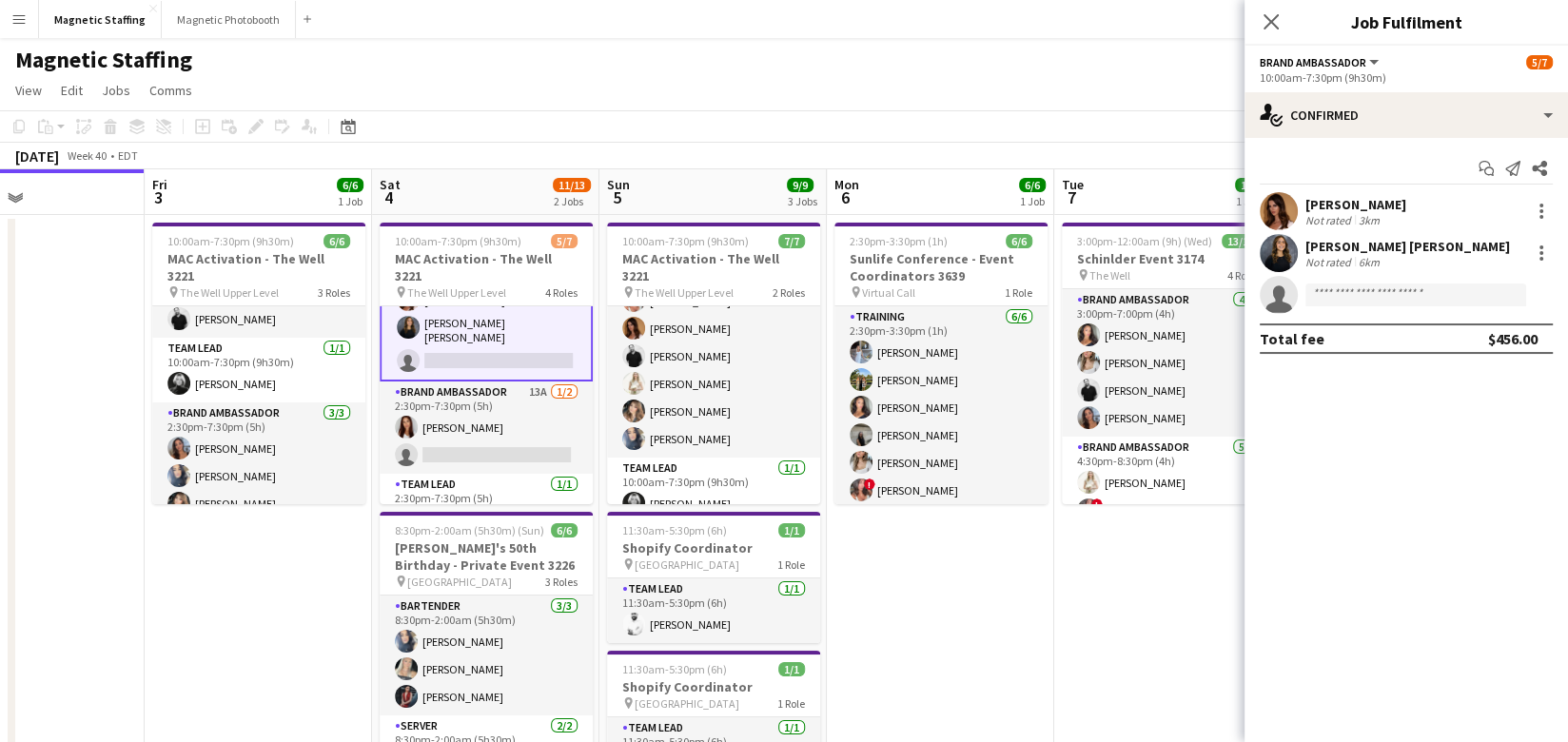
scroll to position [120, 0]
click at [1405, 304] on input at bounding box center [1415, 294] width 221 height 22
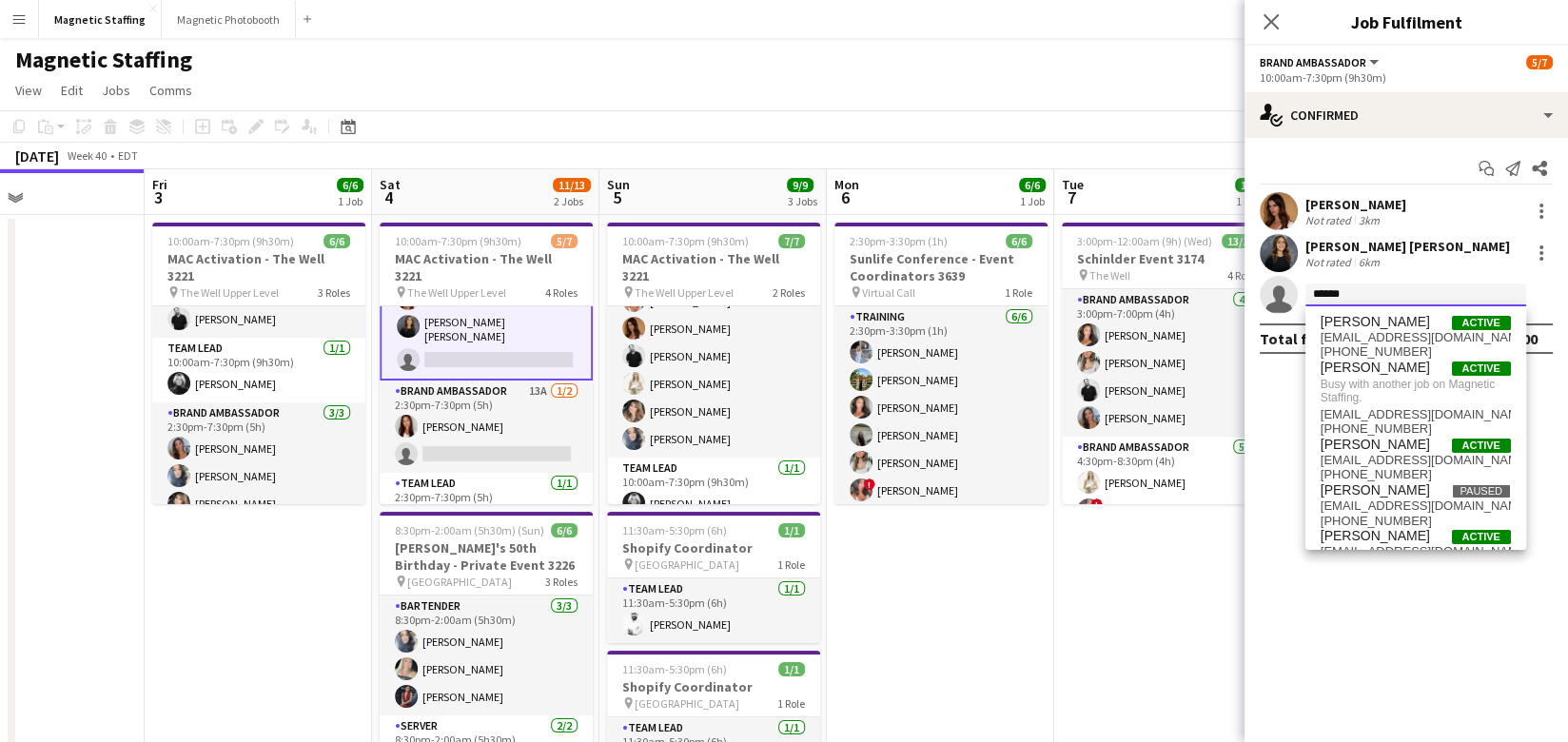
type input "******"
click at [1191, 597] on app-date-cell "3:00pm-12:00am (9h) (Wed) 13/13 Schinlder Event 3174 pin The Well 4 Roles Brand…" at bounding box center [1167, 595] width 228 height 761
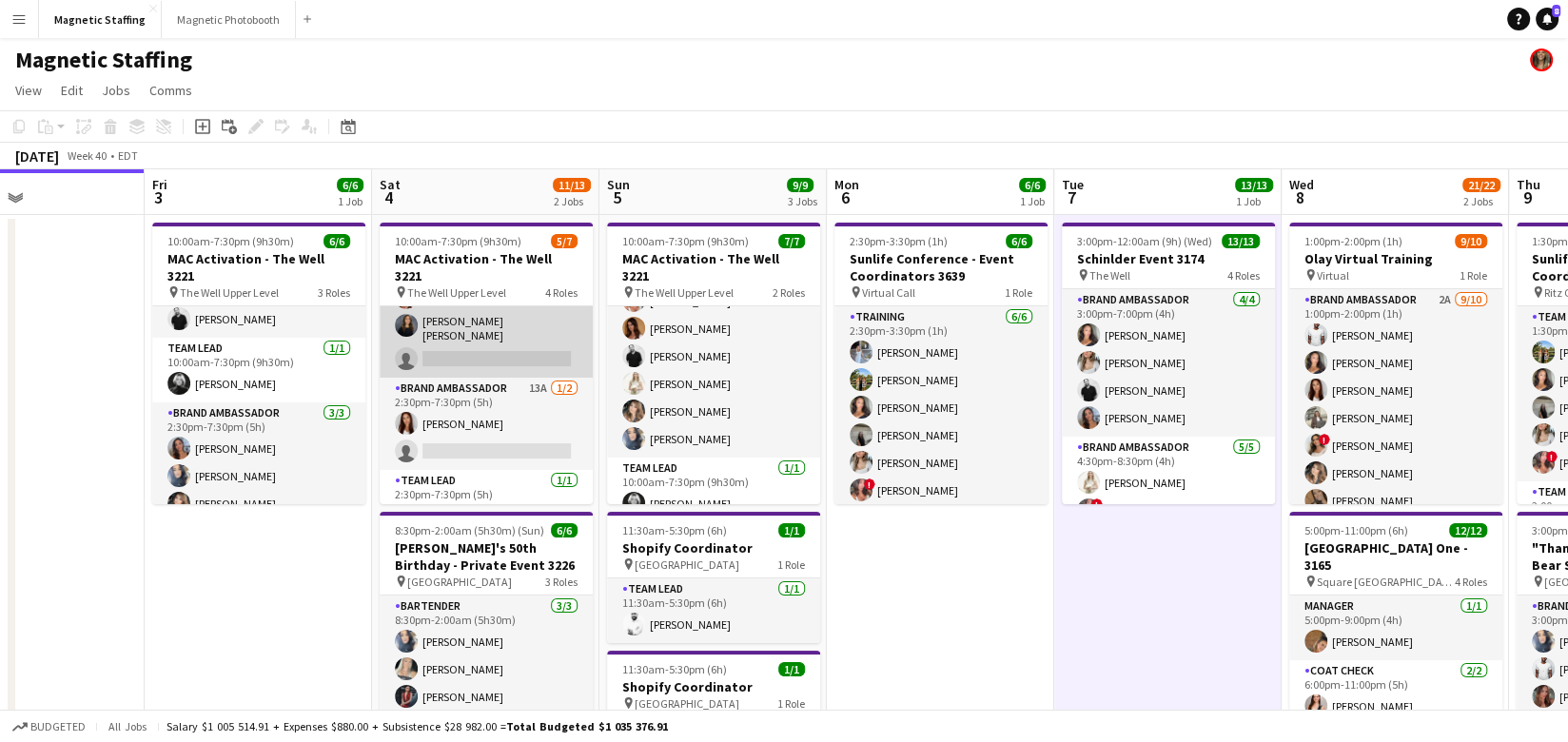
scroll to position [0, 0]
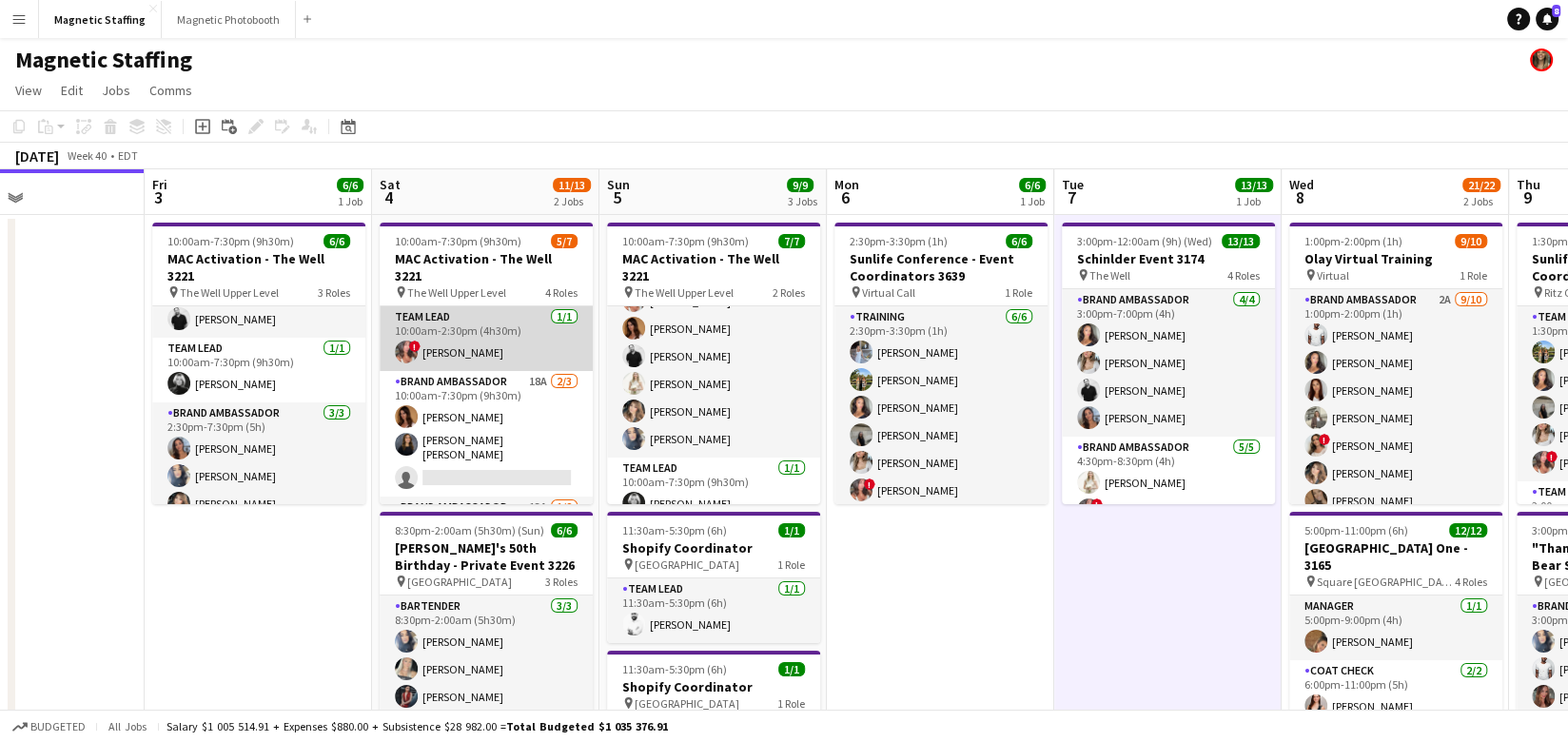
click at [527, 330] on app-card-role "Team Lead 1/1 10:00am-2:30pm (4h30m) ! Alyssa Curto" at bounding box center [485, 338] width 213 height 64
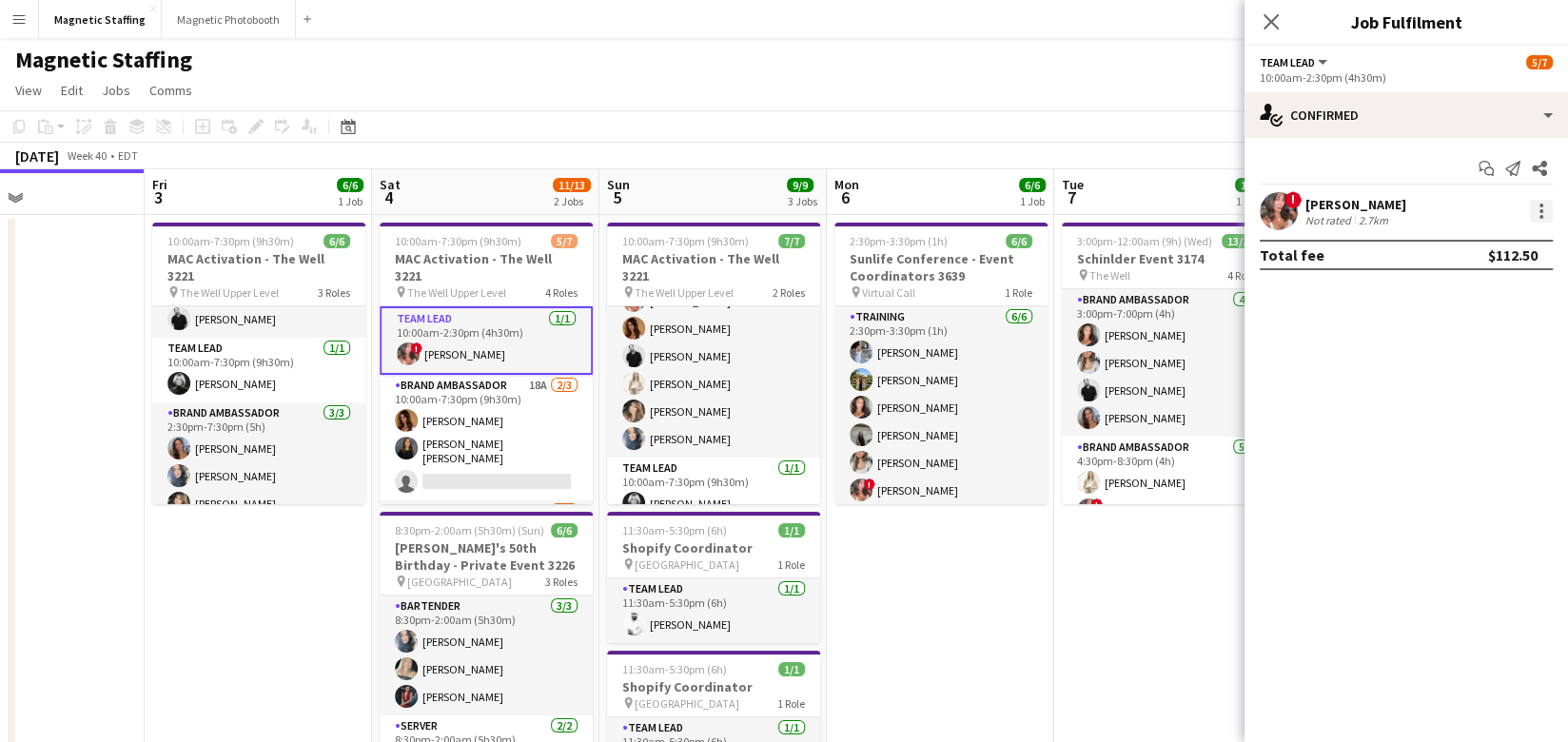
click at [1537, 217] on div at bounding box center [1540, 210] width 22 height 22
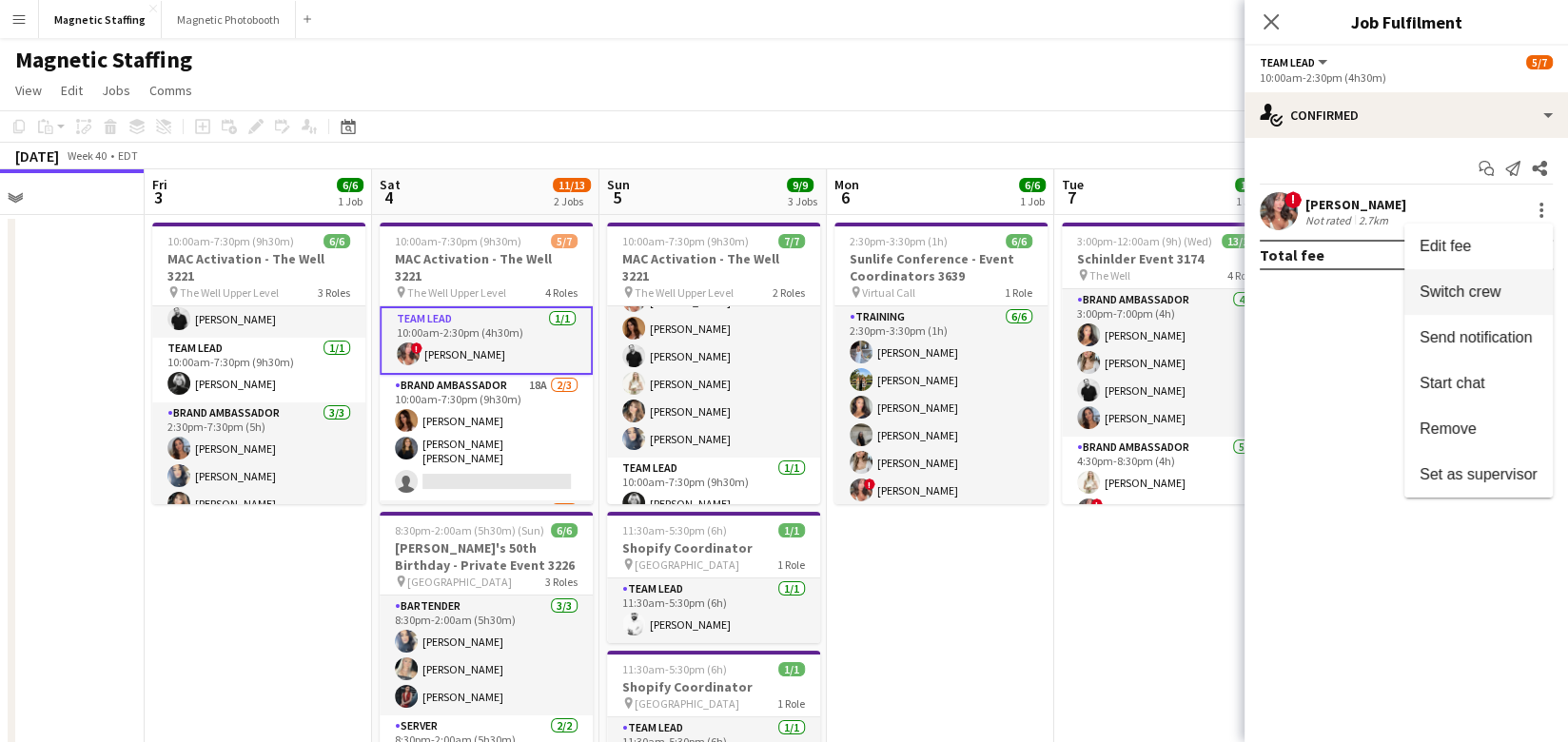
click at [1469, 301] on button "Switch crew" at bounding box center [1478, 292] width 149 height 46
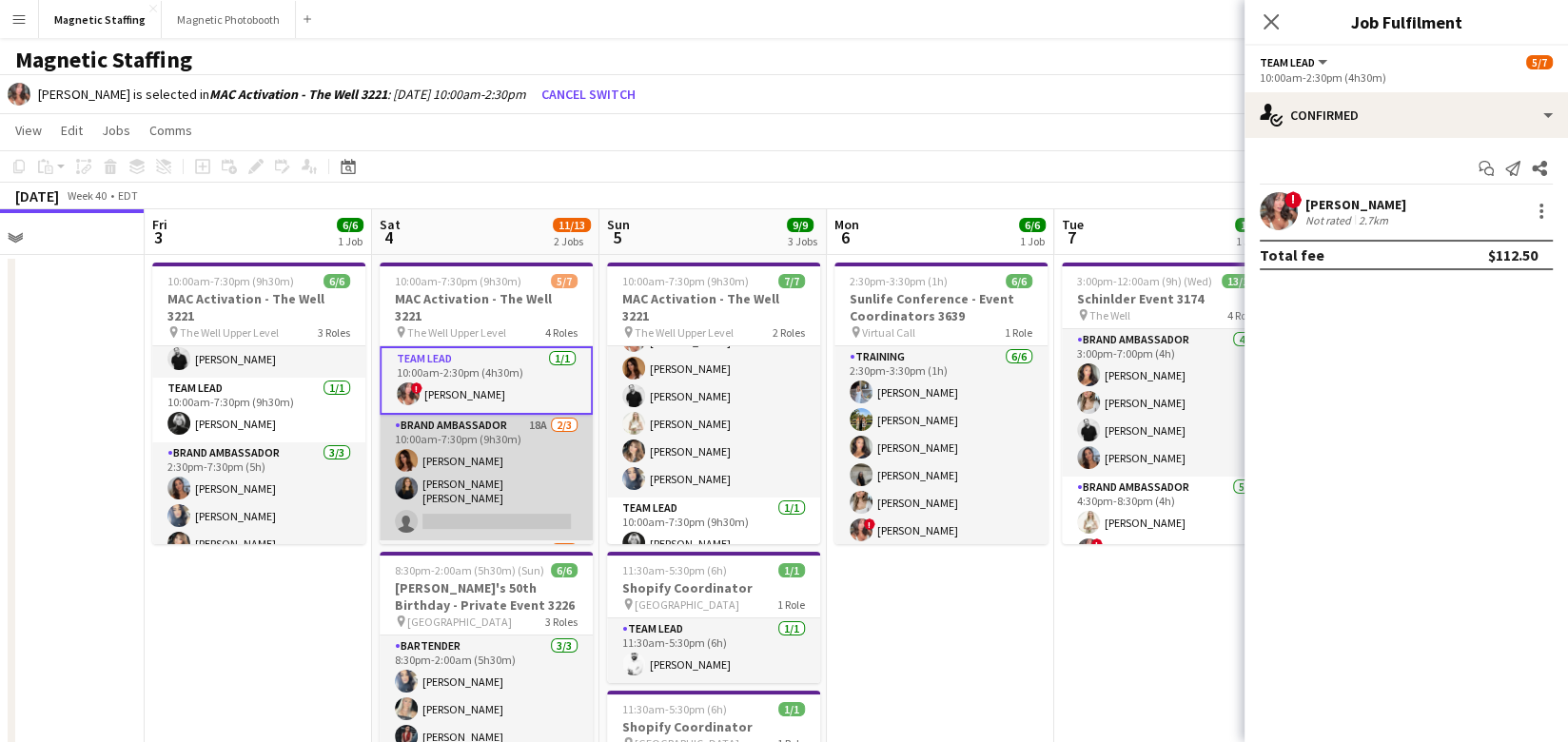
click at [530, 477] on app-card-role "Brand Ambassador 18A 2/3 10:00am-7:30pm (9h30m) Karolina Rembiesa Gabriela Land…" at bounding box center [485, 477] width 213 height 125
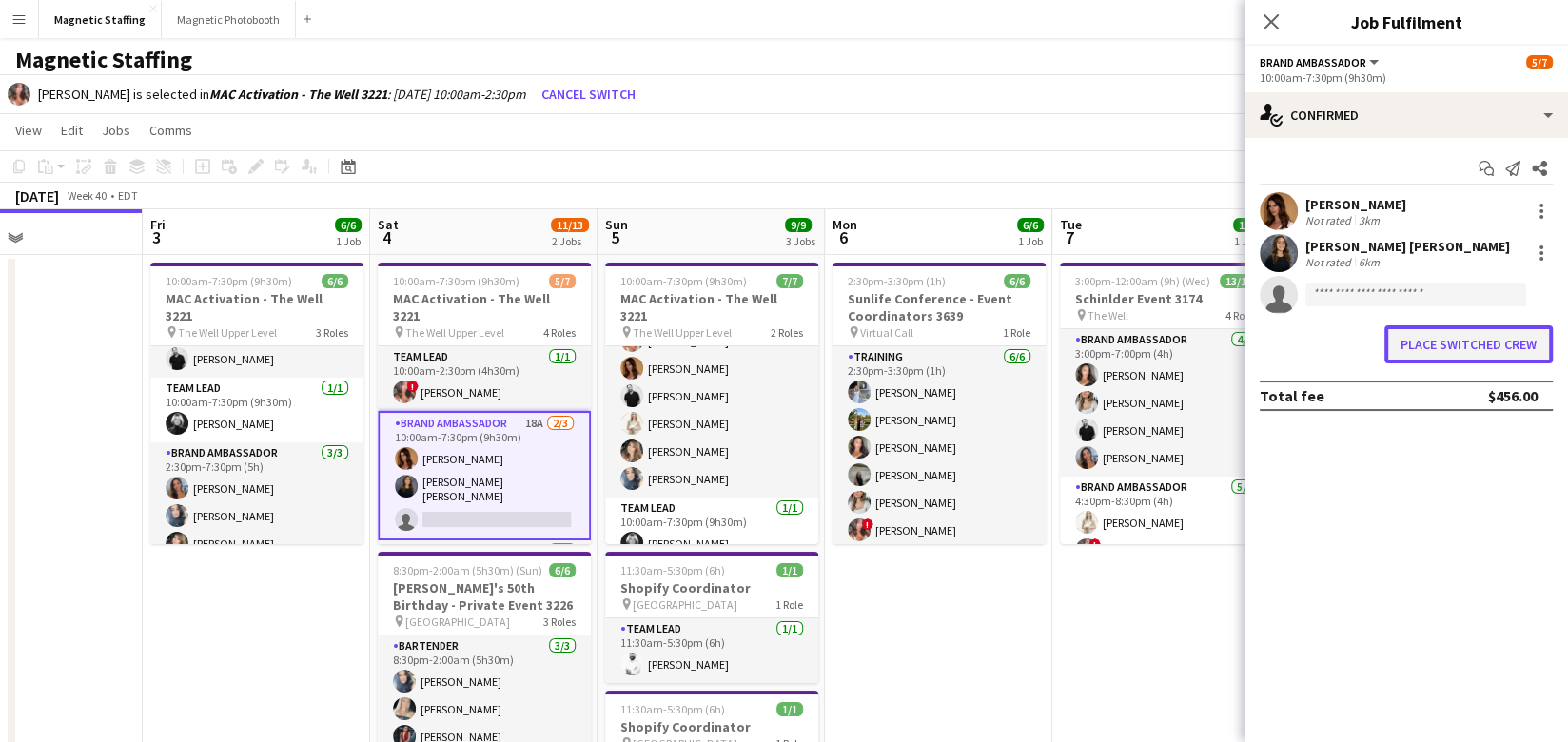
click at [1455, 334] on button "Place switched crew" at bounding box center [1468, 343] width 168 height 38
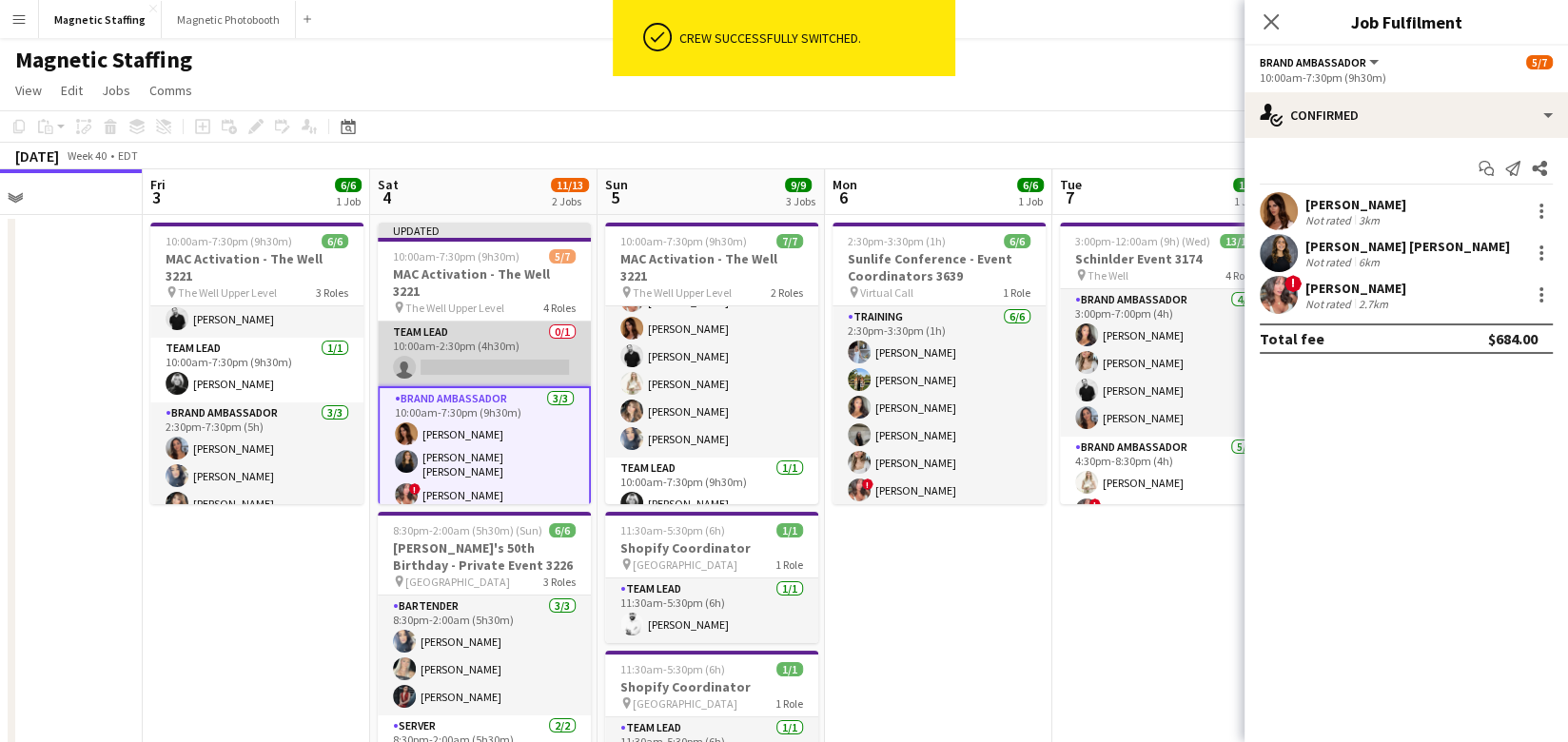
click at [508, 328] on app-card-role "Team Lead 0/1 10:00am-2:30pm (4h30m) single-neutral-actions" at bounding box center [483, 354] width 213 height 64
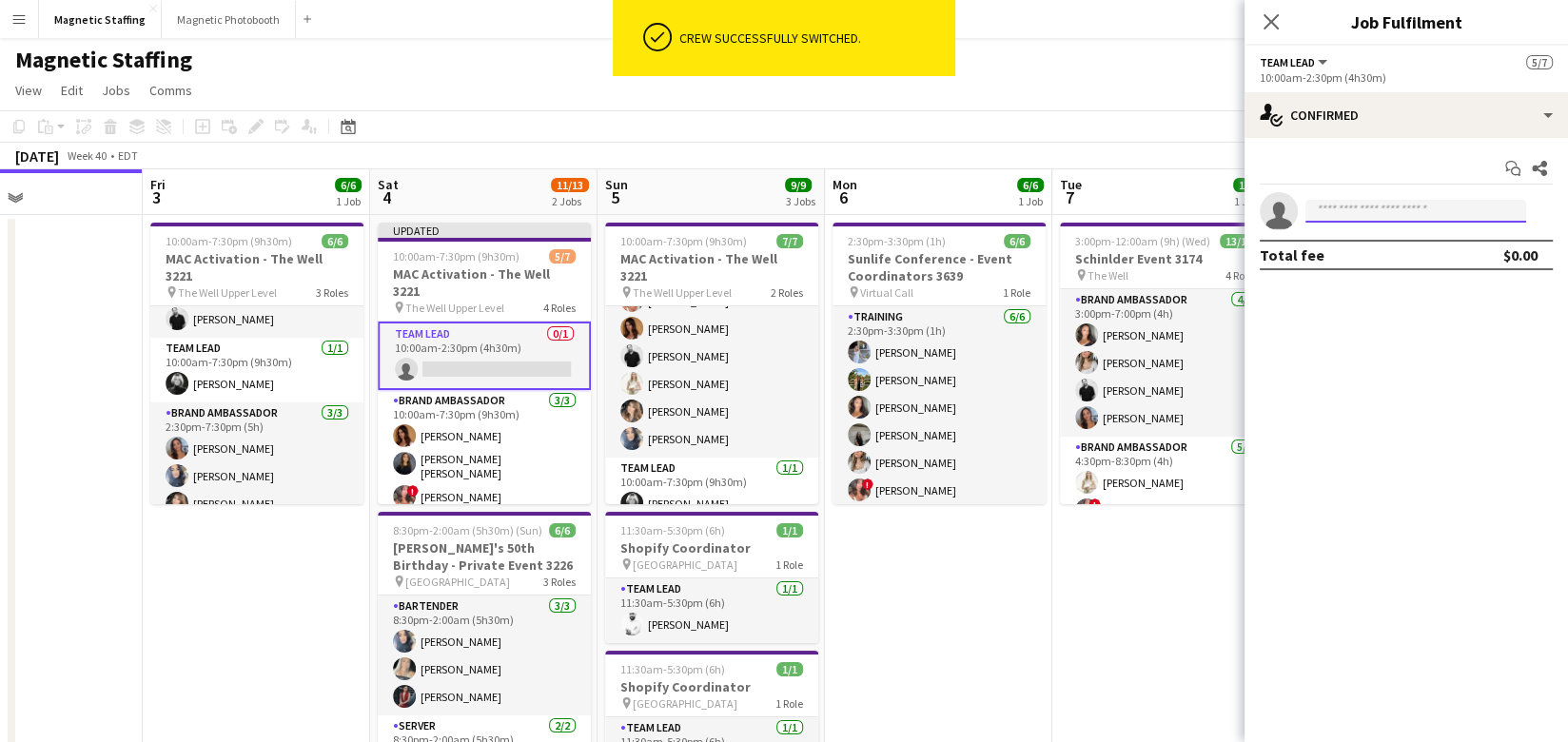
click at [1356, 214] on input at bounding box center [1415, 210] width 221 height 22
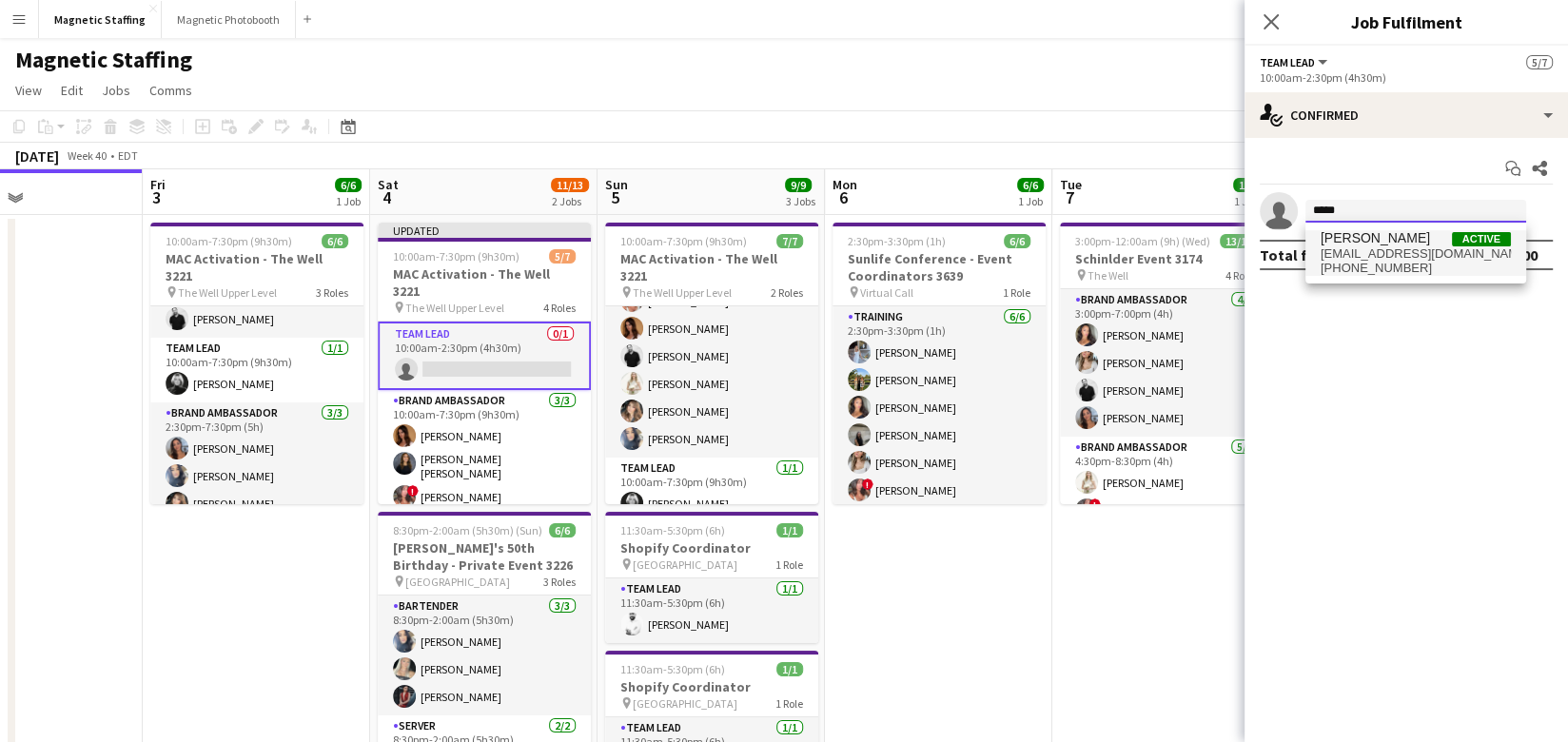
type input "*****"
click at [1364, 251] on span "maalinkeo@gmail.com" at bounding box center [1415, 254] width 191 height 16
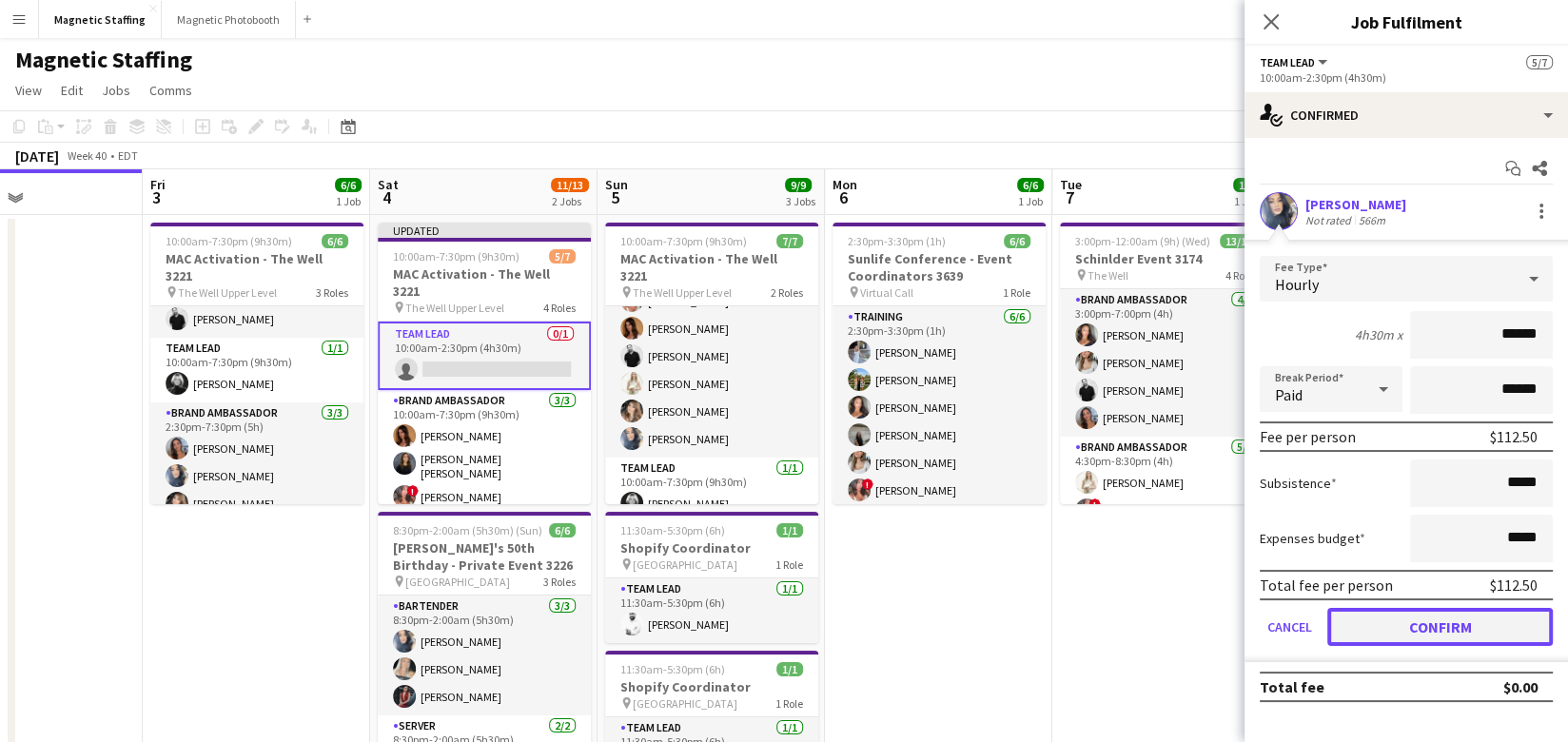
click at [1385, 630] on button "Confirm" at bounding box center [1440, 626] width 226 height 38
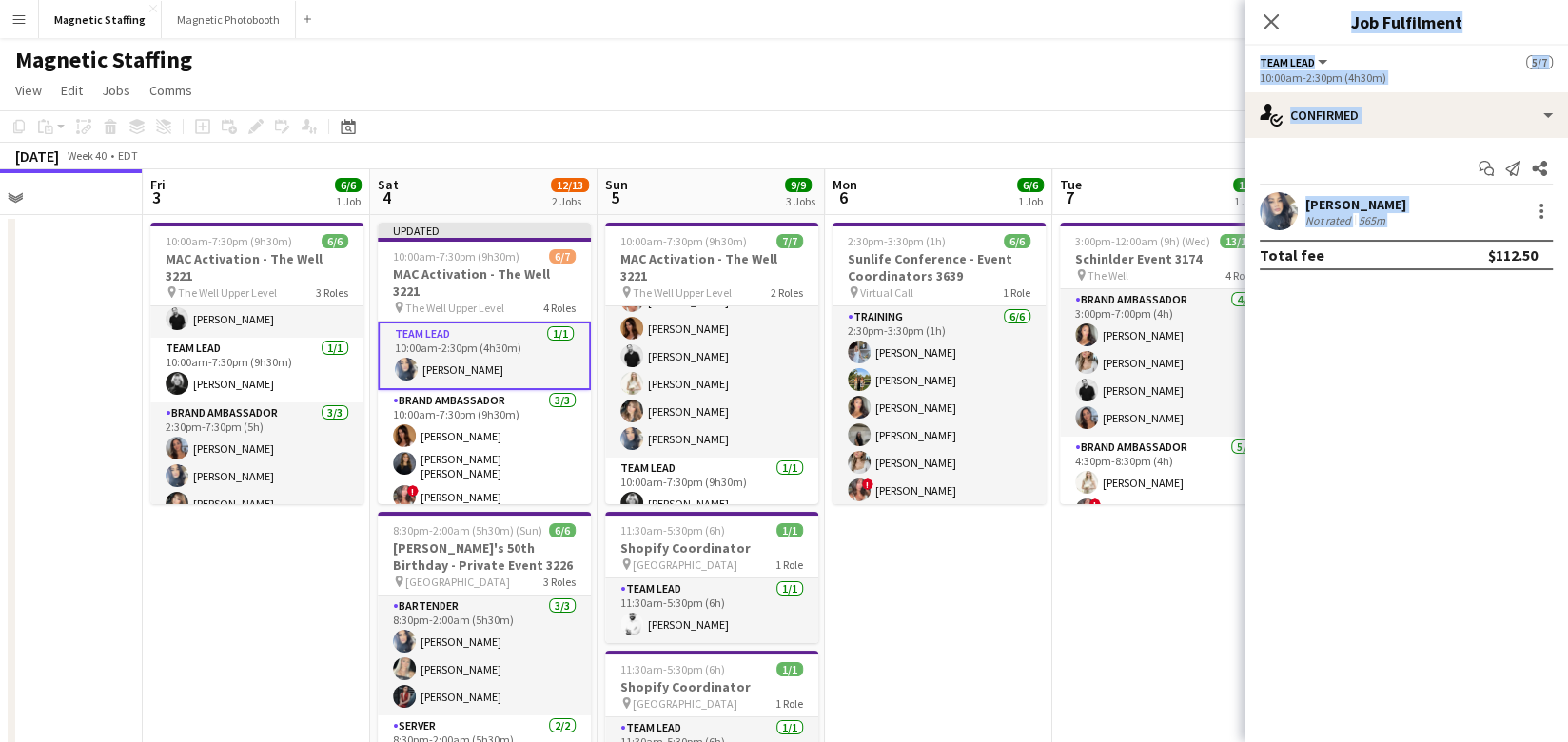
click at [1241, 637] on body "Menu Boards Boards Boards All jobs Status Workforce Workforce My Workforce Recr…" at bounding box center [784, 548] width 1568 height 1096
click at [1114, 628] on app-date-cell "3:00pm-12:00am (9h) (Wed) 13/13 Schinlder Event 3174 pin The Well 4 Roles Brand…" at bounding box center [1166, 595] width 228 height 761
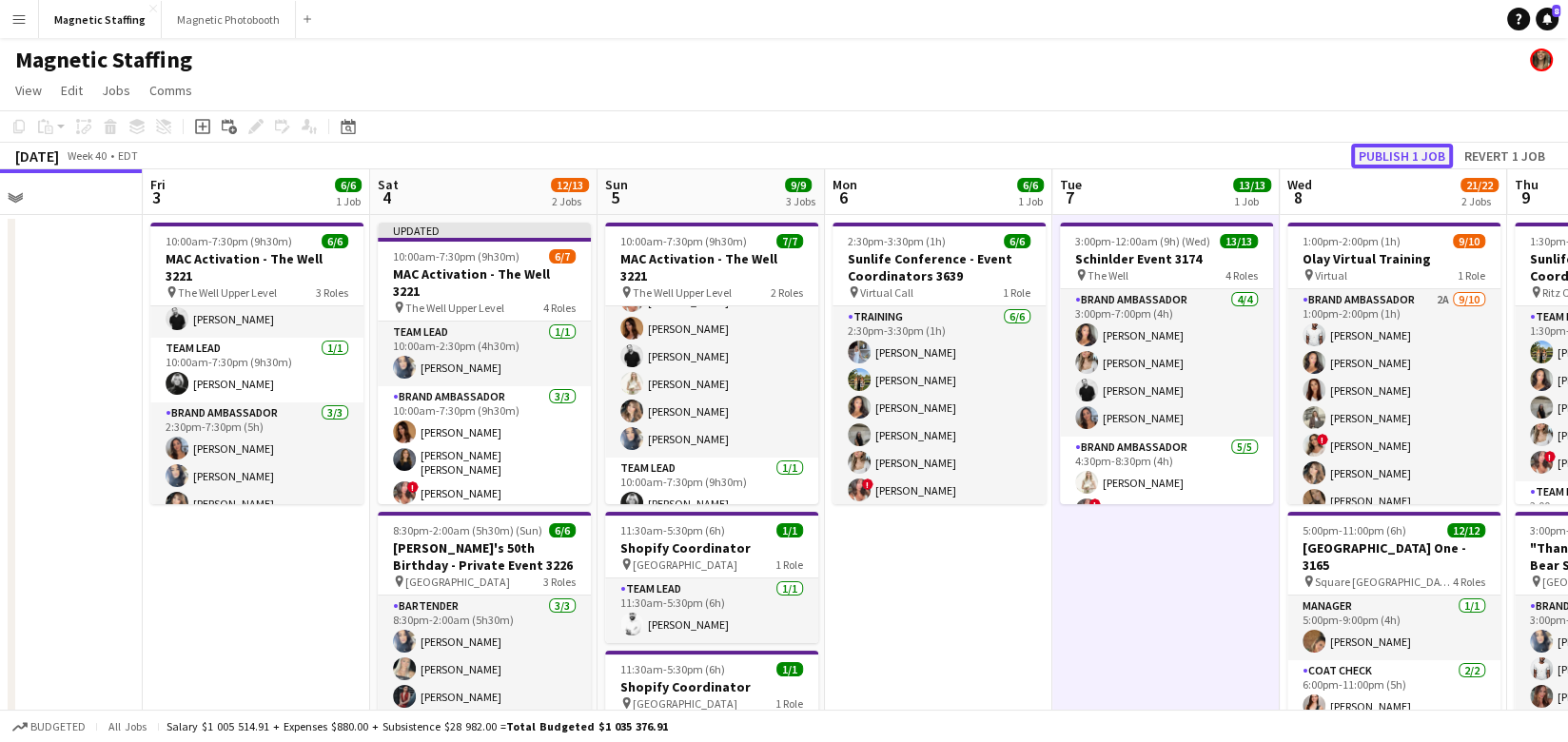
click at [1404, 155] on button "Publish 1 job" at bounding box center [1402, 156] width 102 height 24
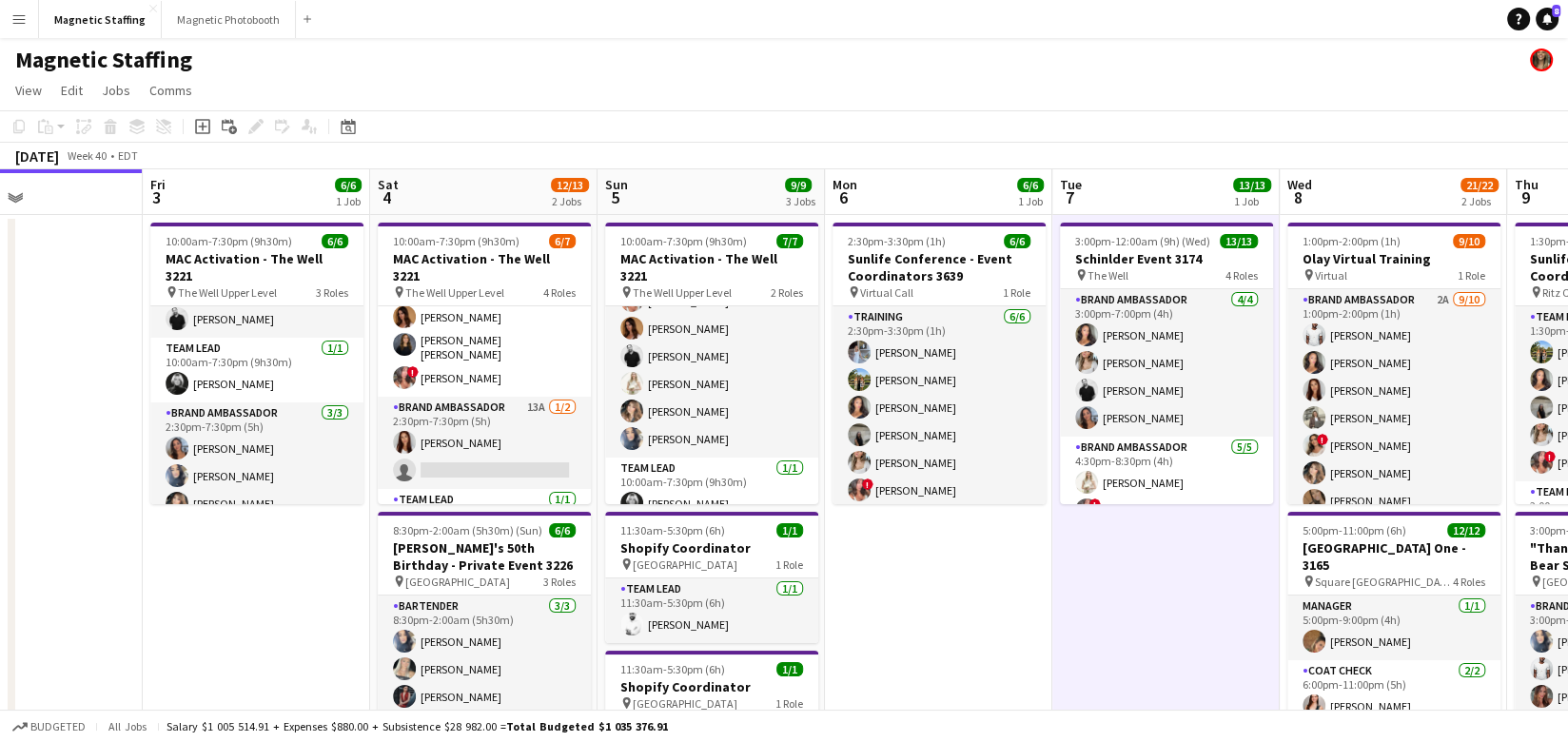
scroll to position [108, 0]
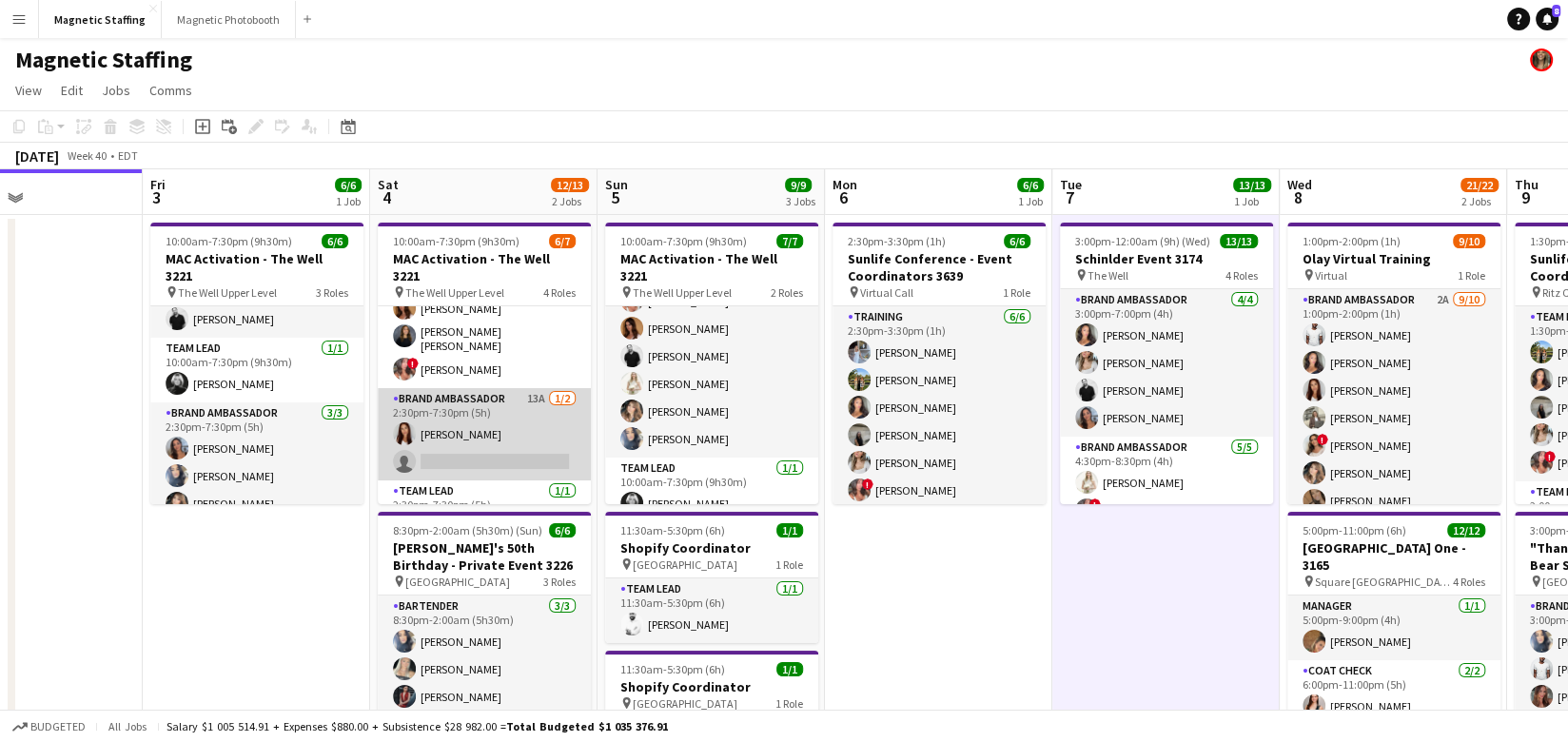
click at [423, 418] on app-card-role "Brand Ambassador 13A 1/2 2:30pm-7:30pm (5h) Luana Cima single-neutral-actions" at bounding box center [483, 434] width 213 height 92
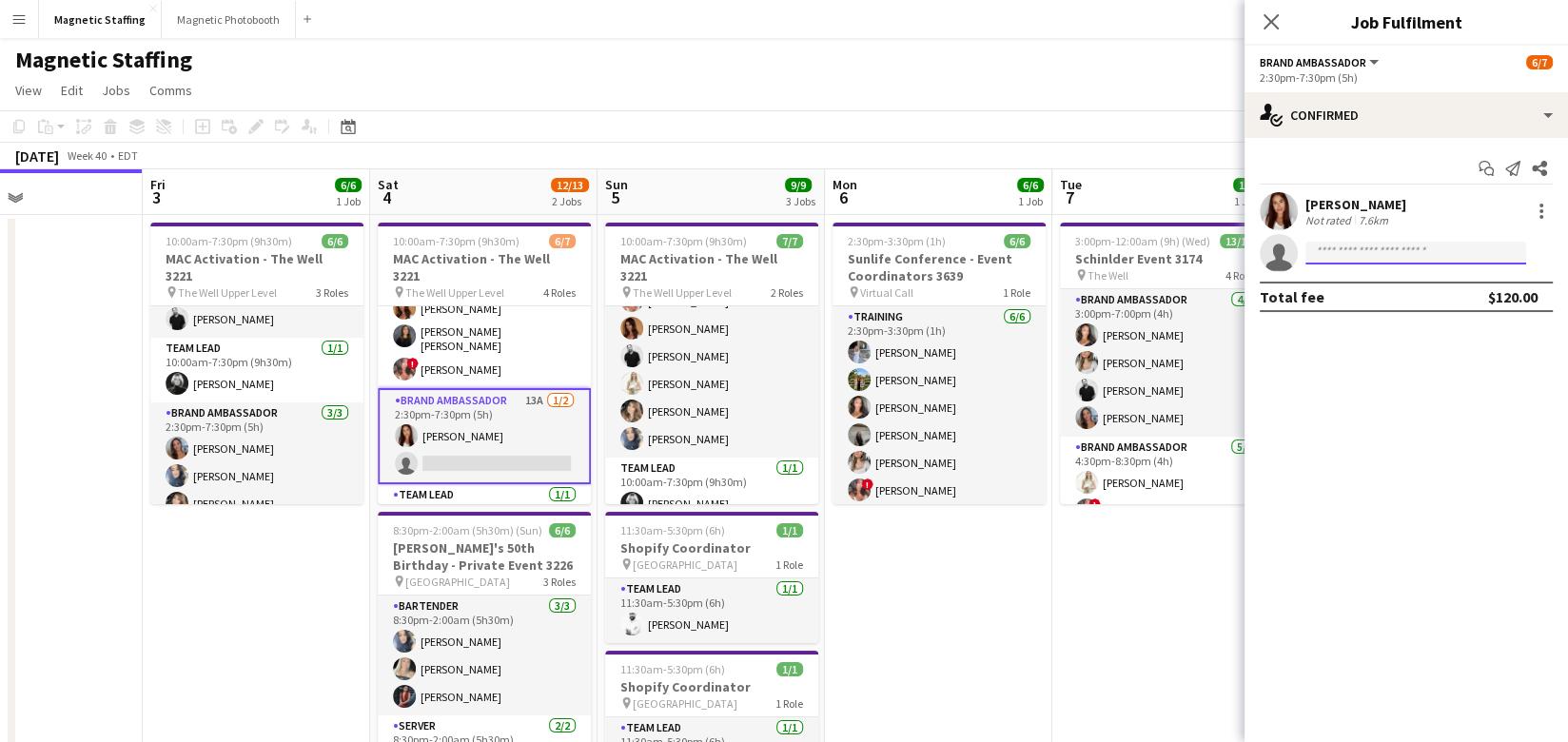
click at [1424, 255] on input at bounding box center [1415, 252] width 221 height 22
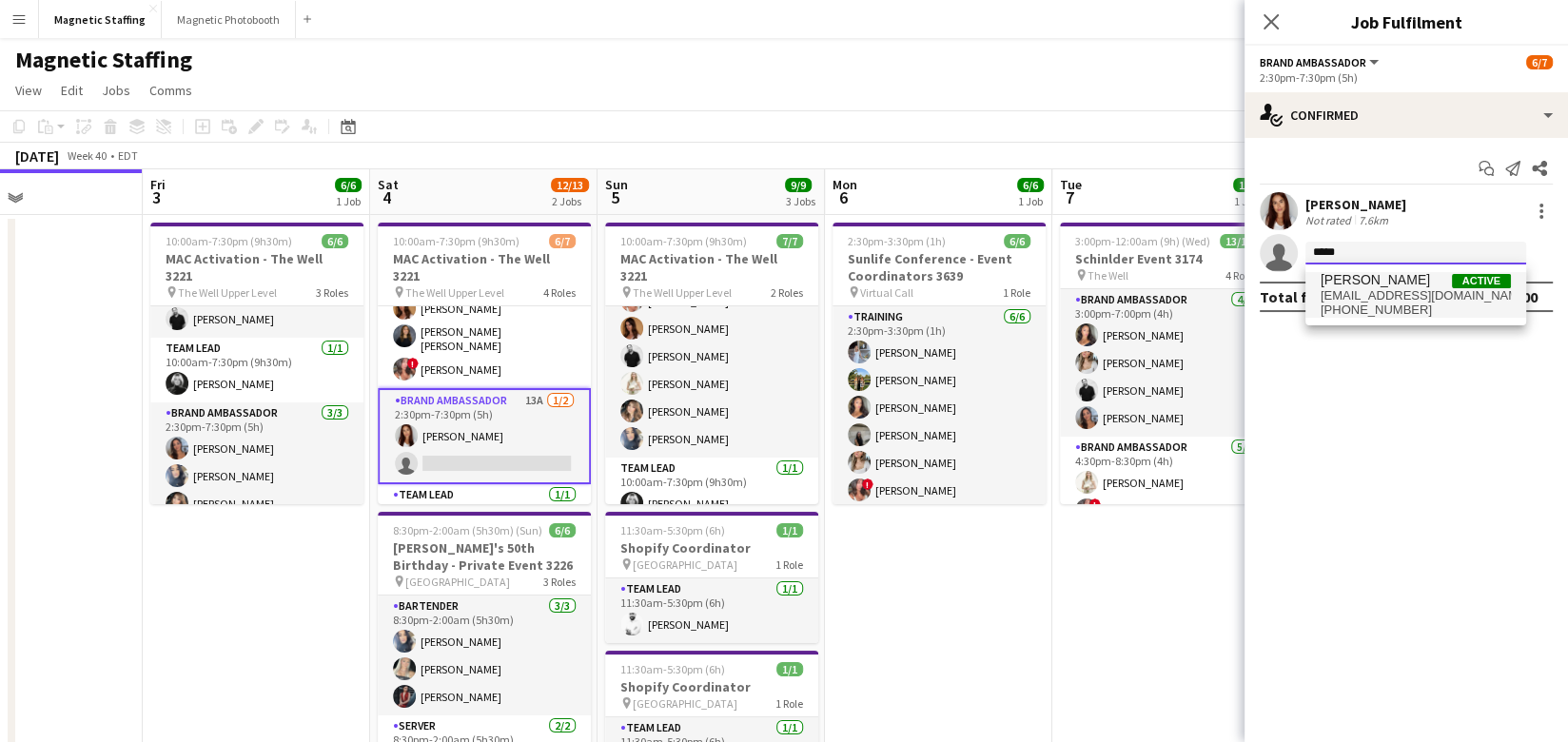
type input "*****"
click at [1412, 304] on span "+14372987217" at bounding box center [1415, 310] width 191 height 16
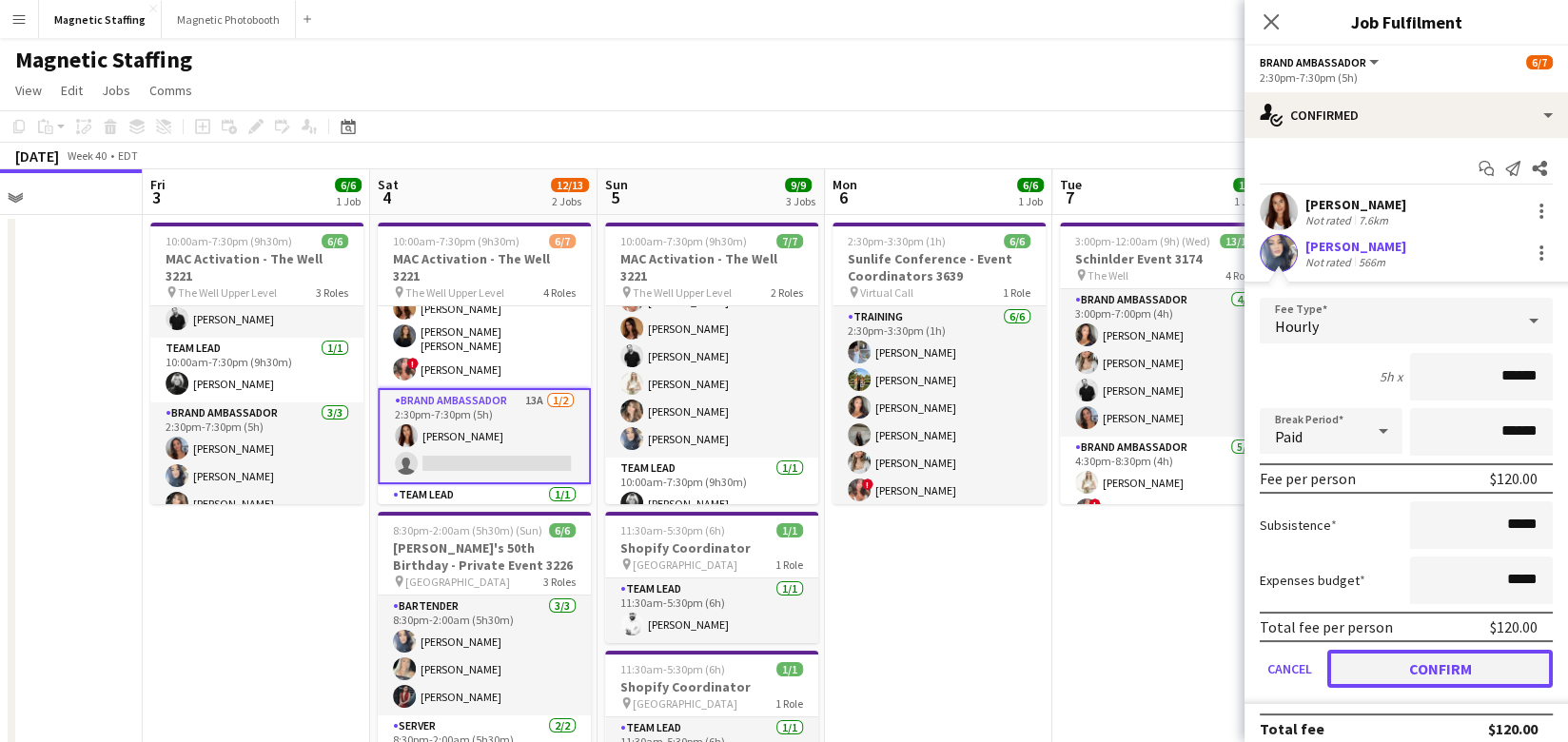
click at [1374, 660] on button "Confirm" at bounding box center [1440, 668] width 226 height 38
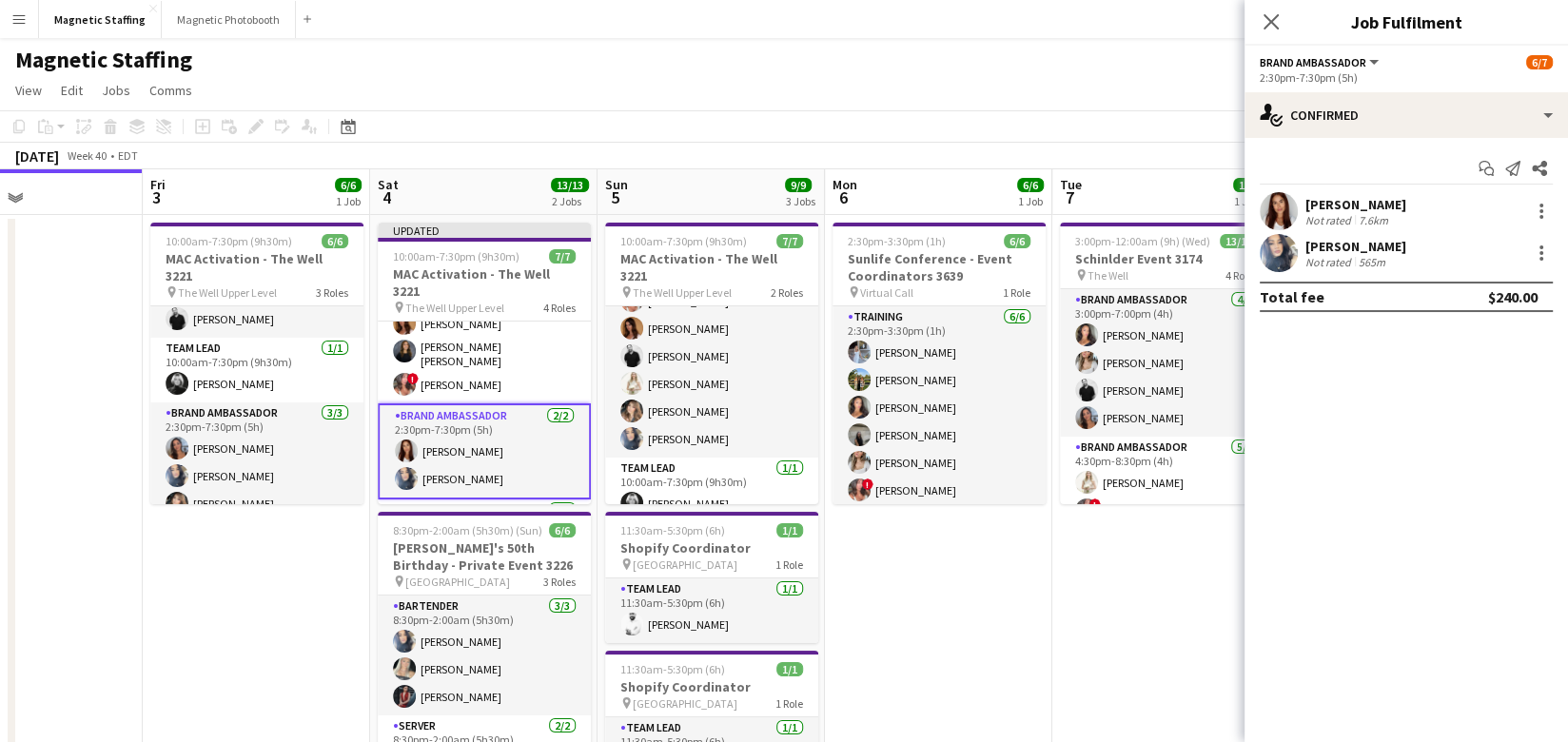
click at [1128, 631] on app-date-cell "3:00pm-12:00am (9h) (Wed) 13/13 Schinlder Event 3174 pin The Well 4 Roles Brand…" at bounding box center [1166, 595] width 228 height 761
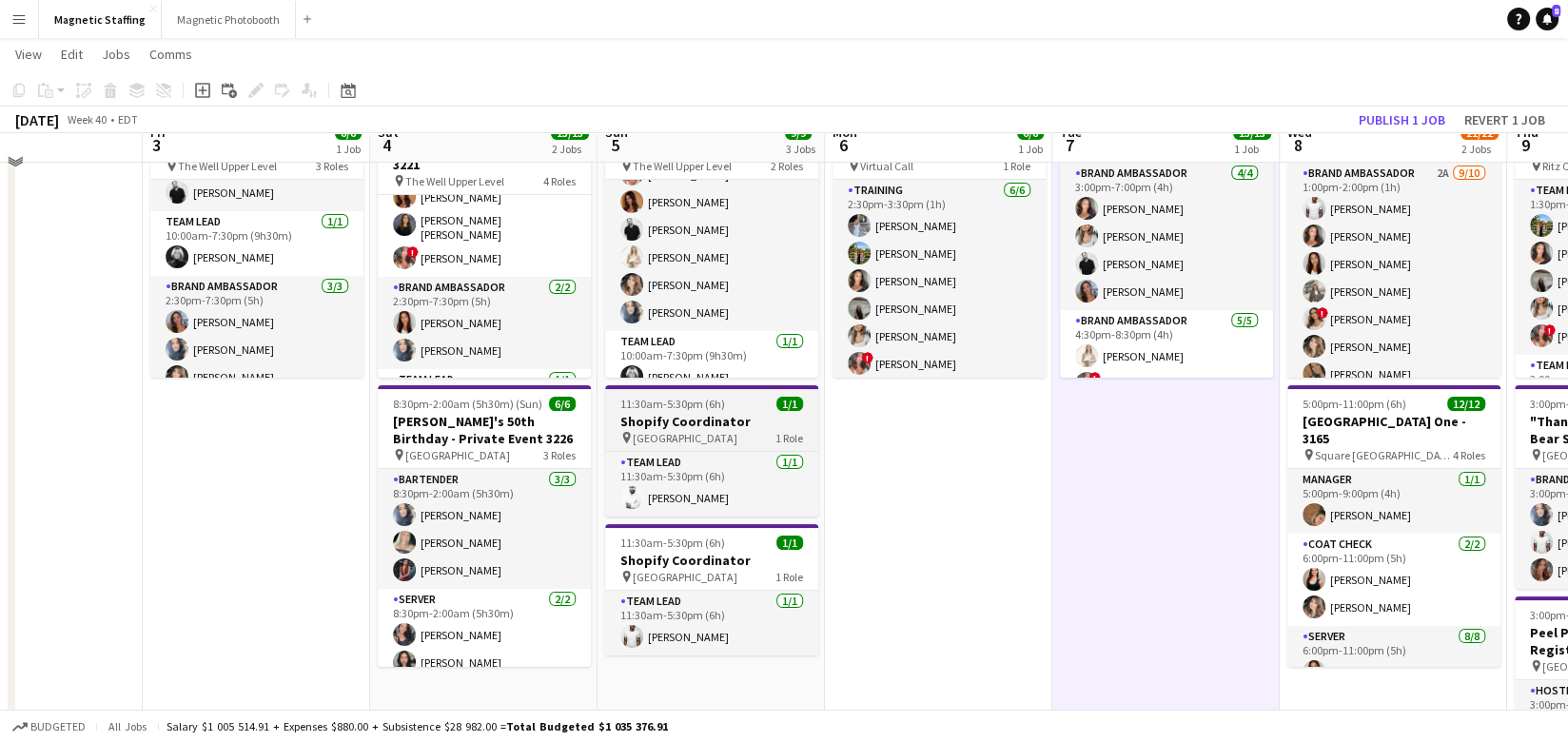
scroll to position [107, 0]
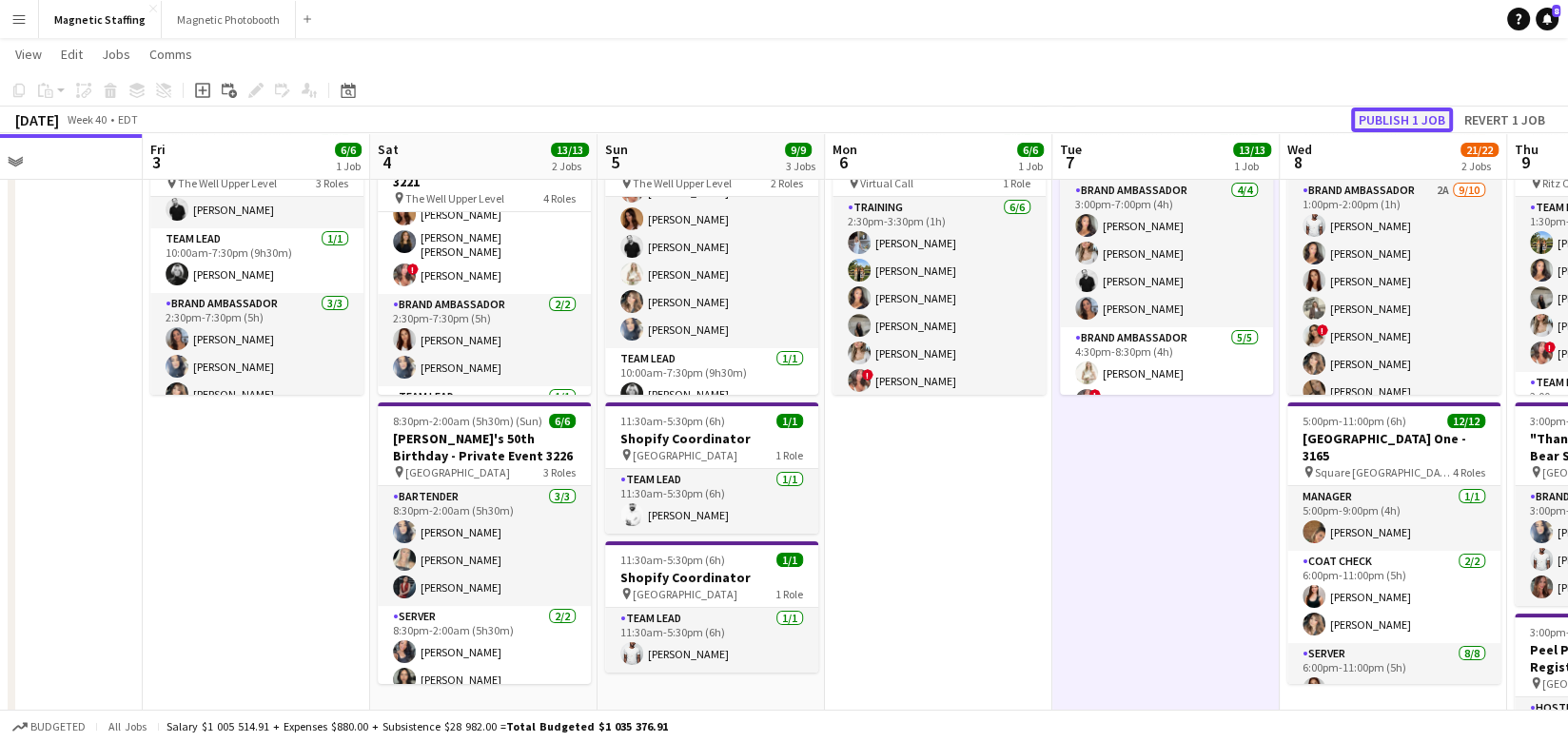
click at [1391, 120] on button "Publish 1 job" at bounding box center [1402, 119] width 102 height 24
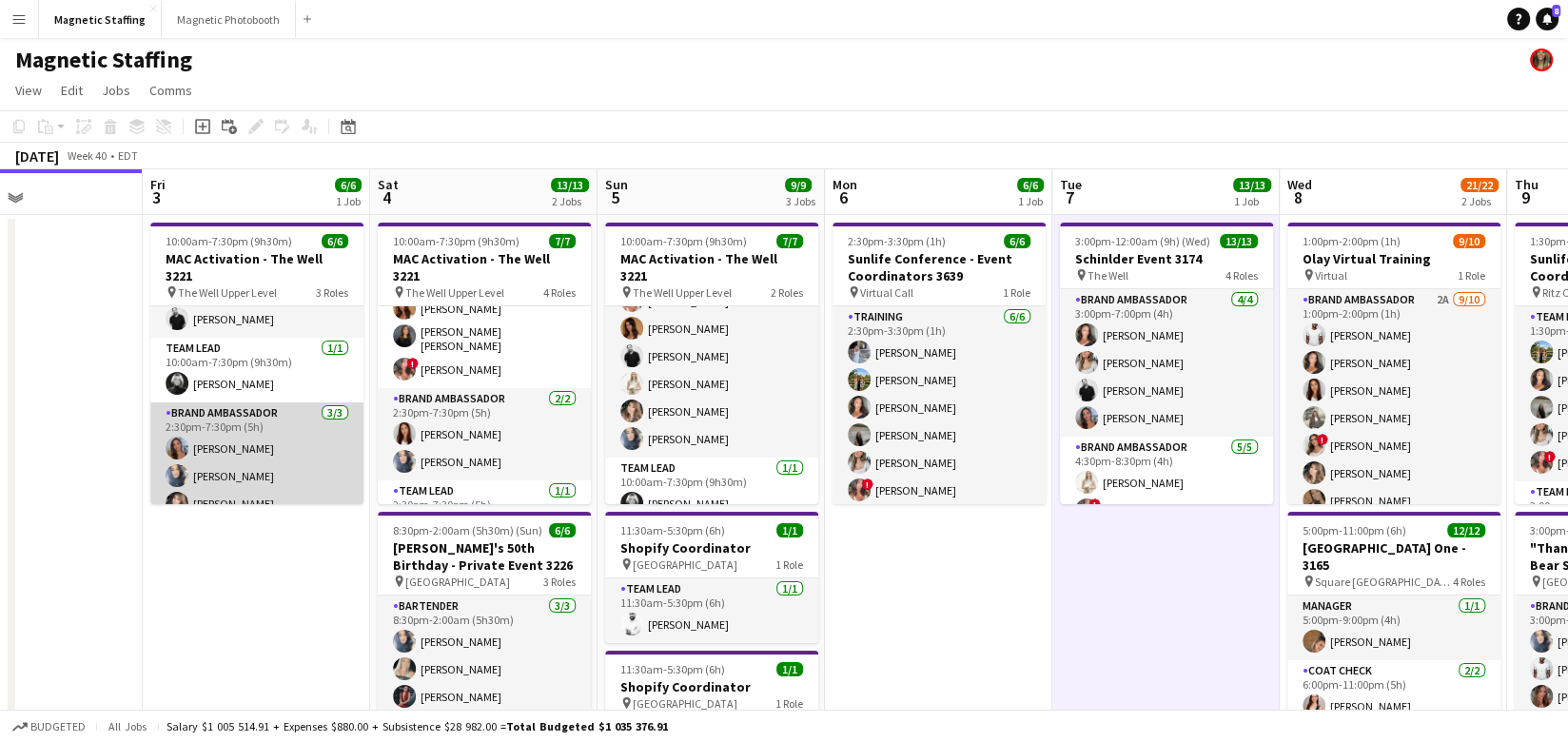
scroll to position [0, 0]
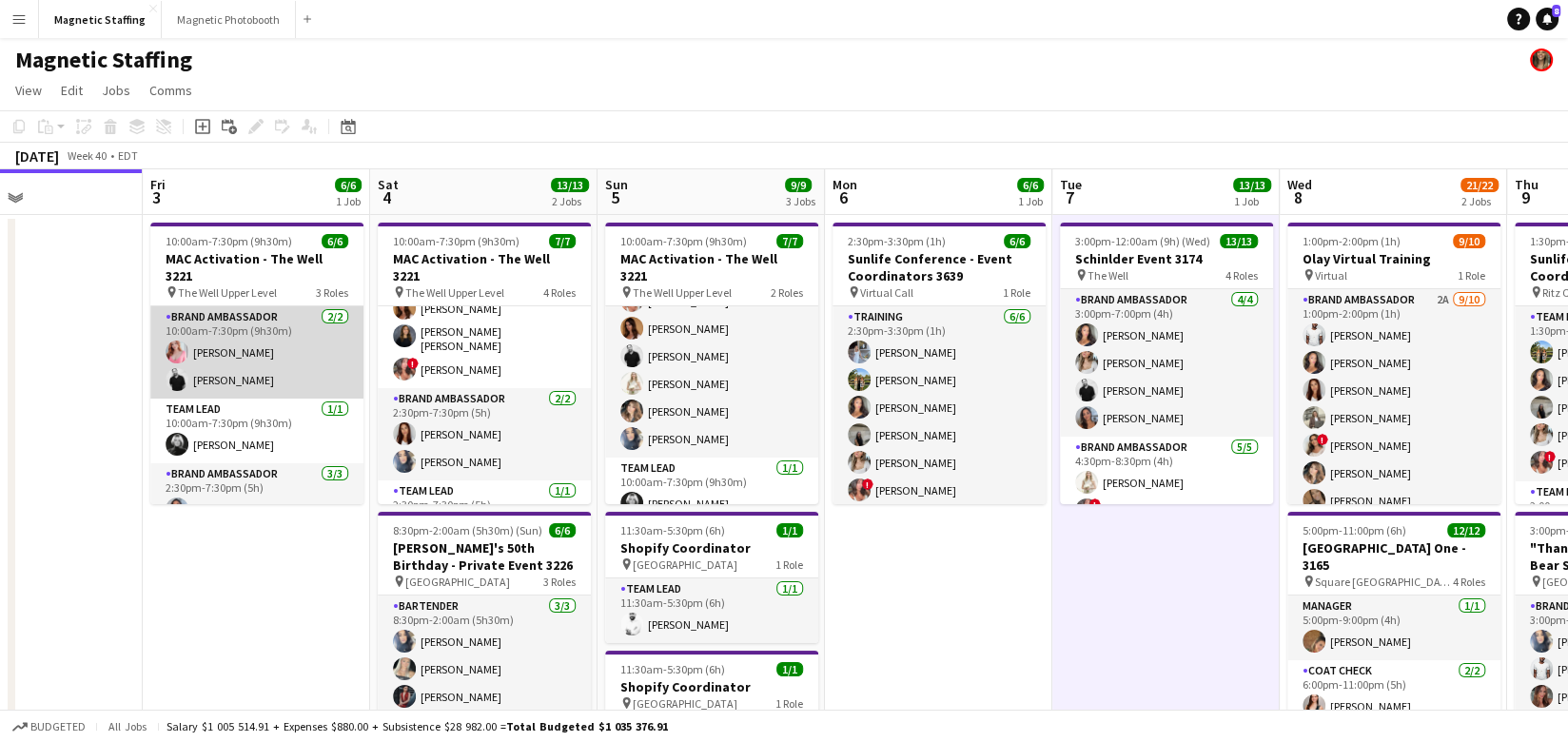
click at [271, 348] on app-card-role "Brand Ambassador 2/2 10:00am-7:30pm (9h30m) AJ Bridel jean-philippe roy" at bounding box center [257, 352] width 213 height 92
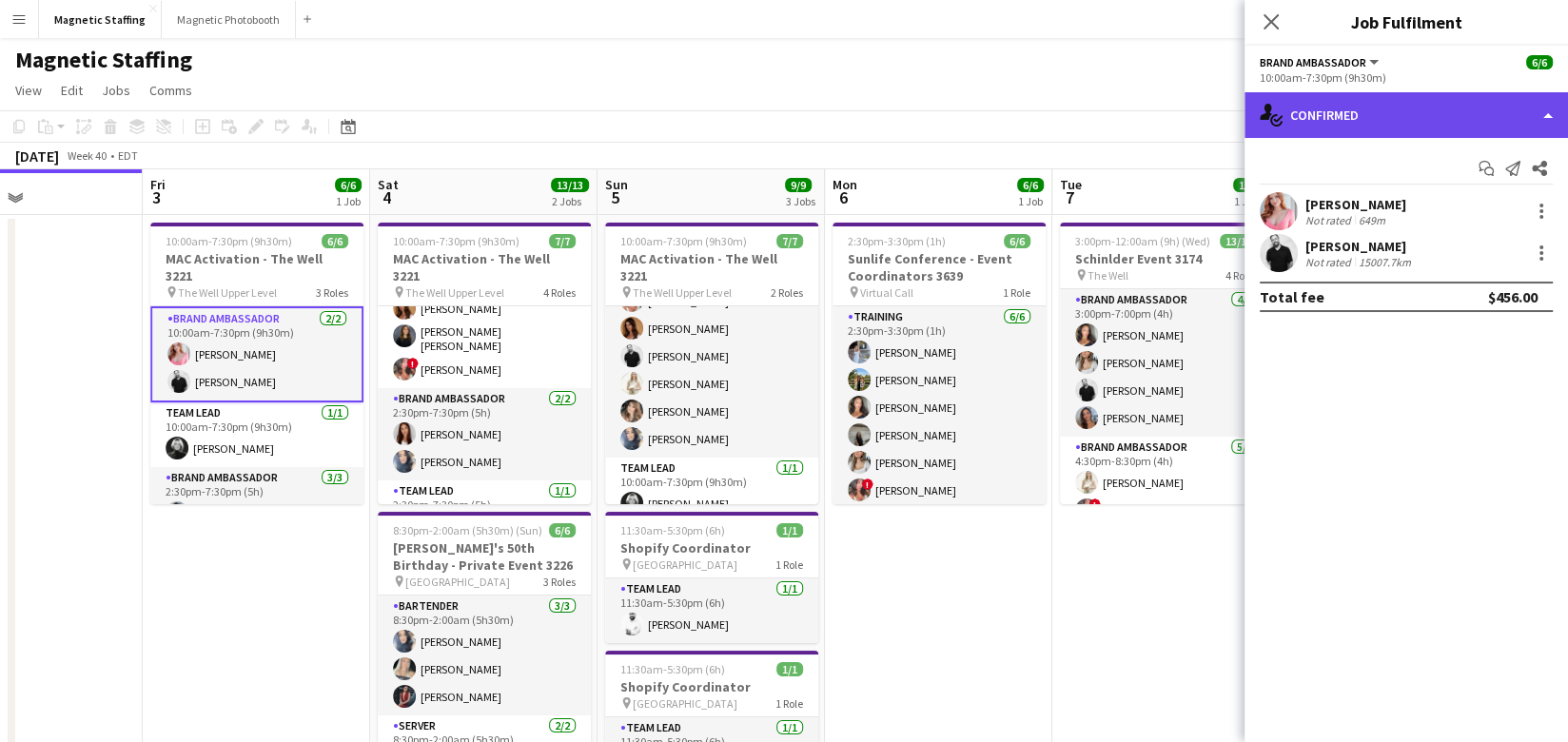
click at [1379, 117] on div "single-neutral-actions-check-2 Confirmed" at bounding box center [1406, 115] width 323 height 46
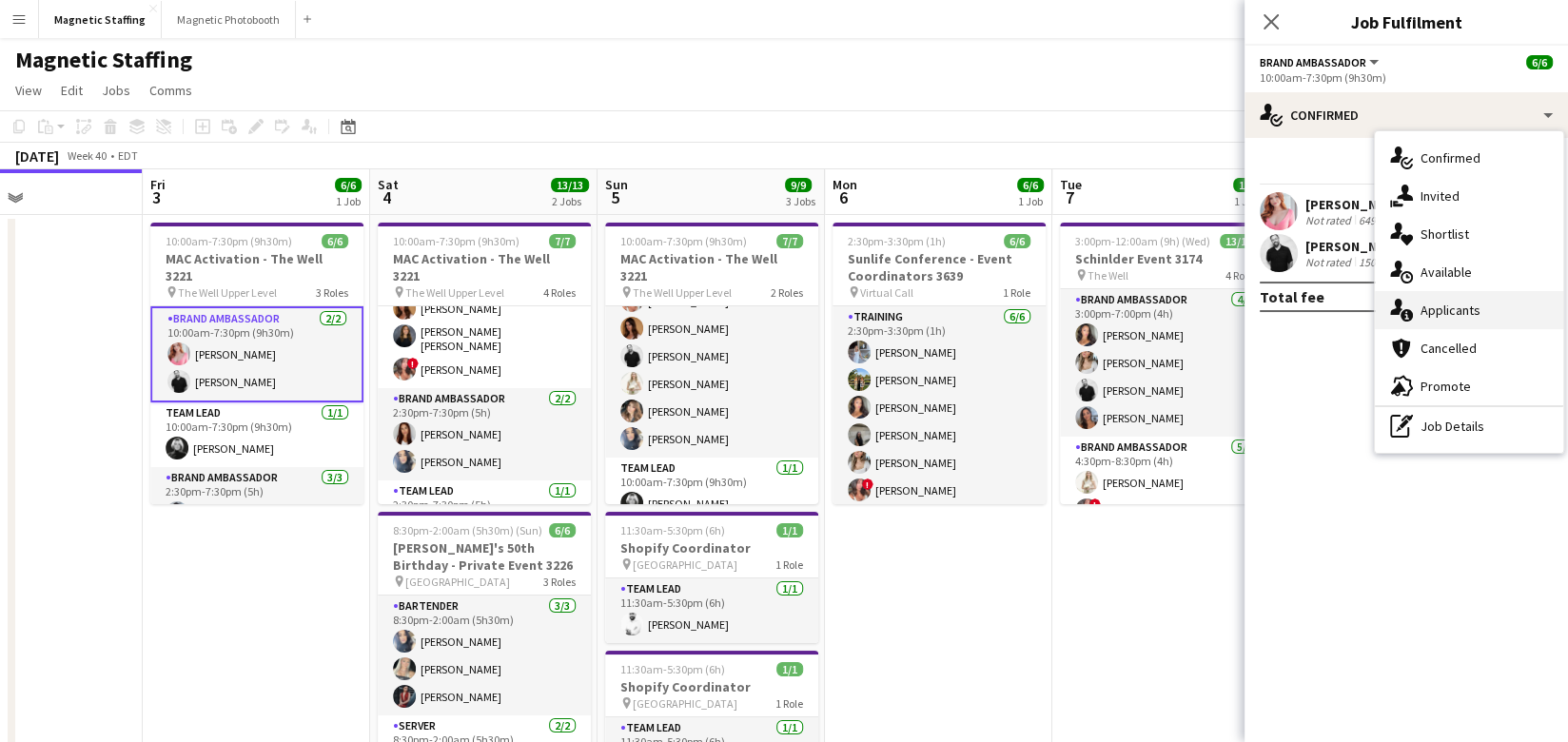
click at [1423, 308] on span "Applicants" at bounding box center [1450, 310] width 60 height 18
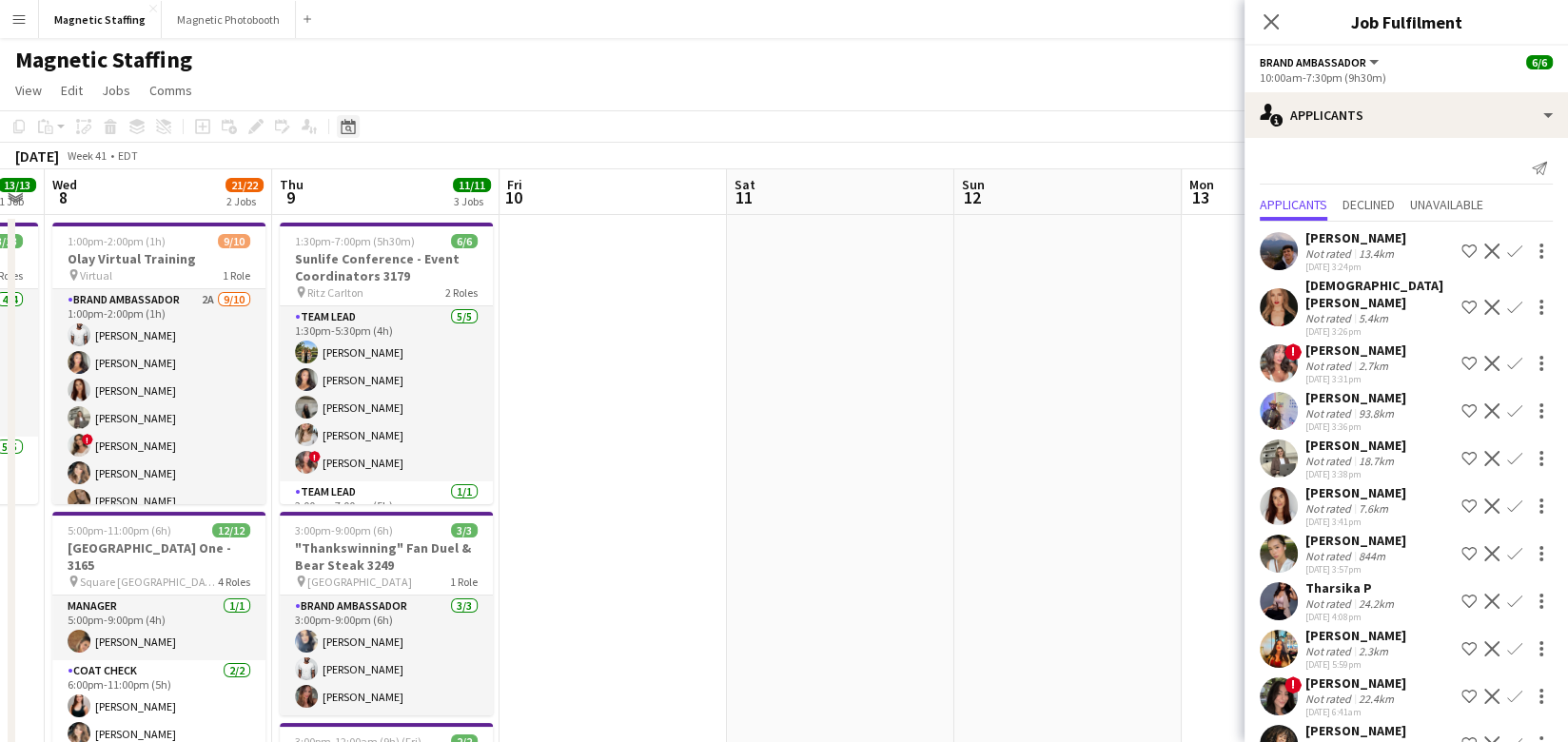
click at [356, 127] on div "Date picker" at bounding box center [347, 125] width 22 height 22
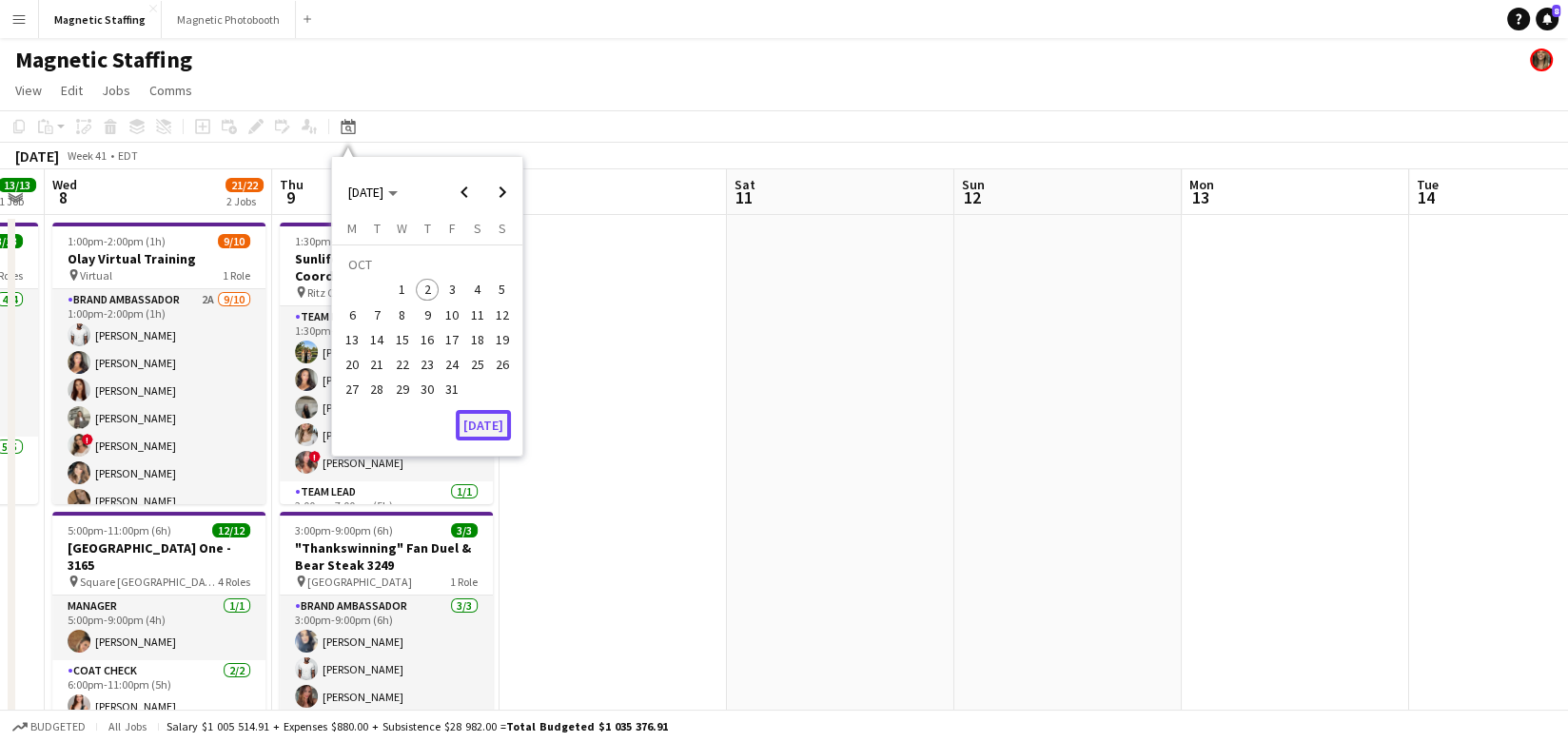
click at [488, 419] on button "[DATE]" at bounding box center [482, 424] width 55 height 30
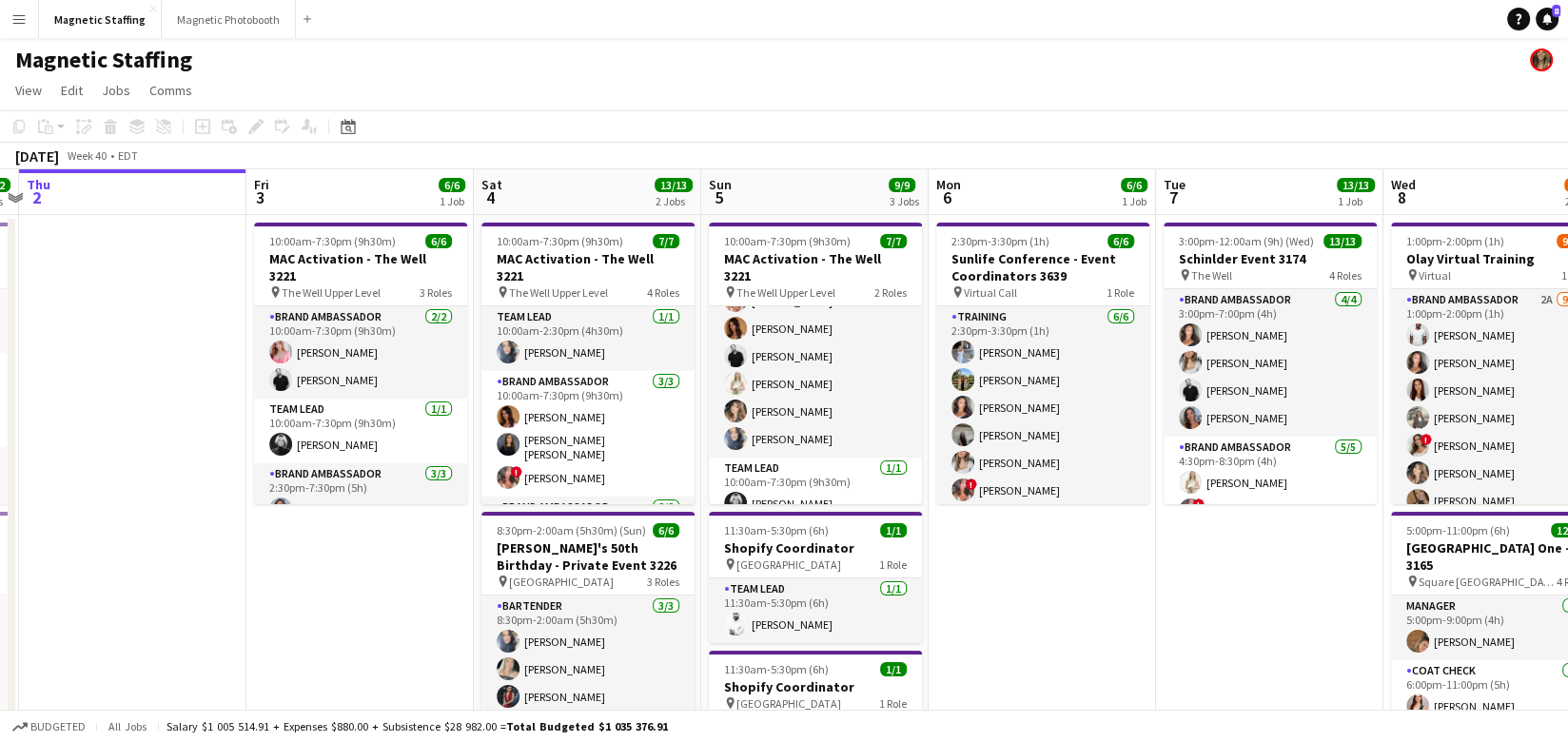
drag, startPoint x: 530, startPoint y: 464, endPoint x: 339, endPoint y: 488, distance: 192.5
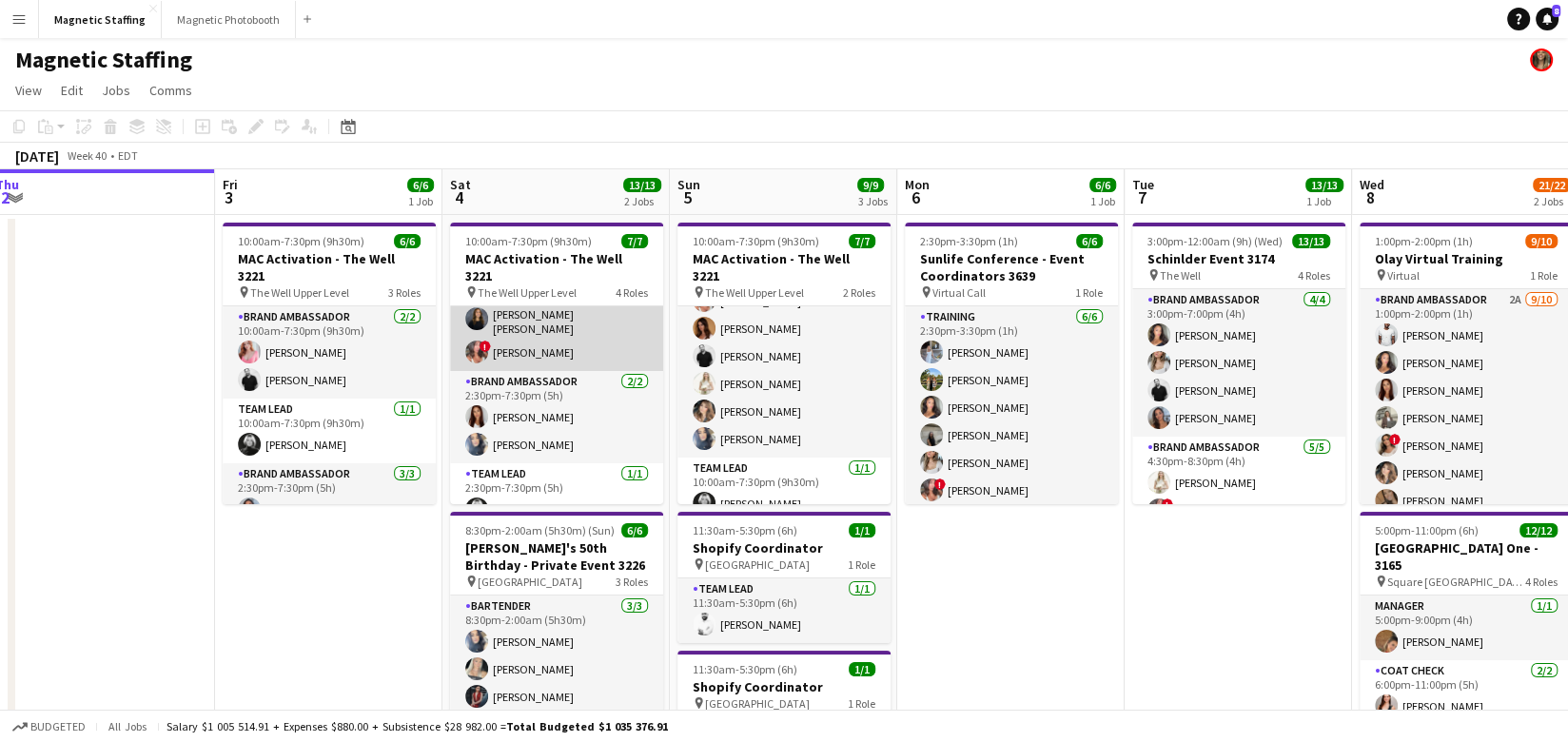
scroll to position [44, 0]
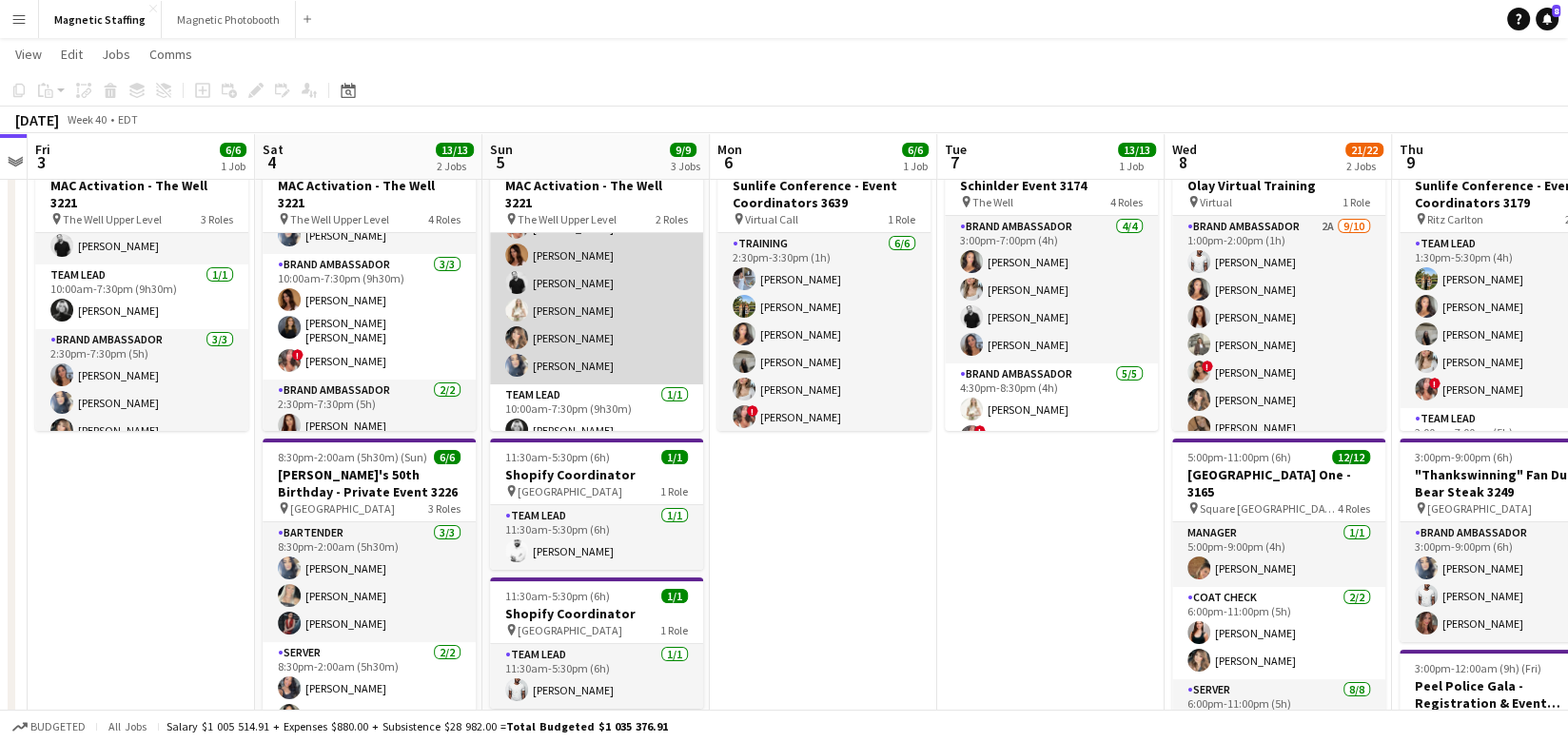
click at [568, 349] on app-card-role "Brand Ambassador 6/6 10:00am-7:30pm (9h30m) ! Alyssa Curto Karolina Rembiesa je…" at bounding box center [596, 283] width 213 height 202
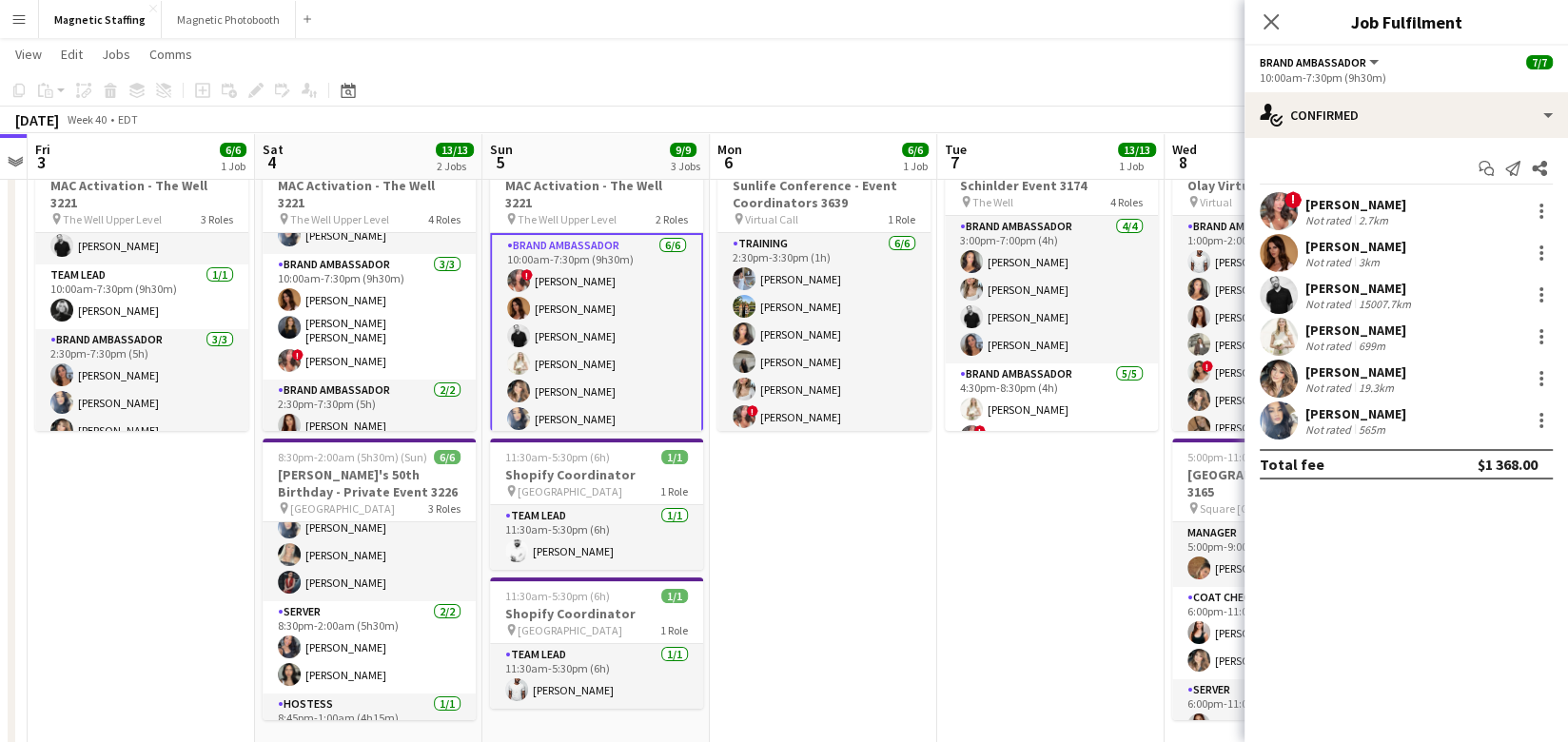
click at [620, 315] on app-card-role "Brand Ambassador 6/6 10:00am-7:30pm (9h30m) ! Alyssa Curto Karolina Rembiesa je…" at bounding box center [596, 336] width 213 height 206
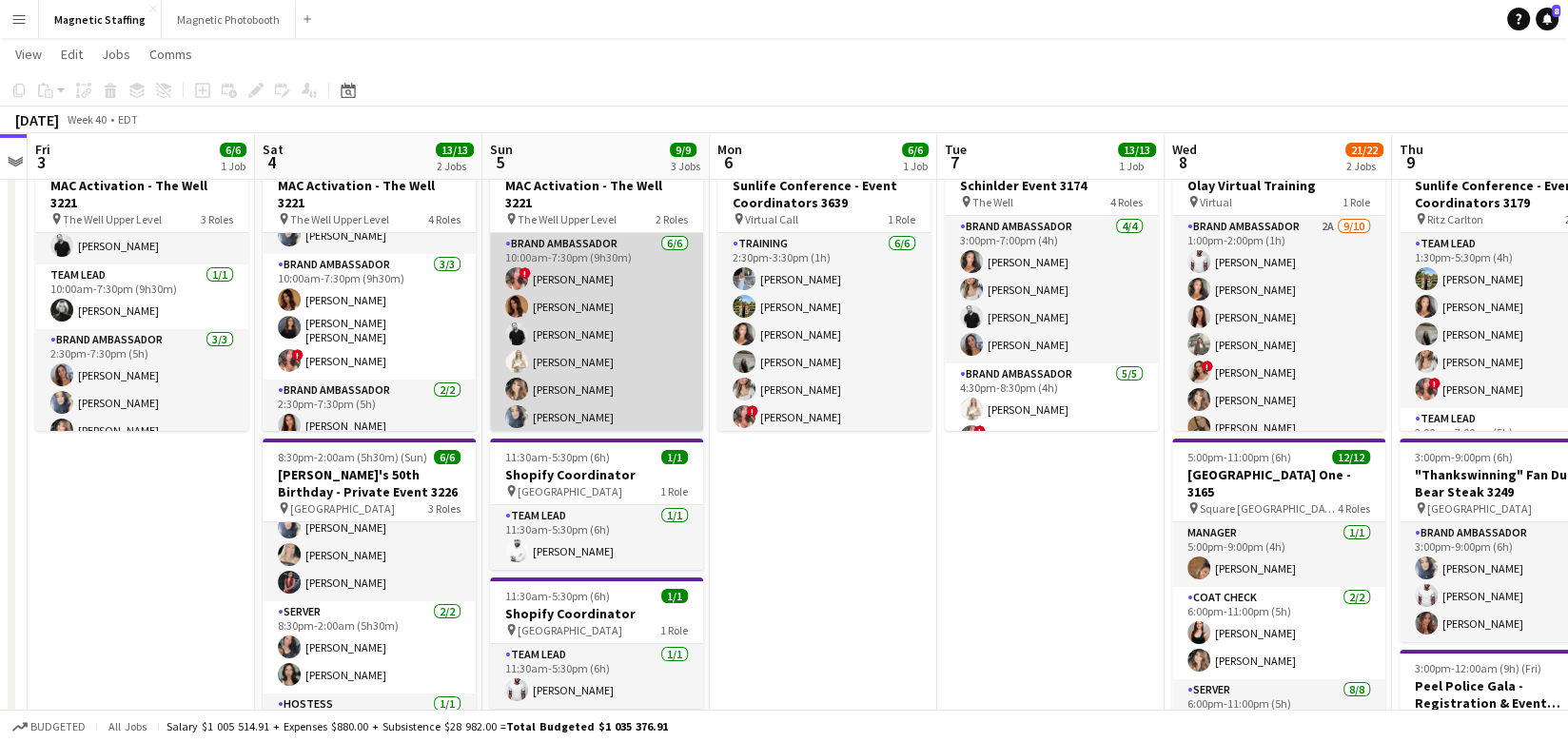
click at [620, 315] on app-card-role "Brand Ambassador 6/6 10:00am-7:30pm (9h30m) ! Alyssa Curto Karolina Rembiesa je…" at bounding box center [596, 335] width 213 height 202
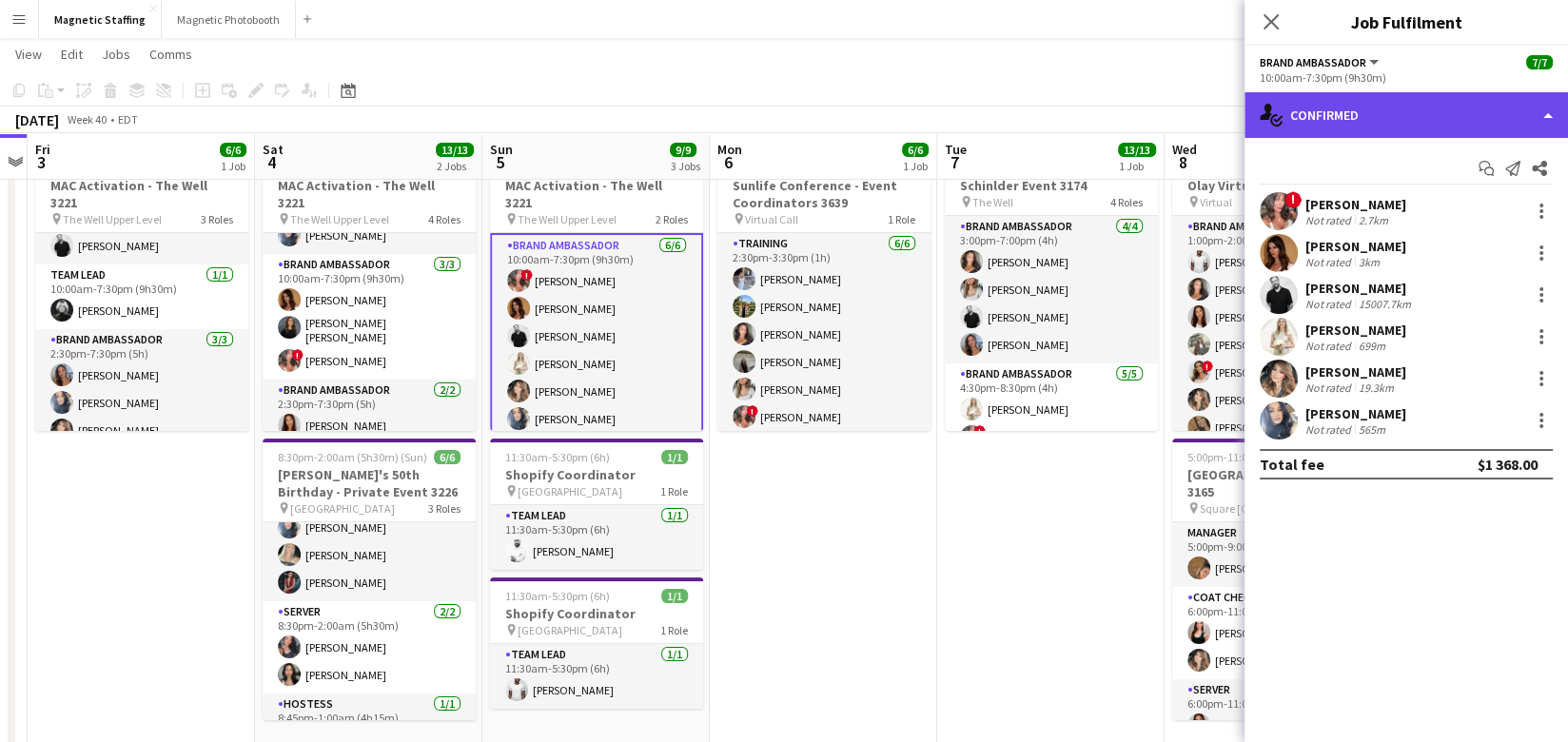
click at [1331, 102] on div "single-neutral-actions-check-2 Confirmed" at bounding box center [1406, 115] width 323 height 46
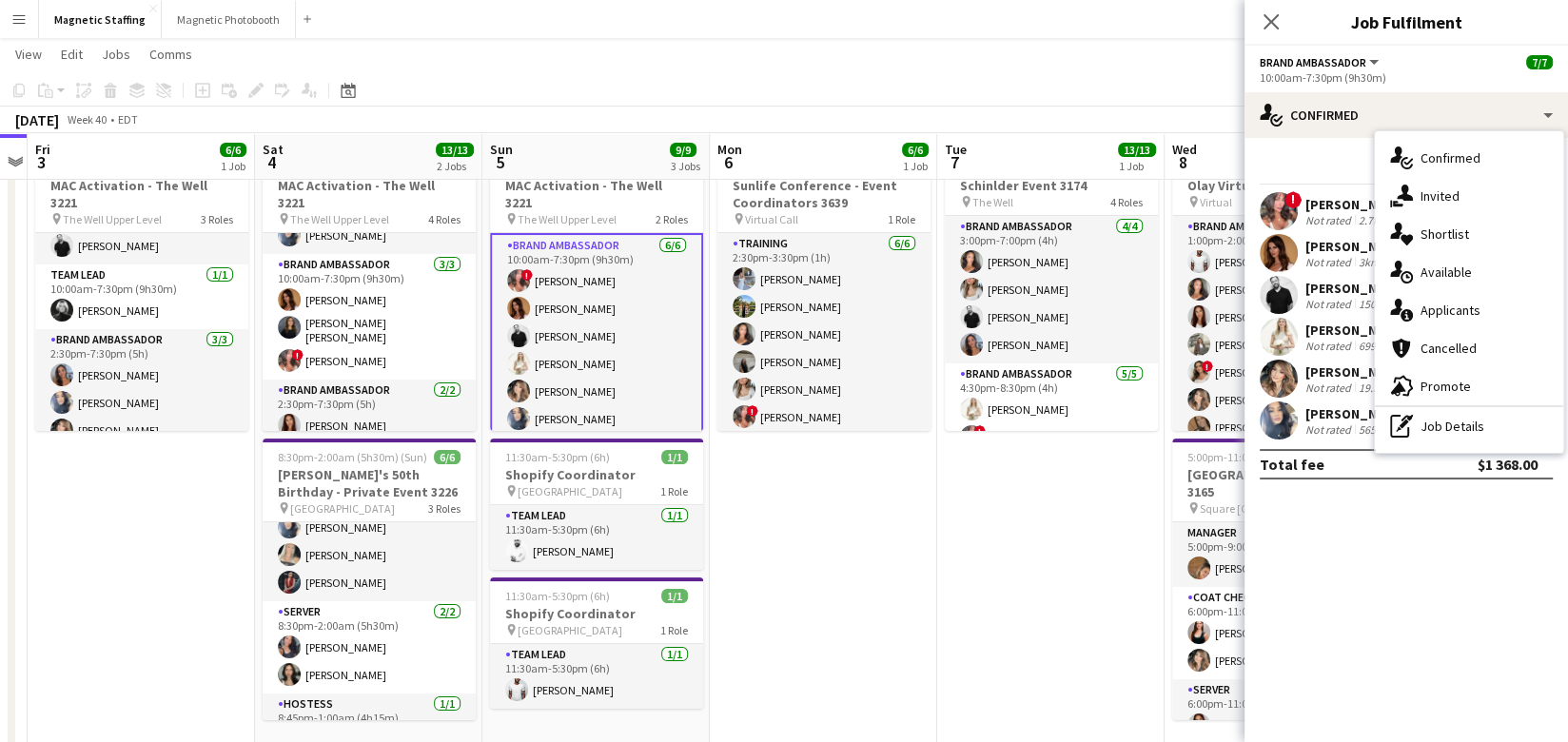
click at [645, 312] on app-card-role "Brand Ambassador 6/6 10:00am-7:30pm (9h30m) ! Alyssa Curto Karolina Rembiesa je…" at bounding box center [596, 336] width 213 height 206
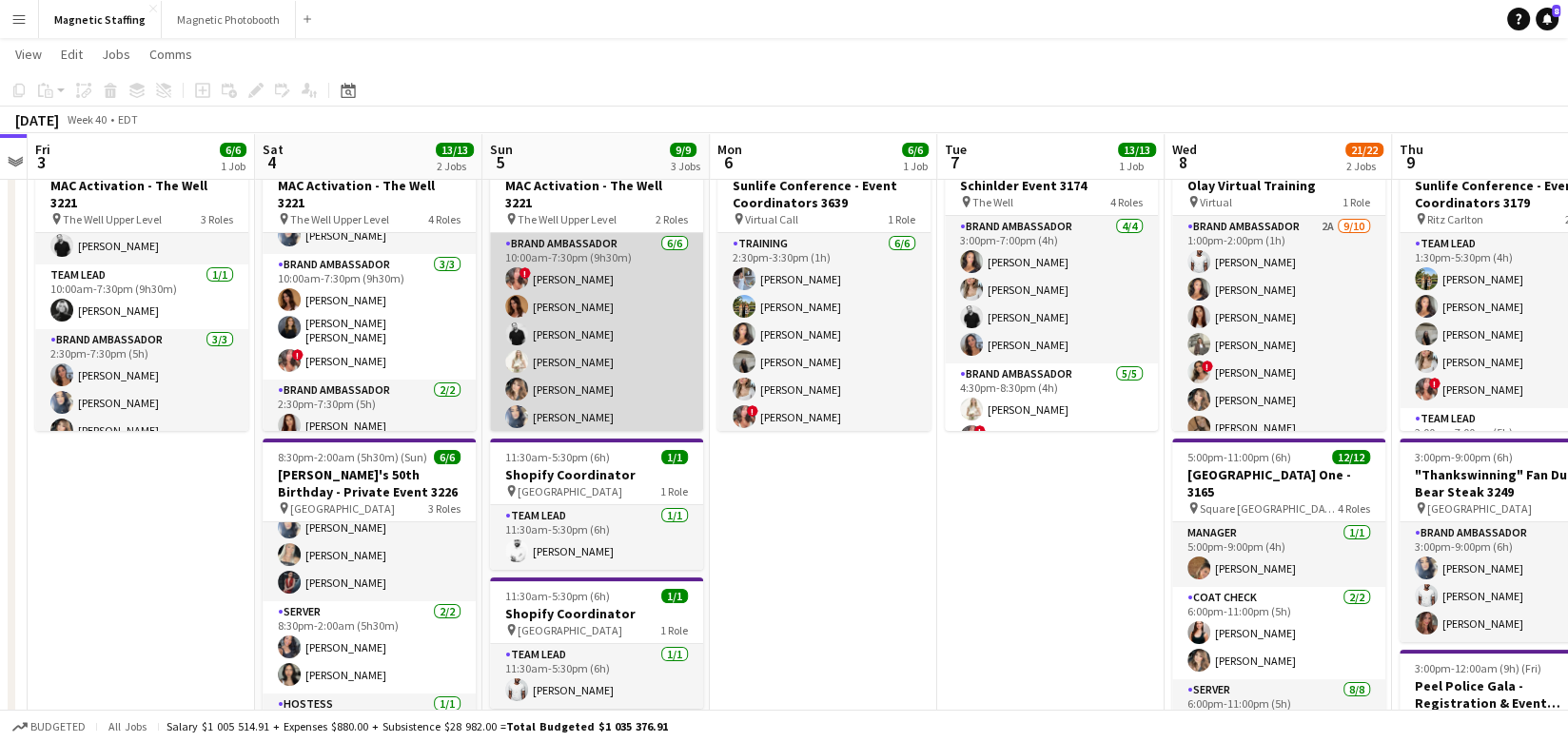
click at [645, 312] on app-card-role "Brand Ambassador 6/6 10:00am-7:30pm (9h30m) ! Alyssa Curto Karolina Rembiesa je…" at bounding box center [596, 335] width 213 height 202
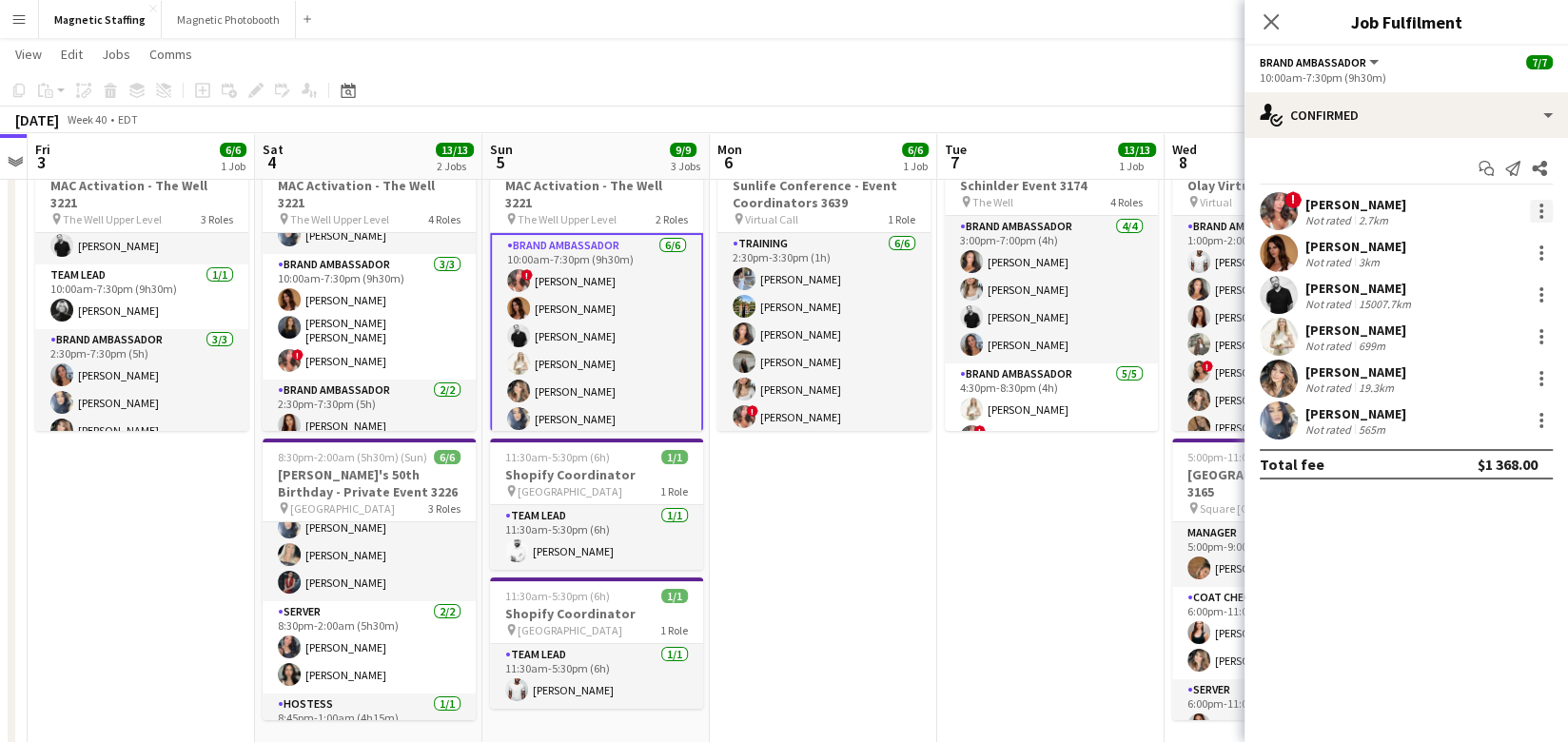
click at [1535, 210] on div at bounding box center [1540, 210] width 22 height 22
